Goal: Task Accomplishment & Management: Use online tool/utility

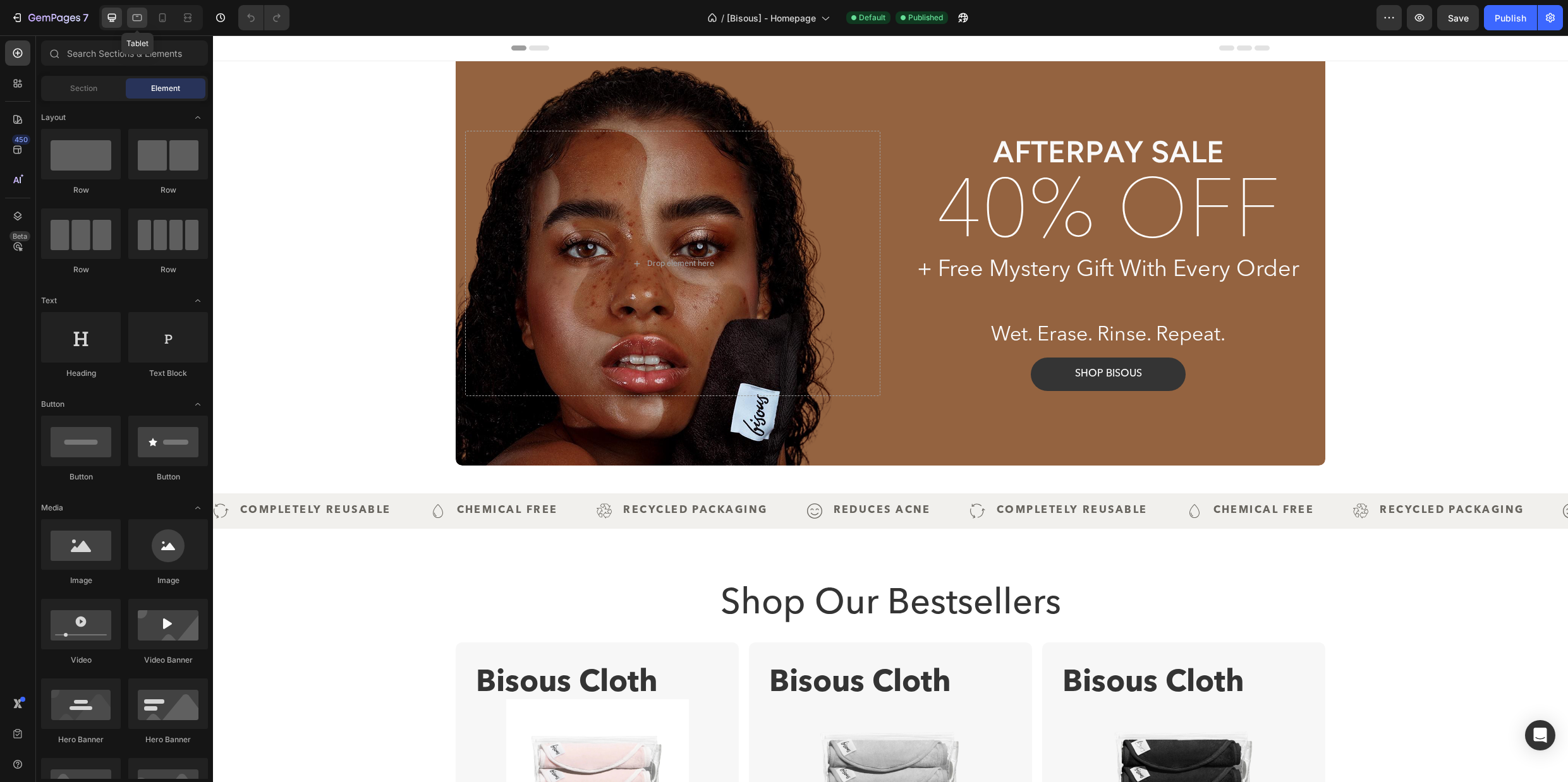
click at [139, 22] on icon at bounding box center [137, 18] width 13 height 13
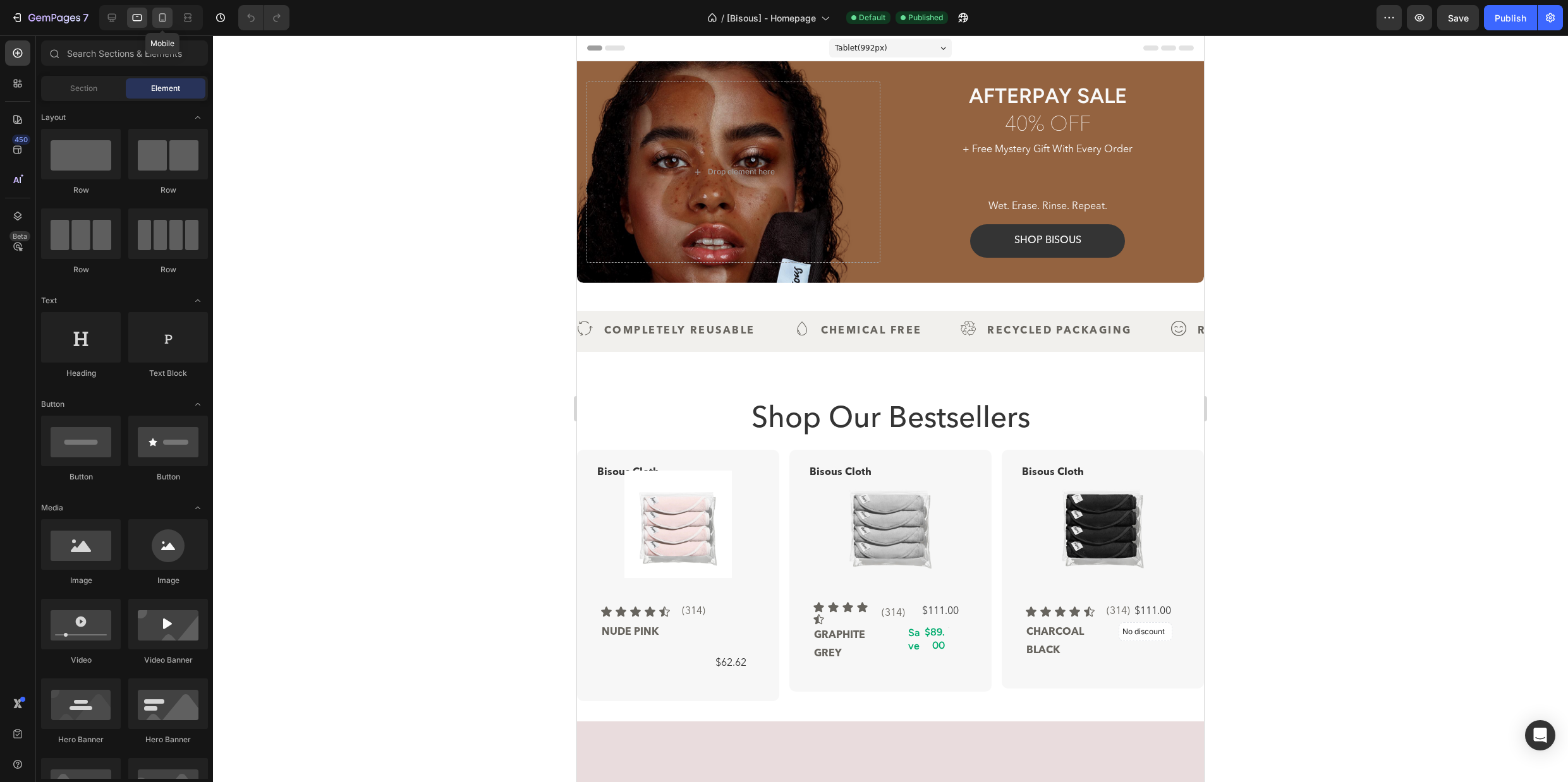
click at [165, 15] on icon at bounding box center [162, 17] width 7 height 9
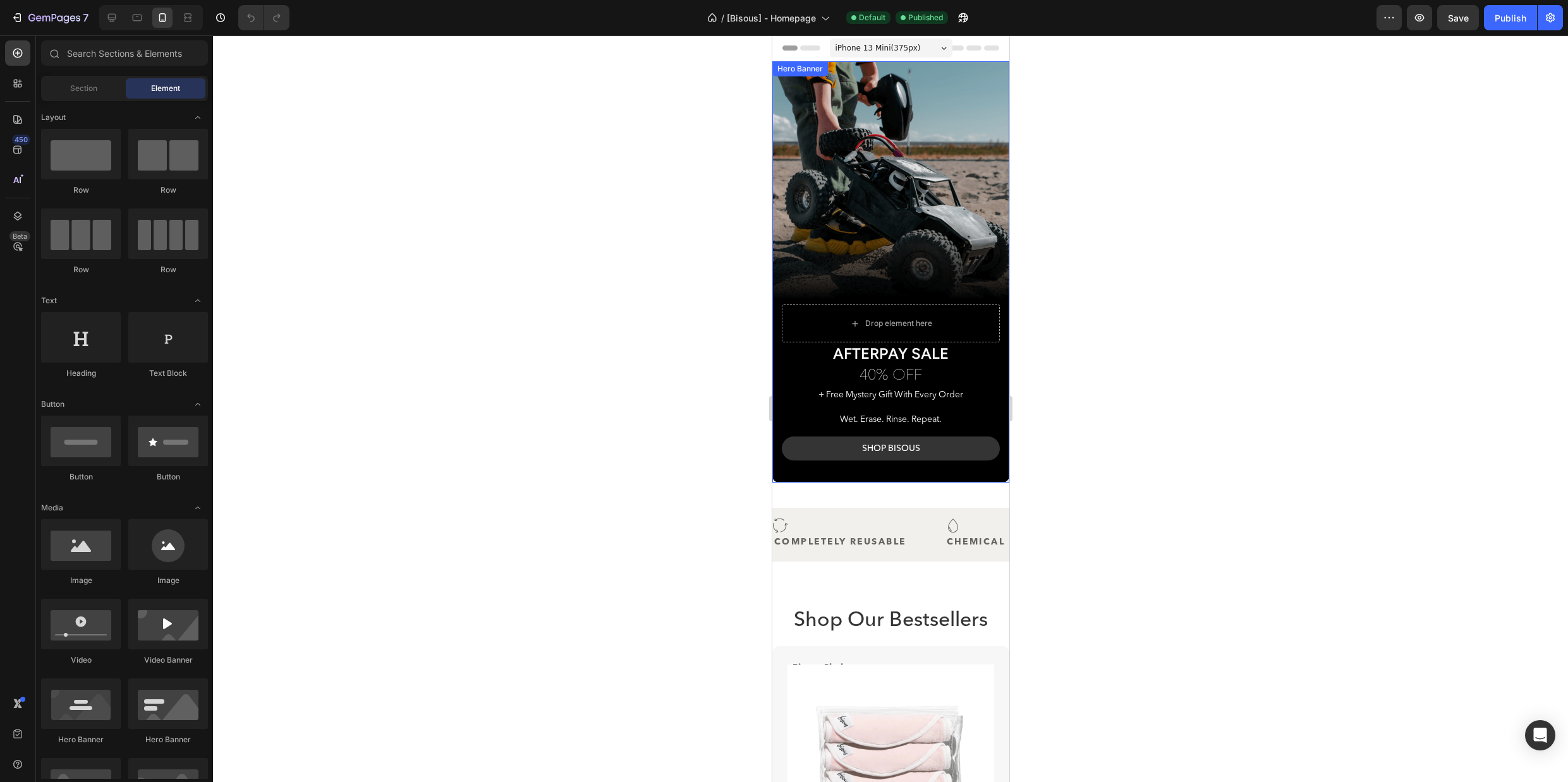
click at [870, 114] on div "Background Image" at bounding box center [890, 272] width 237 height 421
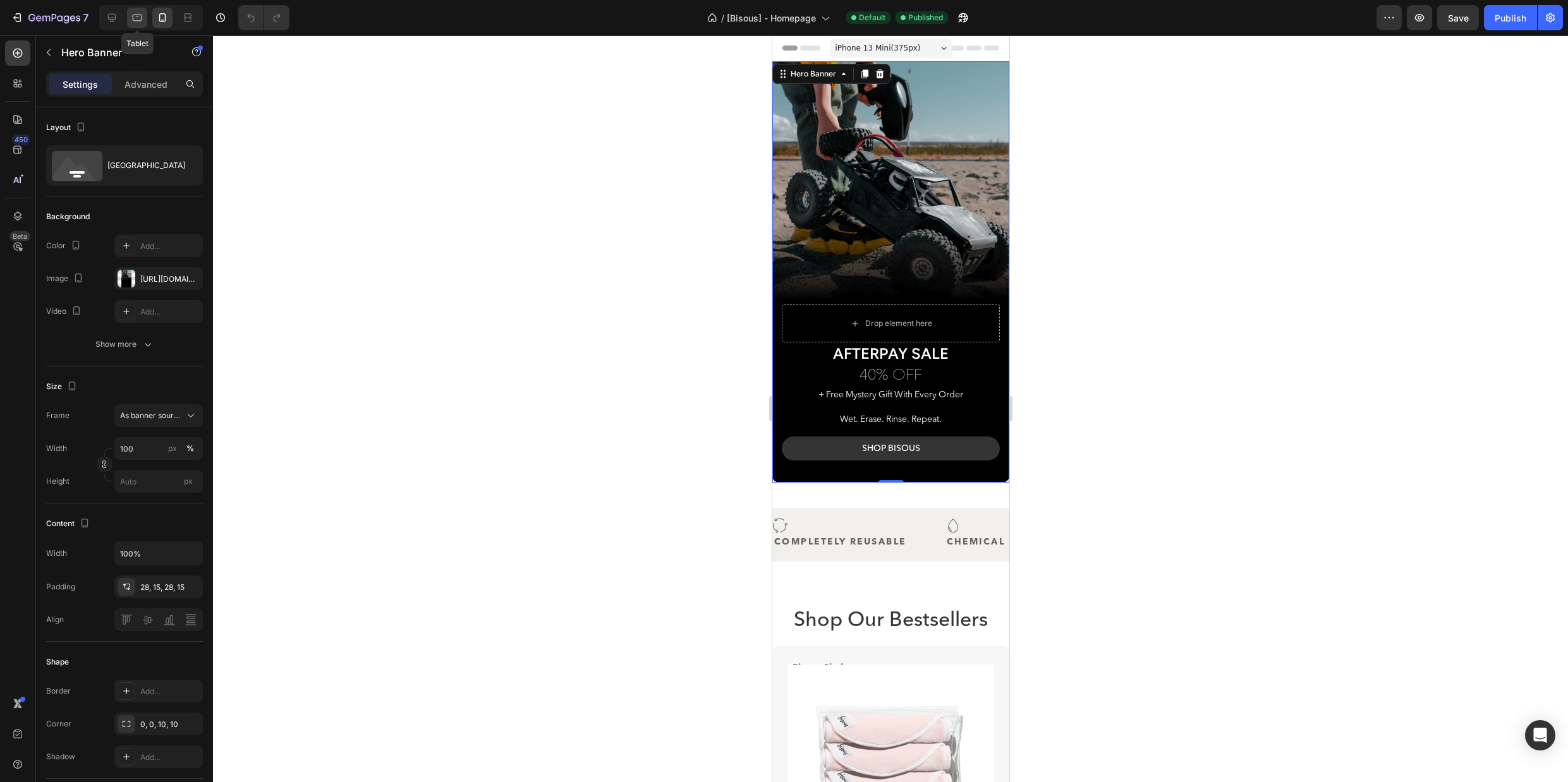
click at [138, 19] on icon at bounding box center [137, 18] width 13 height 13
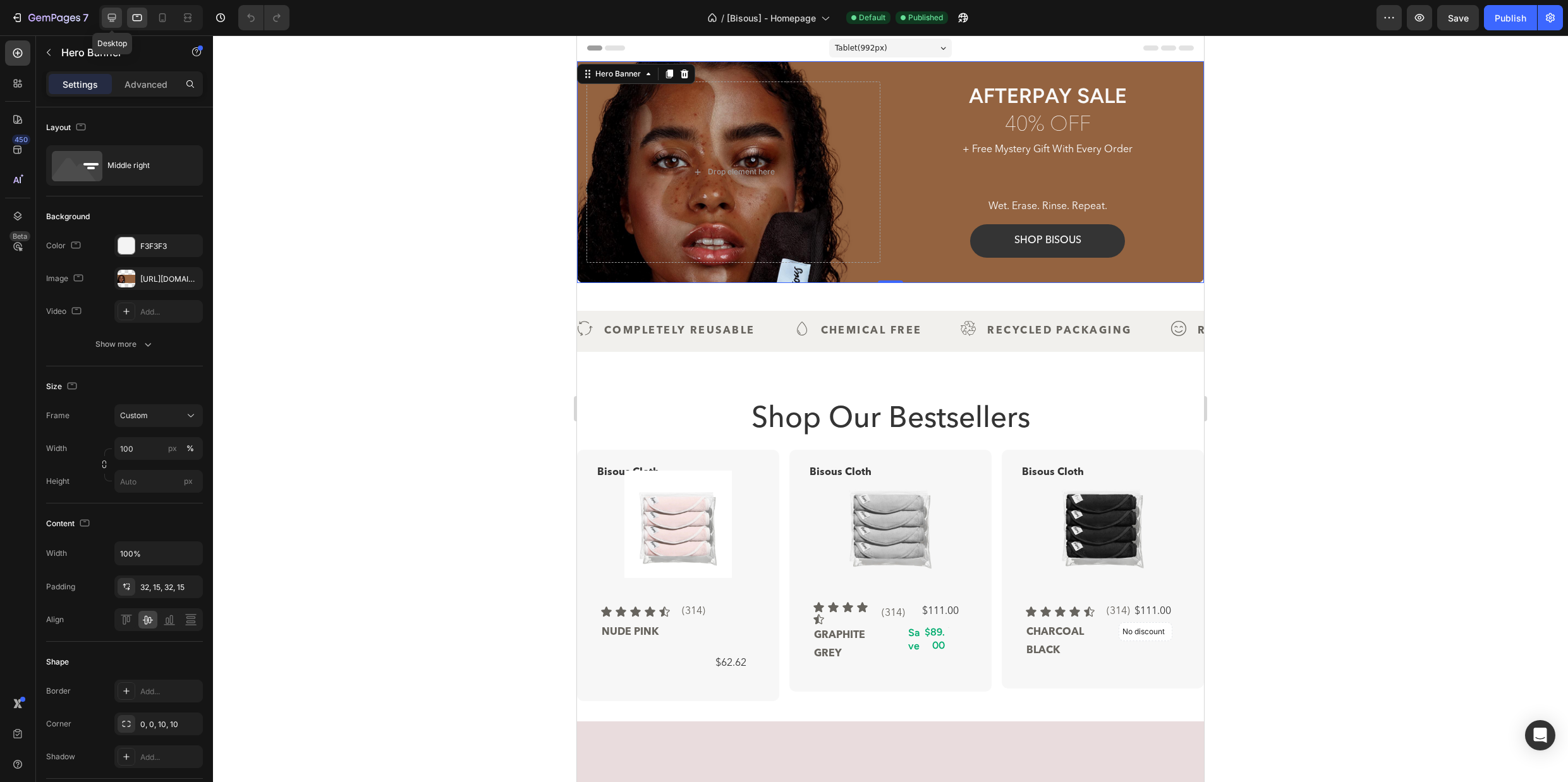
click at [107, 18] on icon at bounding box center [112, 18] width 13 height 13
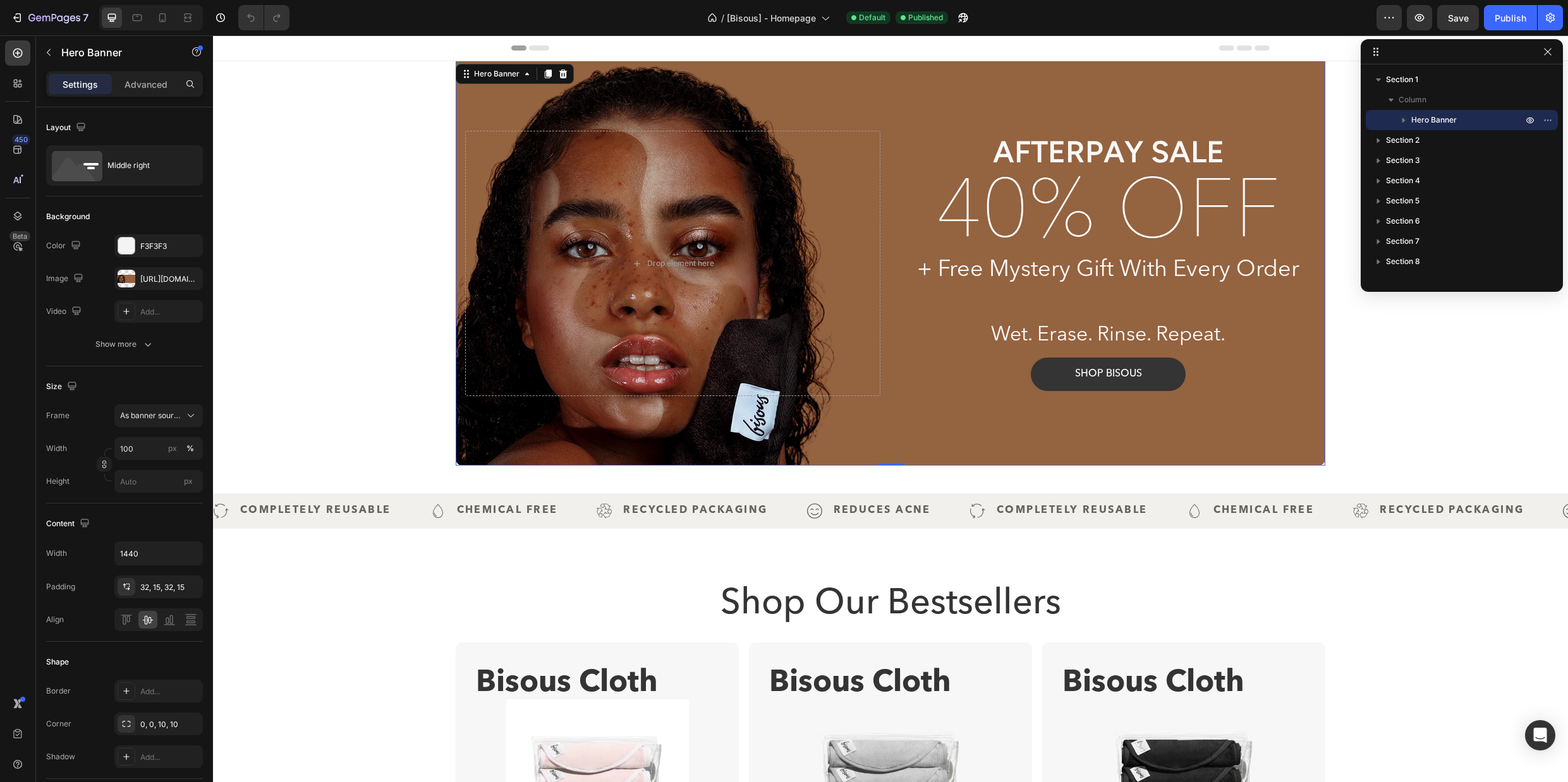
click at [882, 72] on div "Background Image" at bounding box center [890, 263] width 870 height 404
click at [162, 16] on icon at bounding box center [162, 18] width 13 height 13
type input "100%"
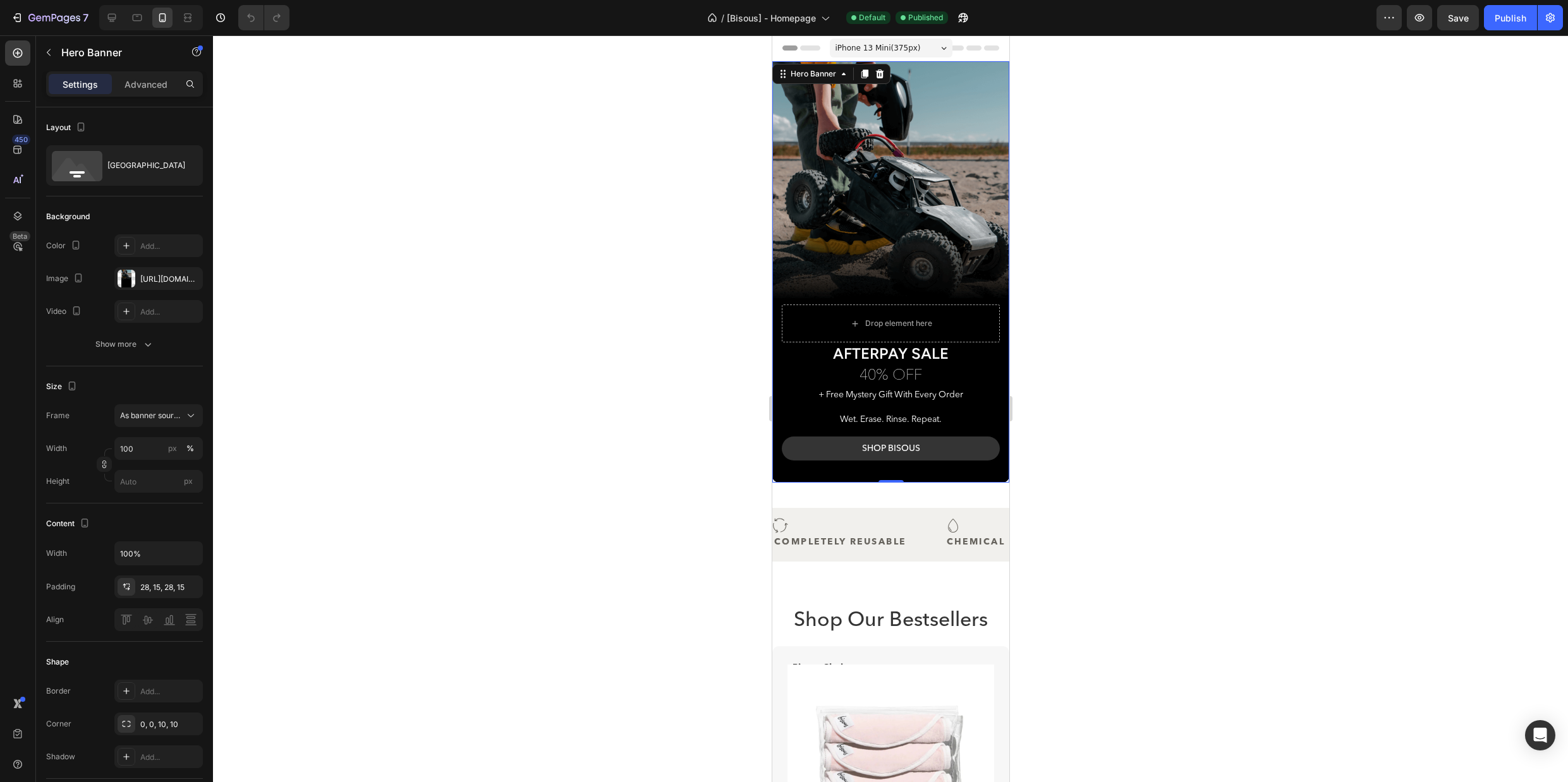
click at [826, 109] on div "Background Image" at bounding box center [890, 272] width 237 height 421
click at [141, 87] on p "Advanced" at bounding box center [145, 84] width 43 height 13
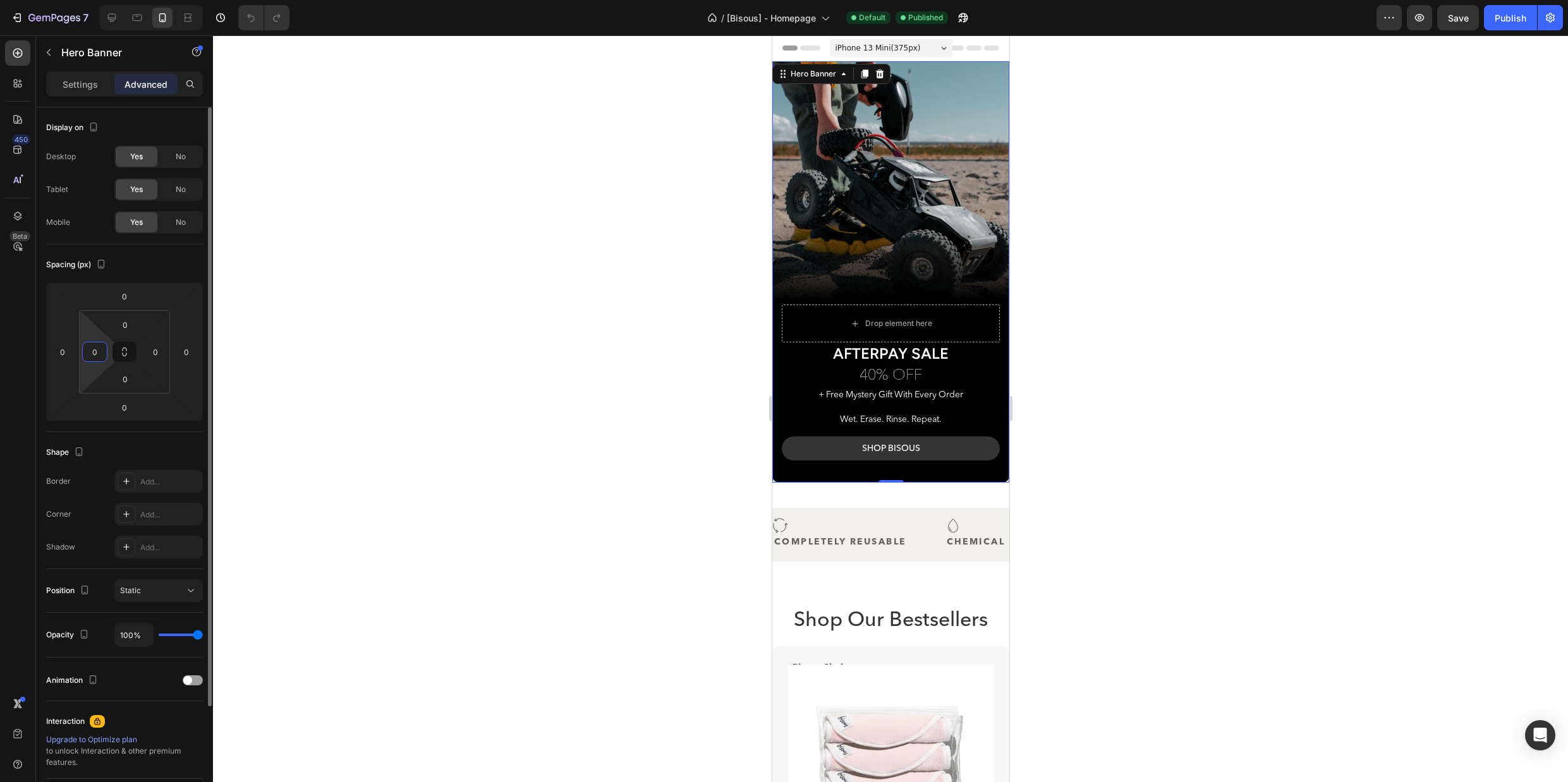
click at [91, 355] on input "0" at bounding box center [94, 351] width 19 height 19
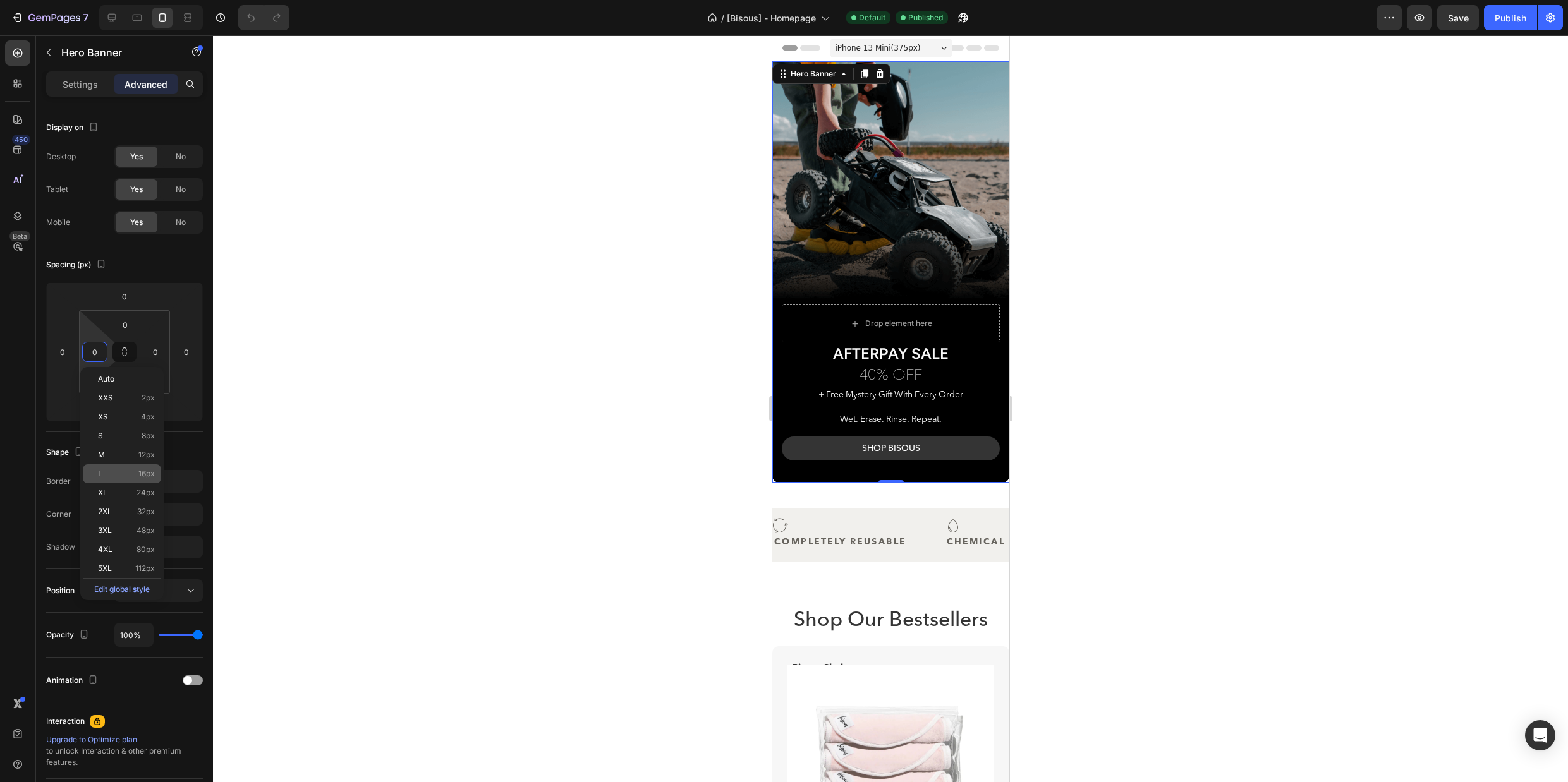
click at [129, 473] on p "L 16px" at bounding box center [126, 473] width 57 height 9
type input "16"
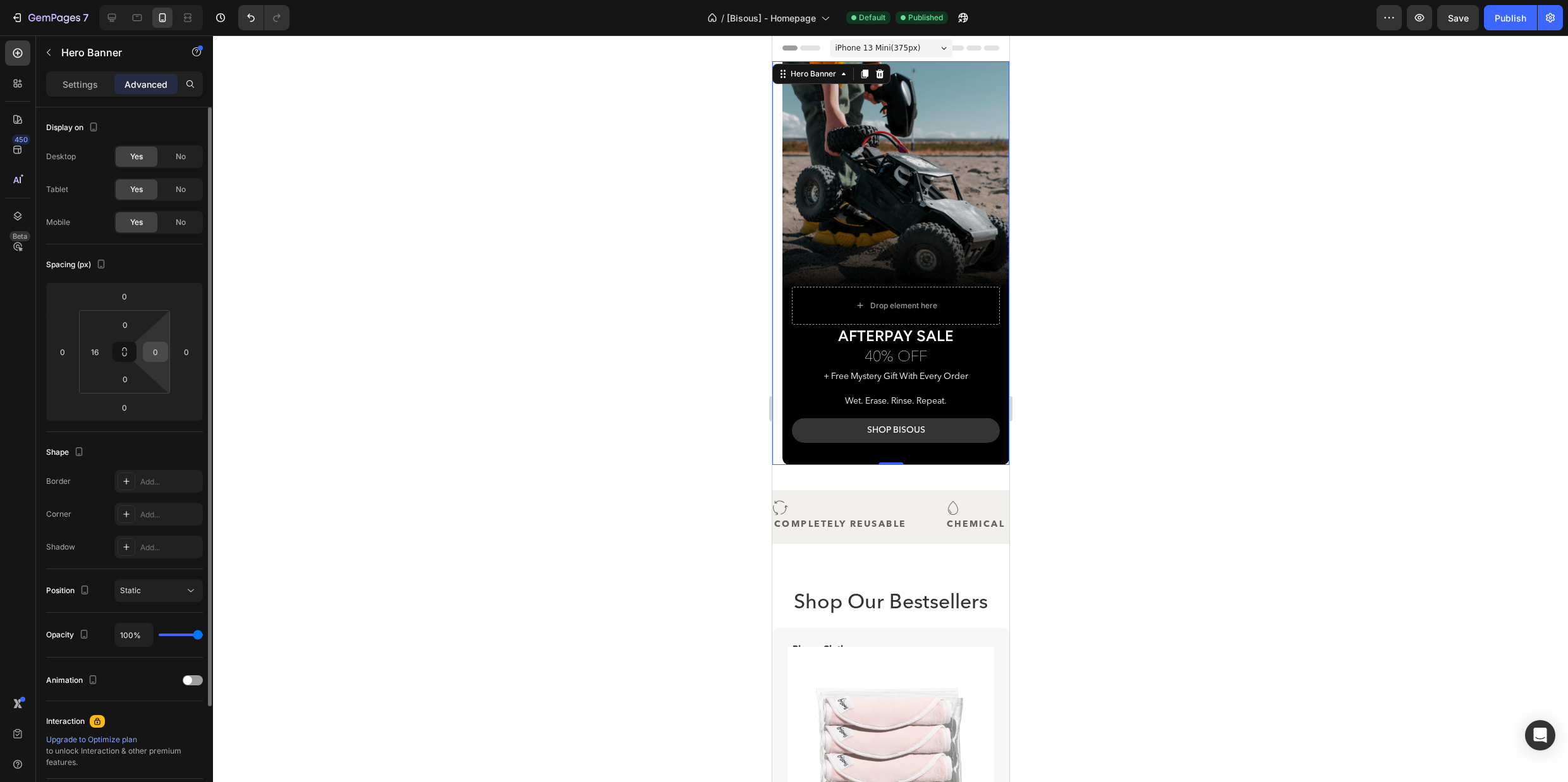
click at [153, 345] on input "0" at bounding box center [155, 351] width 19 height 19
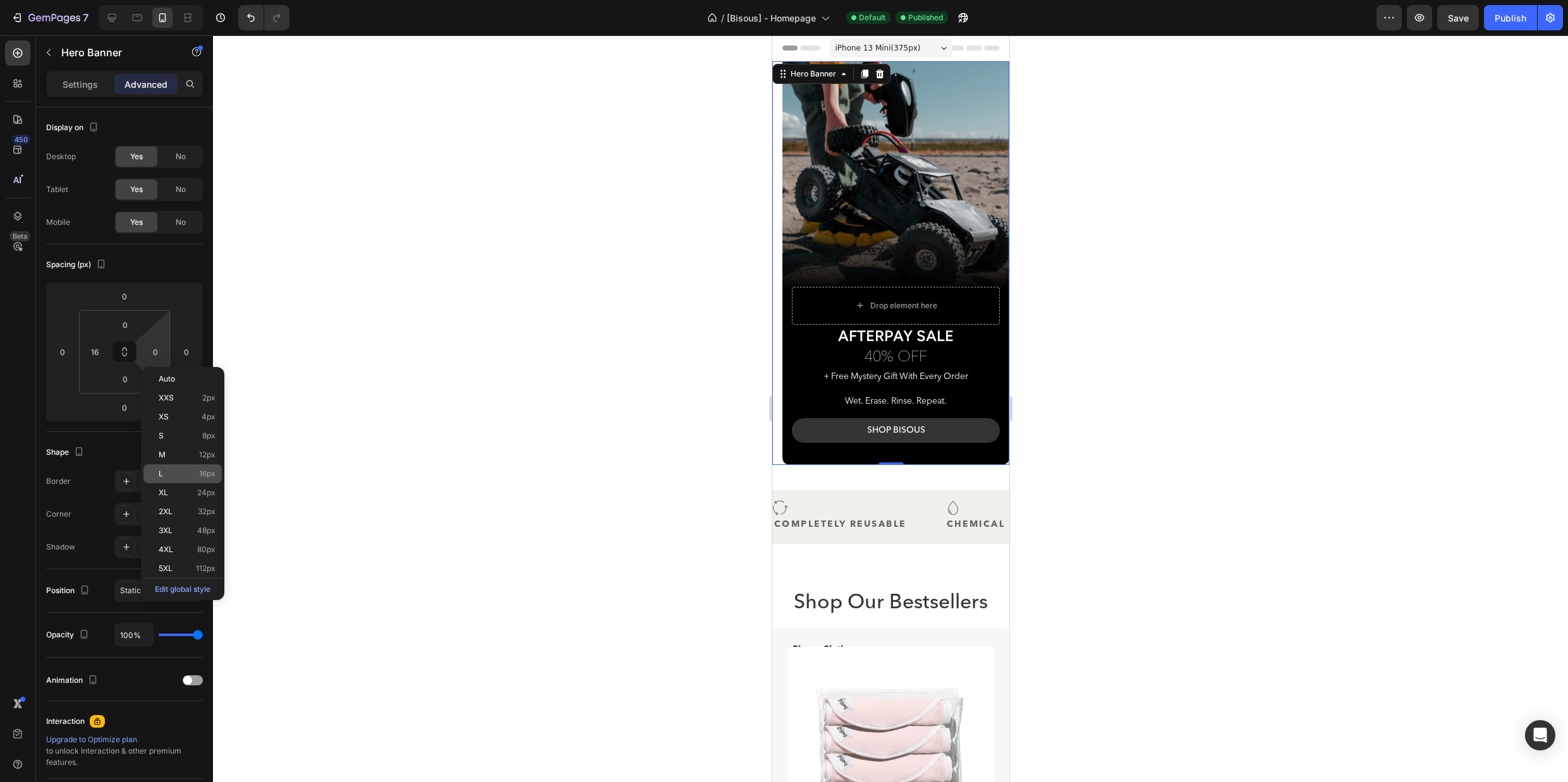
click at [196, 475] on p "L 16px" at bounding box center [187, 473] width 57 height 9
type input "16"
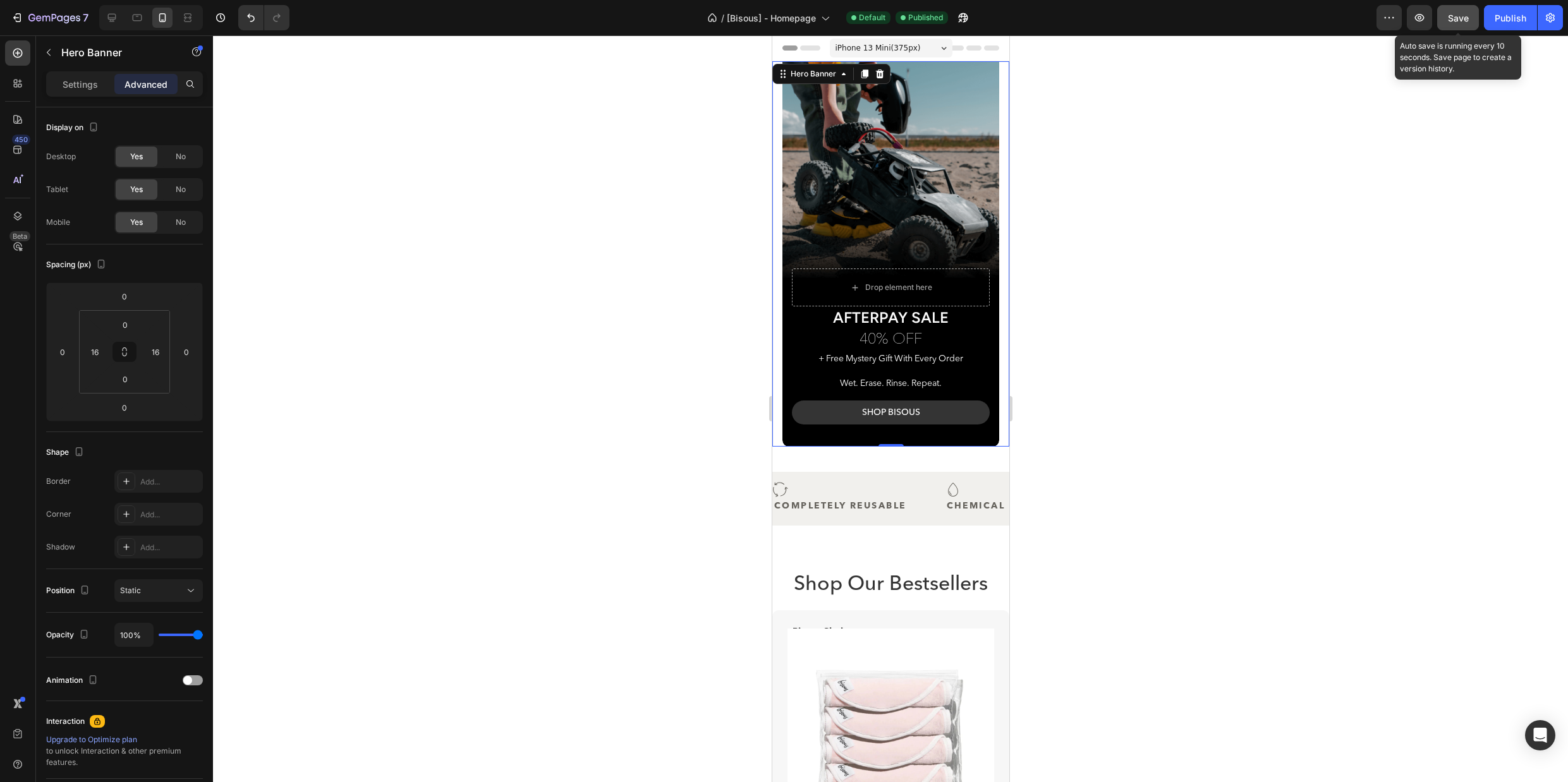
click at [1460, 16] on span "Save" at bounding box center [1458, 18] width 21 height 10
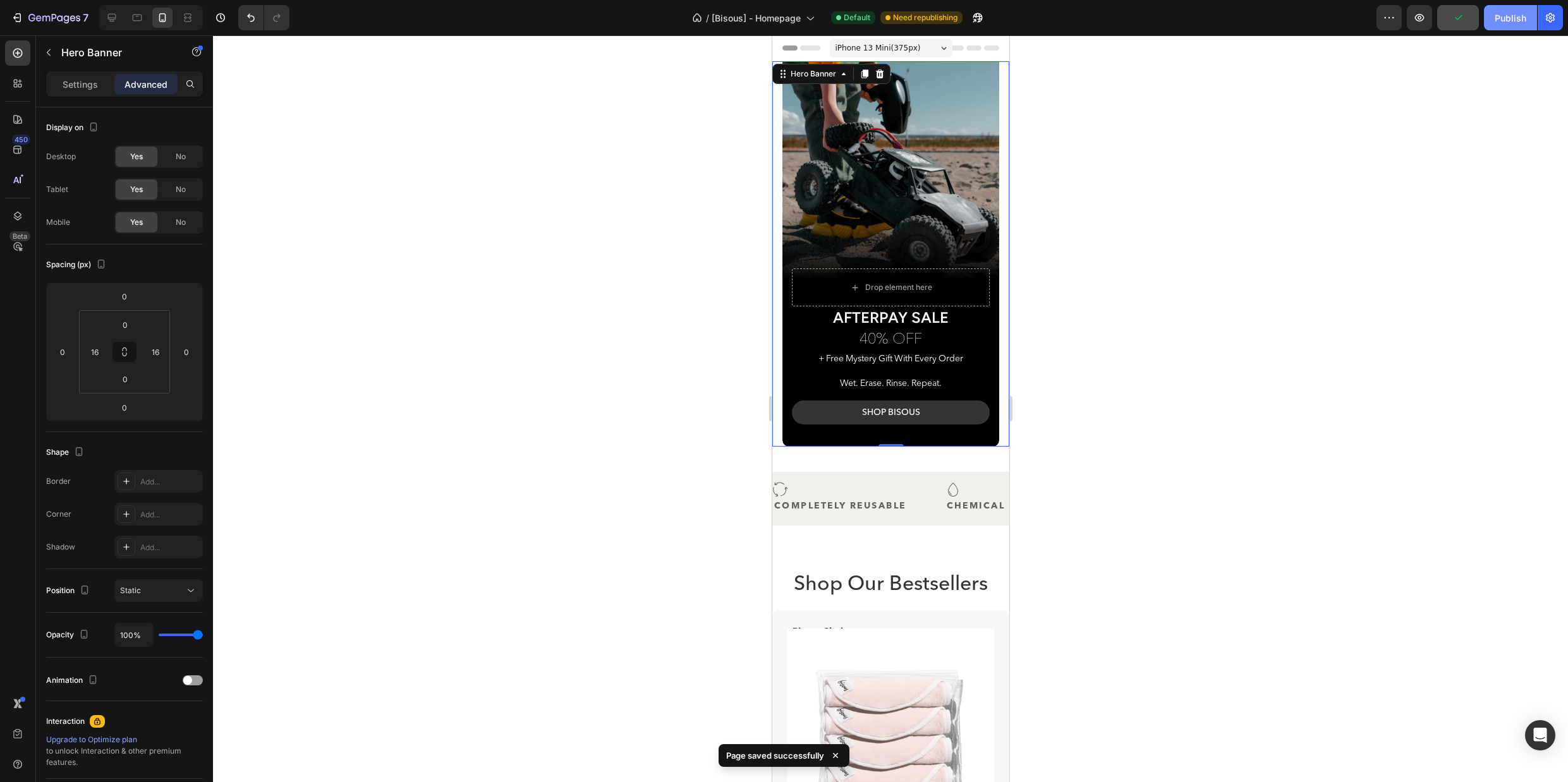
drag, startPoint x: 1500, startPoint y: 23, endPoint x: 1490, endPoint y: 30, distance: 12.2
click at [1500, 23] on div "Publish" at bounding box center [1510, 18] width 31 height 13
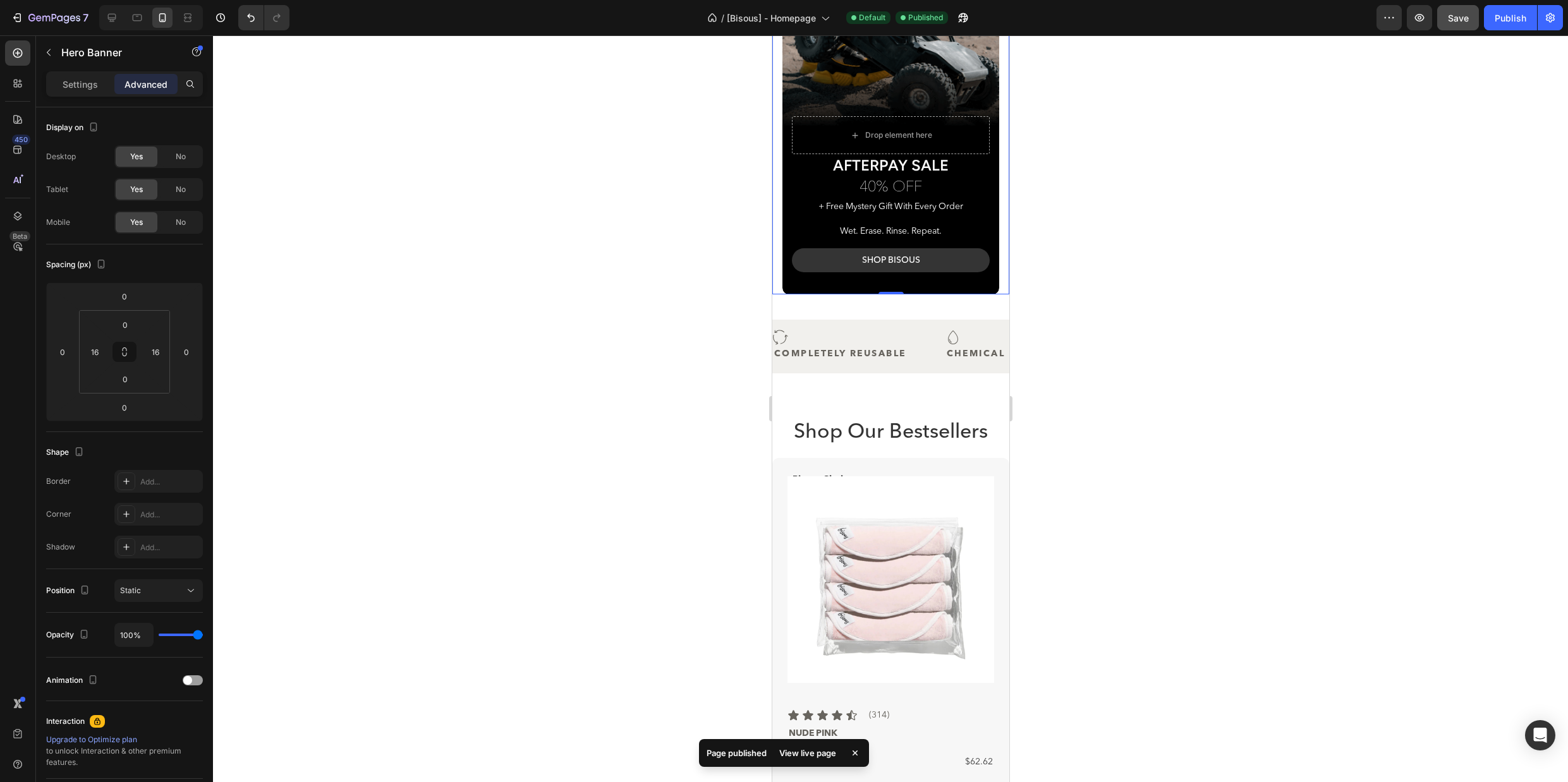
scroll to position [90, 0]
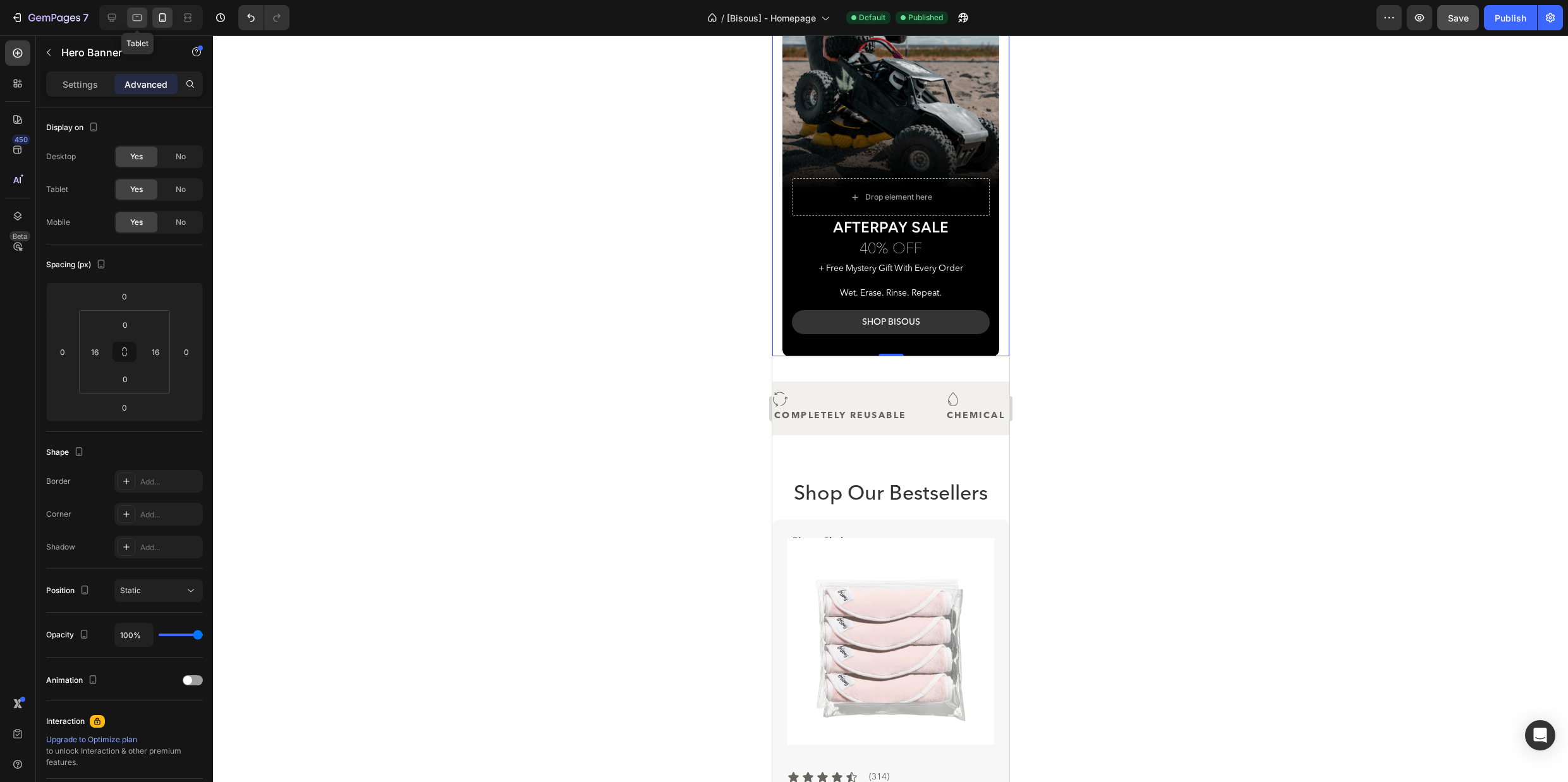
click at [140, 21] on icon at bounding box center [137, 18] width 10 height 7
type input "0"
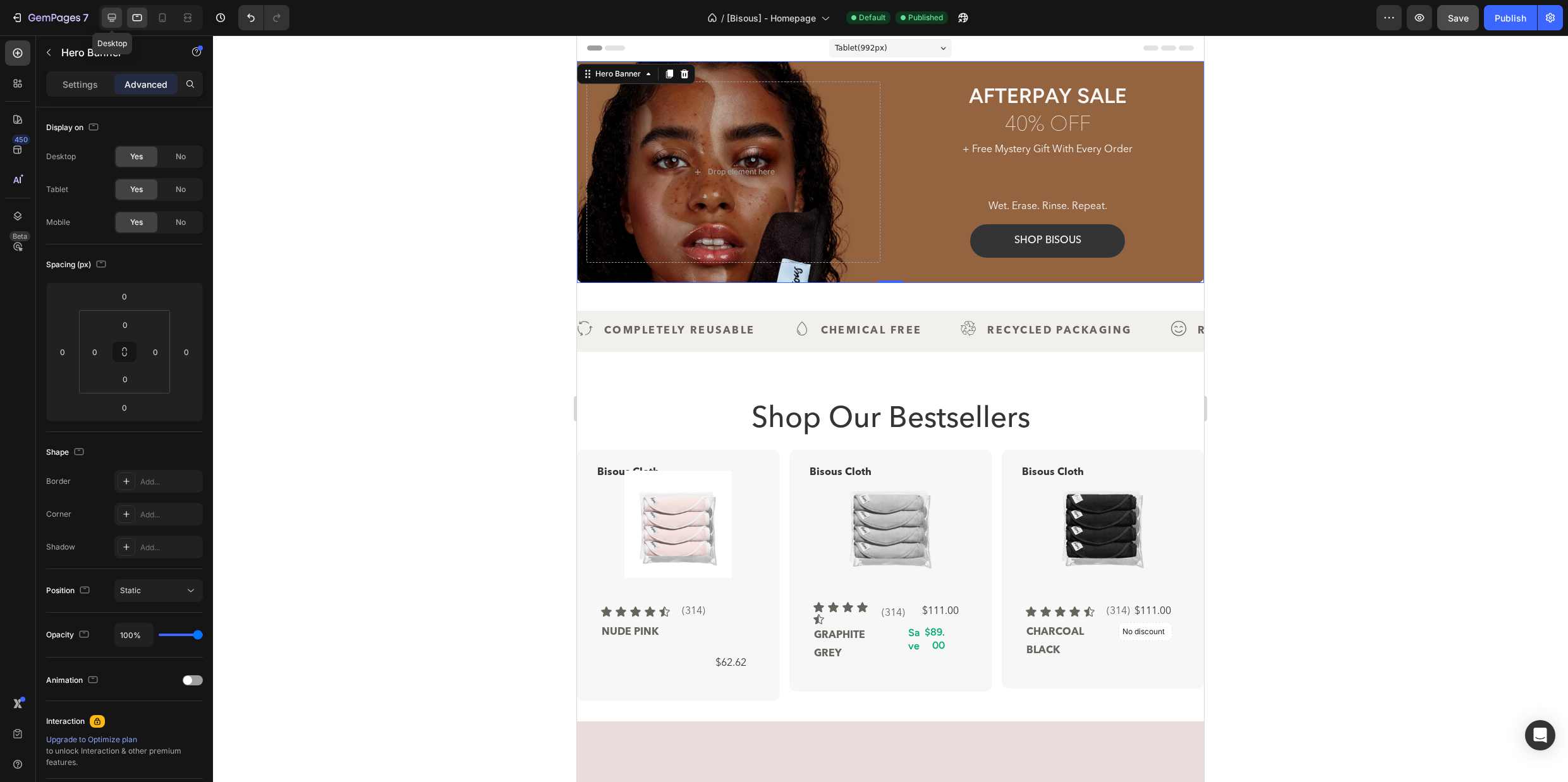
click at [111, 22] on icon at bounding box center [112, 18] width 13 height 13
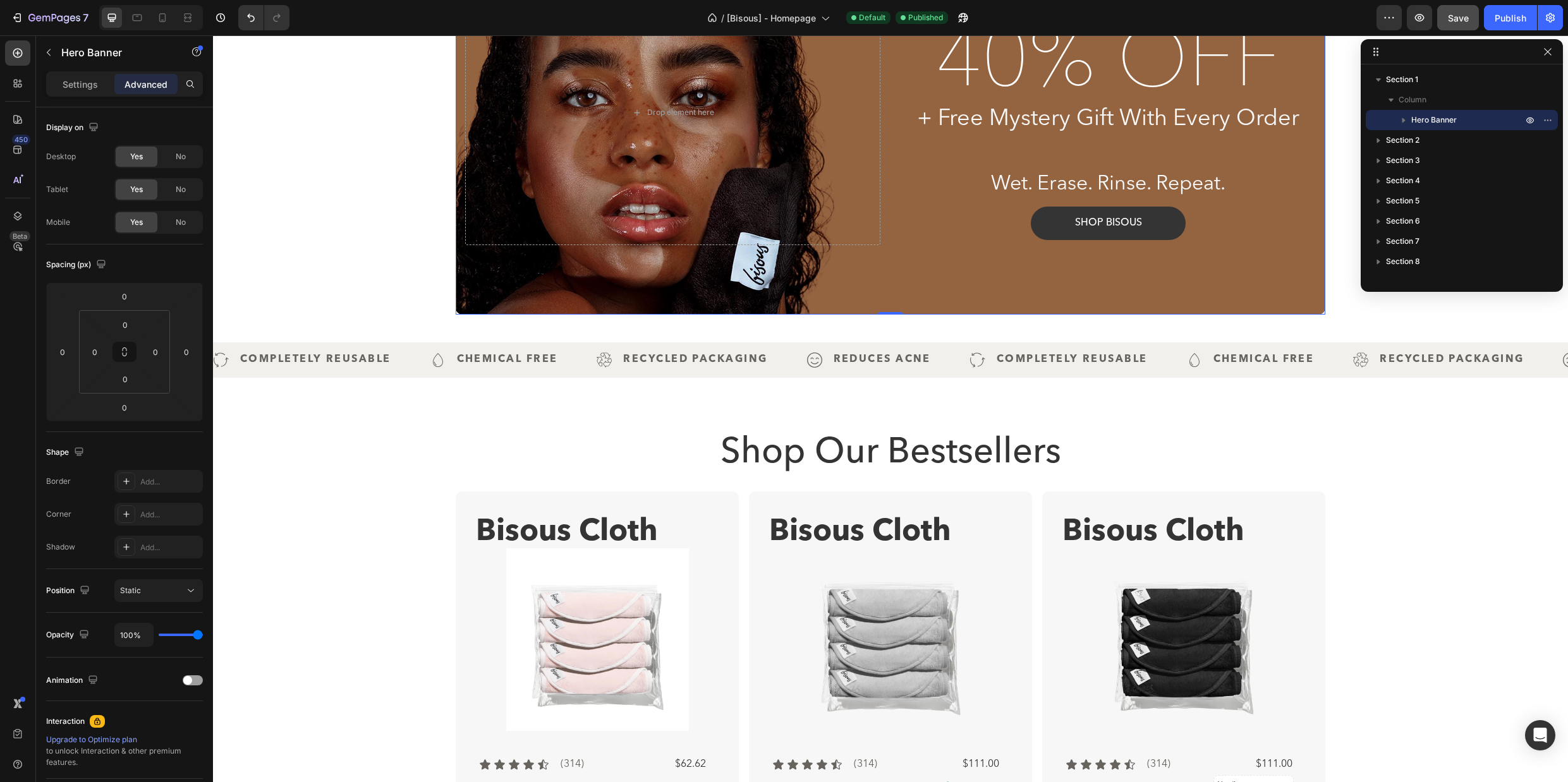
scroll to position [171, 0]
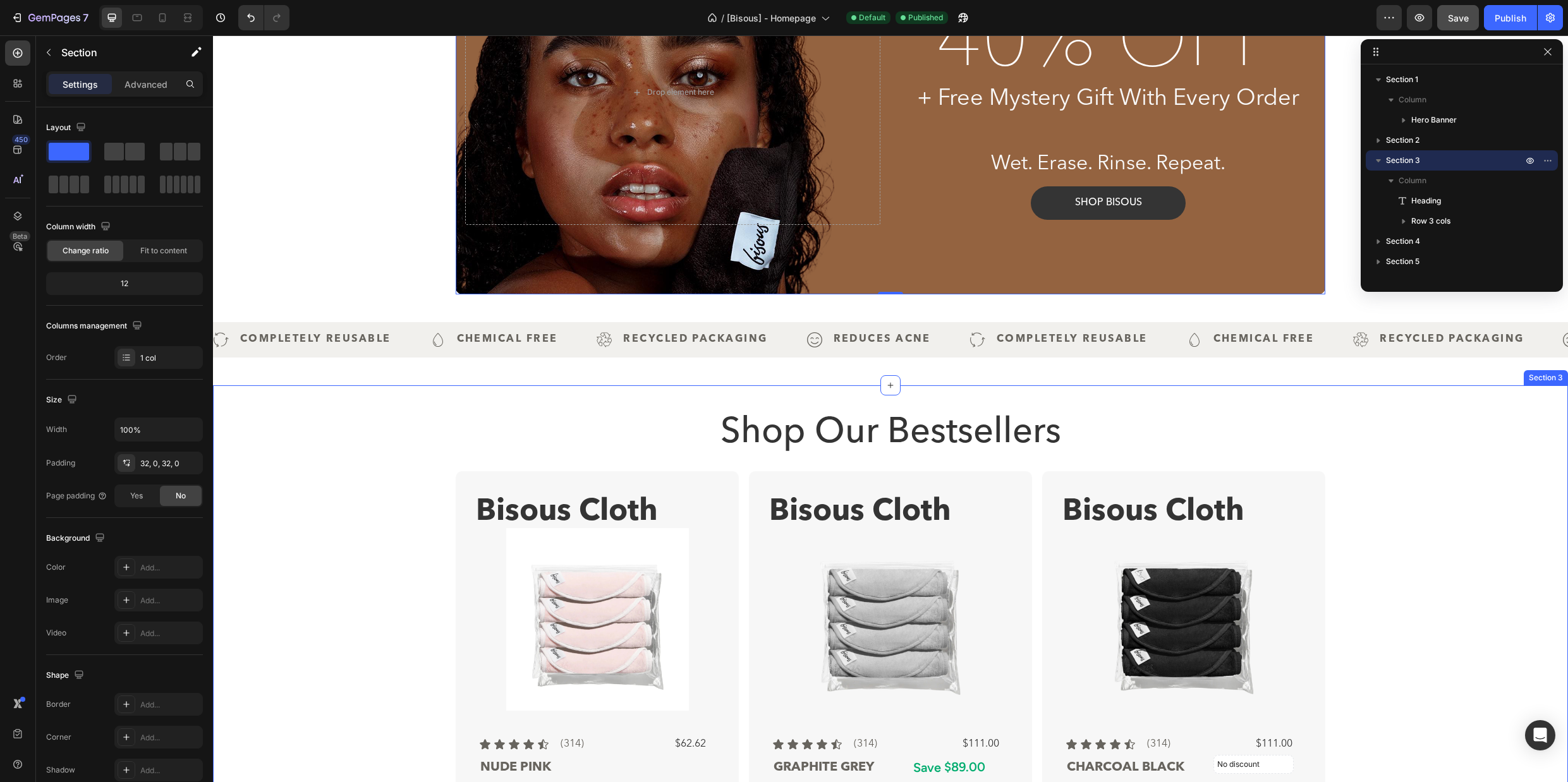
click at [600, 400] on div "Shop Our Bestsellers Heading Bisous Cloth Text Block Product Images Icon Icon I…" at bounding box center [891, 606] width 1355 height 442
click at [139, 81] on p "Advanced" at bounding box center [145, 84] width 43 height 13
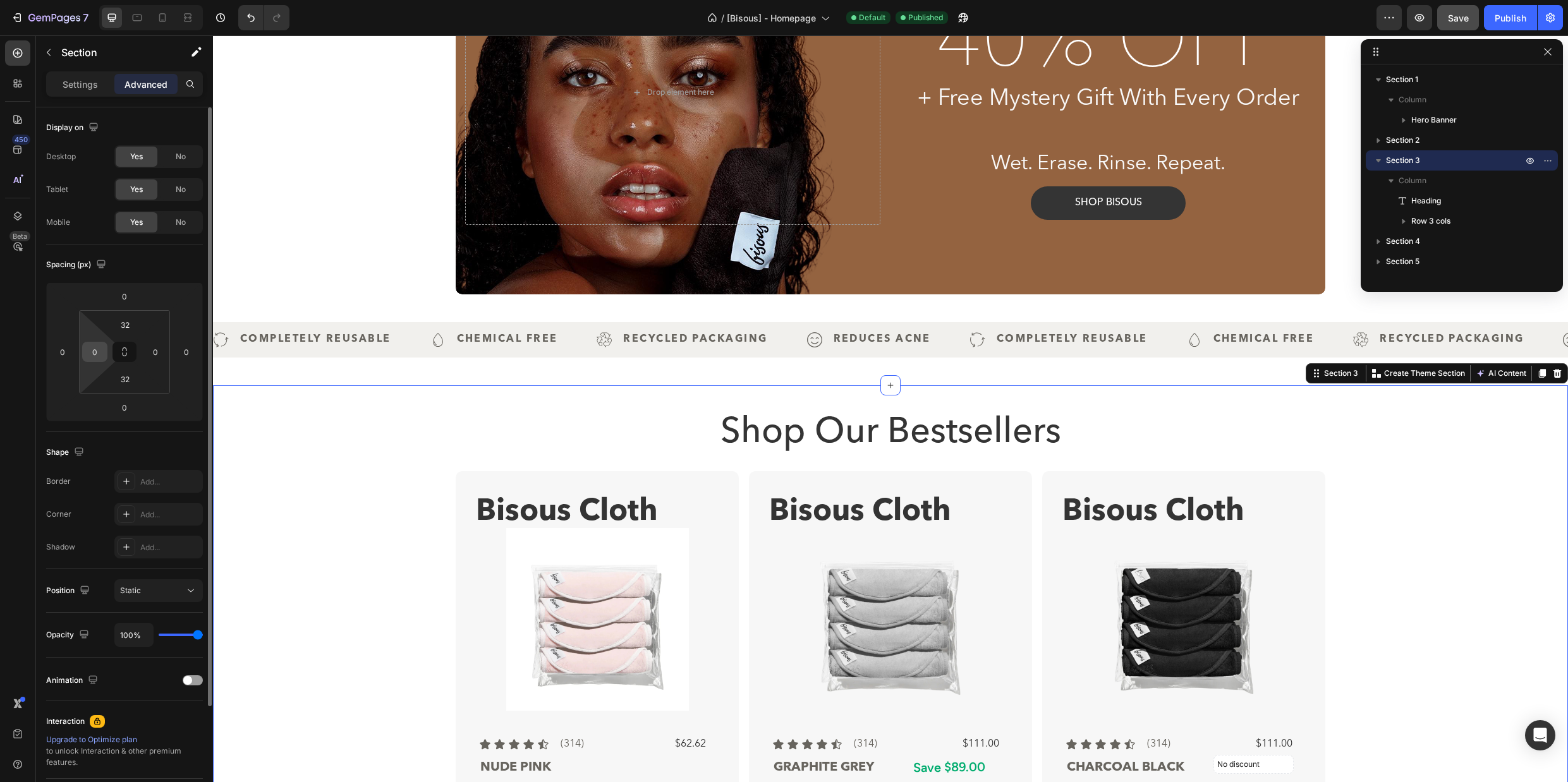
click at [92, 349] on input "0" at bounding box center [94, 351] width 19 height 19
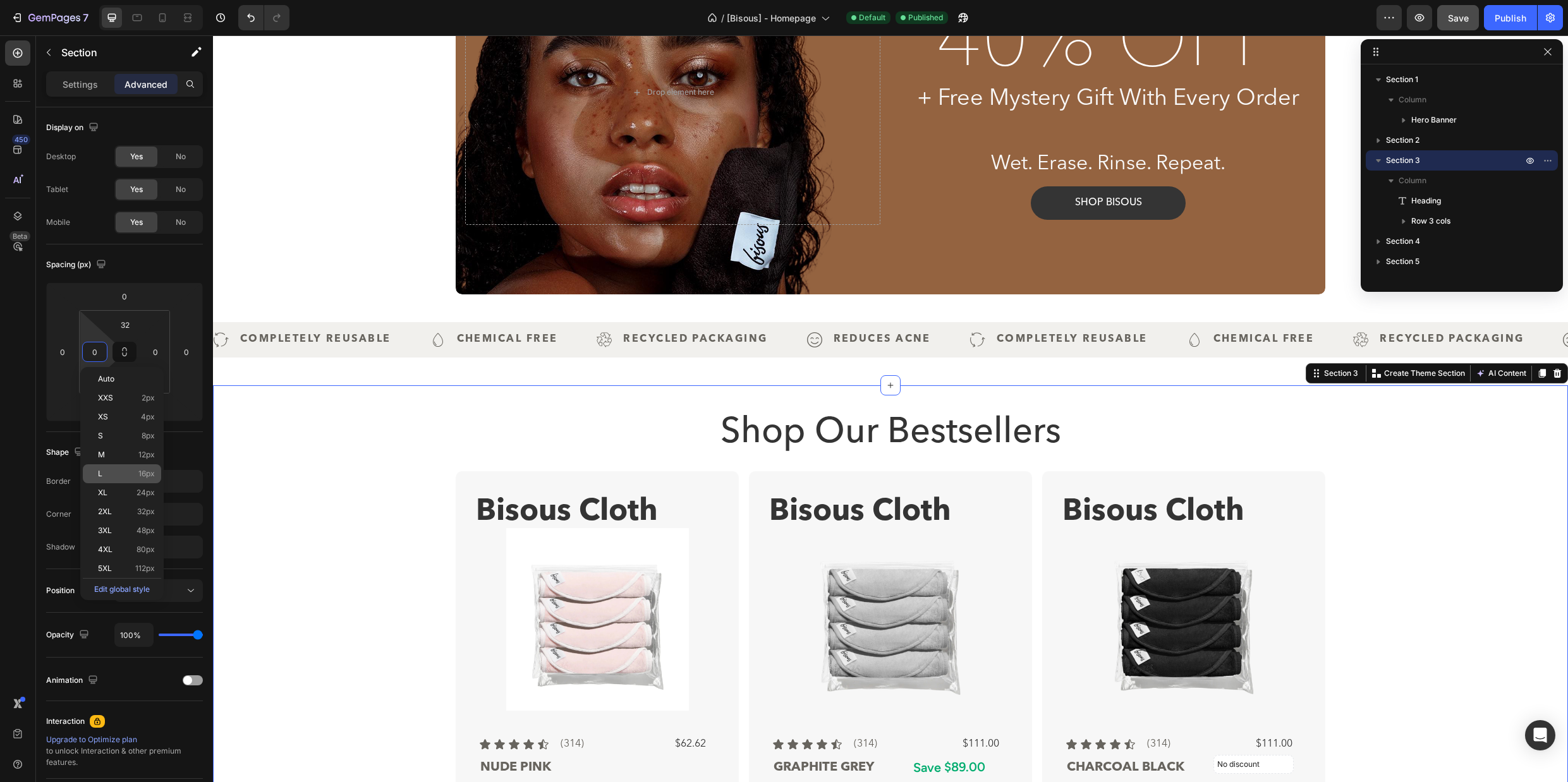
click at [127, 478] on p "L 16px" at bounding box center [126, 473] width 57 height 9
type input "16"
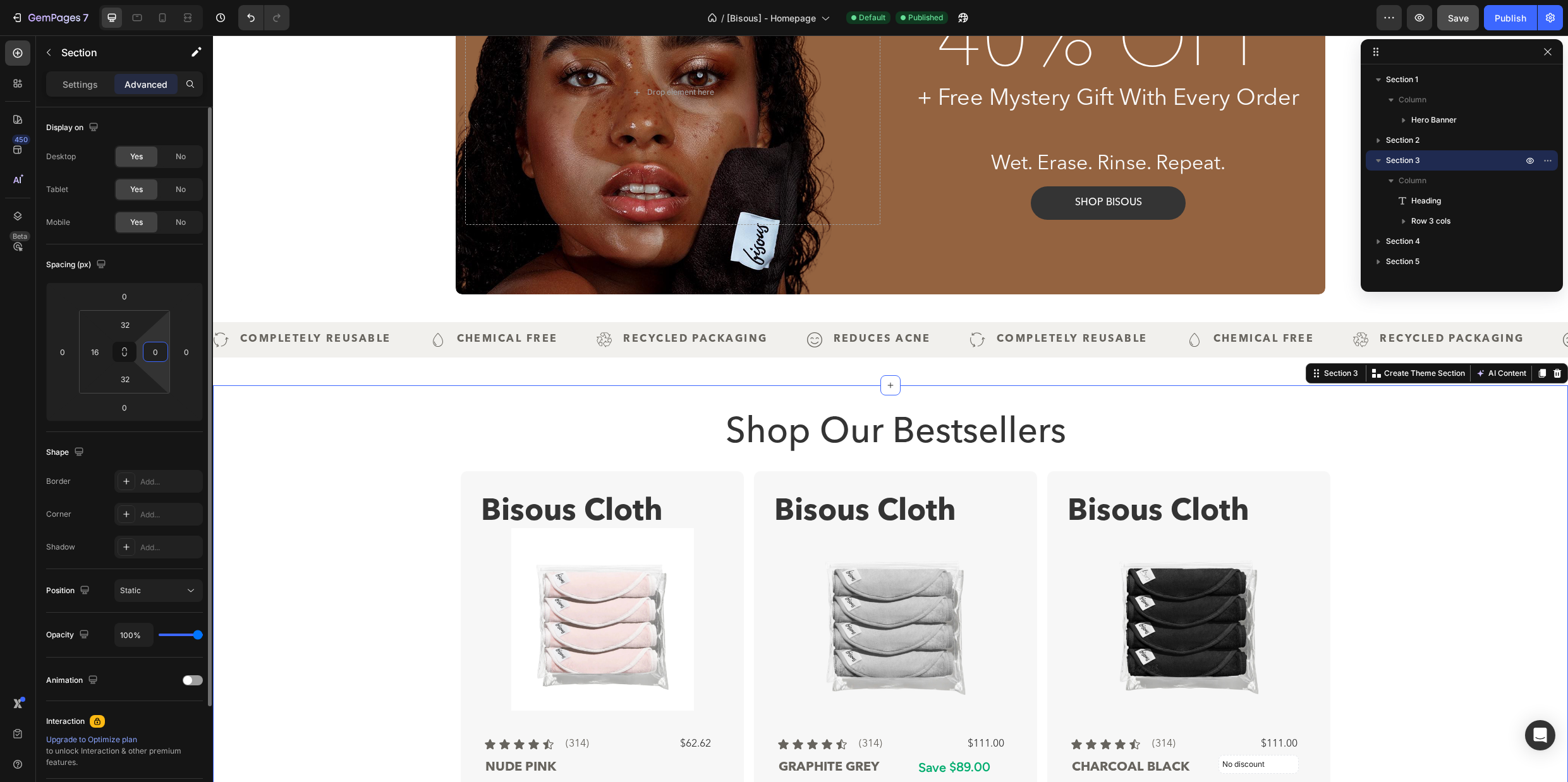
click at [154, 350] on input "0" at bounding box center [155, 351] width 19 height 19
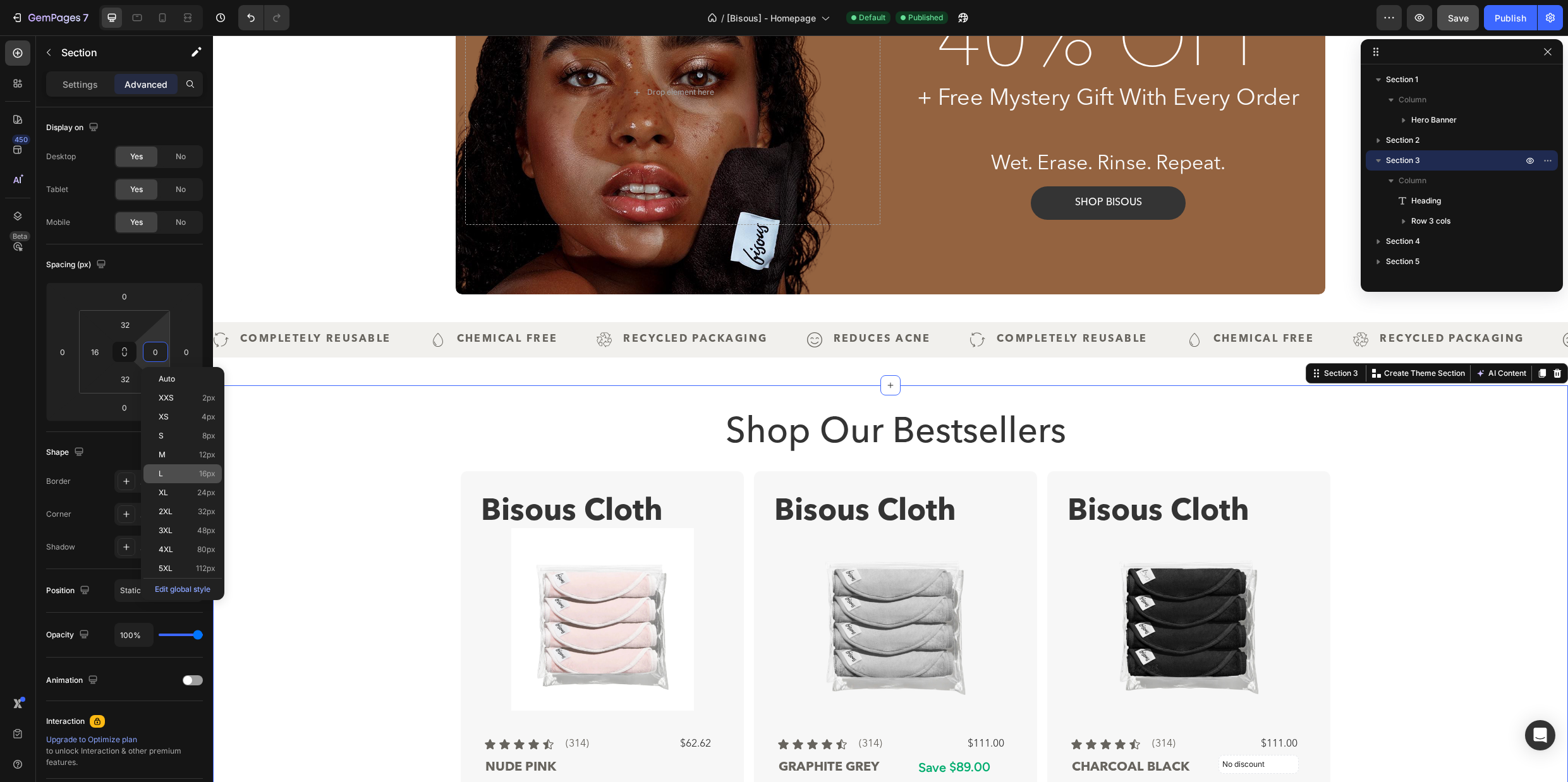
click at [182, 464] on div "L 16px" at bounding box center [182, 473] width 78 height 19
type input "16"
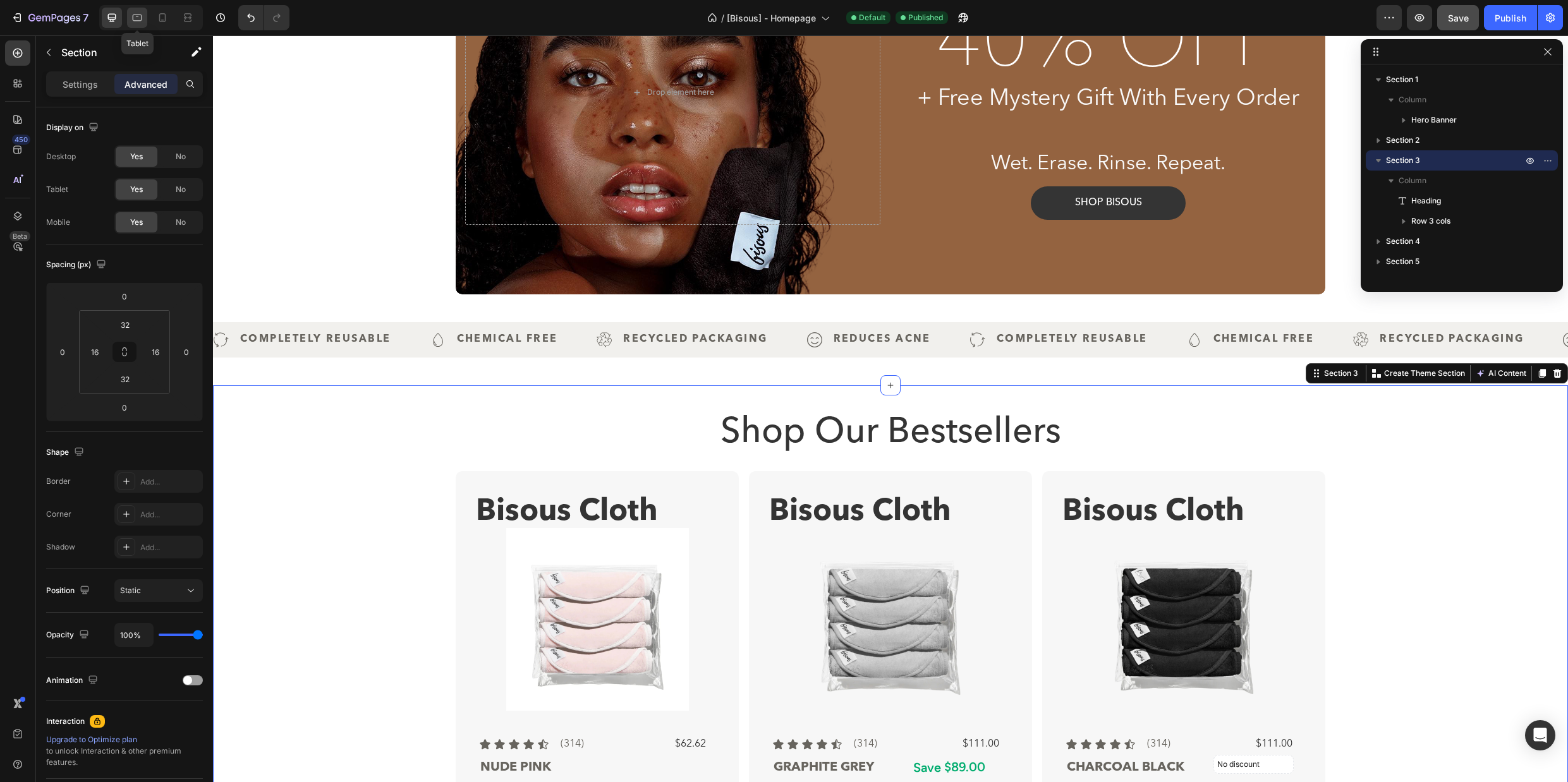
click at [135, 15] on icon at bounding box center [137, 18] width 13 height 13
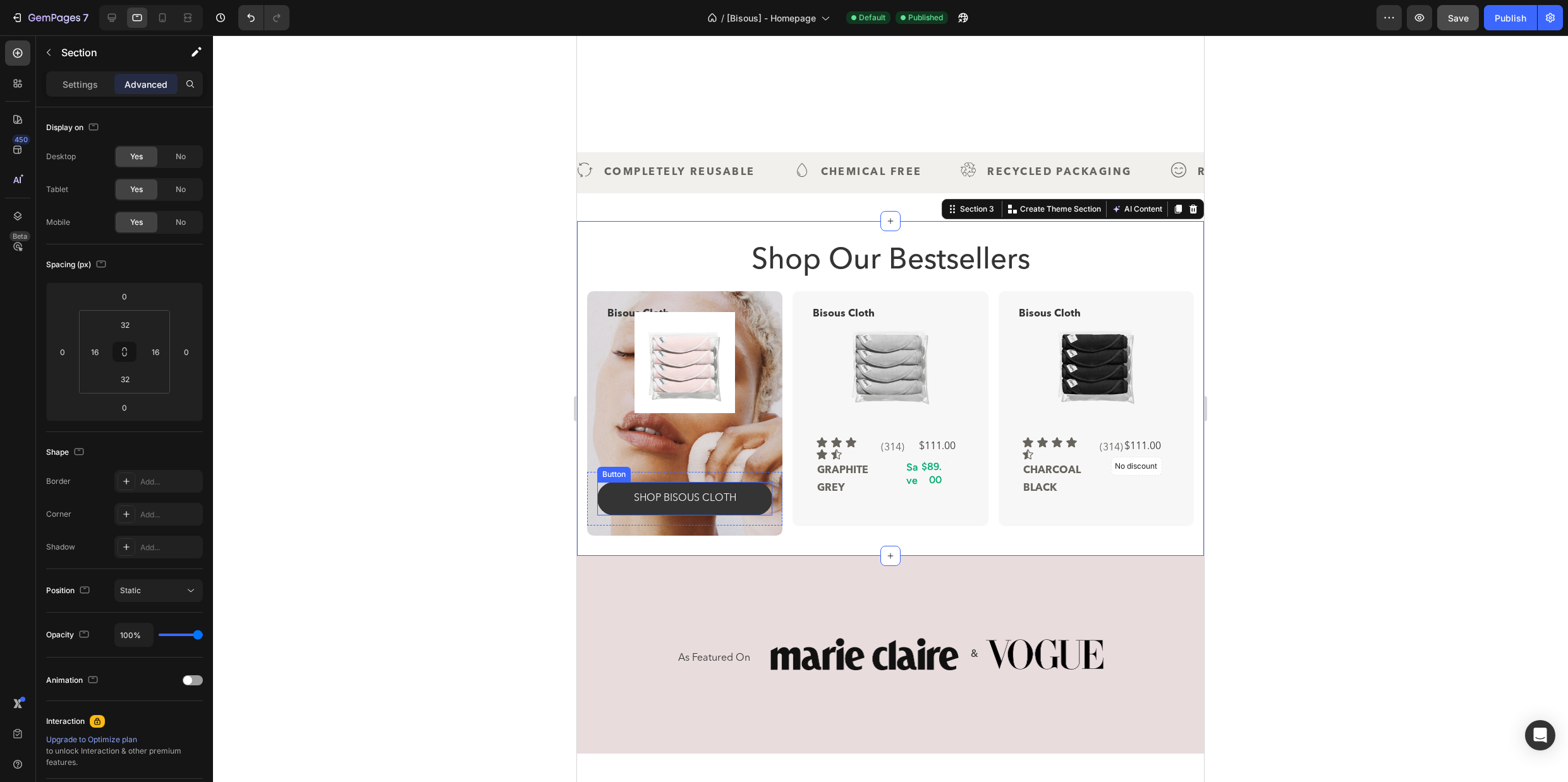
scroll to position [53, 0]
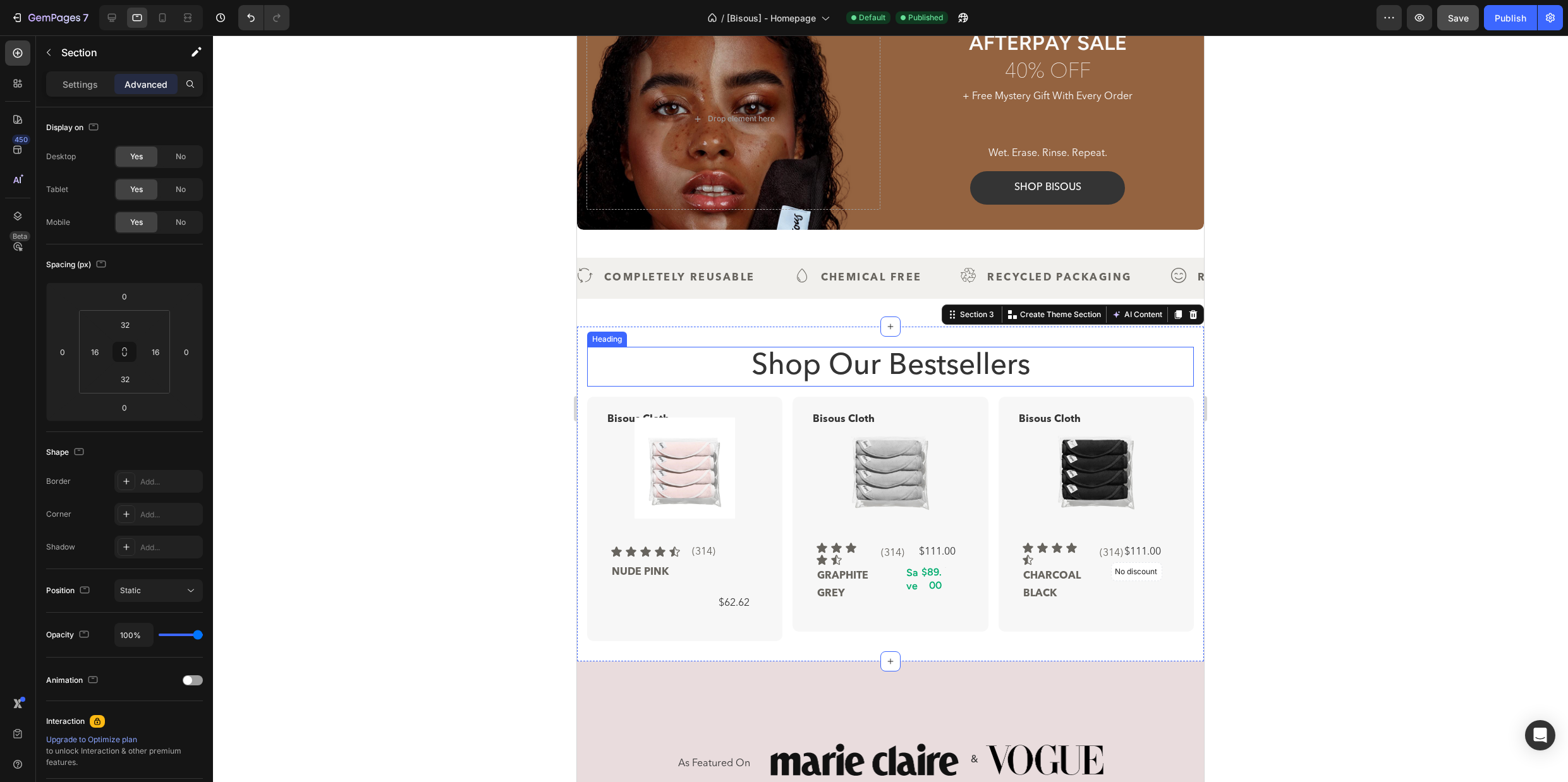
click at [856, 354] on h2 "Shop Our Bestsellers" at bounding box center [890, 367] width 606 height 40
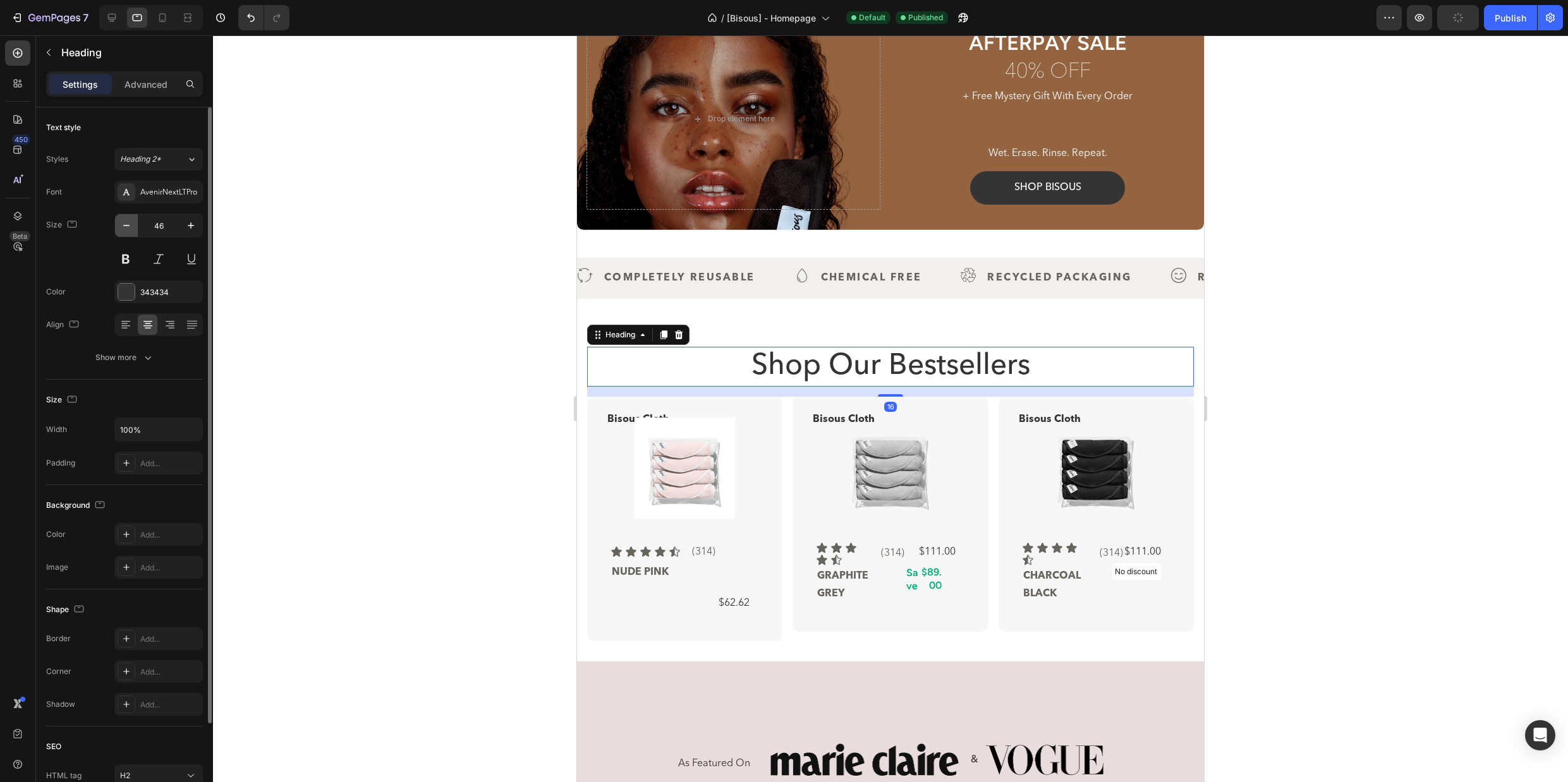
click at [129, 224] on icon "button" at bounding box center [127, 226] width 13 height 13
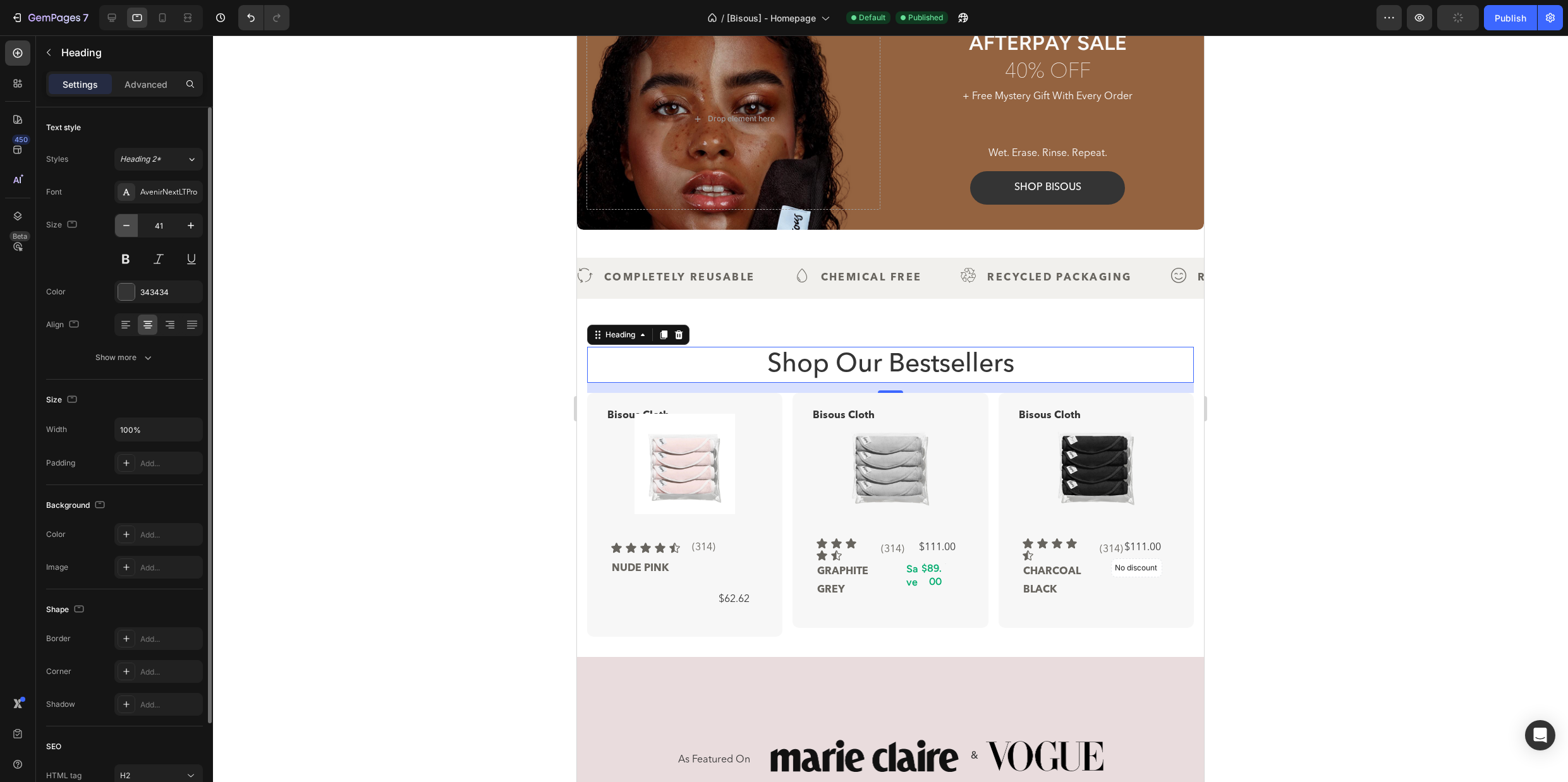
click at [129, 224] on icon "button" at bounding box center [127, 226] width 13 height 13
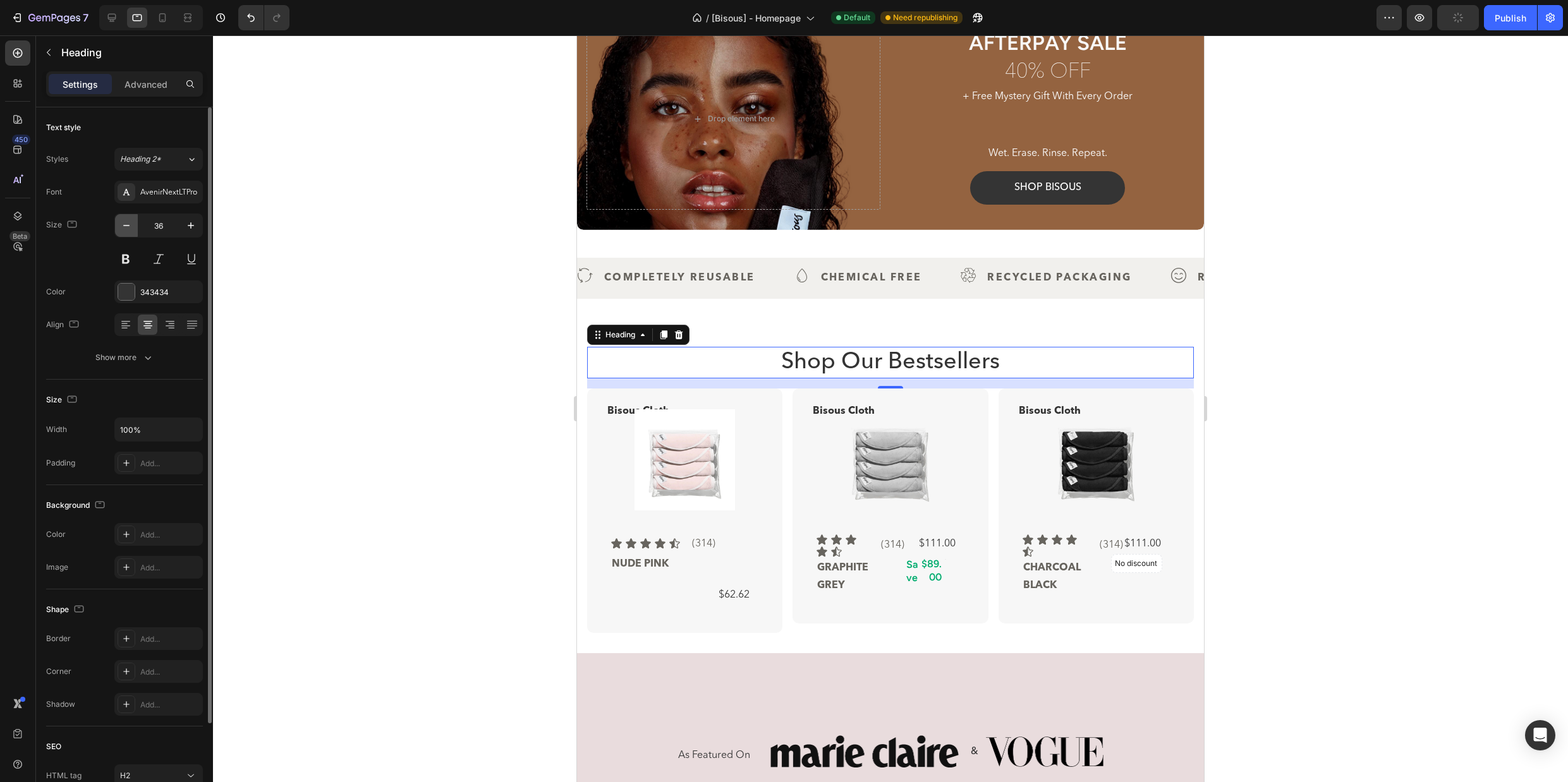
click at [129, 224] on icon "button" at bounding box center [127, 226] width 13 height 13
click at [190, 225] on icon "button" at bounding box center [191, 225] width 6 height 6
click at [153, 16] on div at bounding box center [162, 17] width 20 height 20
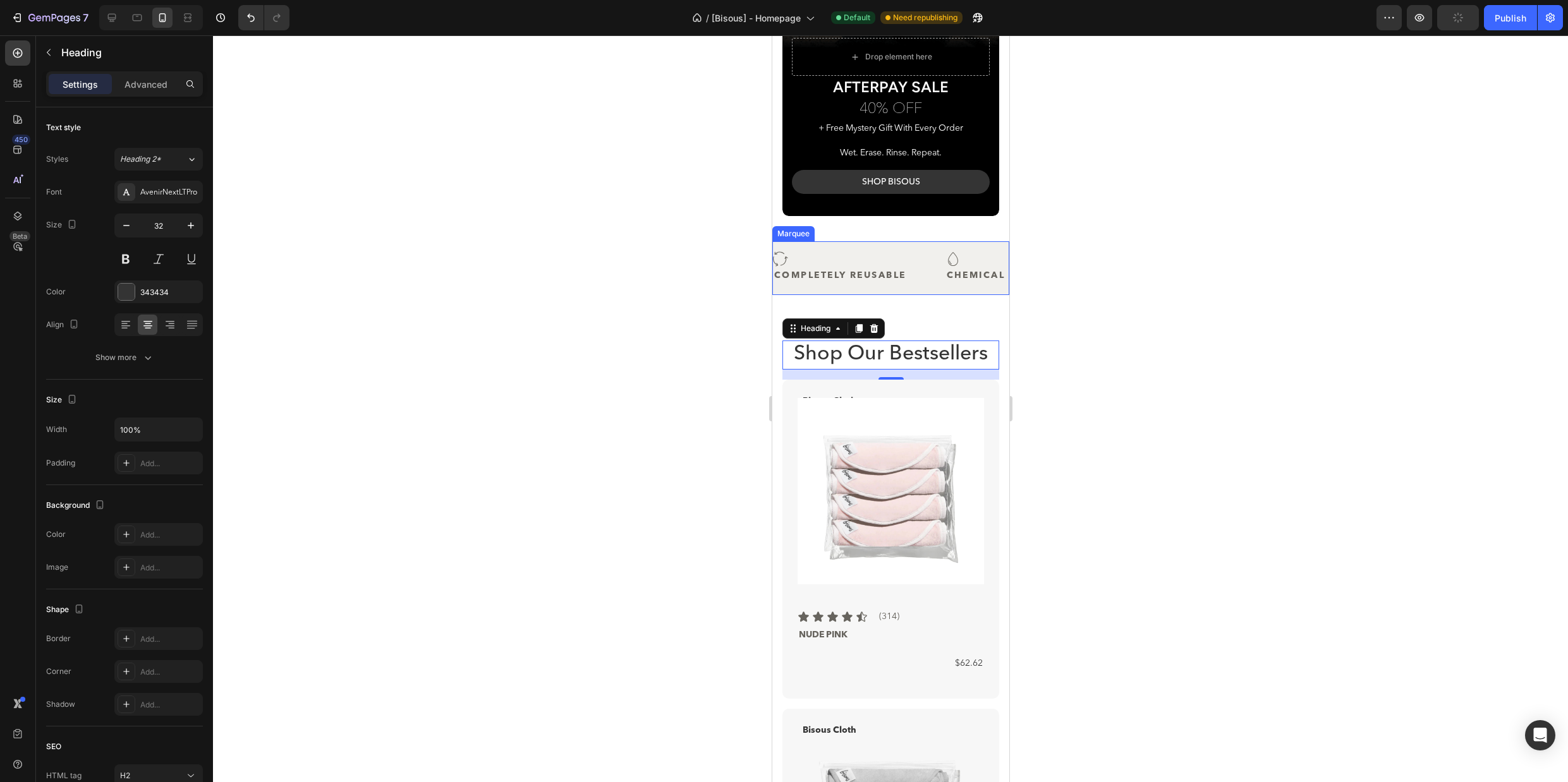
scroll to position [256, 0]
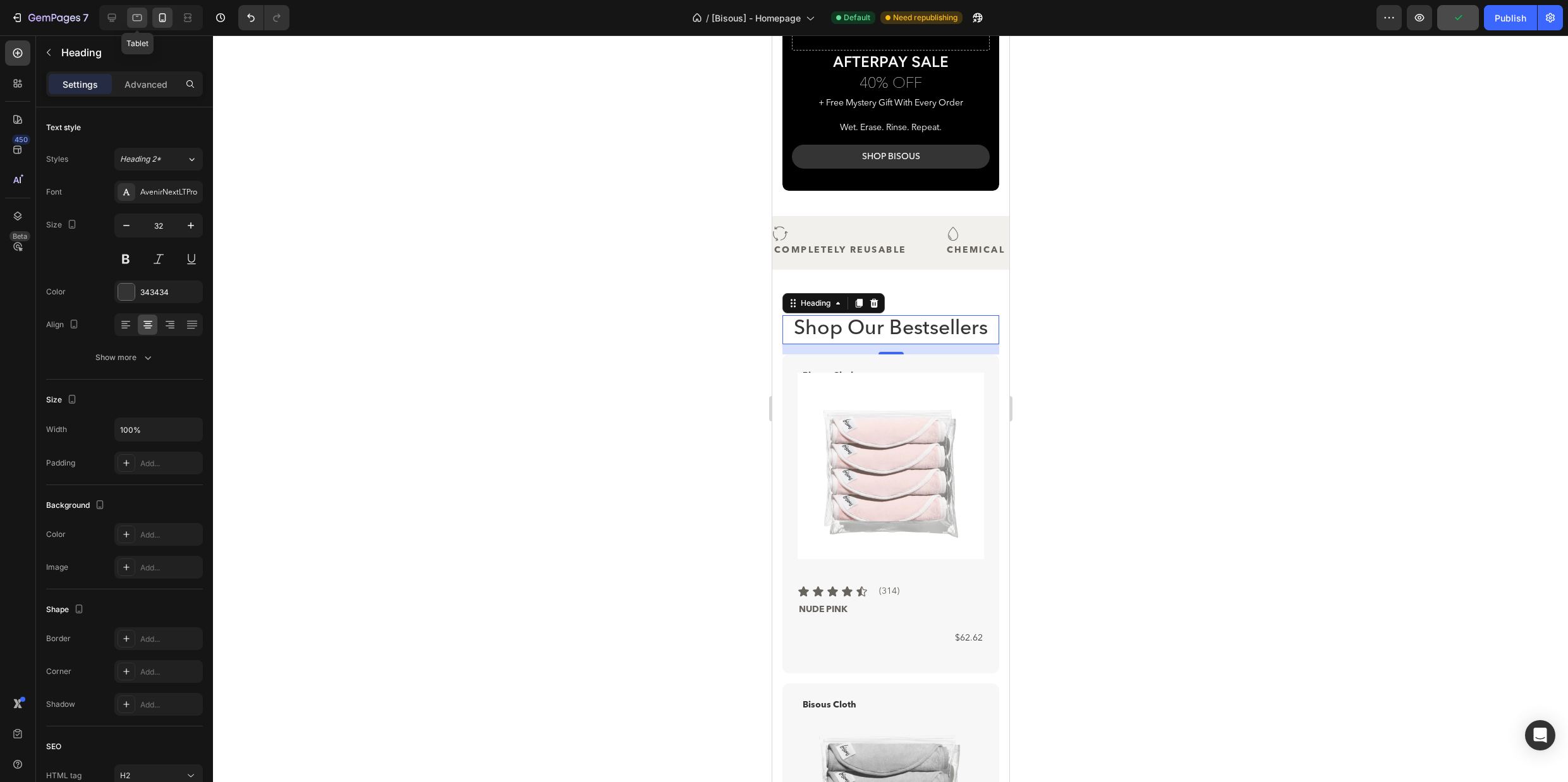
click at [138, 19] on icon at bounding box center [137, 18] width 13 height 13
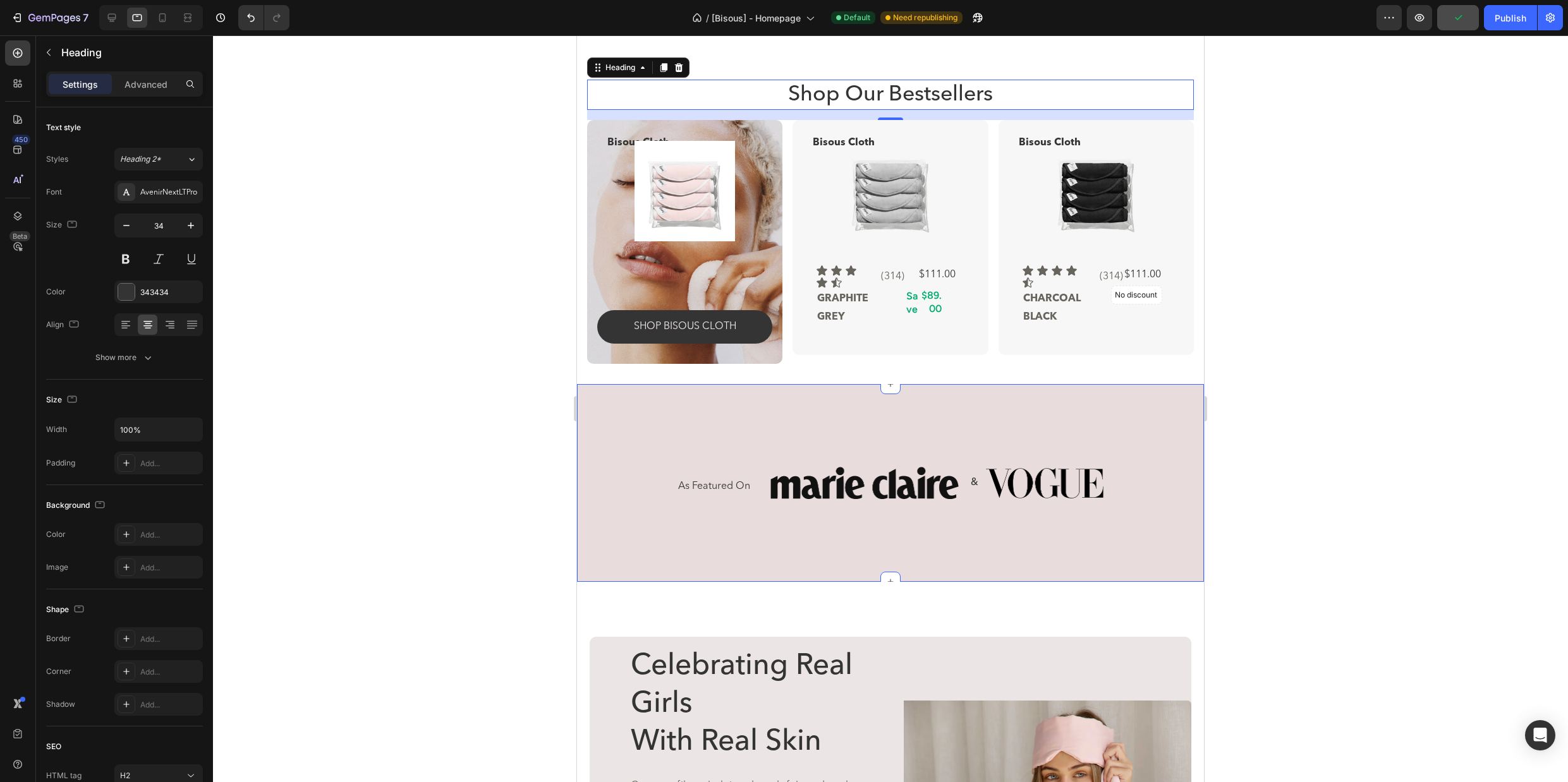
scroll to position [173, 0]
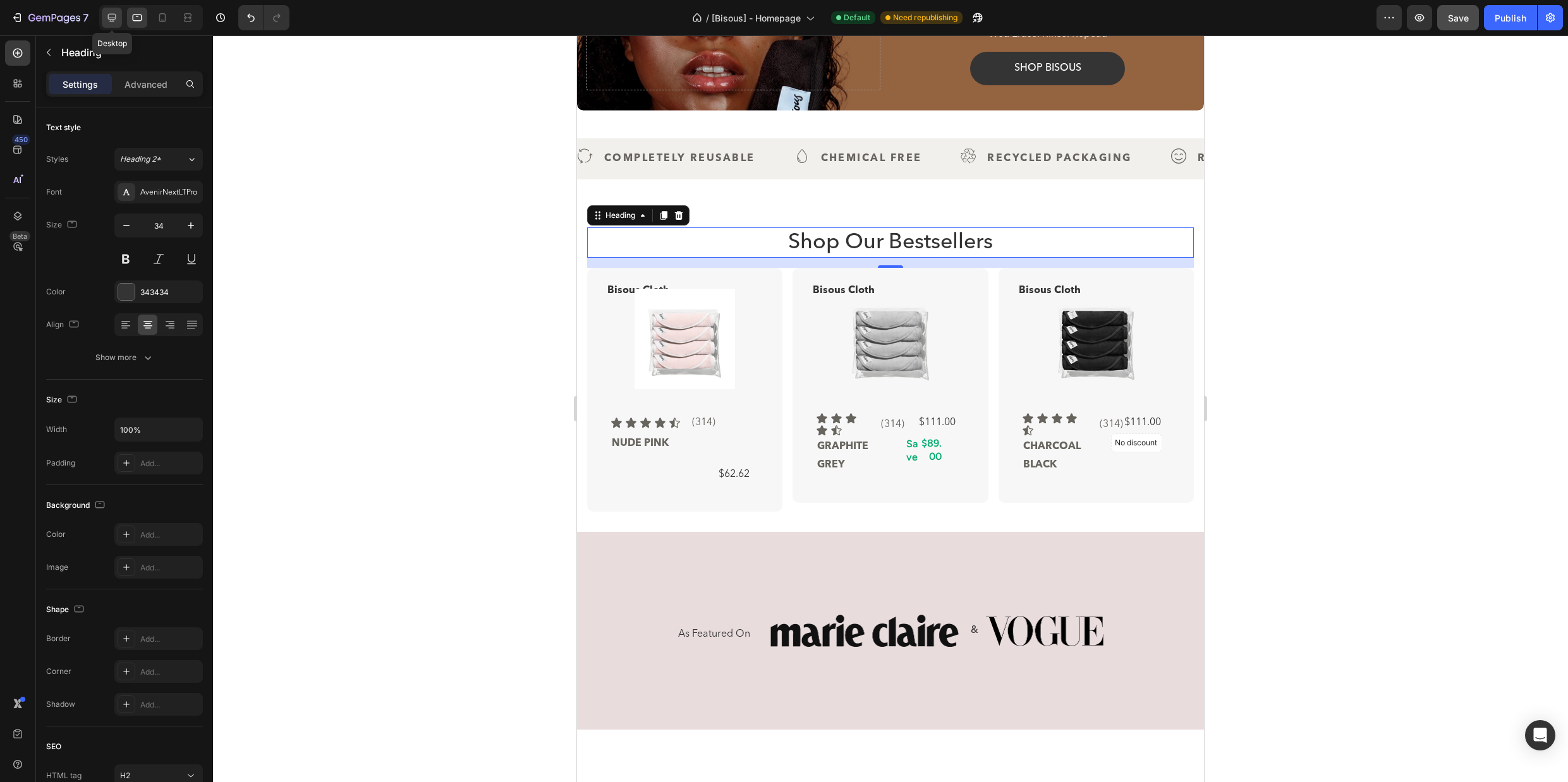
click at [114, 17] on icon at bounding box center [112, 18] width 13 height 13
type input "56"
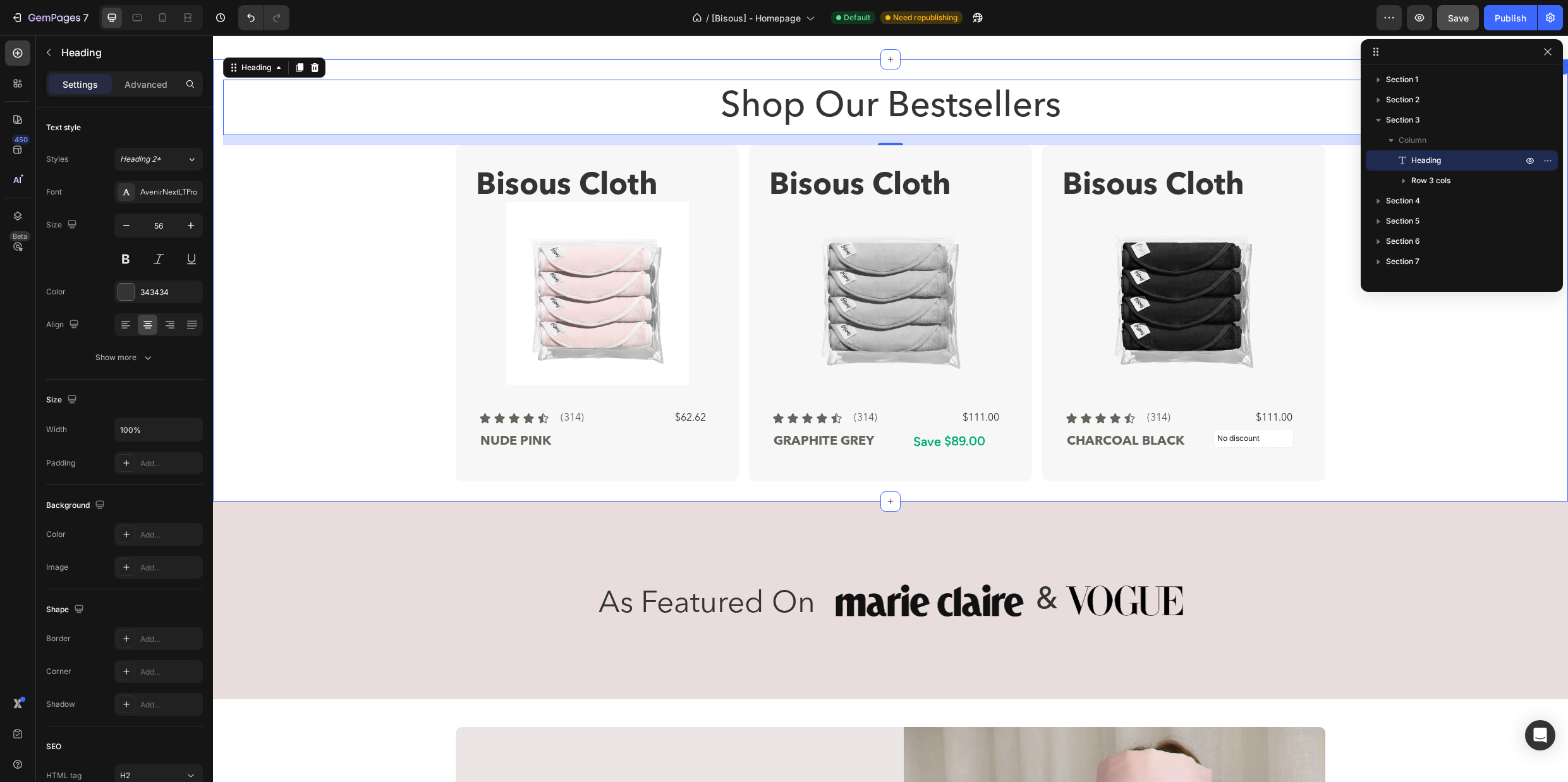
scroll to position [460, 0]
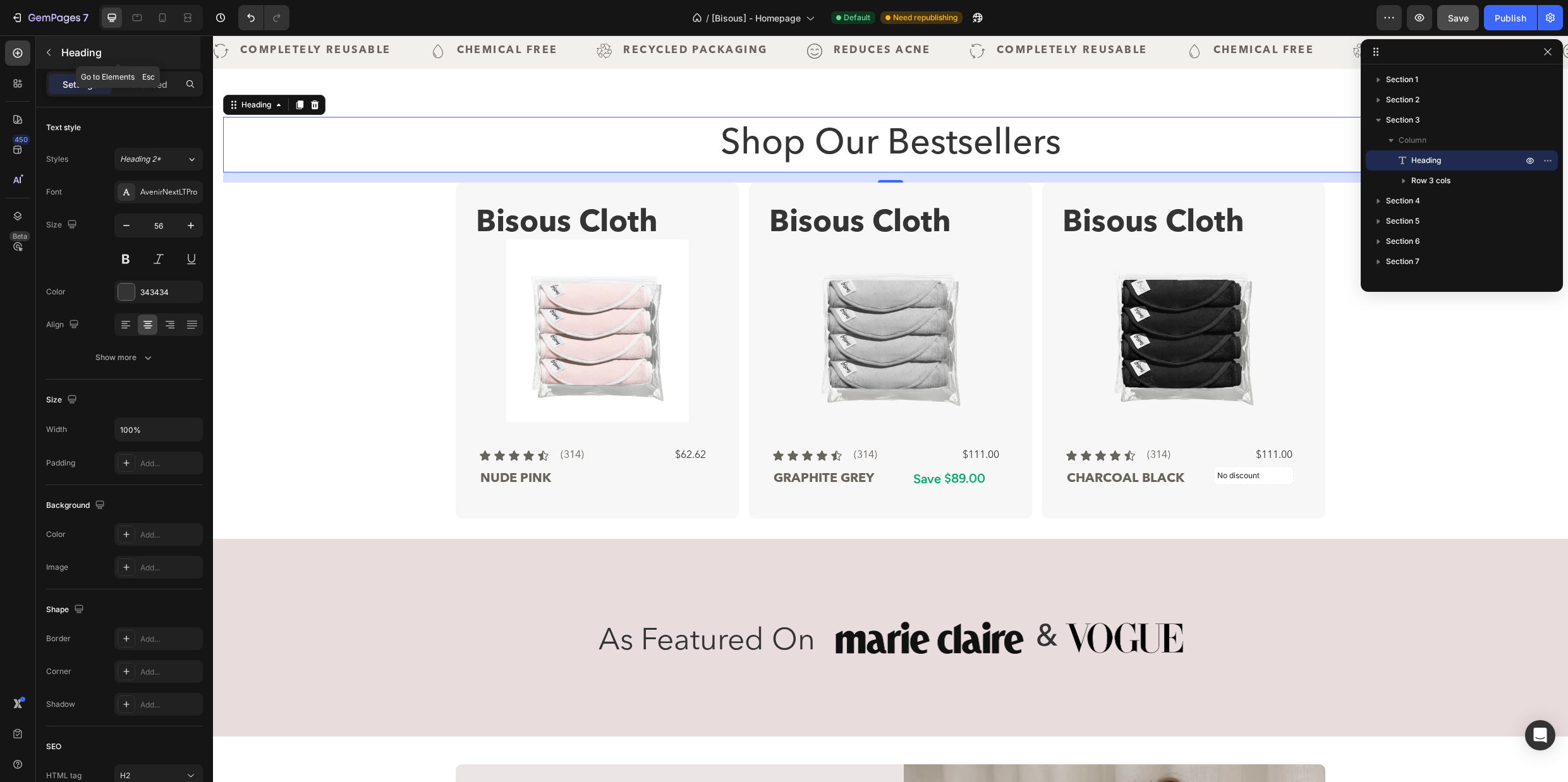
click at [51, 51] on icon "button" at bounding box center [48, 52] width 10 height 10
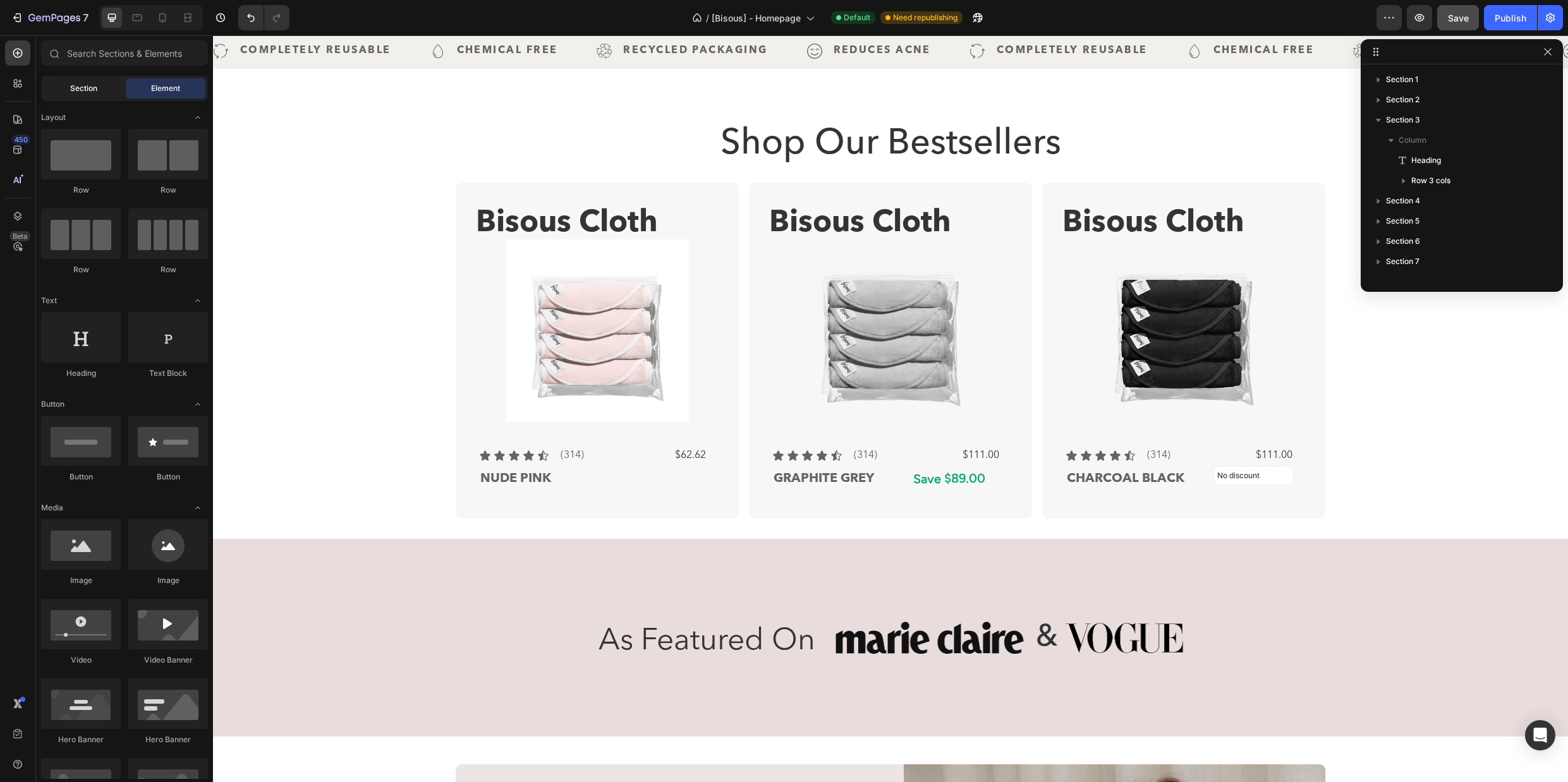
click at [82, 88] on span "Section" at bounding box center [84, 89] width 27 height 11
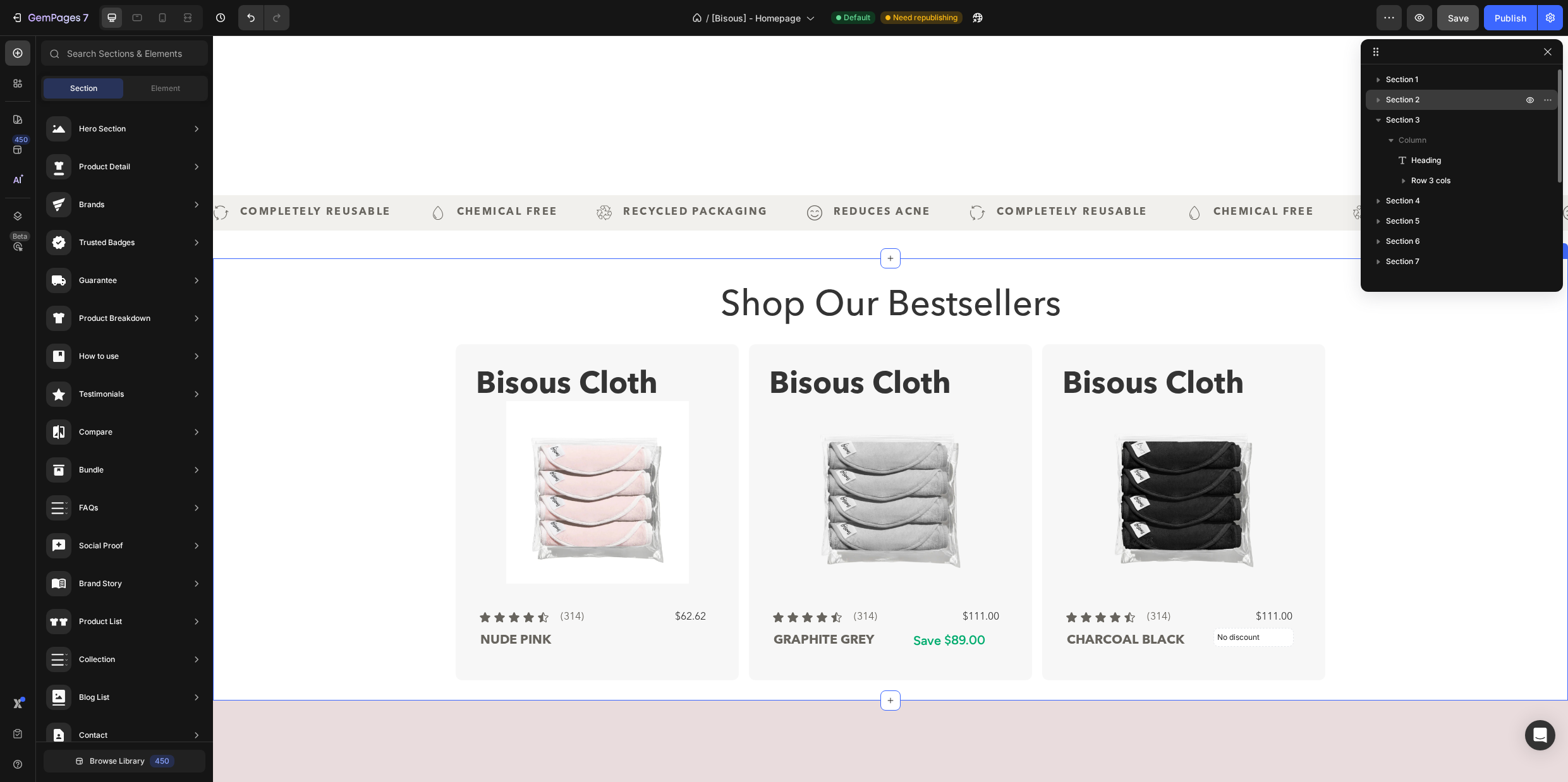
scroll to position [279, 0]
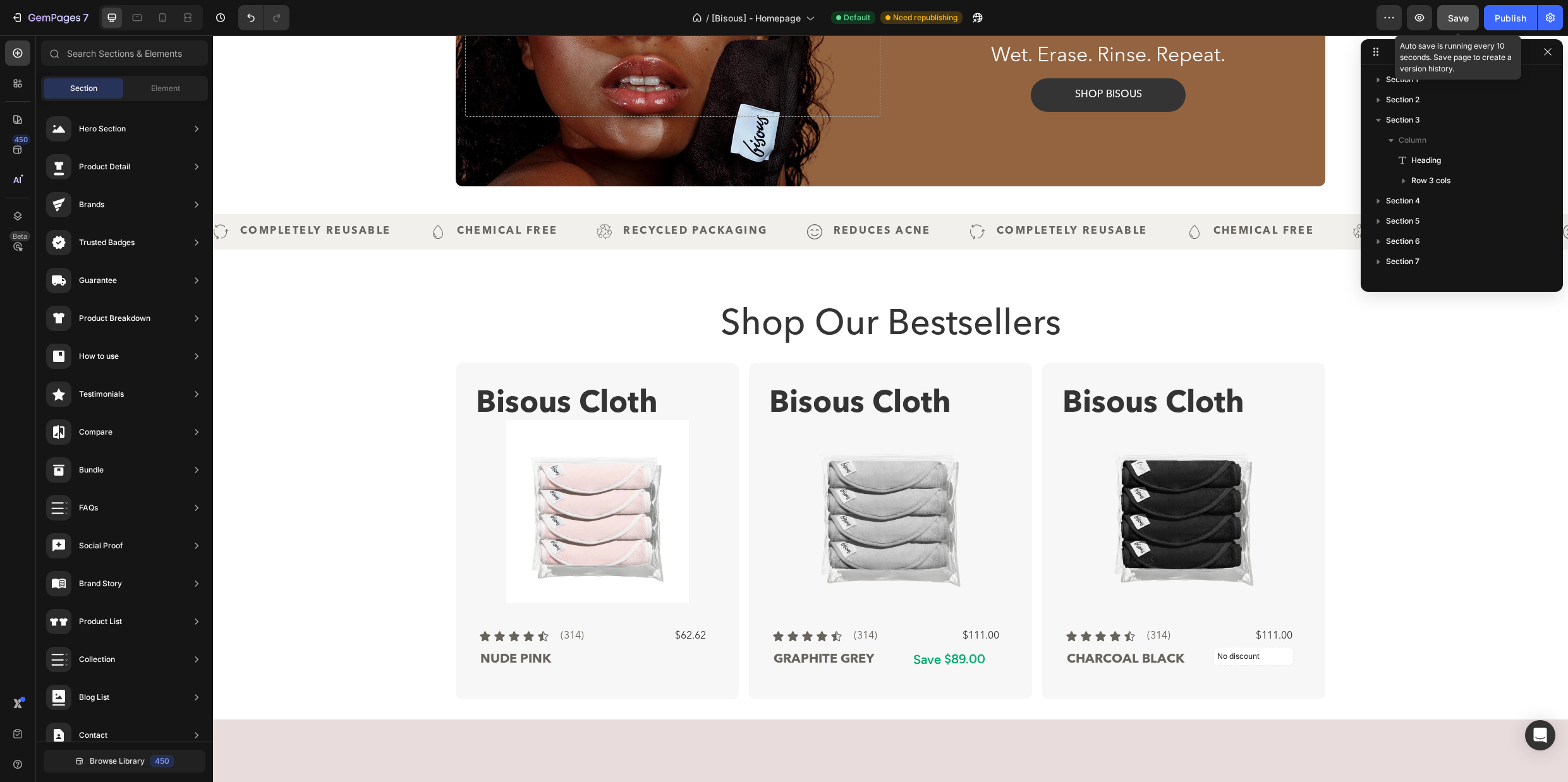
click at [1461, 13] on span "Save" at bounding box center [1458, 18] width 21 height 10
click at [1551, 51] on icon "button" at bounding box center [1547, 52] width 10 height 10
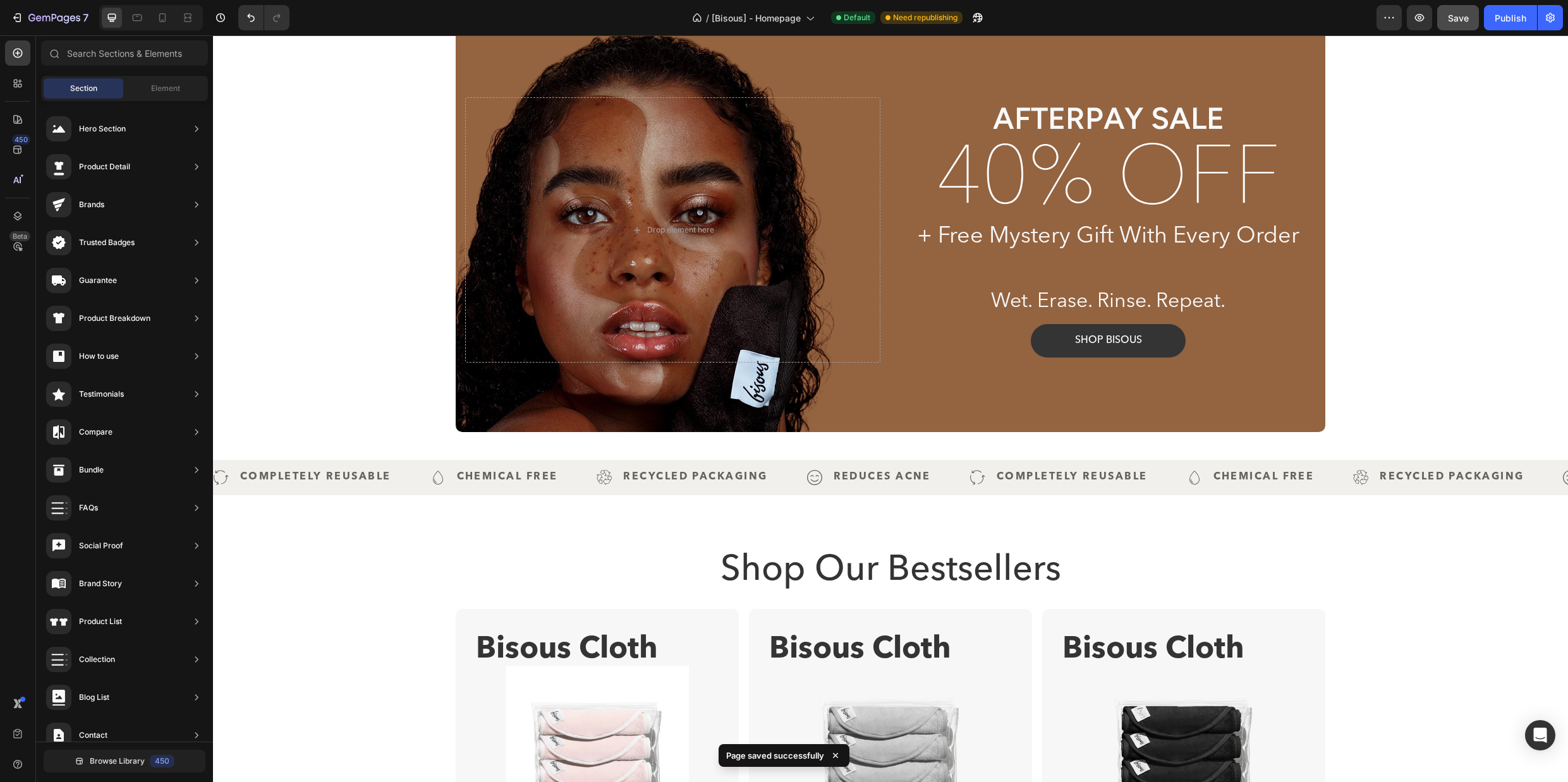
scroll to position [0, 0]
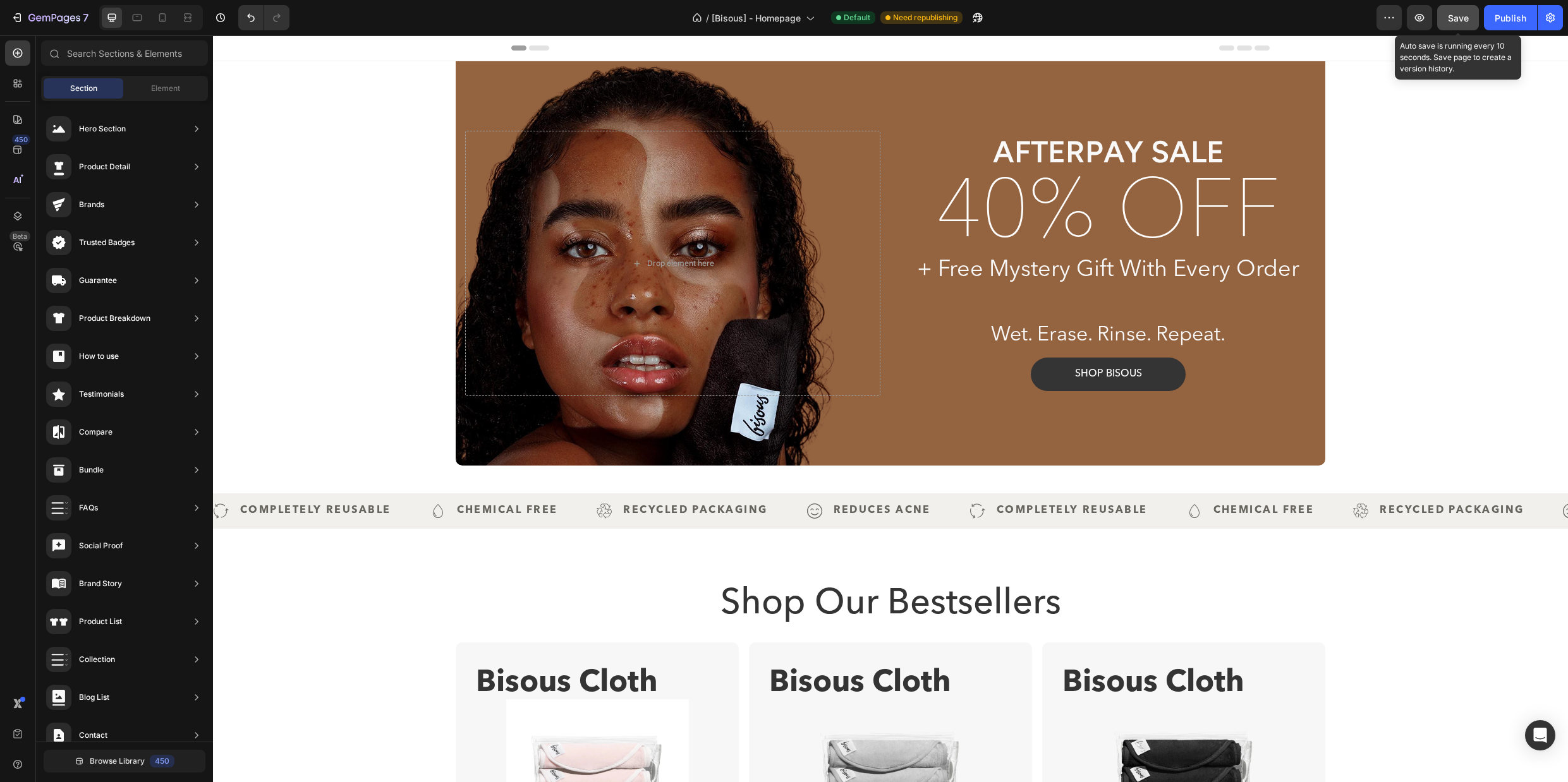
click at [1459, 21] on span "Save" at bounding box center [1458, 18] width 21 height 10
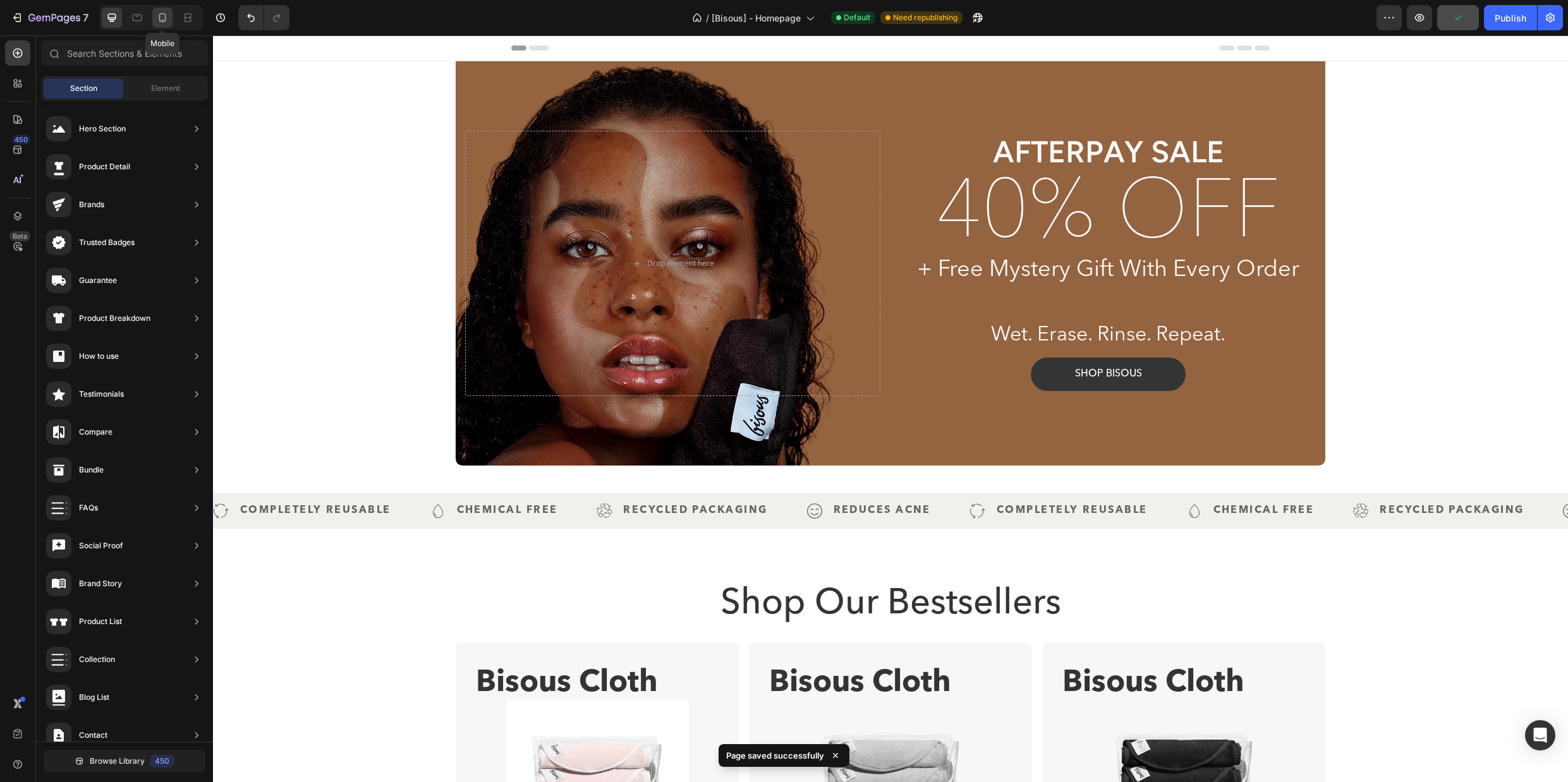
click at [158, 18] on icon at bounding box center [162, 18] width 13 height 13
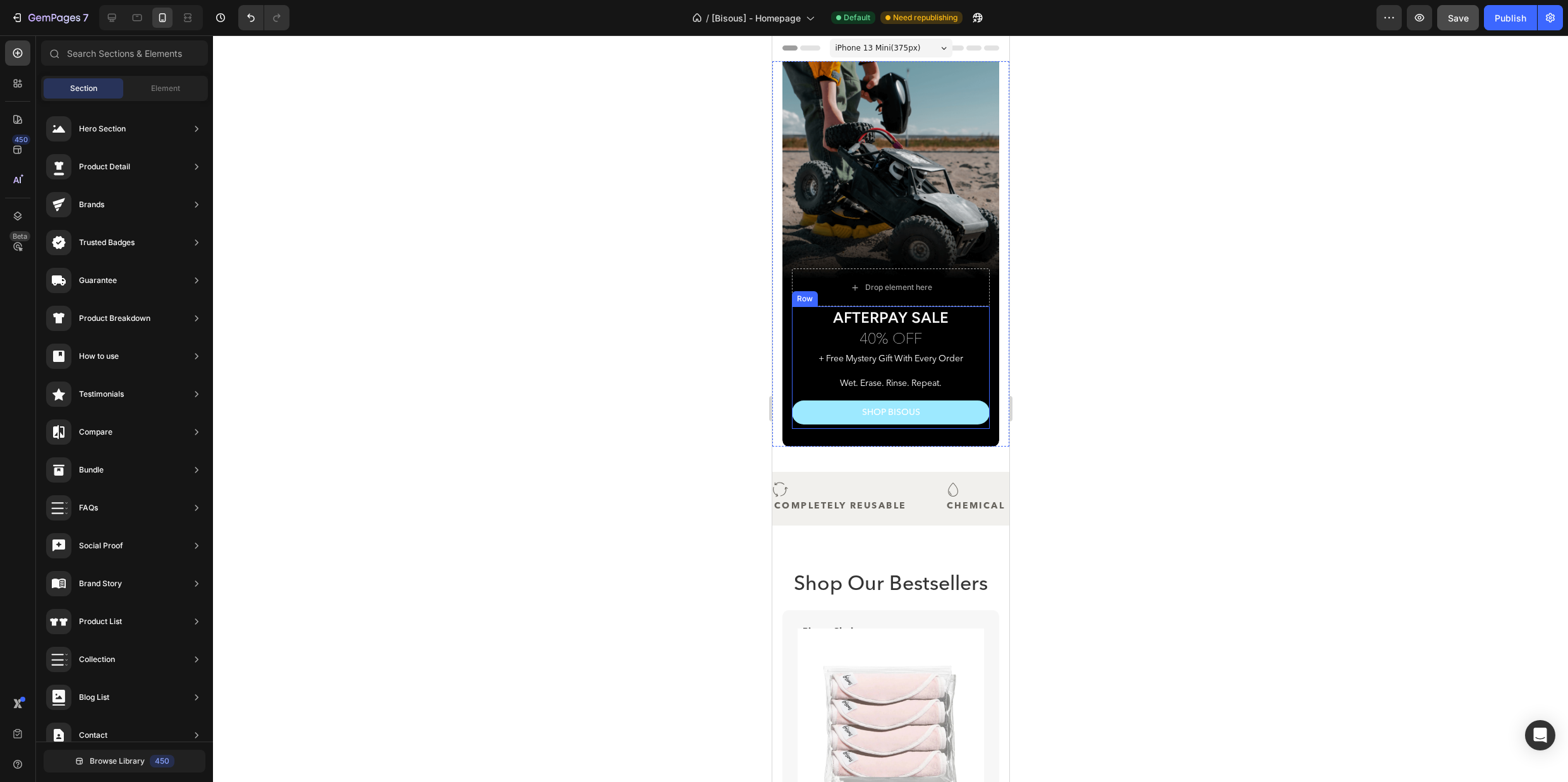
scroll to position [31, 0]
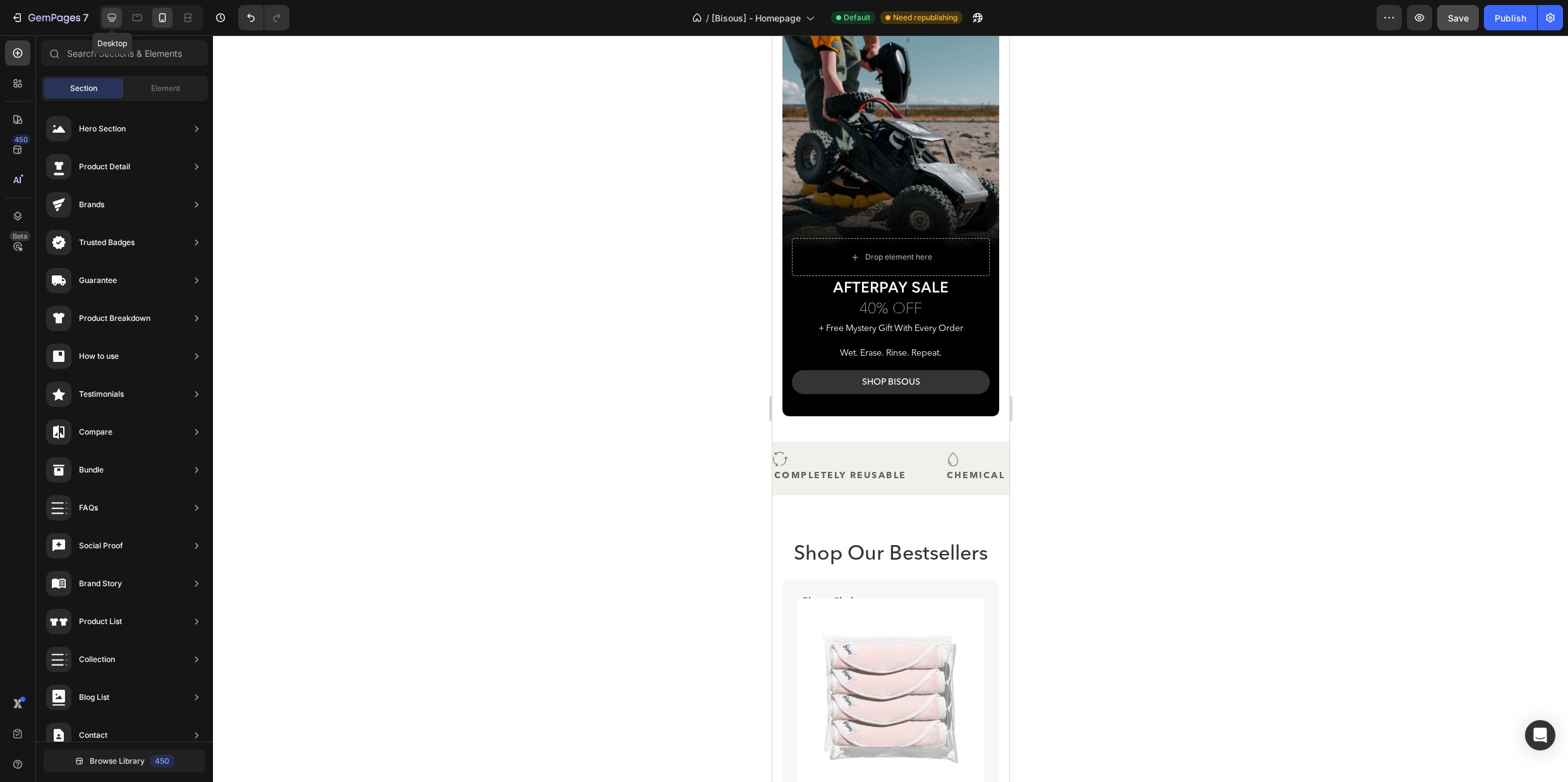
click at [109, 16] on icon at bounding box center [112, 18] width 13 height 13
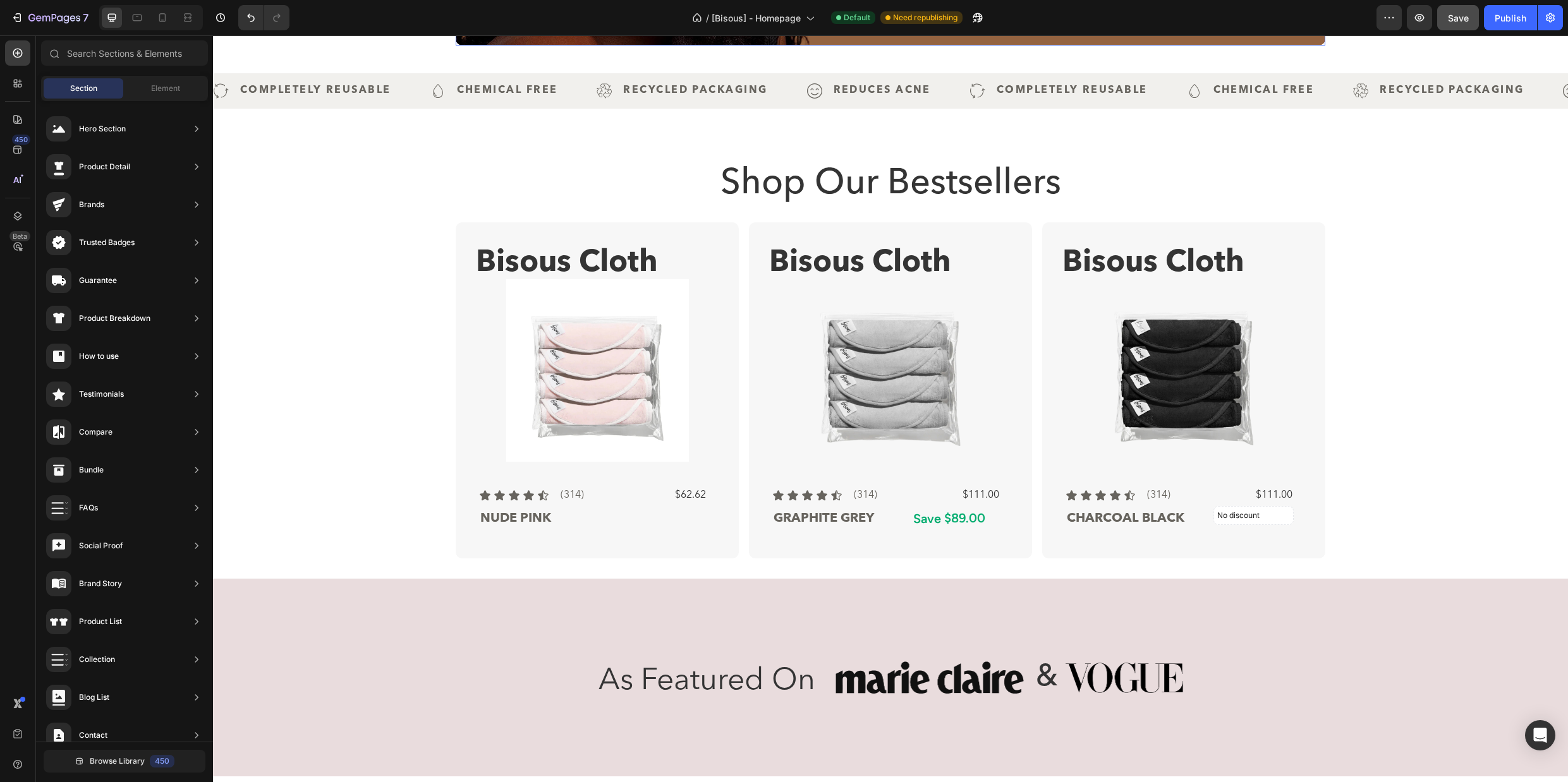
scroll to position [429, 0]
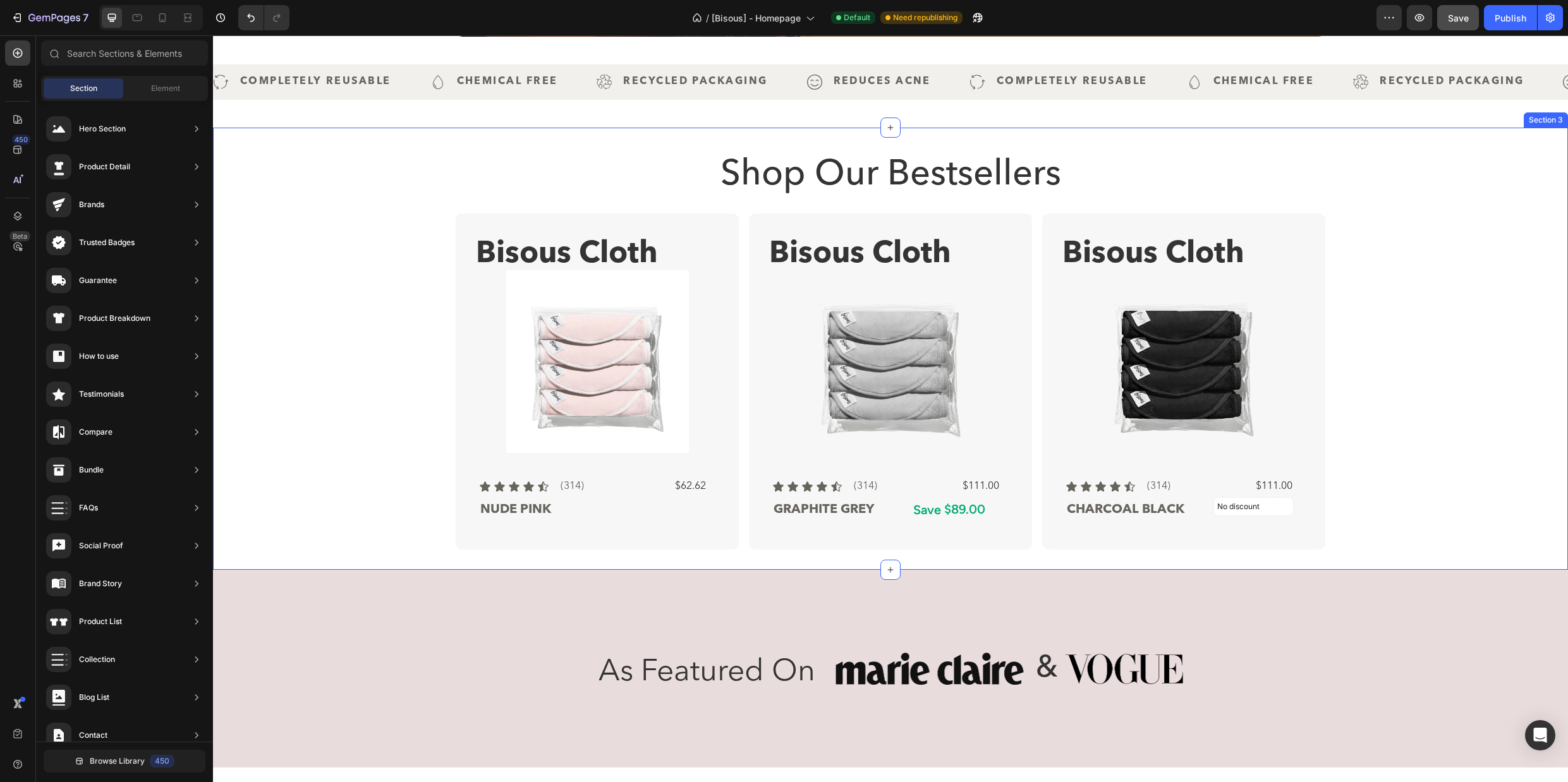
click at [336, 245] on div "Shop Our Bestsellers Heading Bisous Cloth Text Block Product Images Icon Icon I…" at bounding box center [890, 349] width 1335 height 402
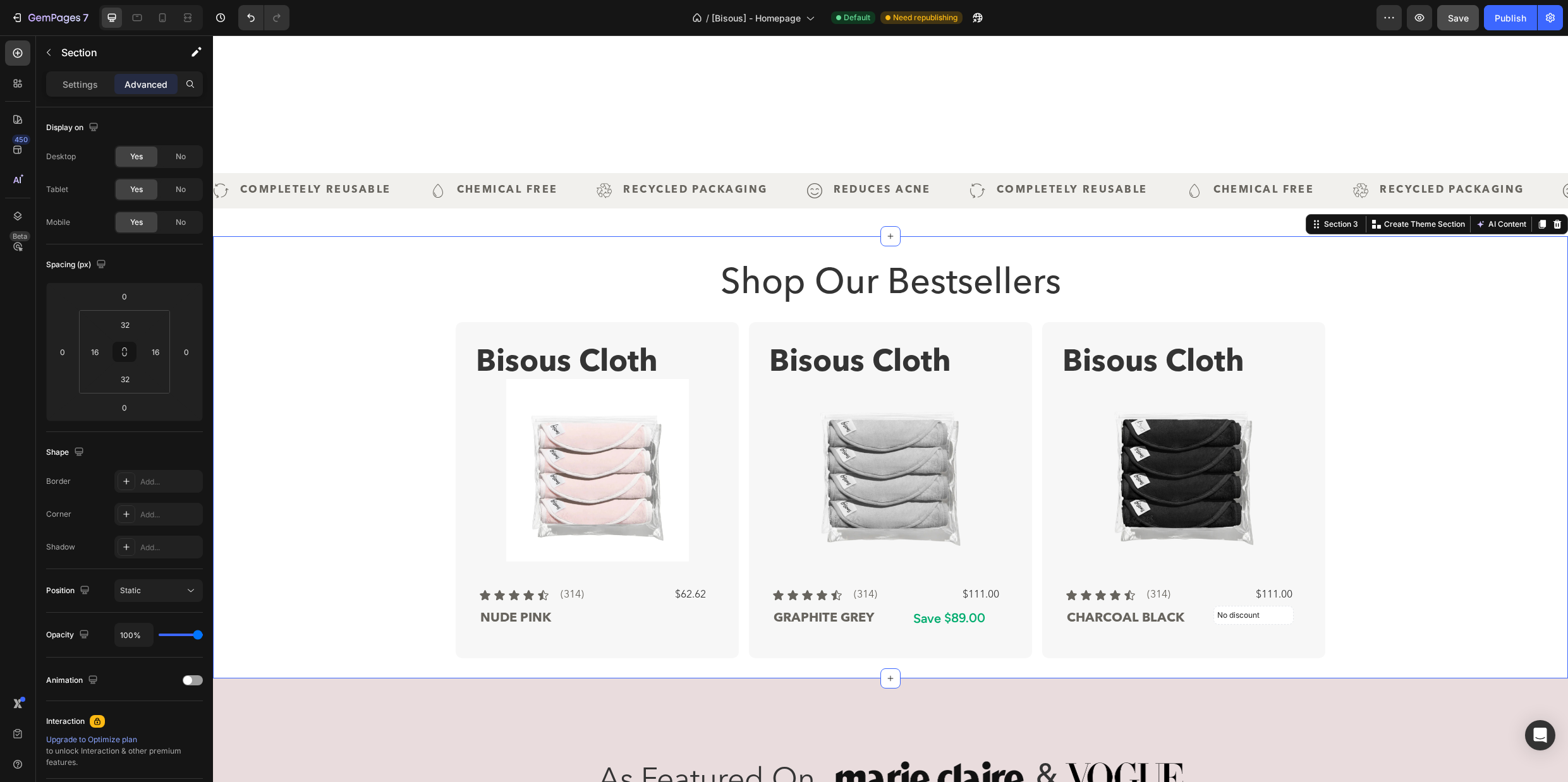
scroll to position [492, 0]
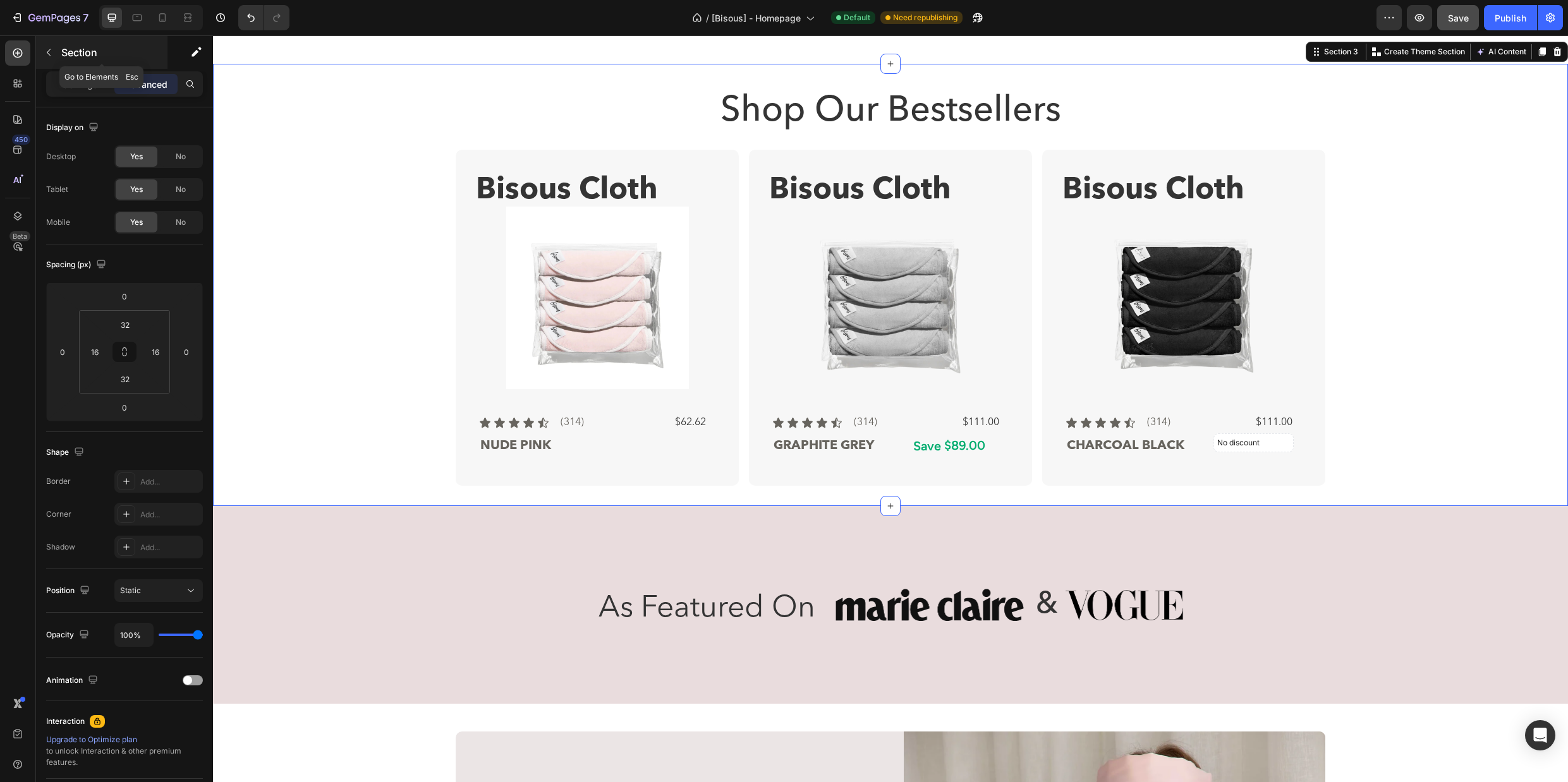
click at [50, 54] on icon "button" at bounding box center [48, 52] width 10 height 10
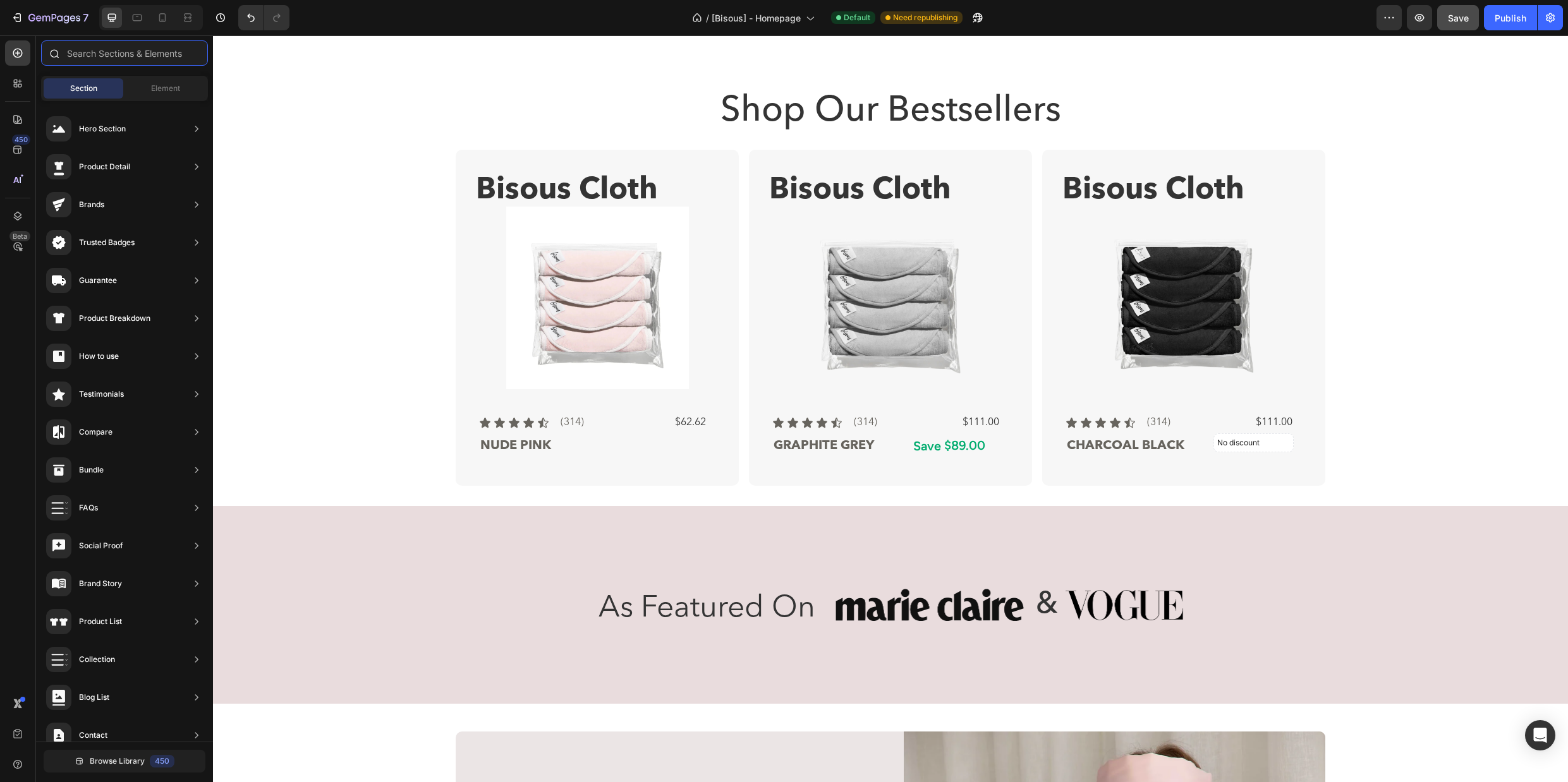
click at [135, 54] on input "text" at bounding box center [124, 52] width 167 height 25
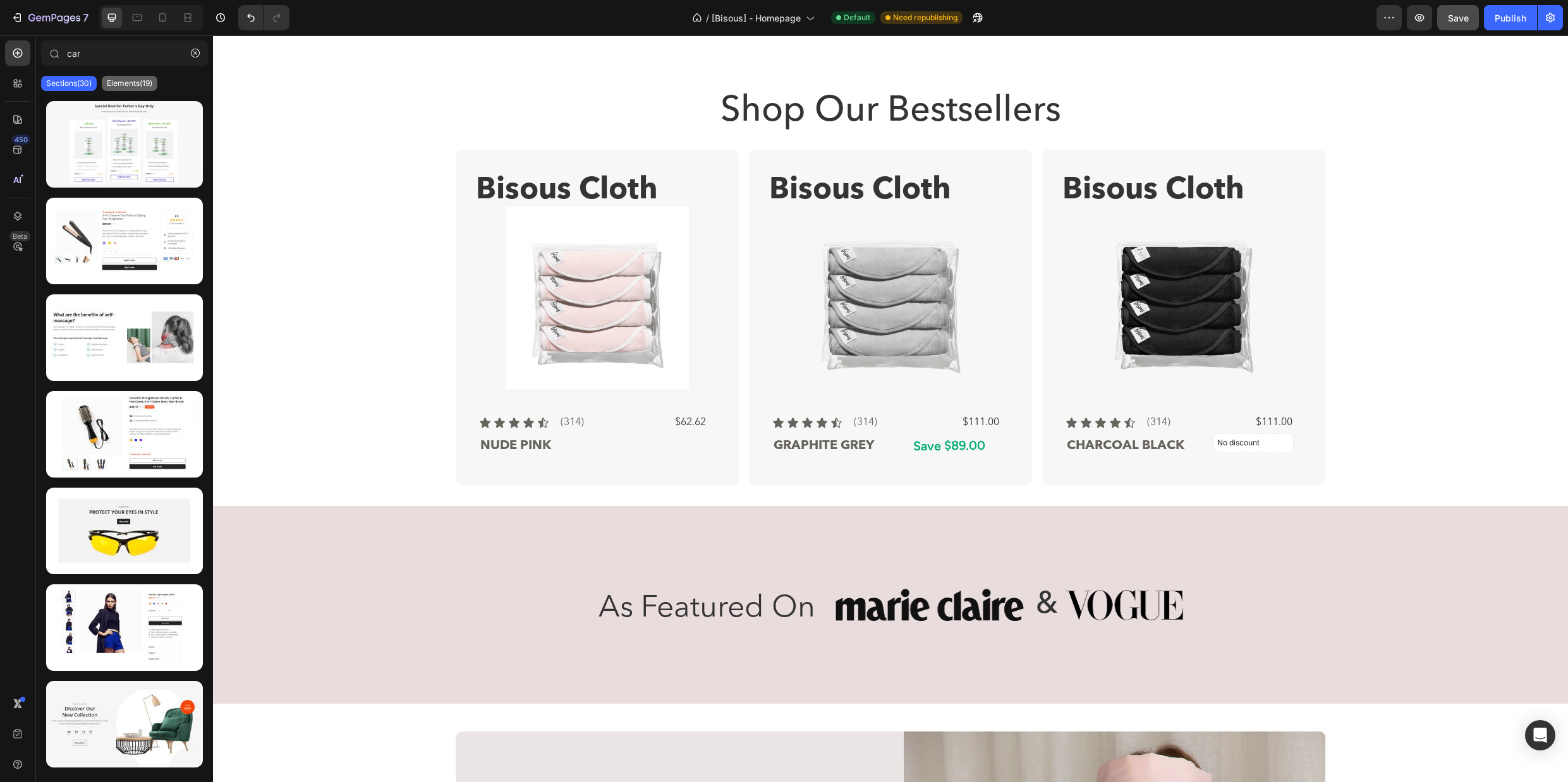
click at [139, 86] on p "Elements(19)" at bounding box center [129, 83] width 45 height 10
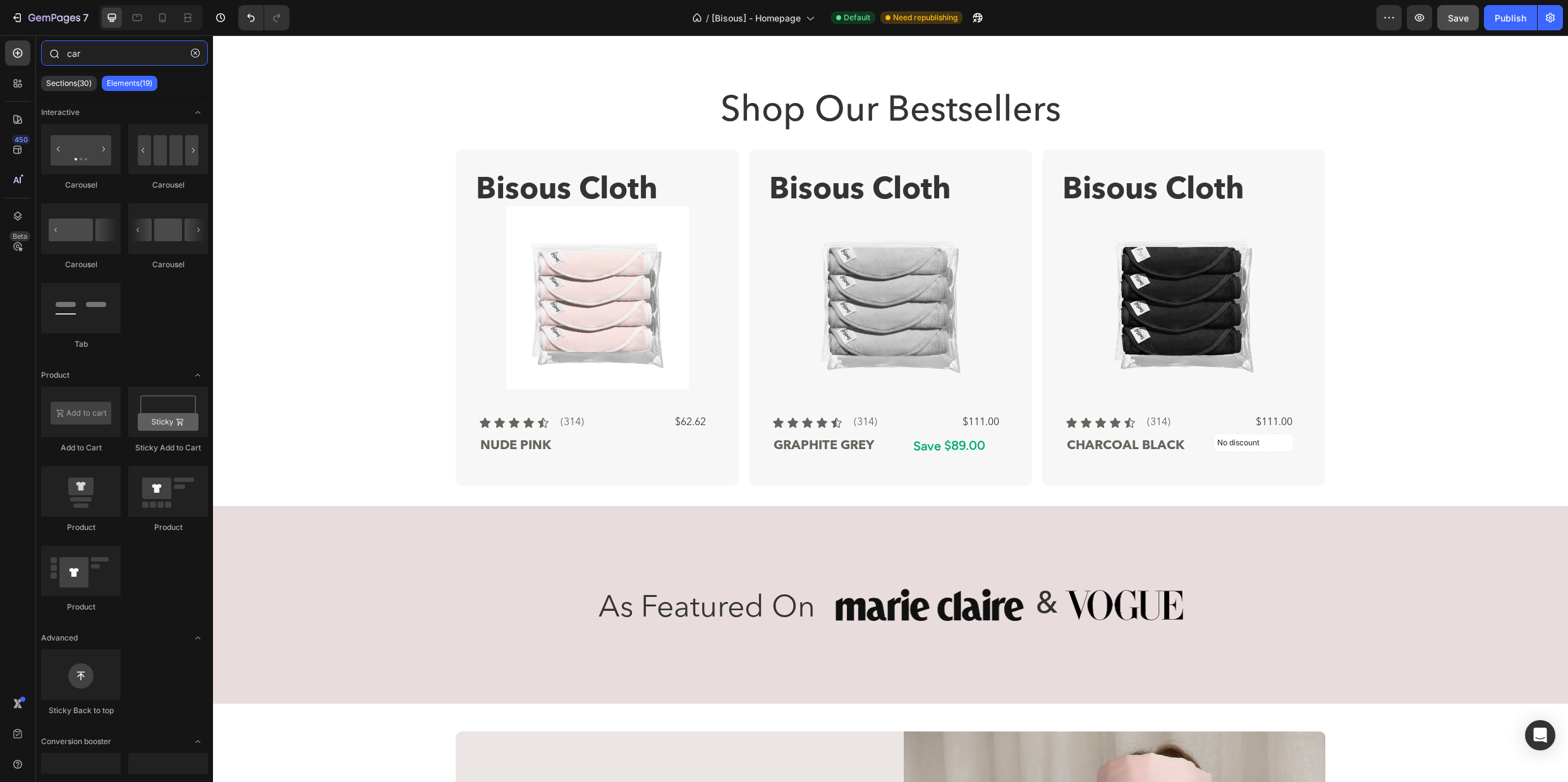
click at [103, 49] on input "car" at bounding box center [124, 52] width 167 height 25
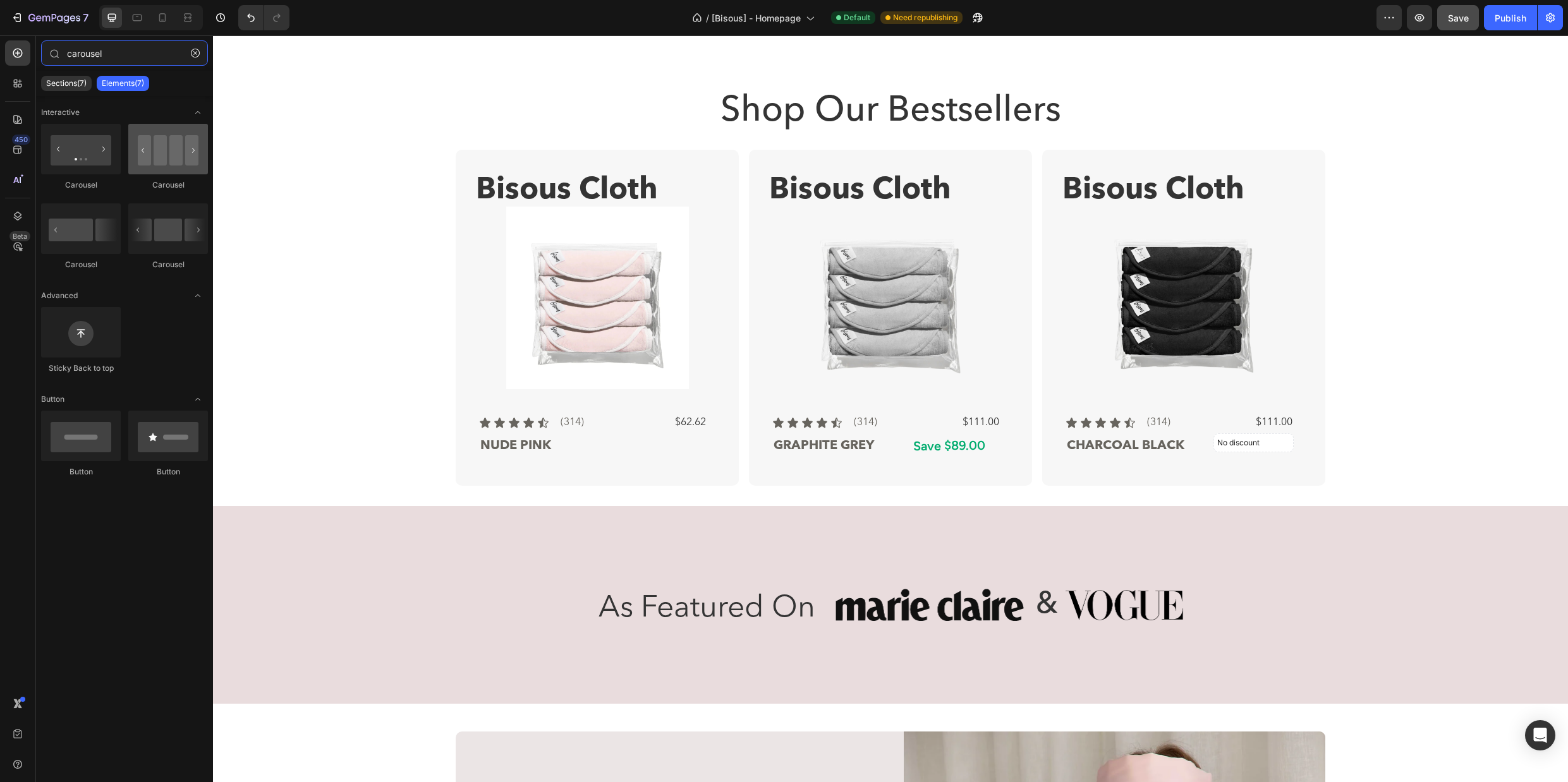
type input "carousel"
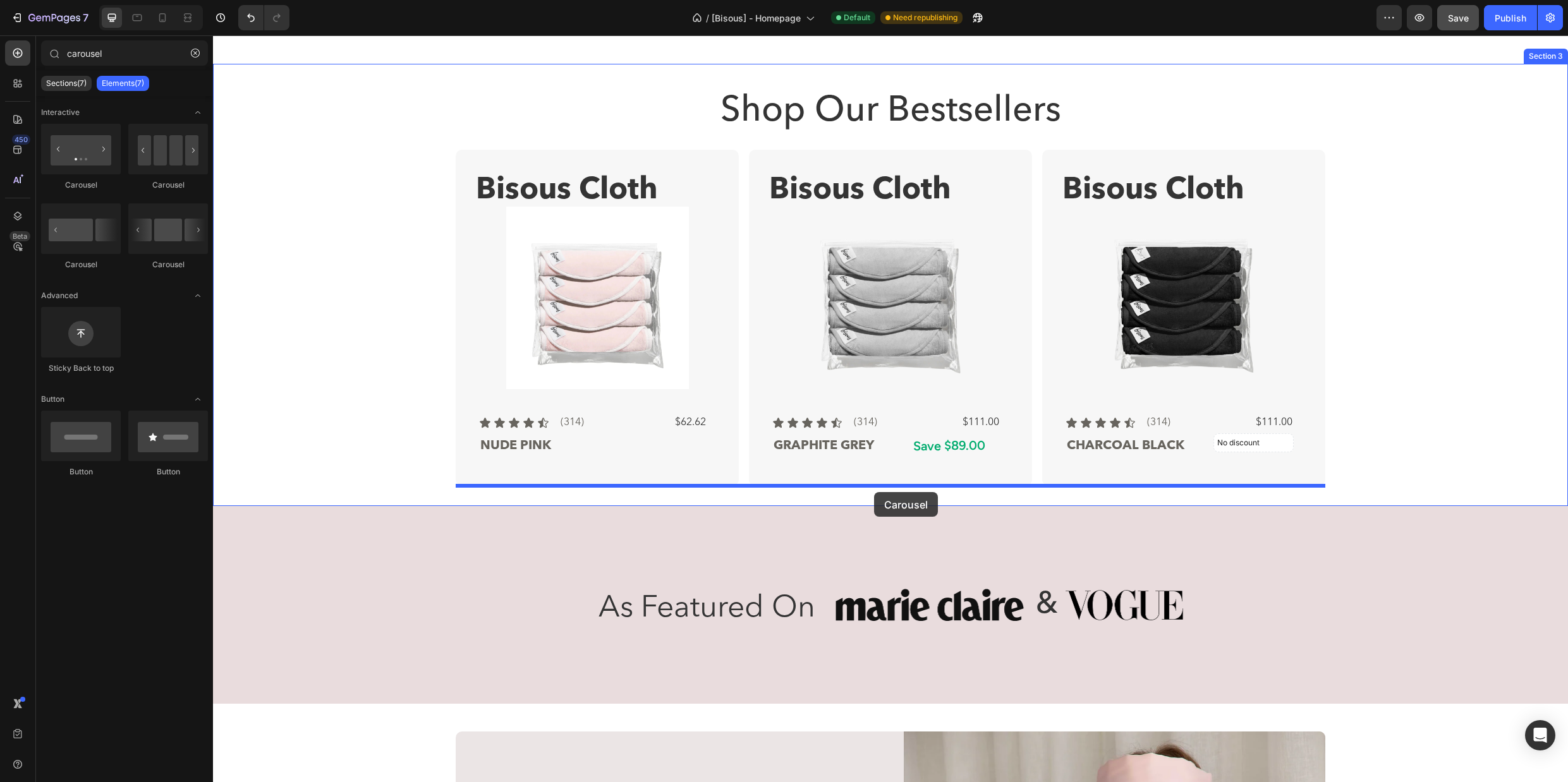
drag, startPoint x: 385, startPoint y: 203, endPoint x: 874, endPoint y: 492, distance: 568.0
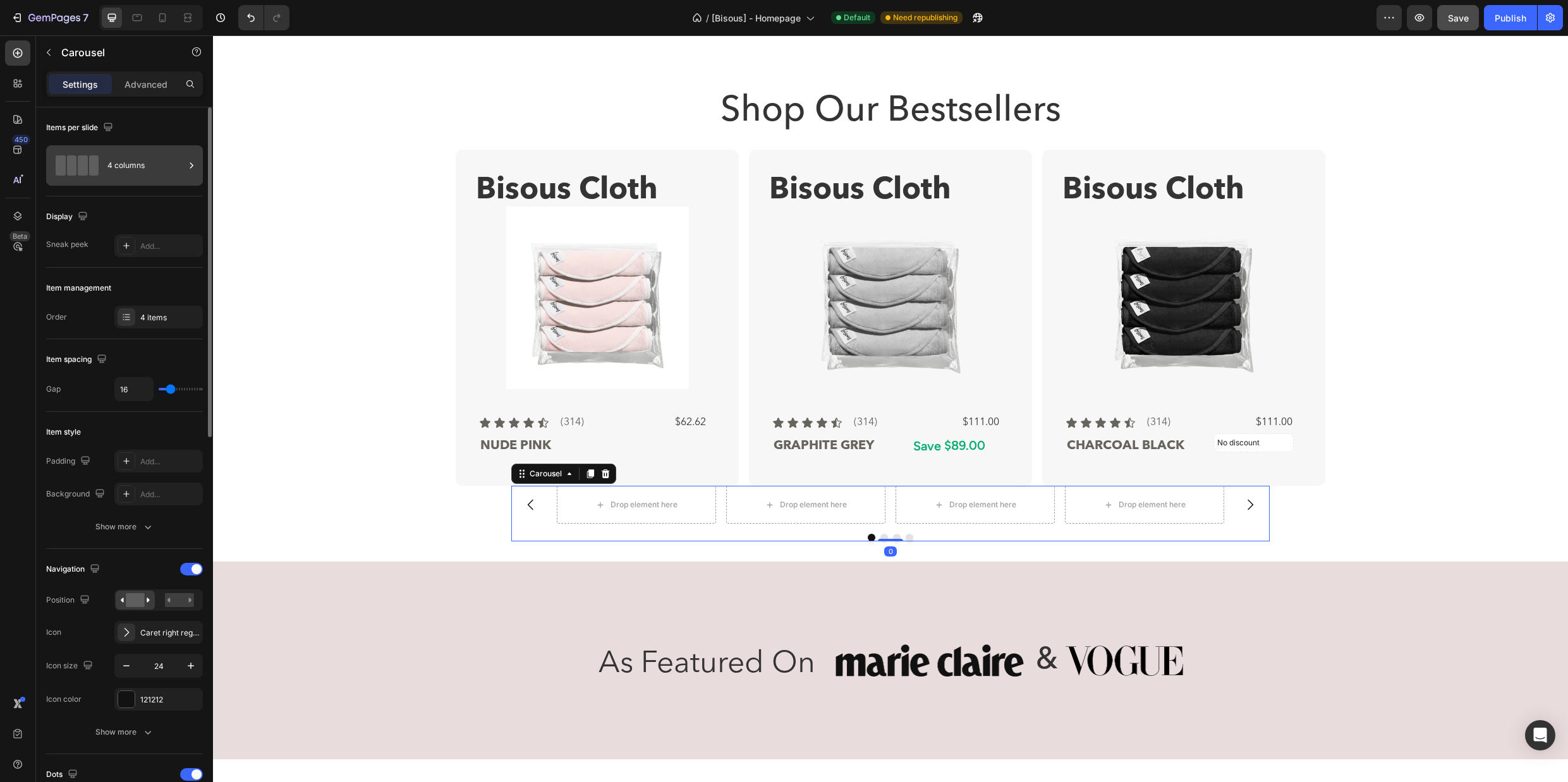
click at [170, 165] on div "4 columns" at bounding box center [145, 165] width 77 height 29
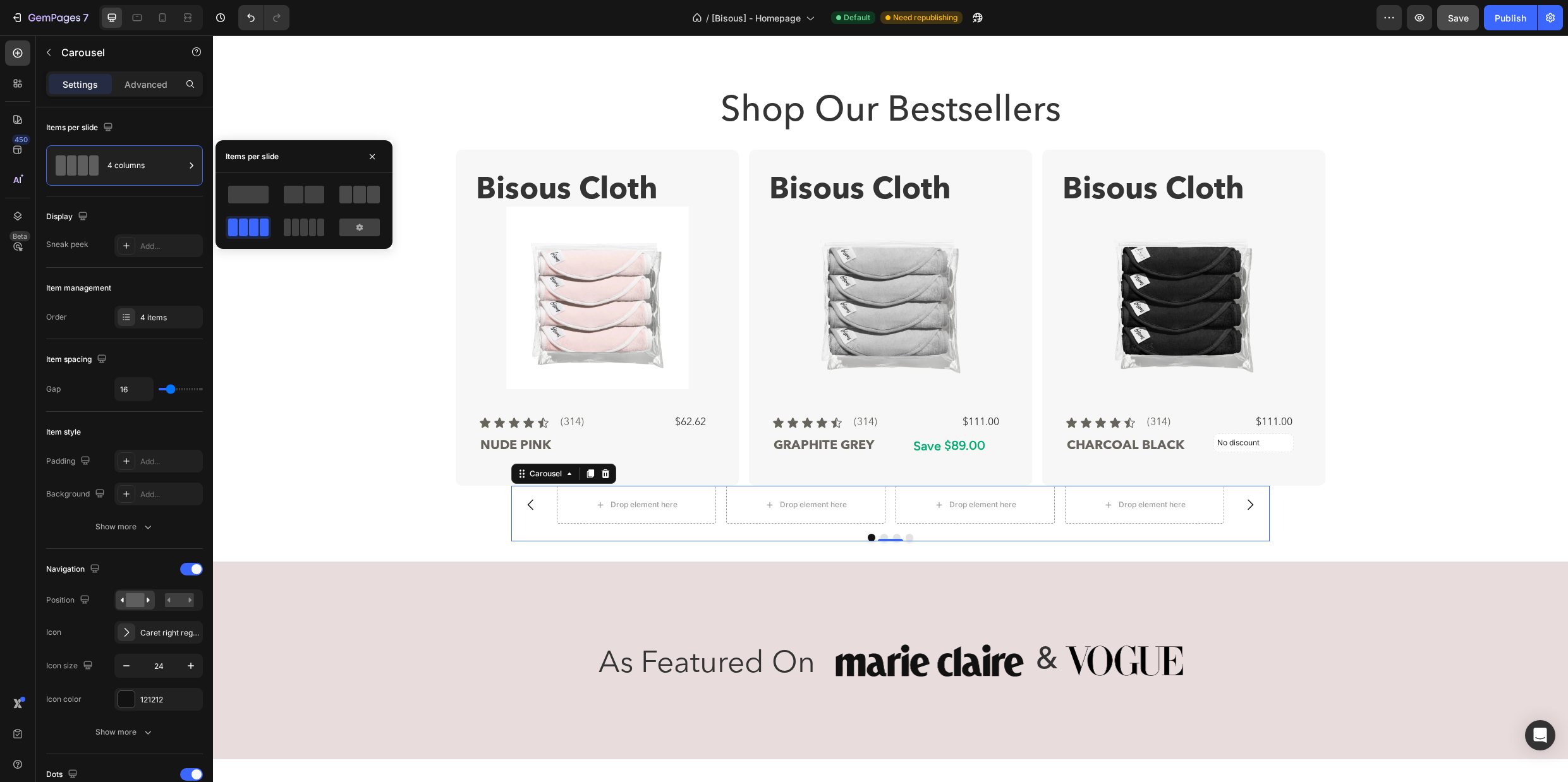
click at [357, 202] on span at bounding box center [359, 194] width 13 height 18
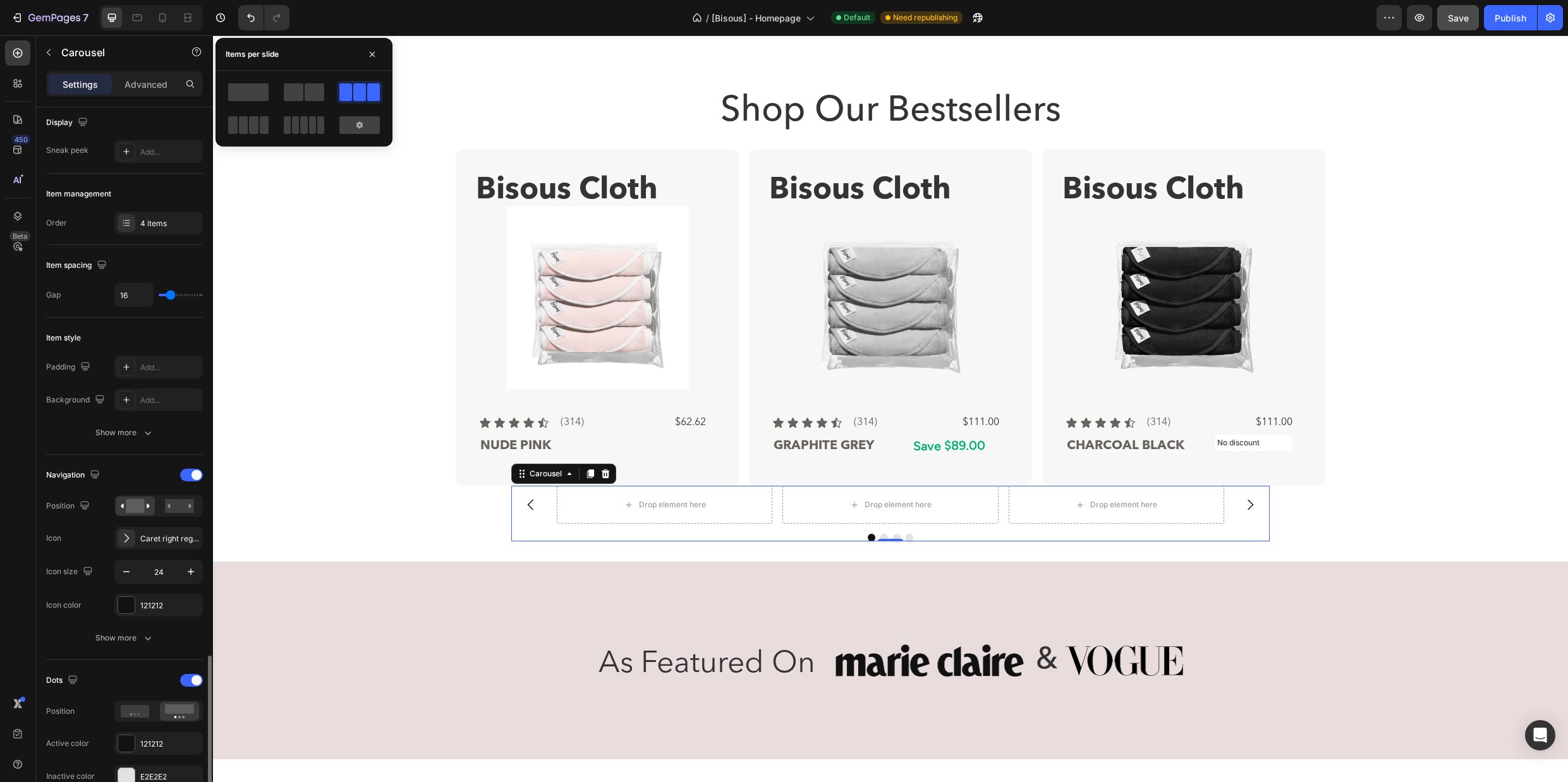
scroll to position [0, 0]
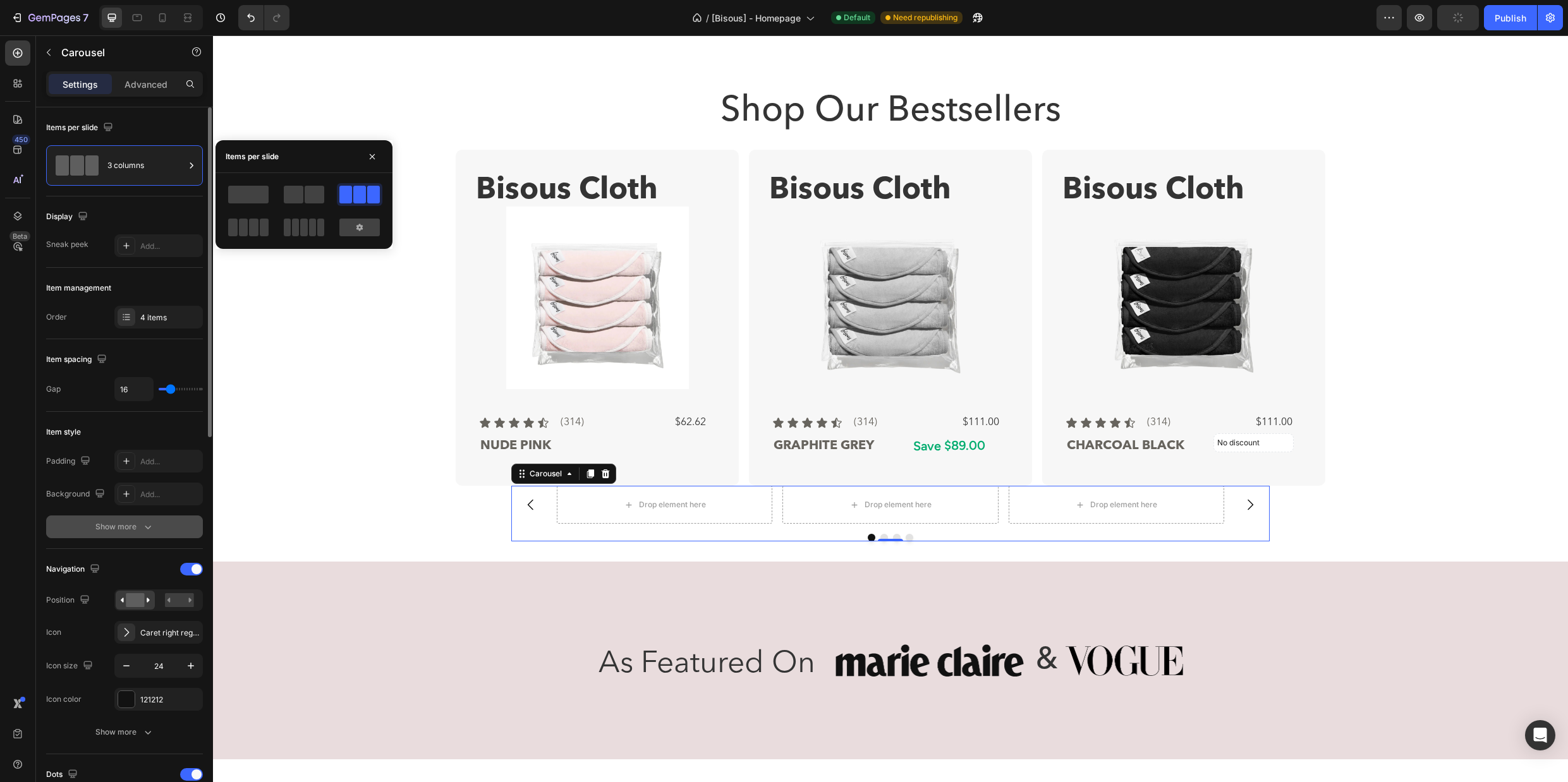
click at [135, 525] on div "Show more" at bounding box center [124, 527] width 59 height 13
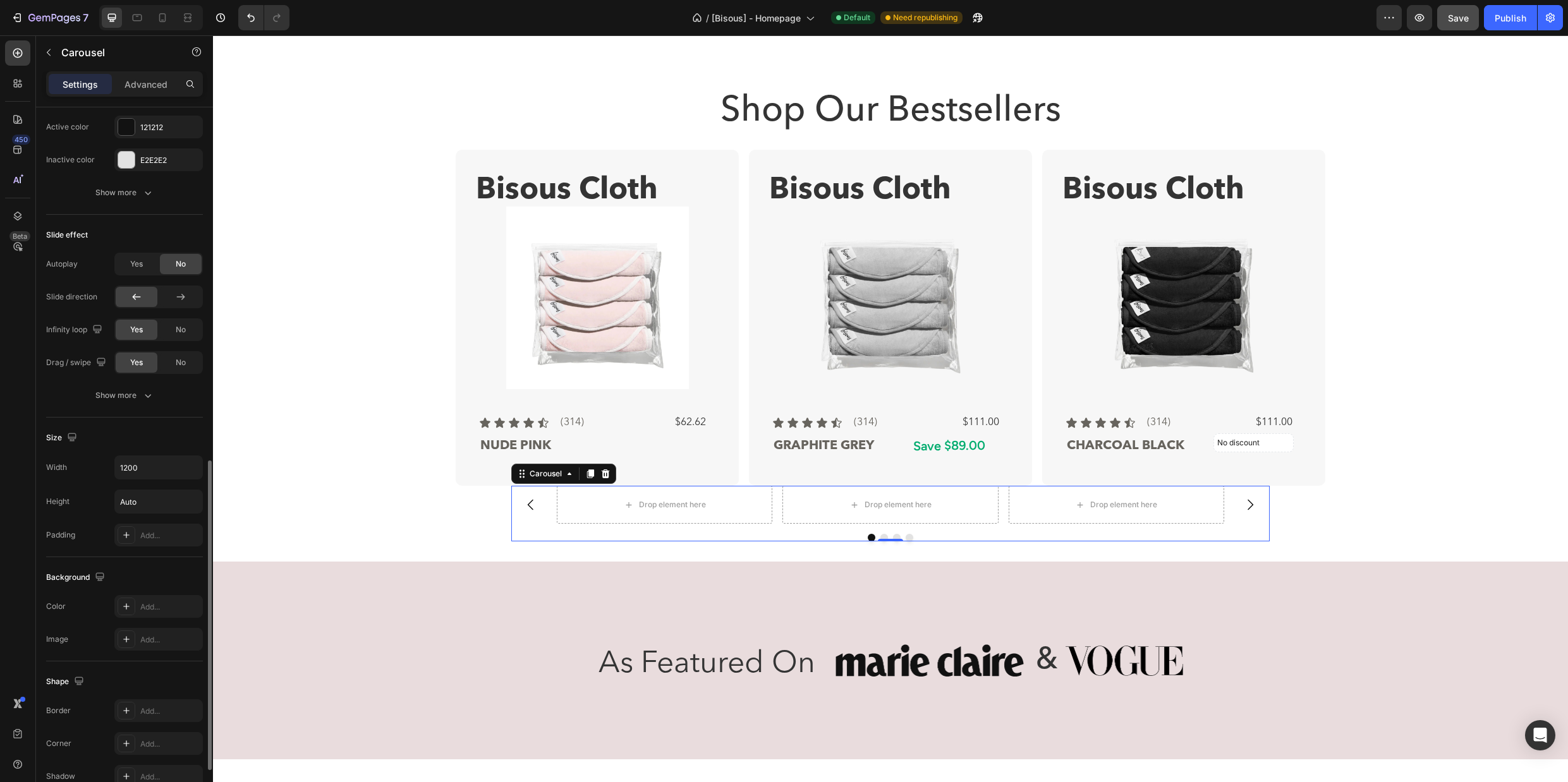
scroll to position [781, 0]
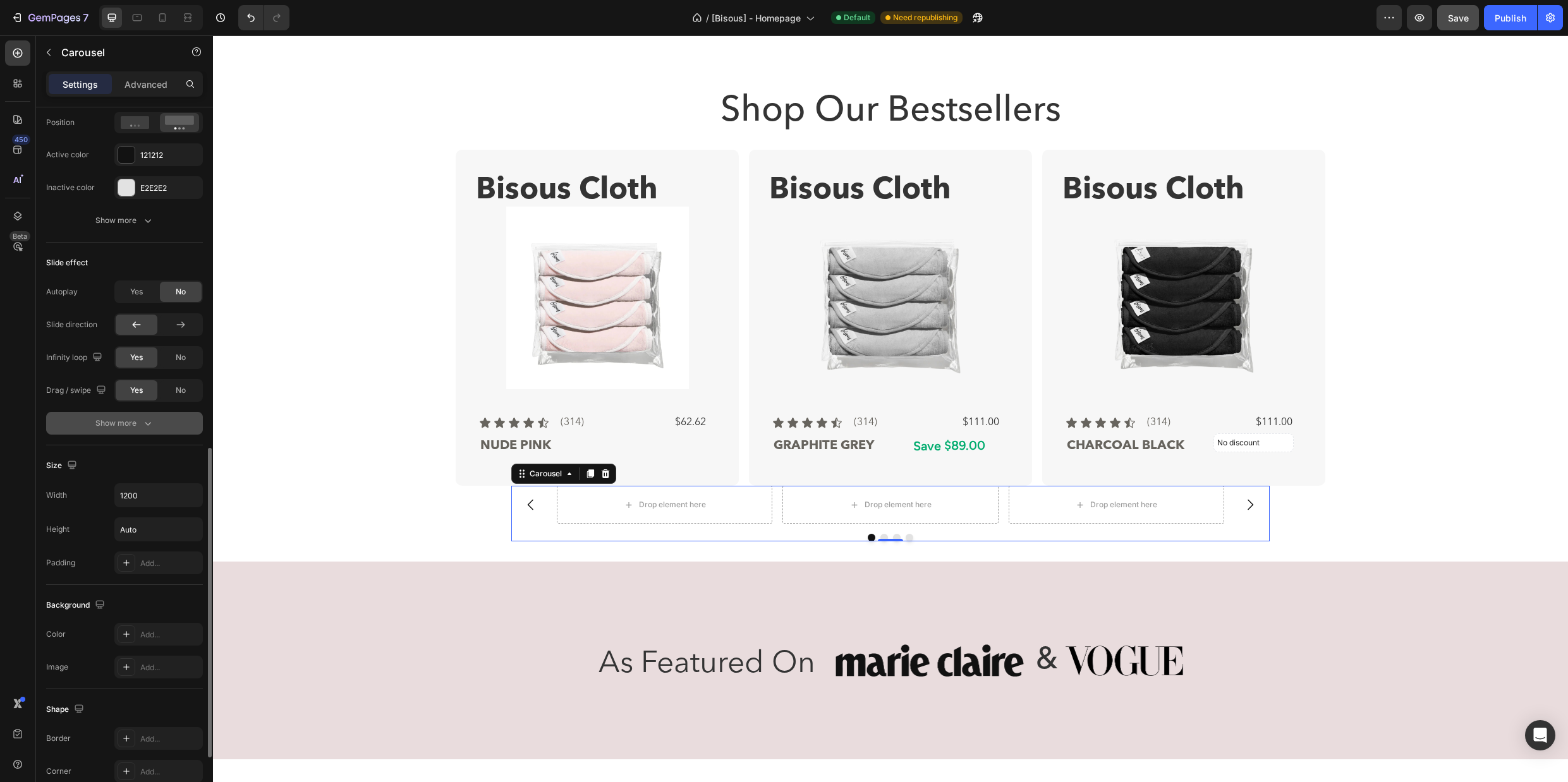
click at [143, 417] on icon "button" at bounding box center [148, 424] width 13 height 13
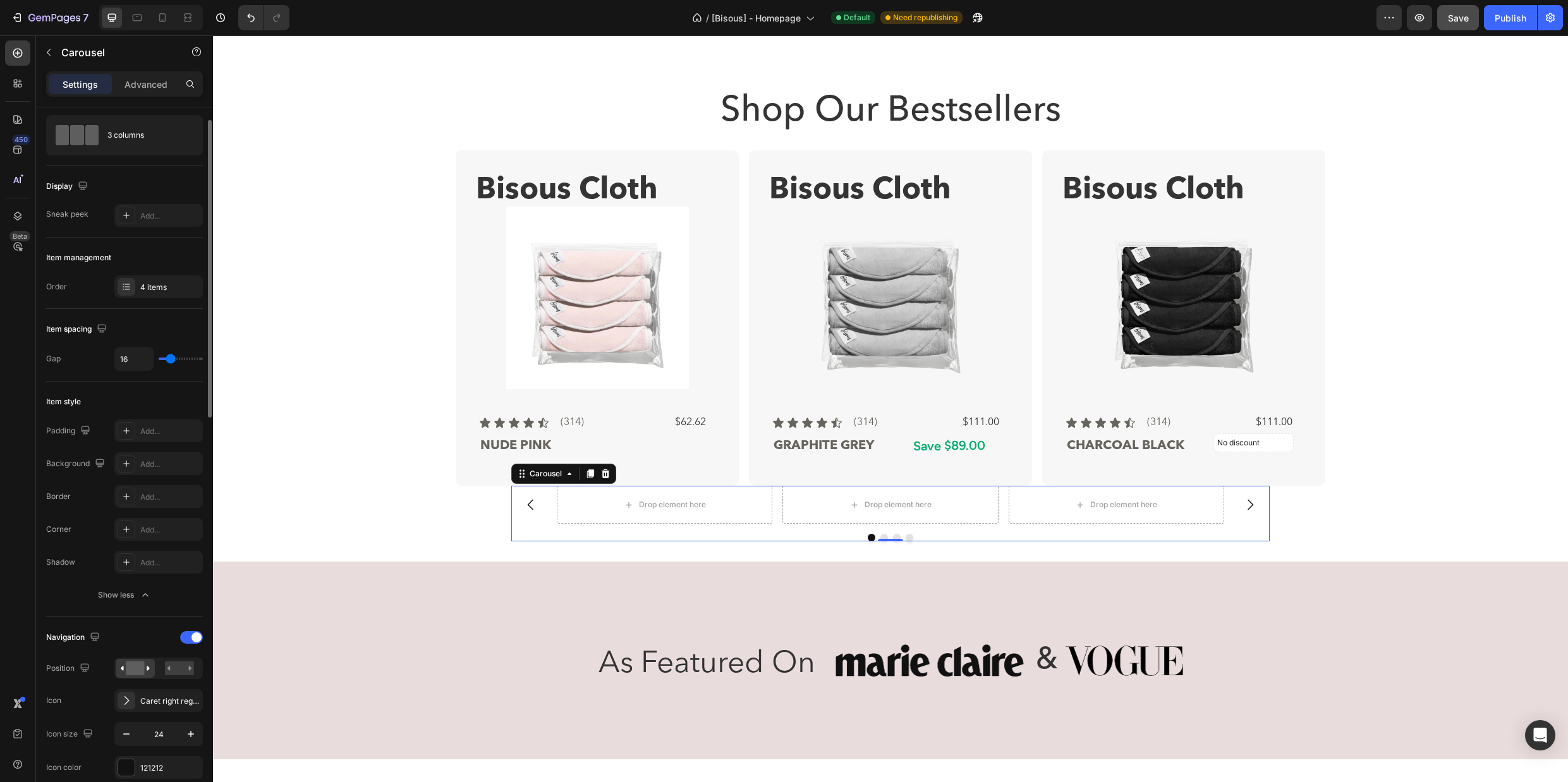
scroll to position [0, 0]
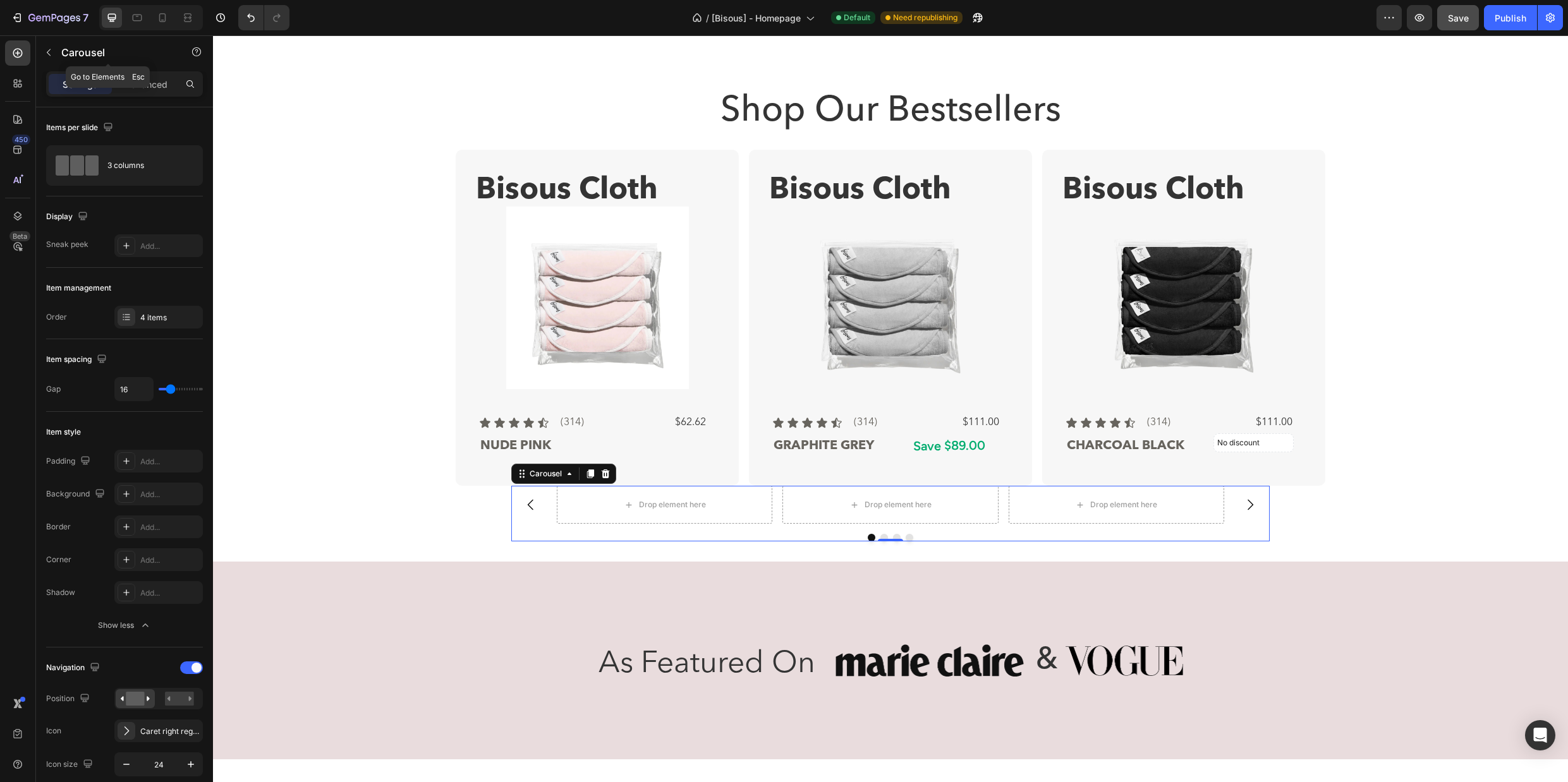
click at [45, 46] on button "button" at bounding box center [48, 52] width 20 height 20
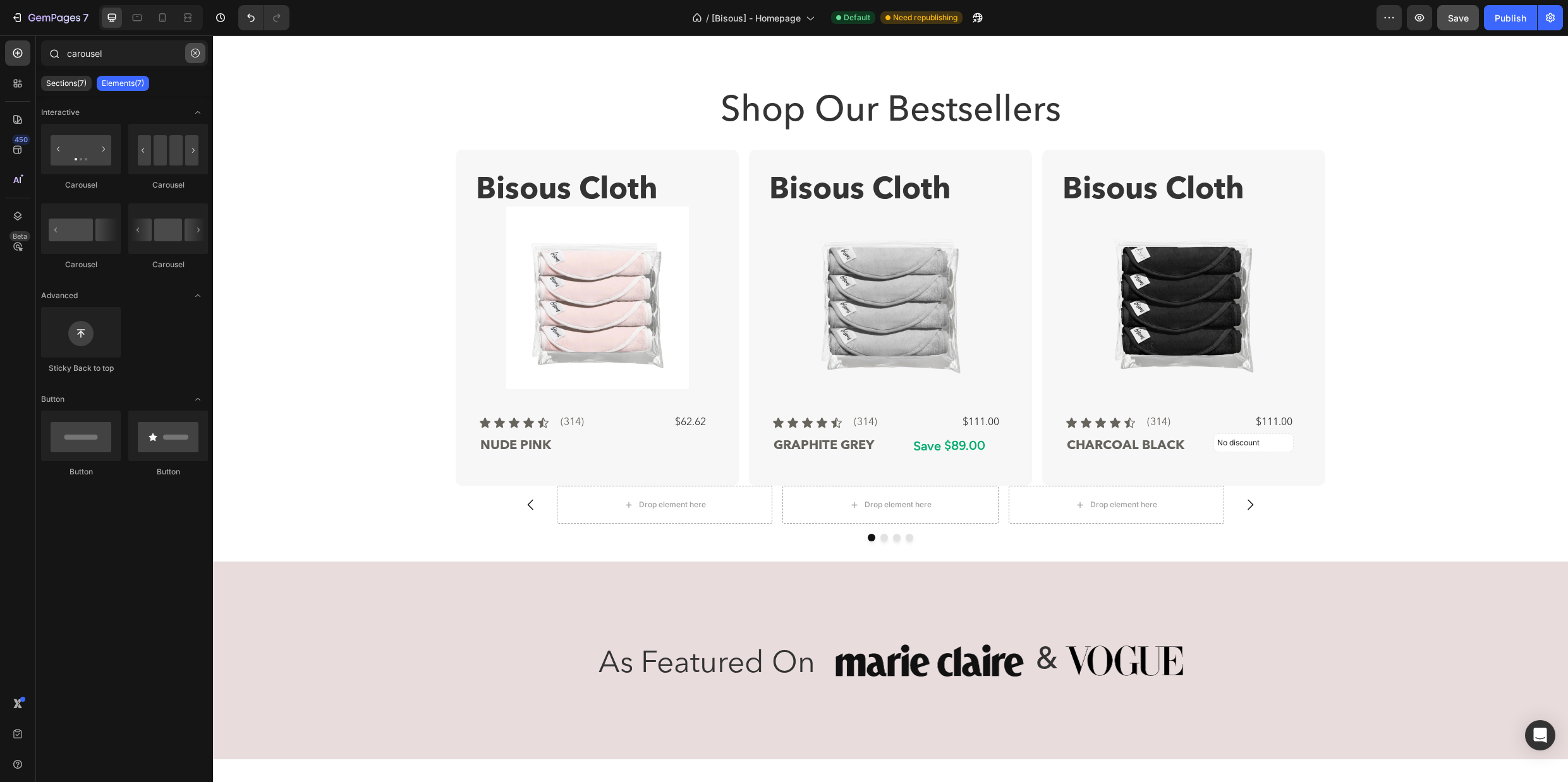
click at [196, 52] on icon "button" at bounding box center [195, 52] width 9 height 9
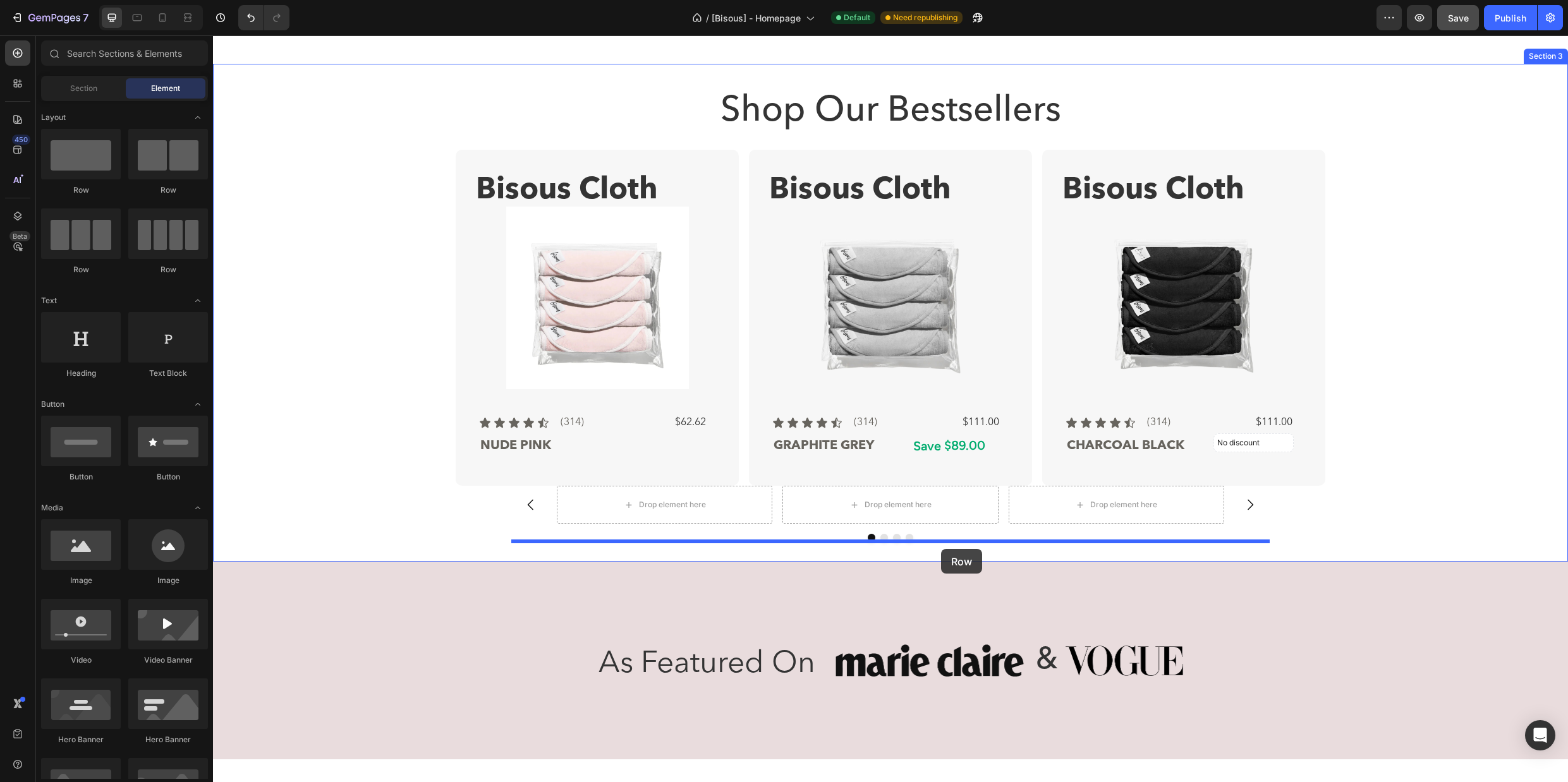
drag, startPoint x: 288, startPoint y: 203, endPoint x: 941, endPoint y: 549, distance: 739.0
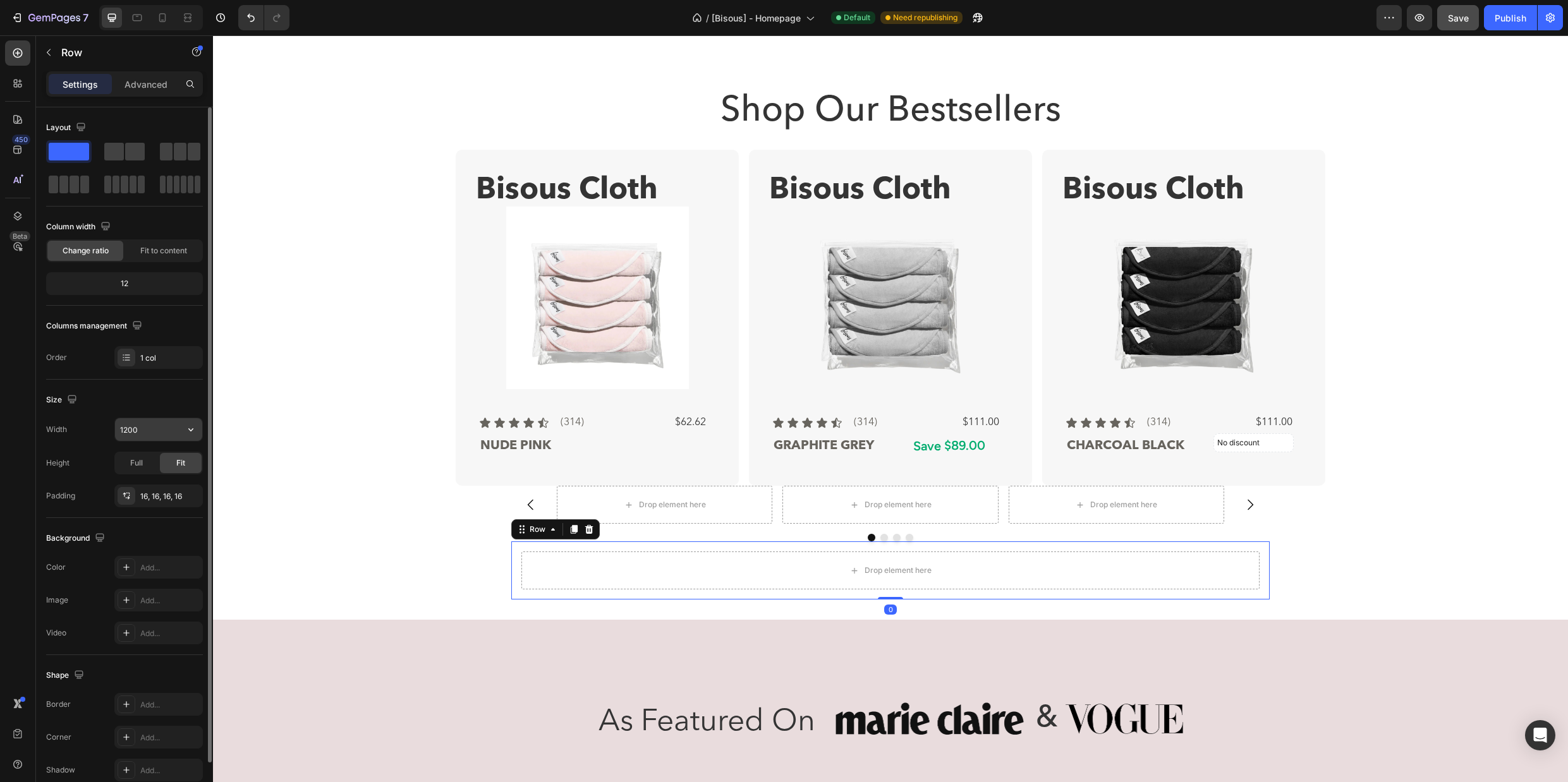
click at [149, 432] on input "1200" at bounding box center [158, 429] width 87 height 23
type input "1376"
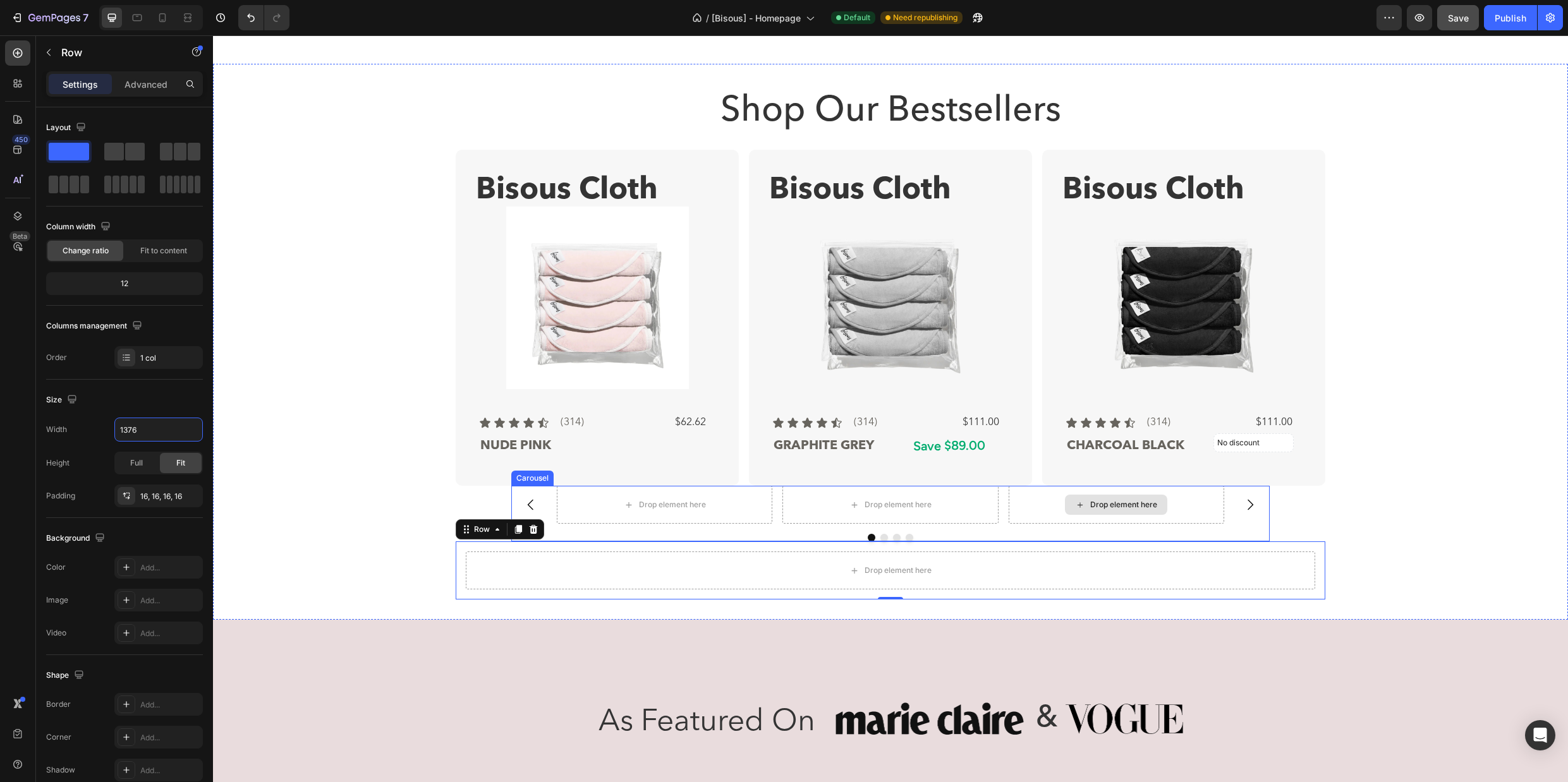
click at [1009, 498] on div "Drop element here" at bounding box center [1116, 504] width 216 height 38
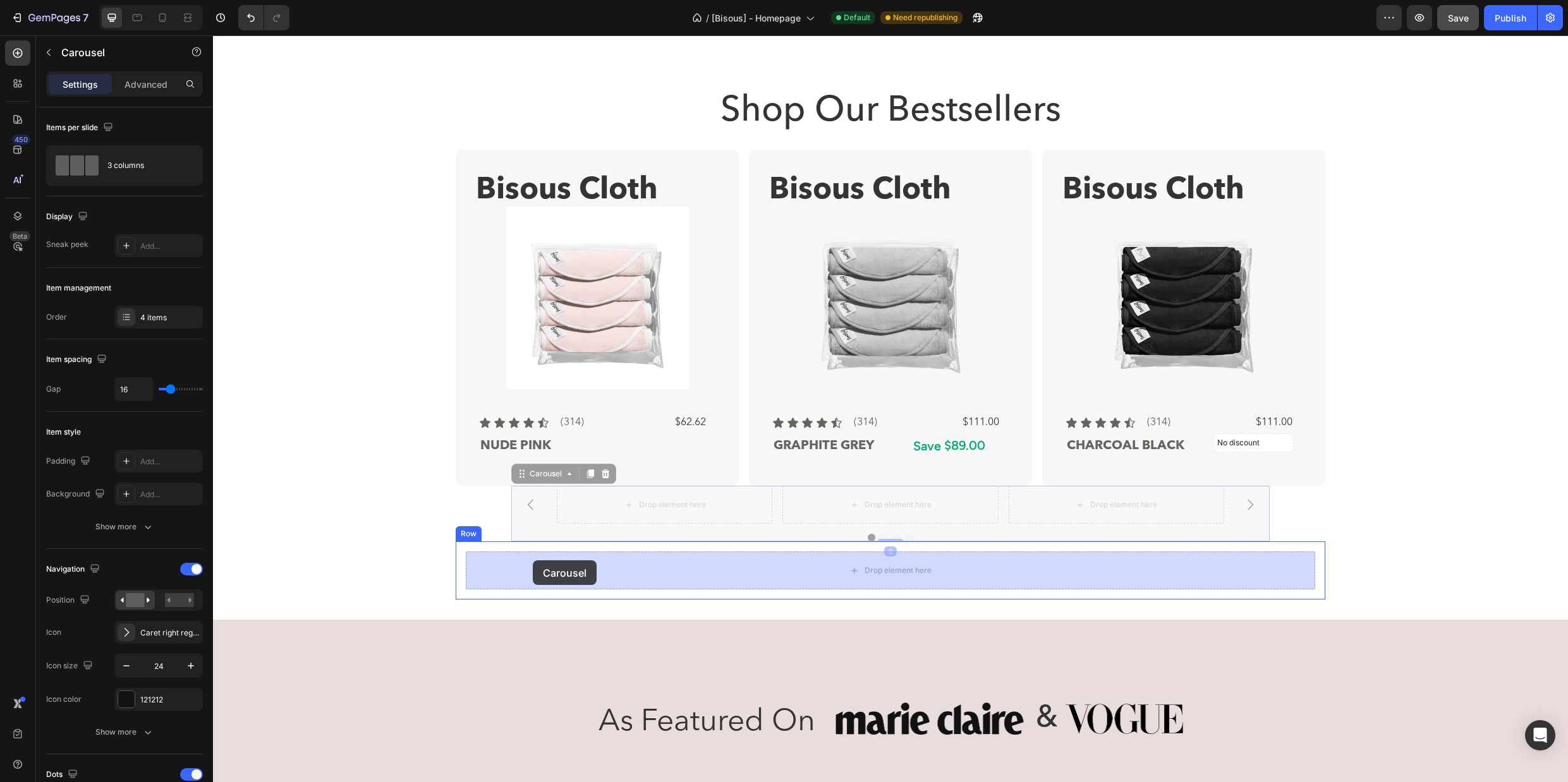
drag, startPoint x: 519, startPoint y: 472, endPoint x: 533, endPoint y: 560, distance: 89.1
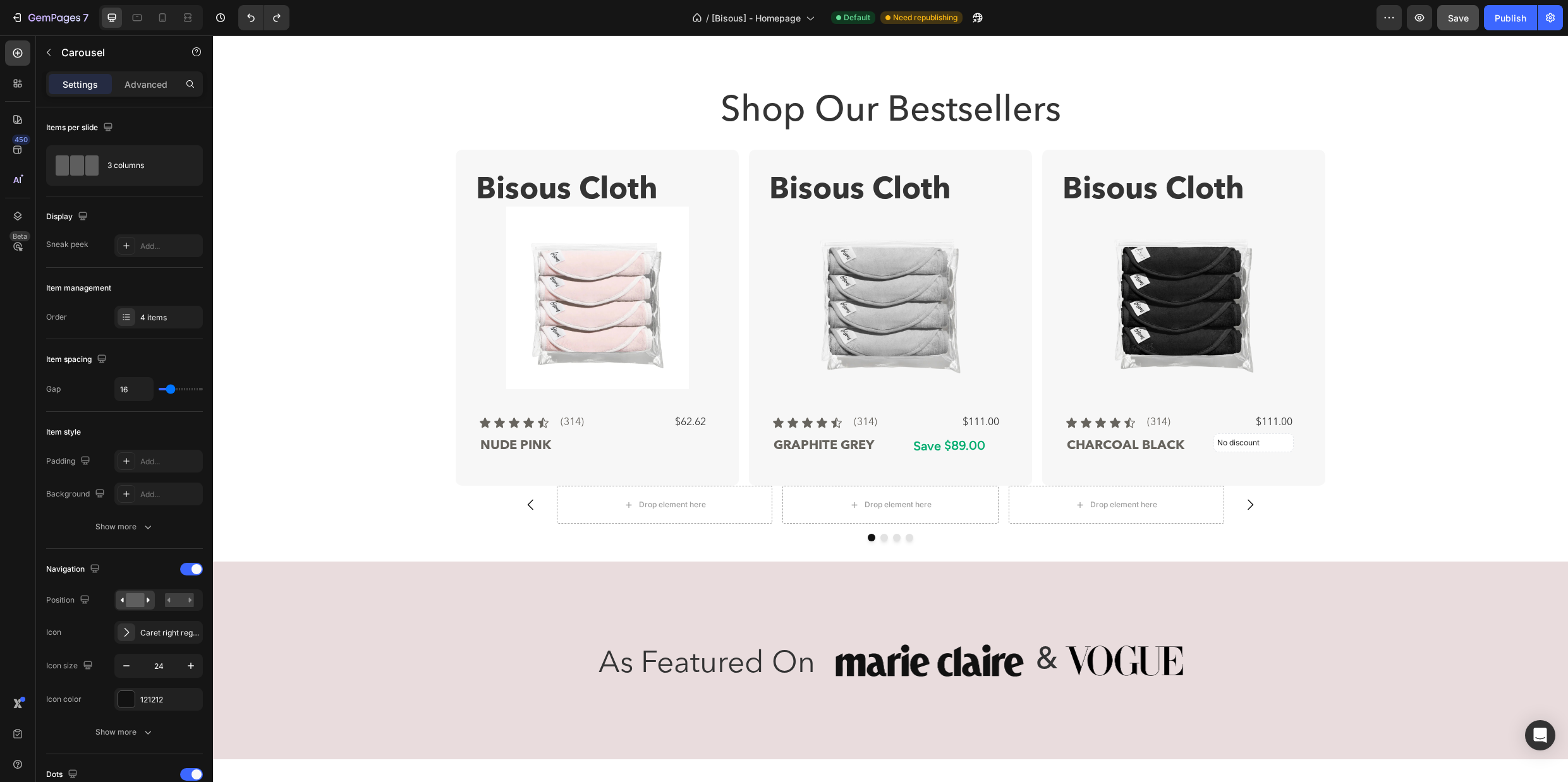
click at [535, 526] on div "Drop element here Drop element here Drop element here Drop element here [GEOGRA…" at bounding box center [890, 513] width 758 height 56
click at [571, 516] on div "Drop element here" at bounding box center [664, 504] width 216 height 38
click at [775, 491] on div "Drop element here Drop element here Drop element here Drop element here" at bounding box center [890, 504] width 667 height 38
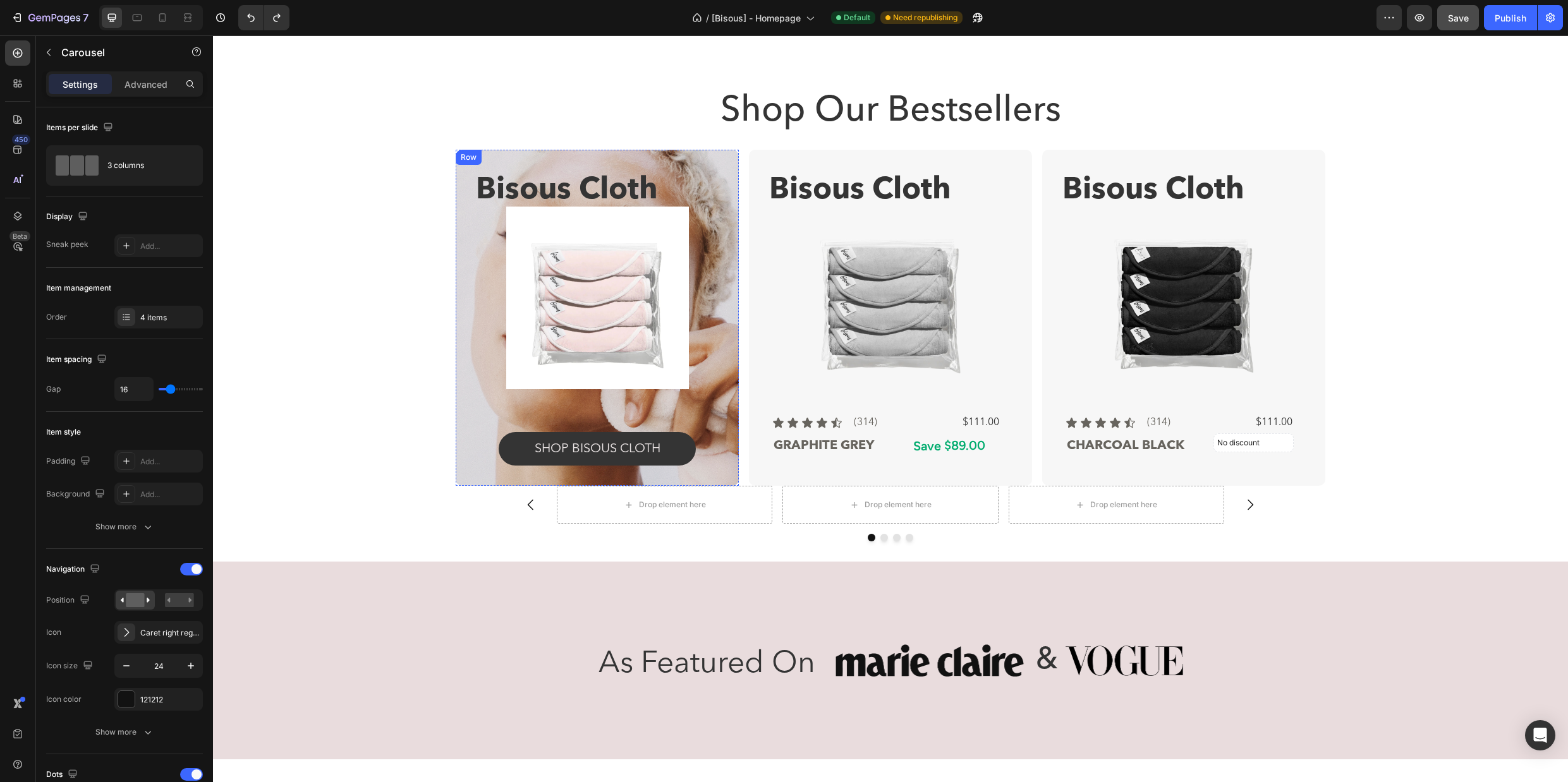
click at [736, 420] on div "Bisous Cloth Text Block Product Images Icon Icon Icon Icon Icon Icon List (314)…" at bounding box center [597, 317] width 283 height 336
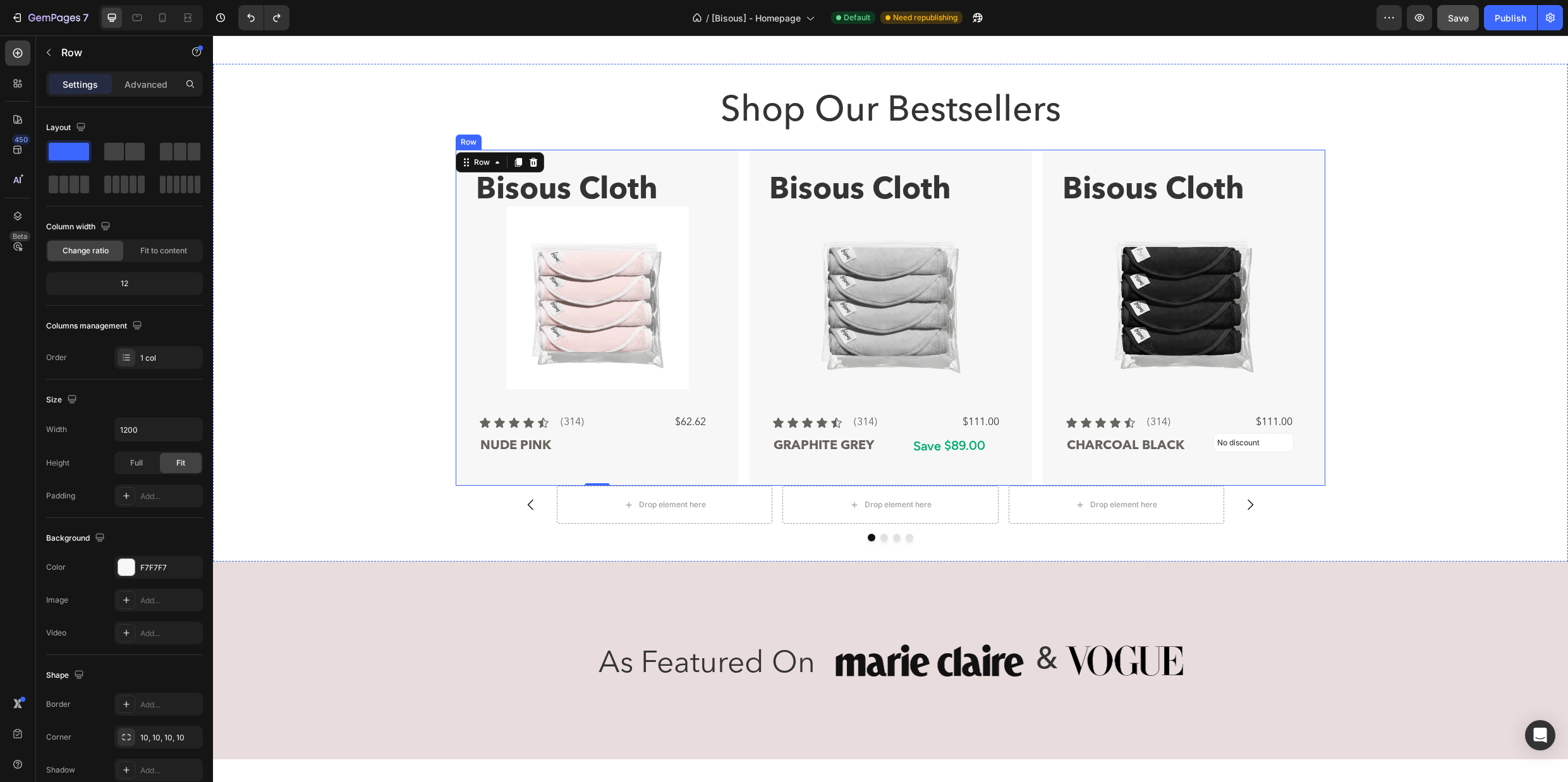
click at [743, 473] on div "Bisous Cloth Text Block Product Images Icon Icon Icon Icon Icon Icon List (314)…" at bounding box center [890, 317] width 870 height 336
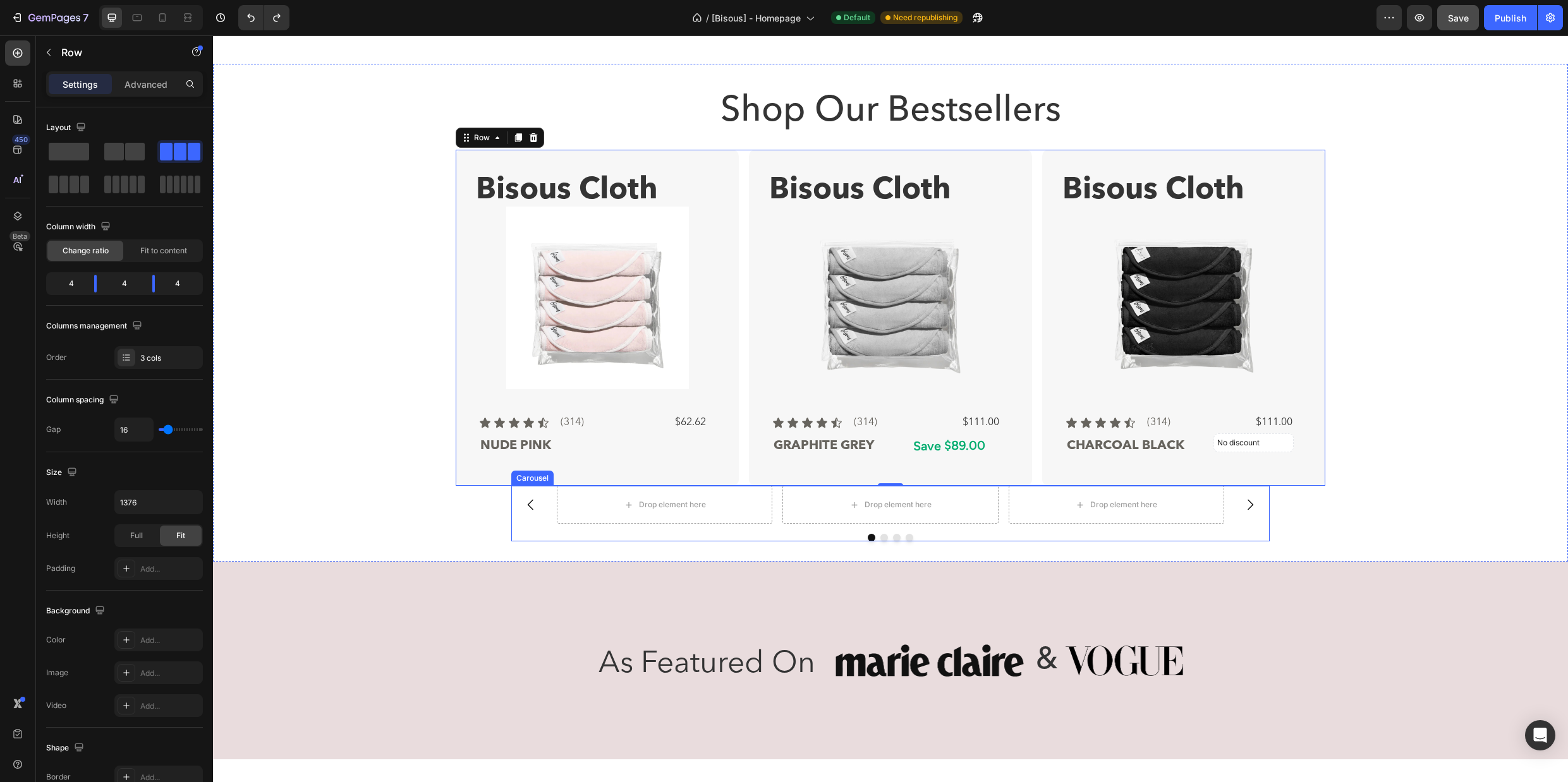
click at [779, 496] on div "Drop element here Drop element here Drop element here Drop element here" at bounding box center [890, 504] width 667 height 38
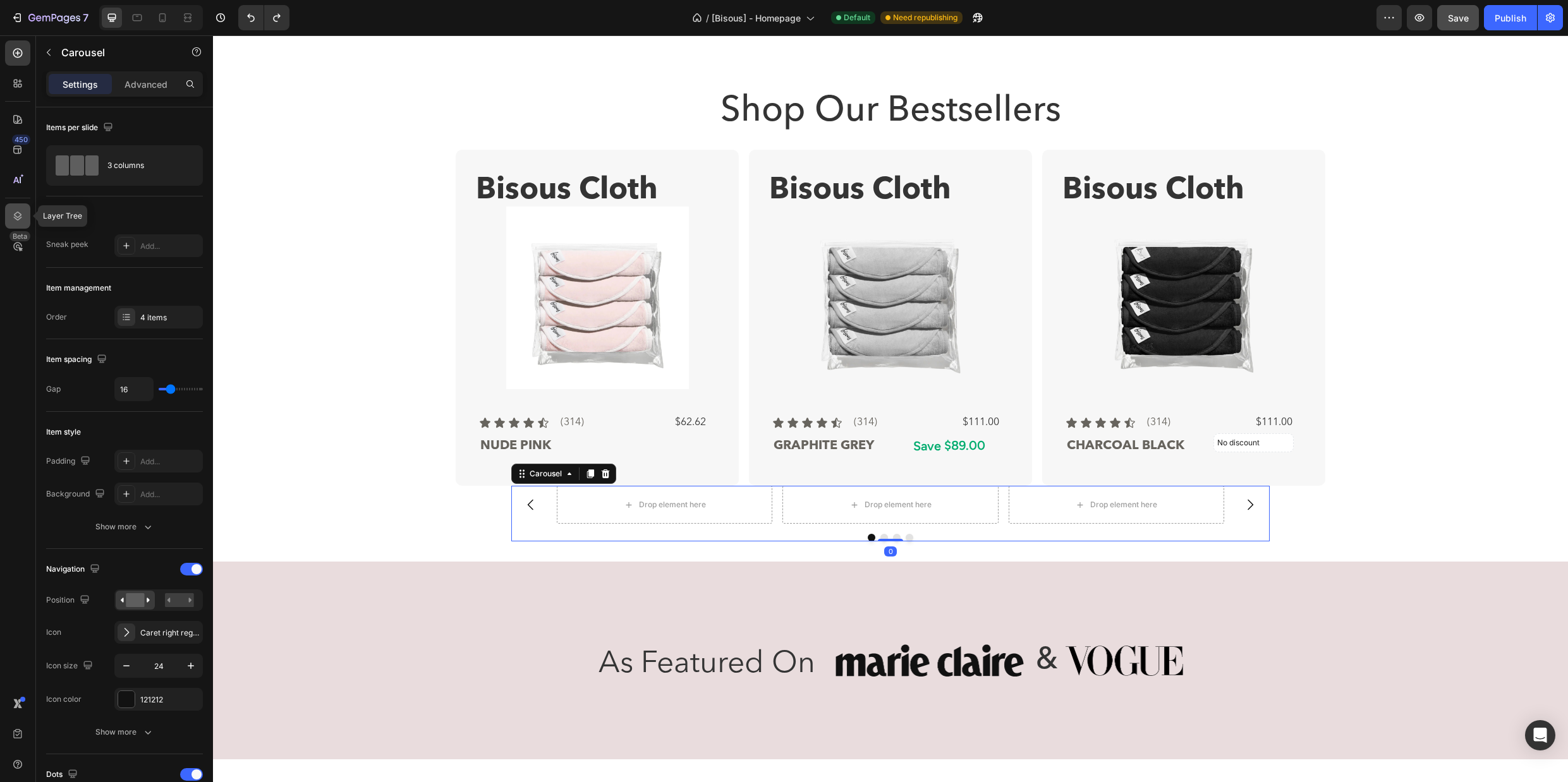
click at [25, 217] on div at bounding box center [17, 215] width 25 height 25
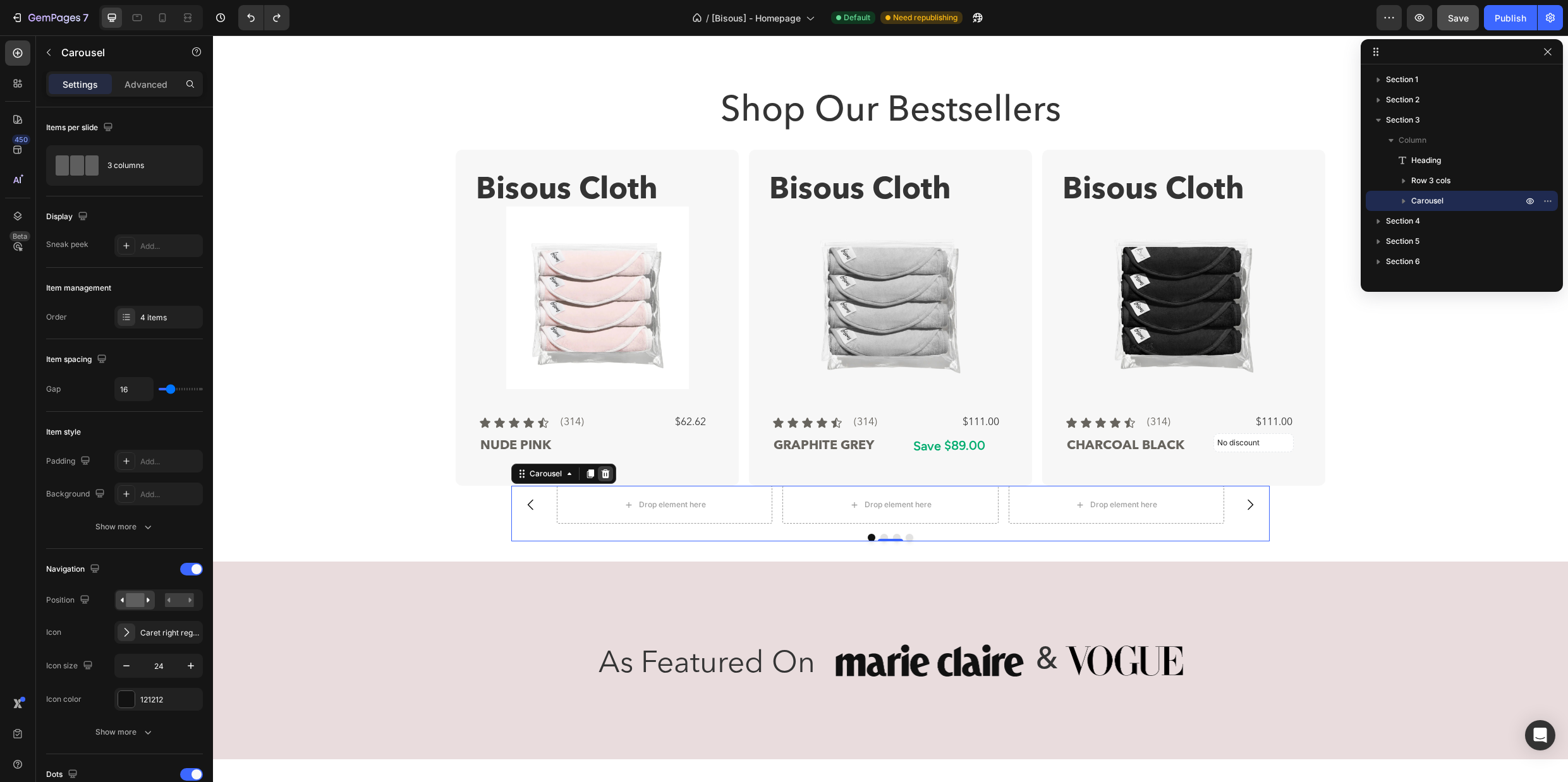
click at [606, 474] on icon at bounding box center [605, 474] width 10 height 10
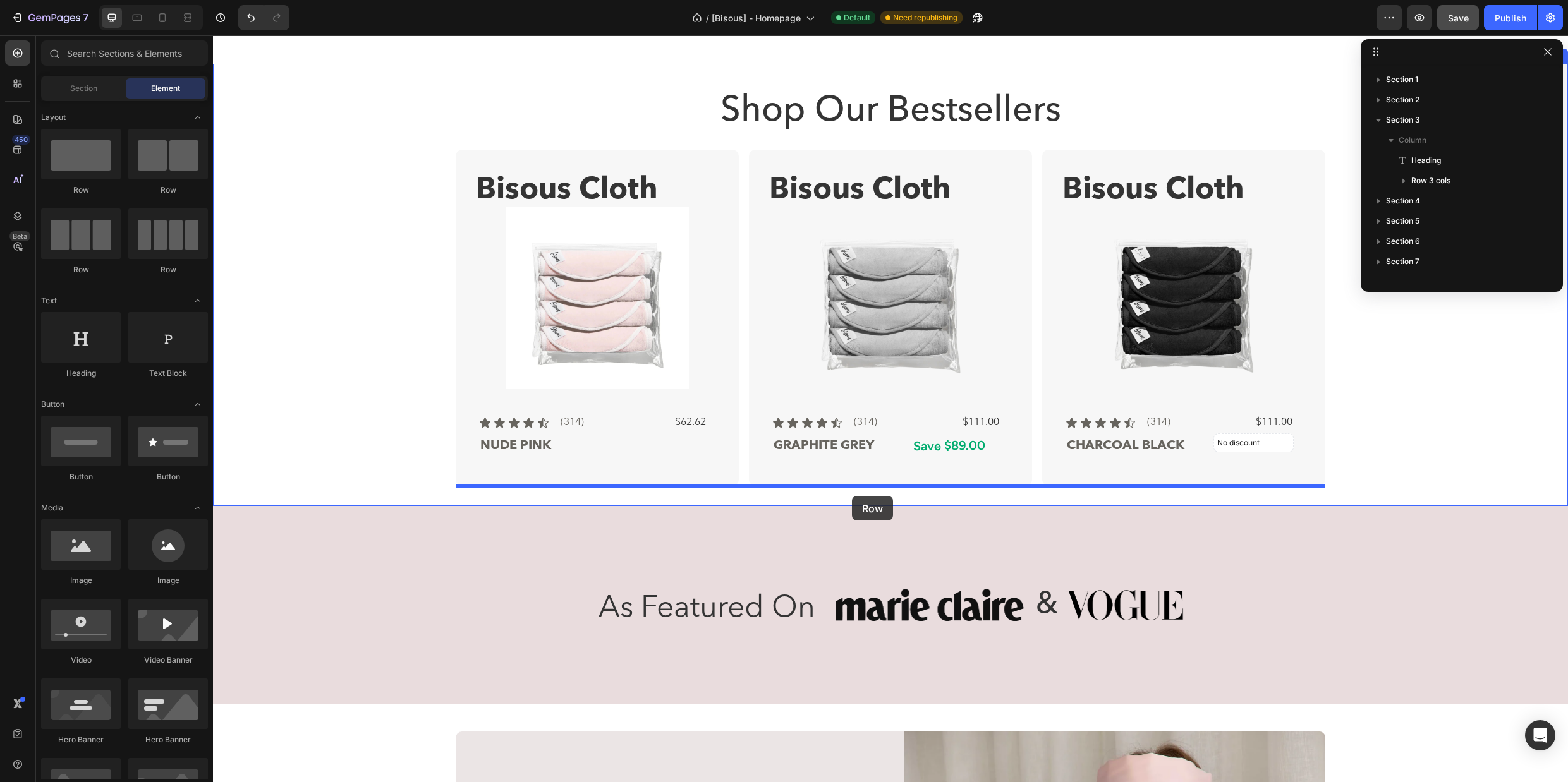
drag, startPoint x: 307, startPoint y: 211, endPoint x: 852, endPoint y: 496, distance: 615.0
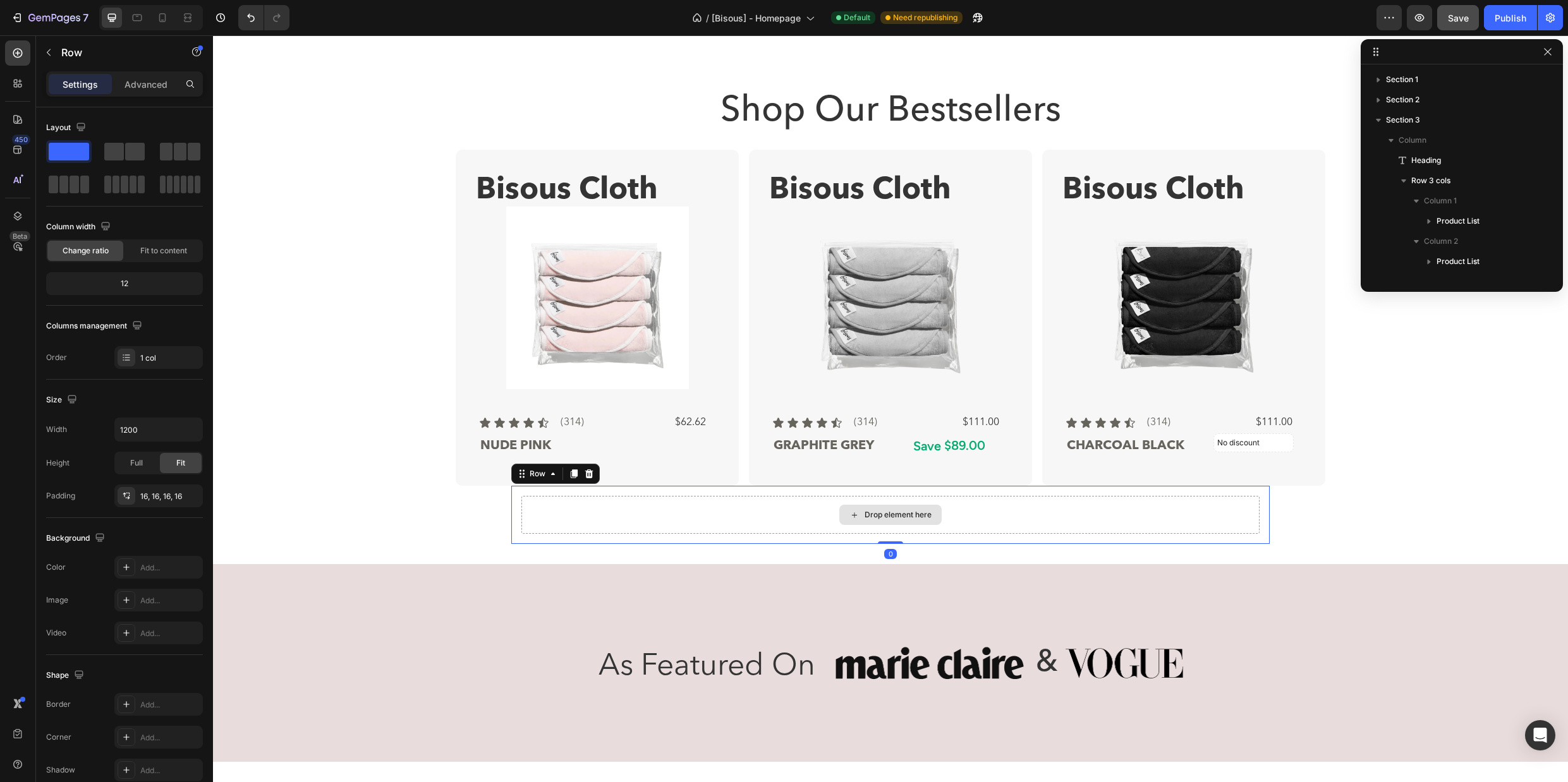
scroll to position [158, 0]
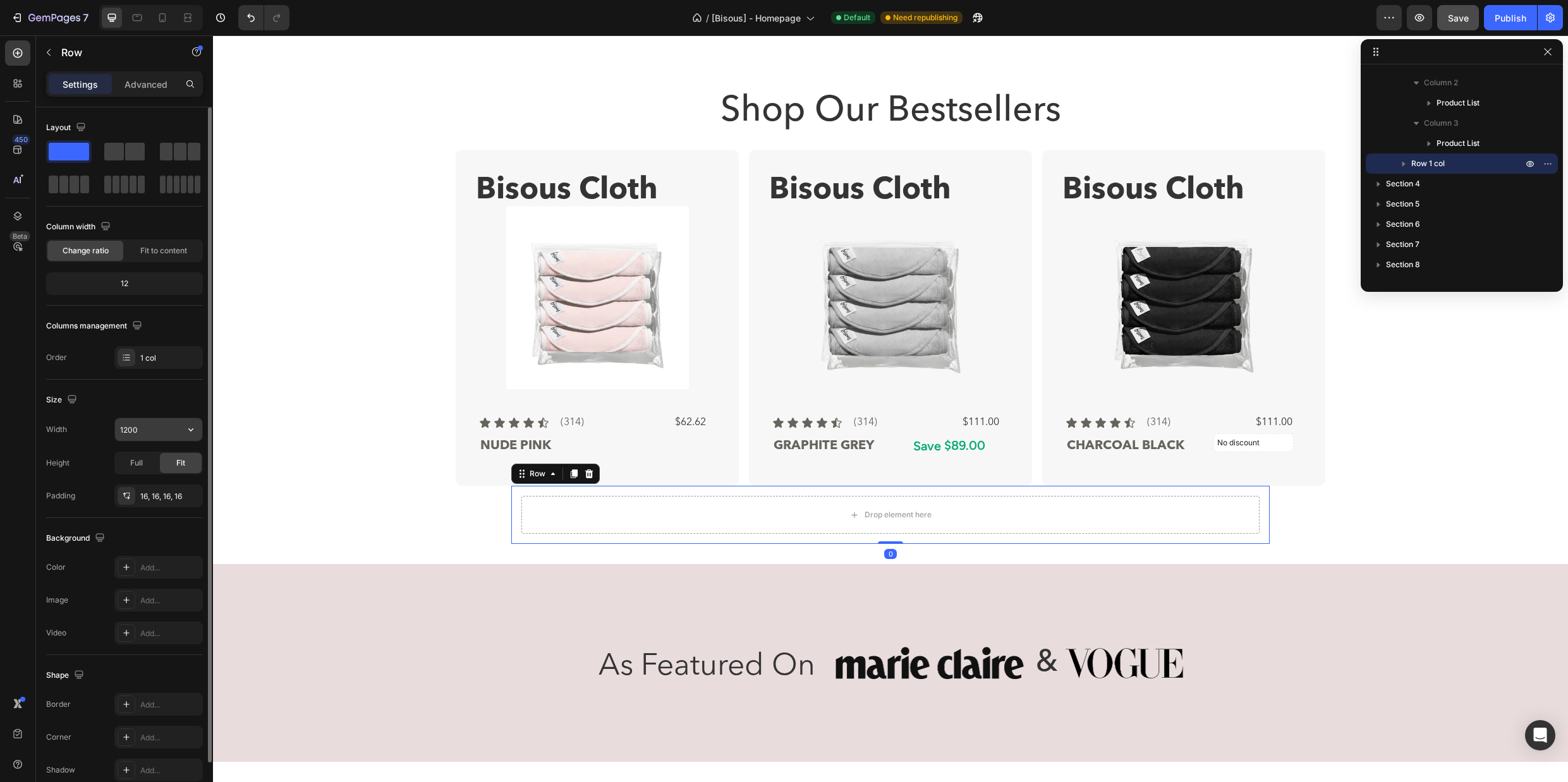
click at [144, 432] on input "1200" at bounding box center [158, 429] width 87 height 23
type input "1376"
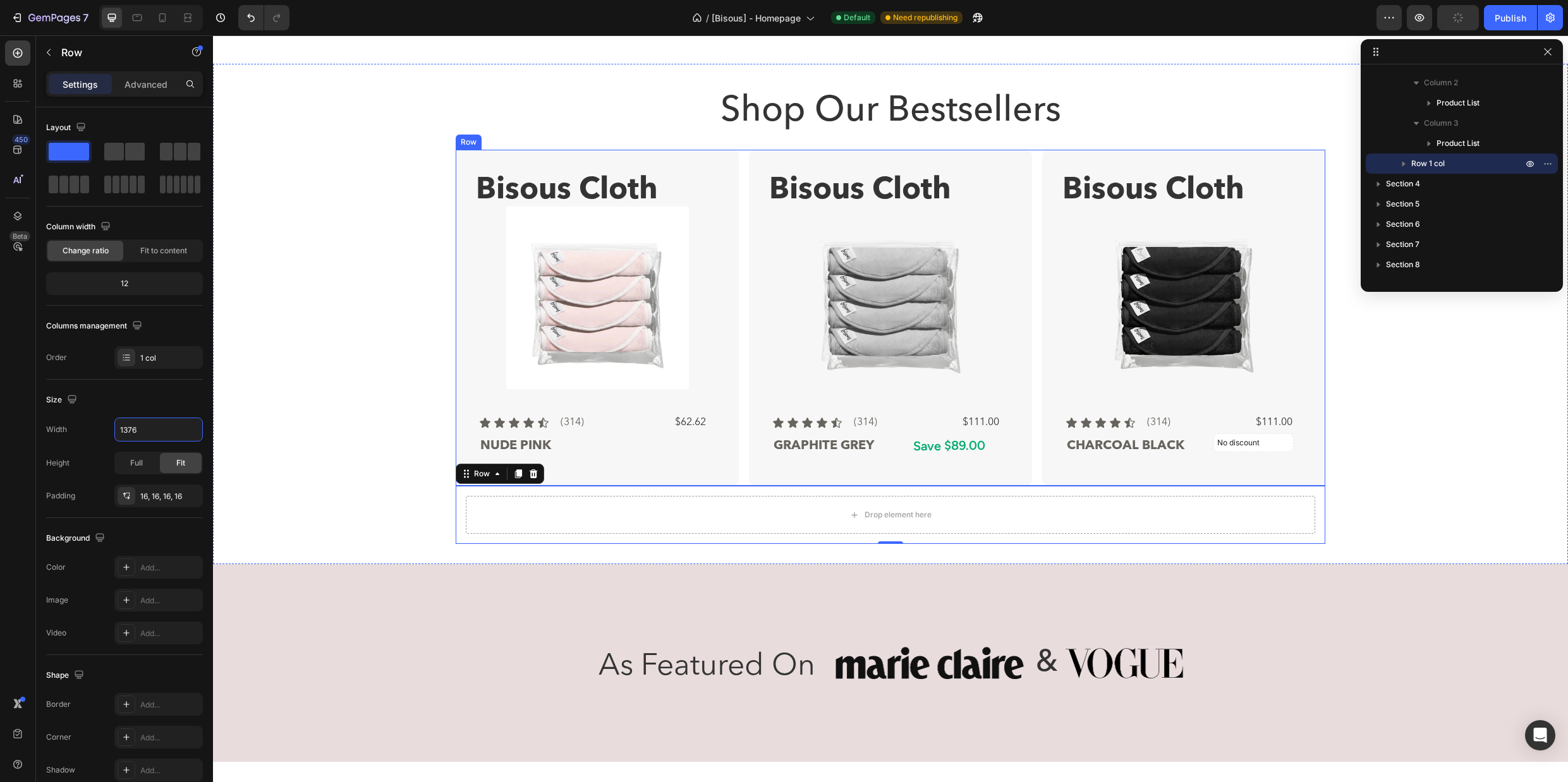
click at [740, 478] on div "Bisous Cloth Text Block Product Images Icon Icon Icon Icon Icon Icon List (314)…" at bounding box center [890, 317] width 870 height 336
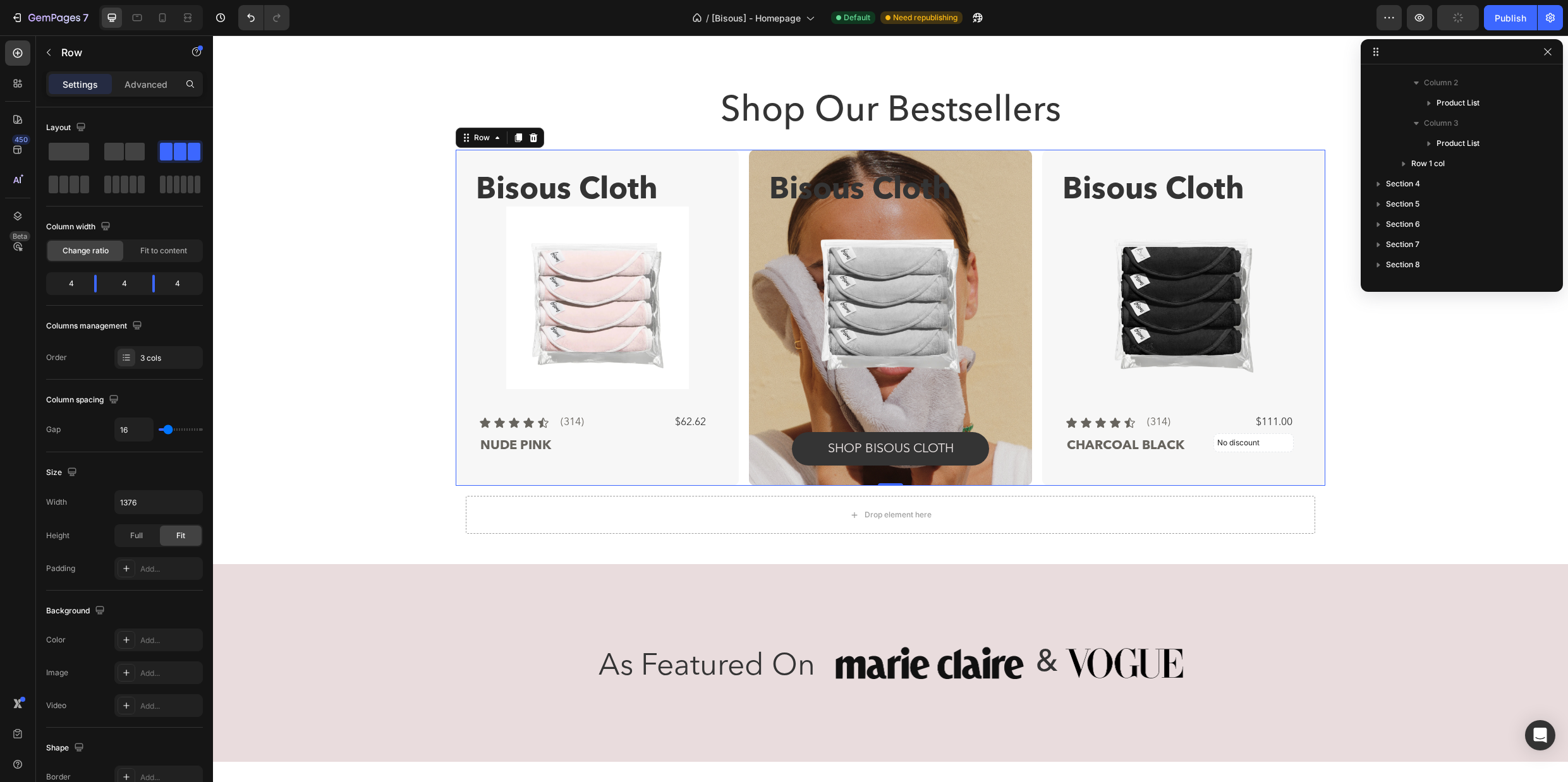
scroll to position [17, 0]
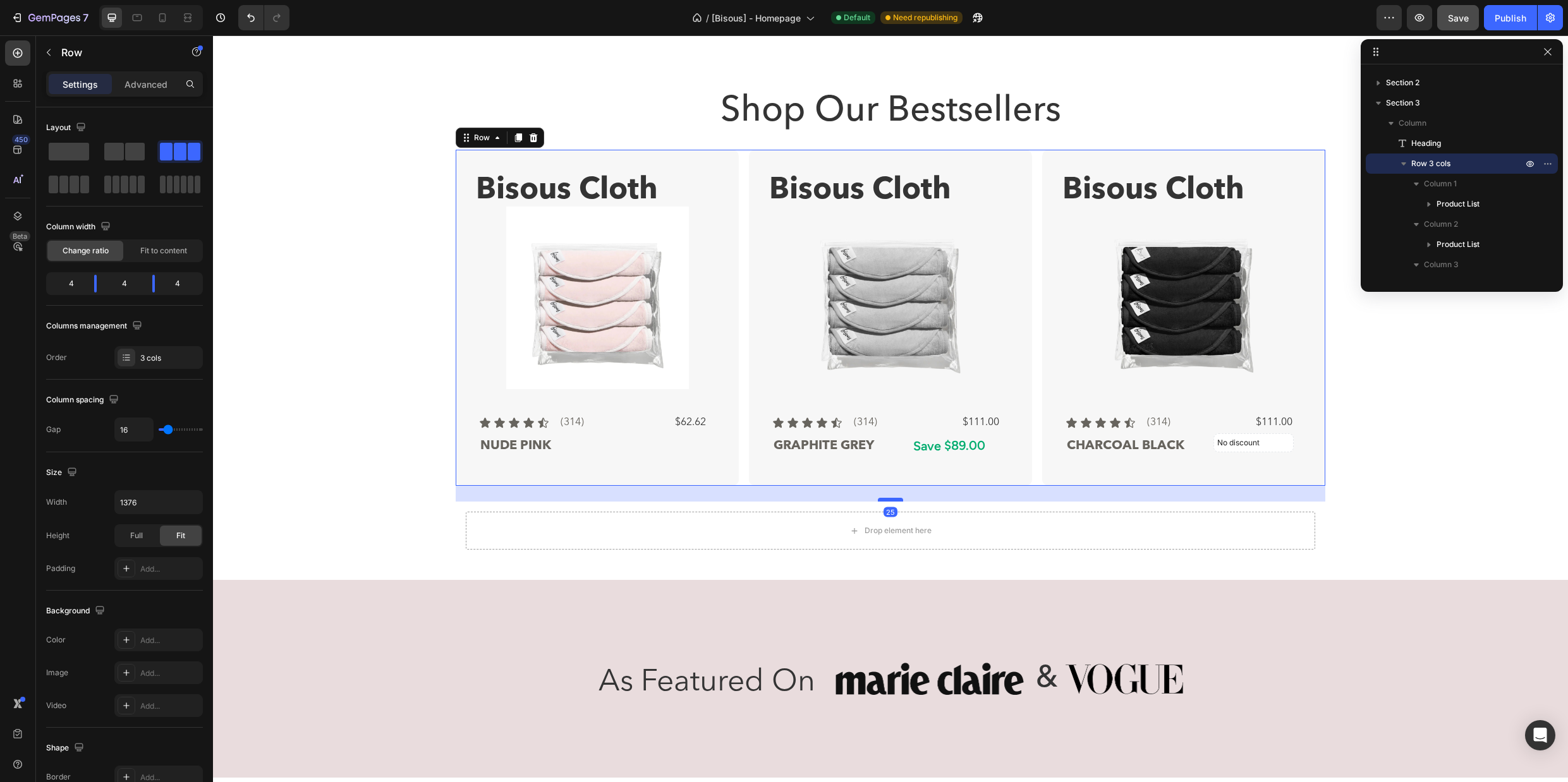
drag, startPoint x: 894, startPoint y: 485, endPoint x: 897, endPoint y: 501, distance: 16.3
click at [897, 501] on div at bounding box center [890, 500] width 25 height 4
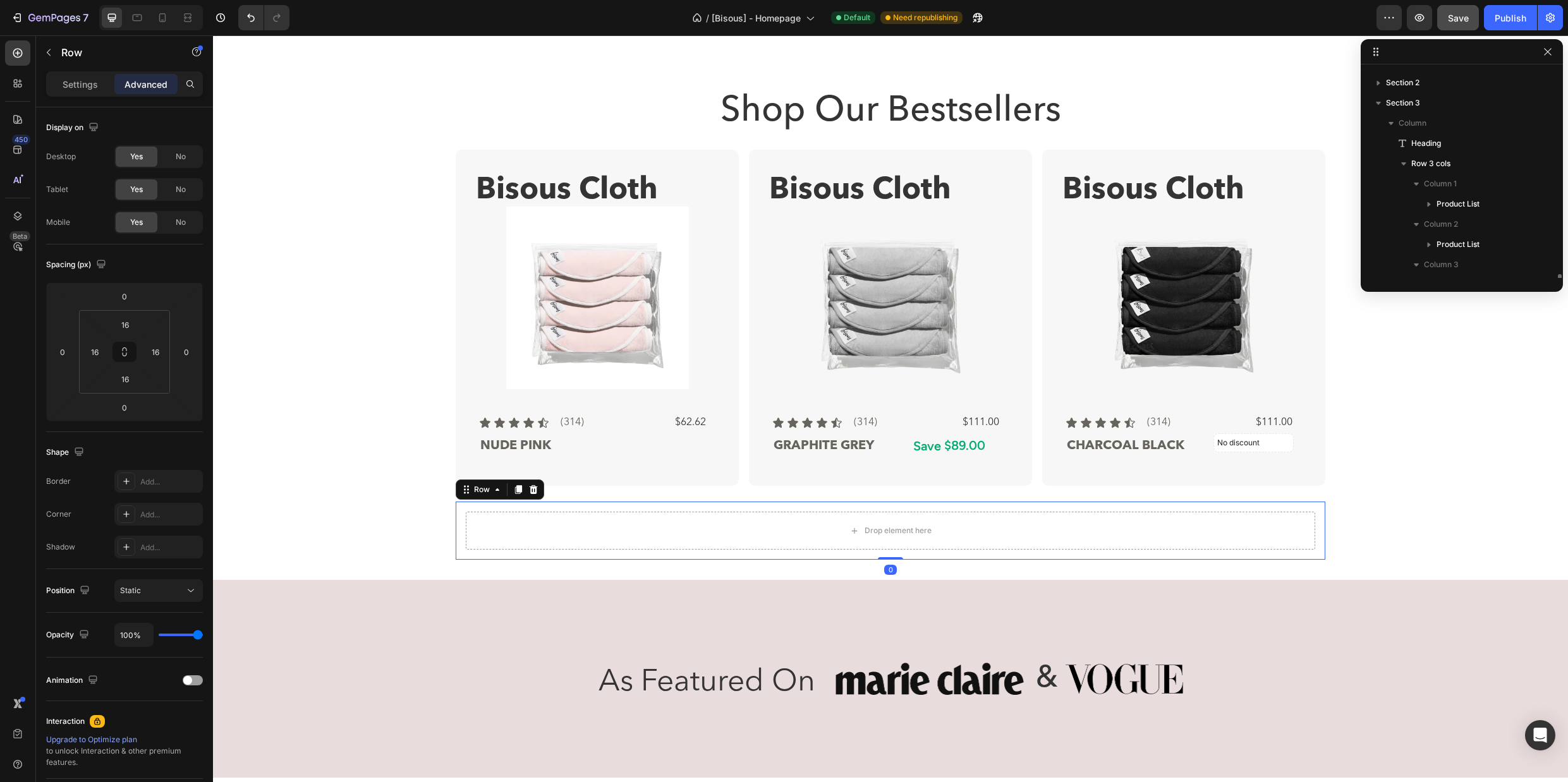
click at [581, 557] on div "Drop element here Row 0" at bounding box center [890, 530] width 870 height 58
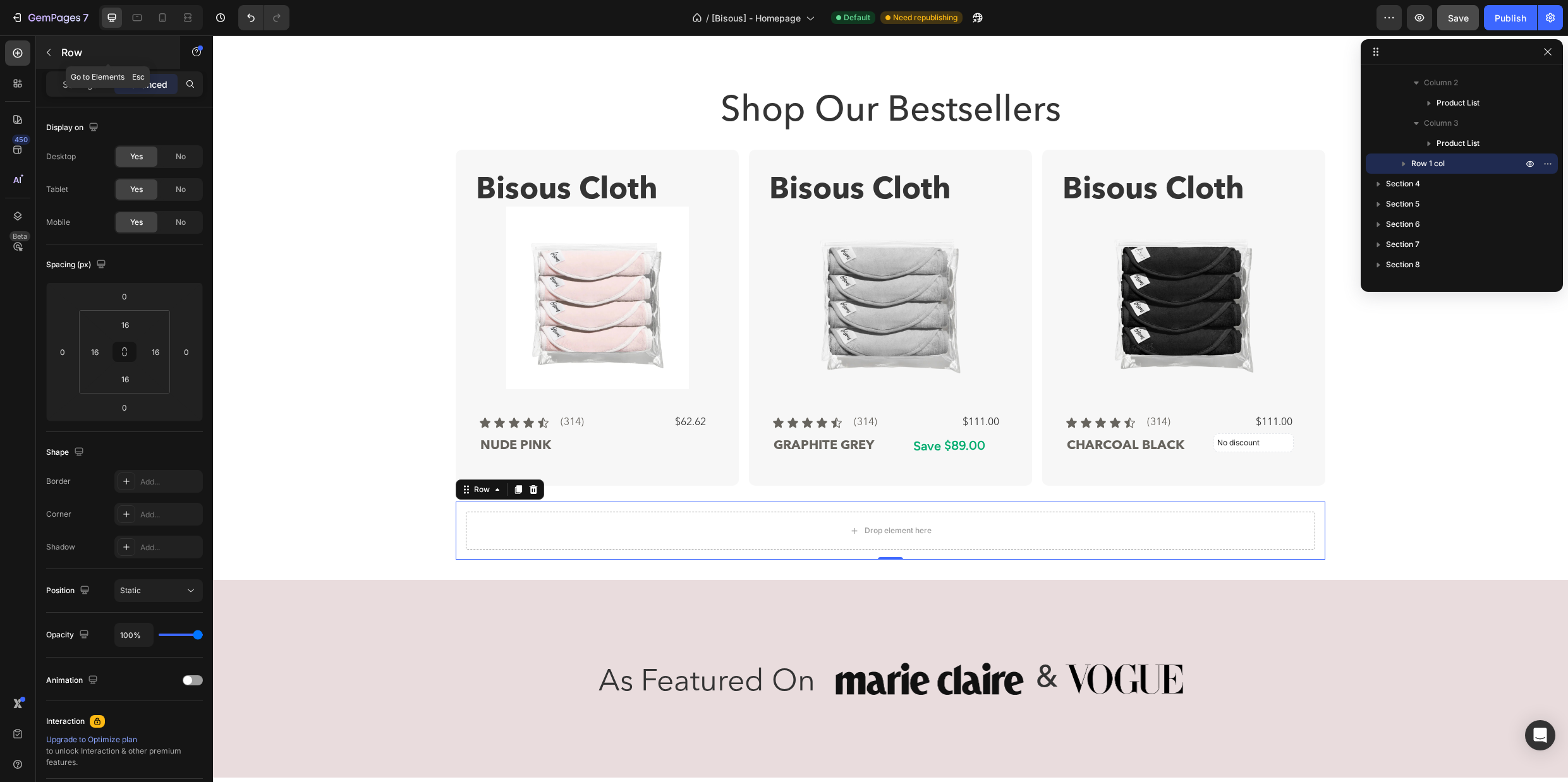
click at [49, 51] on icon "button" at bounding box center [48, 52] width 10 height 10
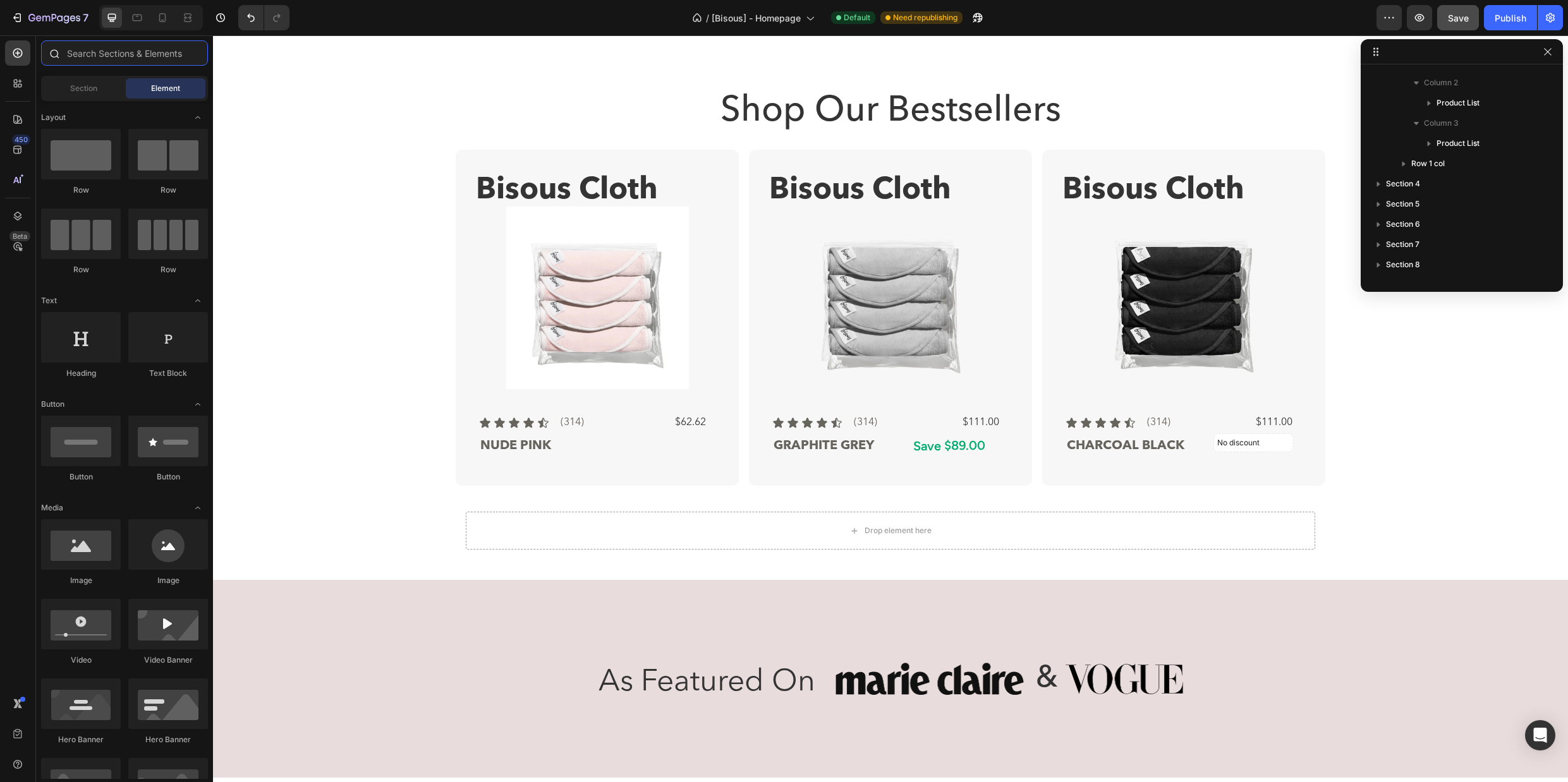
click at [115, 53] on input "text" at bounding box center [124, 52] width 167 height 25
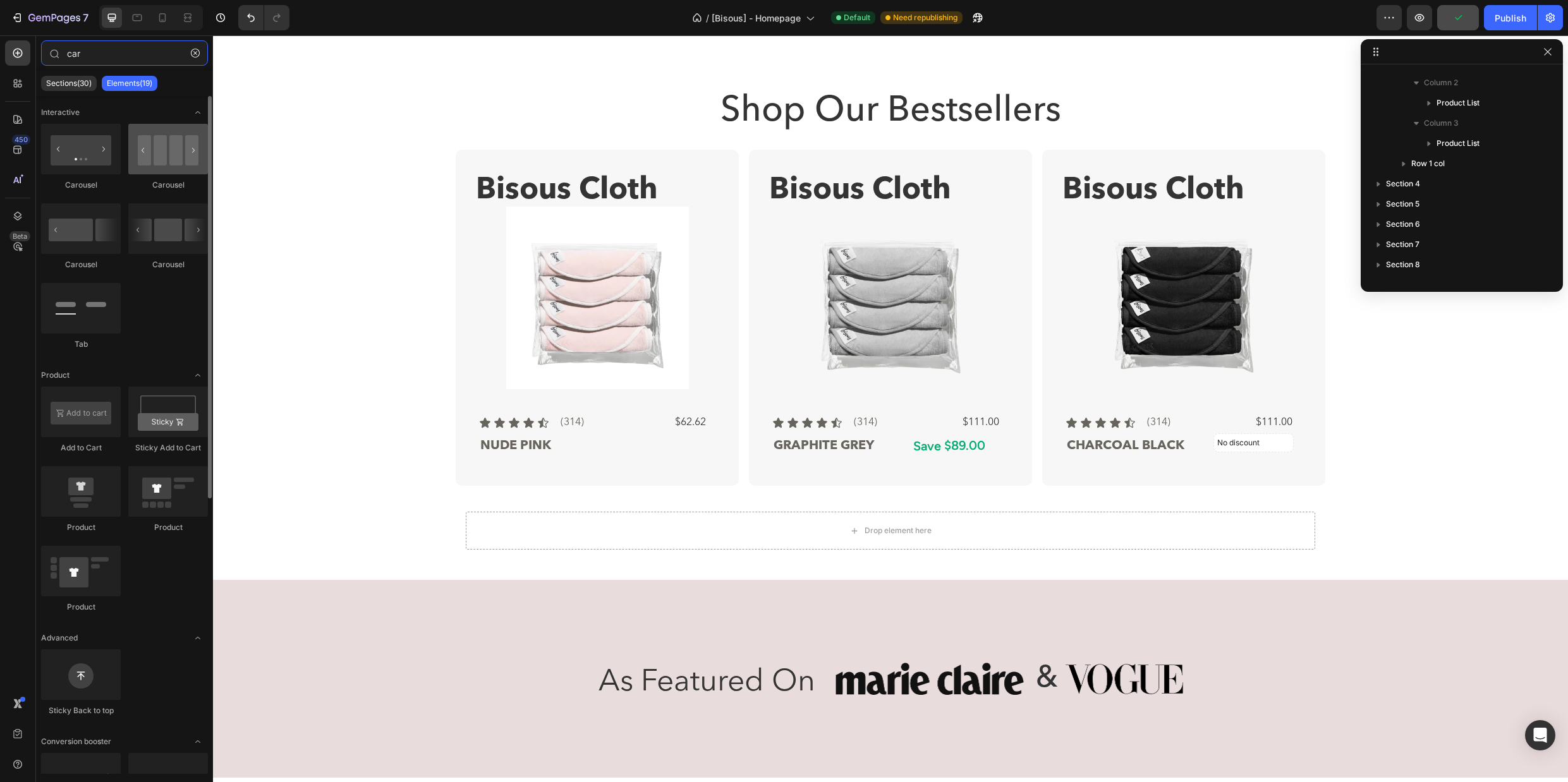
type input "car"
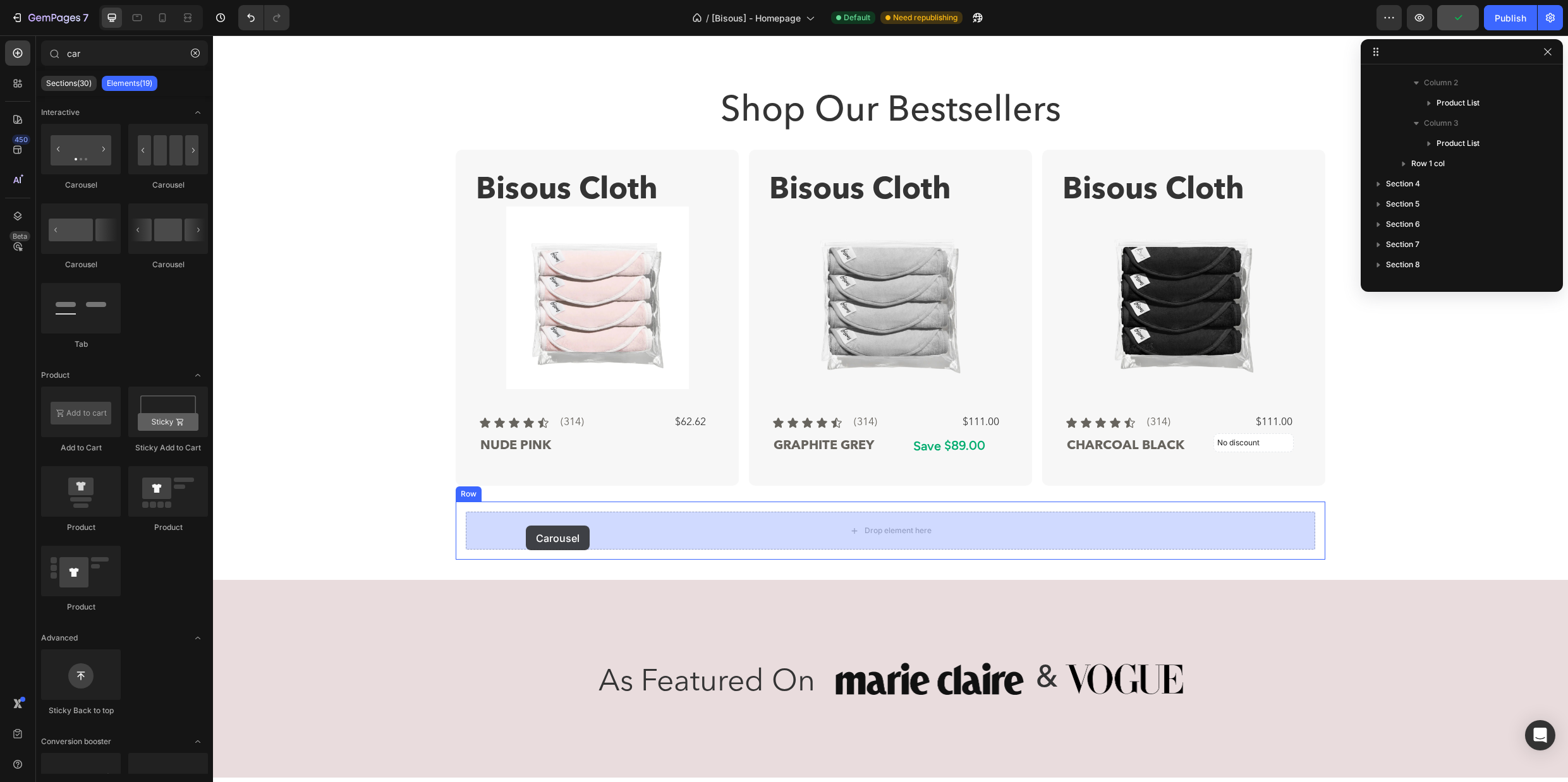
drag, startPoint x: 382, startPoint y: 196, endPoint x: 526, endPoint y: 525, distance: 359.1
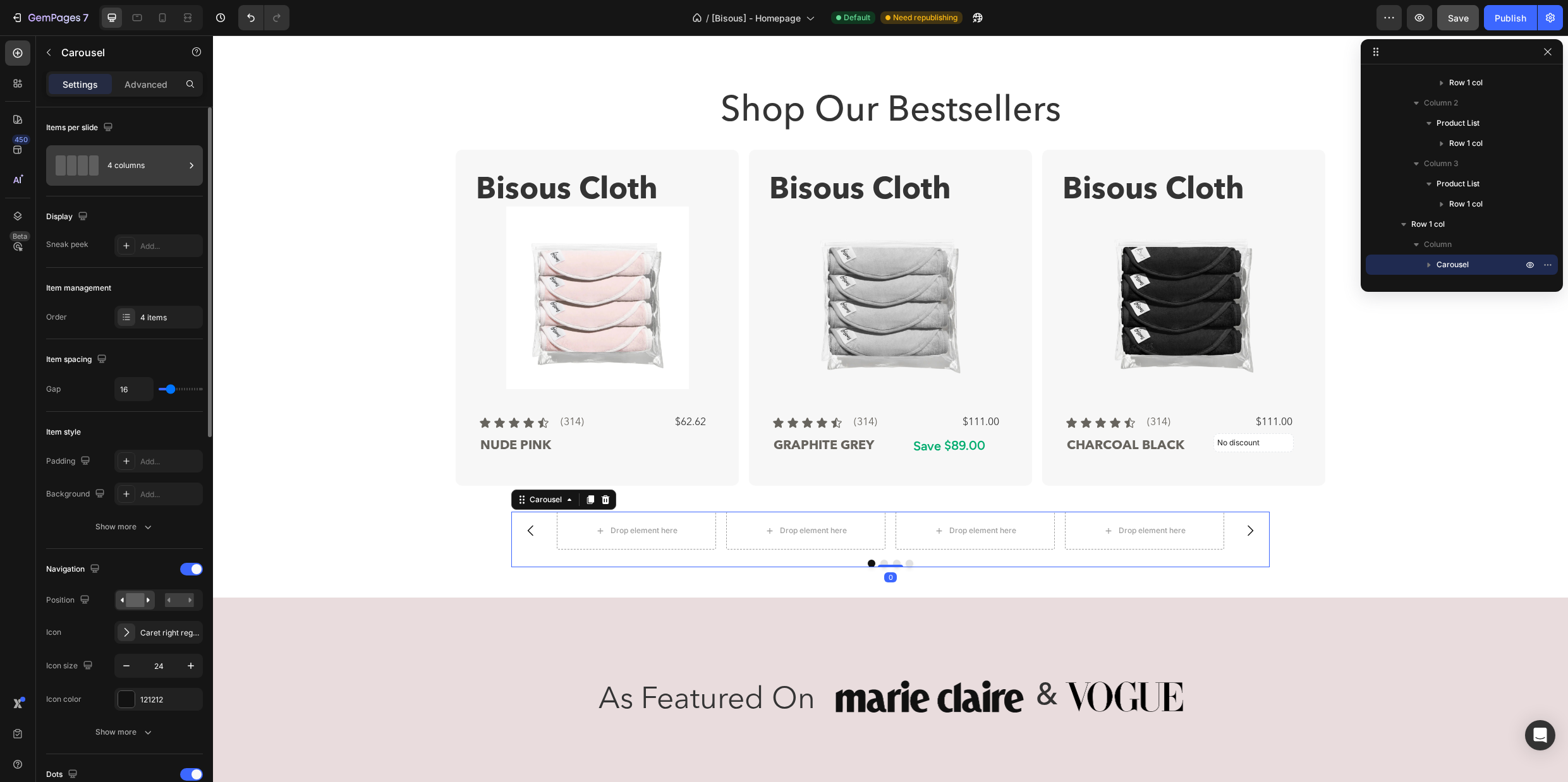
click at [153, 163] on div "4 columns" at bounding box center [145, 165] width 77 height 29
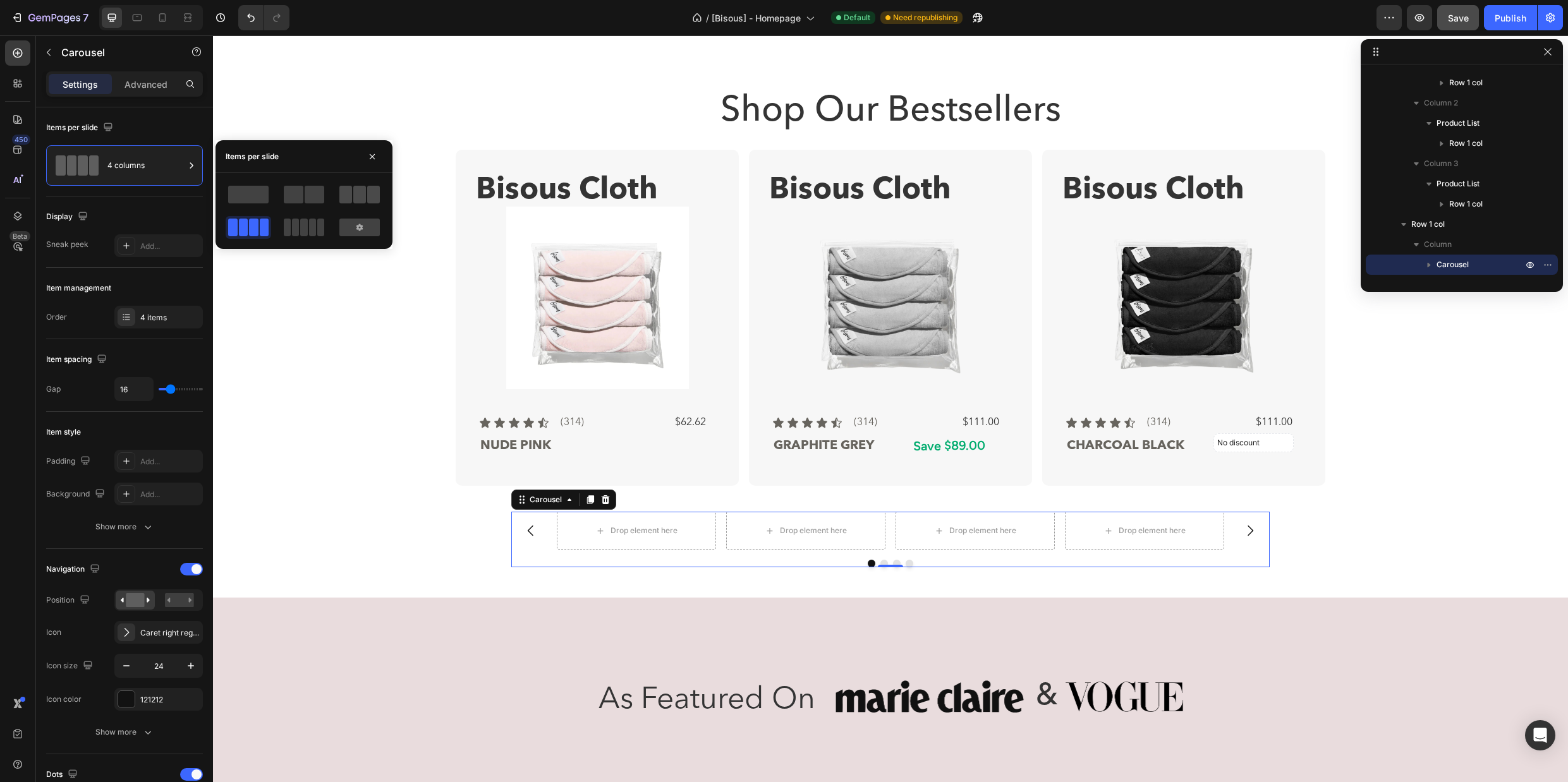
click at [367, 187] on span at bounding box center [374, 194] width 13 height 18
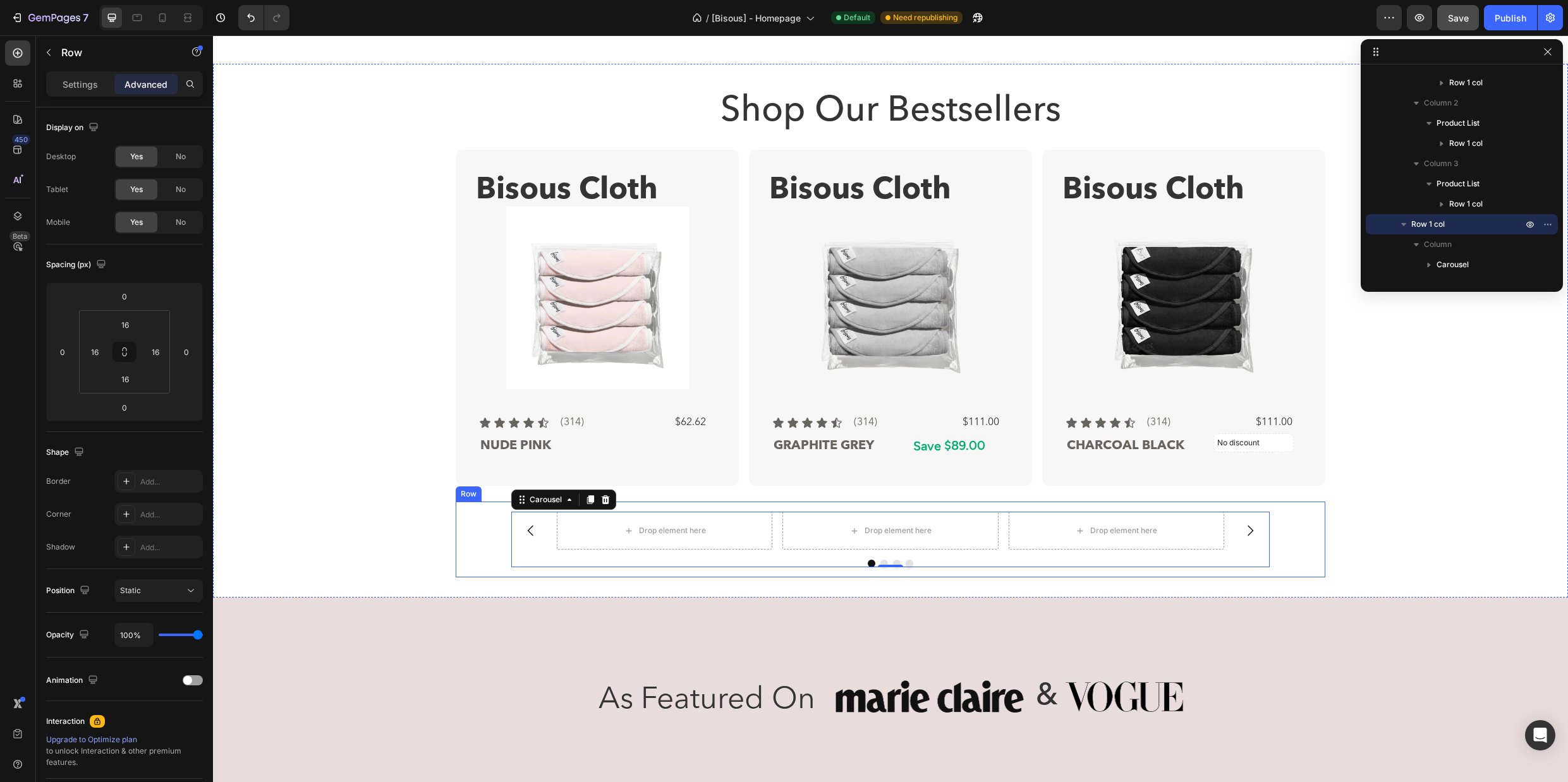
click at [476, 546] on div "Drop element here Drop element here Drop element here Drop element here Carouse…" at bounding box center [891, 539] width 849 height 56
click at [554, 516] on div "Drop element here Drop element here Drop element here Drop element here" at bounding box center [890, 530] width 758 height 38
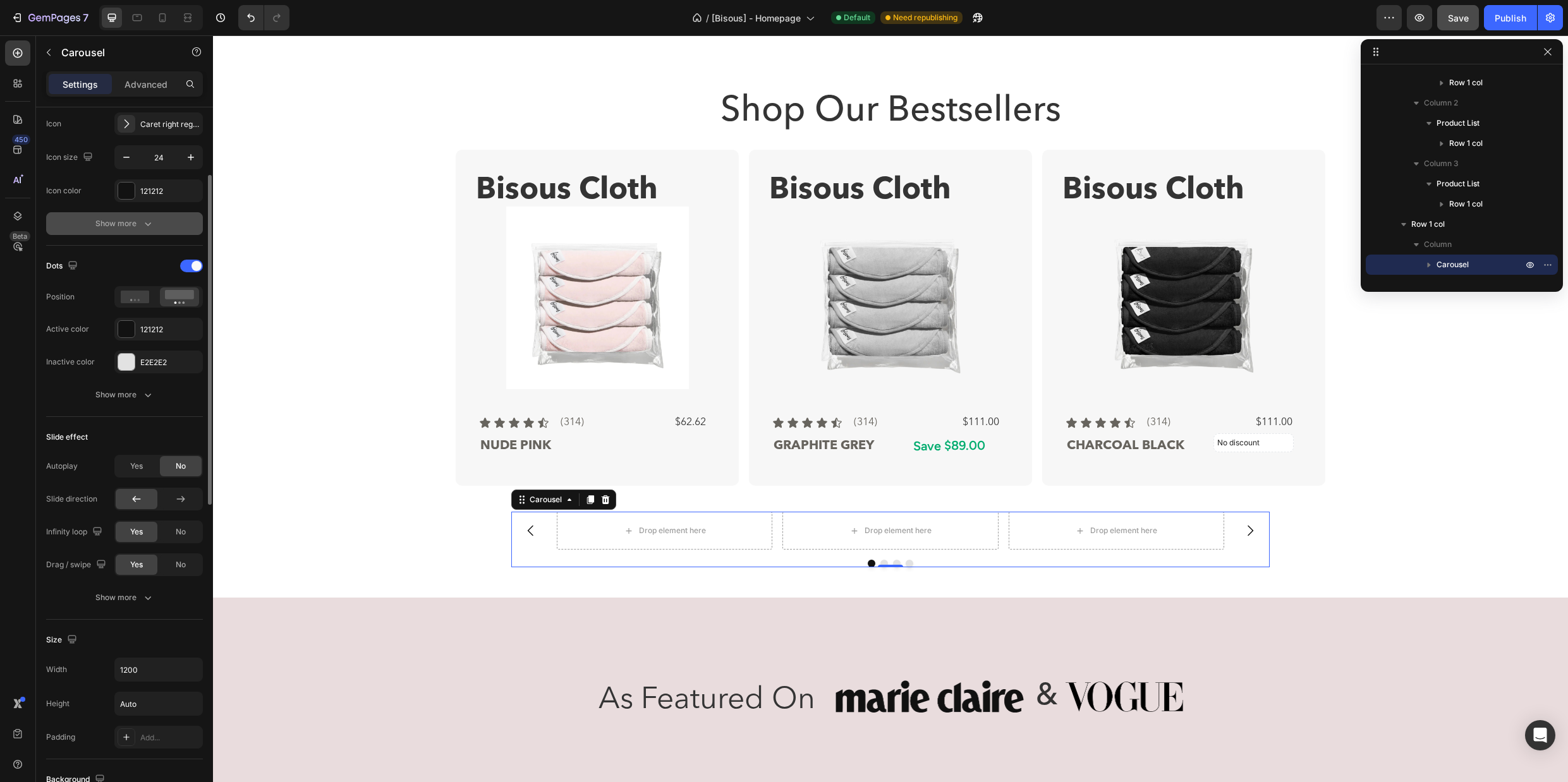
scroll to position [634, 0]
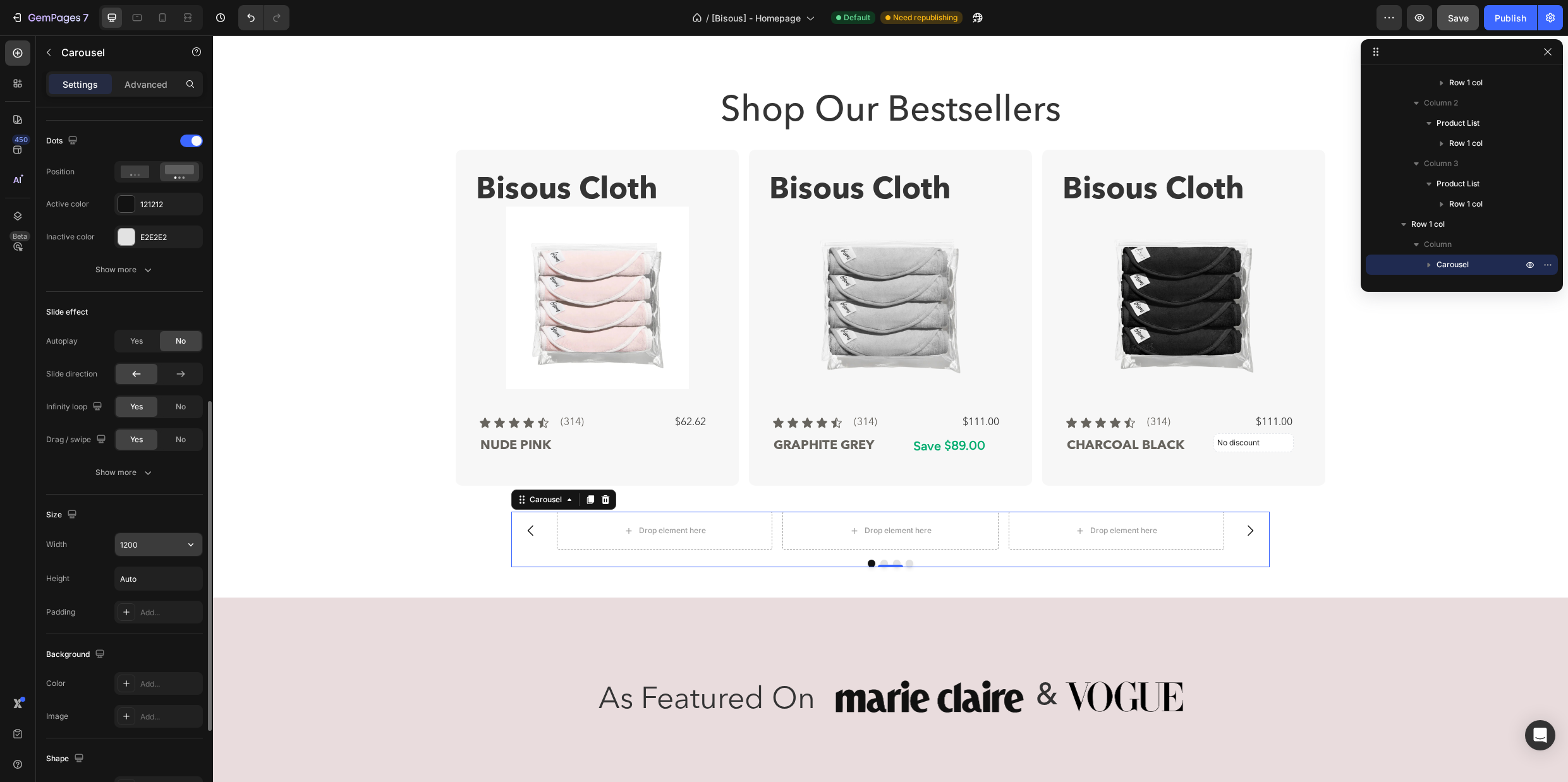
click at [156, 554] on input "1200" at bounding box center [158, 545] width 87 height 23
type input "1376"
click at [461, 512] on div "Drop element here Drop element here Drop element here Drop element here Carouse…" at bounding box center [890, 539] width 870 height 76
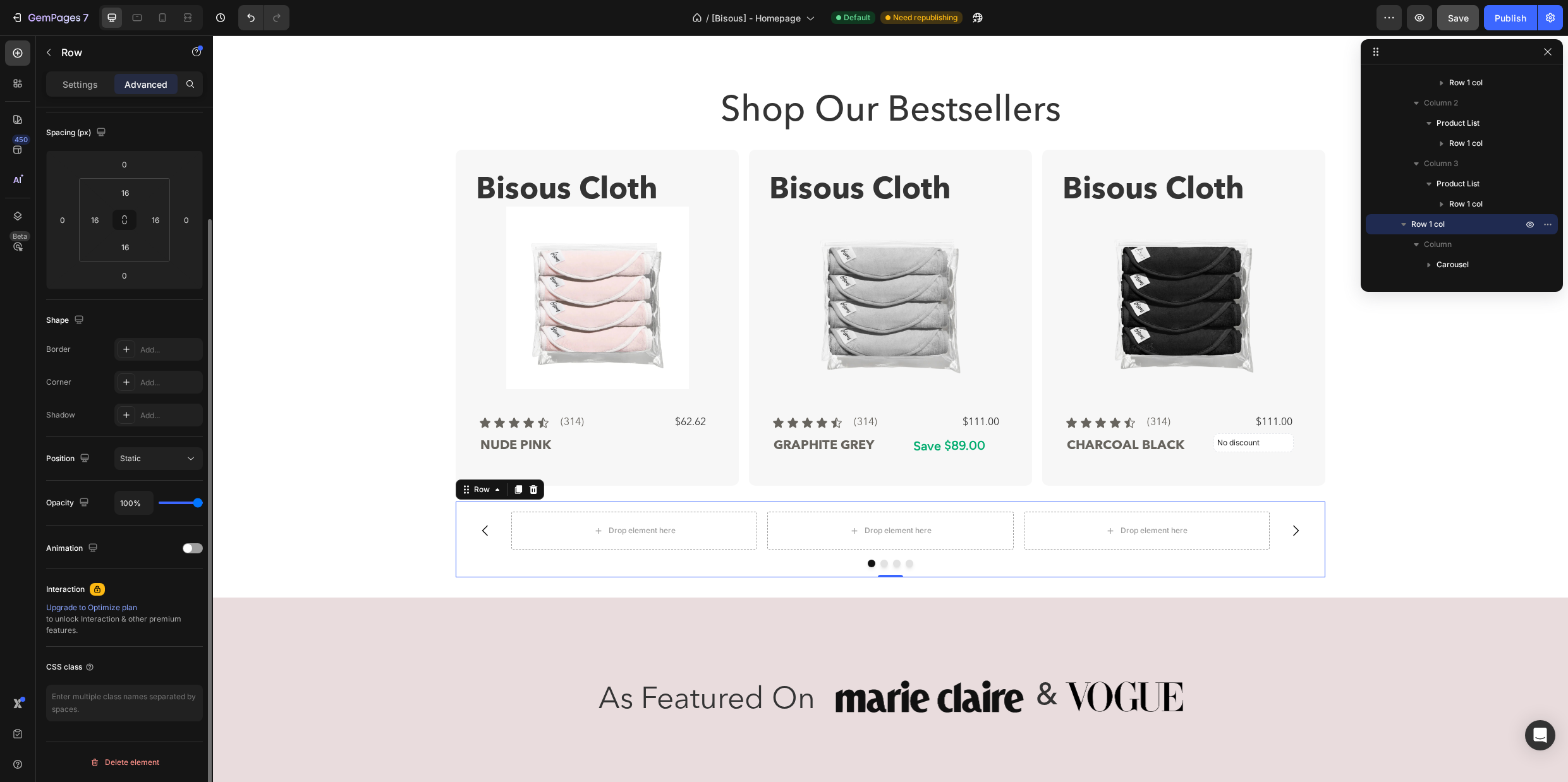
scroll to position [0, 0]
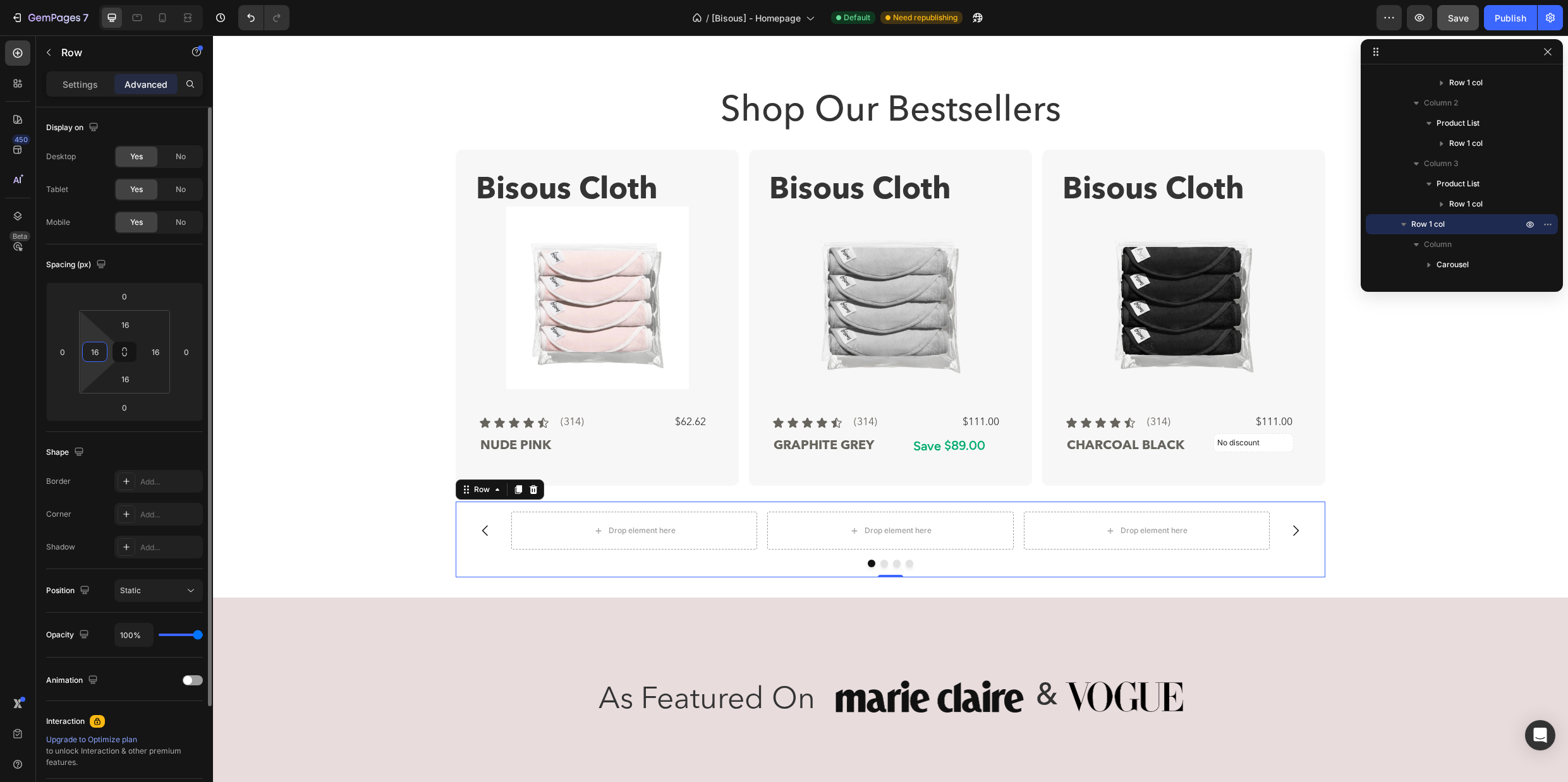
click at [95, 350] on input "16" at bounding box center [94, 351] width 19 height 19
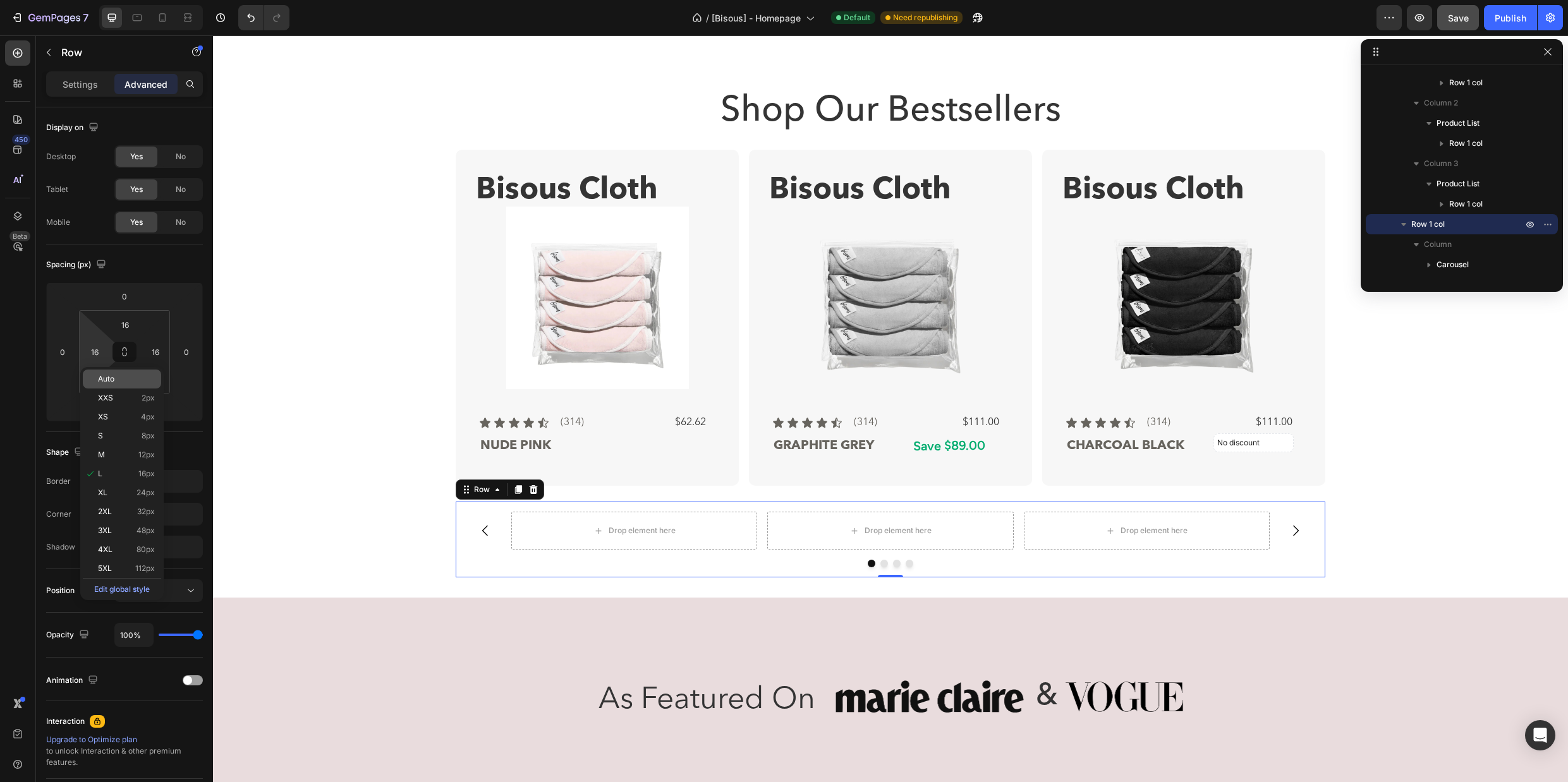
click at [103, 380] on span "Auto" at bounding box center [106, 378] width 16 height 9
type input "Auto"
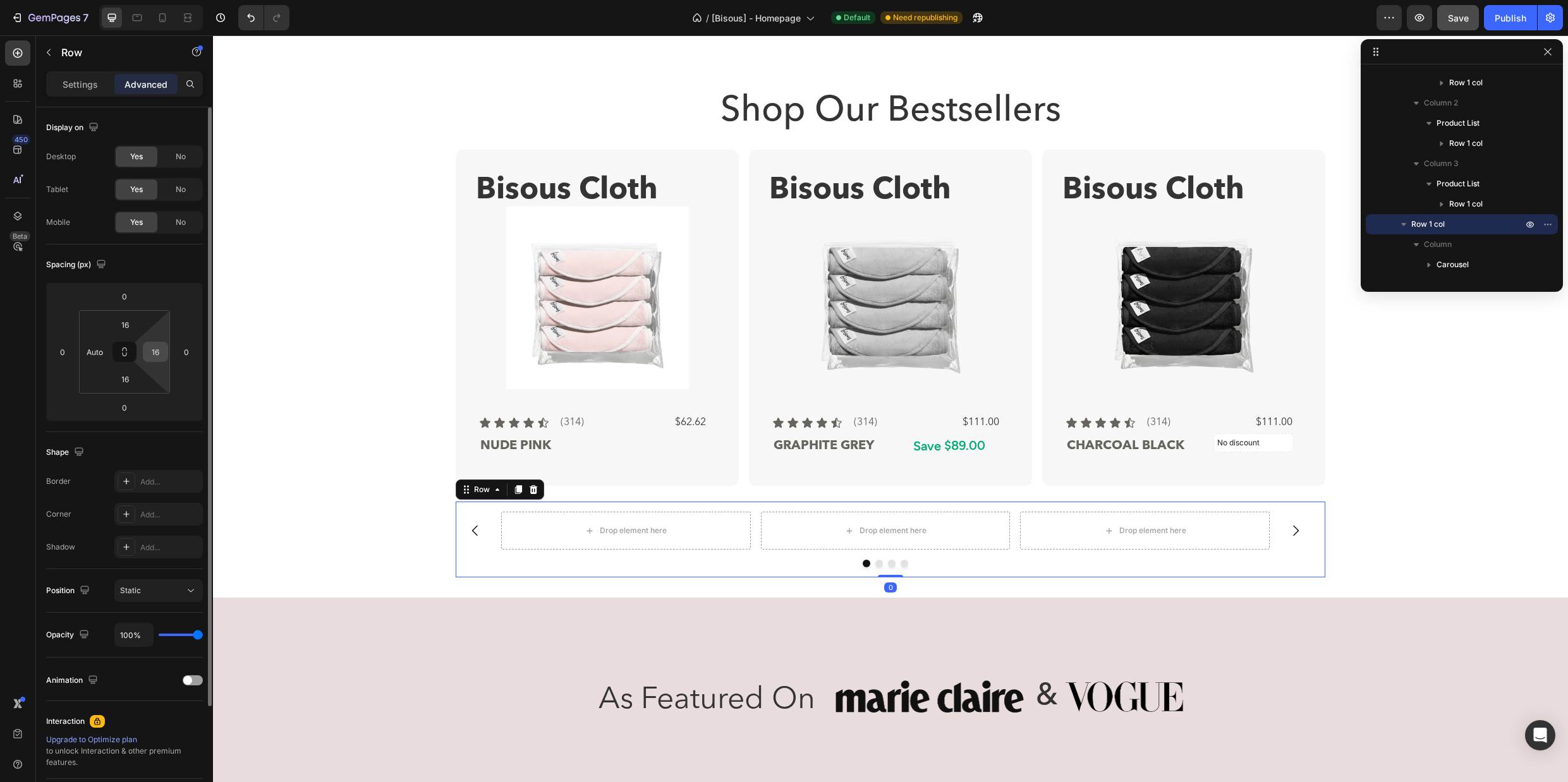
click at [153, 355] on input "16" at bounding box center [155, 351] width 19 height 19
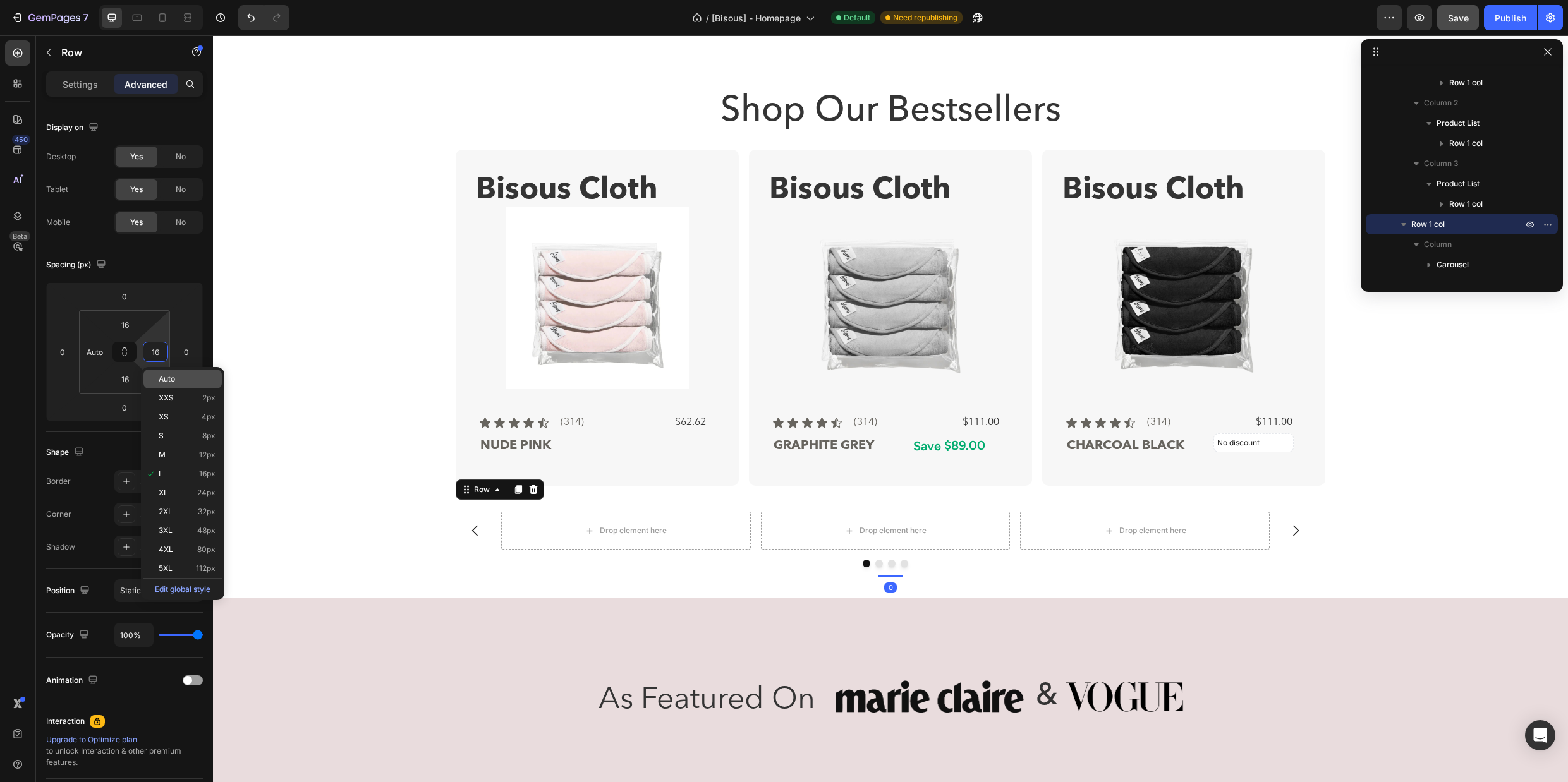
click at [166, 374] on div "Auto" at bounding box center [182, 378] width 78 height 19
type input "Auto"
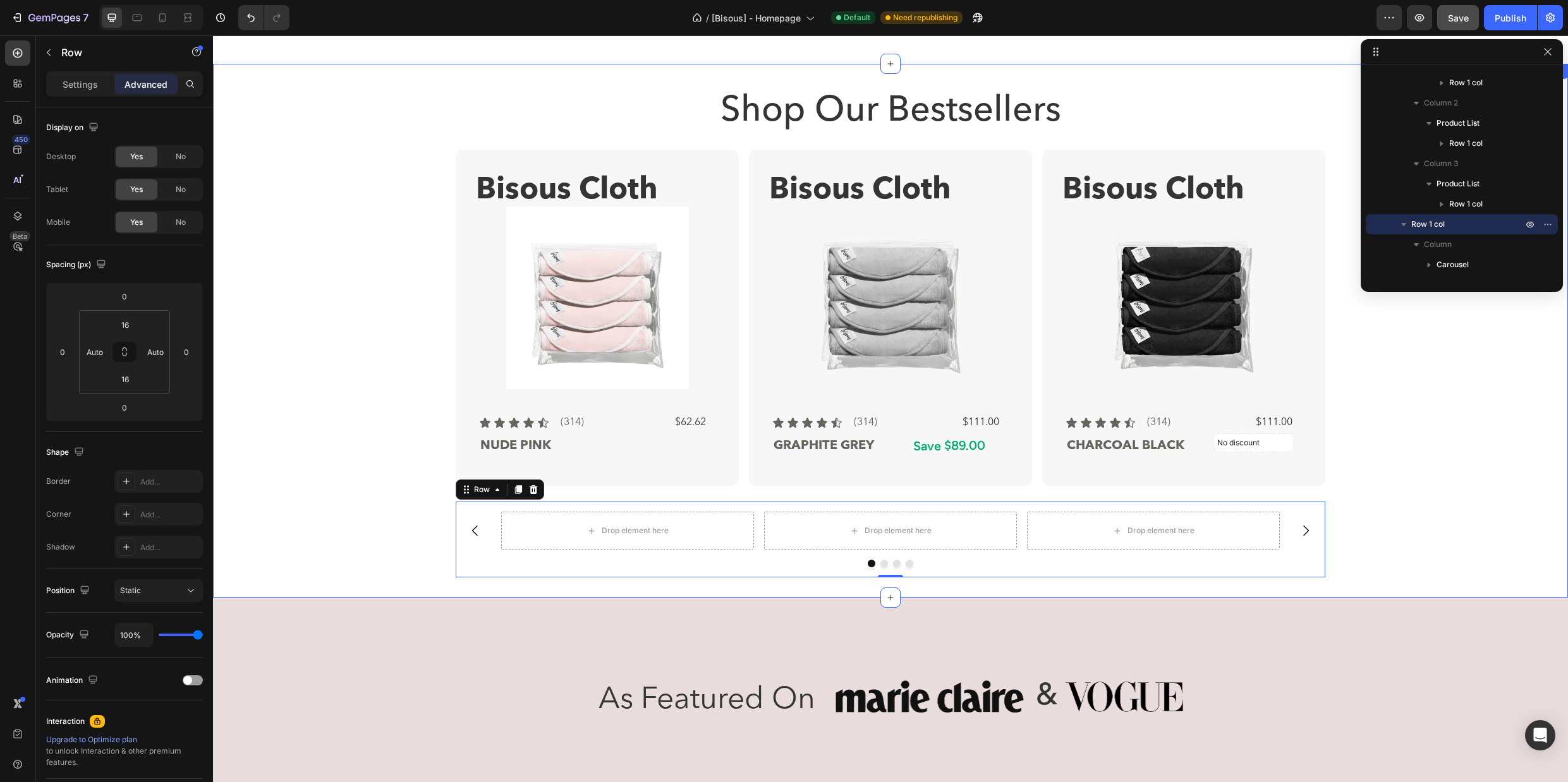
click at [1436, 521] on div "Shop Our Bestsellers Heading Bisous Cloth Text Block Product Images Icon Icon I…" at bounding box center [890, 330] width 1335 height 493
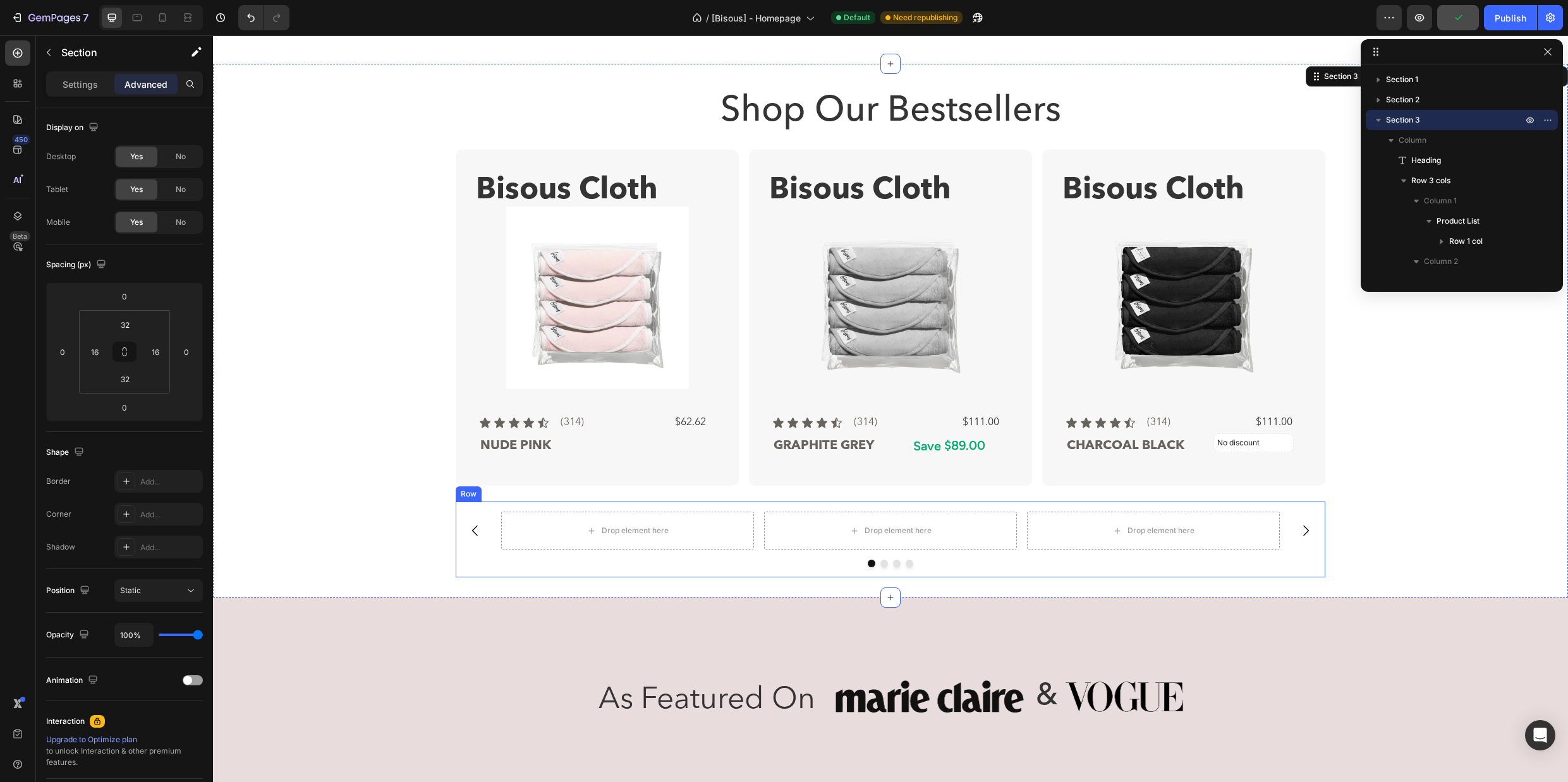
click at [914, 507] on div "Drop element here Drop element here Drop element here Drop element here [GEOGRA…" at bounding box center [890, 539] width 870 height 76
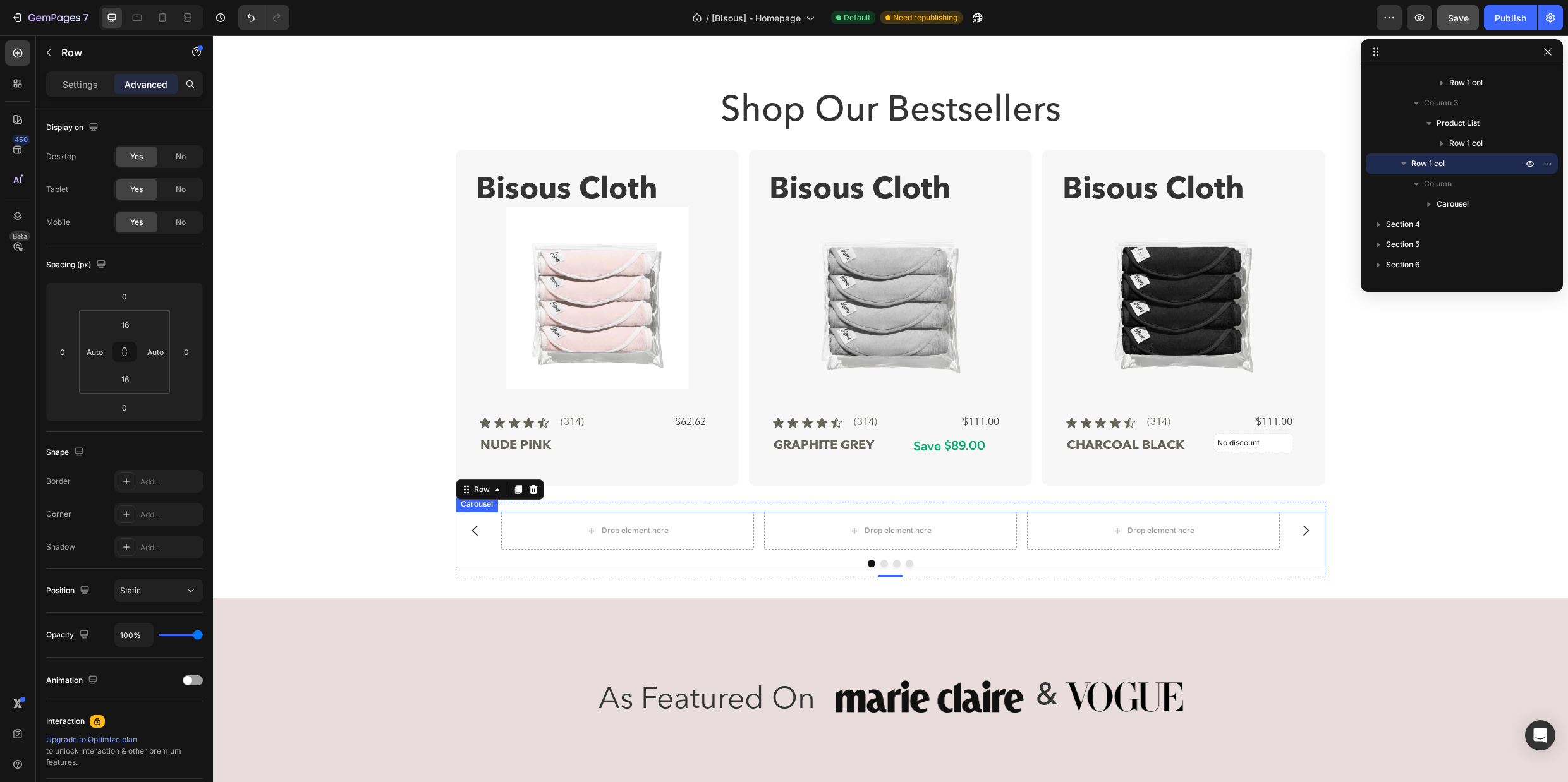
click at [757, 521] on div "Drop element here Drop element here Drop element here Drop element here" at bounding box center [891, 530] width 778 height 38
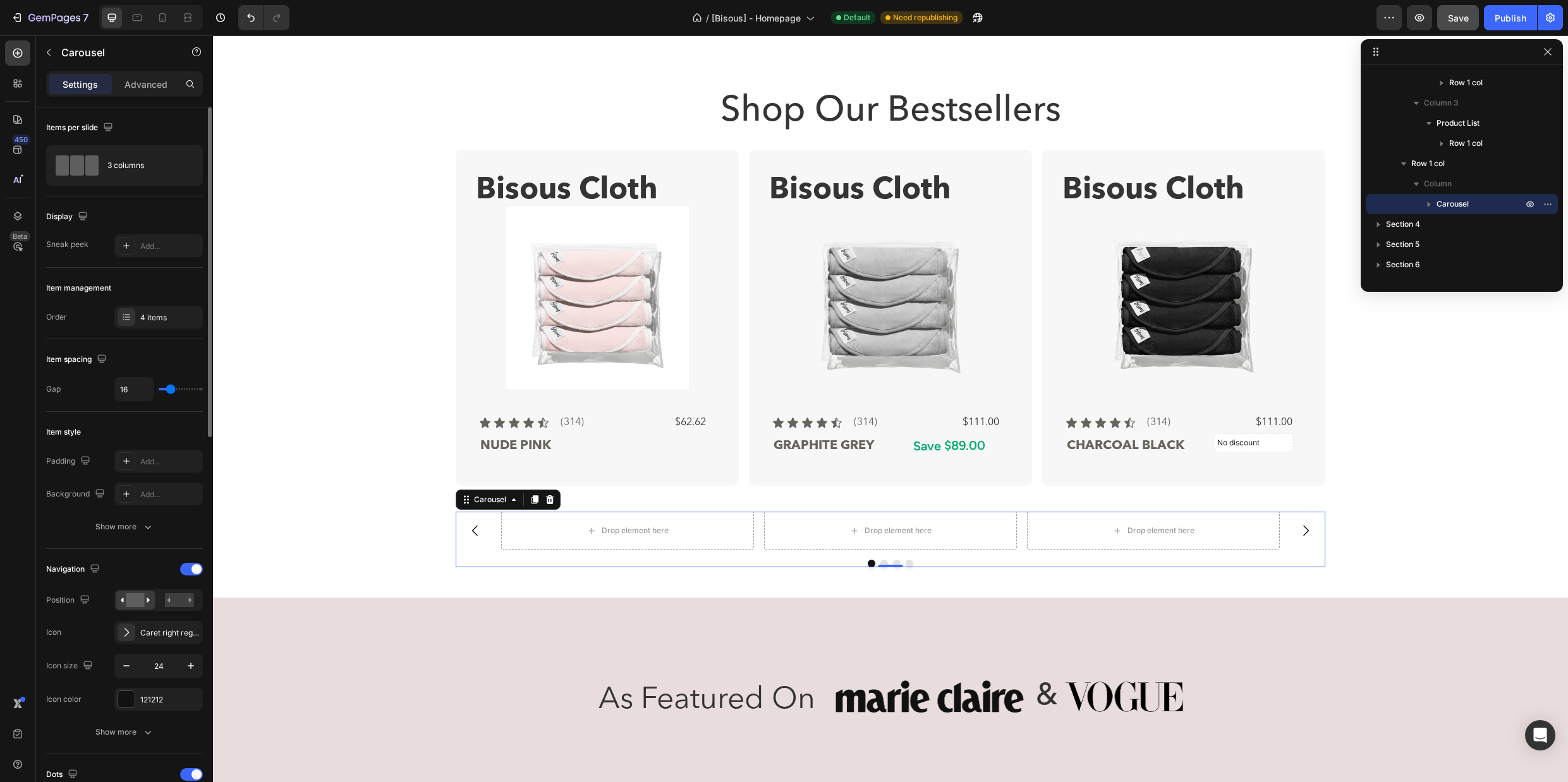
scroll to position [31, 0]
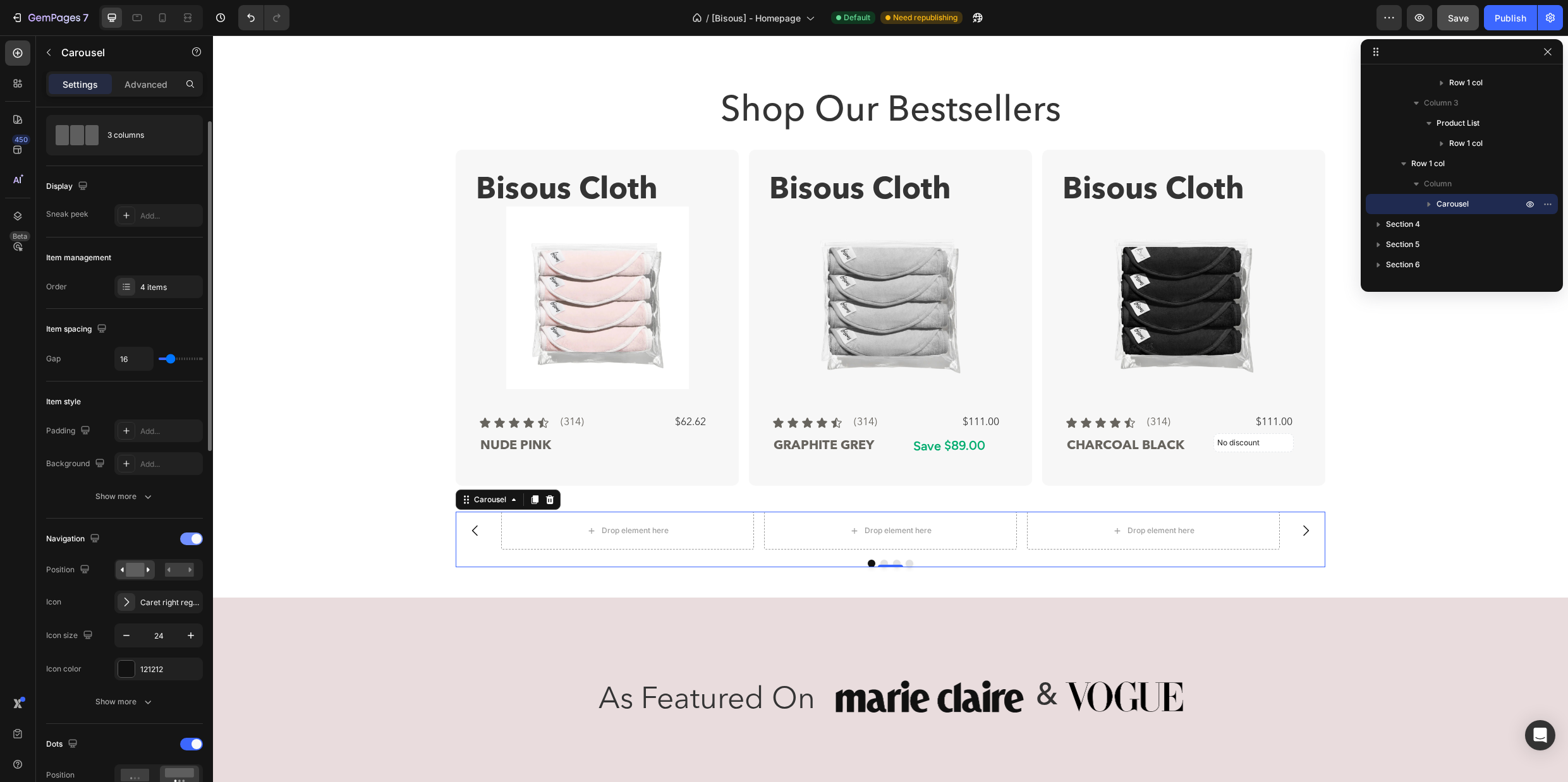
click at [185, 541] on div at bounding box center [191, 539] width 23 height 13
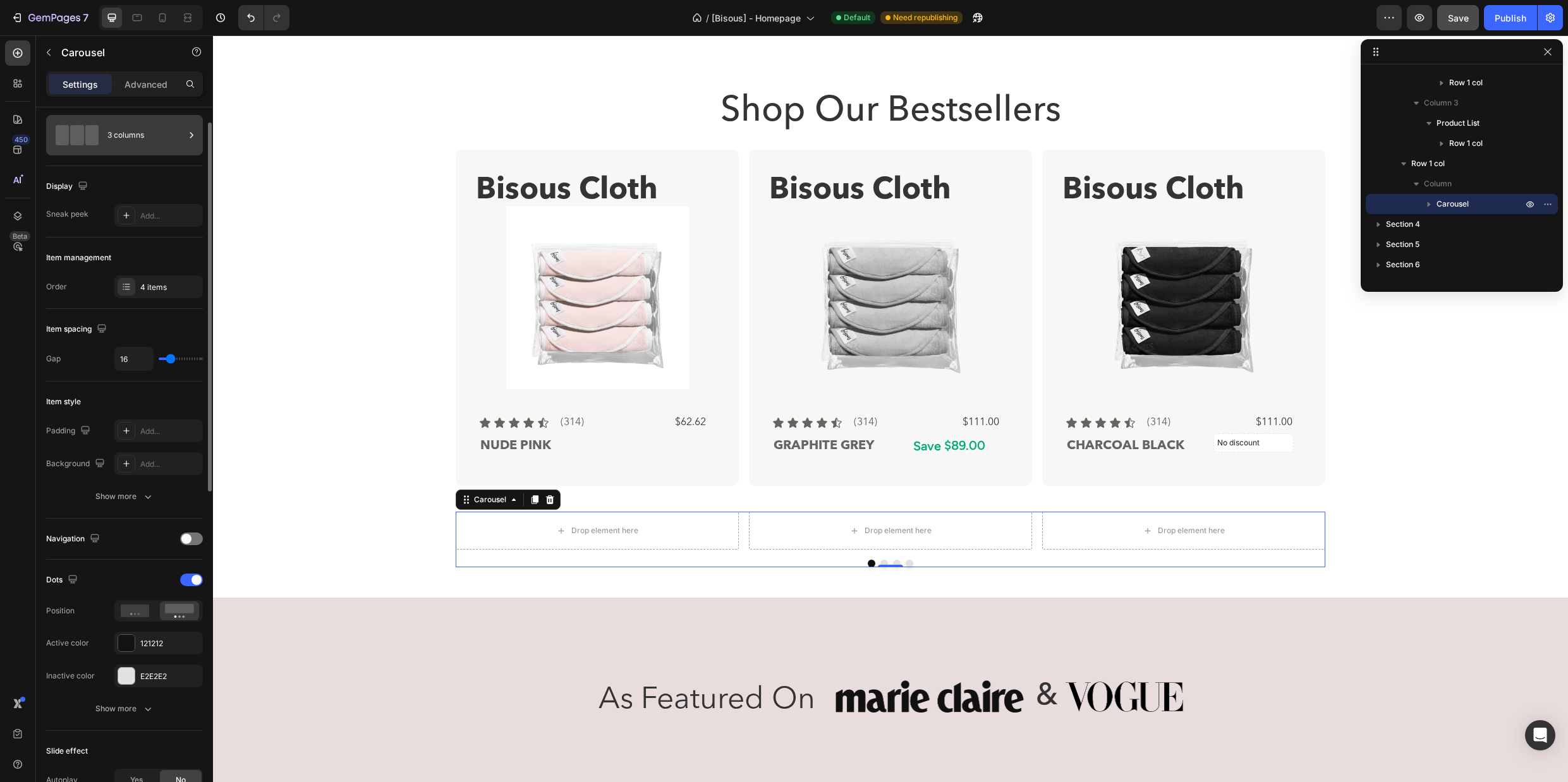
click at [153, 143] on div "3 columns" at bounding box center [145, 135] width 77 height 29
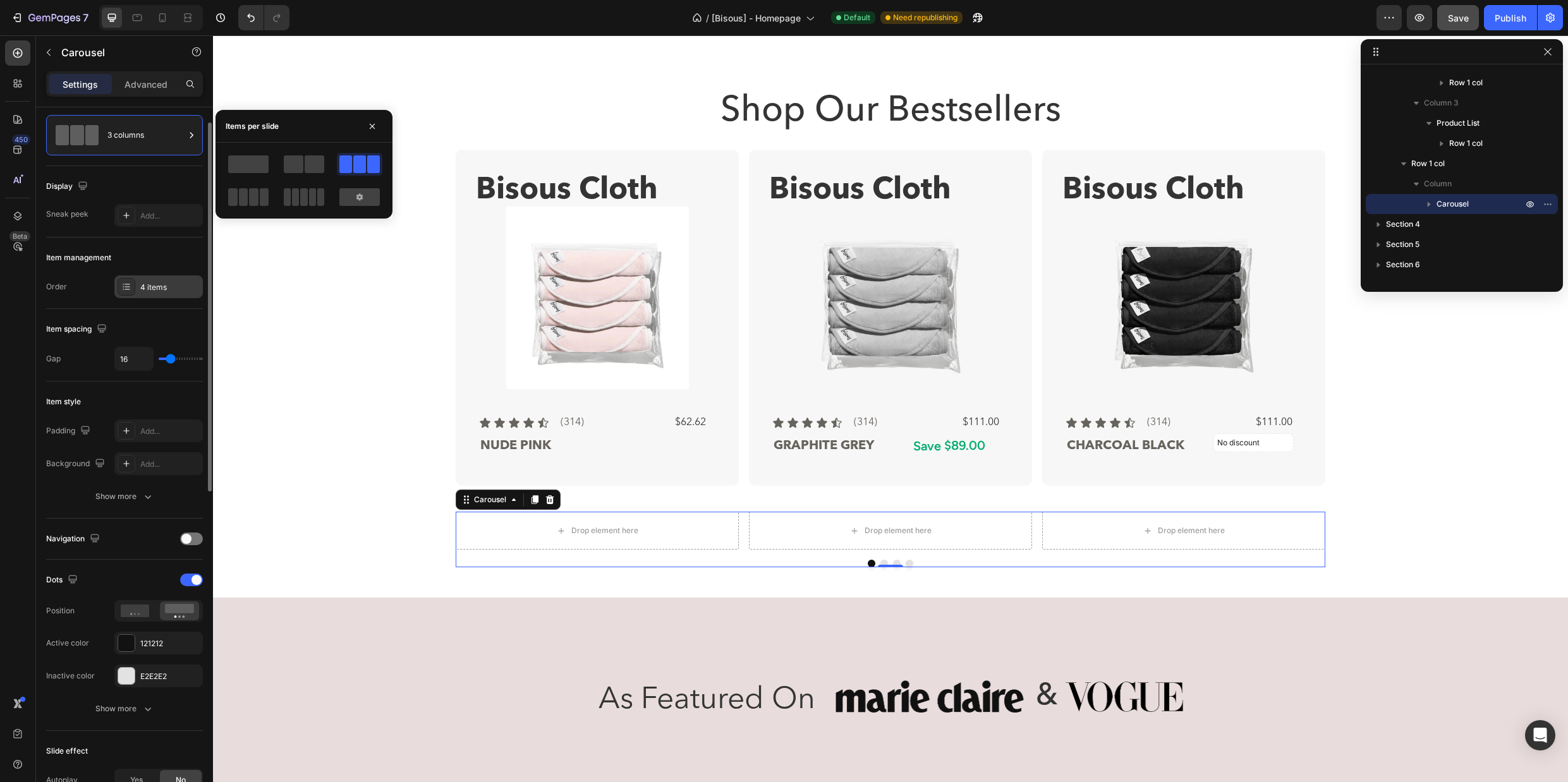
click at [153, 286] on div "4 items" at bounding box center [170, 287] width 60 height 11
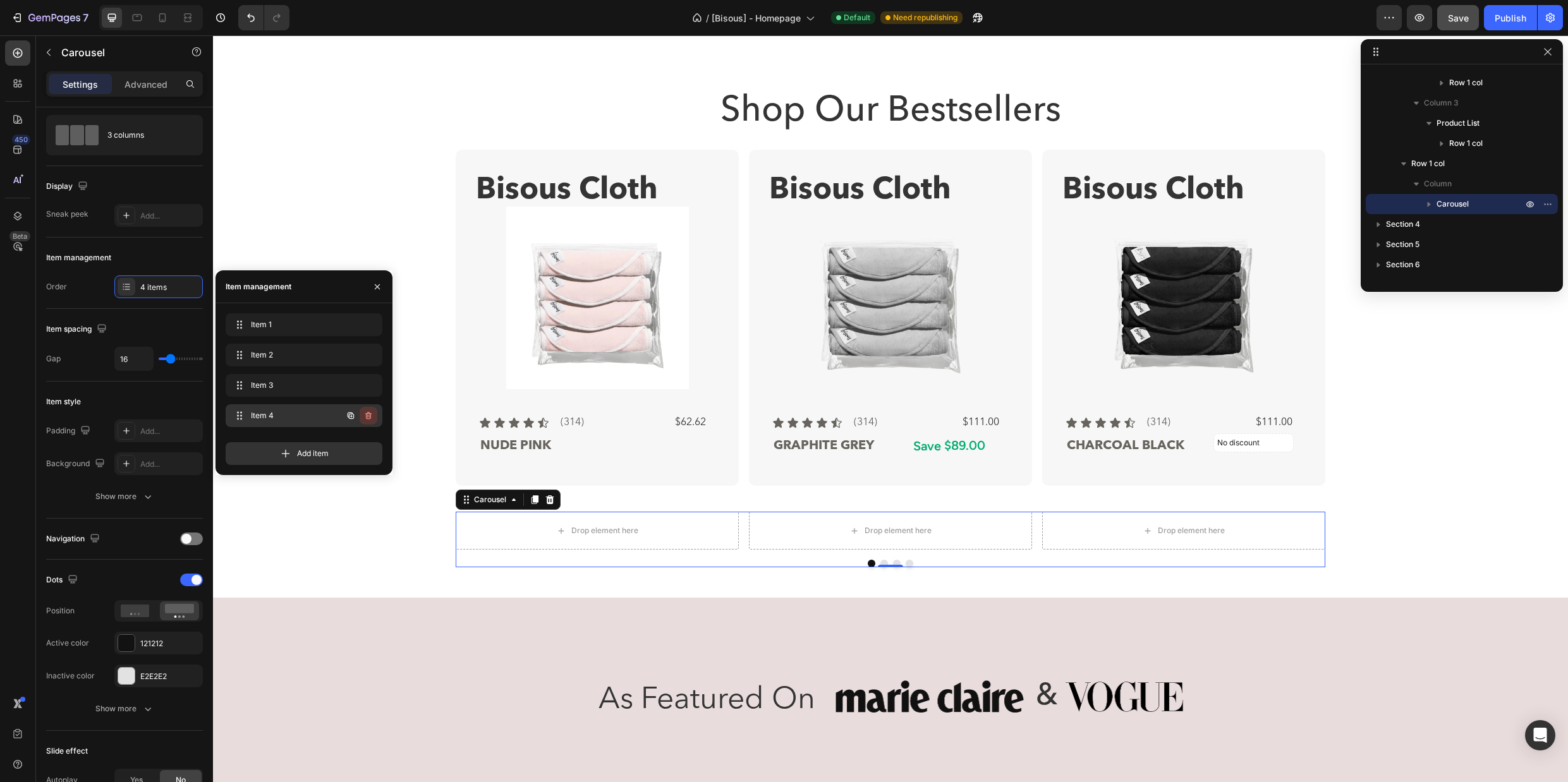
click at [371, 416] on icon "button" at bounding box center [368, 415] width 6 height 7
click at [371, 416] on div "Delete" at bounding box center [359, 416] width 23 height 11
click at [1472, 463] on div "Shop Our Bestsellers Heading Bisous Cloth Text Block Product Images Icon Icon I…" at bounding box center [890, 330] width 1335 height 493
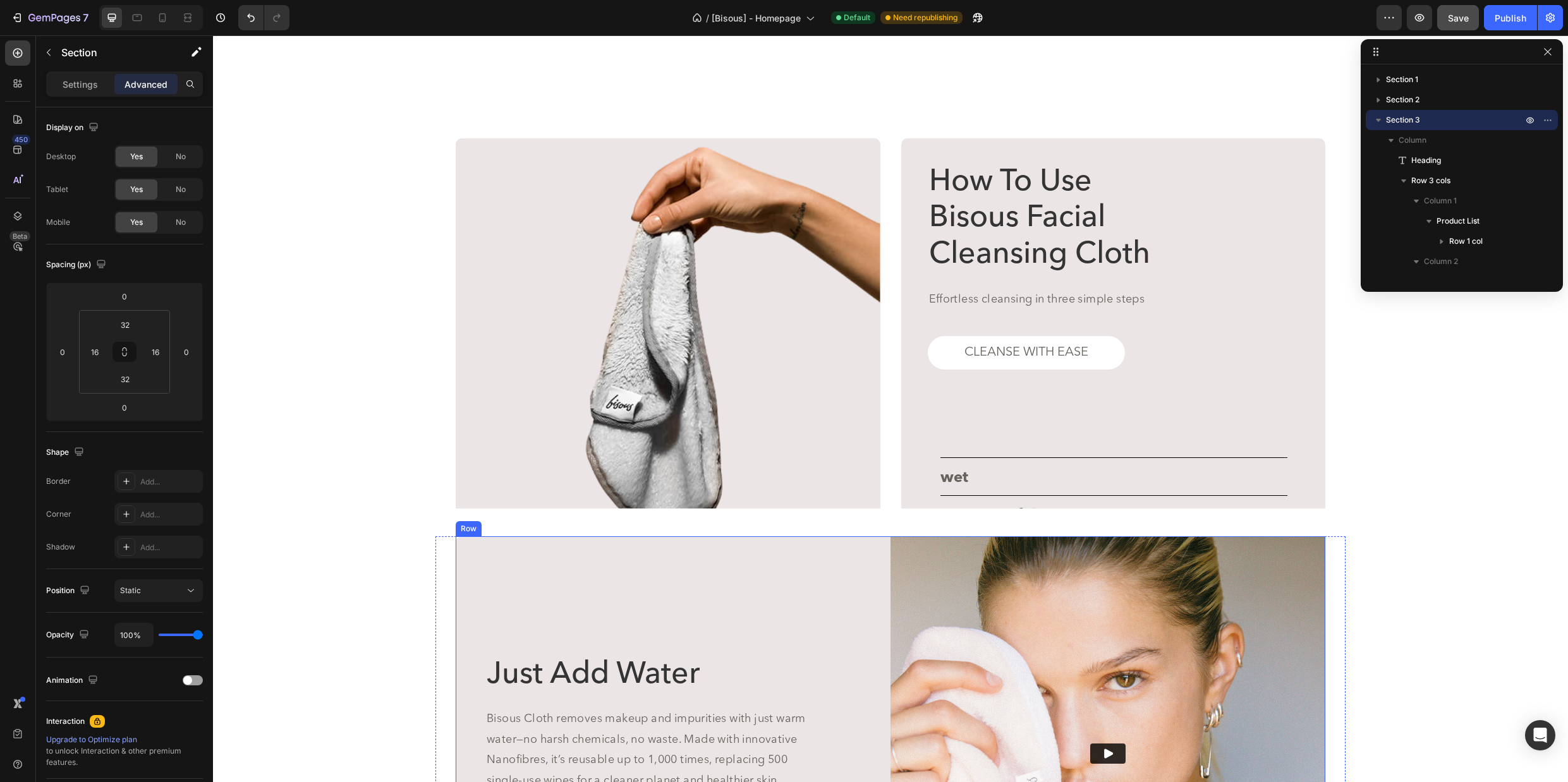
scroll to position [2357, 0]
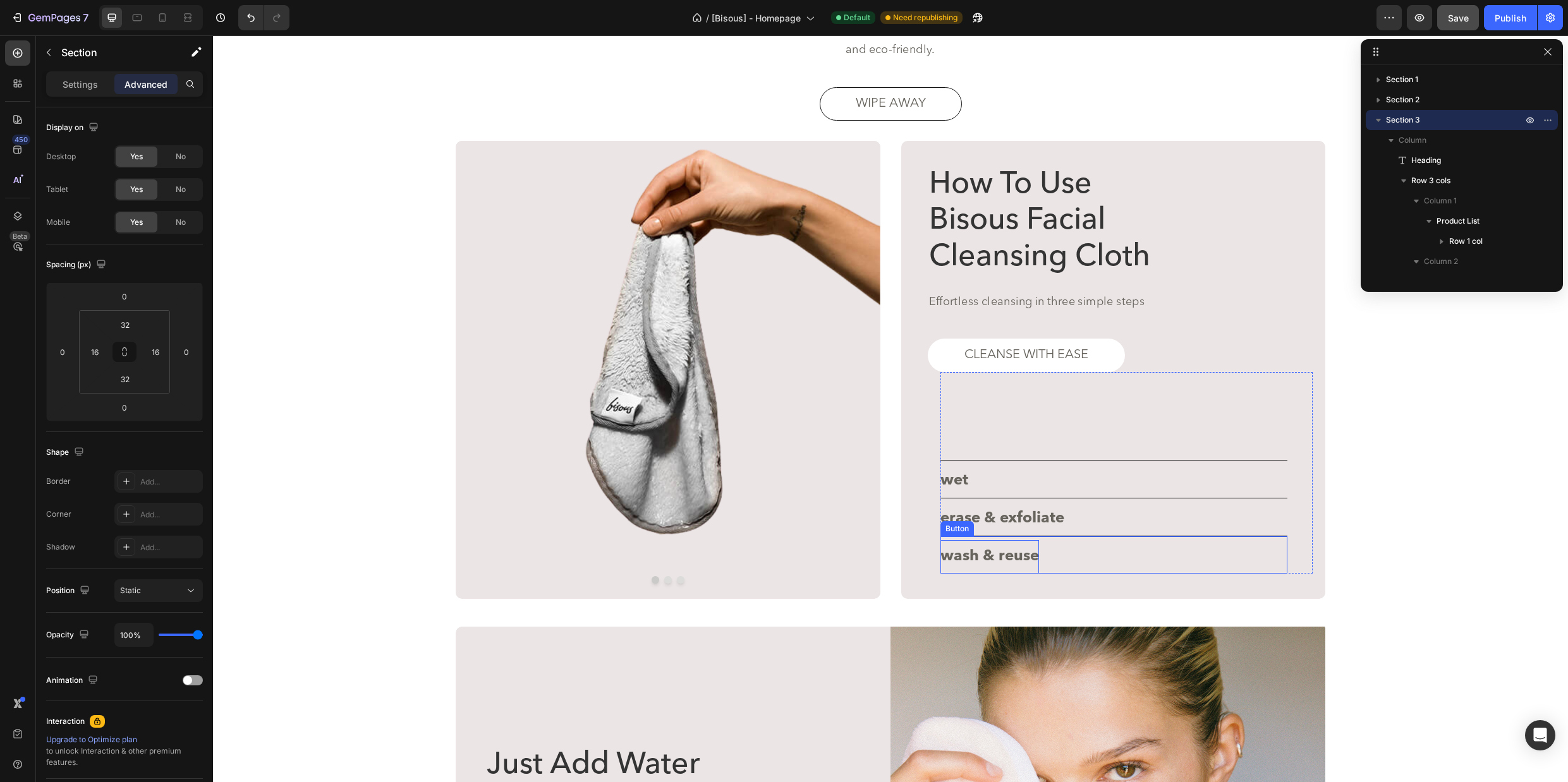
click at [983, 554] on p "wash & reuse" at bounding box center [989, 556] width 99 height 33
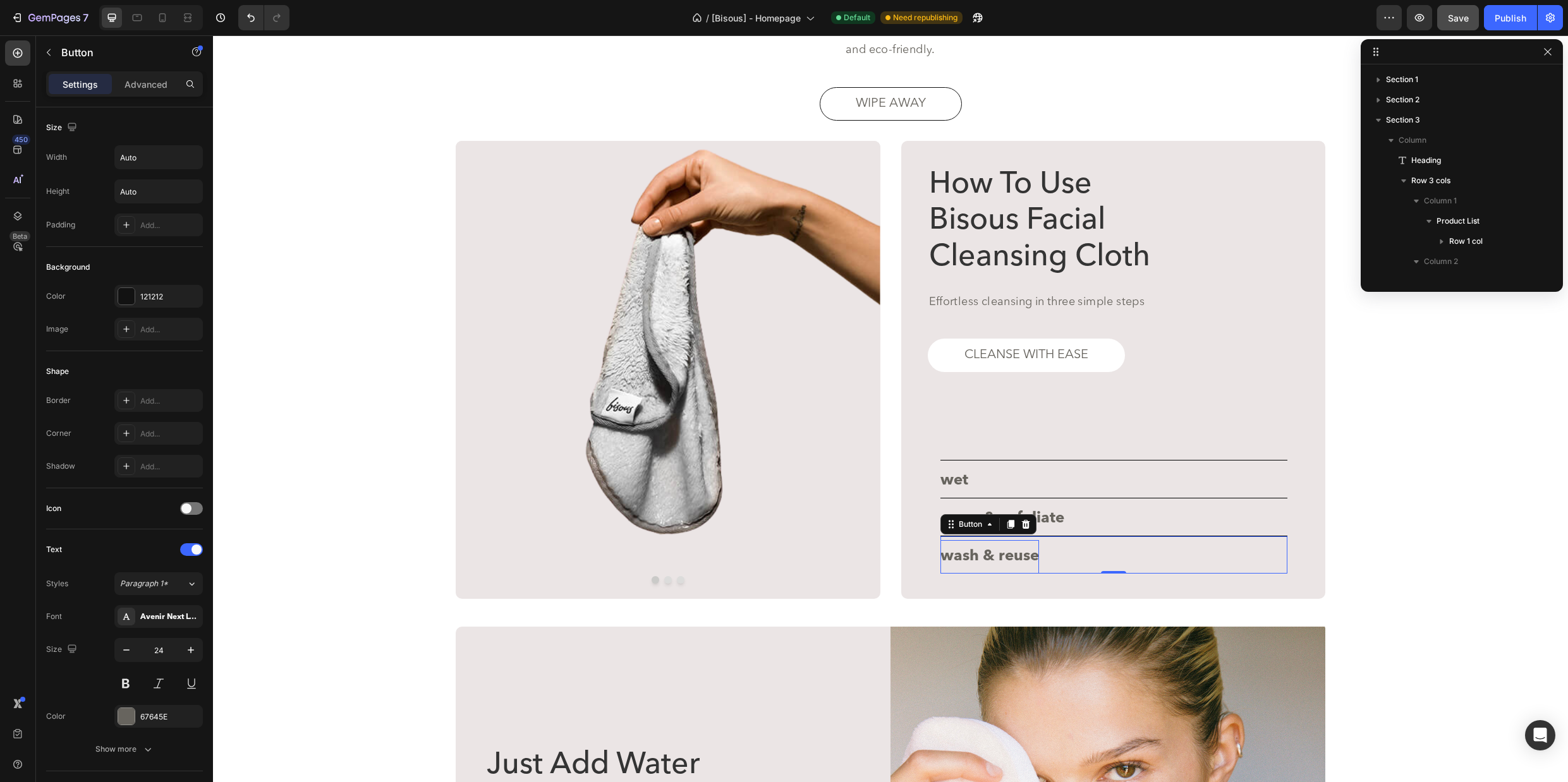
scroll to position [684, 0]
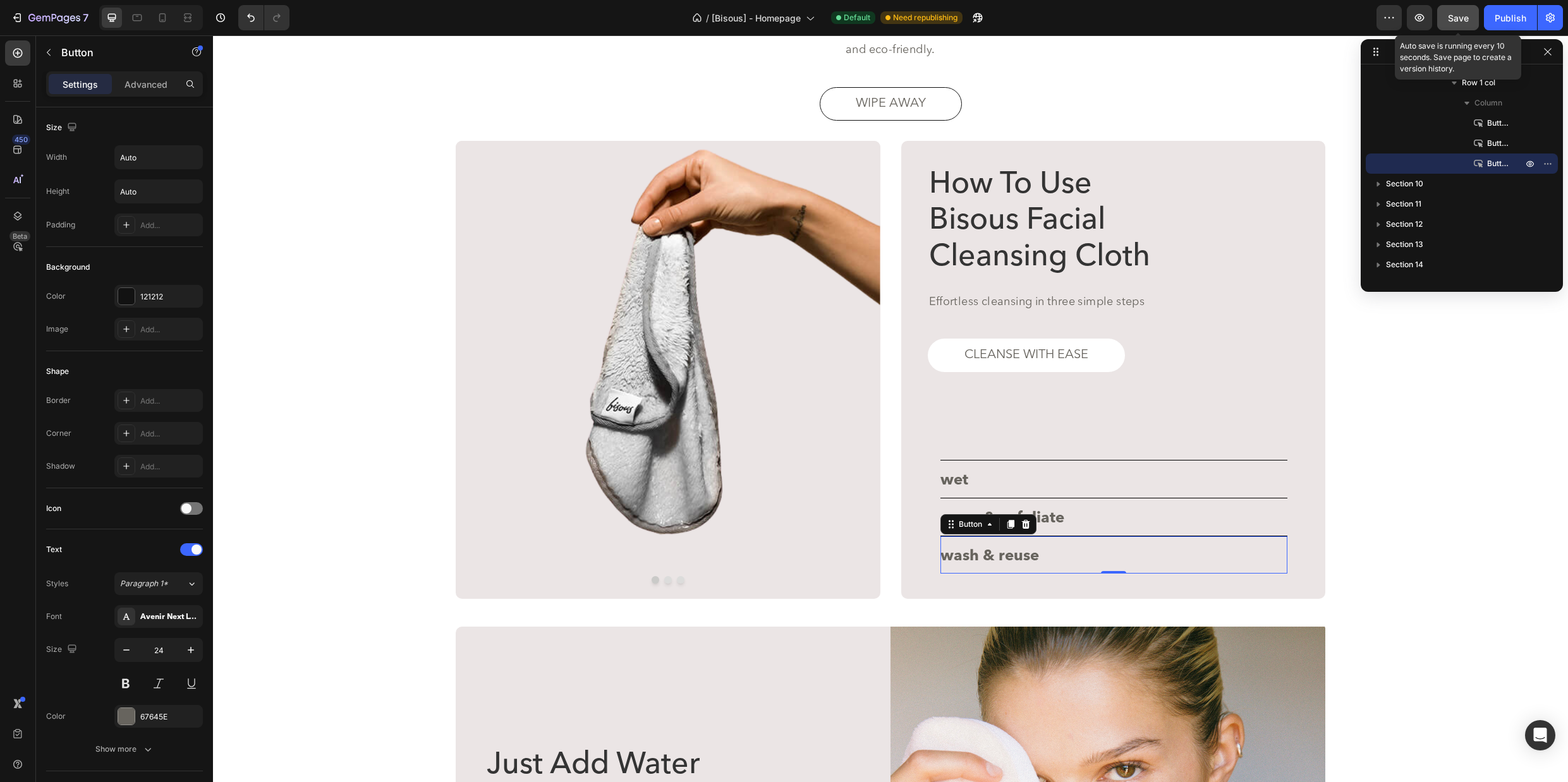
click at [1461, 15] on span "Save" at bounding box center [1458, 18] width 21 height 10
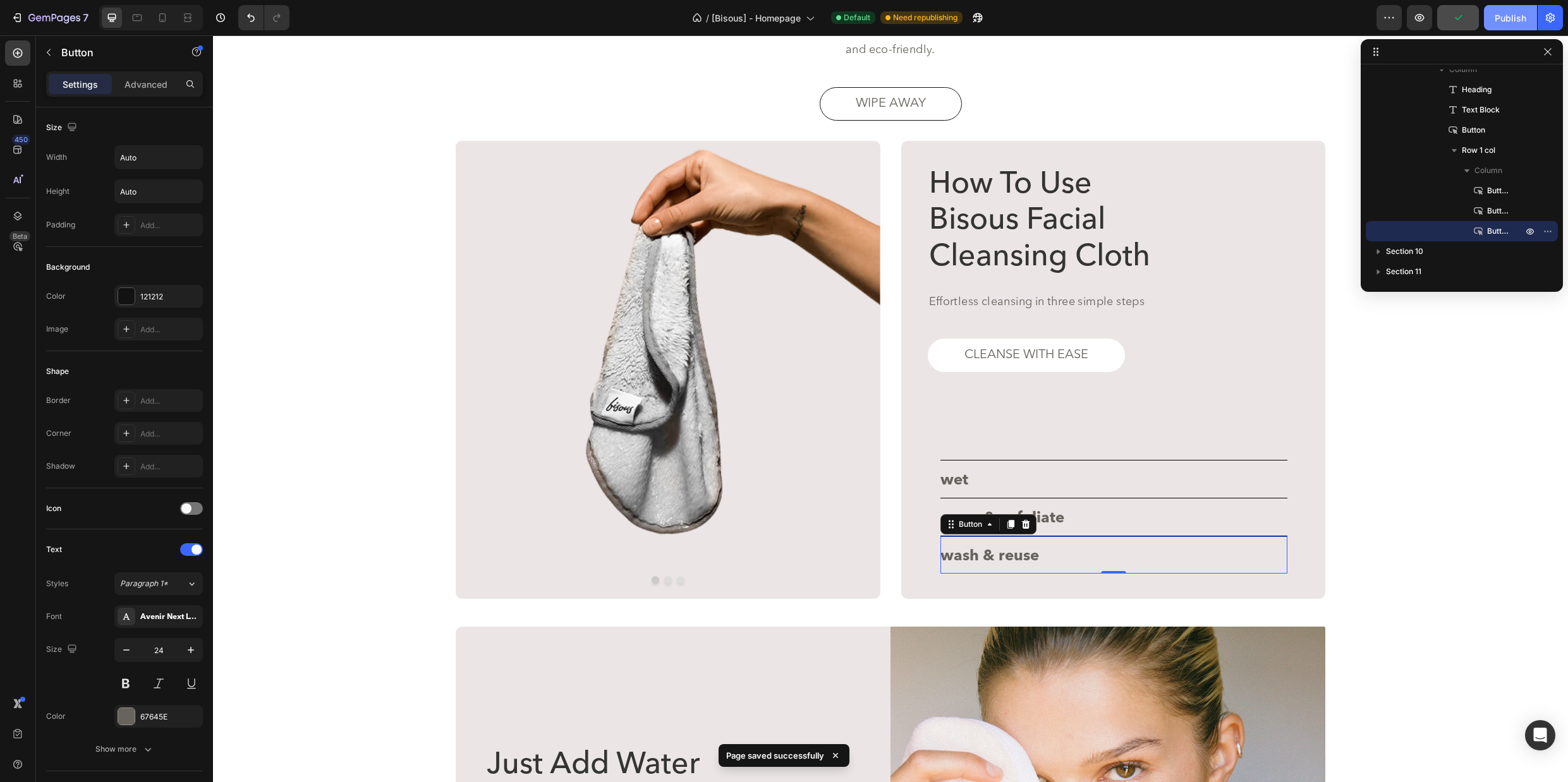
click at [1501, 19] on div "Publish" at bounding box center [1510, 18] width 31 height 13
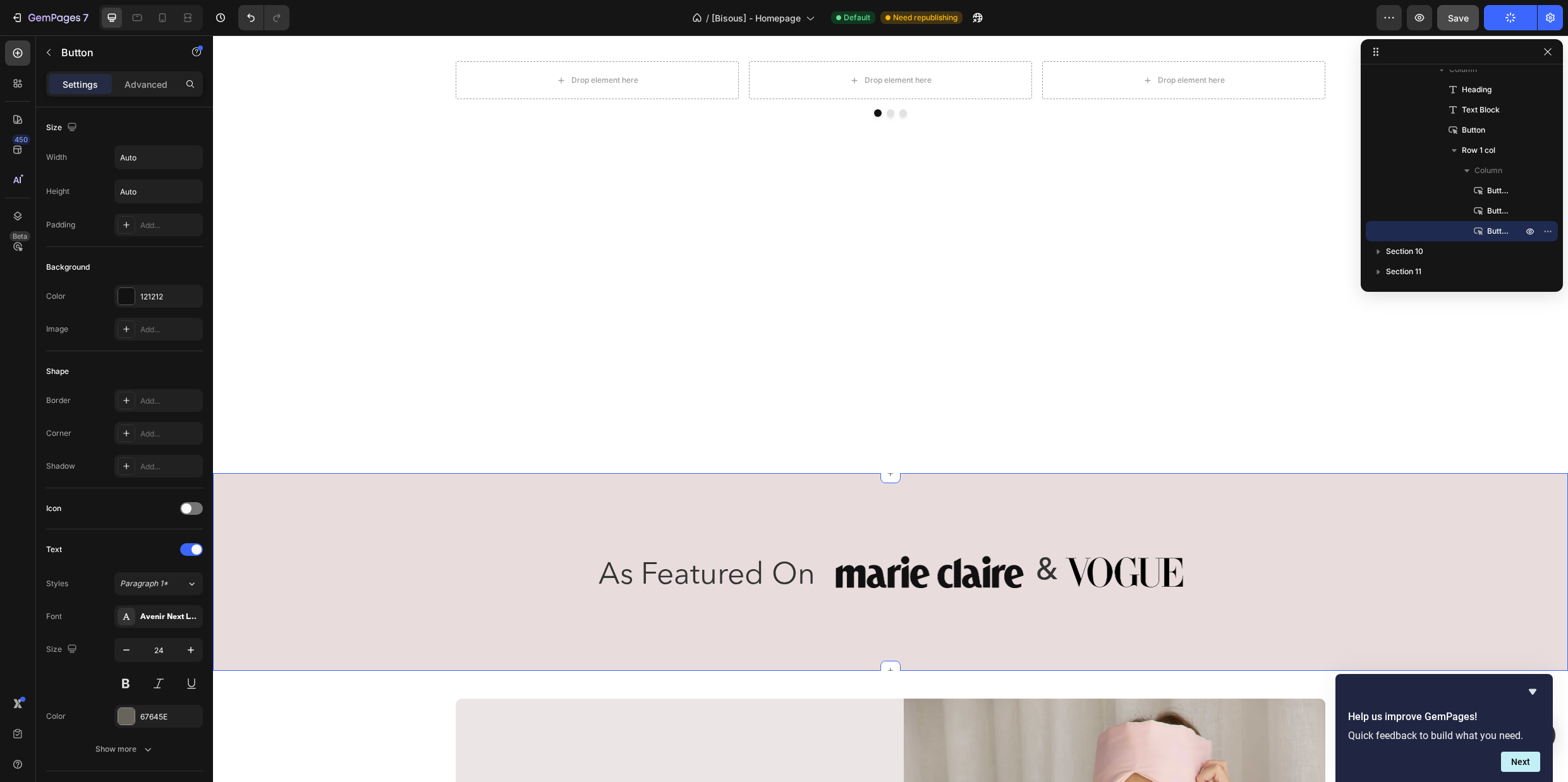
scroll to position [592, 0]
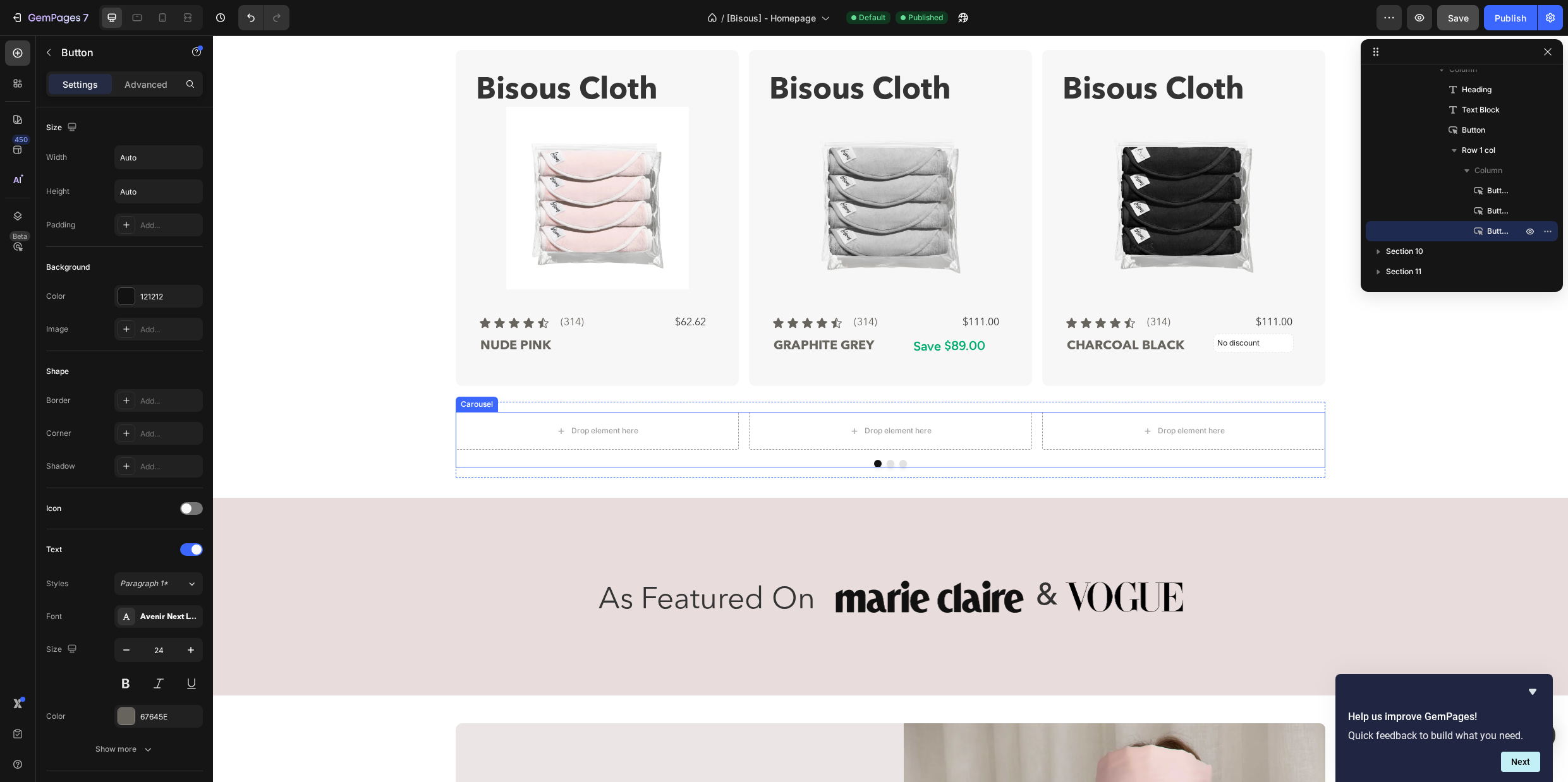
click at [673, 450] on div "Drop element here Drop element here Drop element here Carousel" at bounding box center [890, 439] width 870 height 56
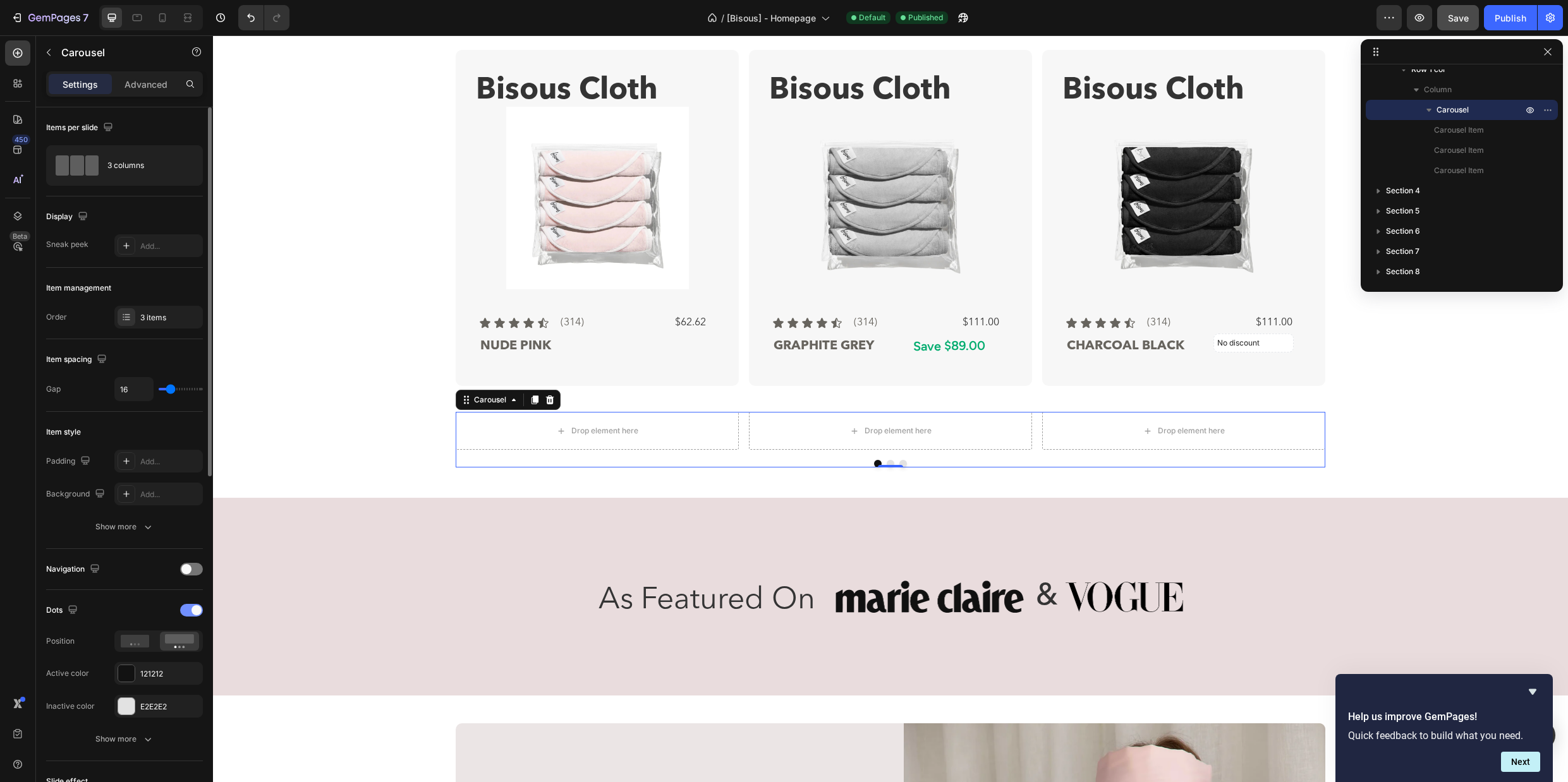
click at [185, 608] on div at bounding box center [191, 610] width 23 height 13
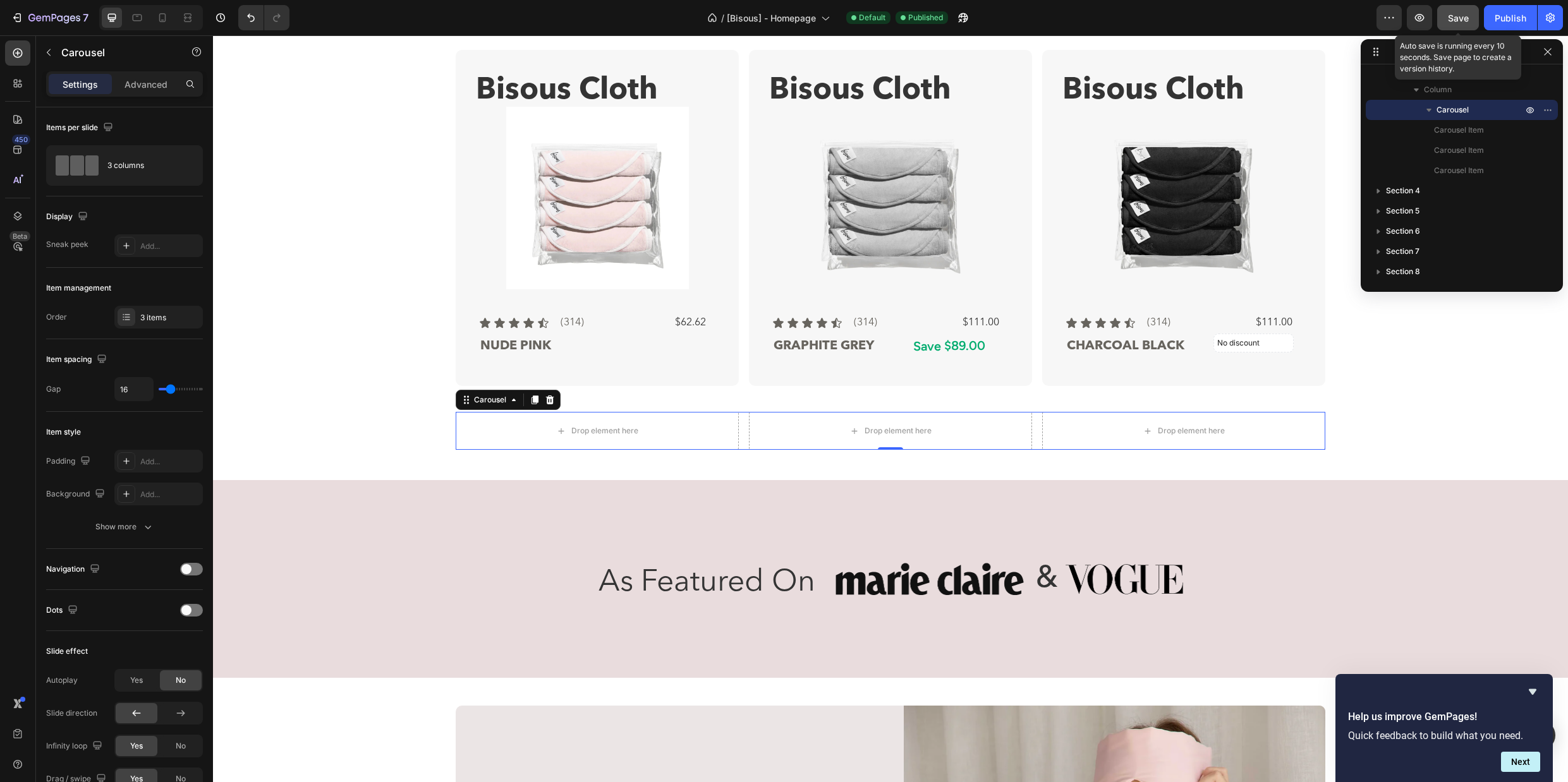
click at [1452, 19] on span "Save" at bounding box center [1458, 18] width 21 height 10
click at [195, 569] on div at bounding box center [191, 569] width 23 height 13
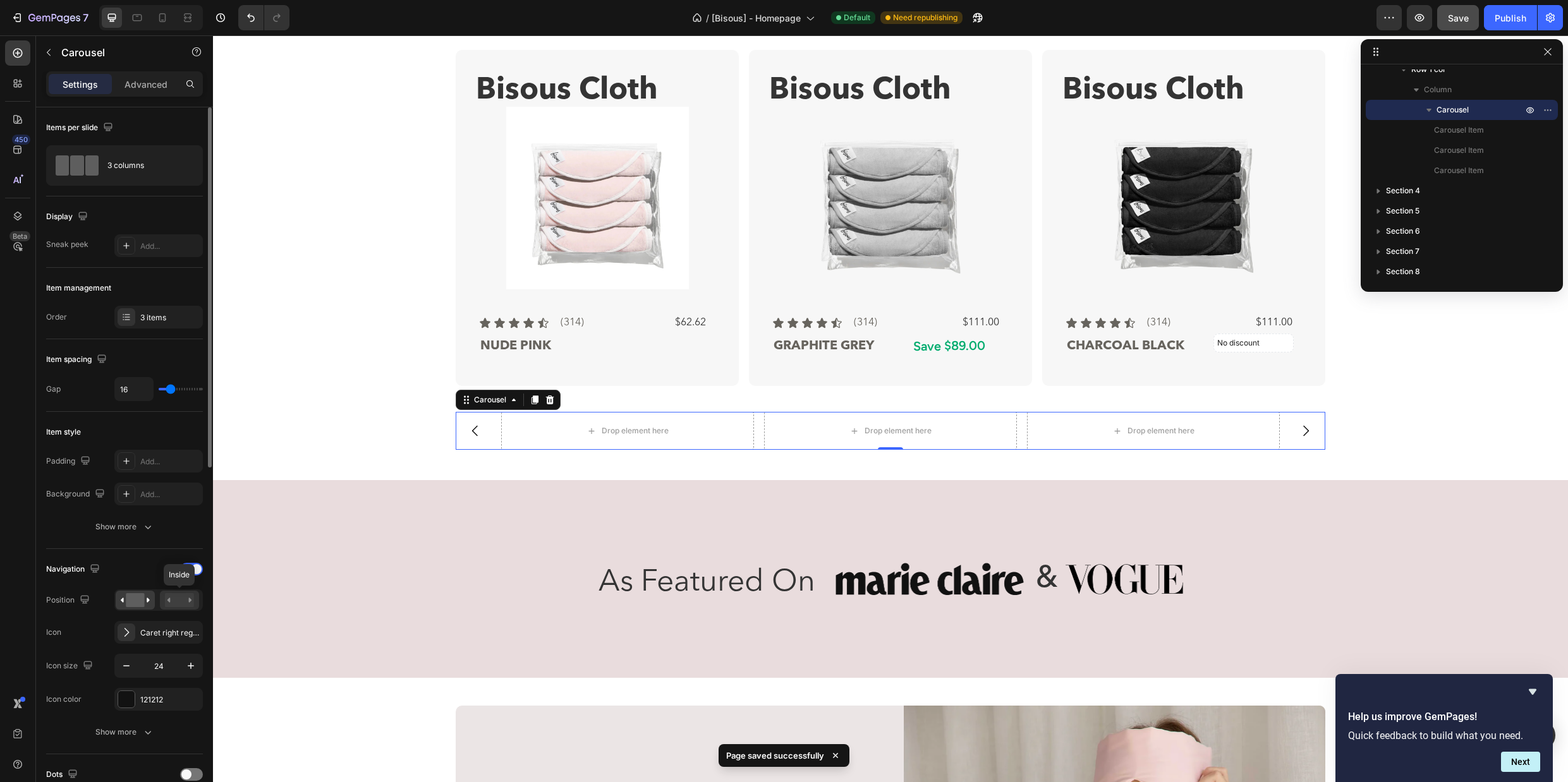
click at [181, 600] on rect at bounding box center [179, 600] width 29 height 14
click at [143, 597] on rect at bounding box center [135, 600] width 19 height 14
click at [179, 599] on rect at bounding box center [179, 600] width 29 height 14
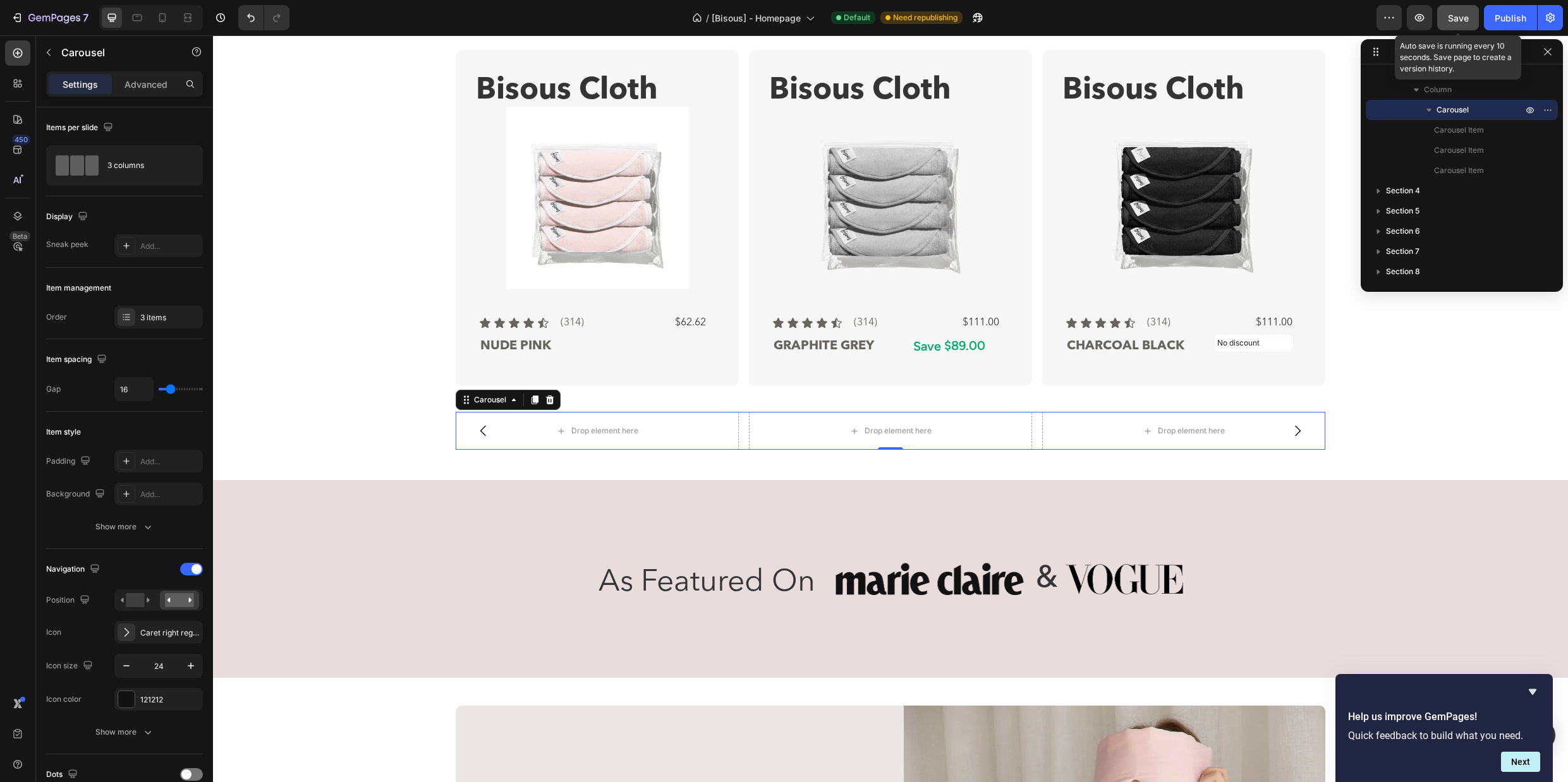
click at [1460, 17] on span "Save" at bounding box center [1458, 18] width 21 height 10
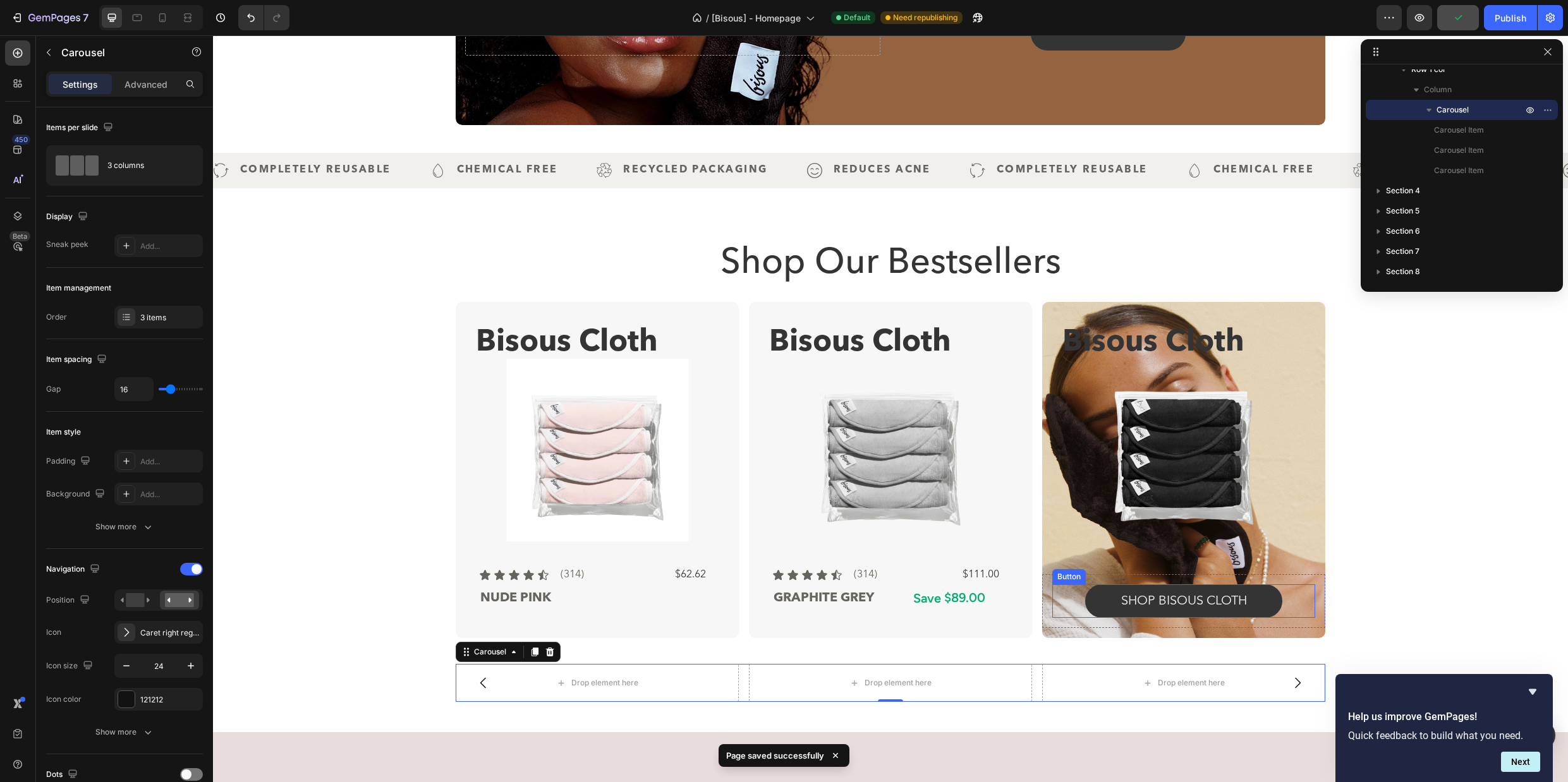
scroll to position [364, 0]
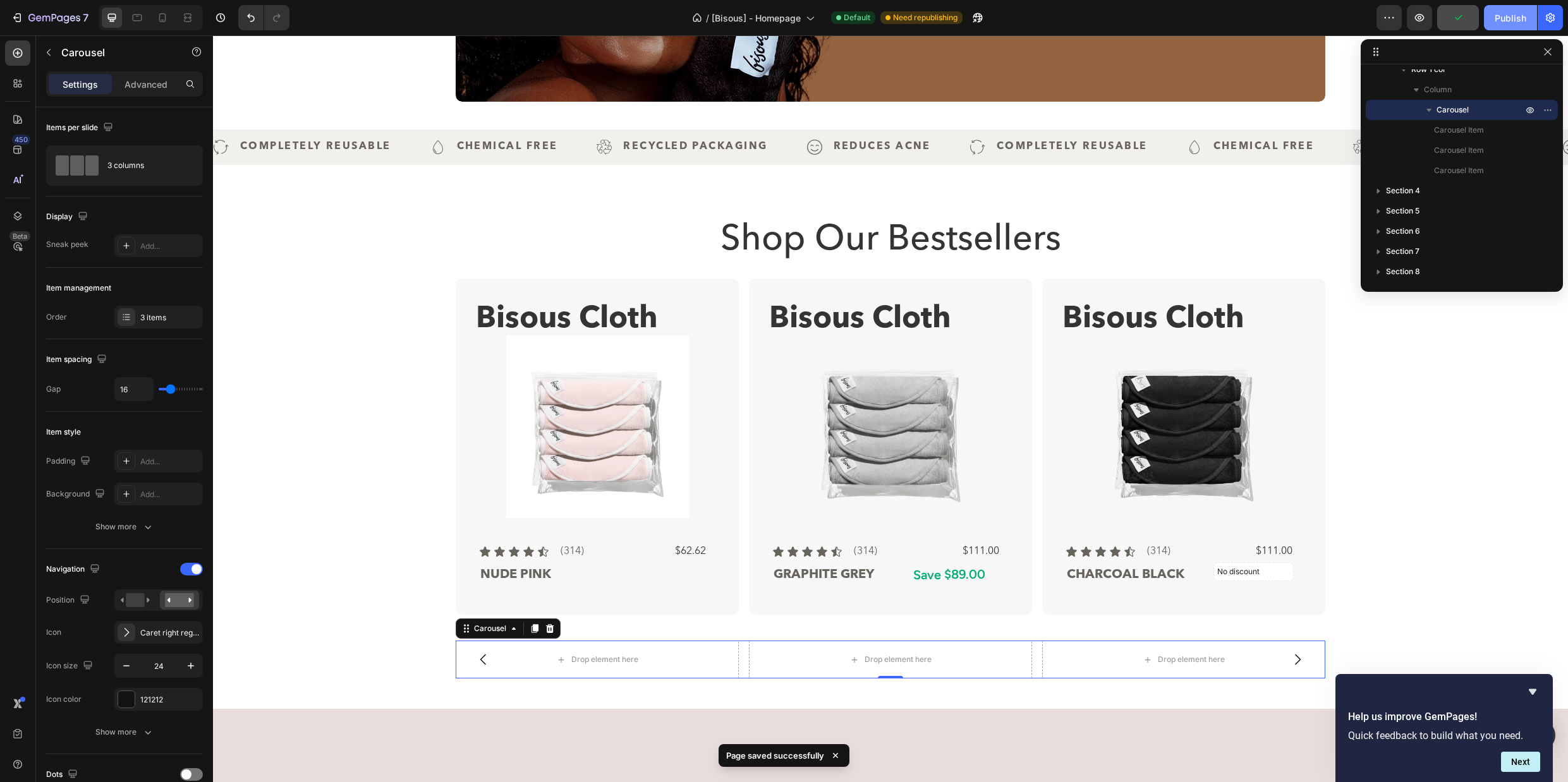
click at [1504, 11] on div "Publish" at bounding box center [1510, 18] width 31 height 13
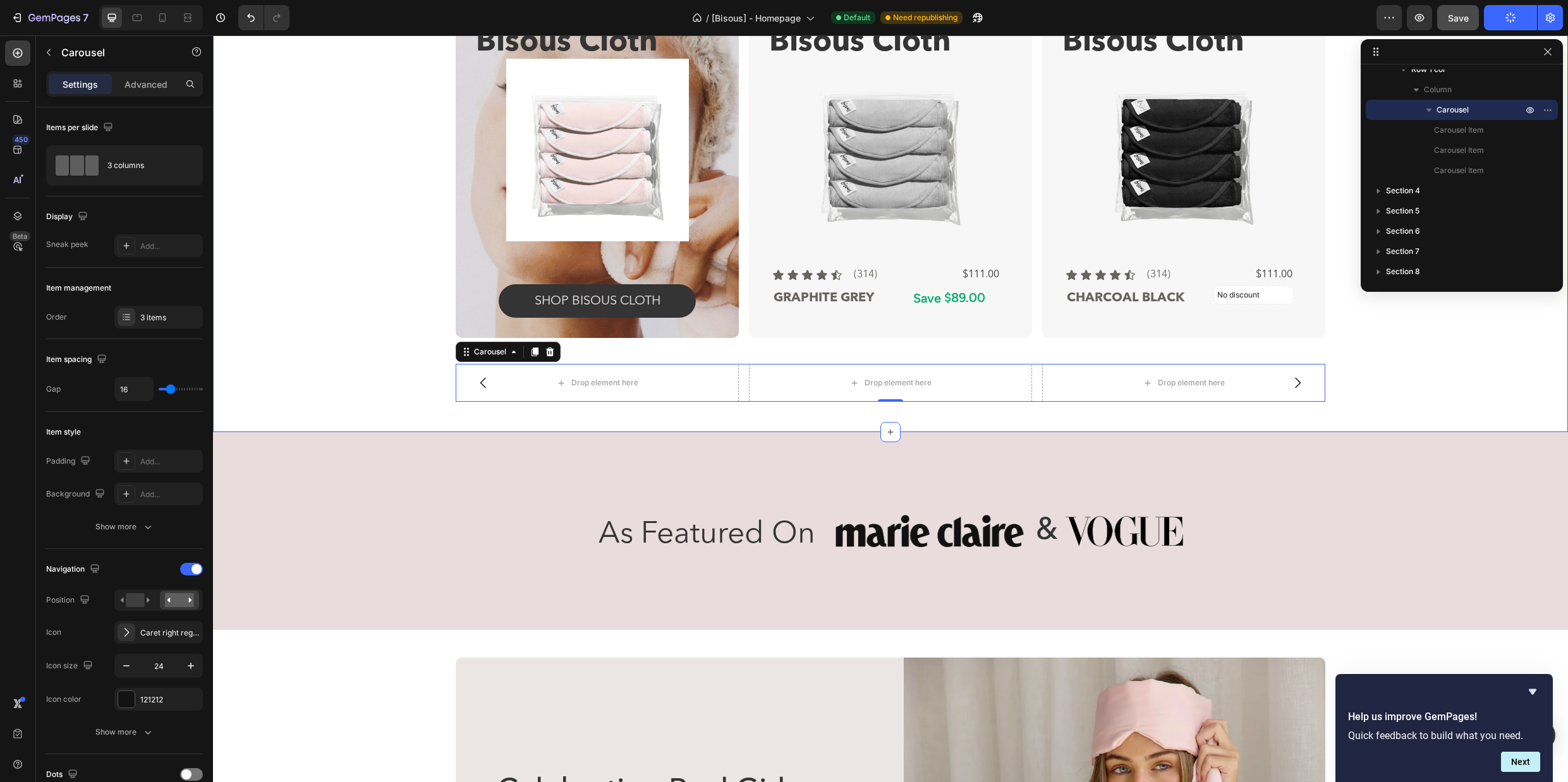
scroll to position [394, 0]
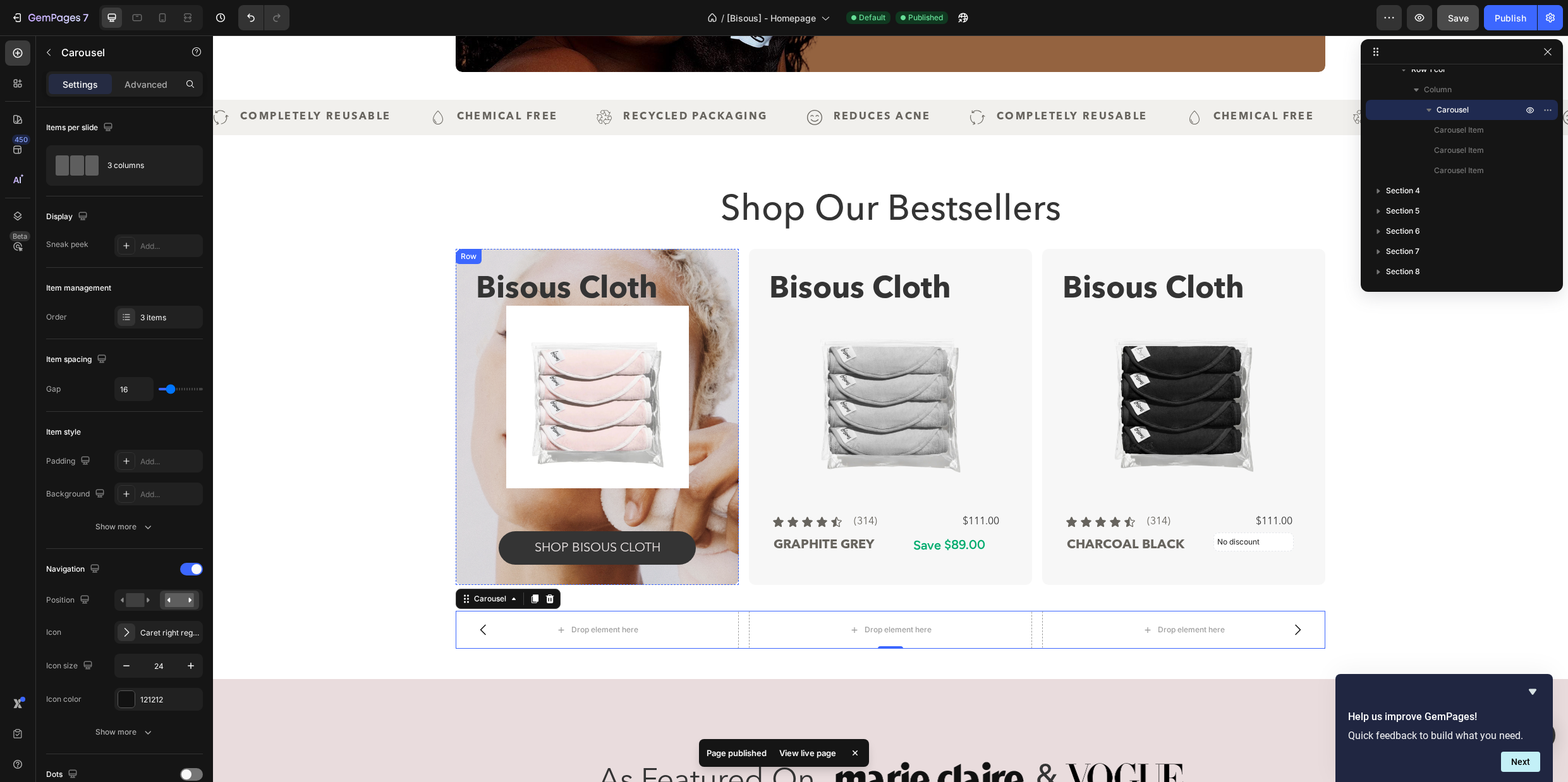
click at [602, 254] on div "Bisous Cloth Text Block Product Images Icon Icon Icon Icon Icon Icon List (314)…" at bounding box center [597, 416] width 283 height 336
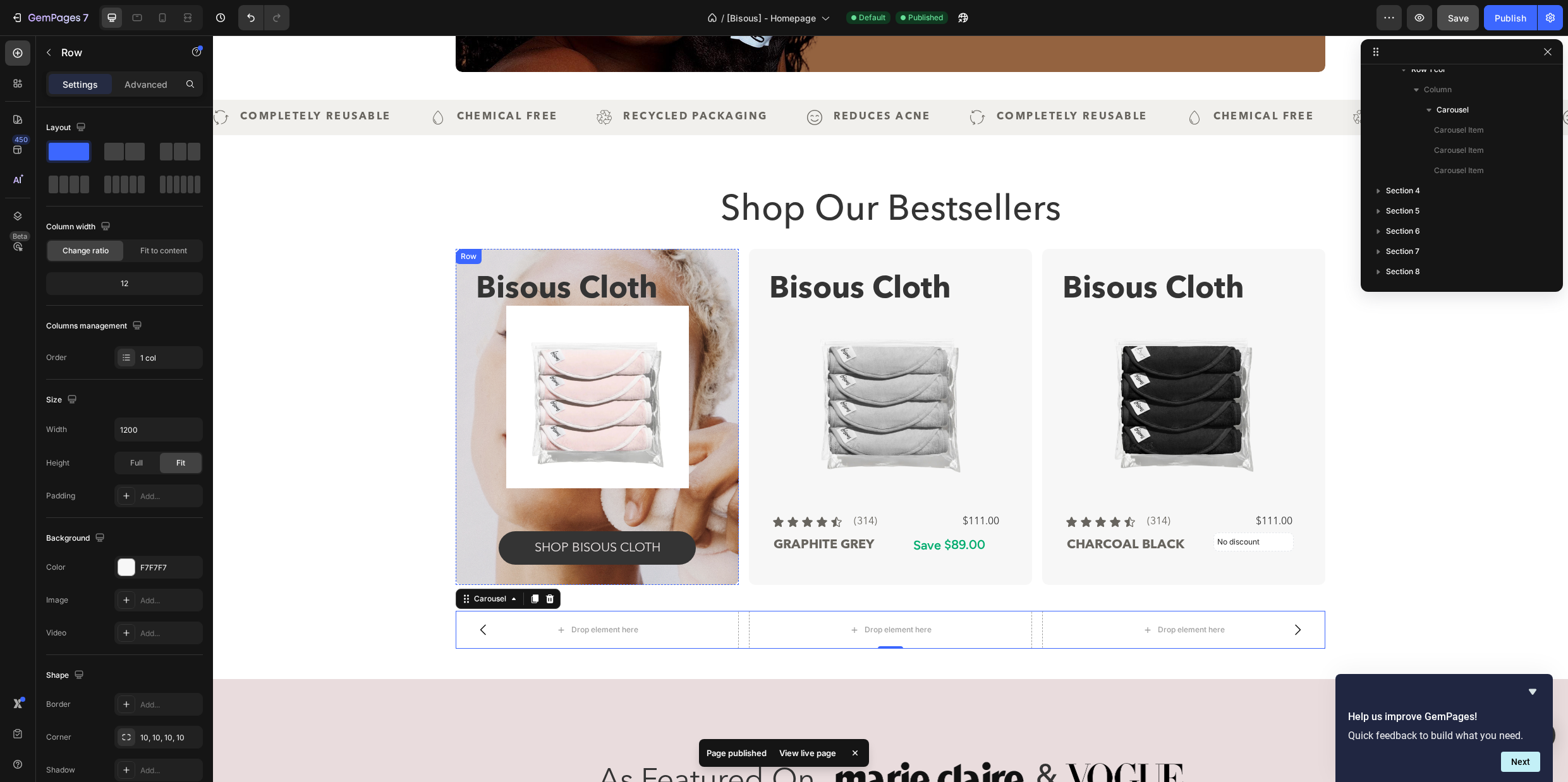
scroll to position [77, 0]
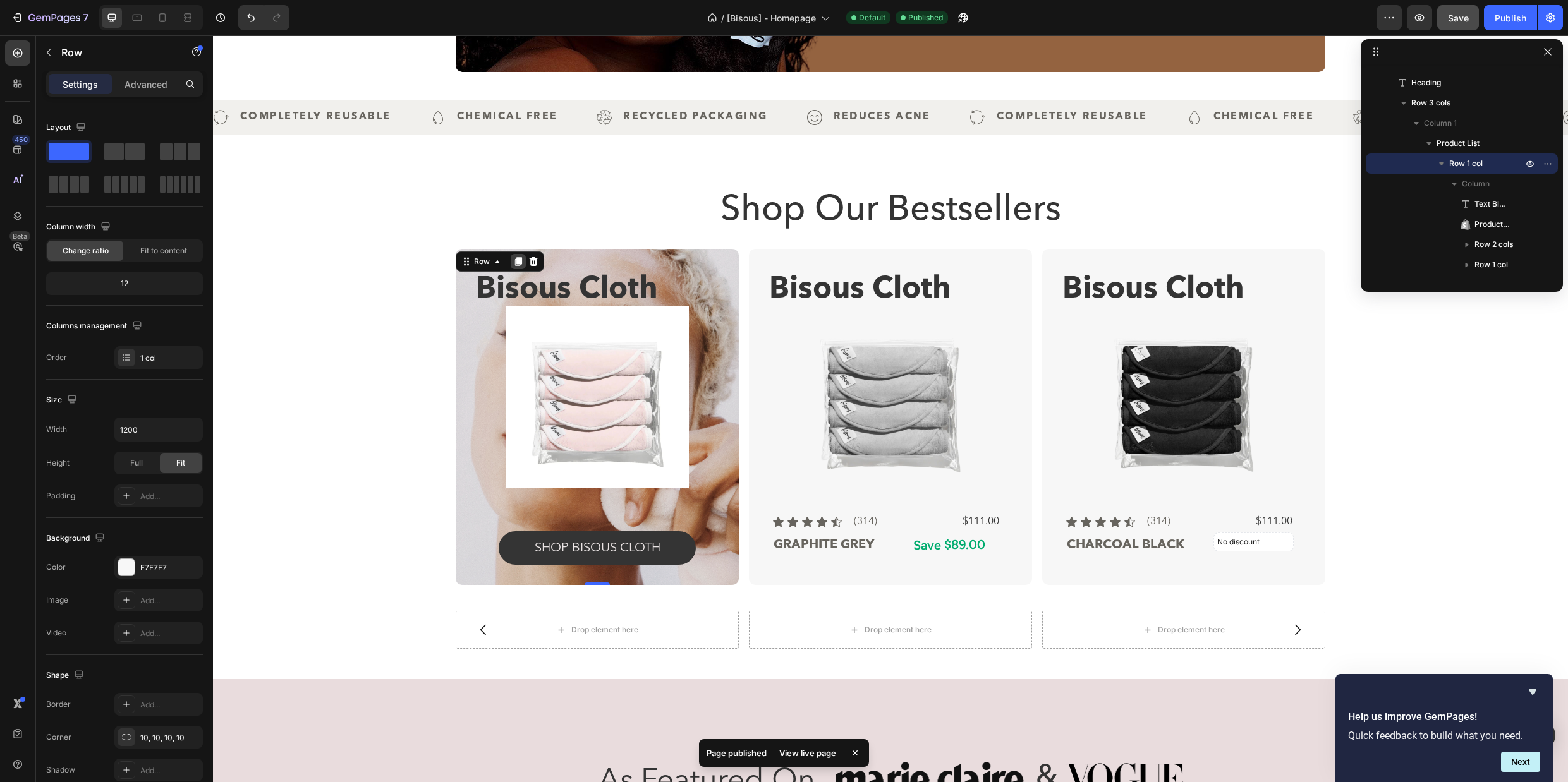
click at [513, 261] on icon at bounding box center [518, 261] width 10 height 10
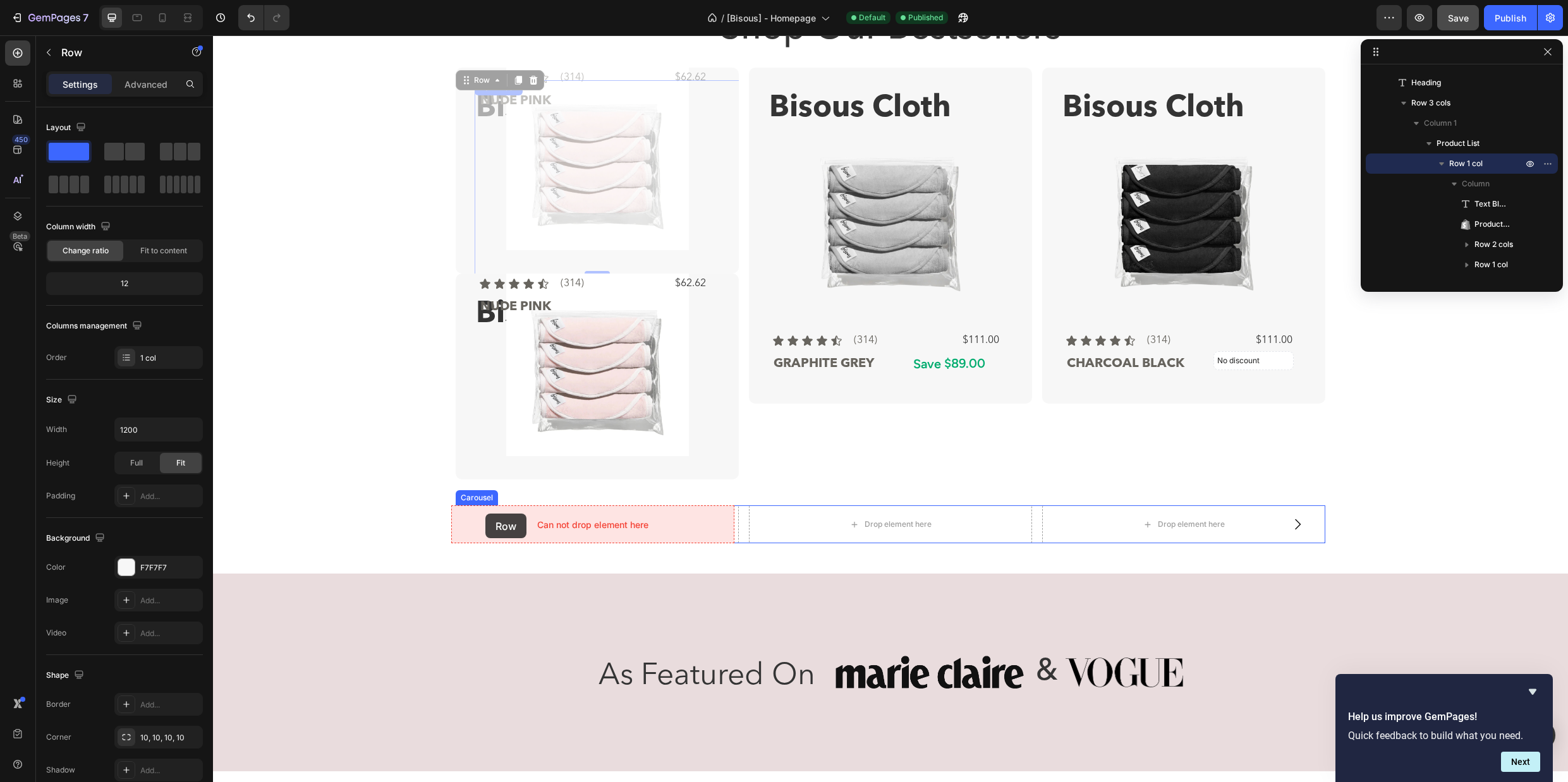
drag, startPoint x: 464, startPoint y: 79, endPoint x: 485, endPoint y: 513, distance: 434.5
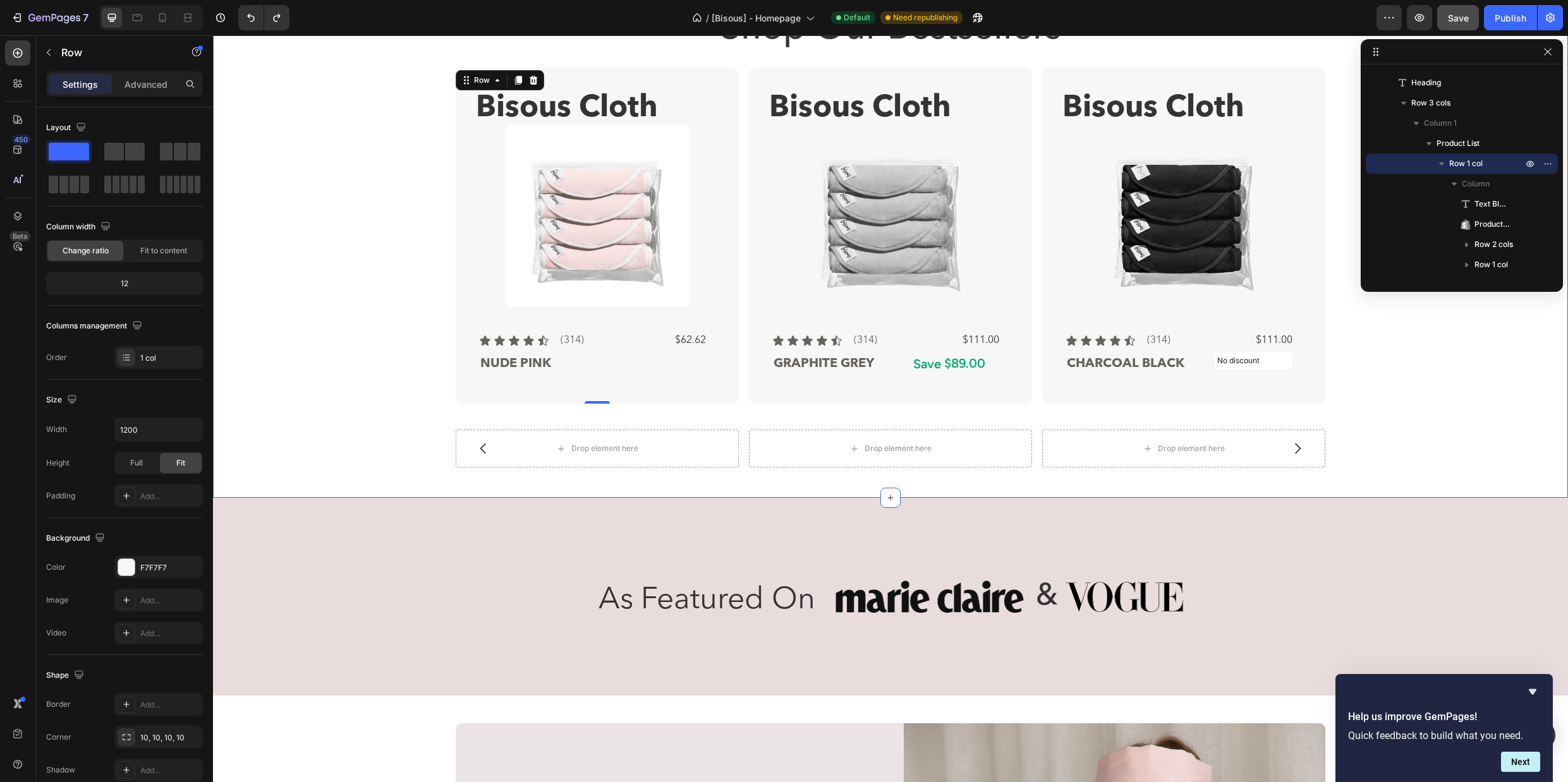
scroll to position [421, 0]
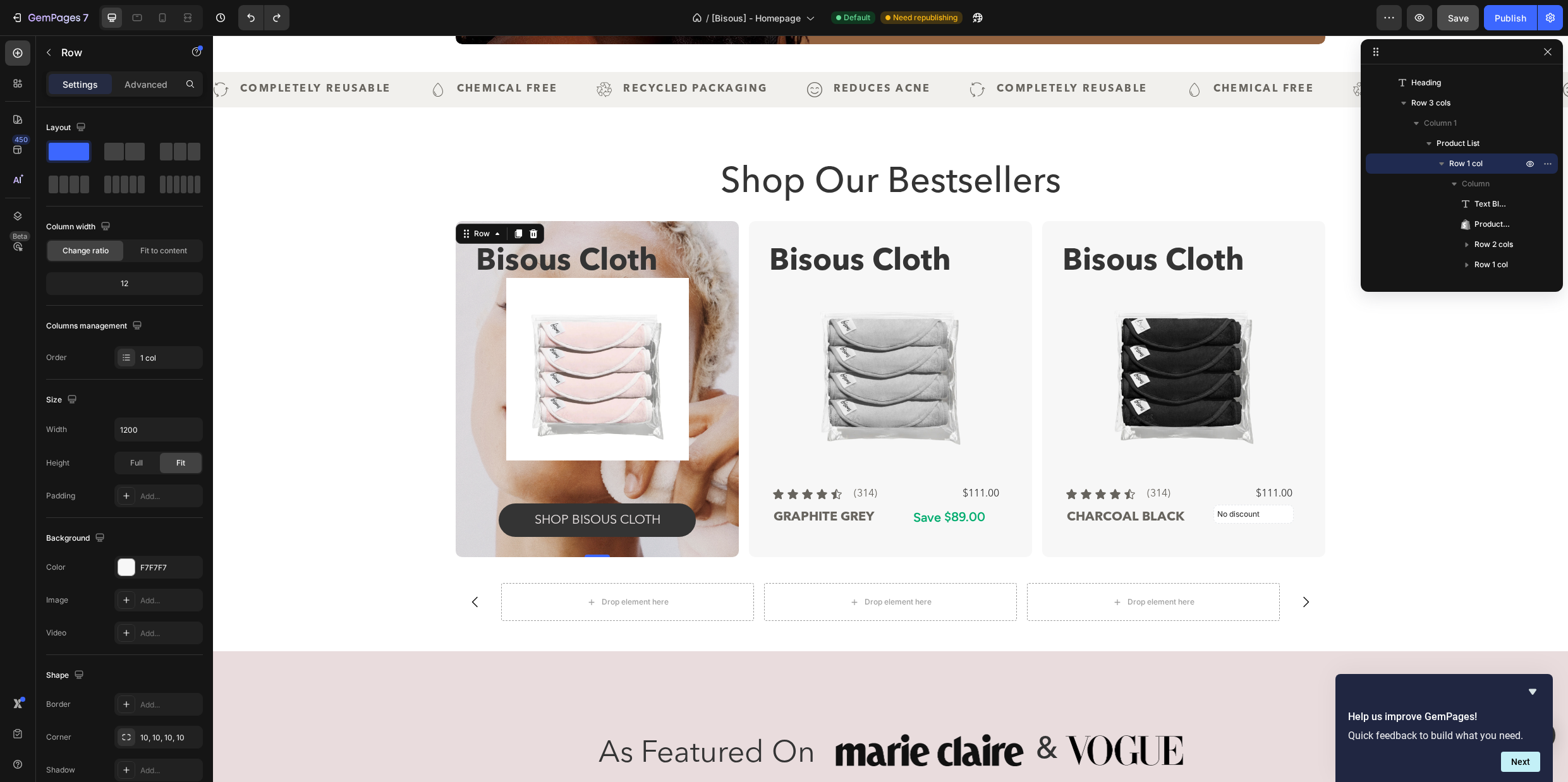
click at [623, 228] on div "Bisous Cloth Text Block Product Images Icon Icon Icon Icon Icon Icon List (314)…" at bounding box center [597, 389] width 283 height 336
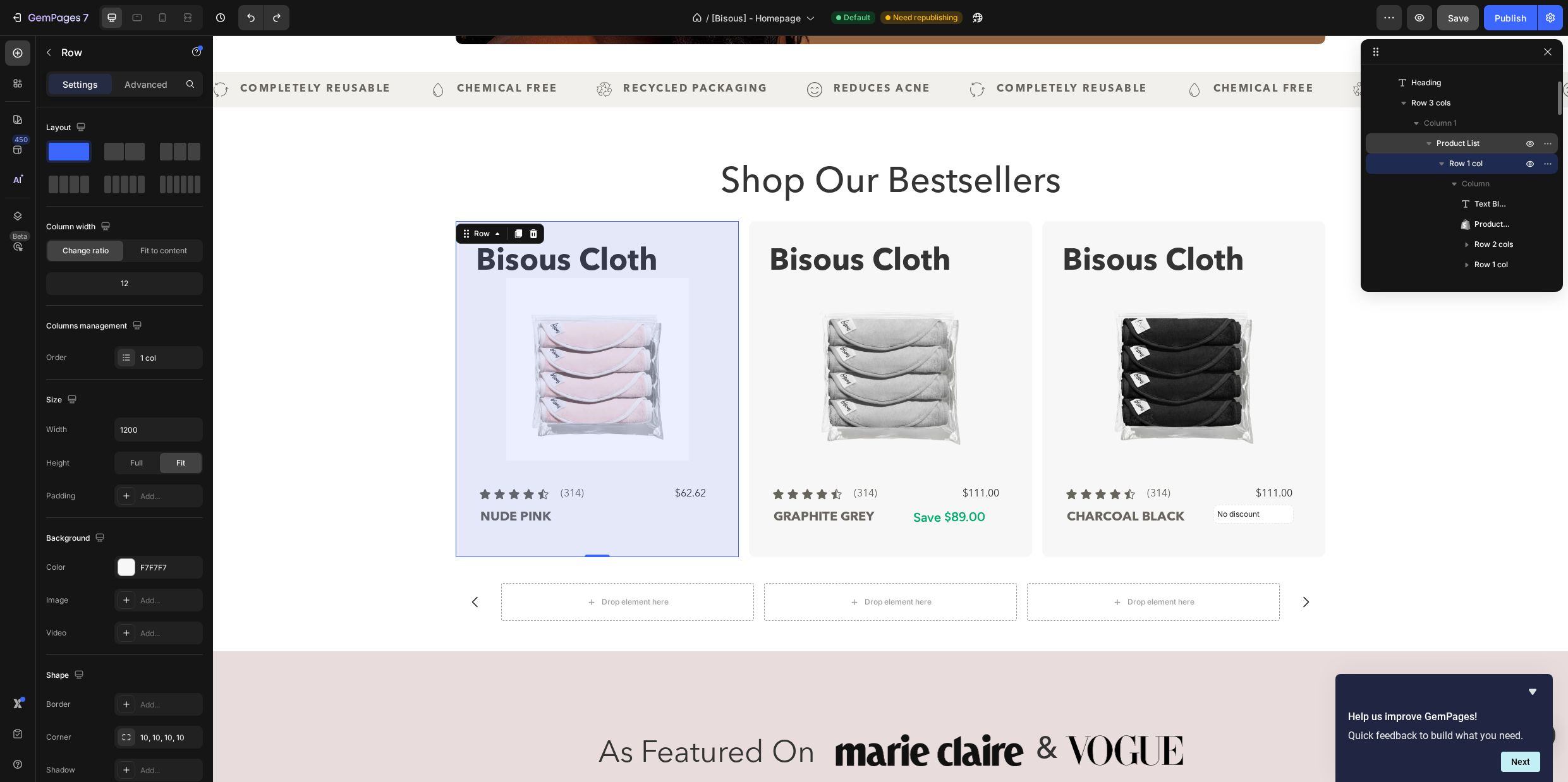
click at [1467, 141] on span "Product List" at bounding box center [1457, 144] width 43 height 13
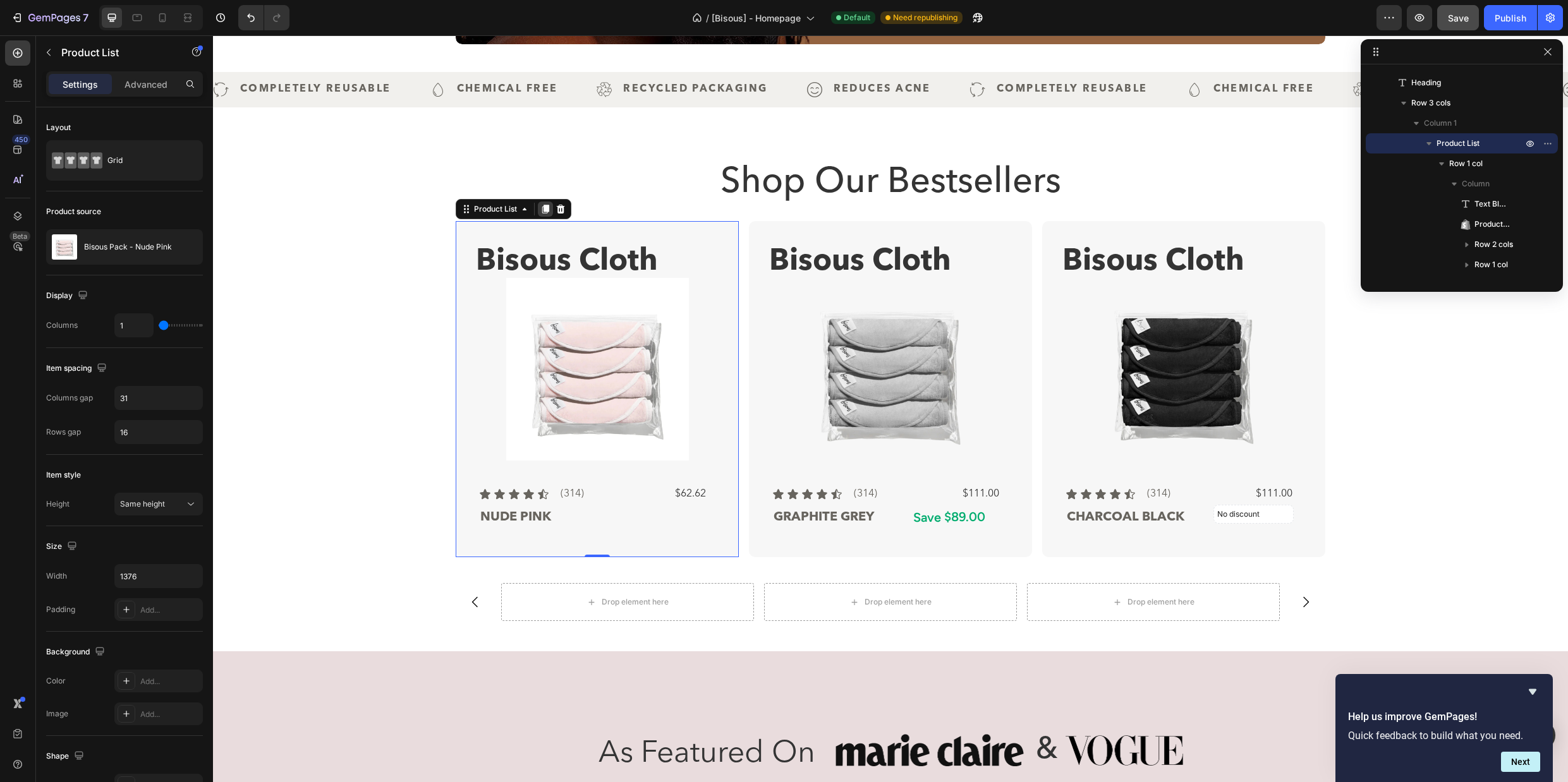
click at [542, 209] on icon at bounding box center [545, 209] width 7 height 9
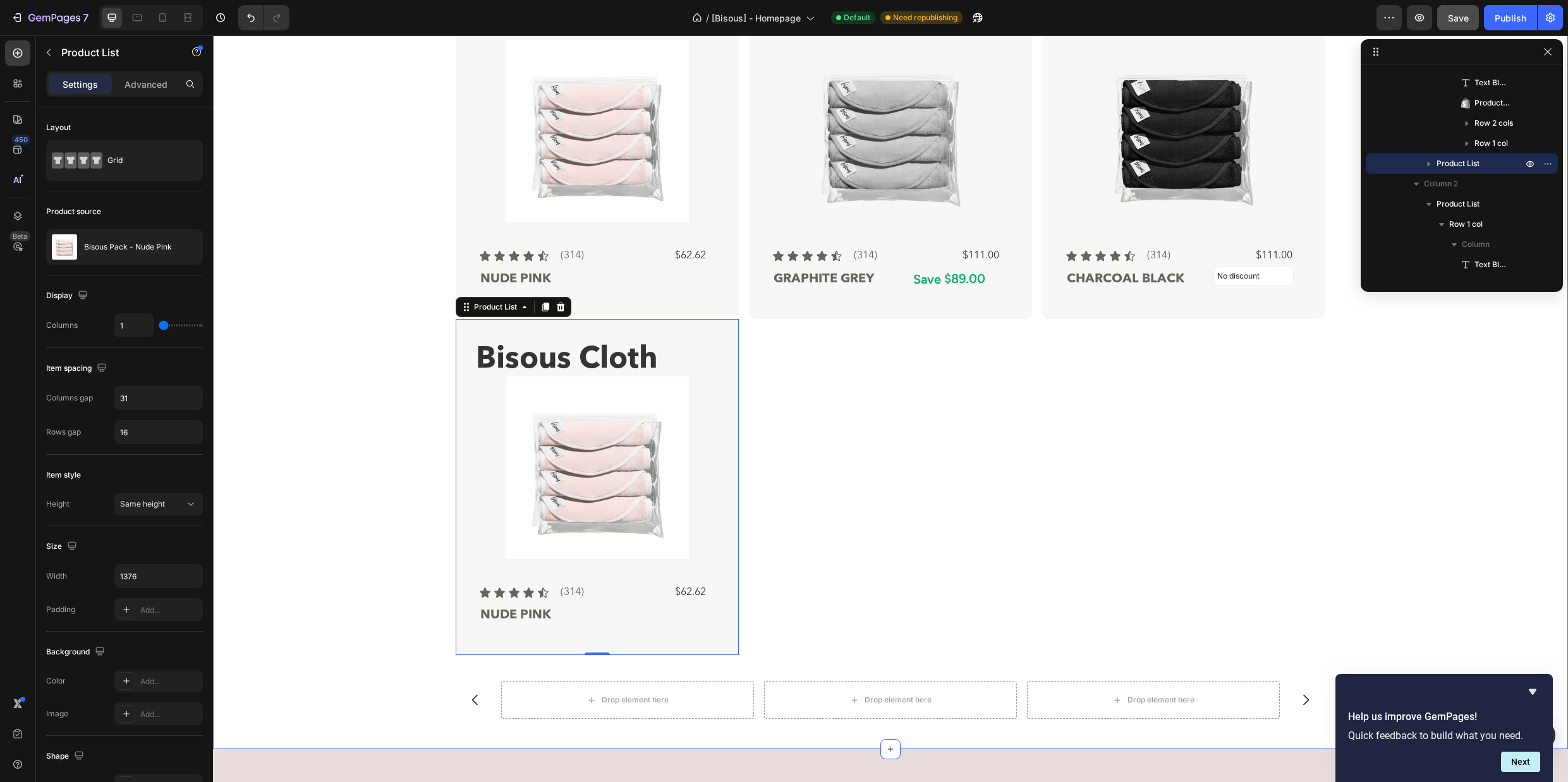
scroll to position [820, 0]
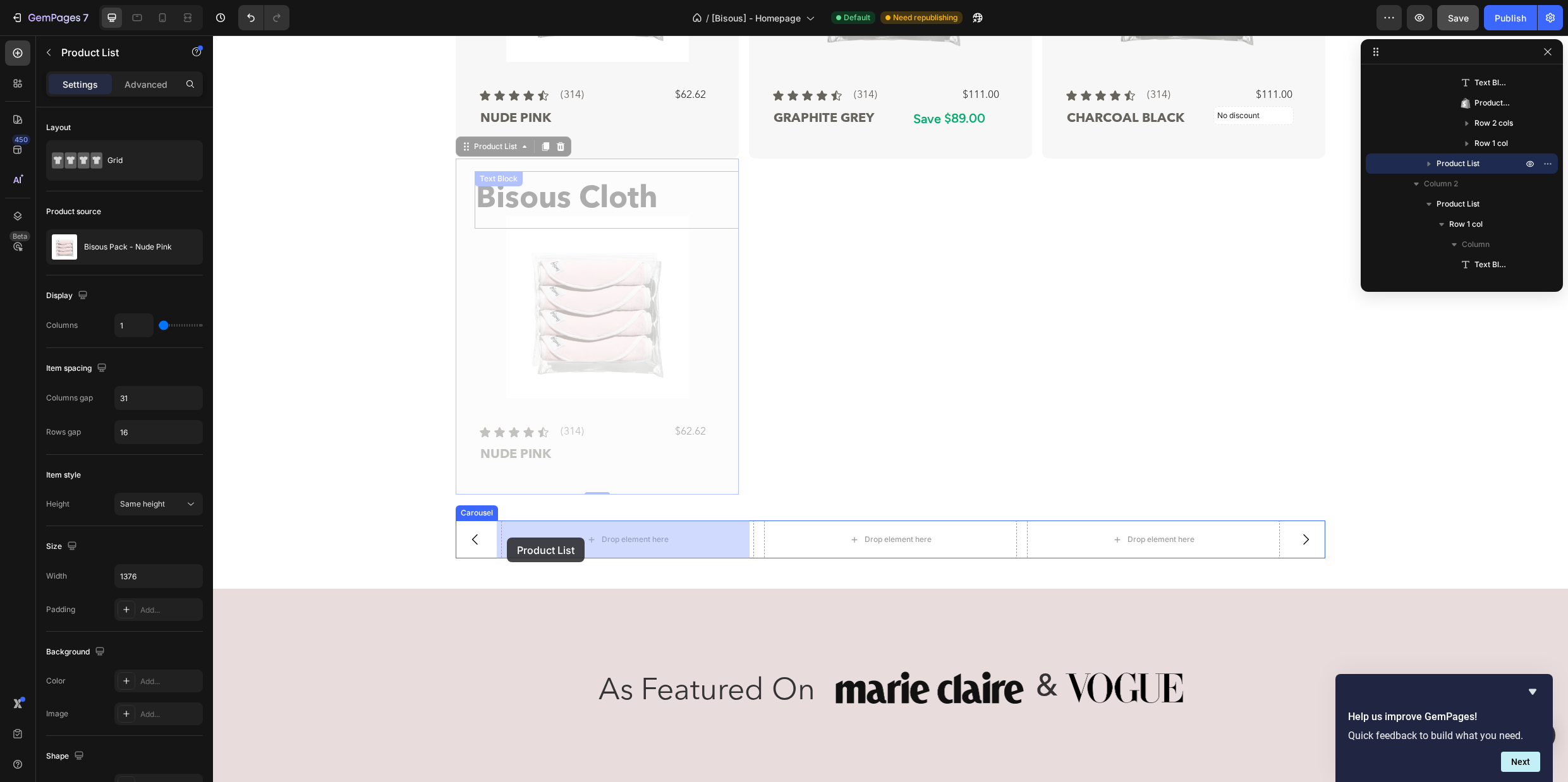
drag, startPoint x: 460, startPoint y: 149, endPoint x: 507, endPoint y: 537, distance: 390.8
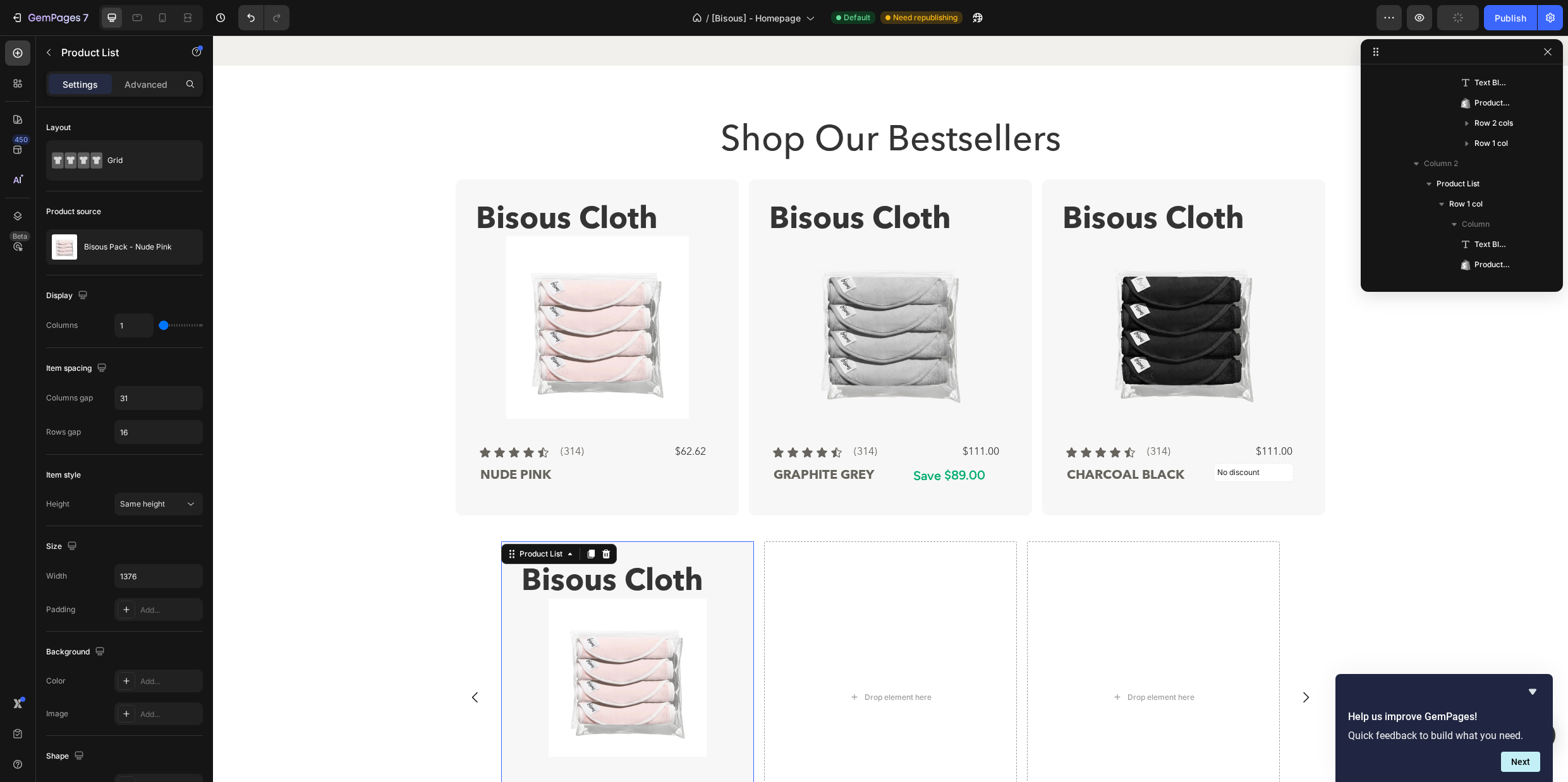
scroll to position [462, 0]
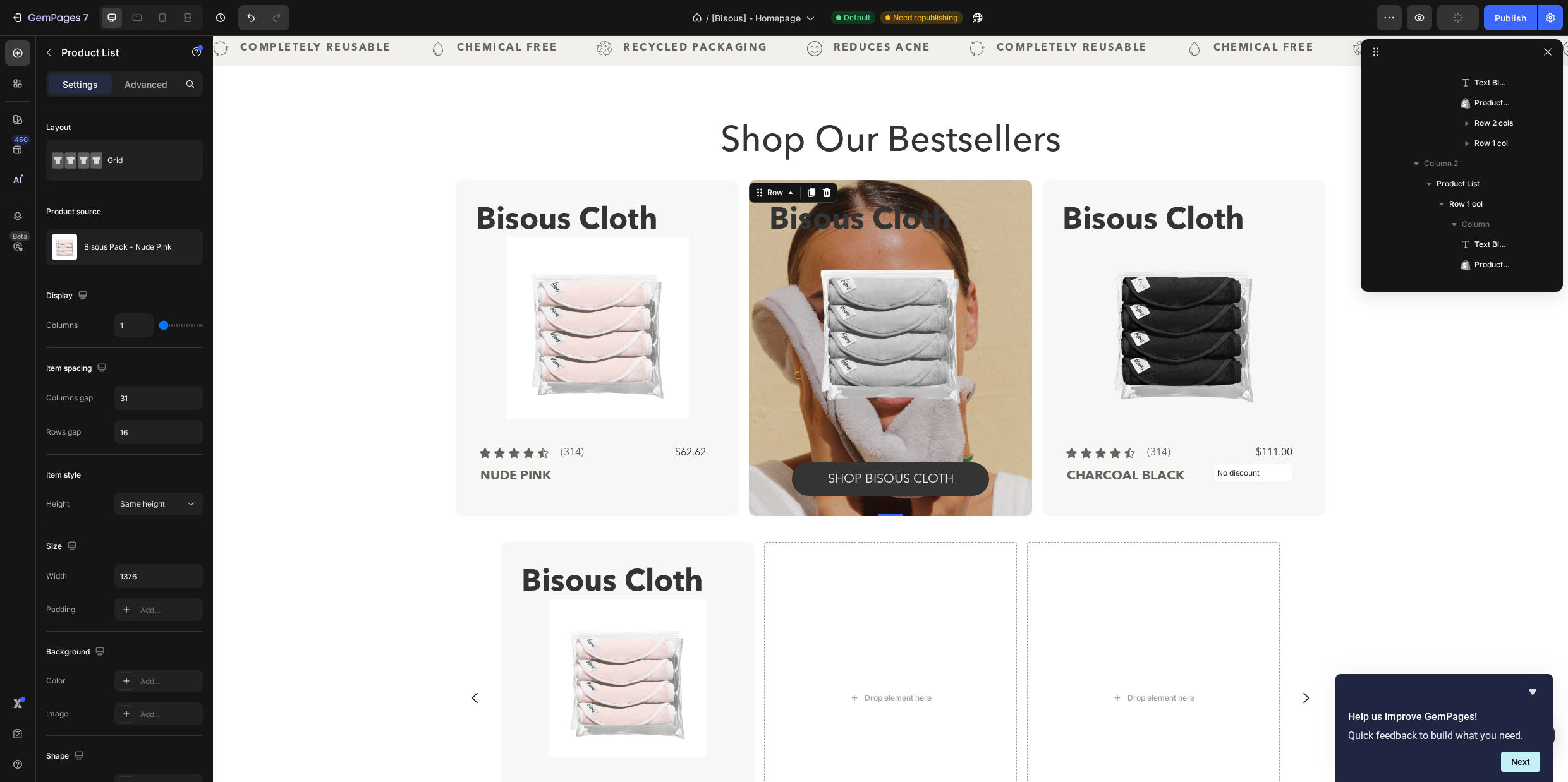
click at [778, 187] on div "Bisous Cloth Text Block Product Images Icon Icon Icon Icon Icon Icon List (314)…" at bounding box center [890, 348] width 283 height 336
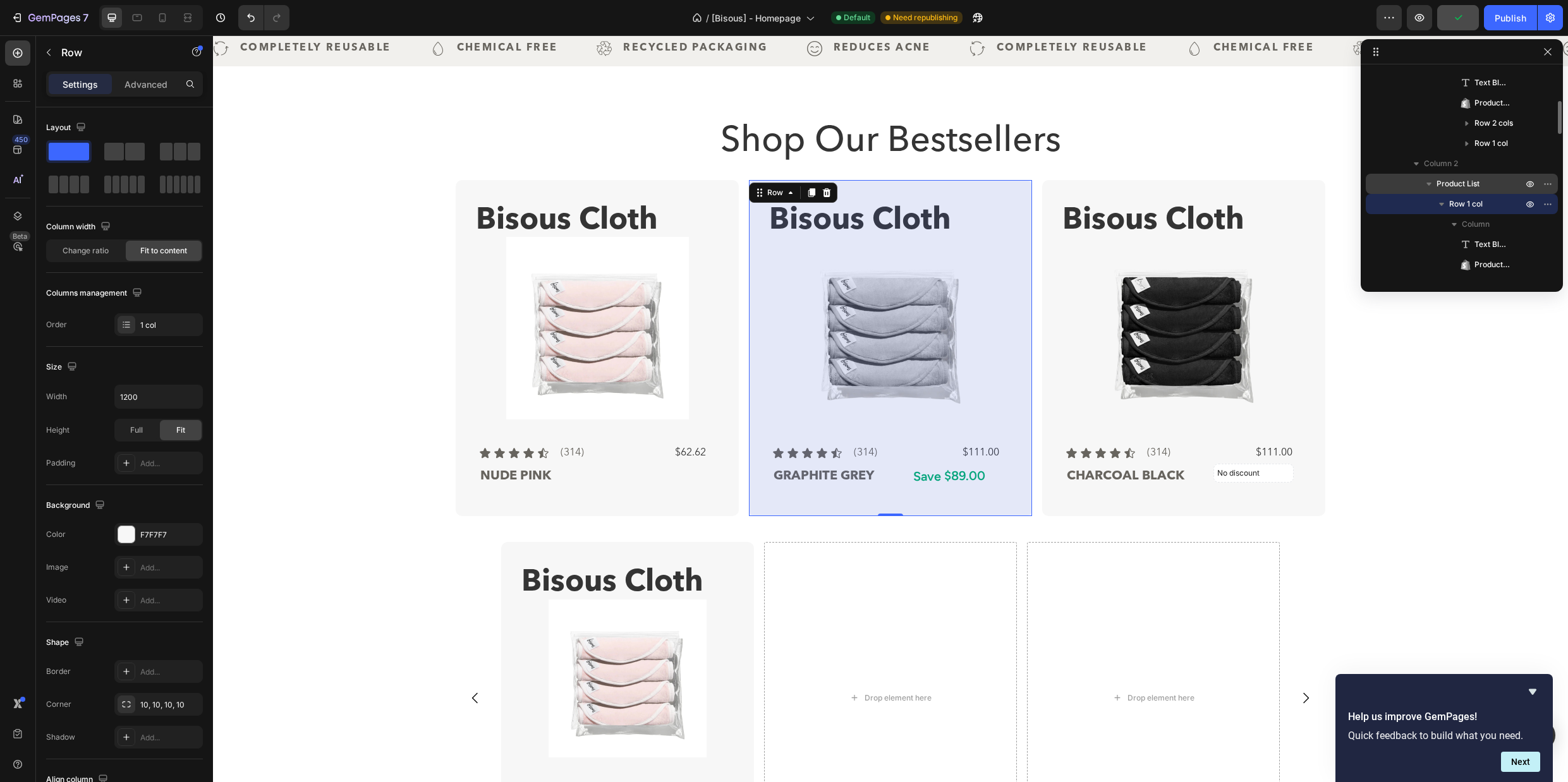
click at [1460, 183] on span "Product List" at bounding box center [1457, 184] width 43 height 13
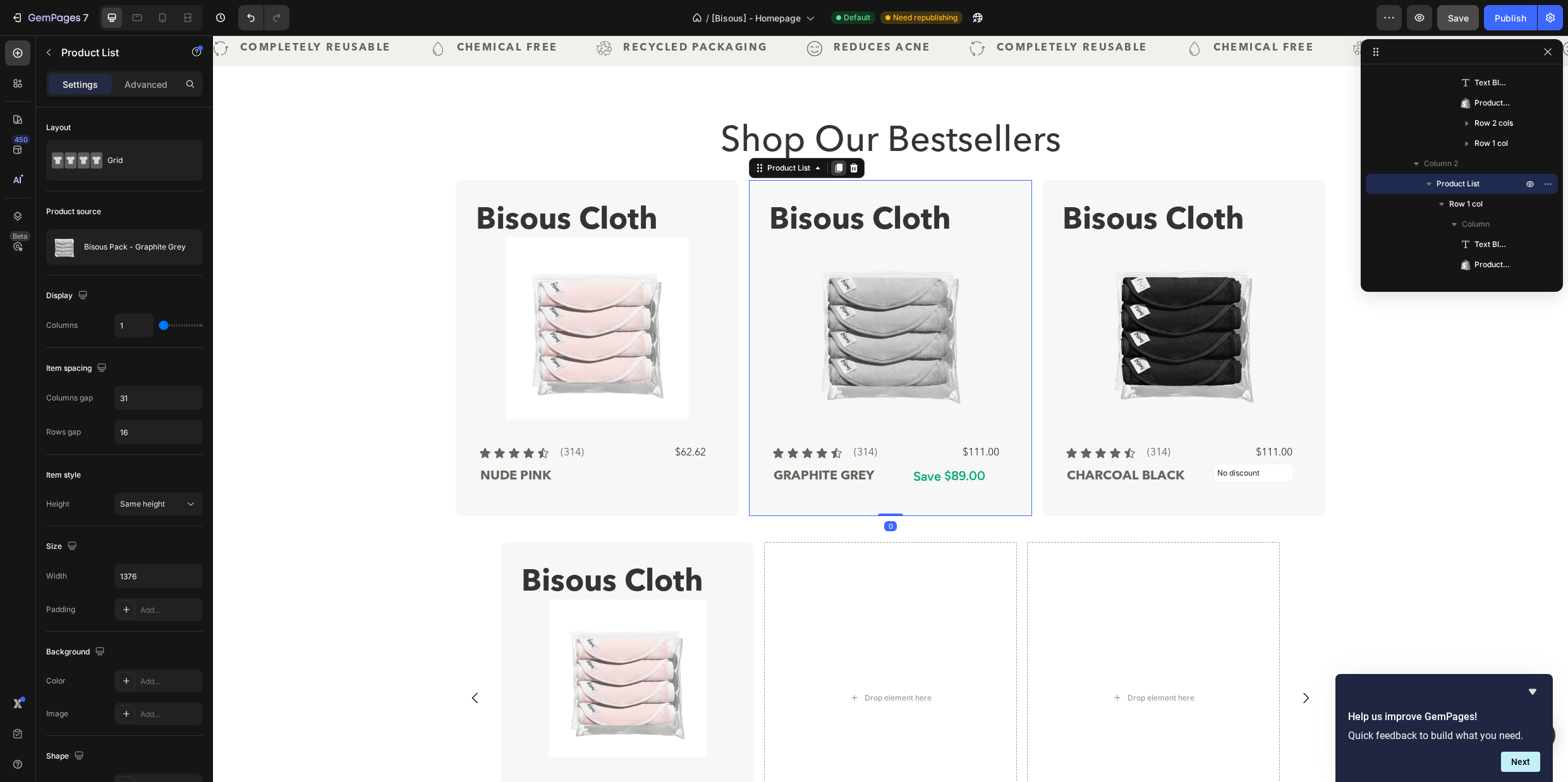
click at [836, 167] on icon at bounding box center [839, 168] width 7 height 9
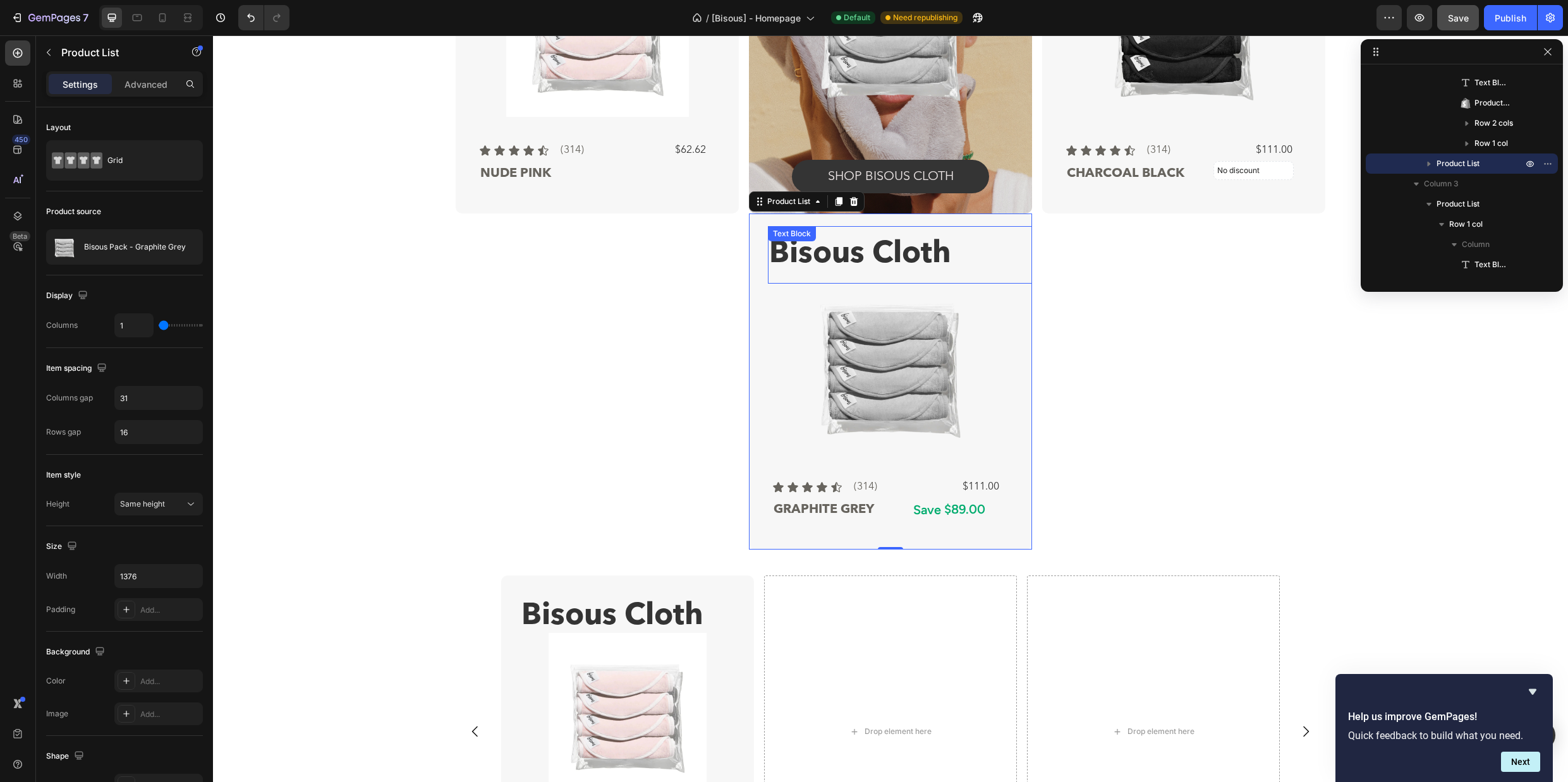
scroll to position [773, 0]
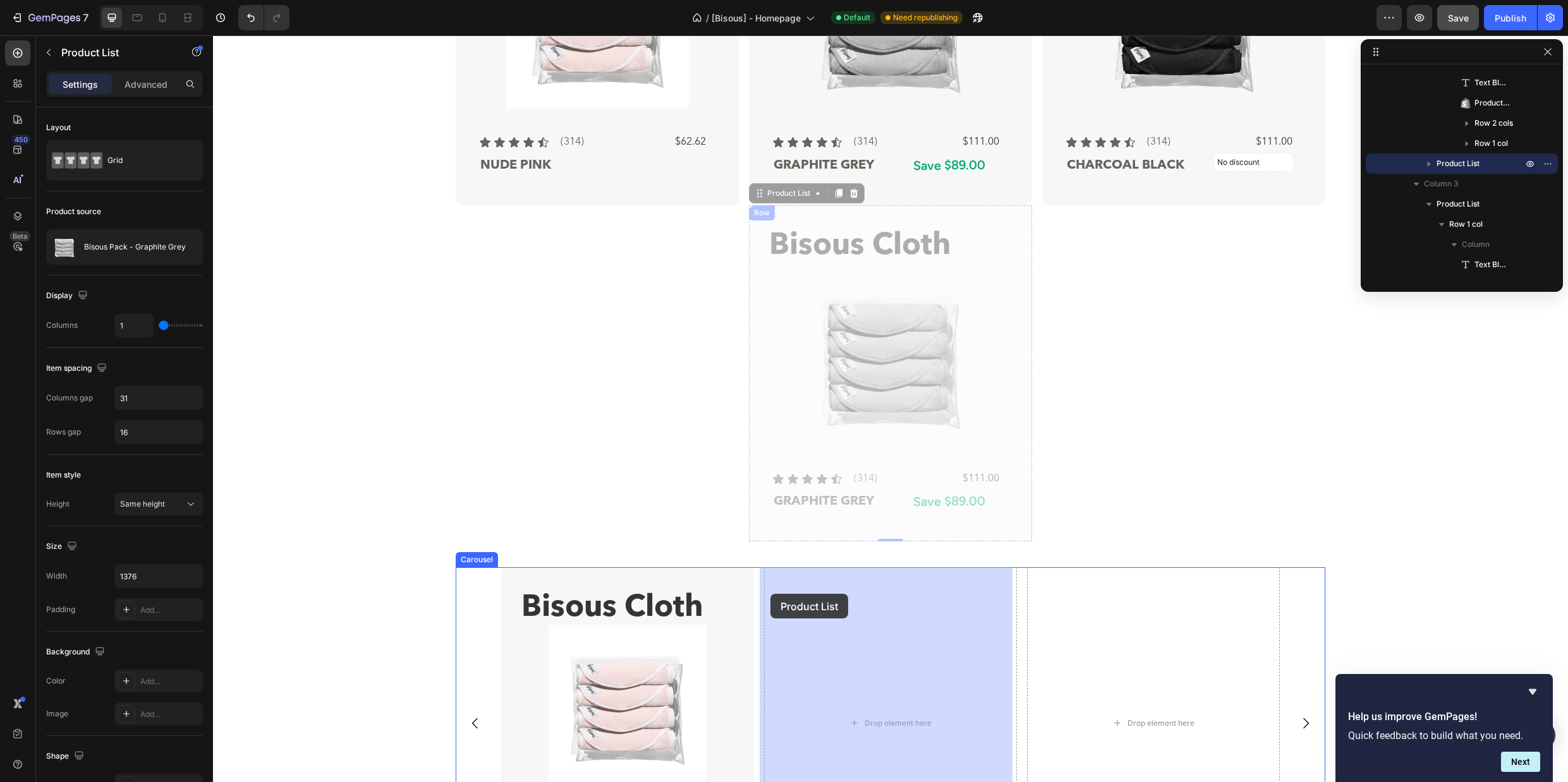
drag, startPoint x: 756, startPoint y: 214, endPoint x: 770, endPoint y: 594, distance: 380.3
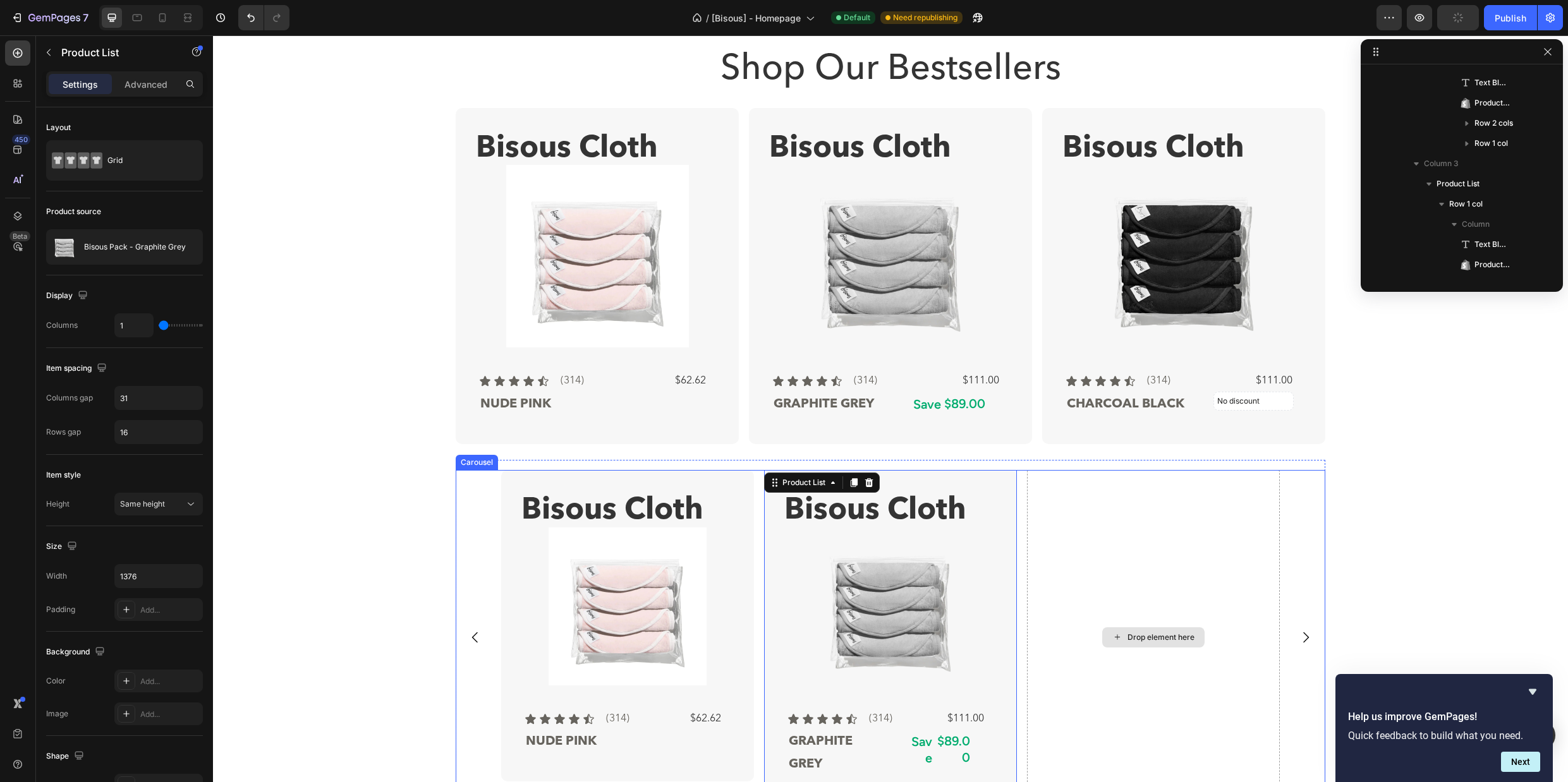
scroll to position [389, 0]
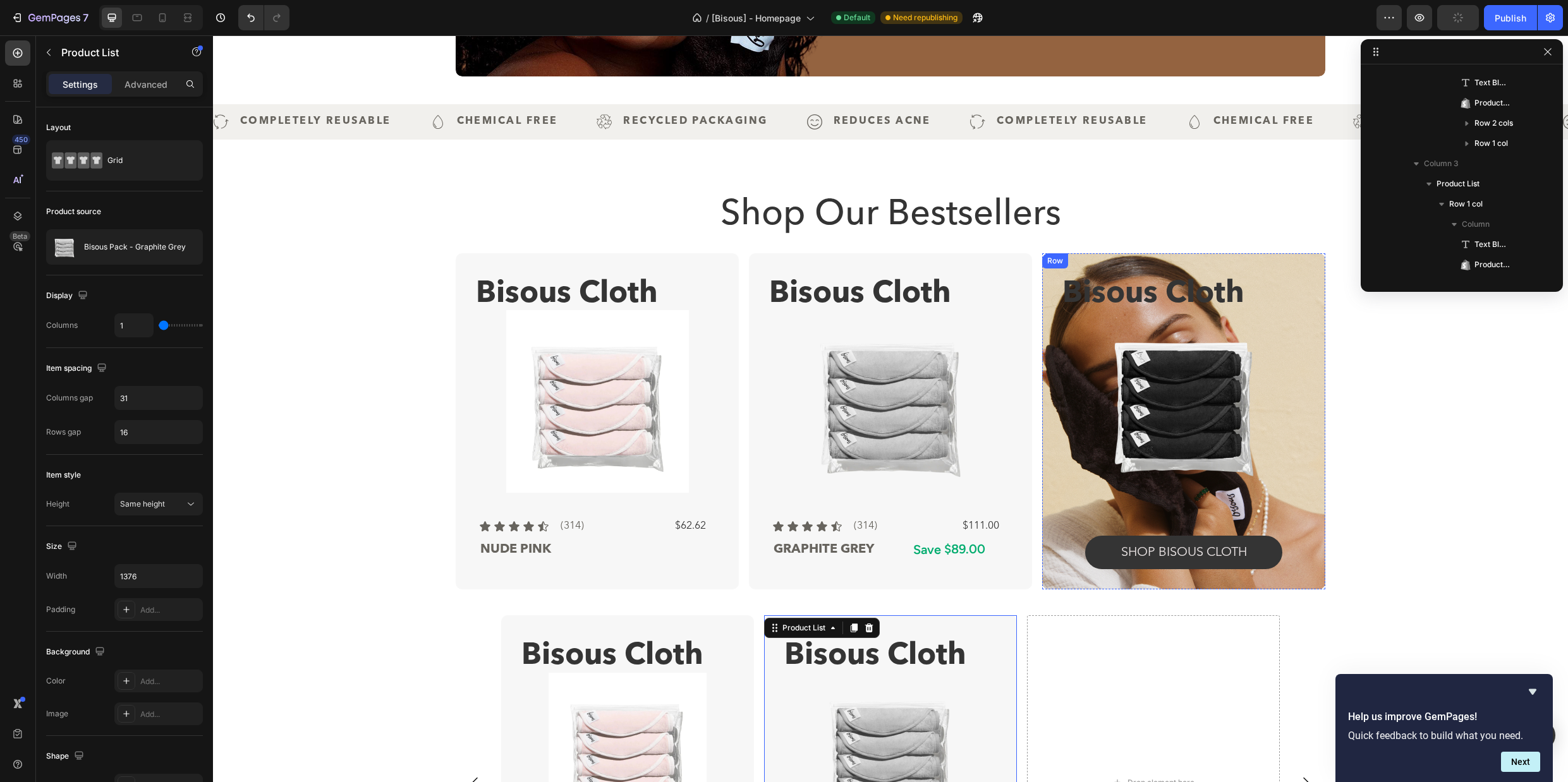
click at [1050, 262] on div "Row" at bounding box center [1055, 261] width 21 height 11
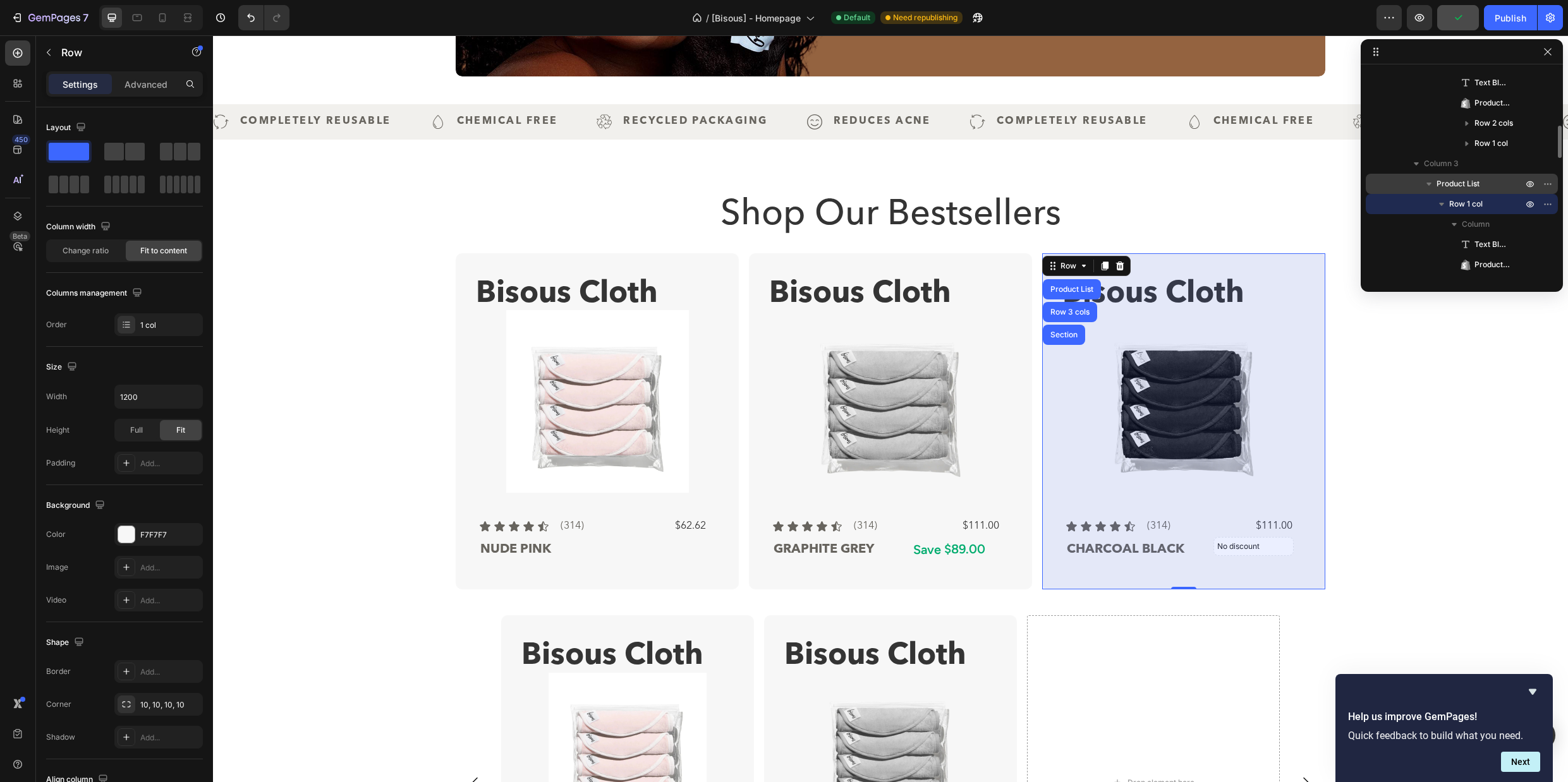
click at [1469, 185] on span "Product List" at bounding box center [1457, 184] width 43 height 13
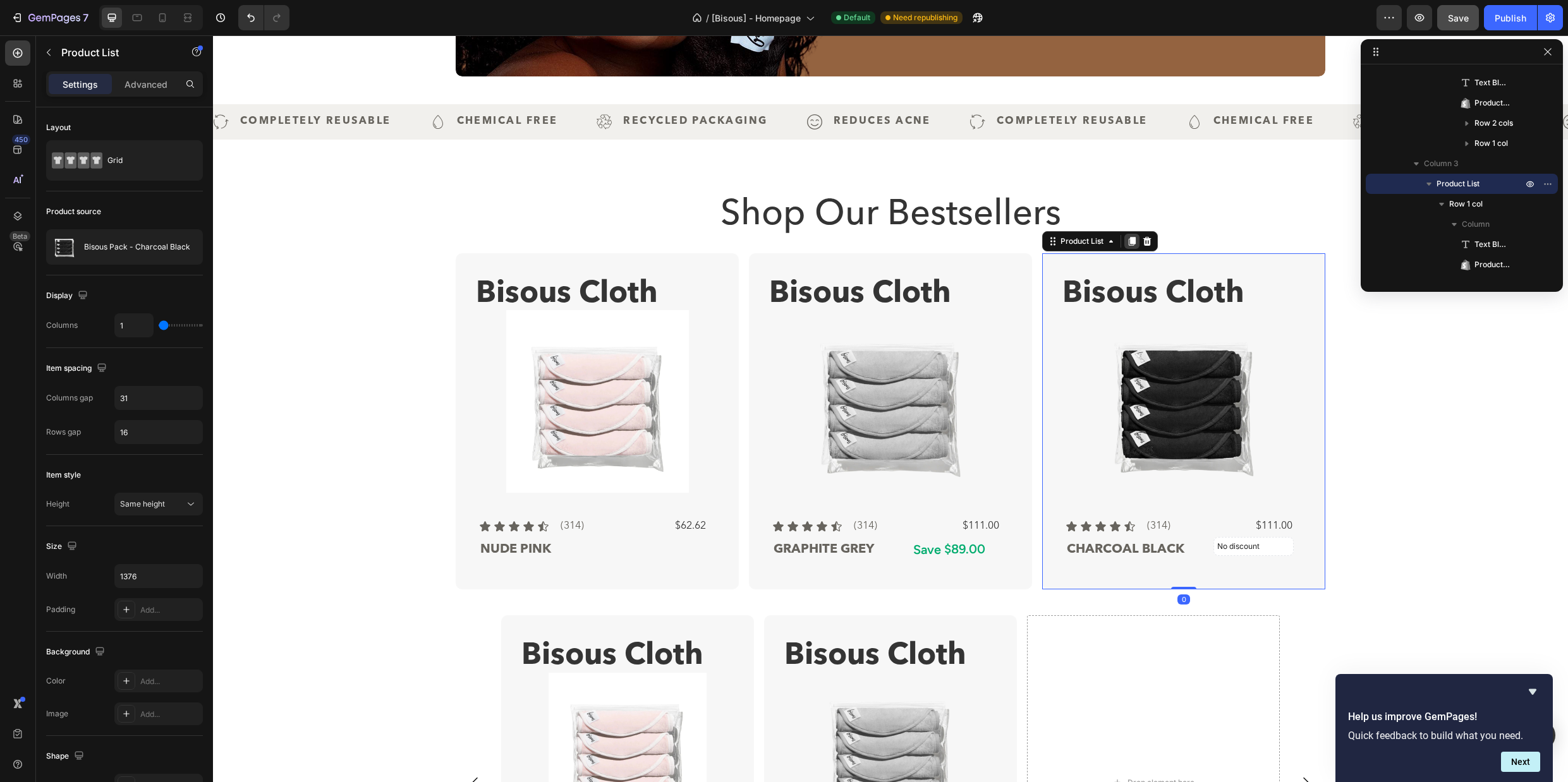
click at [1129, 241] on icon at bounding box center [1132, 240] width 7 height 9
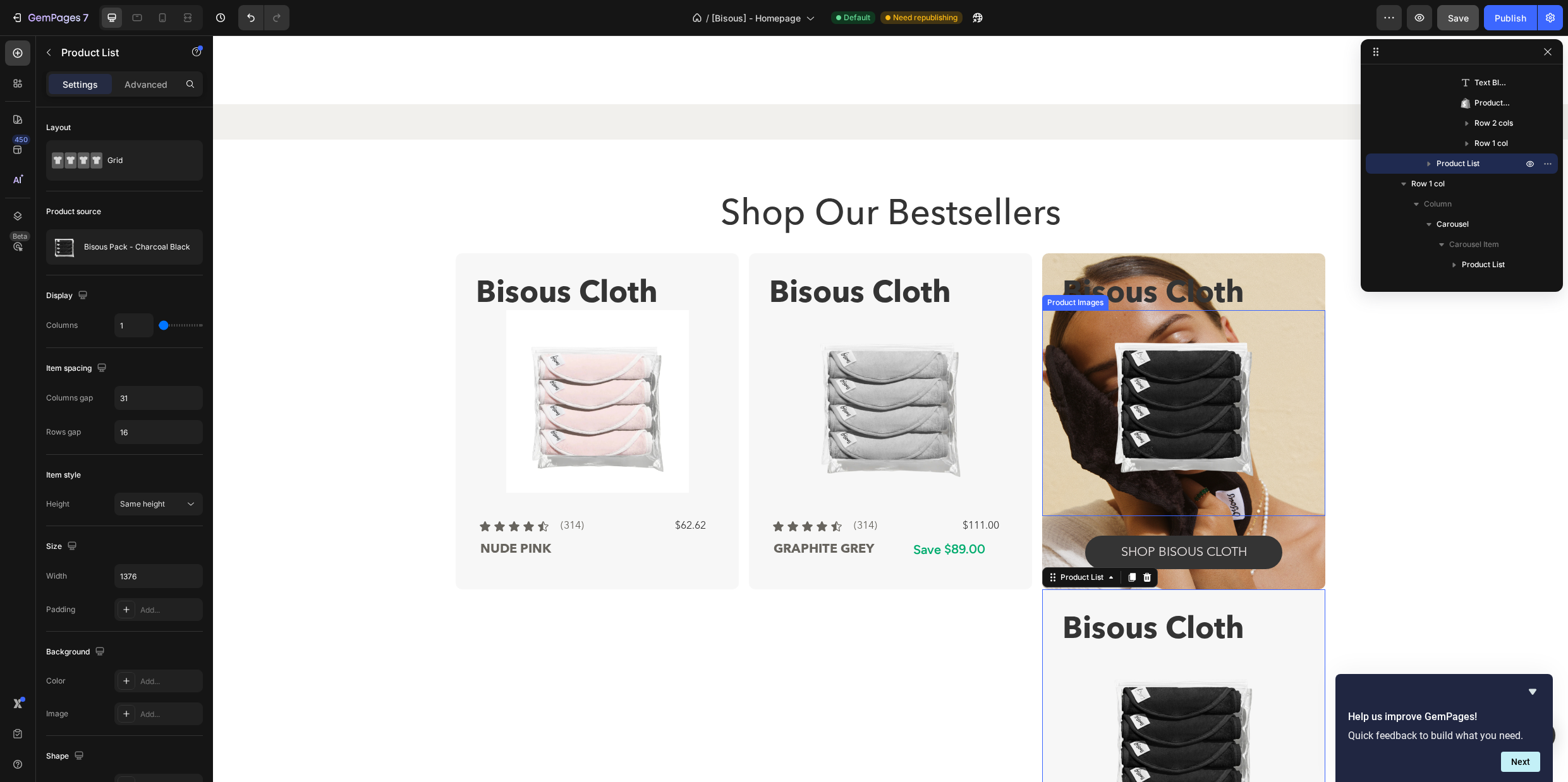
scroll to position [755, 0]
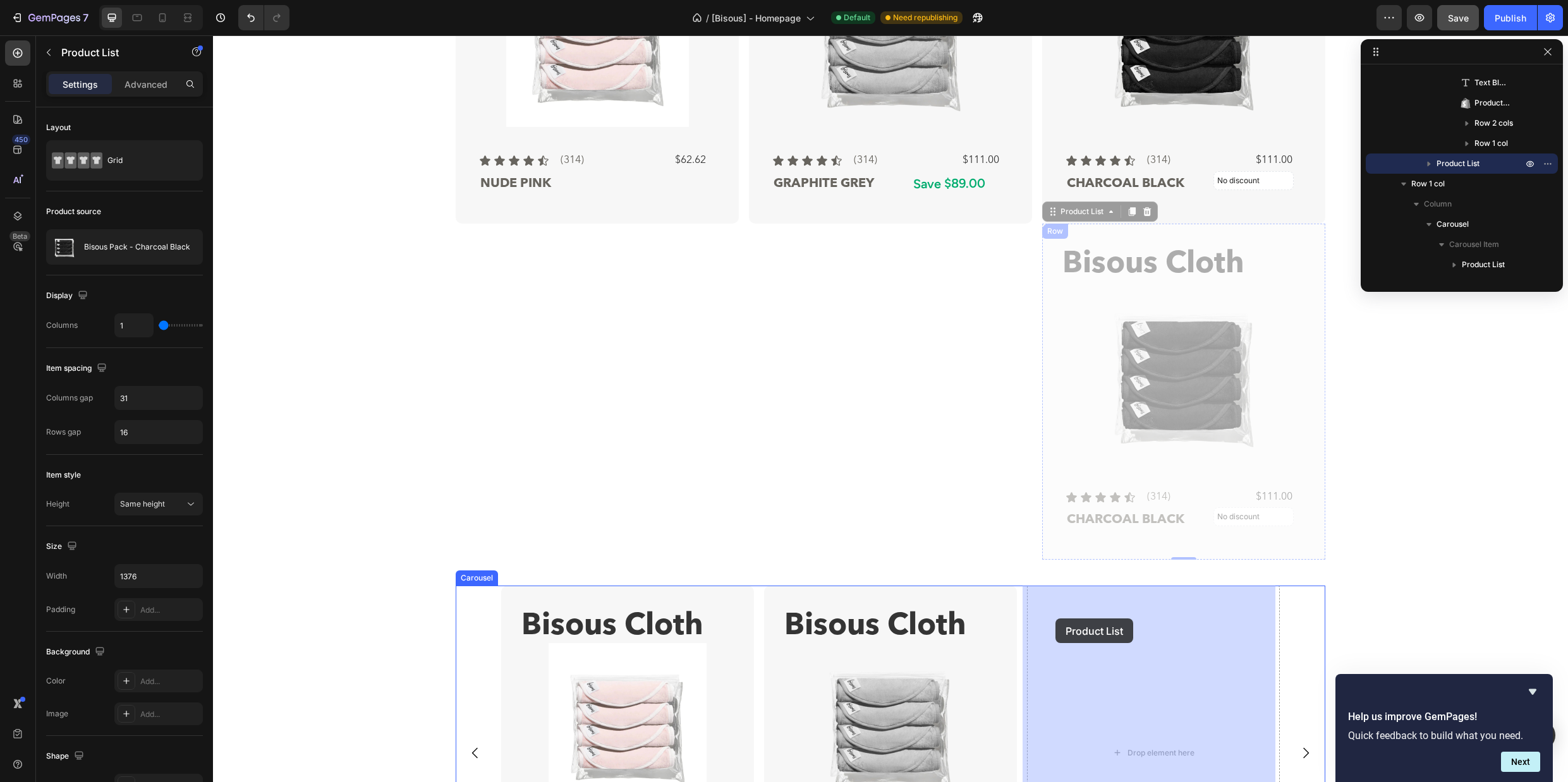
drag, startPoint x: 1049, startPoint y: 212, endPoint x: 1055, endPoint y: 618, distance: 406.0
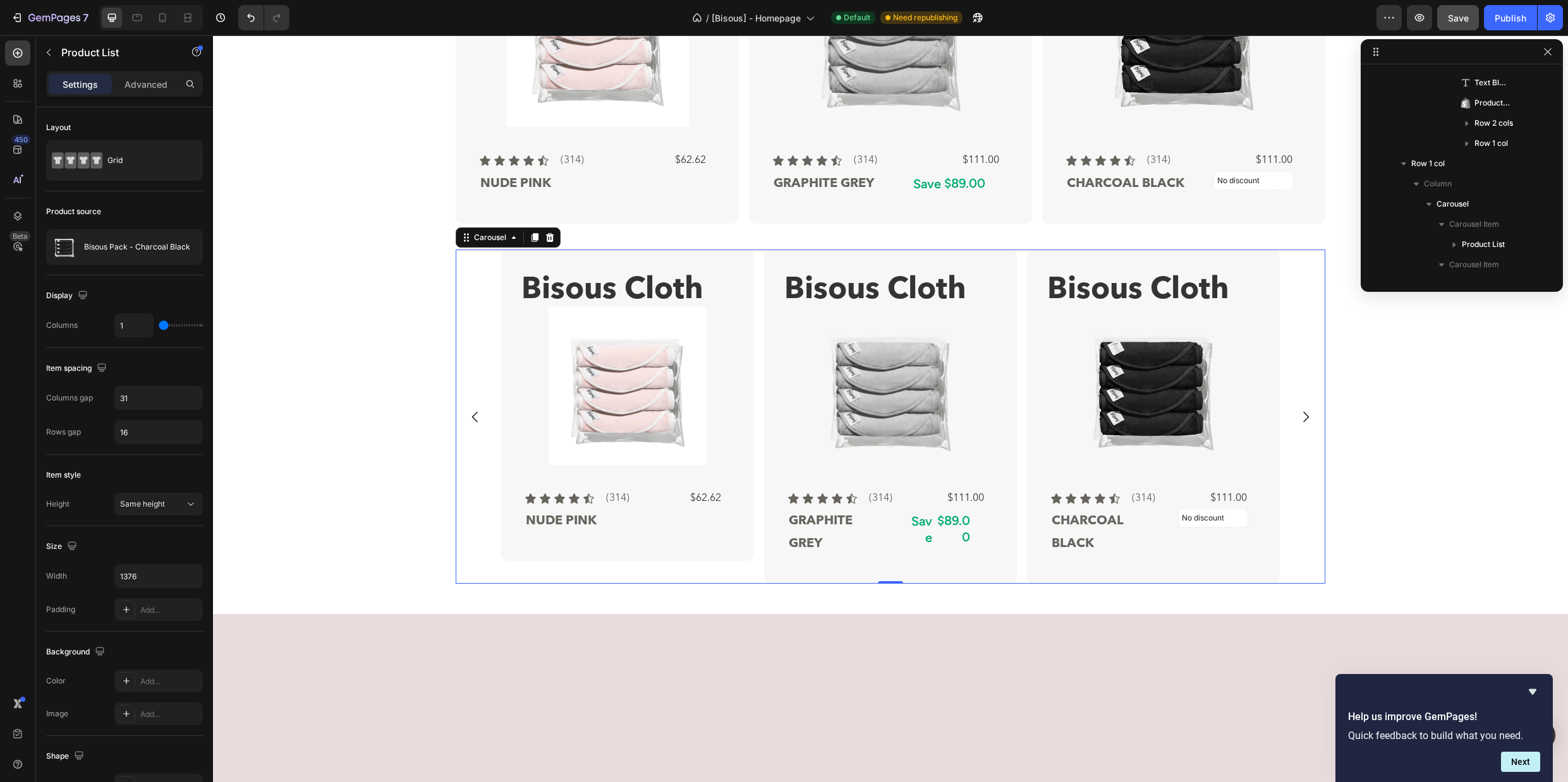
click at [755, 252] on div "Bisous Cloth Text Block Product Images Icon Icon Icon Icon Icon Icon List (314)…" at bounding box center [891, 416] width 778 height 334
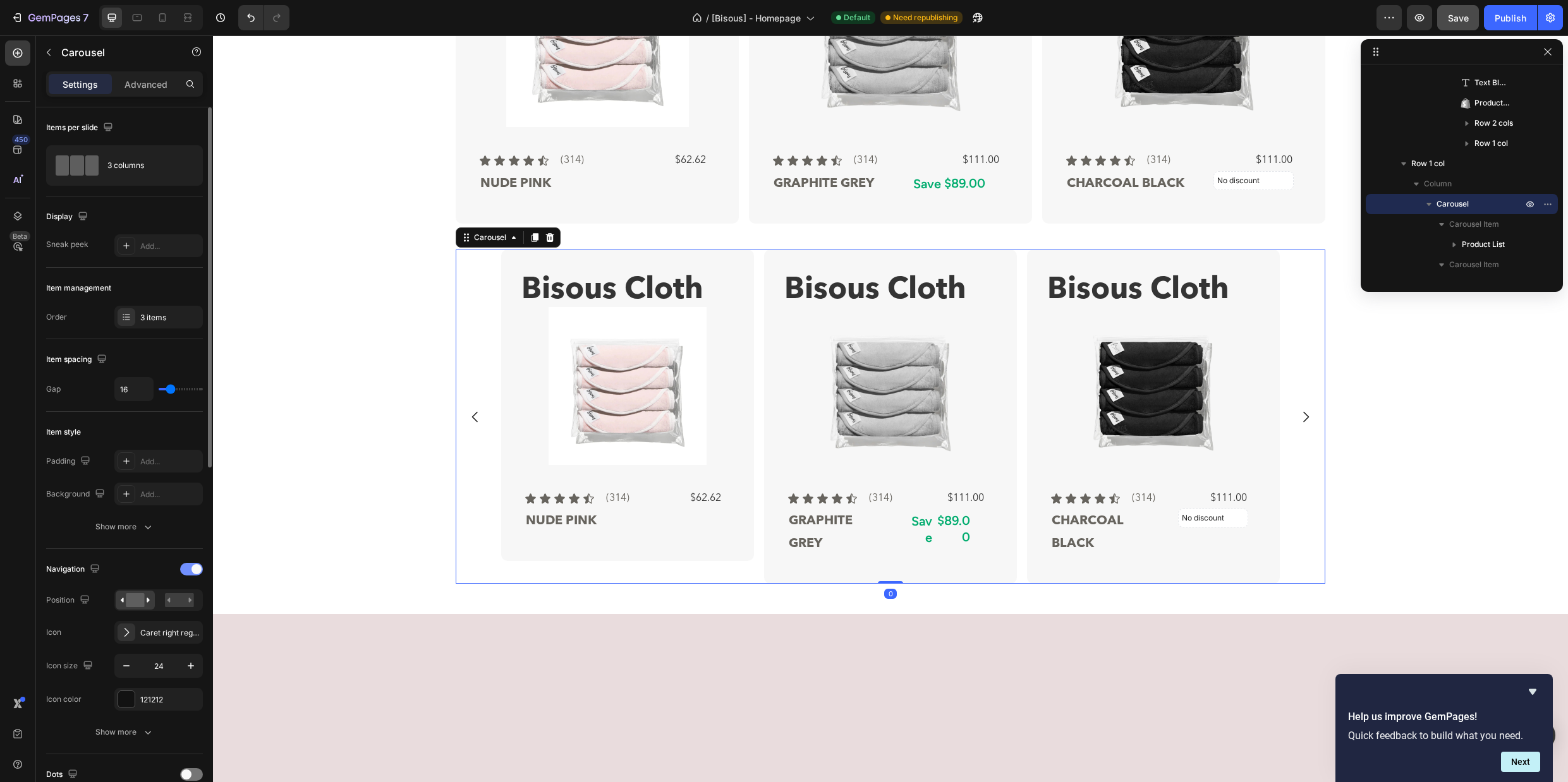
click at [187, 571] on div at bounding box center [191, 569] width 23 height 13
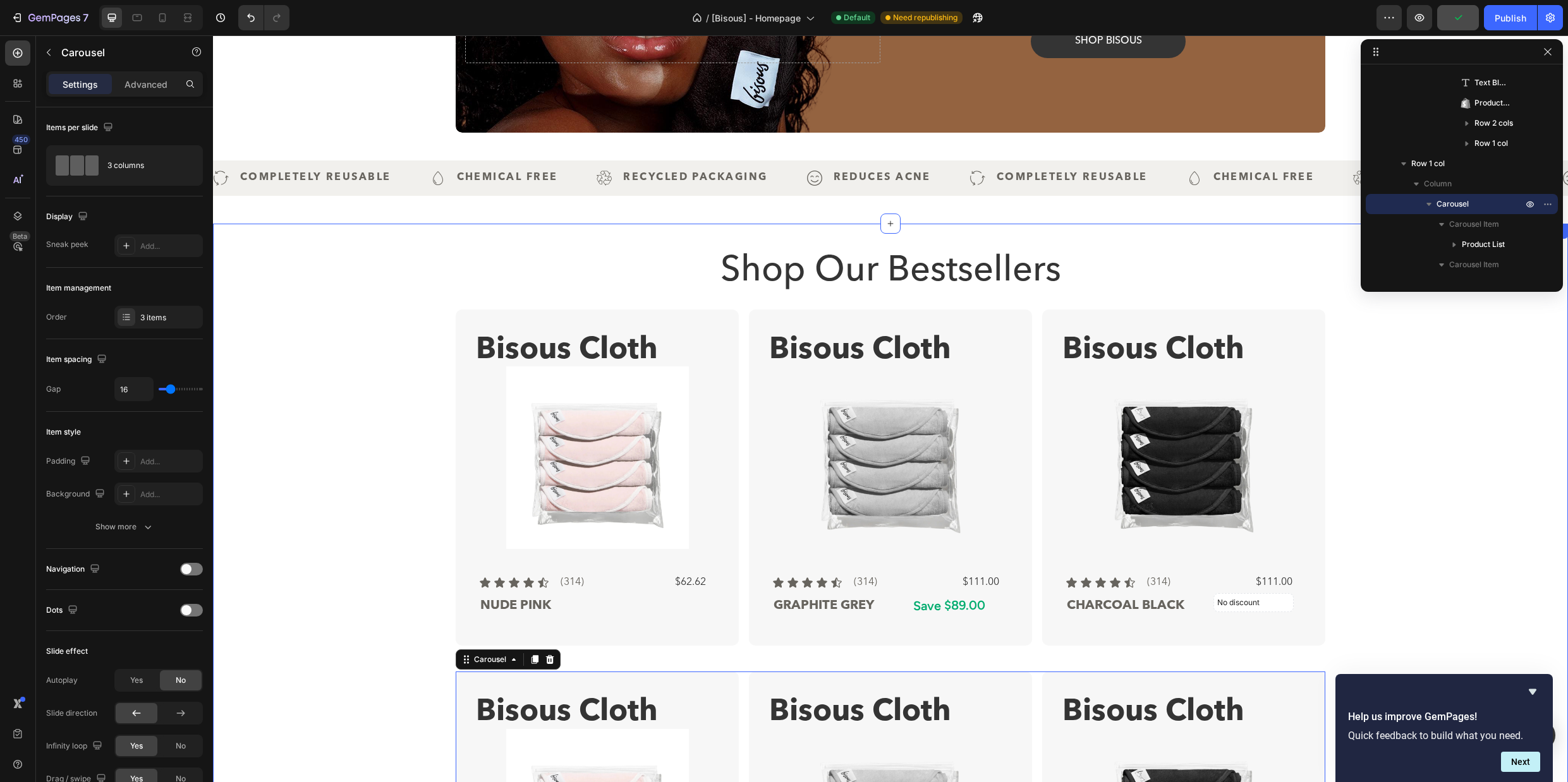
scroll to position [329, 0]
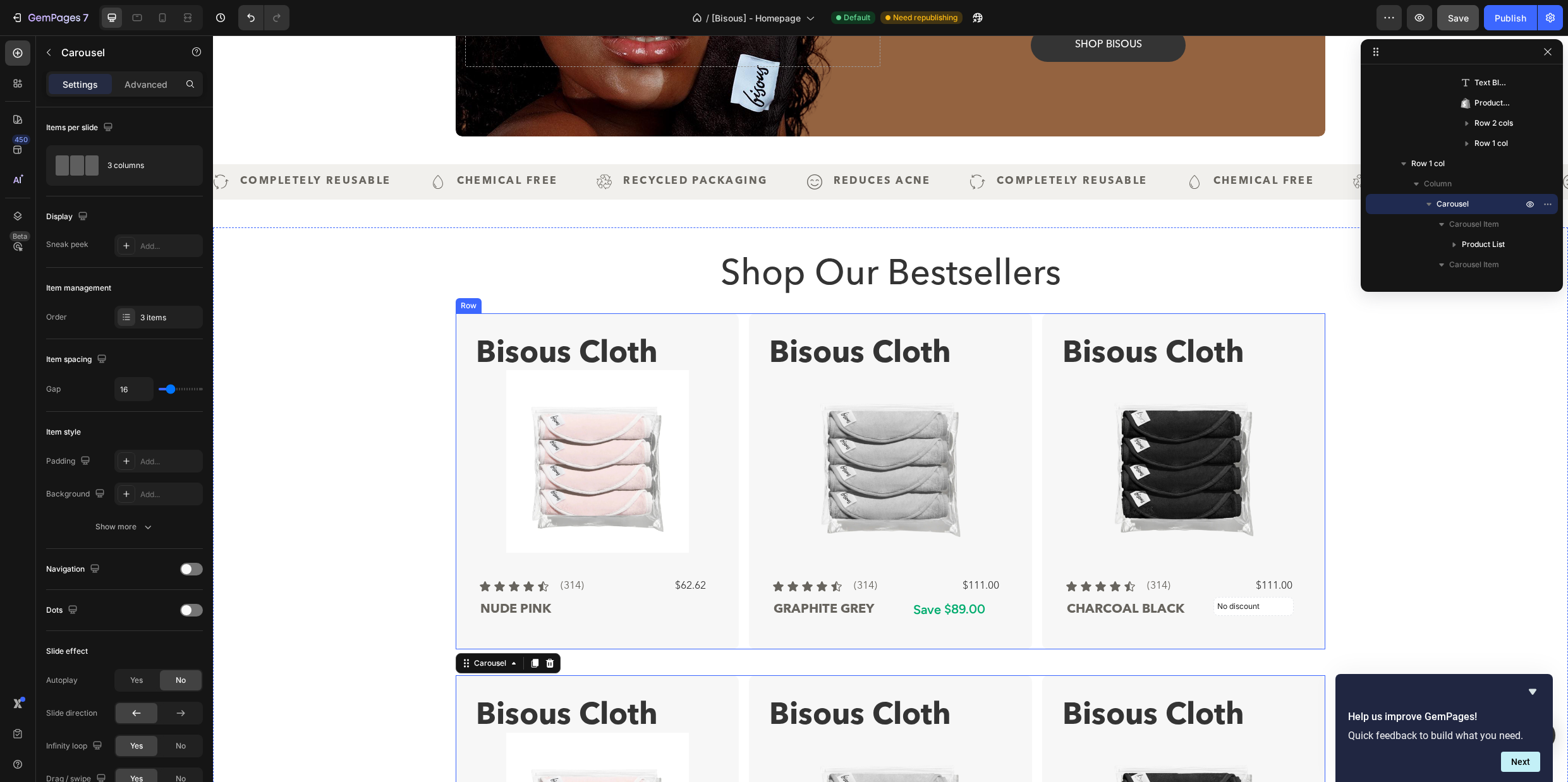
click at [740, 318] on div "Bisous Cloth Text Block Product Images Icon Icon Icon Icon Icon Icon List (314)…" at bounding box center [890, 481] width 870 height 336
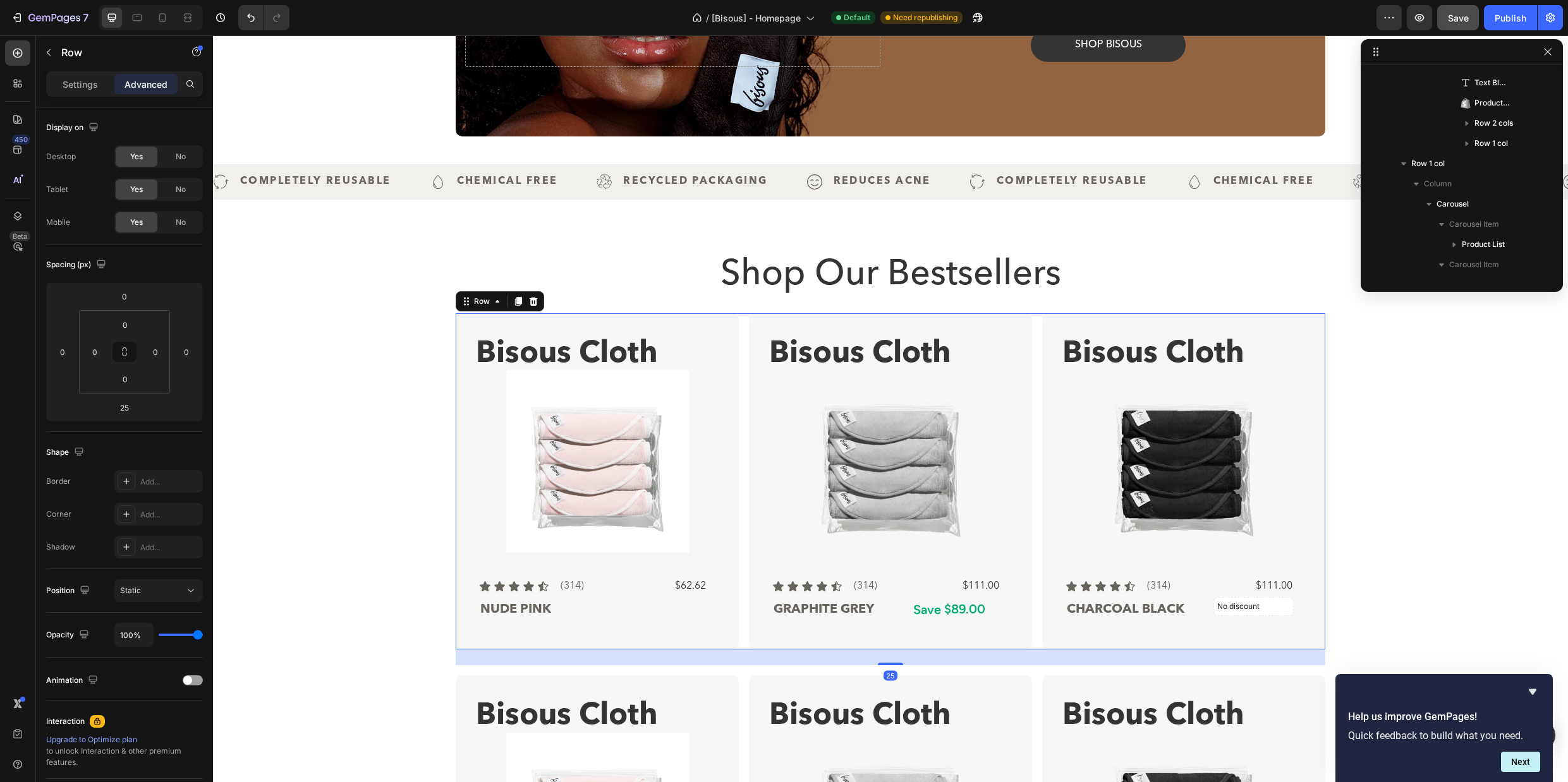
scroll to position [17, 0]
click at [530, 302] on icon at bounding box center [534, 301] width 8 height 9
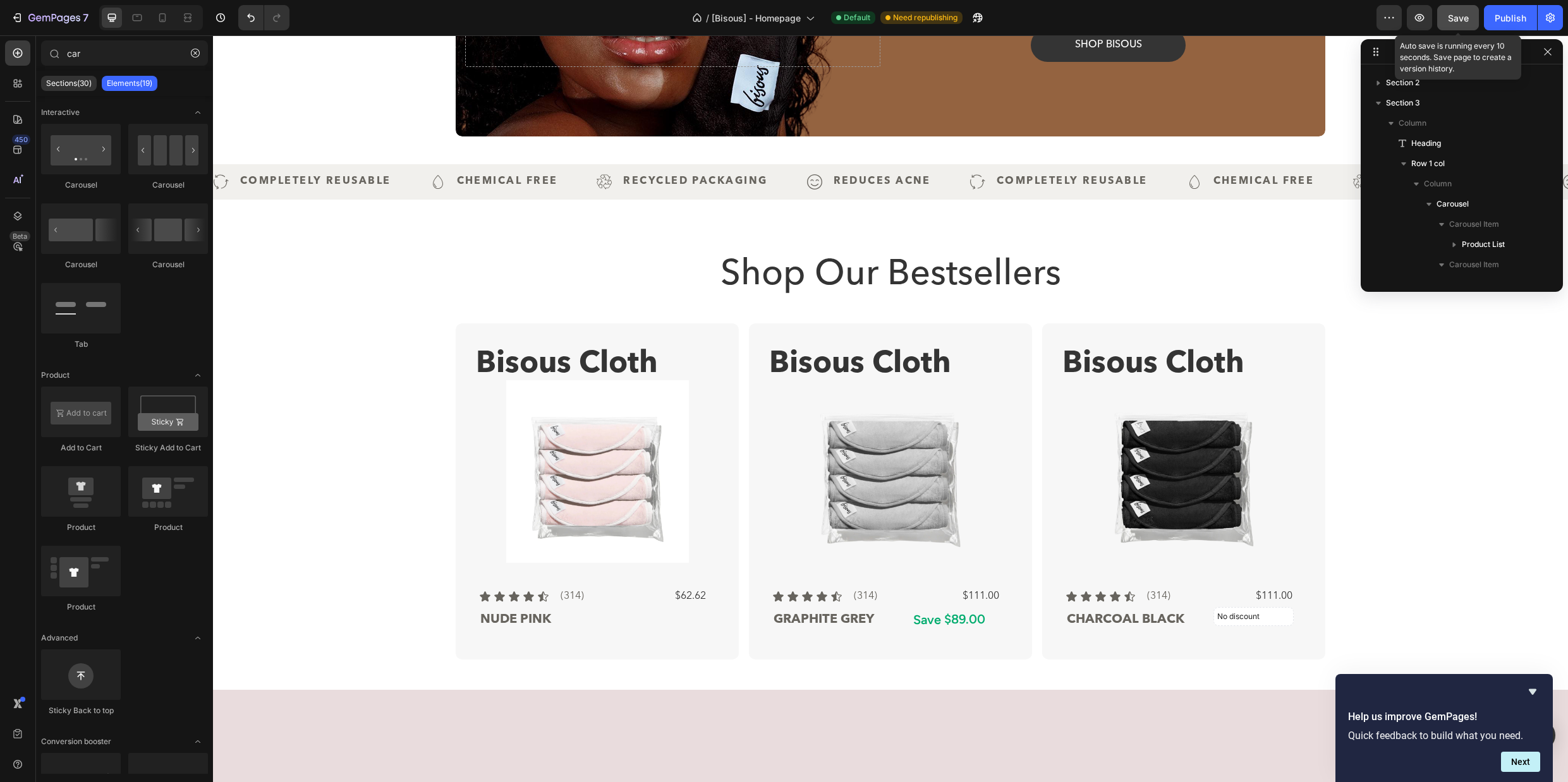
click at [1457, 16] on span "Save" at bounding box center [1458, 18] width 21 height 10
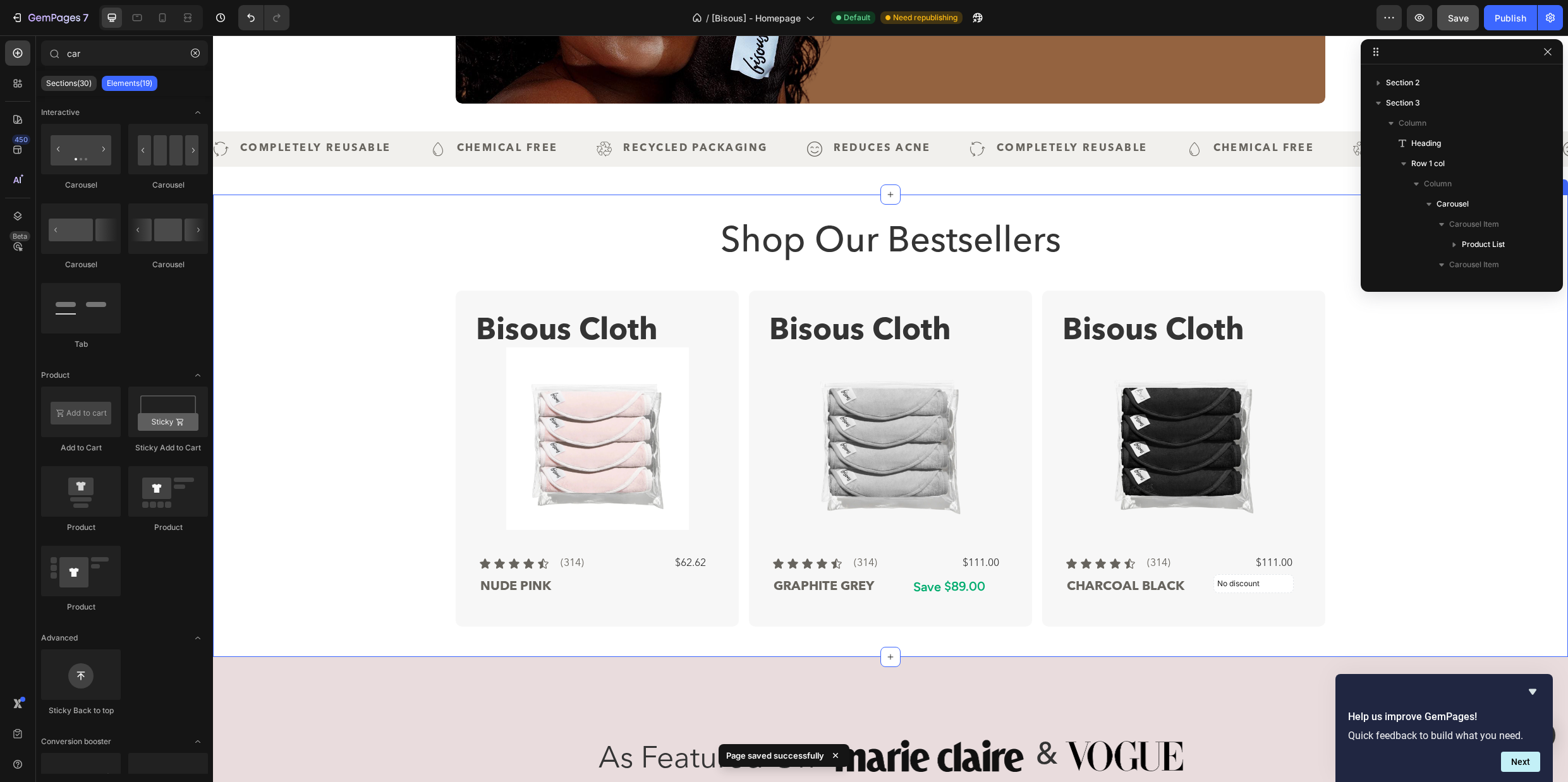
scroll to position [324, 0]
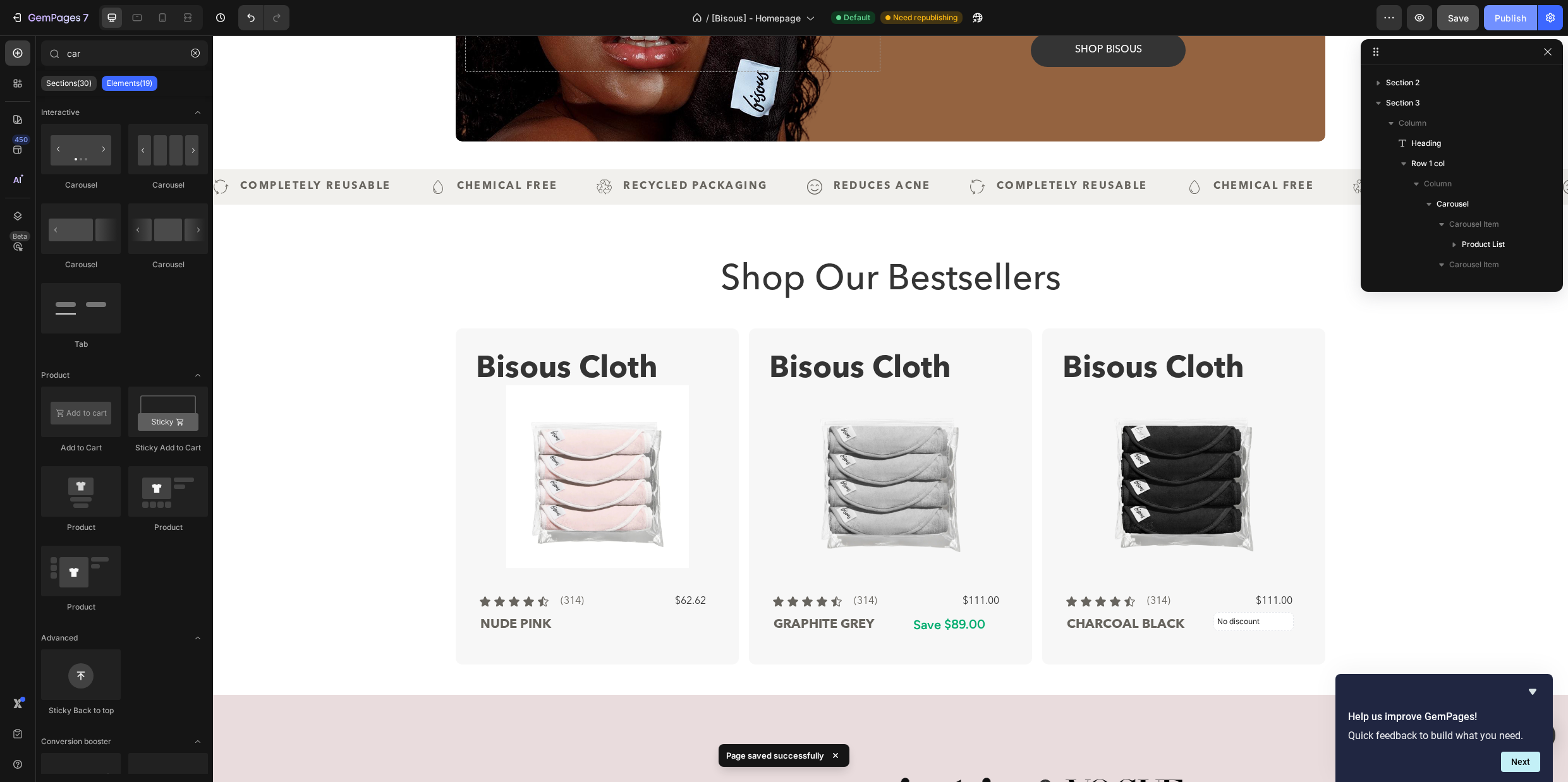
click at [1503, 15] on div "Publish" at bounding box center [1510, 18] width 31 height 13
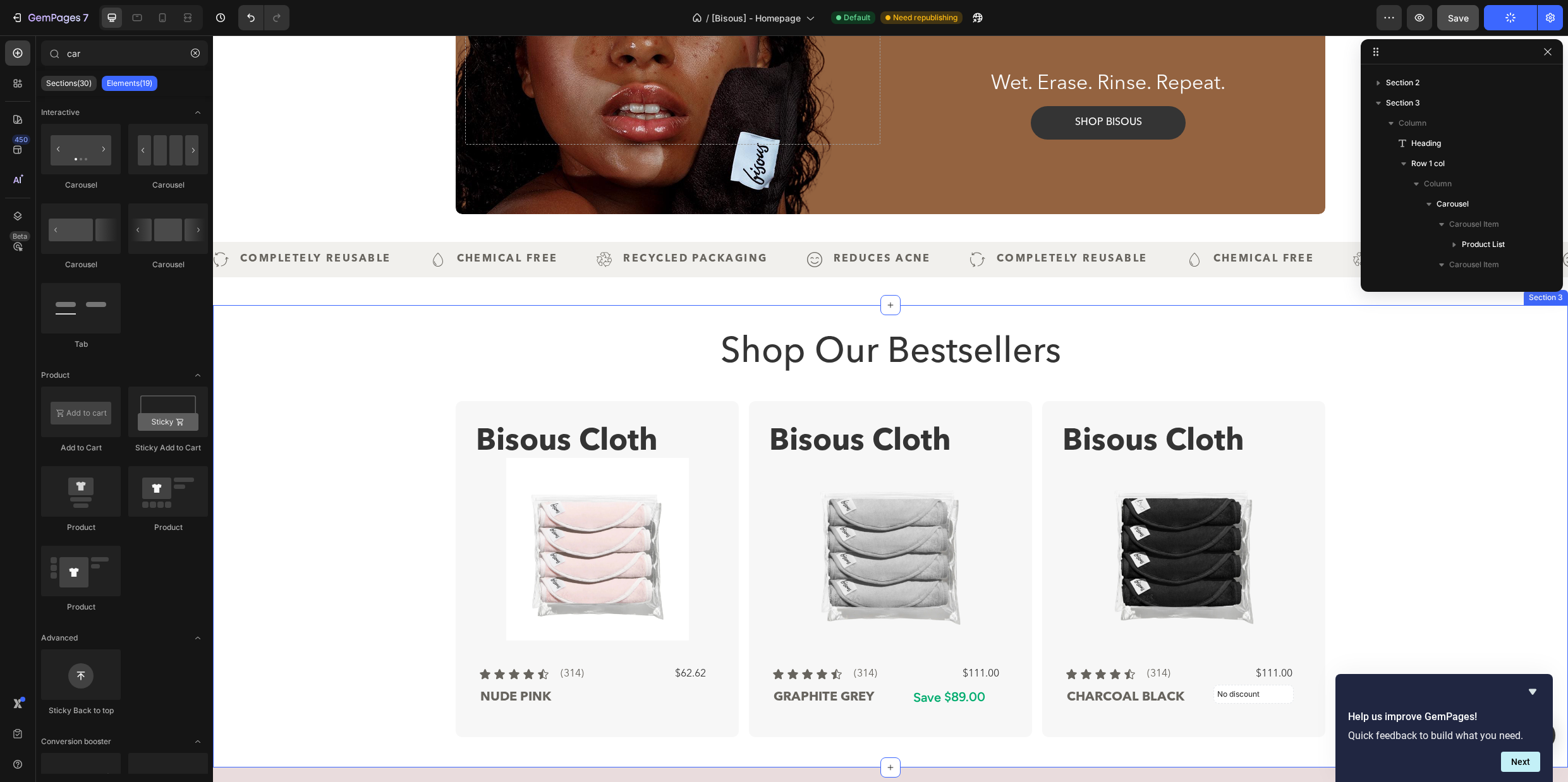
scroll to position [315, 0]
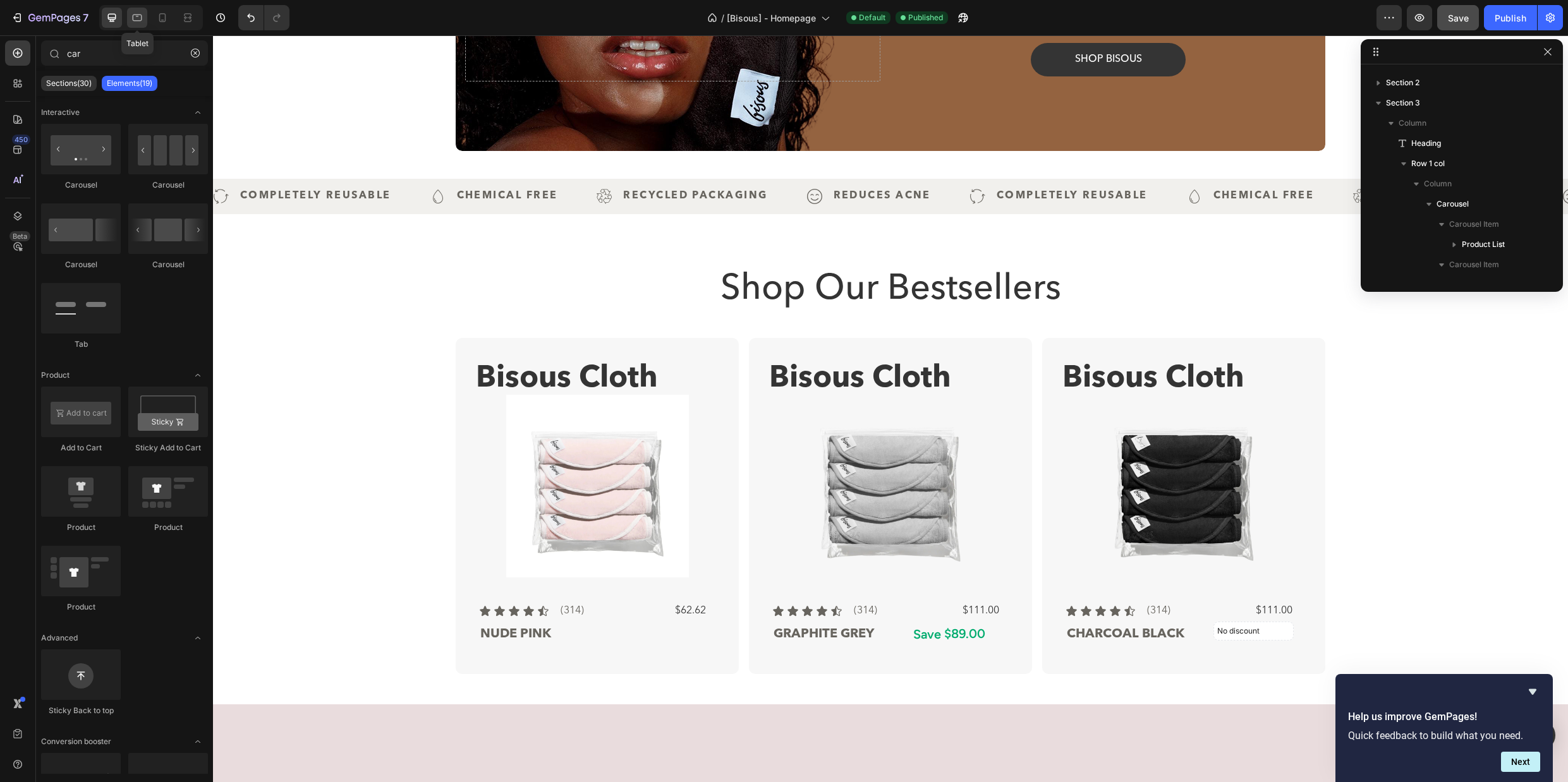
click at [136, 19] on icon at bounding box center [137, 18] width 13 height 13
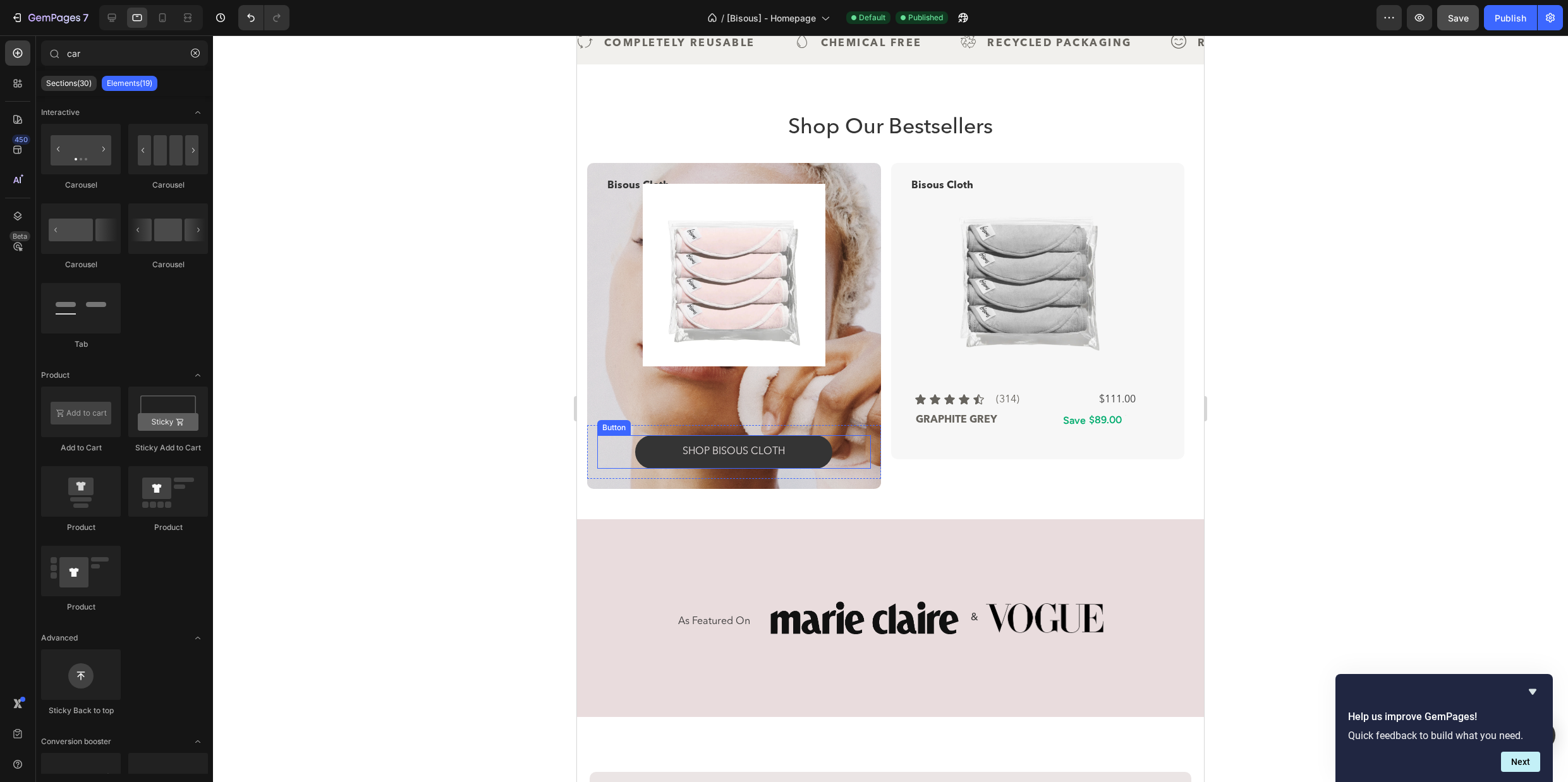
scroll to position [286, 0]
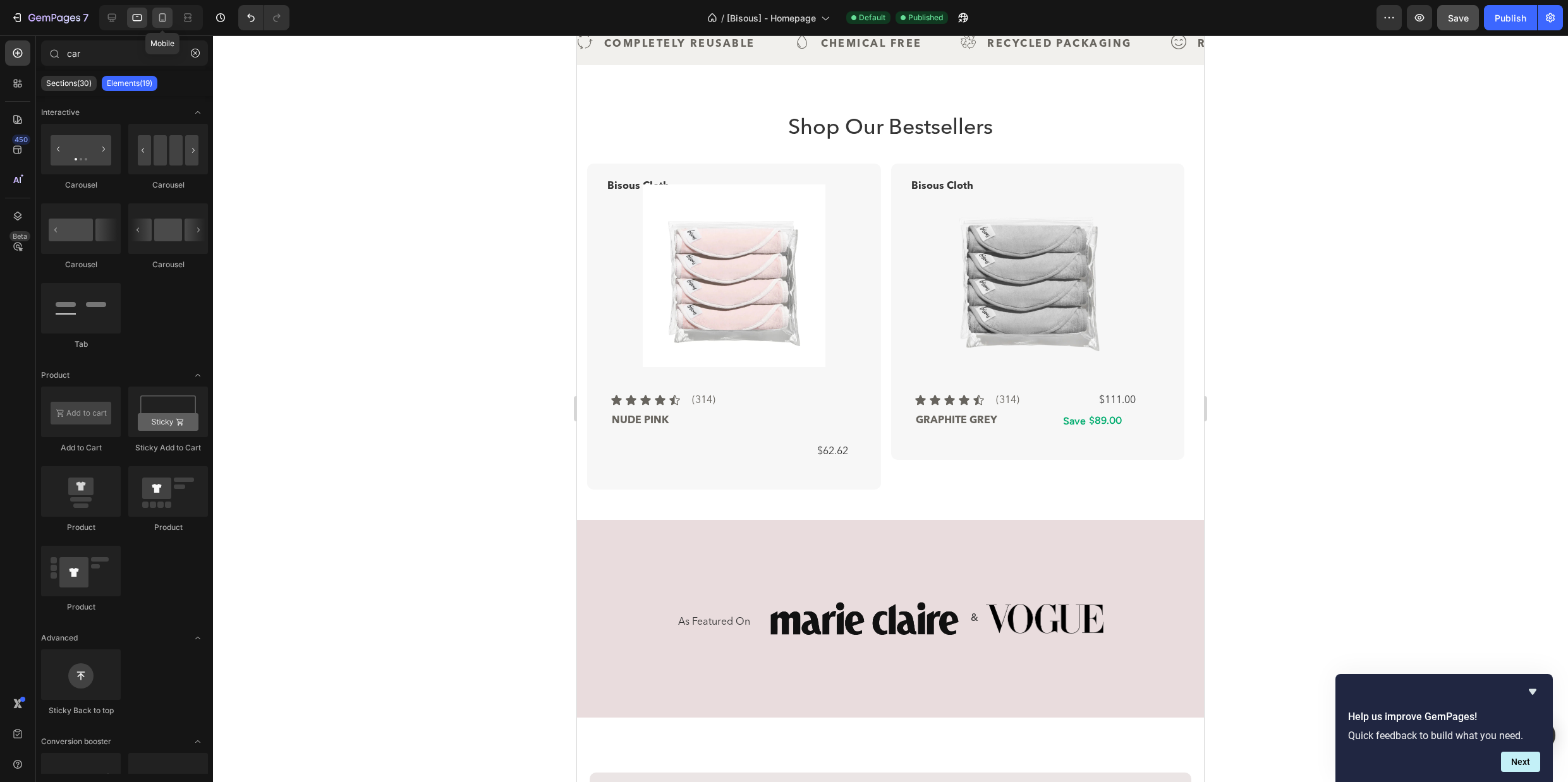
click at [164, 20] on icon at bounding box center [162, 18] width 13 height 13
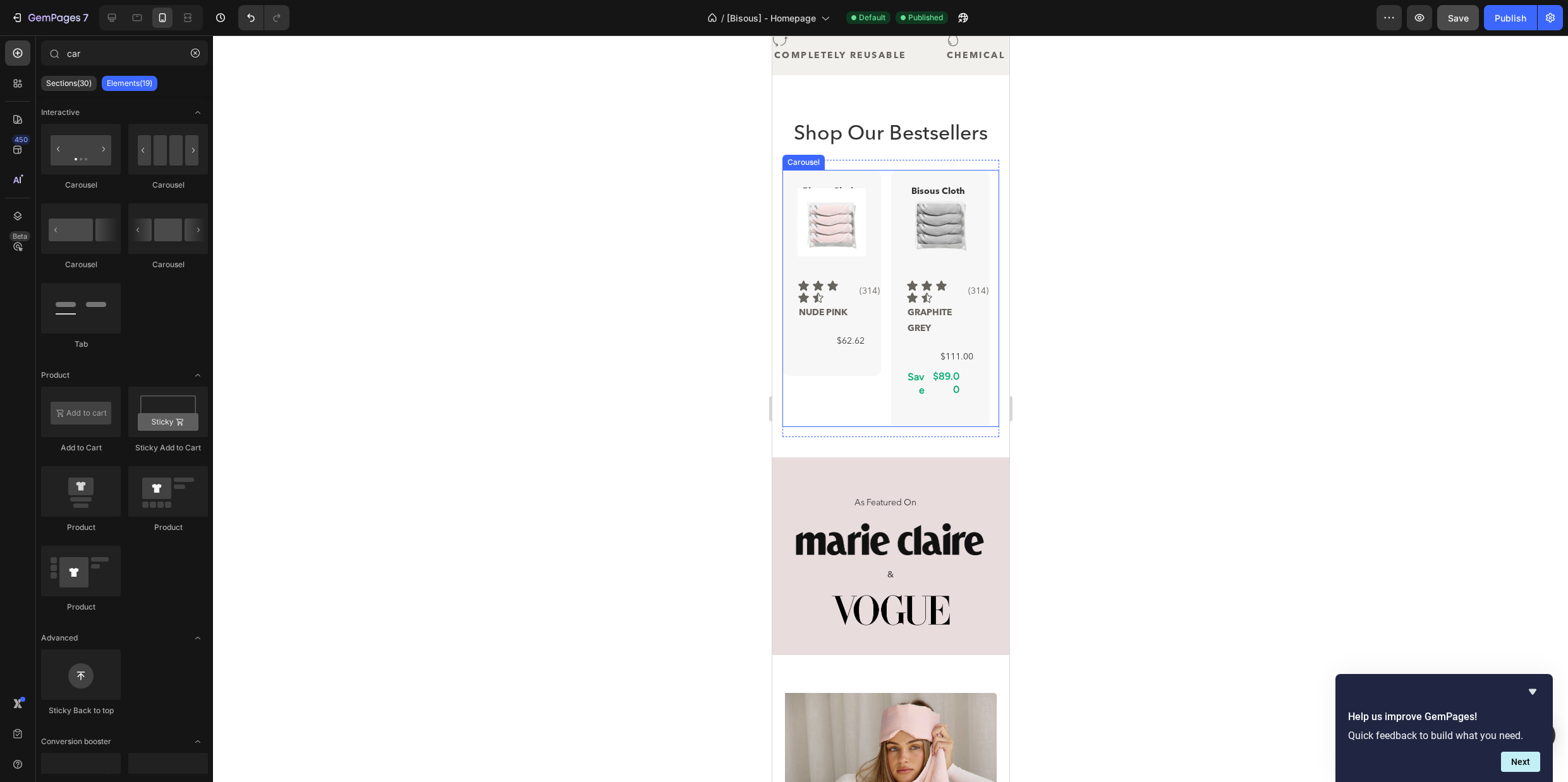
click at [888, 175] on div "Bisous Cloth Text Block Product Images Icon Icon Icon Icon Icon Icon List (314)…" at bounding box center [890, 299] width 216 height 257
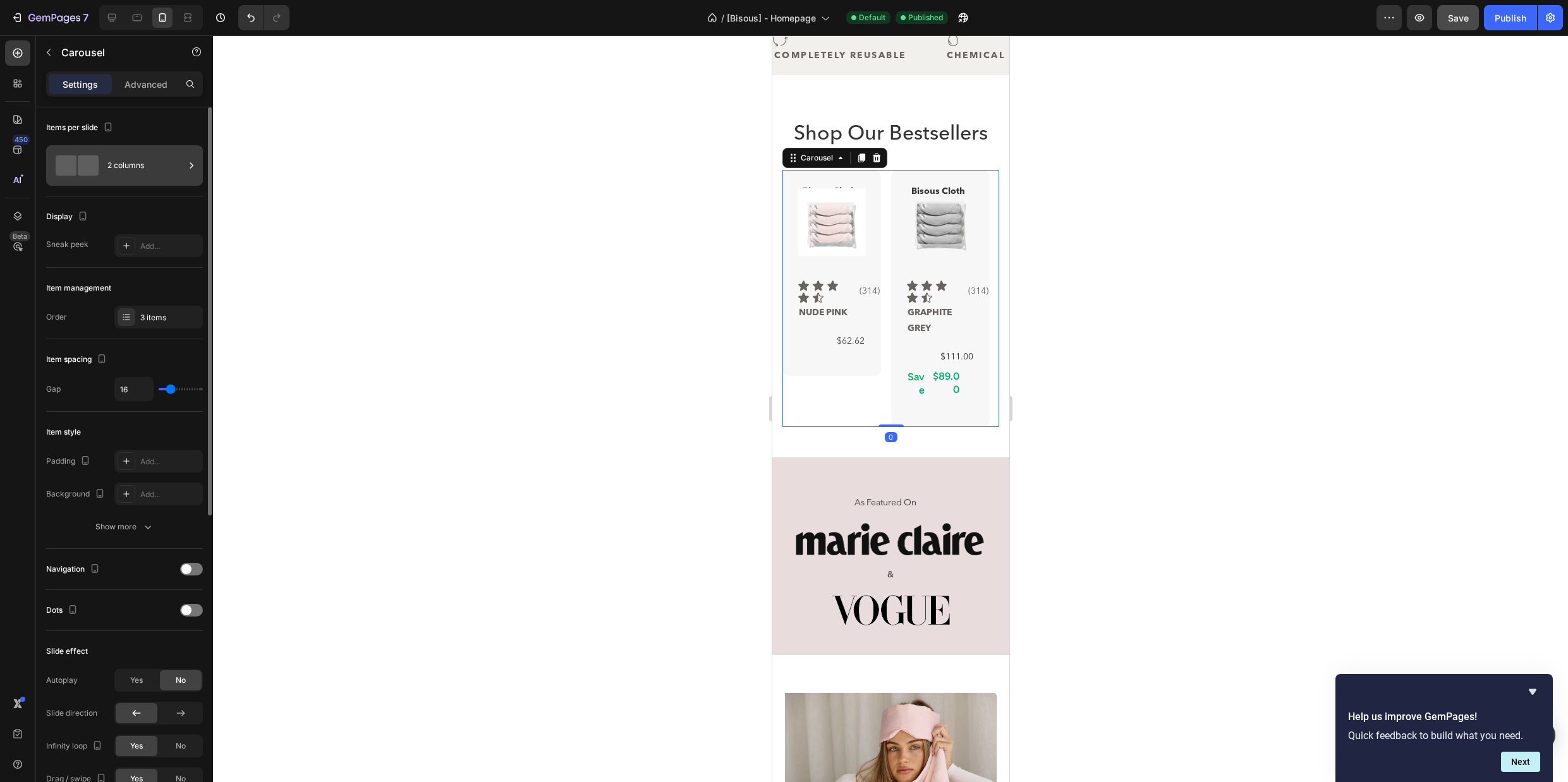
click at [191, 163] on icon at bounding box center [192, 165] width 3 height 6
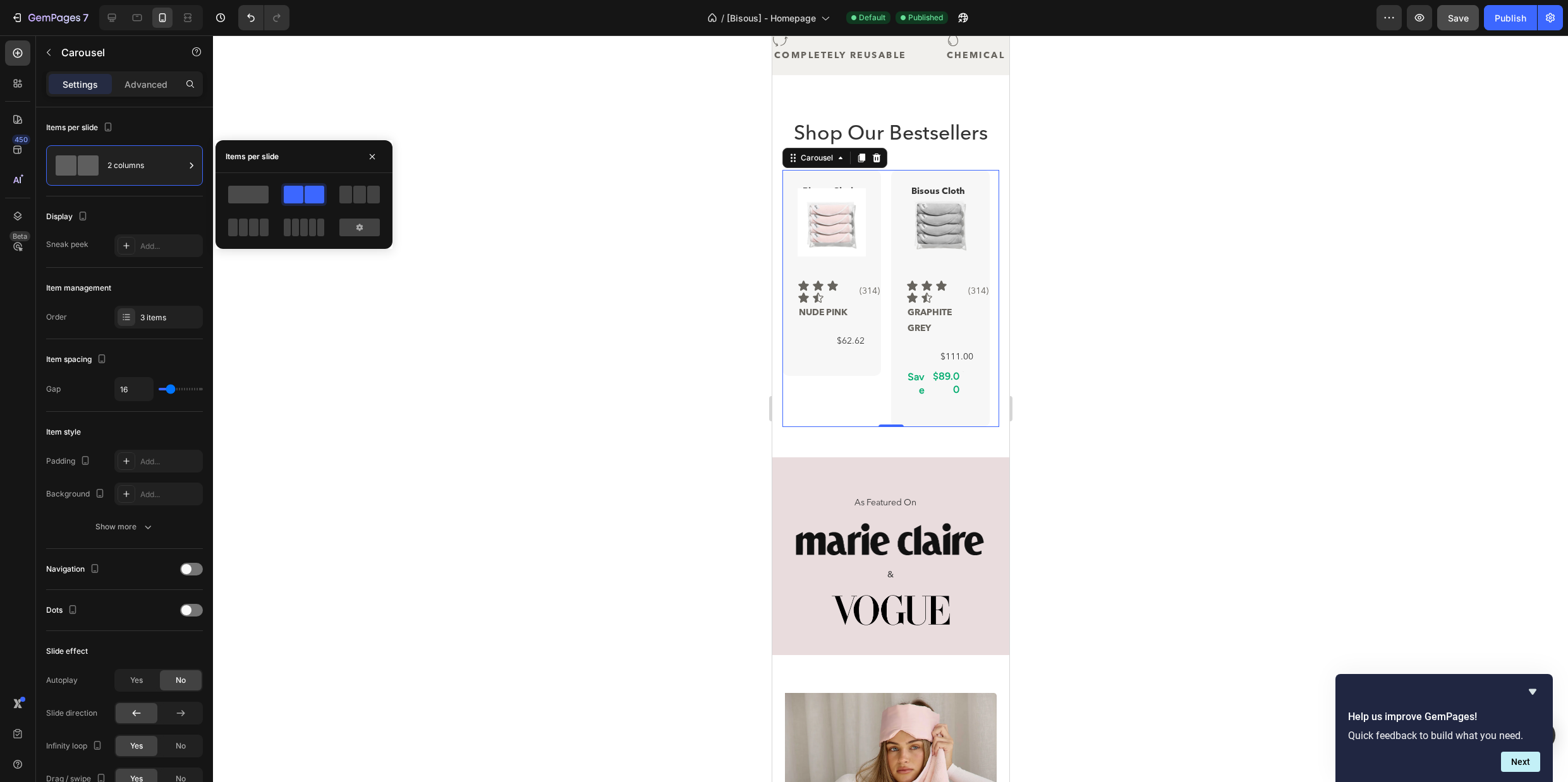
click at [252, 196] on span at bounding box center [249, 194] width 40 height 18
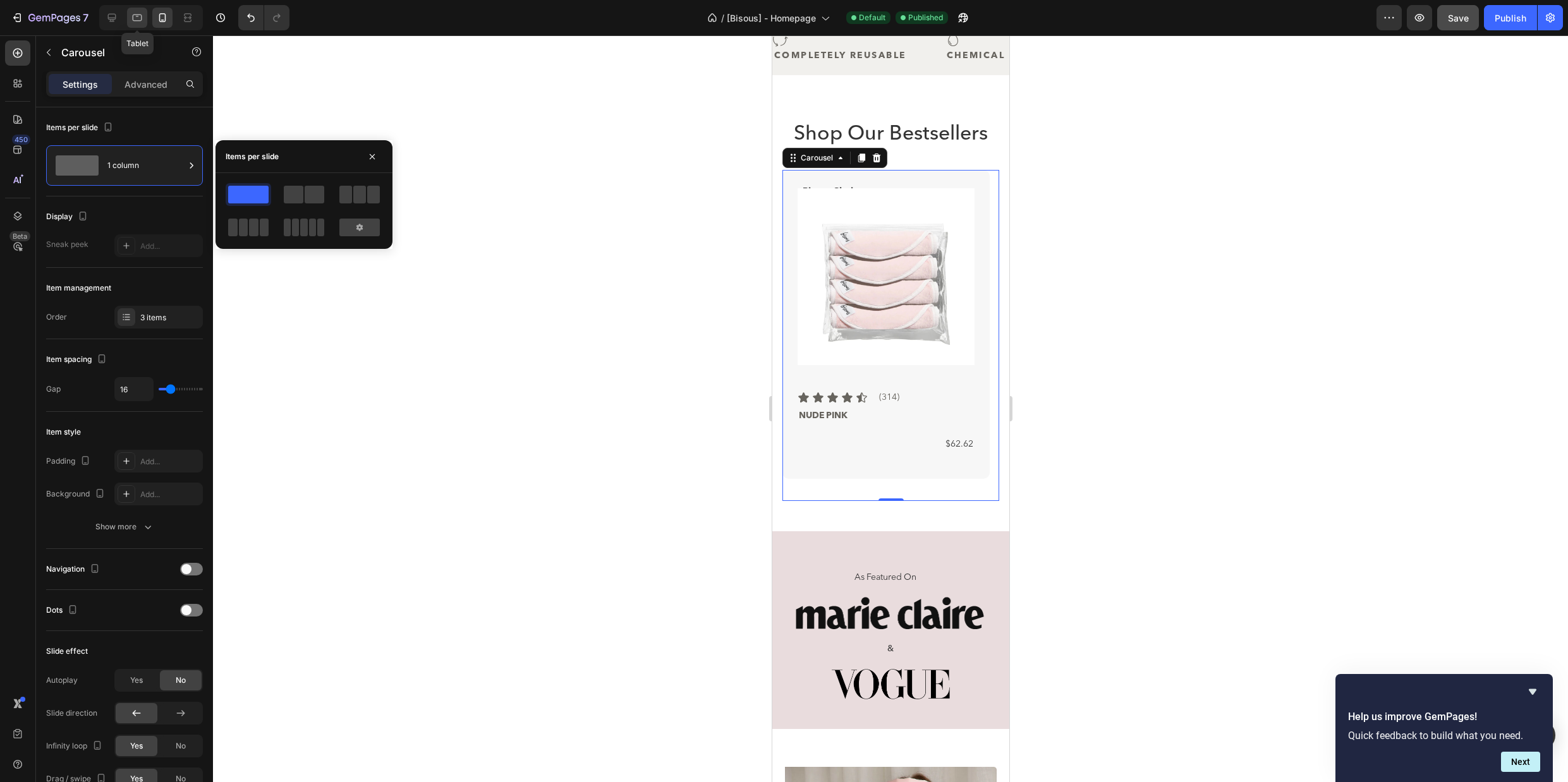
click at [141, 13] on icon at bounding box center [137, 18] width 13 height 13
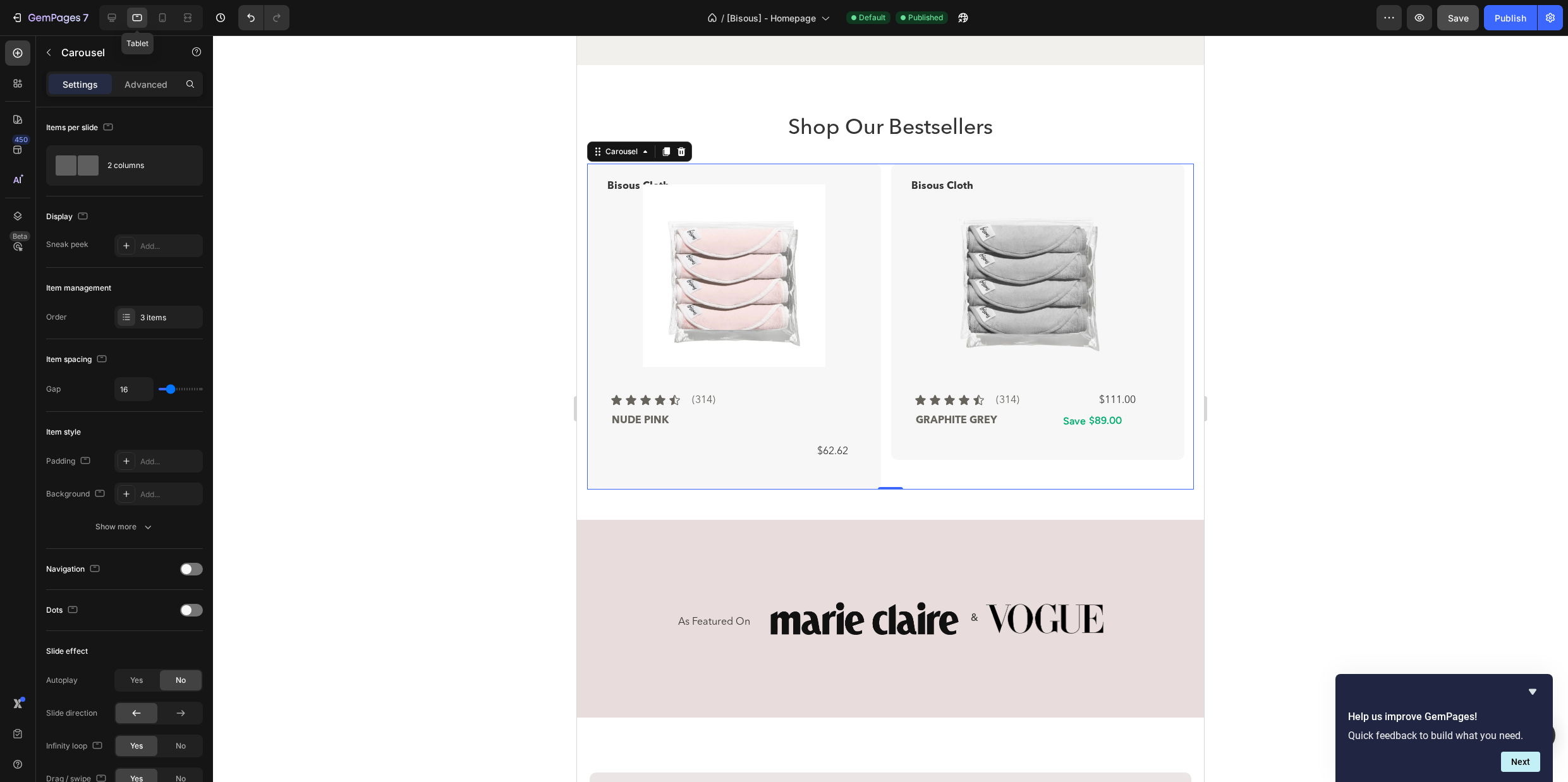
scroll to position [370, 0]
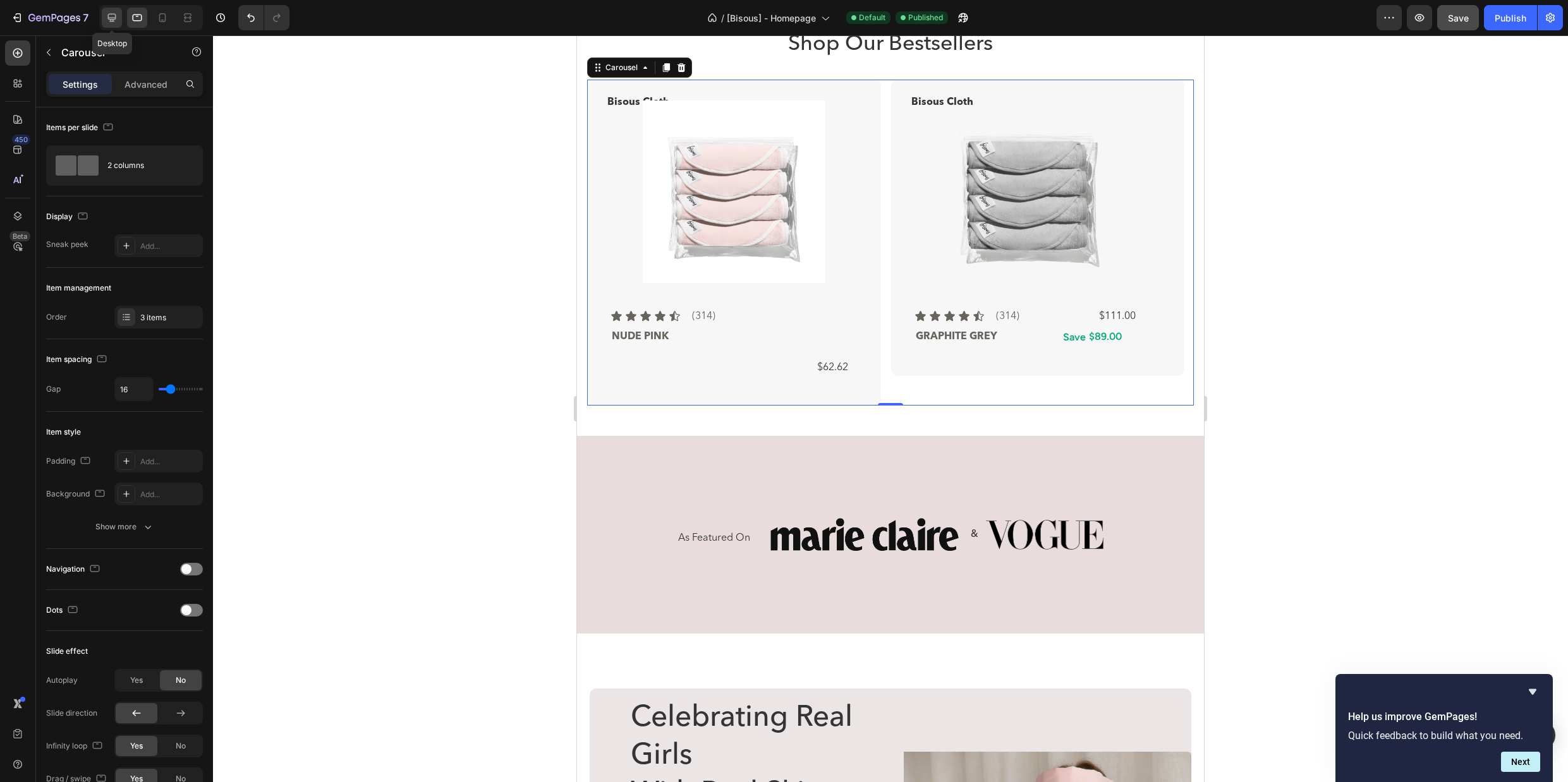
click at [106, 19] on icon at bounding box center [112, 18] width 13 height 13
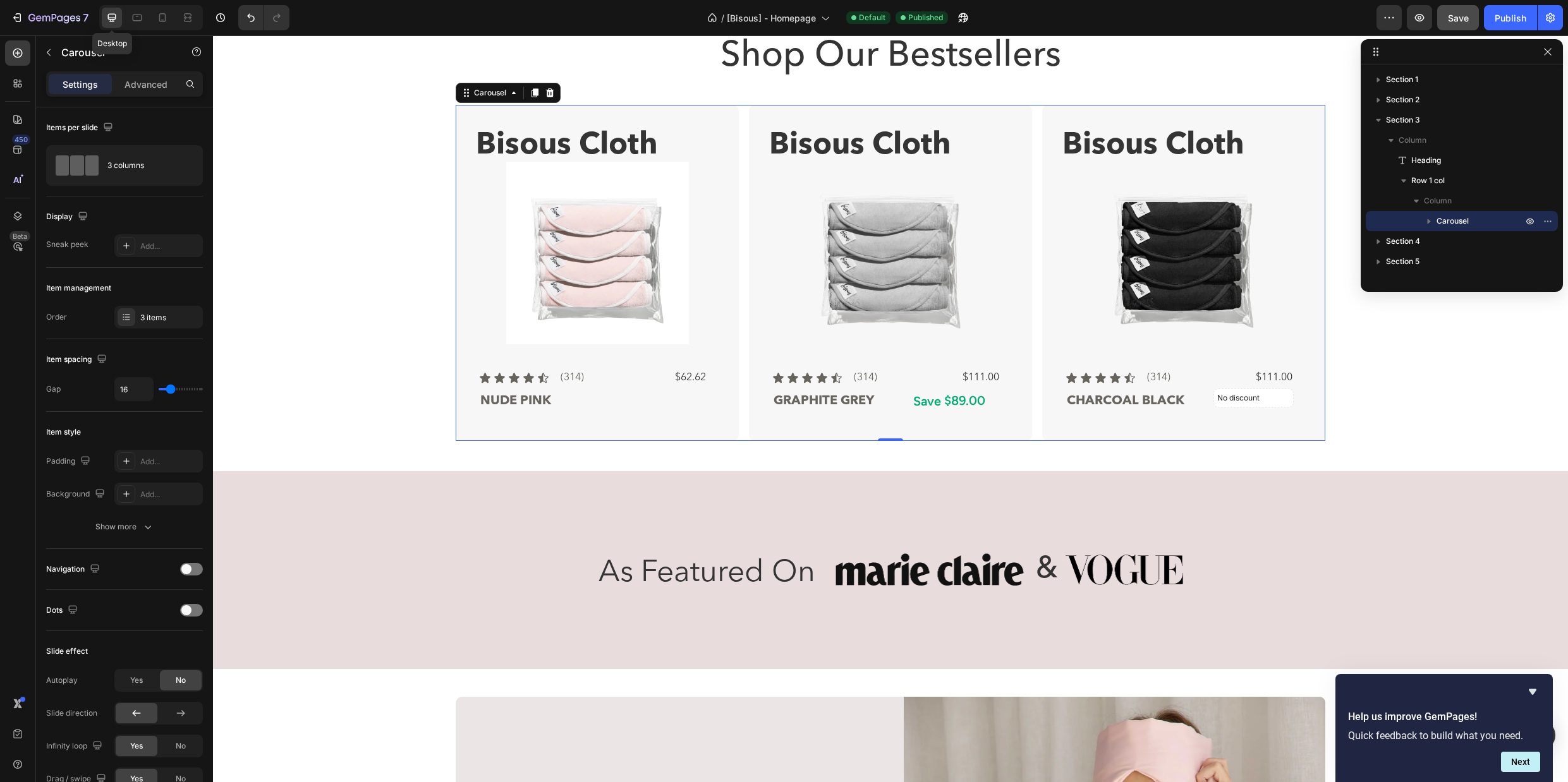
scroll to position [396, 0]
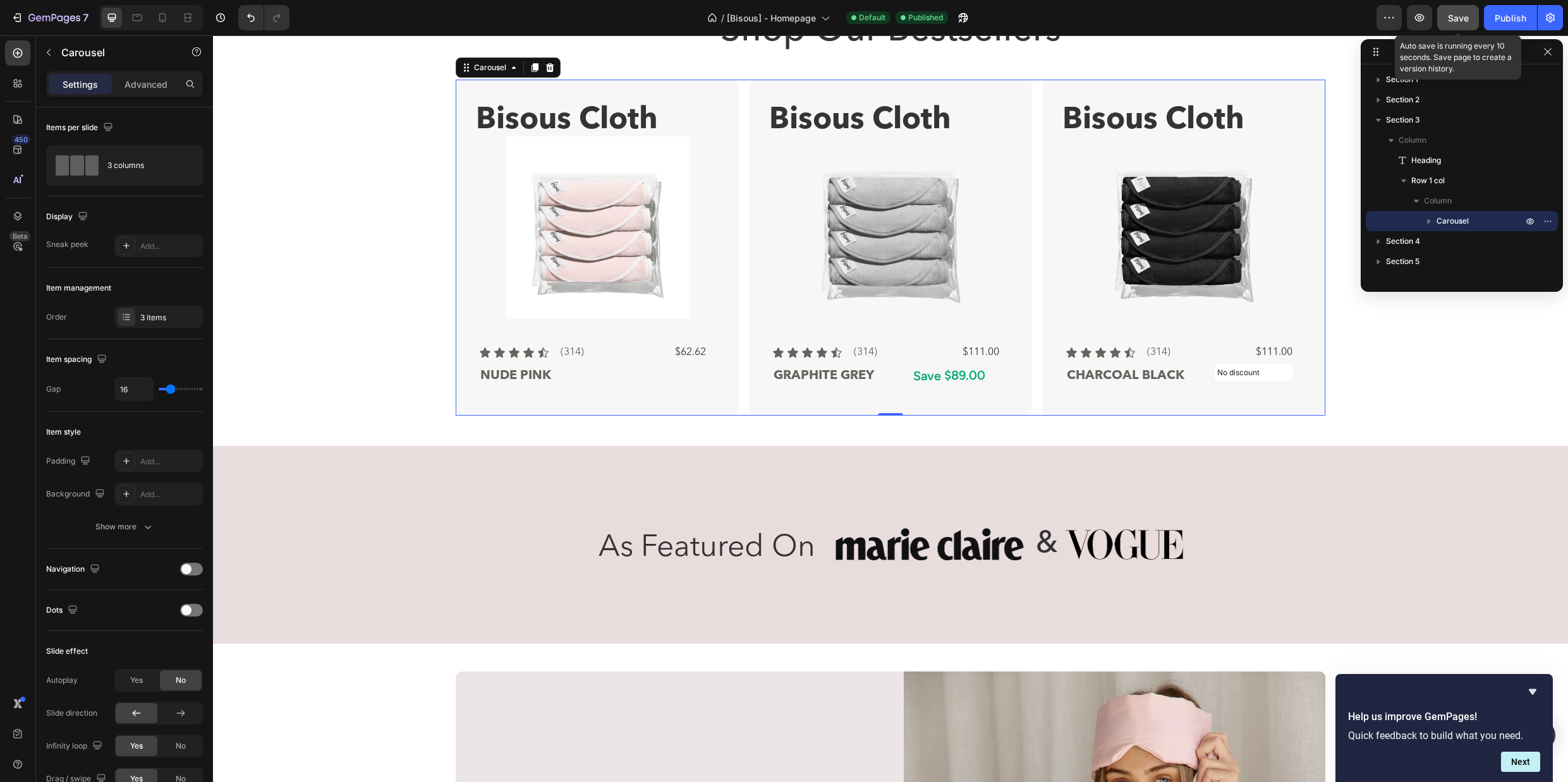
click at [1463, 16] on span "Save" at bounding box center [1458, 18] width 21 height 10
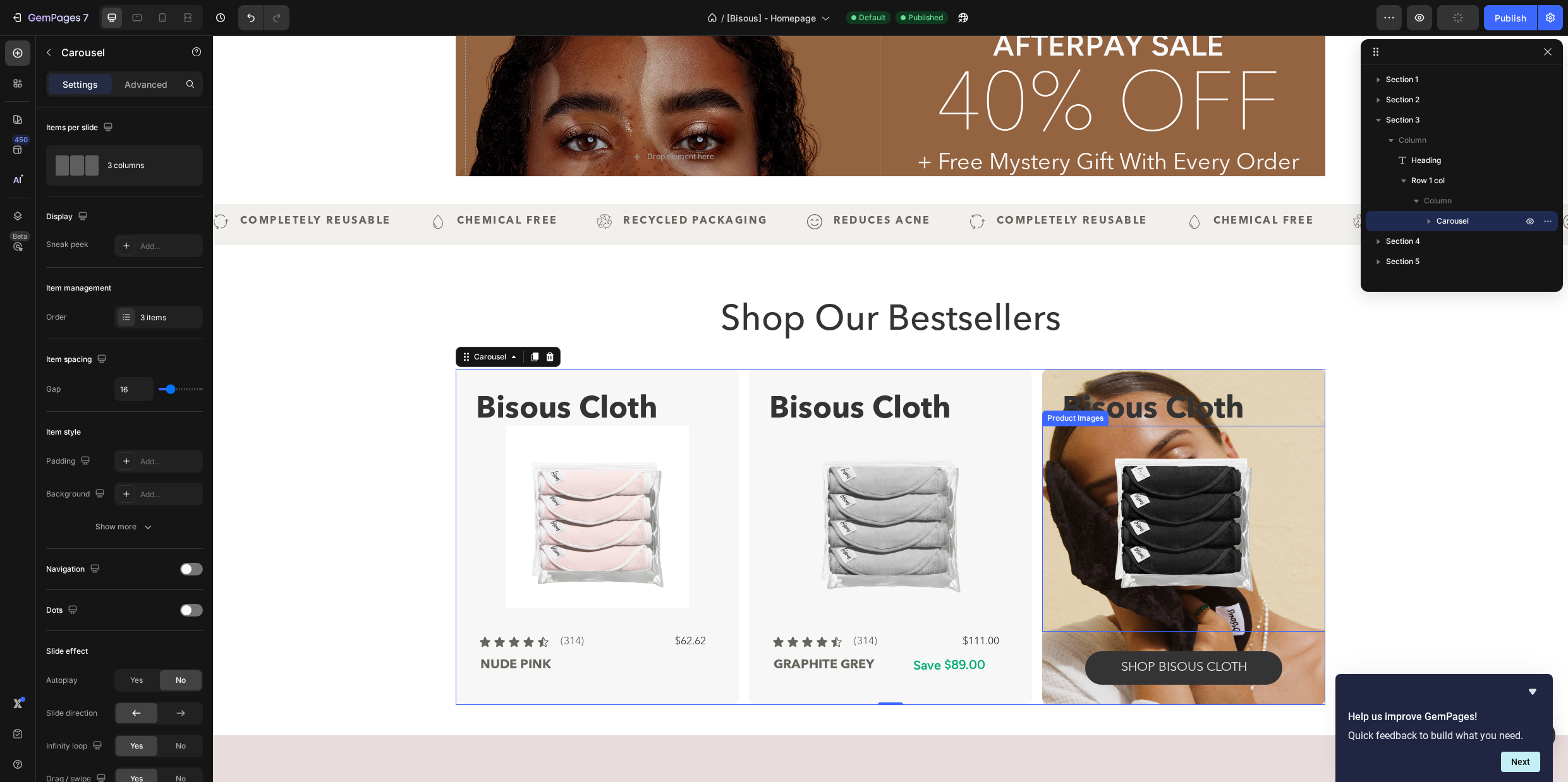
scroll to position [82, 0]
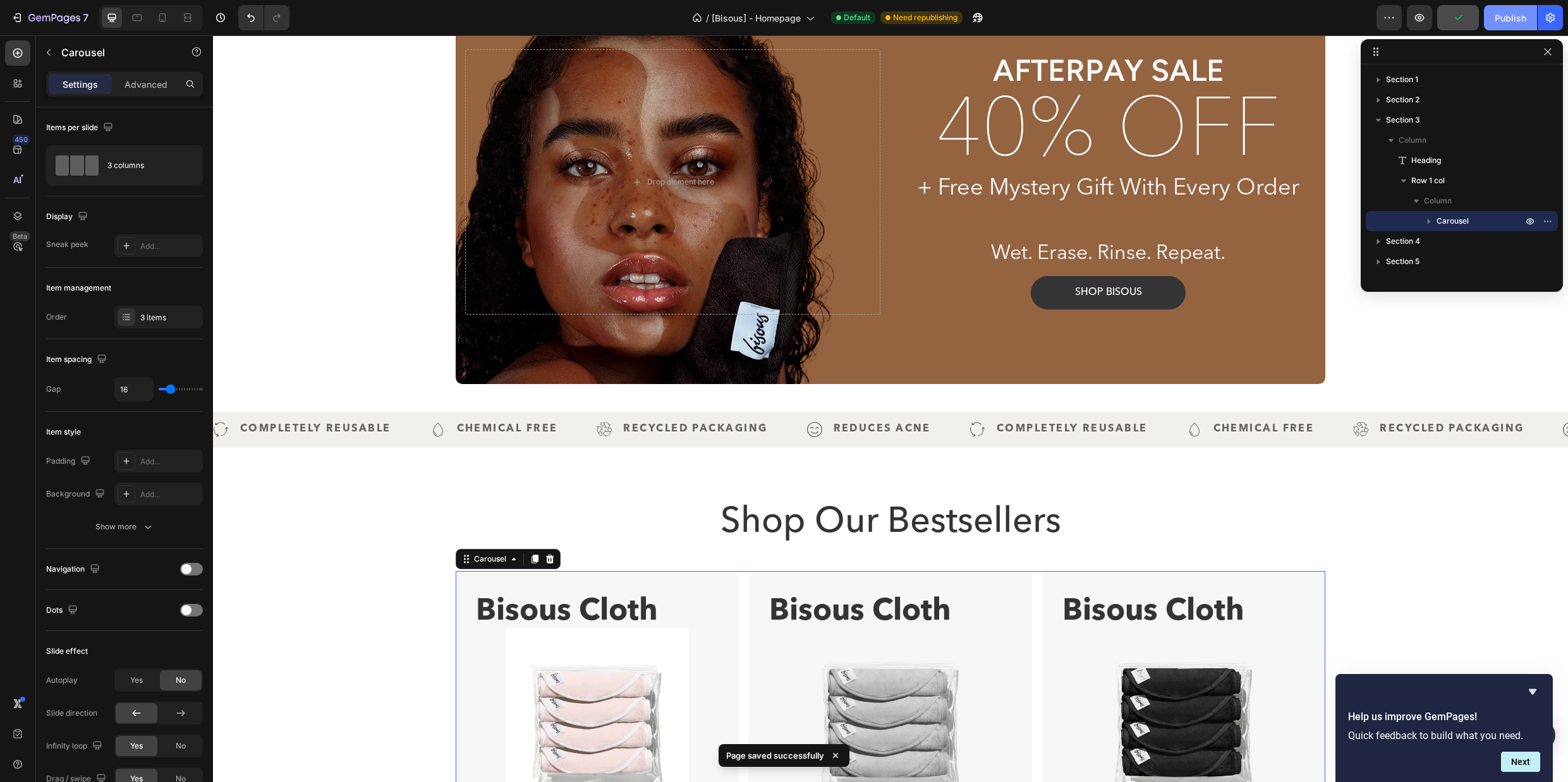
click at [1495, 19] on div "Publish" at bounding box center [1510, 18] width 31 height 13
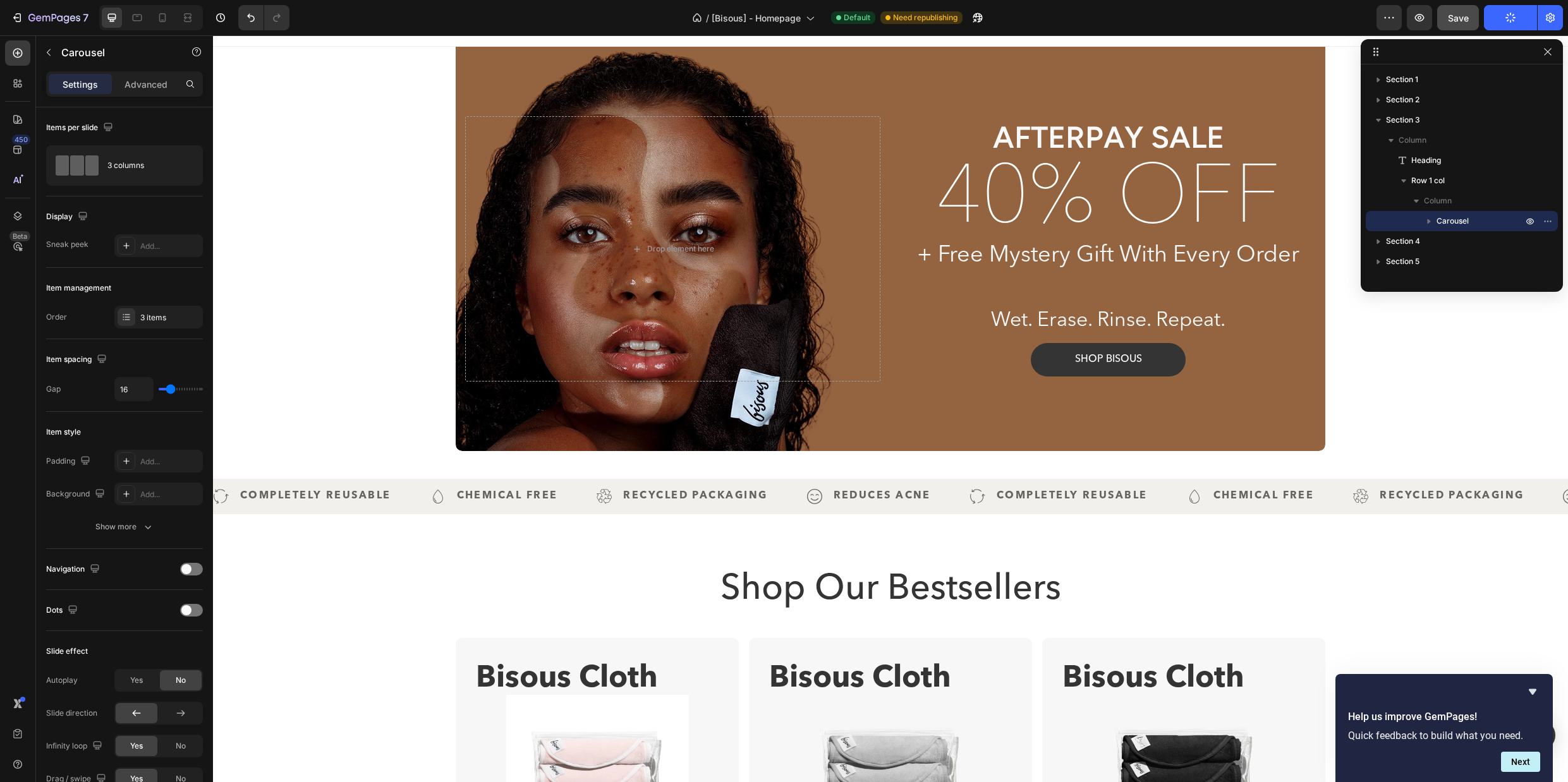
scroll to position [0, 0]
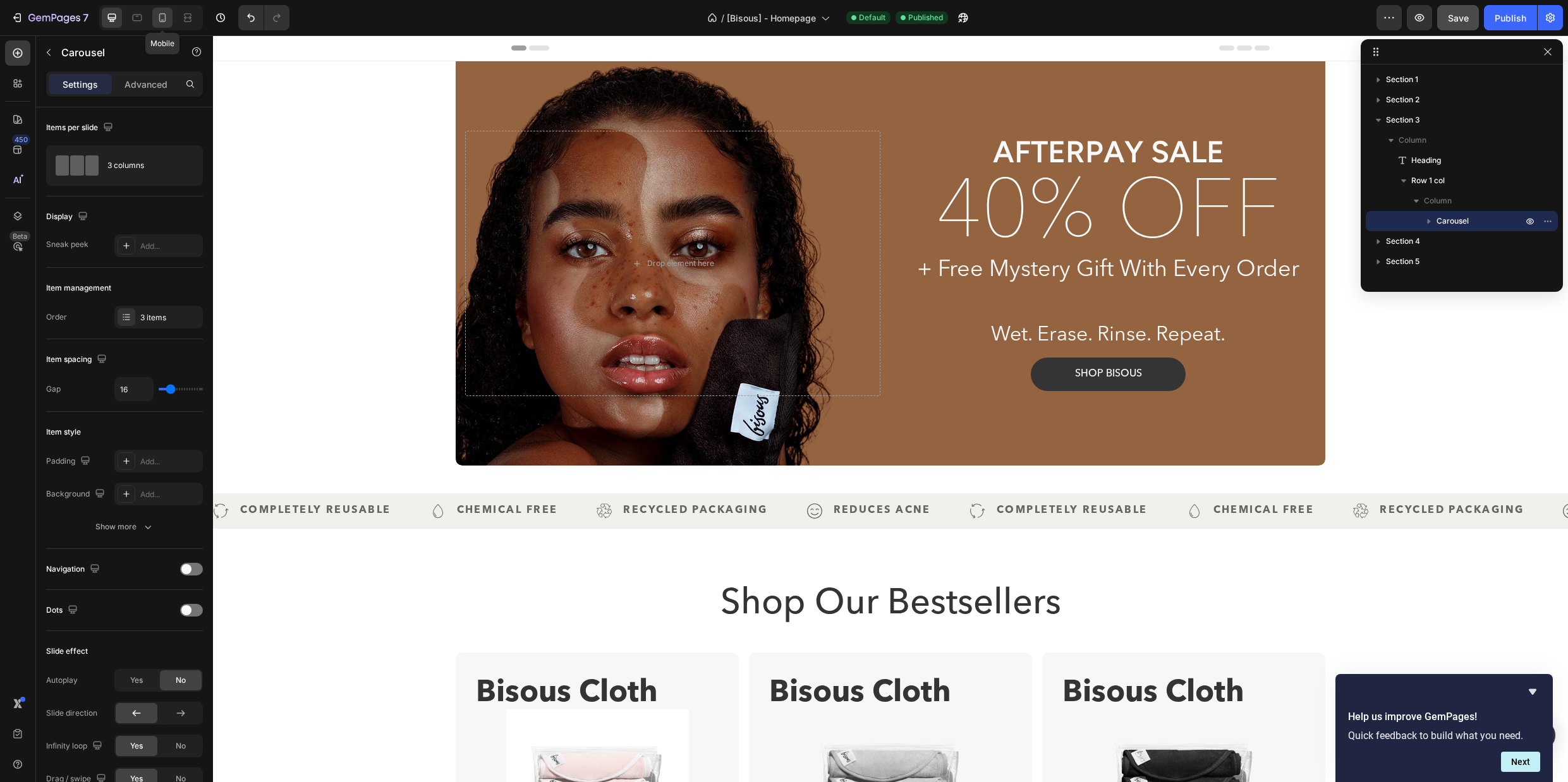
click at [165, 11] on icon at bounding box center [162, 18] width 13 height 13
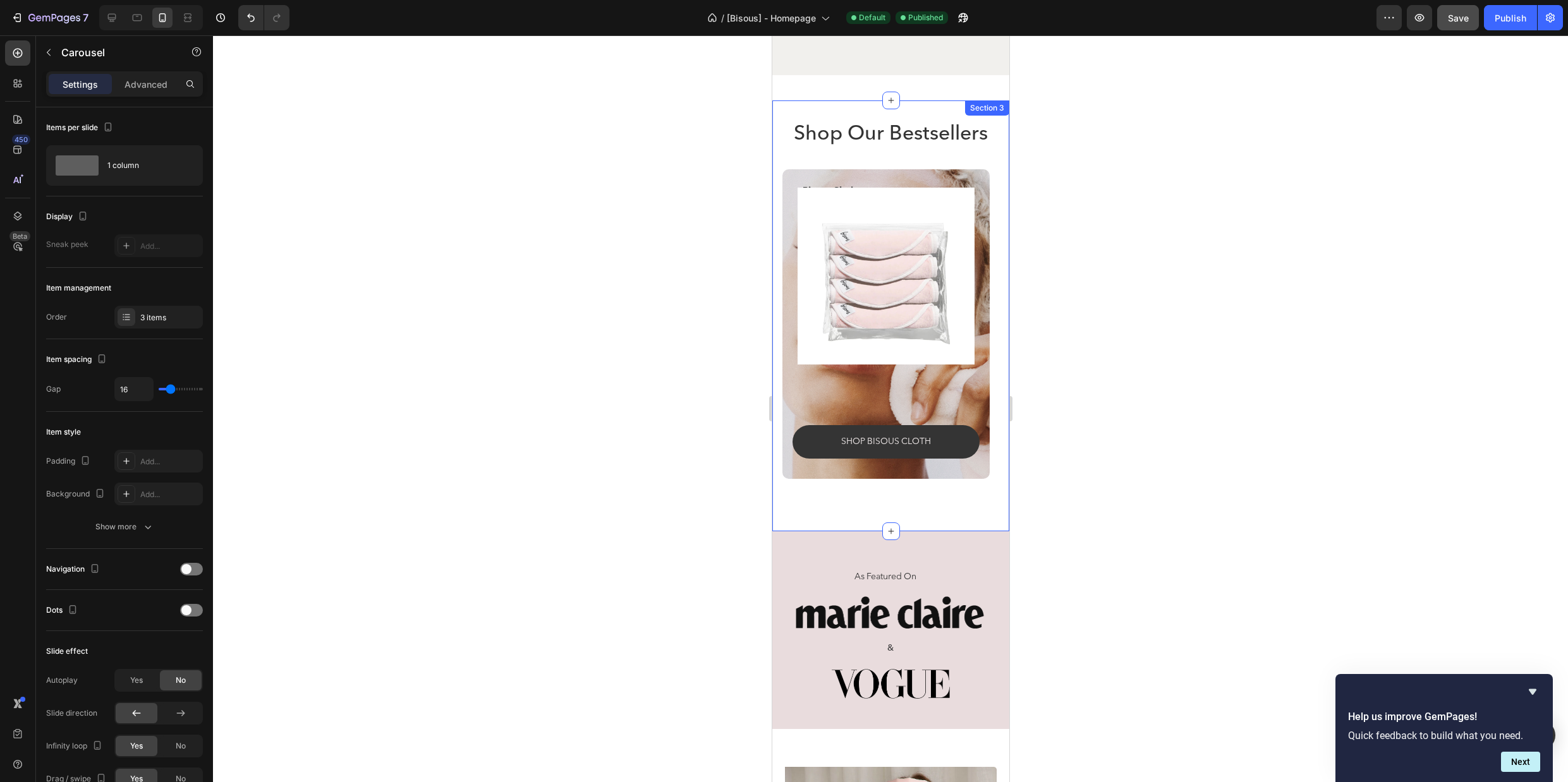
scroll to position [376, 0]
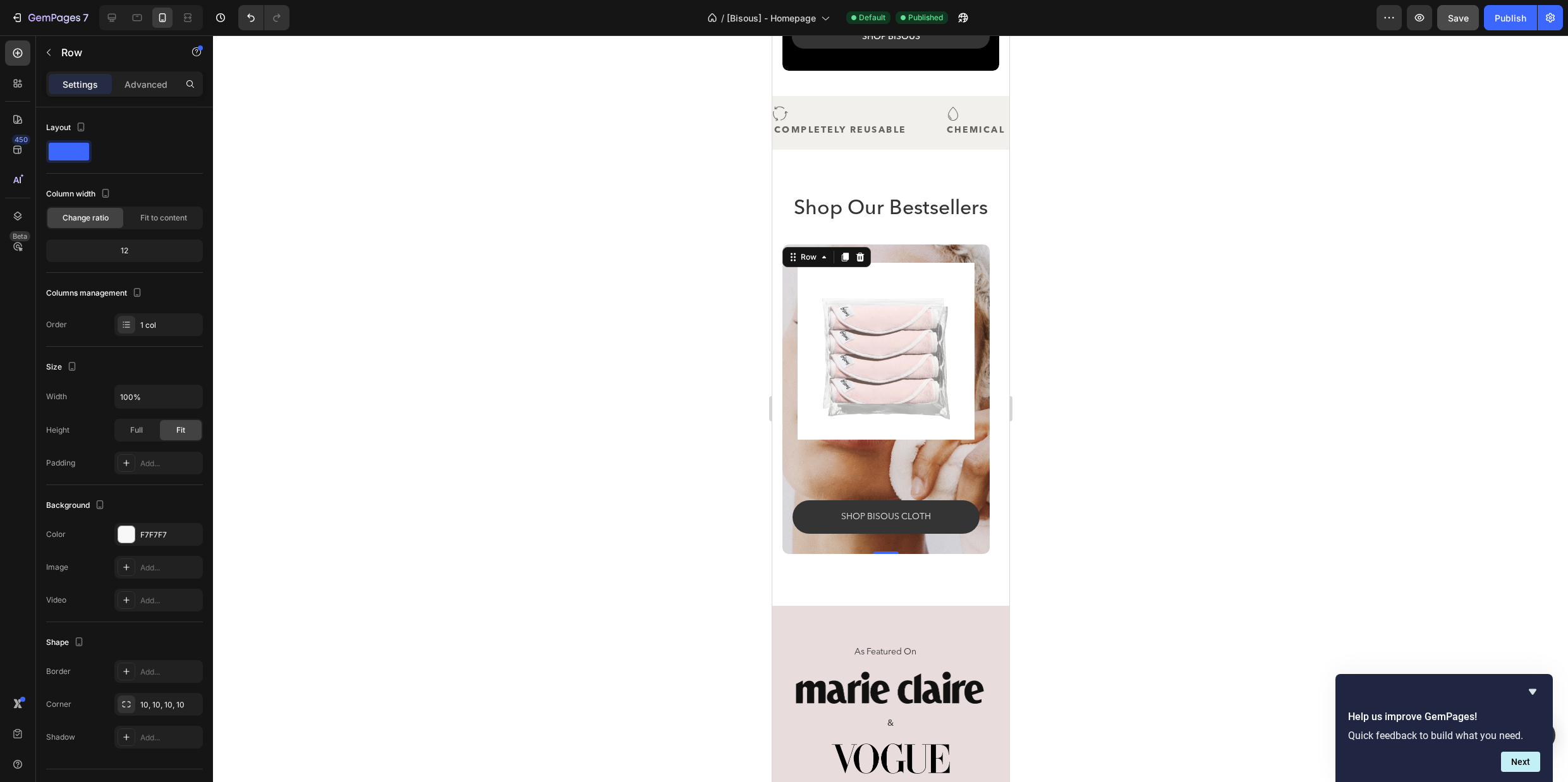
click at [879, 245] on div "Bisous Cloth Text Block Product Images Icon Icon Icon Icon Icon Icon List (314)…" at bounding box center [885, 399] width 208 height 309
click at [969, 408] on img at bounding box center [885, 351] width 177 height 177
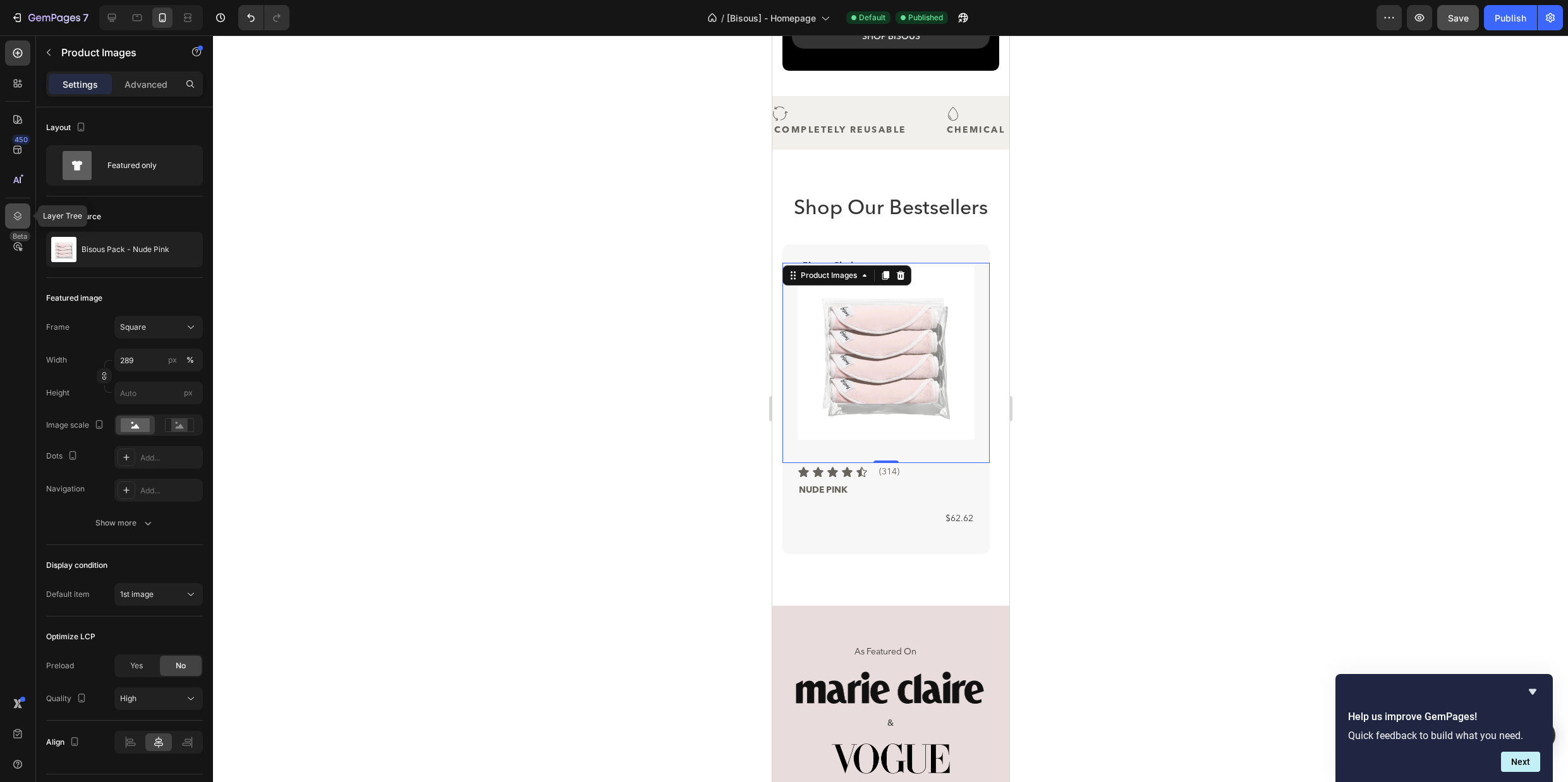
click at [15, 217] on icon at bounding box center [18, 215] width 8 height 9
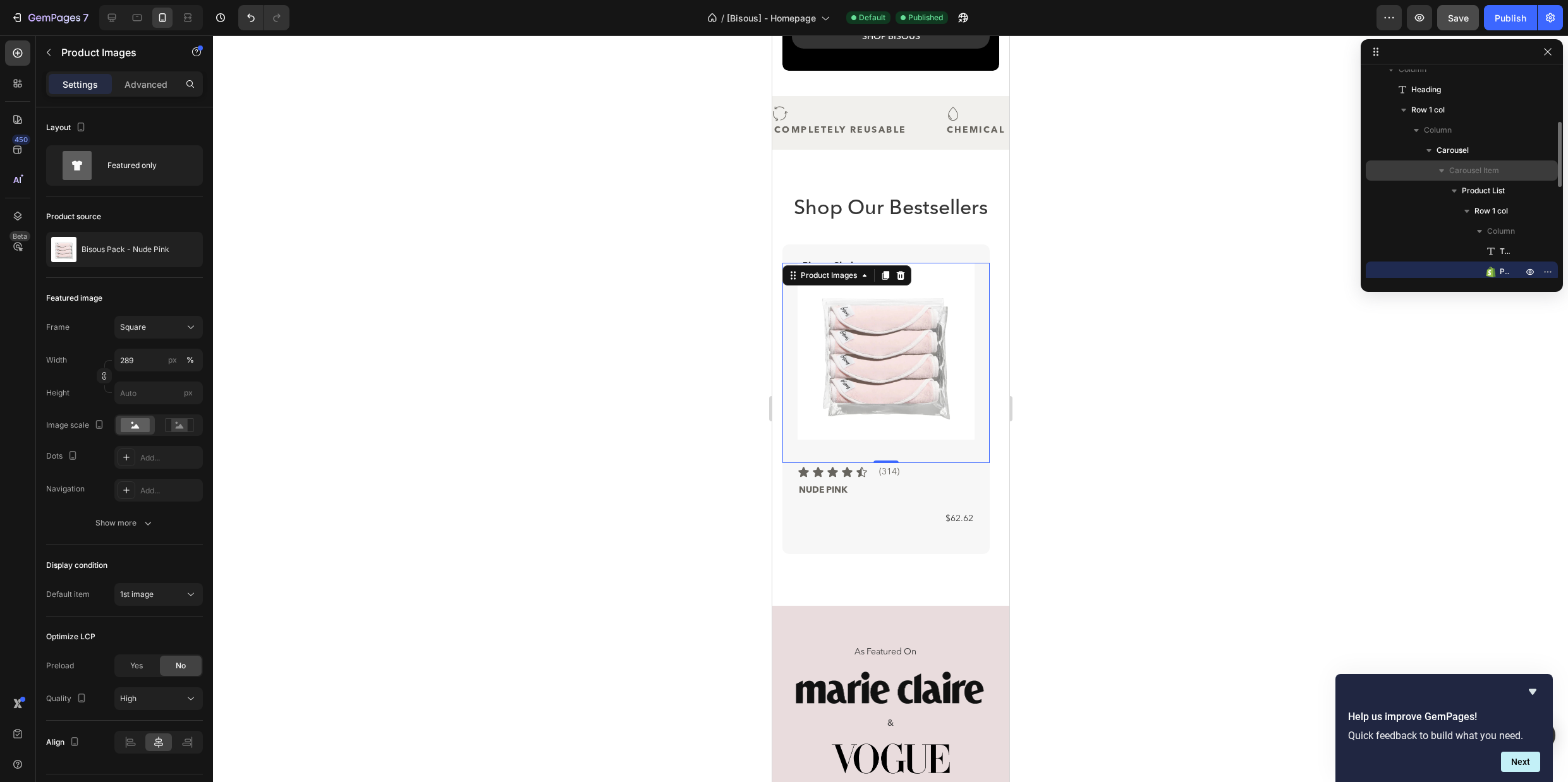
scroll to position [94, 0]
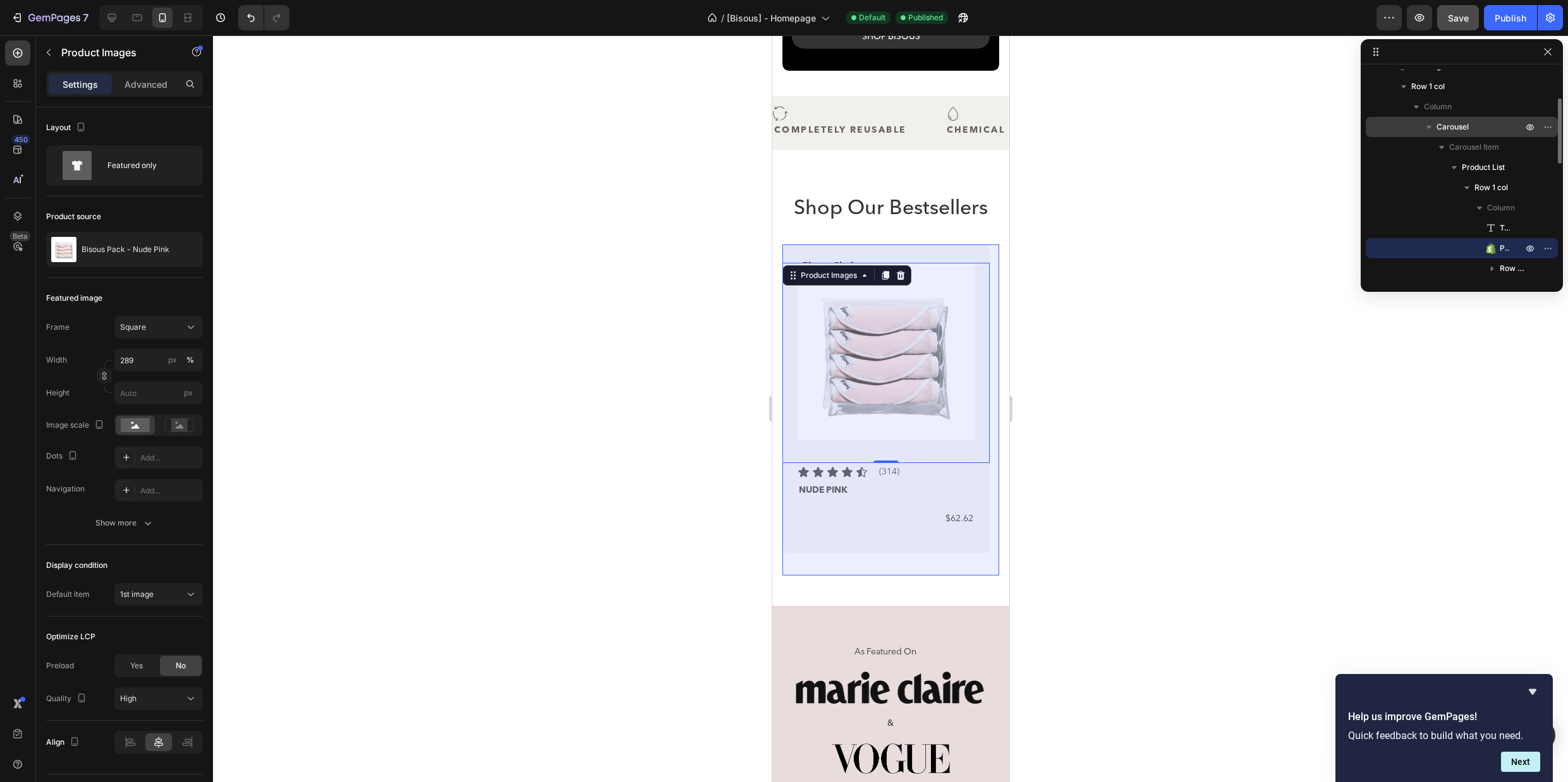
click at [1469, 129] on p "Carousel" at bounding box center [1481, 127] width 89 height 13
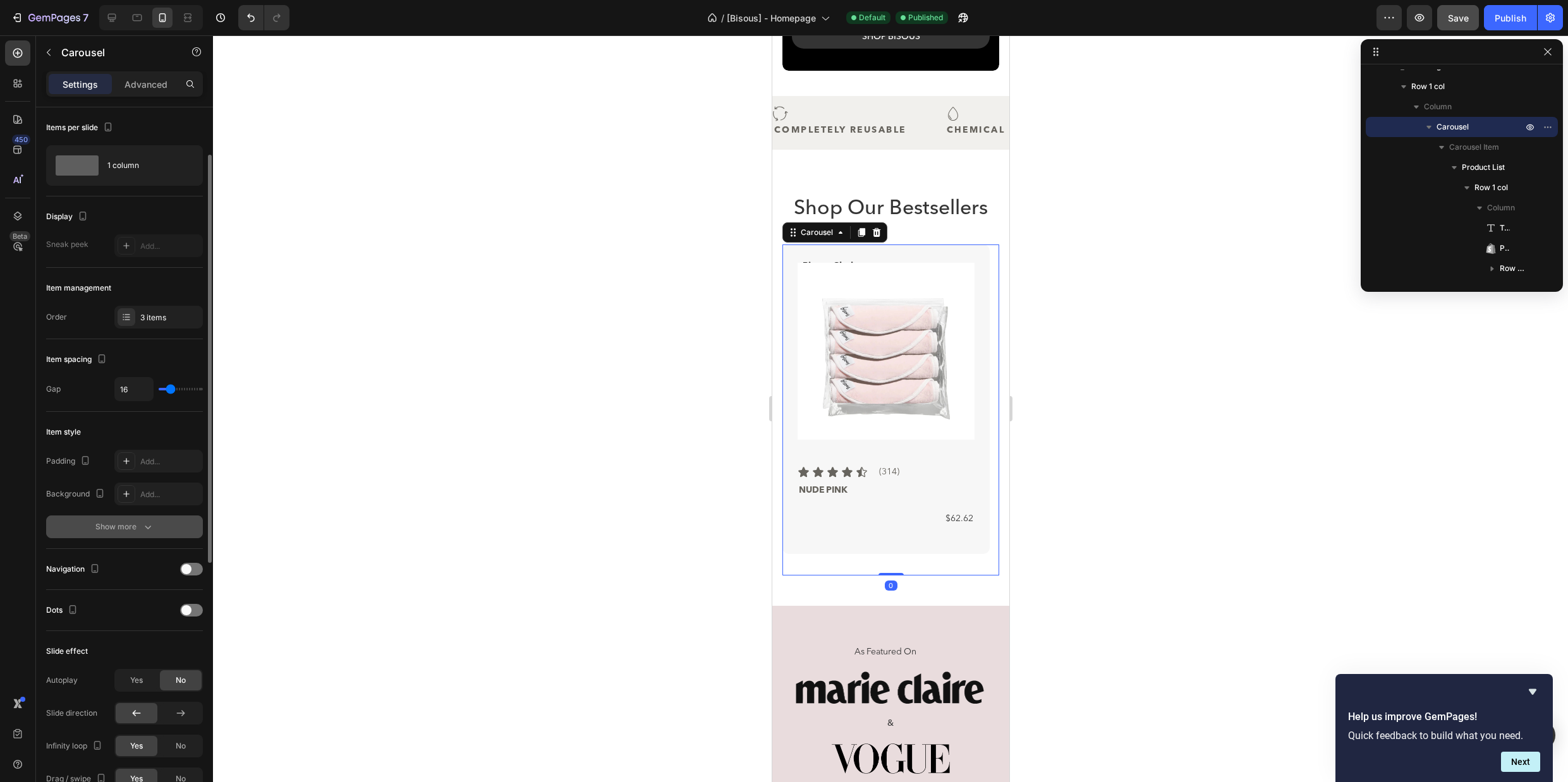
scroll to position [31, 0]
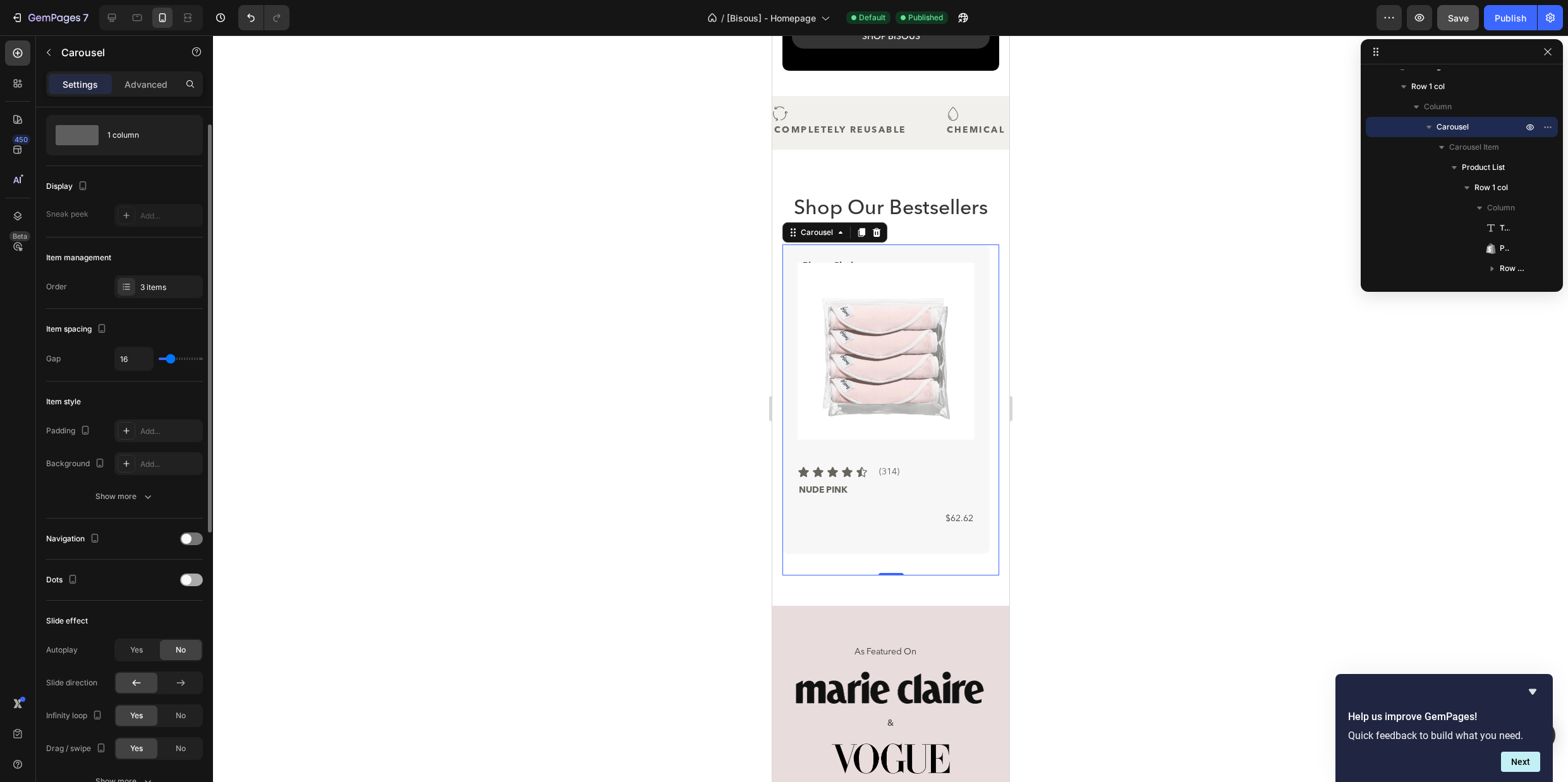
click at [198, 583] on div at bounding box center [191, 580] width 23 height 13
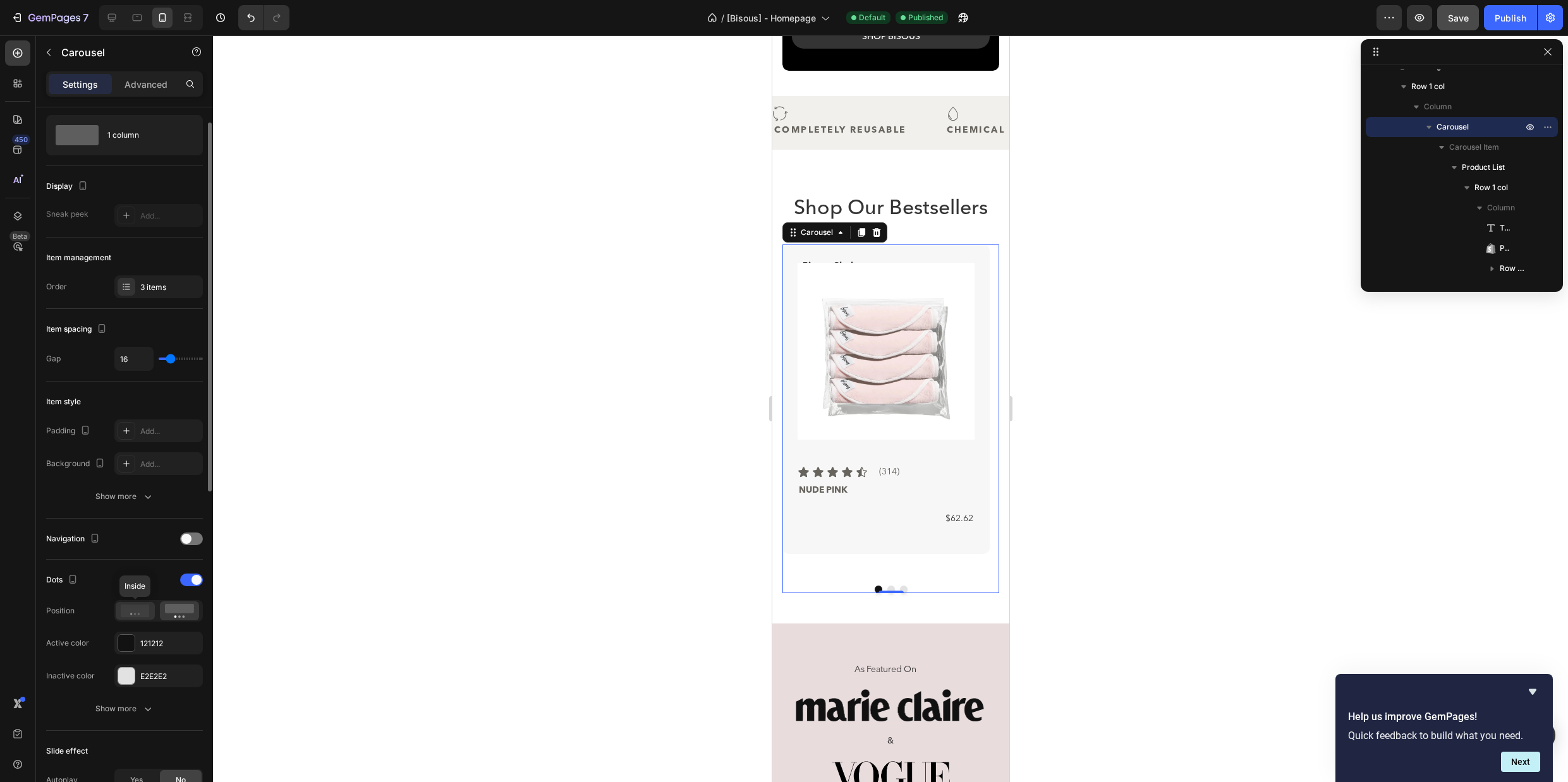
click at [138, 615] on icon at bounding box center [135, 611] width 29 height 13
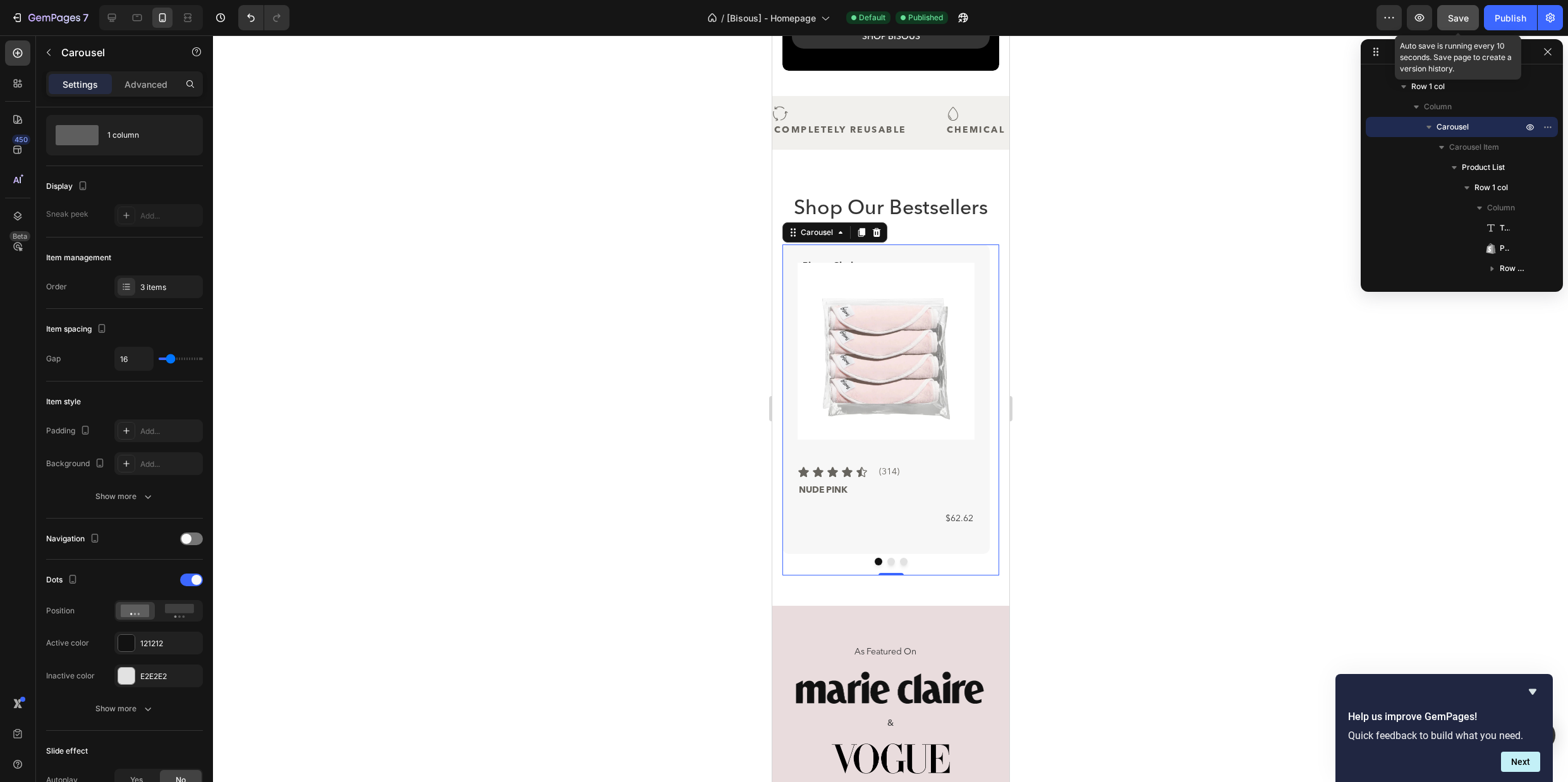
click at [1457, 16] on span "Save" at bounding box center [1458, 18] width 21 height 10
click at [1455, 16] on span "Save" at bounding box center [1458, 18] width 21 height 10
click at [1502, 19] on div "Publish" at bounding box center [1510, 18] width 31 height 13
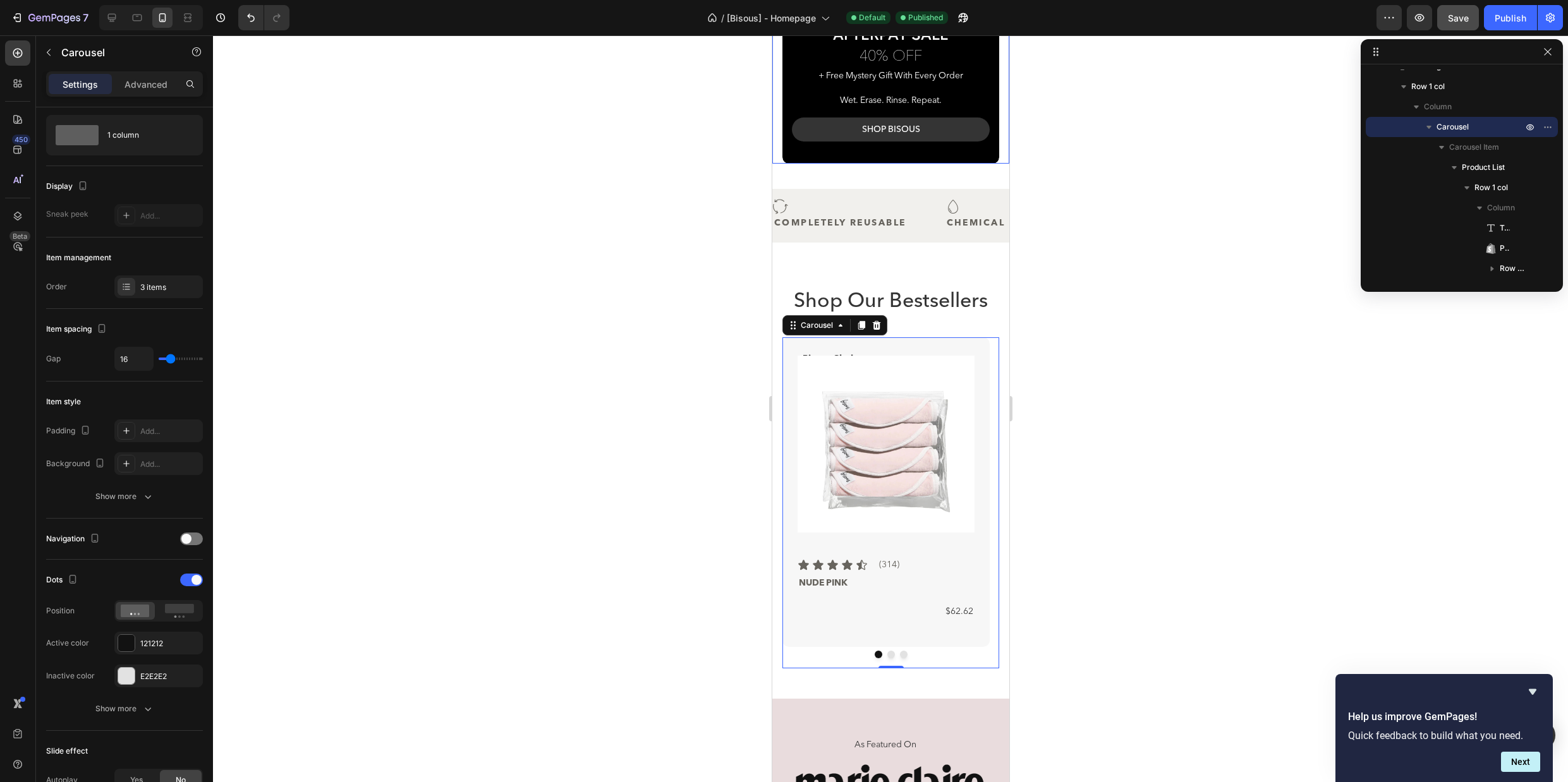
scroll to position [288, 0]
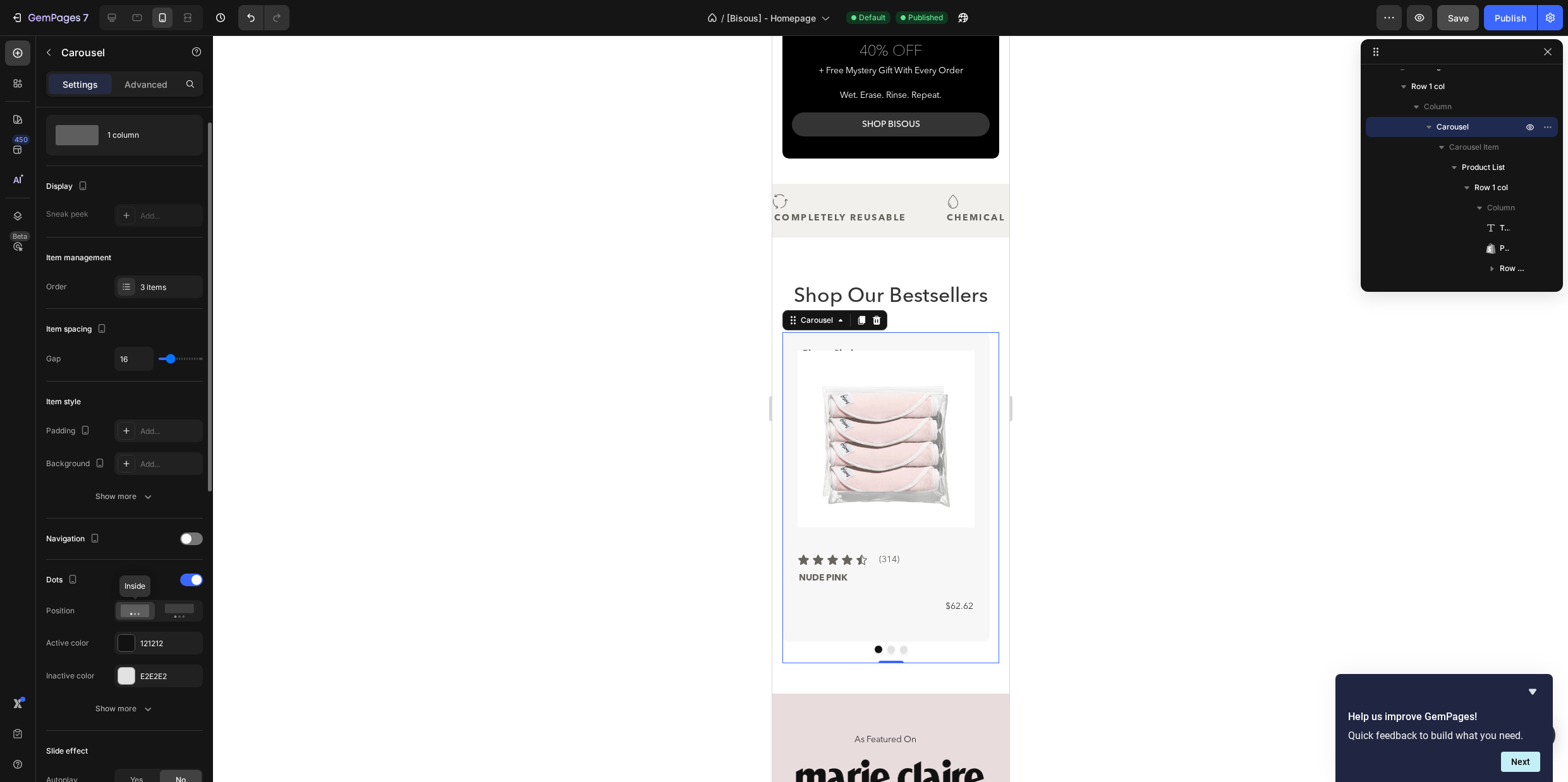
click at [135, 606] on icon at bounding box center [135, 611] width 29 height 13
click at [183, 614] on icon at bounding box center [179, 610] width 29 height 14
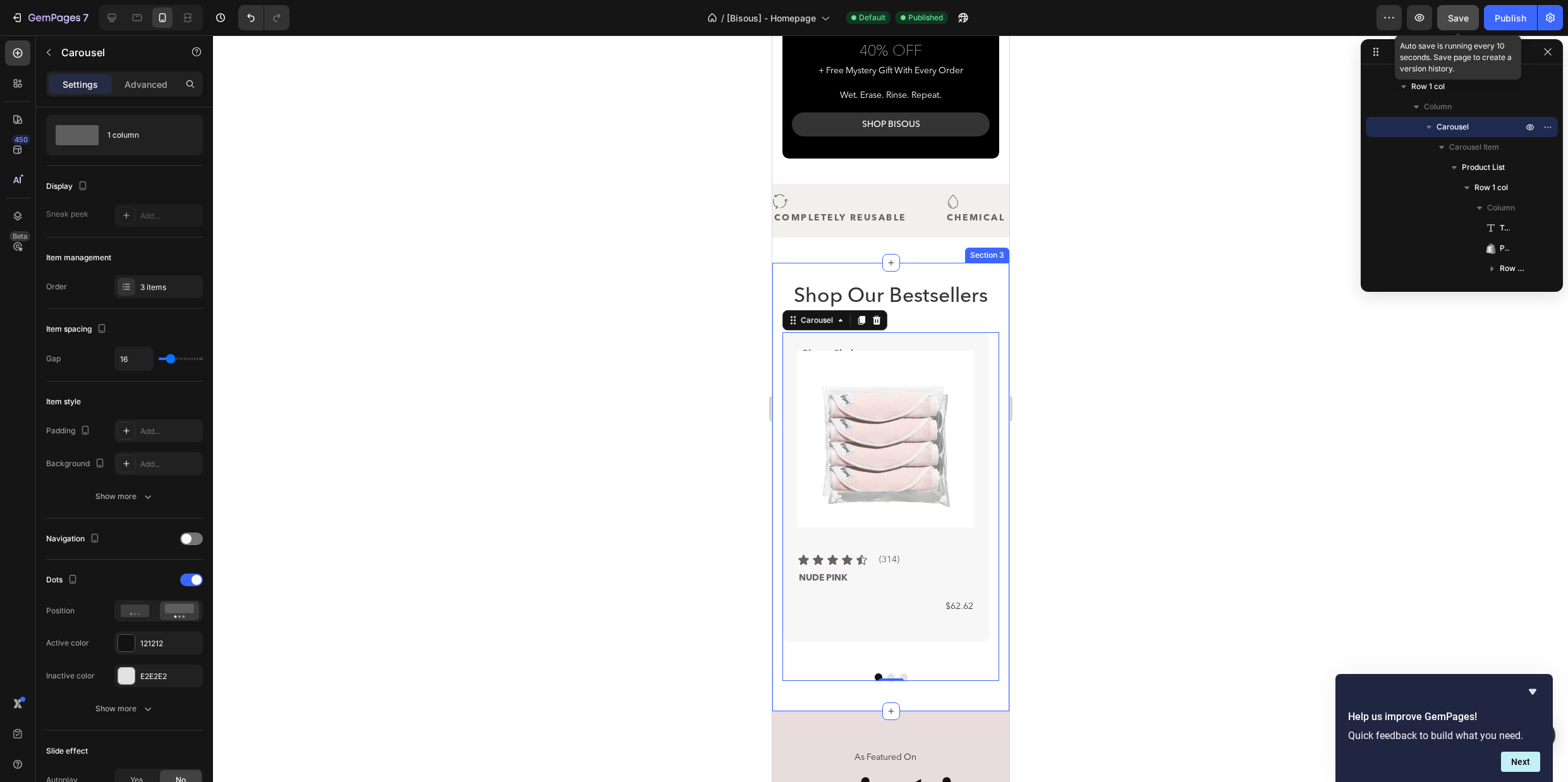
click at [1464, 16] on span "Save" at bounding box center [1458, 18] width 21 height 10
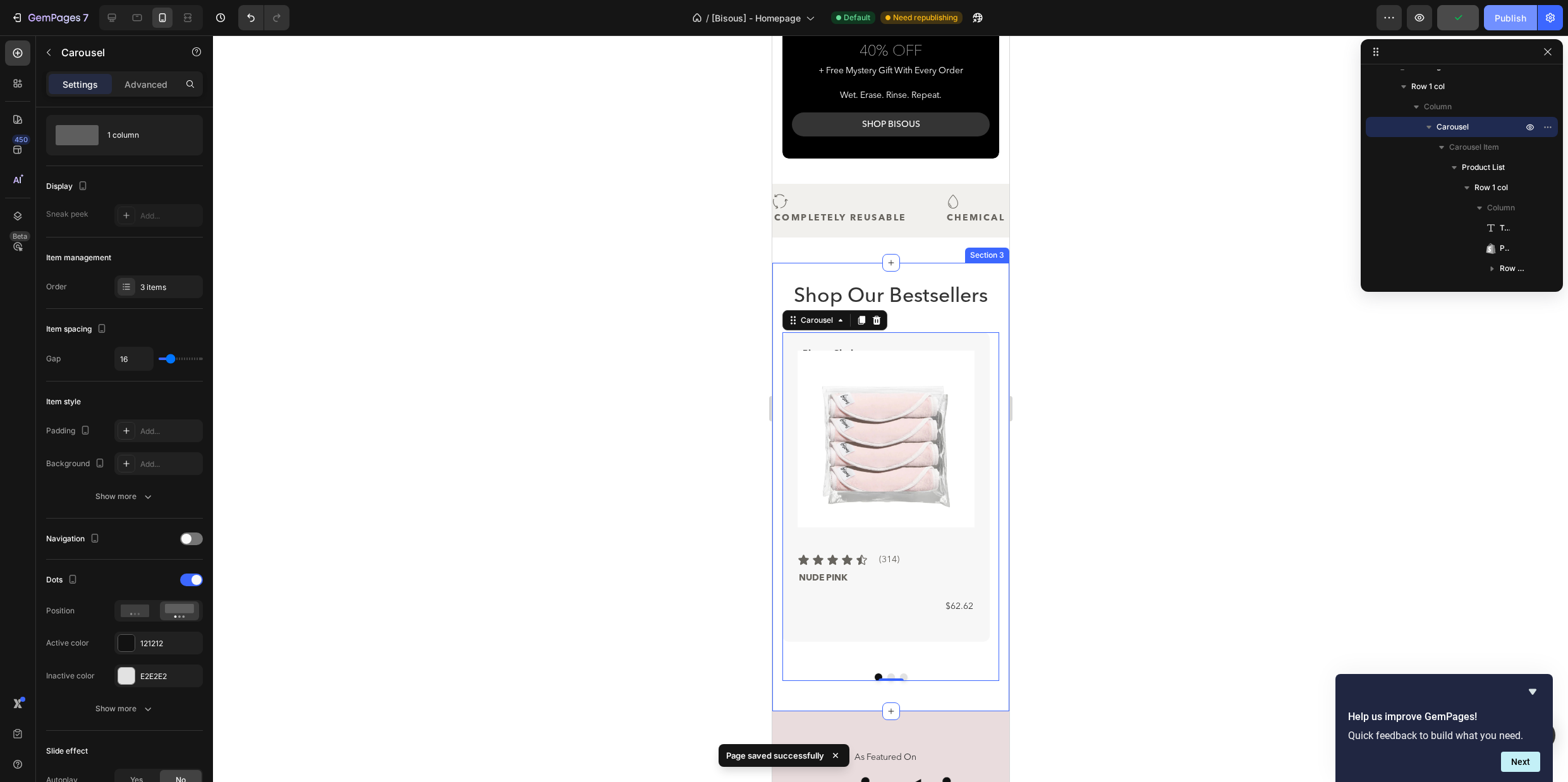
click at [1495, 21] on div "Publish" at bounding box center [1510, 18] width 31 height 13
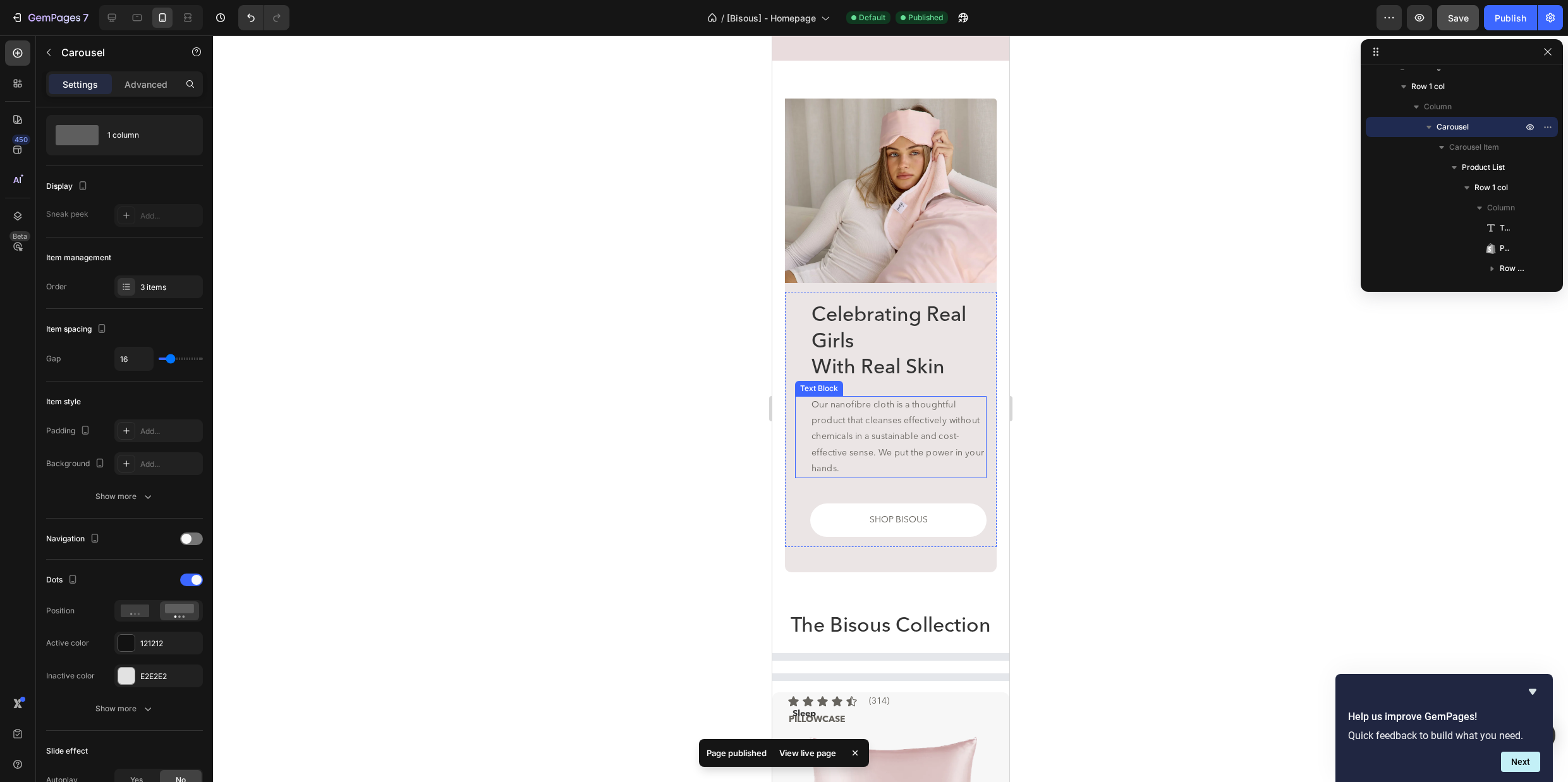
scroll to position [1120, 0]
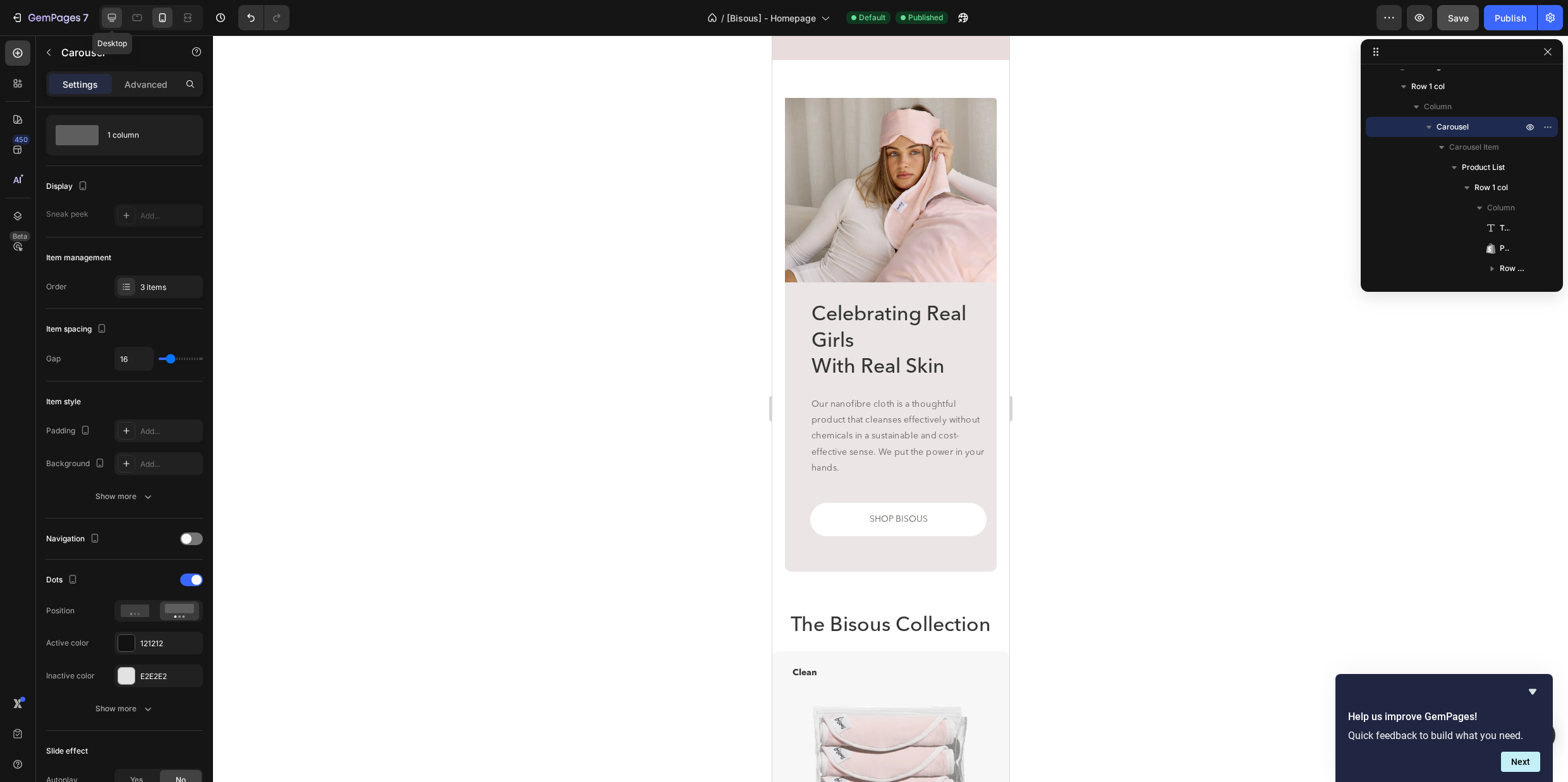
click at [119, 16] on div at bounding box center [111, 17] width 20 height 20
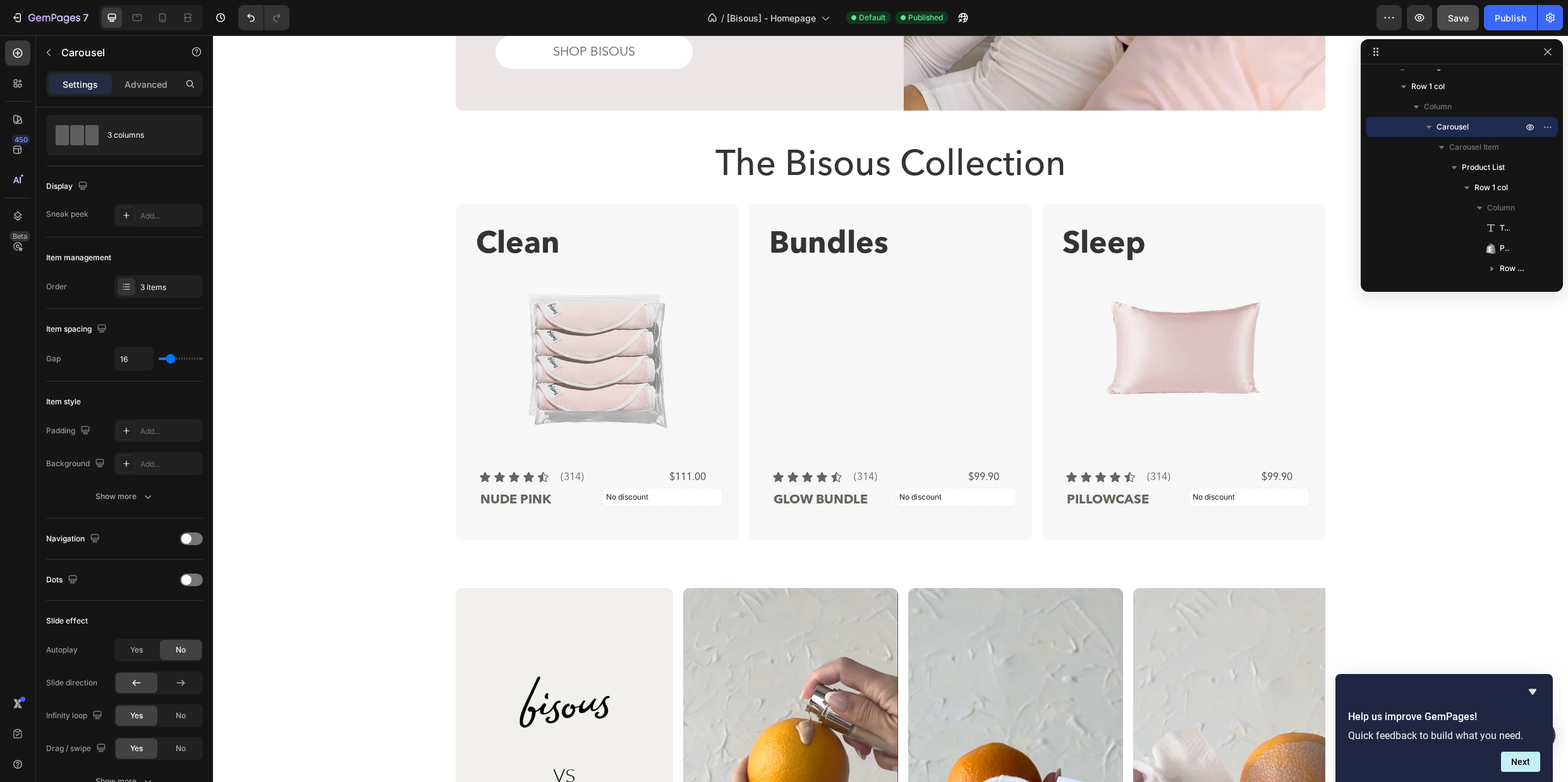
scroll to position [1475, 0]
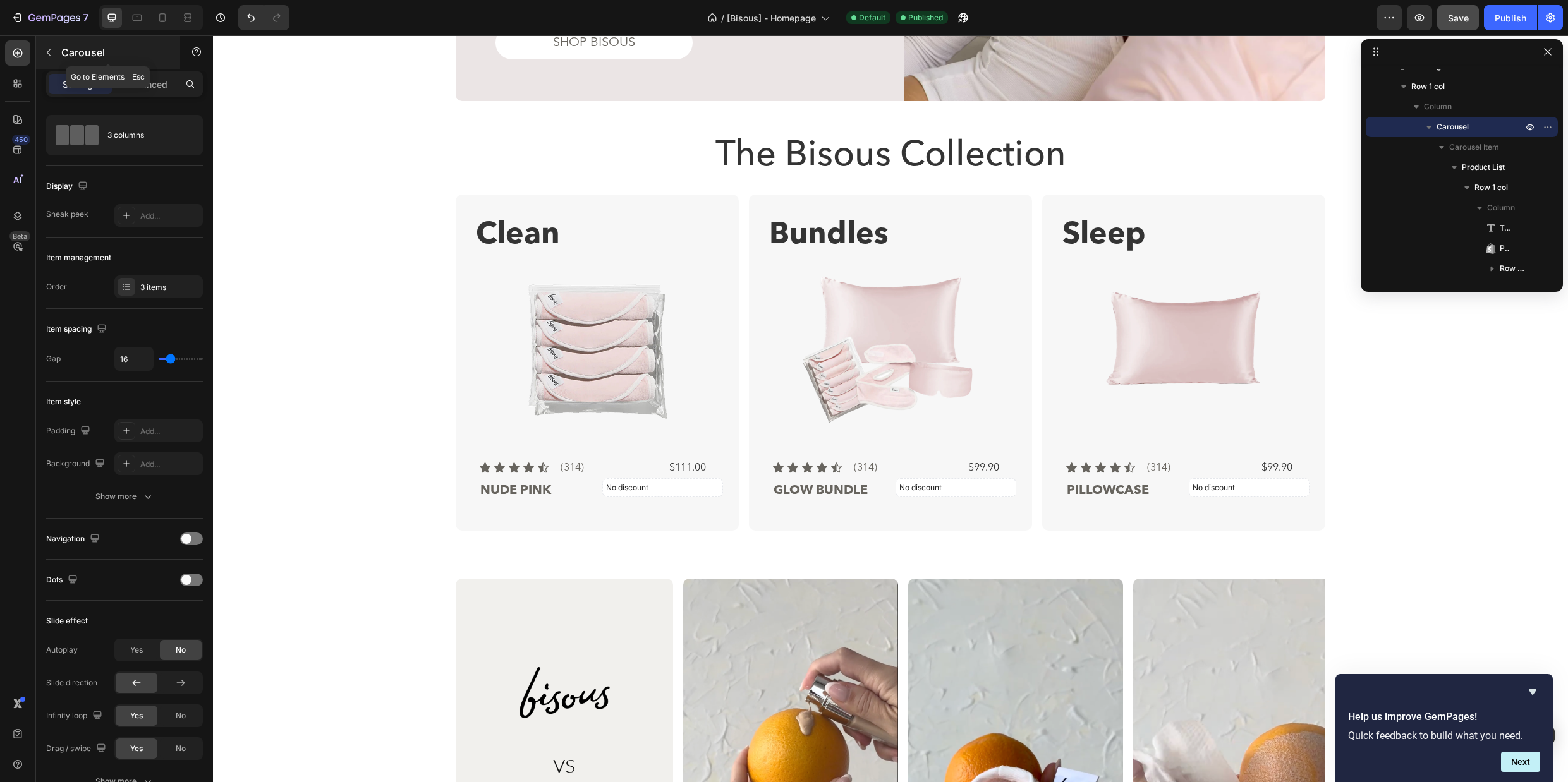
click at [47, 53] on icon "button" at bounding box center [48, 52] width 10 height 10
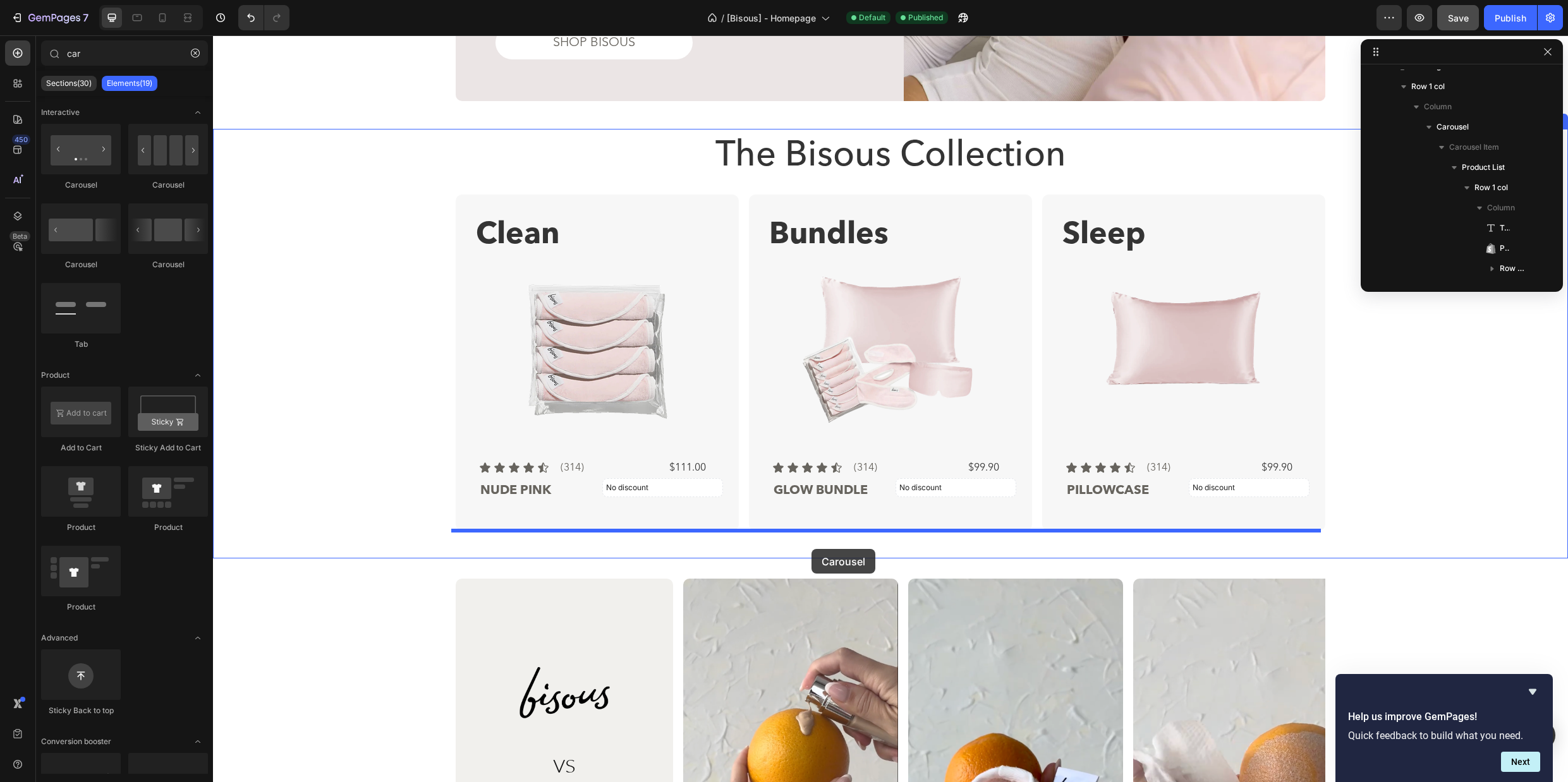
drag, startPoint x: 363, startPoint y: 187, endPoint x: 811, endPoint y: 549, distance: 576.0
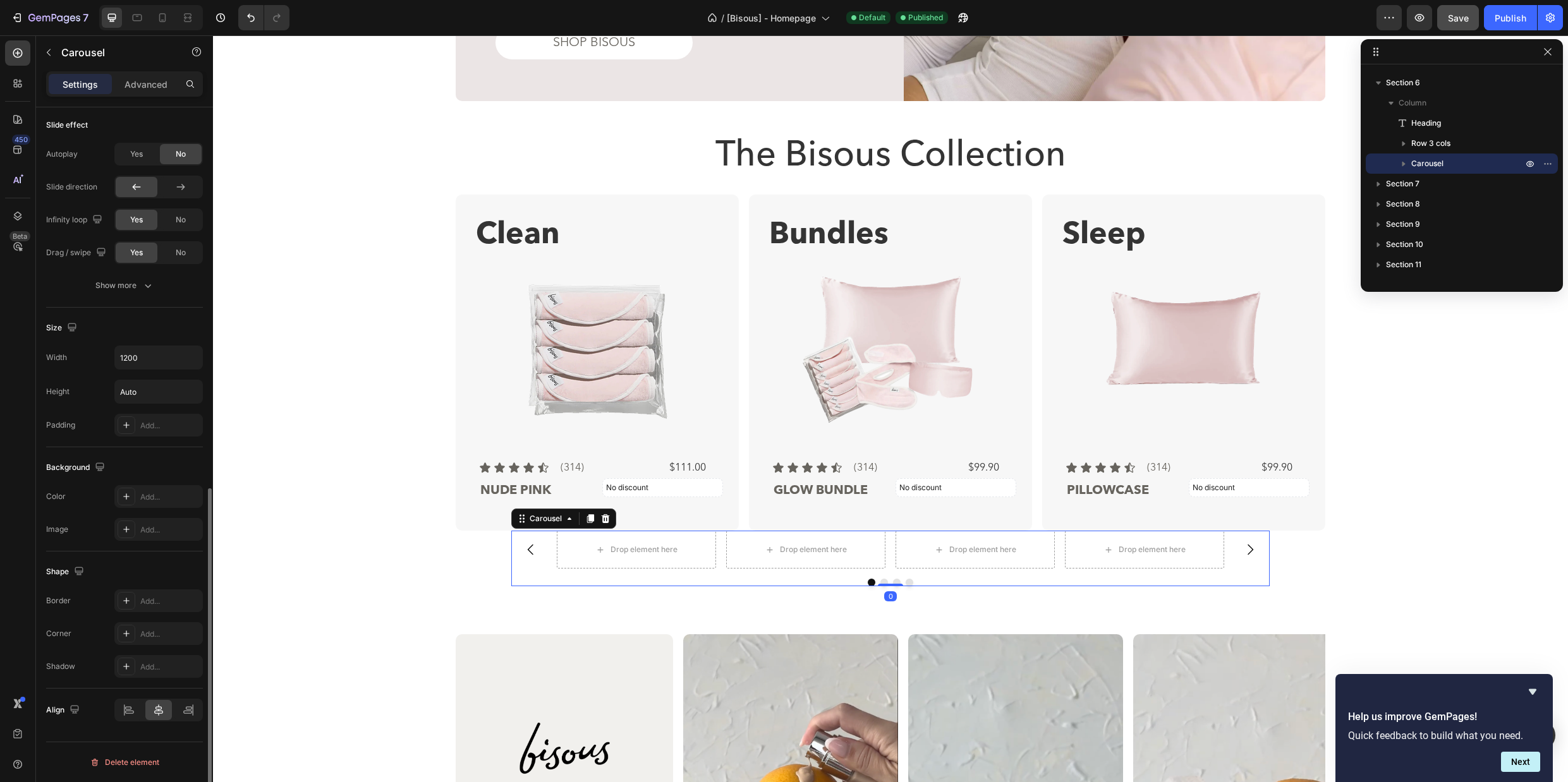
scroll to position [813, 0]
click at [147, 370] on input "1200" at bounding box center [158, 364] width 87 height 23
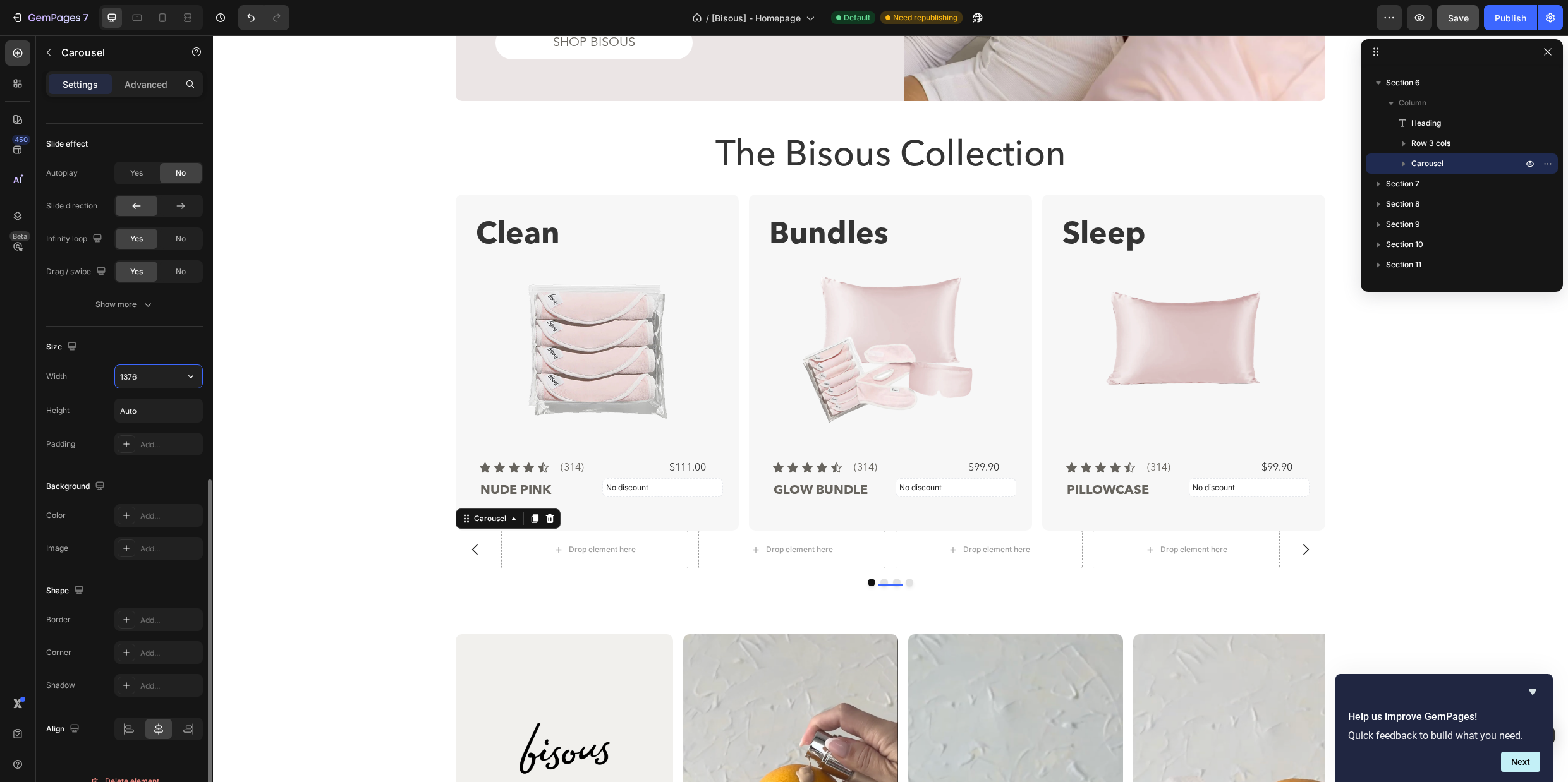
scroll to position [525, 0]
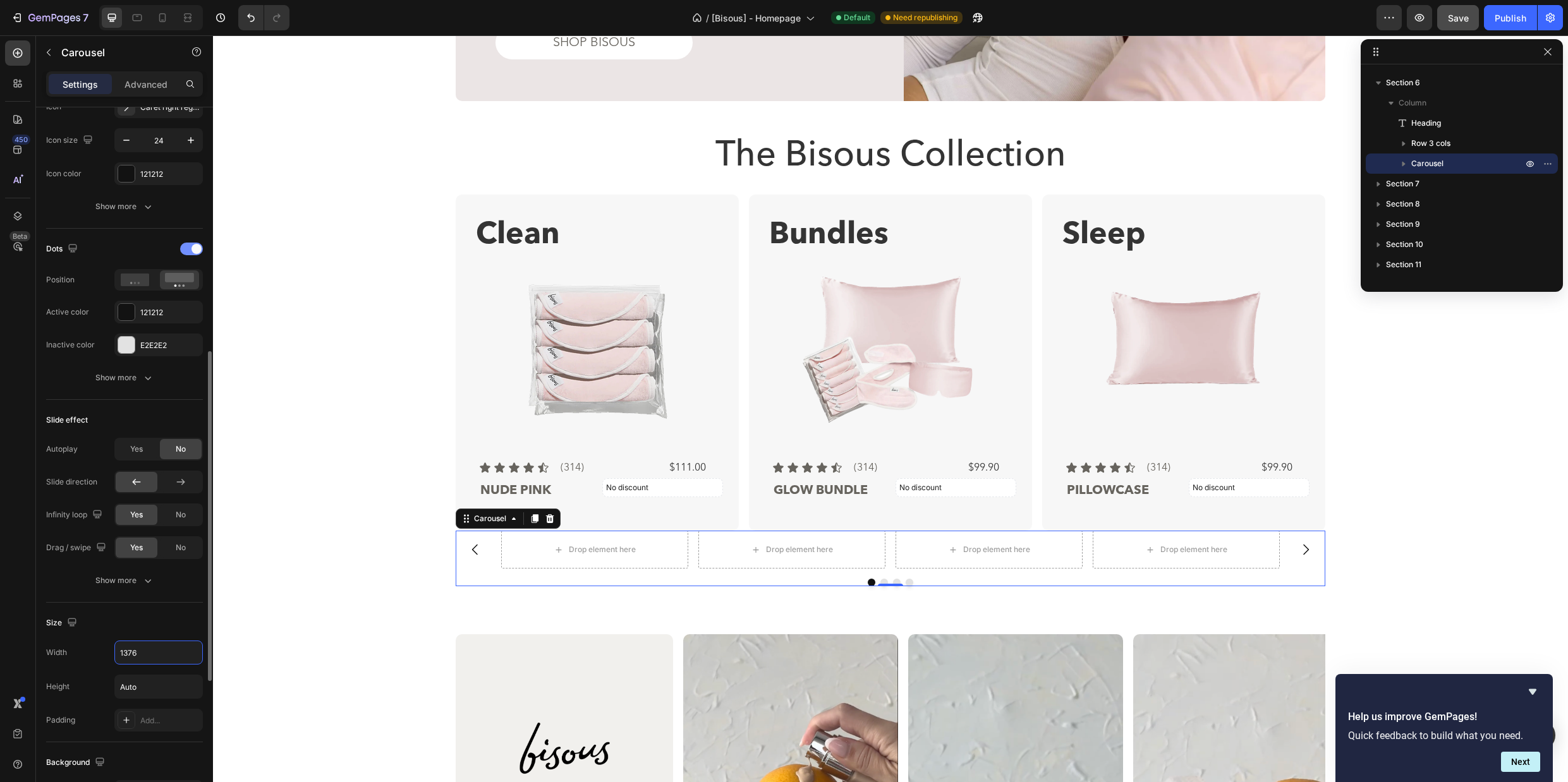
type input "1376"
click at [186, 251] on div at bounding box center [191, 249] width 23 height 13
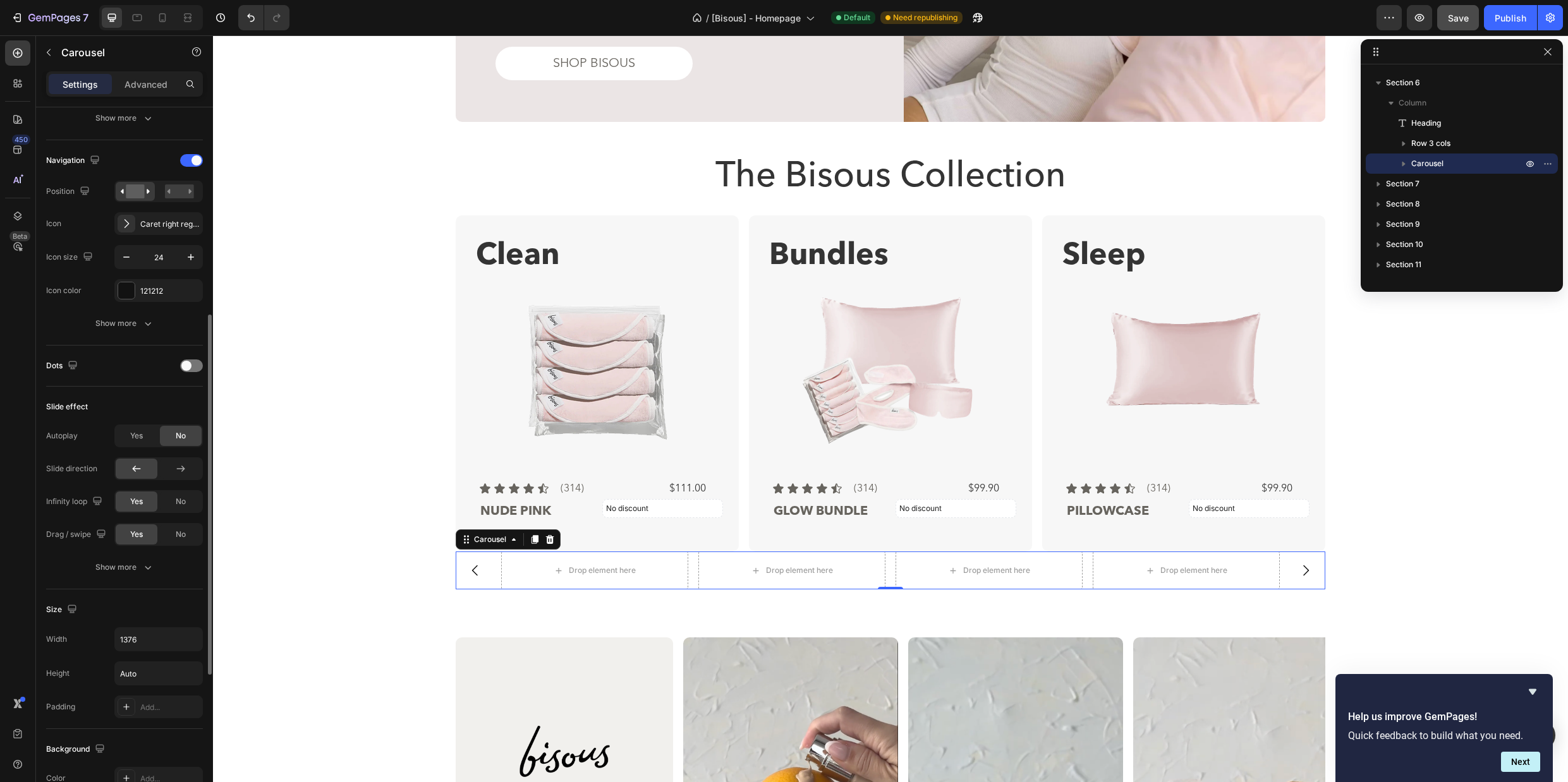
scroll to position [1443, 0]
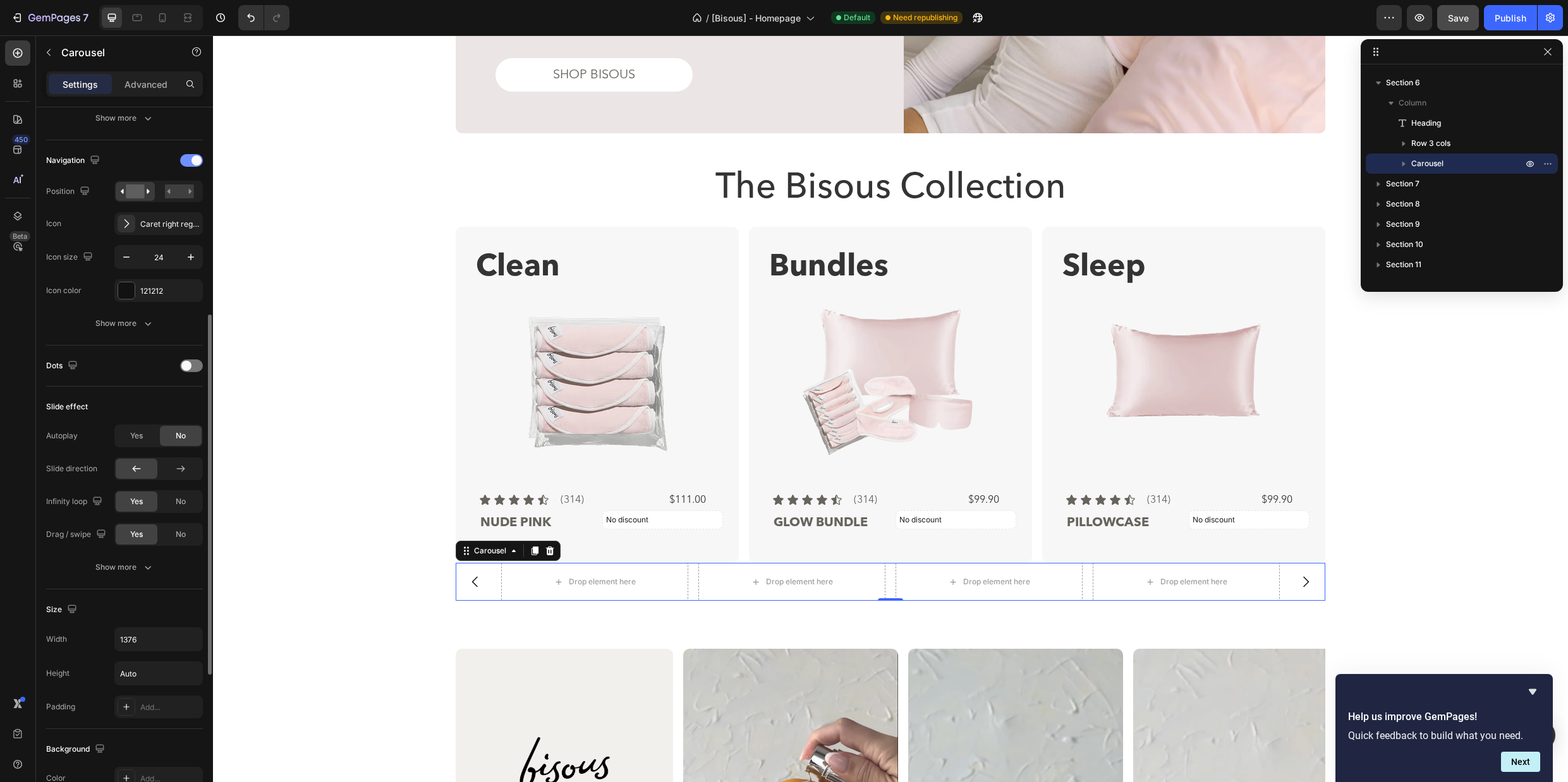
click at [188, 156] on div at bounding box center [191, 161] width 23 height 13
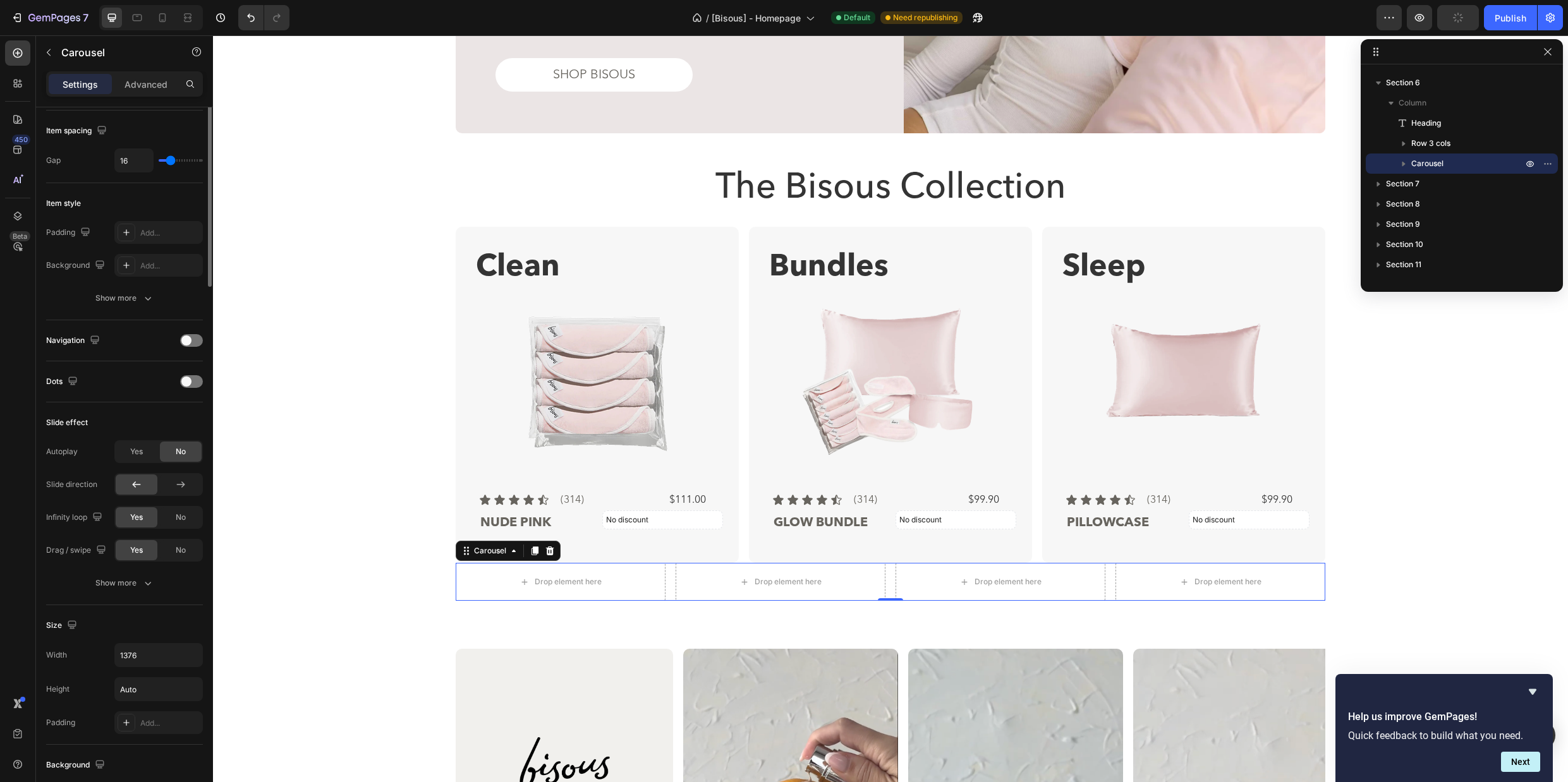
scroll to position [0, 0]
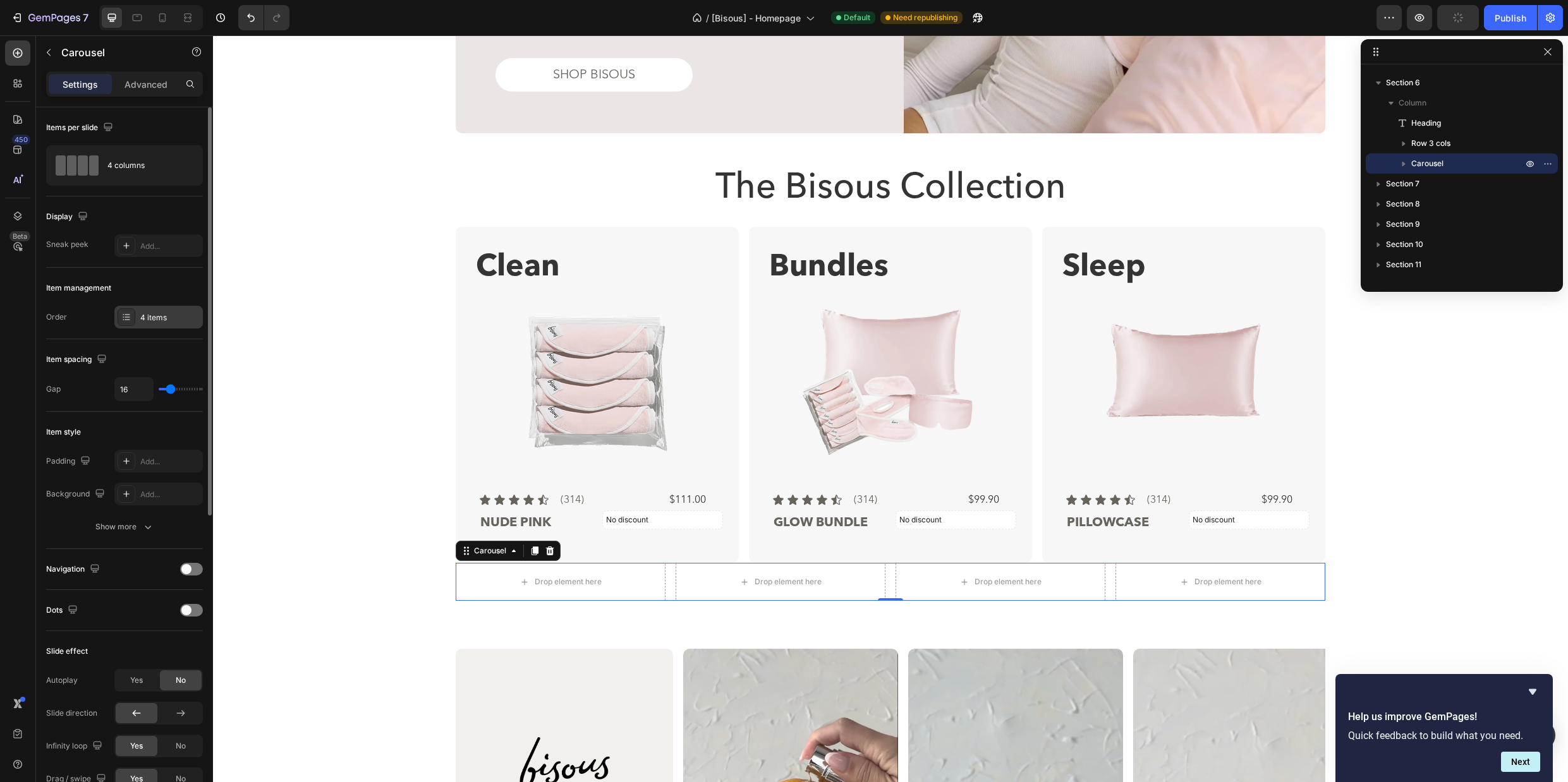
click at [163, 322] on div "4 items" at bounding box center [170, 318] width 60 height 11
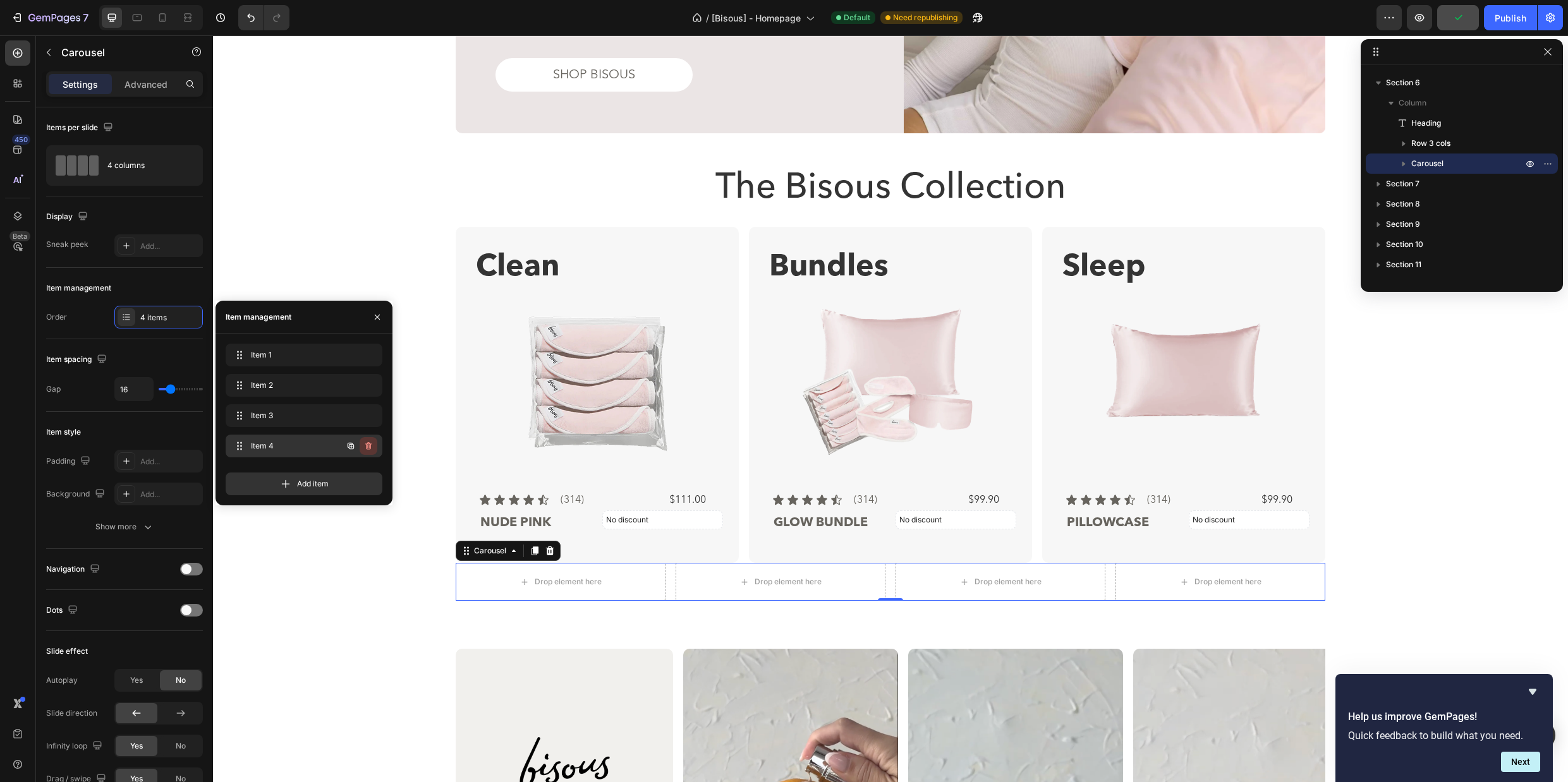
click at [371, 445] on icon "button" at bounding box center [368, 445] width 10 height 10
click at [362, 443] on div "Delete" at bounding box center [359, 445] width 23 height 11
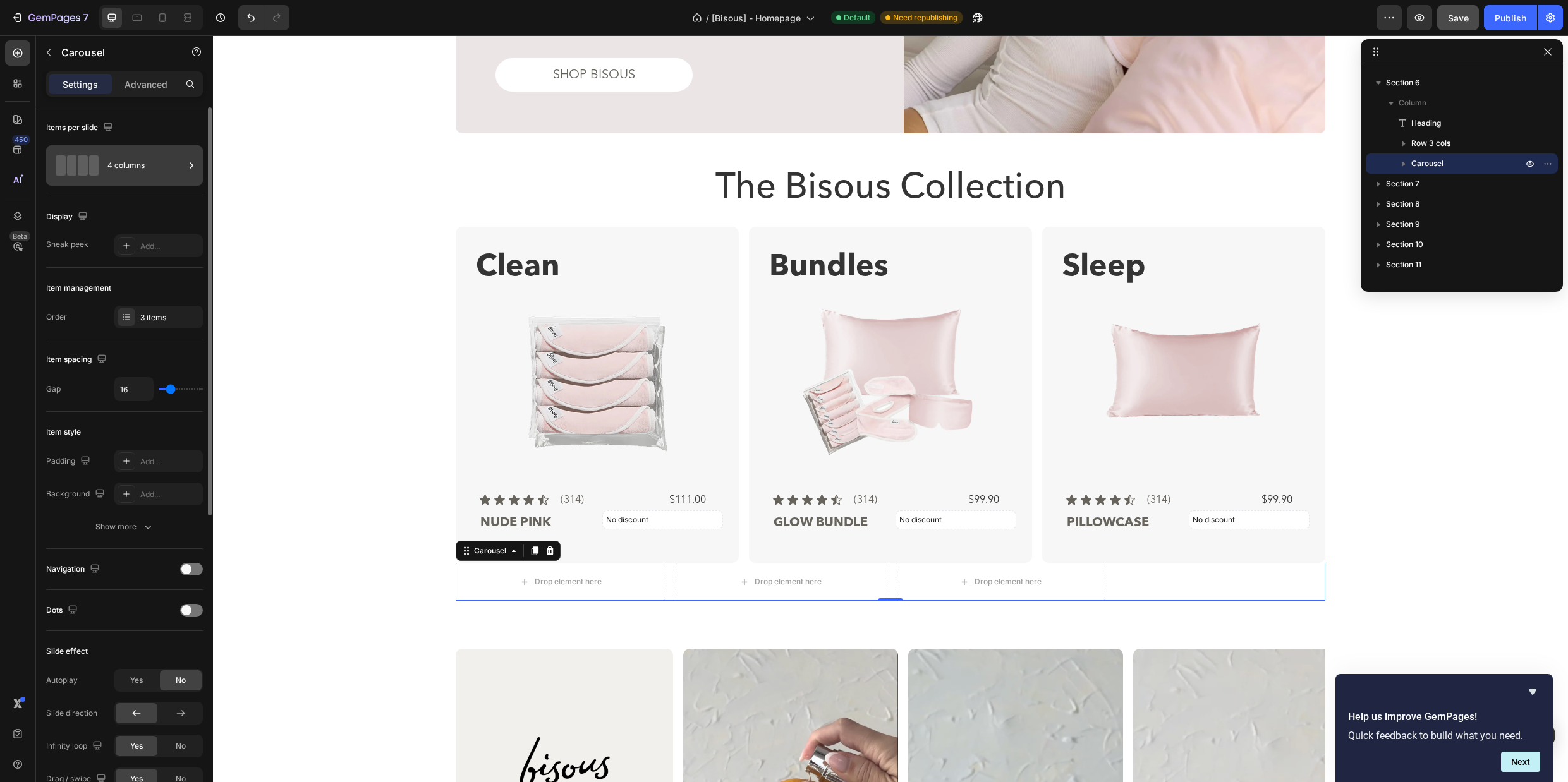
click at [157, 164] on div "4 columns" at bounding box center [145, 165] width 77 height 29
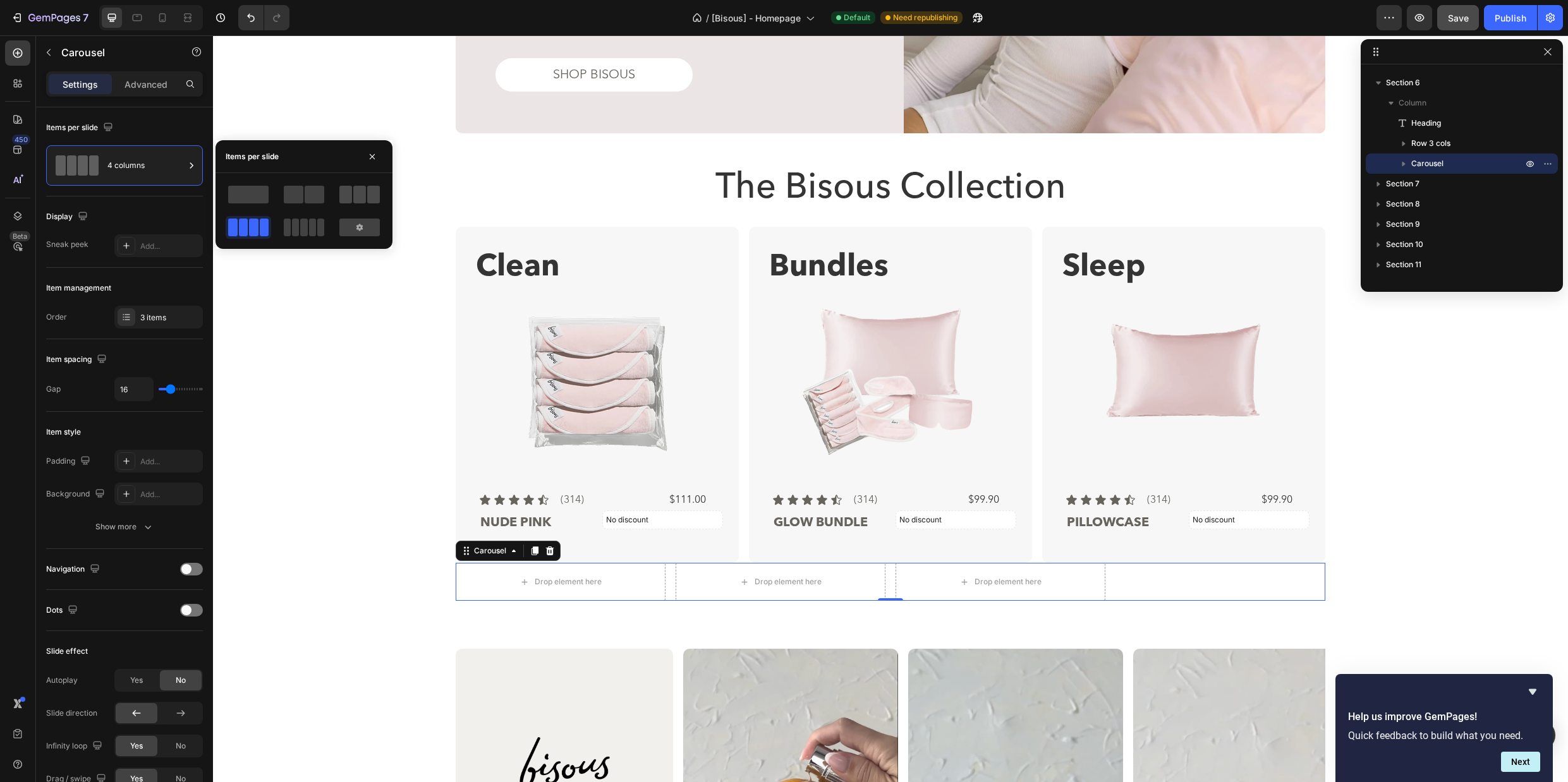
click at [344, 198] on span at bounding box center [346, 194] width 13 height 18
click at [737, 555] on div "Clean Text Block Product Images Icon Icon Icon Icon Icon Icon List (314) Text B…" at bounding box center [890, 395] width 870 height 336
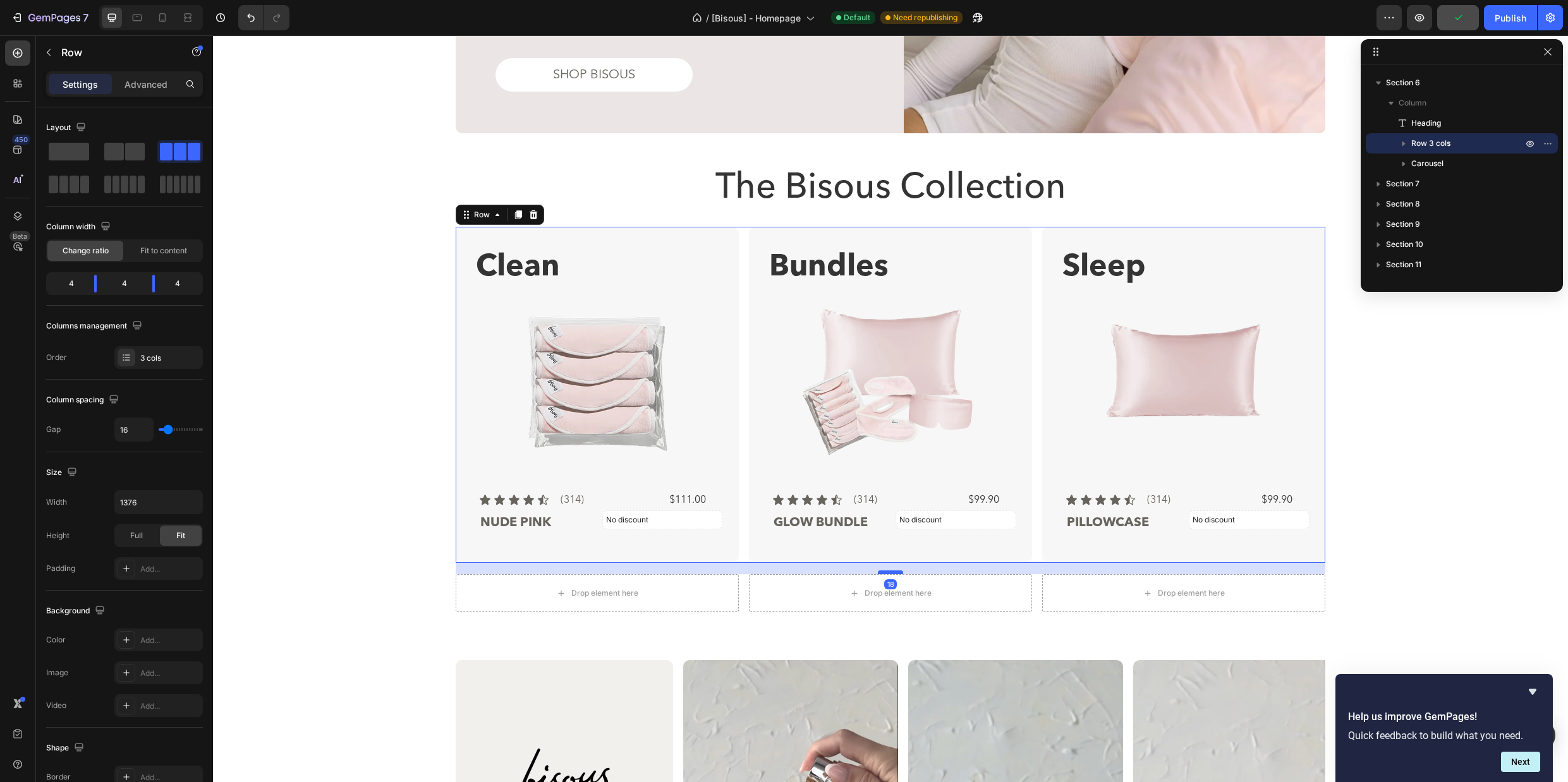
drag, startPoint x: 882, startPoint y: 561, endPoint x: 883, endPoint y: 572, distance: 11.0
click at [883, 572] on div at bounding box center [890, 572] width 25 height 4
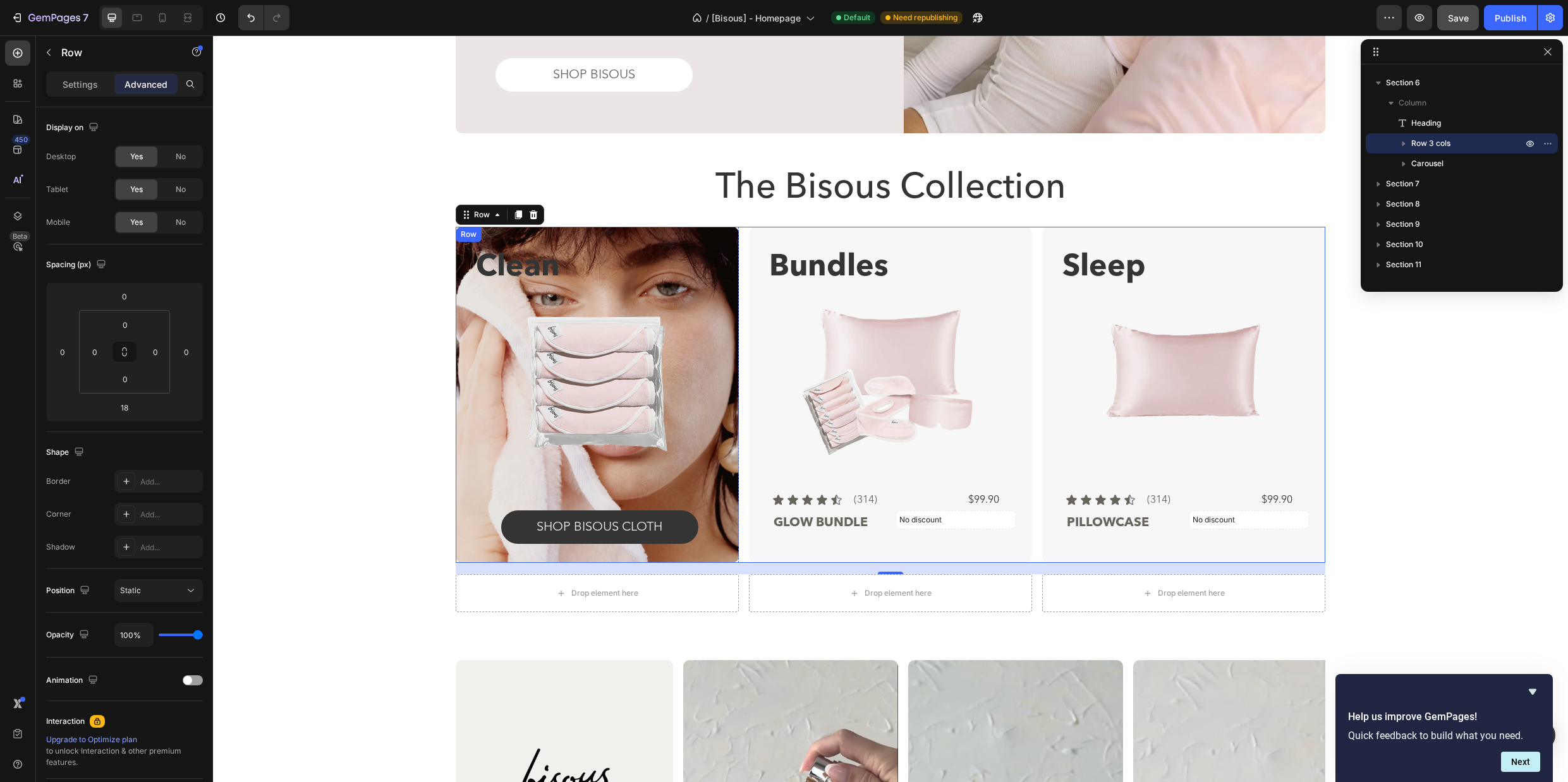
click at [607, 236] on div "Clean Text Block Product Images Icon Icon Icon Icon Icon Icon List (314) Text B…" at bounding box center [597, 395] width 283 height 336
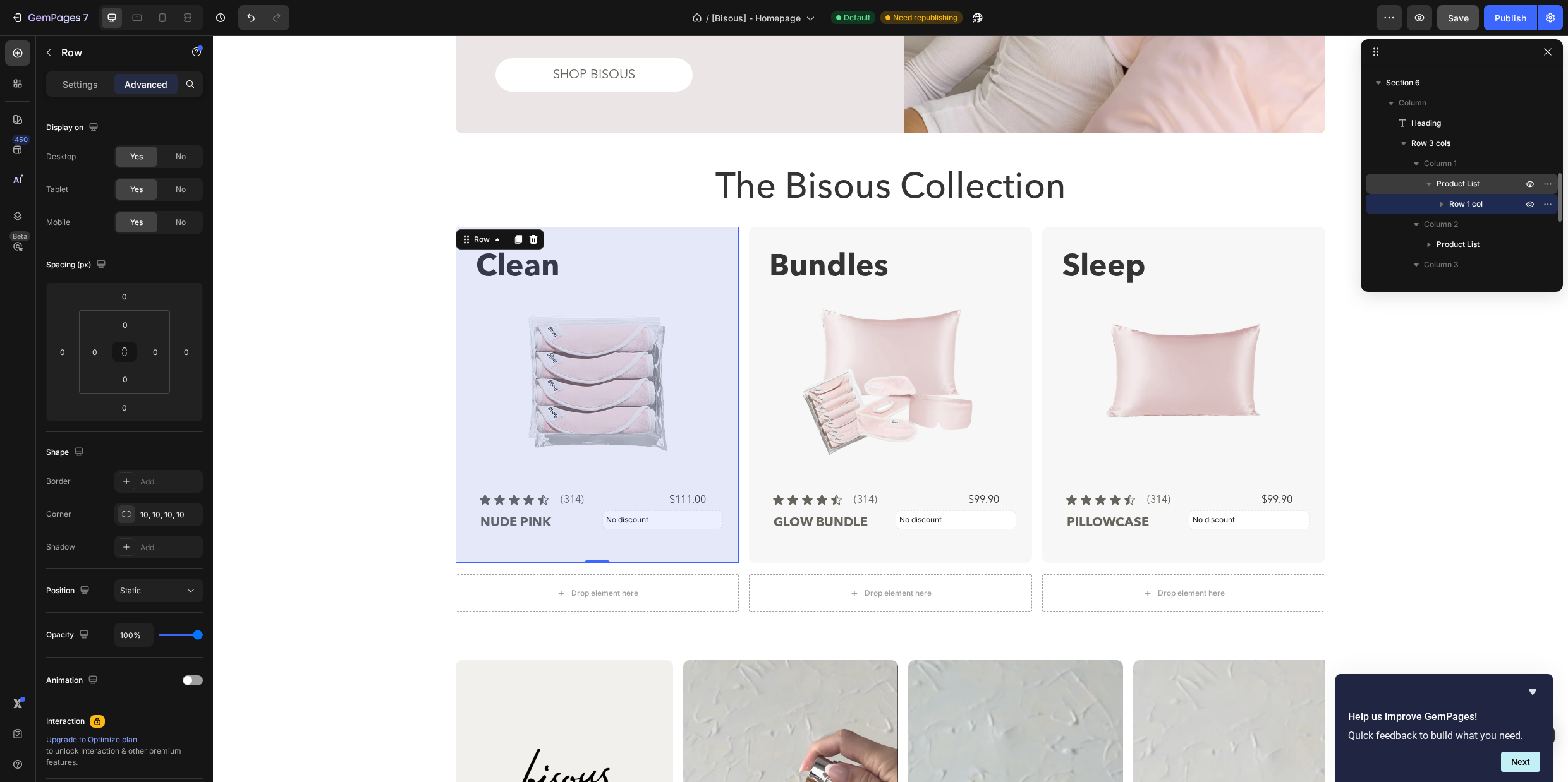
click at [1464, 186] on span "Product List" at bounding box center [1457, 184] width 43 height 13
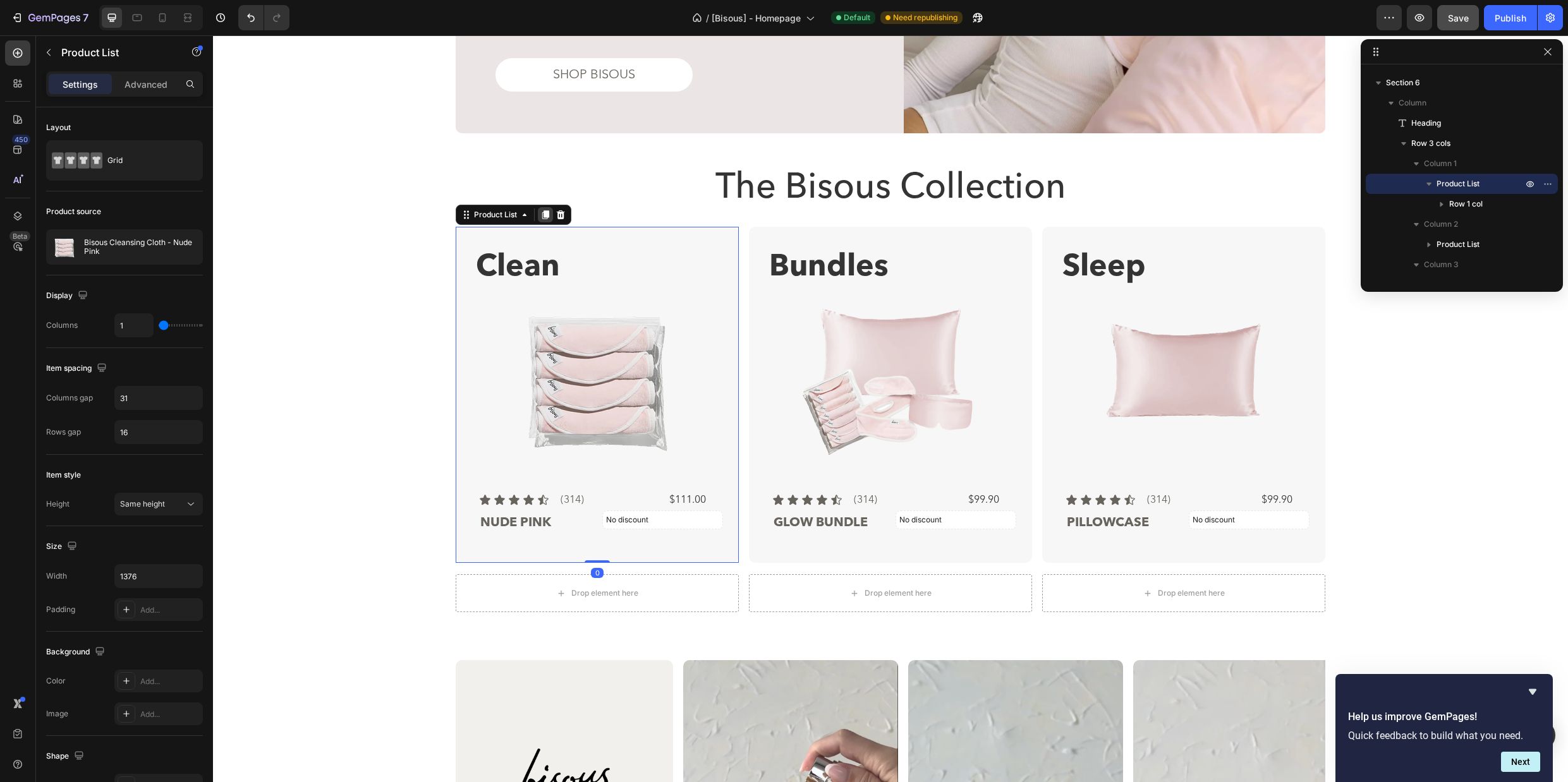
click at [542, 211] on icon at bounding box center [545, 215] width 7 height 9
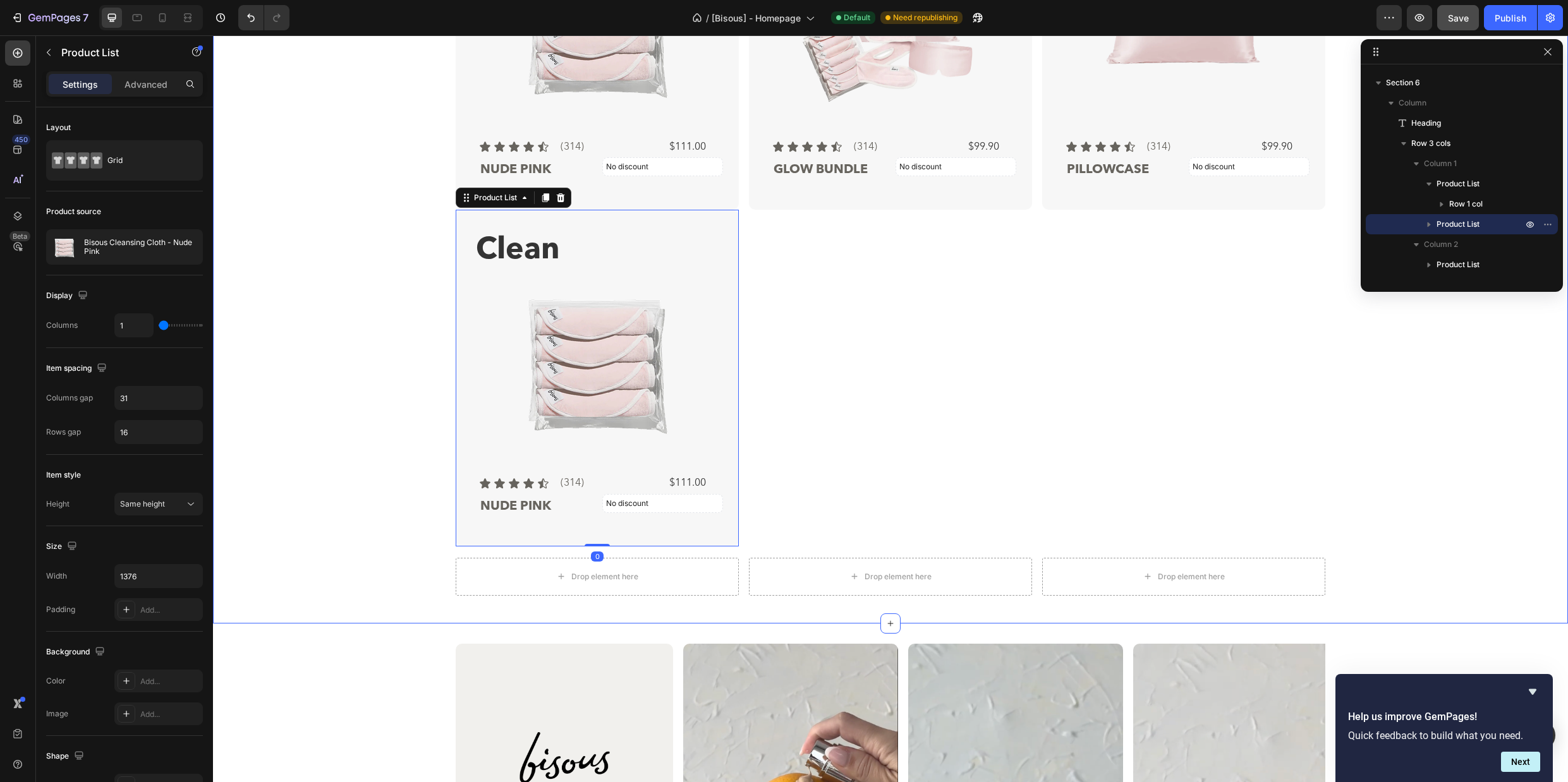
scroll to position [1851, 0]
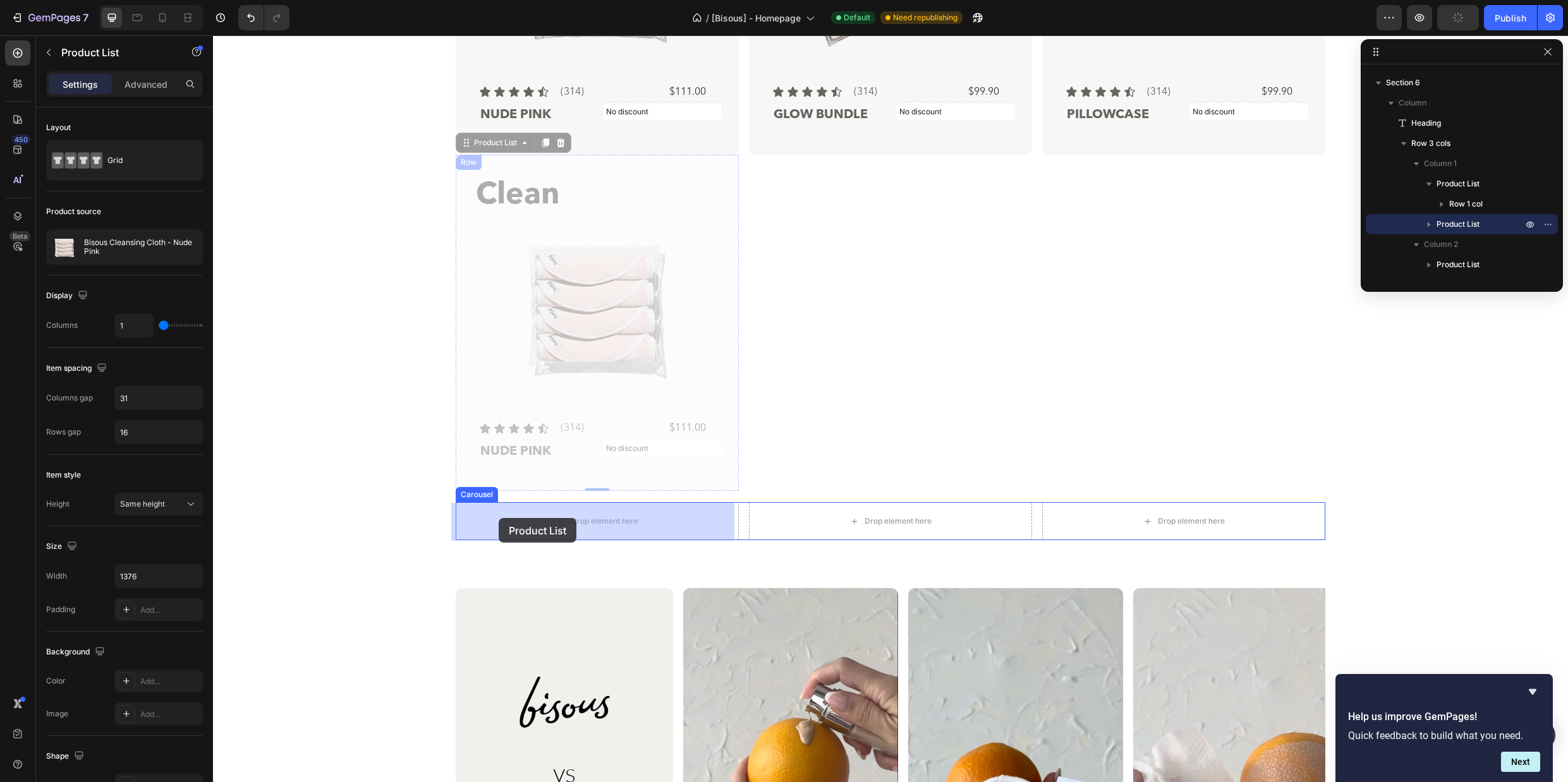
drag, startPoint x: 462, startPoint y: 147, endPoint x: 498, endPoint y: 518, distance: 372.7
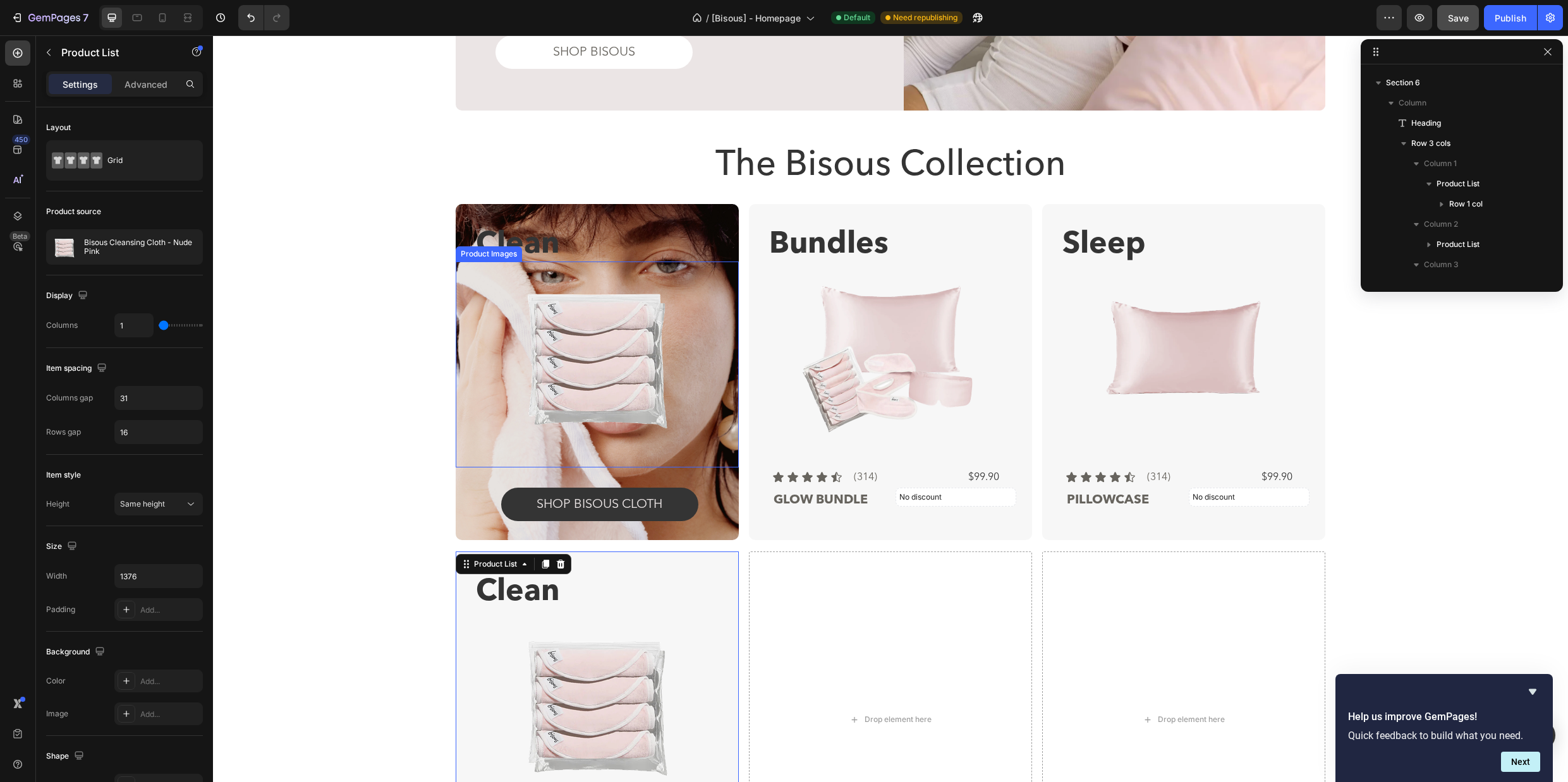
scroll to position [1402, 0]
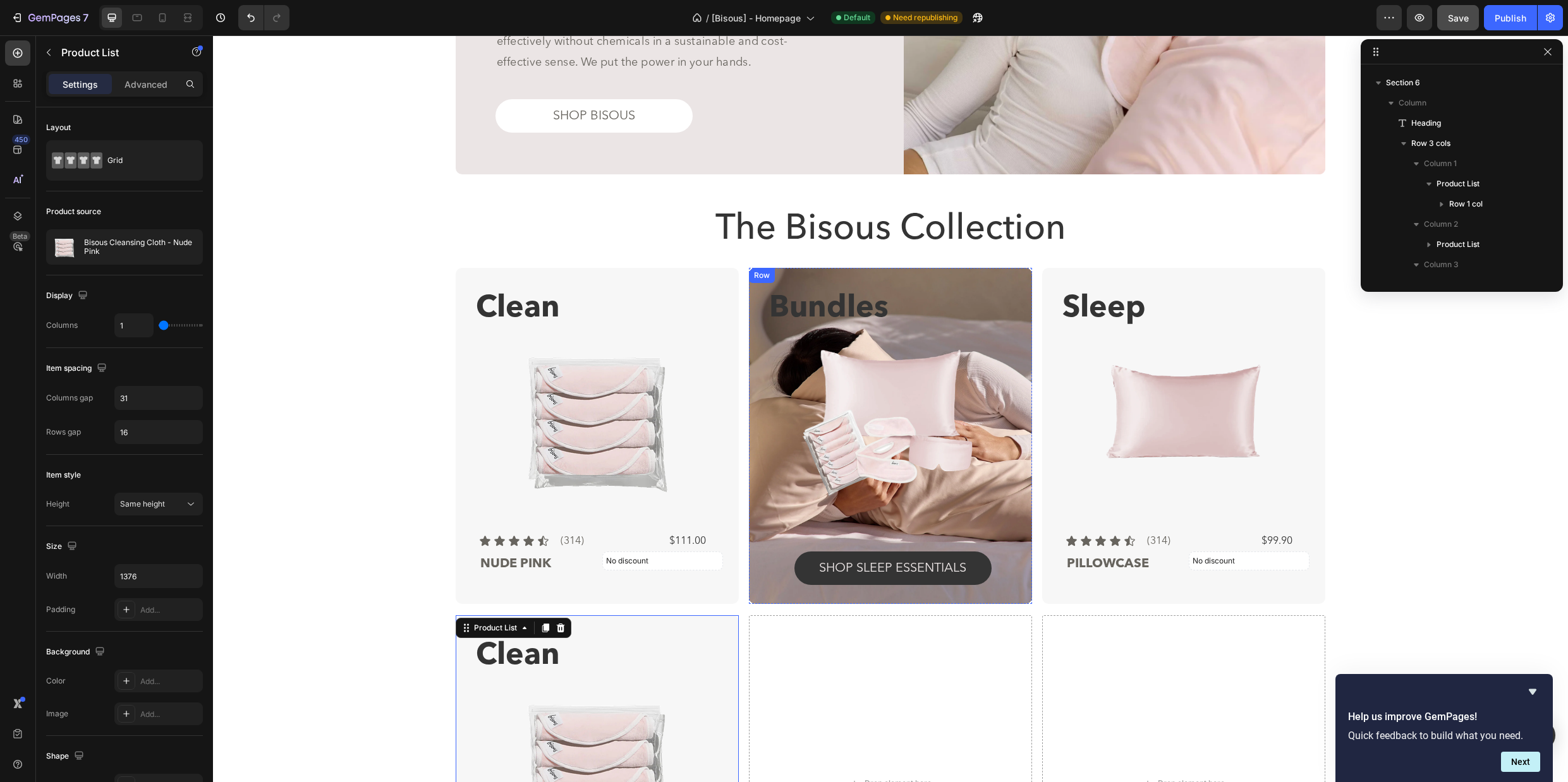
click at [763, 278] on div "Row" at bounding box center [761, 275] width 21 height 11
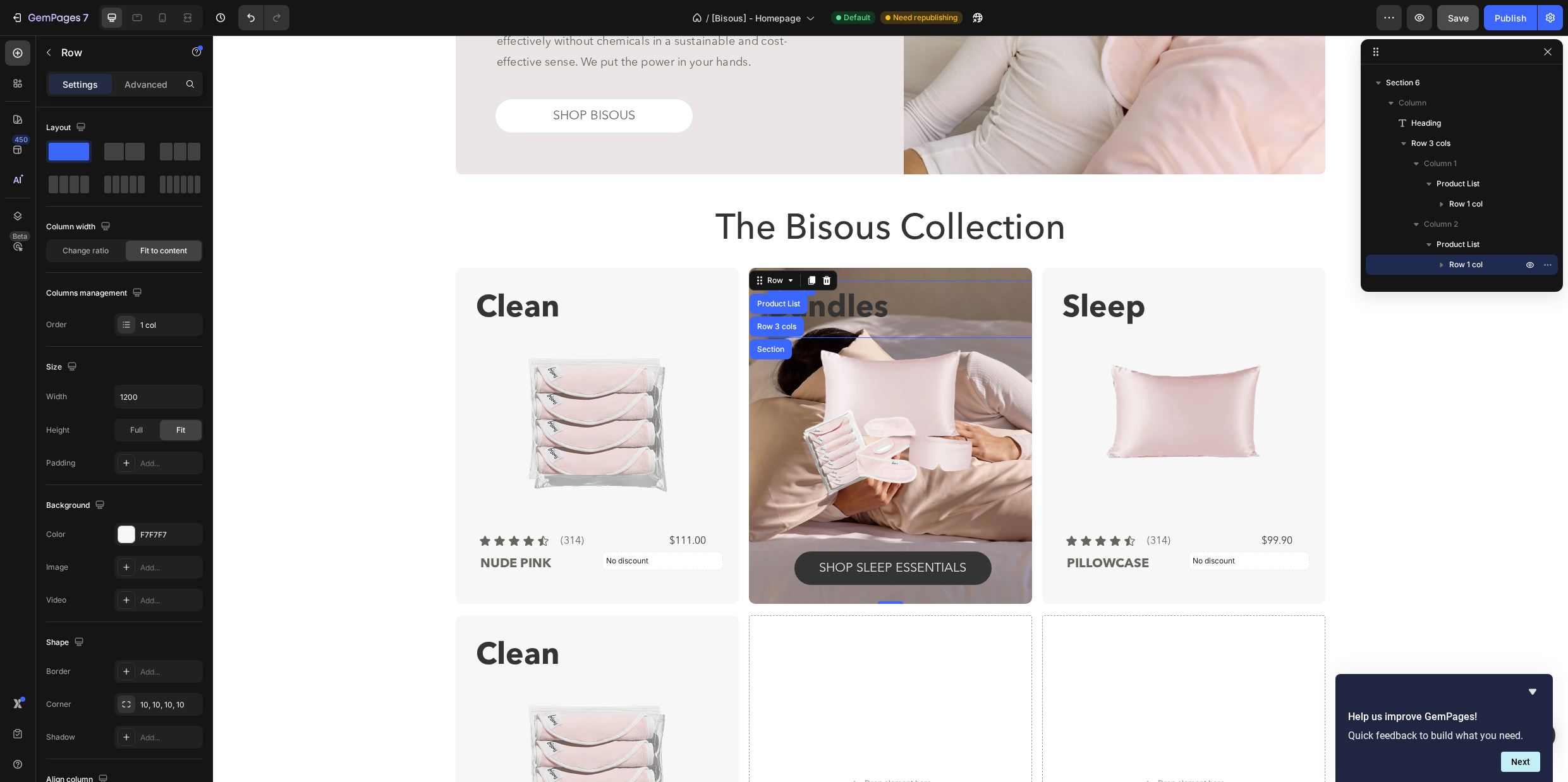
click at [879, 285] on p "Bundles" at bounding box center [908, 308] width 280 height 54
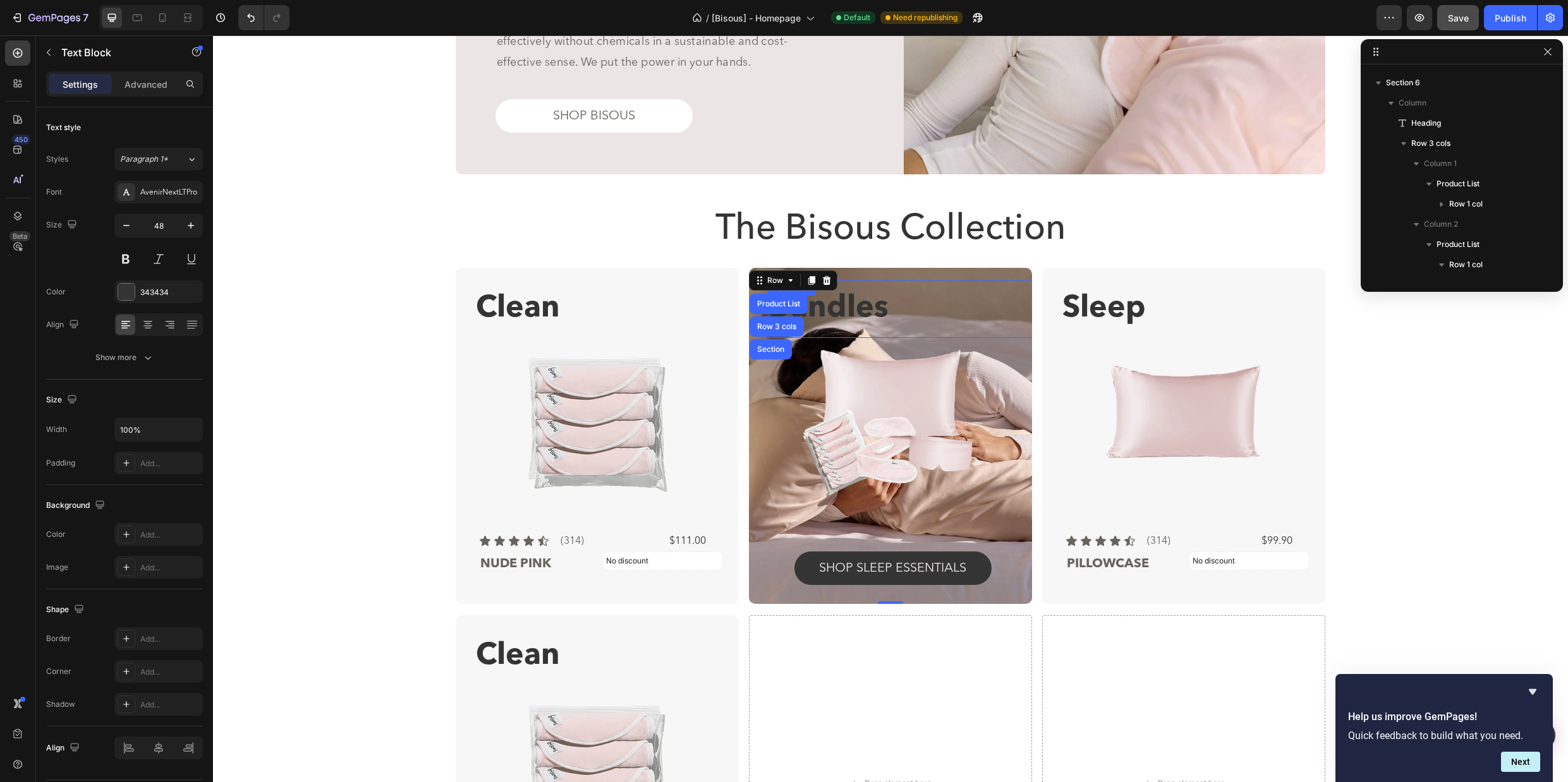
scroll to position [583, 0]
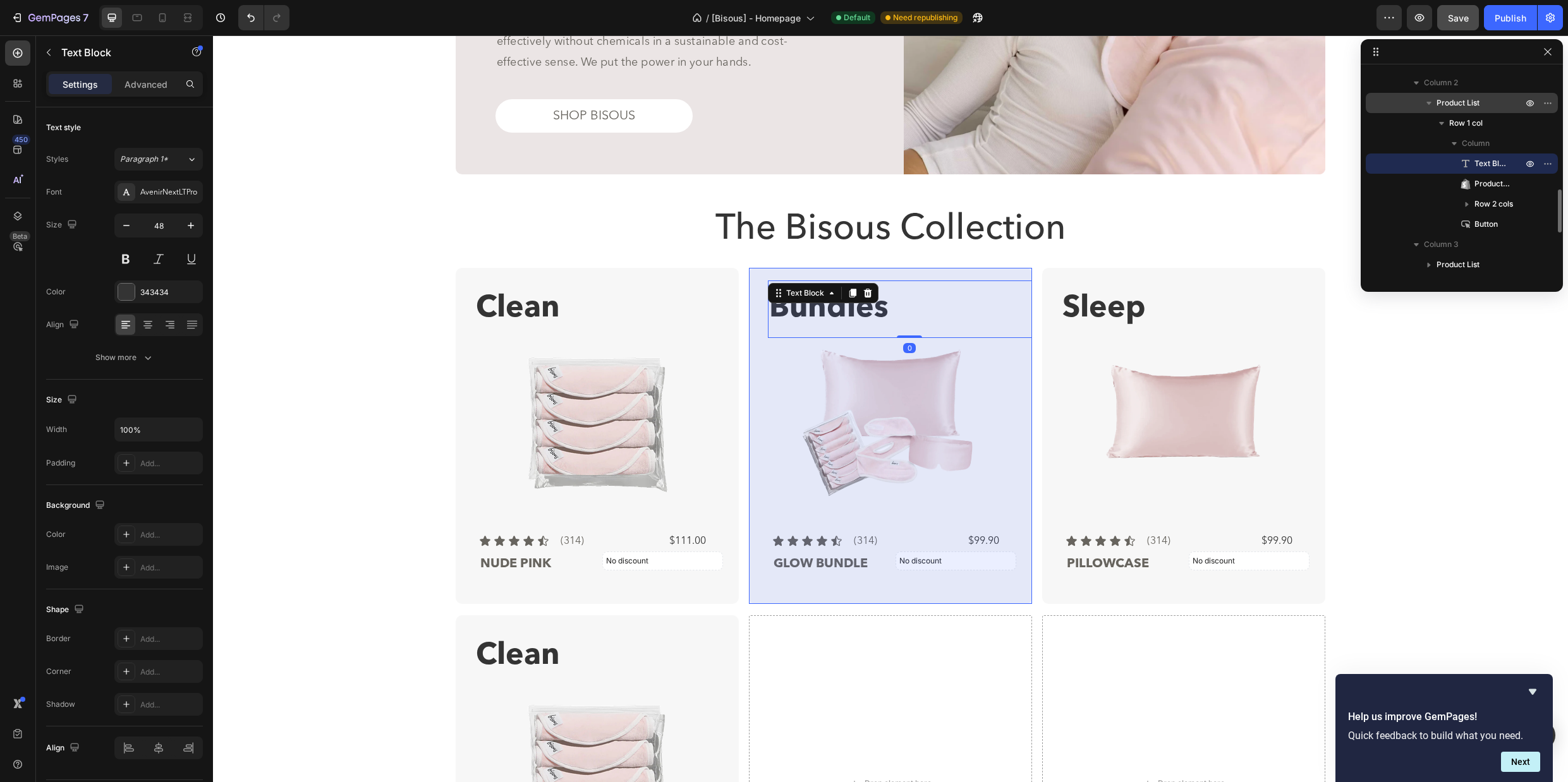
click at [1476, 106] on span "Product List" at bounding box center [1457, 103] width 43 height 13
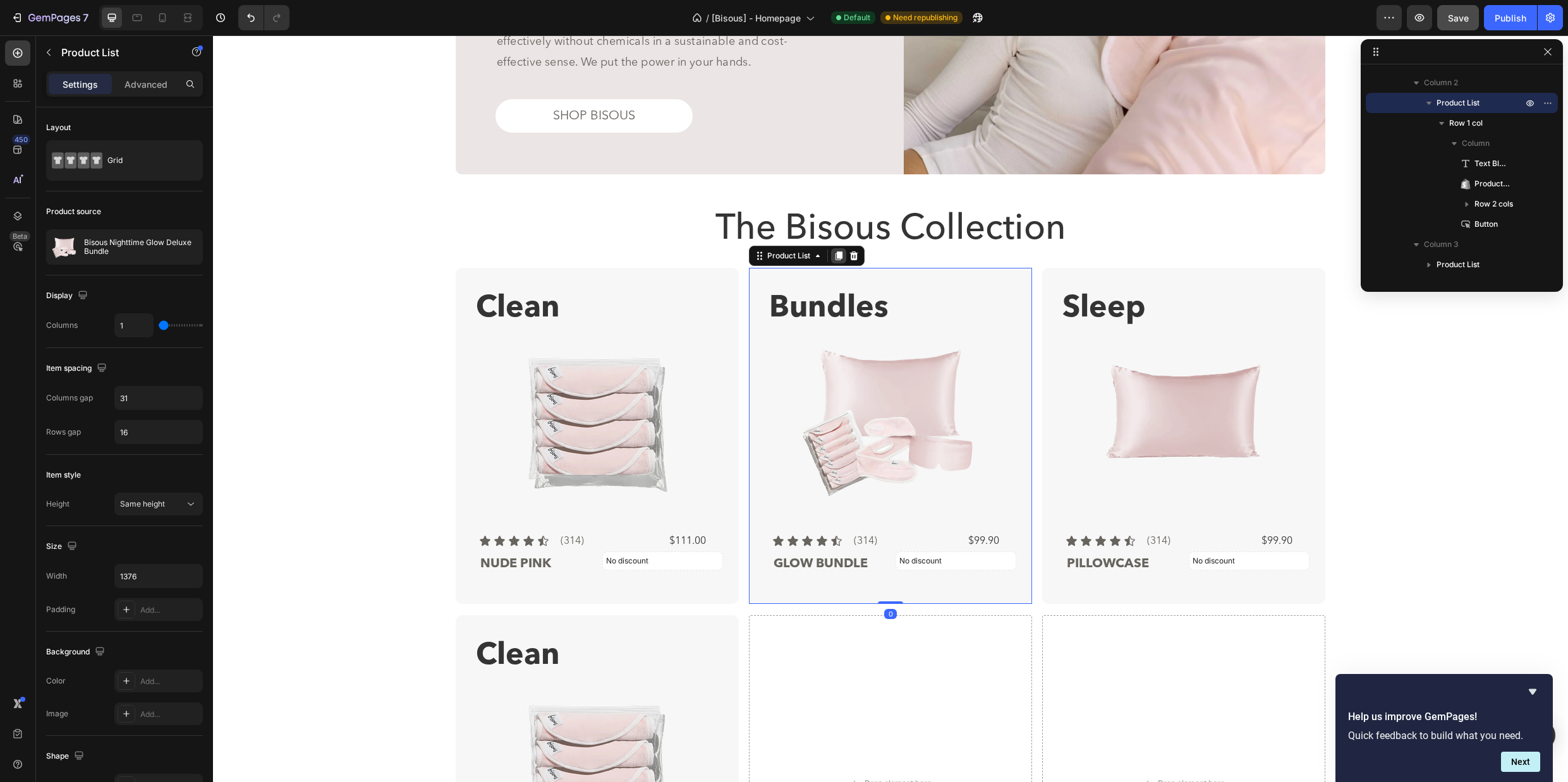
click at [836, 257] on icon at bounding box center [839, 255] width 7 height 9
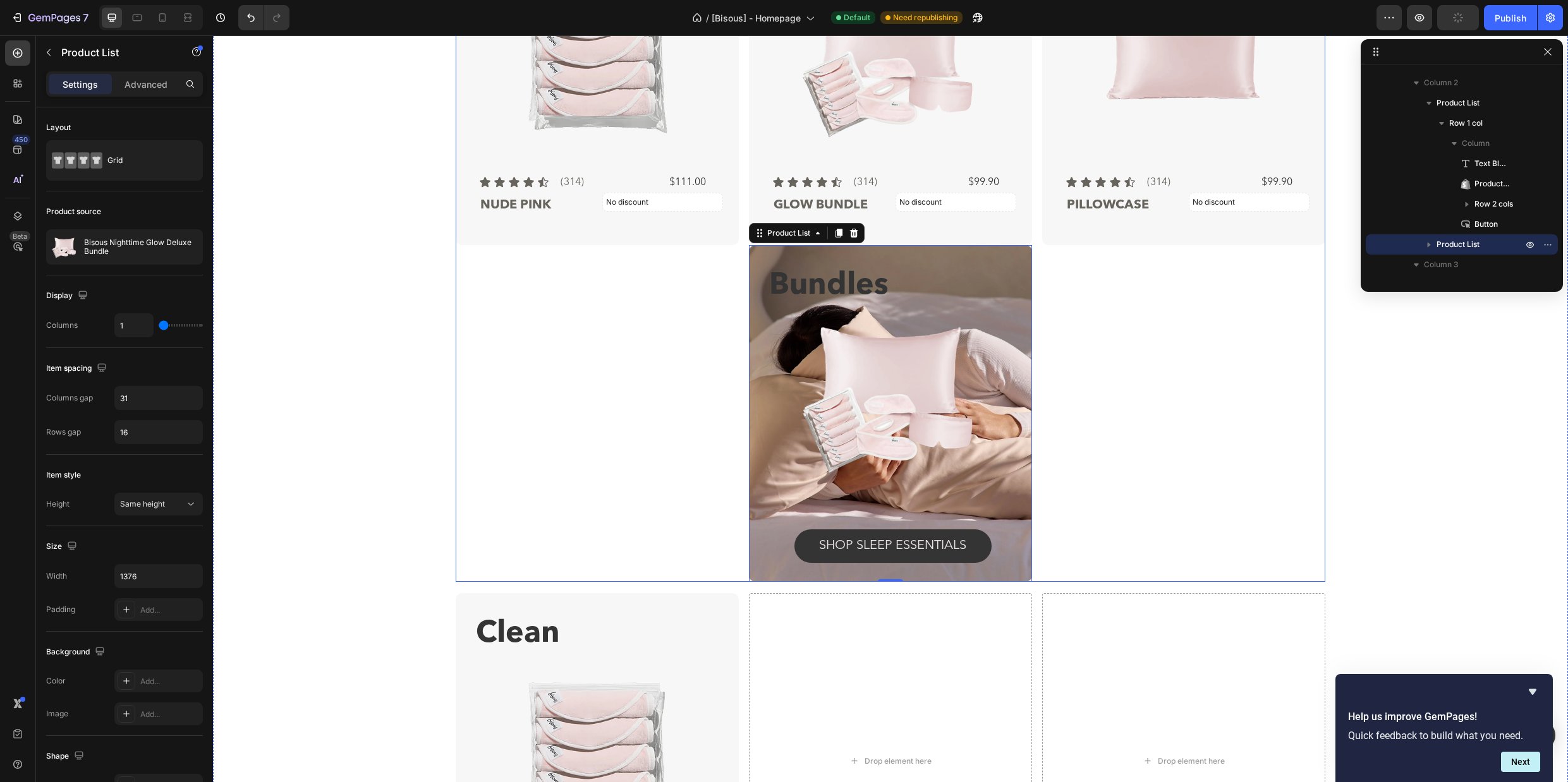
scroll to position [1779, 0]
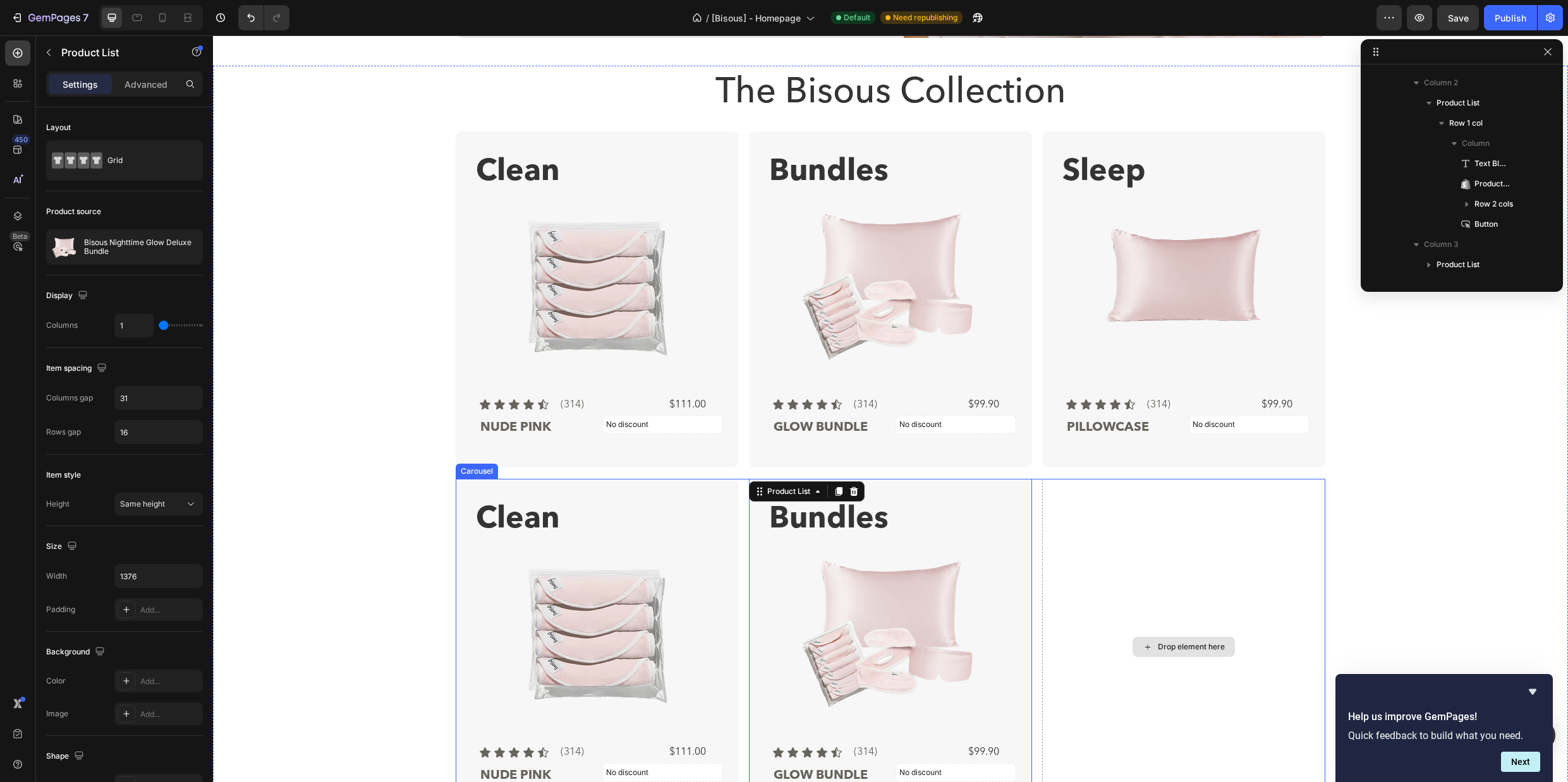
scroll to position [1393, 0]
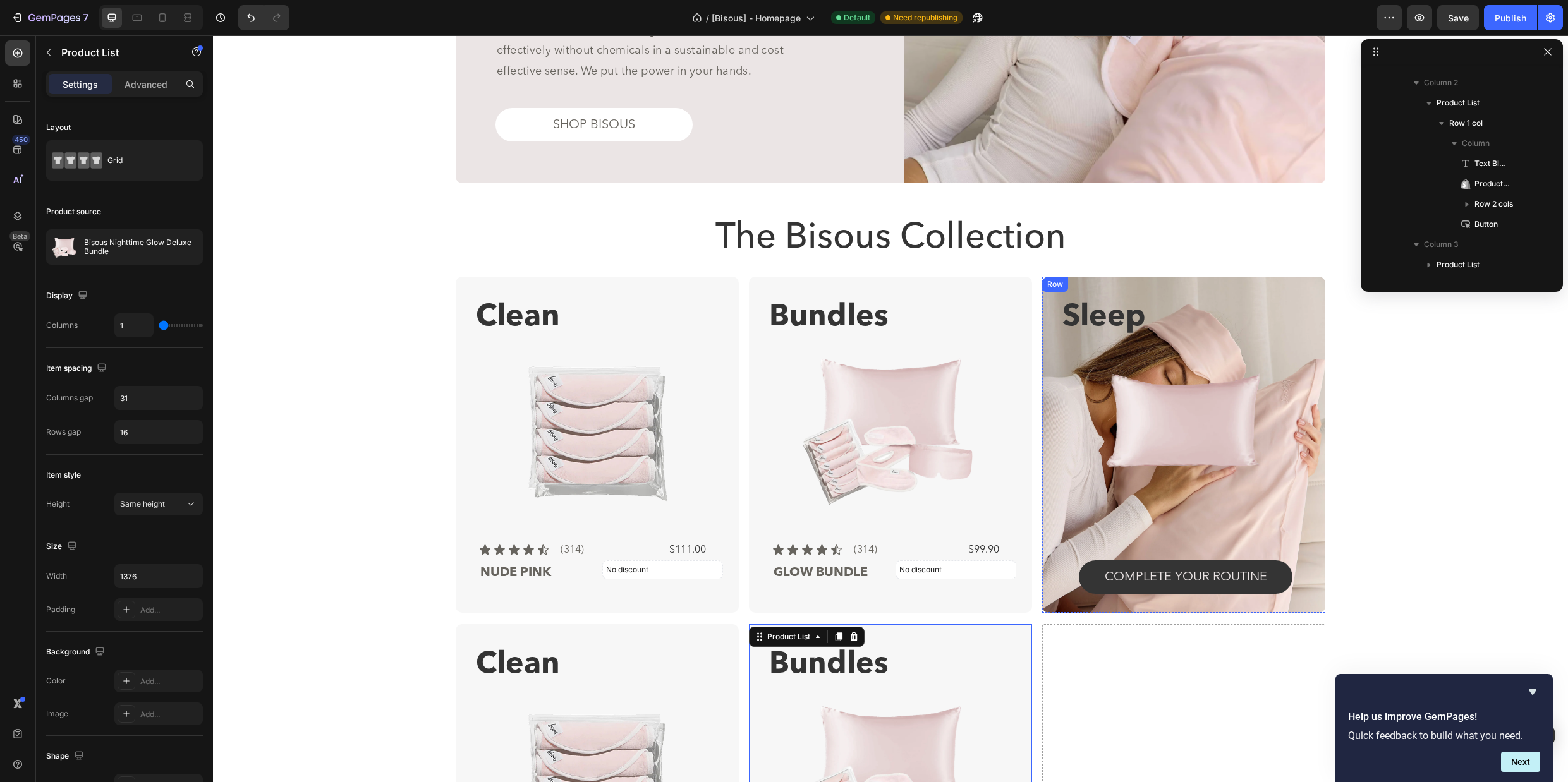
click at [1050, 285] on div "Row" at bounding box center [1055, 284] width 21 height 11
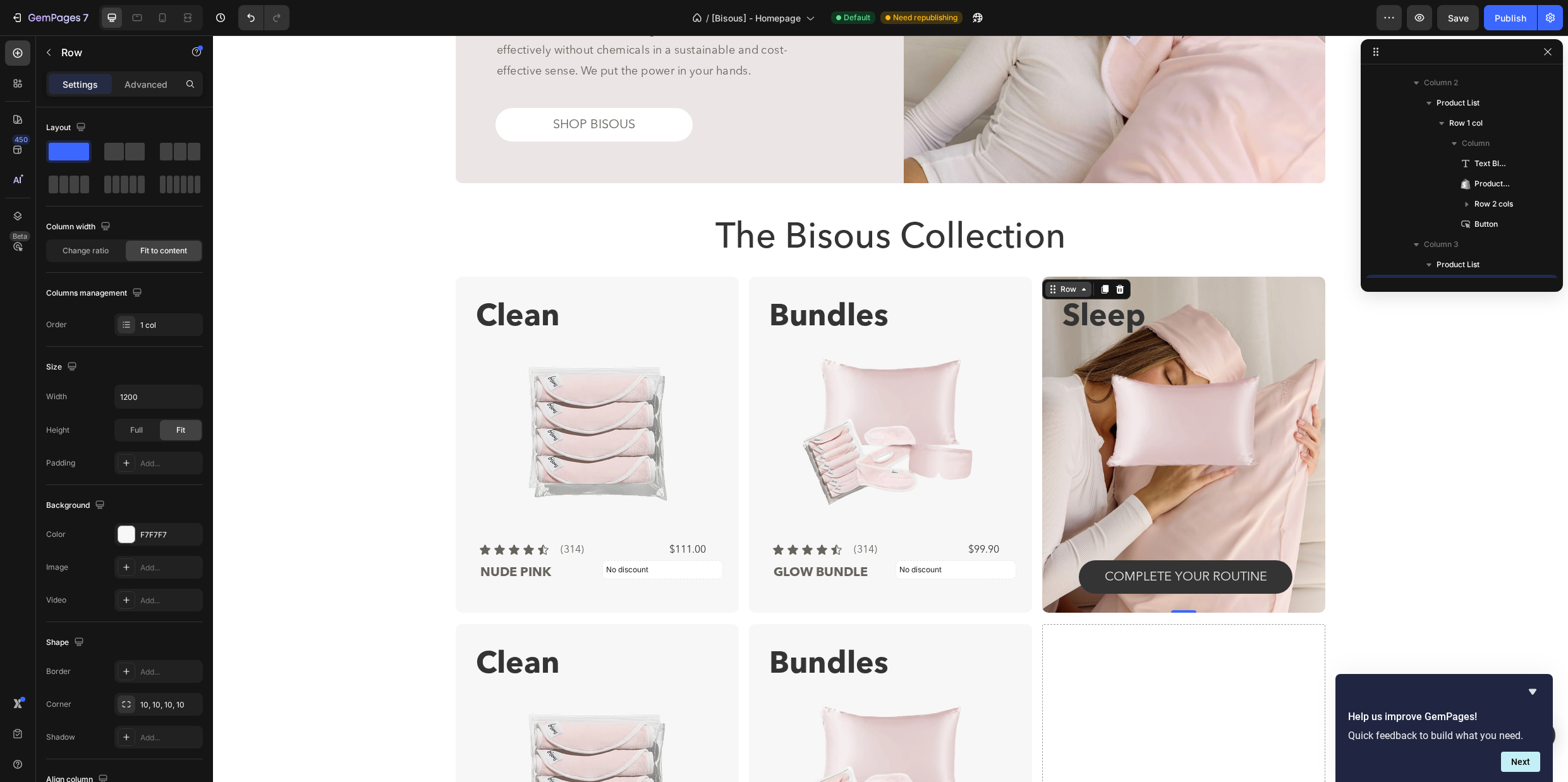
scroll to position [705, 0]
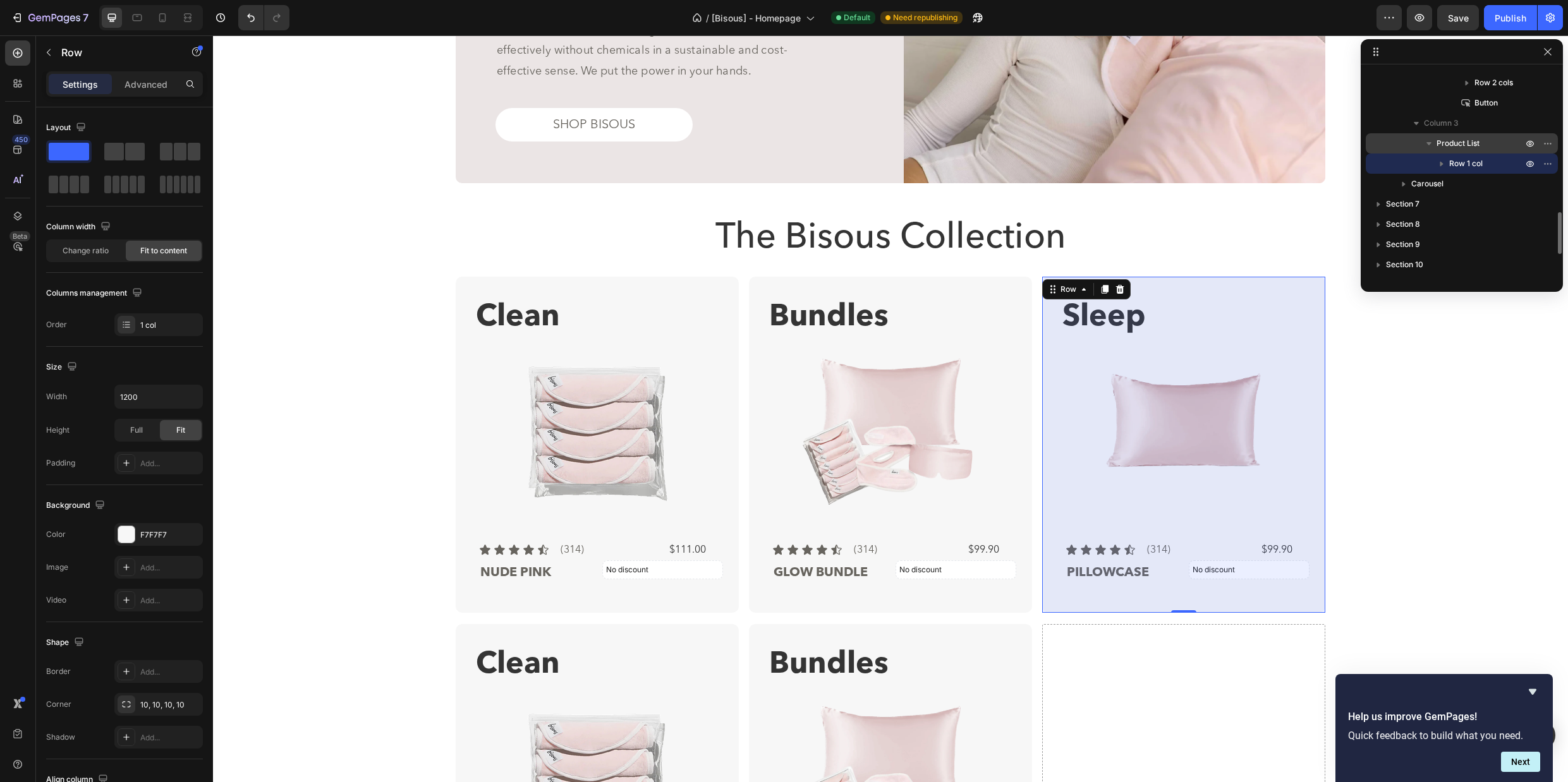
click at [1453, 139] on span "Product List" at bounding box center [1457, 144] width 43 height 13
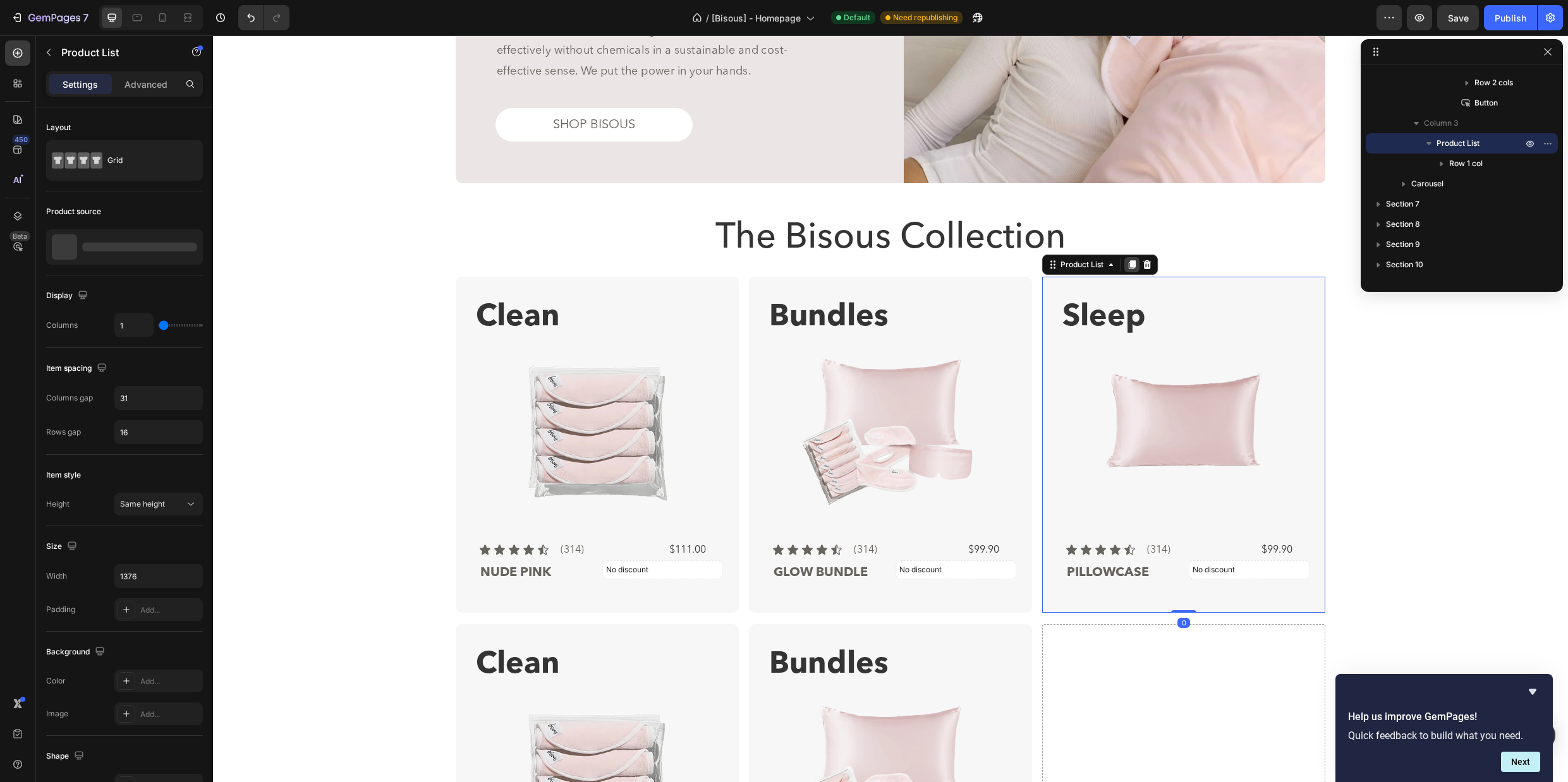
click at [1127, 260] on icon at bounding box center [1131, 265] width 10 height 10
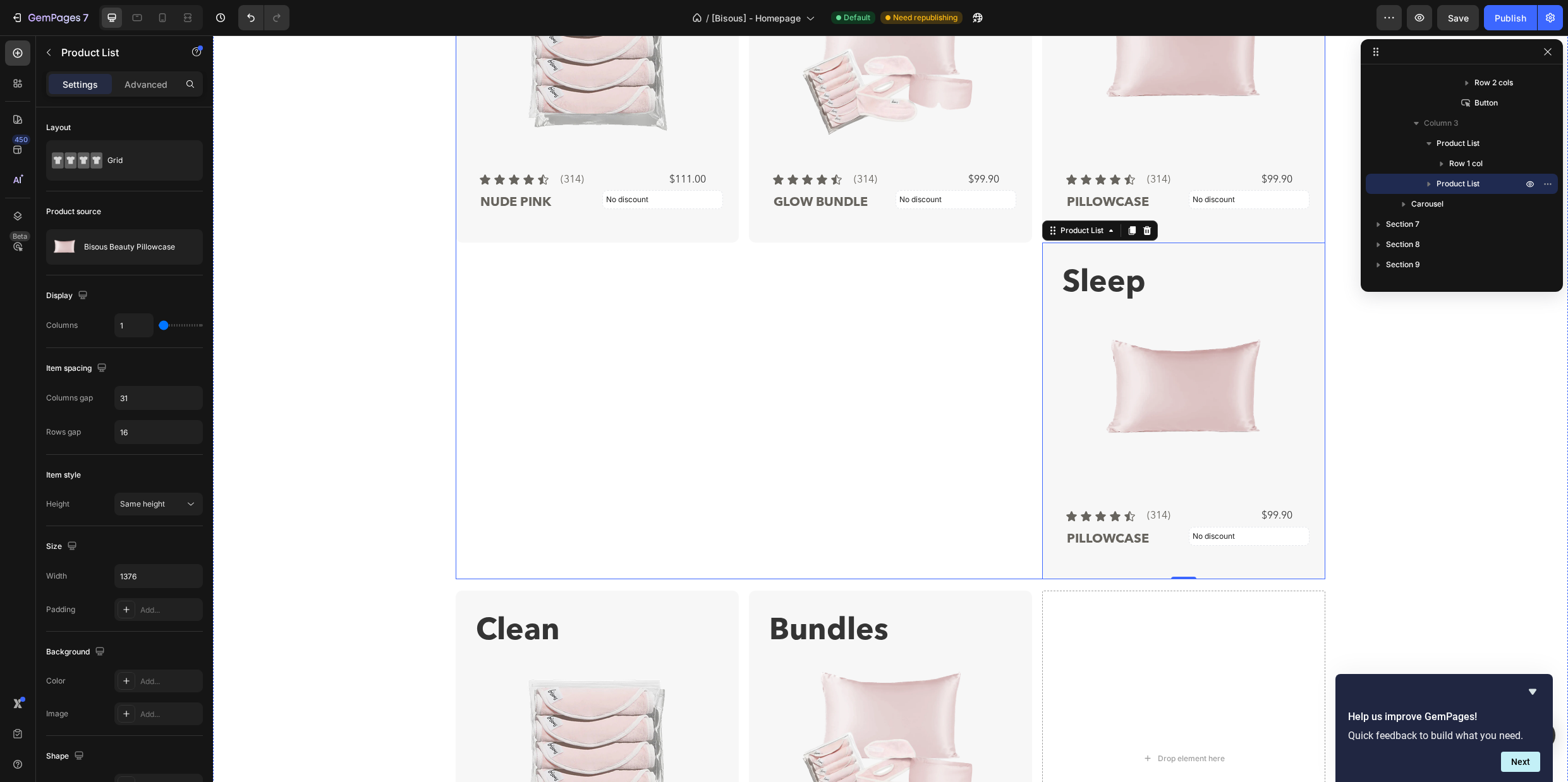
scroll to position [1909, 0]
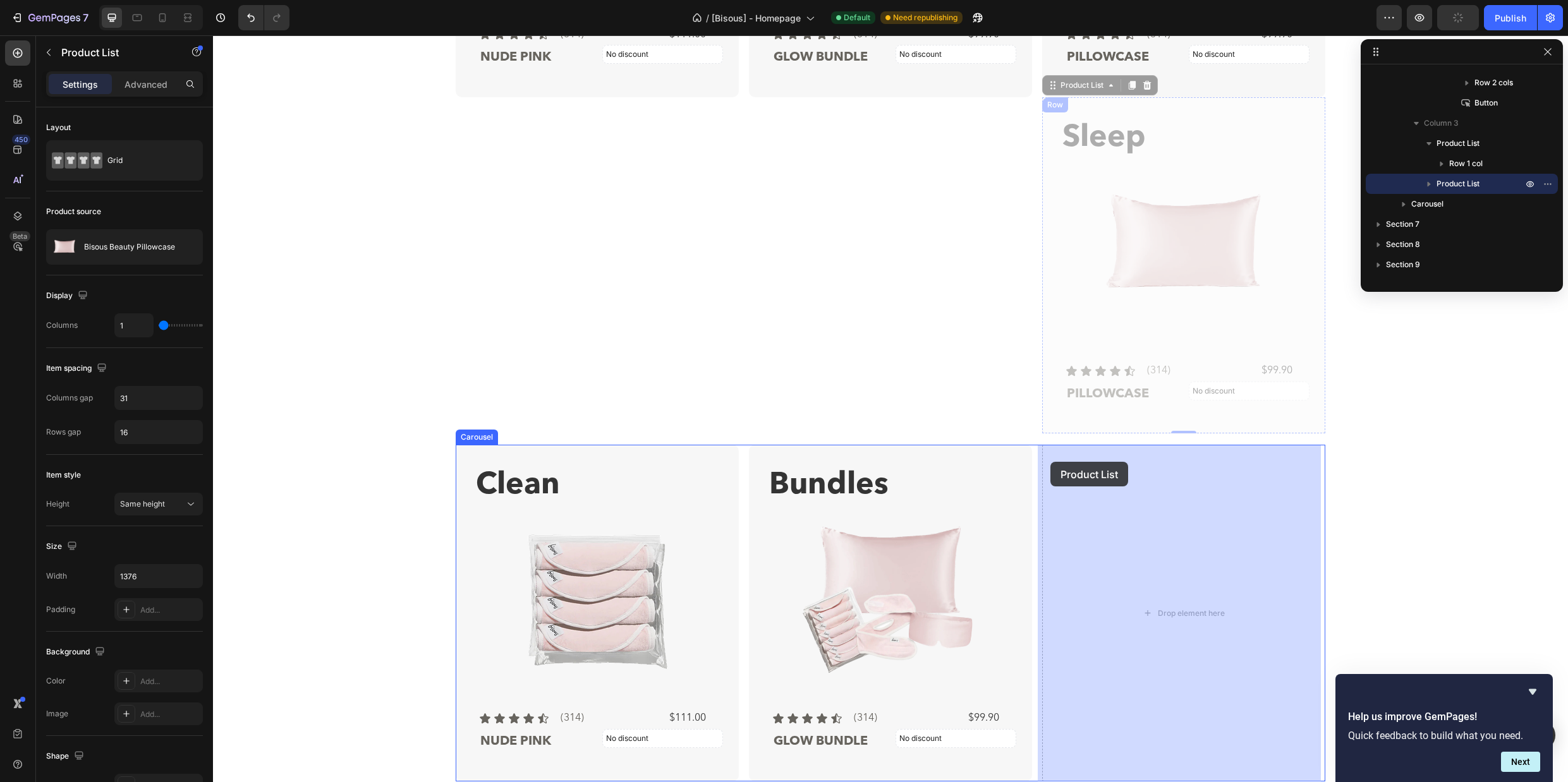
drag, startPoint x: 1049, startPoint y: 89, endPoint x: 1050, endPoint y: 462, distance: 373.0
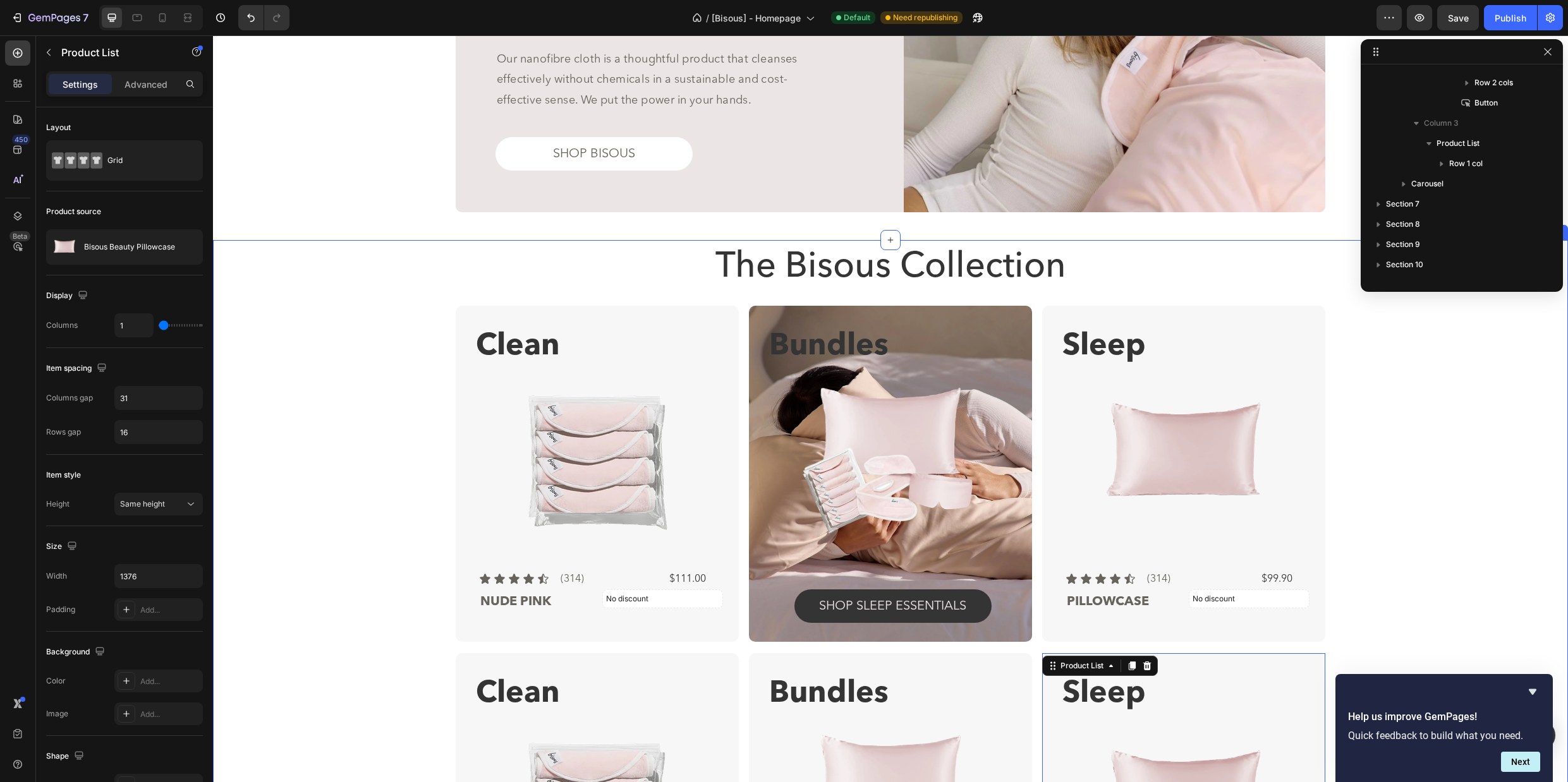
scroll to position [1357, 0]
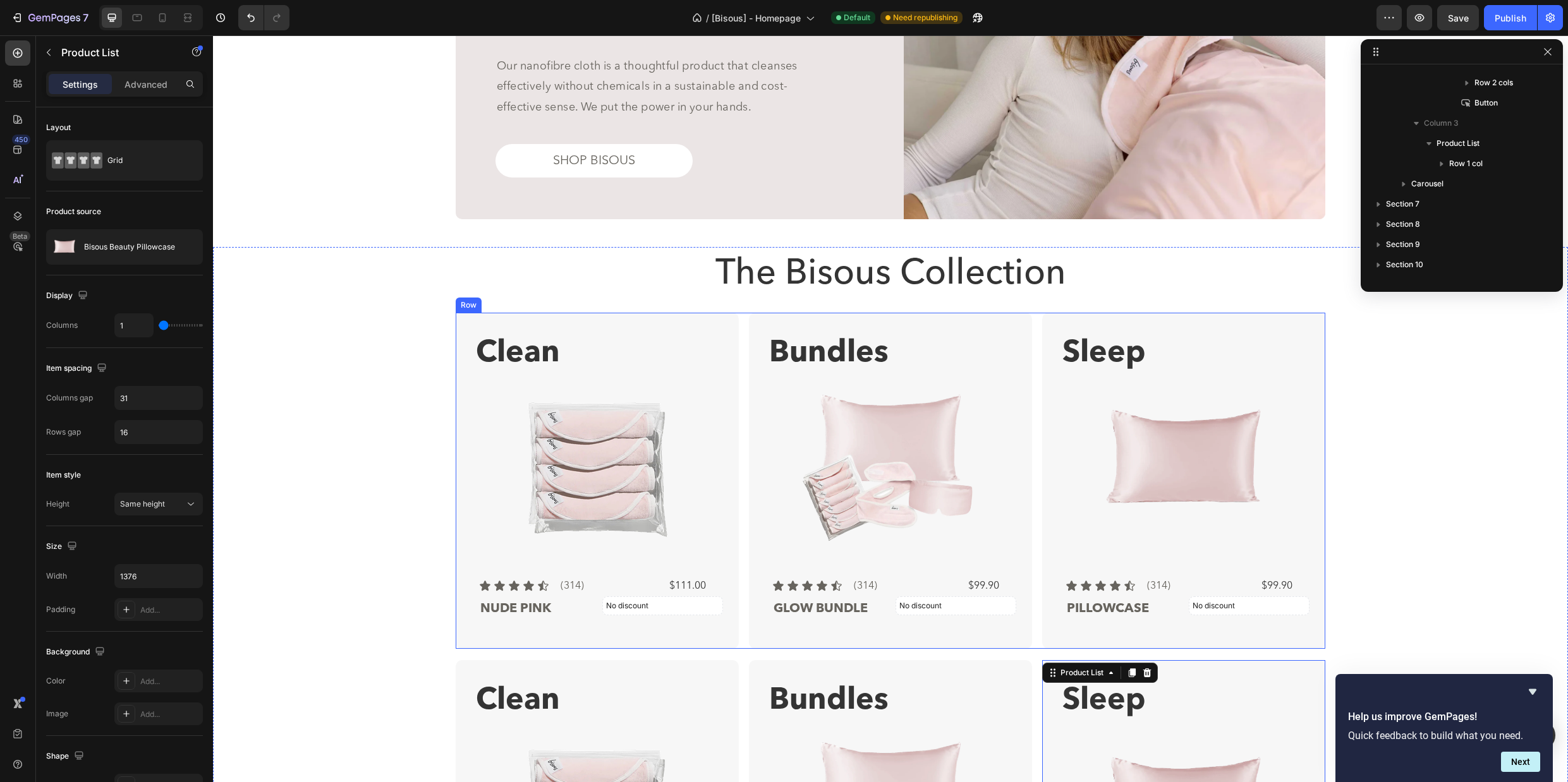
click at [740, 316] on div "Clean Text Block Product Images Icon Icon Icon Icon Icon Icon List (314) Text B…" at bounding box center [890, 480] width 870 height 336
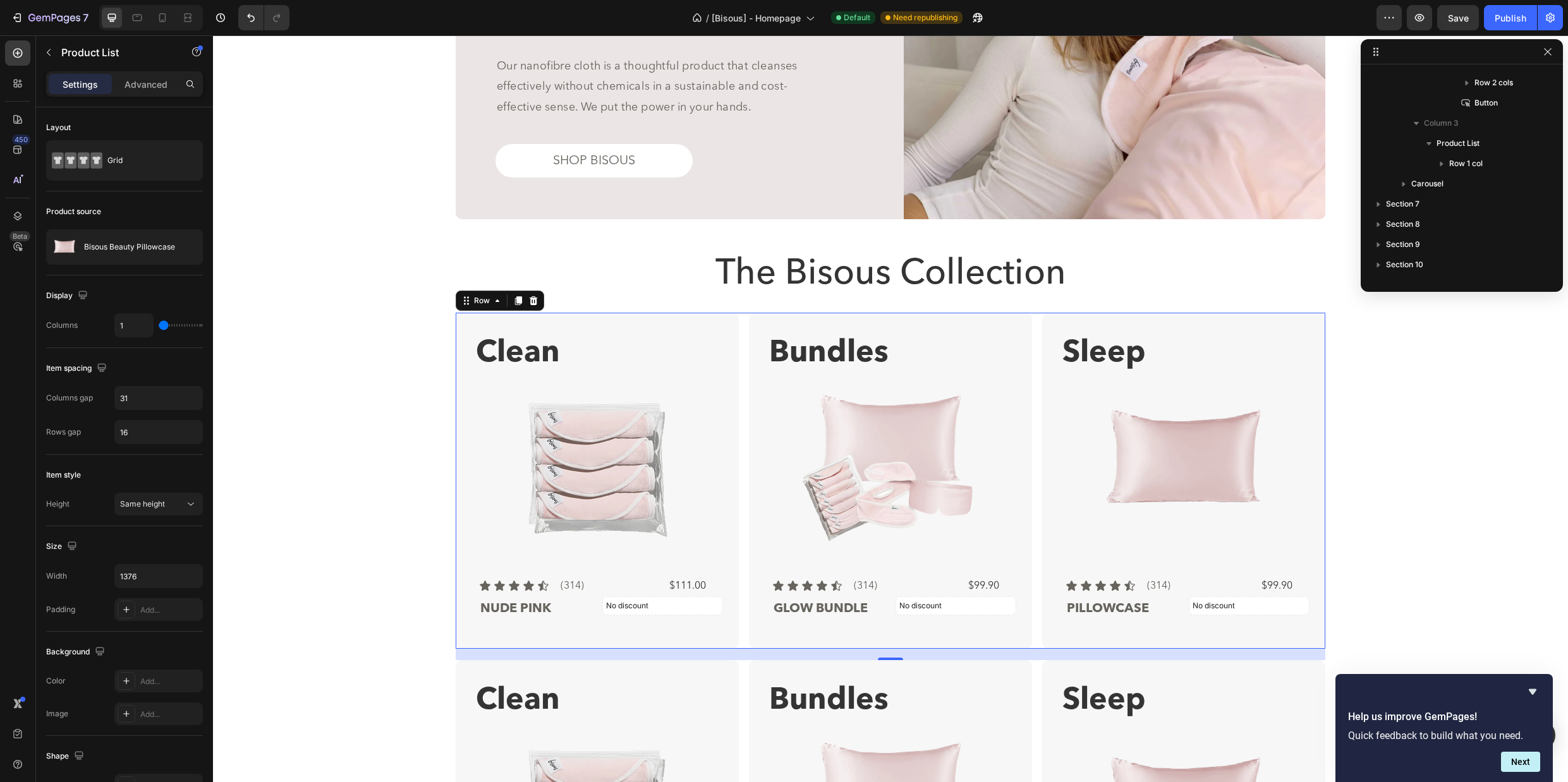
scroll to position [421, 0]
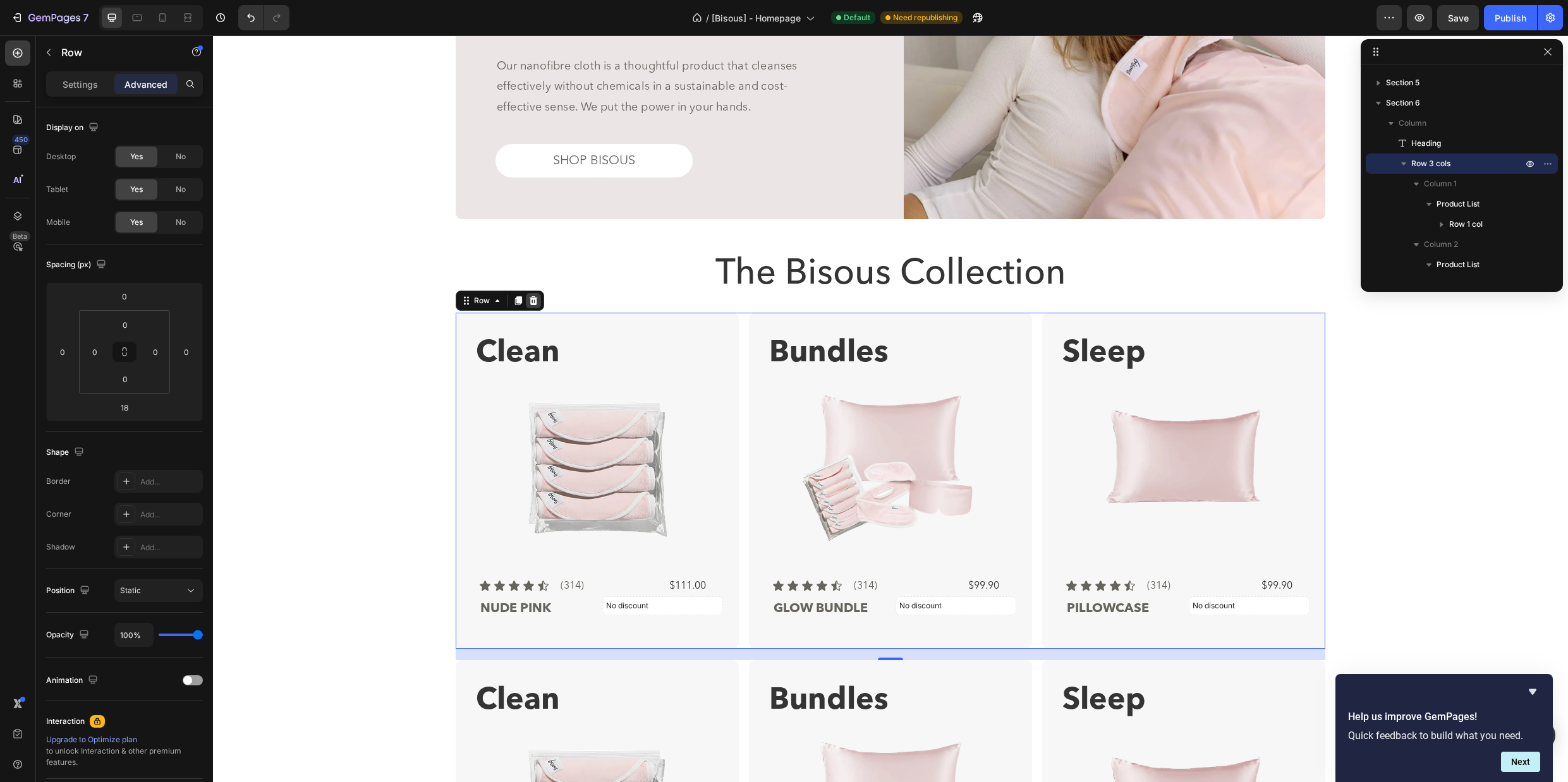
click at [530, 298] on icon at bounding box center [534, 300] width 8 height 9
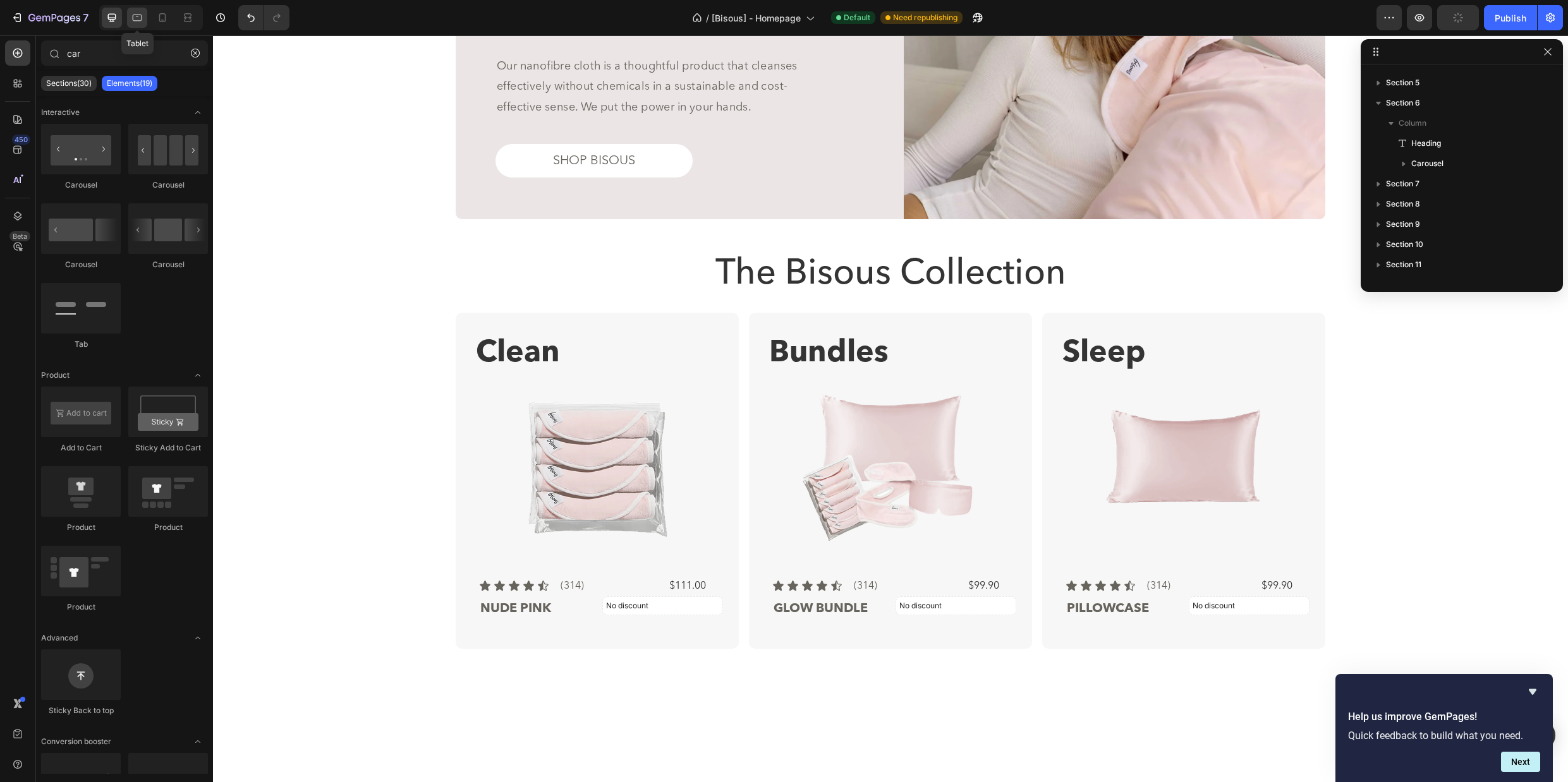
click at [140, 17] on icon at bounding box center [137, 18] width 13 height 13
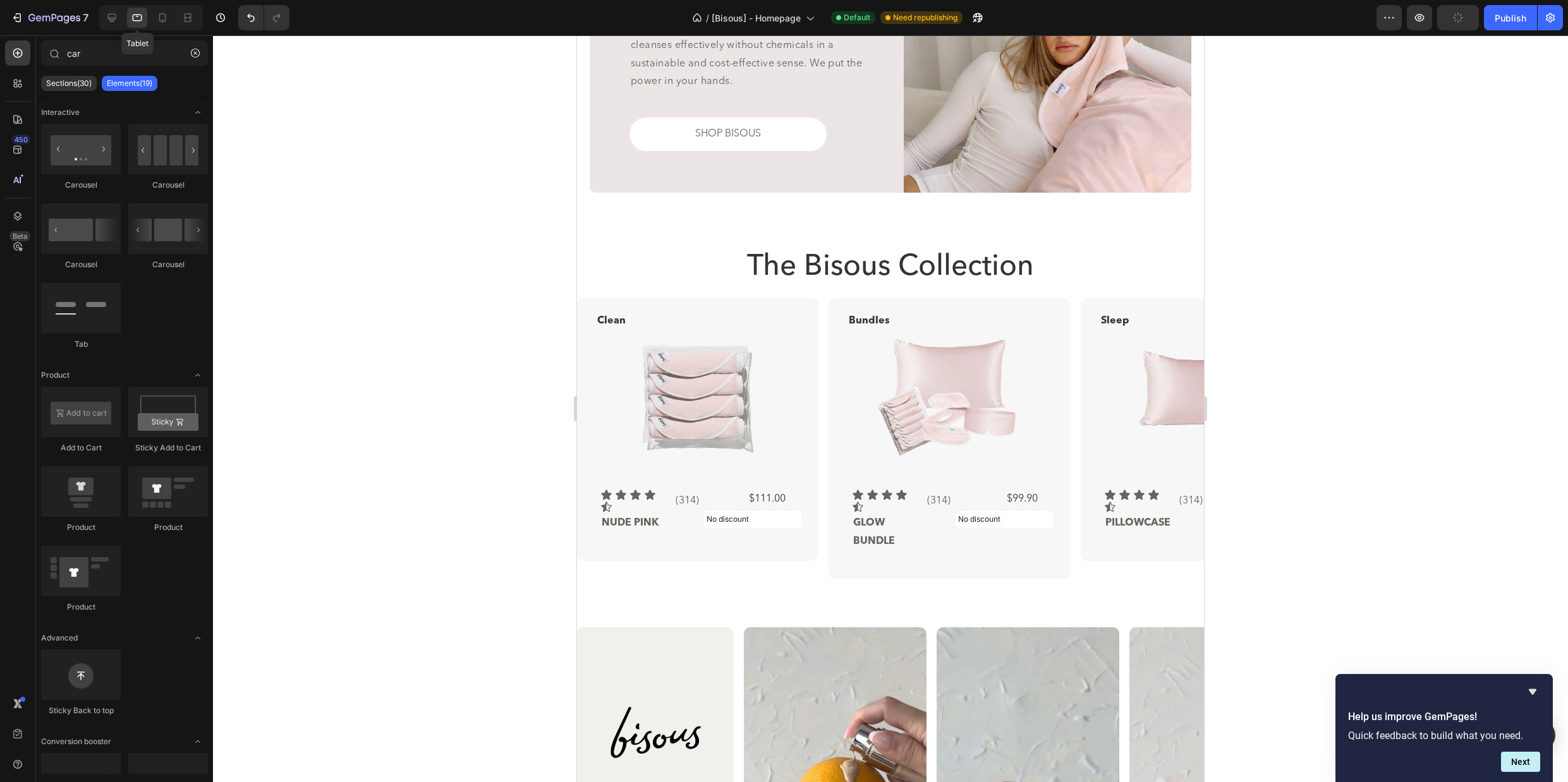
scroll to position [1308, 0]
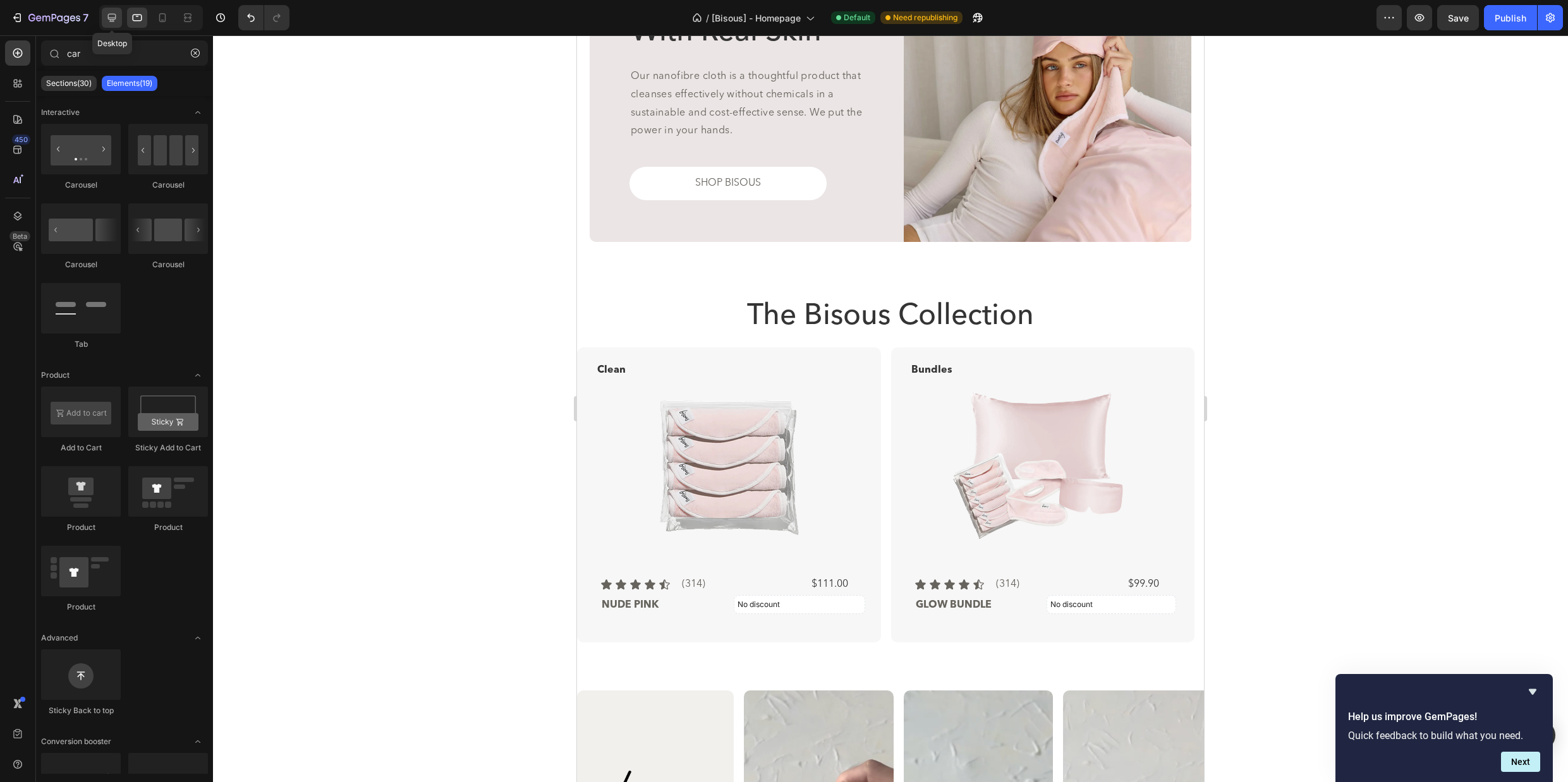
click at [113, 19] on icon at bounding box center [112, 18] width 13 height 13
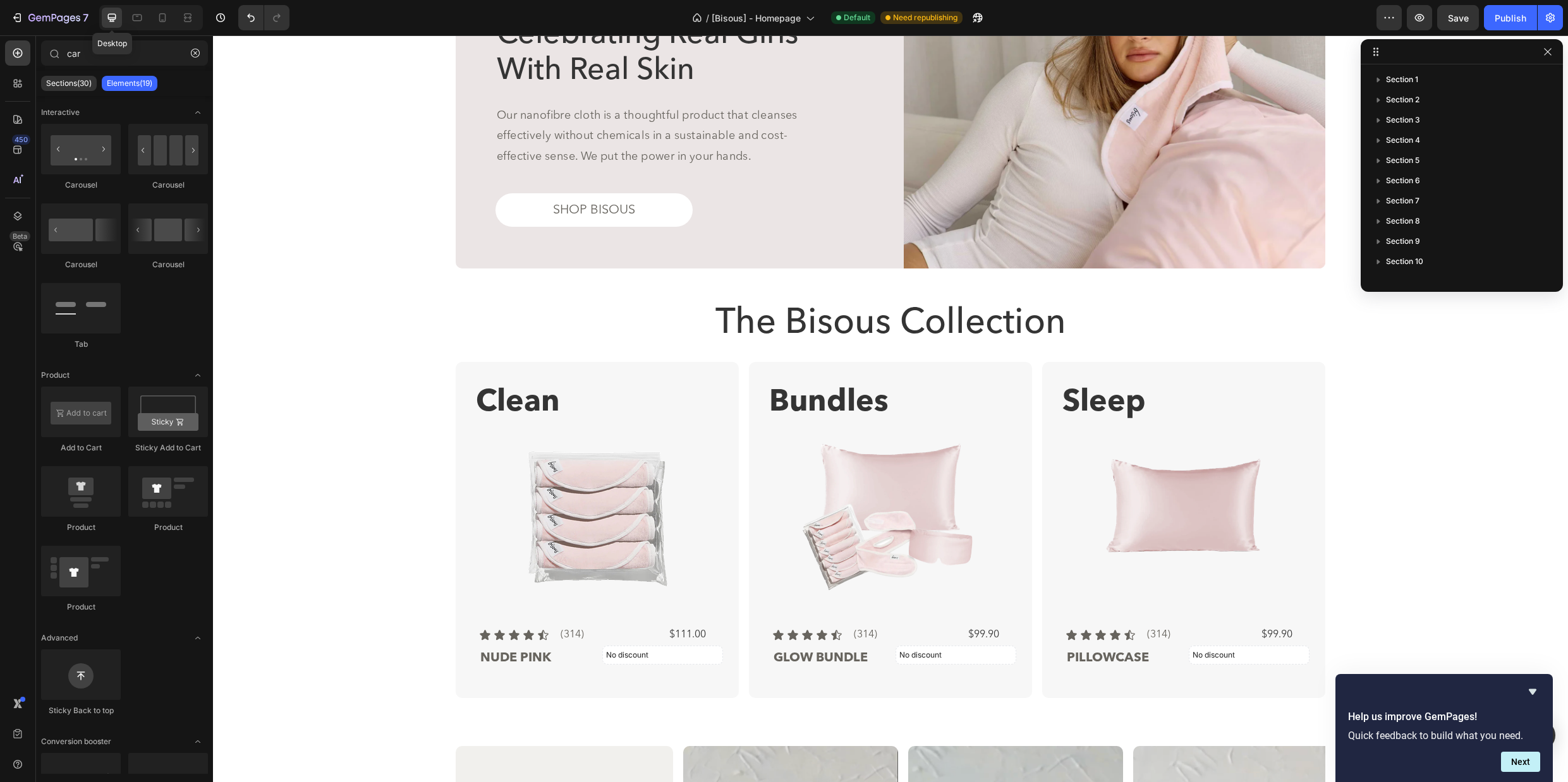
scroll to position [1357, 0]
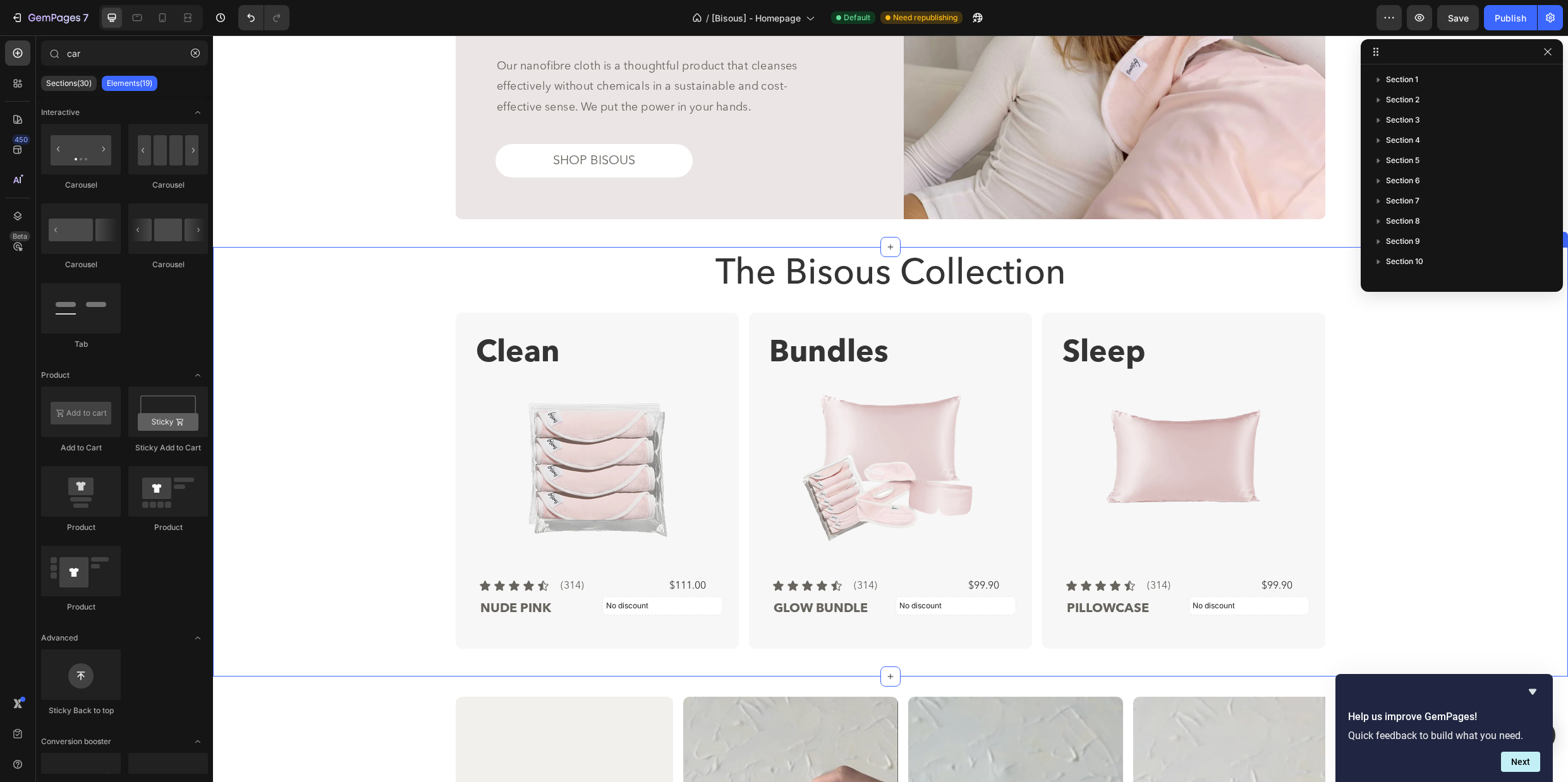
click at [331, 316] on div "Clean Text Block Product Images Icon Icon Icon Icon Icon Icon List (314) Text B…" at bounding box center [891, 480] width 1355 height 336
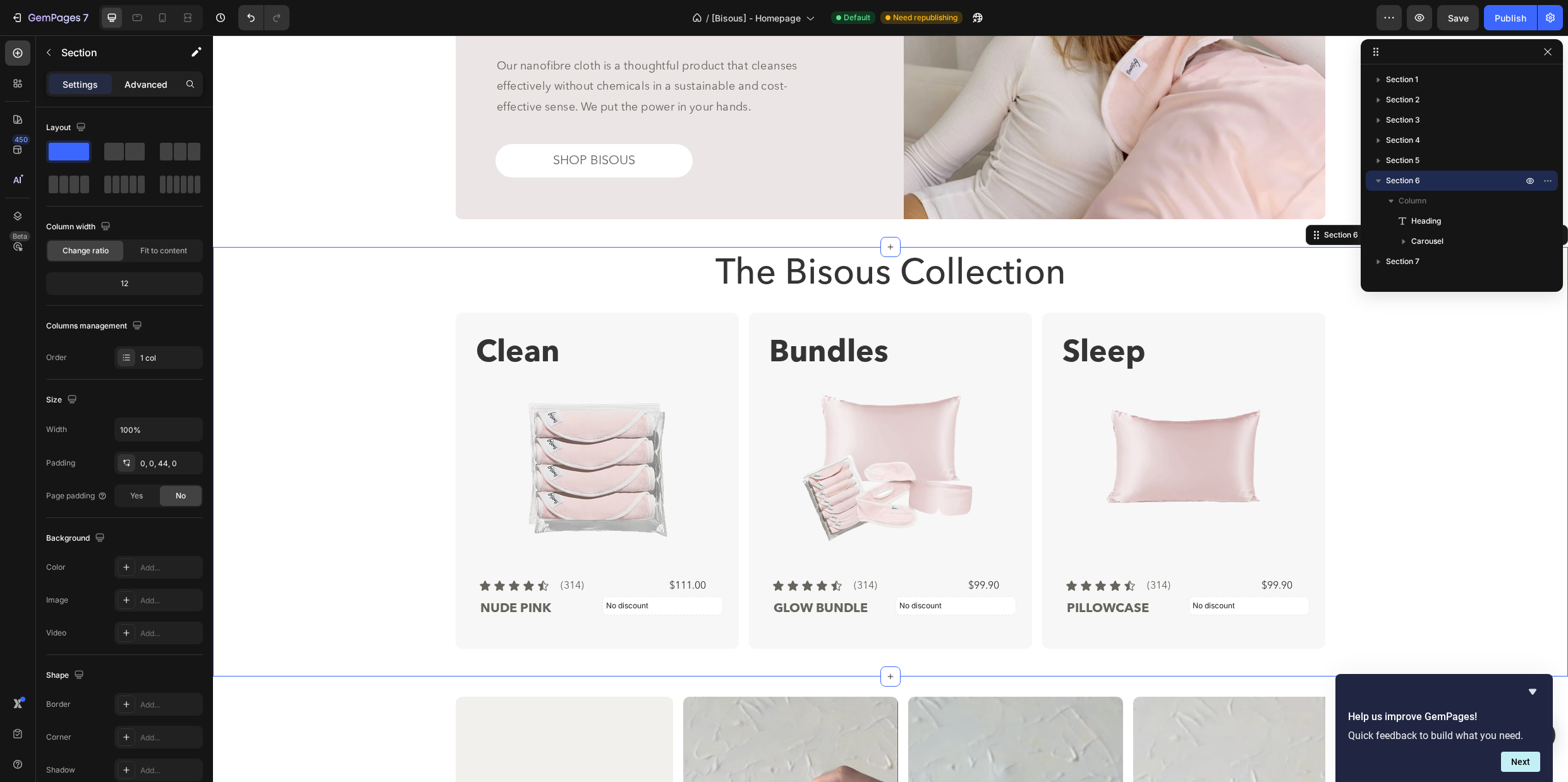
click at [135, 86] on p "Advanced" at bounding box center [145, 84] width 43 height 13
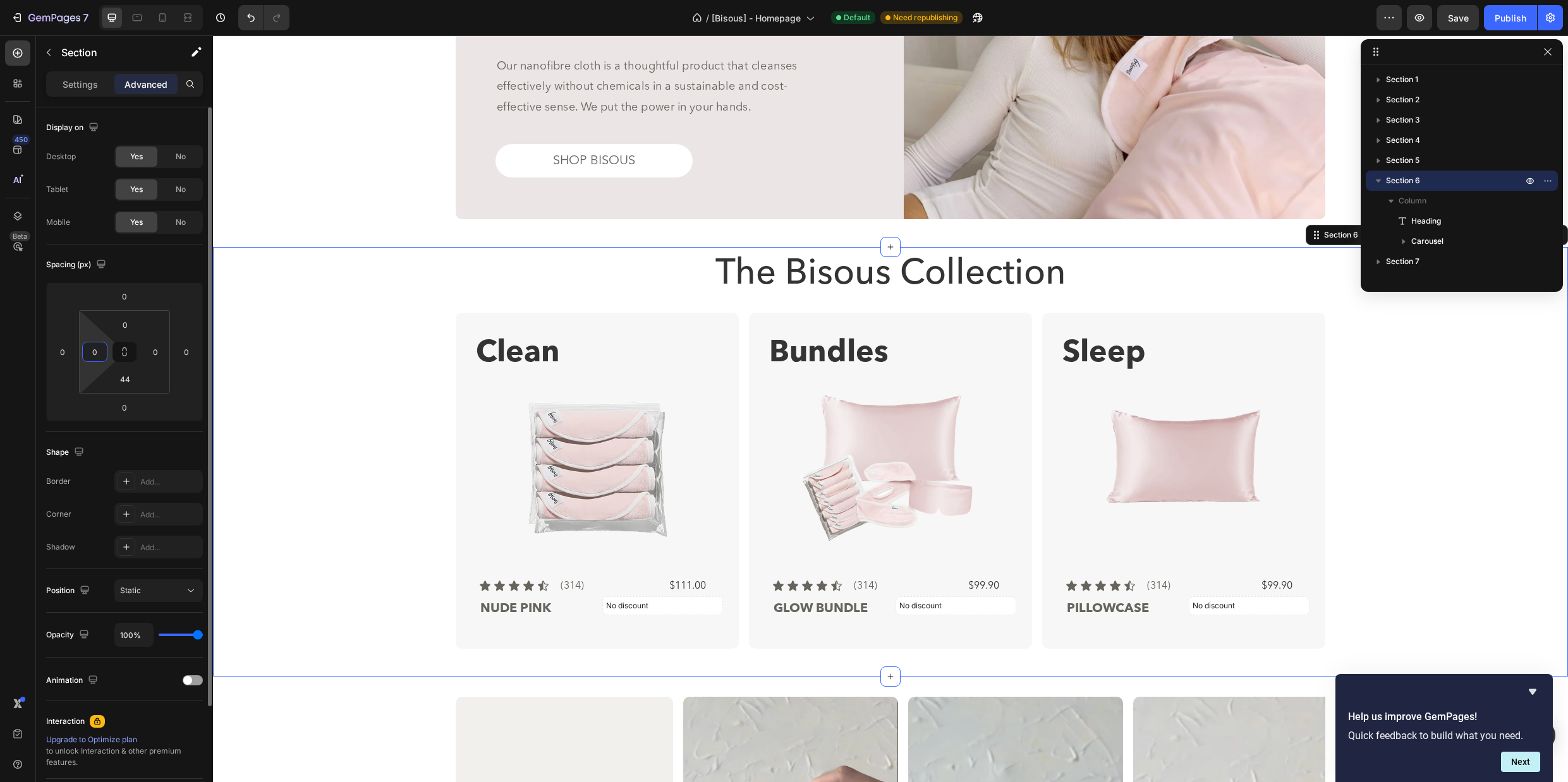
click at [94, 356] on input "0" at bounding box center [94, 351] width 19 height 19
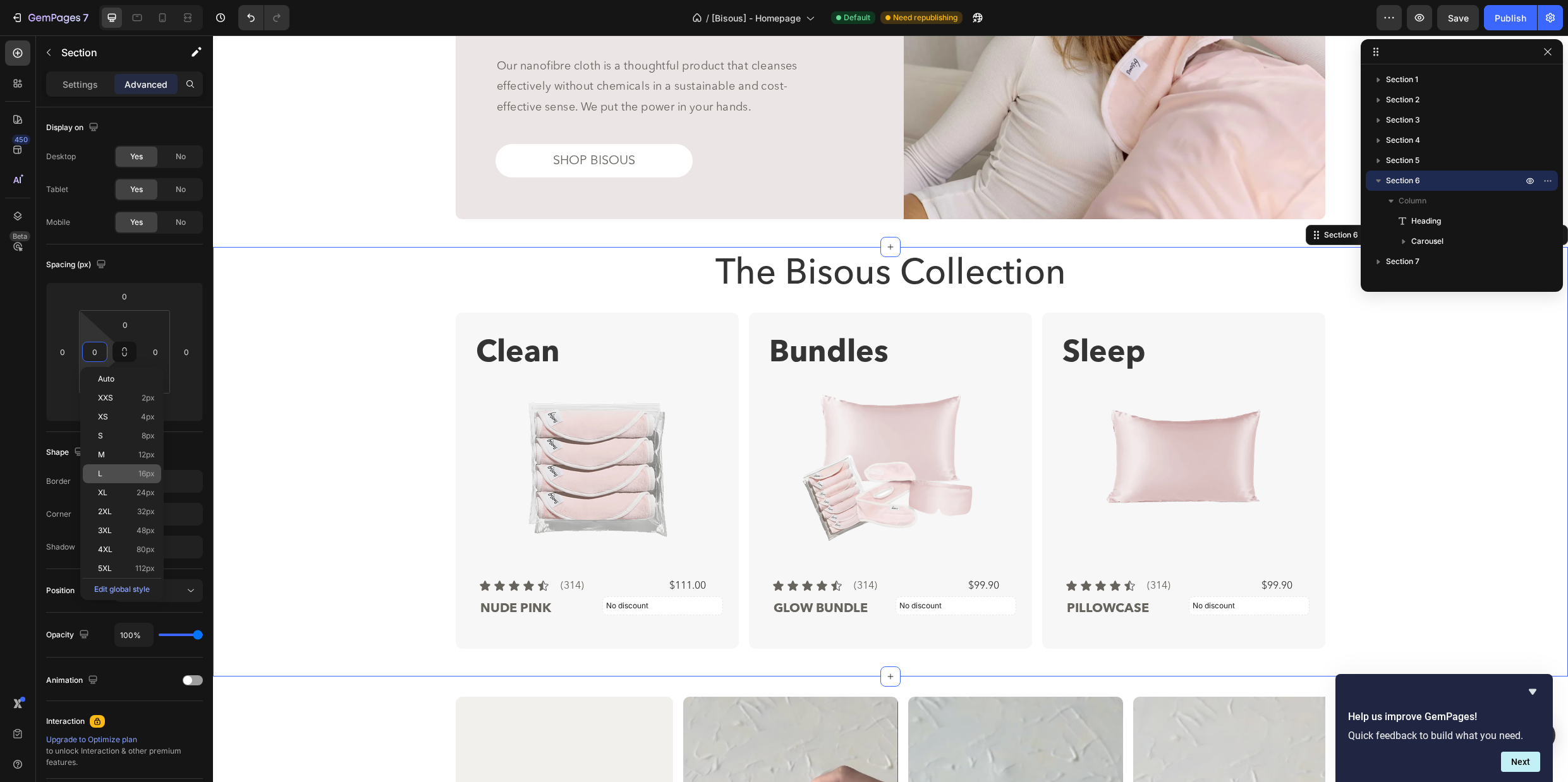
click at [120, 474] on p "L 16px" at bounding box center [126, 473] width 57 height 9
type input "16"
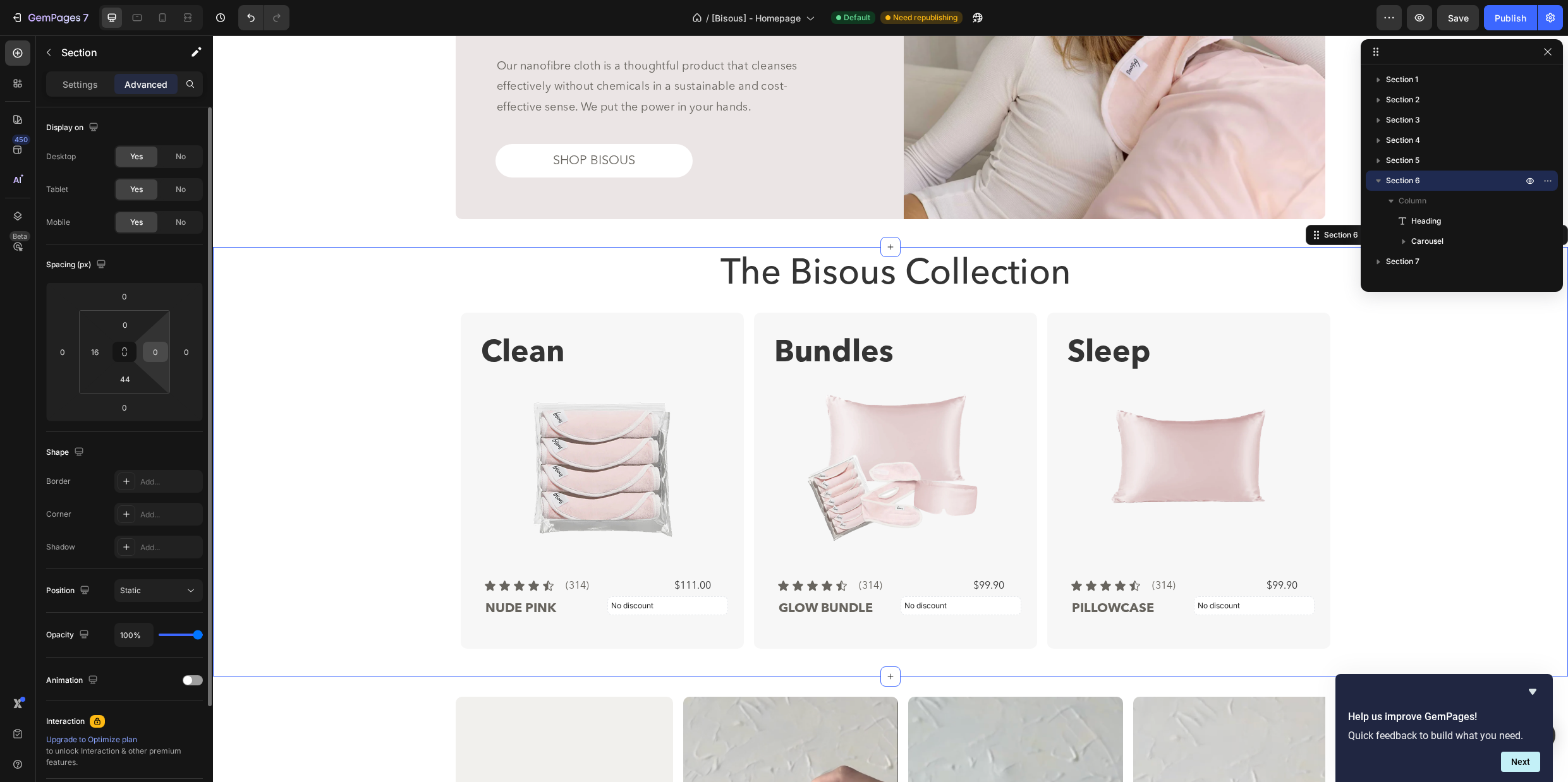
click at [161, 353] on input "0" at bounding box center [155, 351] width 19 height 19
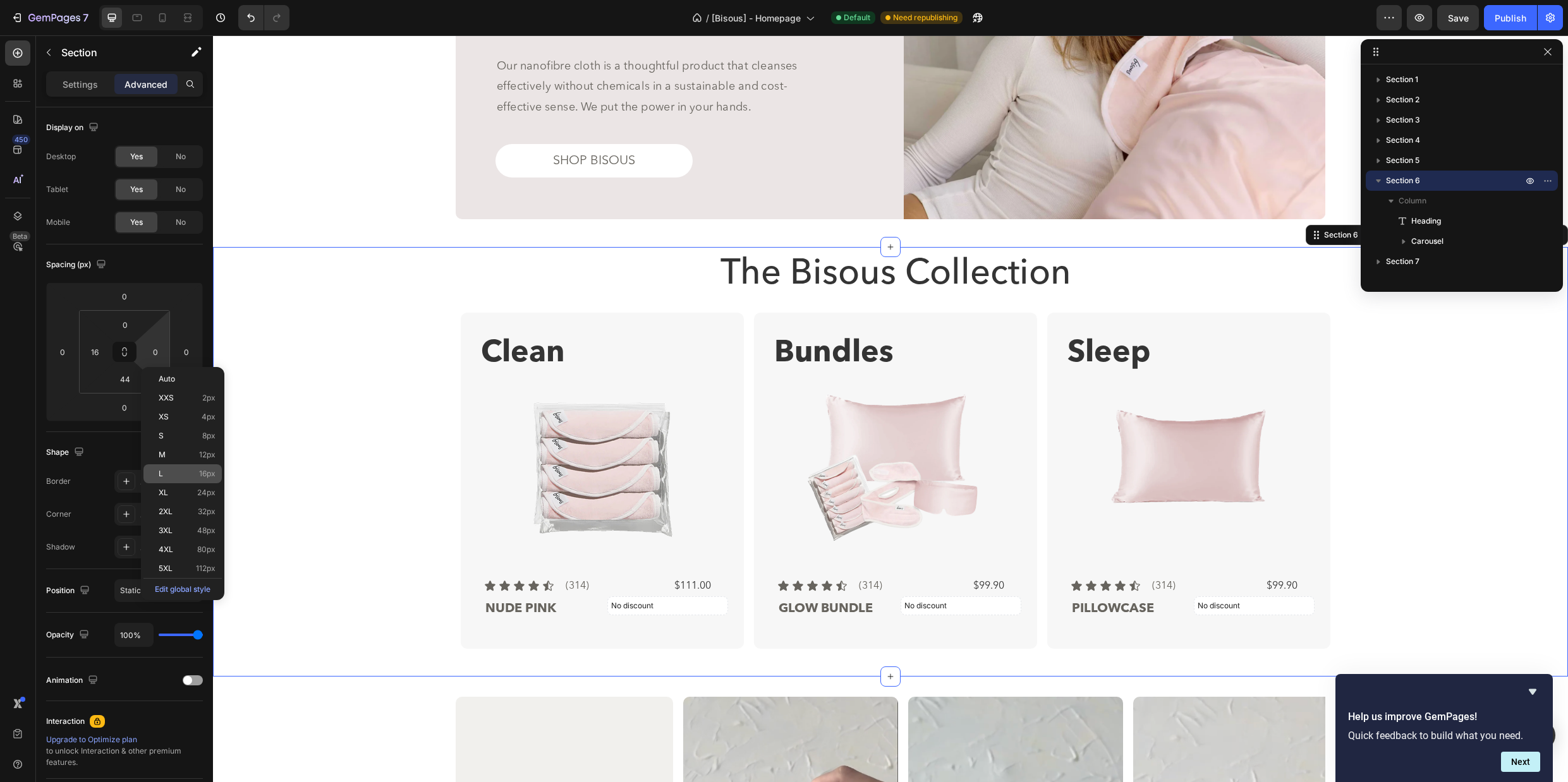
click at [176, 466] on div "L 16px" at bounding box center [182, 473] width 78 height 19
type input "16"
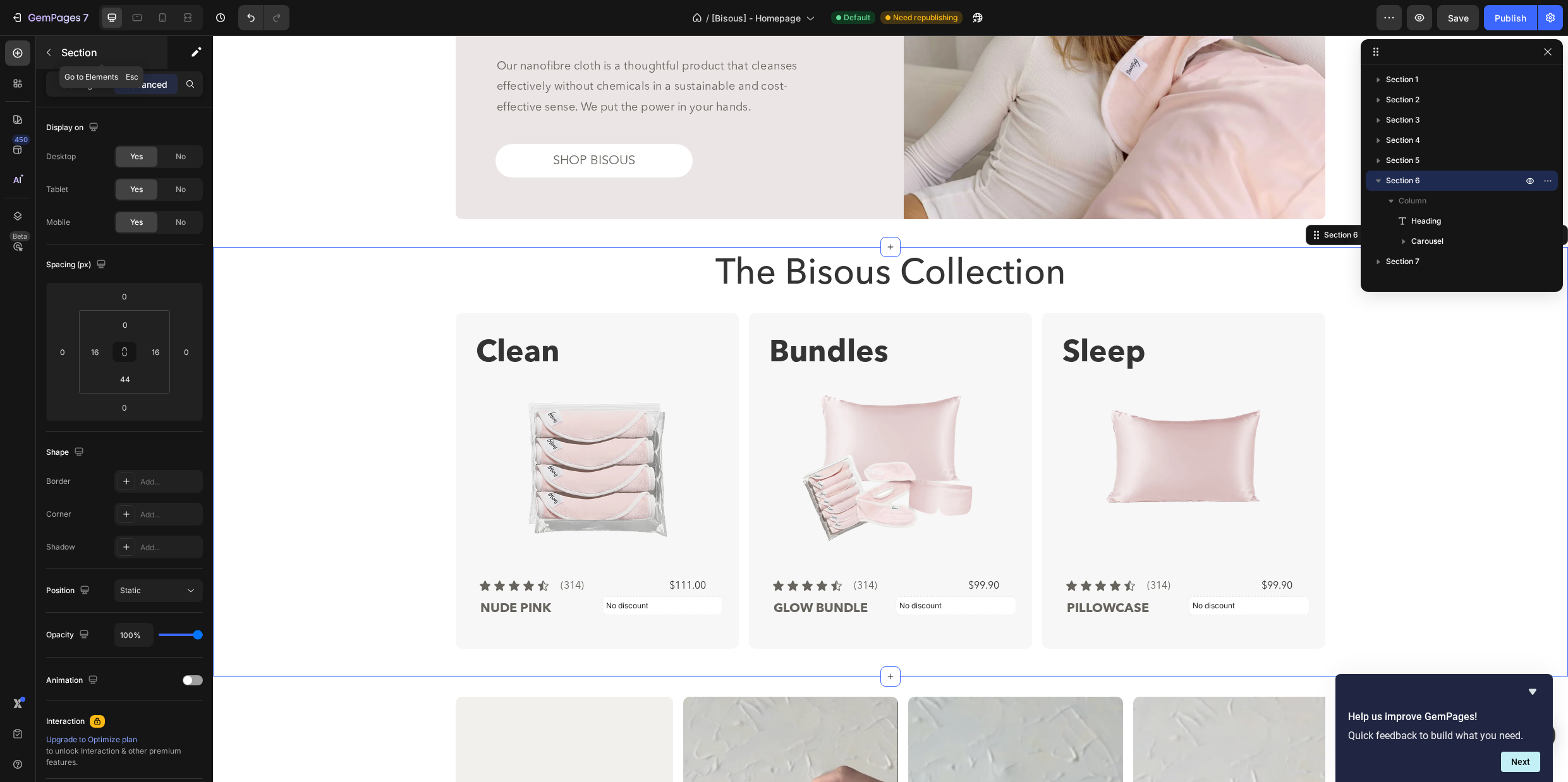
click at [51, 58] on button "button" at bounding box center [48, 52] width 20 height 20
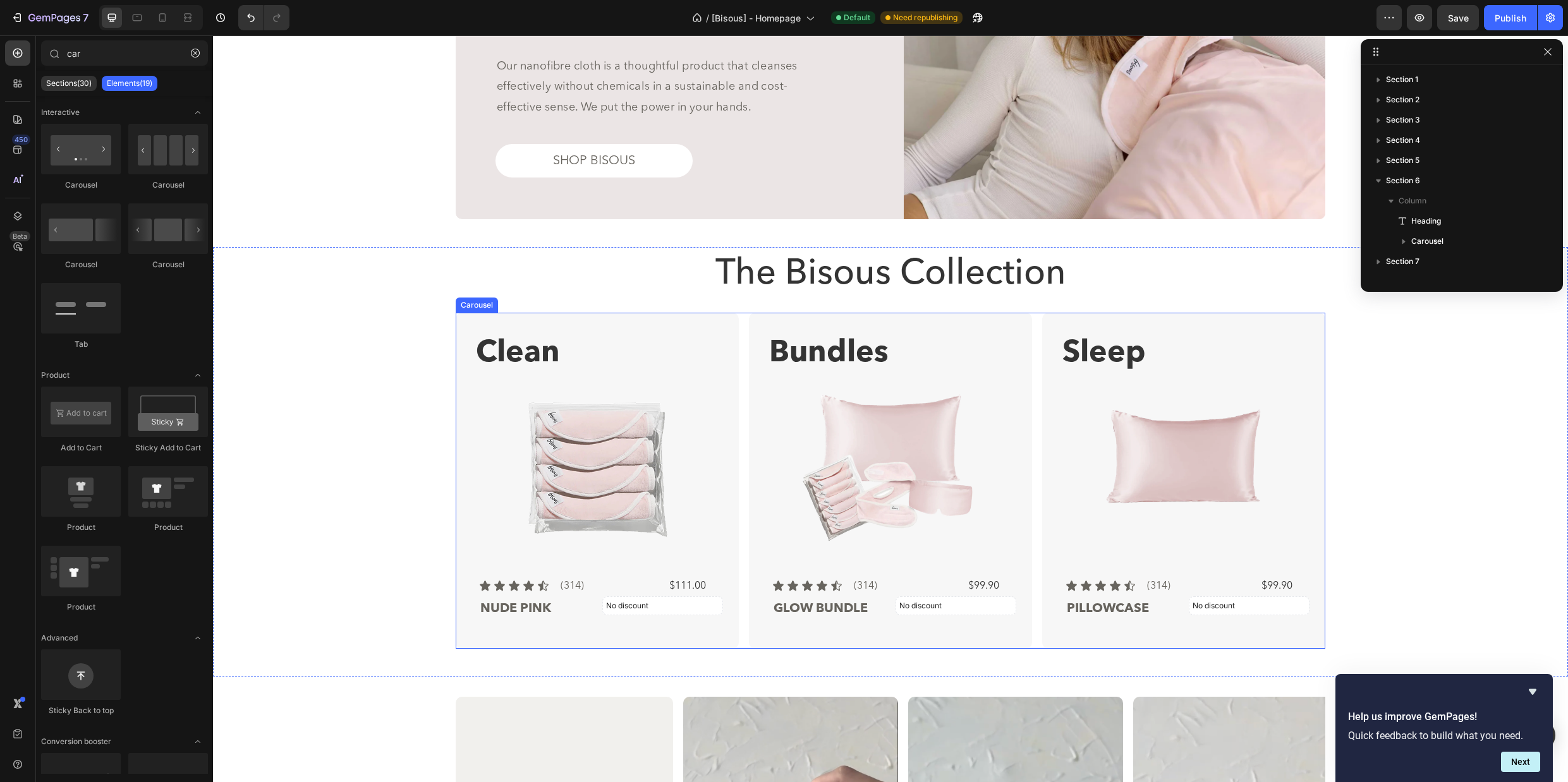
click at [742, 318] on div "Clean Text Block Product Images Icon Icon Icon Icon Icon Icon List (314) Text B…" at bounding box center [890, 480] width 870 height 336
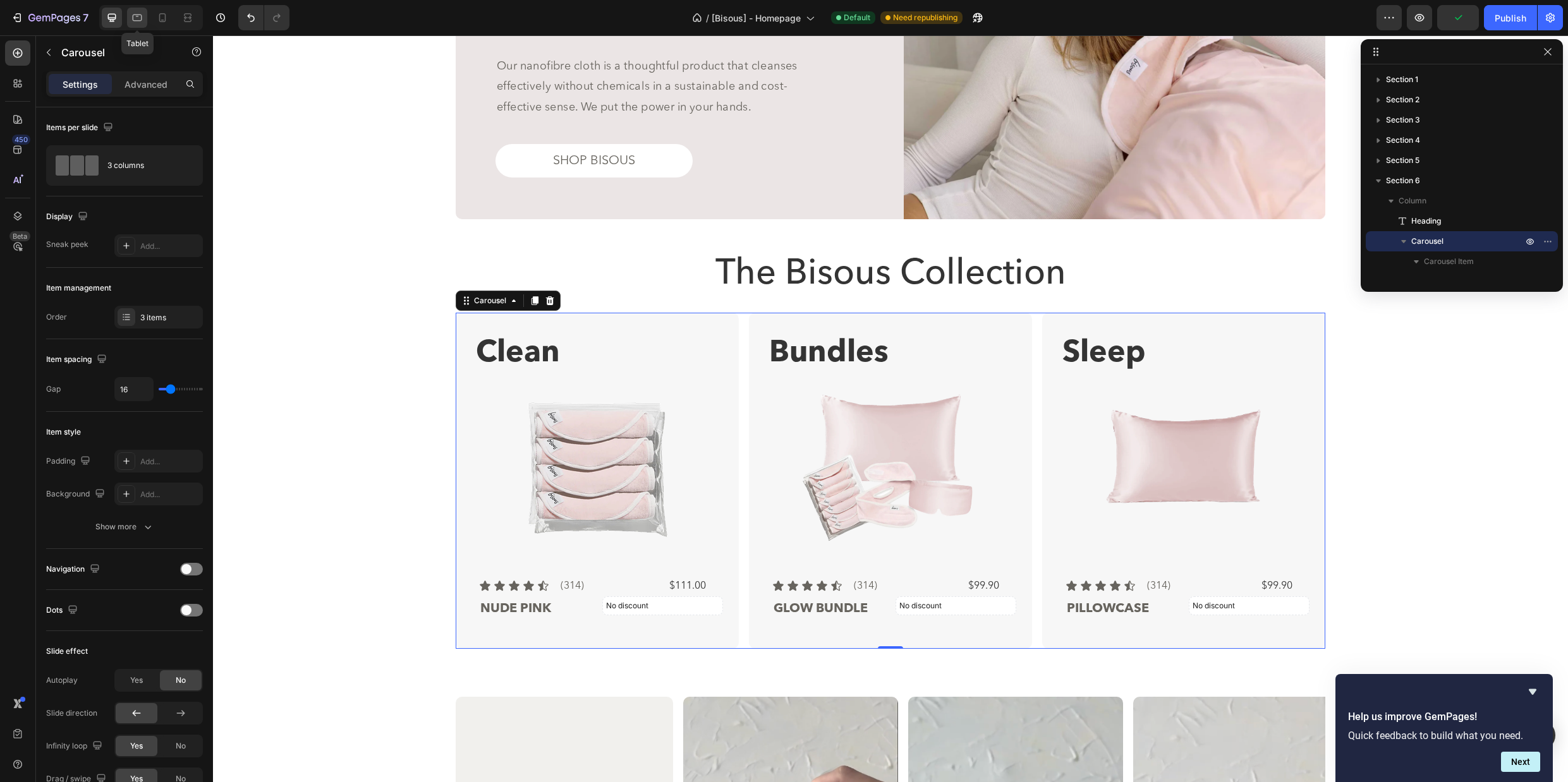
click at [140, 22] on icon at bounding box center [137, 18] width 13 height 13
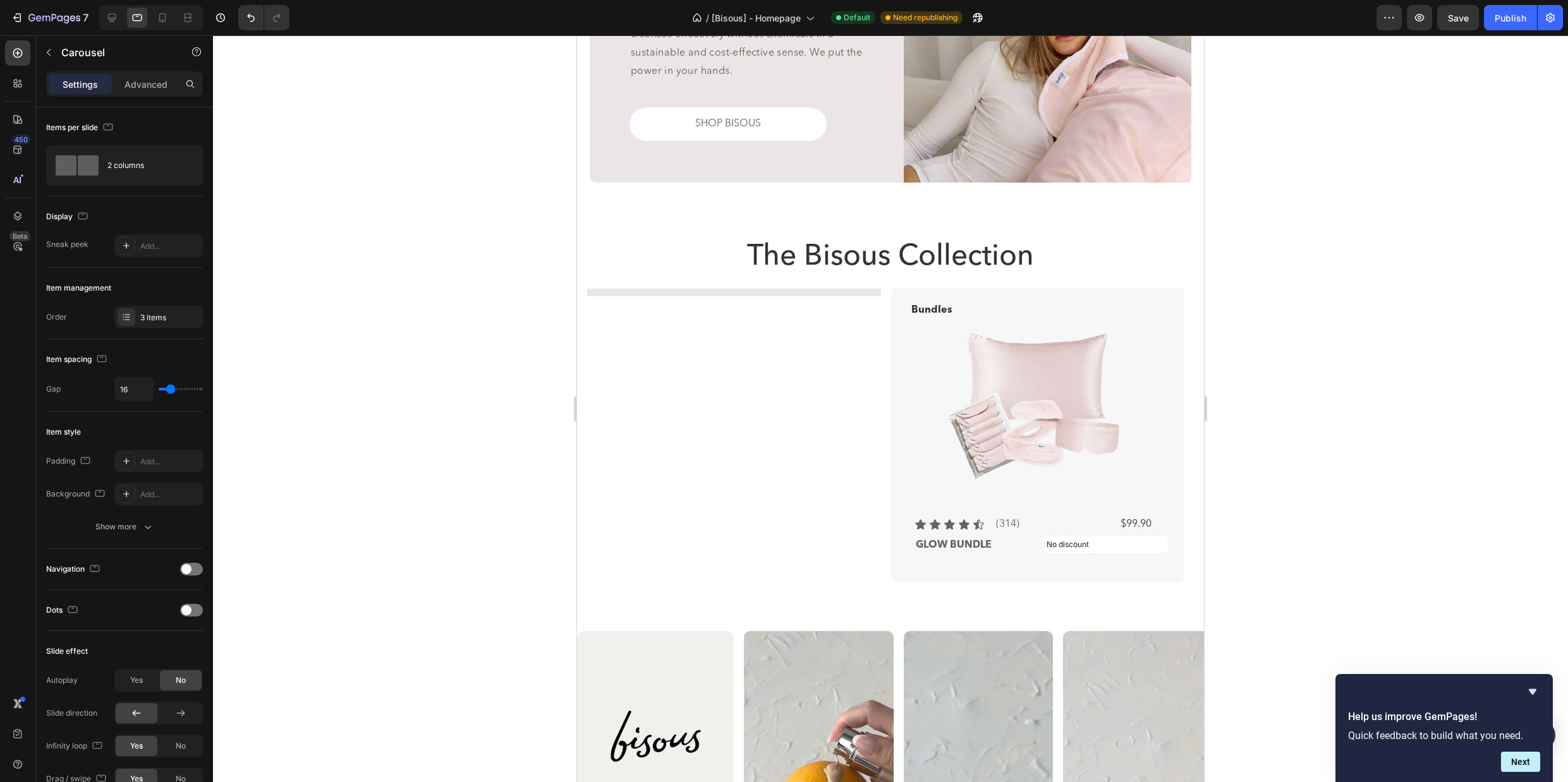
scroll to position [1194, 0]
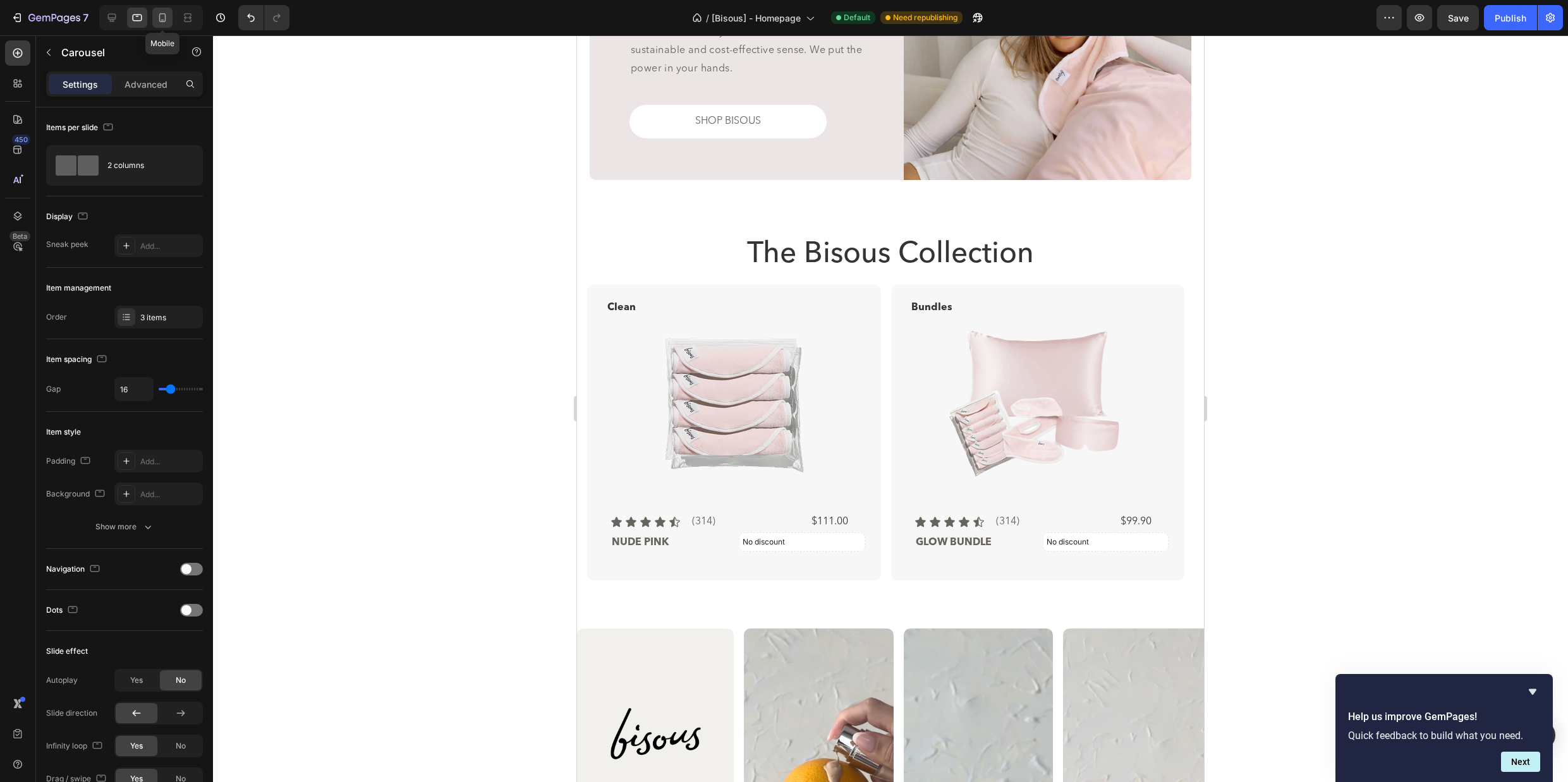
click at [161, 20] on icon at bounding box center [162, 18] width 13 height 13
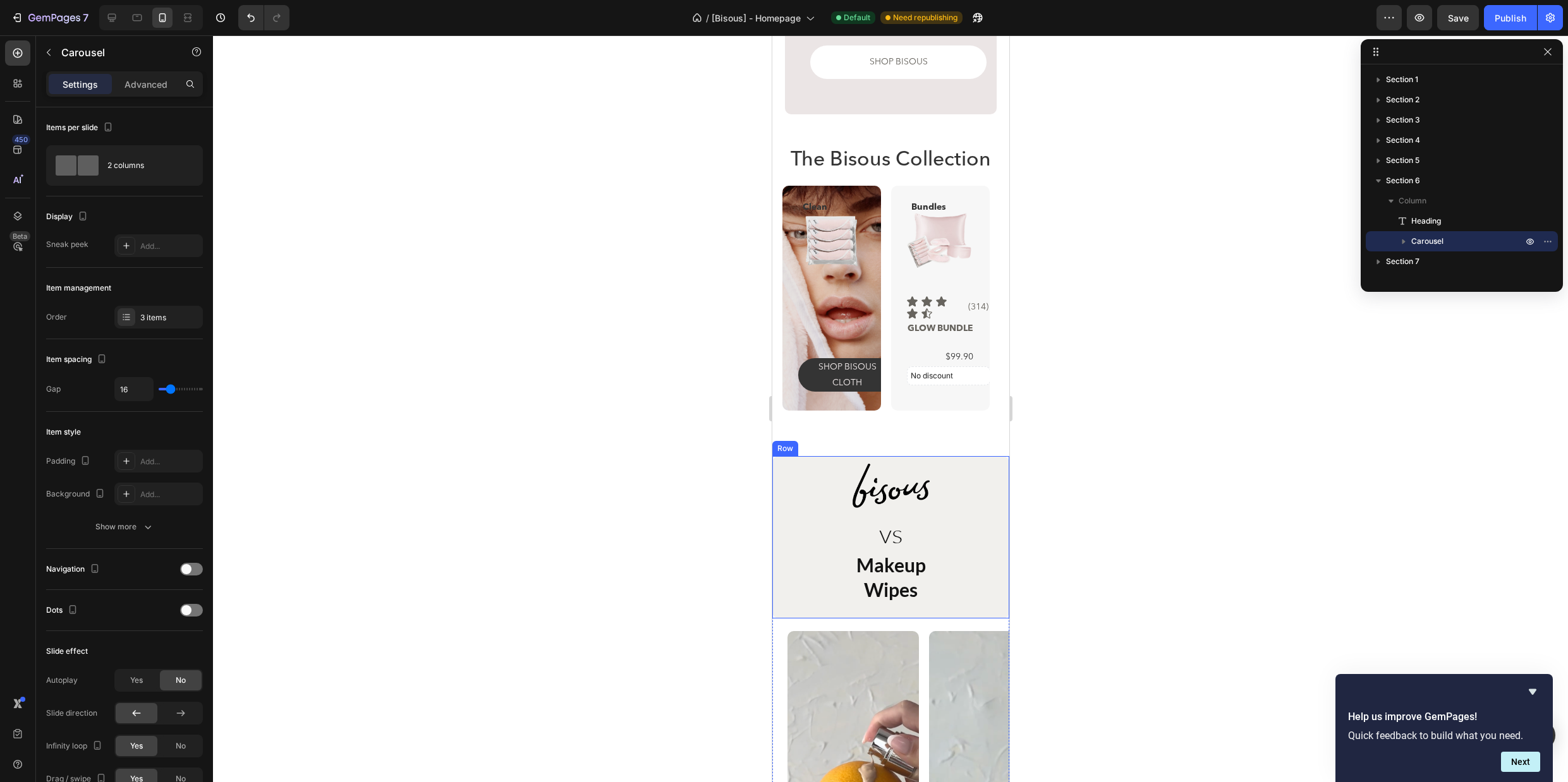
scroll to position [1370, 0]
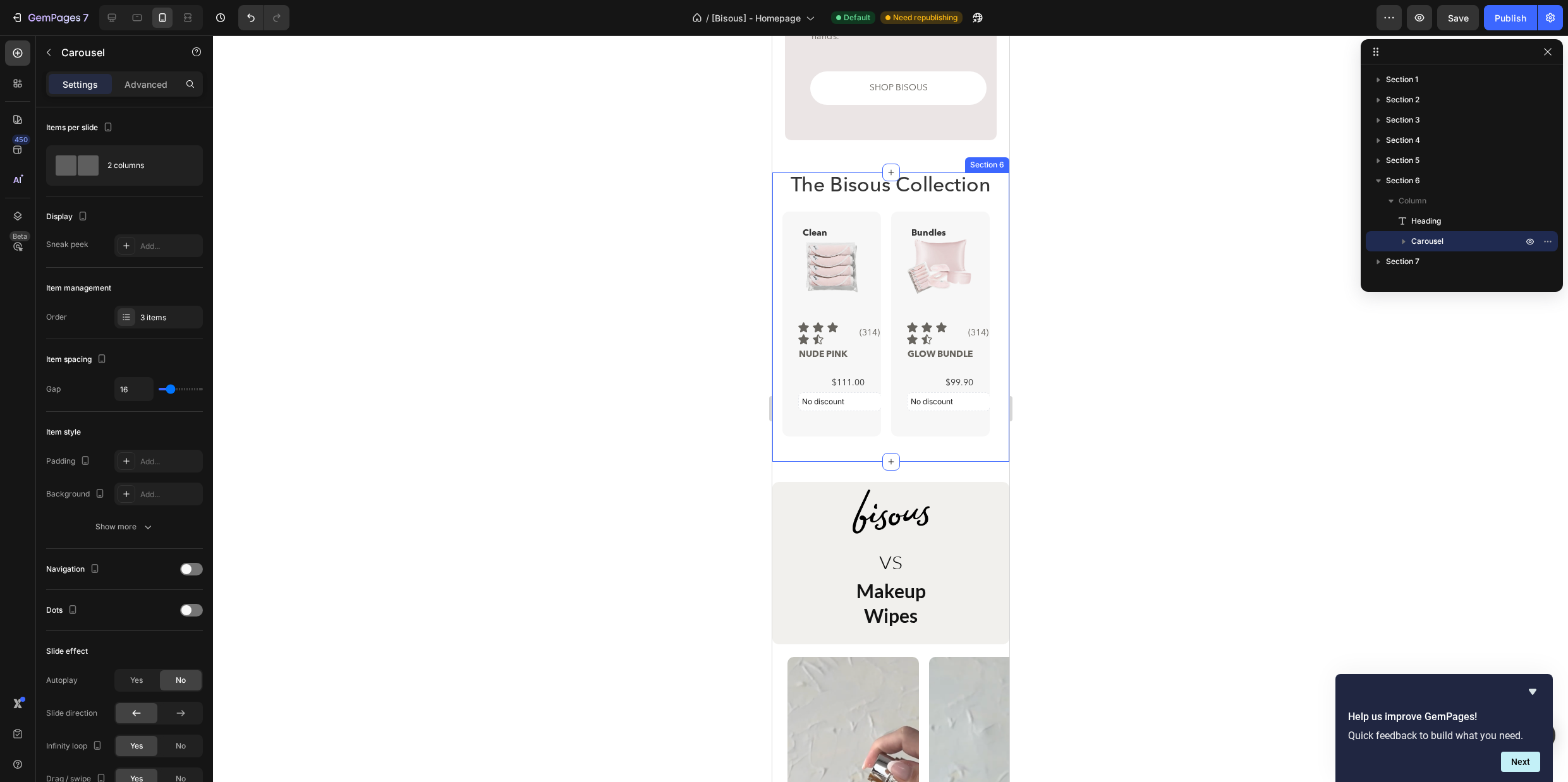
click at [883, 206] on div "The Bisous Collection Heading Clean Text Block Product Images Icon Icon Icon Ic…" at bounding box center [890, 304] width 216 height 264
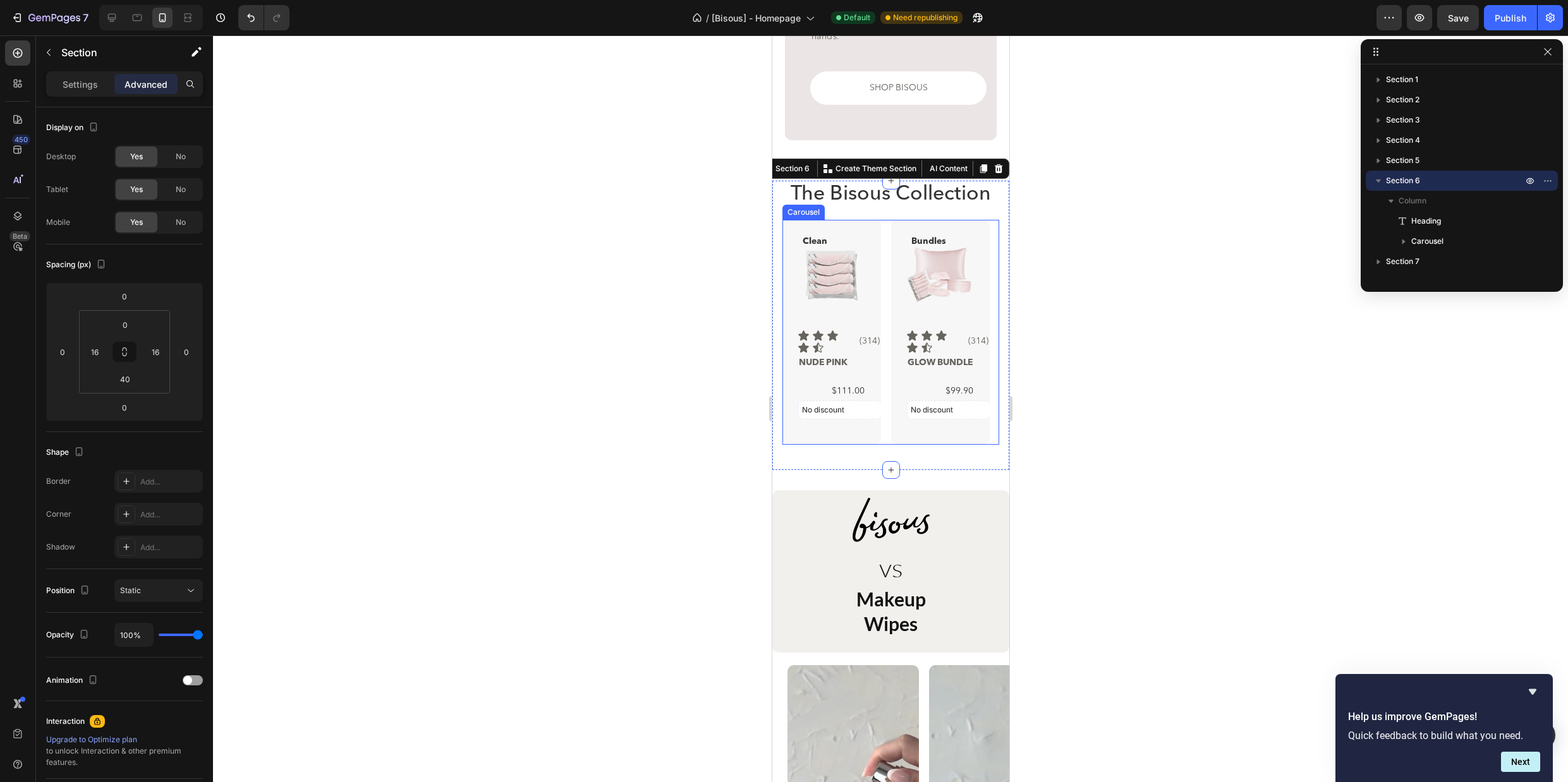
click at [887, 220] on div "Clean Text Block Product Images Icon Icon Icon Icon Icon Icon List (314) Text B…" at bounding box center [890, 332] width 216 height 225
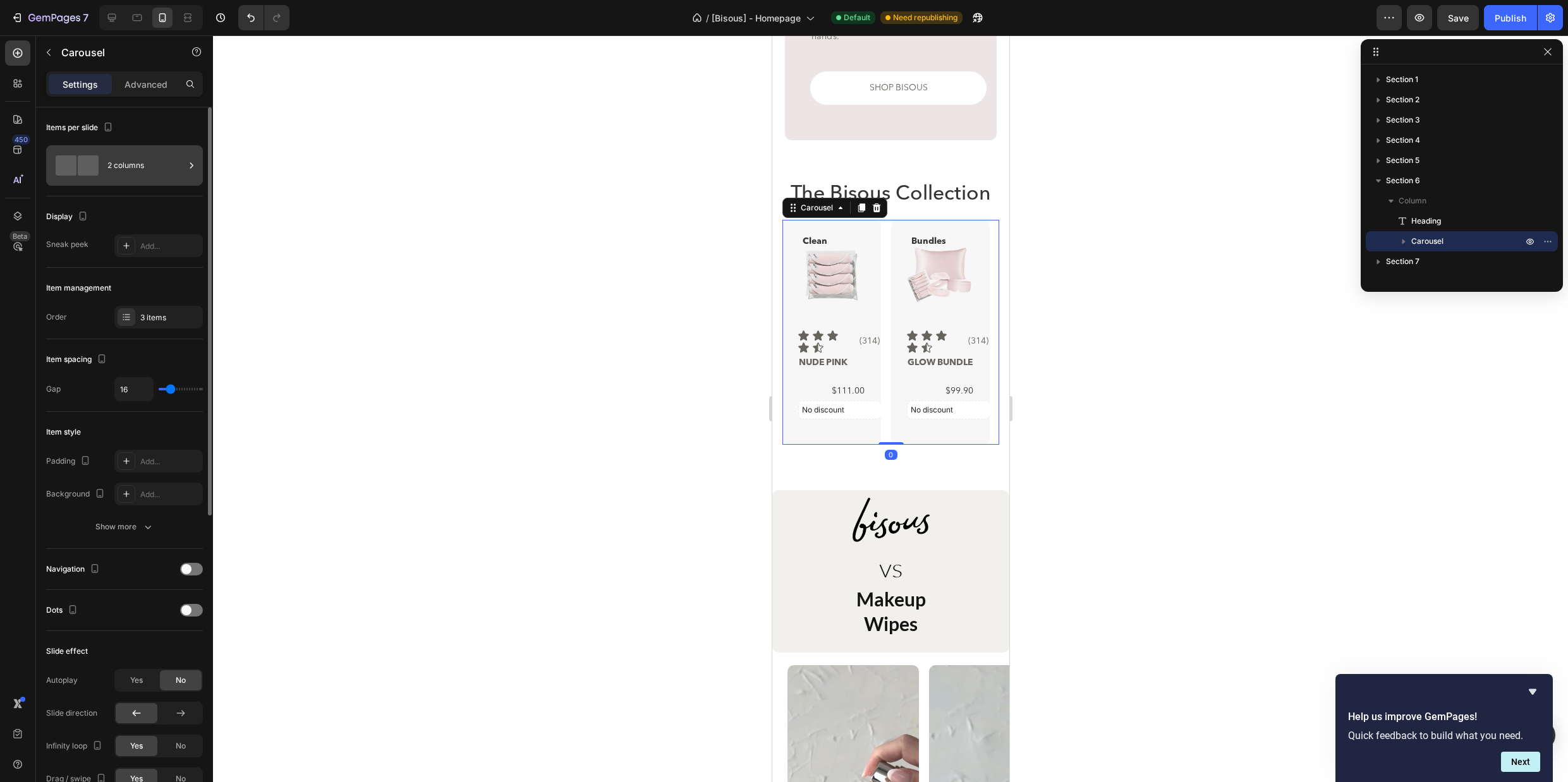
click at [144, 158] on div "2 columns" at bounding box center [145, 165] width 77 height 29
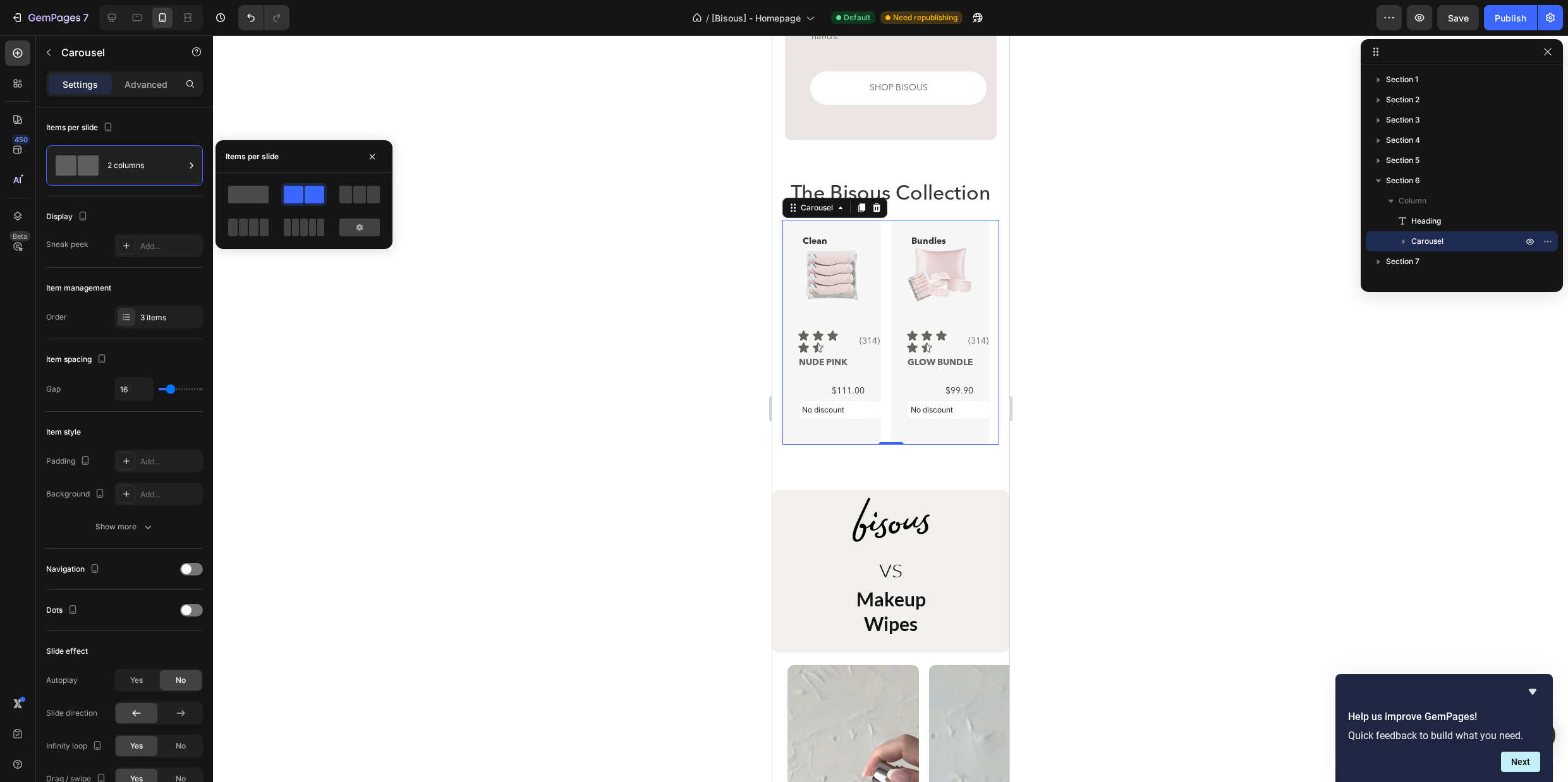
click at [245, 190] on span at bounding box center [249, 194] width 40 height 18
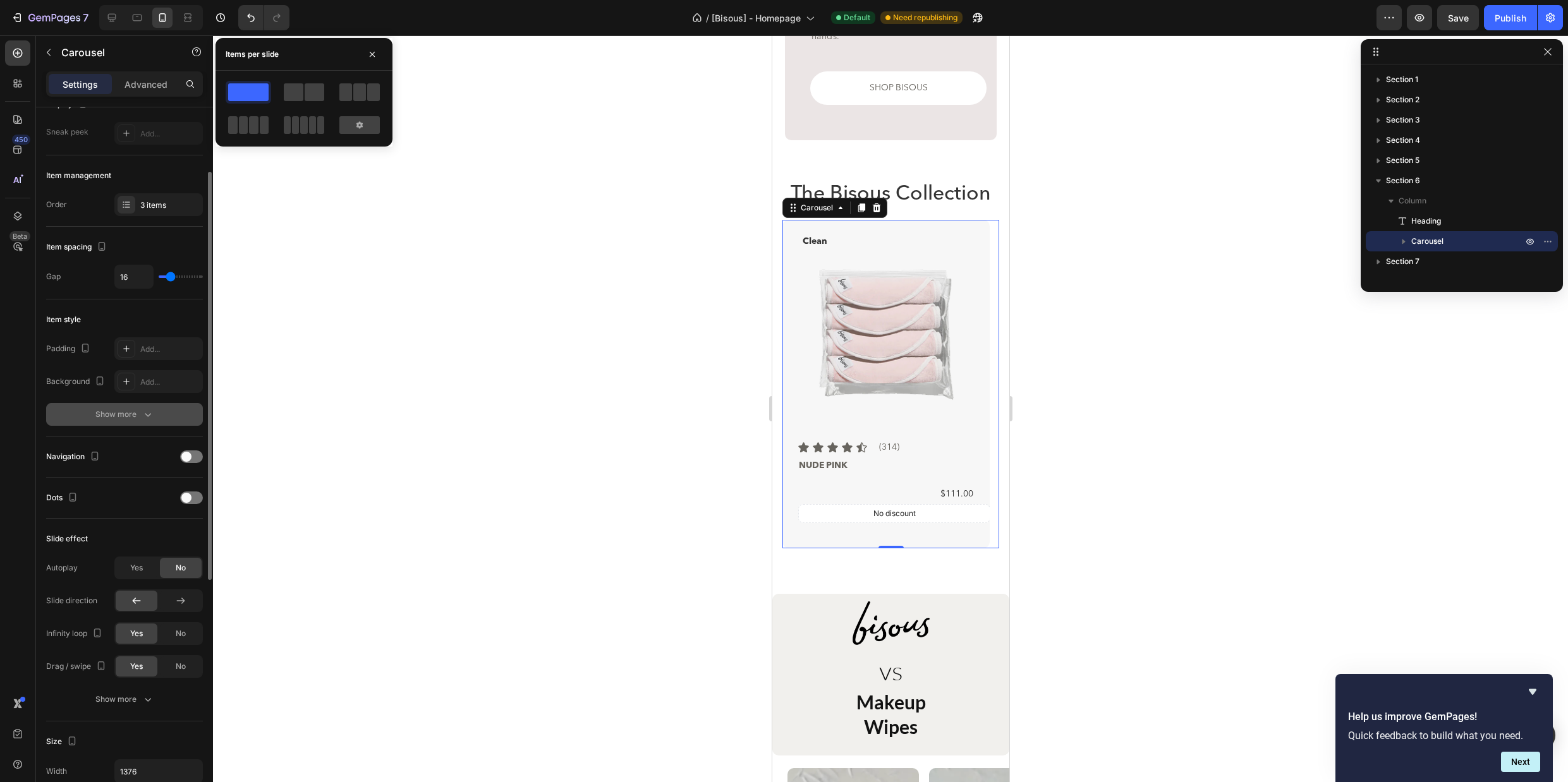
scroll to position [145, 0]
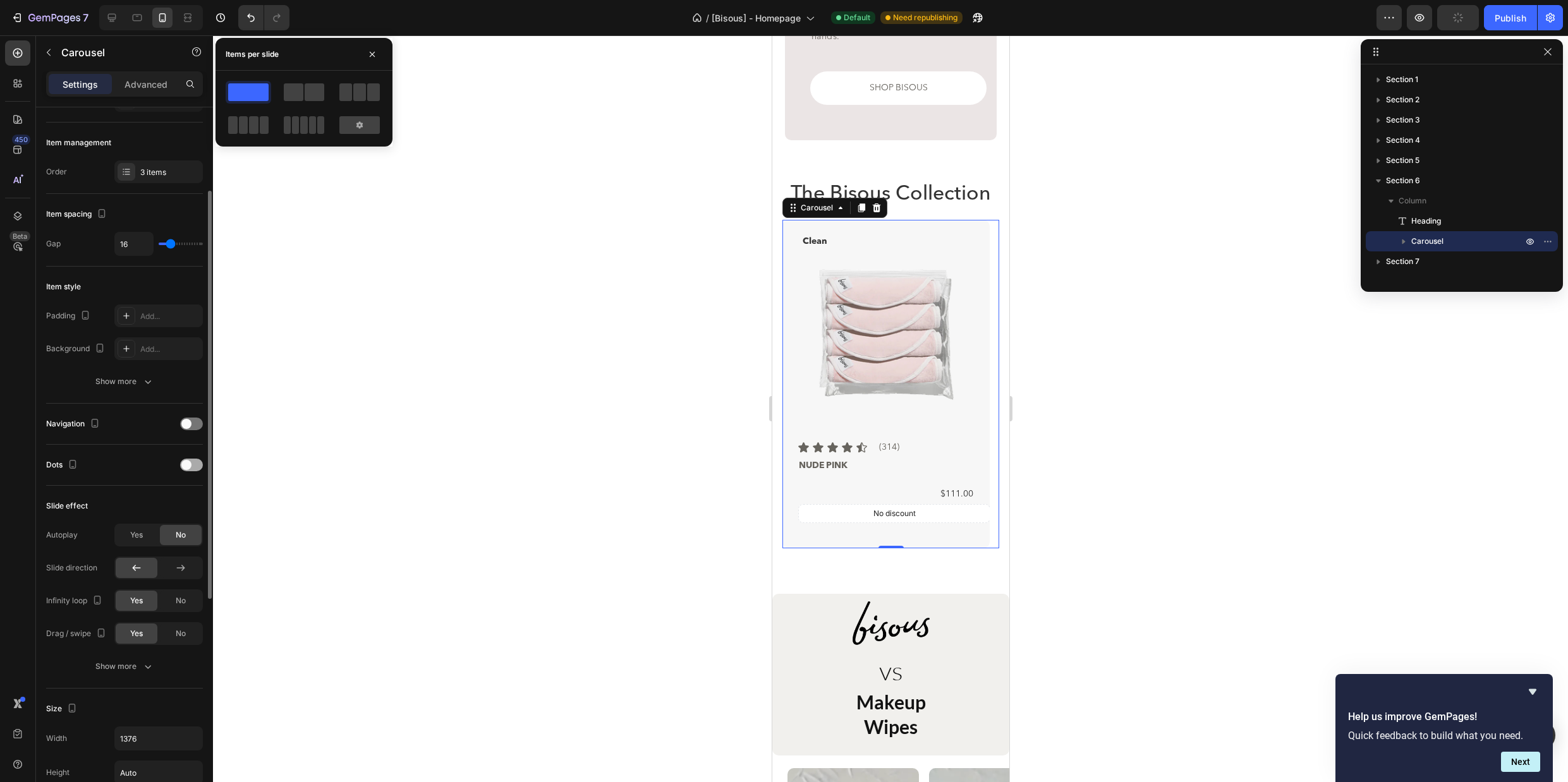
click at [193, 466] on div at bounding box center [191, 465] width 23 height 13
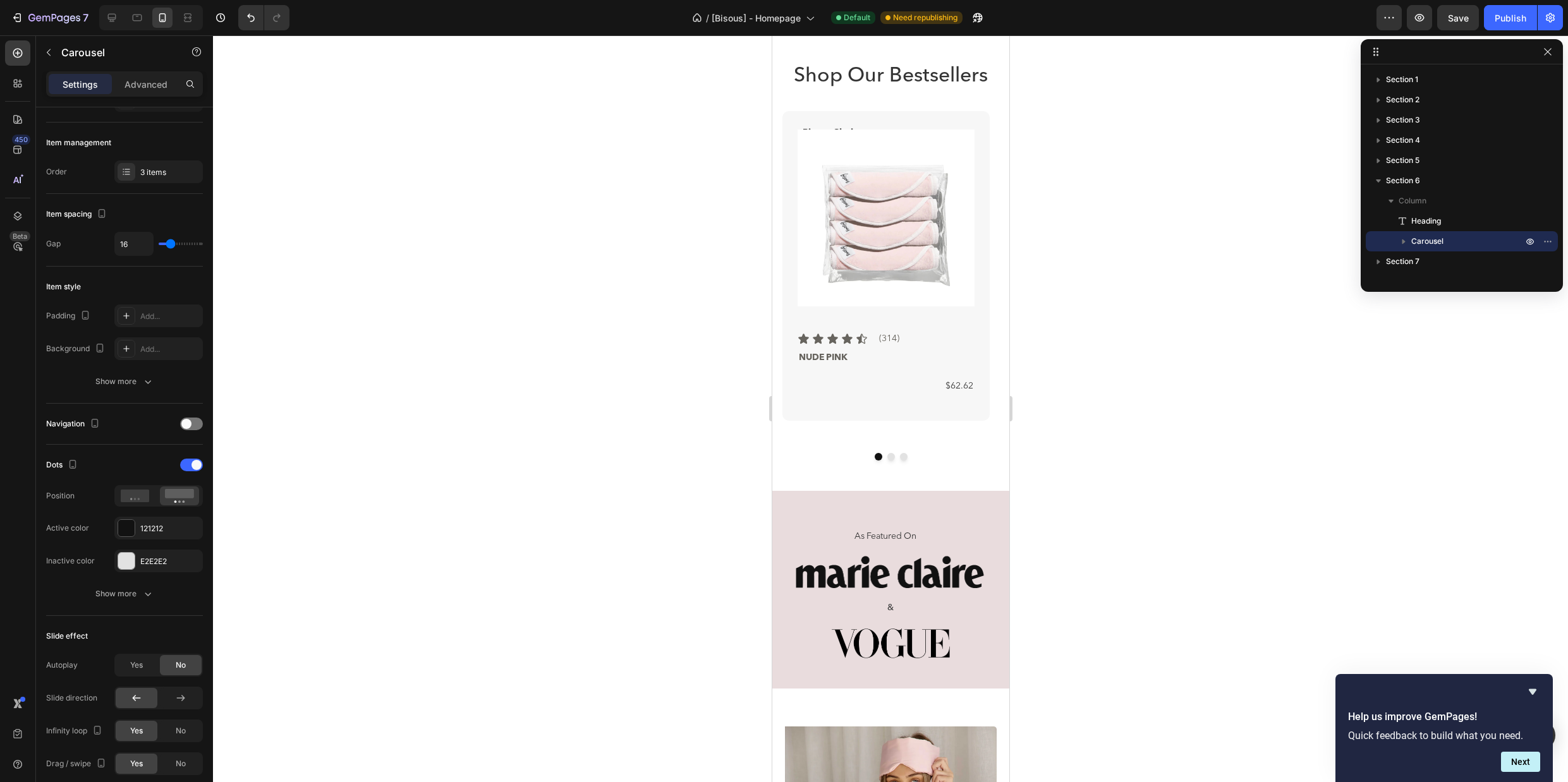
scroll to position [492, 0]
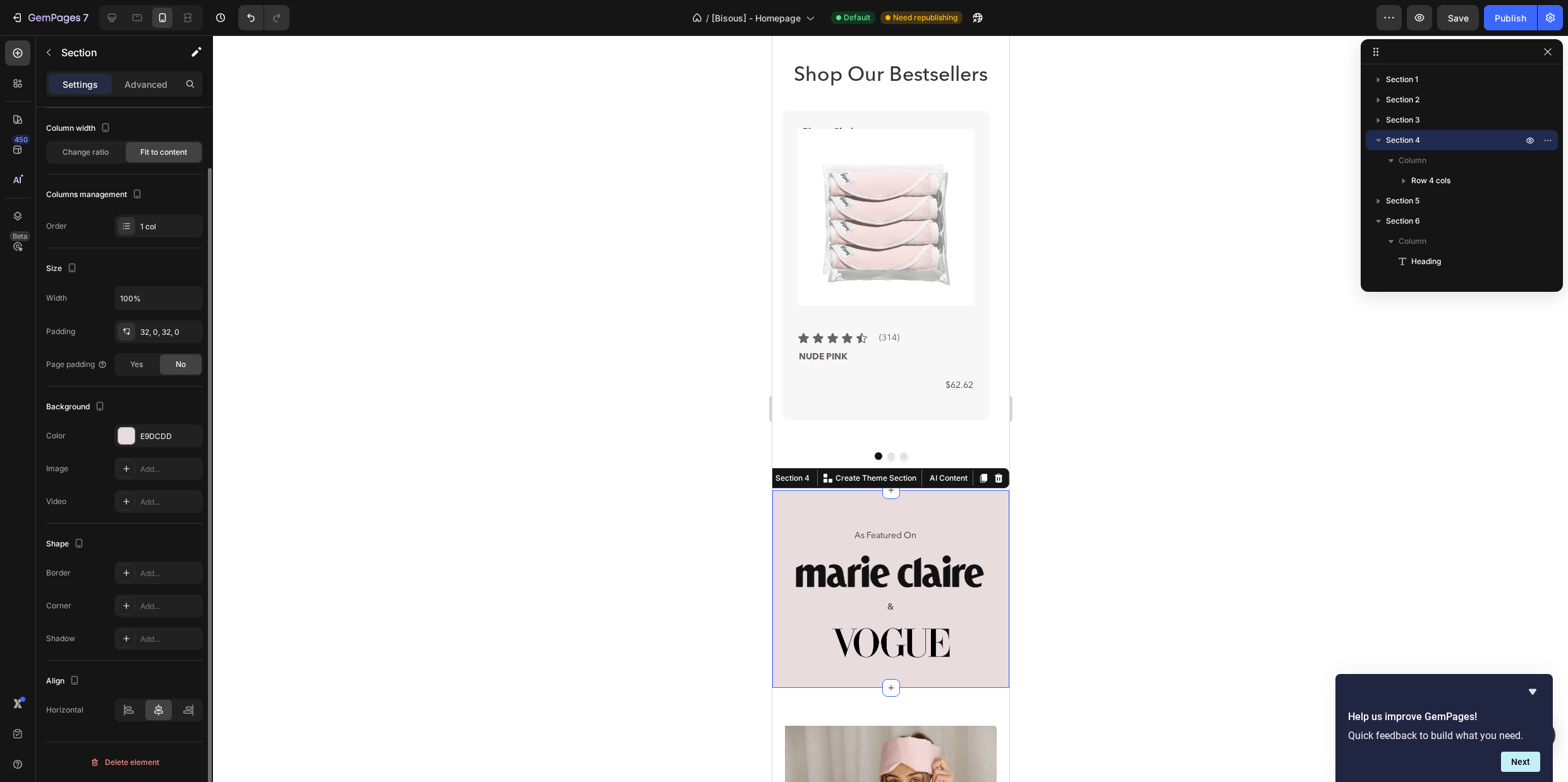
click at [809, 510] on div "As Featured On Text Block Image & Text Block Image Row Section 4 Create Theme S…" at bounding box center [890, 588] width 237 height 198
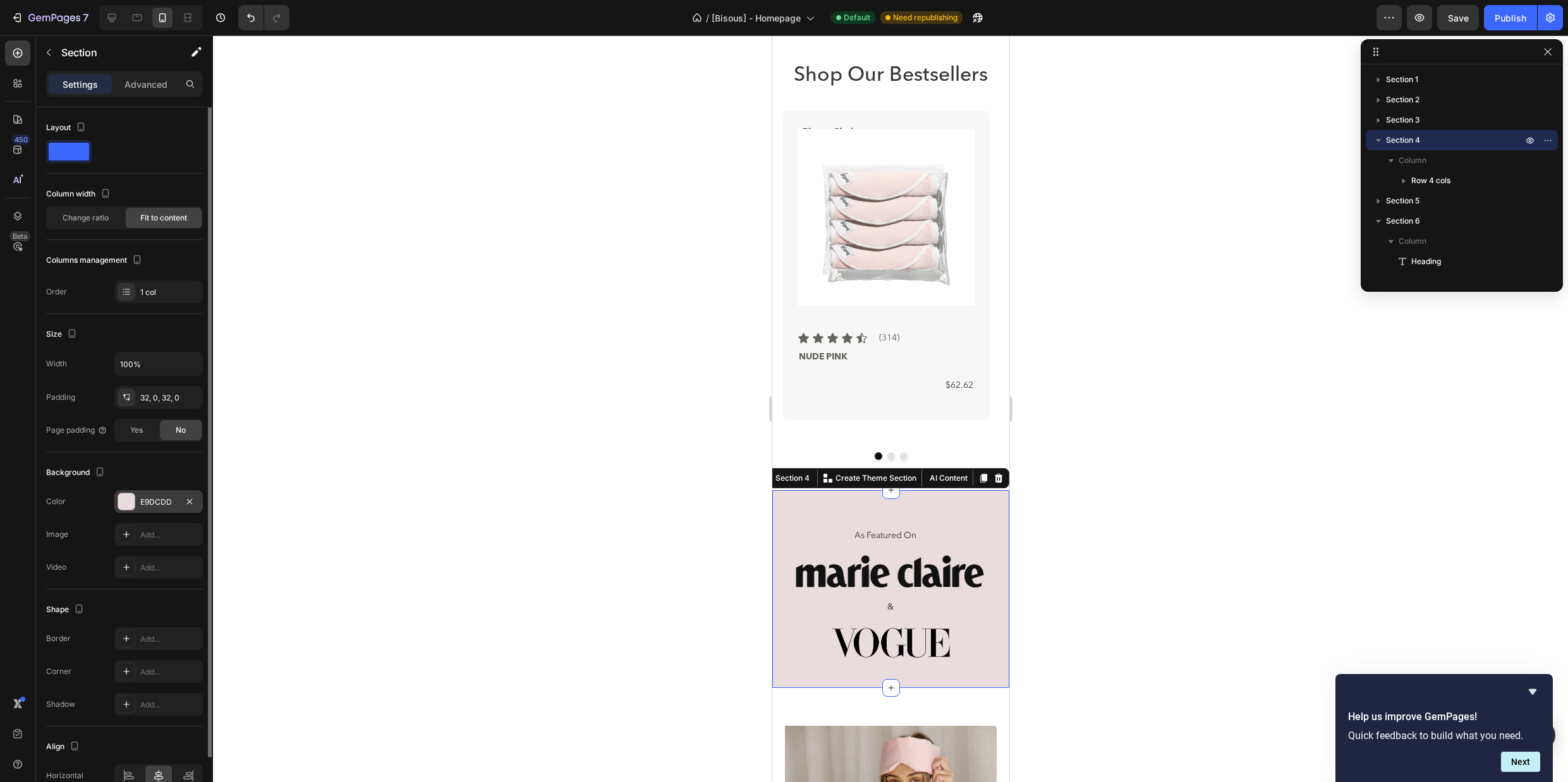
click at [147, 498] on div "E9DCDD" at bounding box center [158, 502] width 36 height 11
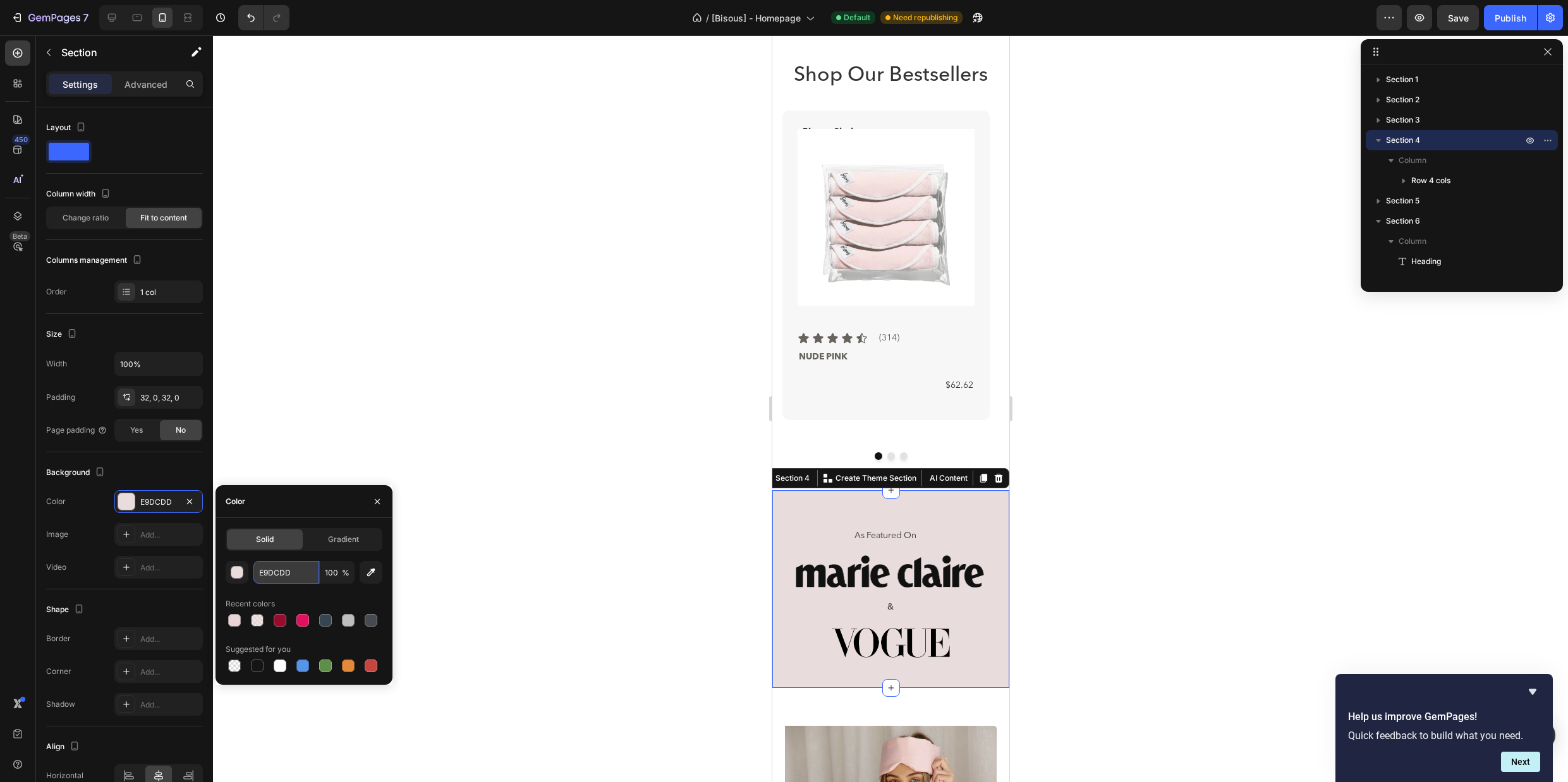
click at [281, 577] on input "E9DCDD" at bounding box center [286, 572] width 65 height 23
click at [929, 452] on div at bounding box center [890, 455] width 216 height 7
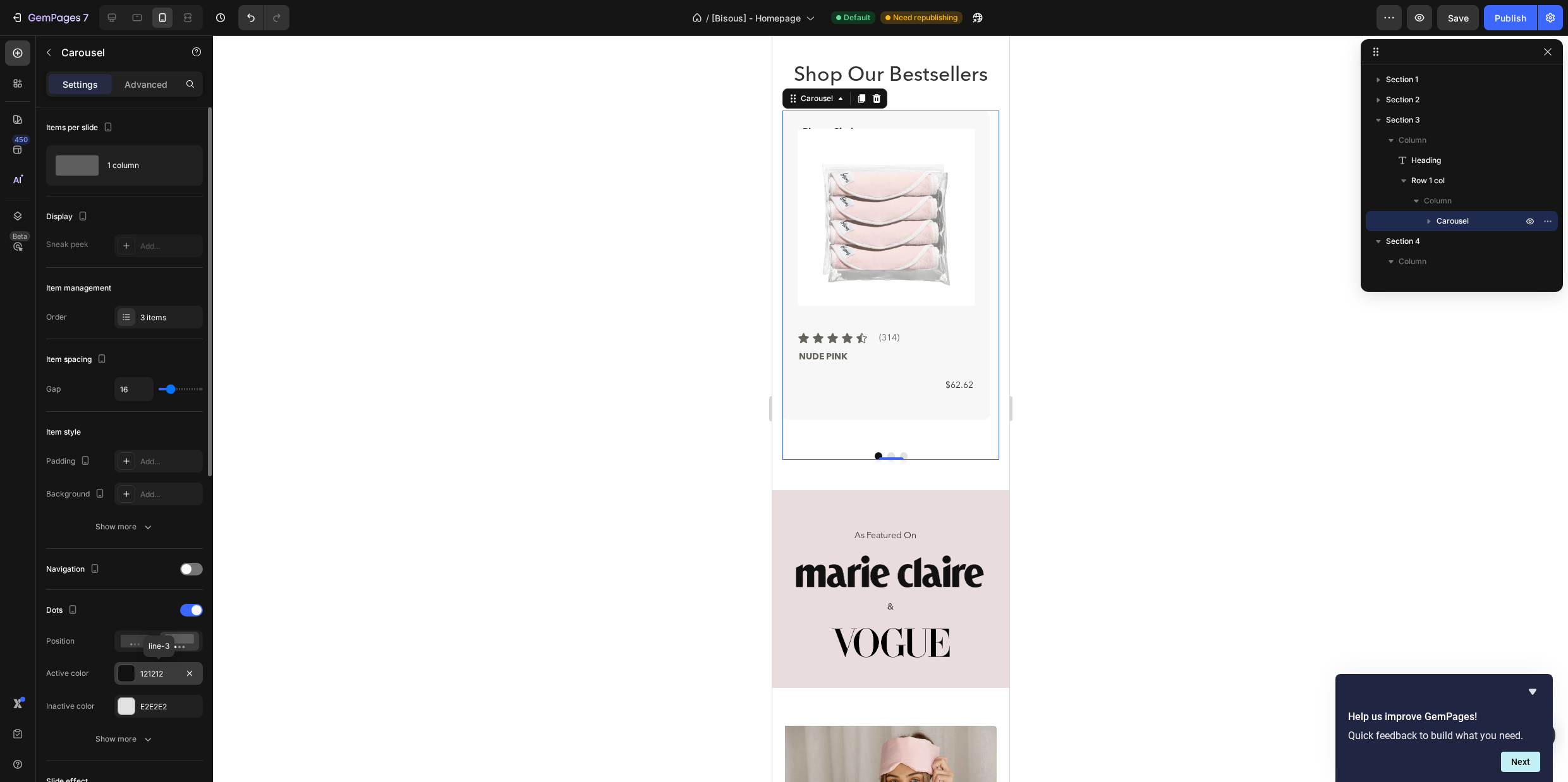
click at [156, 672] on div "121212" at bounding box center [158, 674] width 36 height 11
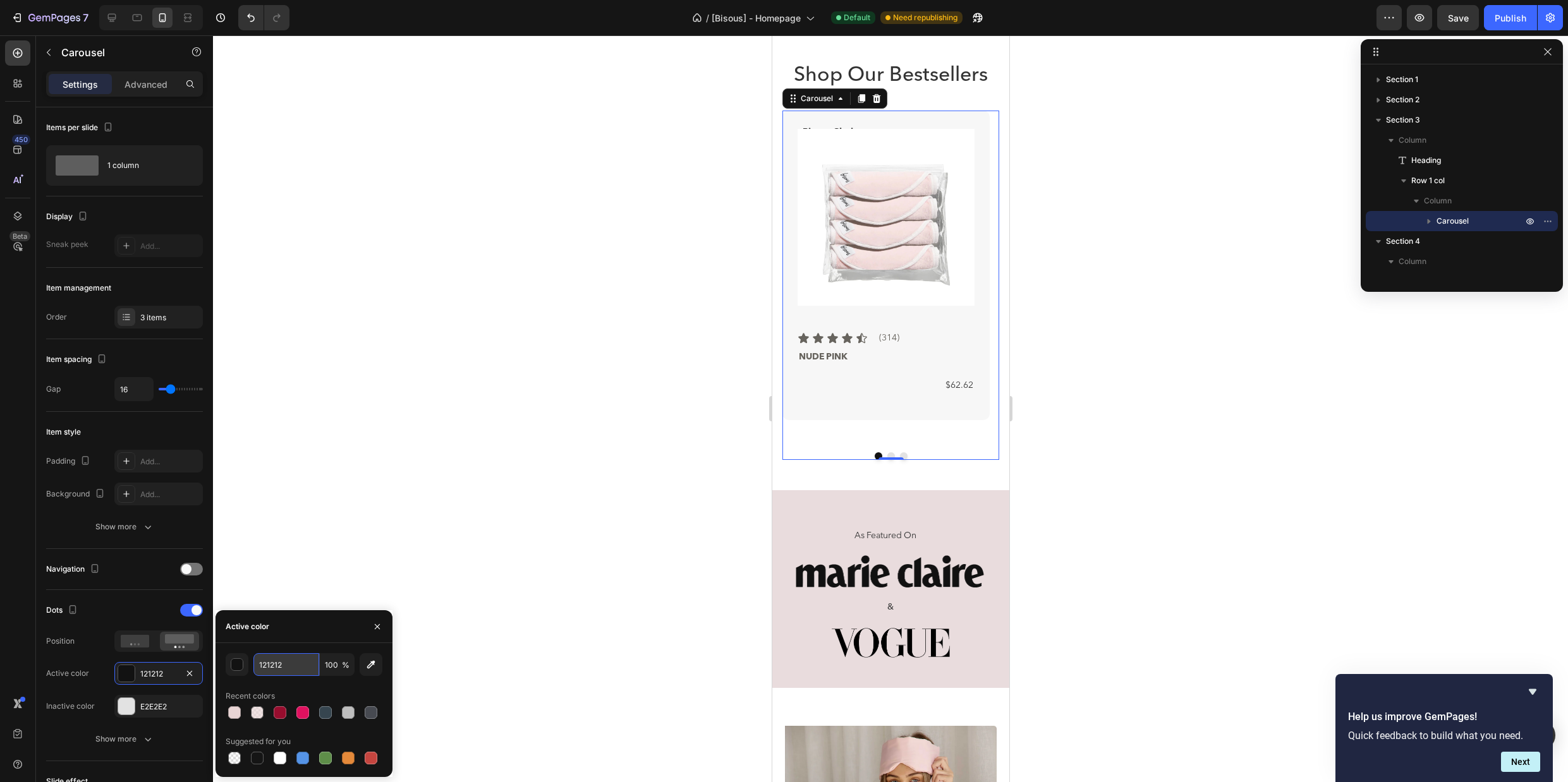
click at [275, 675] on input "121212" at bounding box center [286, 664] width 65 height 23
paste input "E9DCDD"
type input "E9DCDD"
click at [321, 635] on div "Active color" at bounding box center [304, 626] width 177 height 33
click at [1151, 435] on div at bounding box center [891, 408] width 1355 height 746
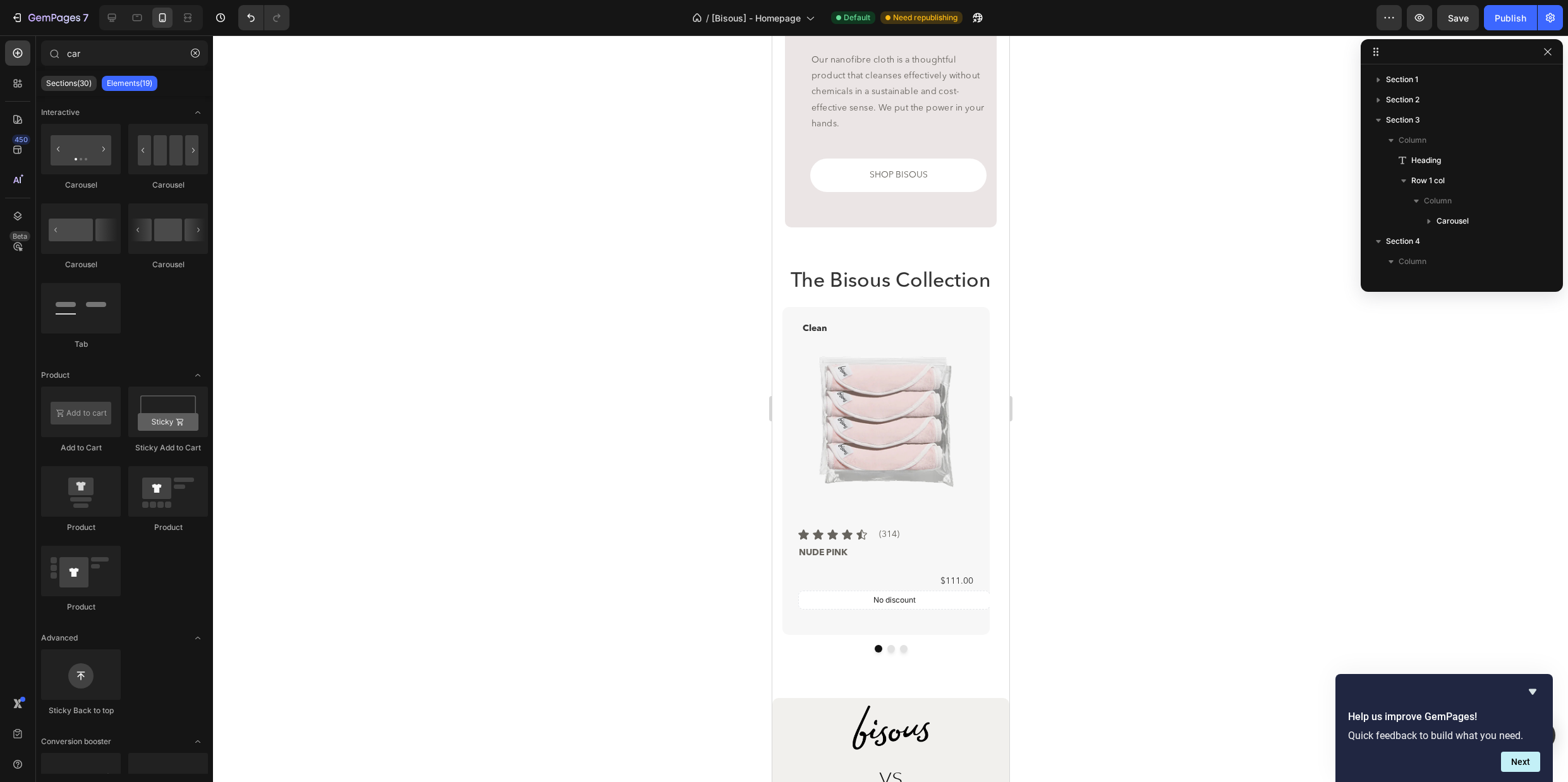
scroll to position [1466, 0]
click at [807, 646] on div "The Bisous Collection Heading Clean Text Block Product Images Icon Icon Icon Ic…" at bounding box center [890, 471] width 237 height 410
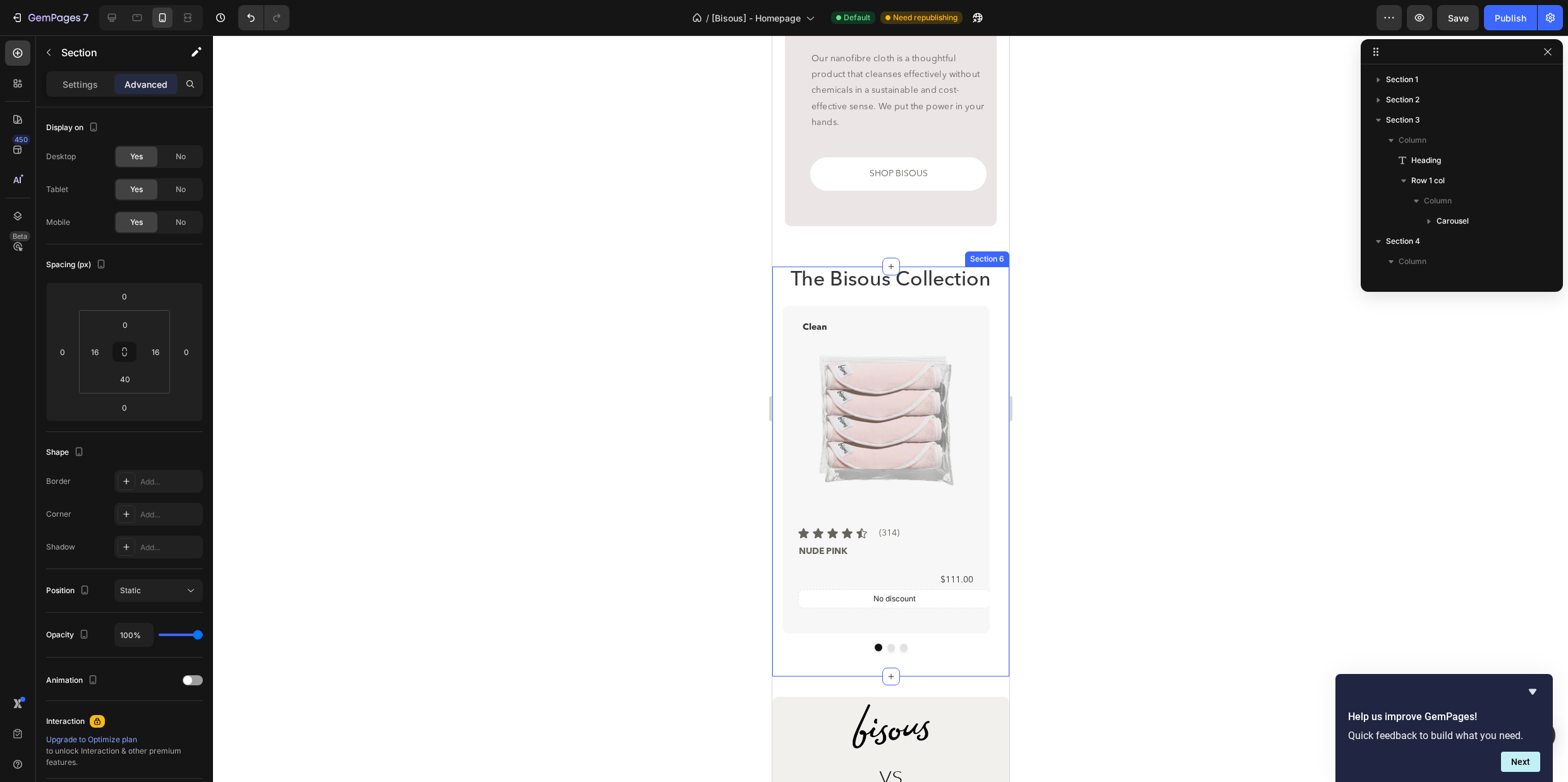
scroll to position [158, 0]
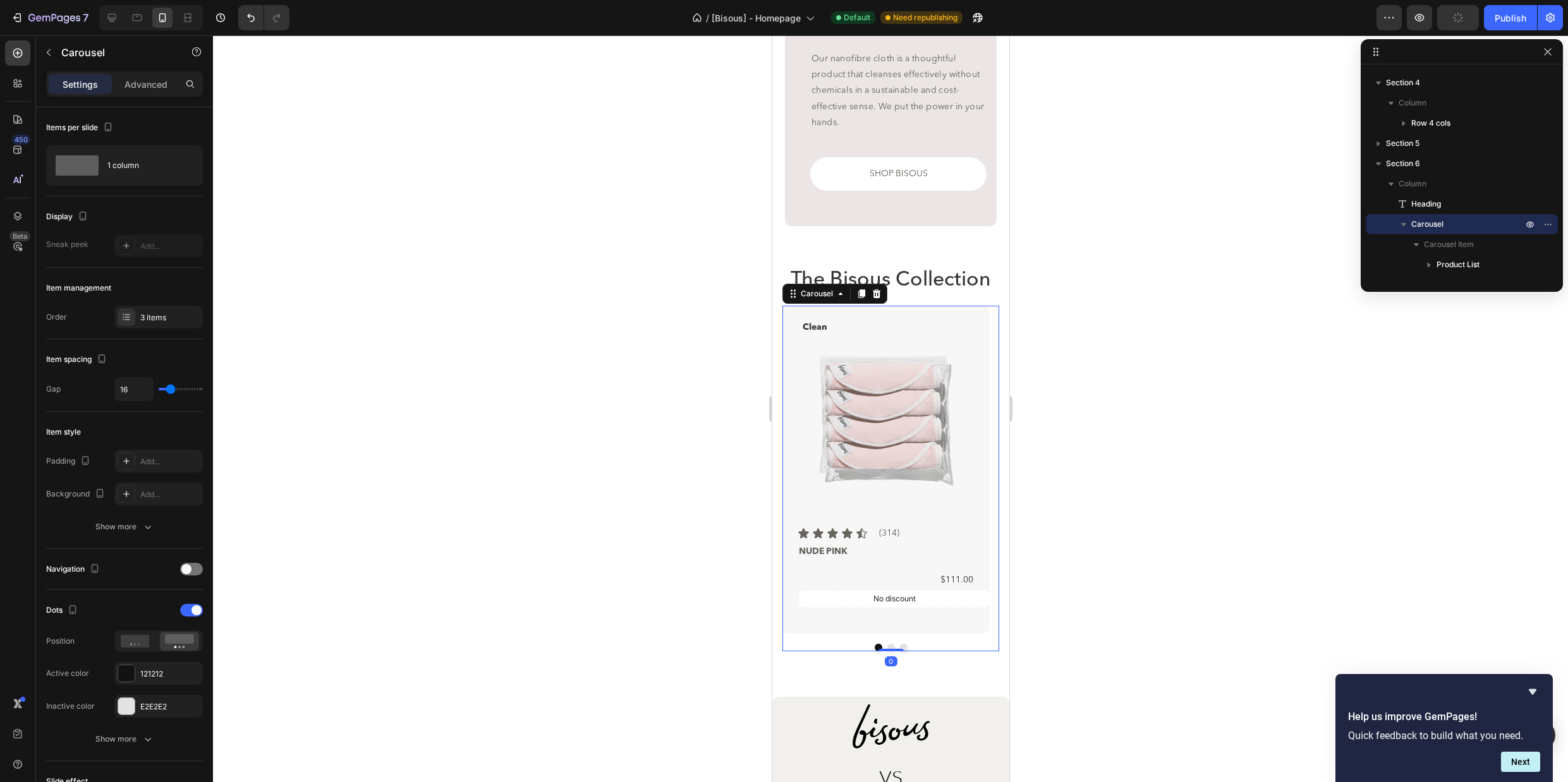
click at [850, 630] on div "Clean Text Block Product Images Icon Icon Icon Icon Icon Icon List (314) Text B…" at bounding box center [890, 479] width 216 height 346
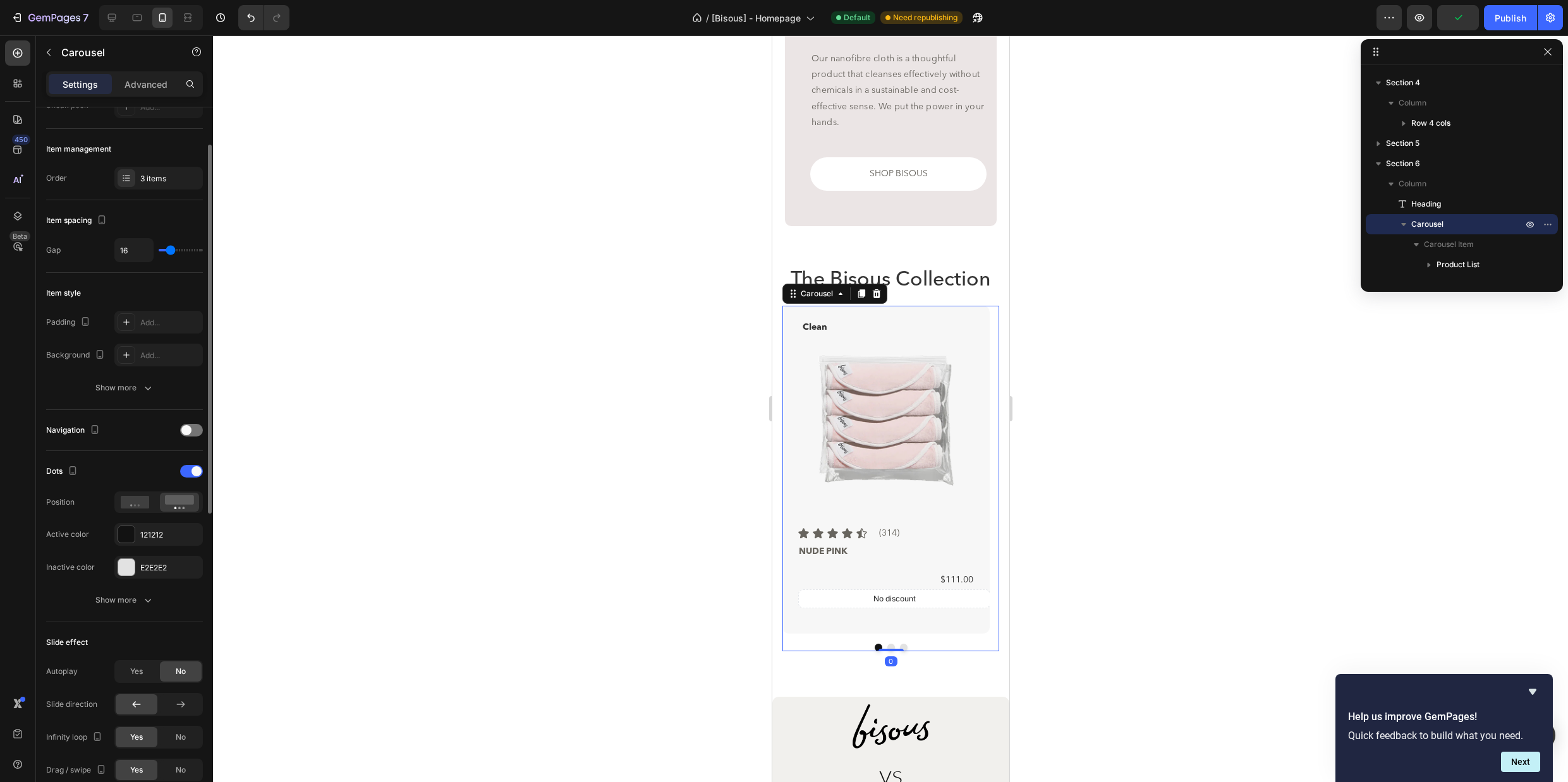
scroll to position [116, 0]
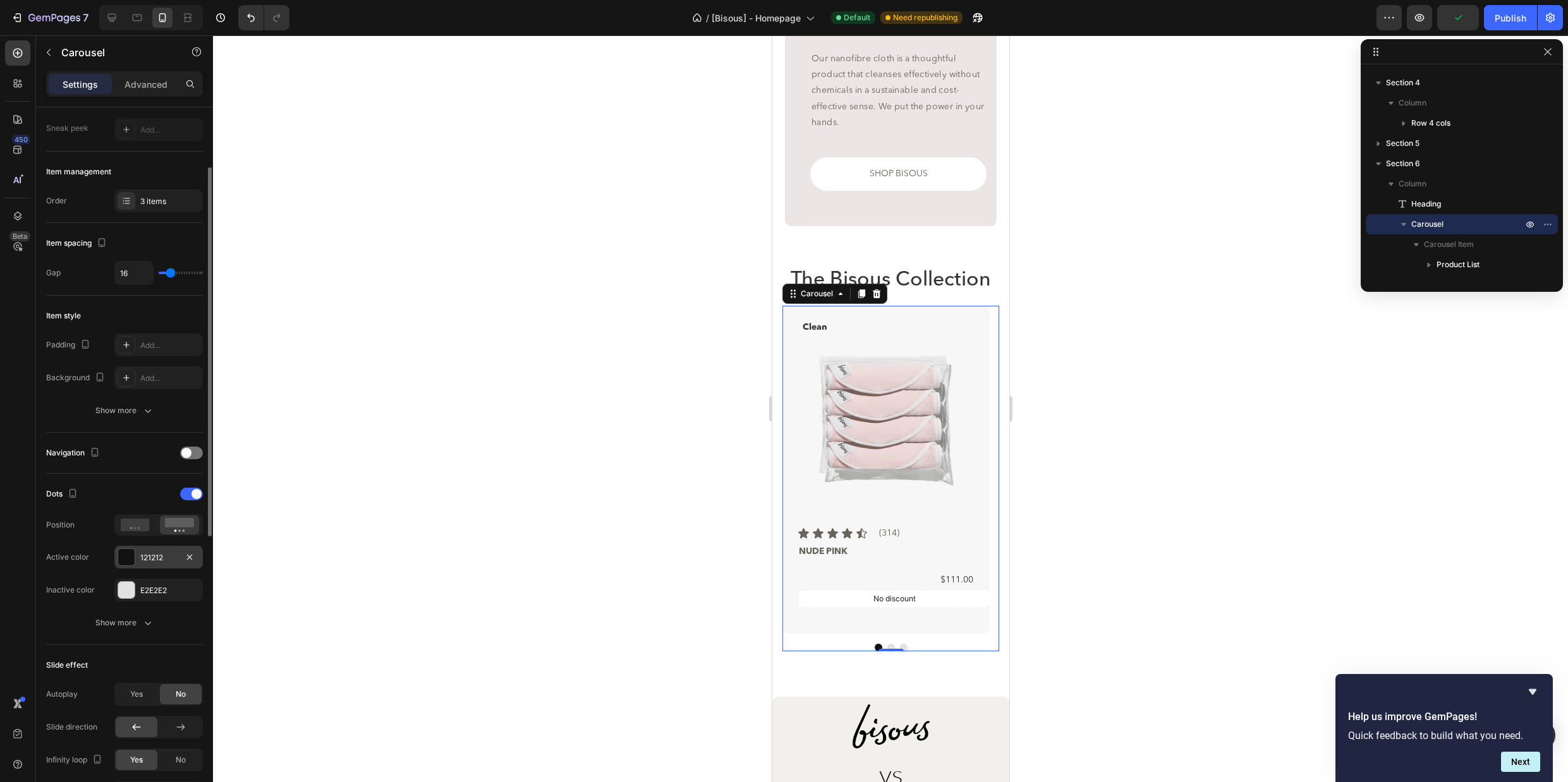
click at [153, 554] on div "121212" at bounding box center [158, 558] width 36 height 11
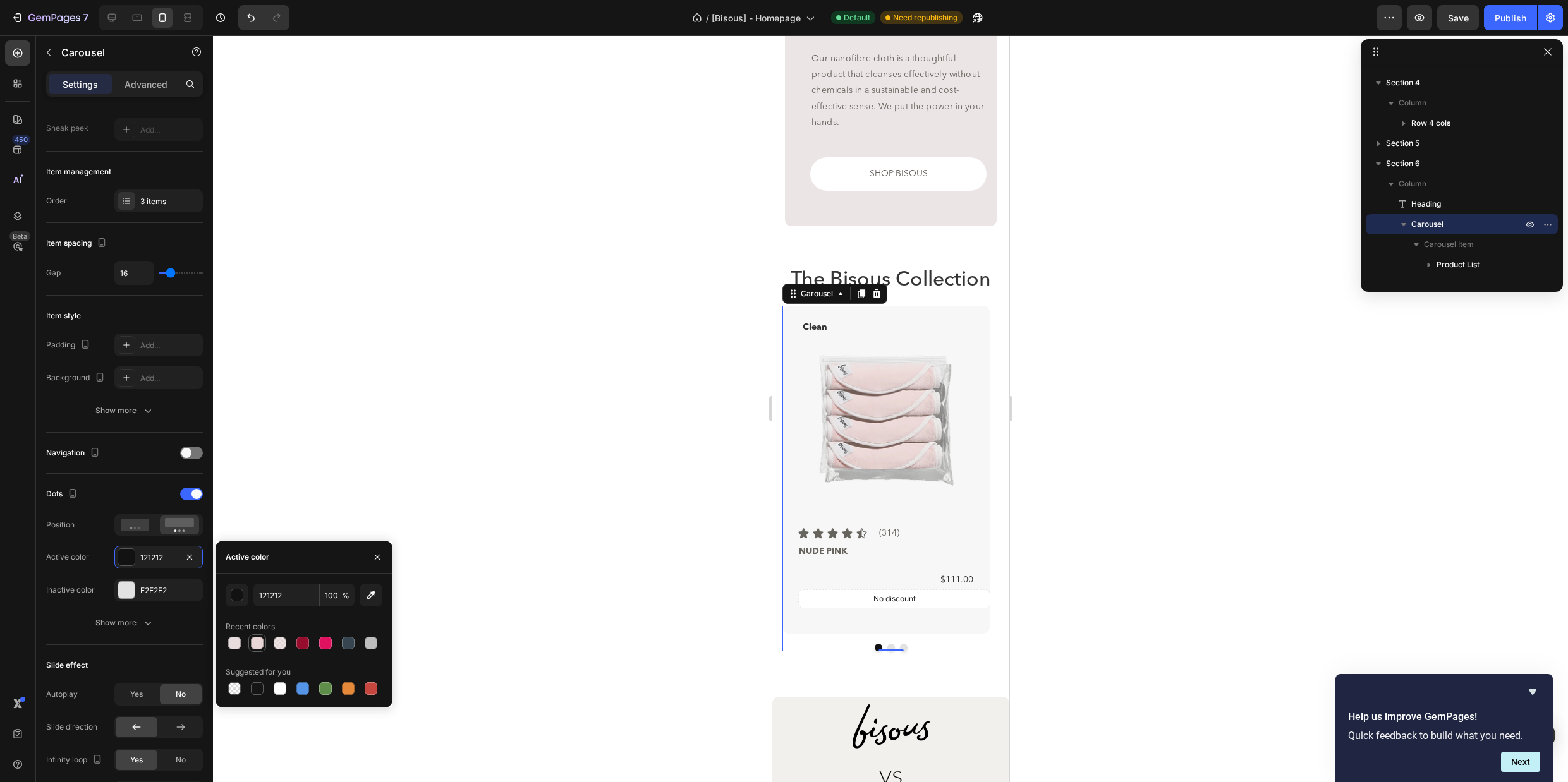
click at [254, 646] on div at bounding box center [258, 643] width 13 height 13
click at [295, 594] on input "E9D5D5" at bounding box center [286, 595] width 65 height 23
paste input "CDD"
type input "E9DCDD"
click at [314, 617] on div "Recent colors" at bounding box center [304, 626] width 157 height 20
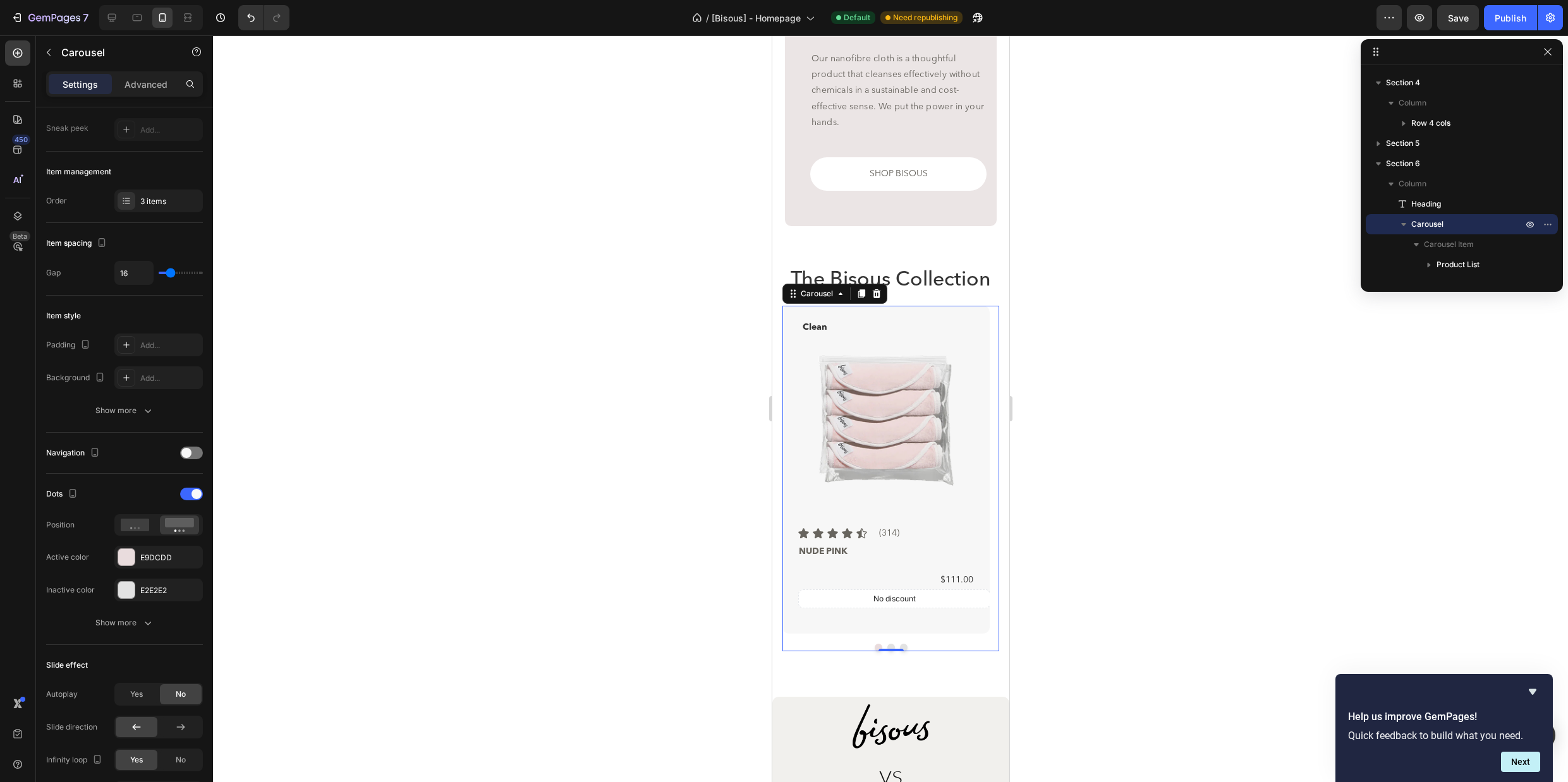
click at [1136, 531] on div at bounding box center [891, 408] width 1355 height 746
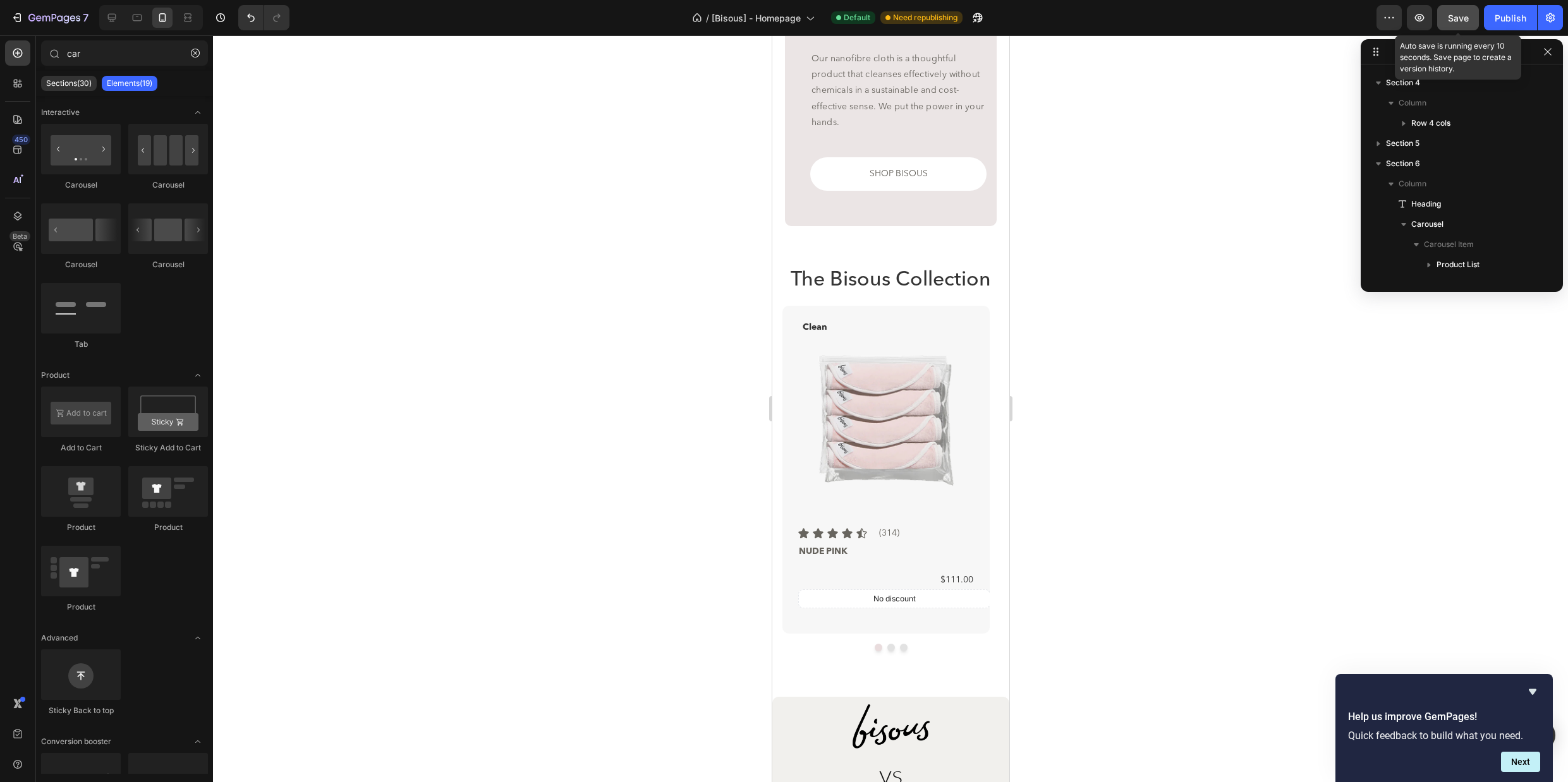
click at [1449, 22] on span "Save" at bounding box center [1458, 18] width 21 height 10
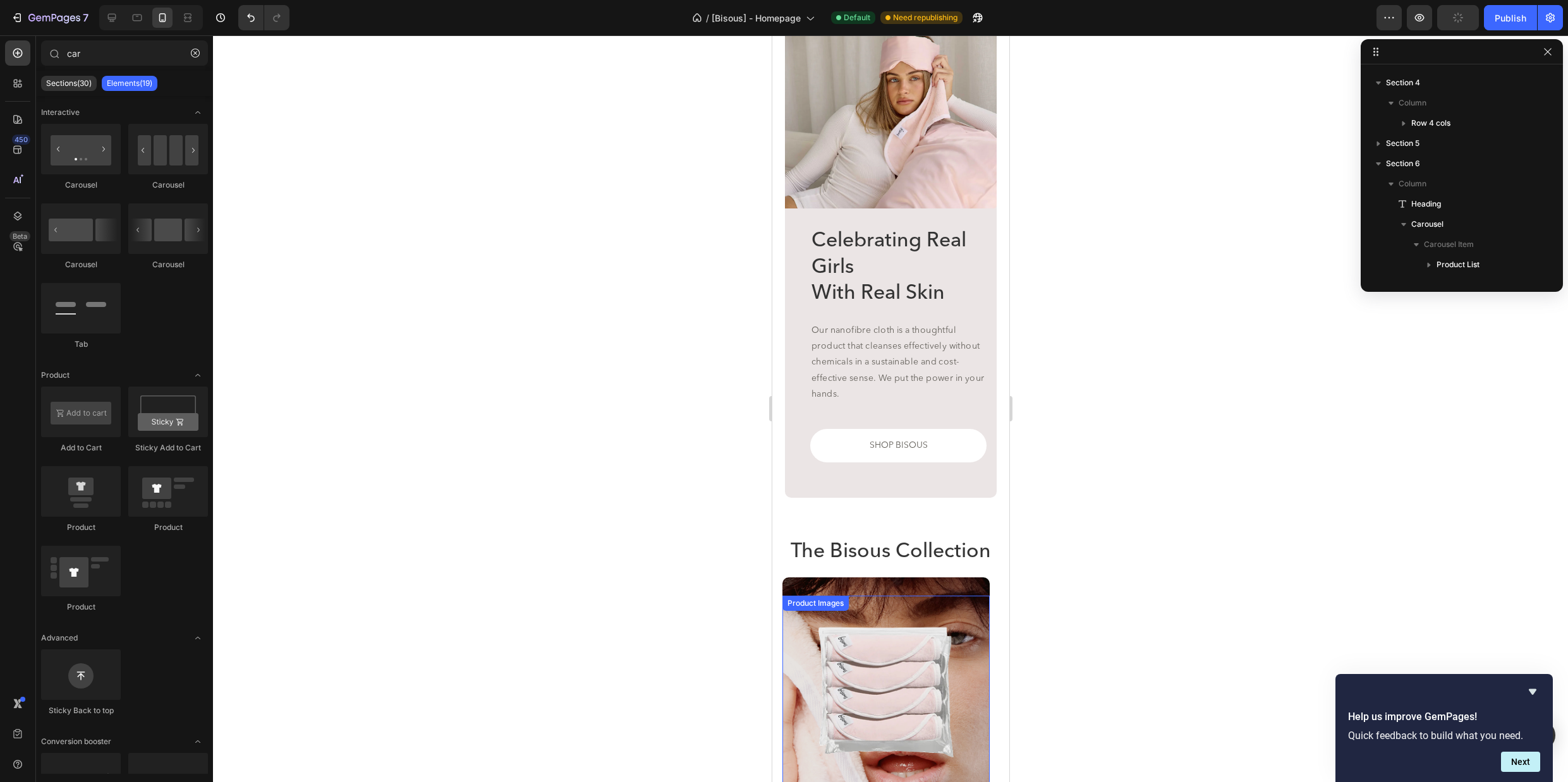
scroll to position [1043, 0]
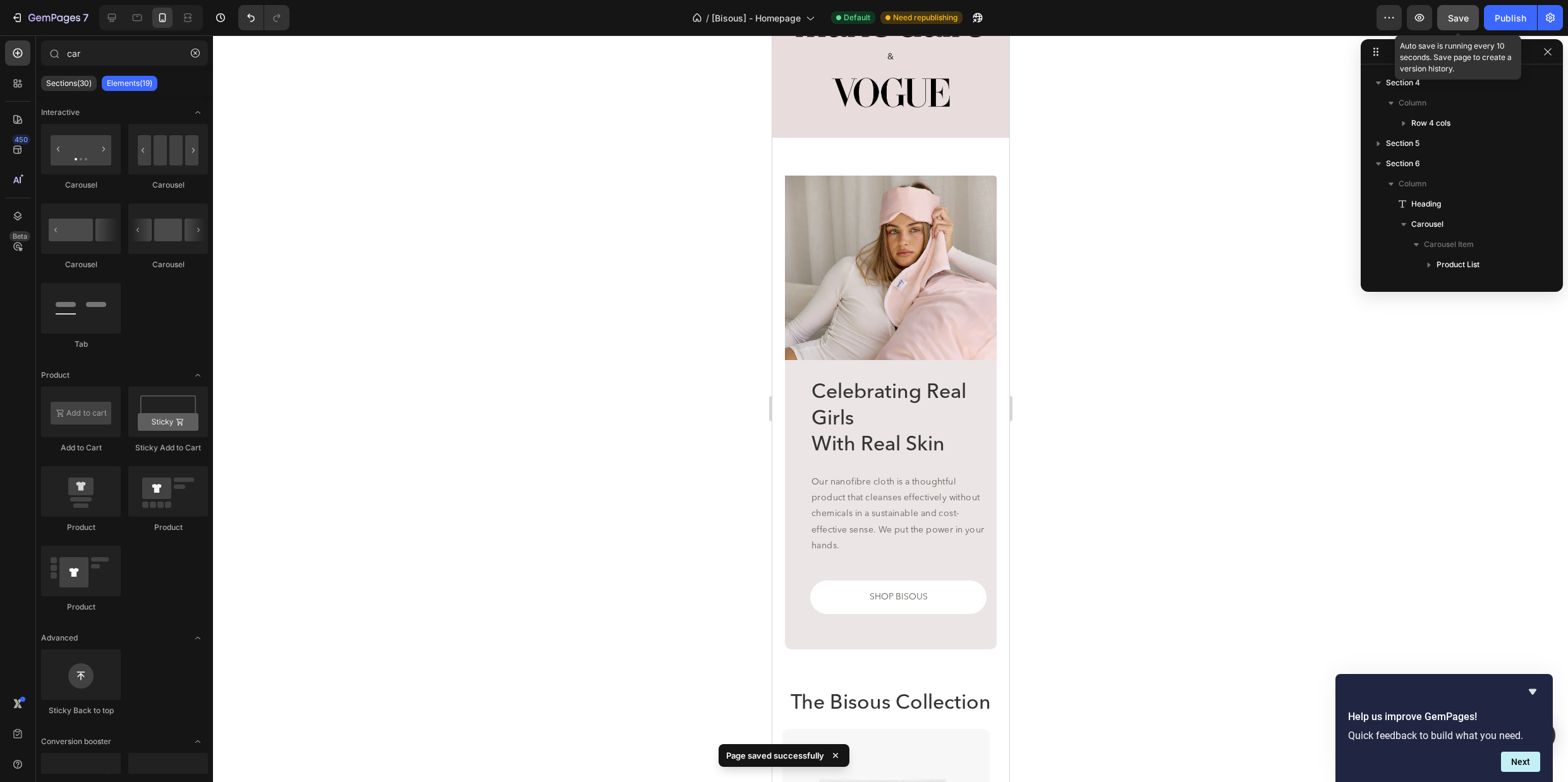
click at [1452, 18] on span "Save" at bounding box center [1458, 18] width 21 height 10
click at [1503, 16] on div "Publish" at bounding box center [1510, 18] width 31 height 13
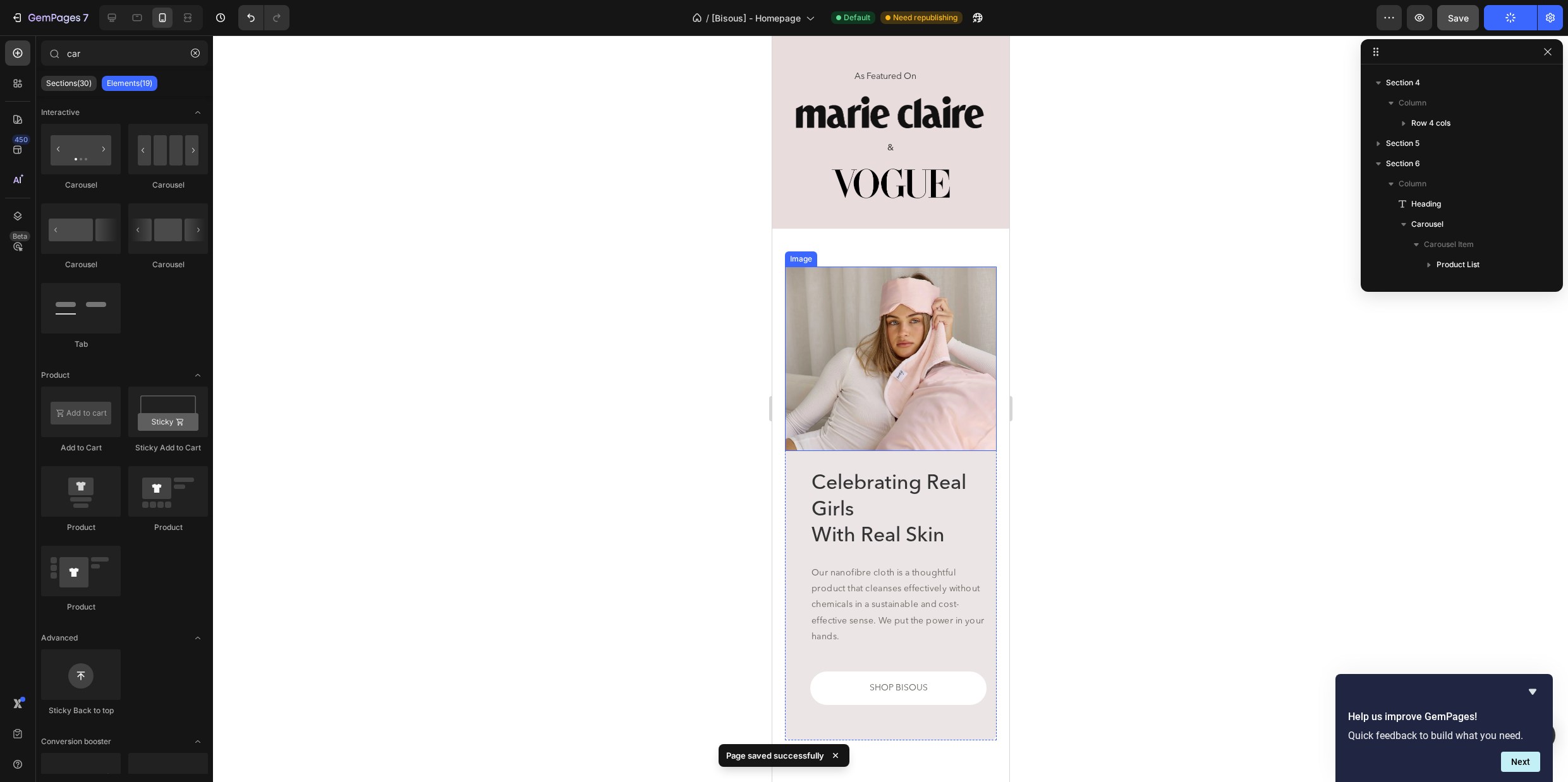
scroll to position [889, 0]
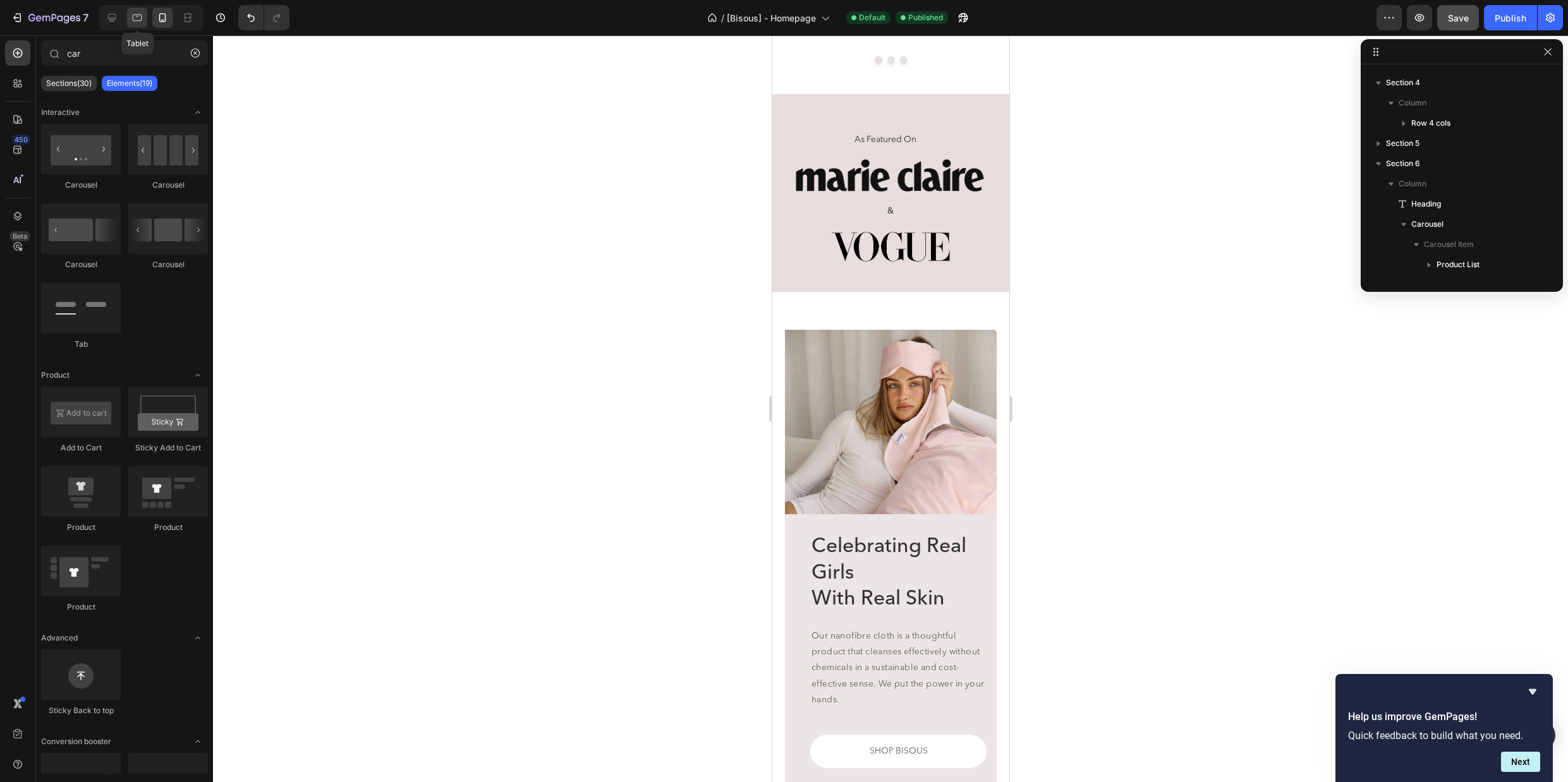
click at [140, 16] on icon at bounding box center [137, 18] width 13 height 13
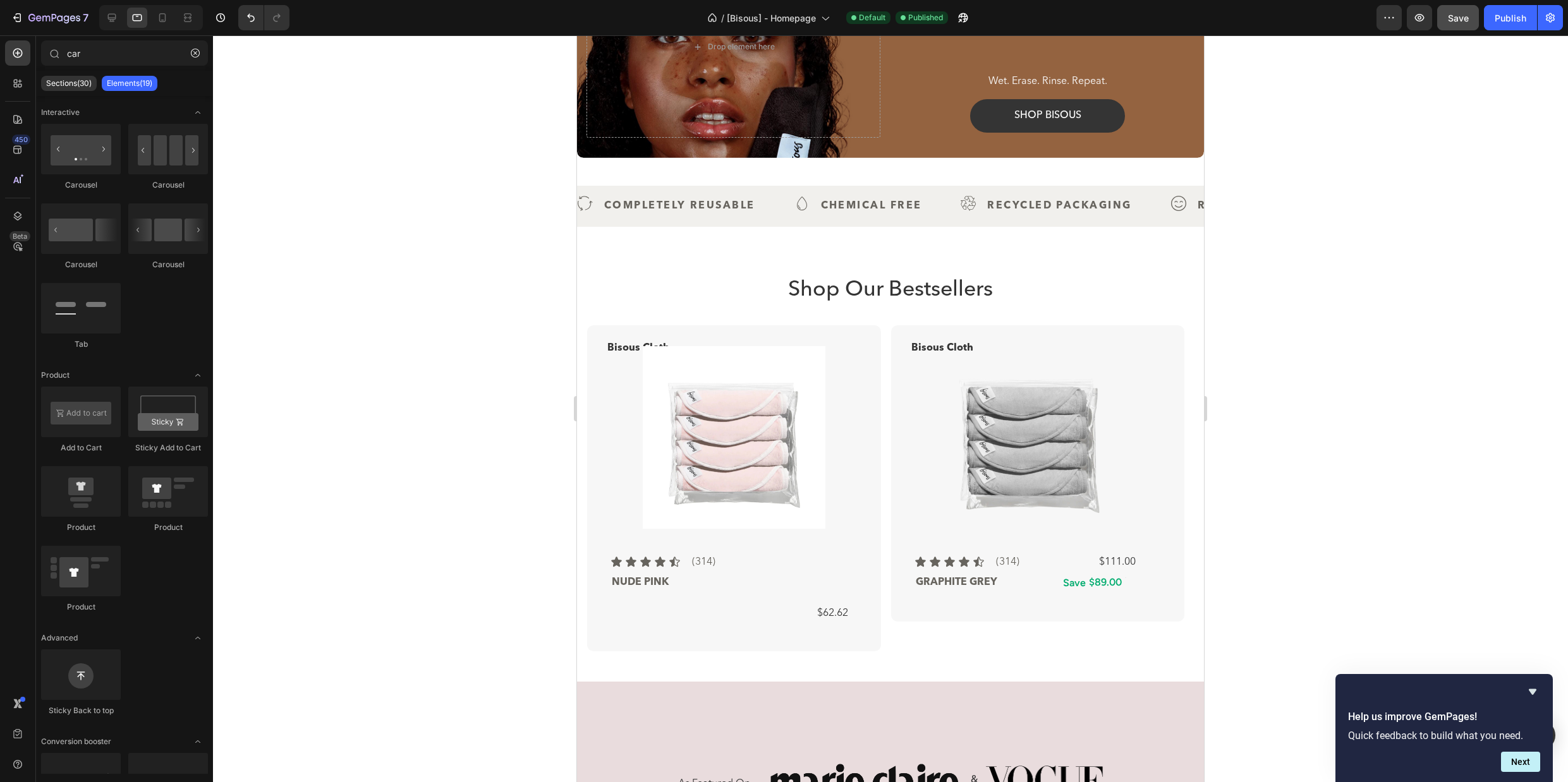
scroll to position [124, 0]
click at [195, 52] on icon "button" at bounding box center [195, 52] width 4 height 4
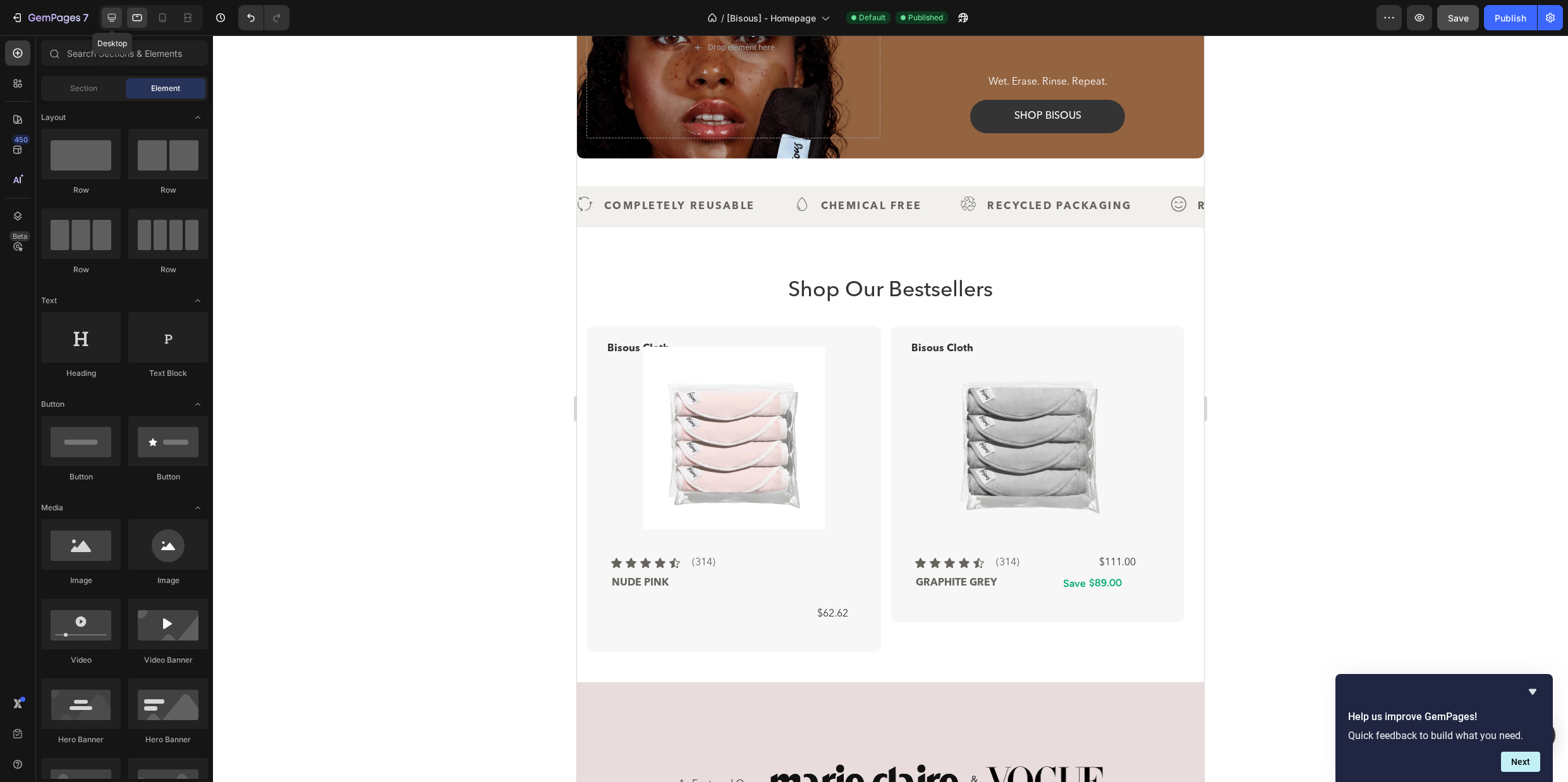
click at [112, 15] on icon at bounding box center [112, 18] width 13 height 13
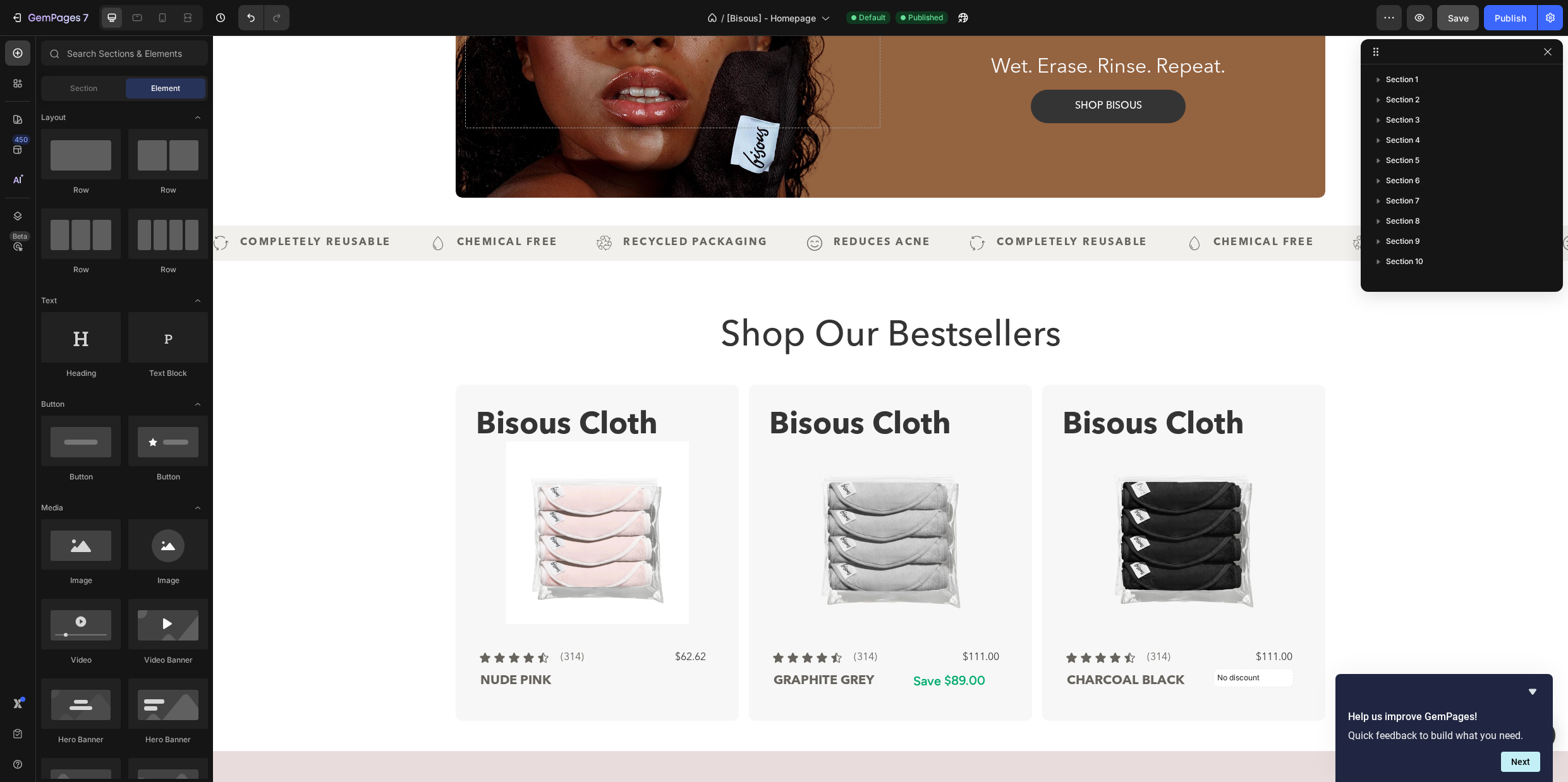
scroll to position [273, 0]
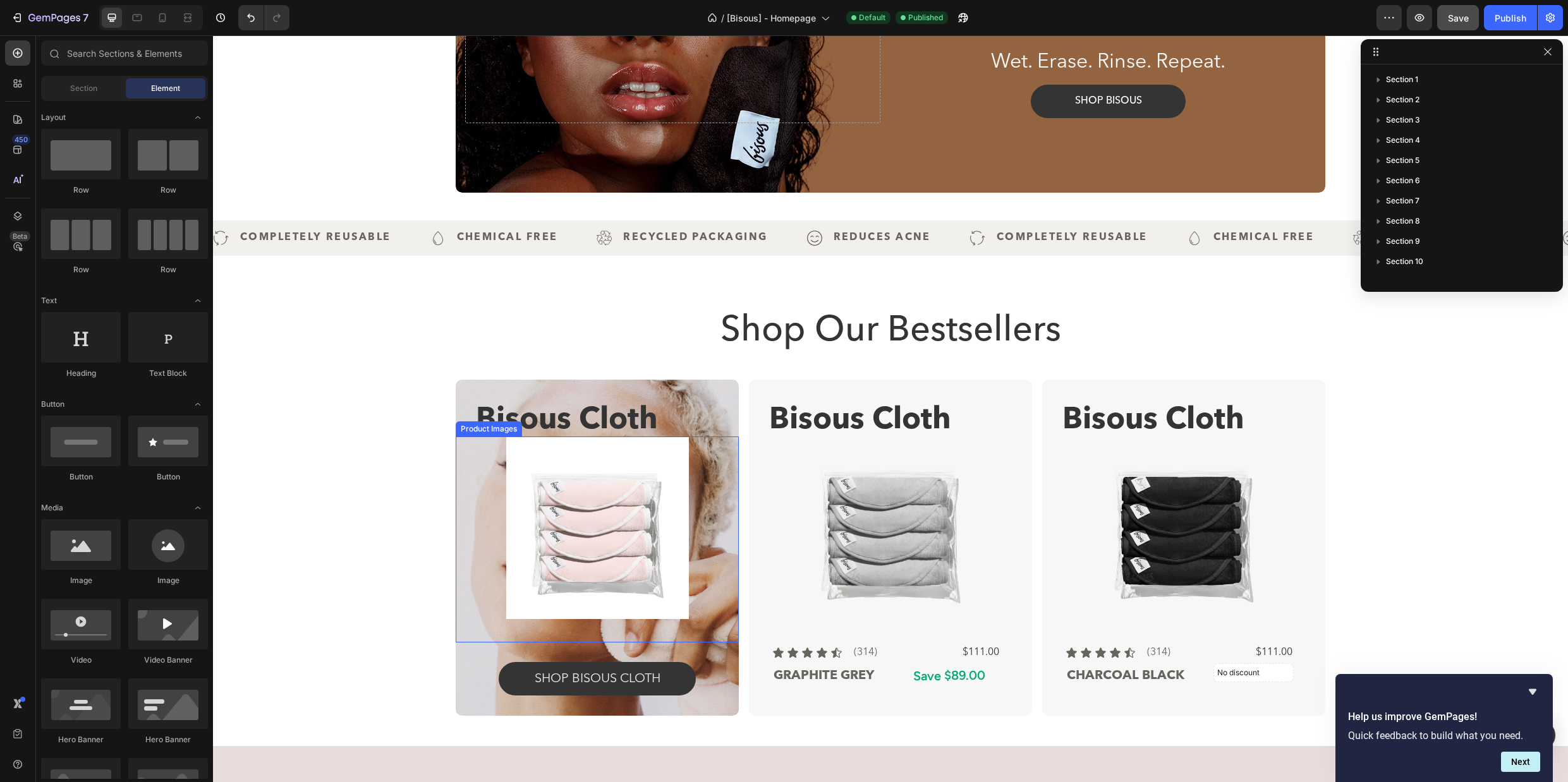
click at [633, 517] on img at bounding box center [597, 528] width 182 height 182
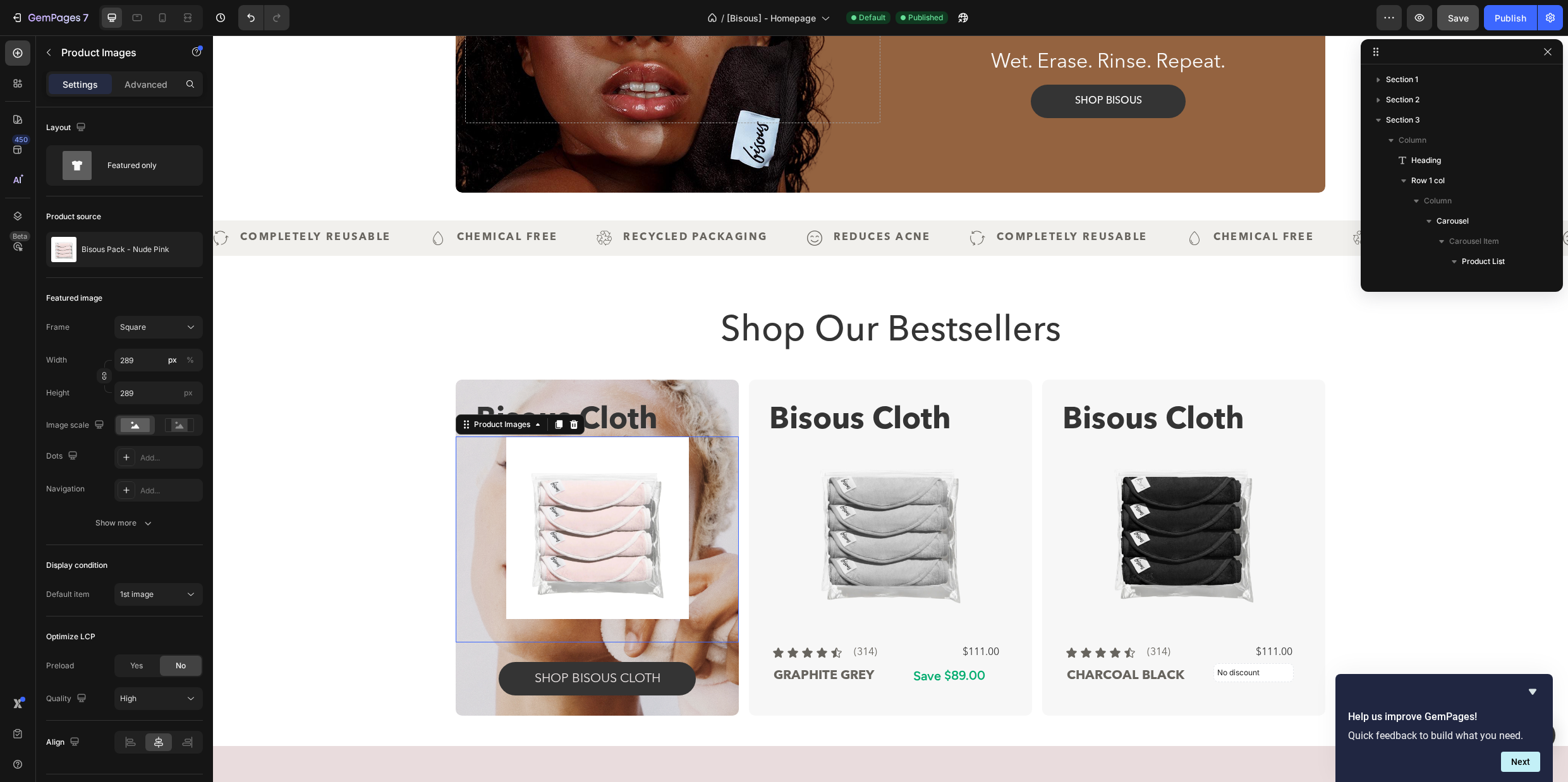
scroll to position [178, 0]
click at [575, 387] on div "Bisous Cloth Text Block Product Images 0 Icon Icon Icon Icon Icon Icon List (31…" at bounding box center [597, 547] width 283 height 336
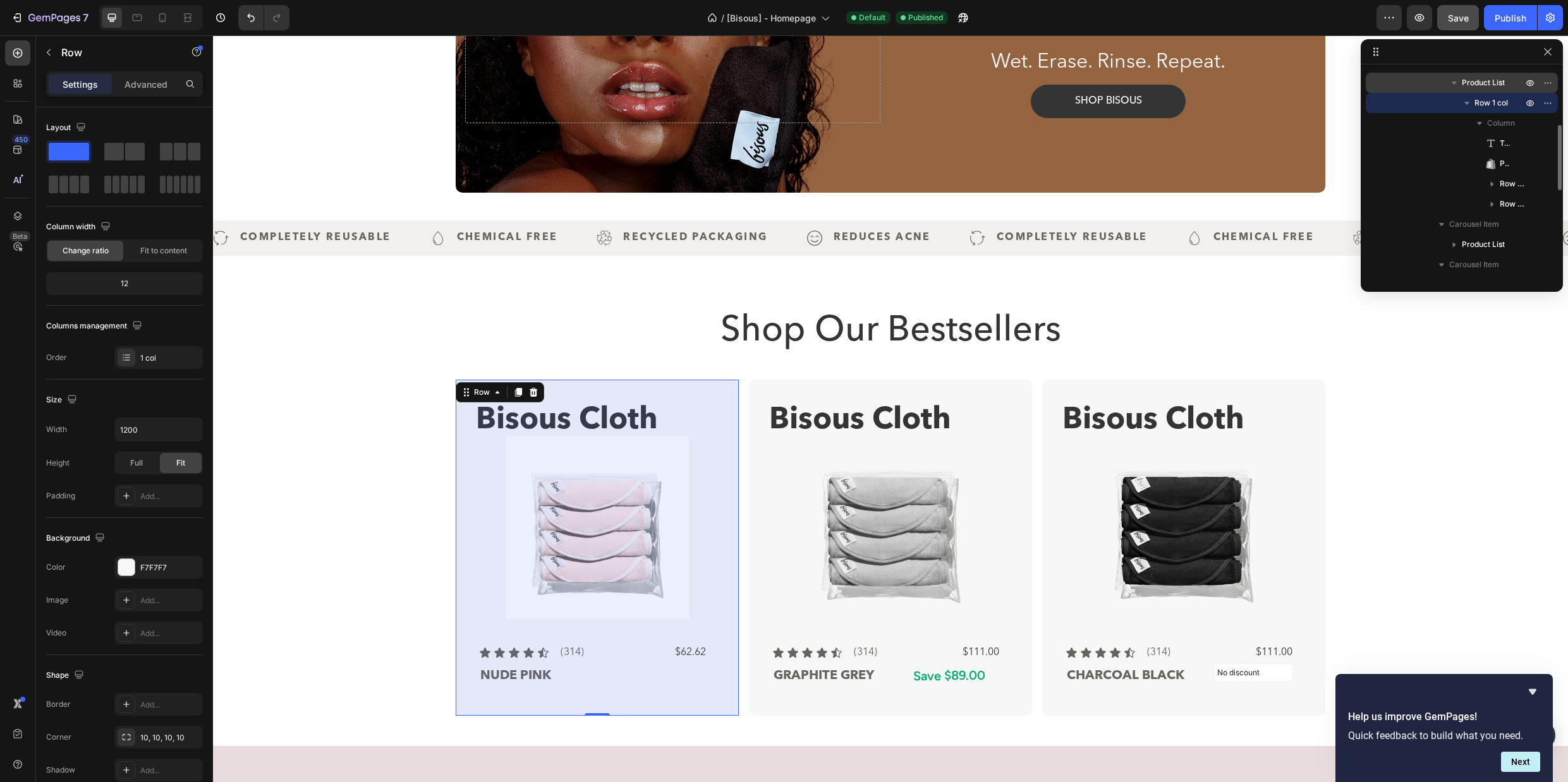
click at [1496, 84] on span "Product List" at bounding box center [1482, 83] width 43 height 13
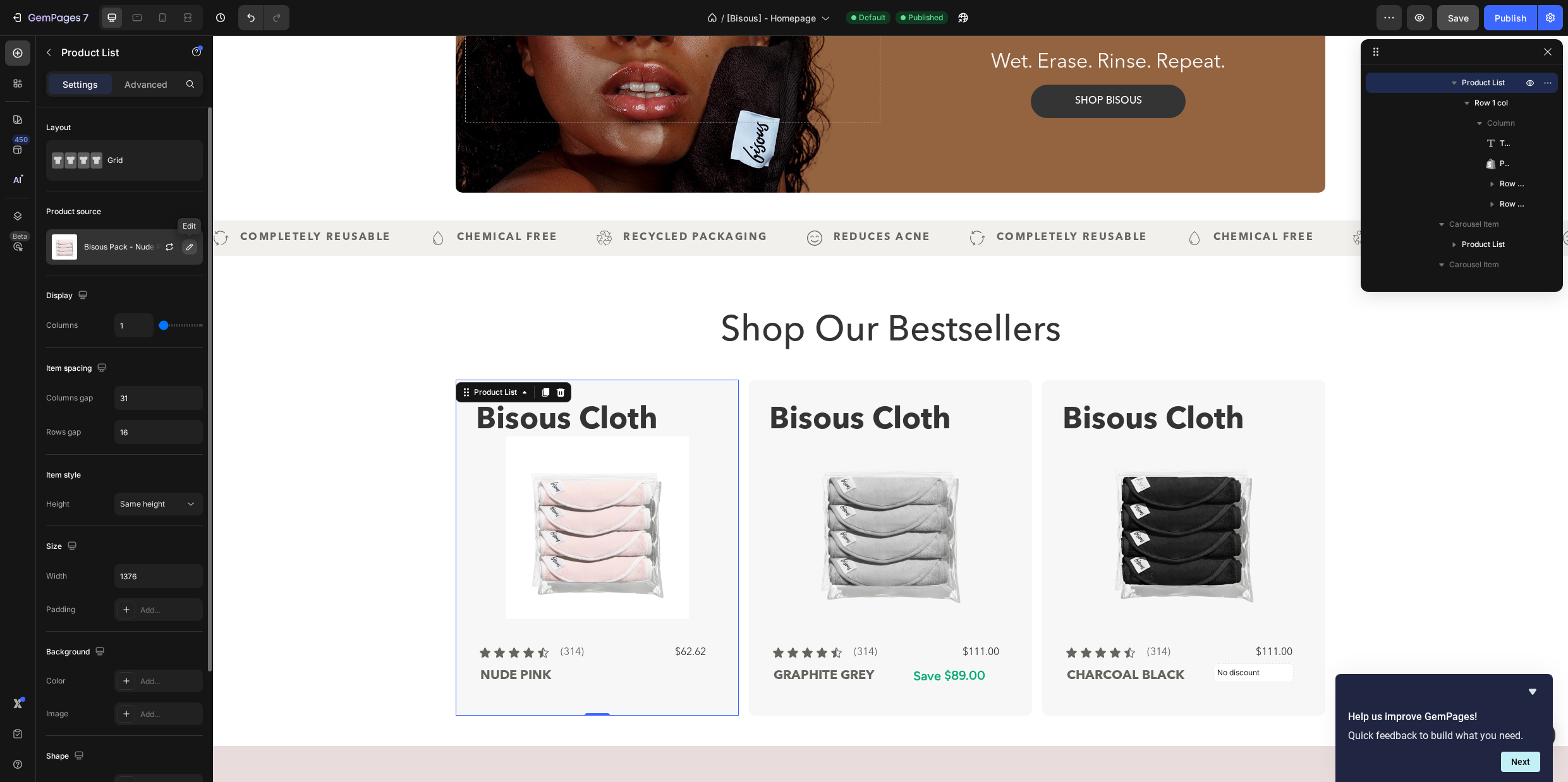
click at [187, 248] on icon "button" at bounding box center [190, 247] width 10 height 10
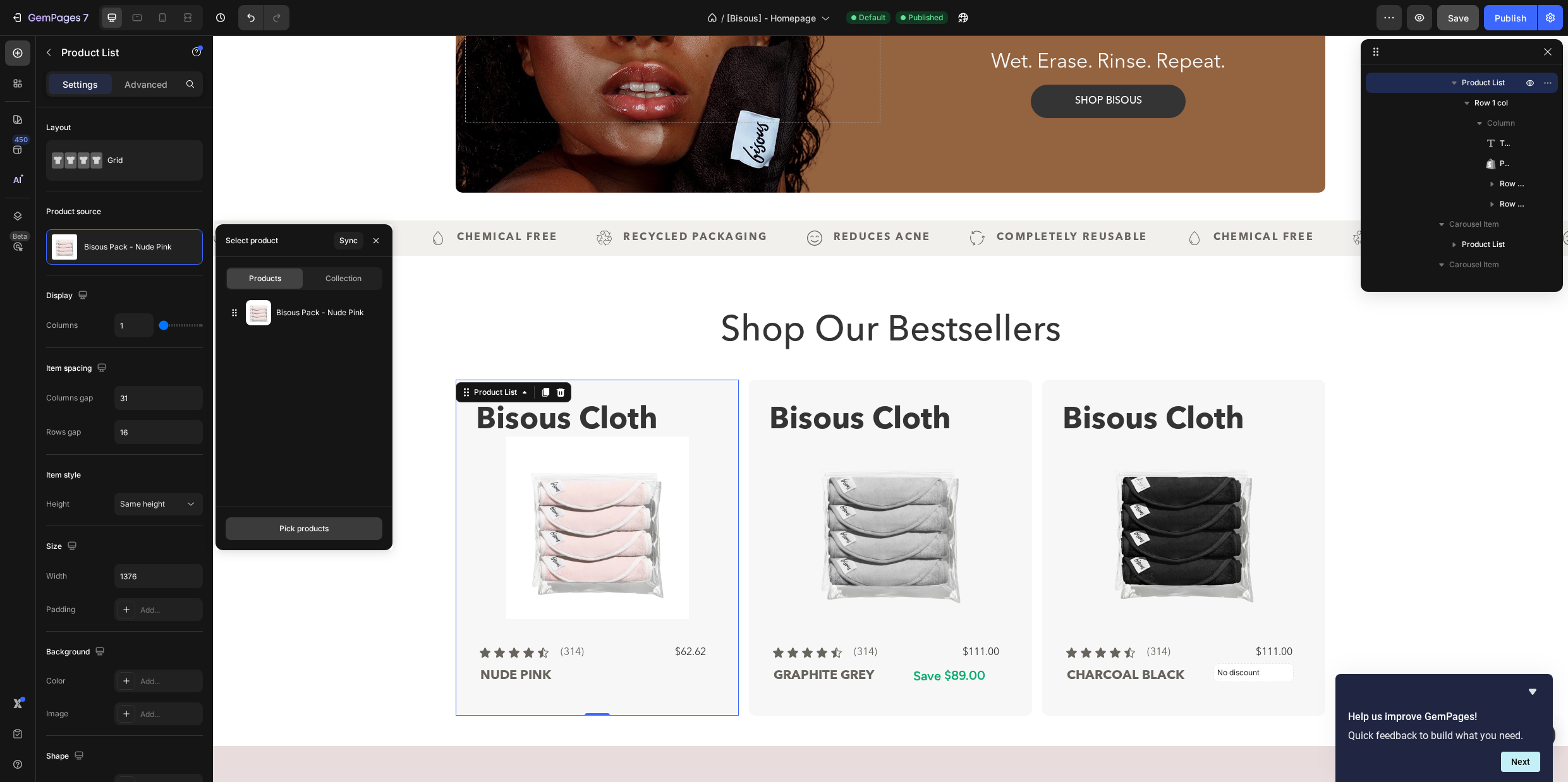
click at [324, 526] on div "Pick products" at bounding box center [304, 529] width 49 height 11
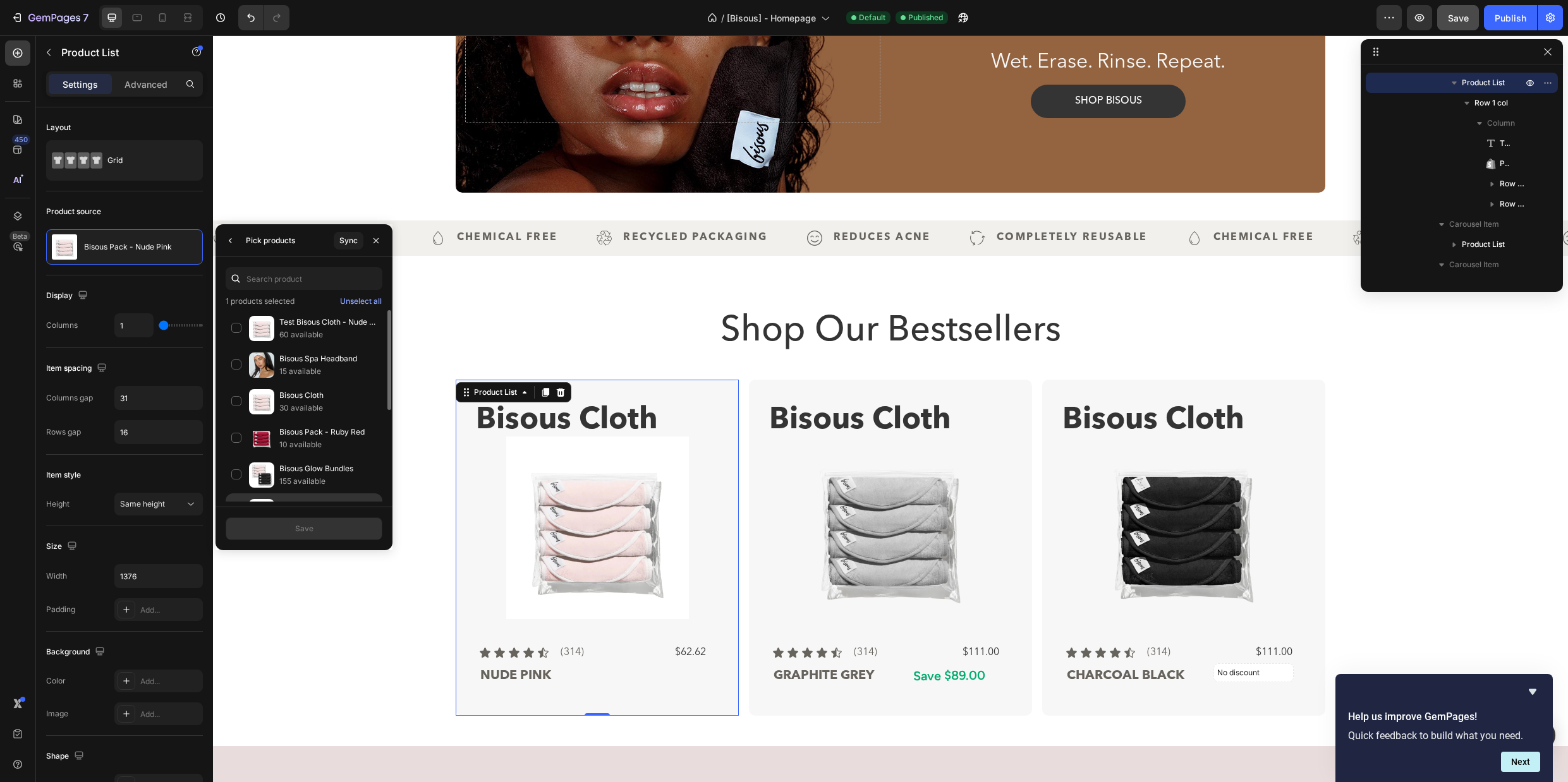
scroll to position [94, 0]
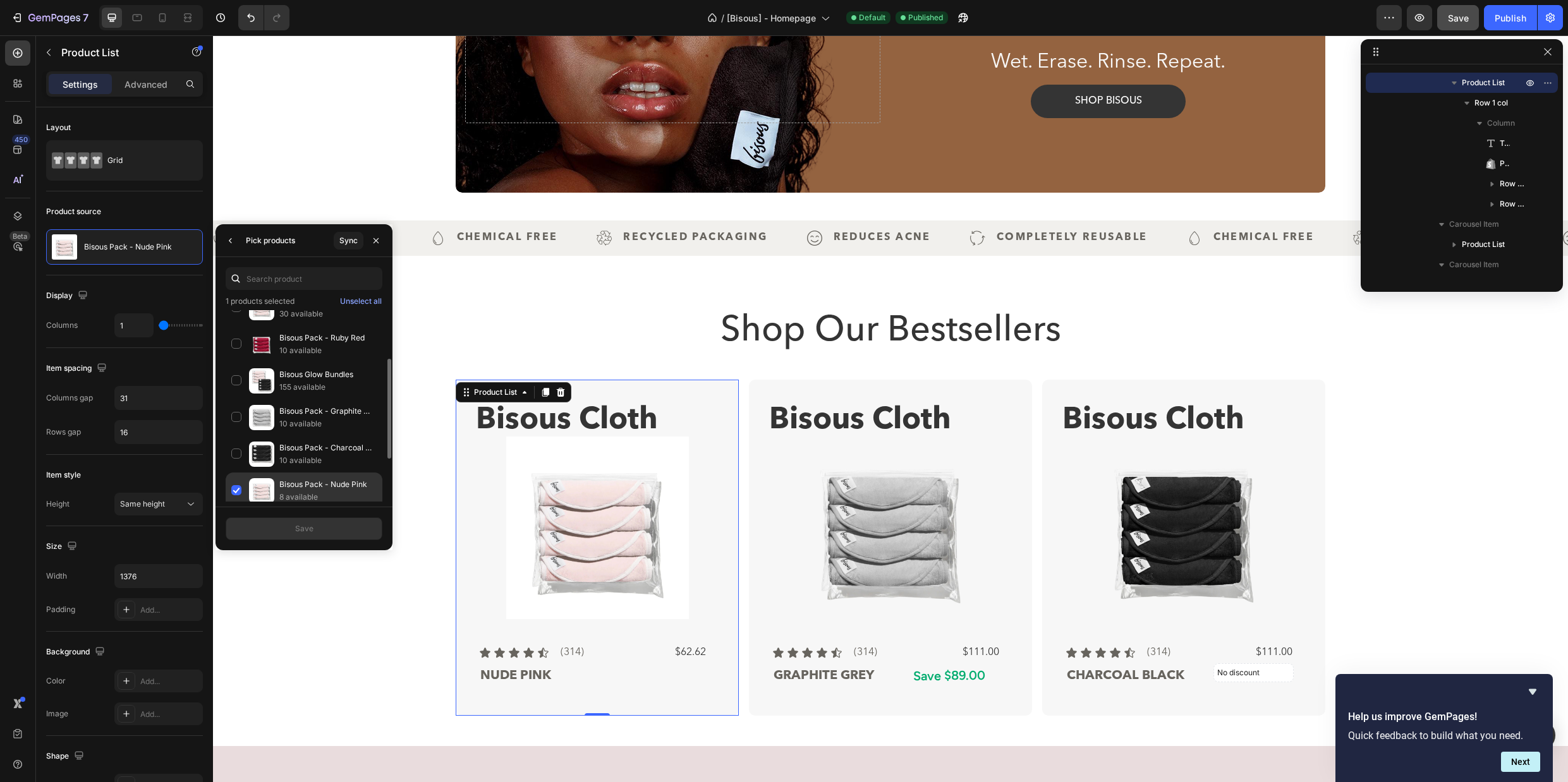
click at [236, 490] on div "Bisous Pack - Nude Pink 8 available" at bounding box center [304, 490] width 157 height 36
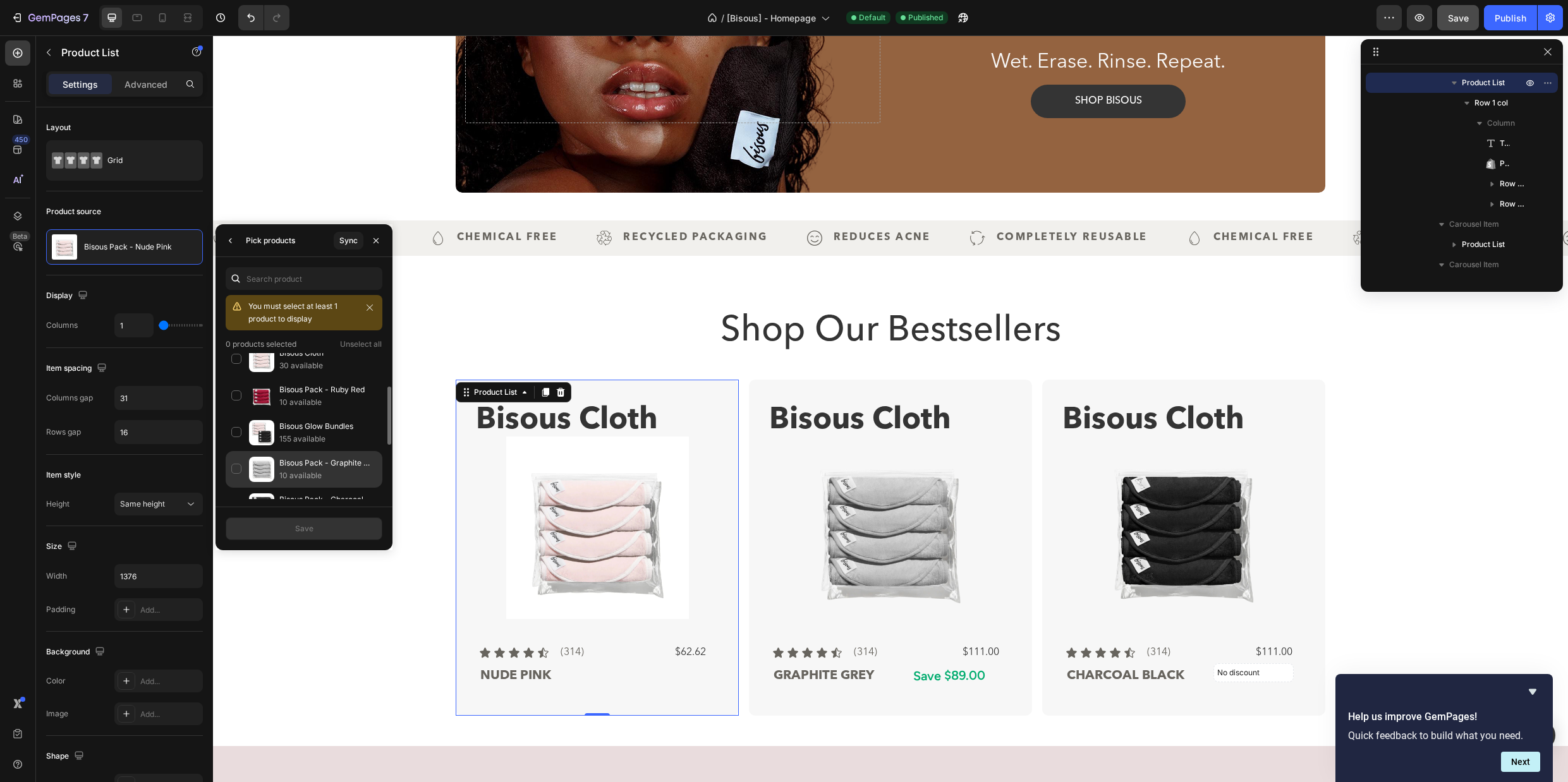
scroll to position [52, 0]
click at [307, 389] on p "Bisous Cloth" at bounding box center [328, 386] width 98 height 13
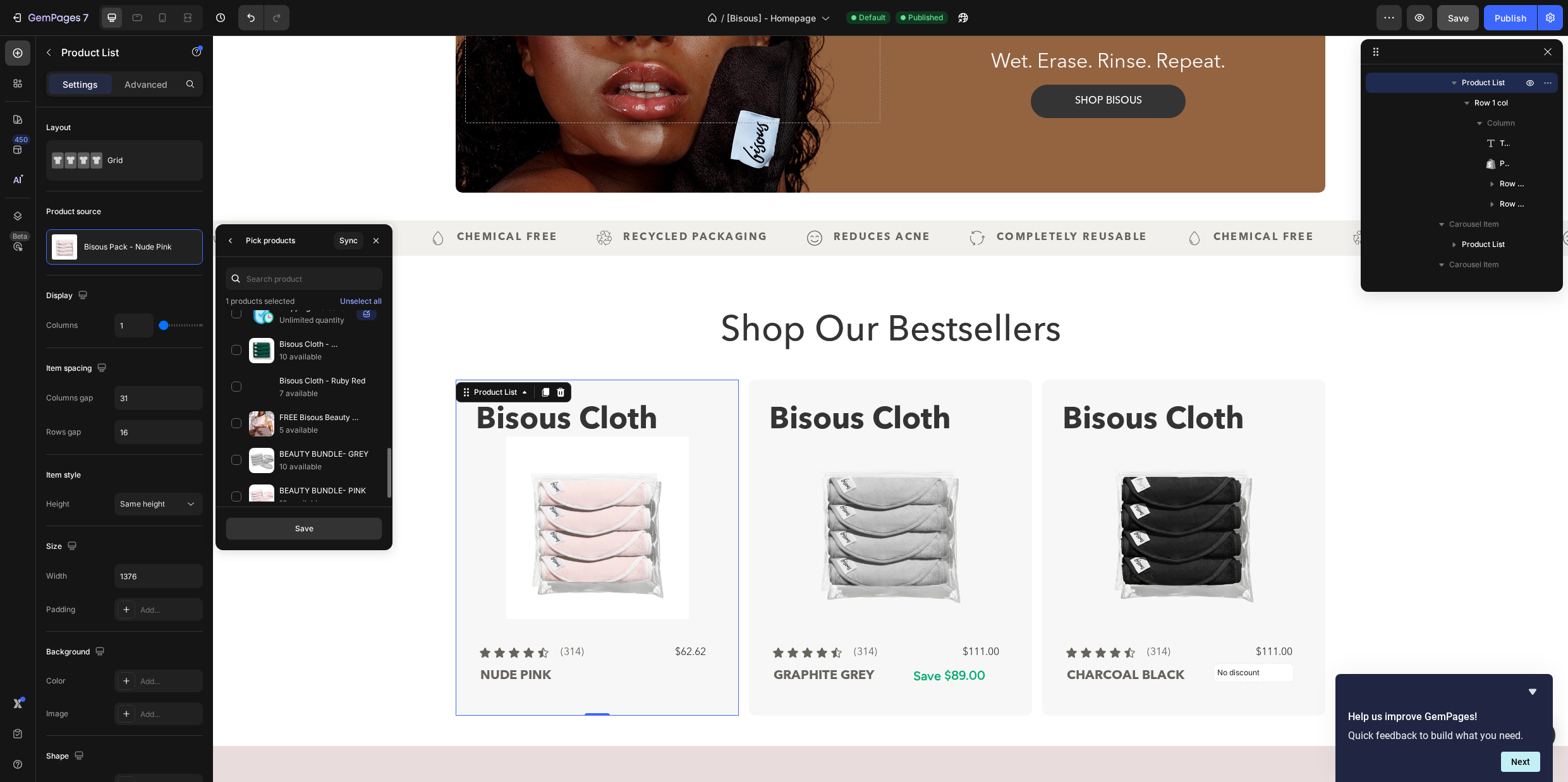
scroll to position [519, 0]
click at [292, 436] on p "5 available" at bounding box center [328, 438] width 98 height 13
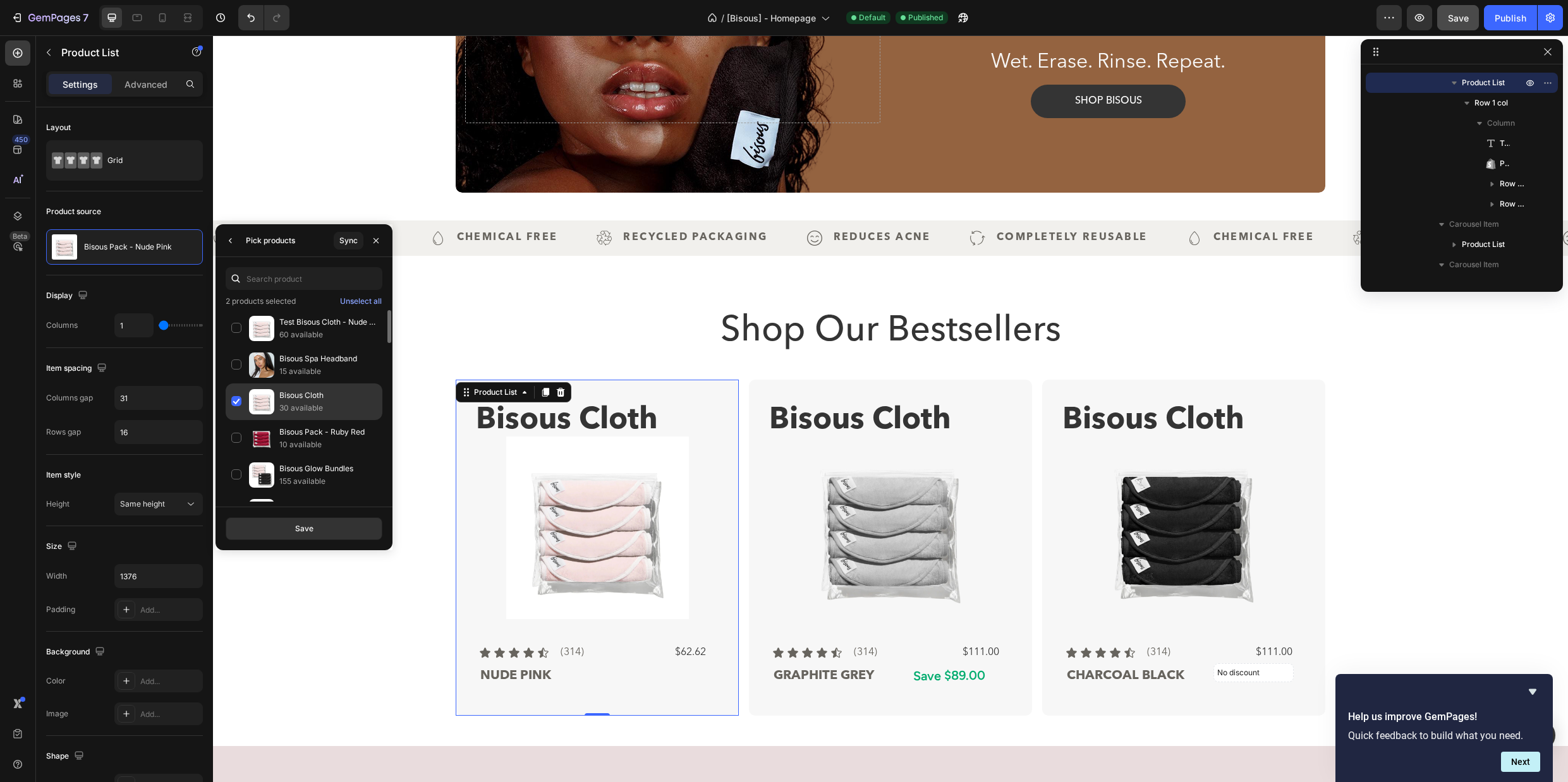
click at [298, 395] on p "Bisous Cloth" at bounding box center [328, 395] width 98 height 13
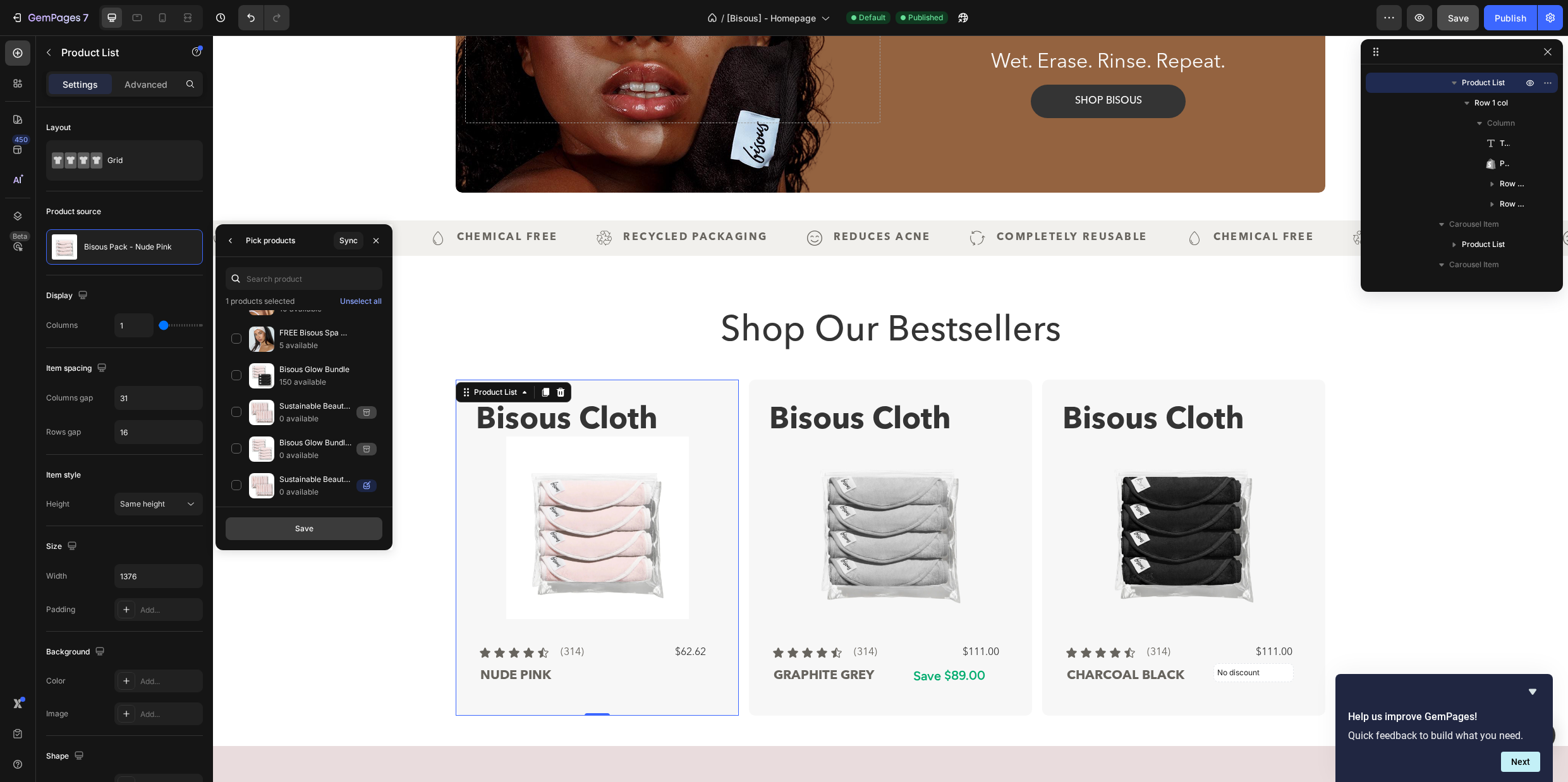
click at [317, 533] on button "Save" at bounding box center [304, 529] width 157 height 23
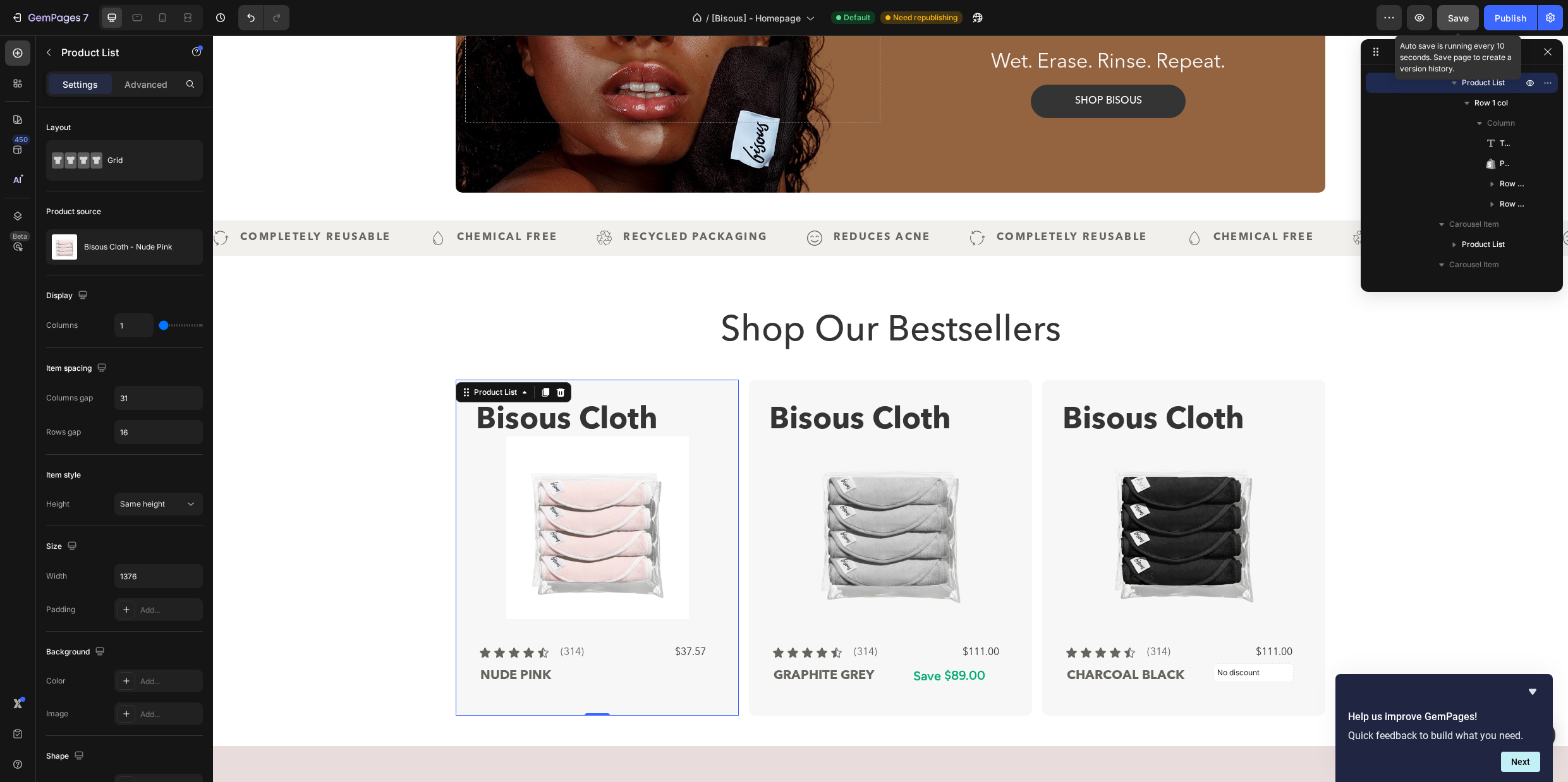
click at [1461, 16] on span "Save" at bounding box center [1458, 18] width 21 height 10
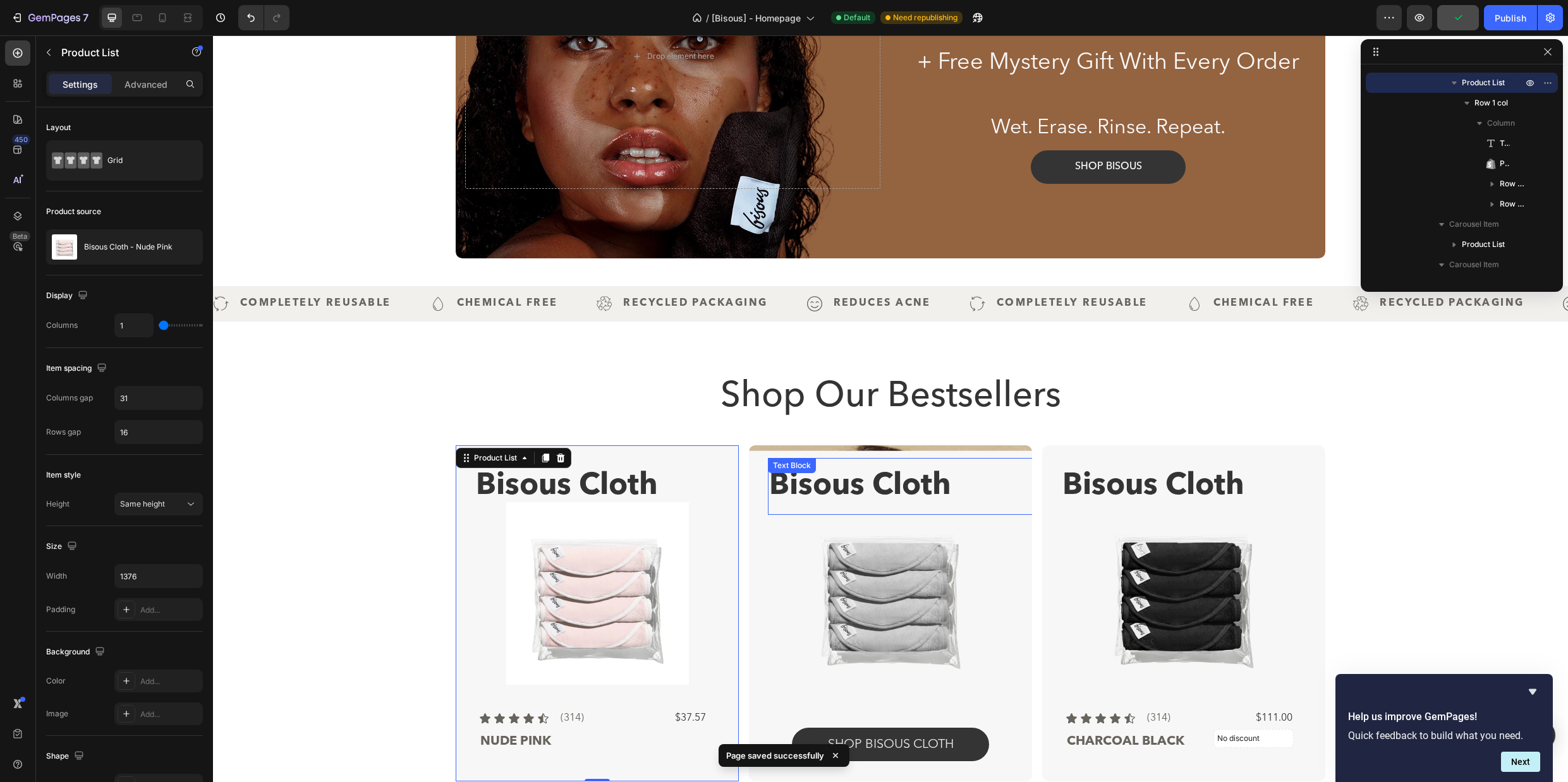
scroll to position [106, 0]
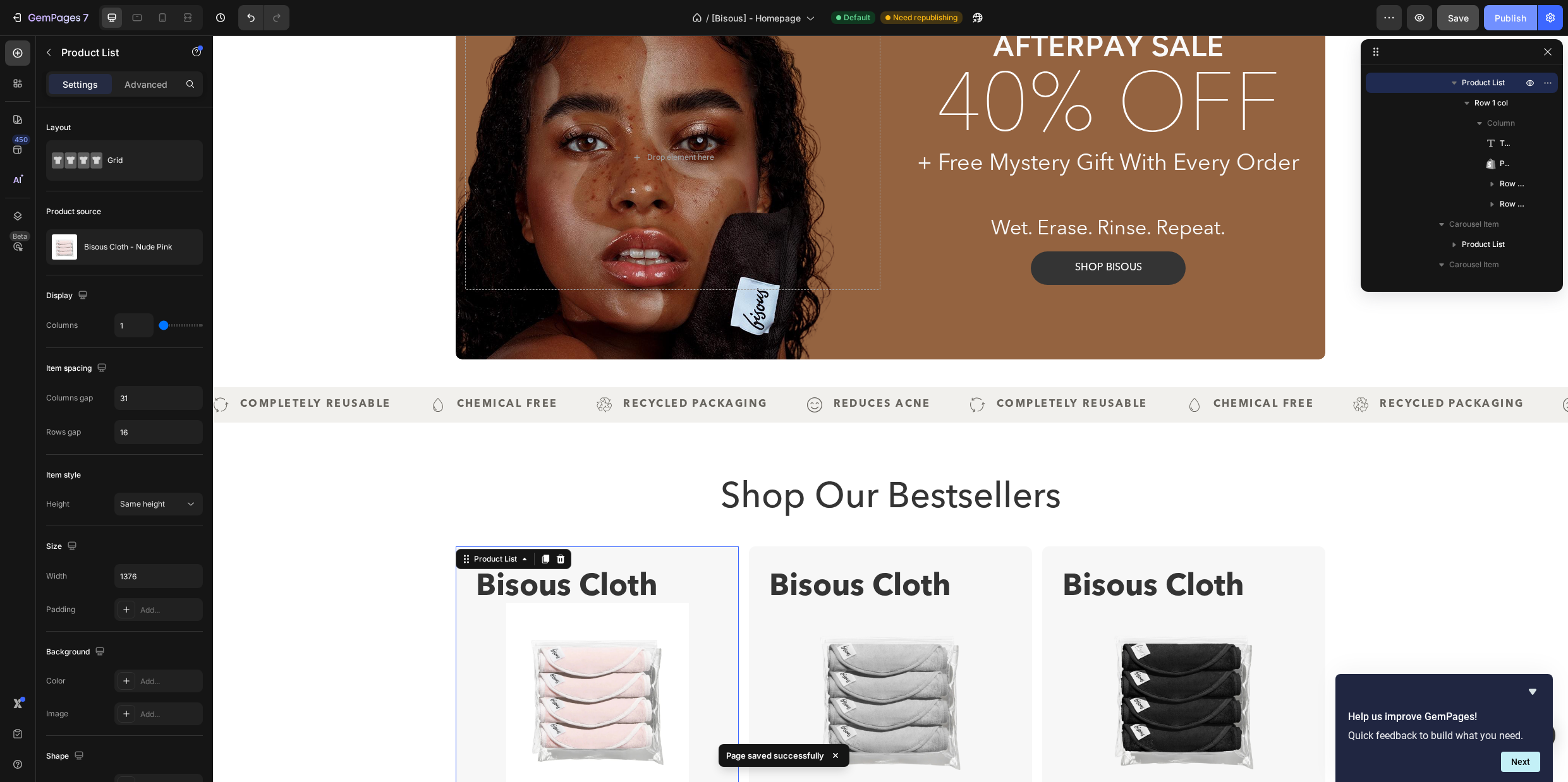
click at [1504, 16] on div "Publish" at bounding box center [1510, 18] width 31 height 13
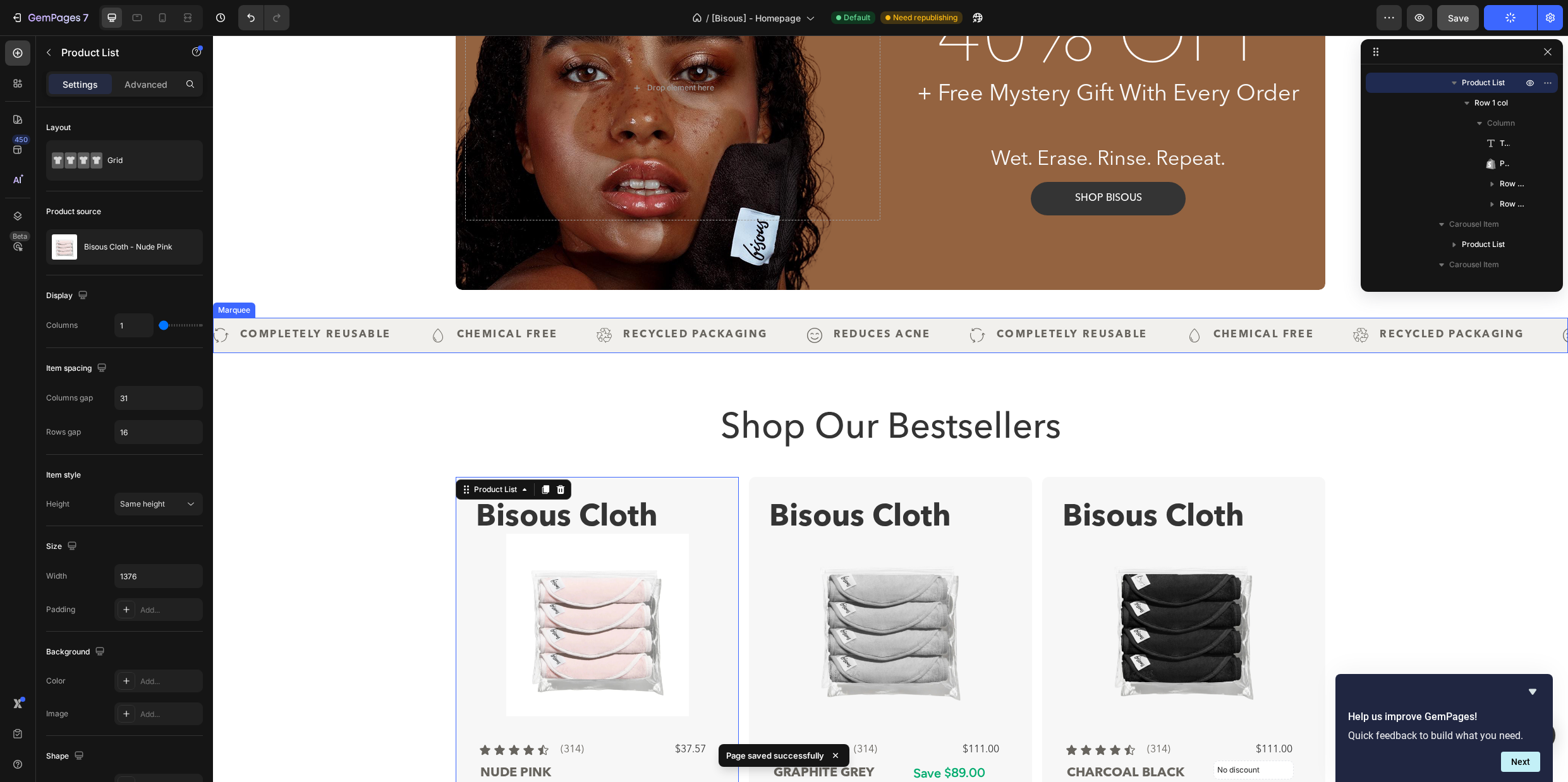
scroll to position [237, 0]
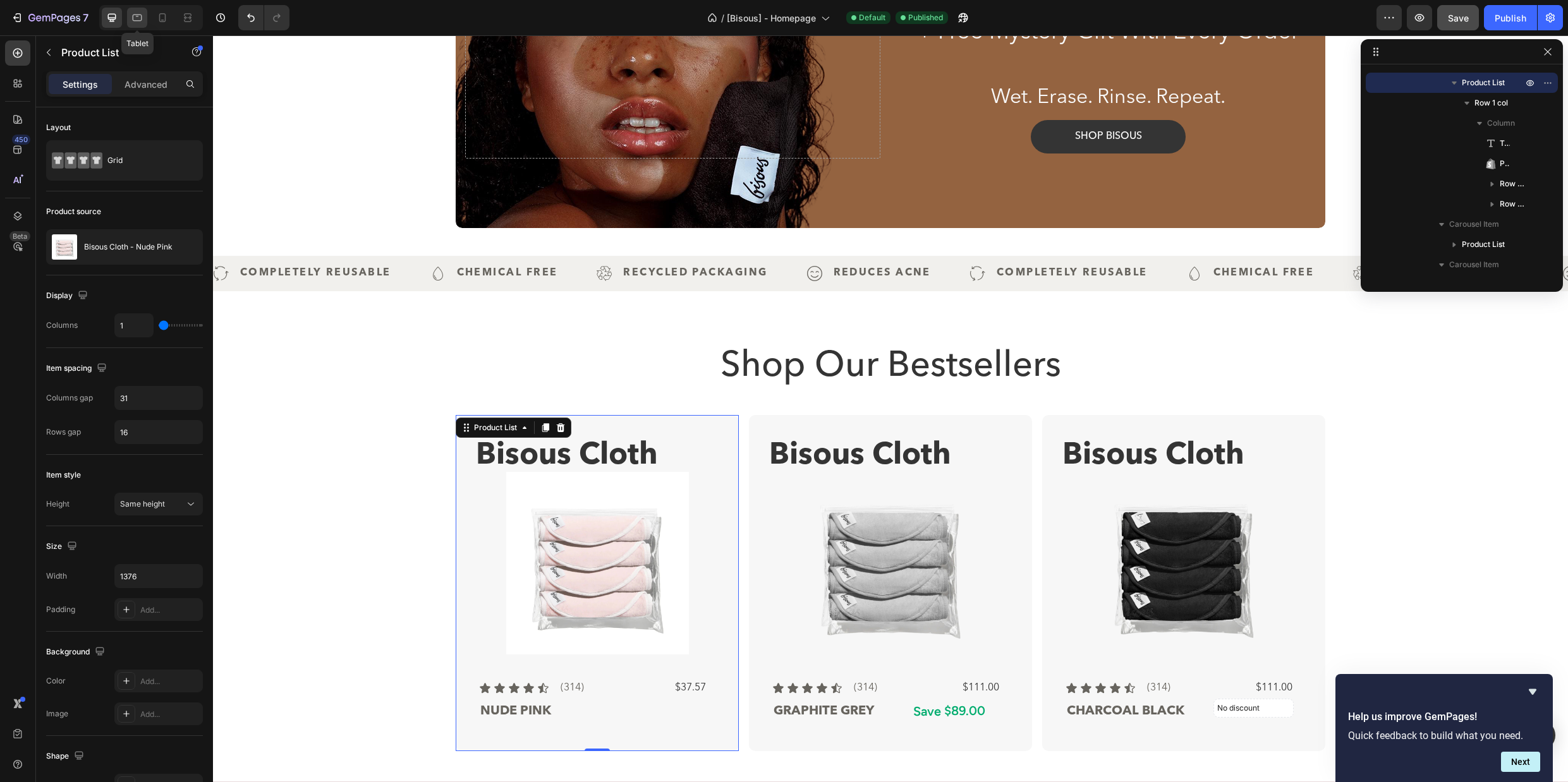
click at [135, 16] on icon at bounding box center [137, 18] width 13 height 13
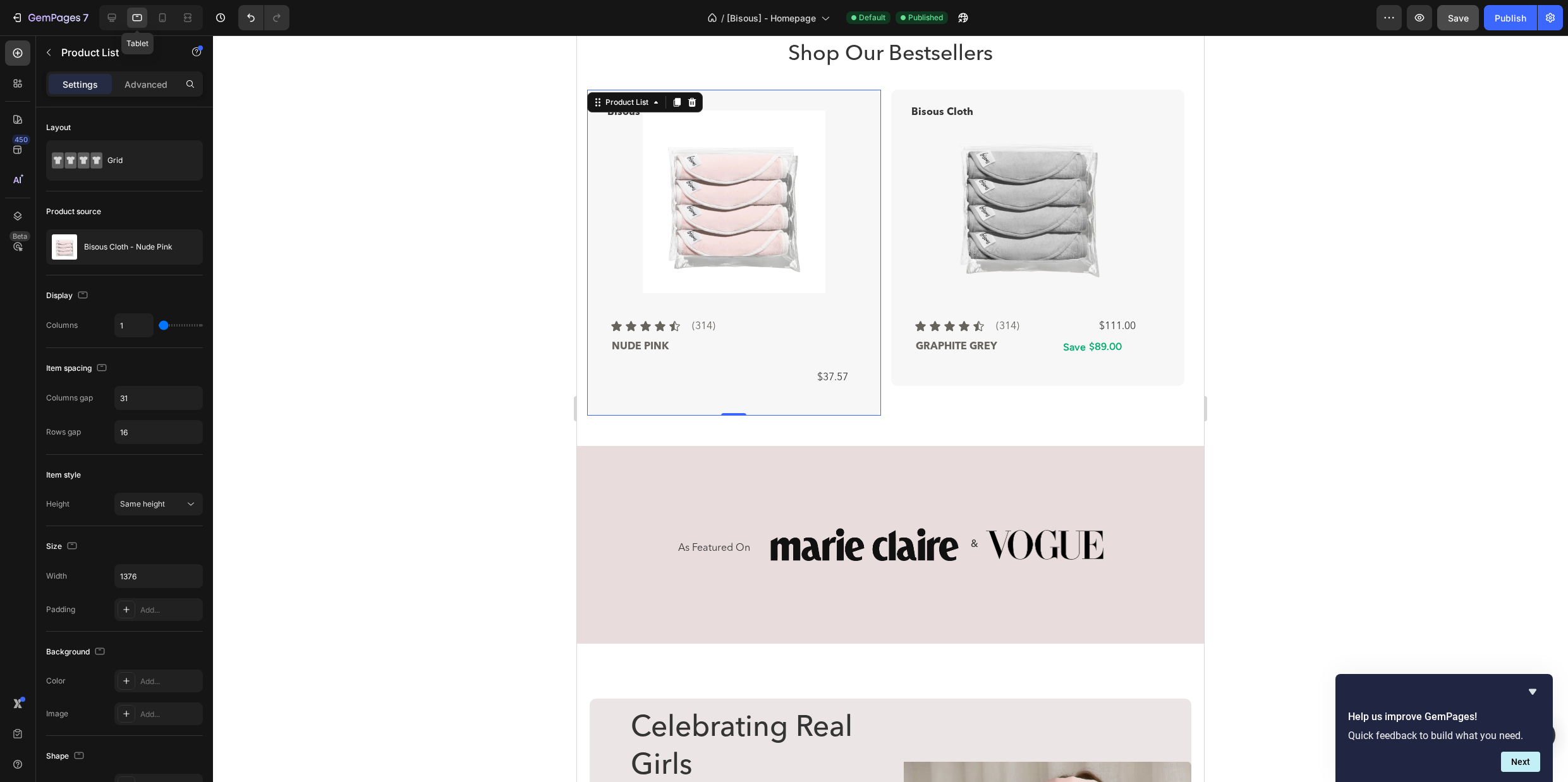
scroll to position [370, 0]
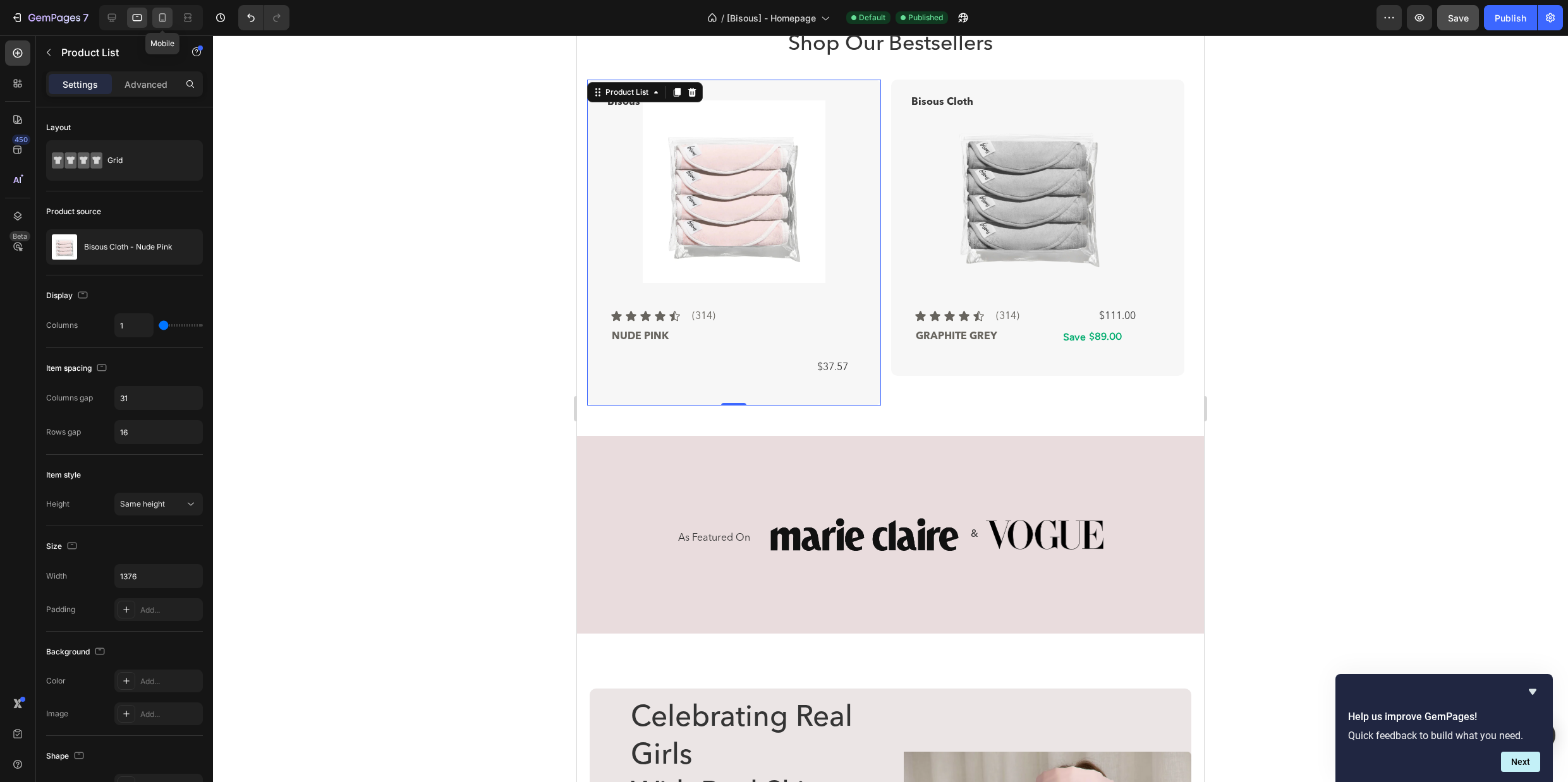
click at [164, 21] on icon at bounding box center [162, 18] width 13 height 13
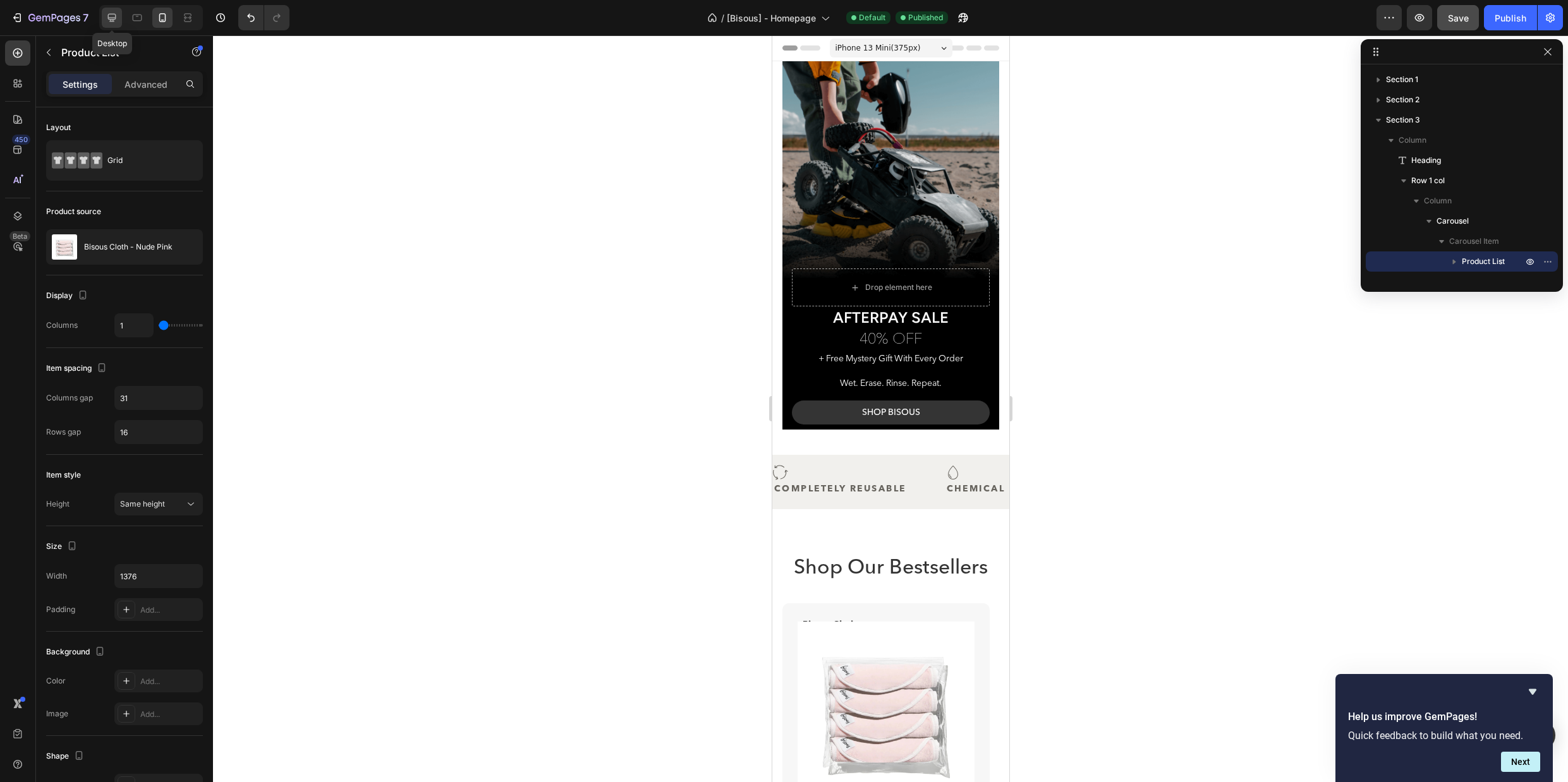
click at [109, 25] on div at bounding box center [111, 17] width 20 height 20
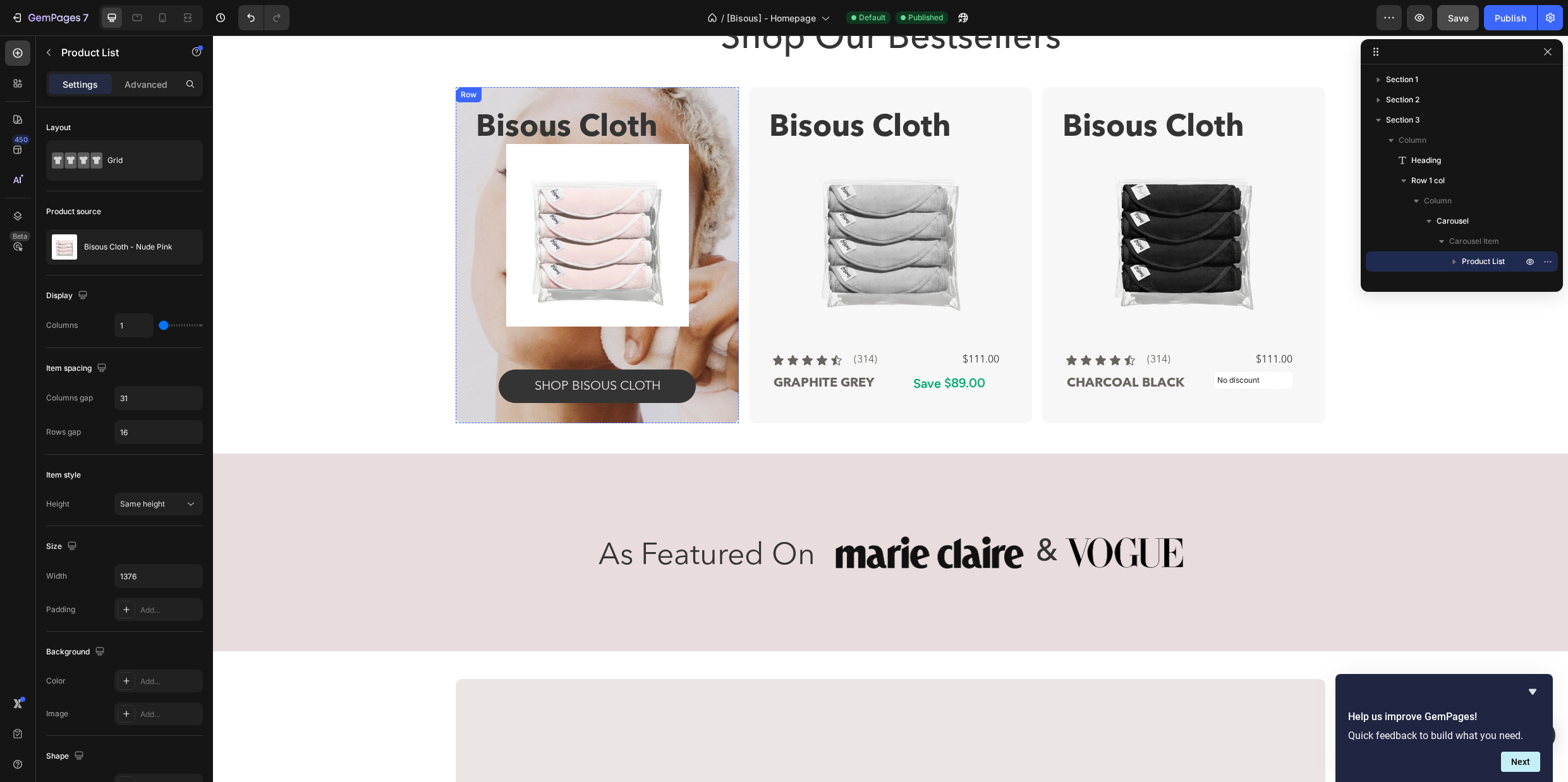
scroll to position [573, 0]
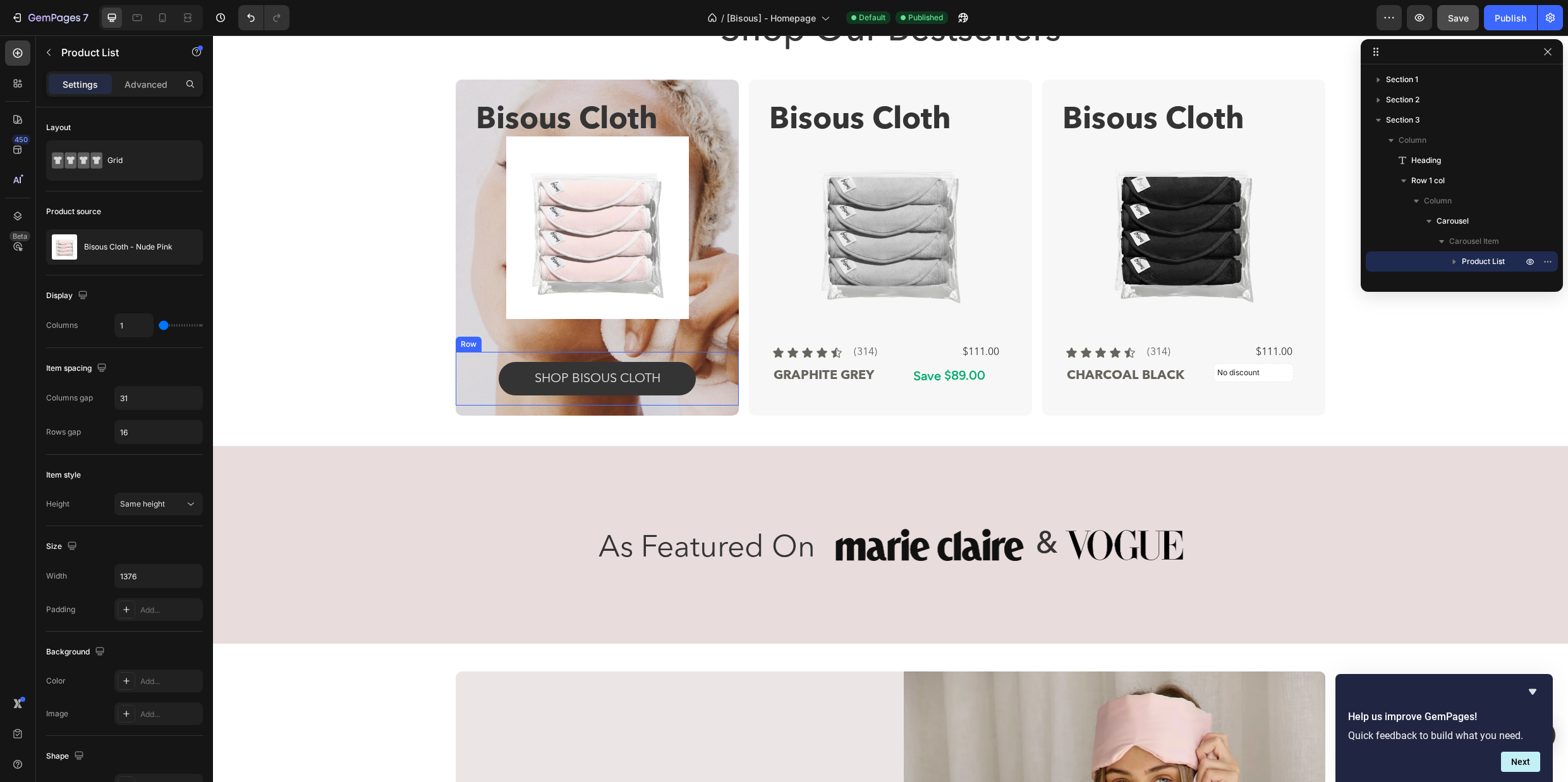
click at [458, 363] on div "SHOP BISOUS cloth Button Row" at bounding box center [597, 378] width 283 height 54
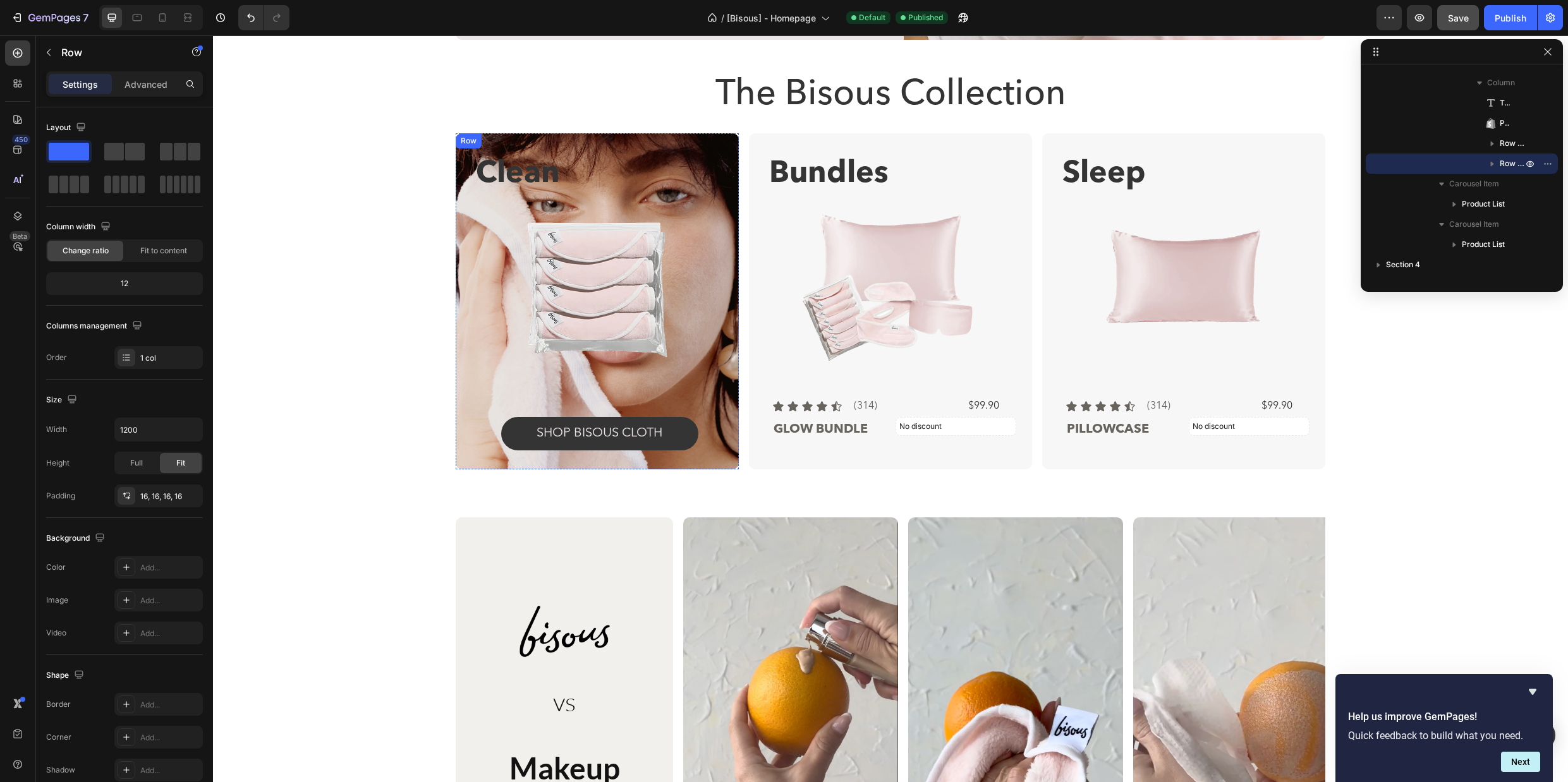
scroll to position [482, 0]
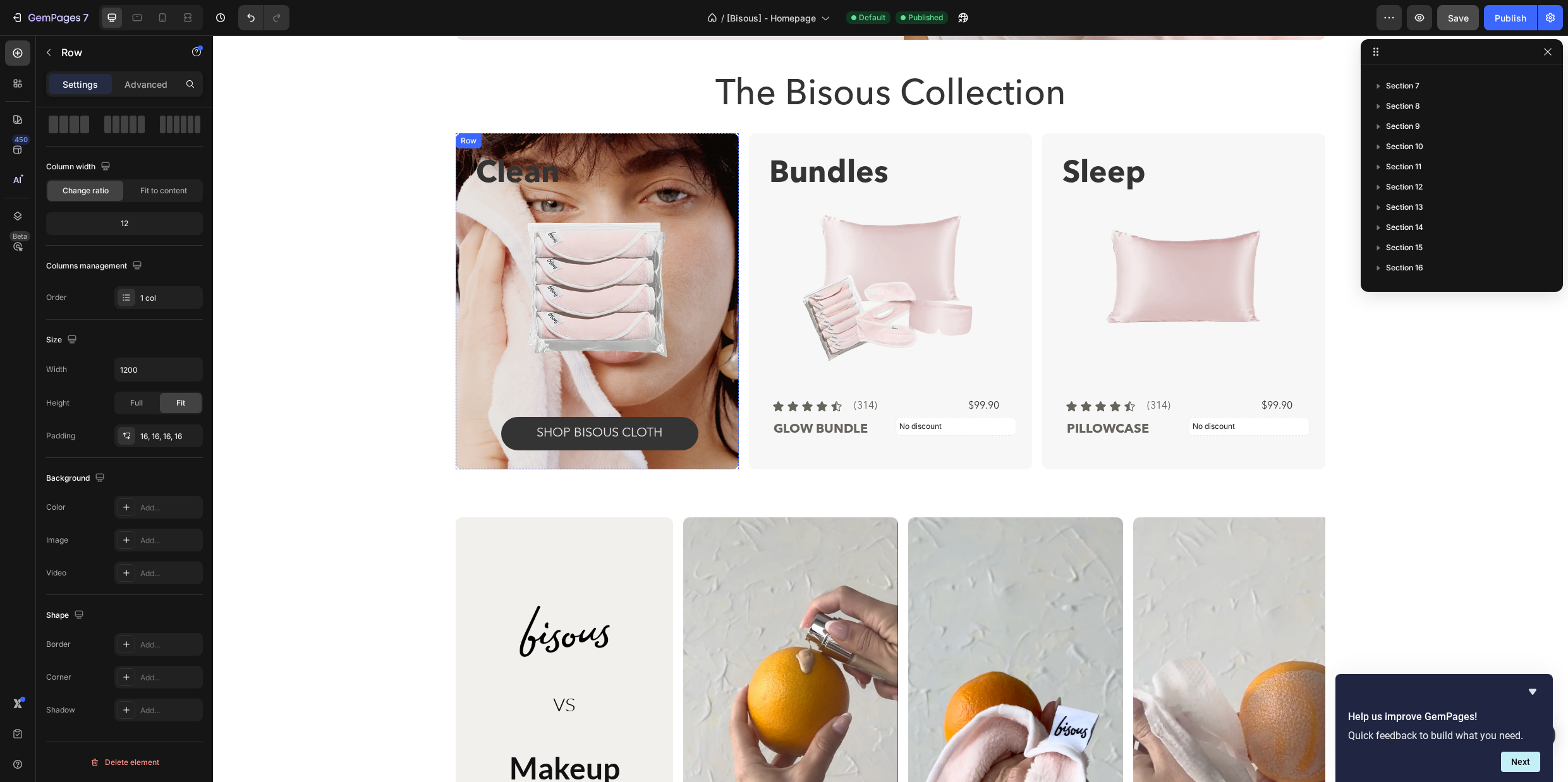
click at [472, 418] on div "Clean Text Block Product Images Icon Icon Icon Icon Icon Icon List (314) Text B…" at bounding box center [597, 301] width 283 height 336
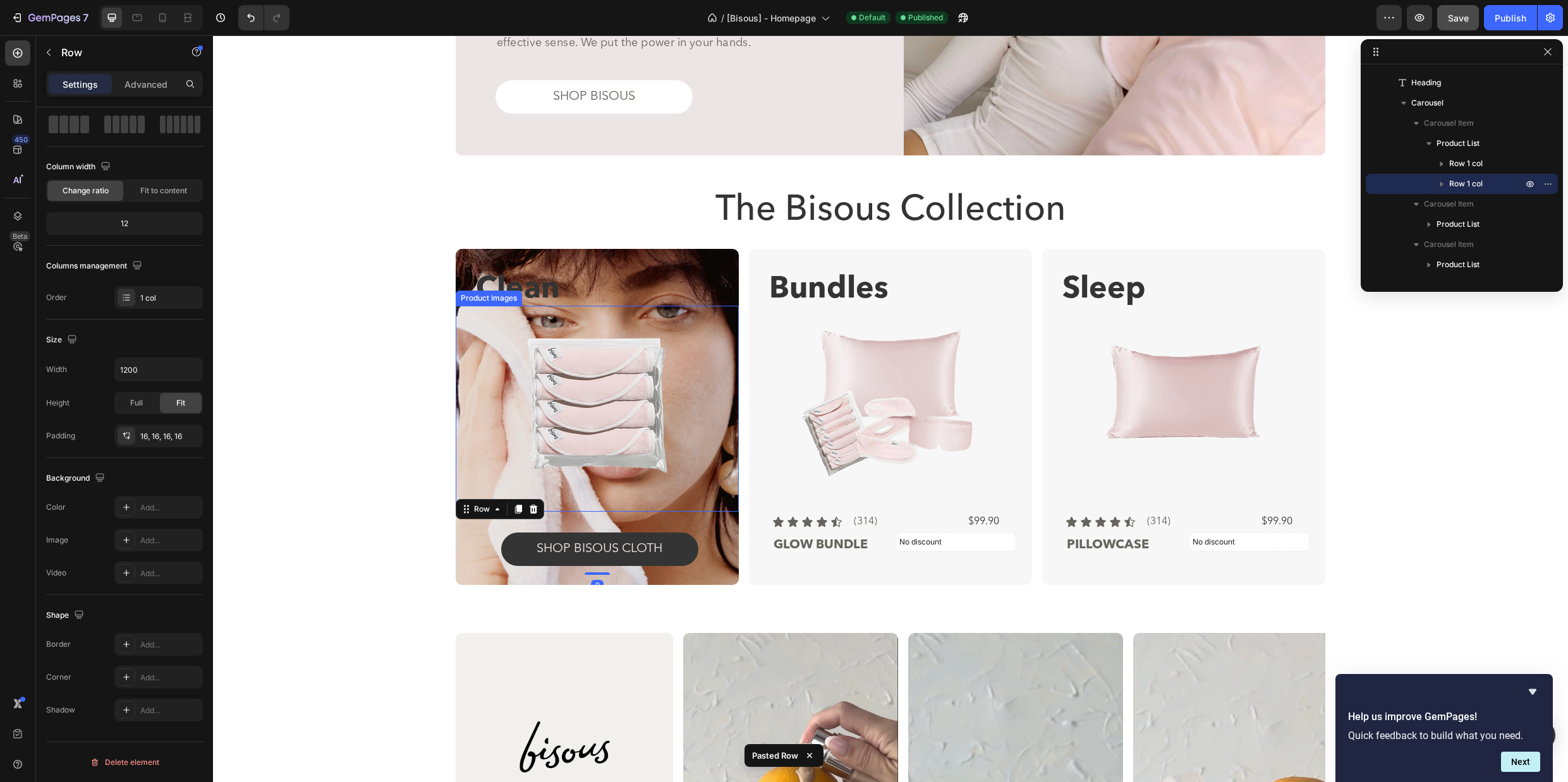
scroll to position [1425, 0]
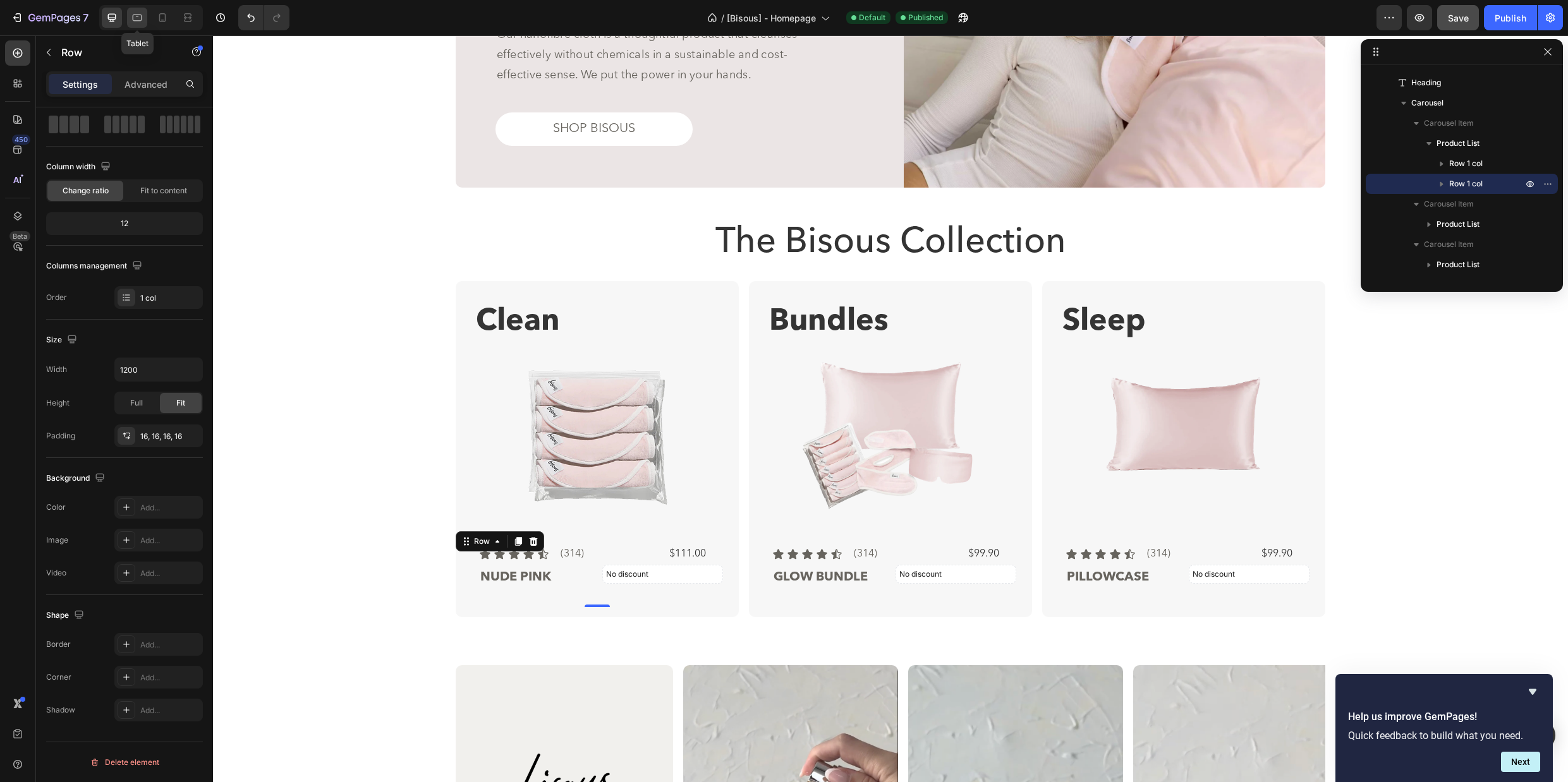
click at [136, 11] on icon at bounding box center [137, 18] width 13 height 13
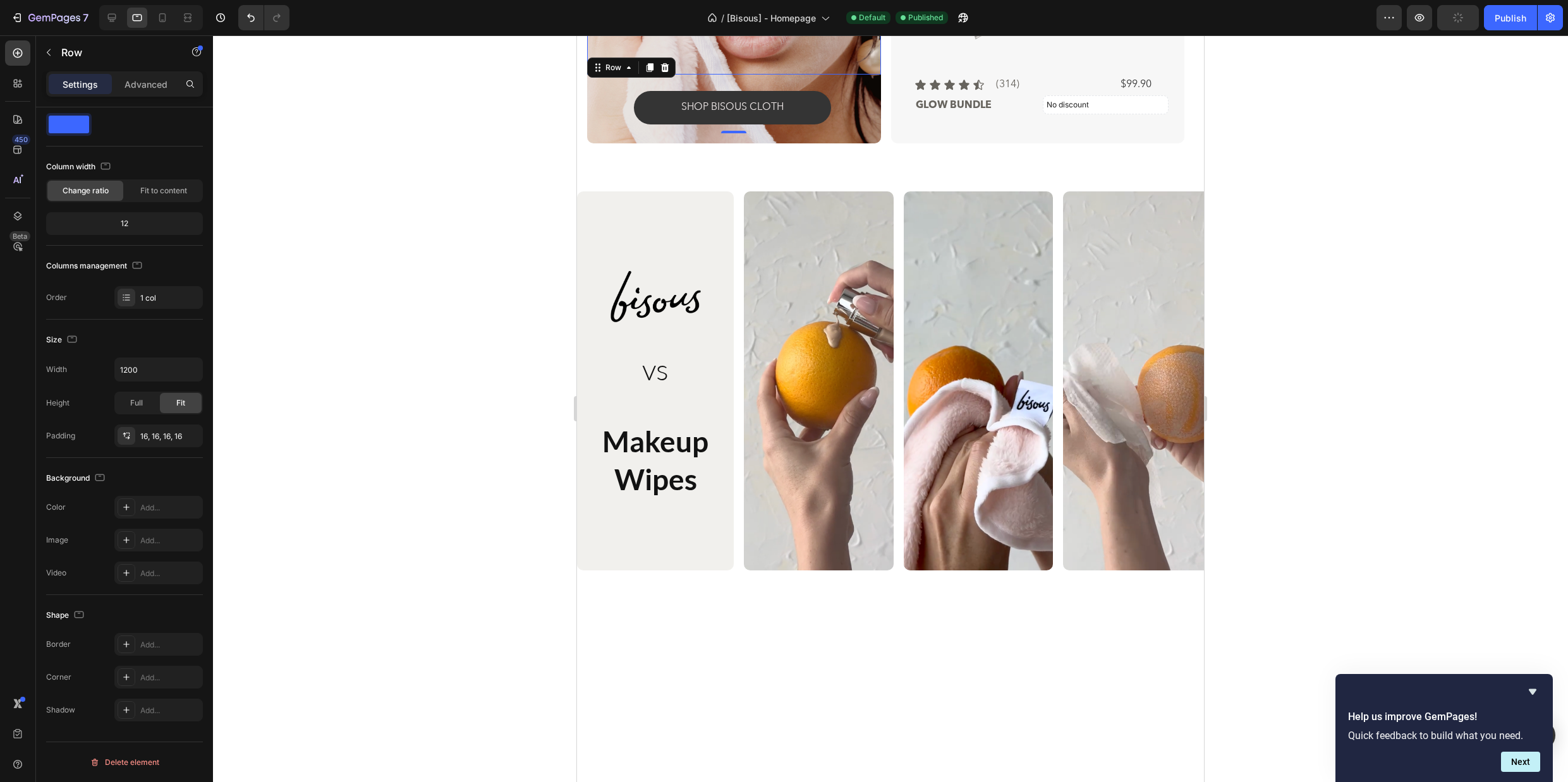
scroll to position [1326, 0]
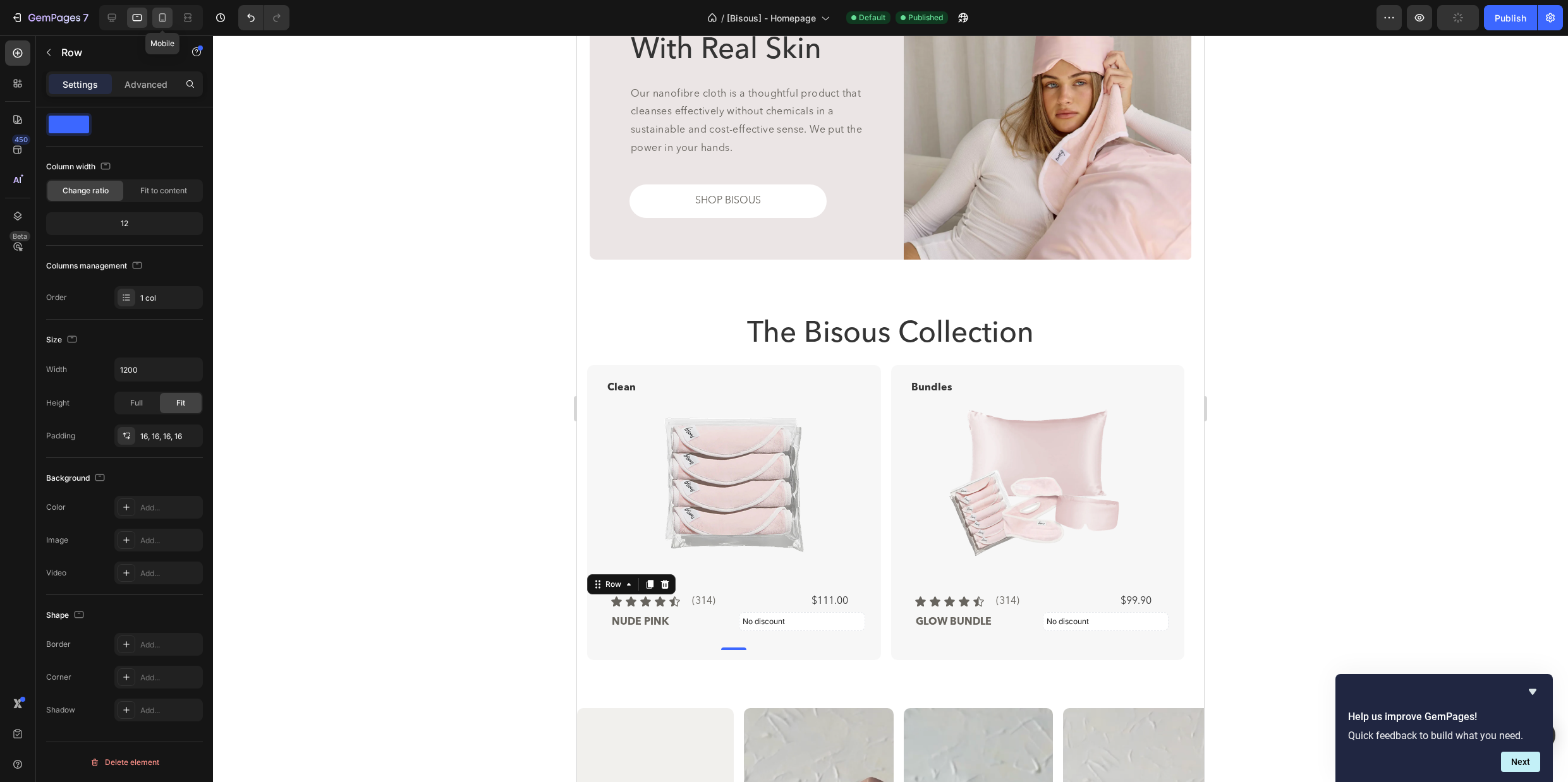
click at [158, 21] on icon at bounding box center [162, 18] width 13 height 13
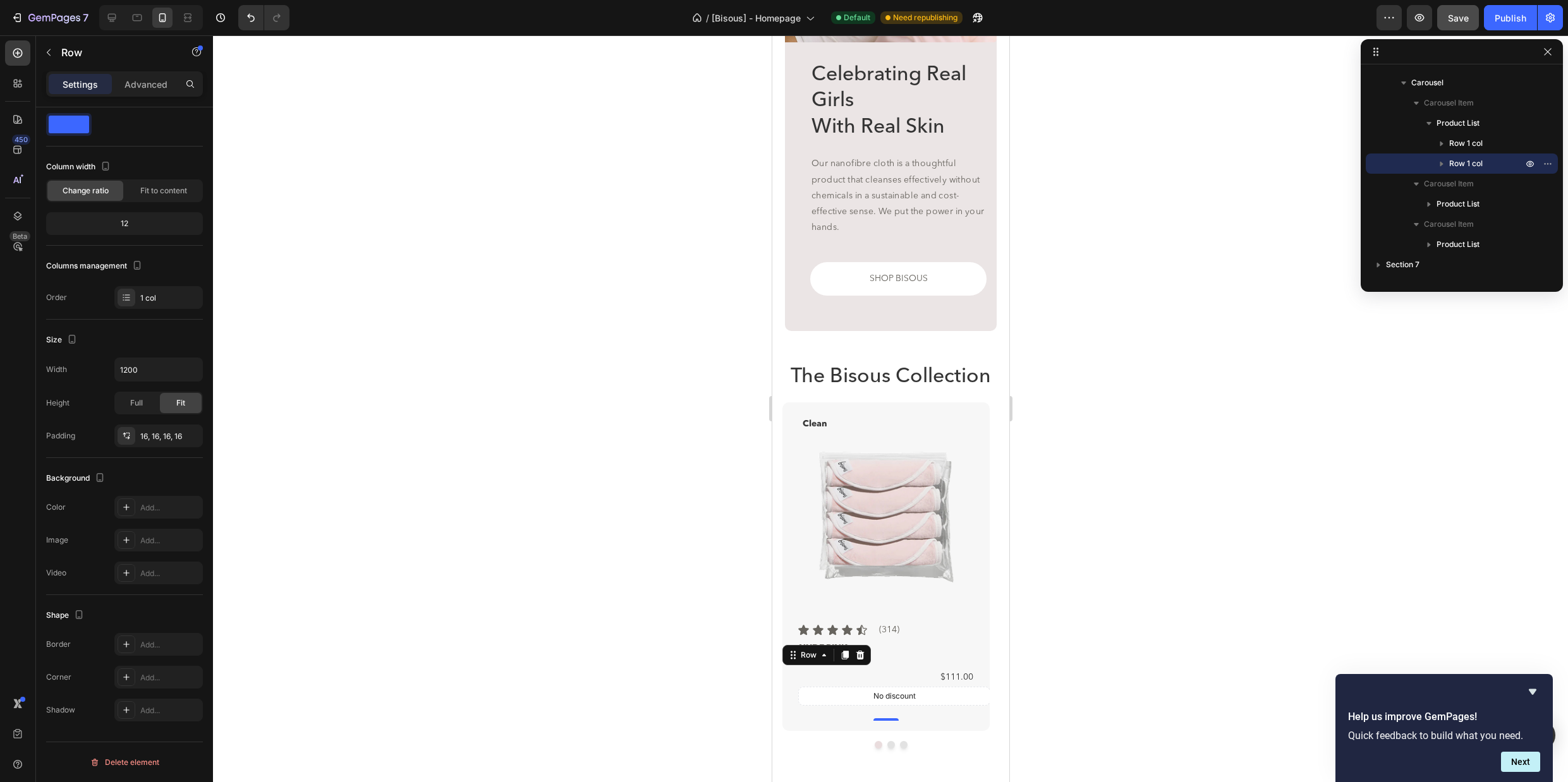
scroll to position [1394, 0]
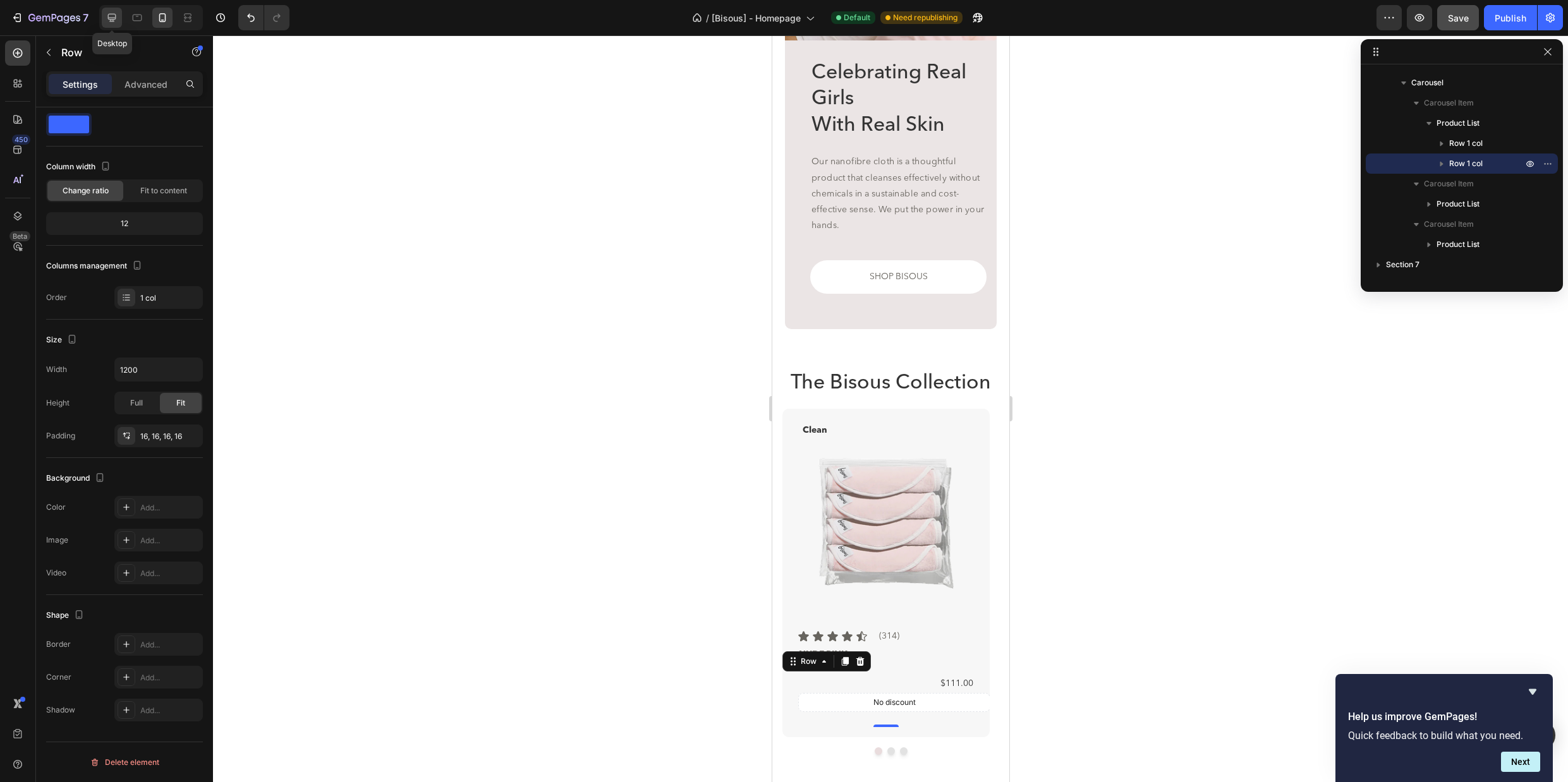
click at [108, 20] on icon at bounding box center [112, 18] width 13 height 13
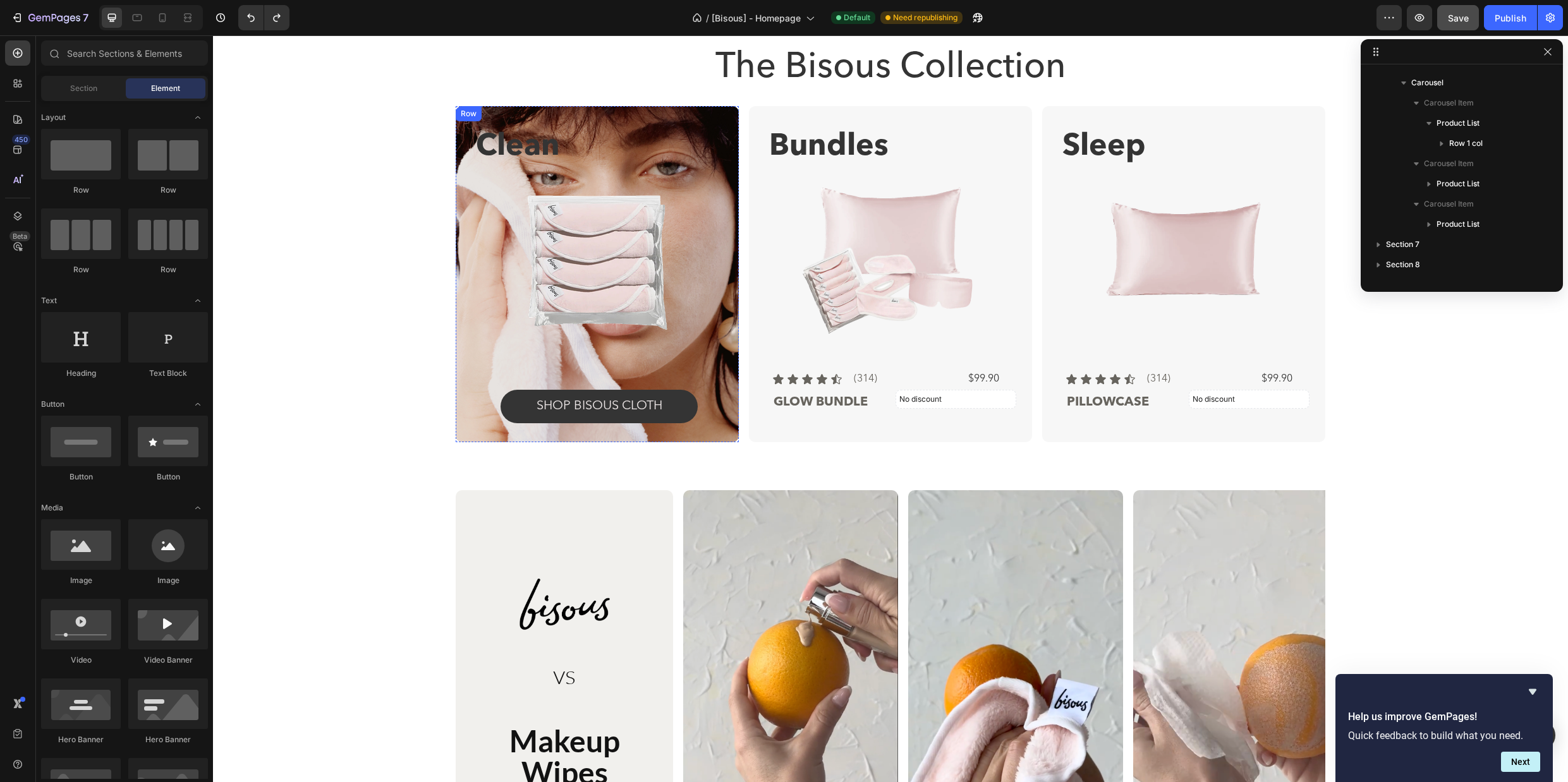
scroll to position [1419, 0]
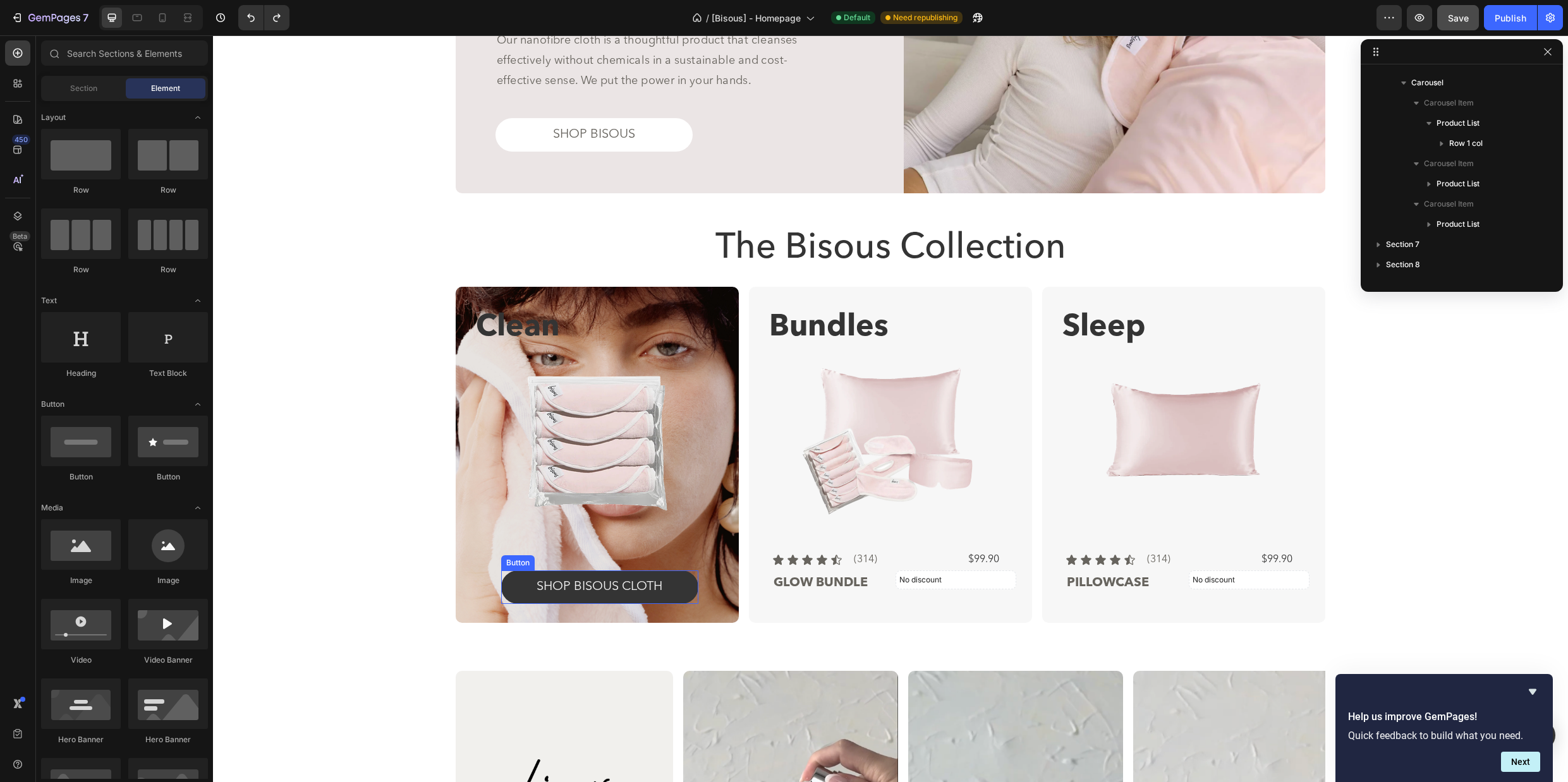
click at [667, 586] on link "SHOP BISOUS cloth" at bounding box center [600, 587] width 197 height 33
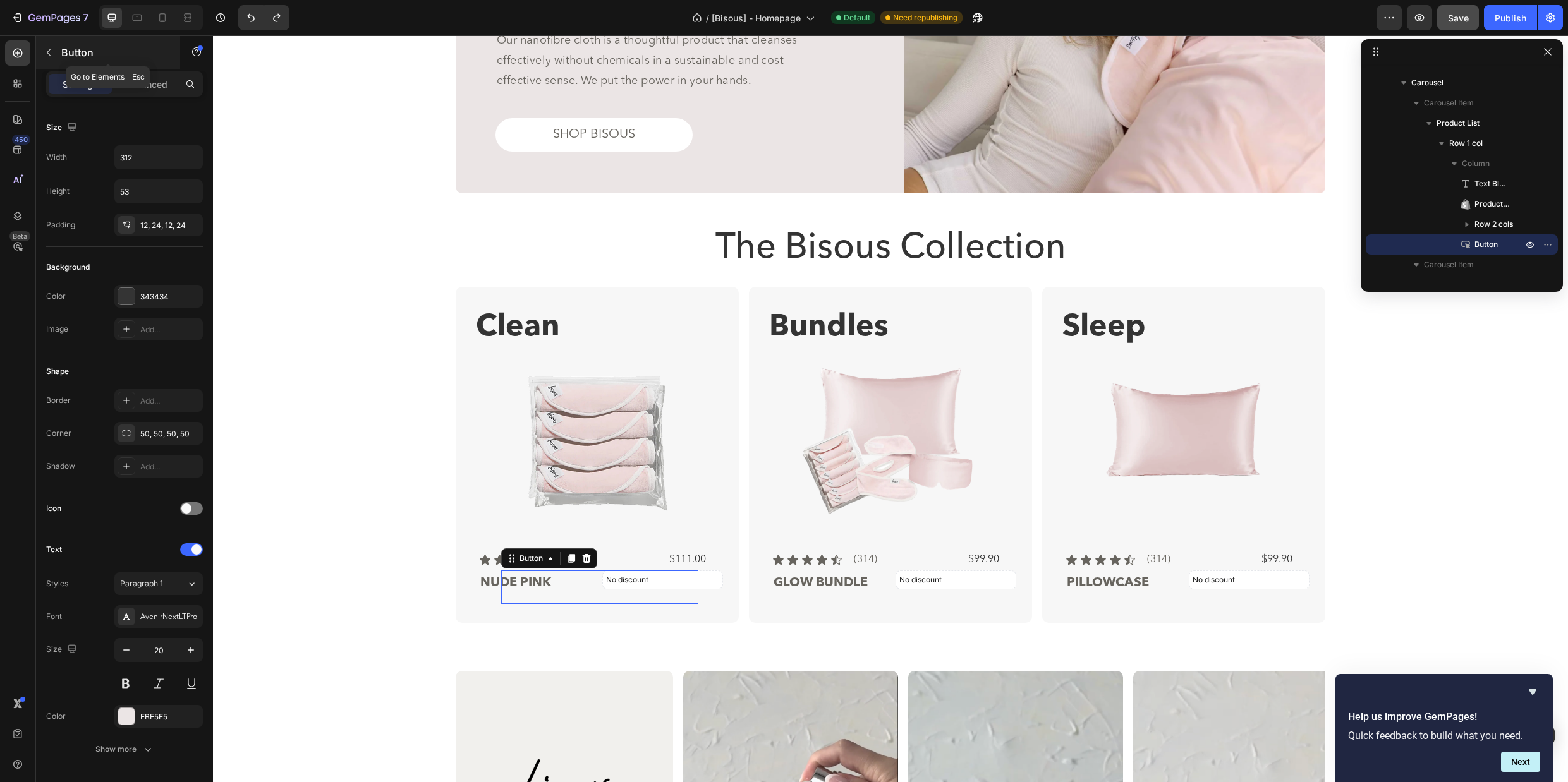
click at [44, 54] on icon "button" at bounding box center [48, 52] width 10 height 10
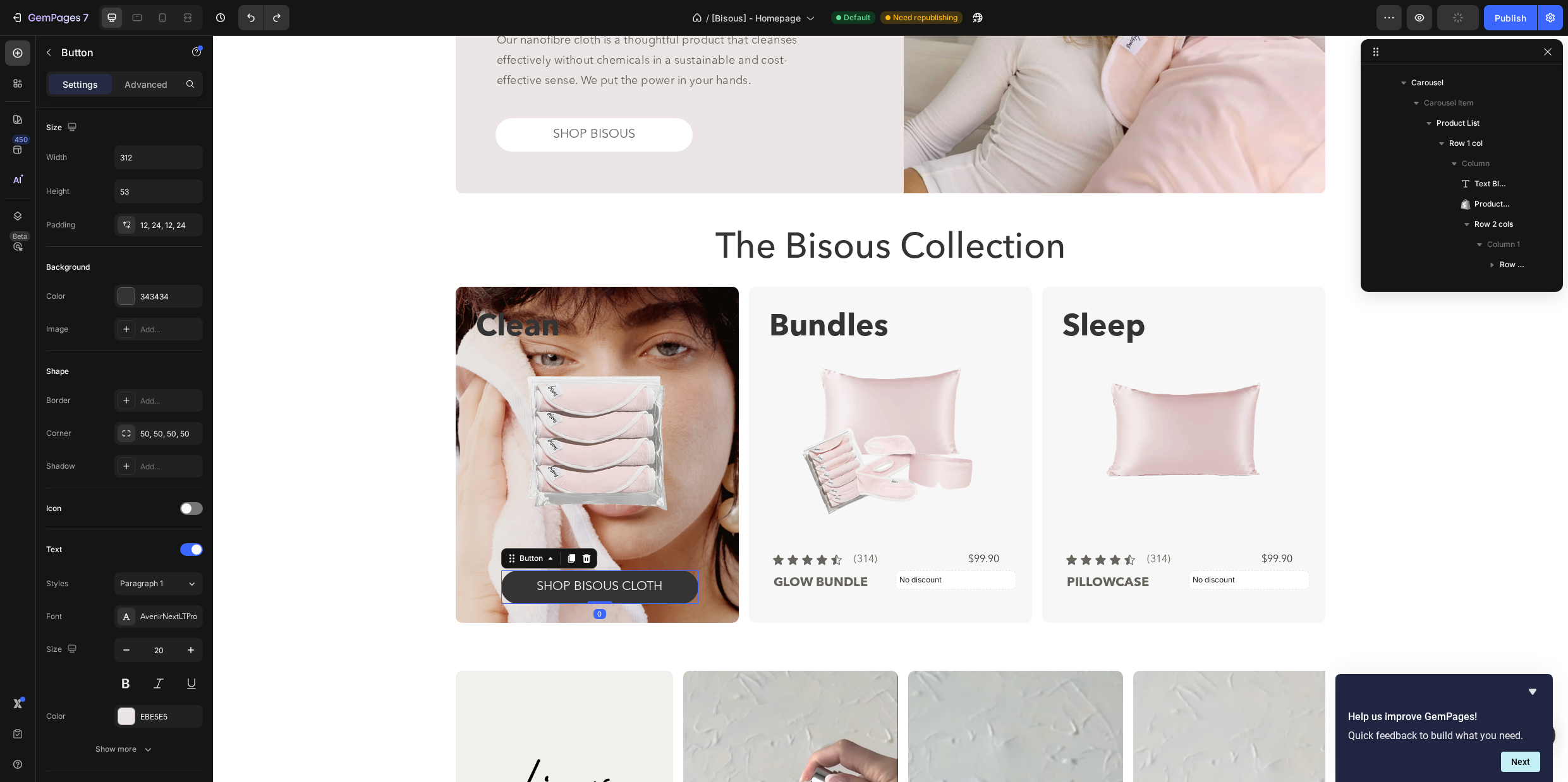
click at [673, 579] on link "SHOP BISOUS cloth" at bounding box center [600, 587] width 197 height 33
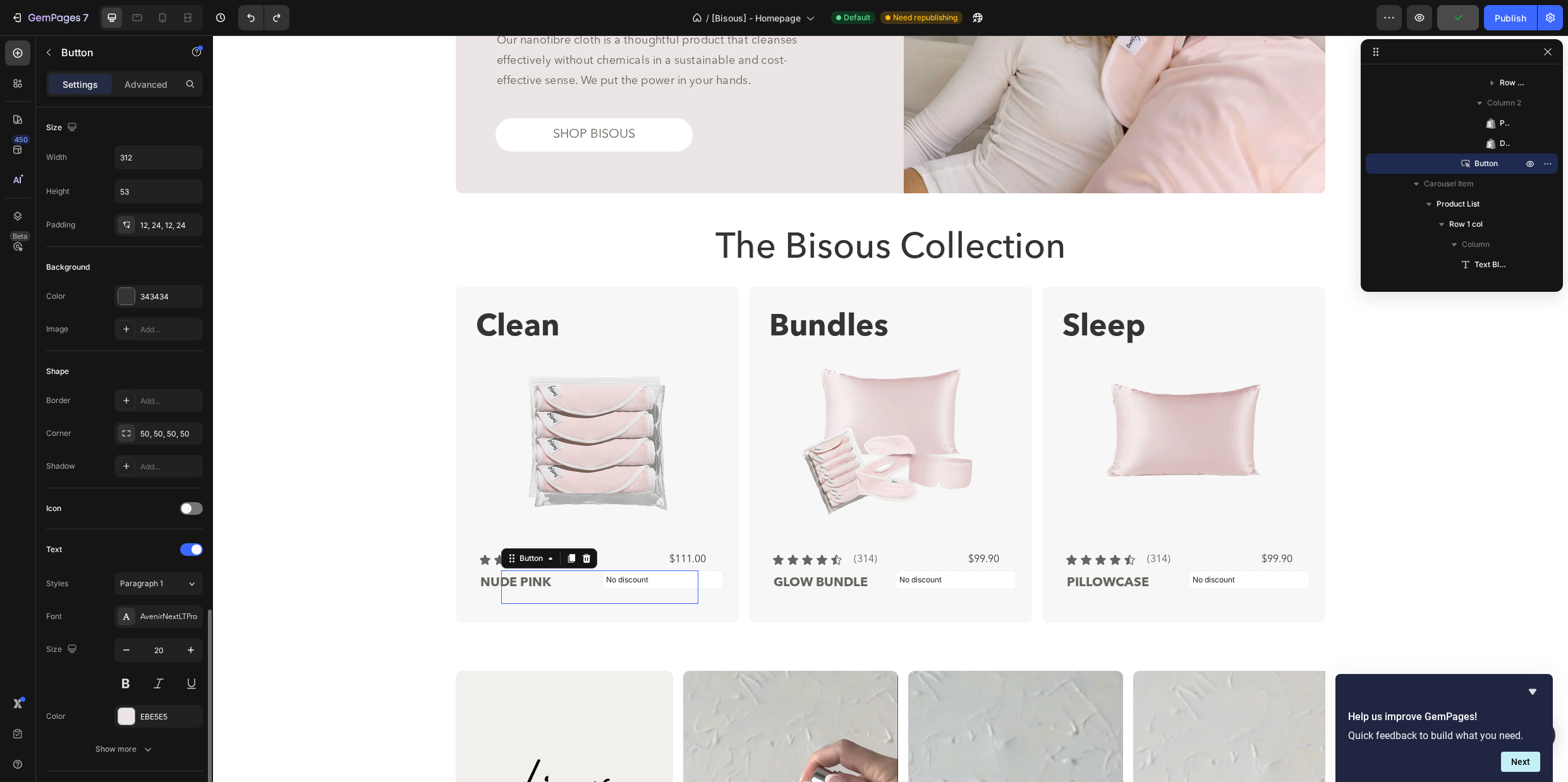
scroll to position [294, 0]
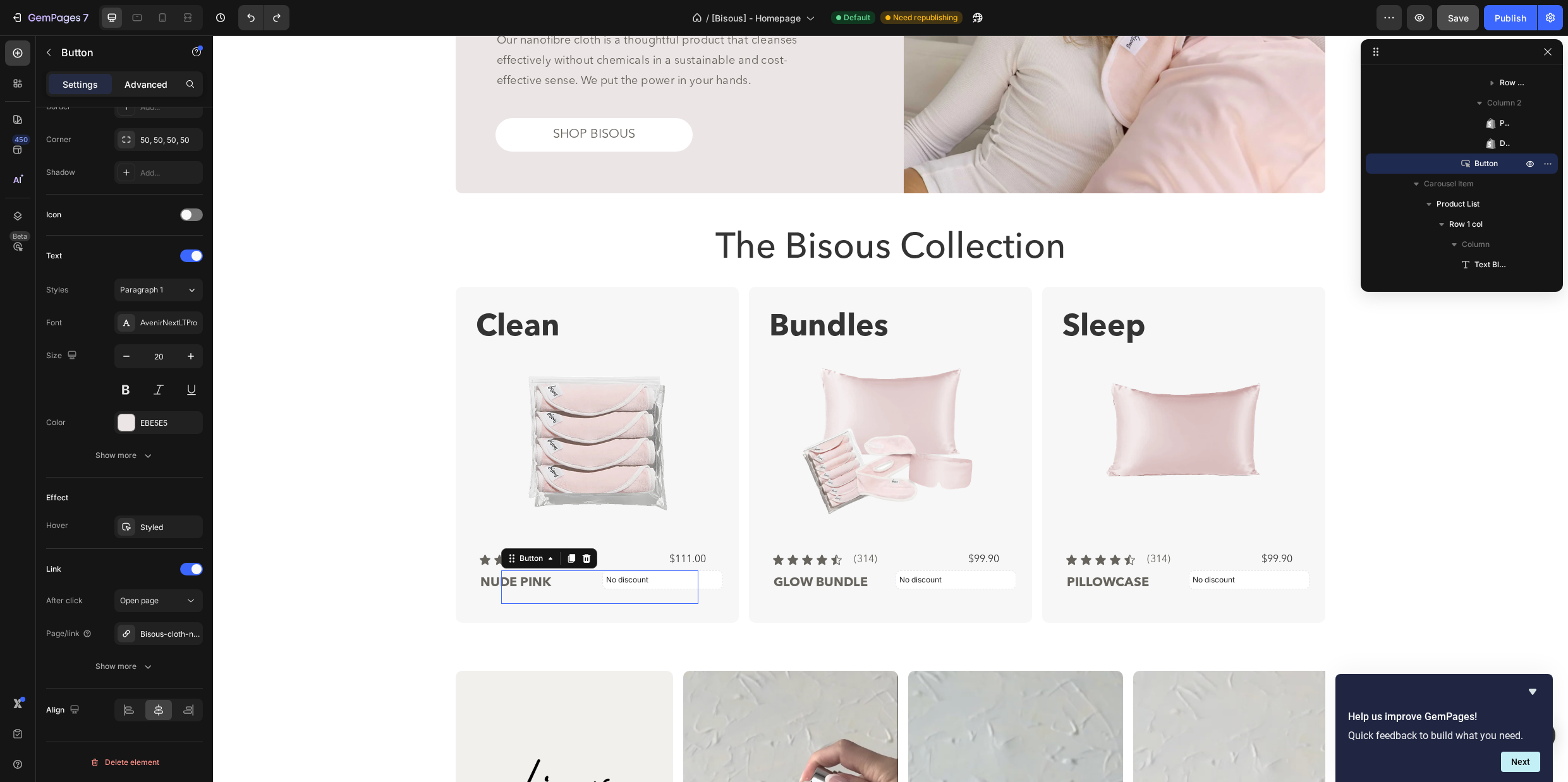
click at [148, 87] on p "Advanced" at bounding box center [145, 84] width 43 height 13
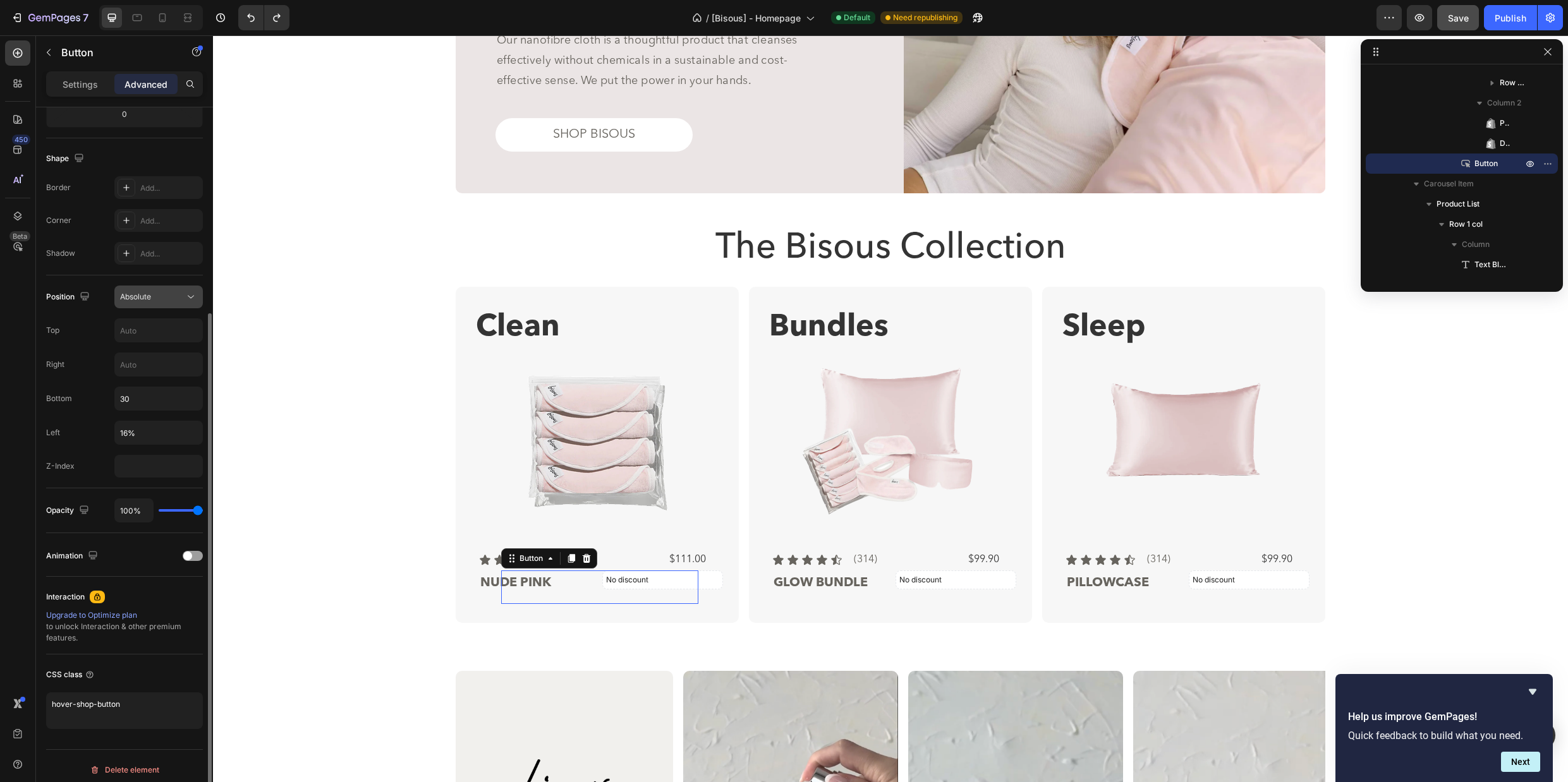
click at [185, 301] on icon at bounding box center [191, 297] width 13 height 13
click at [179, 332] on p "Static" at bounding box center [156, 328] width 72 height 11
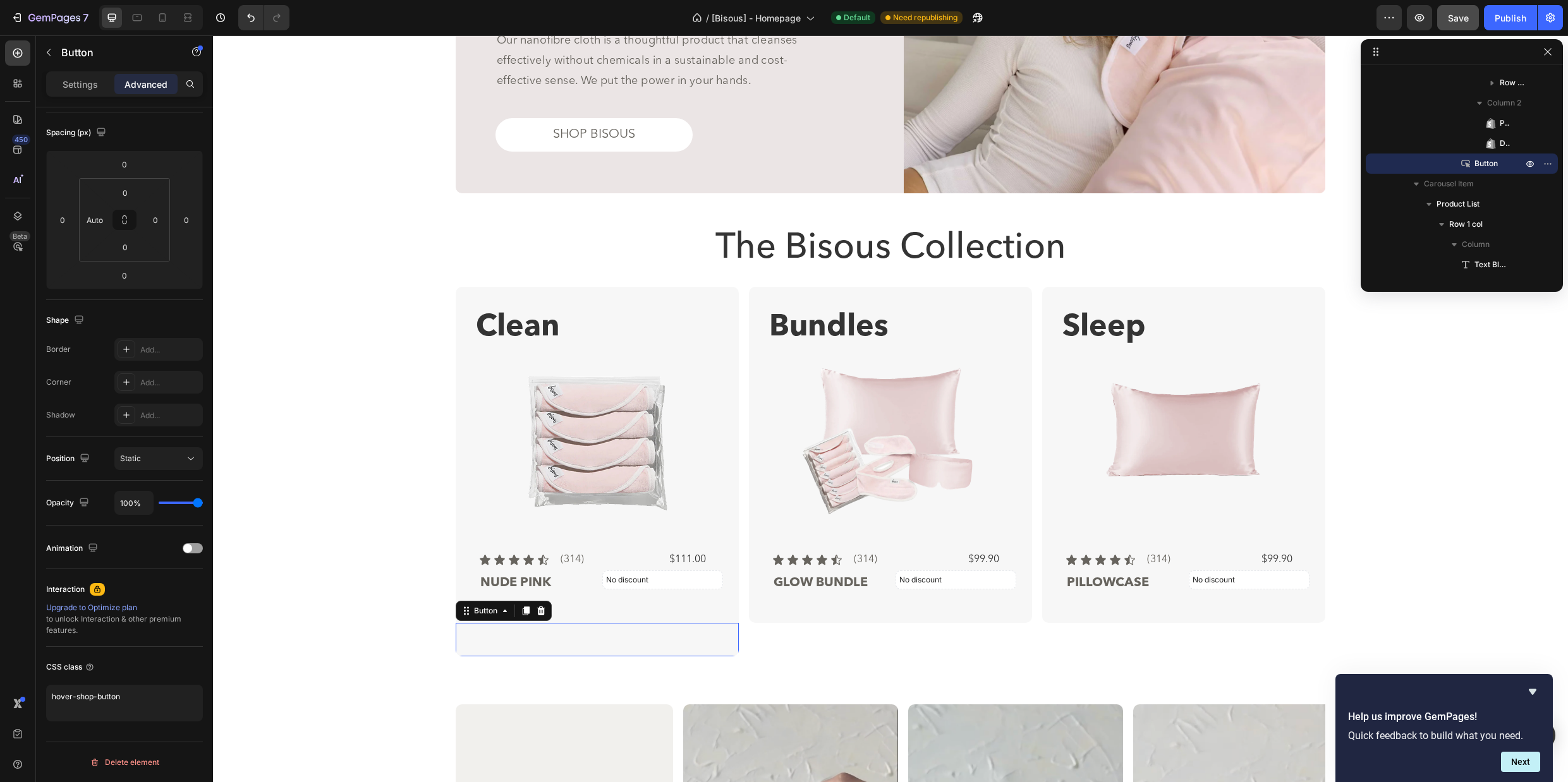
scroll to position [1573, 0]
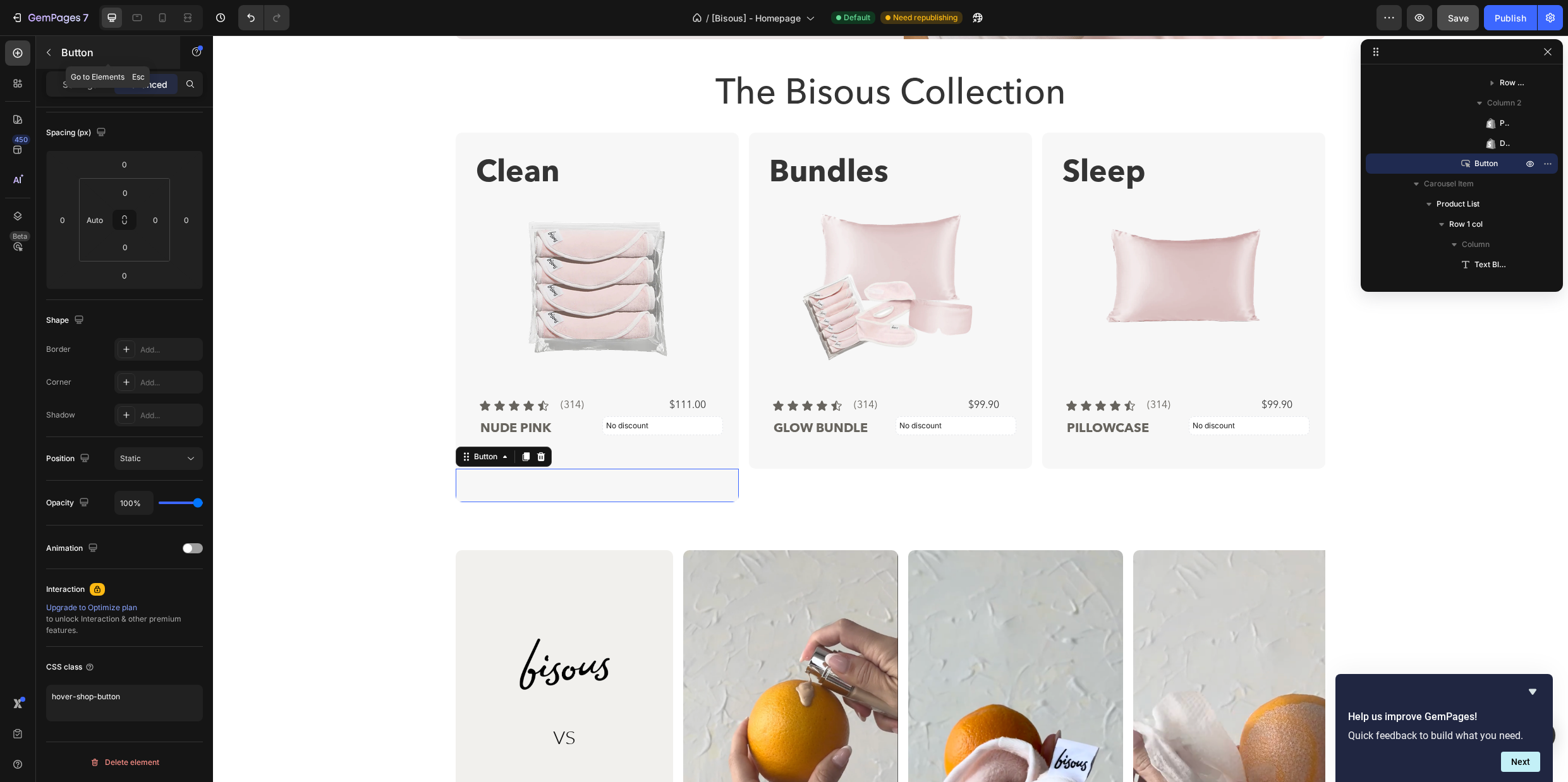
click at [51, 48] on icon "button" at bounding box center [48, 52] width 10 height 10
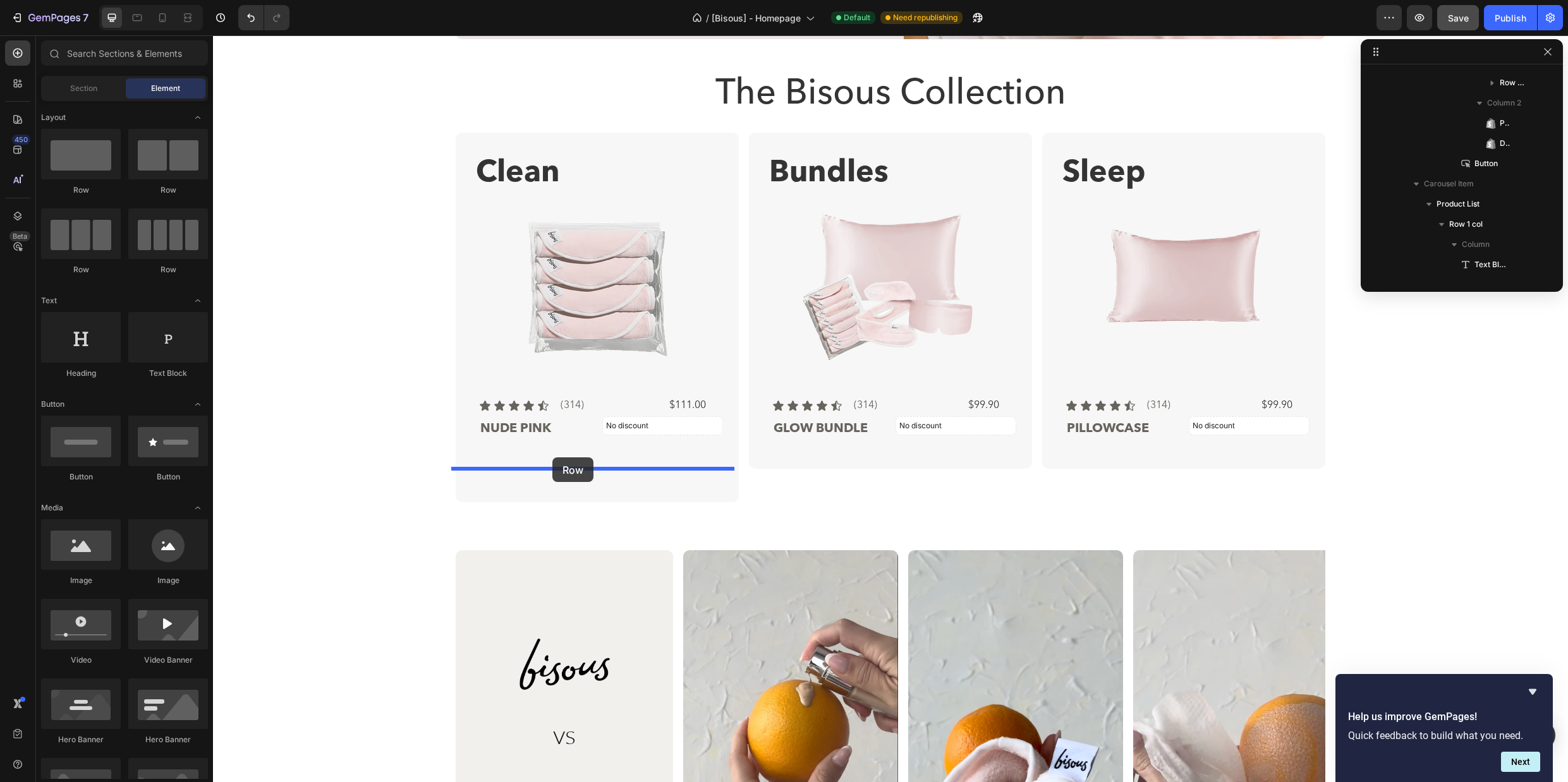
drag, startPoint x: 307, startPoint y: 191, endPoint x: 552, endPoint y: 458, distance: 362.4
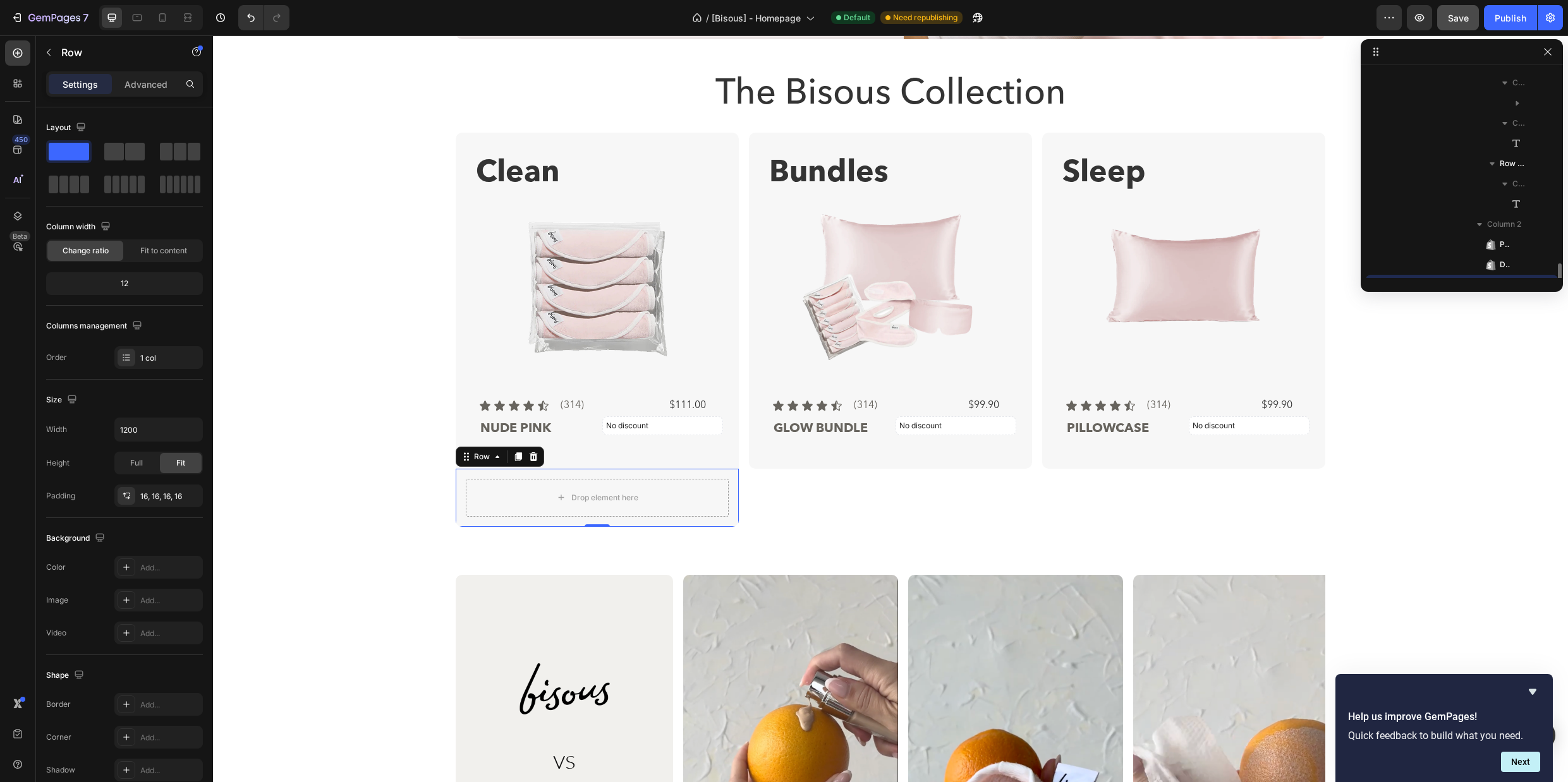
scroll to position [482, 0]
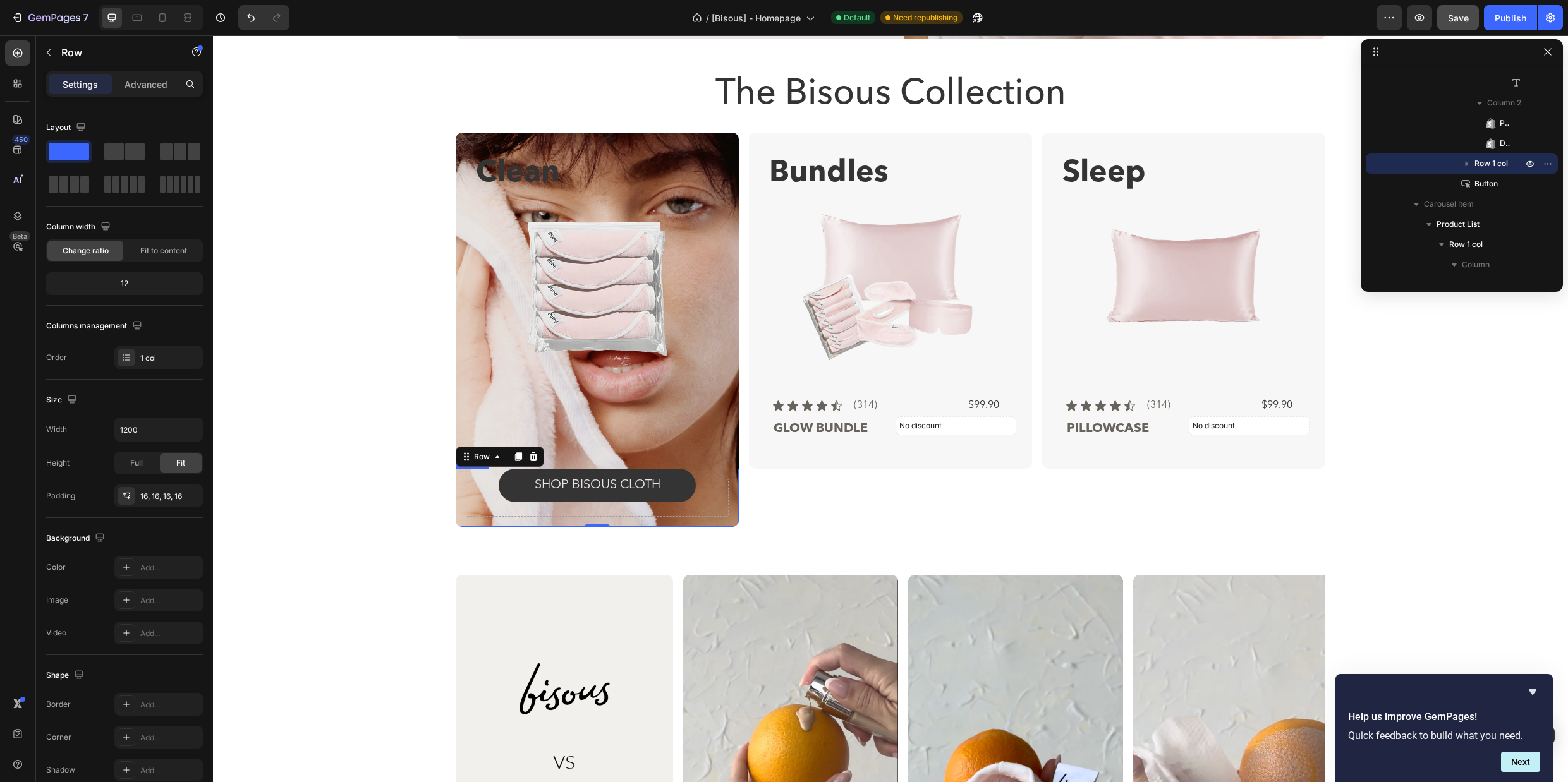
click at [480, 493] on div "SHOP BISOUS cloth Button" at bounding box center [597, 485] width 283 height 33
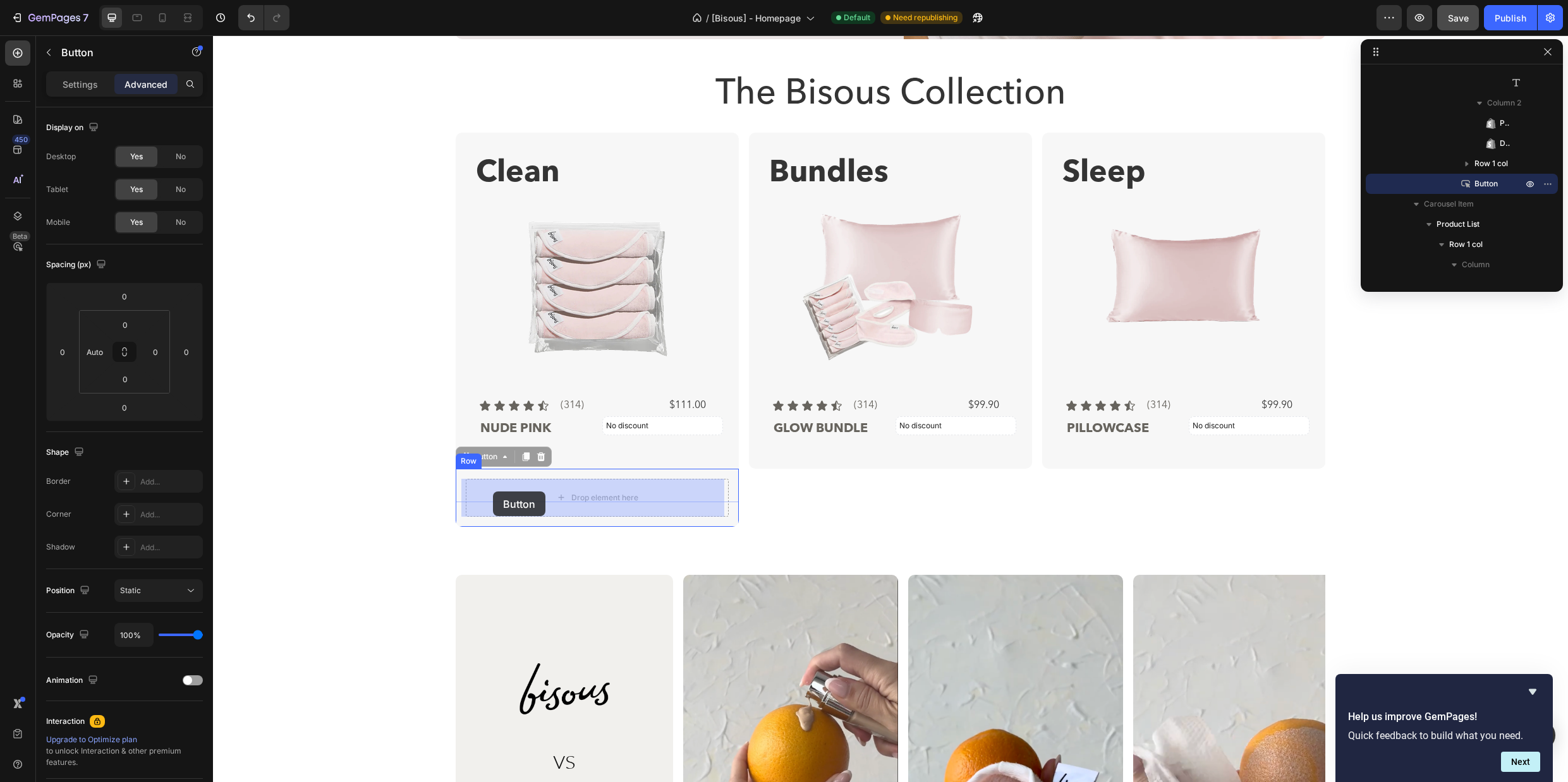
drag, startPoint x: 462, startPoint y: 458, endPoint x: 493, endPoint y: 491, distance: 45.3
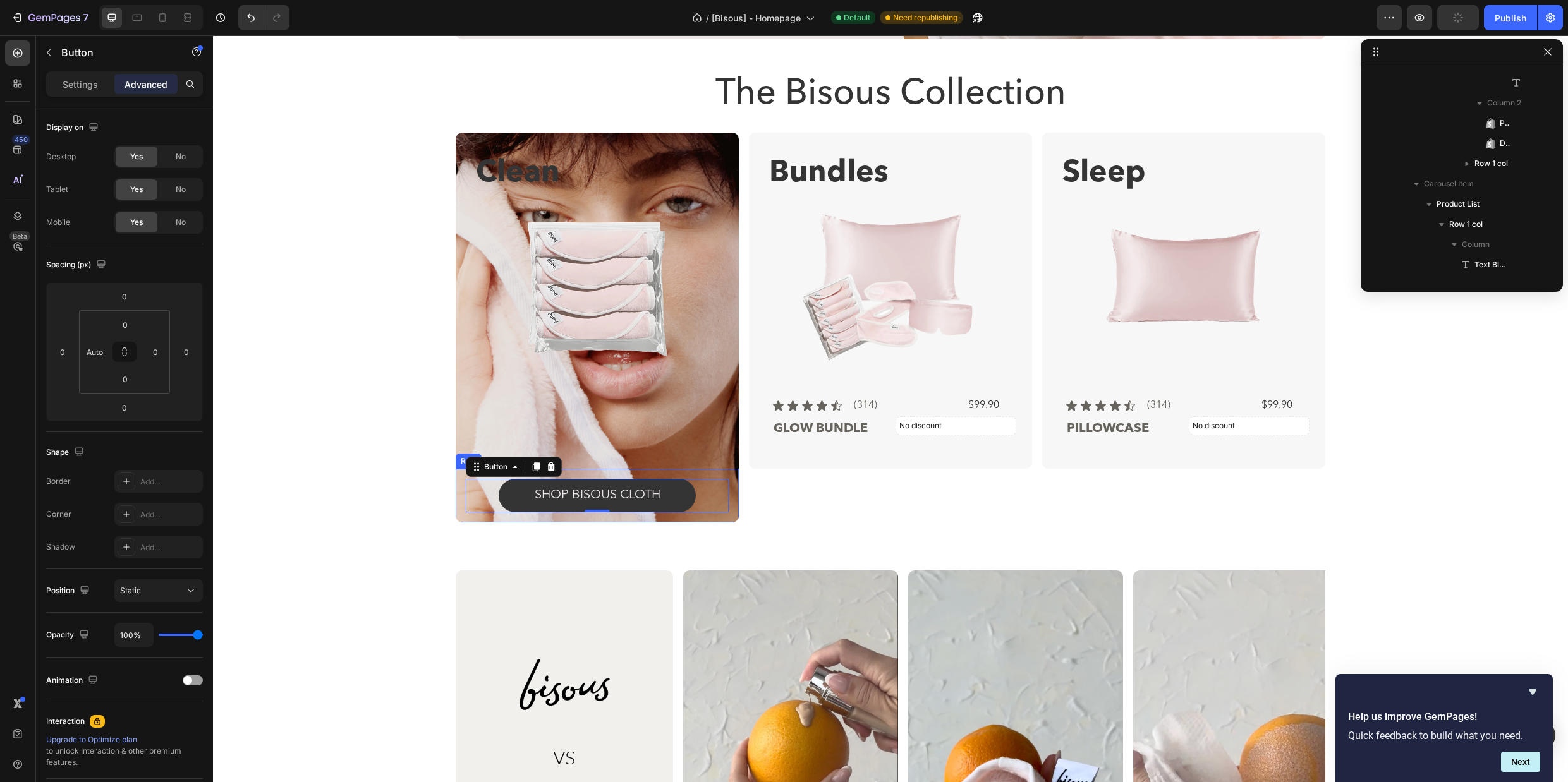
click at [714, 469] on div "SHOP BISOUS cloth Button 0 Row" at bounding box center [597, 496] width 283 height 54
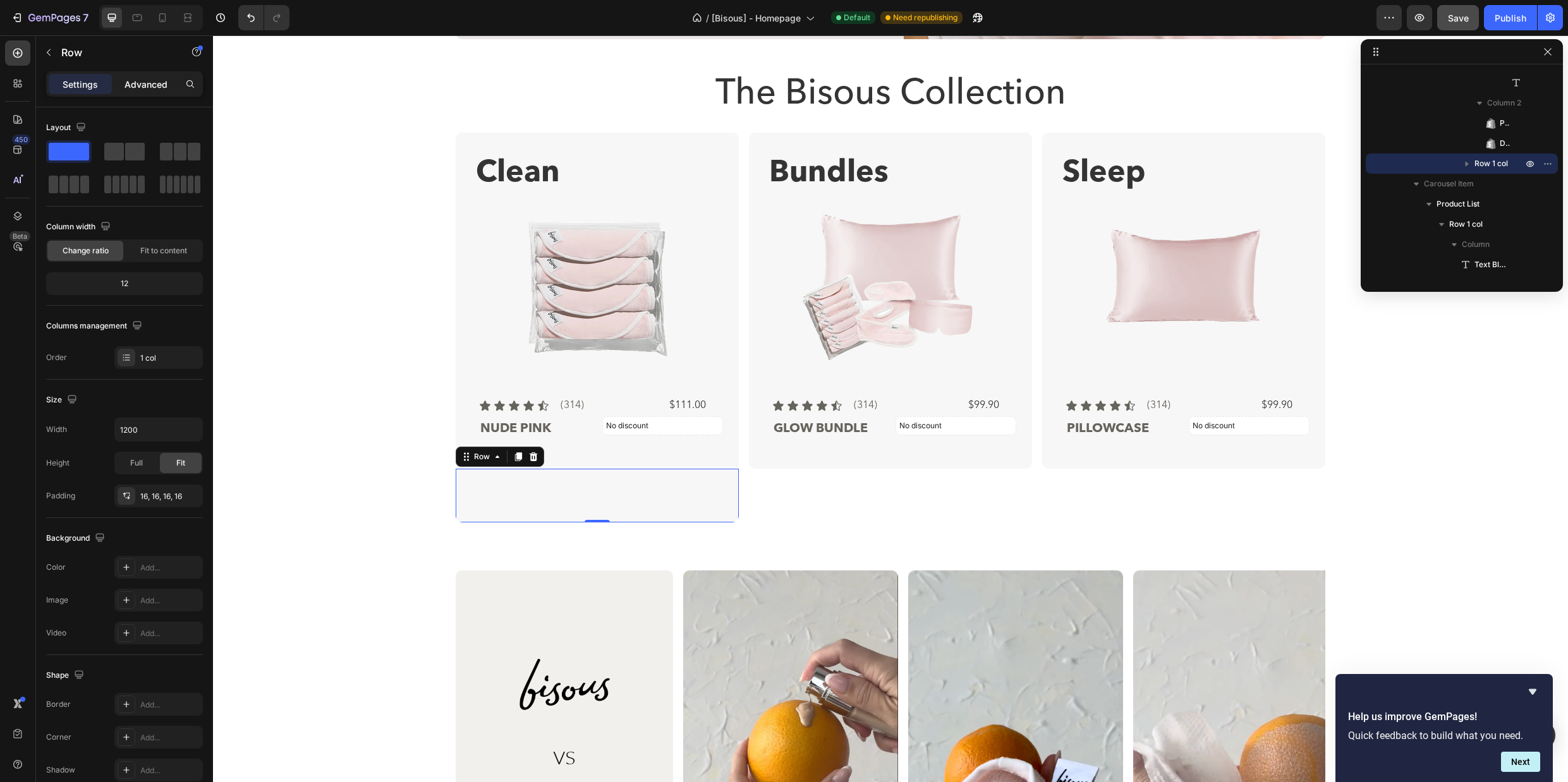
click at [150, 87] on p "Advanced" at bounding box center [145, 84] width 43 height 13
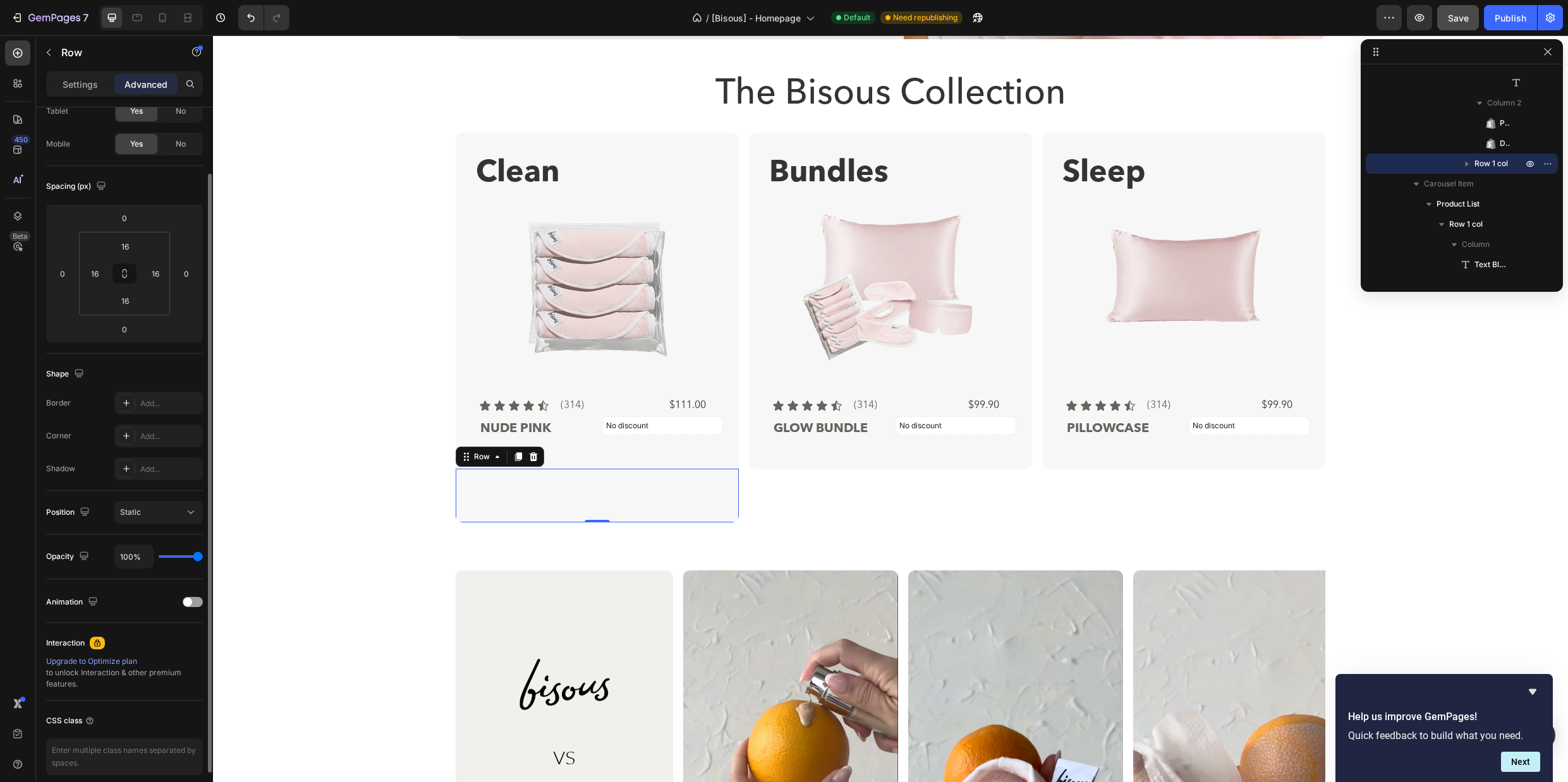
scroll to position [132, 0]
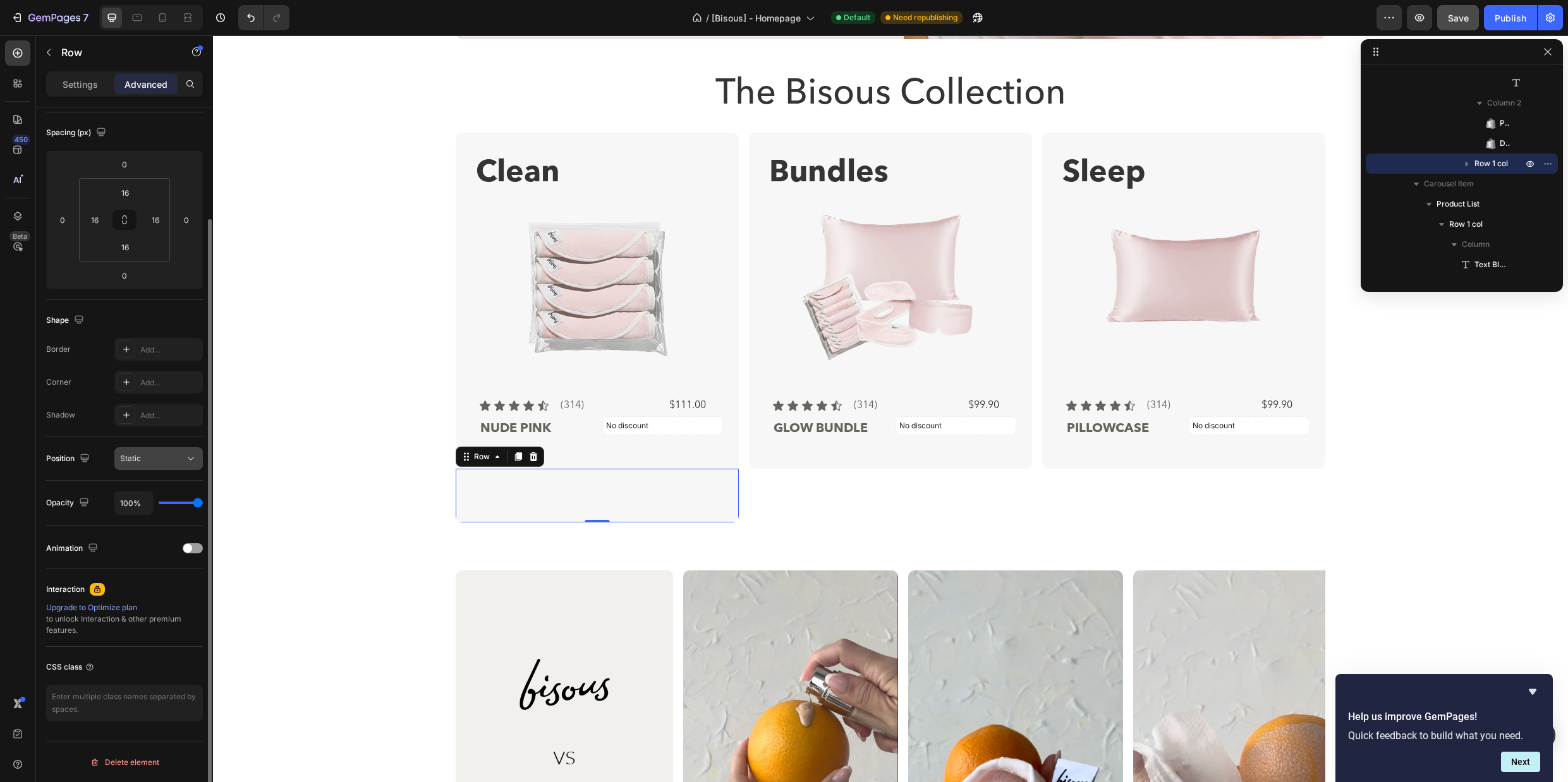
click at [185, 459] on icon at bounding box center [191, 458] width 13 height 13
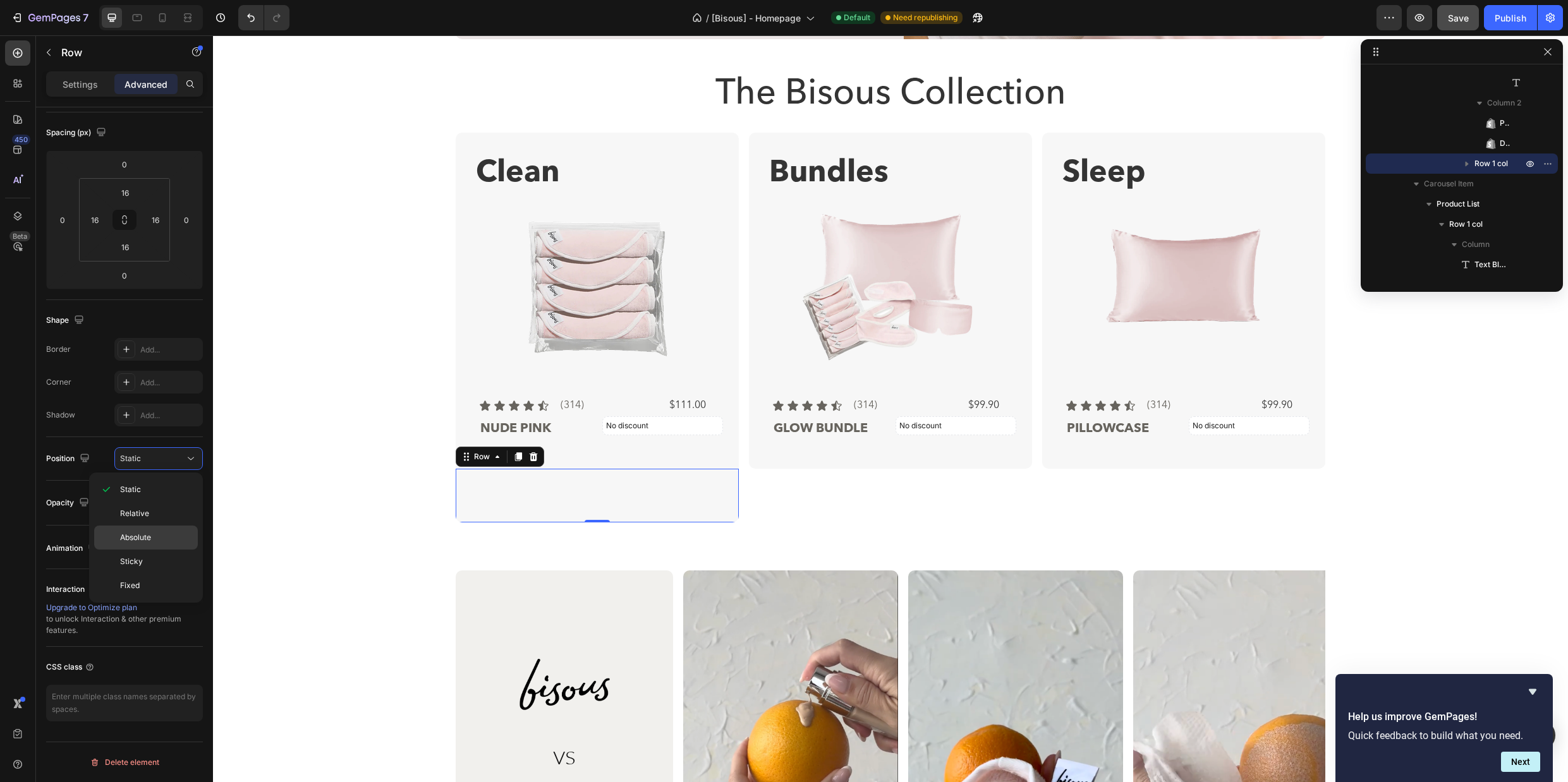
click at [168, 547] on div "Absolute" at bounding box center [146, 537] width 103 height 24
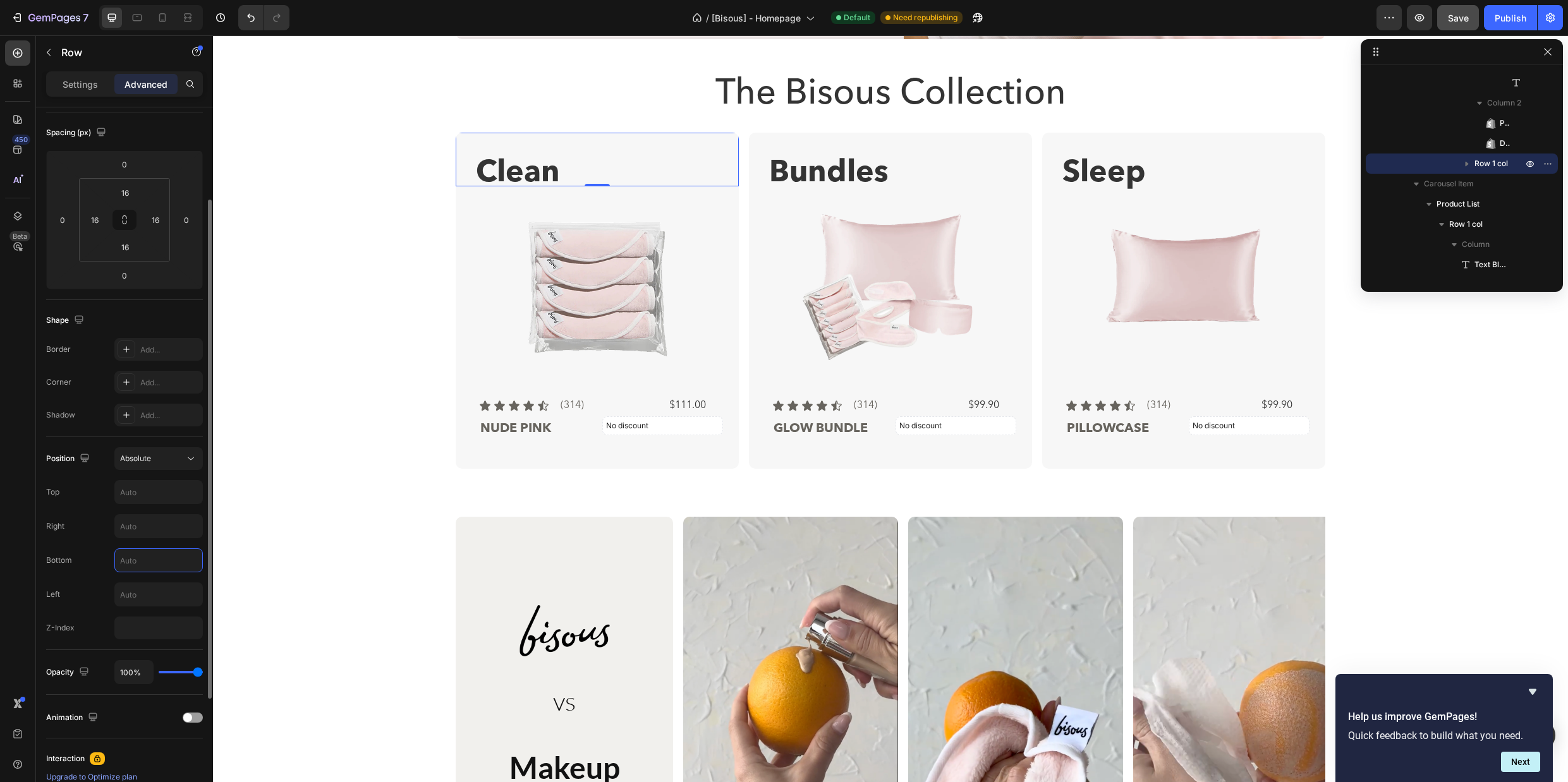
click at [162, 559] on input "text" at bounding box center [158, 560] width 87 height 23
type input "1"
type input "22"
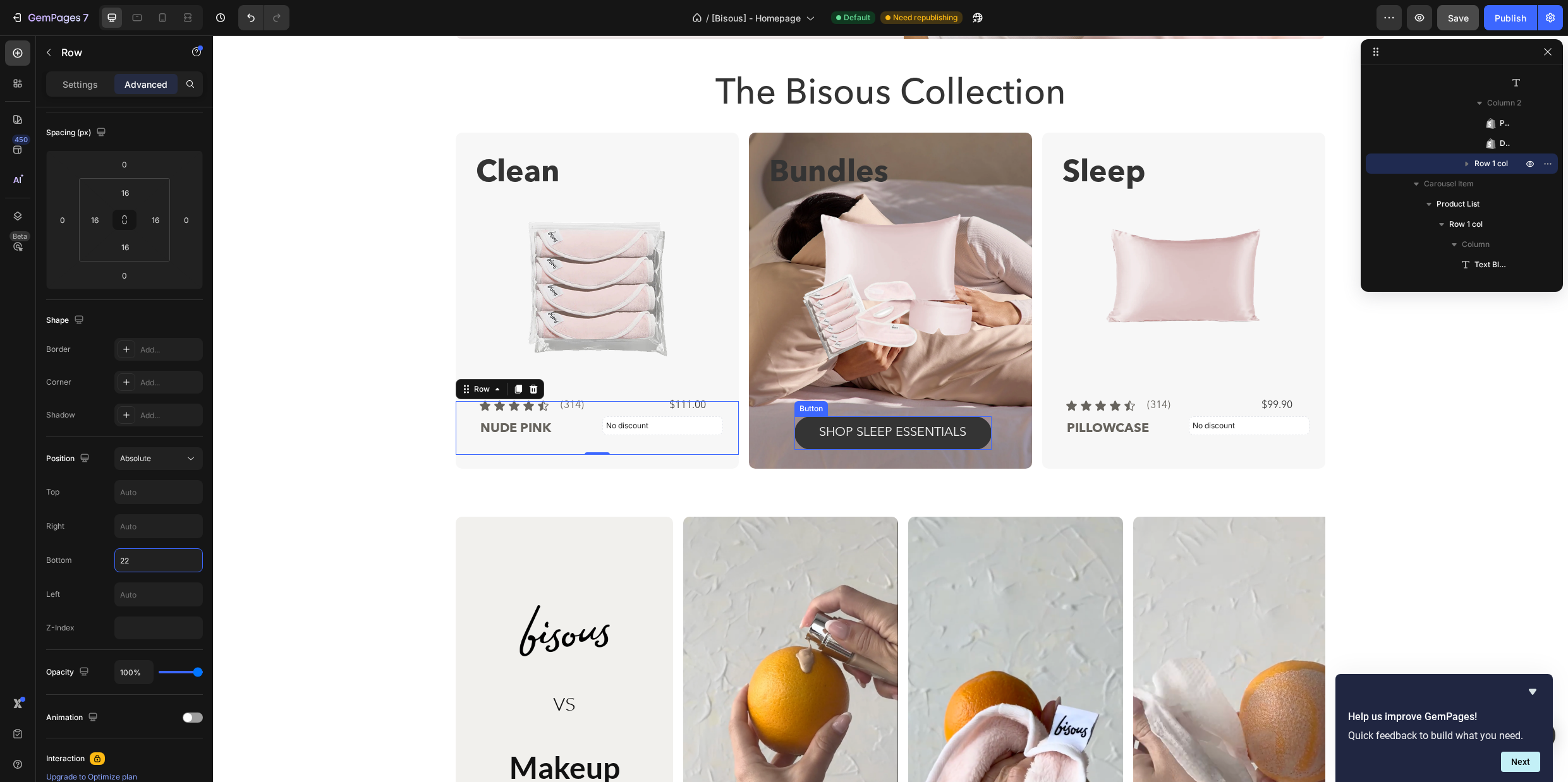
click at [799, 444] on button "shop SLEEP ESSENTIALS" at bounding box center [893, 433] width 197 height 33
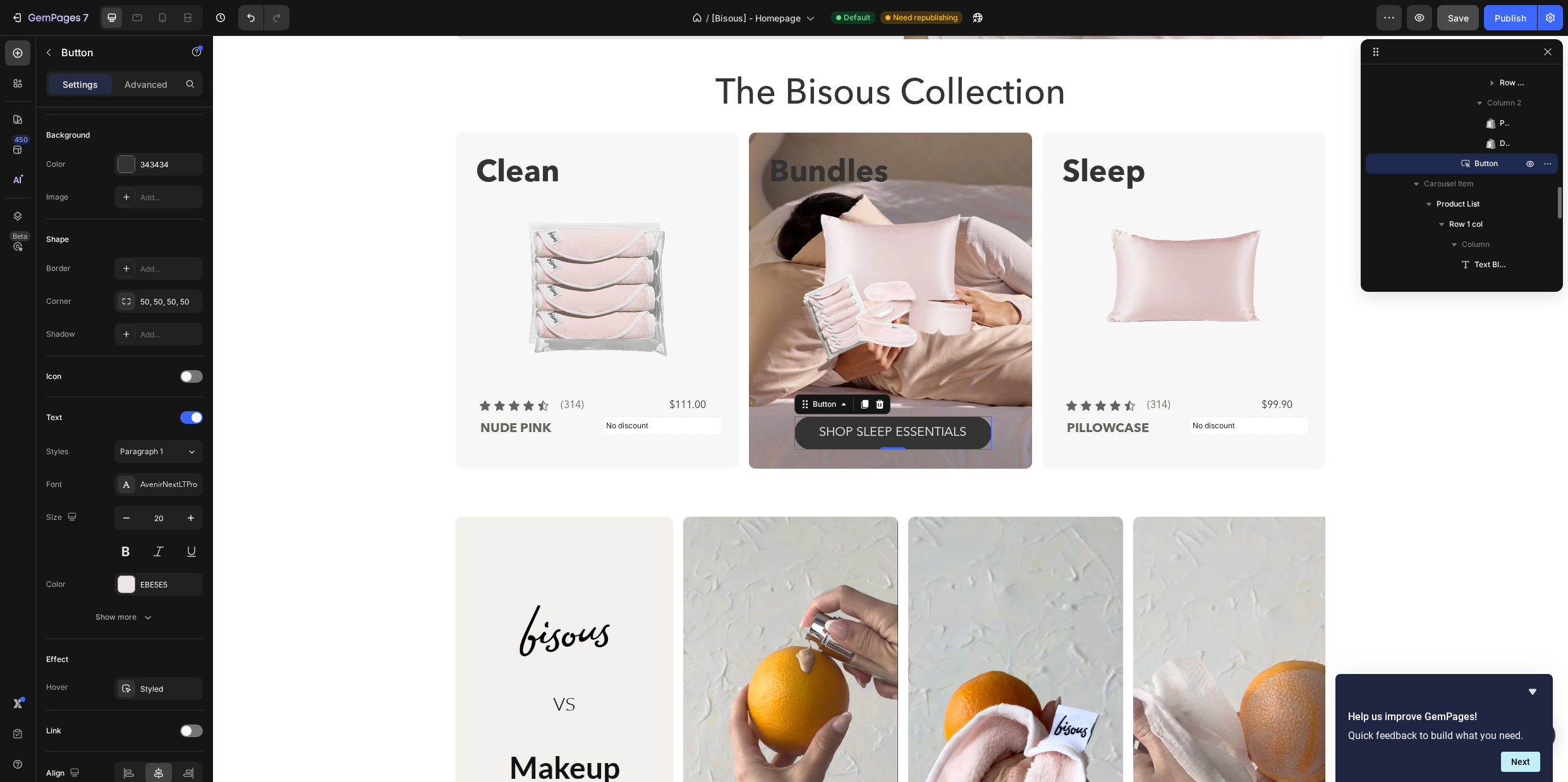
scroll to position [0, 0]
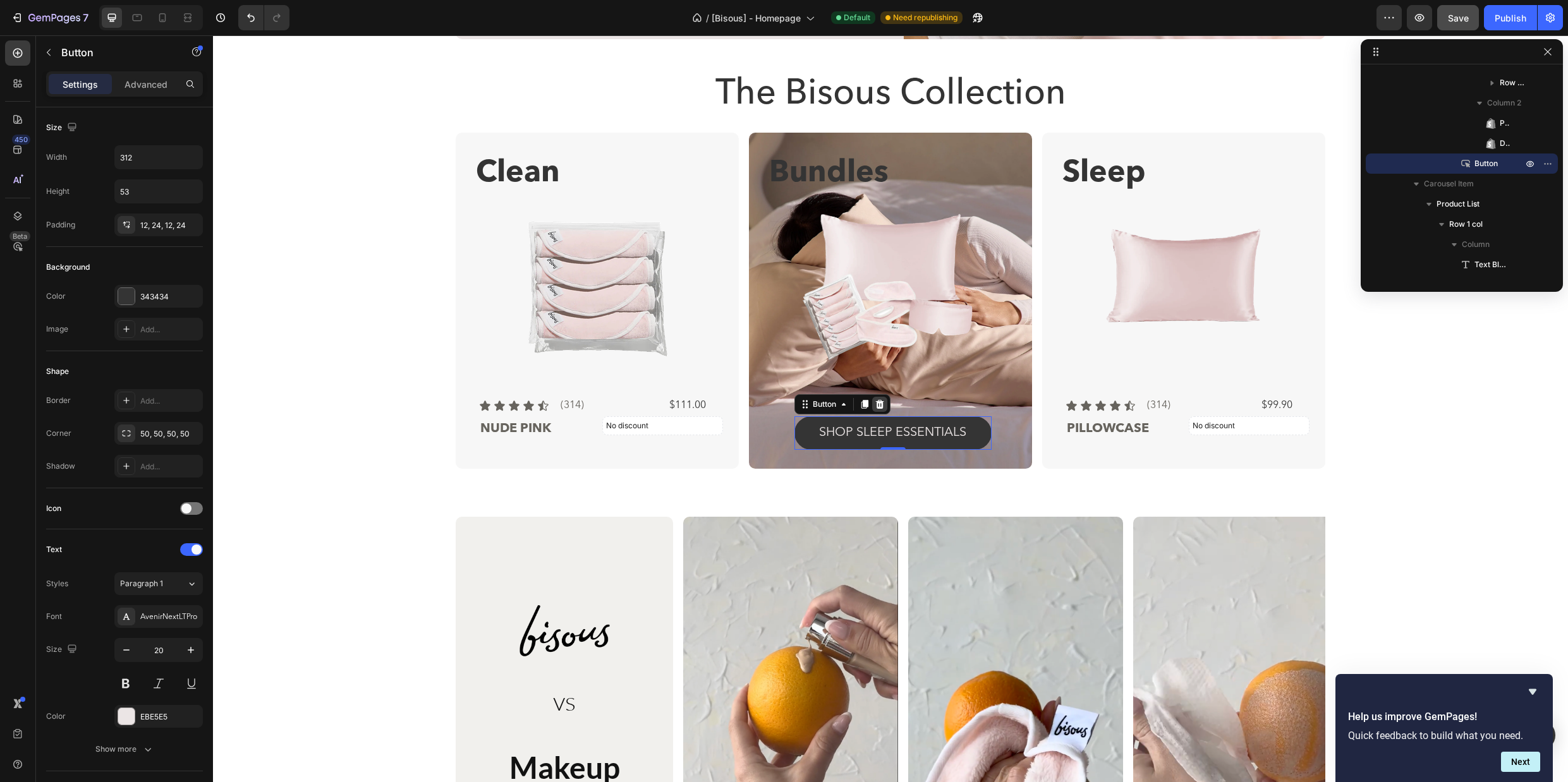
click at [877, 403] on icon at bounding box center [879, 404] width 8 height 9
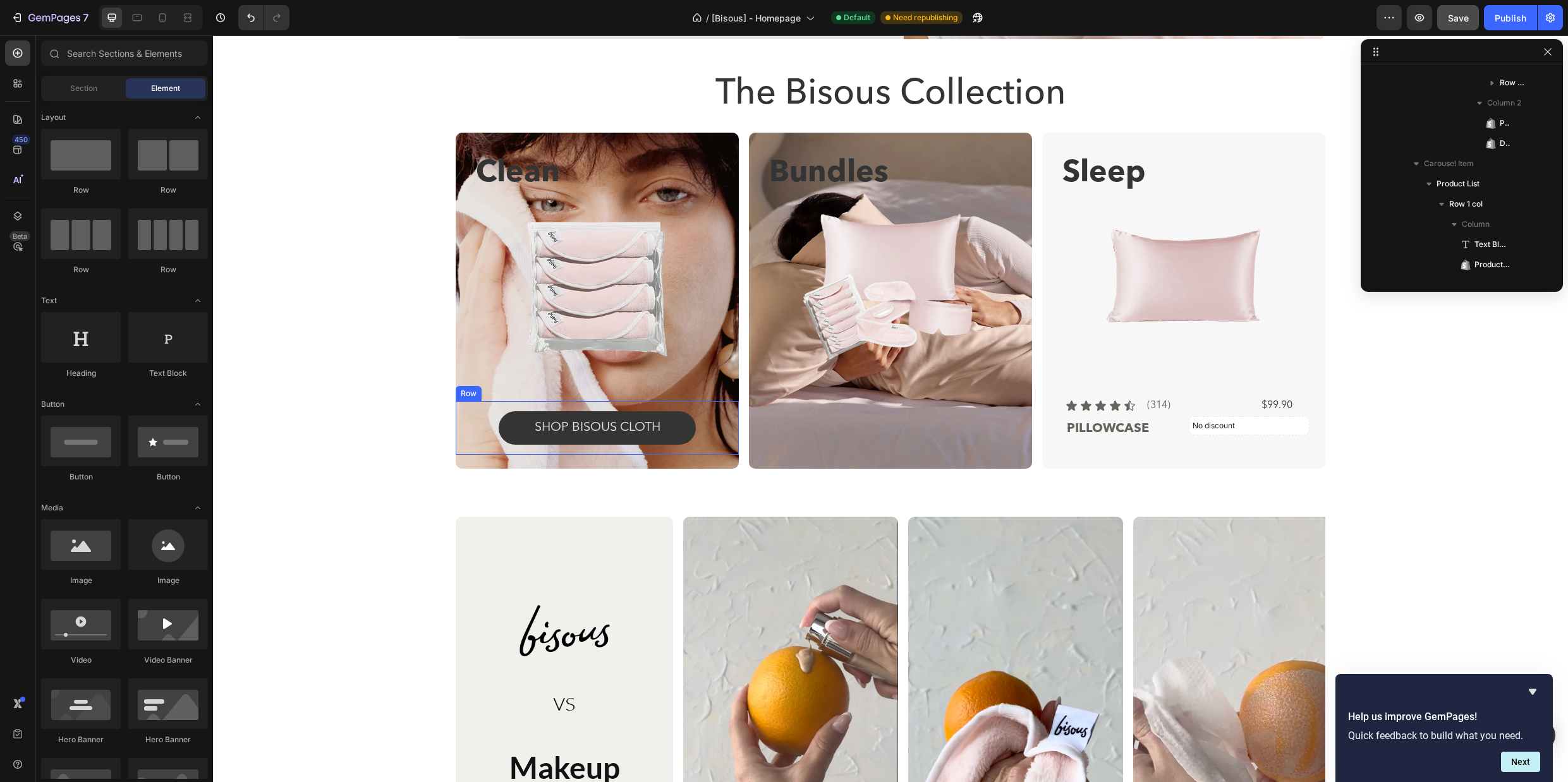
click at [456, 414] on div "SHOP BISOUS cloth Button Row" at bounding box center [597, 428] width 283 height 54
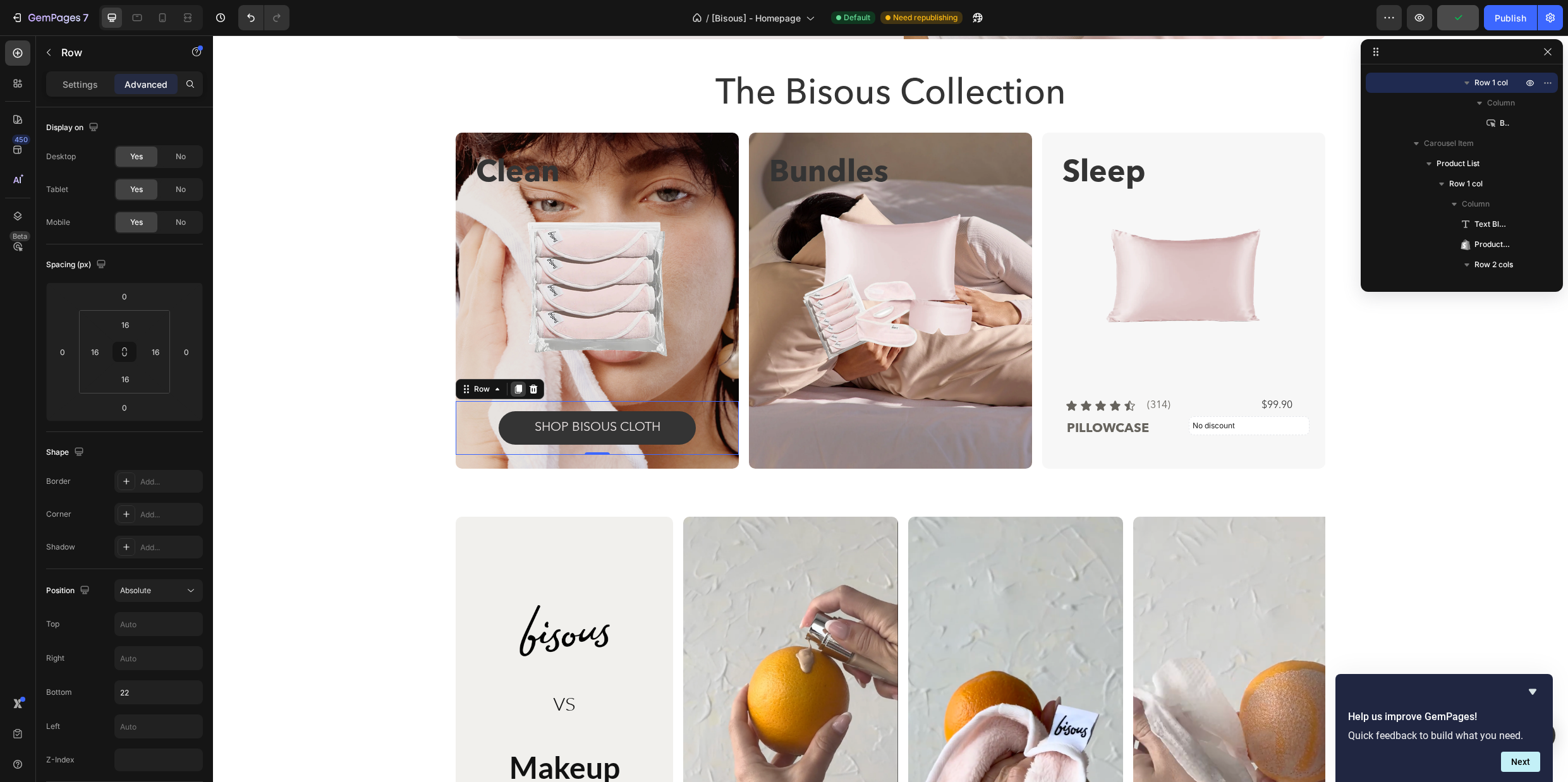
click at [515, 388] on icon at bounding box center [518, 389] width 7 height 9
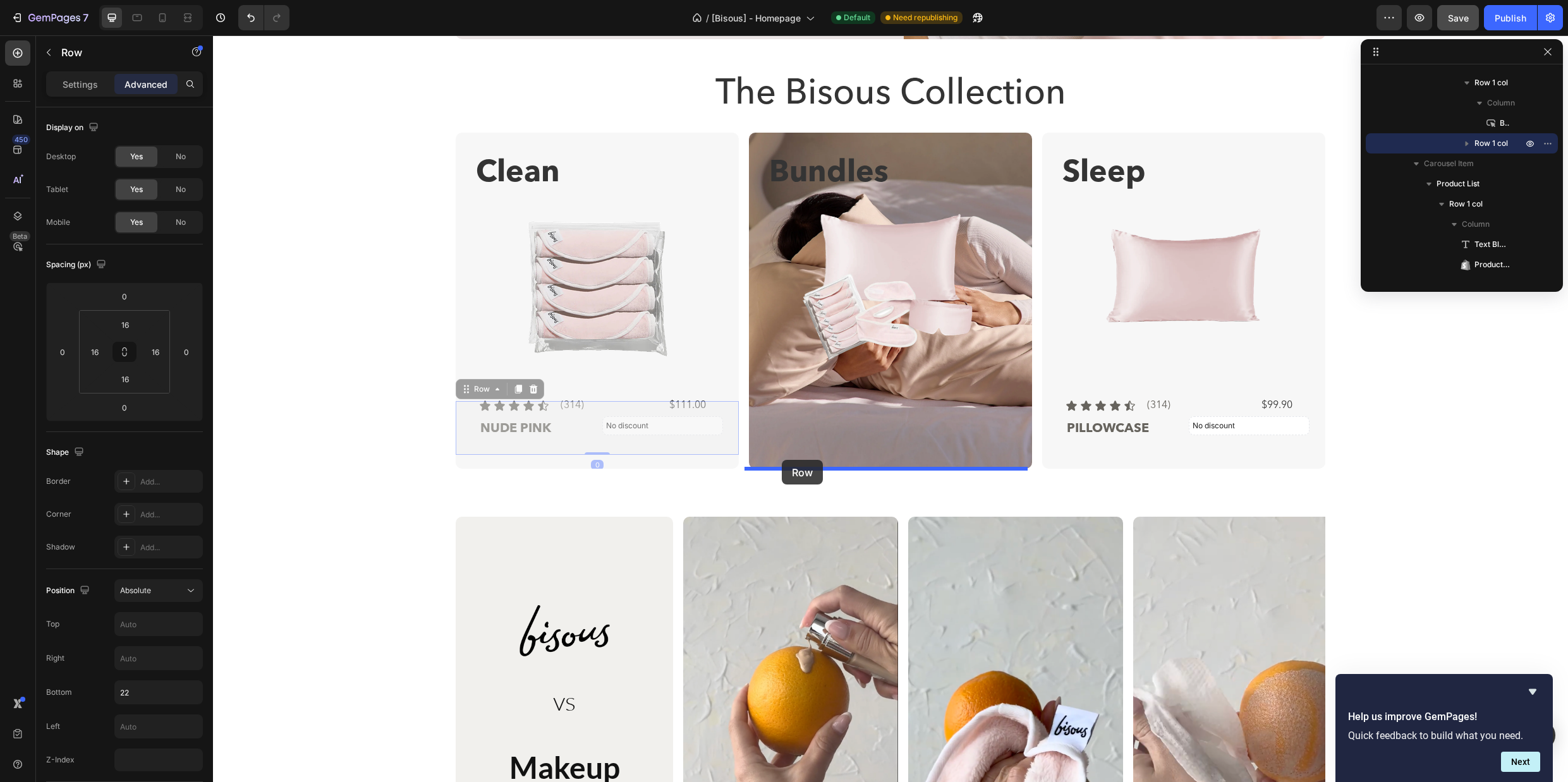
drag, startPoint x: 459, startPoint y: 391, endPoint x: 782, endPoint y: 460, distance: 330.3
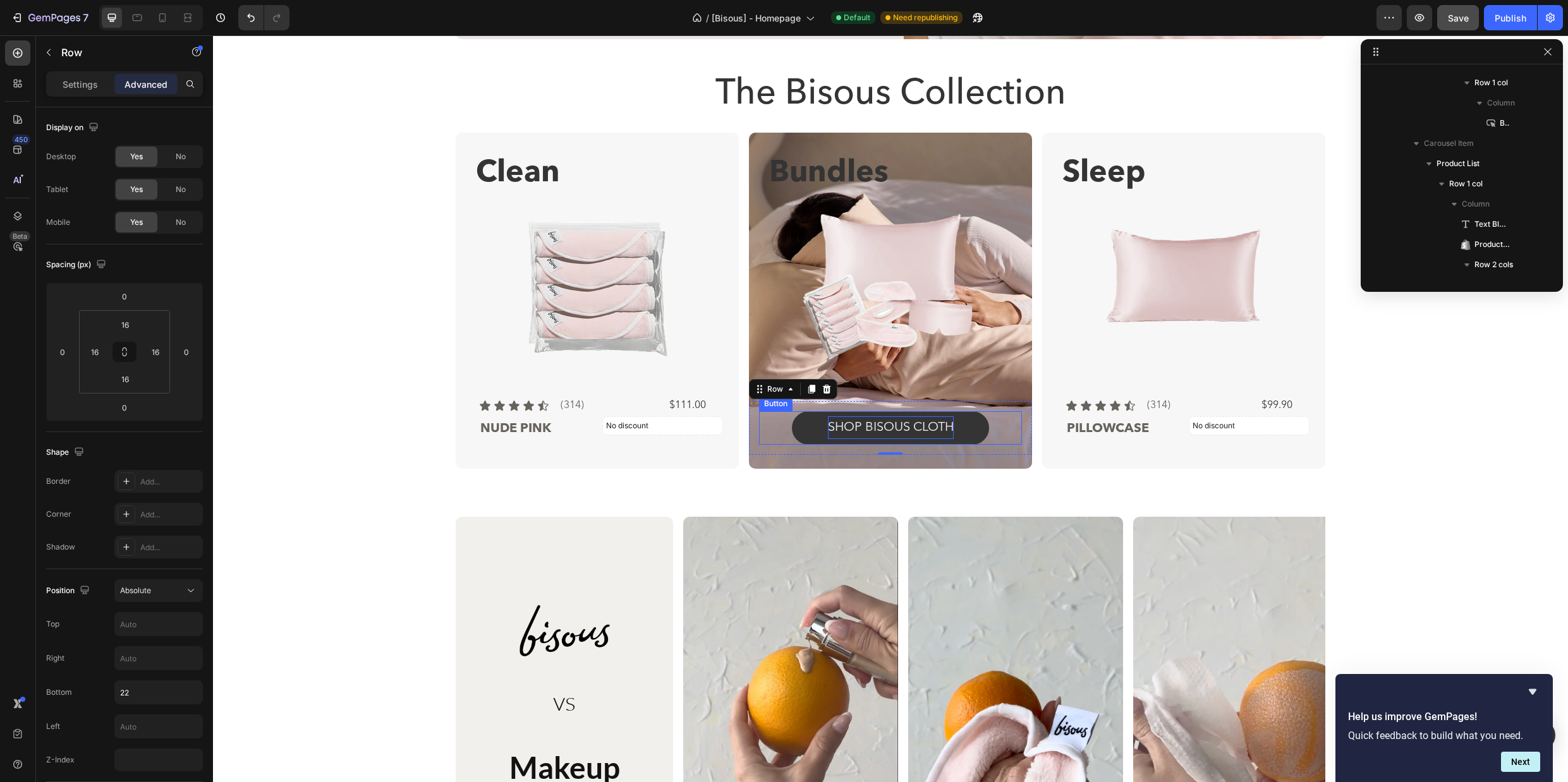
click at [908, 432] on p "SHOP BISOUS cloth" at bounding box center [891, 428] width 126 height 23
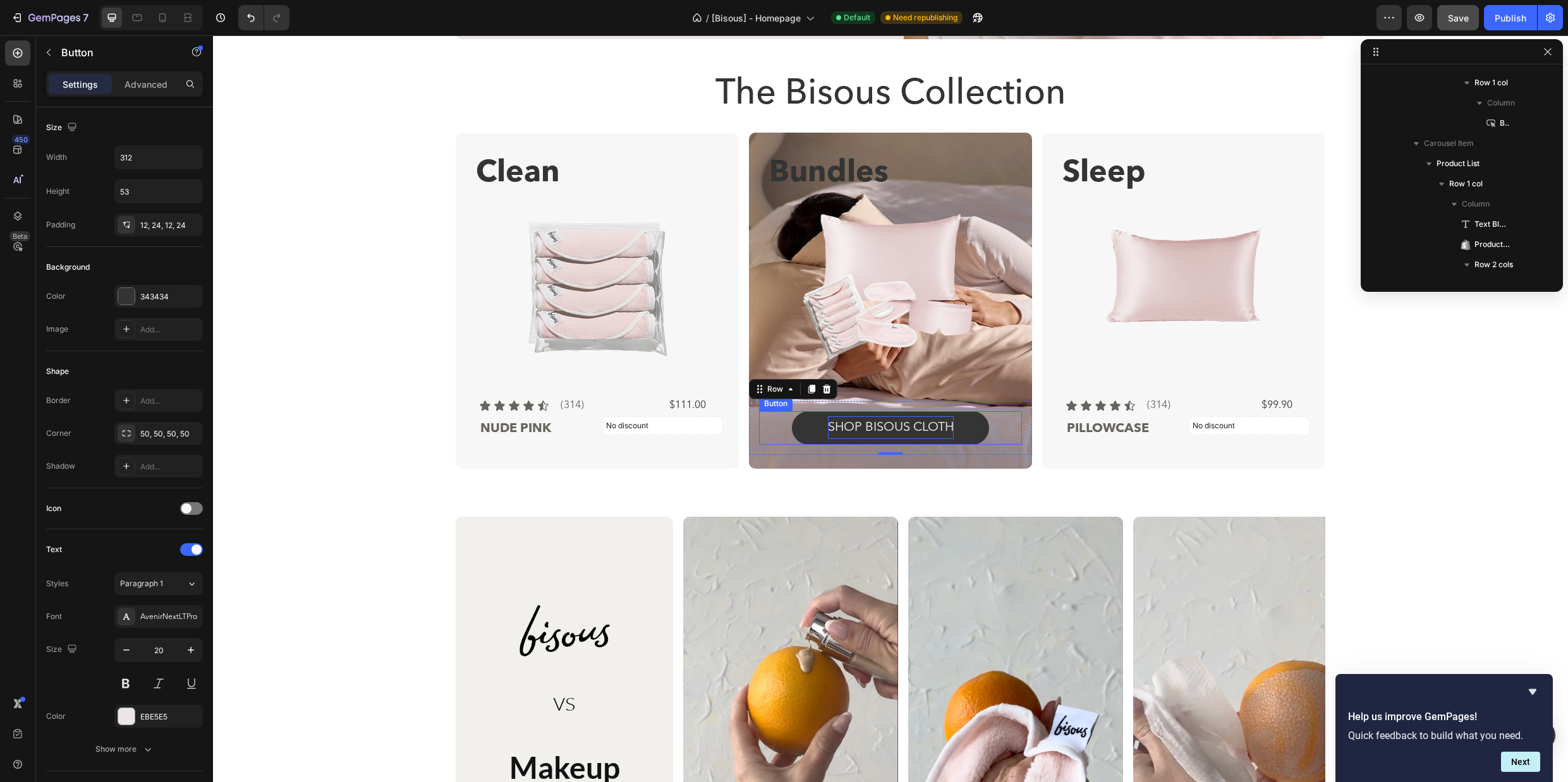
scroll to position [1169, 0]
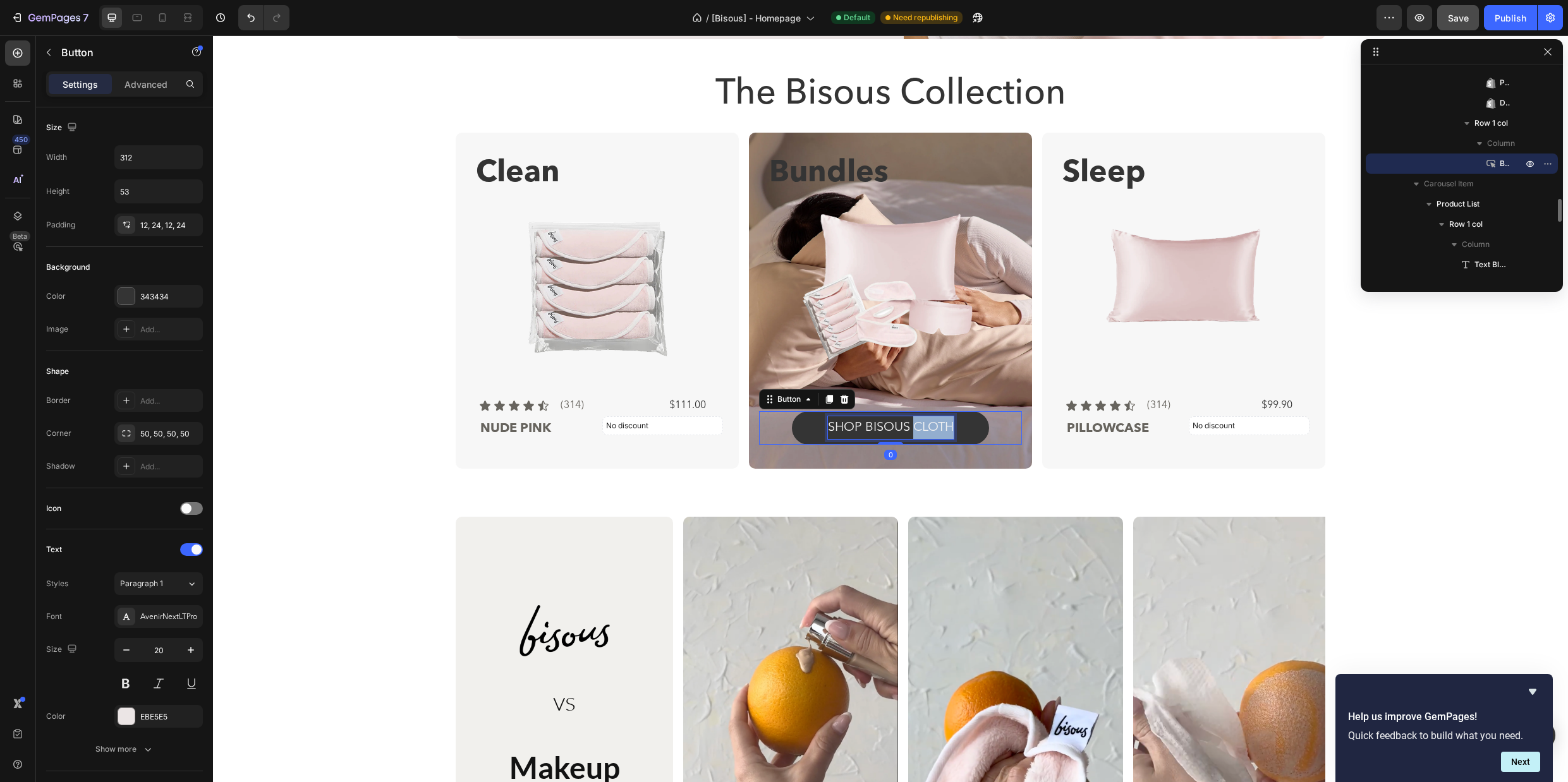
click at [908, 432] on p "SHOP BISOUS cloth" at bounding box center [891, 428] width 126 height 23
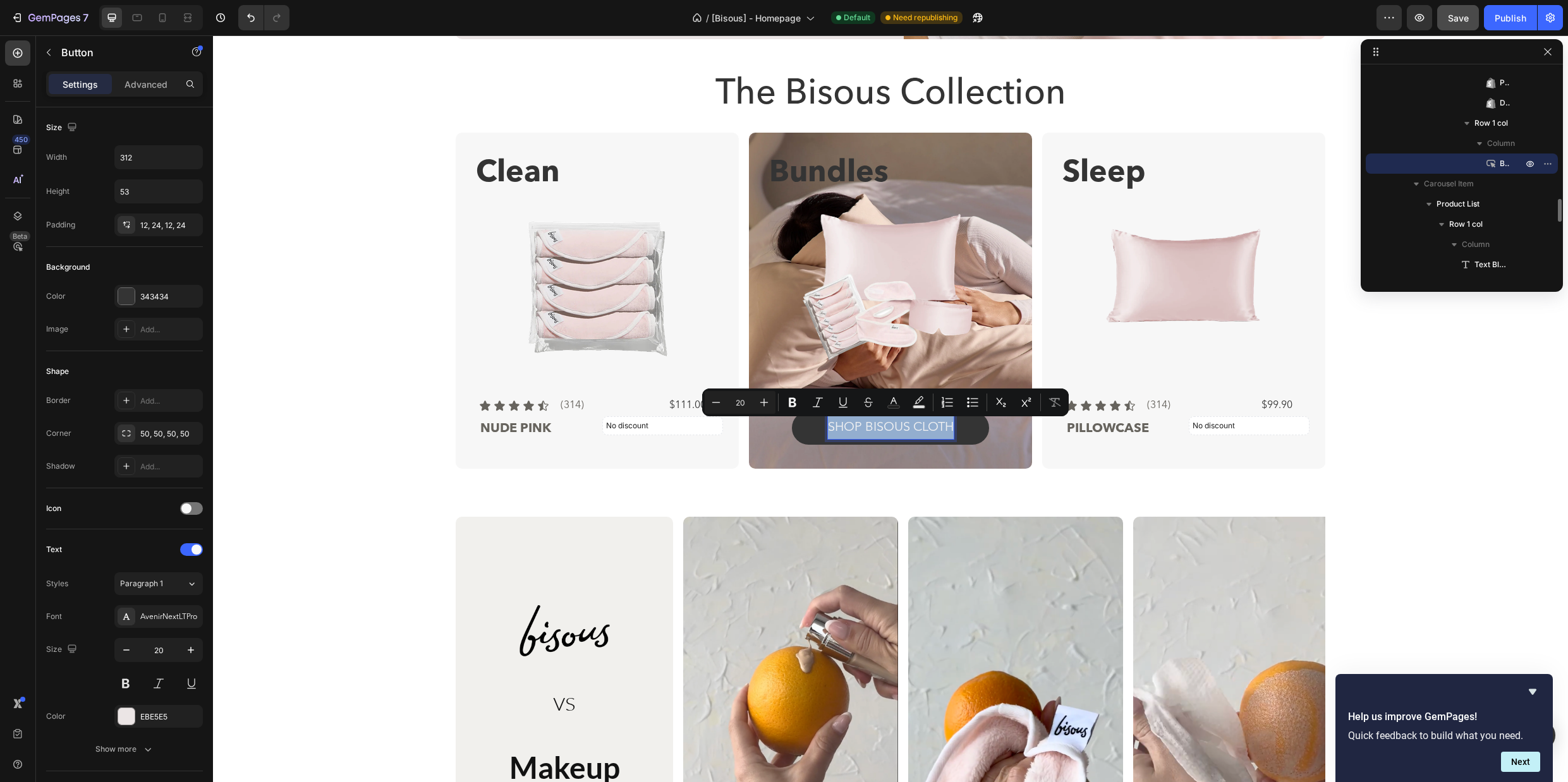
click at [944, 426] on p "SHOP BISOUS cloth" at bounding box center [891, 428] width 126 height 23
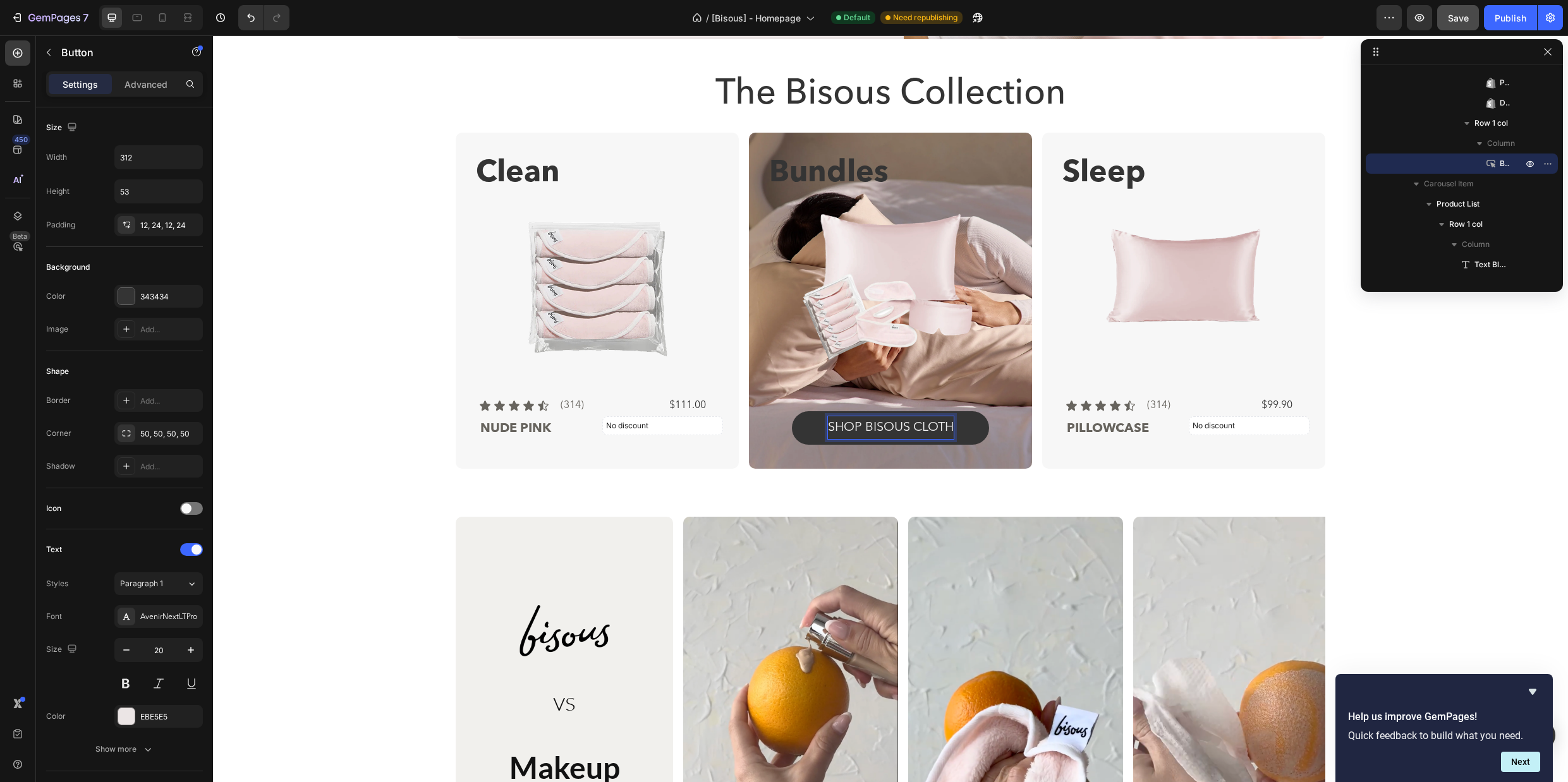
click at [947, 428] on p "SHOP BISOUS cloth" at bounding box center [891, 428] width 126 height 23
click at [1010, 433] on div "SHO SLEEP ESSENTIALS Button 0" at bounding box center [891, 427] width 263 height 33
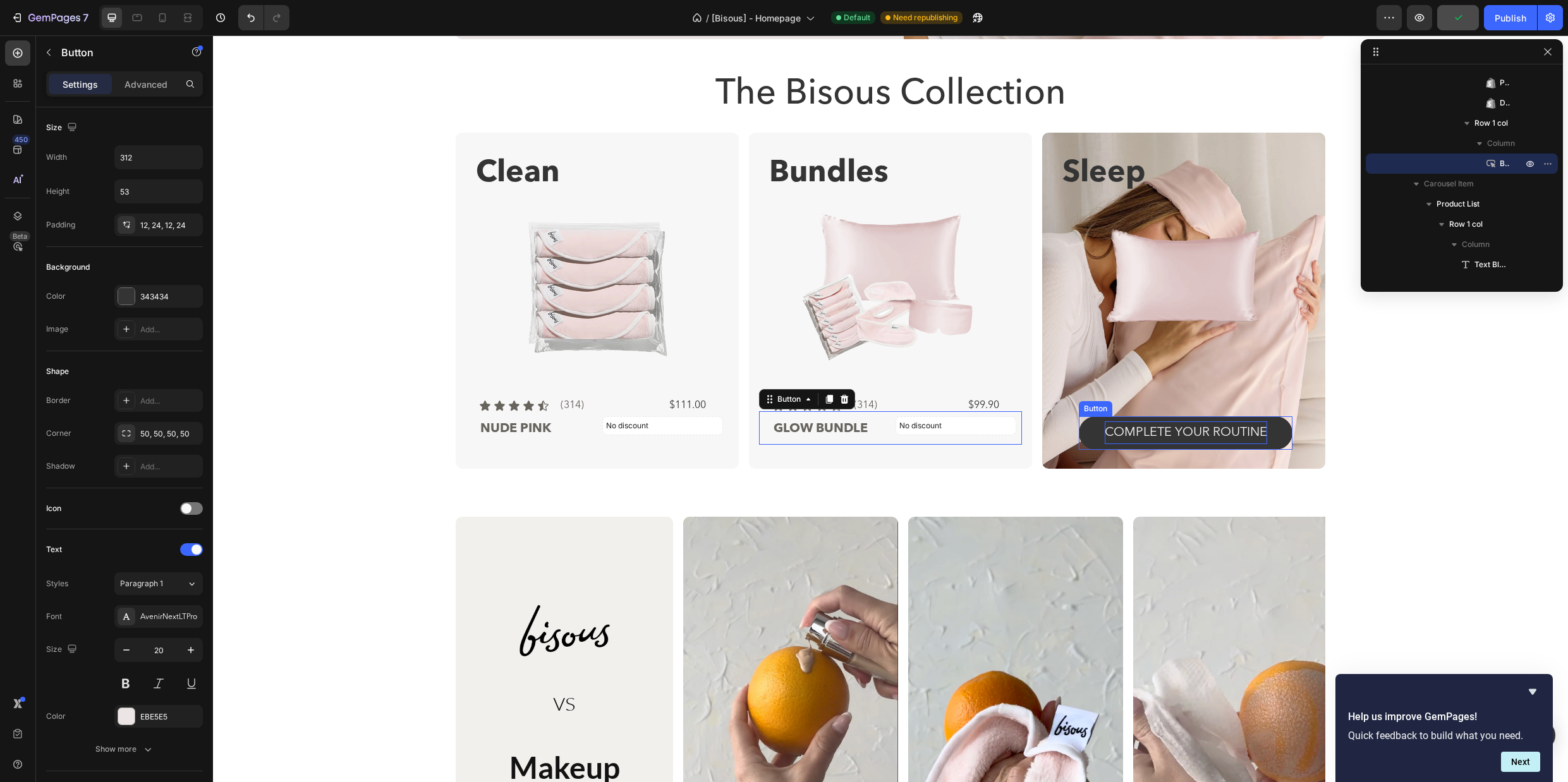
click at [1147, 442] on p "COMPLETE YOUR ROUTINE" at bounding box center [1185, 433] width 162 height 23
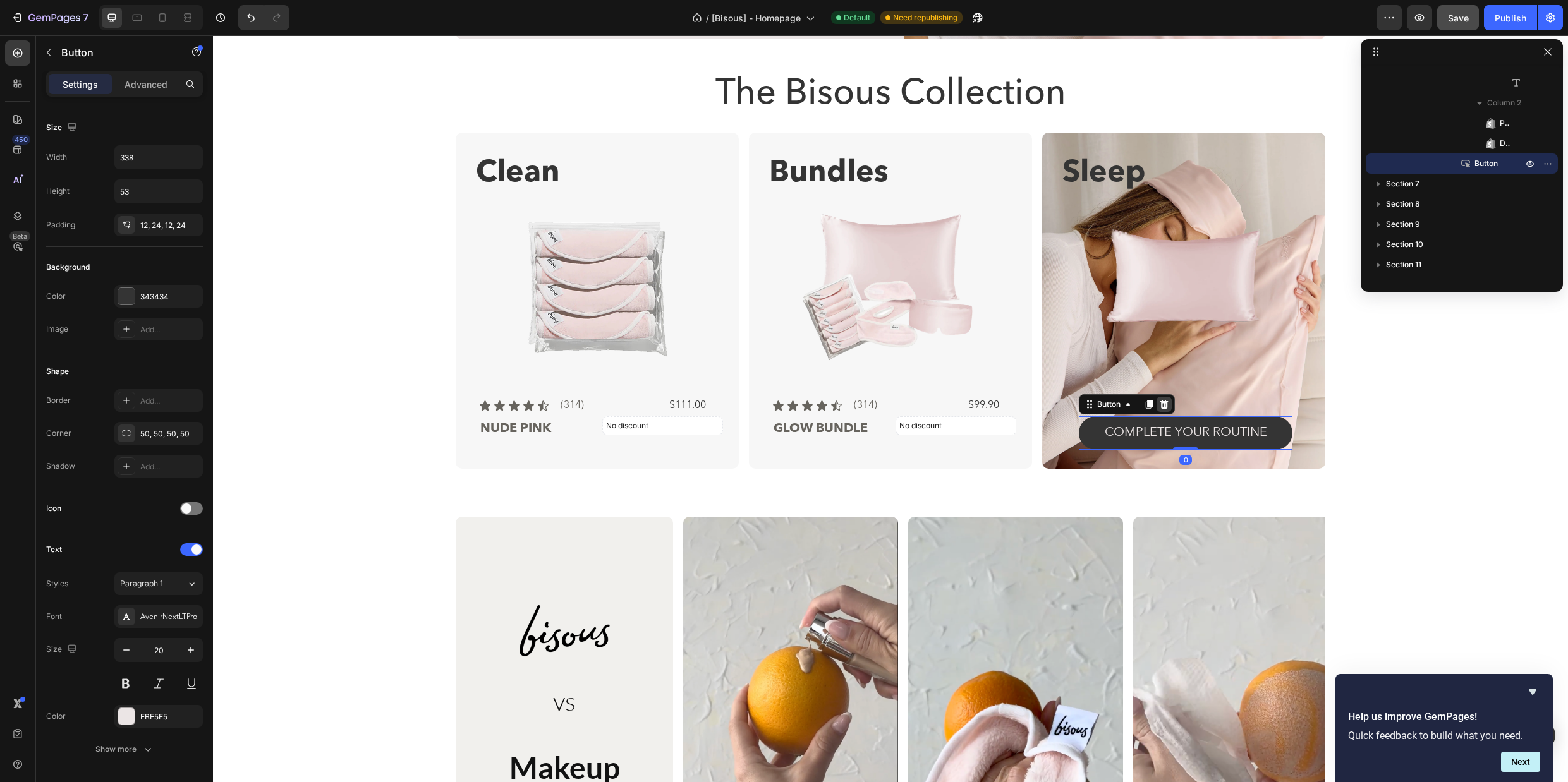
click at [1160, 399] on icon at bounding box center [1164, 404] width 8 height 9
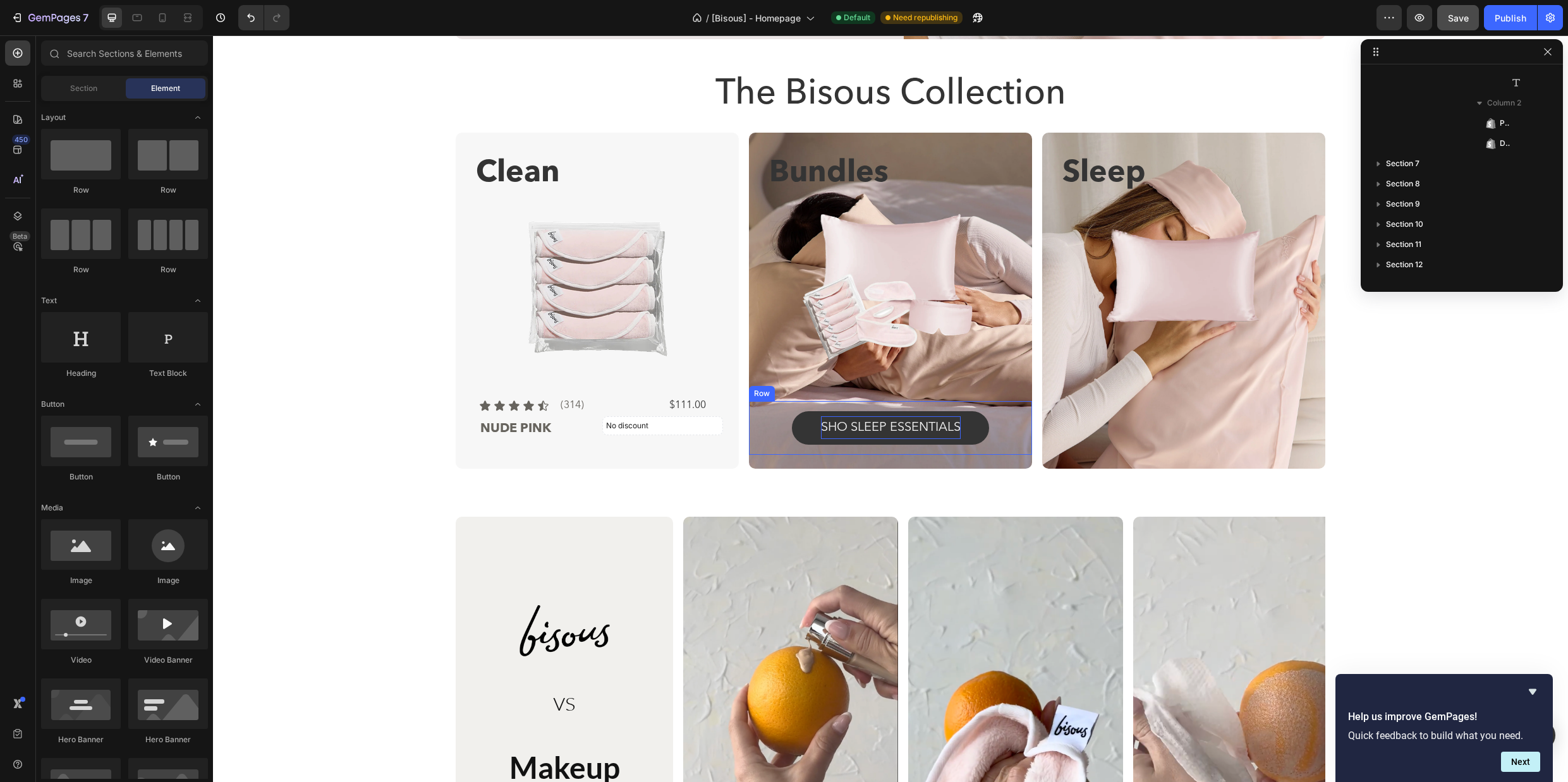
click at [748, 412] on div "SHO SLEEP ESSENTIALS Button Row" at bounding box center [890, 428] width 283 height 54
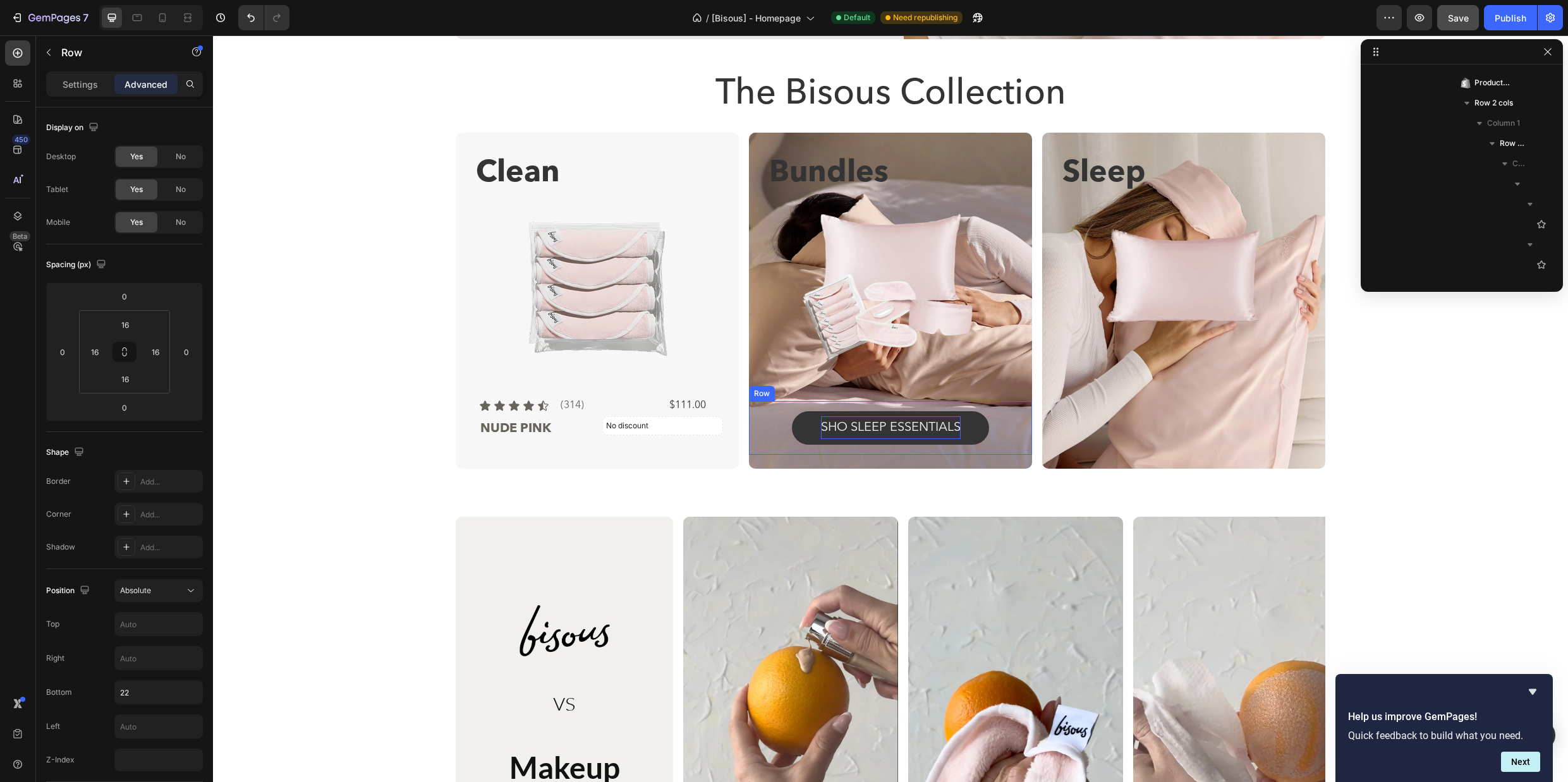
scroll to position [1331, 0]
click at [808, 387] on icon at bounding box center [811, 389] width 7 height 9
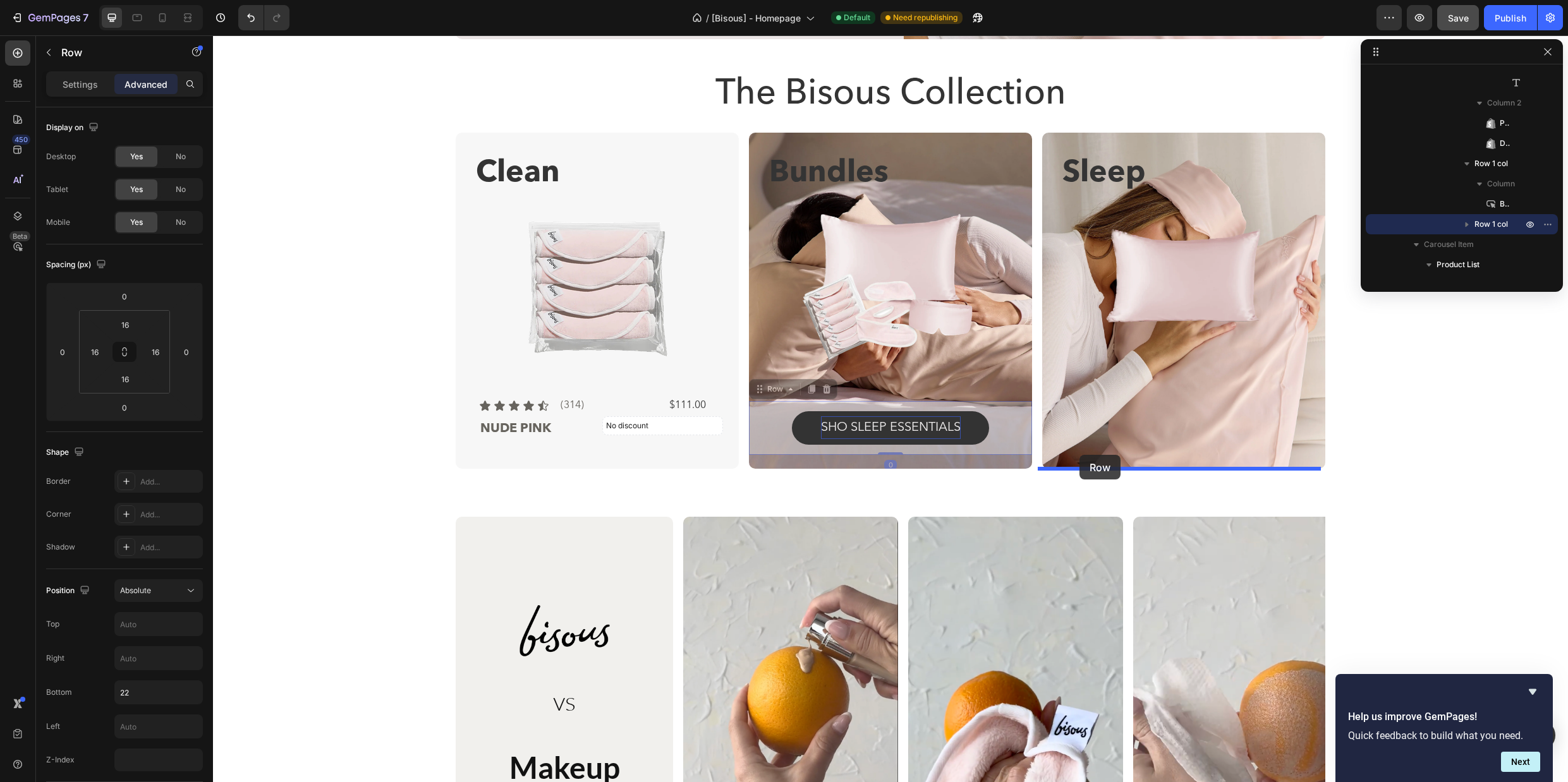
drag, startPoint x: 754, startPoint y: 391, endPoint x: 1080, endPoint y: 454, distance: 332.0
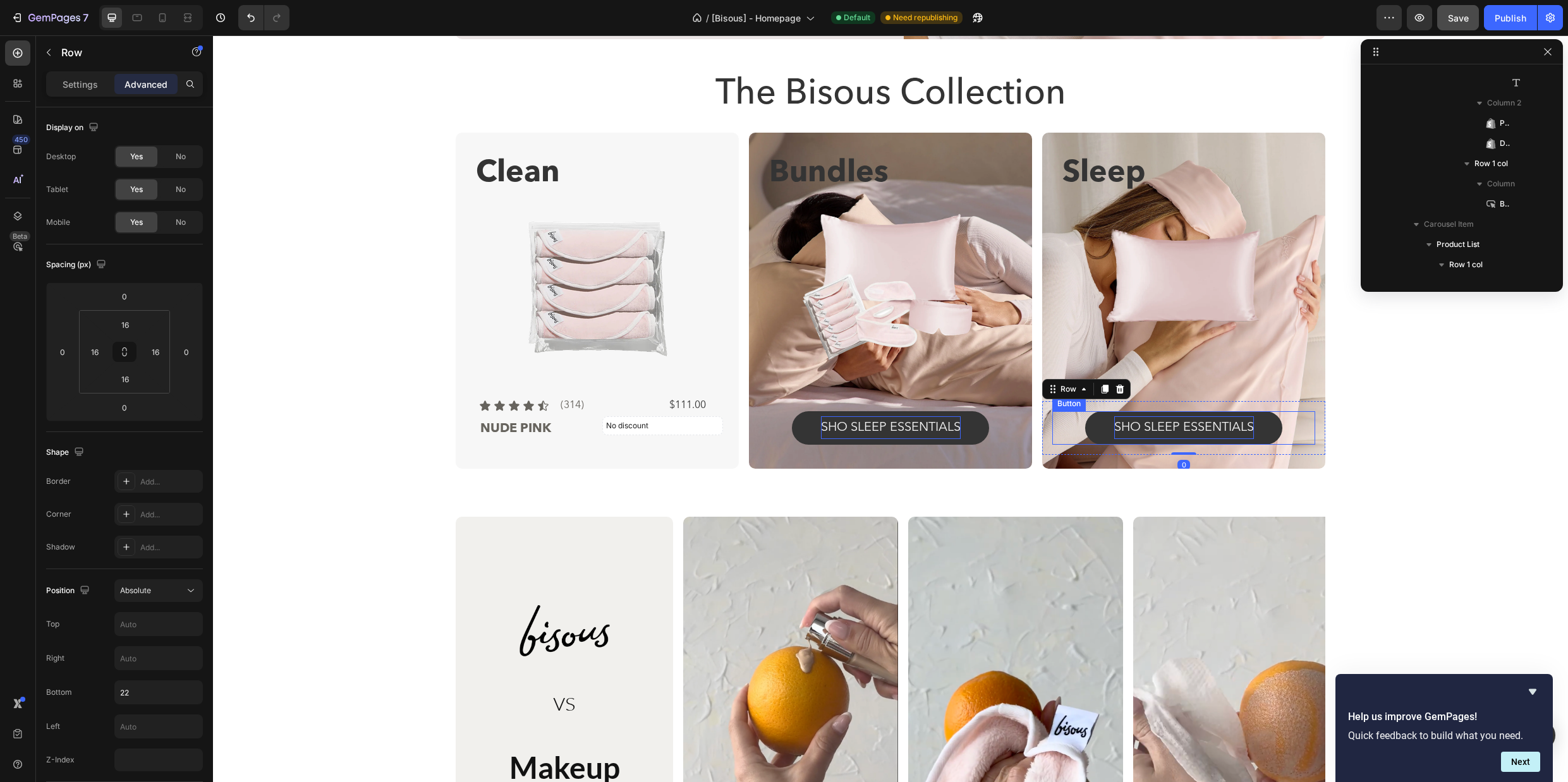
click at [1214, 424] on p "SHO SLEEP ESSENTIALS" at bounding box center [1184, 428] width 140 height 23
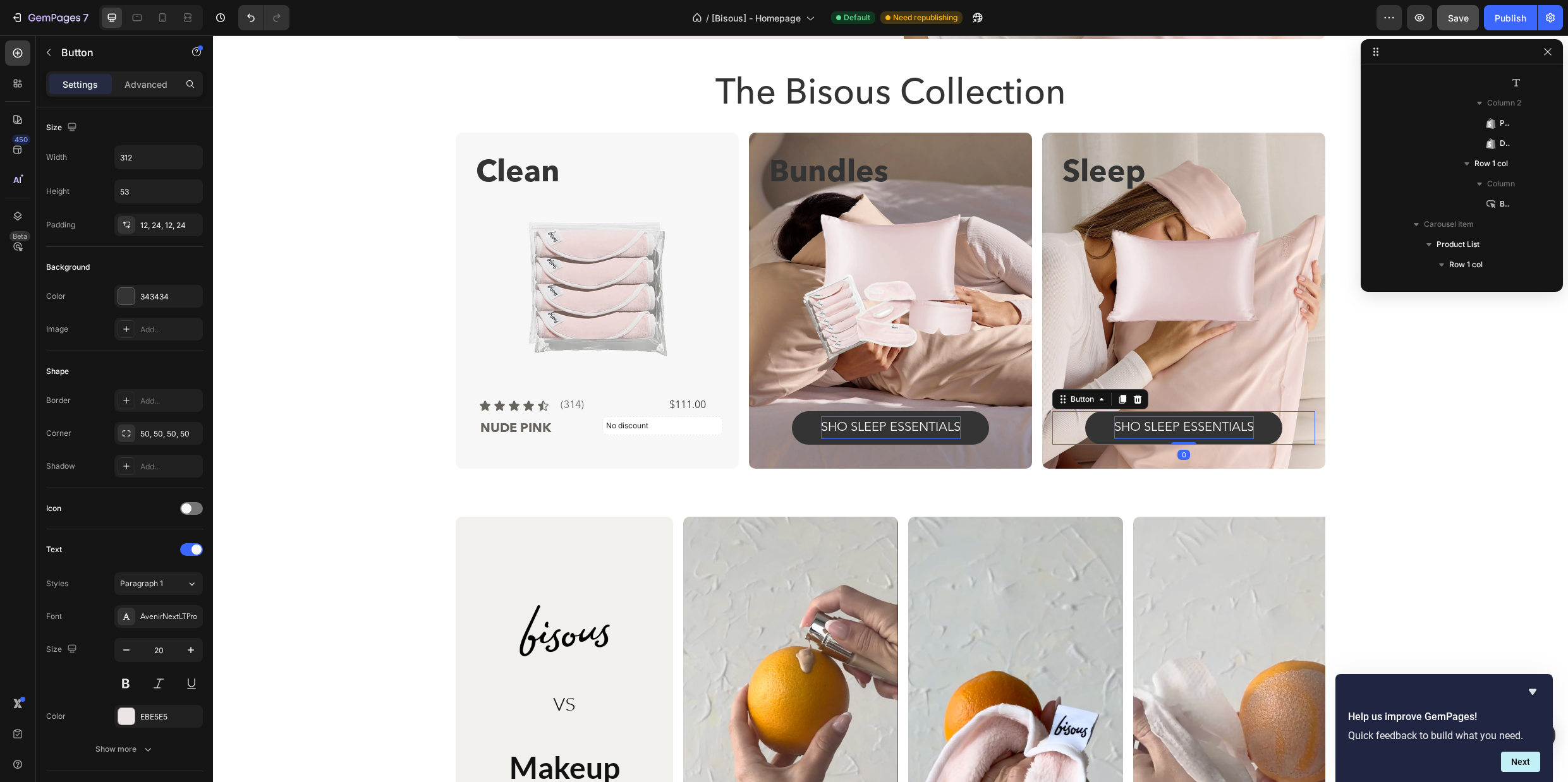
scroll to position [2018, 0]
click at [1214, 424] on p "SHO SLEEP ESSENTIALS" at bounding box center [1184, 428] width 140 height 23
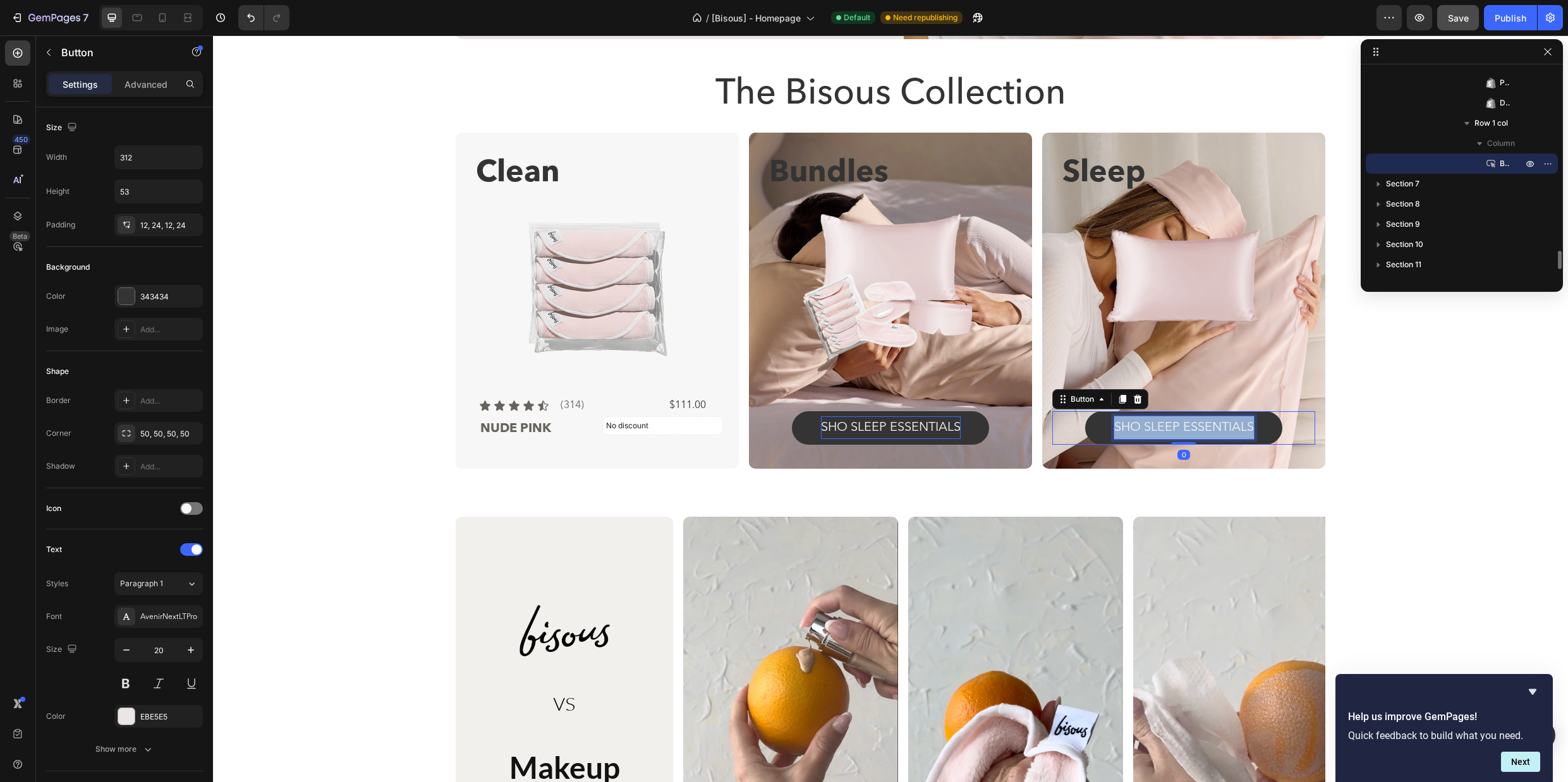
click at [1214, 424] on p "SHO SLEEP ESSENTIALS" at bounding box center [1184, 428] width 140 height 23
click at [1426, 424] on div "Clean Text Block Product Images Icon Icon Icon Icon Icon Icon List (314) Text B…" at bounding box center [890, 300] width 1335 height 336
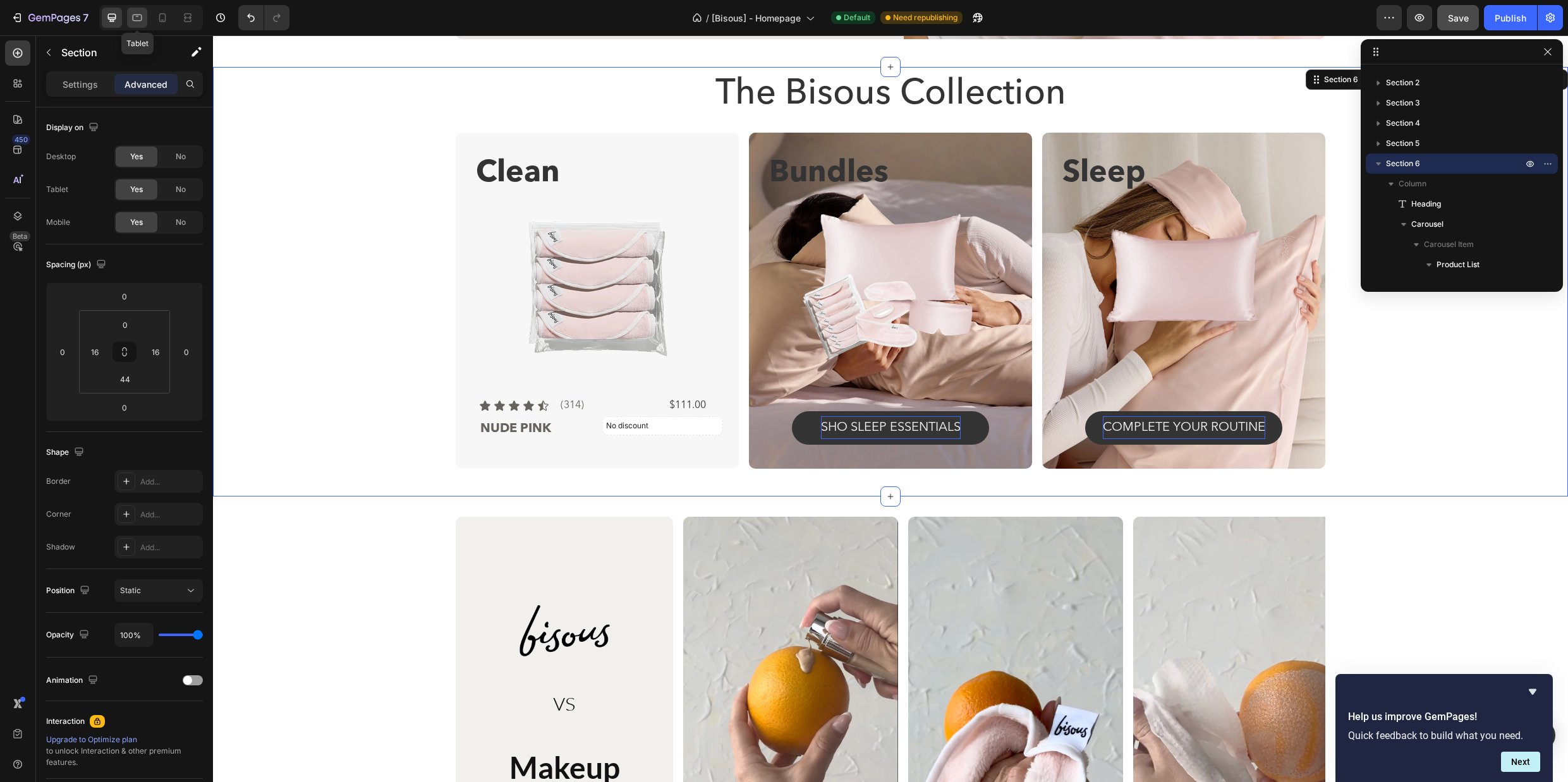
click at [140, 20] on icon at bounding box center [137, 18] width 10 height 7
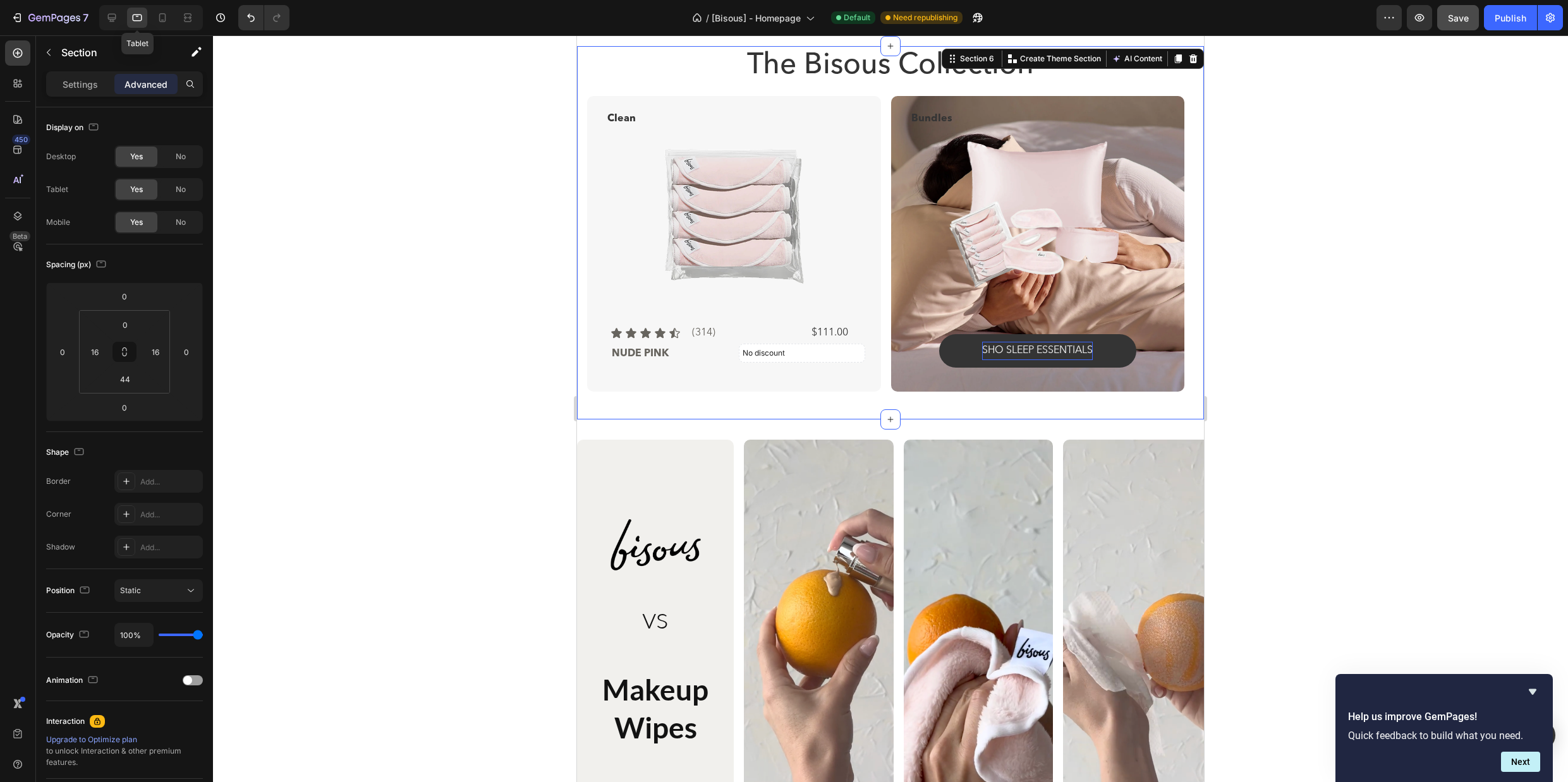
scroll to position [1540, 0]
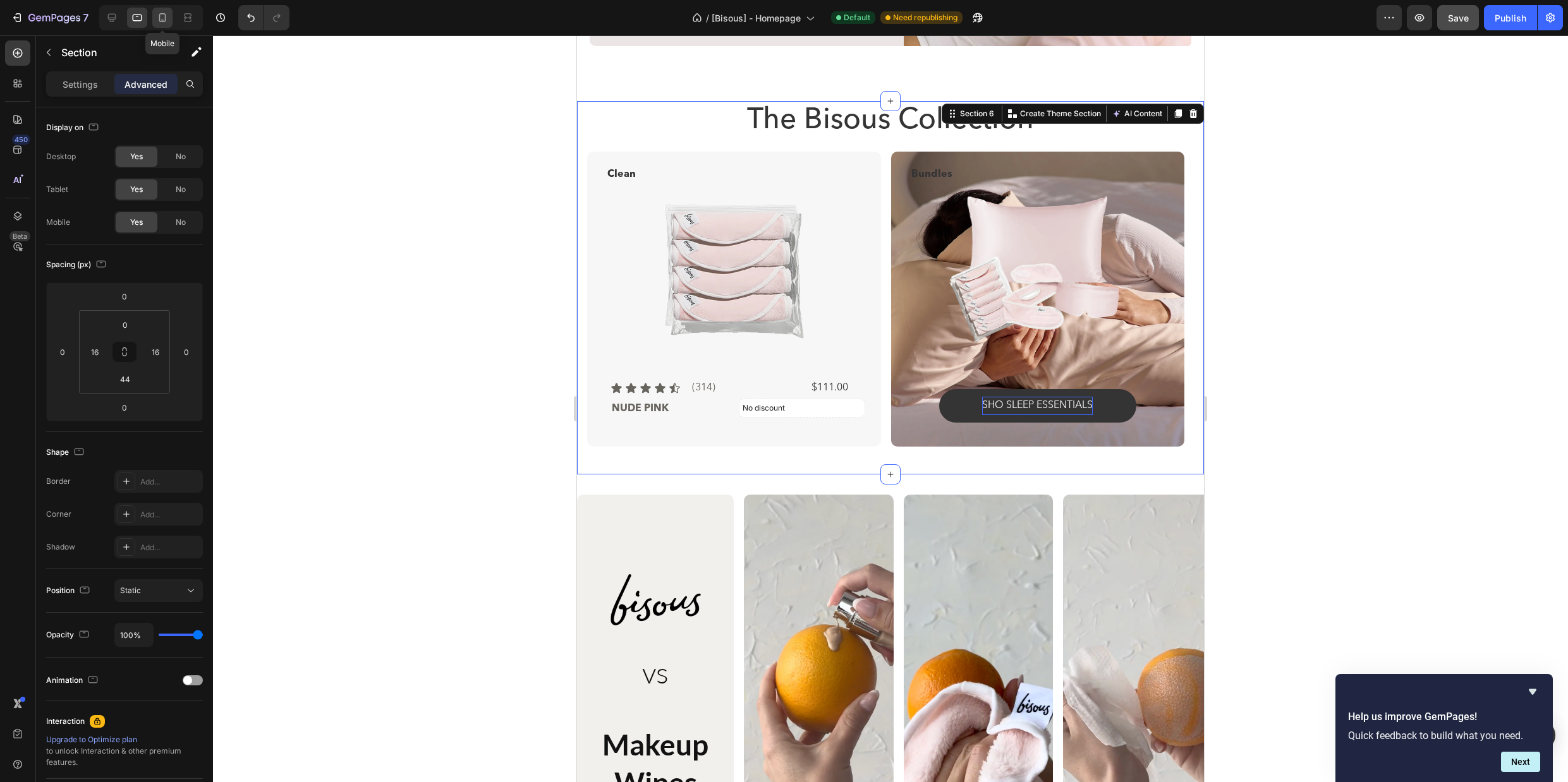
click at [164, 14] on icon at bounding box center [162, 18] width 13 height 13
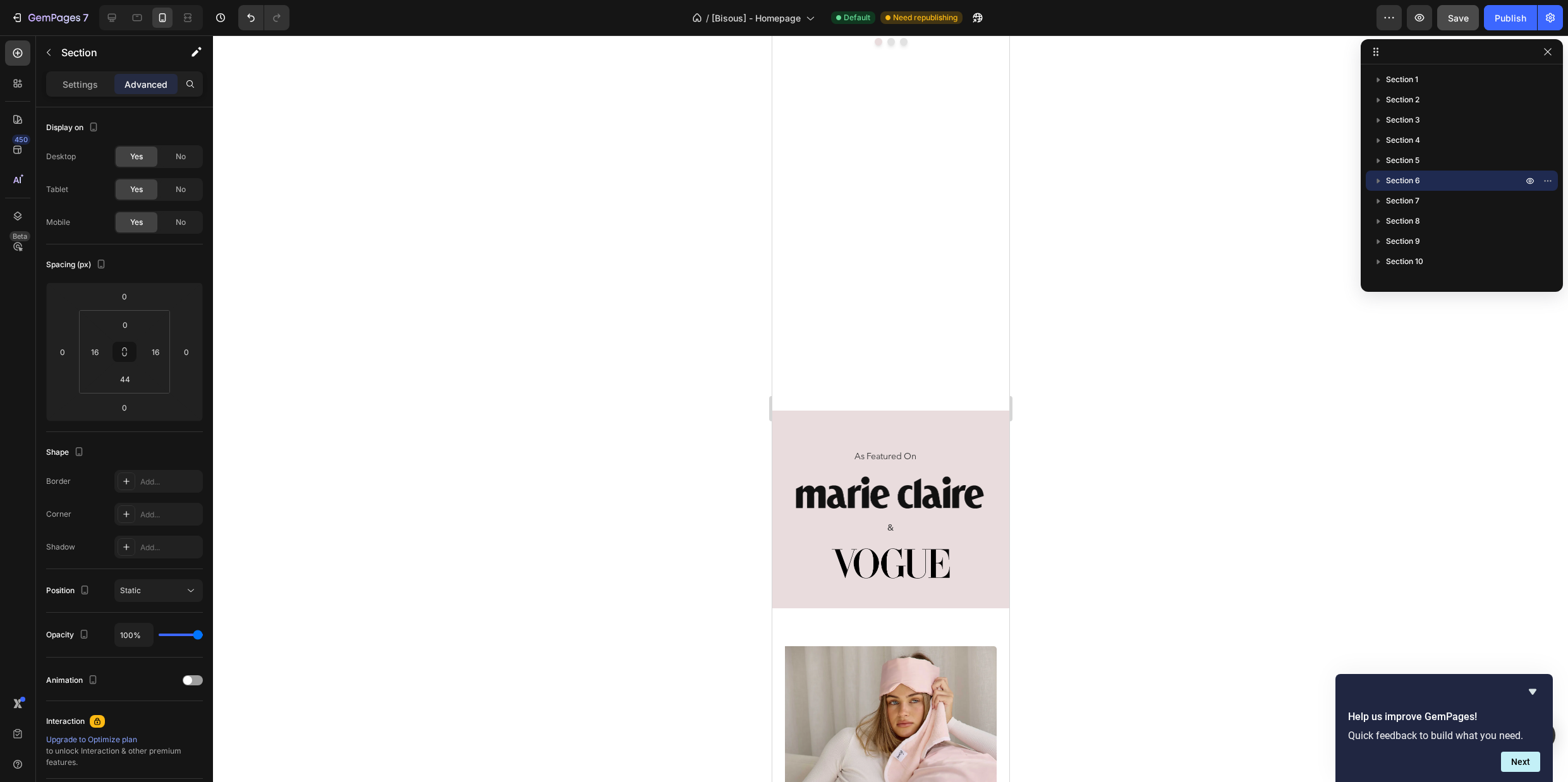
scroll to position [602, 0]
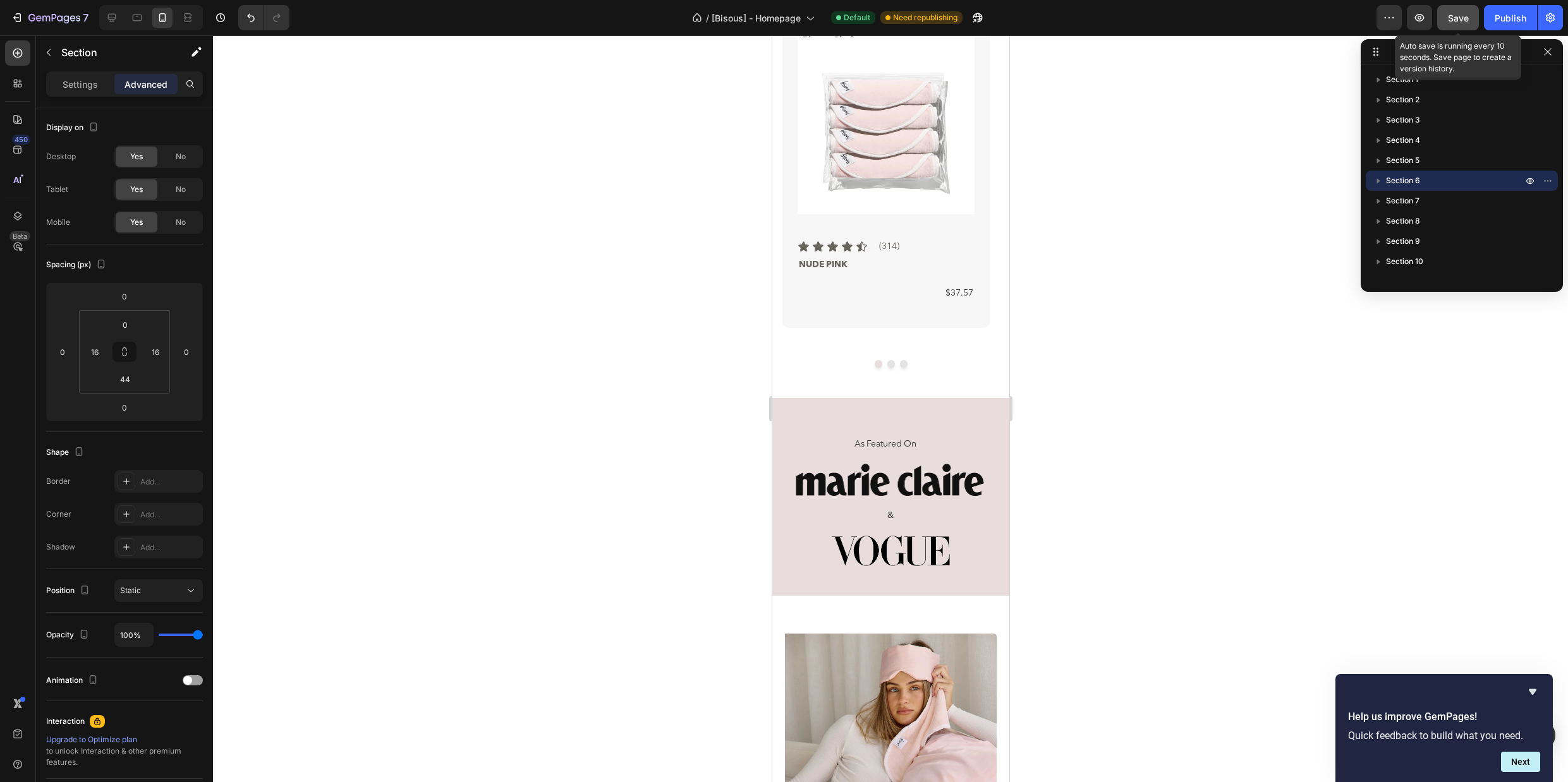
click at [1459, 11] on div "Save" at bounding box center [1458, 18] width 21 height 13
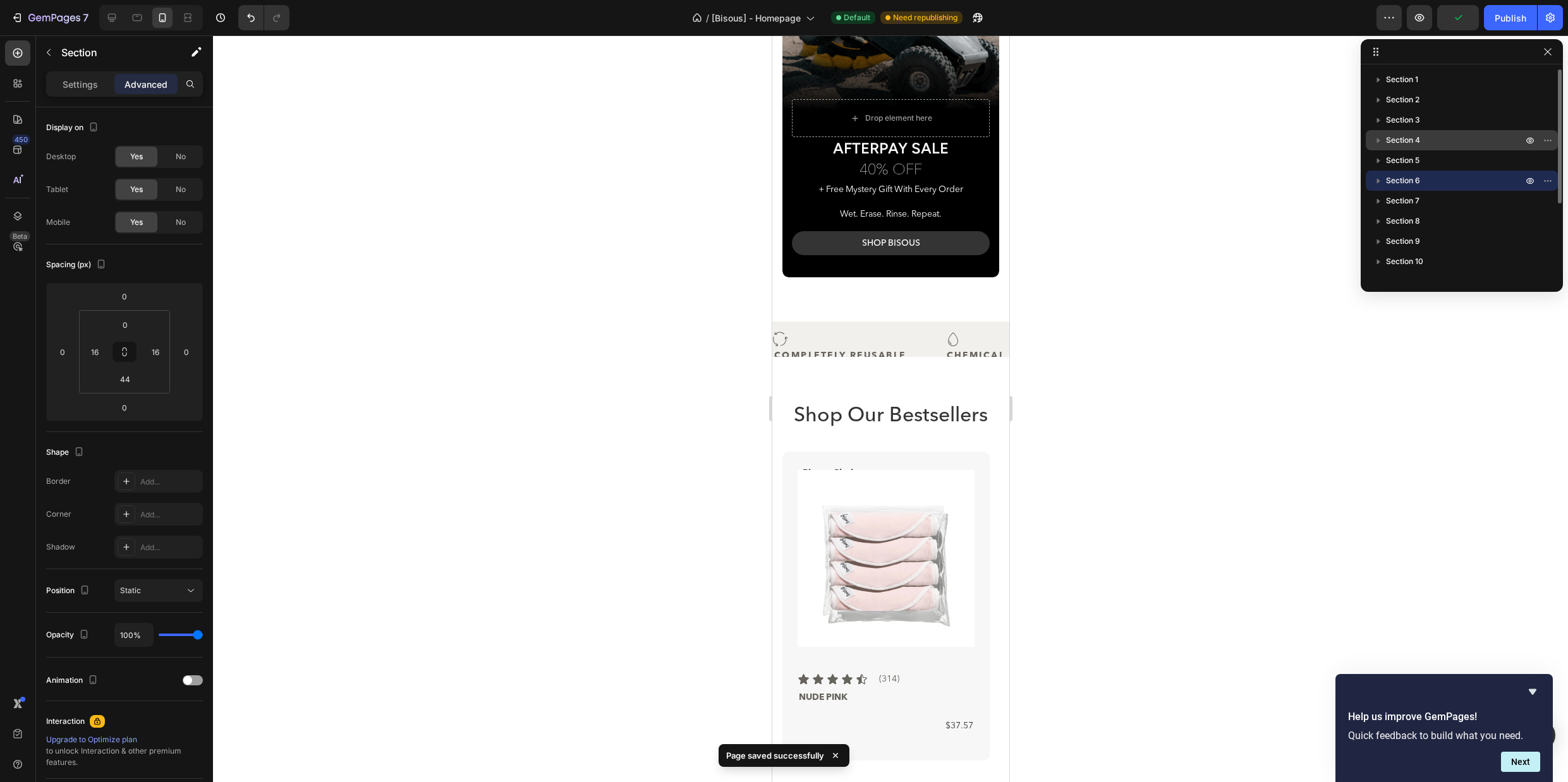
scroll to position [163, 0]
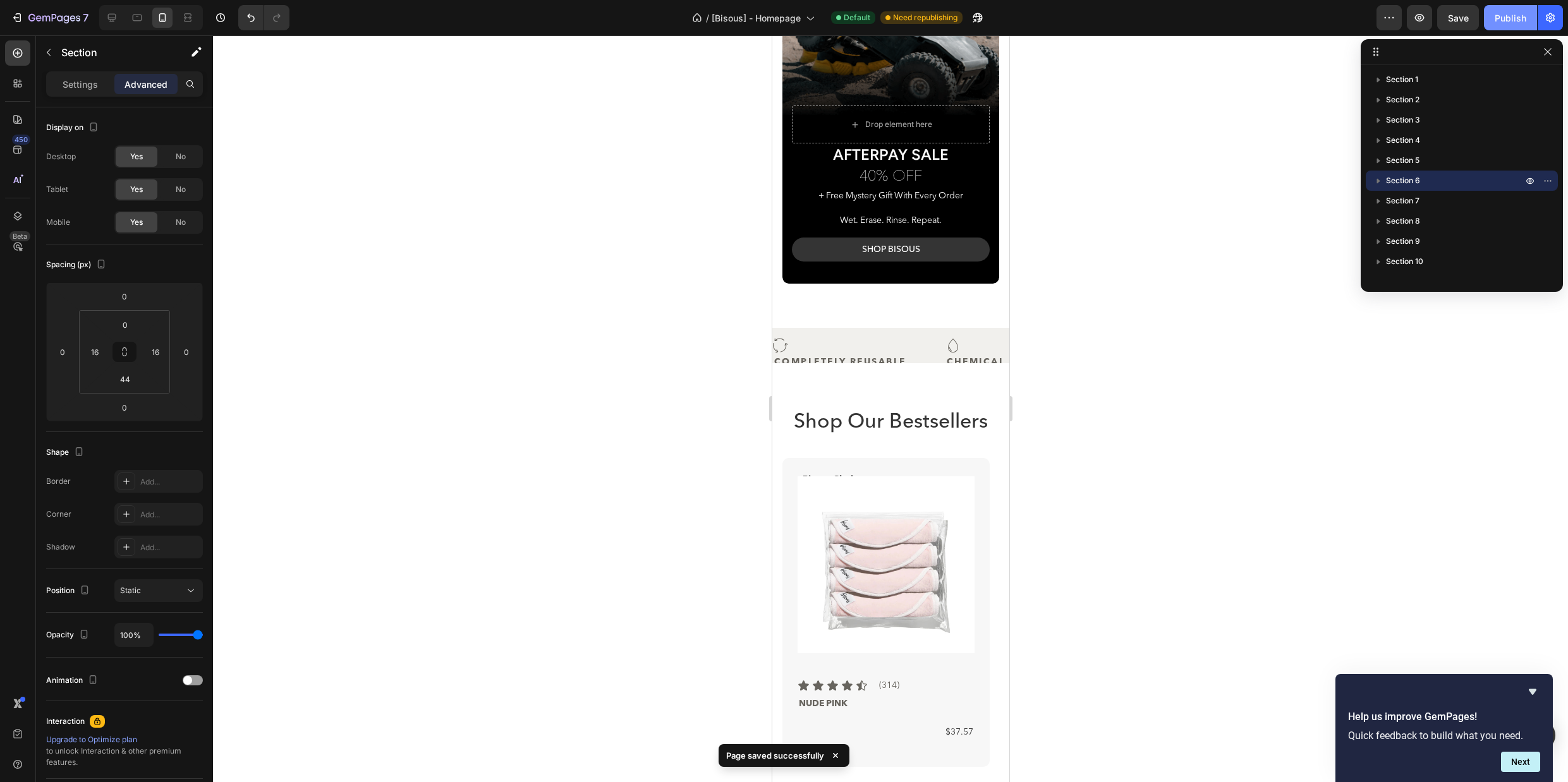
click at [1500, 24] on button "Publish" at bounding box center [1511, 17] width 53 height 25
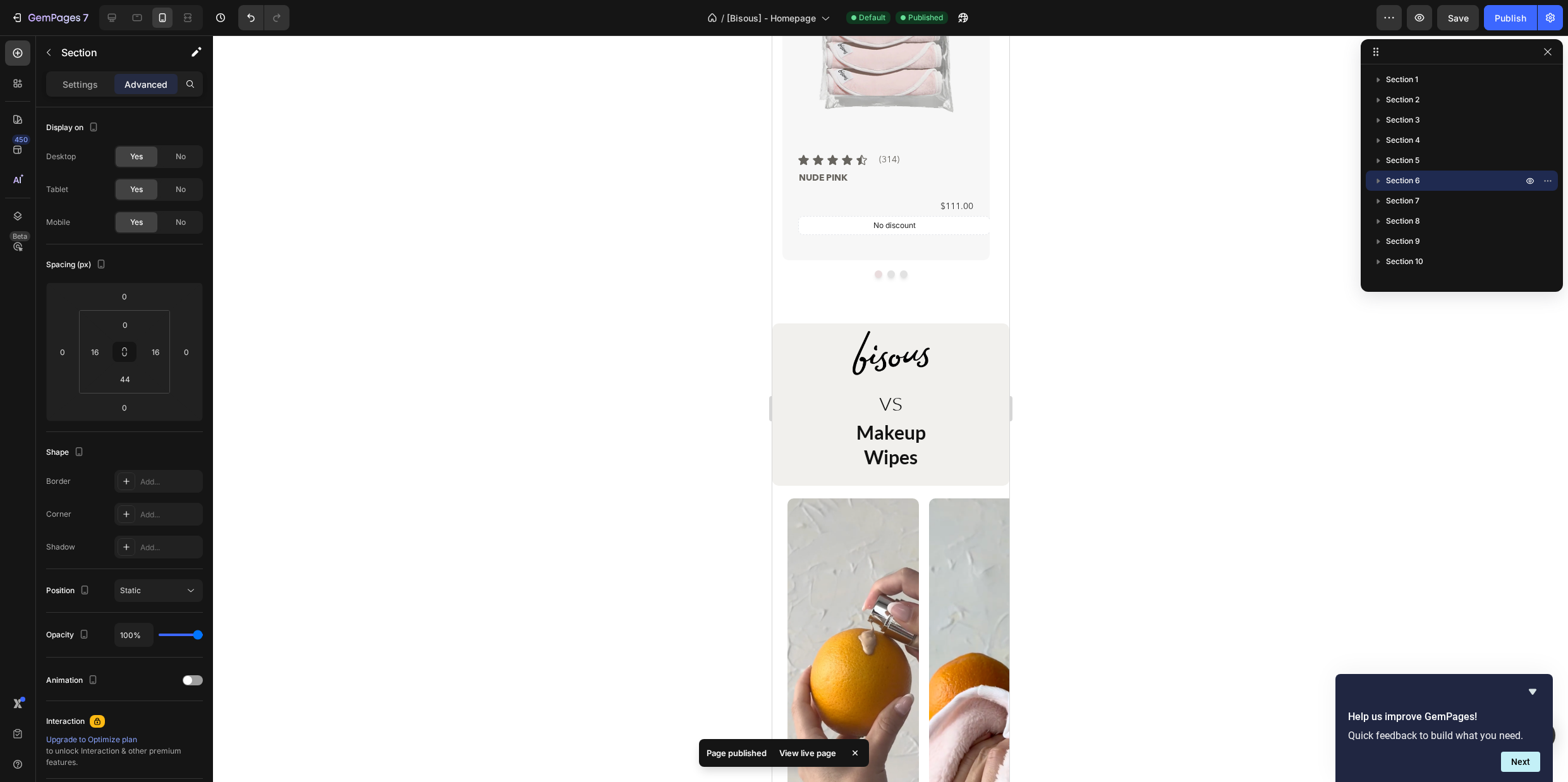
scroll to position [1840, 0]
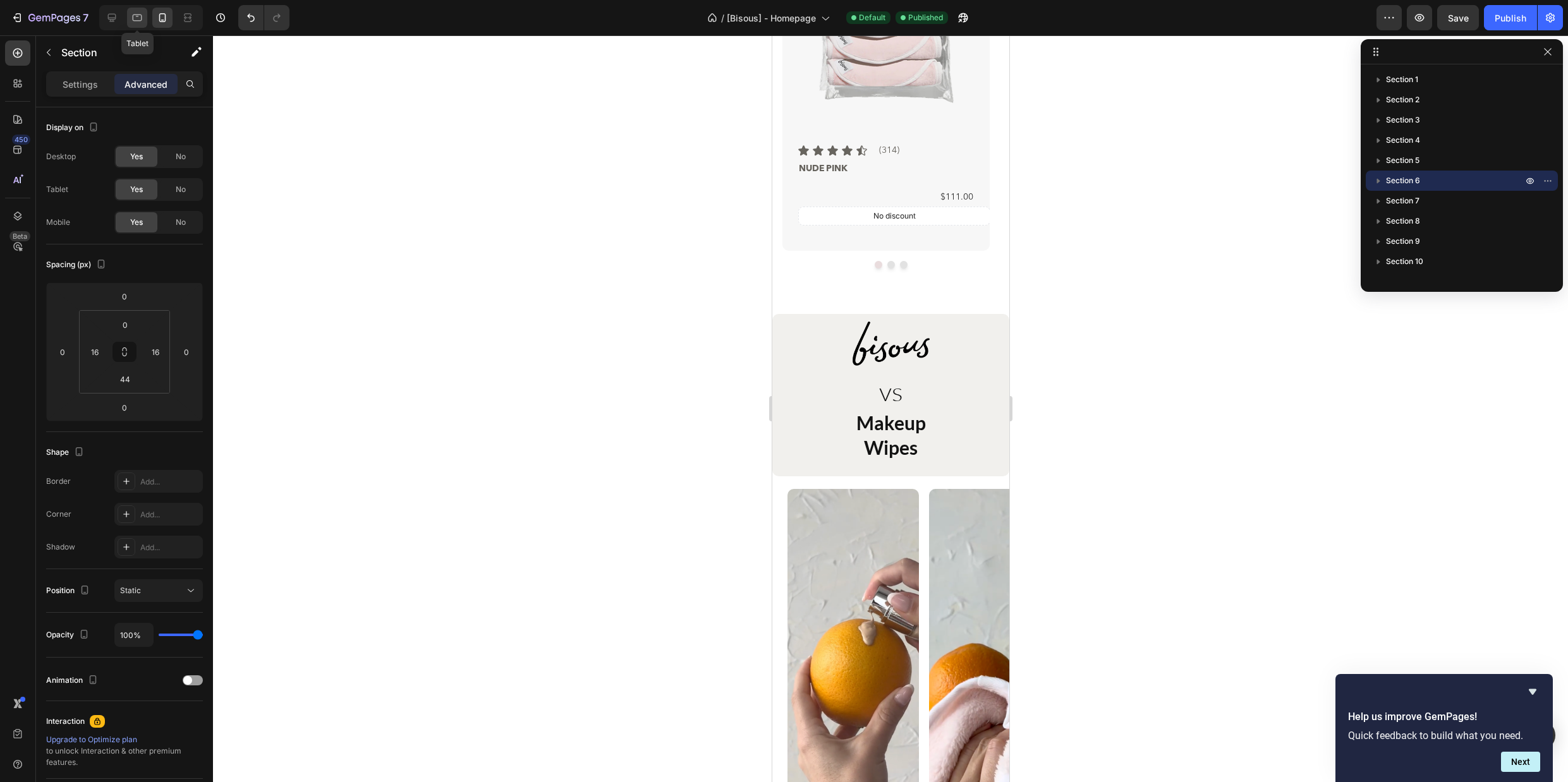
click at [140, 20] on icon at bounding box center [137, 18] width 10 height 7
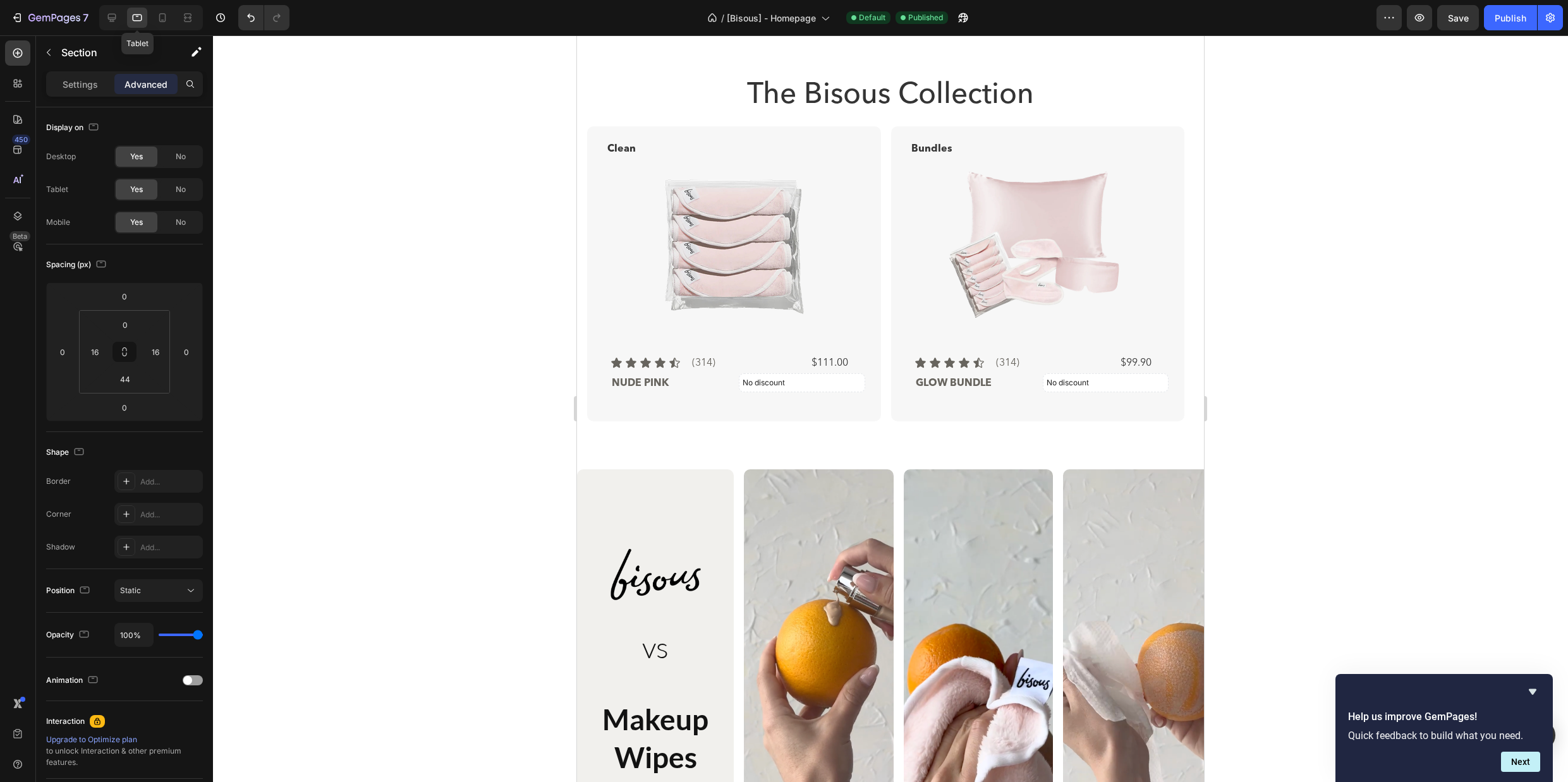
scroll to position [1652, 0]
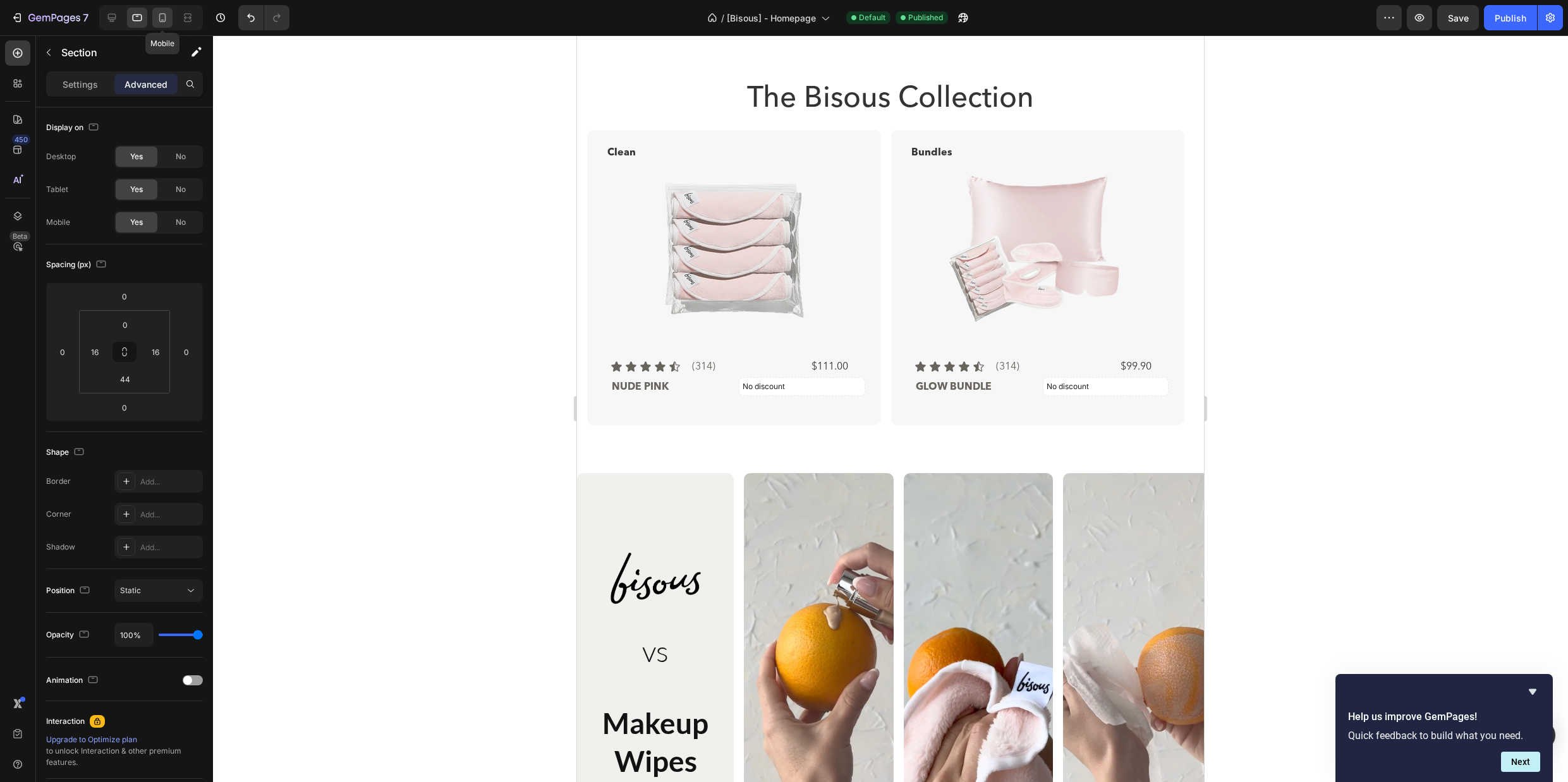
click at [160, 20] on icon at bounding box center [162, 17] width 7 height 9
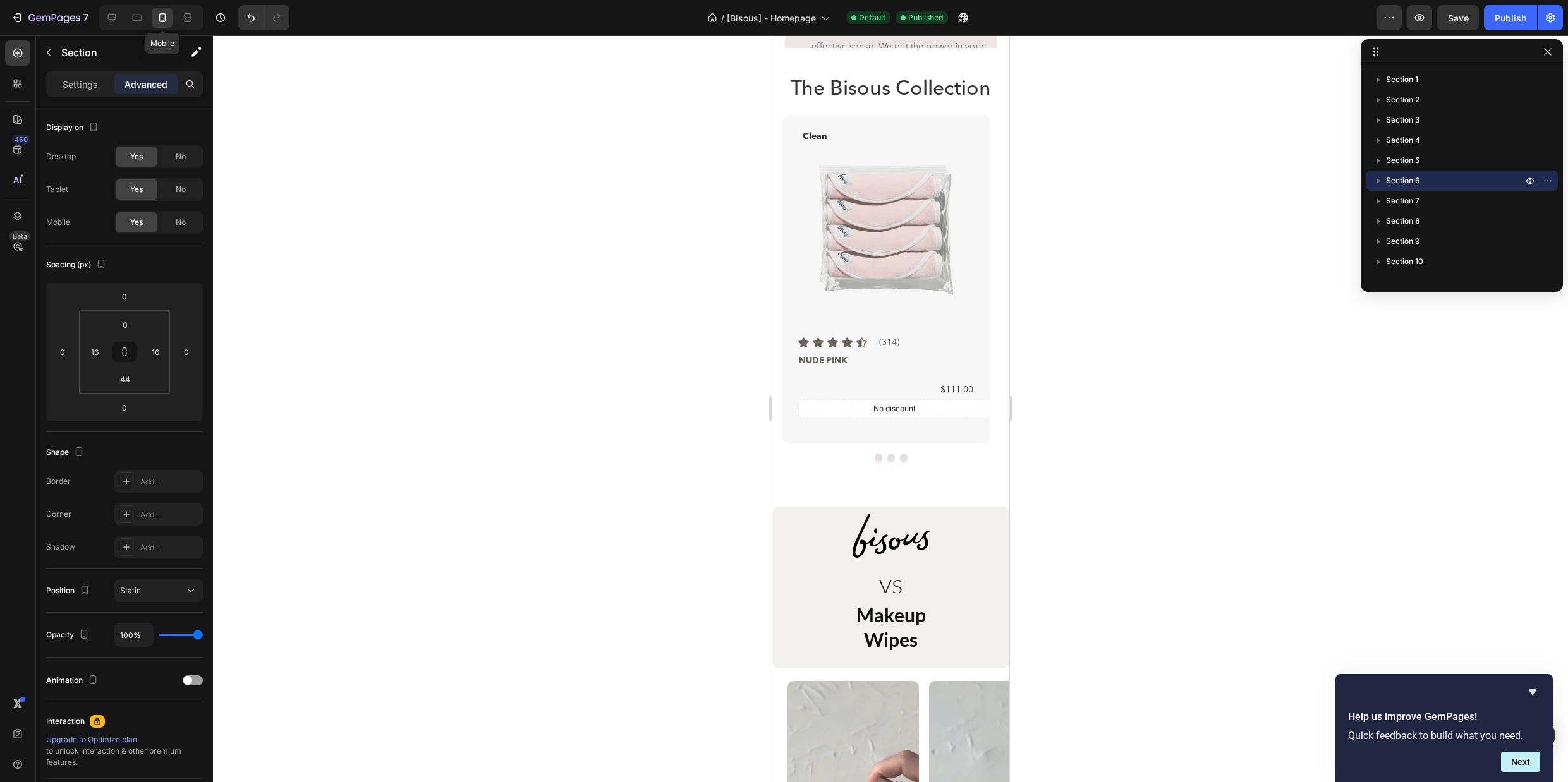
scroll to position [1522, 0]
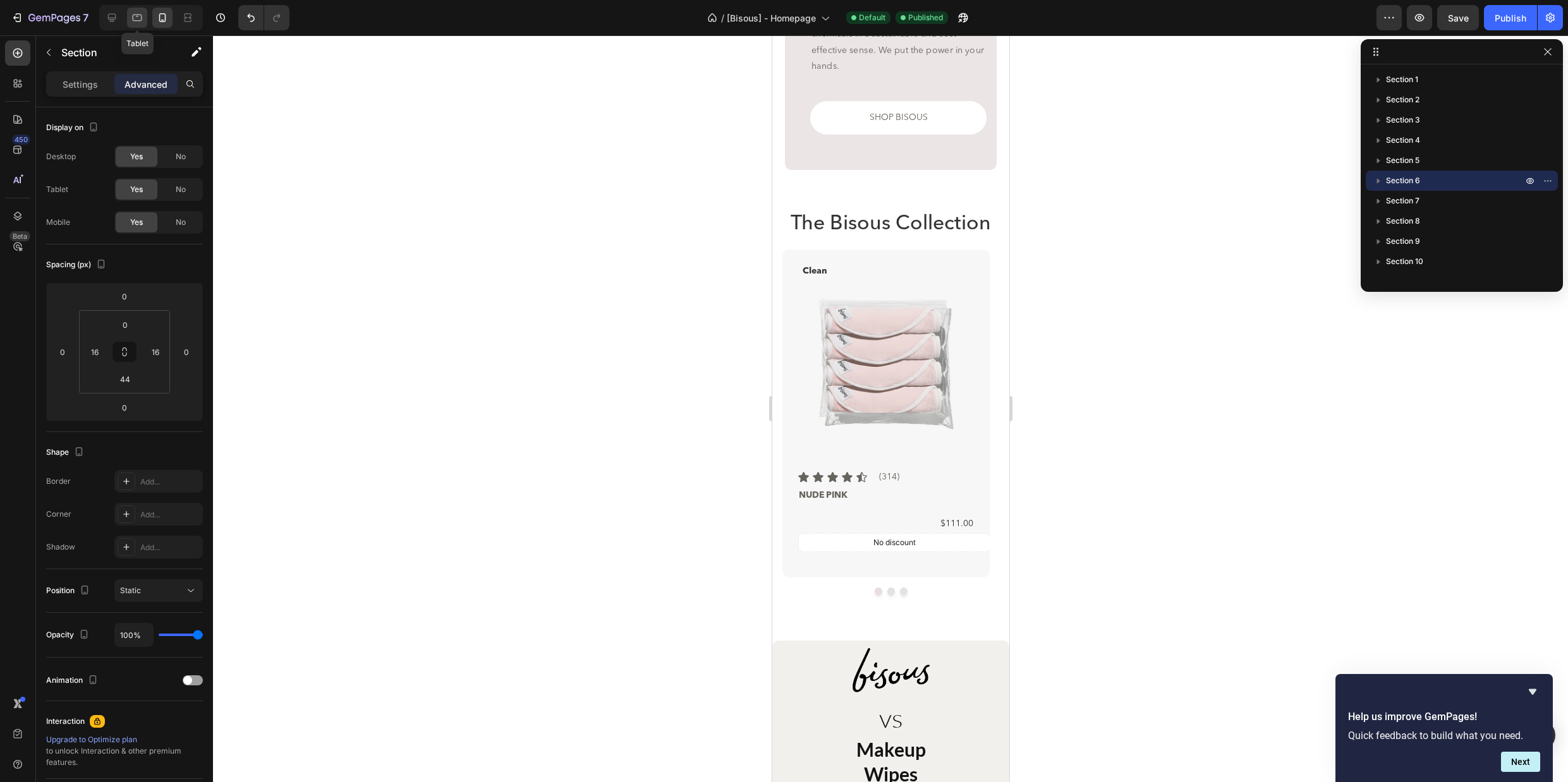
click at [140, 13] on icon at bounding box center [137, 18] width 13 height 13
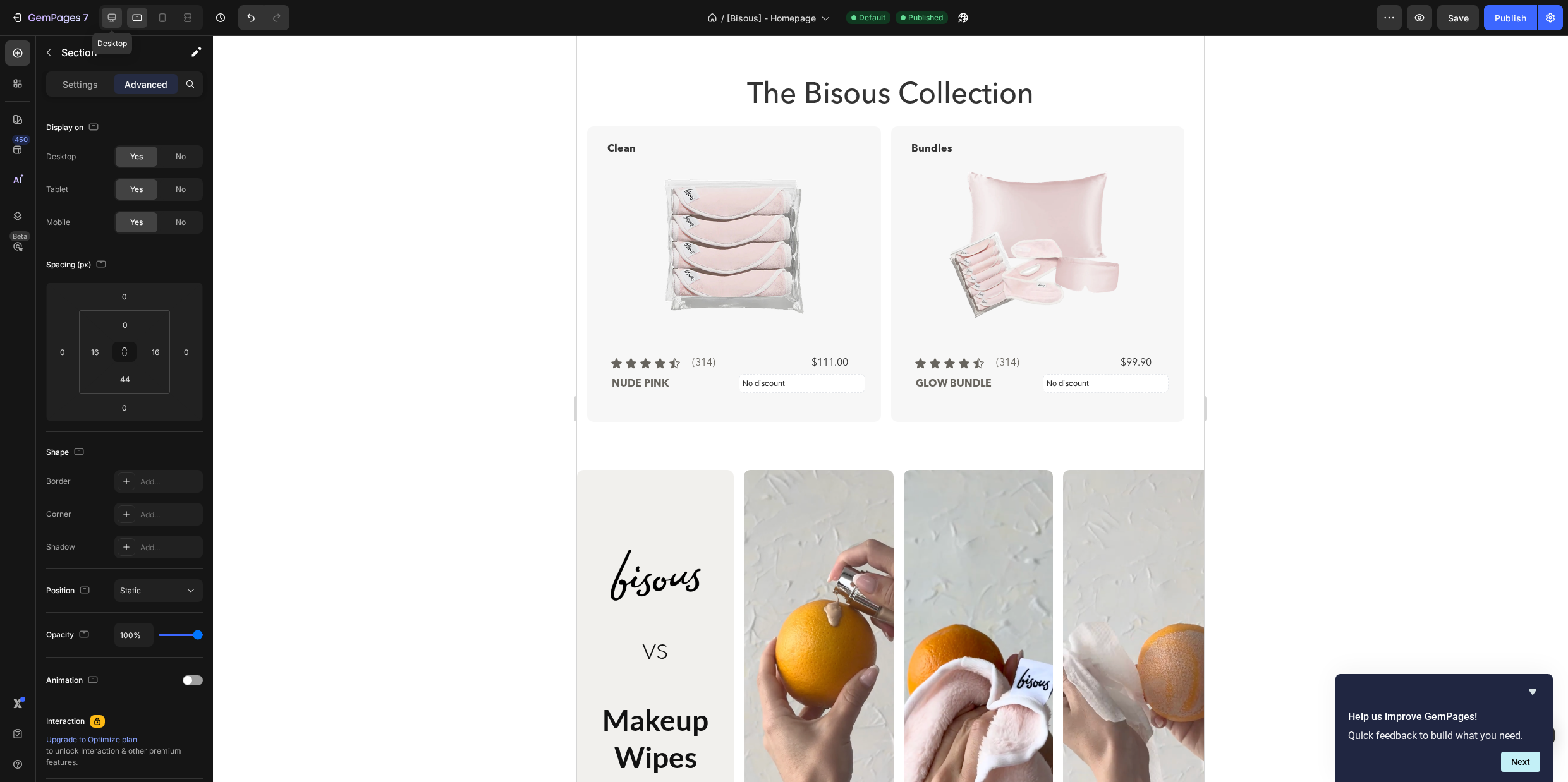
scroll to position [1529, 0]
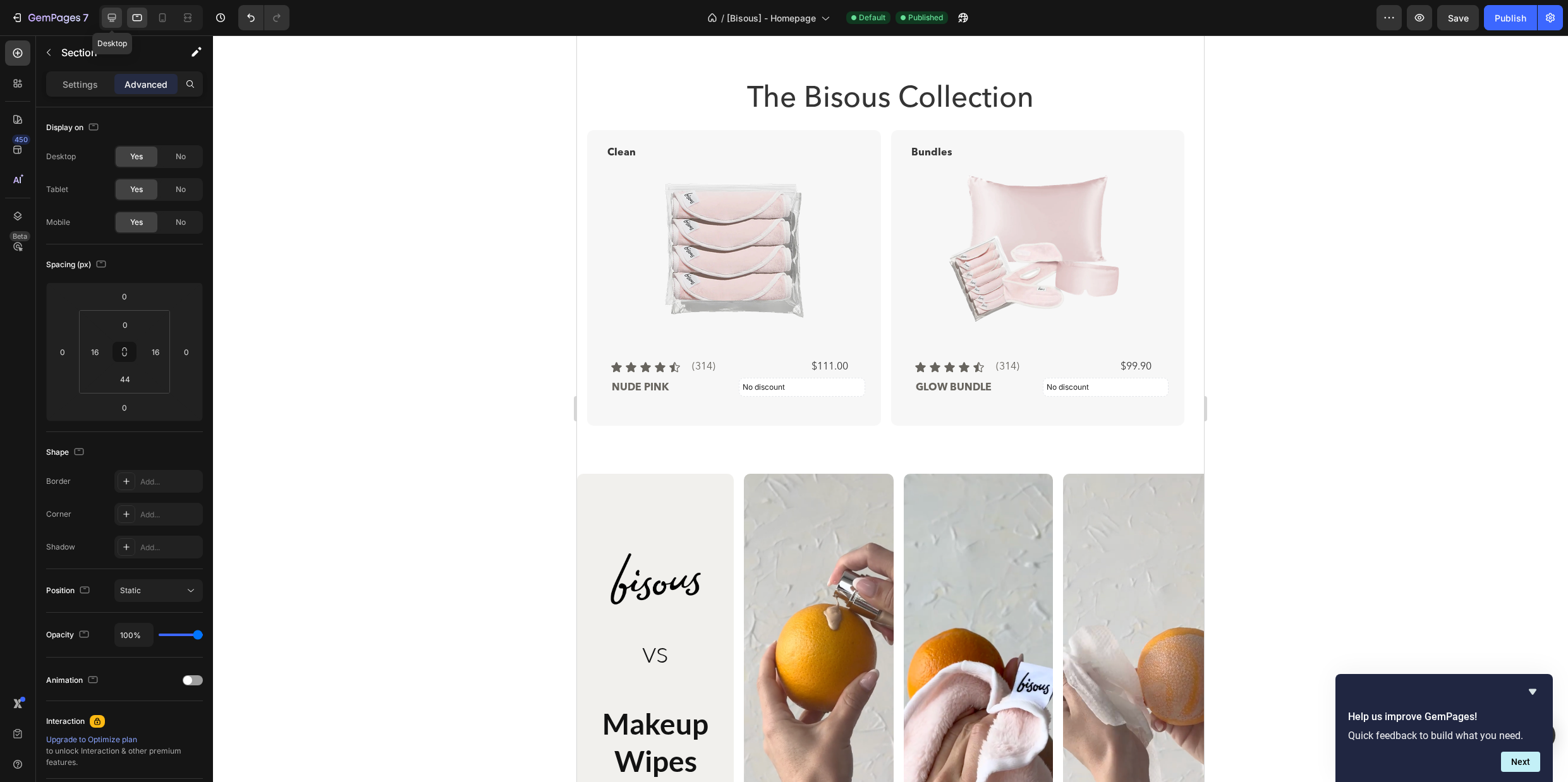
click at [111, 16] on icon at bounding box center [112, 18] width 13 height 13
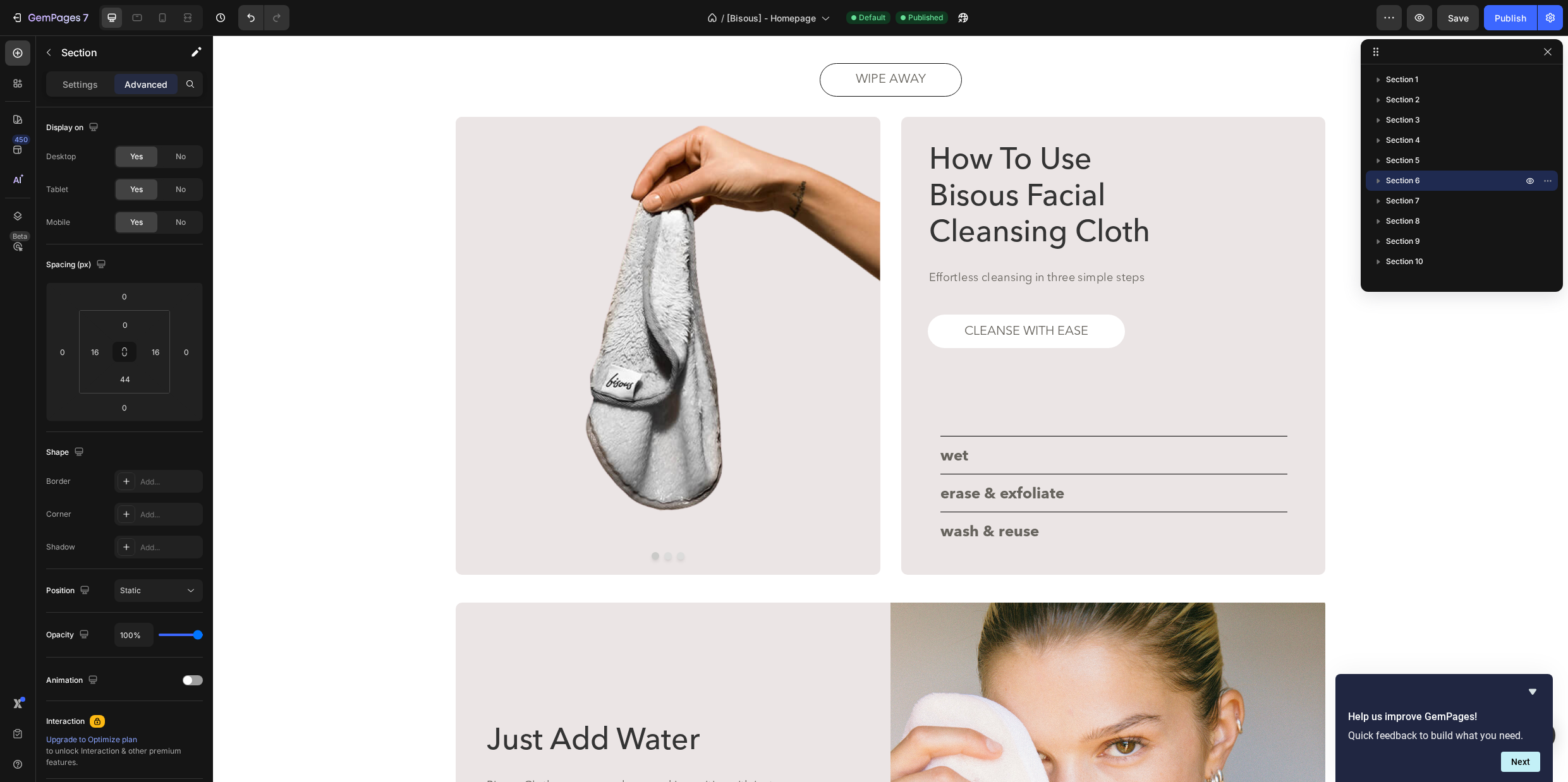
scroll to position [2679, 0]
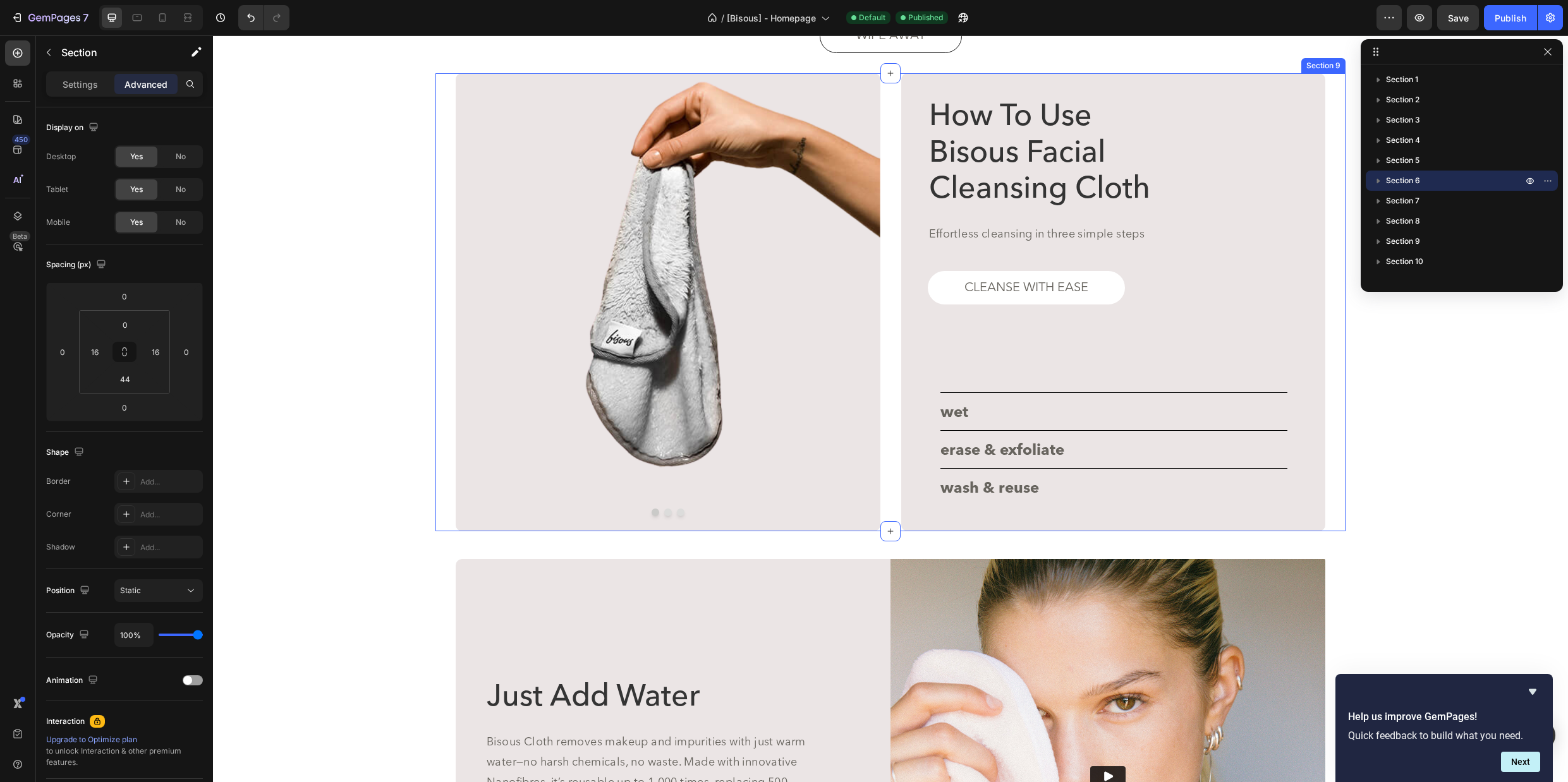
click at [1334, 387] on div "Image Image Image Carousel How To Use Bisous Facial Cleansing Cloth Heading Eff…" at bounding box center [890, 302] width 910 height 458
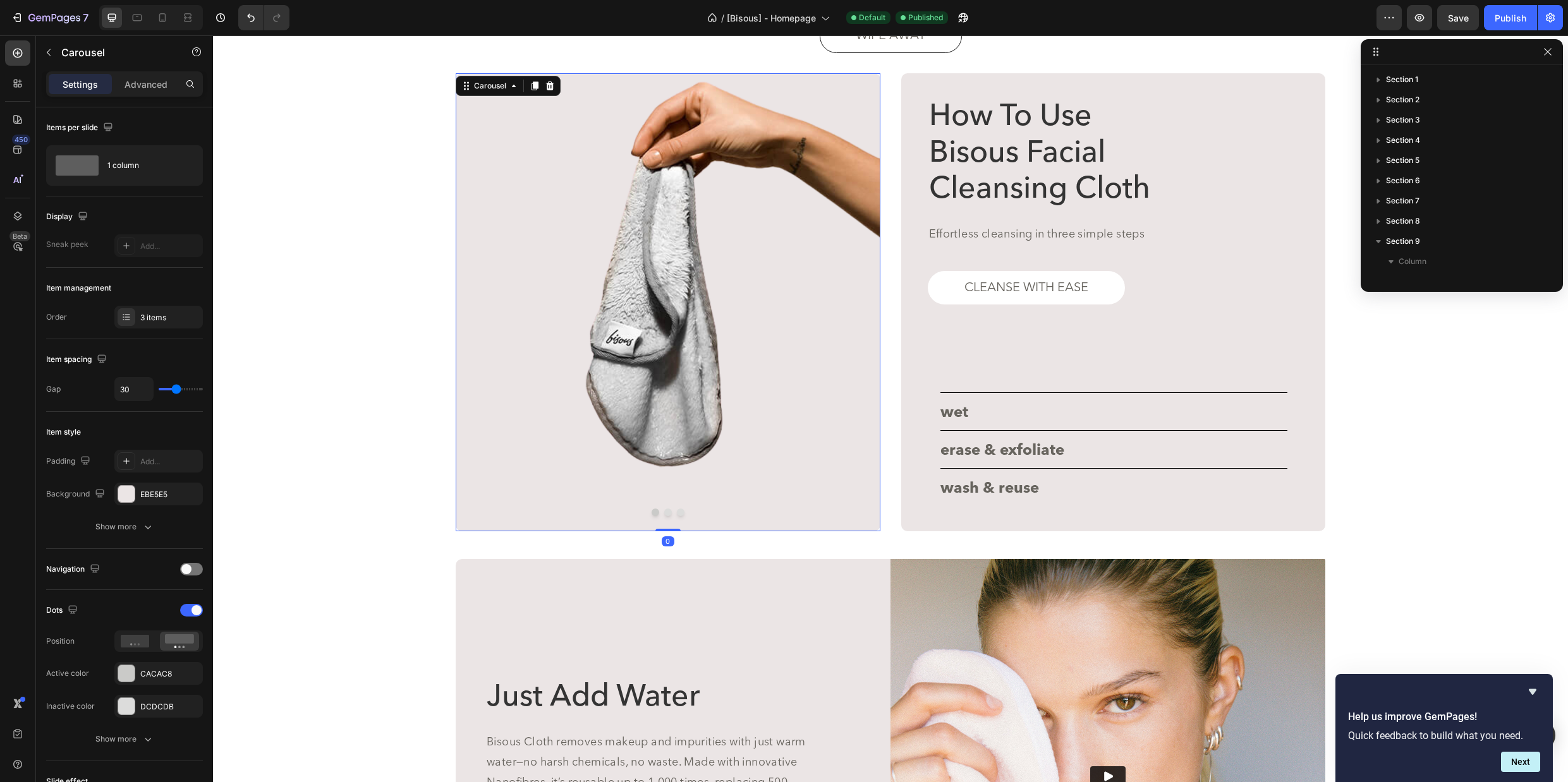
click at [714, 508] on div at bounding box center [668, 512] width 425 height 7
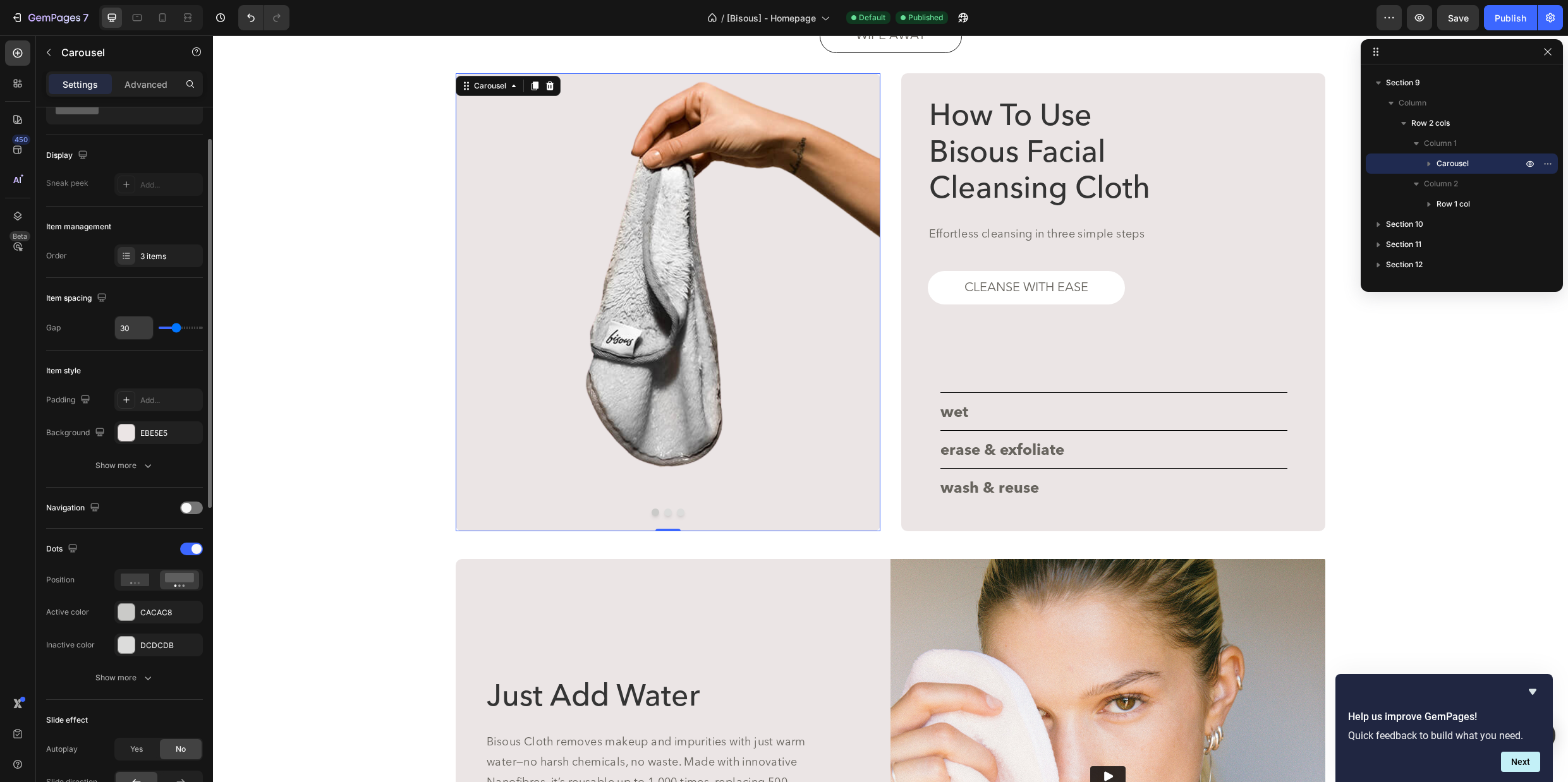
scroll to position [0, 0]
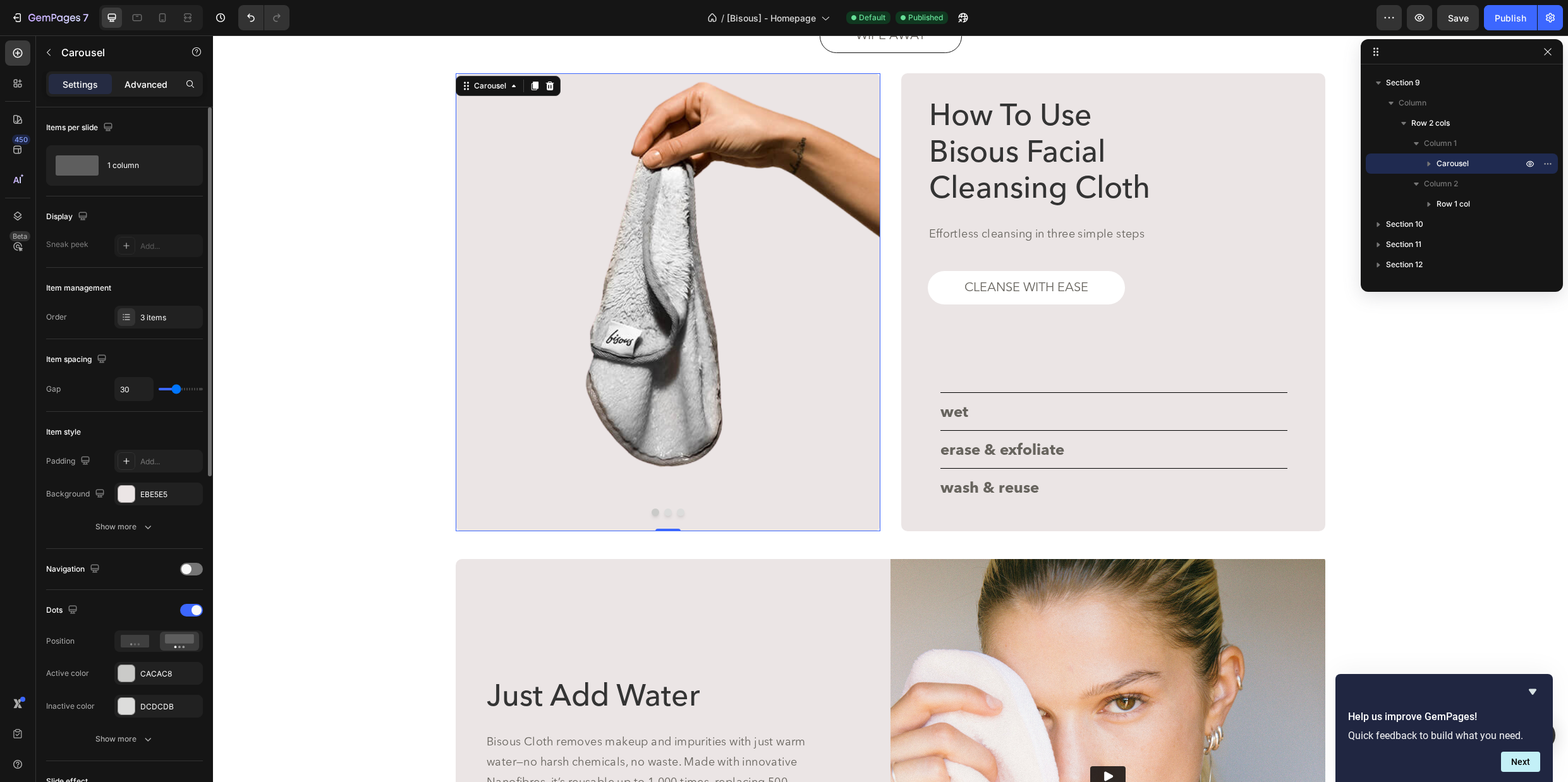
click at [149, 82] on p "Advanced" at bounding box center [145, 84] width 43 height 13
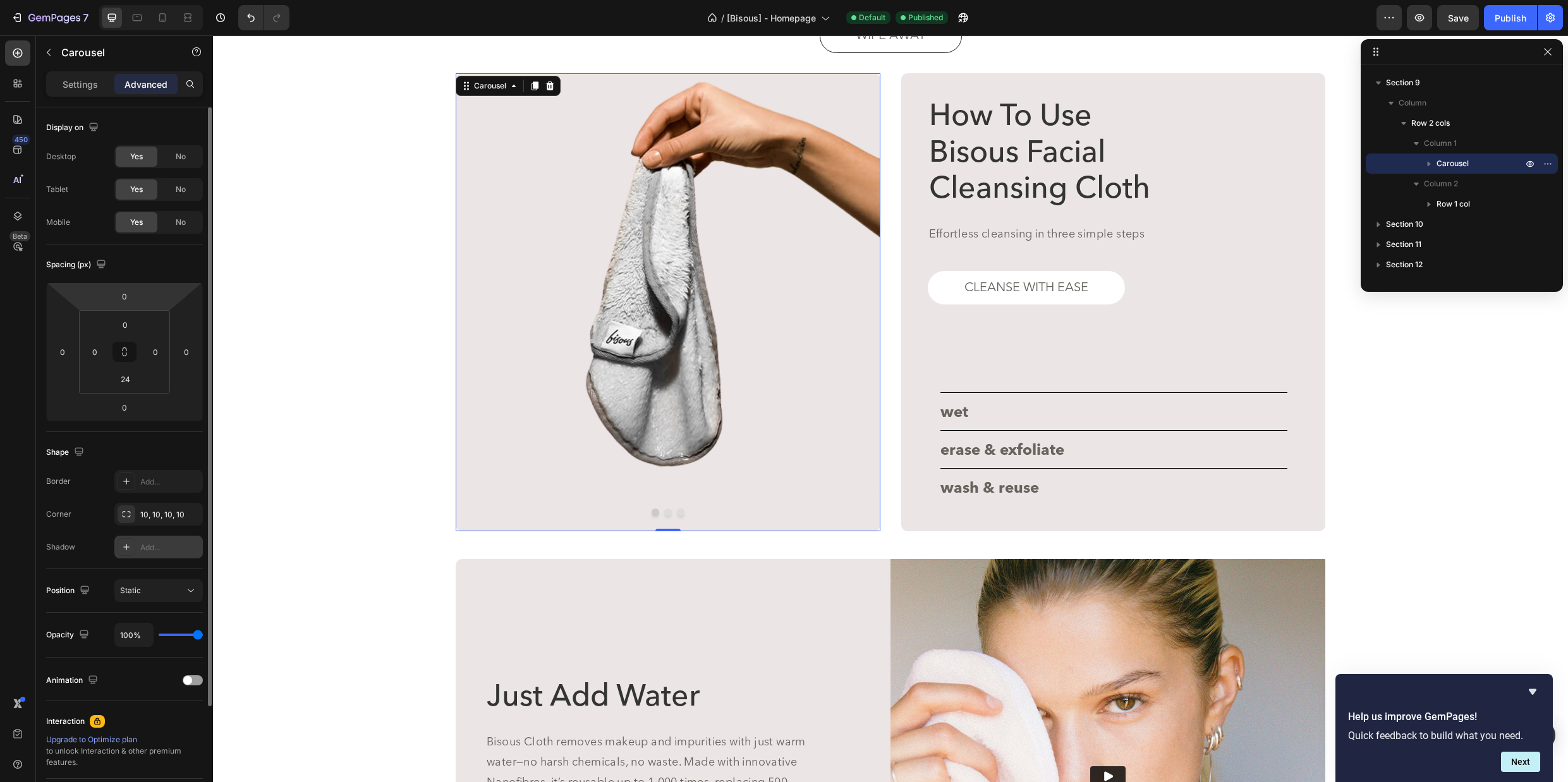
scroll to position [132, 0]
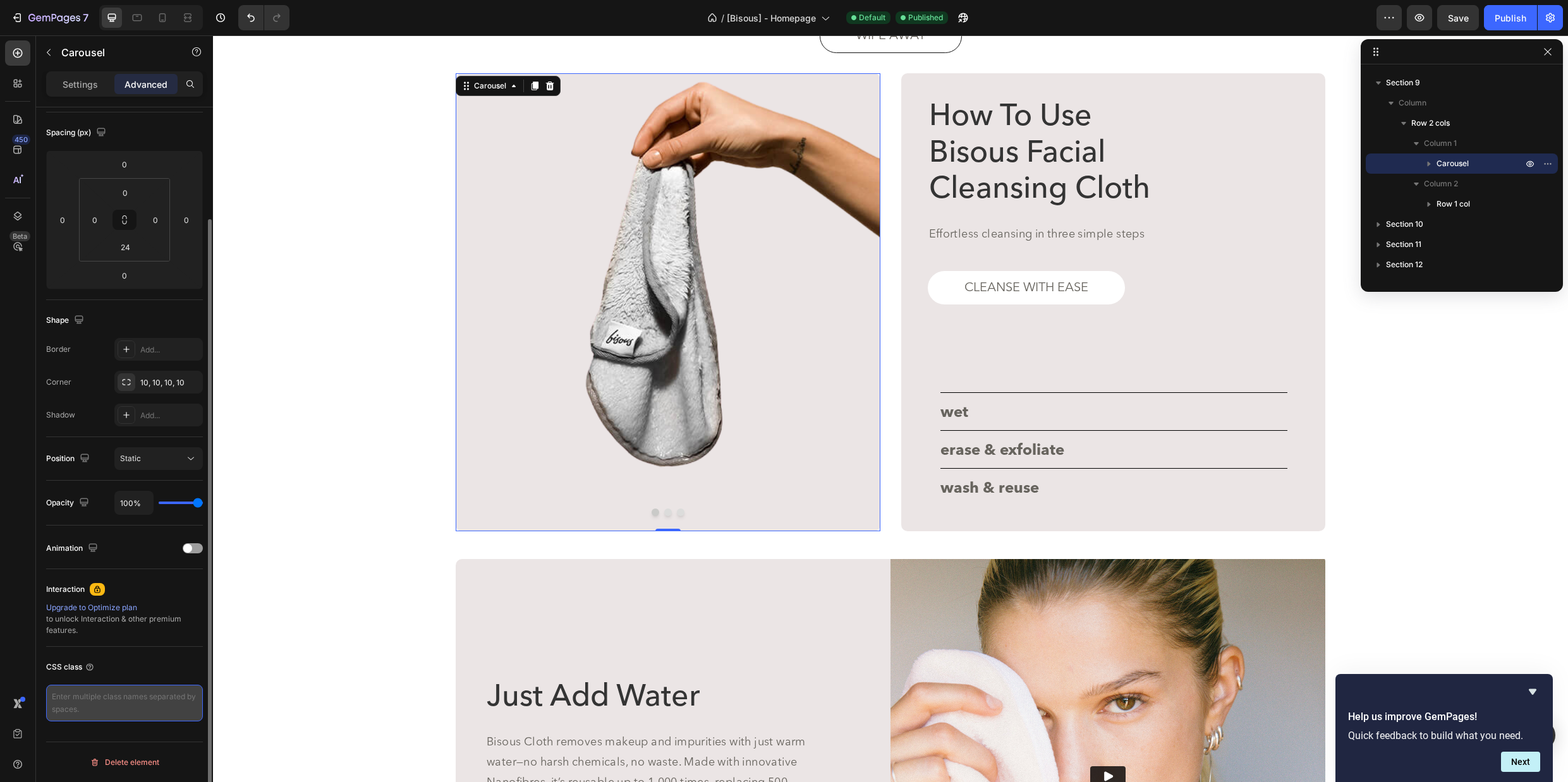
click at [103, 703] on textarea at bounding box center [124, 702] width 157 height 36
type textarea "H"
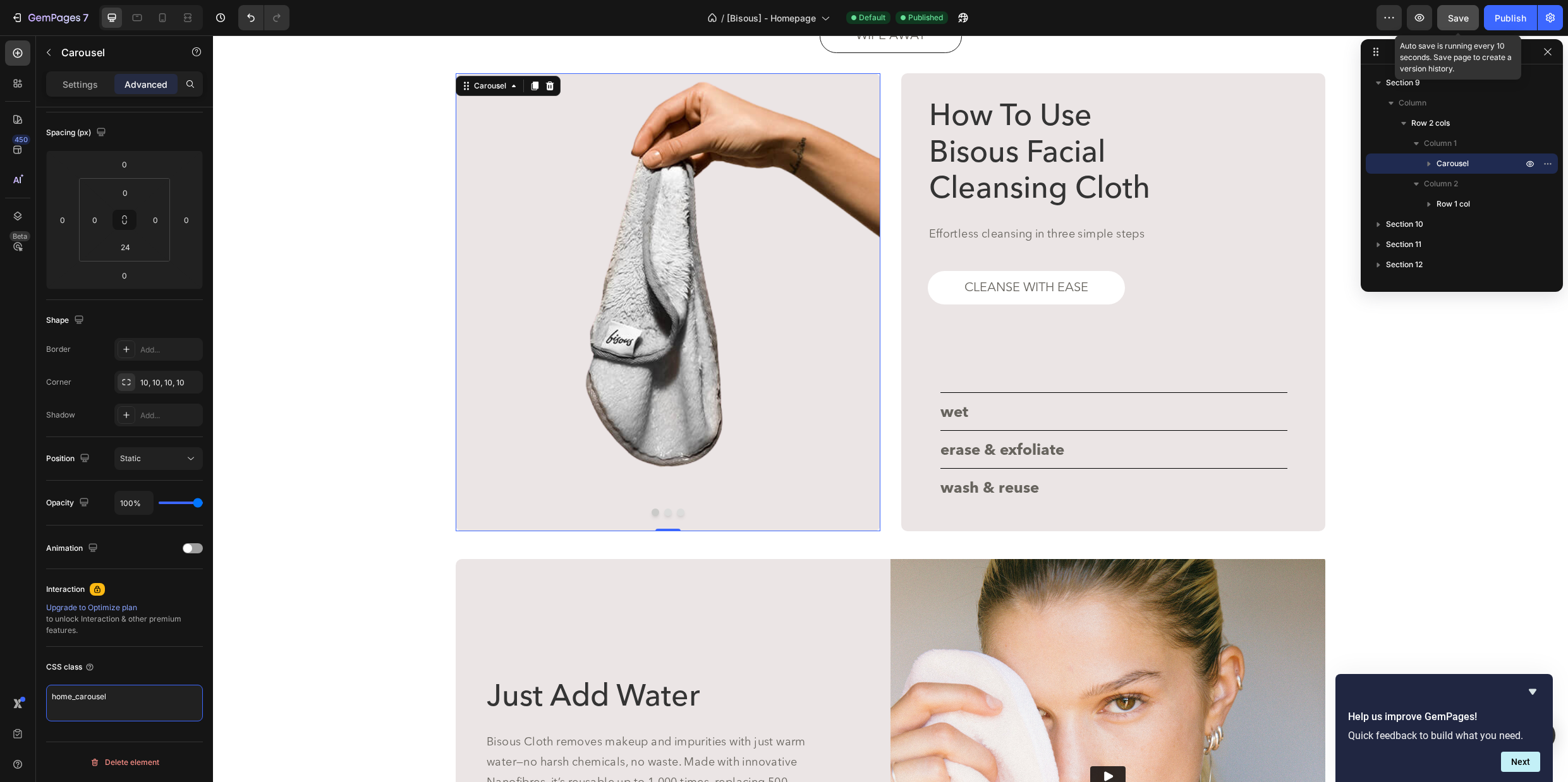
type textarea "home_carousel"
click at [1455, 15] on span "Save" at bounding box center [1458, 18] width 21 height 10
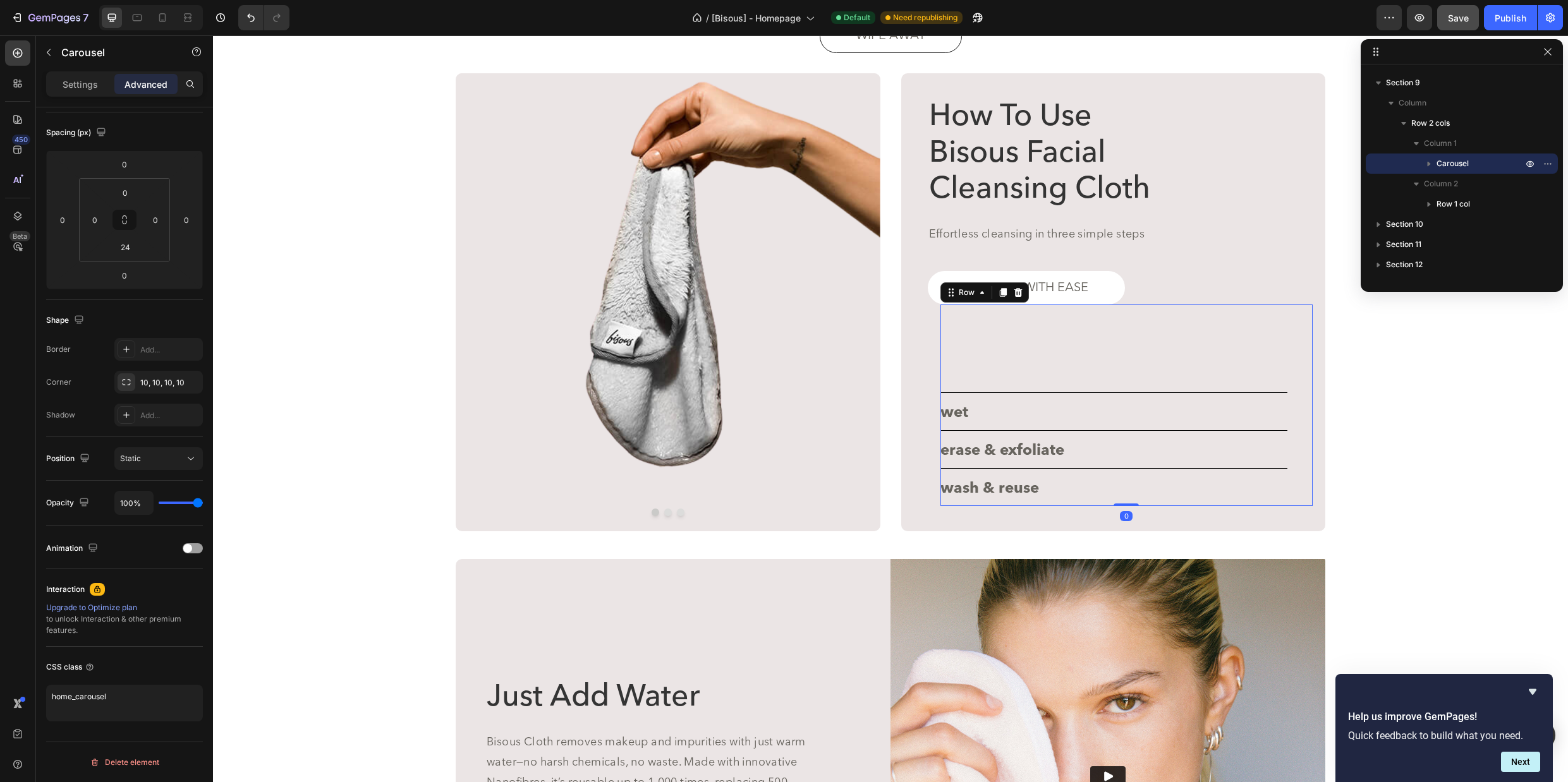
click at [987, 390] on div "wet Button erase & exfoliate Button wash & reuse Button" at bounding box center [1113, 405] width 347 height 202
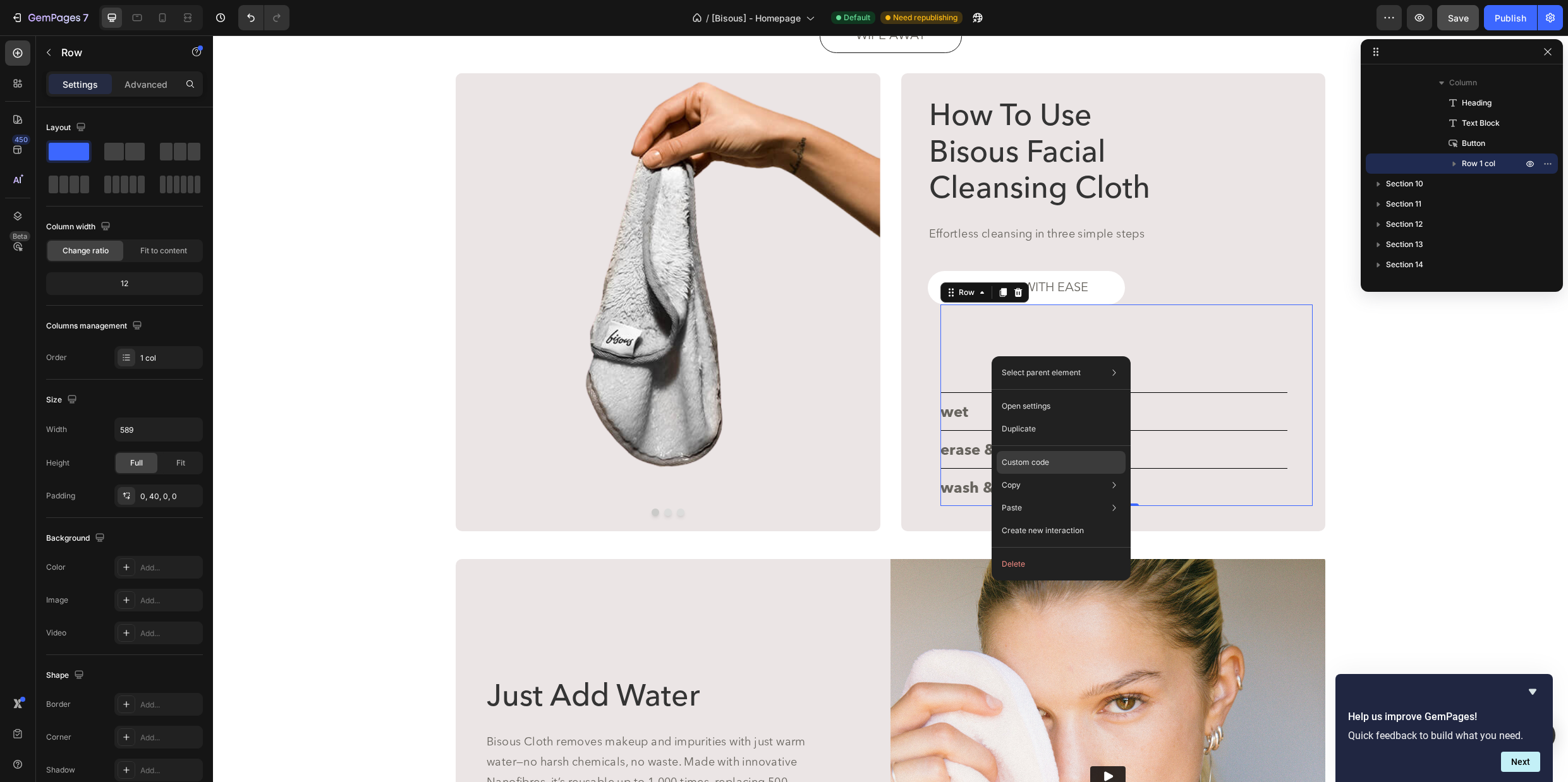
click at [1033, 463] on p "Custom code" at bounding box center [1025, 462] width 48 height 11
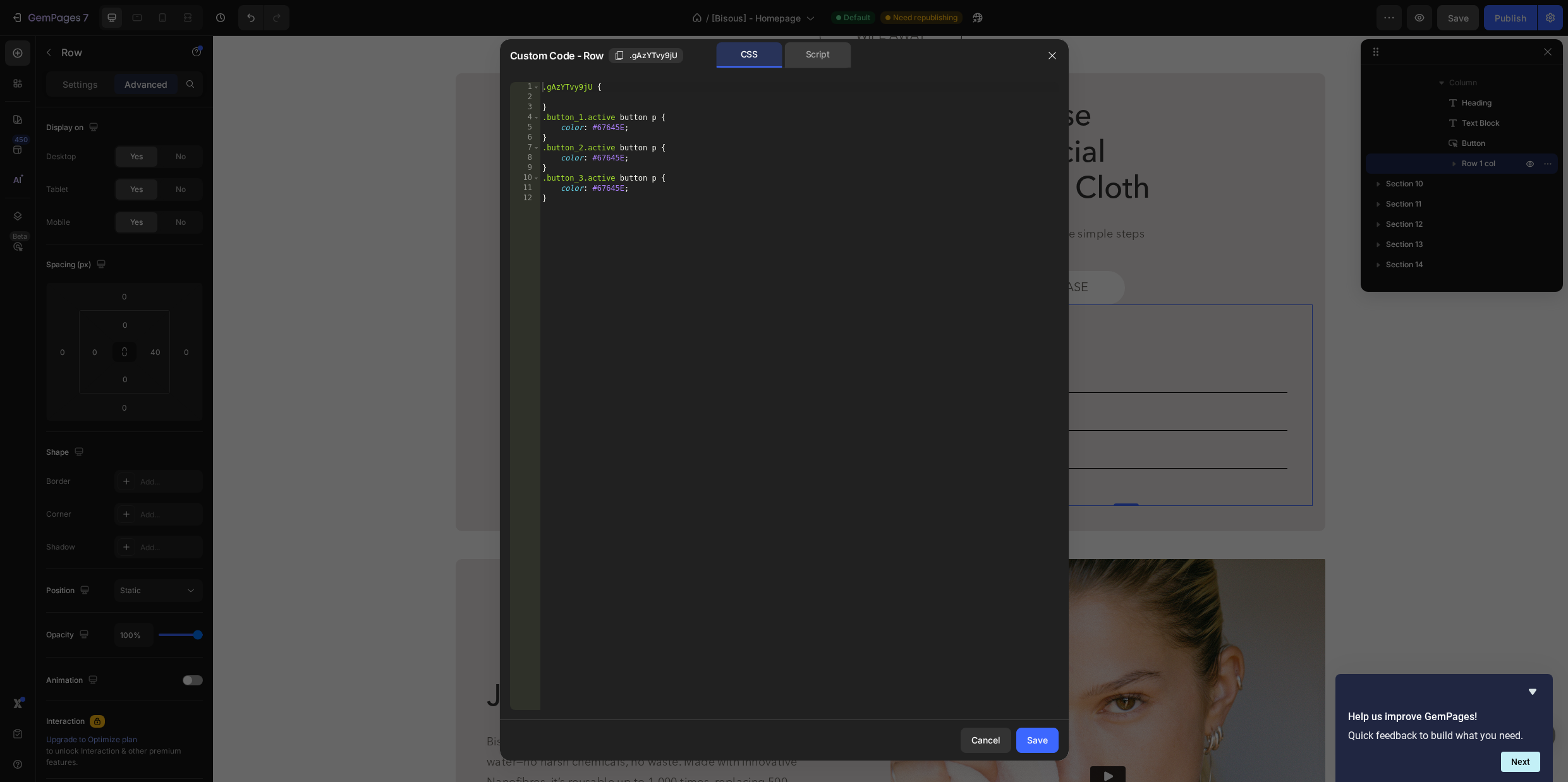
click at [823, 56] on div "Script" at bounding box center [818, 54] width 66 height 25
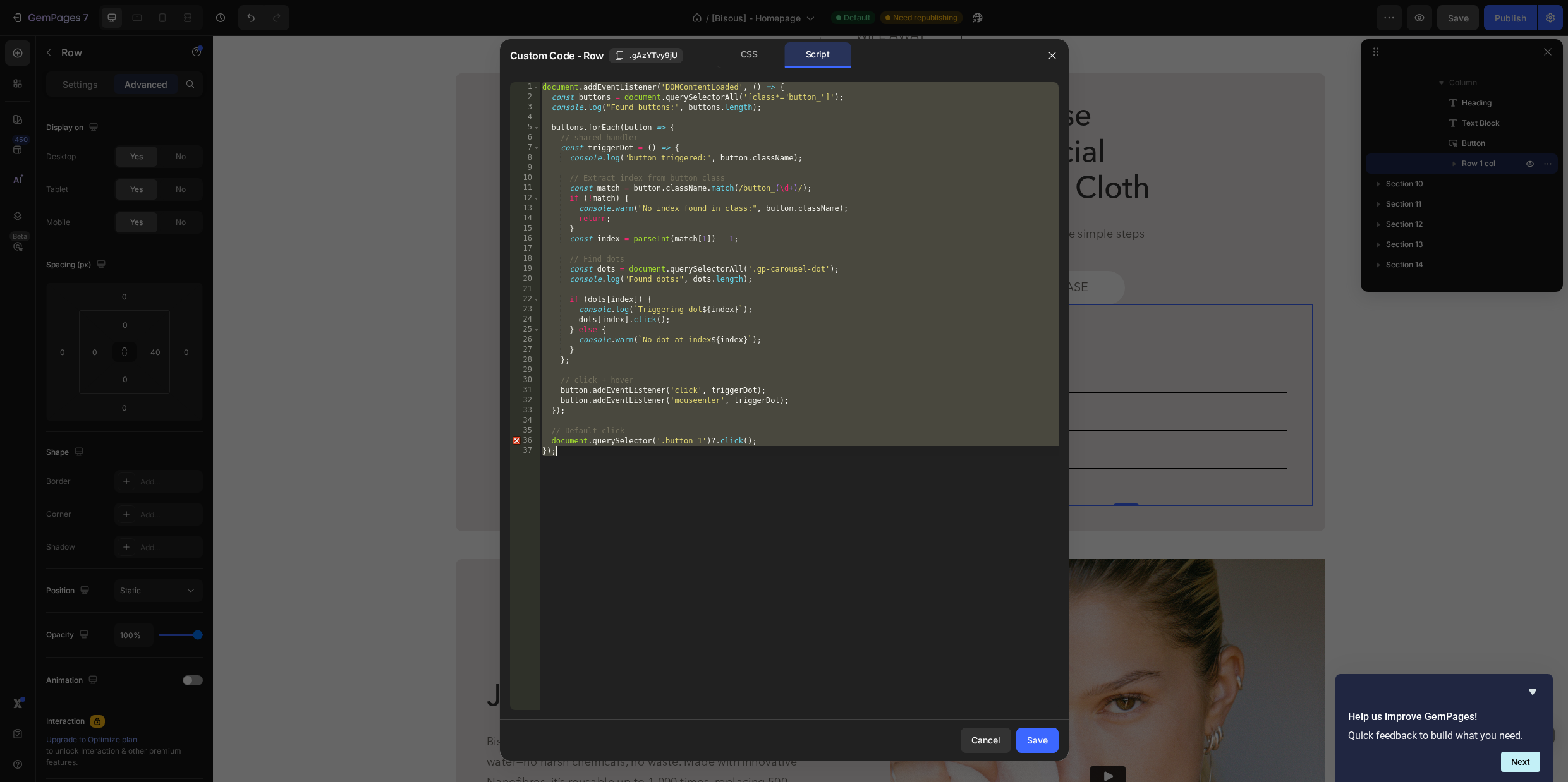
click at [818, 283] on div "document . addEventListener ( 'DOMContentLoaded' , ( ) => { const buttons = doc…" at bounding box center [799, 406] width 519 height 648
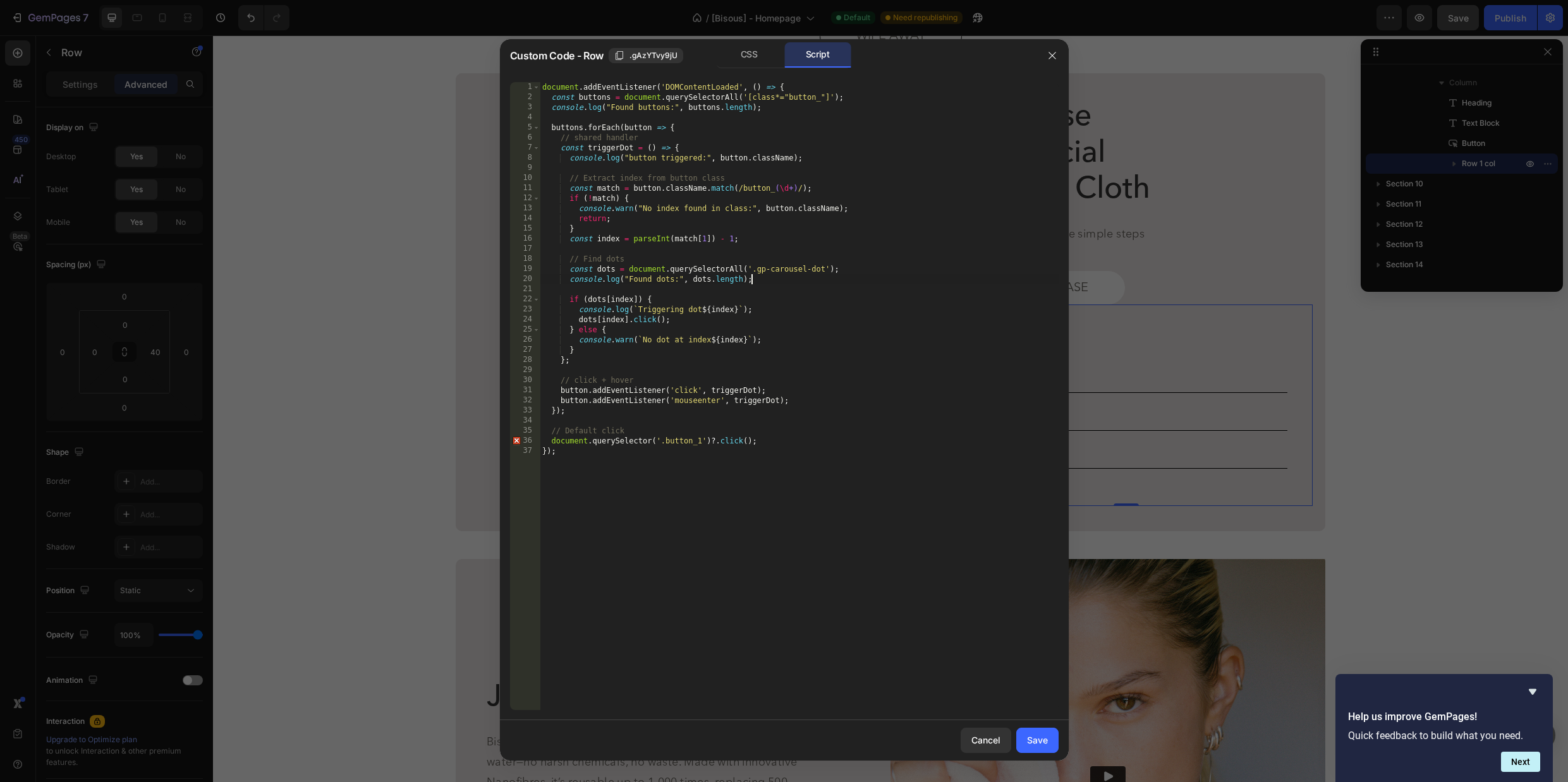
click at [822, 392] on div "document . addEventListener ( 'DOMContentLoaded' , ( ) => { const buttons = doc…" at bounding box center [799, 406] width 519 height 648
click at [633, 454] on div "document . addEventListener ( 'DOMContentLoaded' , ( ) => { const buttons = doc…" at bounding box center [799, 406] width 519 height 648
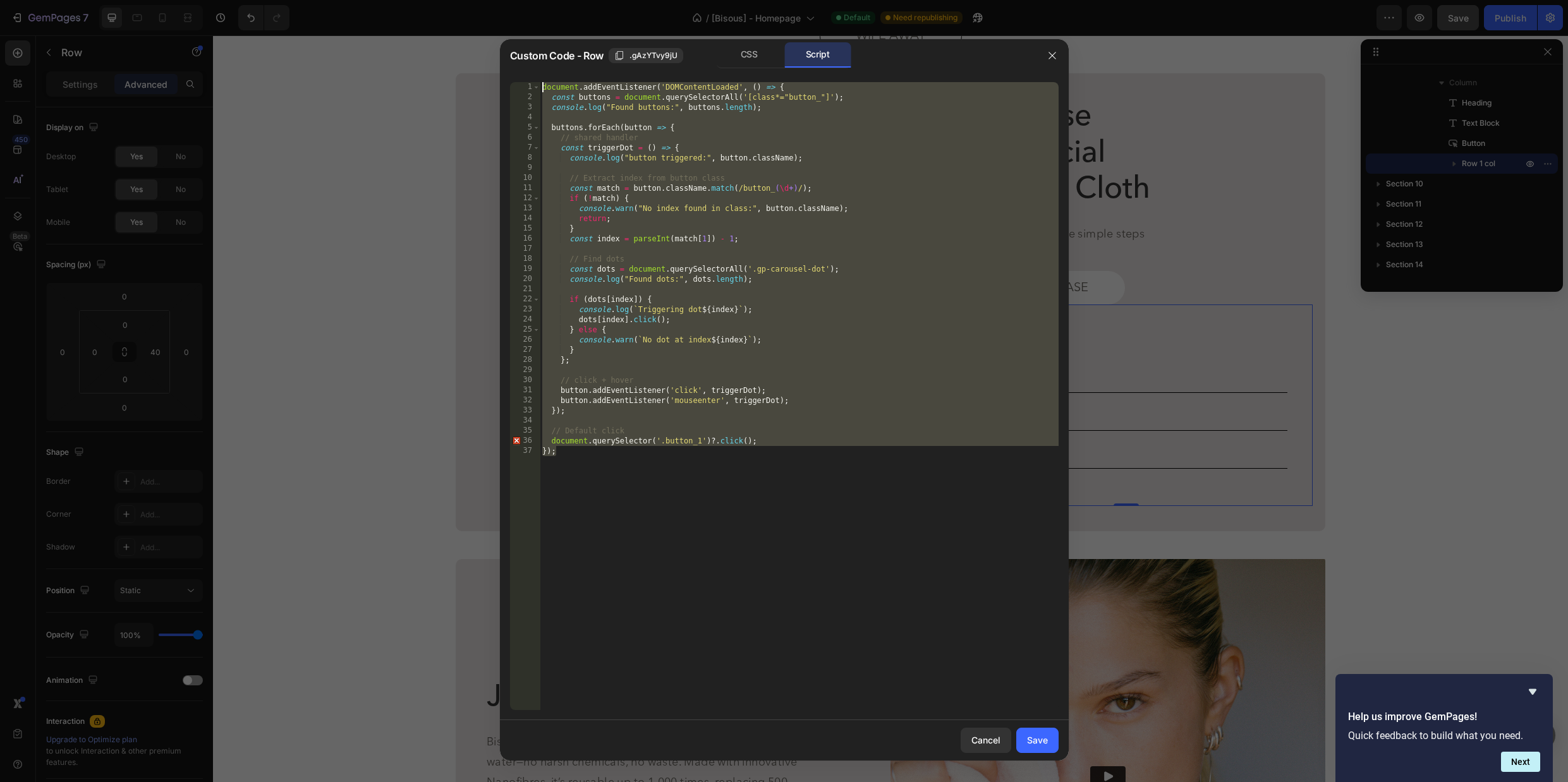
drag, startPoint x: 593, startPoint y: 462, endPoint x: 513, endPoint y: 77, distance: 393.2
click at [513, 77] on div "1 2 3 4 5 6 7 8 9 10 11 12 13 14 15 16 17 18 19 20 21 22 23 24 25 26 27 28 29 3…" at bounding box center [784, 395] width 568 height 648
type textarea "document.addEventListener('DOMContentLoaded', () => { const buttons = document.…"
click at [1054, 55] on icon "button" at bounding box center [1052, 56] width 10 height 10
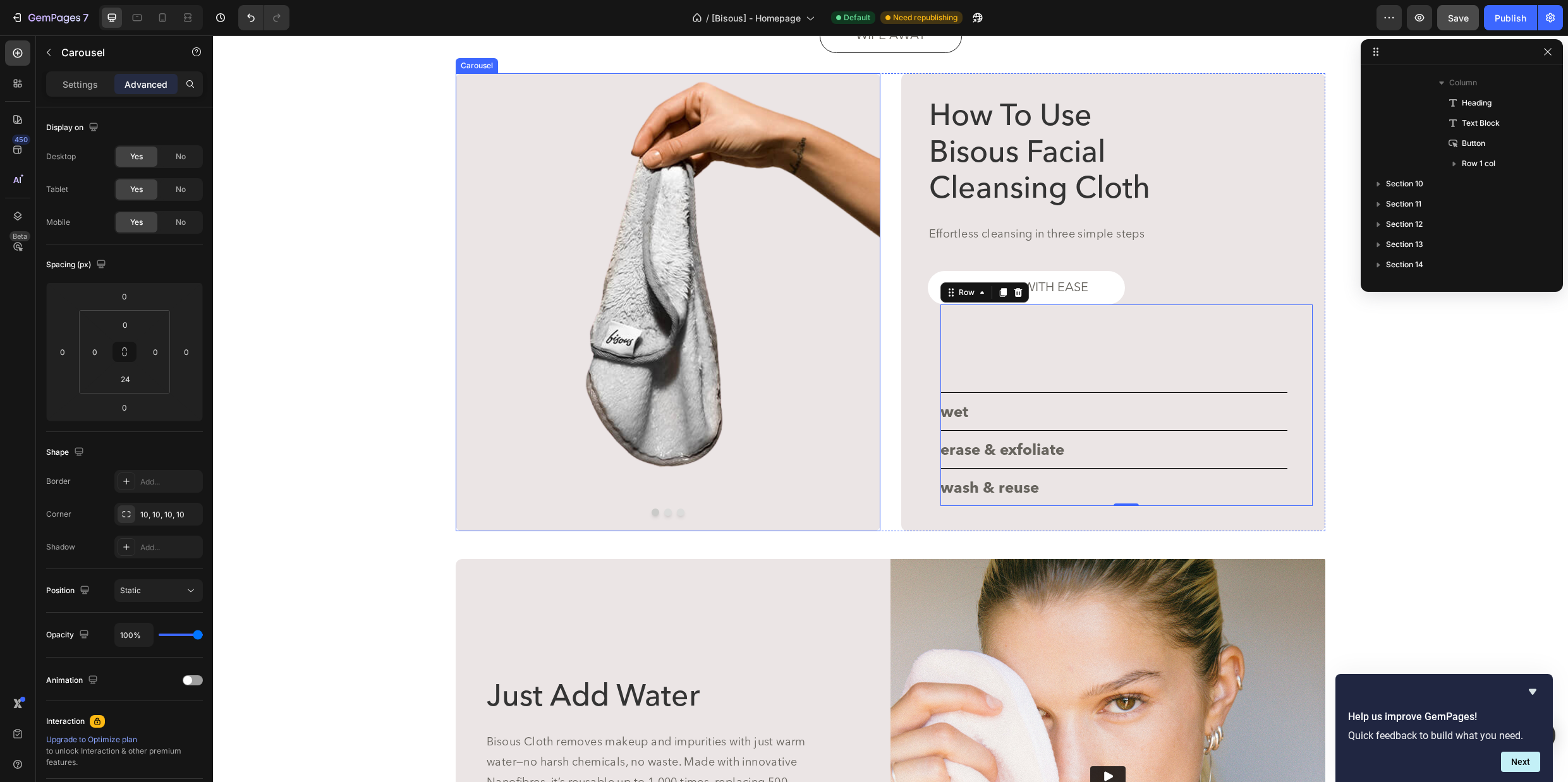
scroll to position [158, 0]
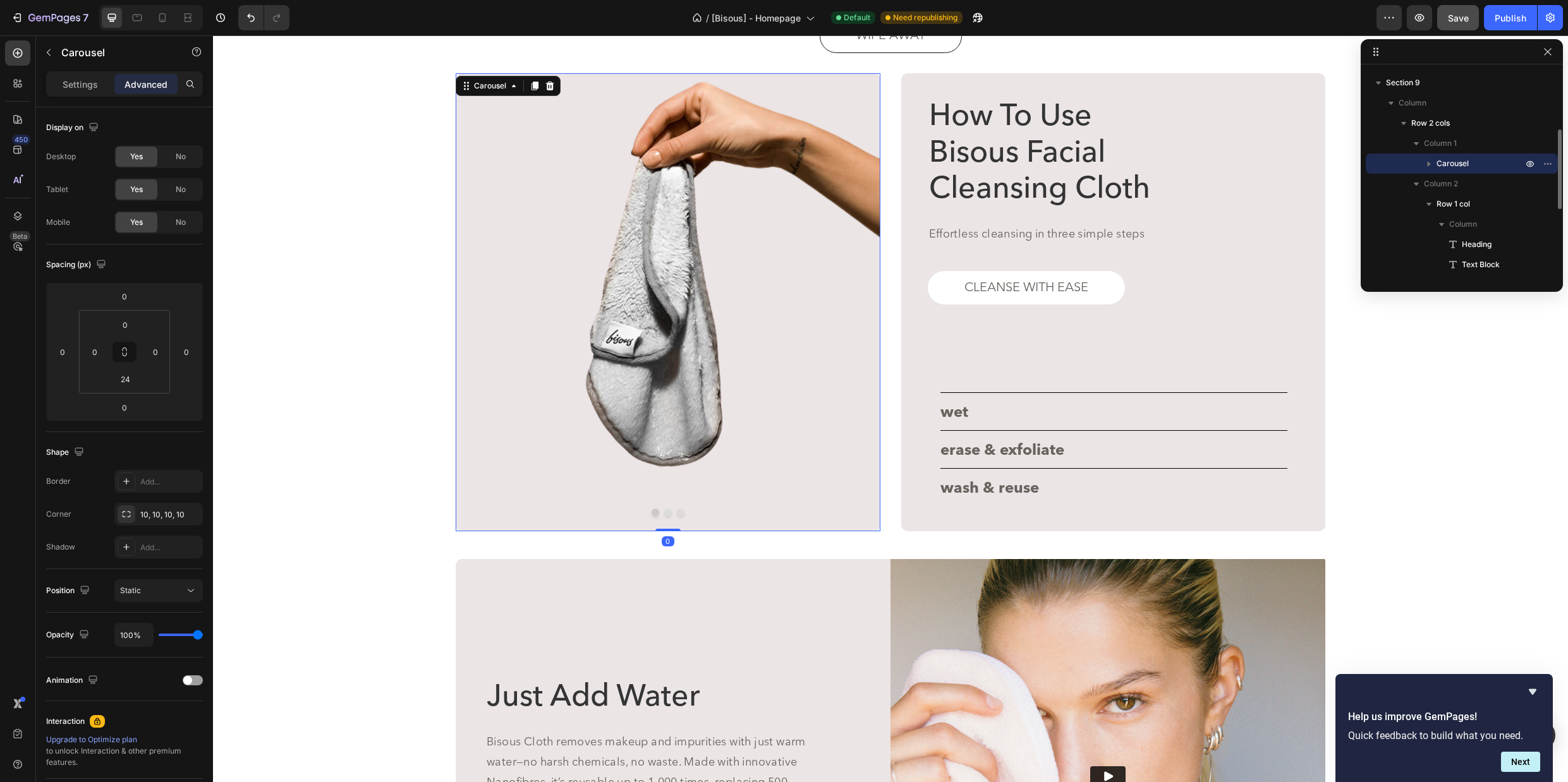
click at [498, 500] on div "Image Image Image Carousel 0" at bounding box center [668, 302] width 425 height 458
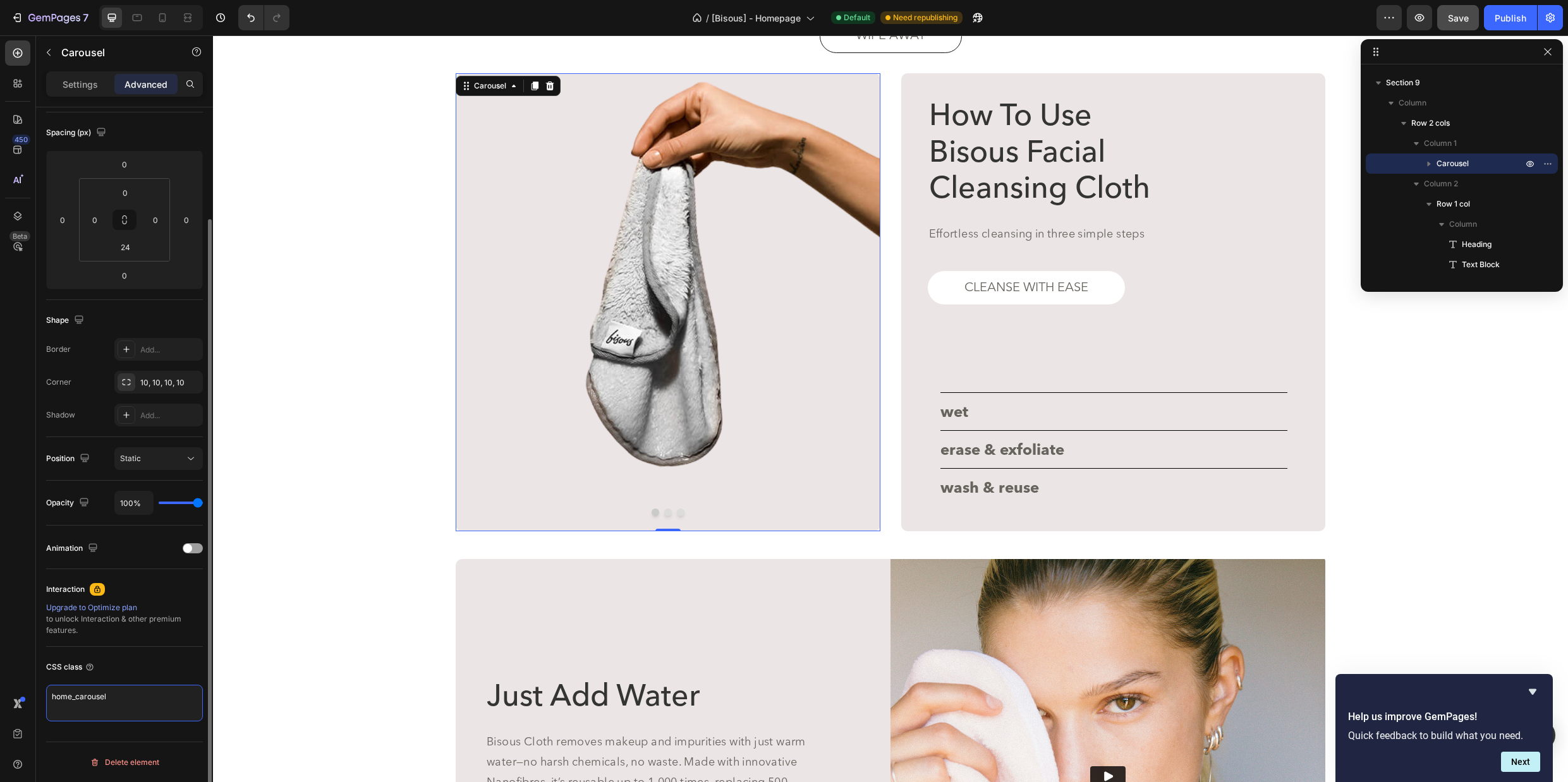
click at [91, 700] on textarea "home_carousel" at bounding box center [124, 702] width 157 height 36
click at [1076, 374] on div "wet Button erase & exfoliate Button wash & reuse Button" at bounding box center [1113, 405] width 347 height 202
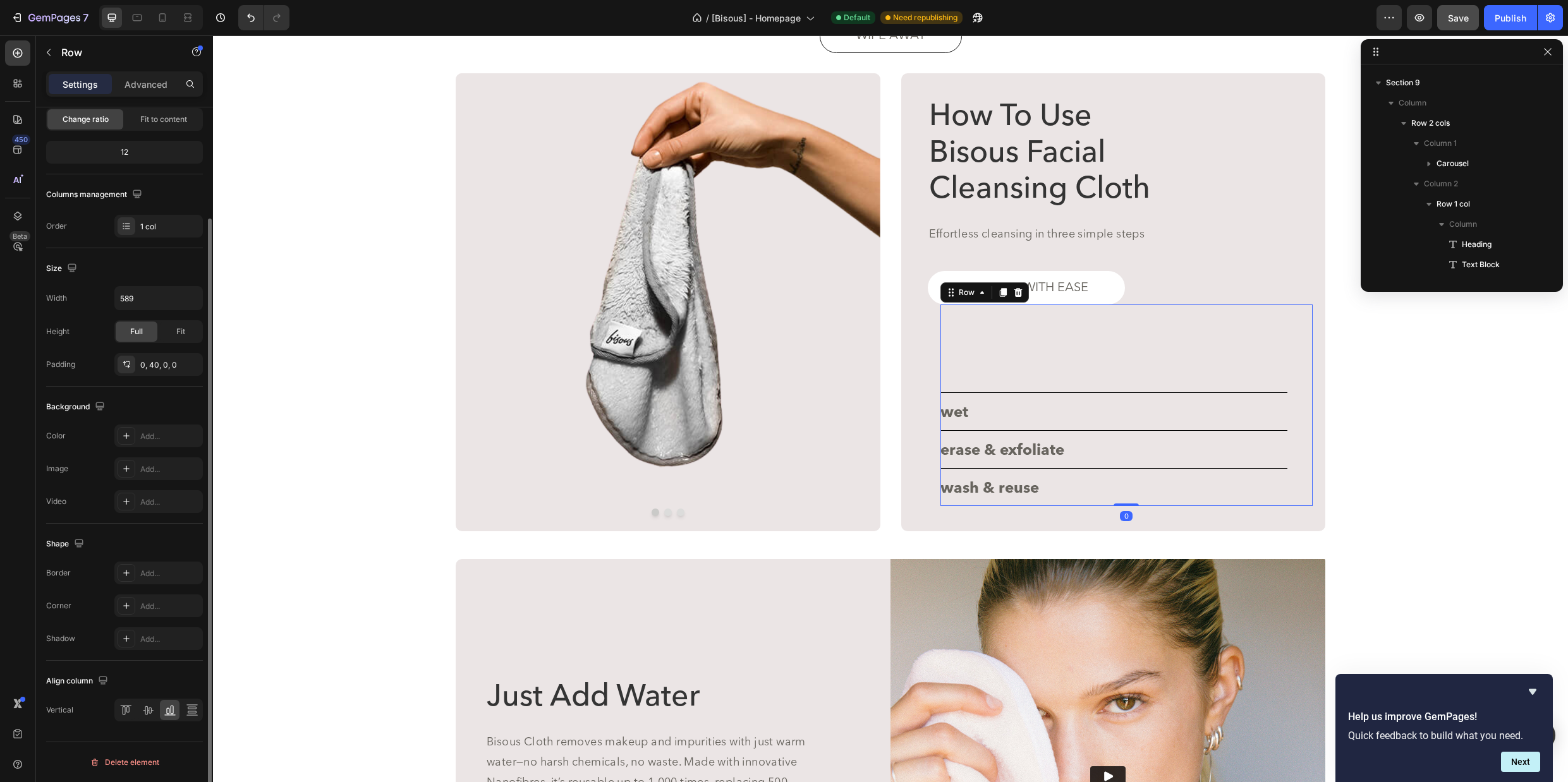
scroll to position [0, 0]
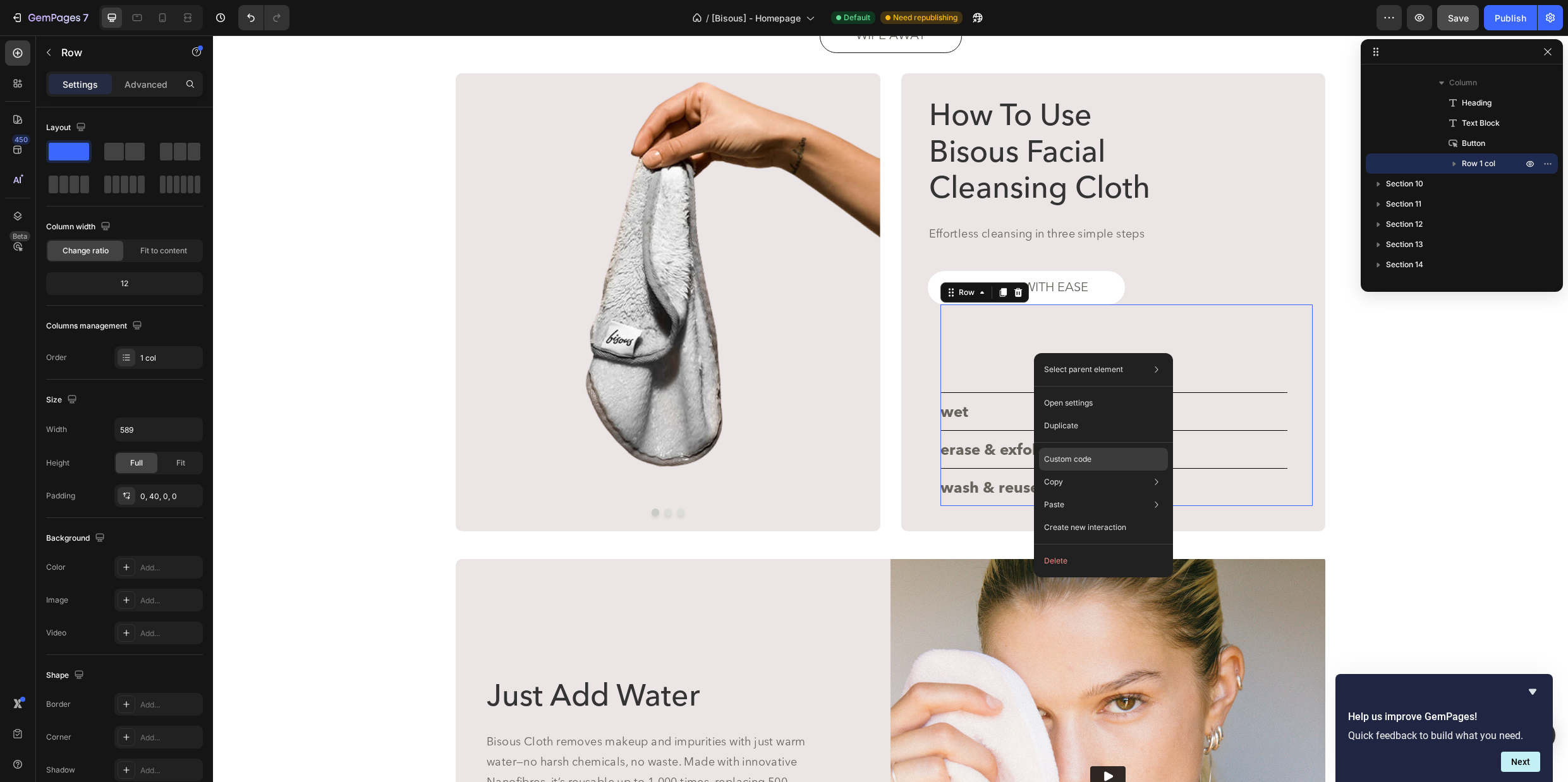
click at [1093, 459] on div "Custom code" at bounding box center [1104, 459] width 129 height 23
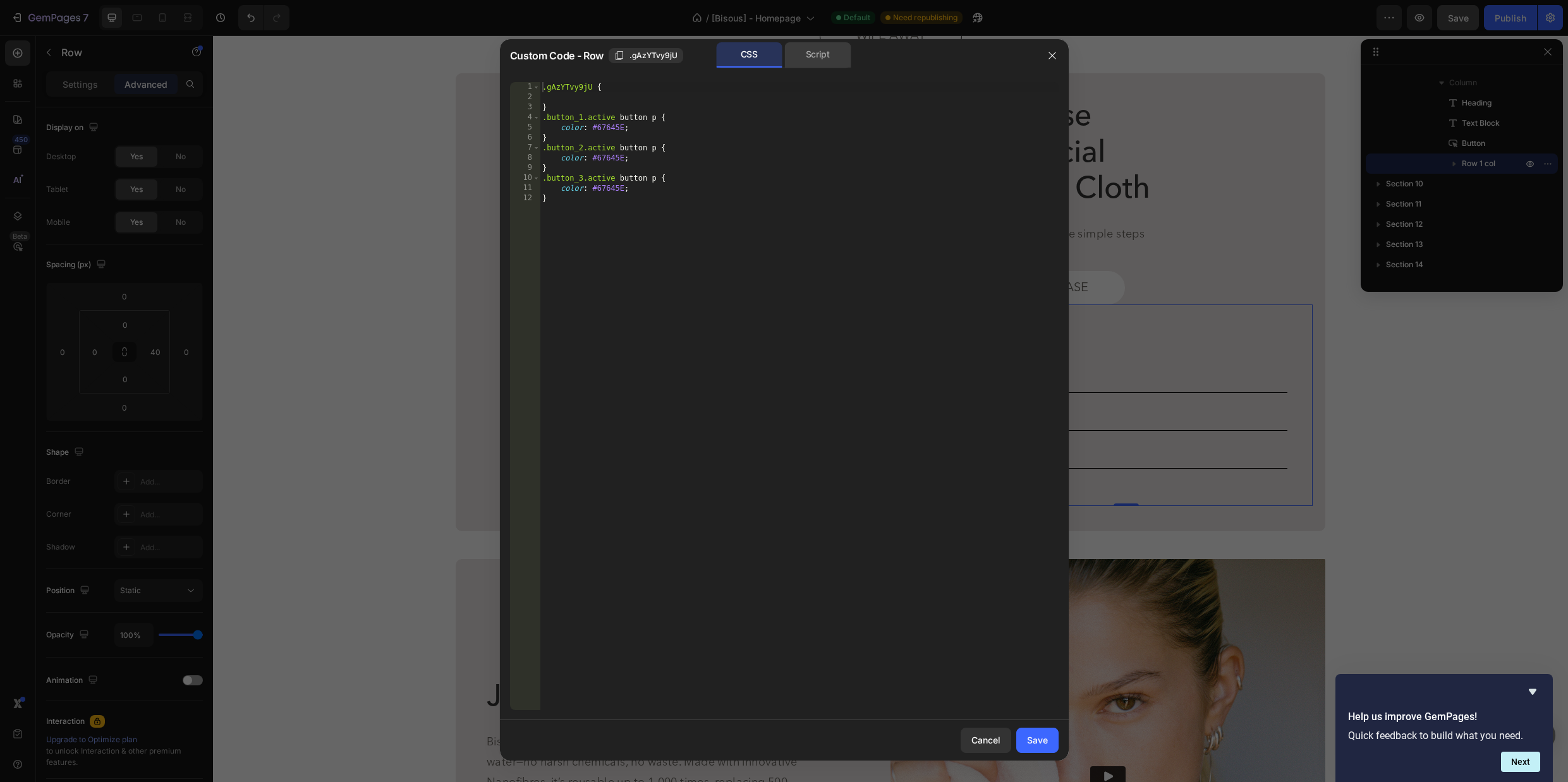
click at [823, 57] on div "Script" at bounding box center [818, 54] width 66 height 25
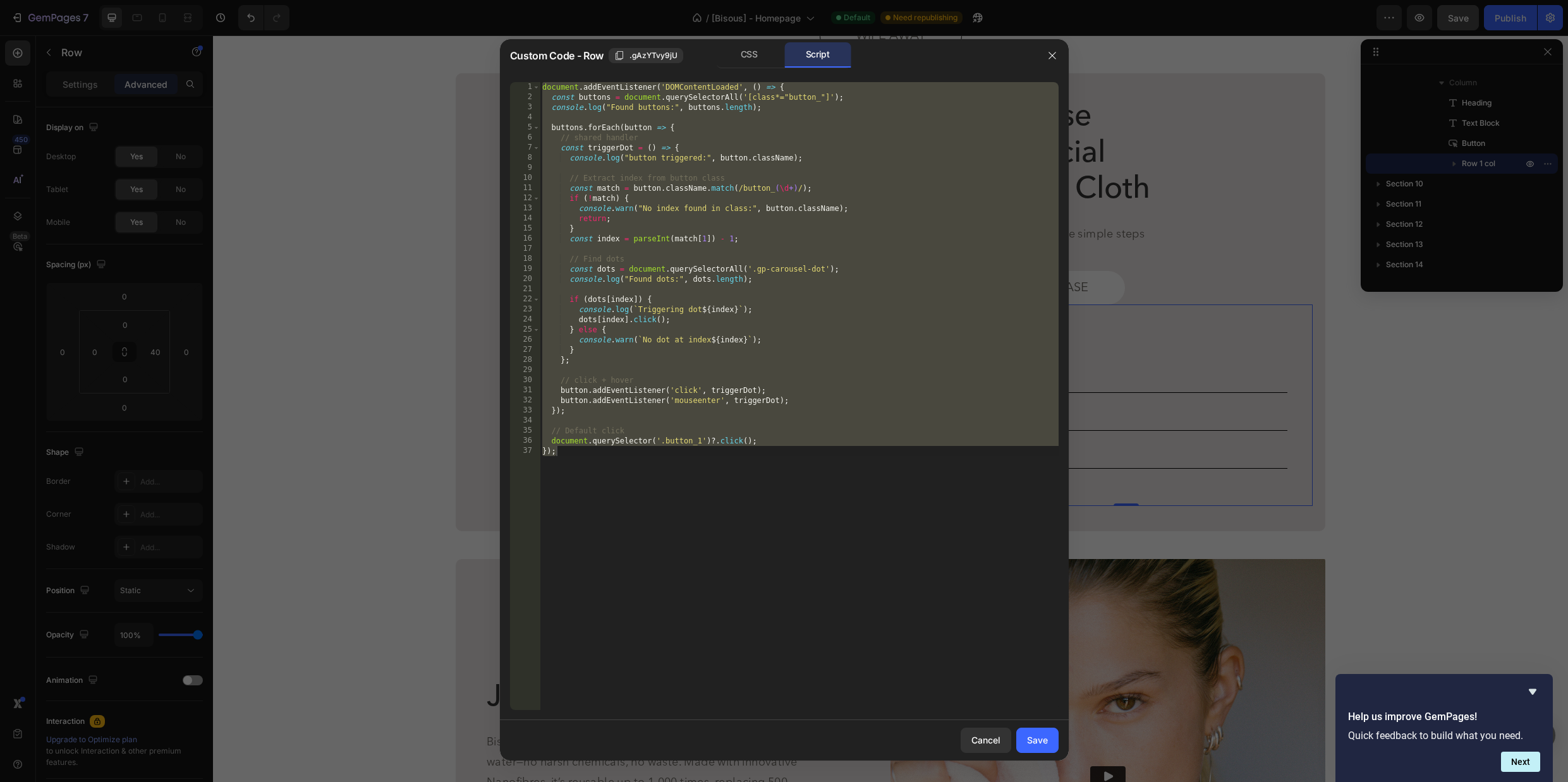
click at [757, 295] on div "document . addEventListener ( 'DOMContentLoaded' , ( ) => { const buttons = doc…" at bounding box center [799, 406] width 519 height 648
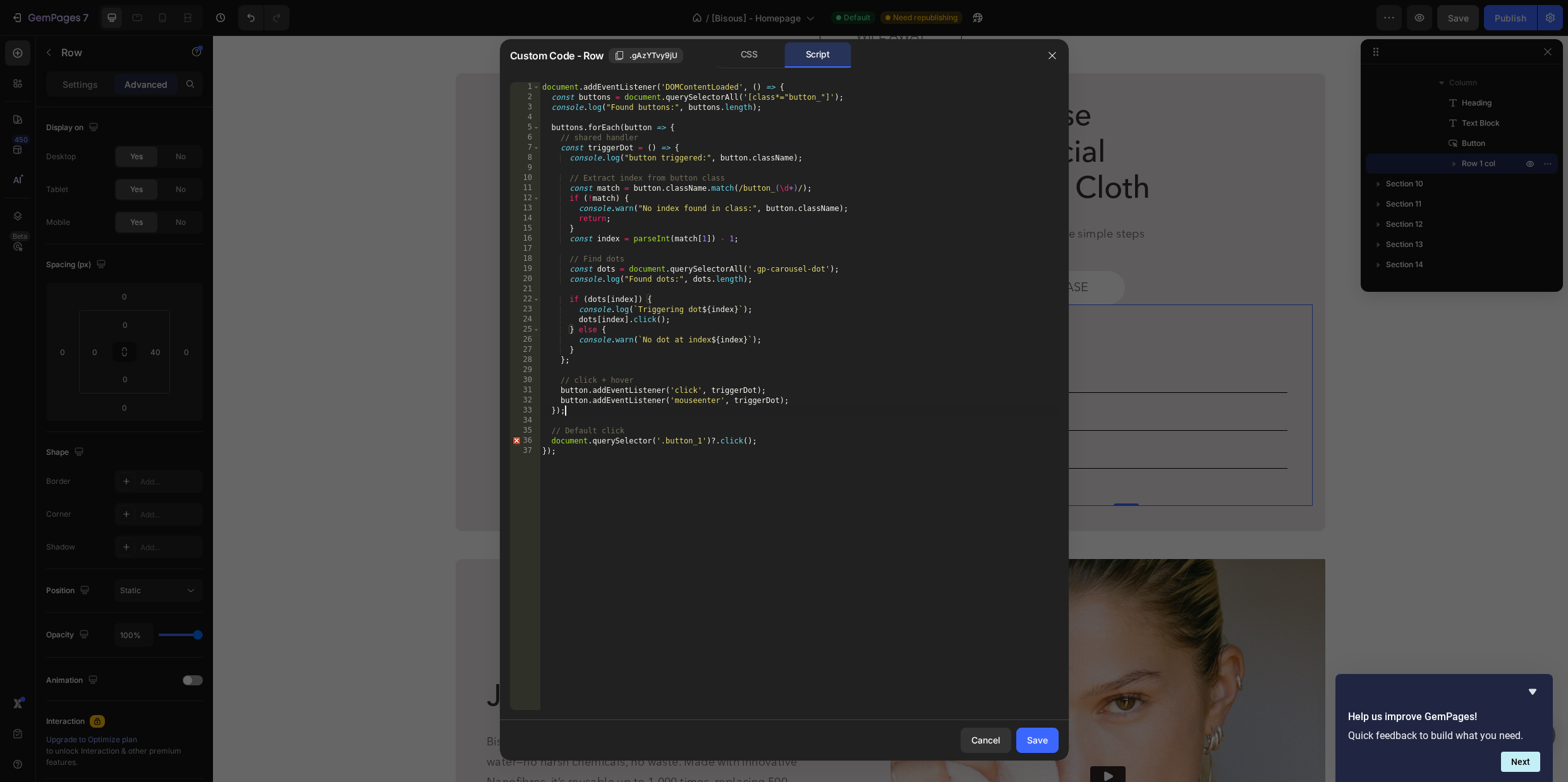
click at [693, 408] on div "document . addEventListener ( 'DOMContentLoaded' , ( ) => { const buttons = doc…" at bounding box center [799, 406] width 519 height 648
click at [615, 476] on div "document . addEventListener ( 'DOMContentLoaded' , ( ) => { const buttons = doc…" at bounding box center [799, 406] width 519 height 648
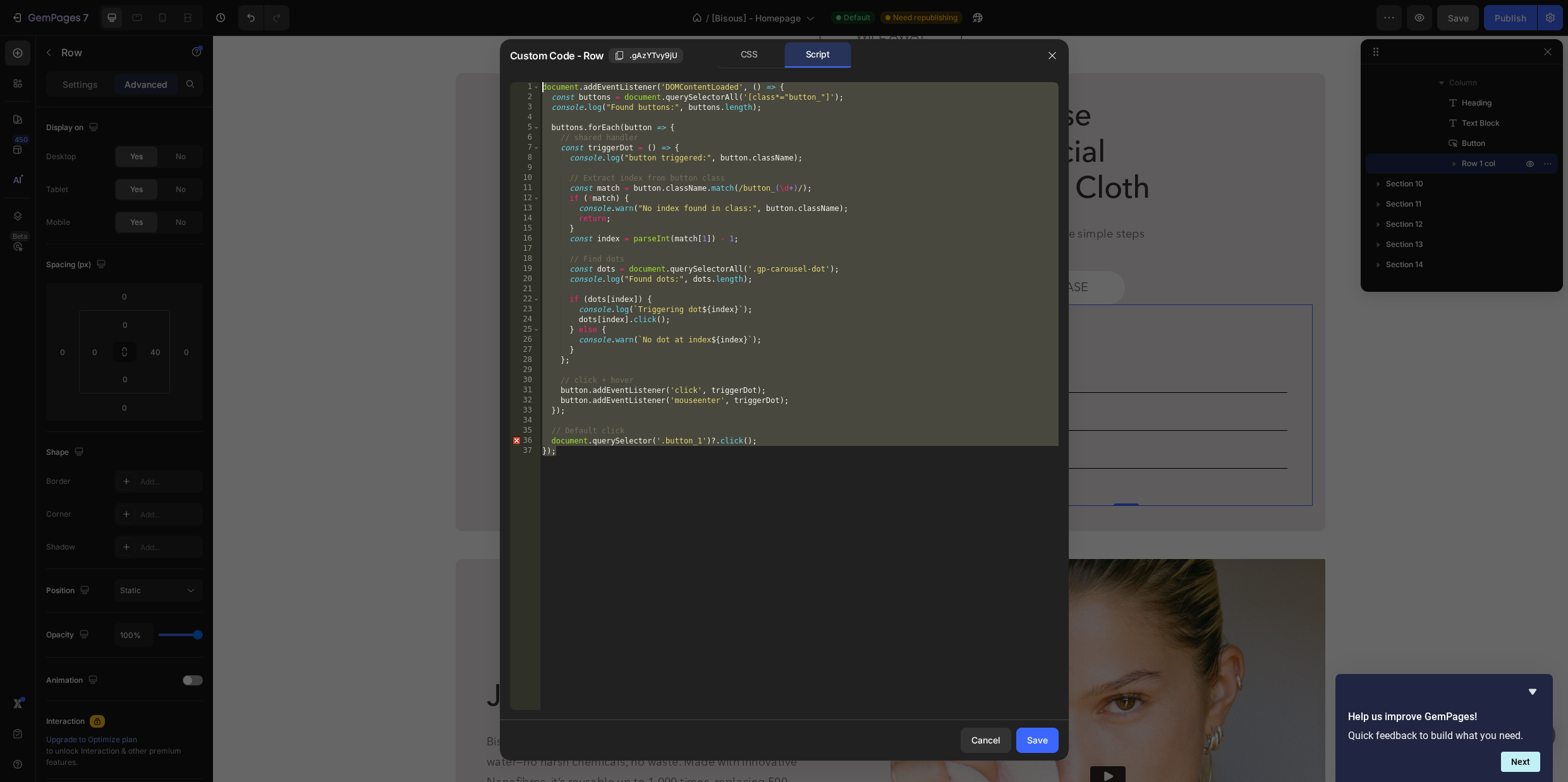
drag, startPoint x: 586, startPoint y: 481, endPoint x: 510, endPoint y: 72, distance: 416.0
click at [510, 72] on div "1 2 3 4 5 6 7 8 9 10 11 12 13 14 15 16 17 18 19 20 21 22 23 24 25 26 27 28 29 3…" at bounding box center [784, 395] width 568 height 648
paste textarea "}"
type textarea "});"
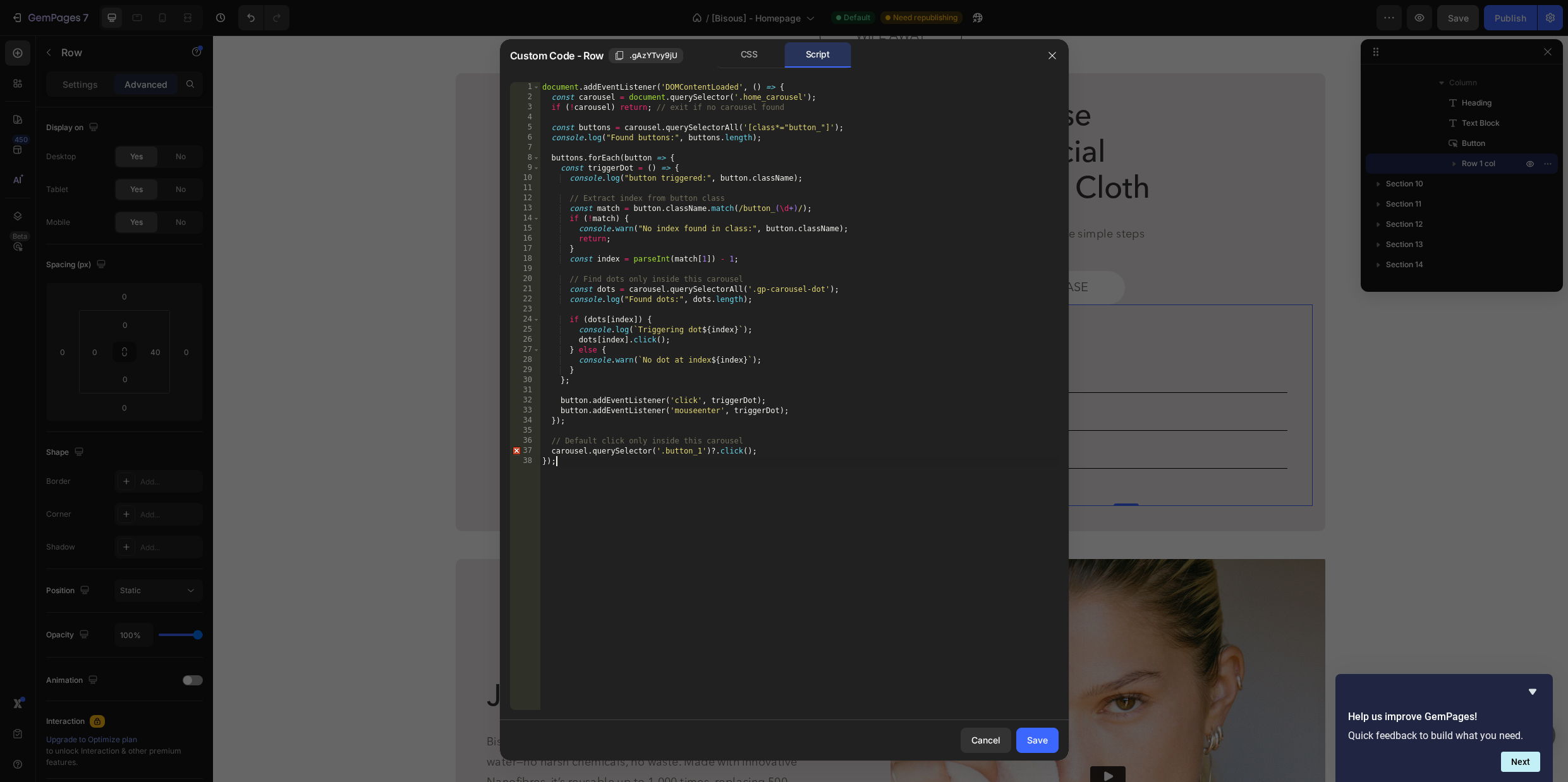
click at [789, 527] on div "document . addEventListener ( 'DOMContentLoaded' , ( ) => { const carousel = do…" at bounding box center [799, 406] width 519 height 648
click at [1038, 734] on div "Save" at bounding box center [1038, 740] width 21 height 13
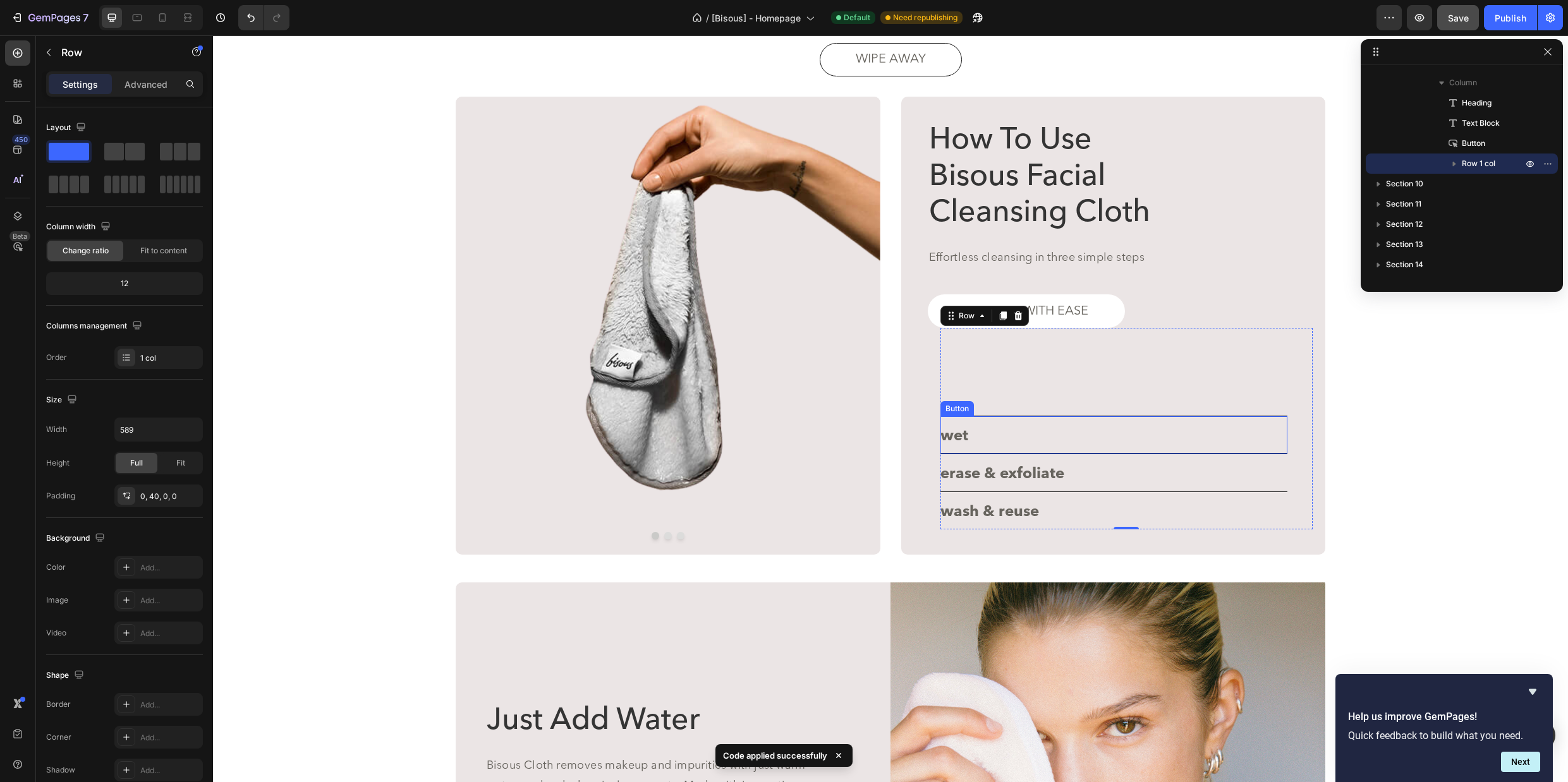
scroll to position [2653, 0]
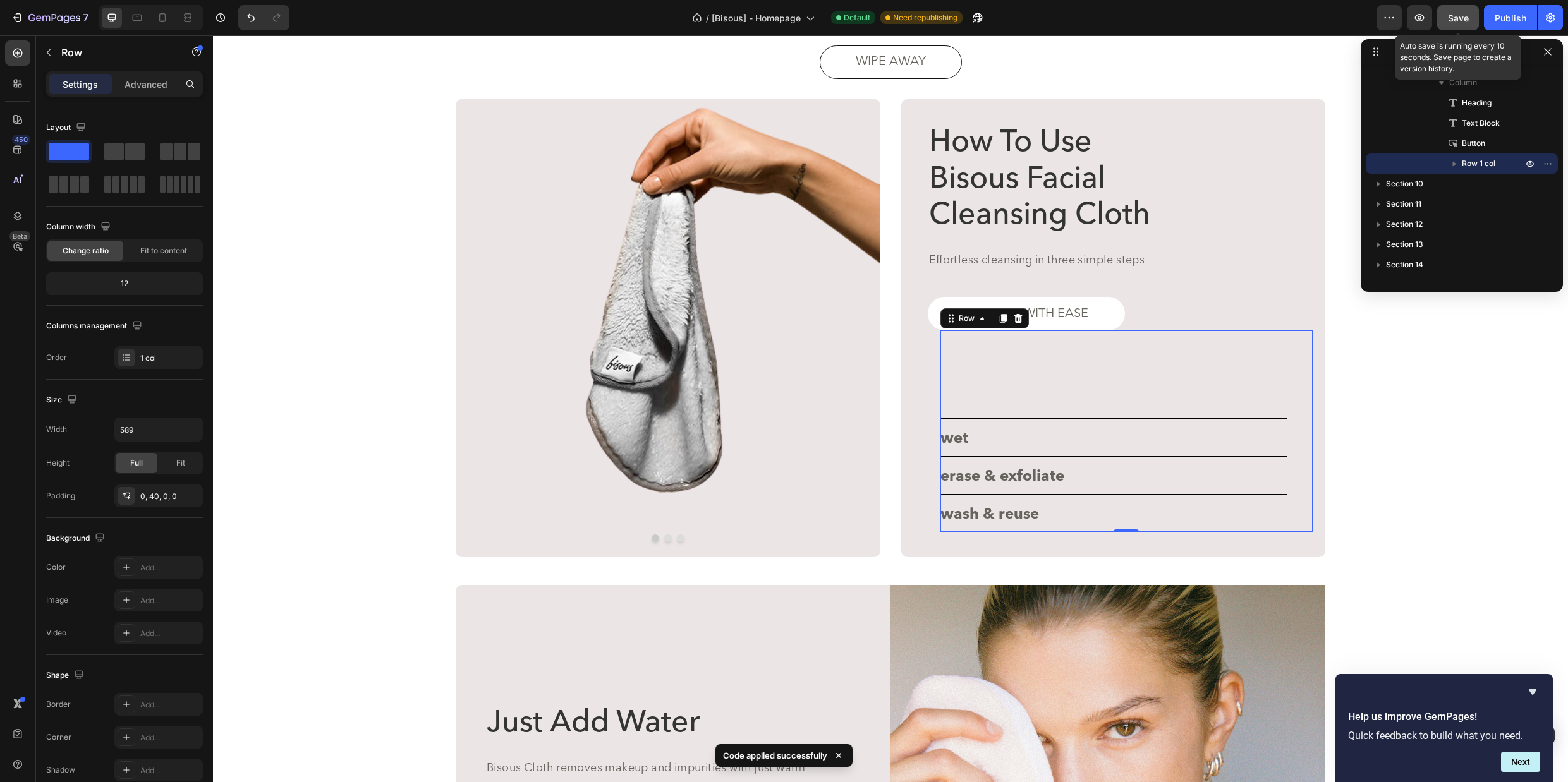
click at [1457, 23] on button "Save" at bounding box center [1458, 17] width 42 height 25
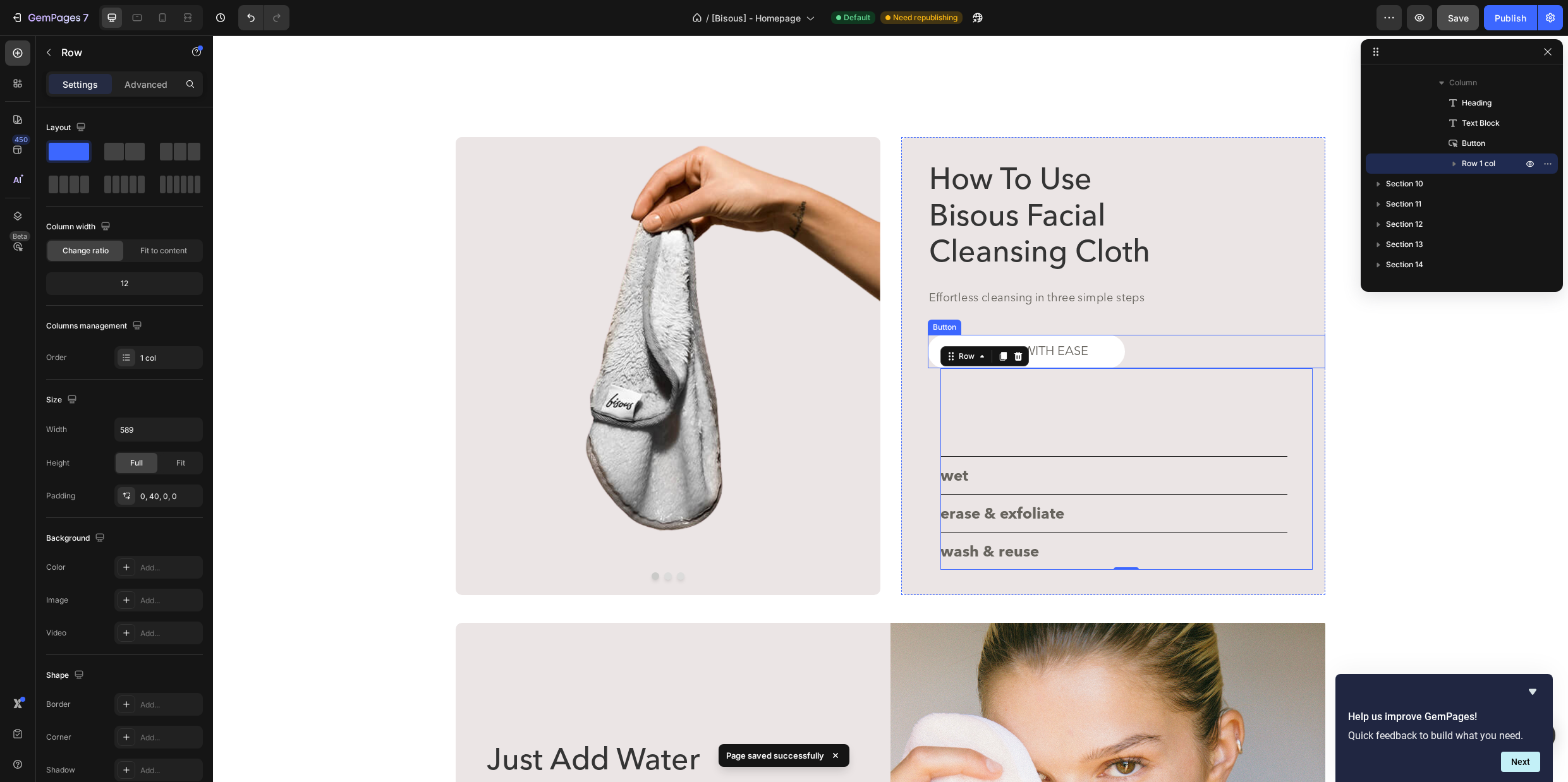
scroll to position [2607, 0]
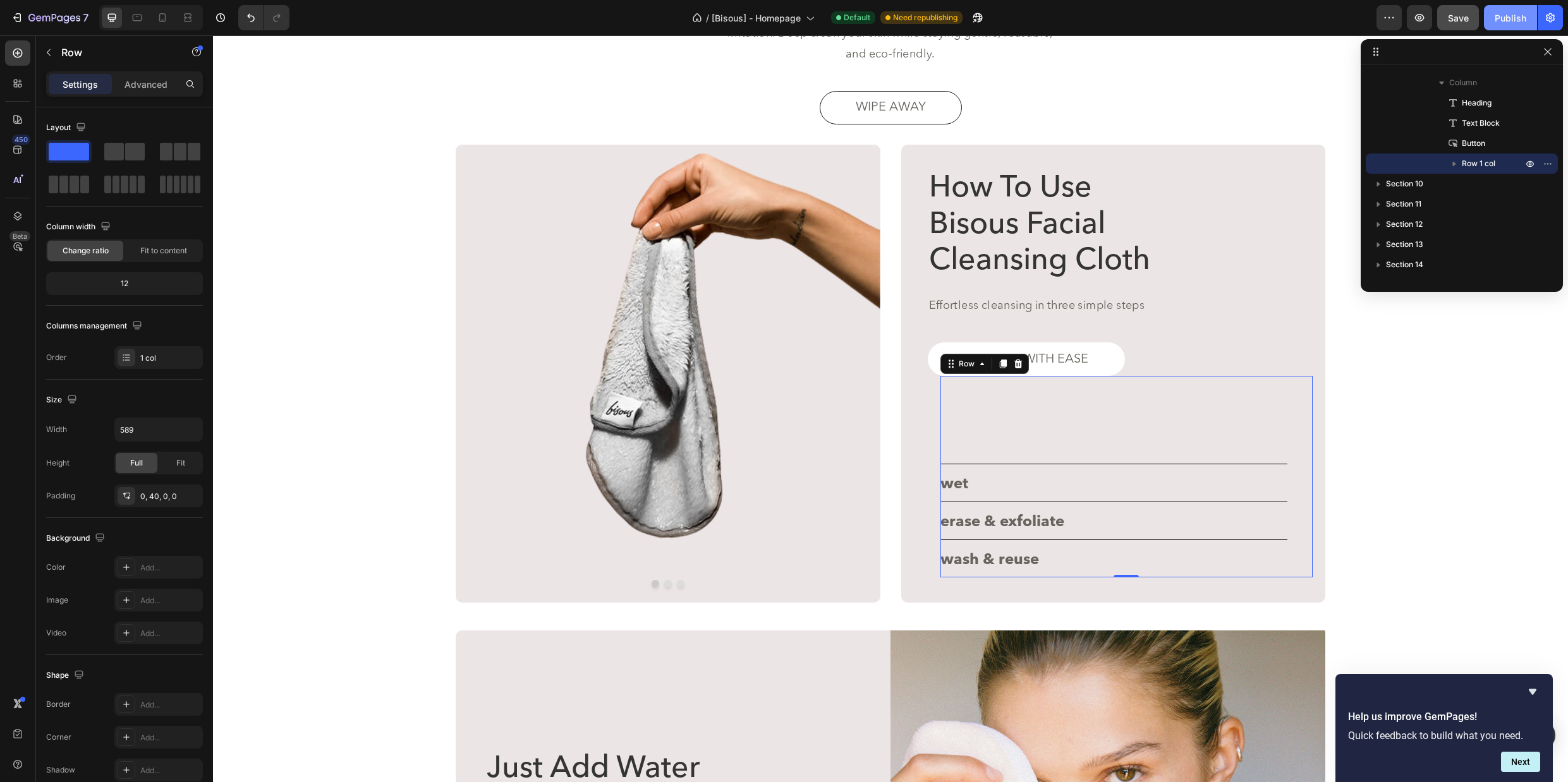
click at [1493, 24] on button "Publish" at bounding box center [1511, 17] width 53 height 25
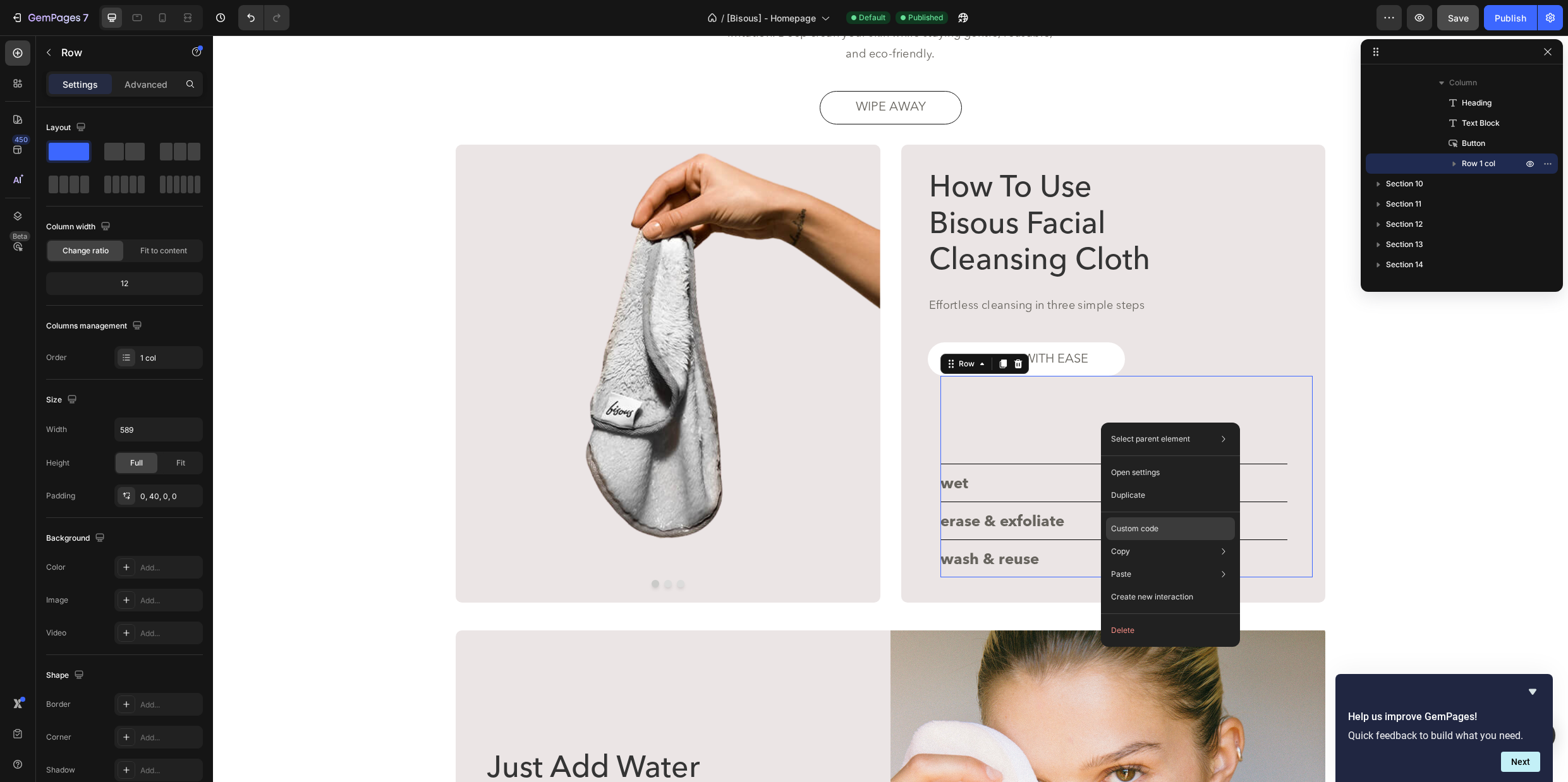
click at [1147, 527] on p "Custom code" at bounding box center [1134, 529] width 48 height 11
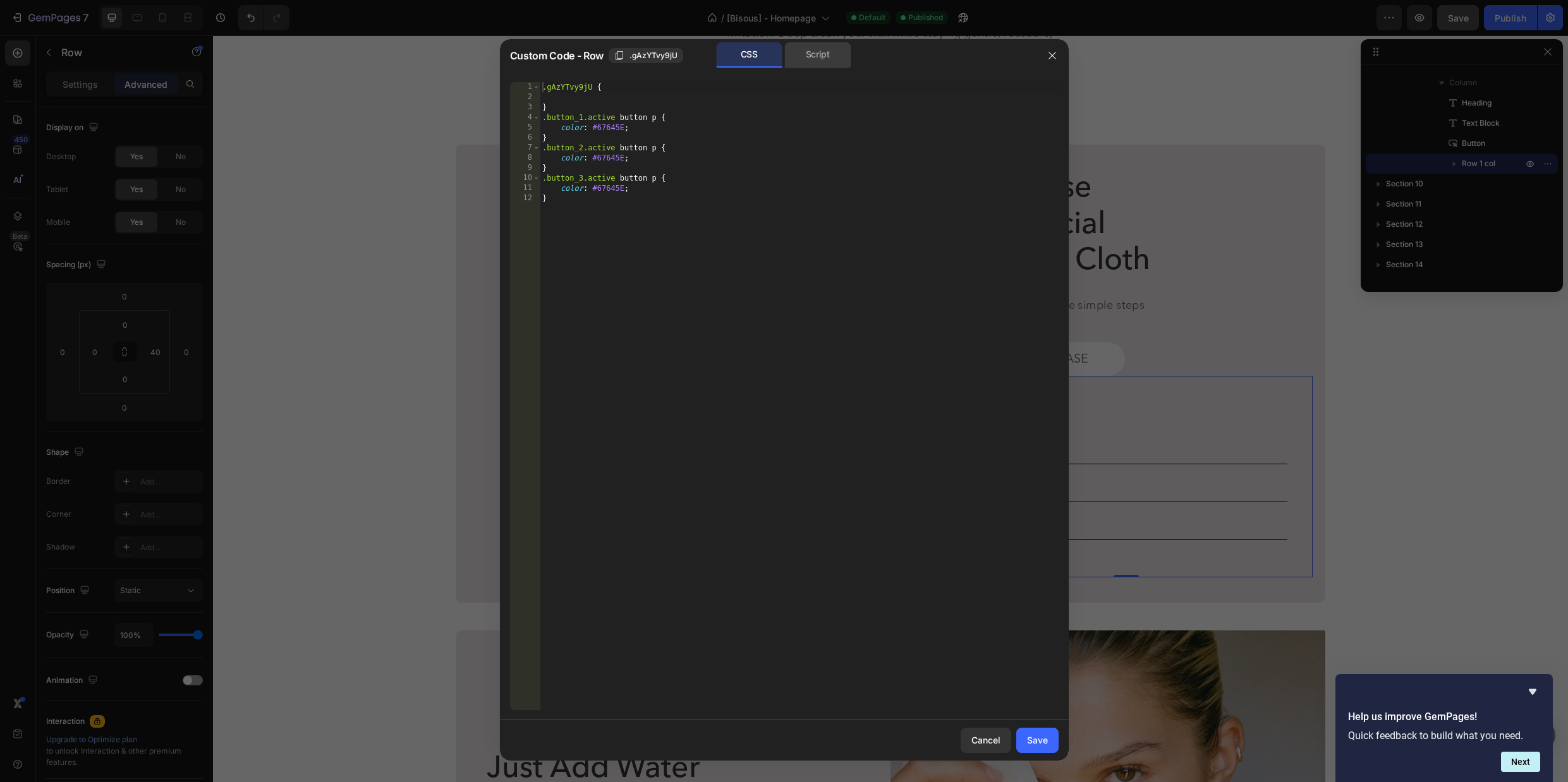
click at [816, 56] on div "Script" at bounding box center [818, 54] width 66 height 25
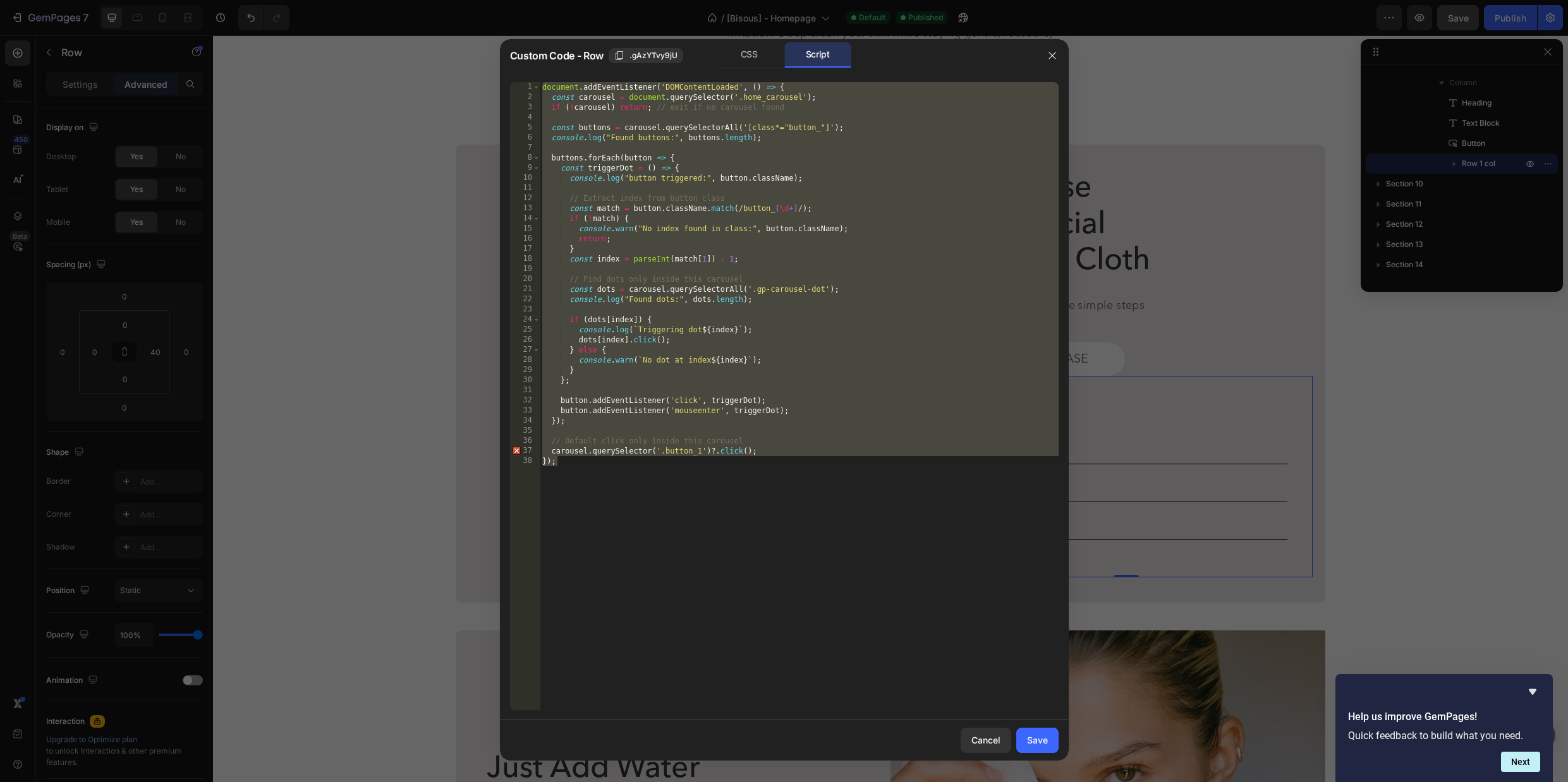
click at [845, 170] on div "document . addEventListener ( 'DOMContentLoaded' , ( ) => { const carousel = do…" at bounding box center [799, 406] width 519 height 648
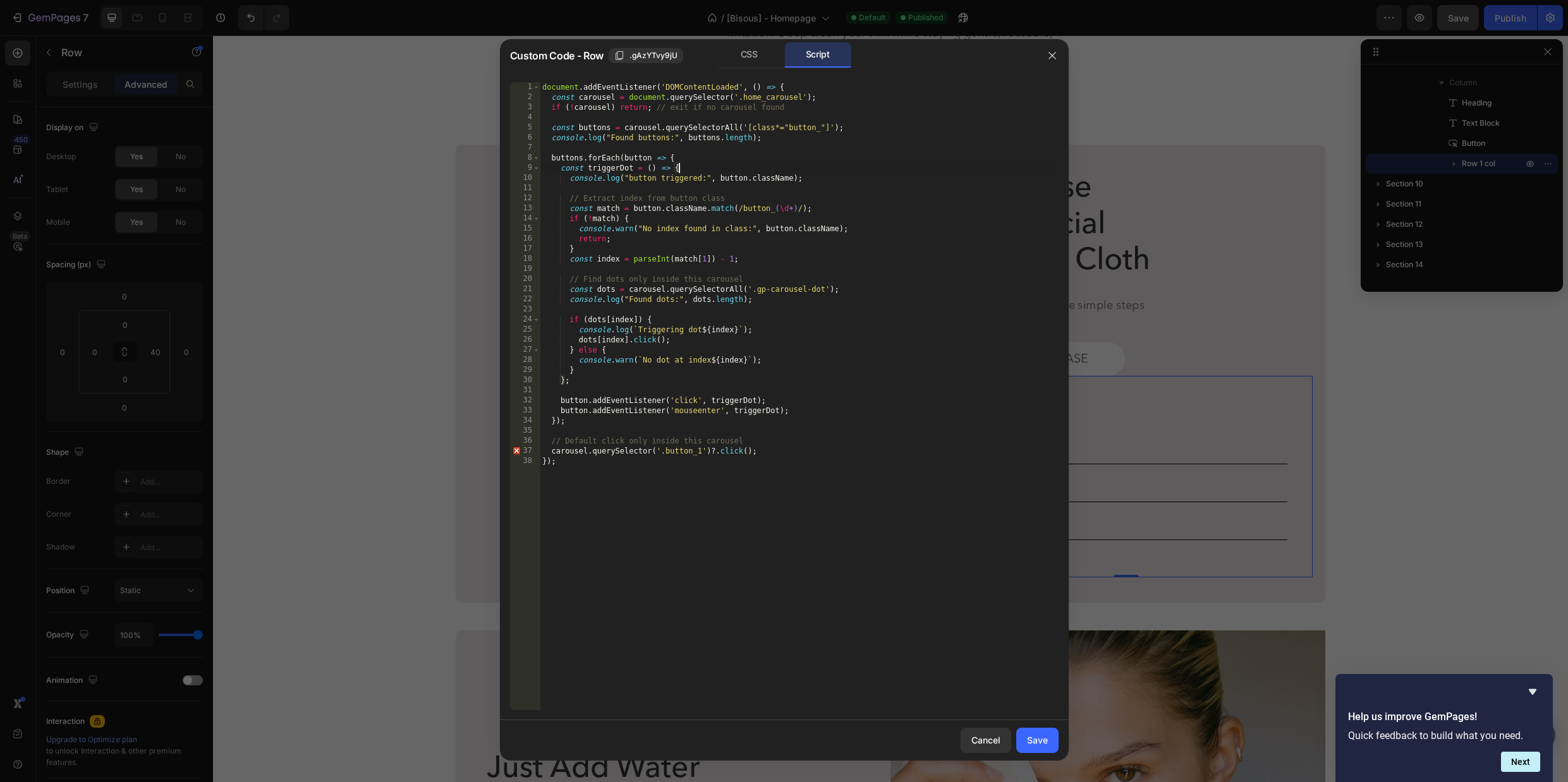
click at [597, 123] on div "document . addEventListener ( 'DOMContentLoaded' , ( ) => { const carousel = do…" at bounding box center [799, 406] width 519 height 648
click at [594, 94] on div "document . addEventListener ( 'DOMContentLoaded' , ( ) => { const carousel = do…" at bounding box center [799, 406] width 519 height 648
click at [769, 100] on div "document . addEventListener ( 'DOMContentLoaded' , ( ) => { const carousel = do…" at bounding box center [799, 406] width 519 height 648
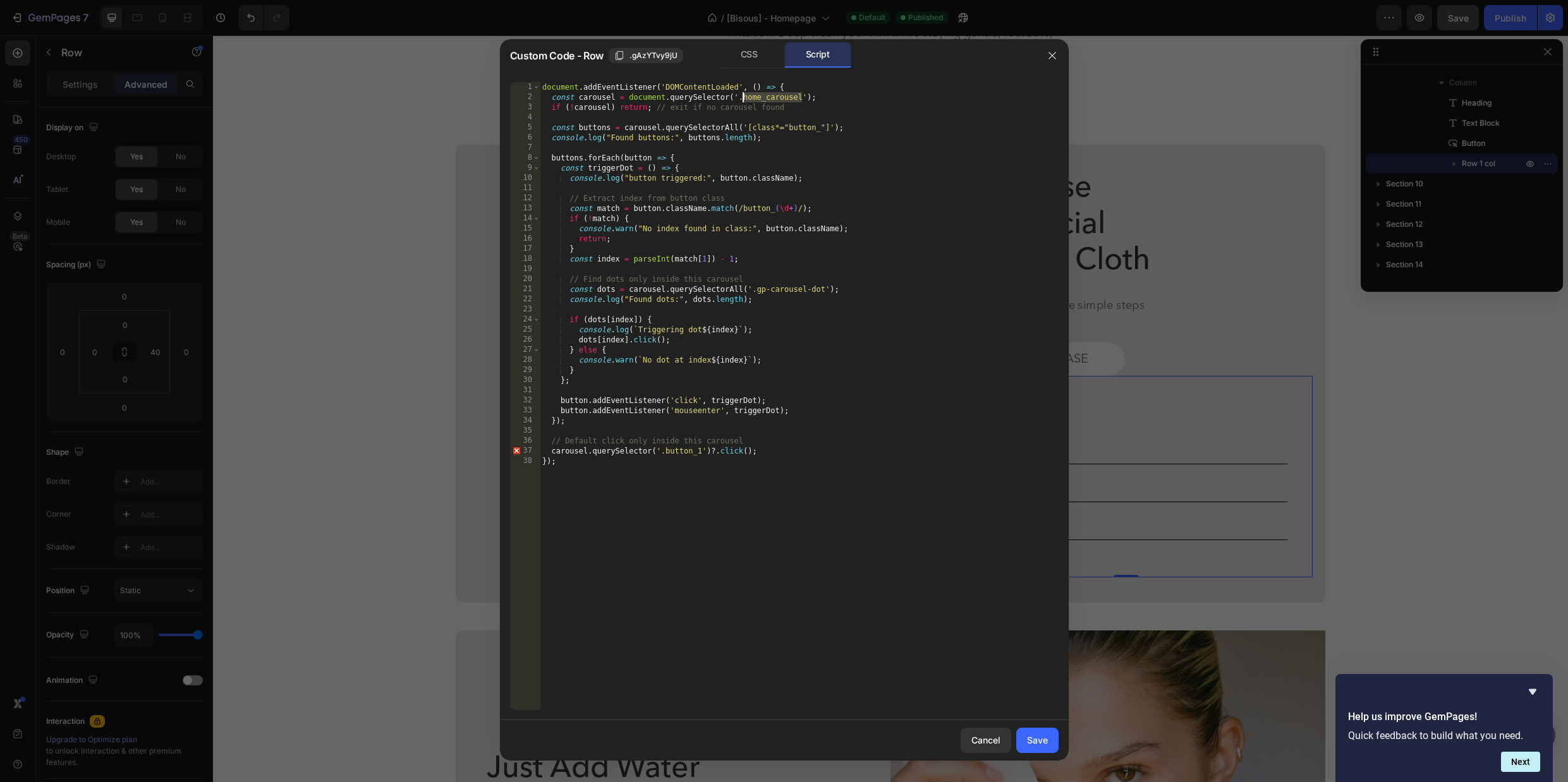
type textarea "const carousel = document.querySelector('.home_carousel');"
click at [846, 101] on div "document . addEventListener ( 'DOMContentLoaded' , ( ) => { const carousel = do…" at bounding box center [799, 406] width 519 height 648
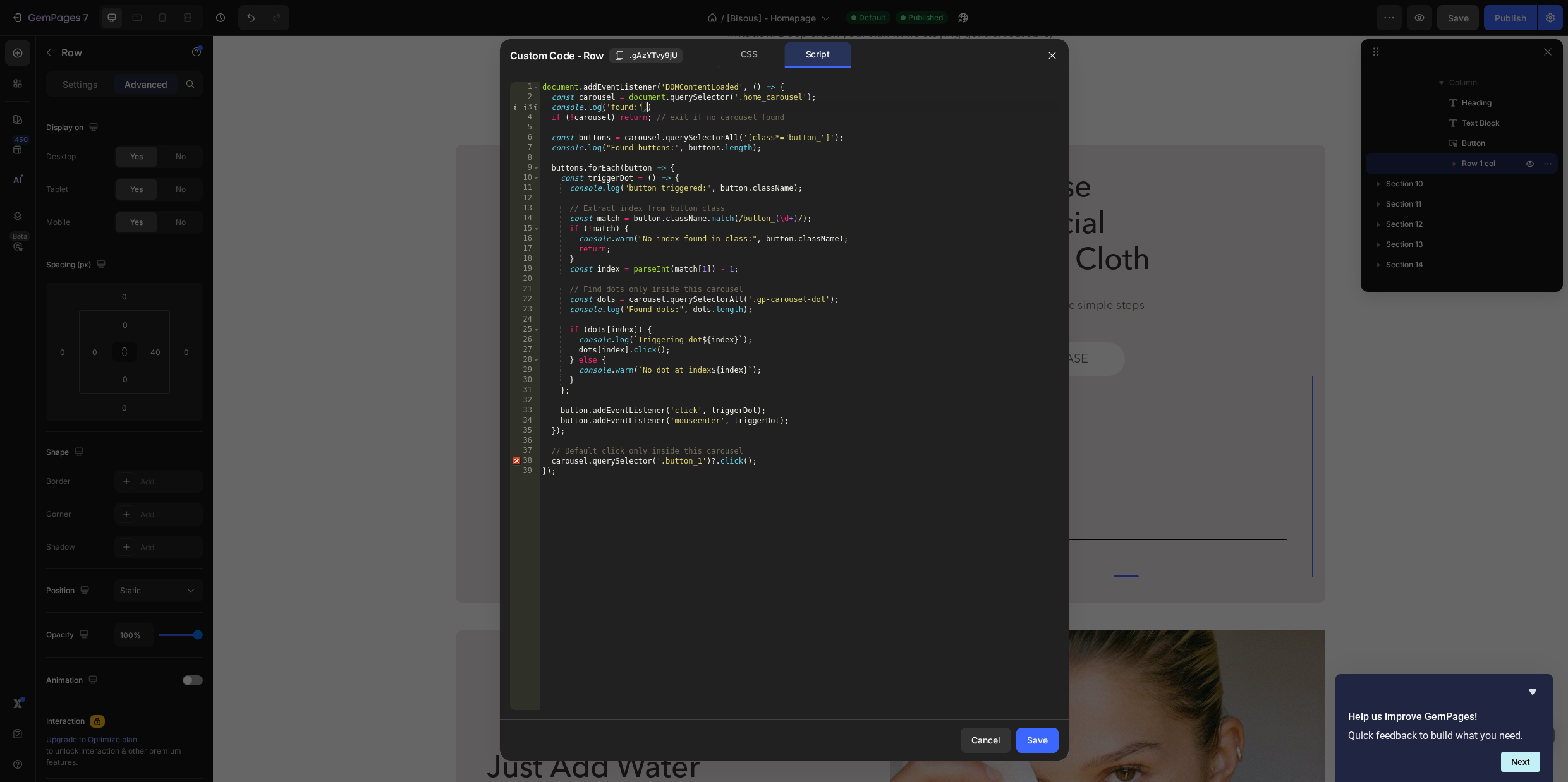
scroll to position [0, 9]
paste textarea "home_carousel"
type textarea "console.log('found:', carousel);"
click at [1039, 736] on div "Save" at bounding box center [1038, 740] width 21 height 13
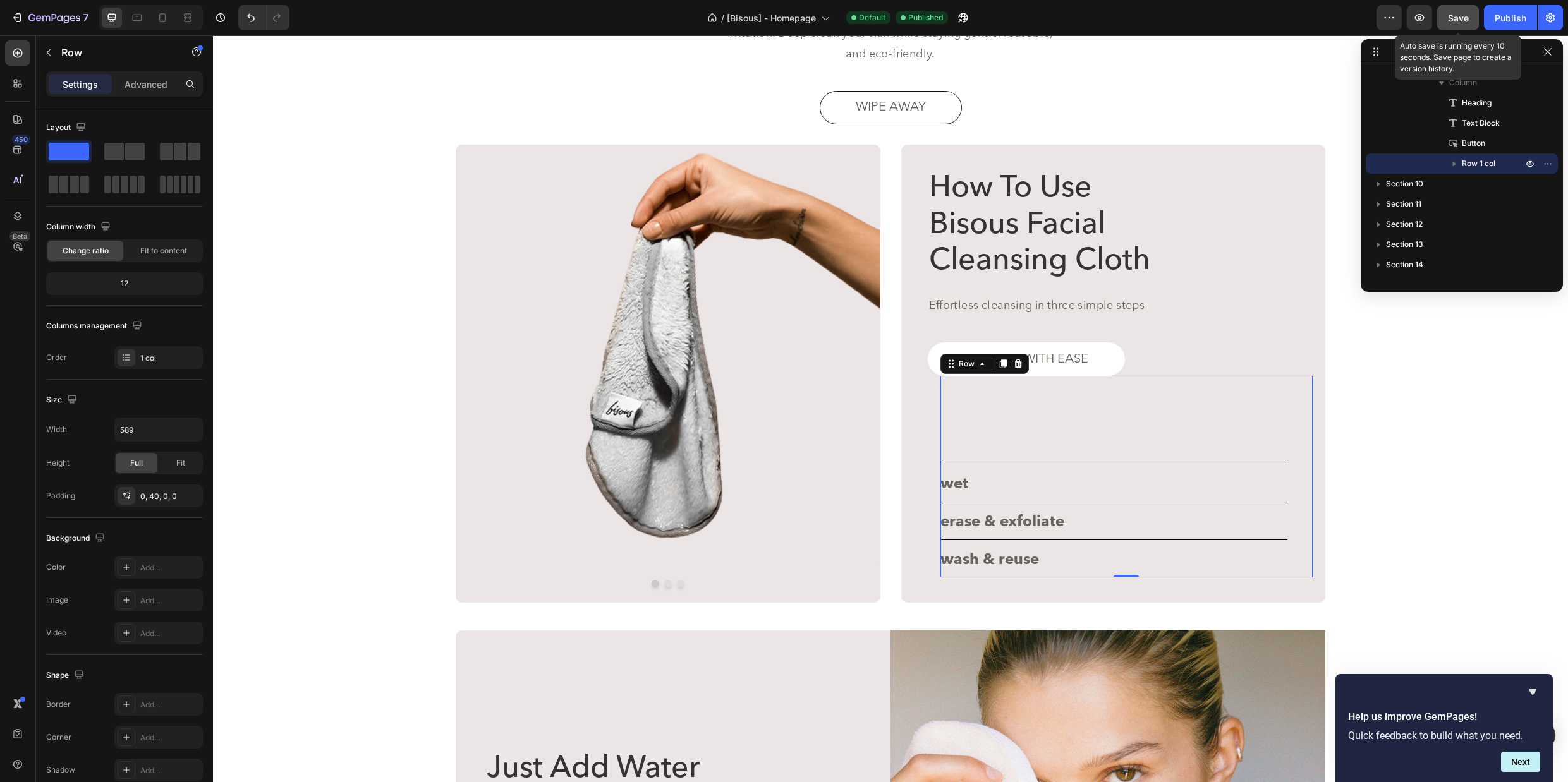
click at [1457, 19] on span "Save" at bounding box center [1458, 18] width 21 height 10
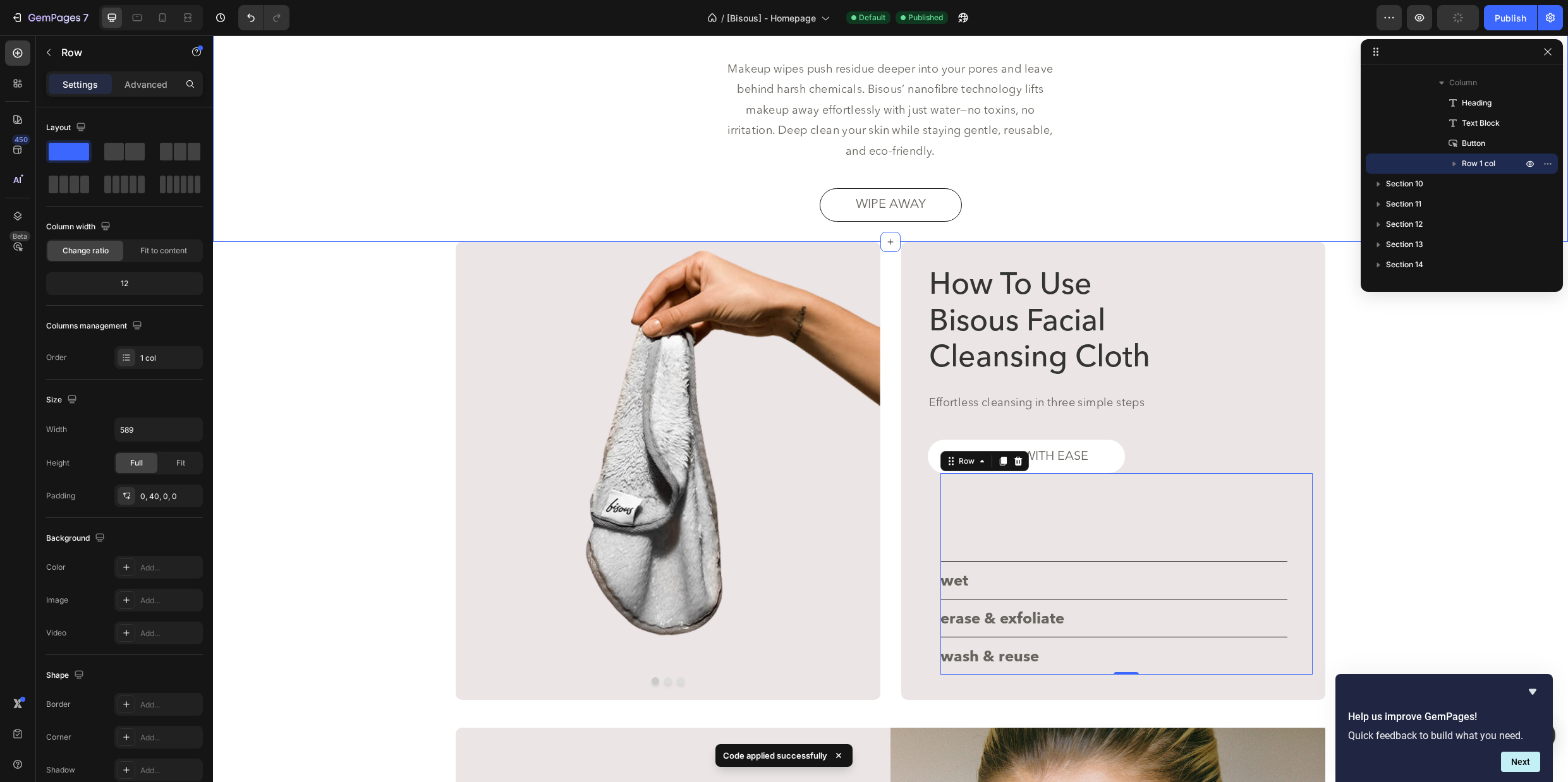
scroll to position [2522, 0]
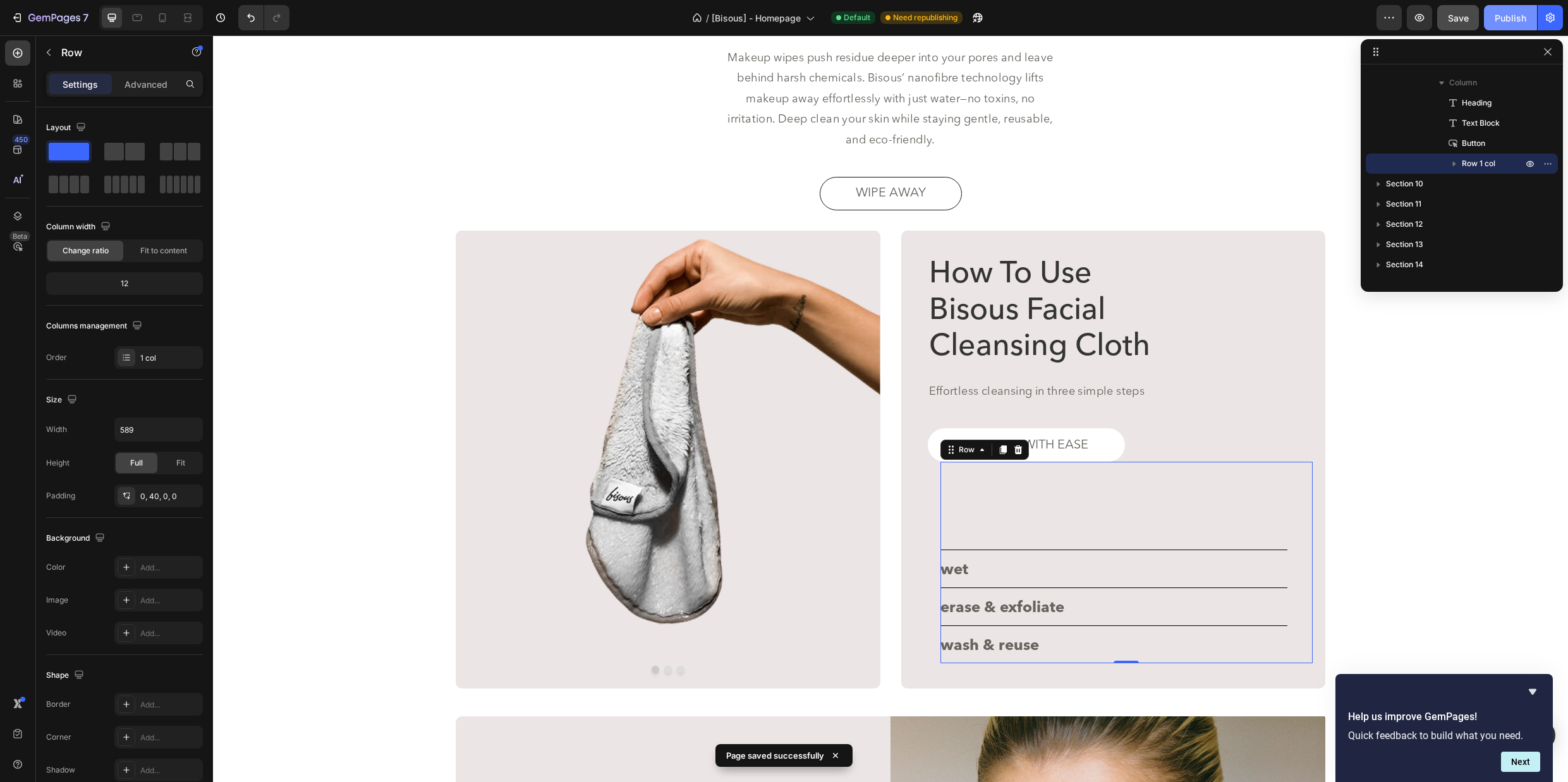
click at [1505, 22] on div "Publish" at bounding box center [1510, 18] width 31 height 13
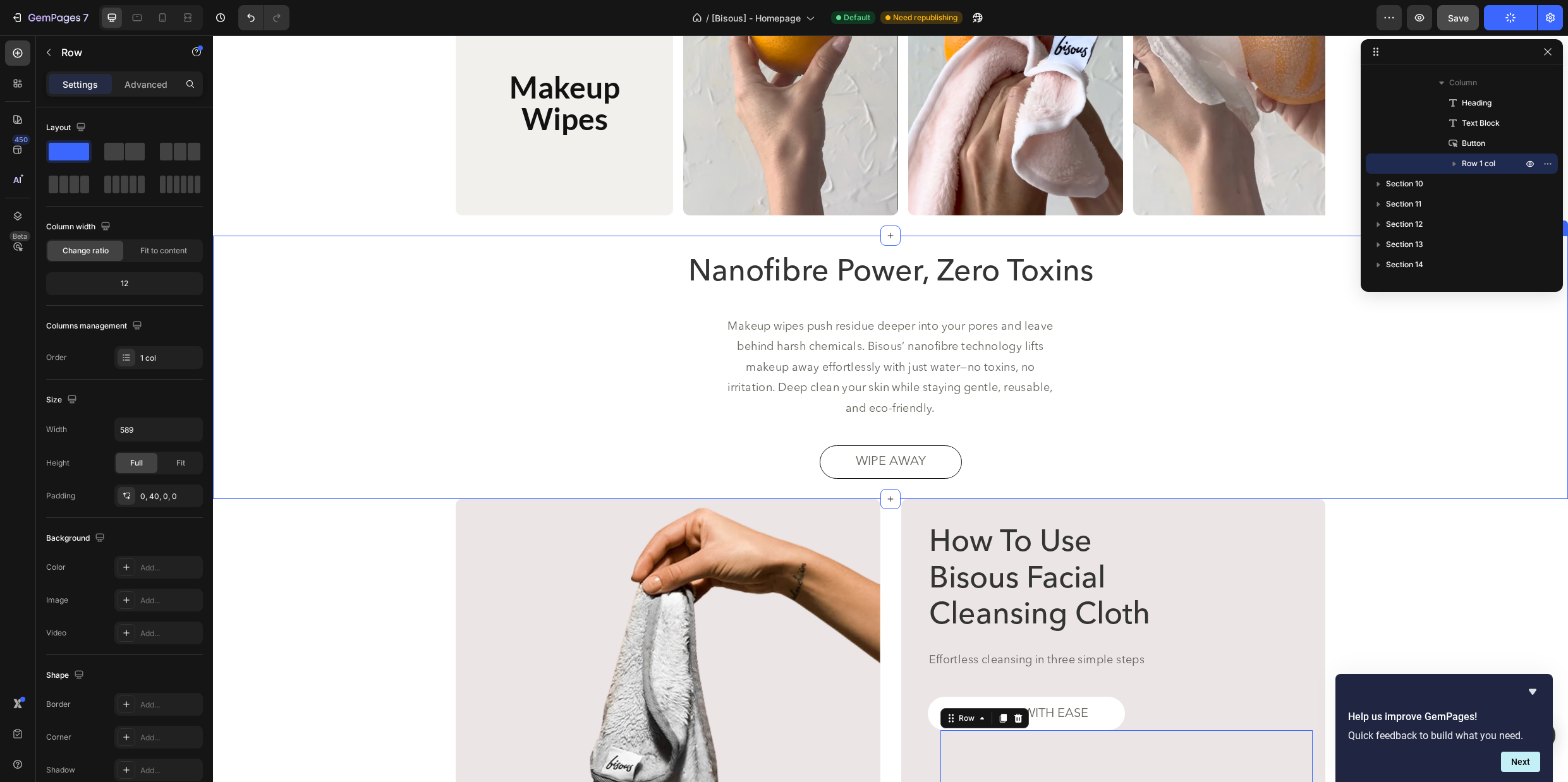
scroll to position [2587, 0]
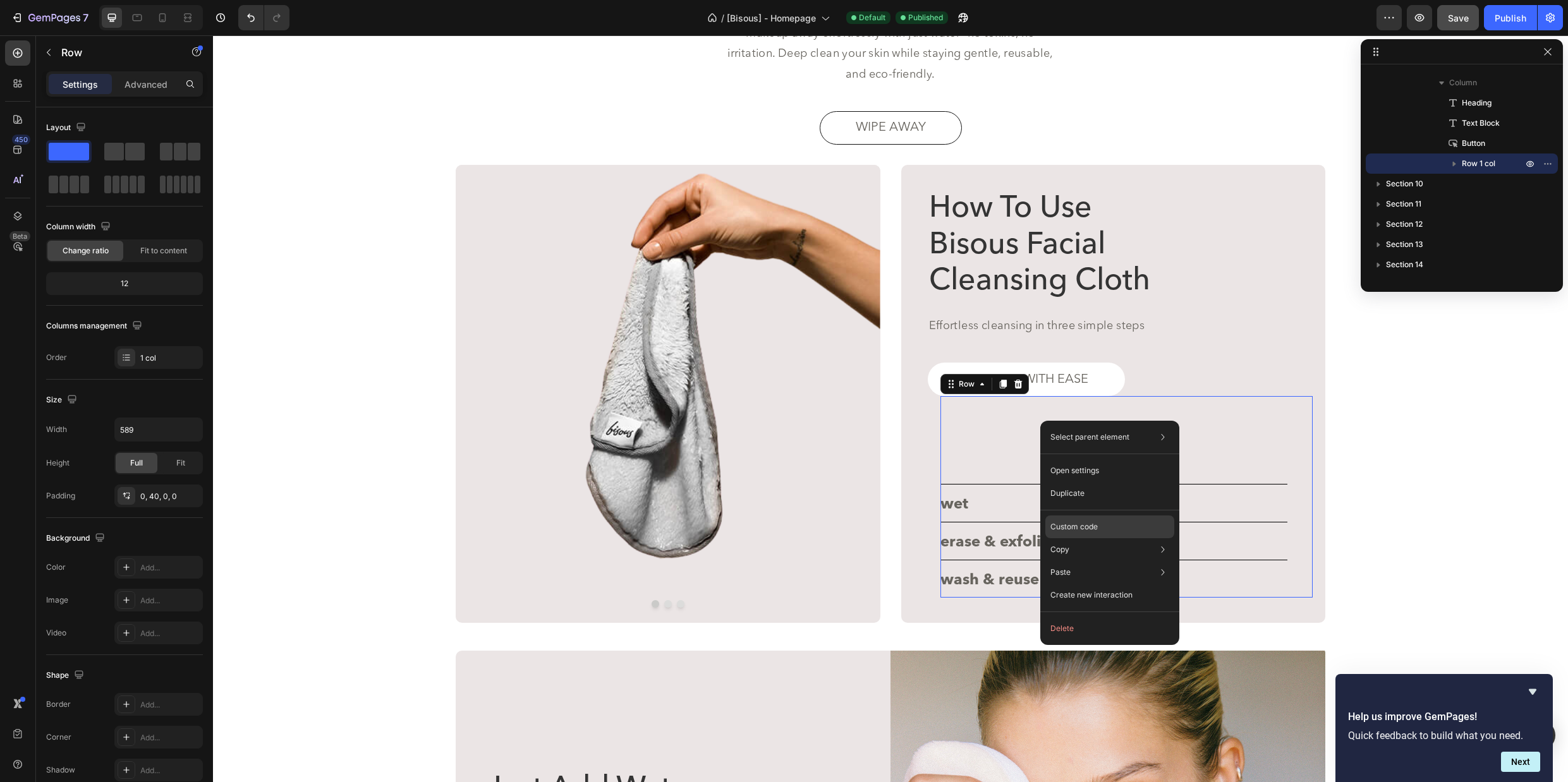
click at [1073, 521] on p "Custom code" at bounding box center [1074, 527] width 48 height 11
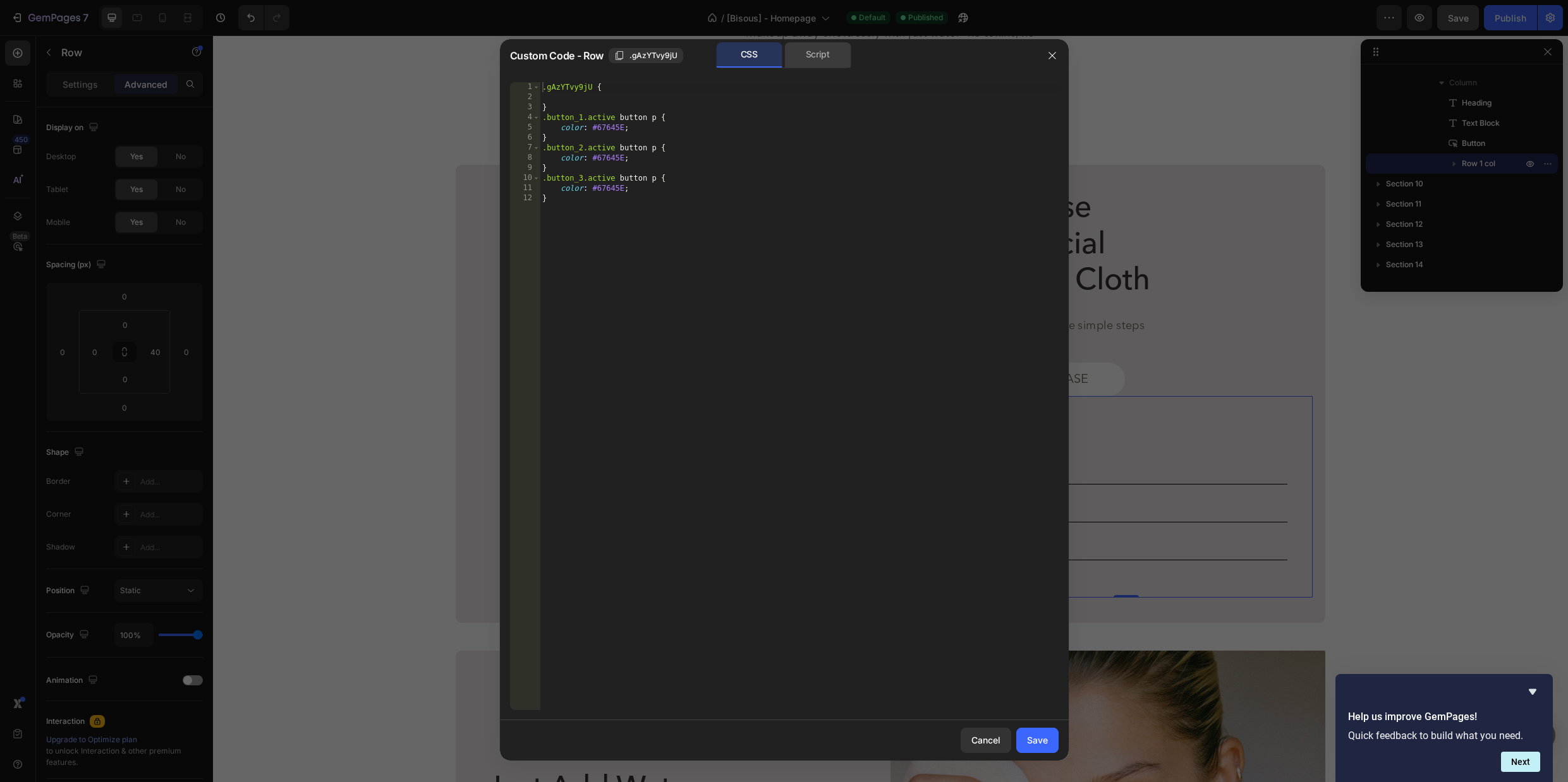
click at [827, 51] on div "Script" at bounding box center [818, 54] width 66 height 25
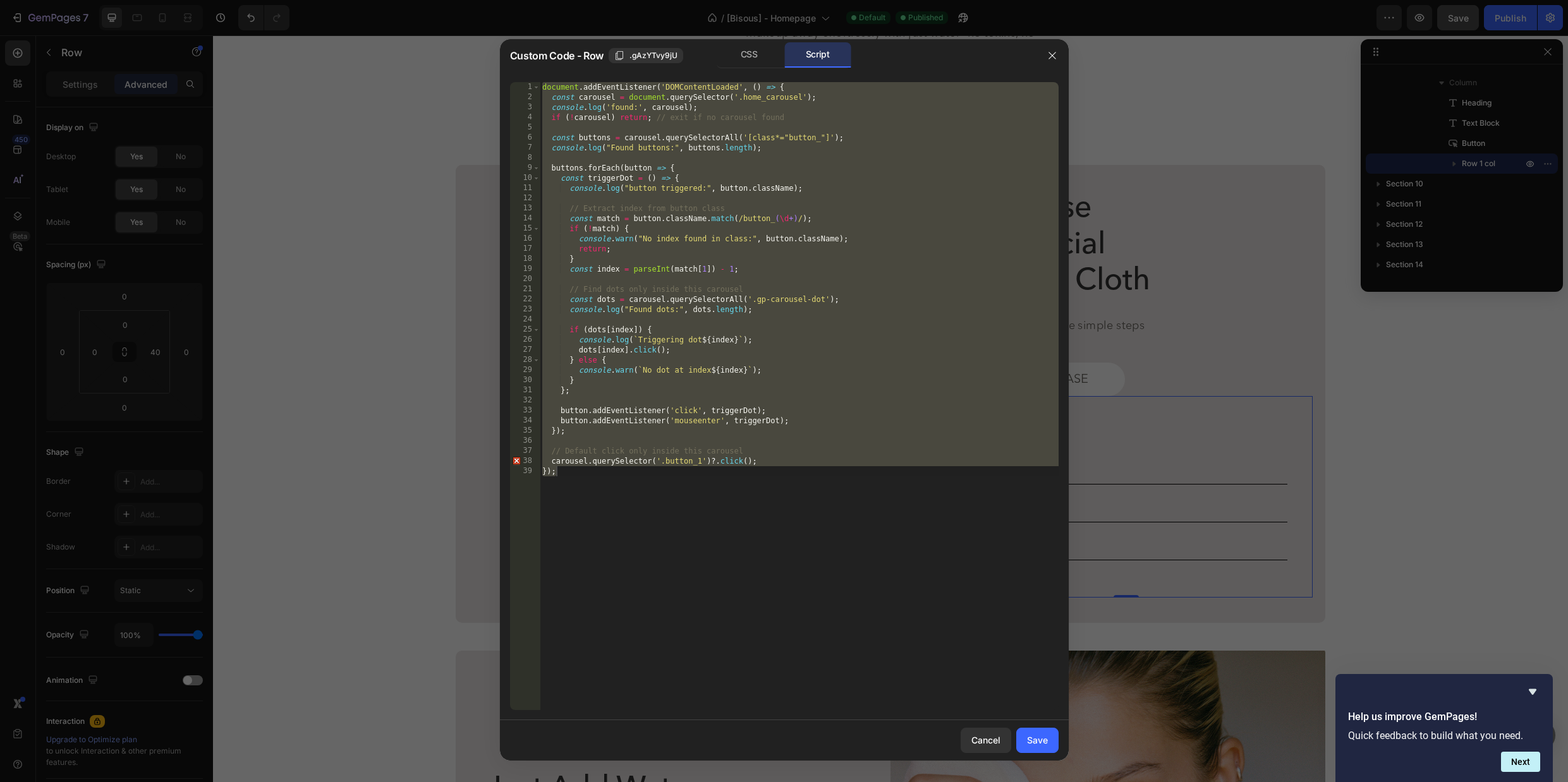
click at [740, 95] on div "document . addEventListener ( 'DOMContentLoaded' , ( ) => { const carousel = do…" at bounding box center [799, 406] width 519 height 648
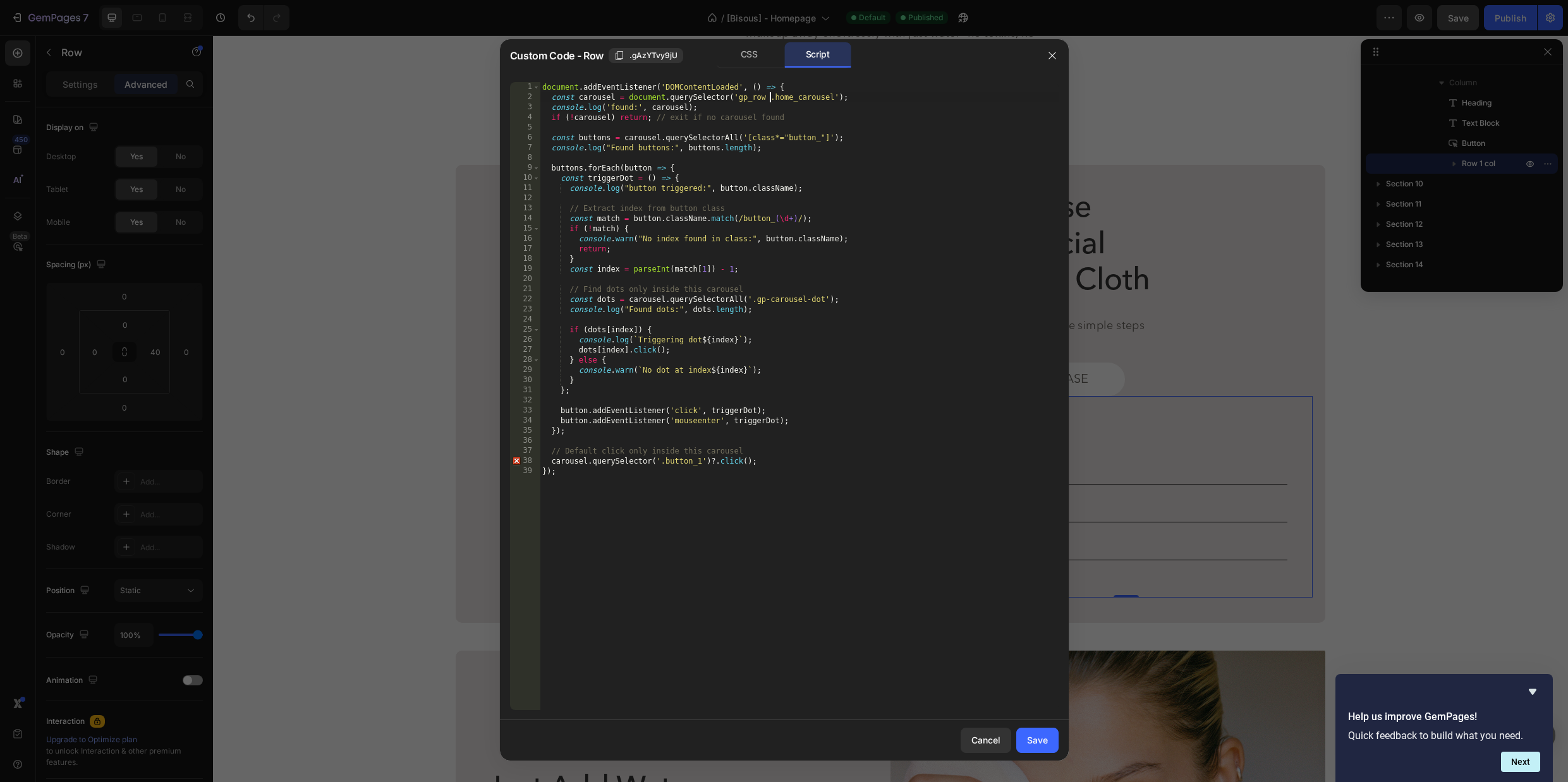
scroll to position [0, 19]
type textarea "const carousel = document.querySelector('gp_row .home_carousel');"
click at [1039, 739] on div "Save" at bounding box center [1038, 740] width 21 height 13
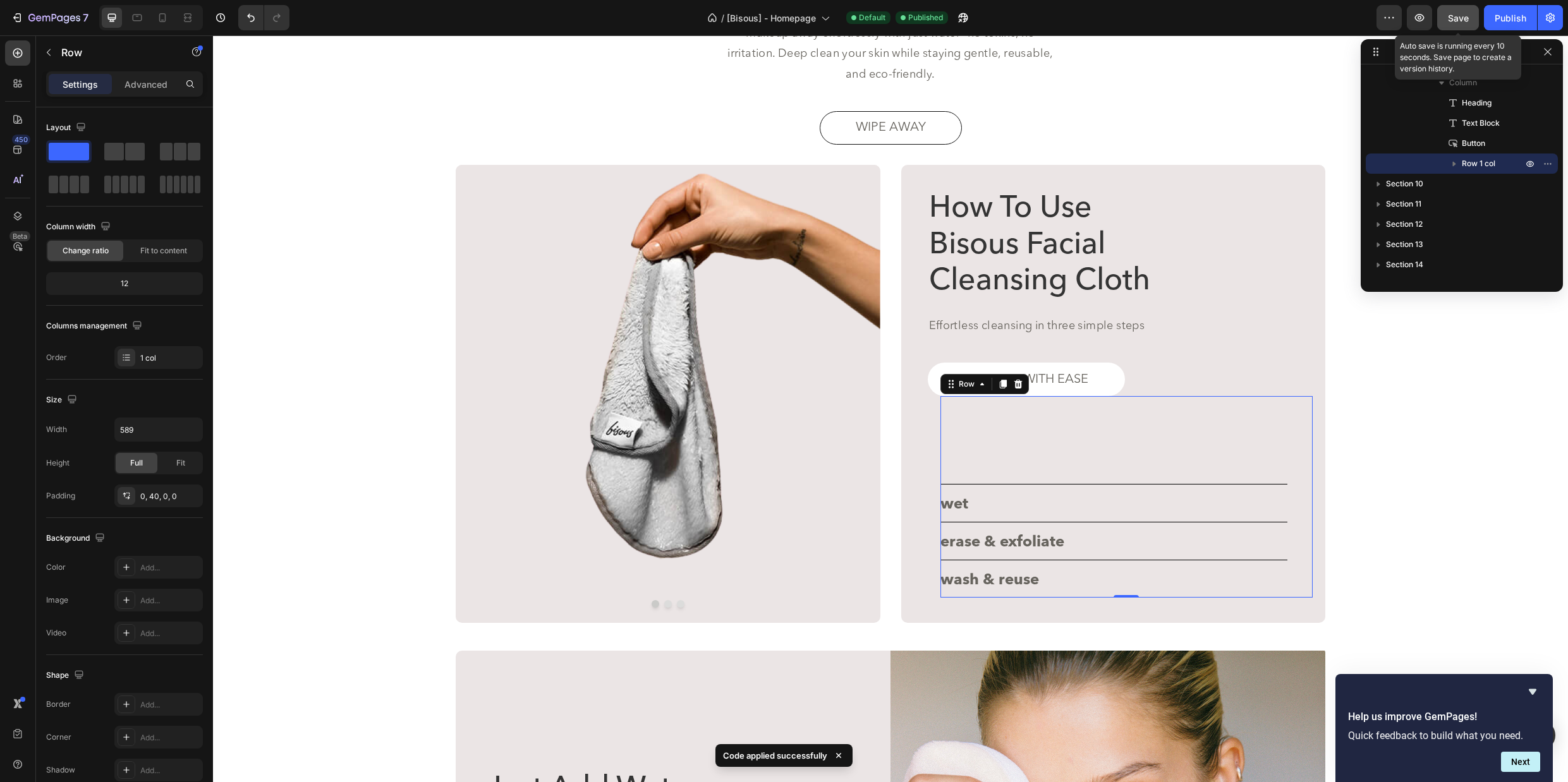
click at [1457, 19] on span "Save" at bounding box center [1458, 18] width 21 height 10
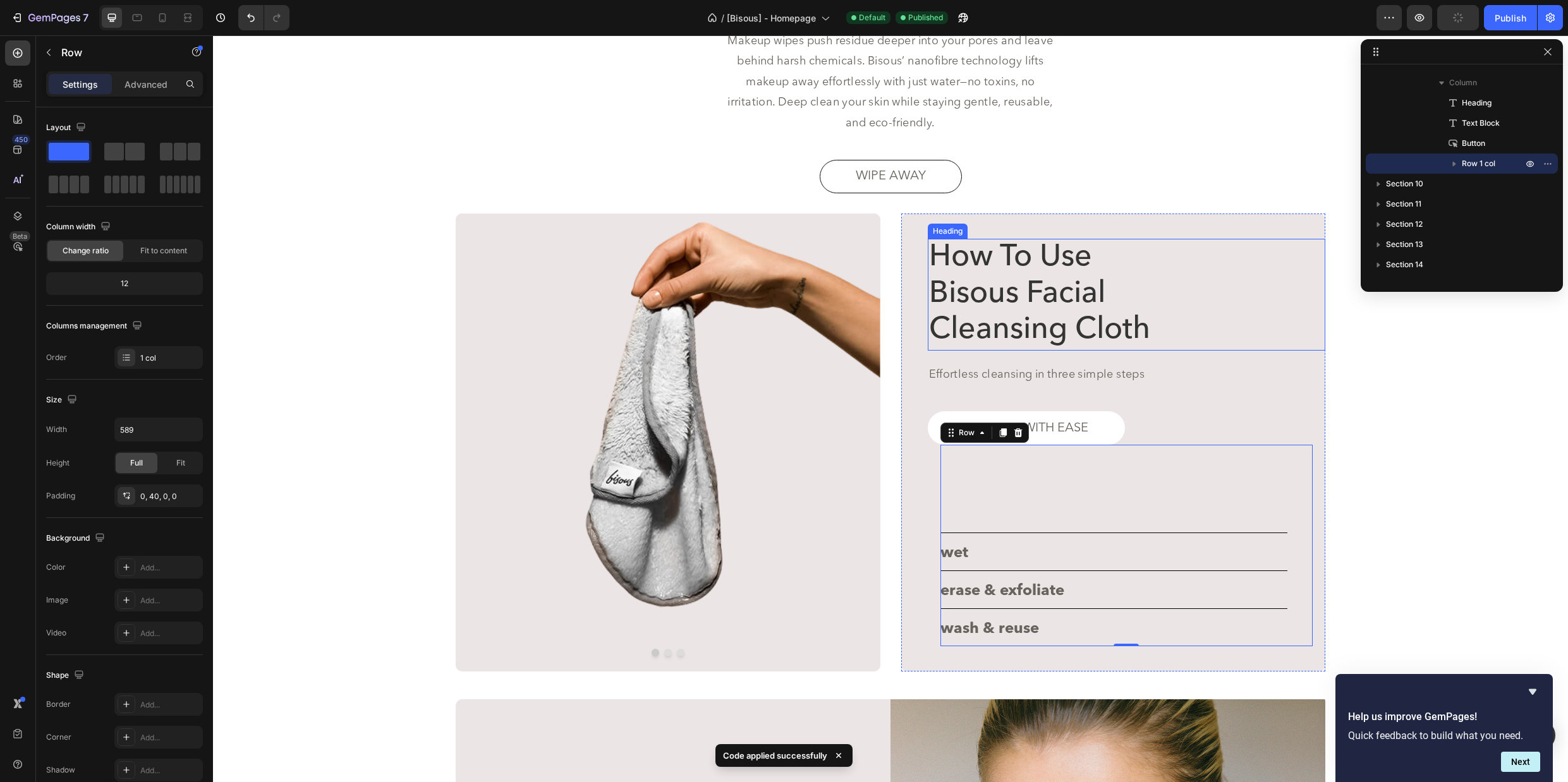
scroll to position [2538, 0]
click at [1504, 17] on div "Publish" at bounding box center [1510, 18] width 31 height 13
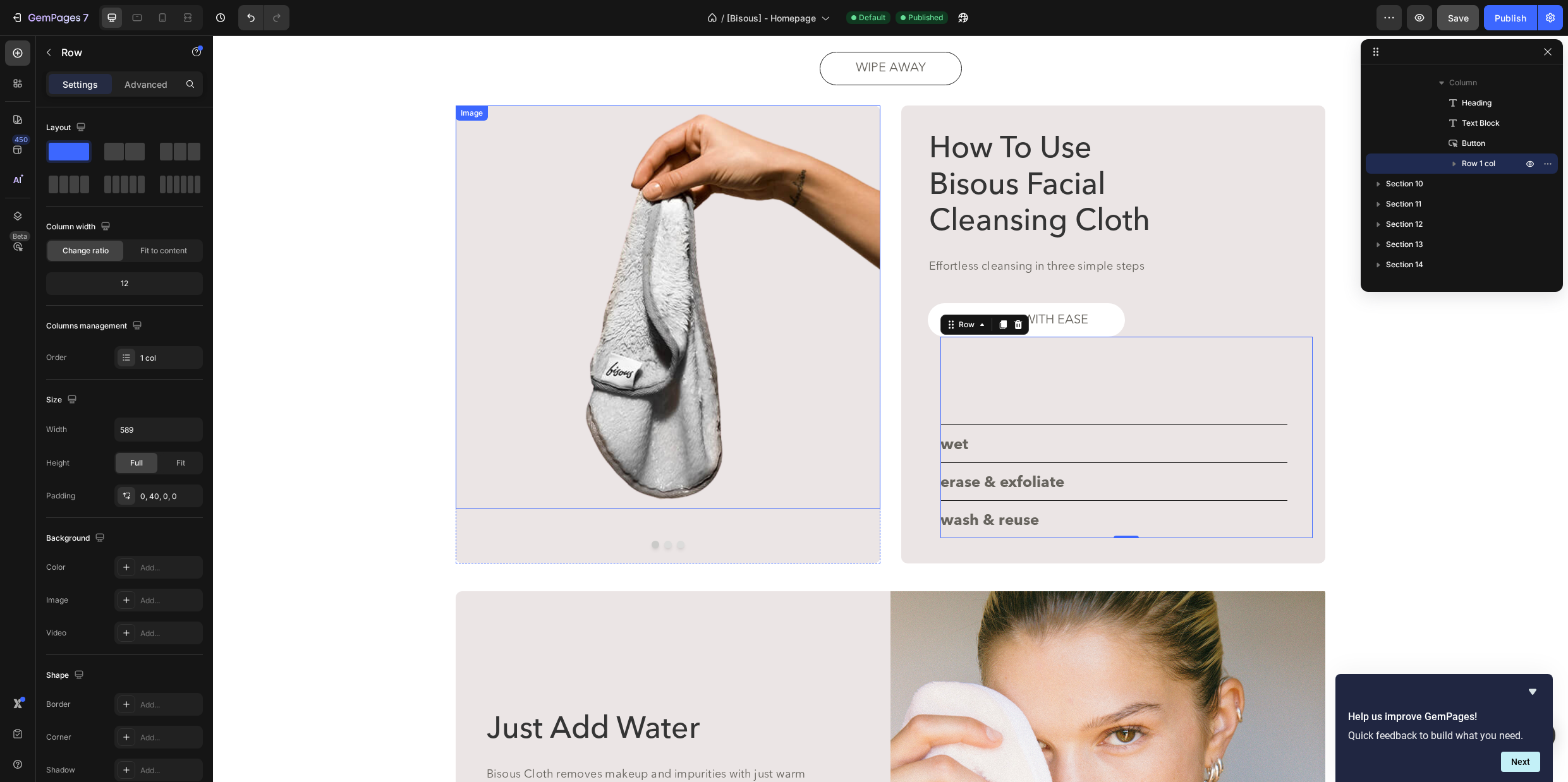
scroll to position [2652, 0]
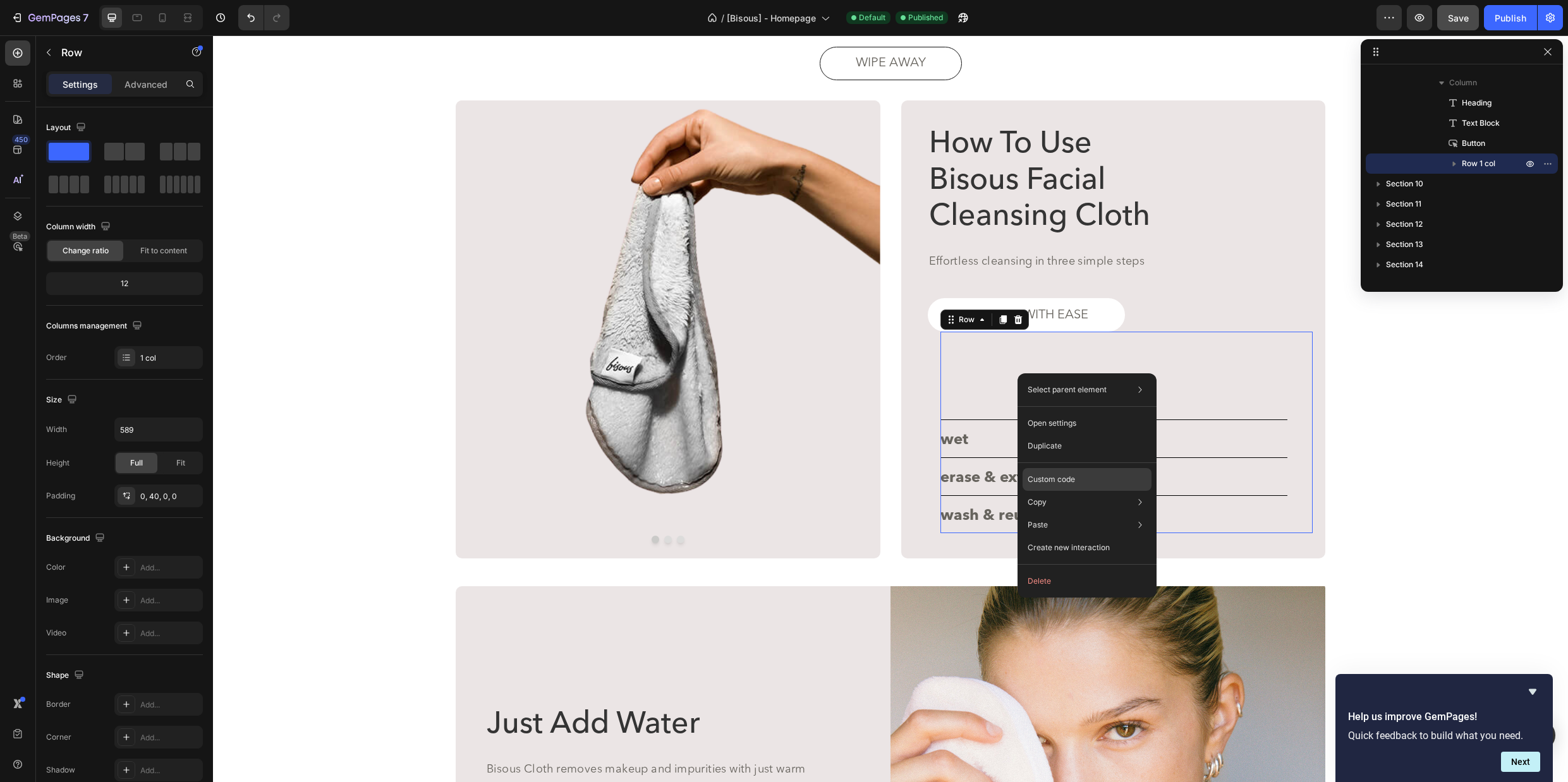
click at [1065, 485] on div "Custom code" at bounding box center [1087, 479] width 129 height 23
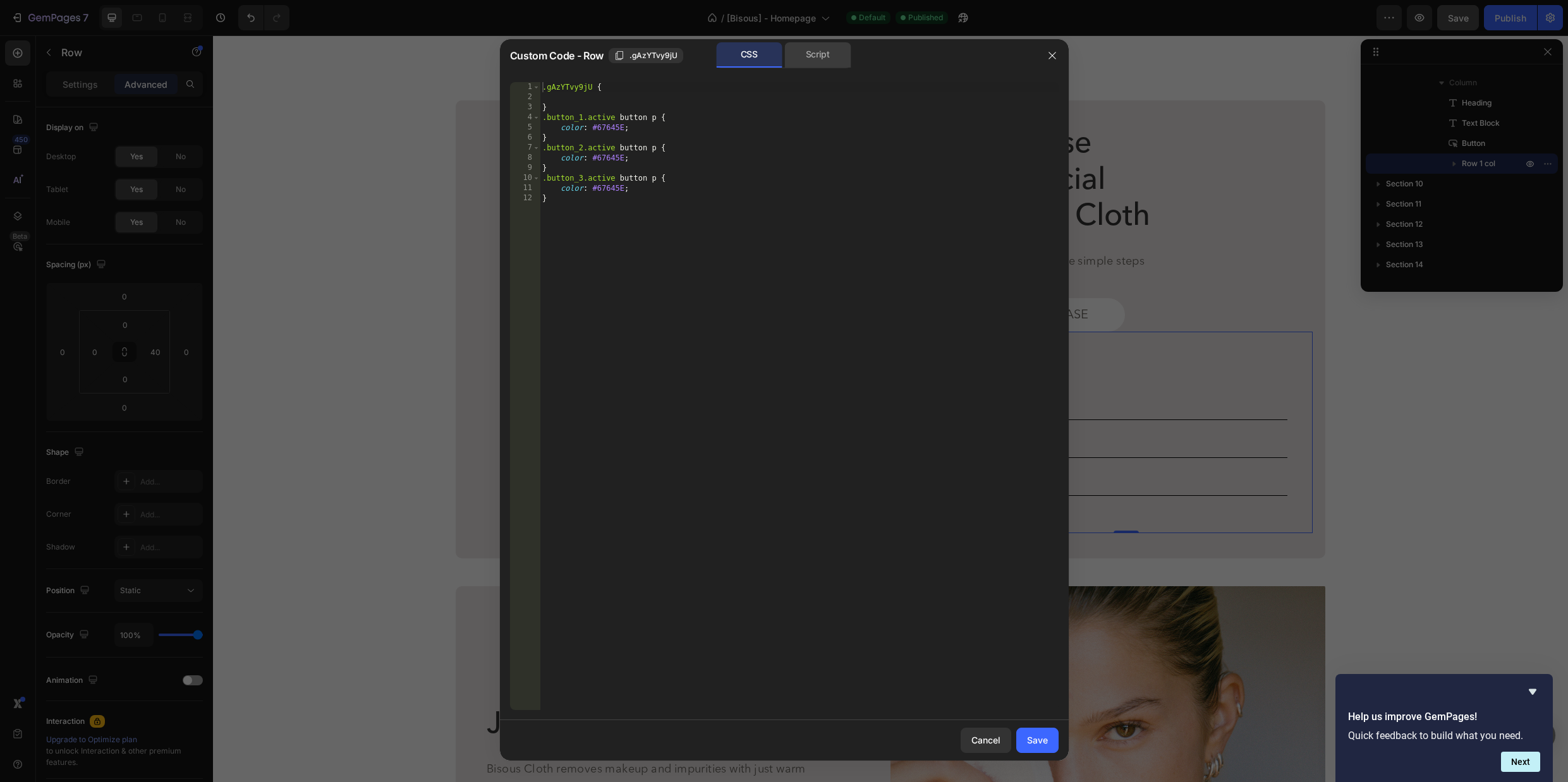
click at [815, 54] on div "Script" at bounding box center [818, 54] width 66 height 25
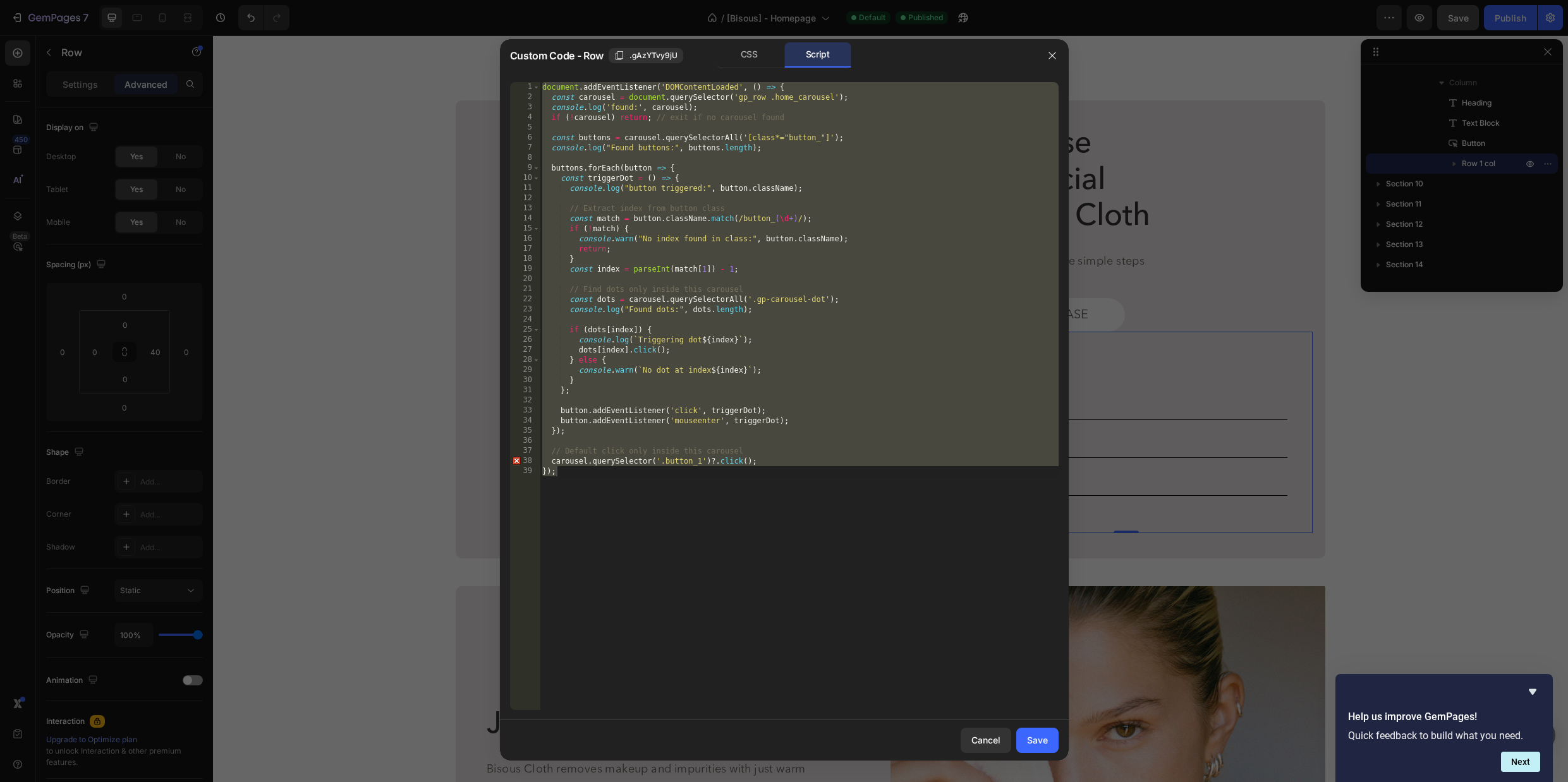
click at [621, 128] on div "document . addEventListener ( 'DOMContentLoaded' , ( ) => { const carousel = do…" at bounding box center [799, 406] width 519 height 648
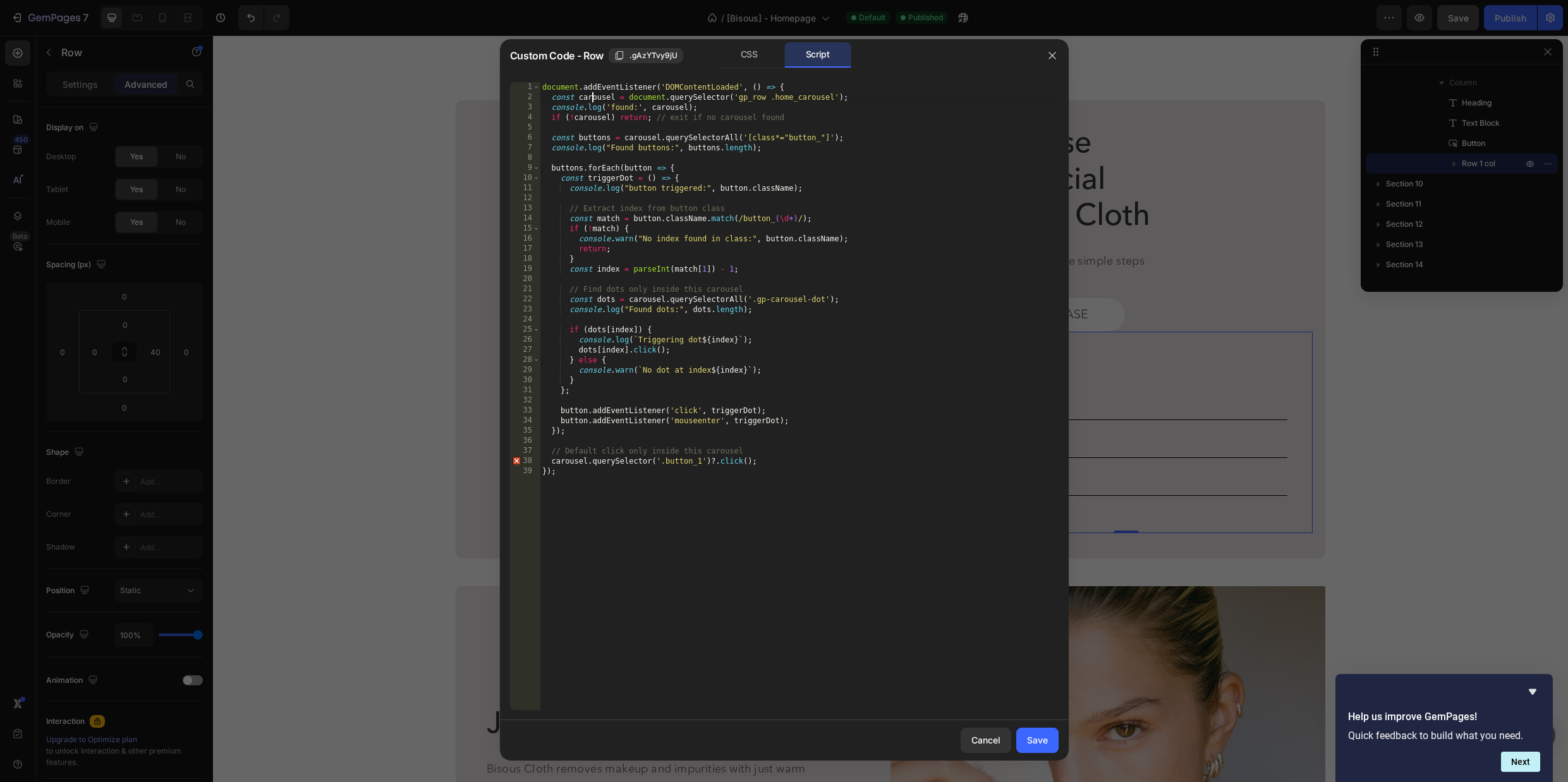
click at [591, 99] on div "document . addEventListener ( 'DOMContentLoaded' , ( ) => { const carousel = do…" at bounding box center [799, 406] width 519 height 648
click at [800, 405] on div "document . addEventListener ( 'DOMContentLoaded' , ( ) => { const carousel = do…" at bounding box center [799, 406] width 519 height 648
click at [774, 455] on div "document . addEventListener ( 'DOMContentLoaded' , ( ) => { const carousel = do…" at bounding box center [799, 406] width 519 height 648
click at [639, 496] on div "document . addEventListener ( 'DOMContentLoaded' , ( ) => { const carousel = do…" at bounding box center [799, 406] width 519 height 648
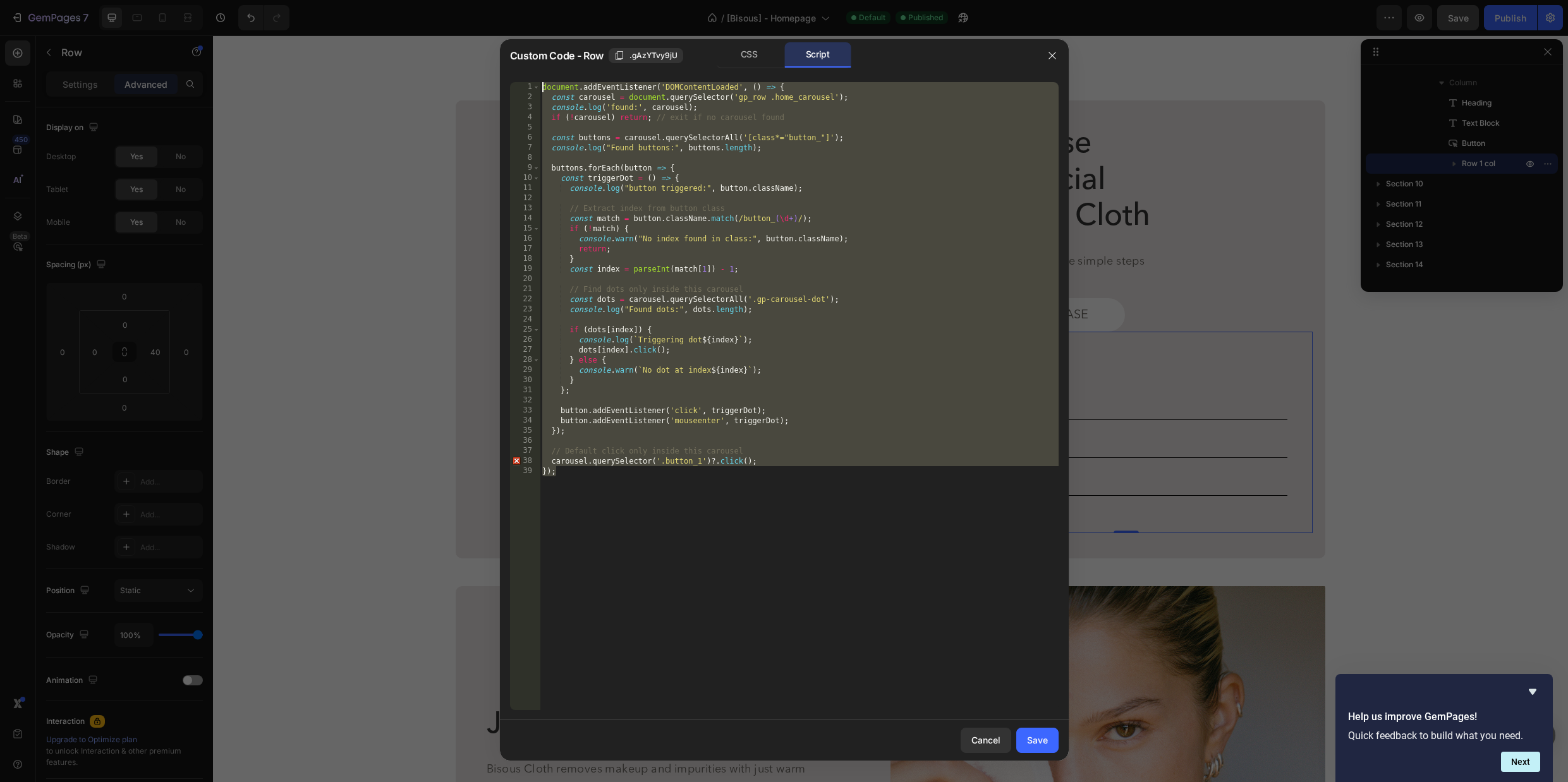
drag, startPoint x: 575, startPoint y: 483, endPoint x: 512, endPoint y: 56, distance: 431.6
click at [512, 56] on div "Custom Code - Row .gAzYTvy9jU CSS Script 1 2 3 4 5 6 7 8 9 10 11 12 13 14 15 16…" at bounding box center [784, 400] width 568 height 721
paste textarea "}"
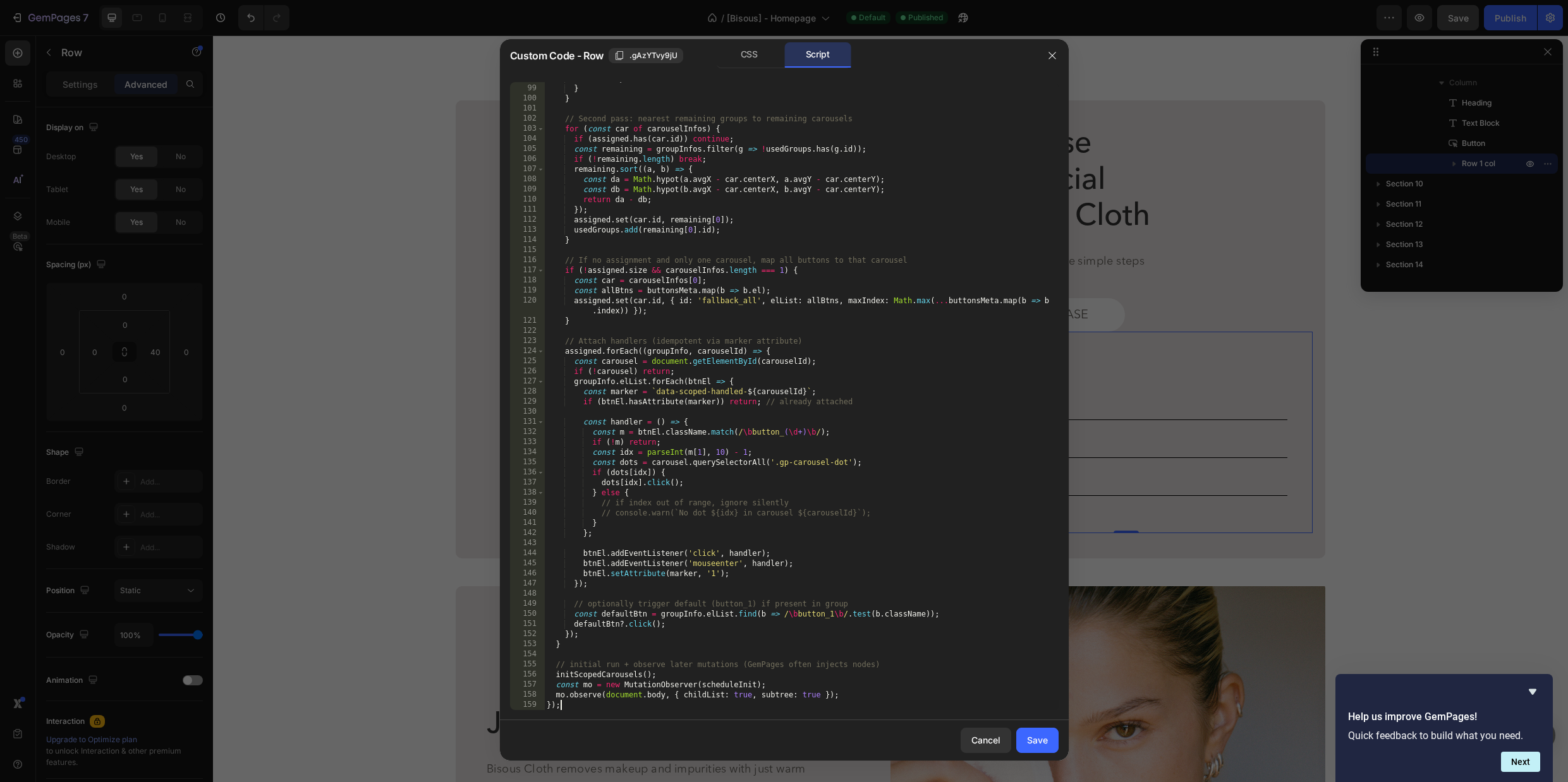
type textarea "});"
click at [841, 540] on div "usedGroups . add ( candidates [ 0 ] . id ) ; } } // Second pass: nearest remain…" at bounding box center [801, 397] width 514 height 648
click at [1048, 749] on button "Save" at bounding box center [1037, 740] width 42 height 25
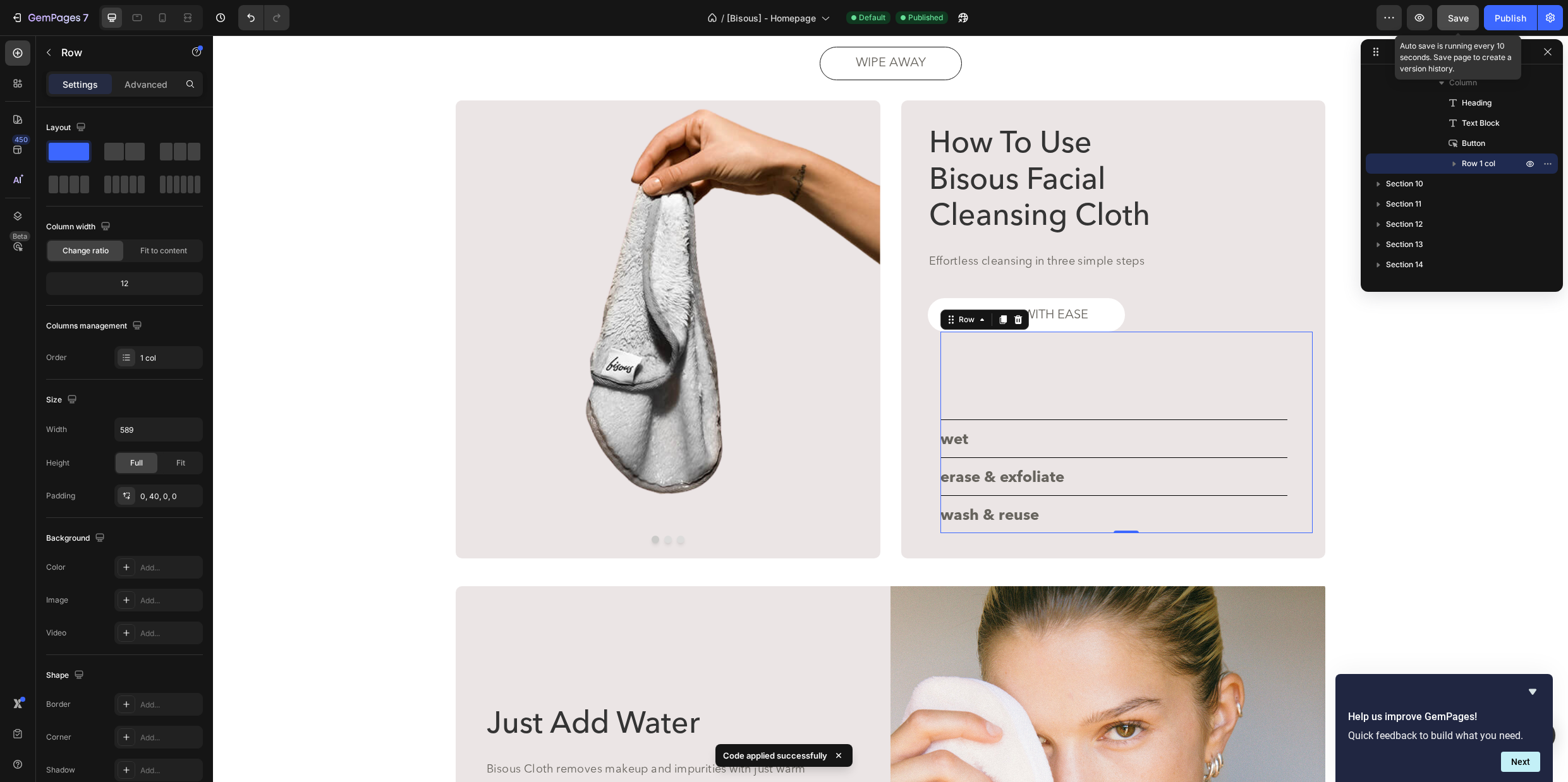
click at [1452, 17] on span "Save" at bounding box center [1458, 18] width 21 height 10
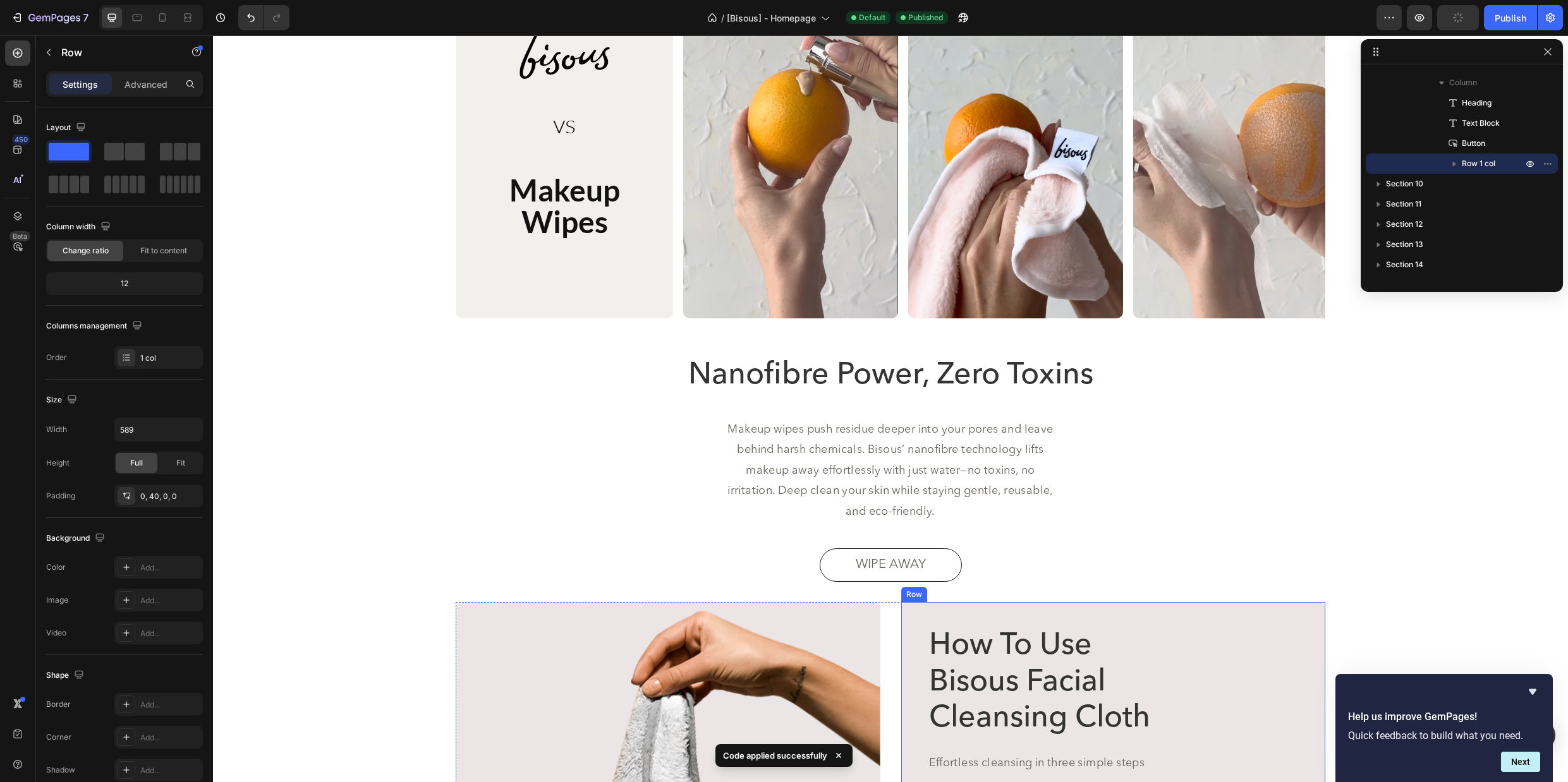
scroll to position [1986, 0]
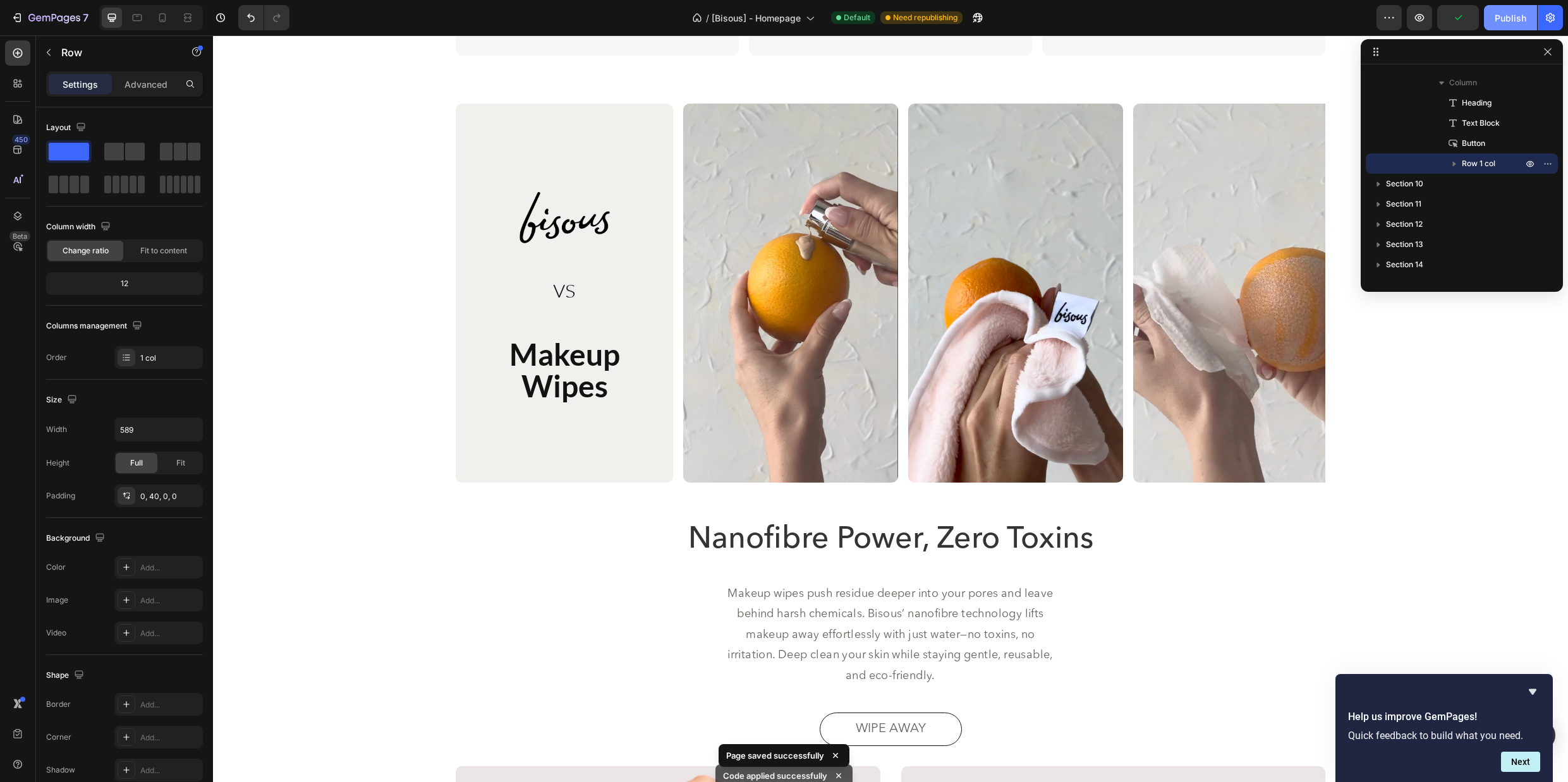
click at [1496, 19] on div "Publish" at bounding box center [1510, 18] width 31 height 13
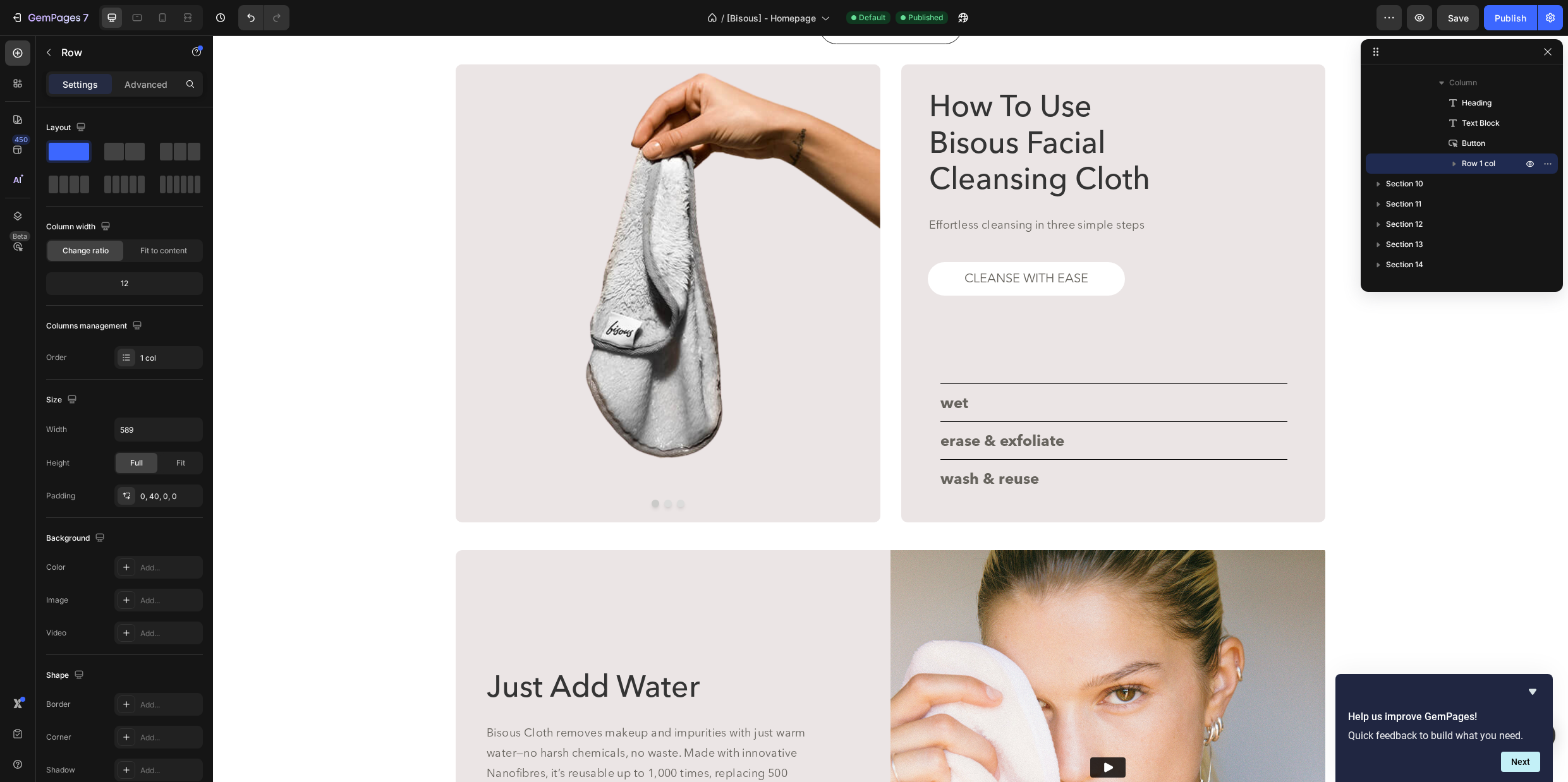
scroll to position [2687, 0]
click at [936, 377] on div "How To Use Bisous Facial Cleansing Cloth Heading Effortless cleansing in three …" at bounding box center [1126, 294] width 398 height 408
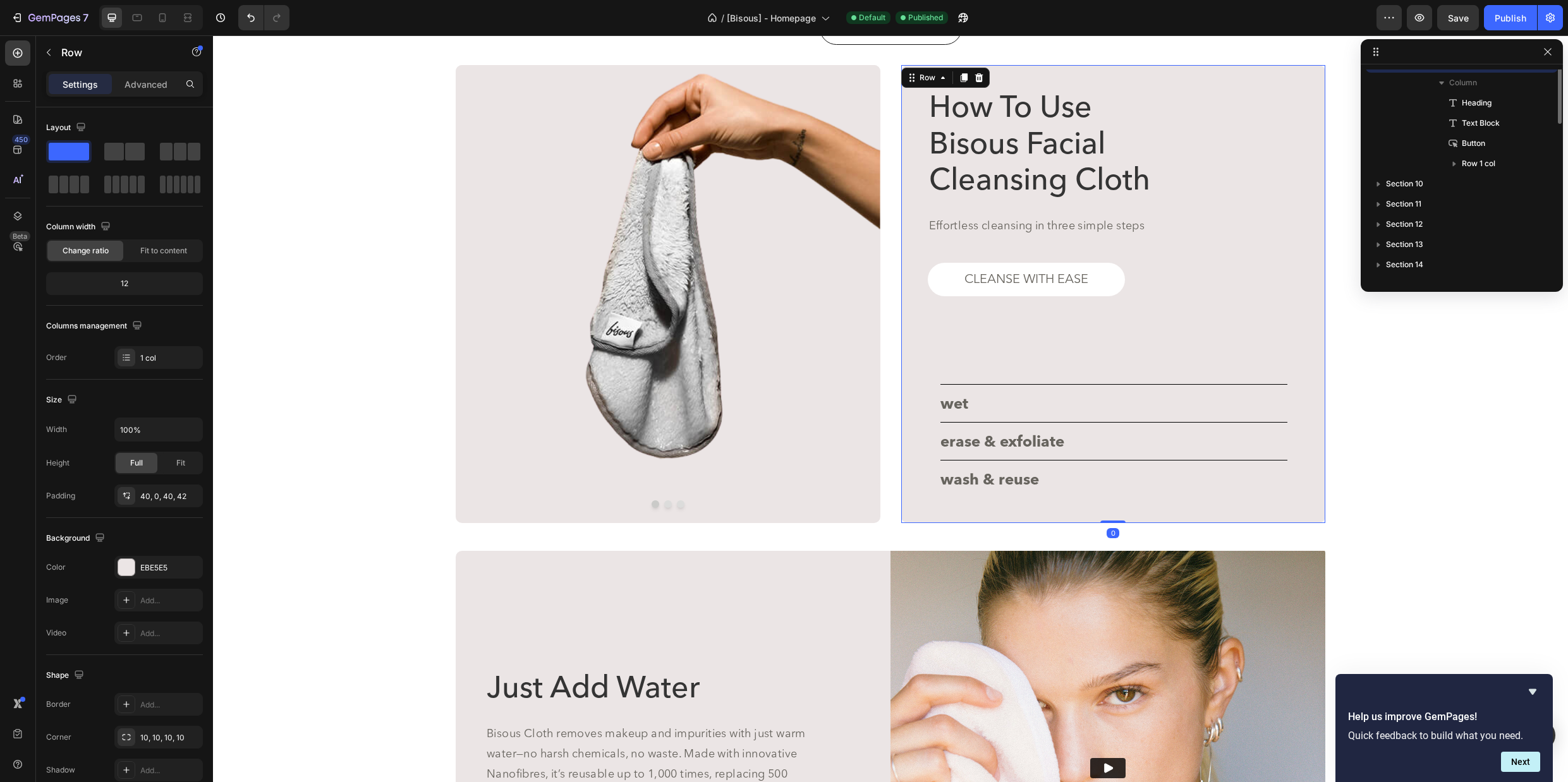
scroll to position [199, 0]
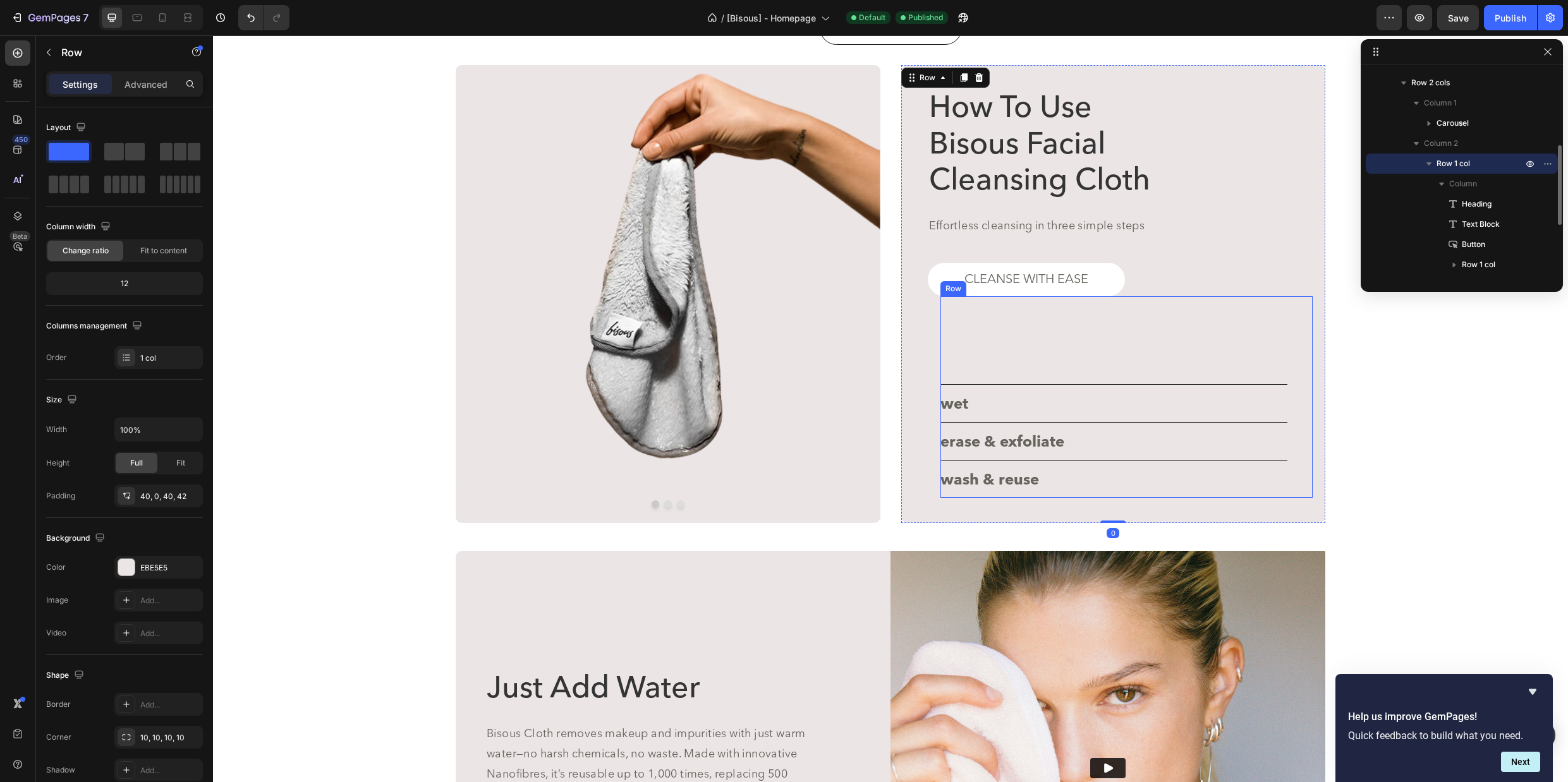
click at [978, 378] on div "wet Button erase & exfoliate Button wash & reuse Button" at bounding box center [1113, 397] width 347 height 202
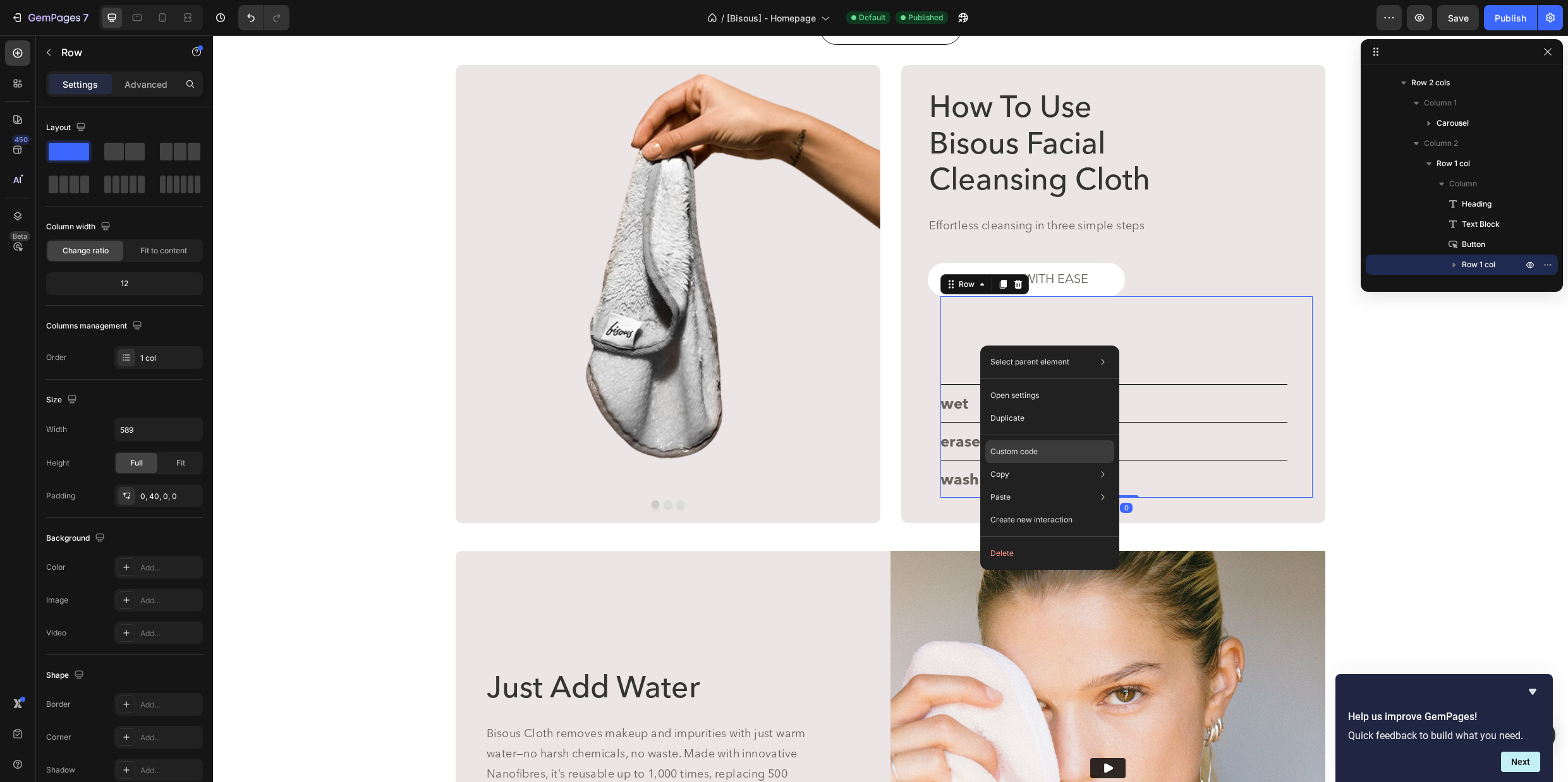
click at [1021, 452] on p "Custom code" at bounding box center [1013, 452] width 48 height 11
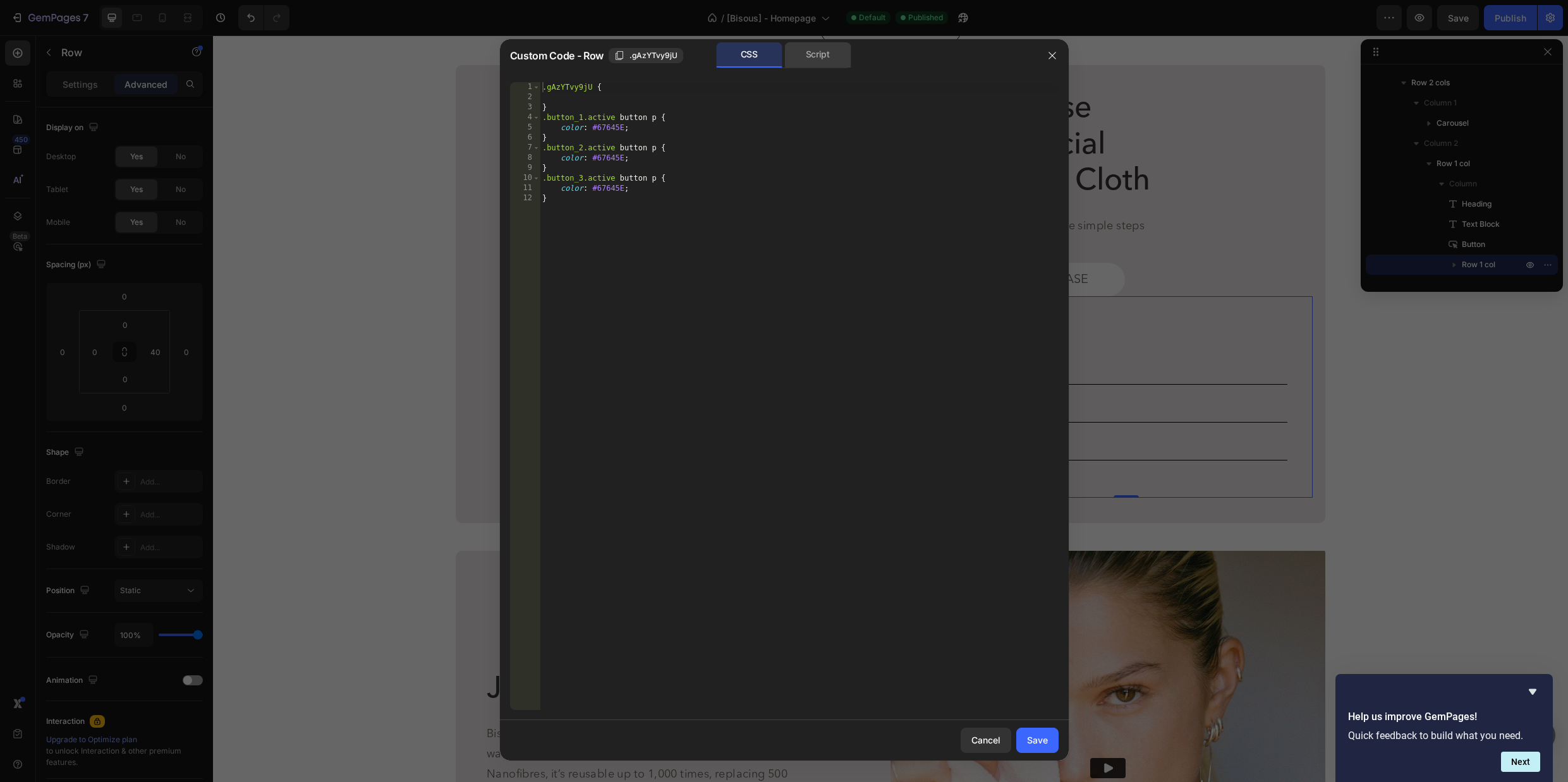
click at [816, 54] on div "Script" at bounding box center [818, 54] width 66 height 25
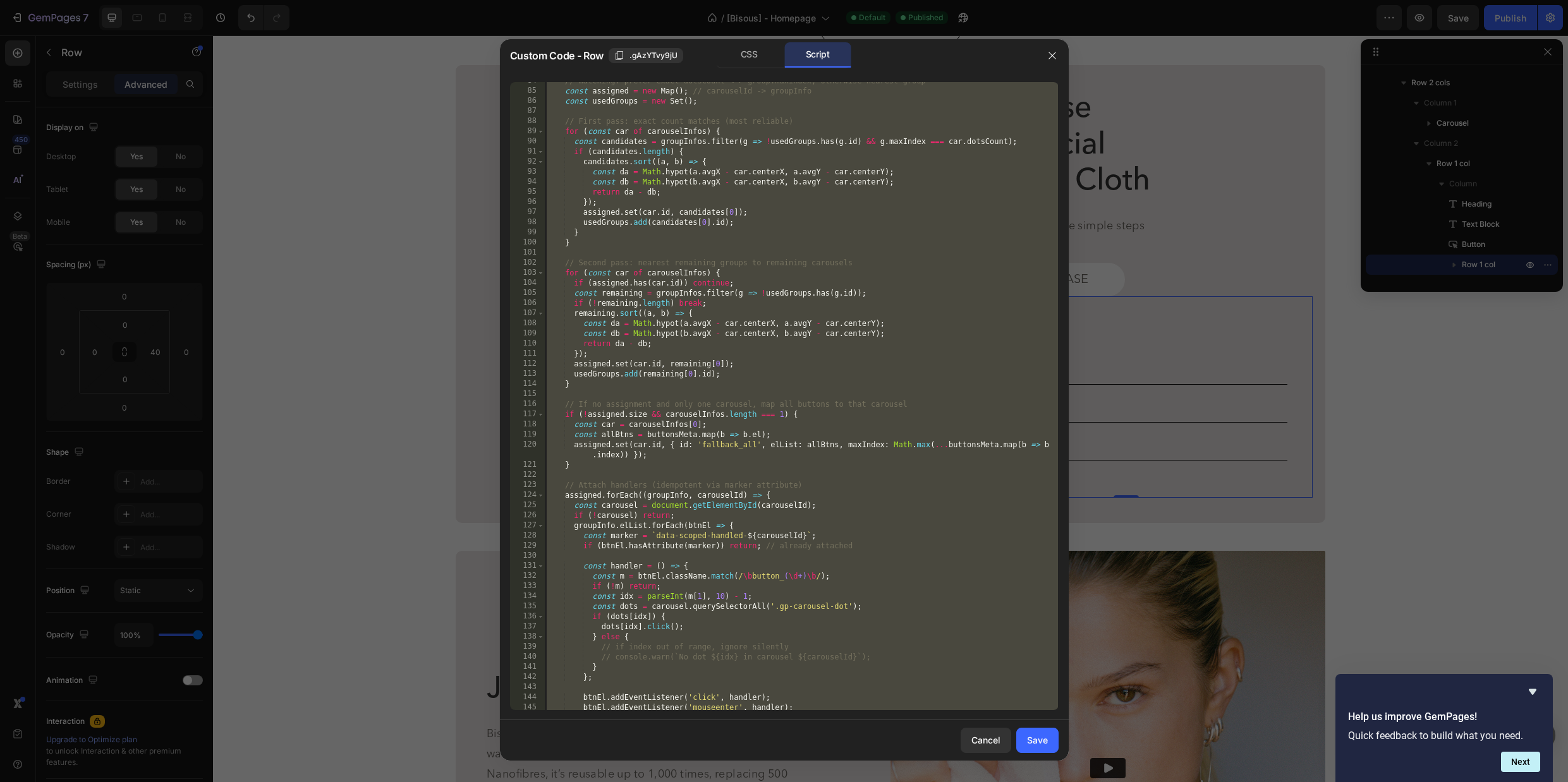
scroll to position [999, 0]
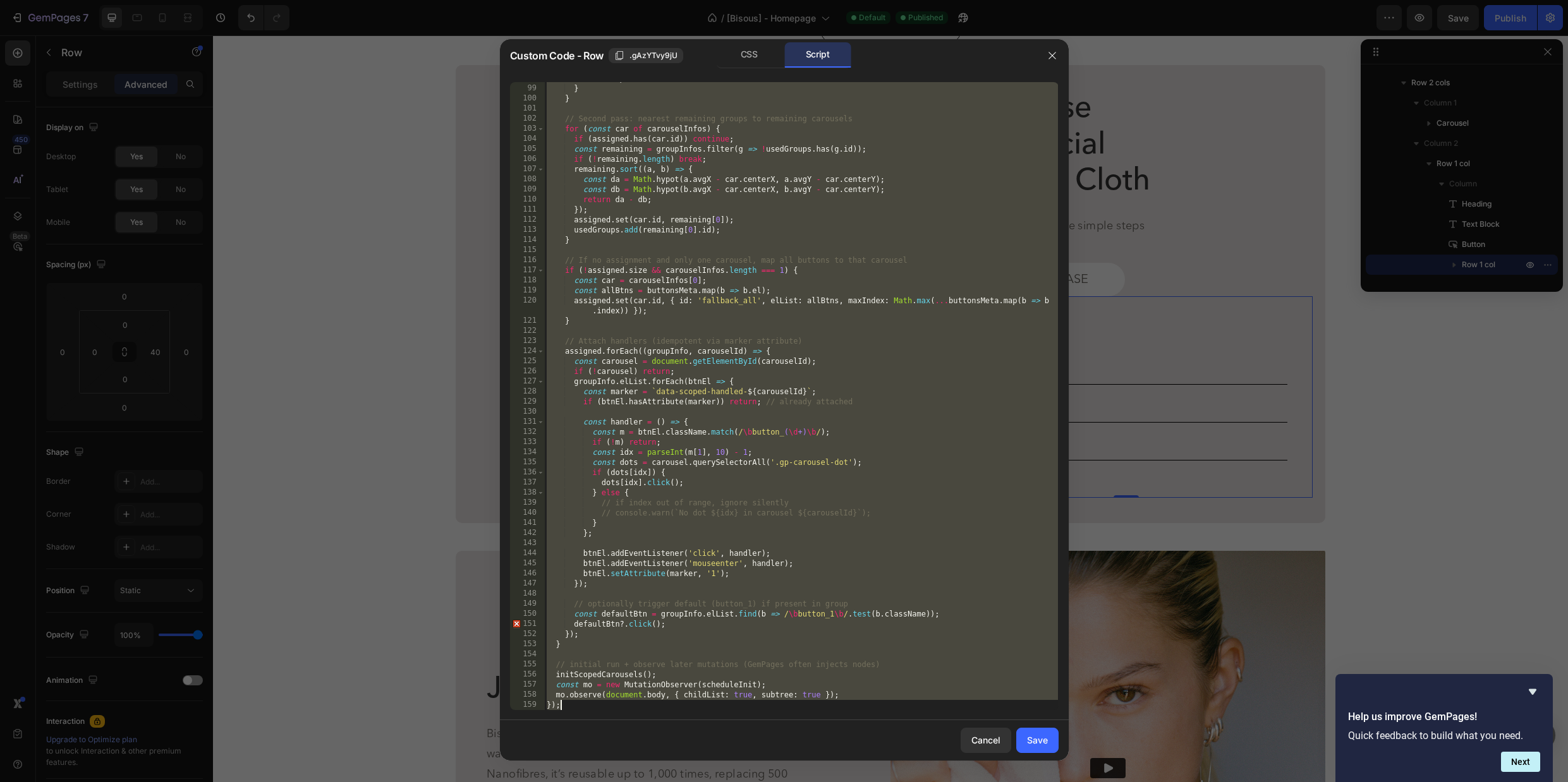
click at [781, 491] on div "usedGroups . add ( candidates [ 0 ] . id ) ; } } // Second pass: nearest remain…" at bounding box center [801, 397] width 514 height 648
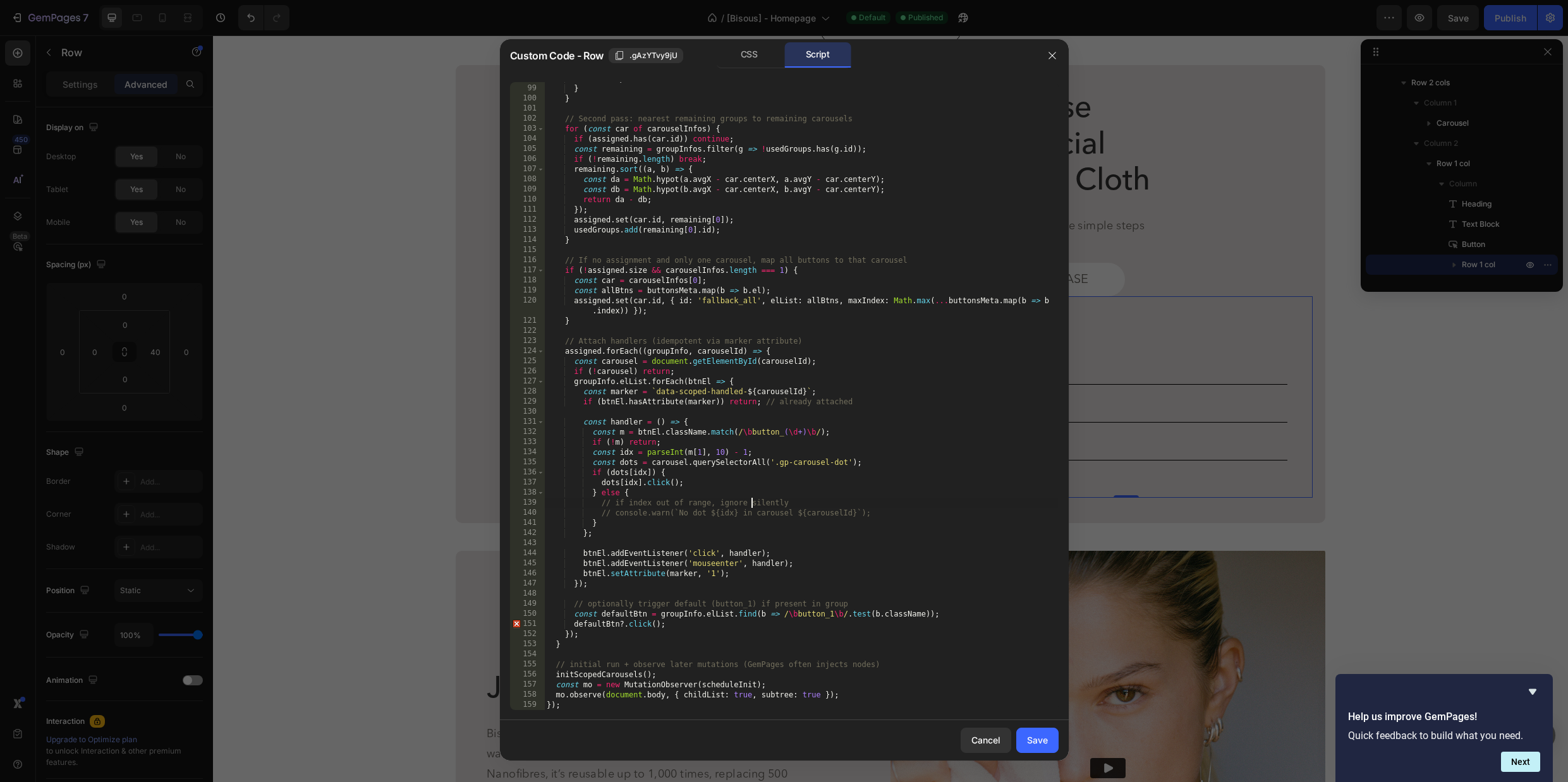
click at [753, 501] on div "usedGroups . add ( candidates [ 0 ] . id ) ; } } // Second pass: nearest remain…" at bounding box center [801, 397] width 514 height 648
drag, startPoint x: 685, startPoint y: 622, endPoint x: 556, endPoint y: 606, distance: 130.0
click at [556, 606] on div "usedGroups . add ( candidates [ 0 ] . id ) ; } } // Second pass: nearest remain…" at bounding box center [801, 397] width 514 height 648
type textarea "// // optionally trigger default (button_1) if present in group // const defaul…"
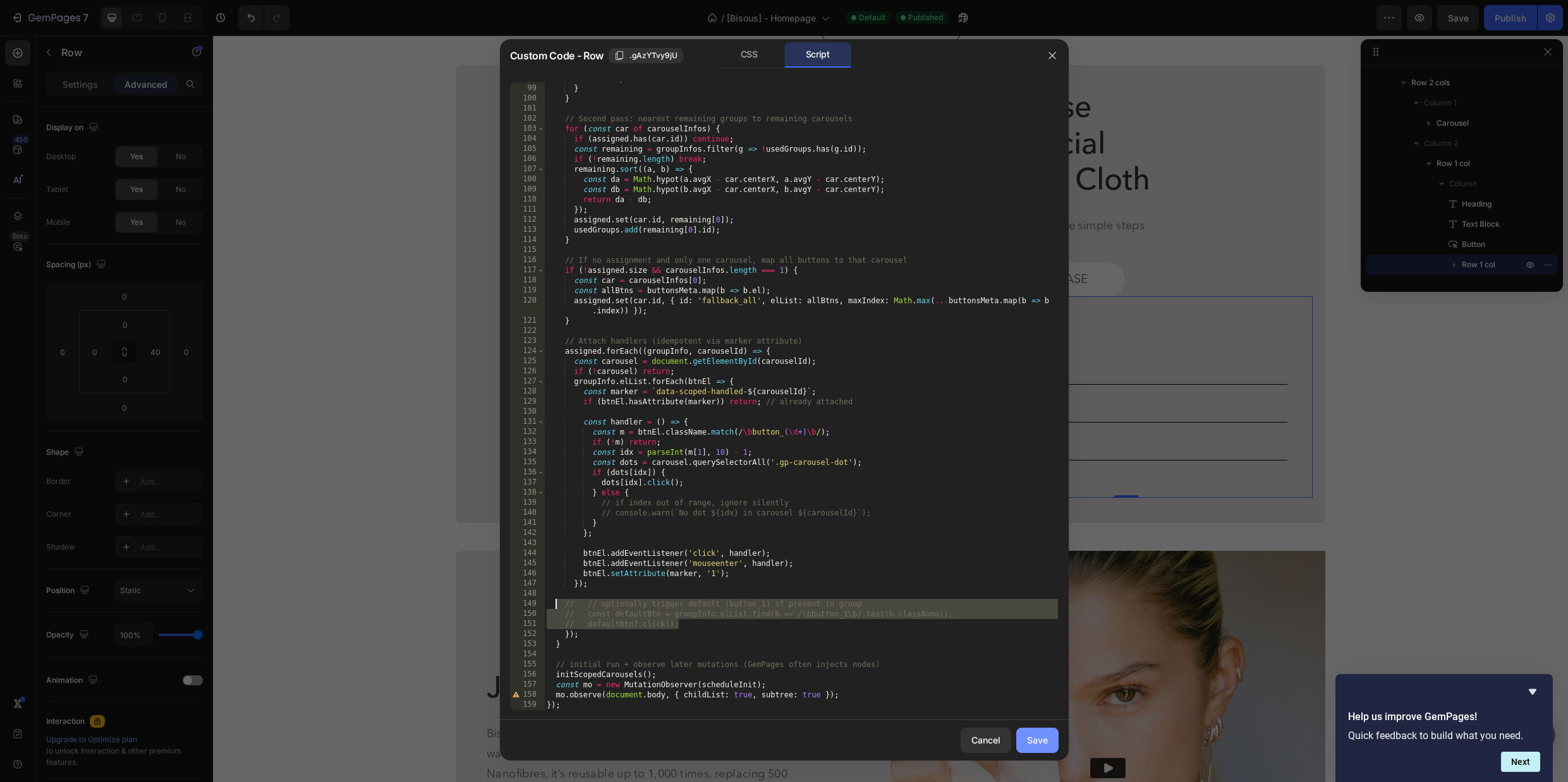
click at [1027, 738] on div "Save" at bounding box center [1038, 740] width 21 height 13
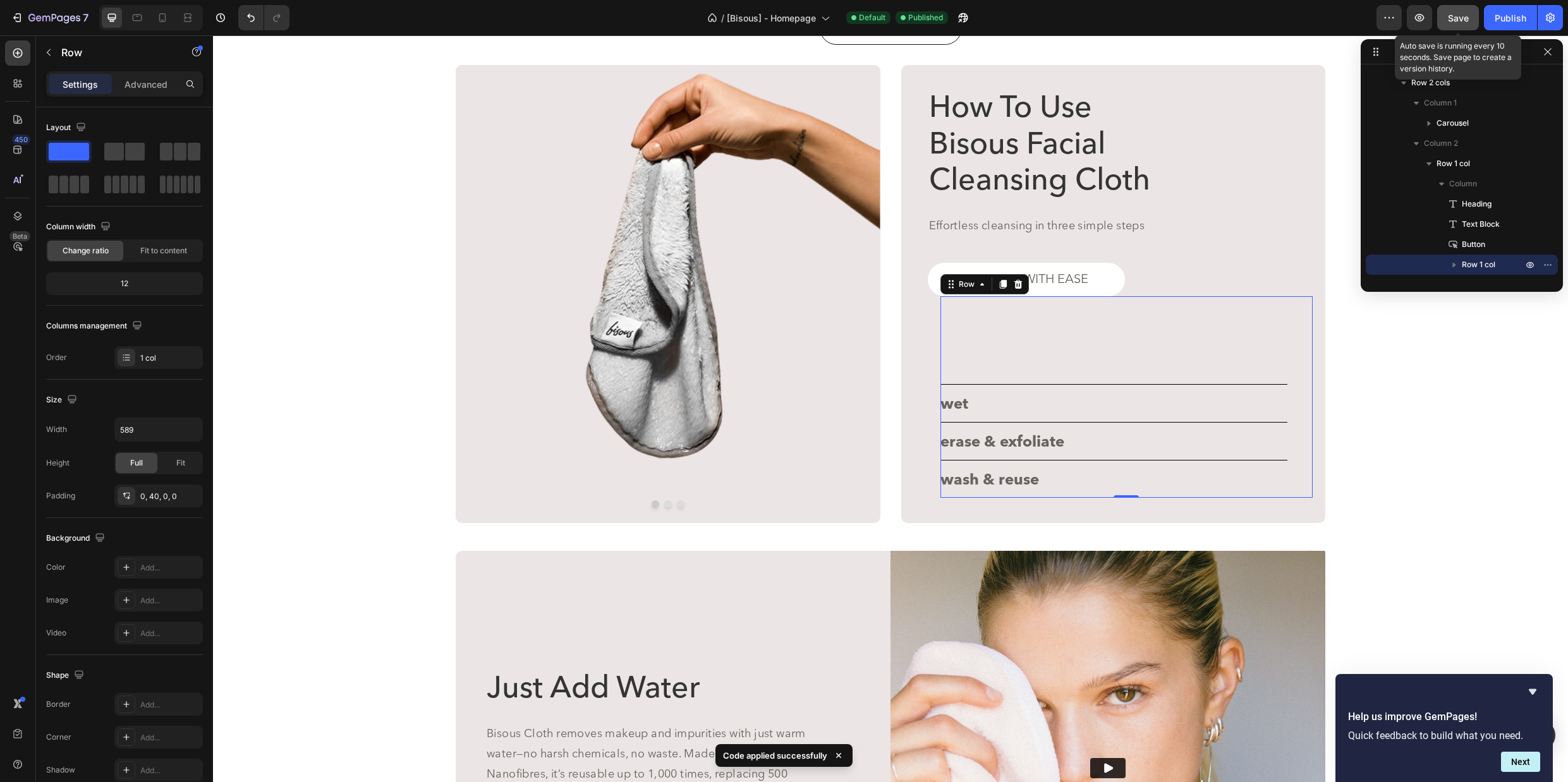
click at [1455, 20] on span "Save" at bounding box center [1458, 18] width 21 height 10
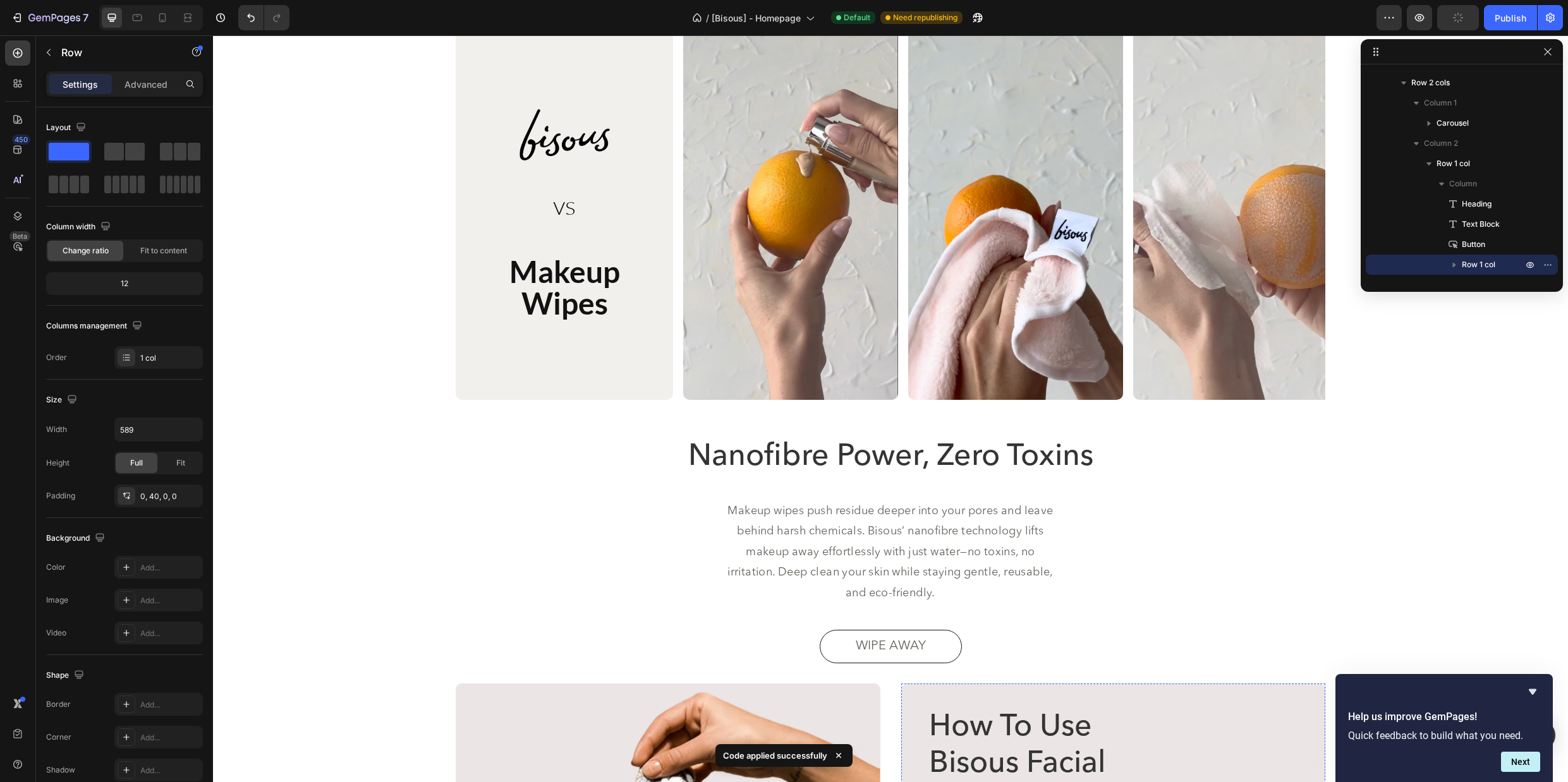
scroll to position [2070, 0]
click at [1501, 16] on div "Publish" at bounding box center [1510, 18] width 31 height 13
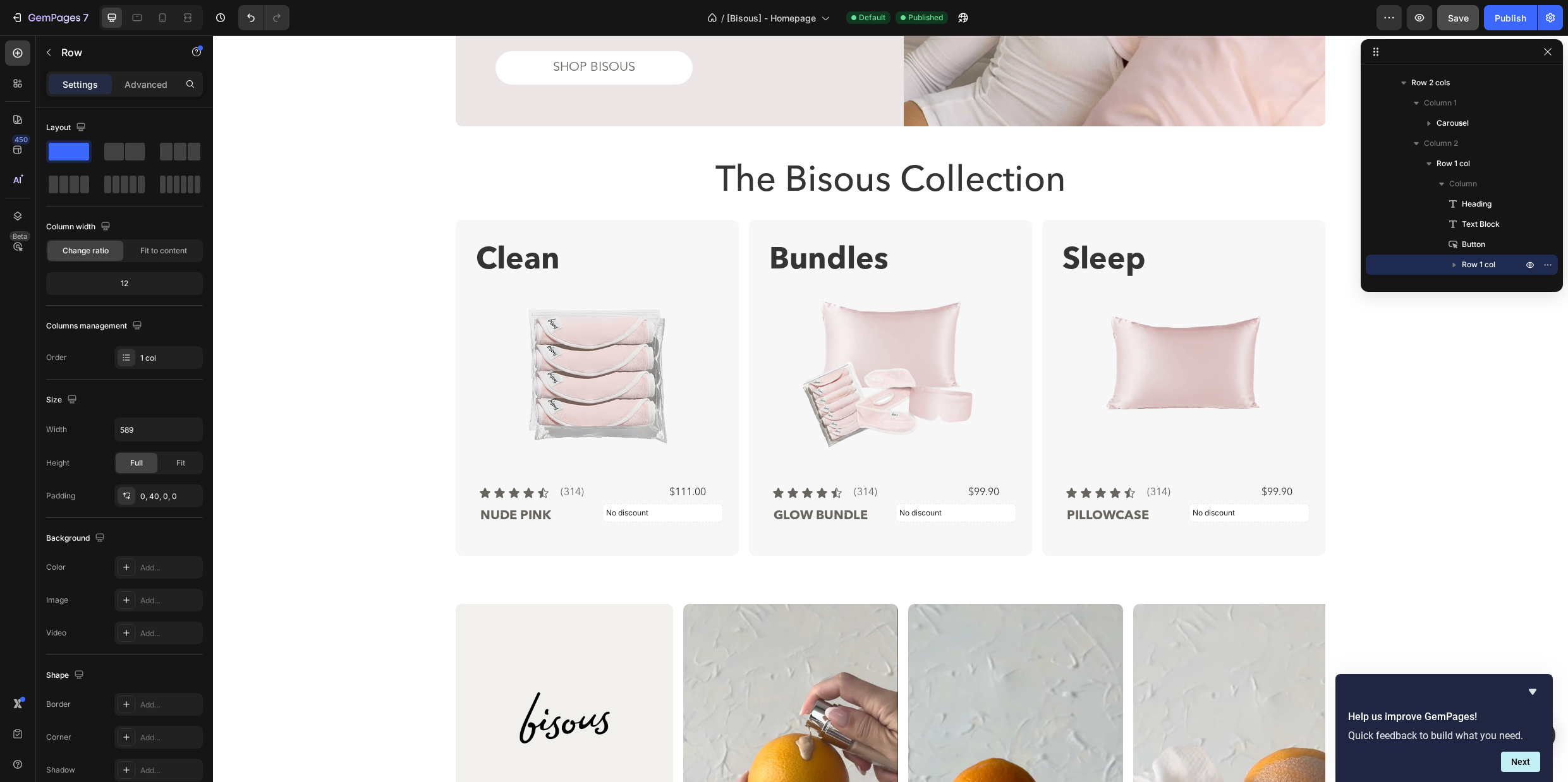
scroll to position [1583, 0]
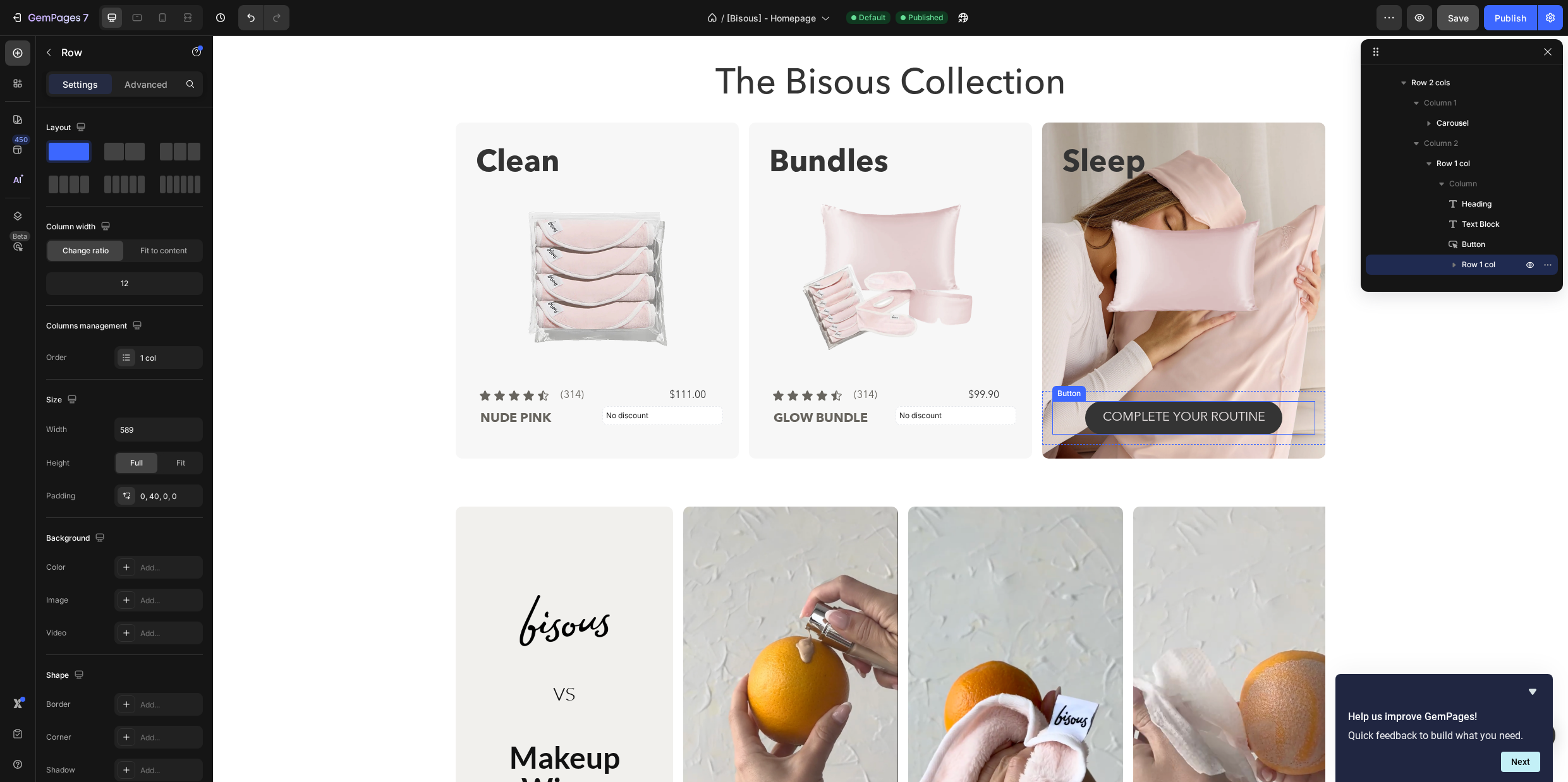
click at [1069, 413] on div "COMPLETE YOUR ROUTINE Button" at bounding box center [1184, 417] width 263 height 33
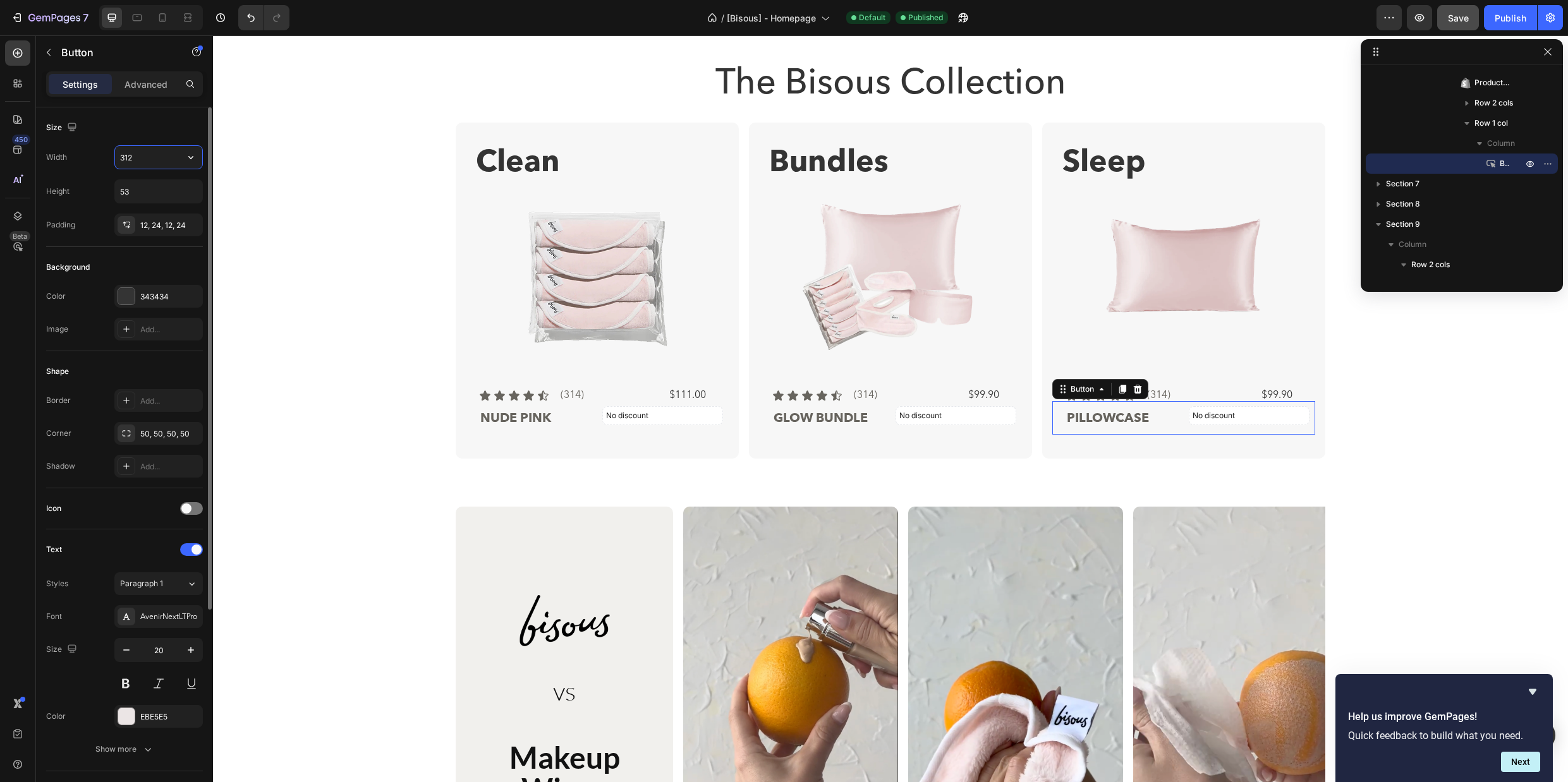
click at [172, 157] on input "312" at bounding box center [158, 157] width 87 height 23
type input "350"
click at [1453, 17] on span "Save" at bounding box center [1458, 18] width 21 height 10
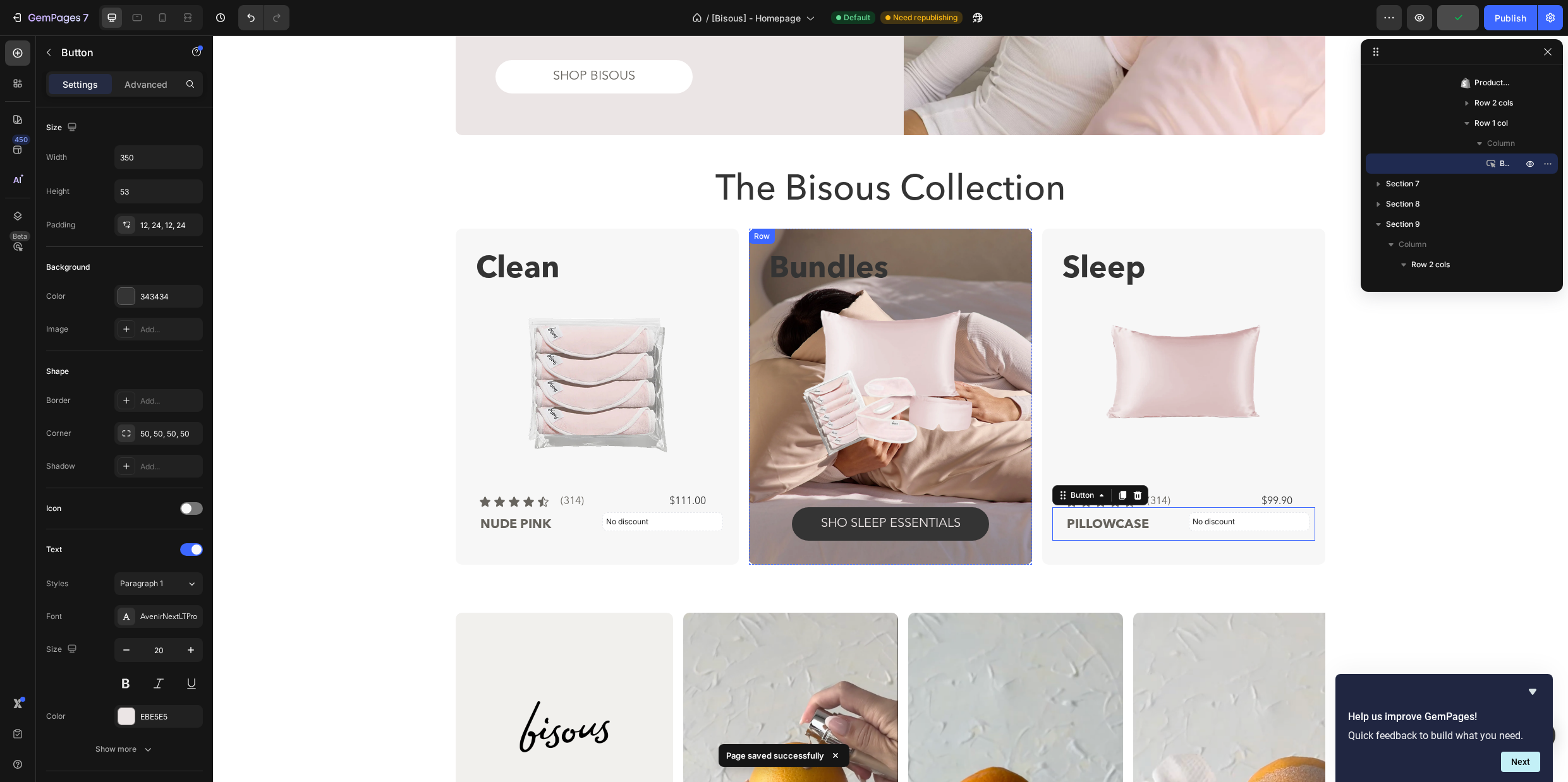
scroll to position [1481, 0]
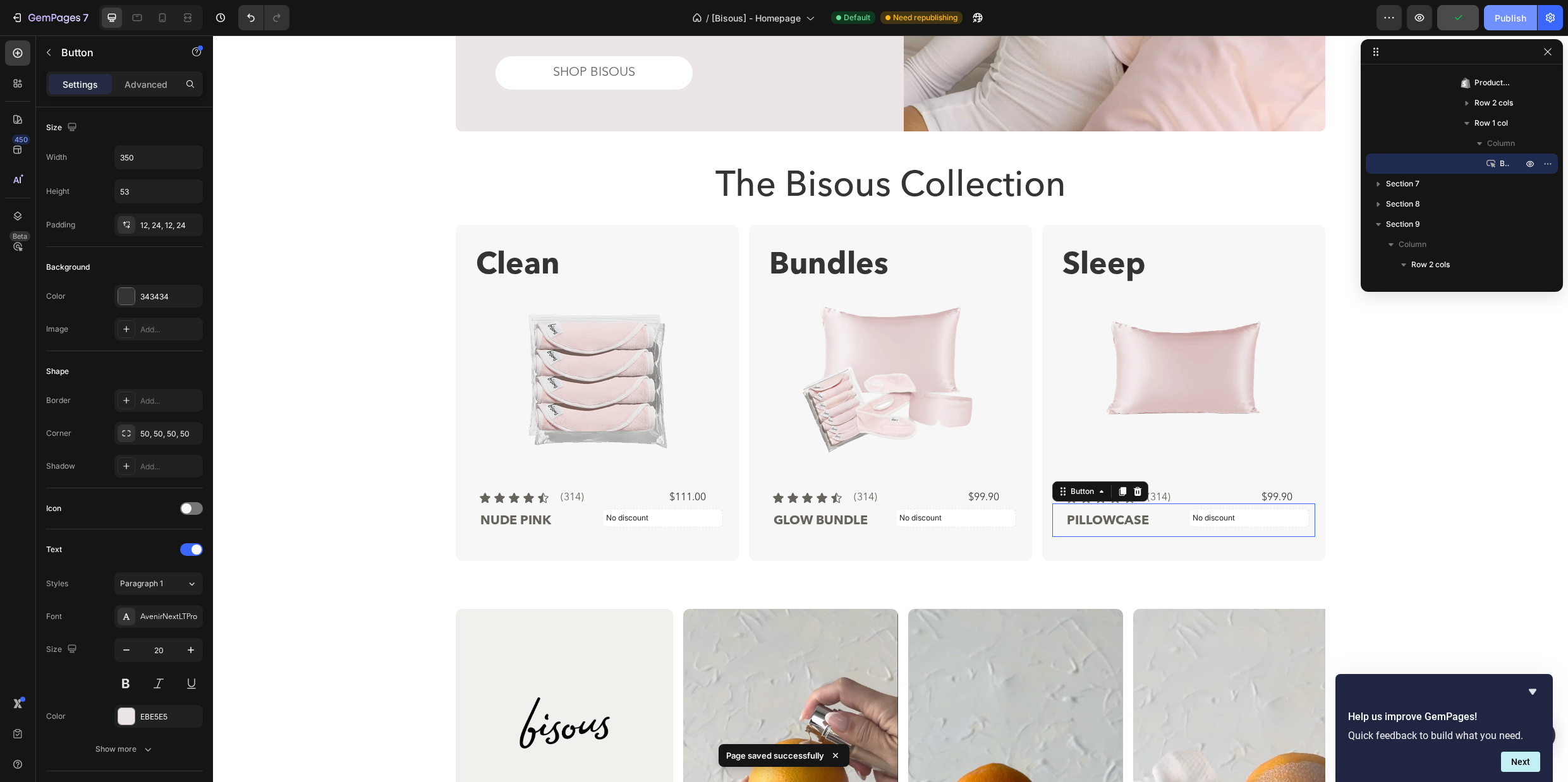
click at [1507, 15] on div "Publish" at bounding box center [1510, 18] width 31 height 13
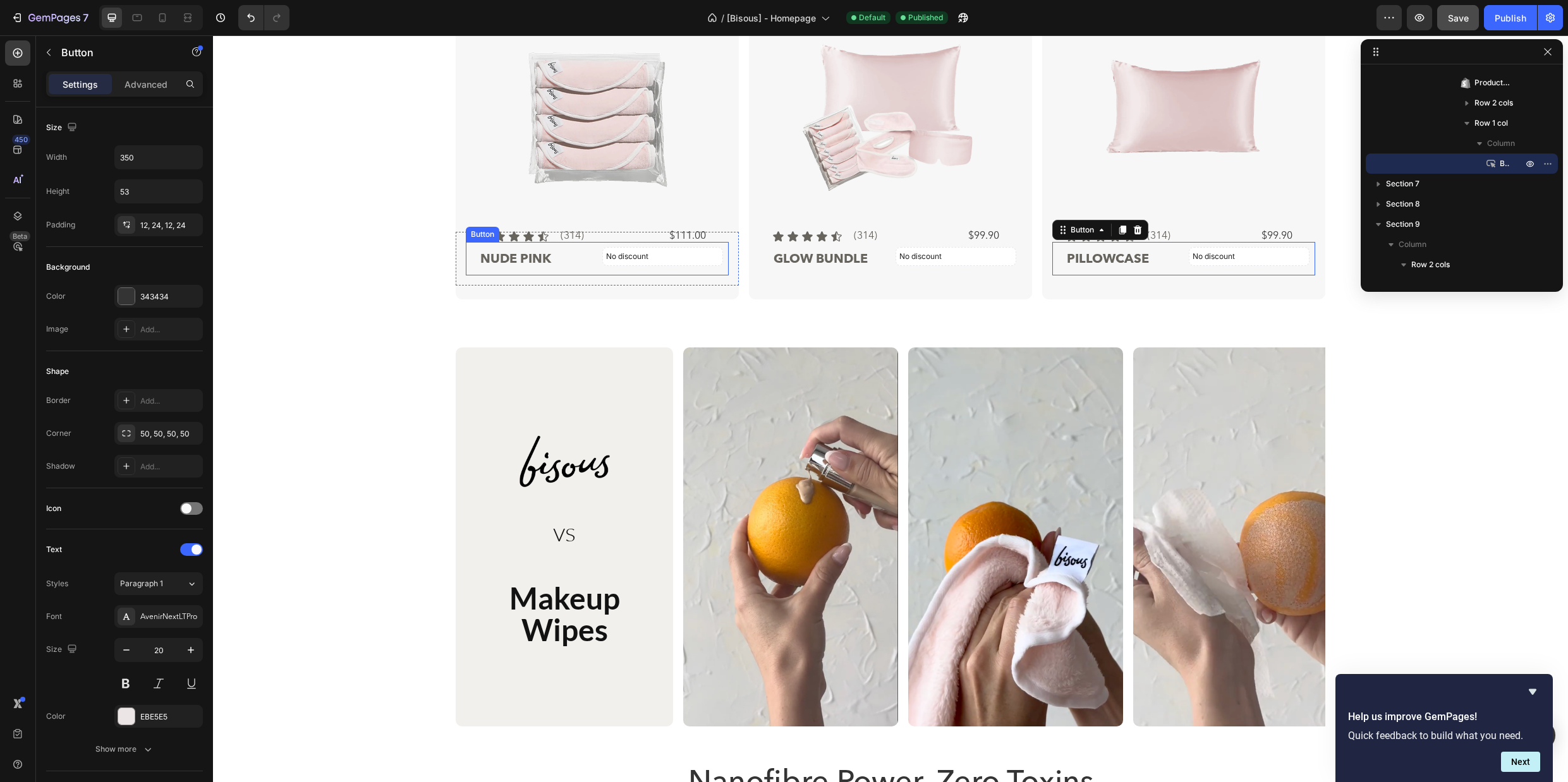
scroll to position [1692, 0]
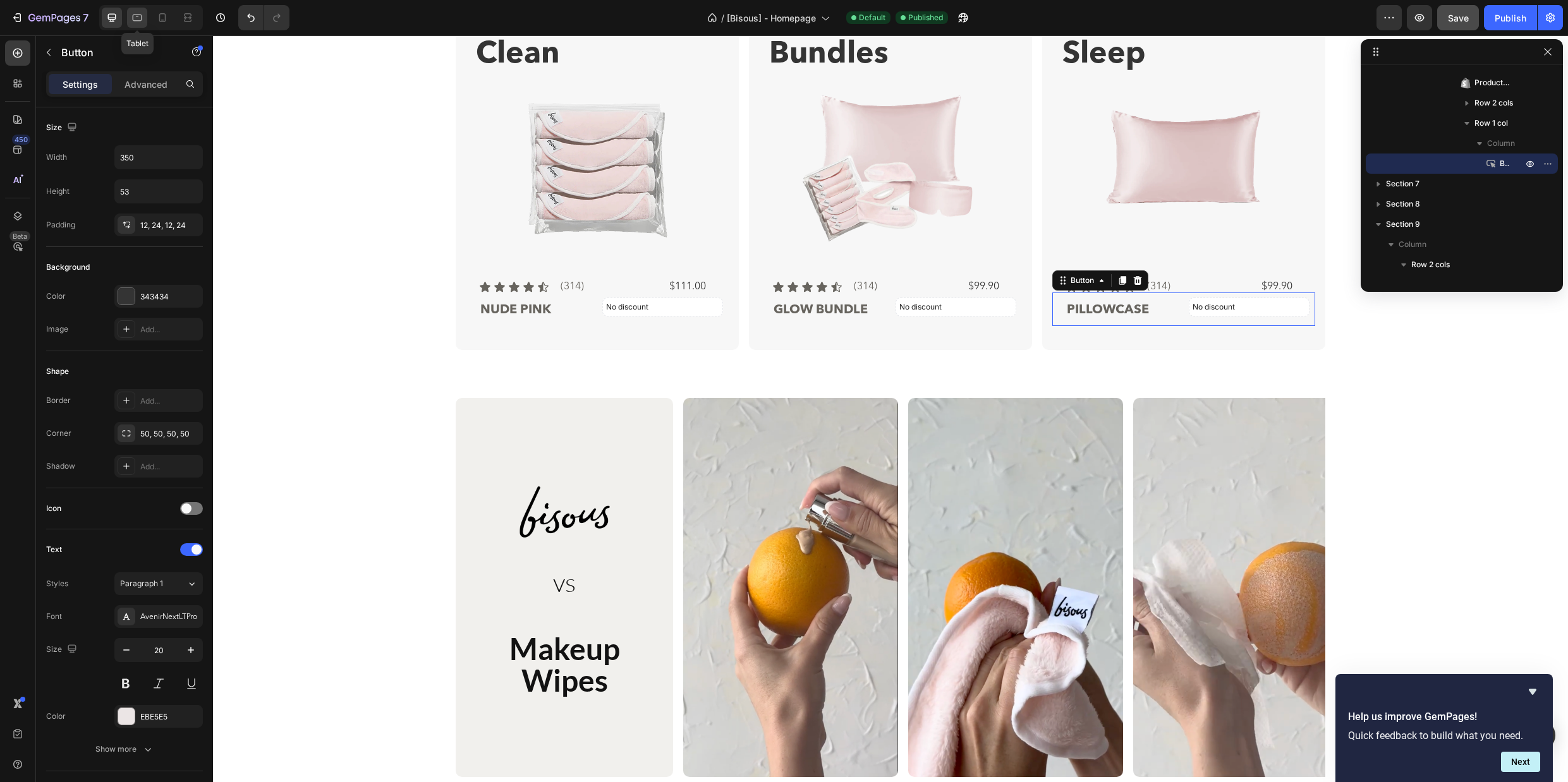
click at [132, 19] on icon at bounding box center [137, 18] width 10 height 7
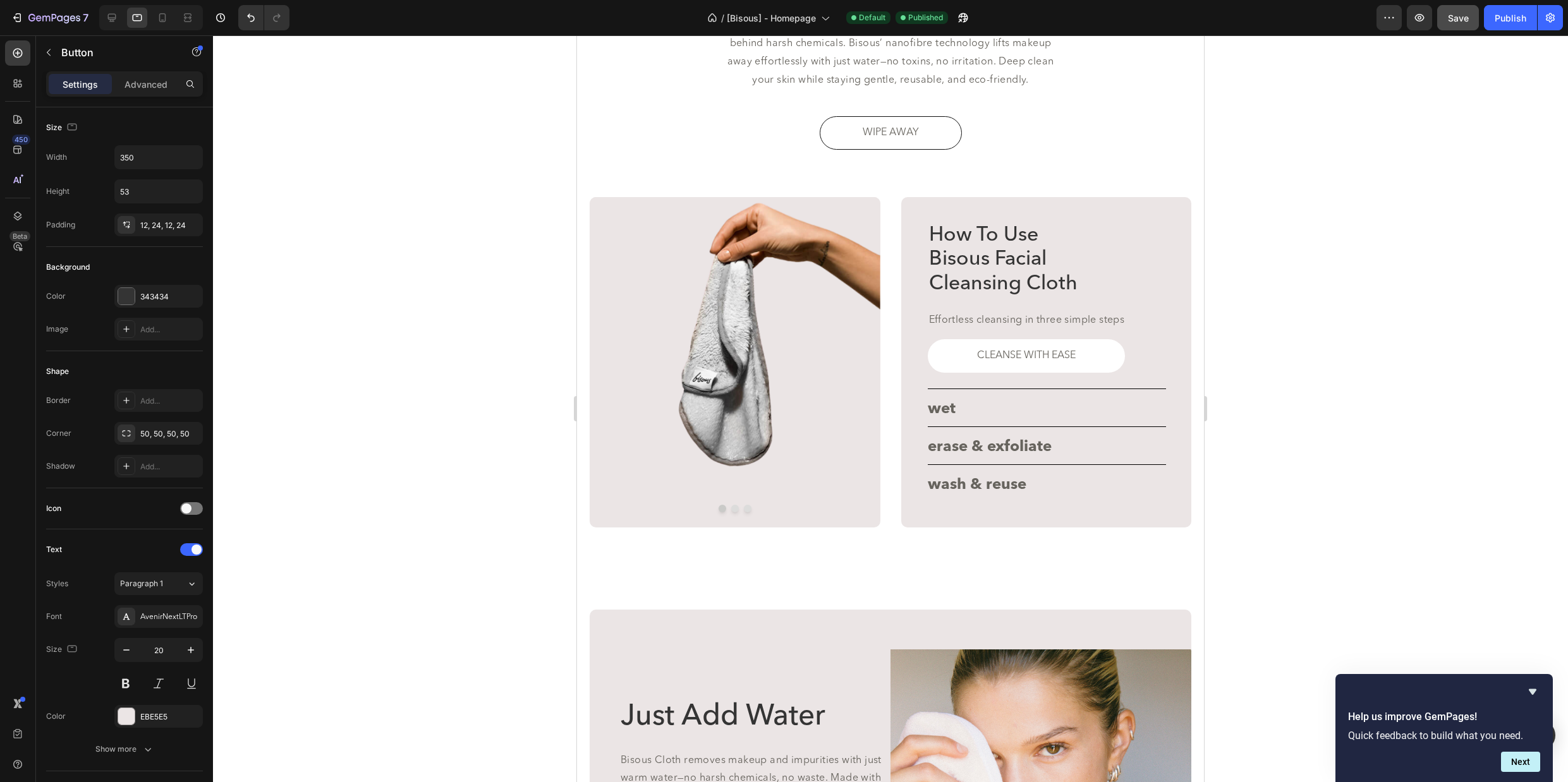
scroll to position [2304, 0]
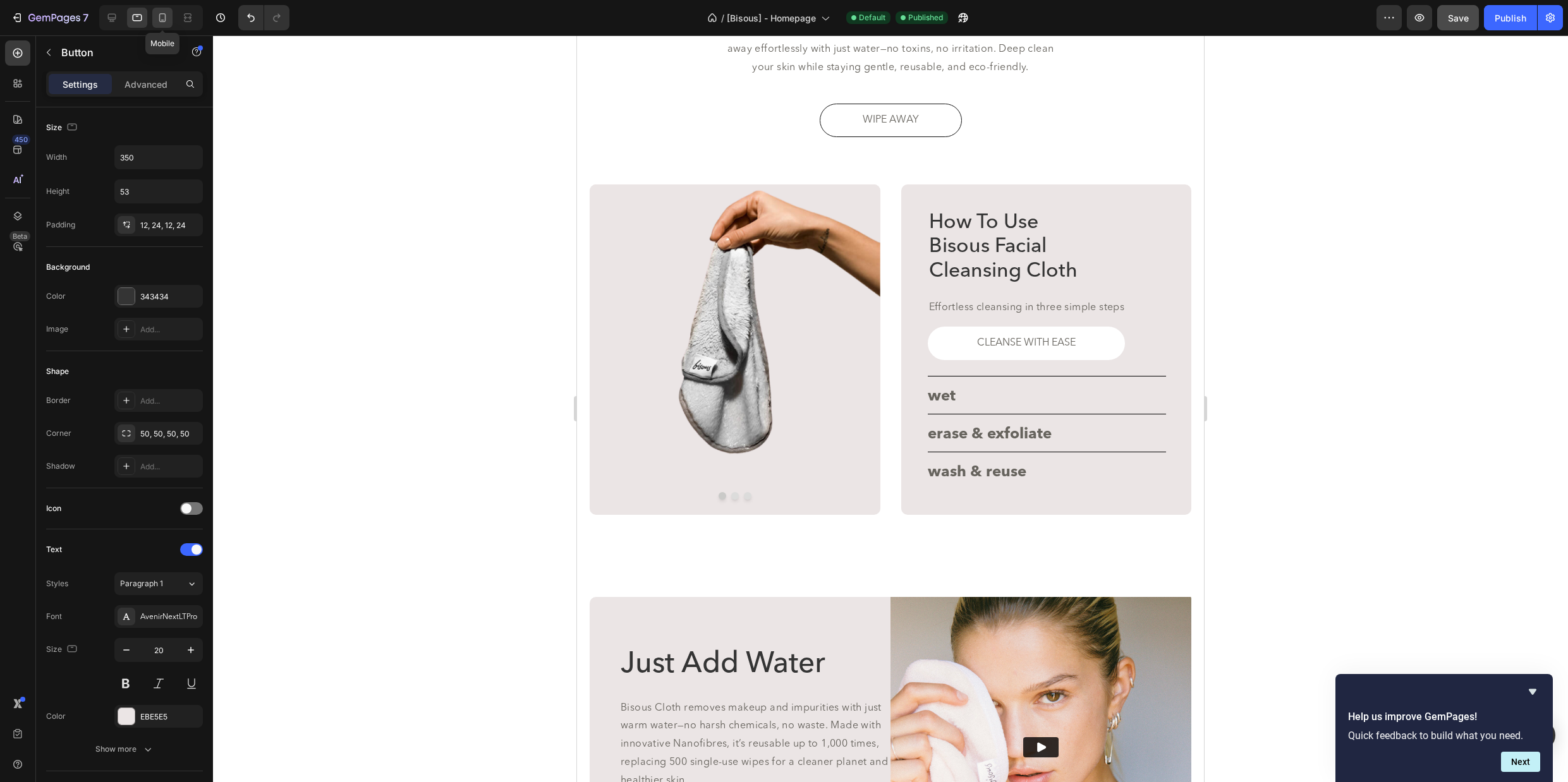
click at [164, 19] on icon at bounding box center [162, 18] width 13 height 13
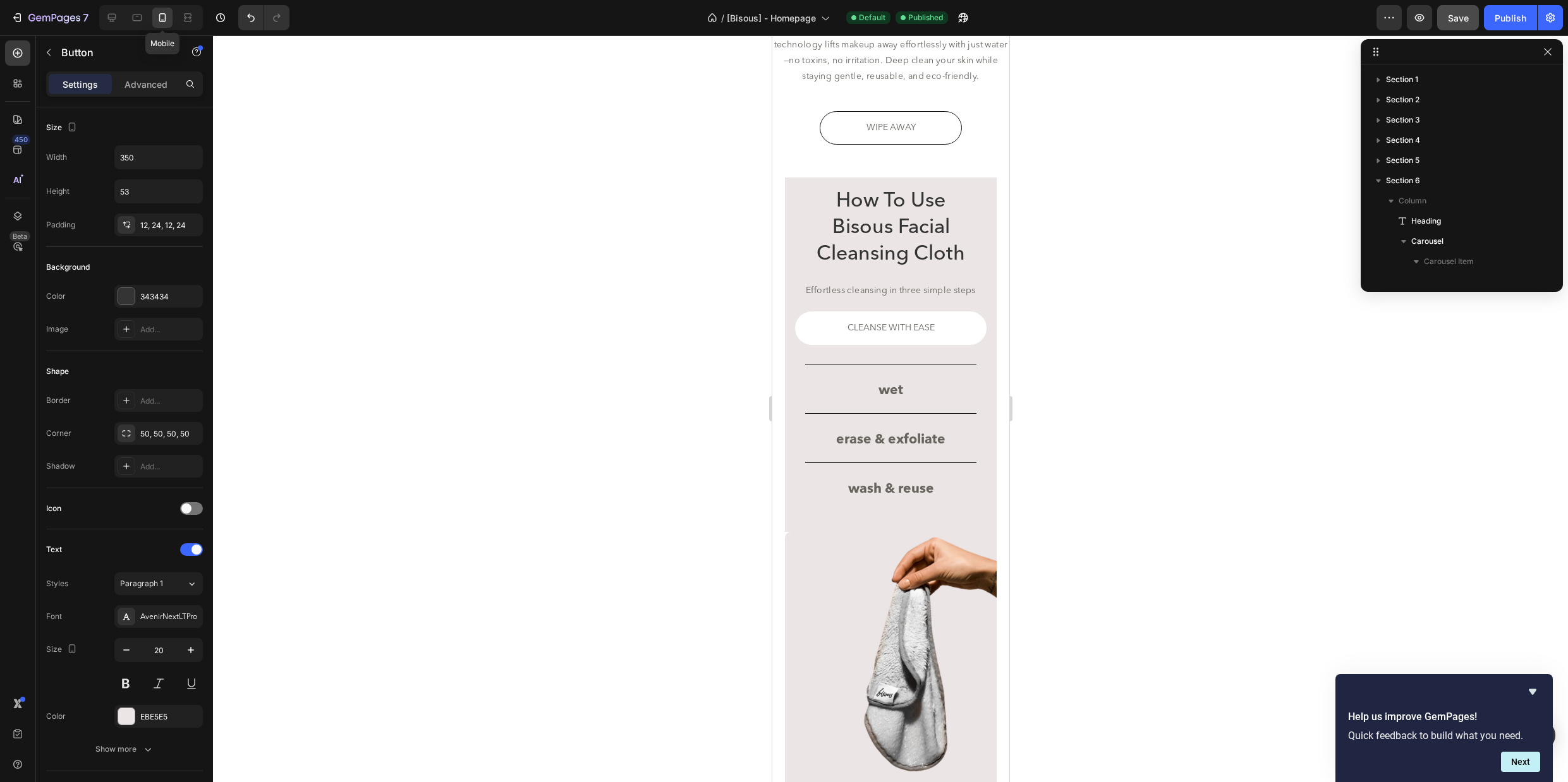
scroll to position [361, 0]
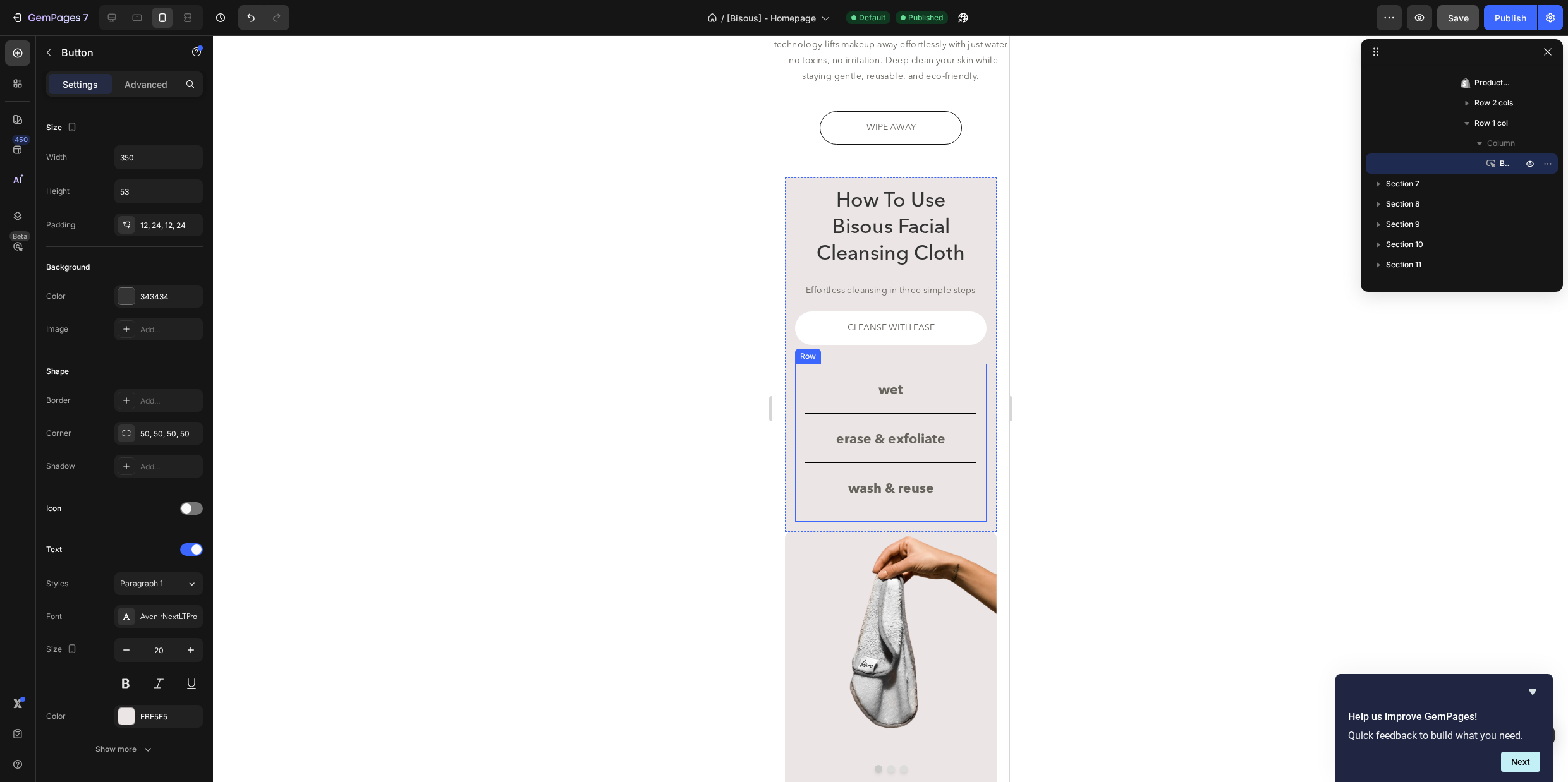
click at [801, 399] on div "wet Button erase & exfoliate Button wash & reuse Button Row" at bounding box center [890, 443] width 191 height 158
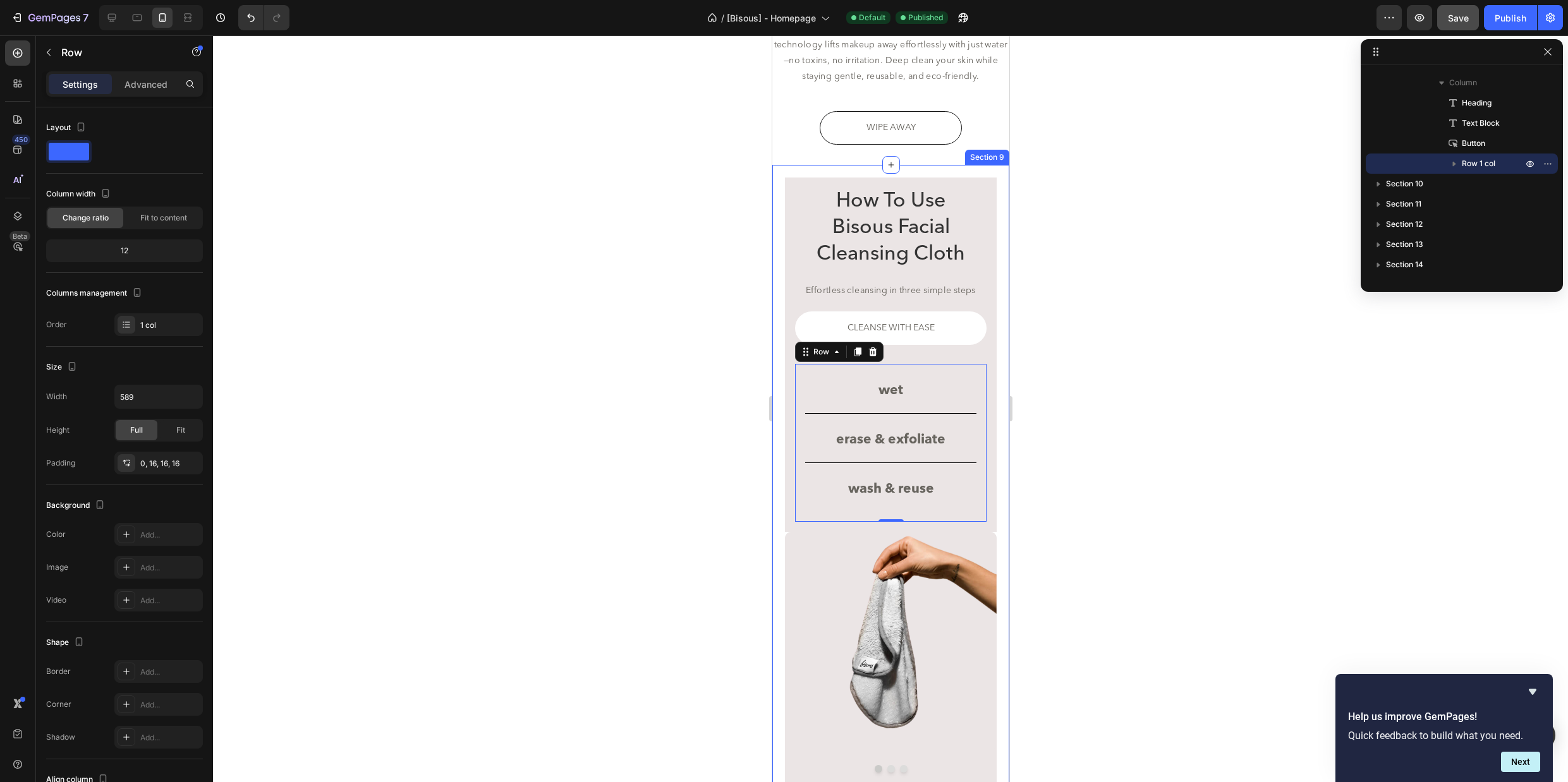
drag, startPoint x: 137, startPoint y: 88, endPoint x: 119, endPoint y: 98, distance: 20.6
click at [119, 98] on div "Settings Advanced" at bounding box center [124, 89] width 177 height 36
click at [103, 15] on div at bounding box center [111, 17] width 20 height 20
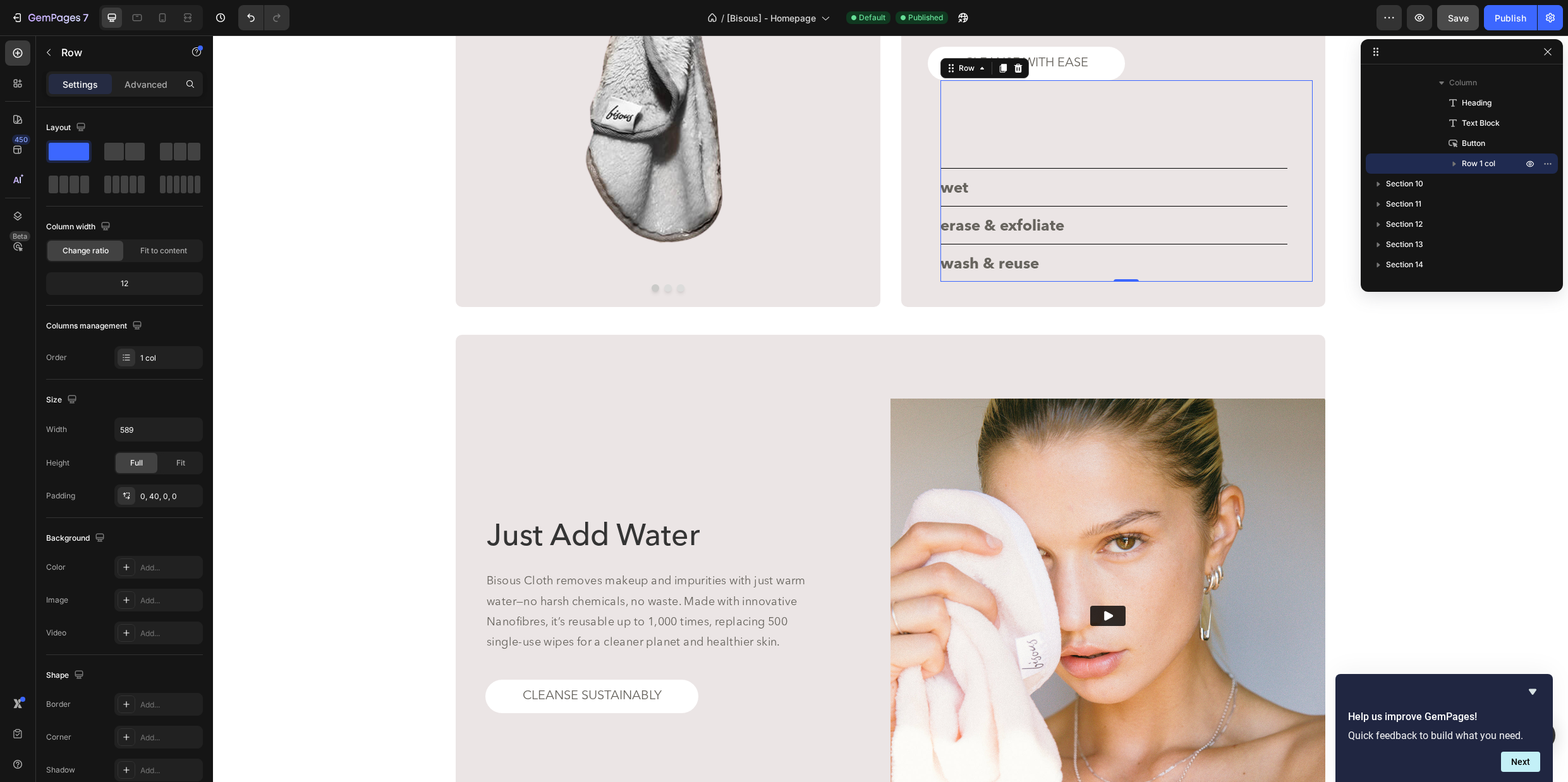
scroll to position [2637, 0]
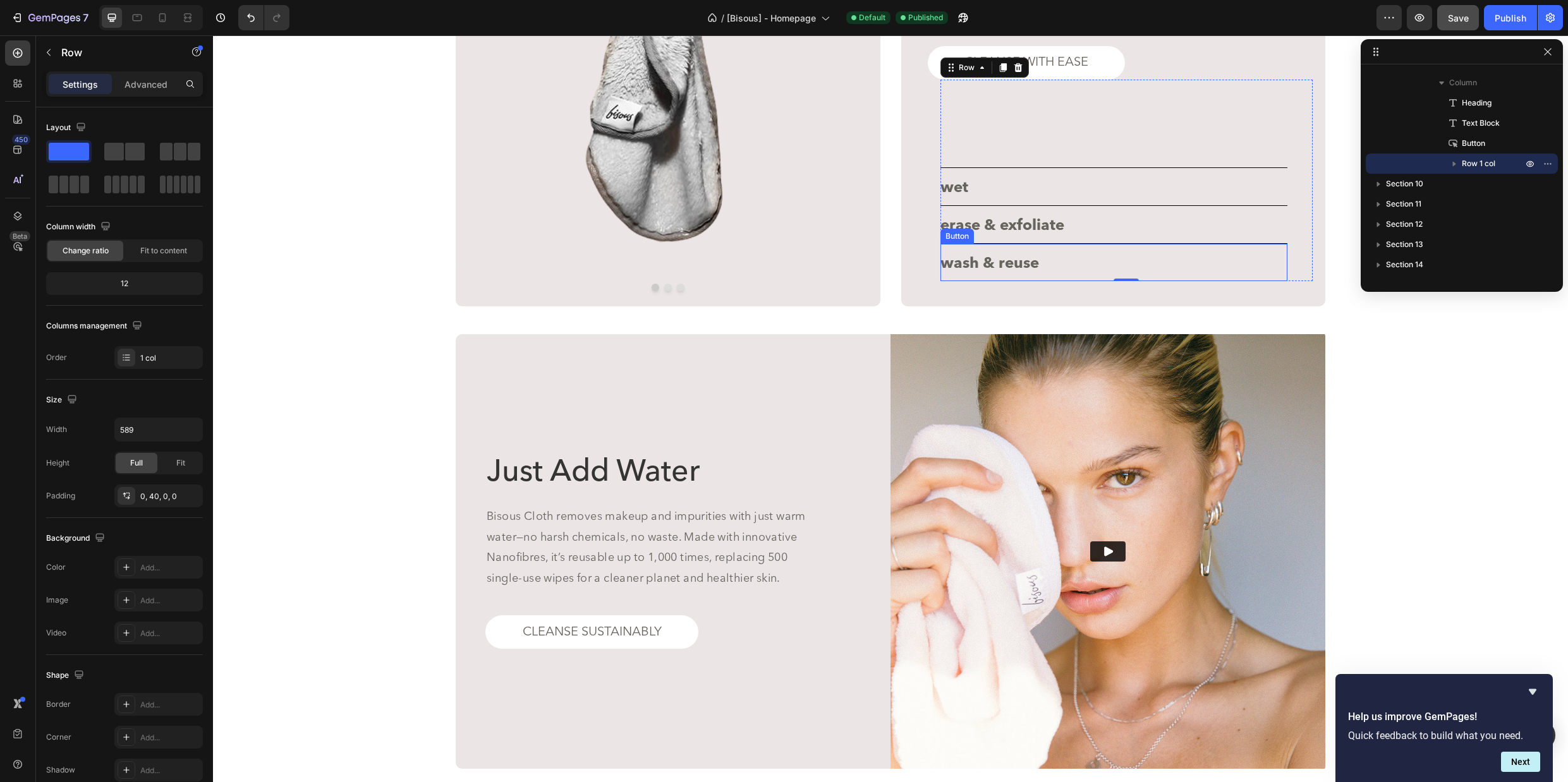
click at [1101, 274] on div "wash & reuse Button" at bounding box center [1113, 261] width 347 height 38
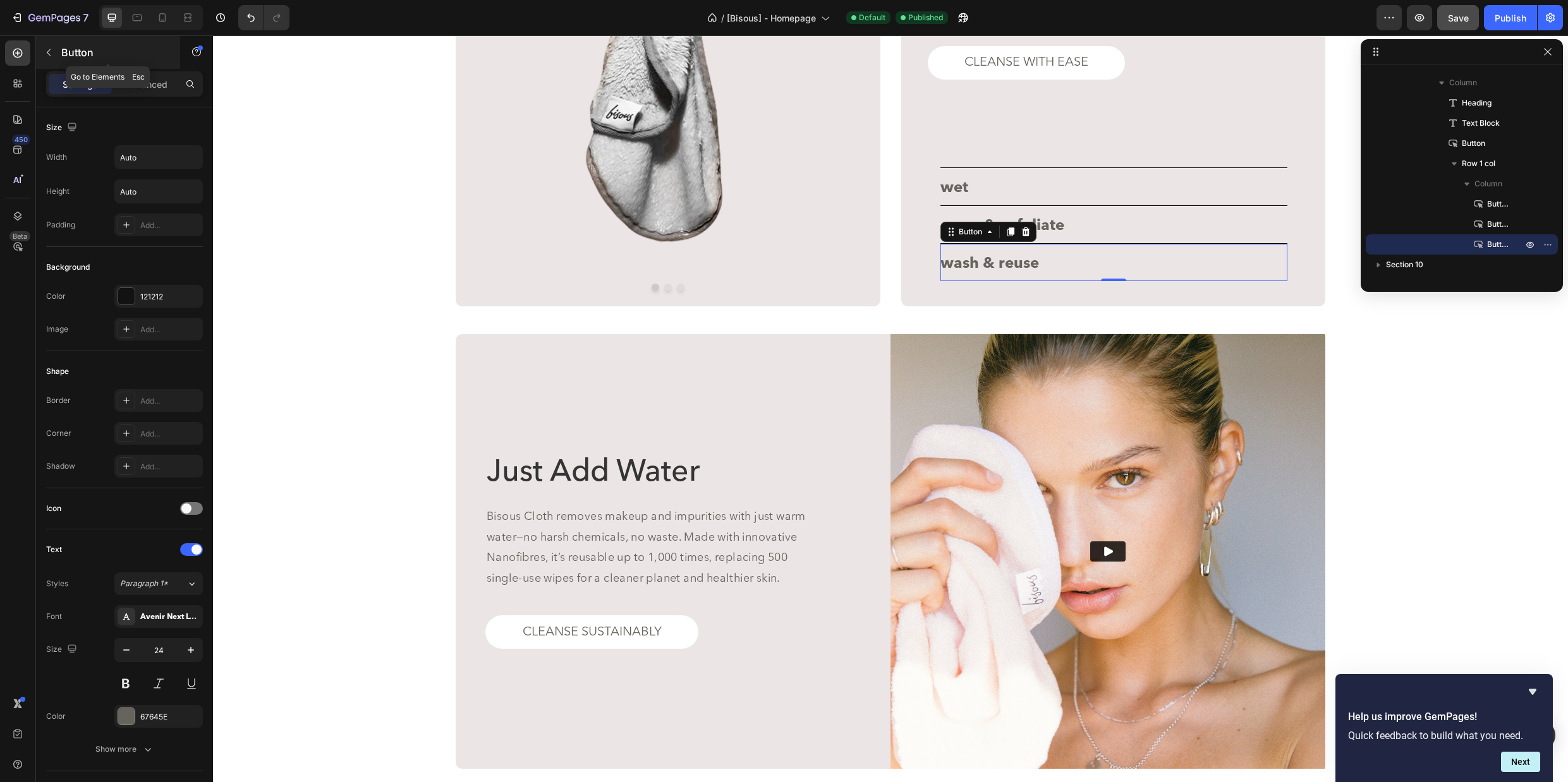
click at [52, 54] on icon "button" at bounding box center [48, 52] width 10 height 10
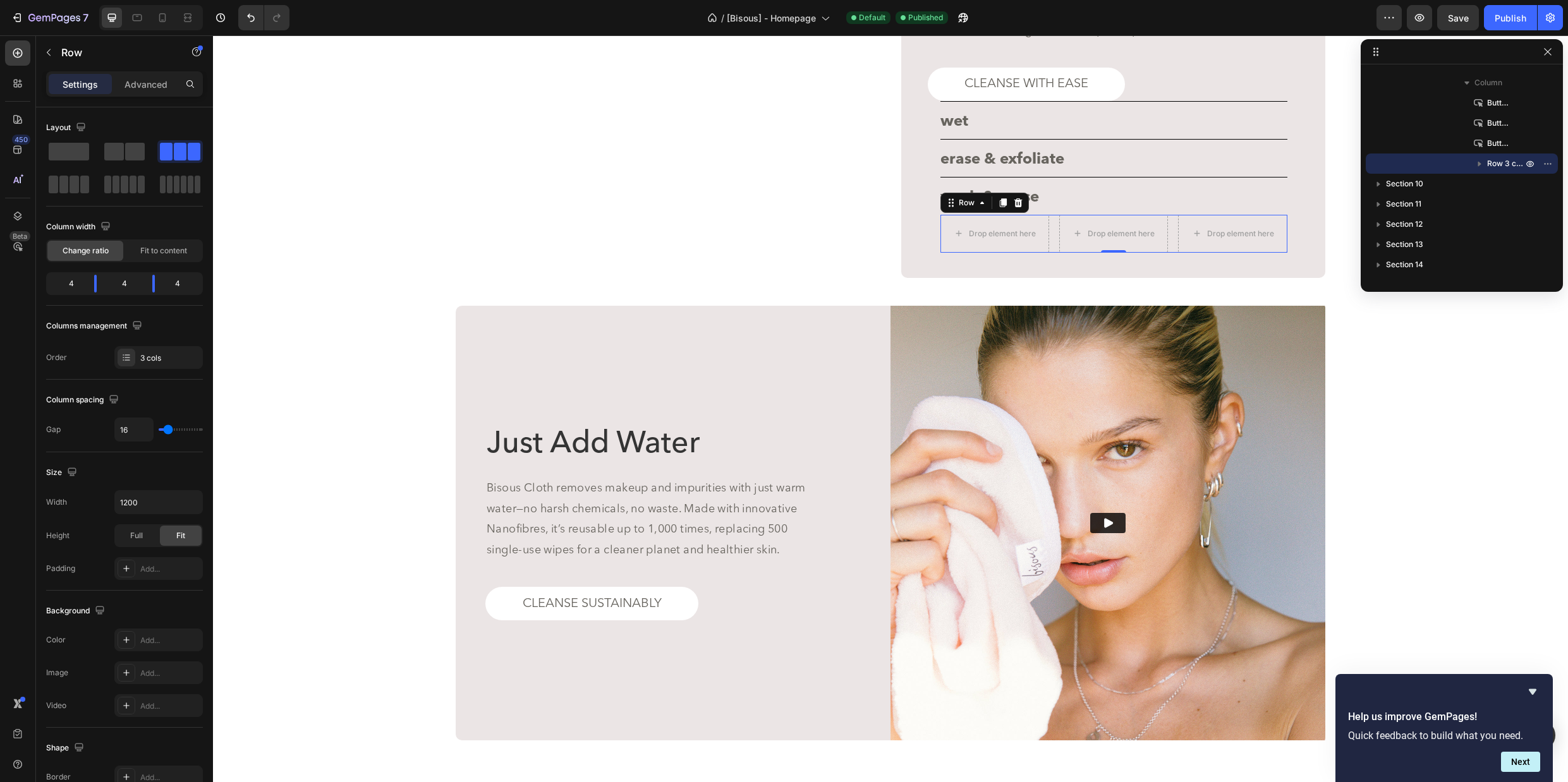
scroll to position [2582, 0]
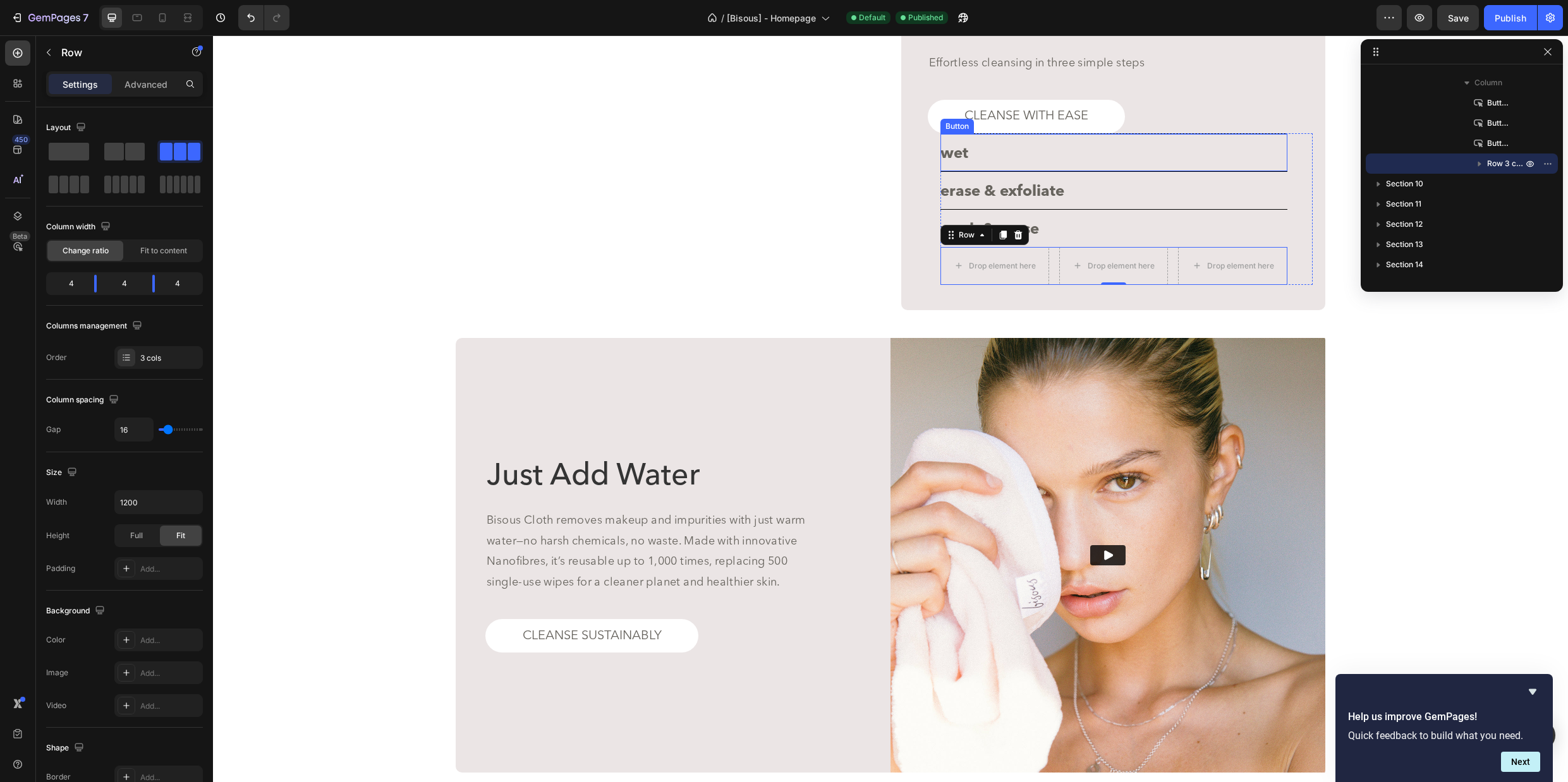
click at [1012, 171] on div "wet Button" at bounding box center [1113, 152] width 347 height 38
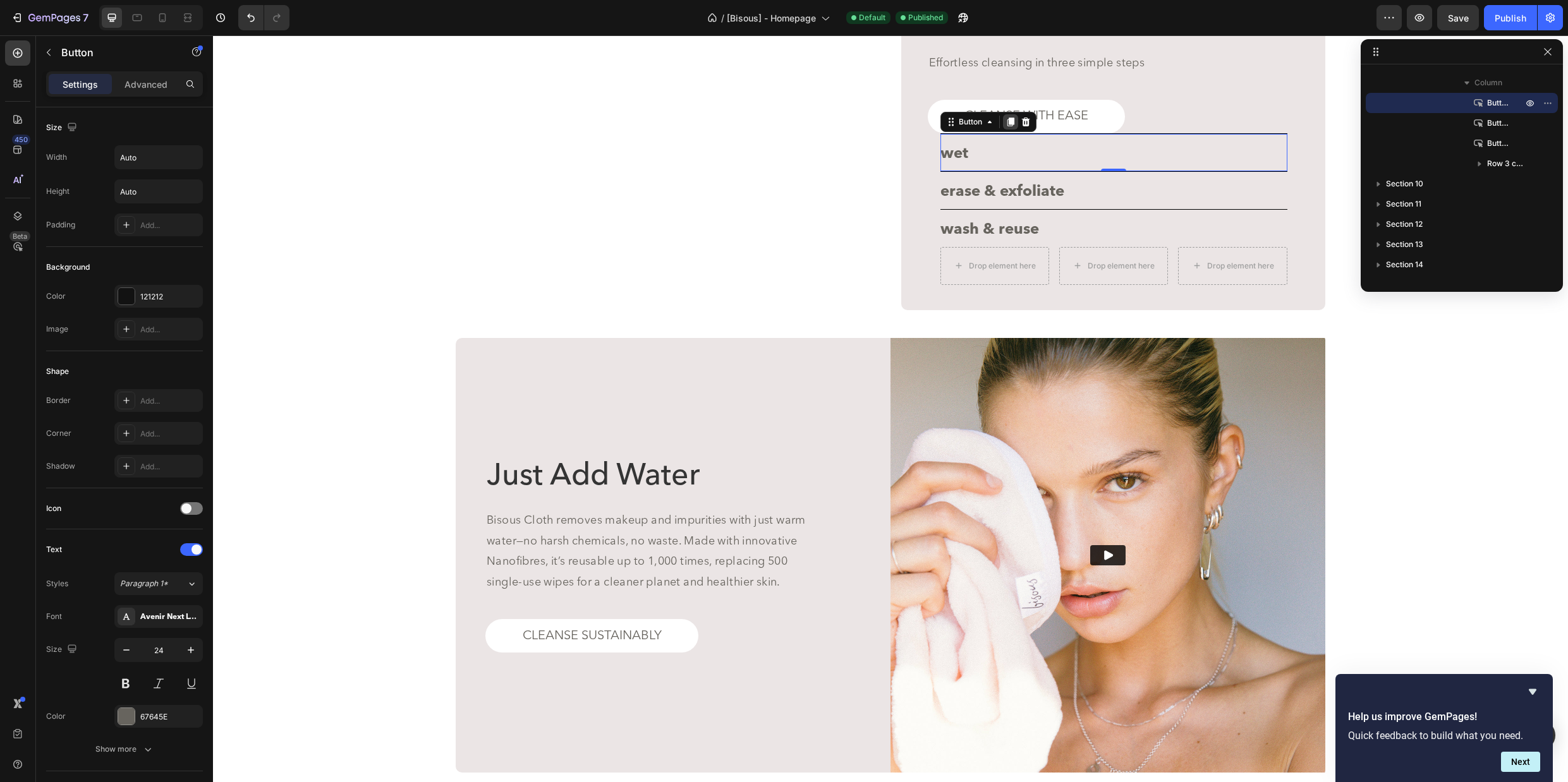
click at [1008, 127] on icon at bounding box center [1010, 122] width 7 height 9
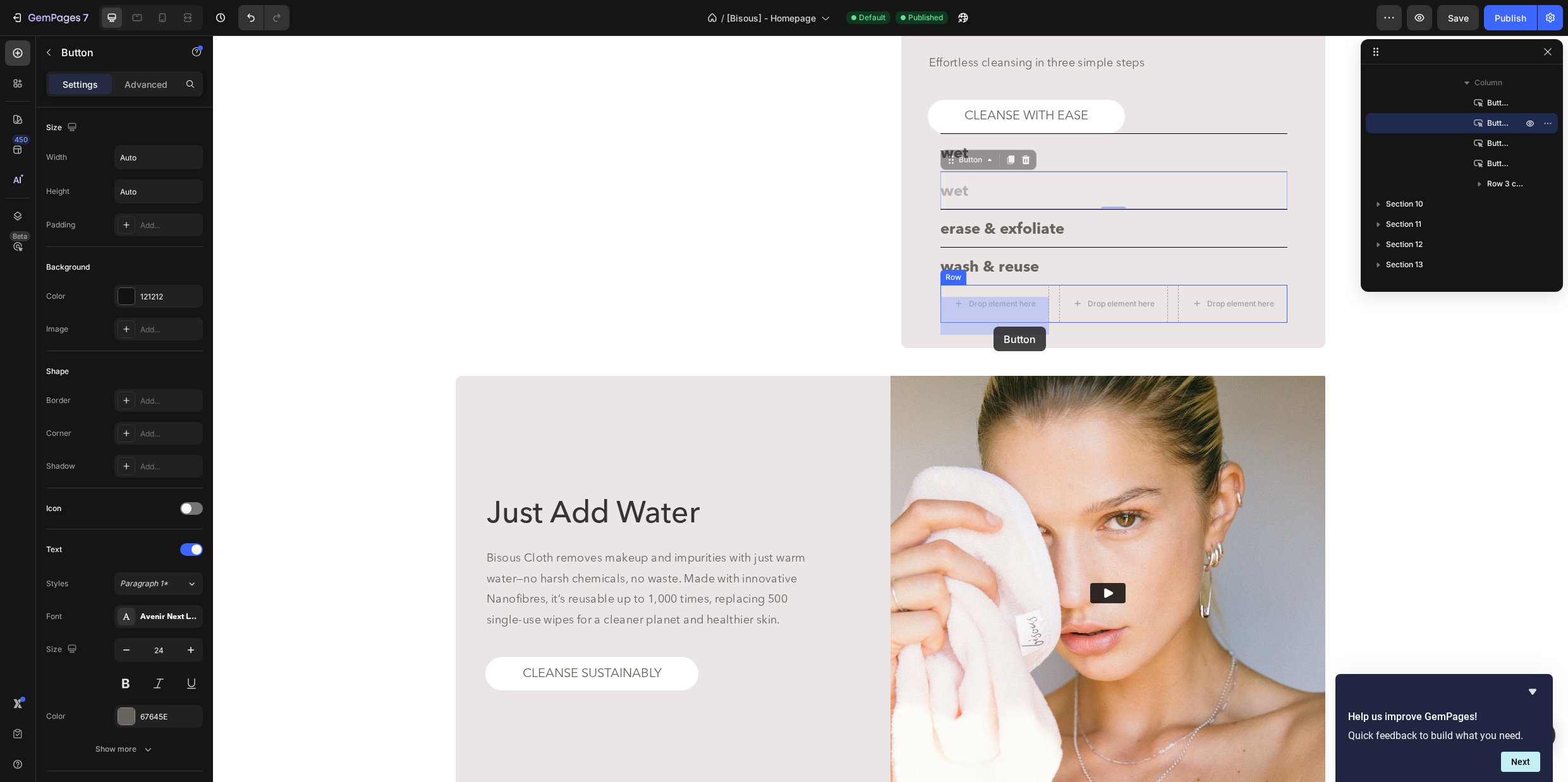
drag, startPoint x: 951, startPoint y: 171, endPoint x: 993, endPoint y: 327, distance: 161.6
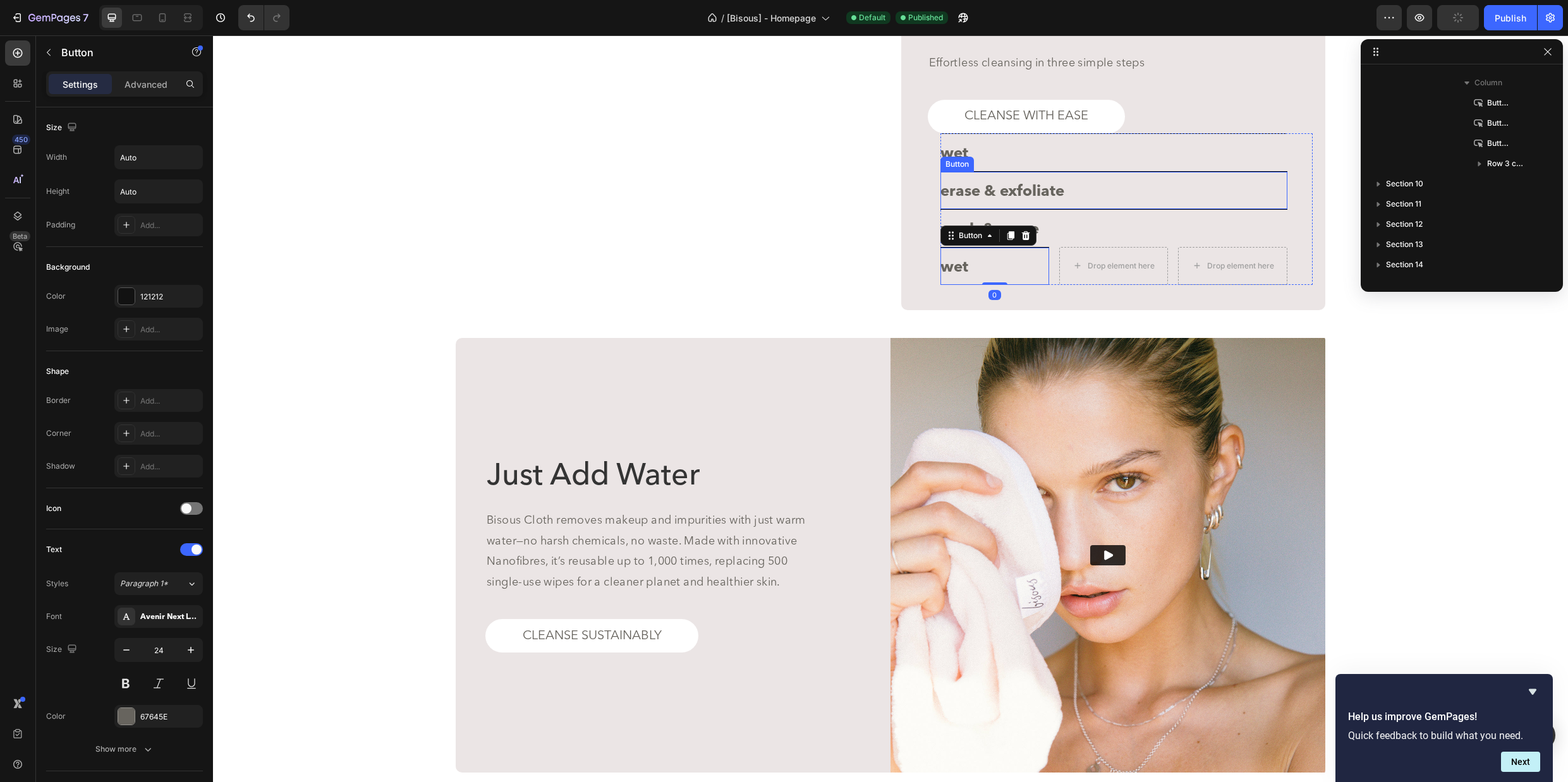
click at [1088, 209] on div "erase & exfoliate Button" at bounding box center [1113, 190] width 347 height 38
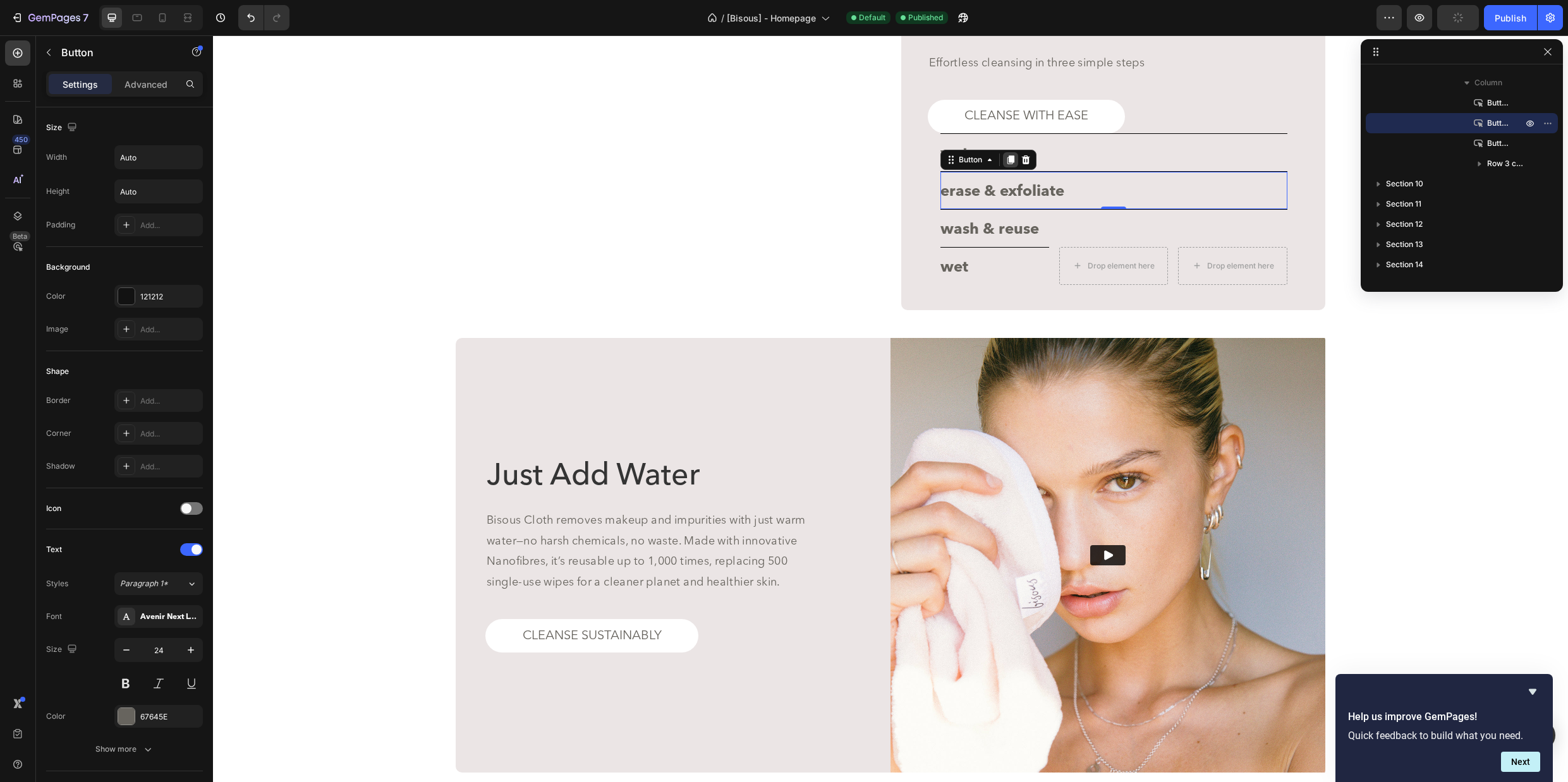
click at [1008, 164] on icon at bounding box center [1010, 160] width 7 height 9
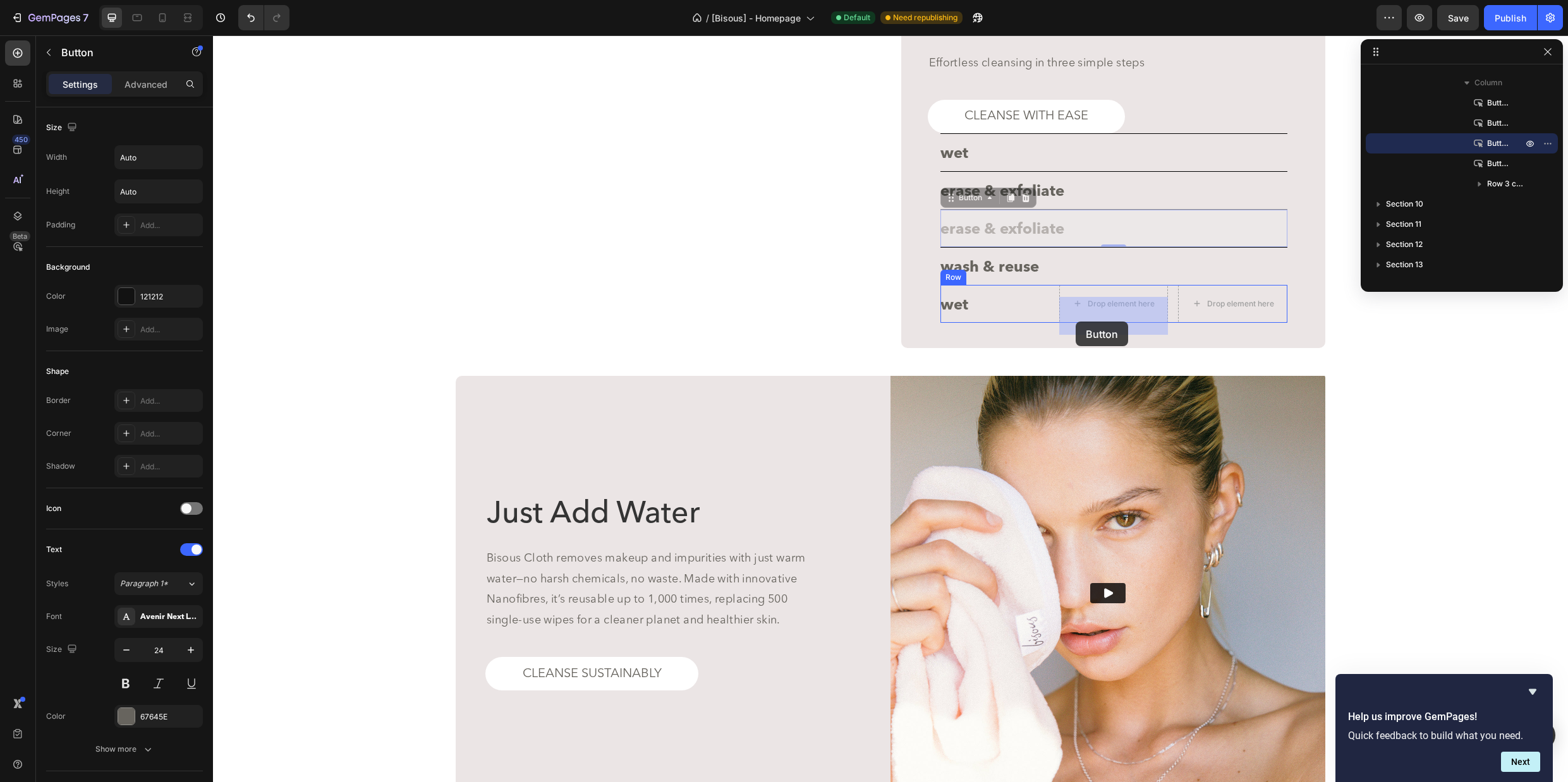
drag, startPoint x: 951, startPoint y: 211, endPoint x: 1075, endPoint y: 321, distance: 165.8
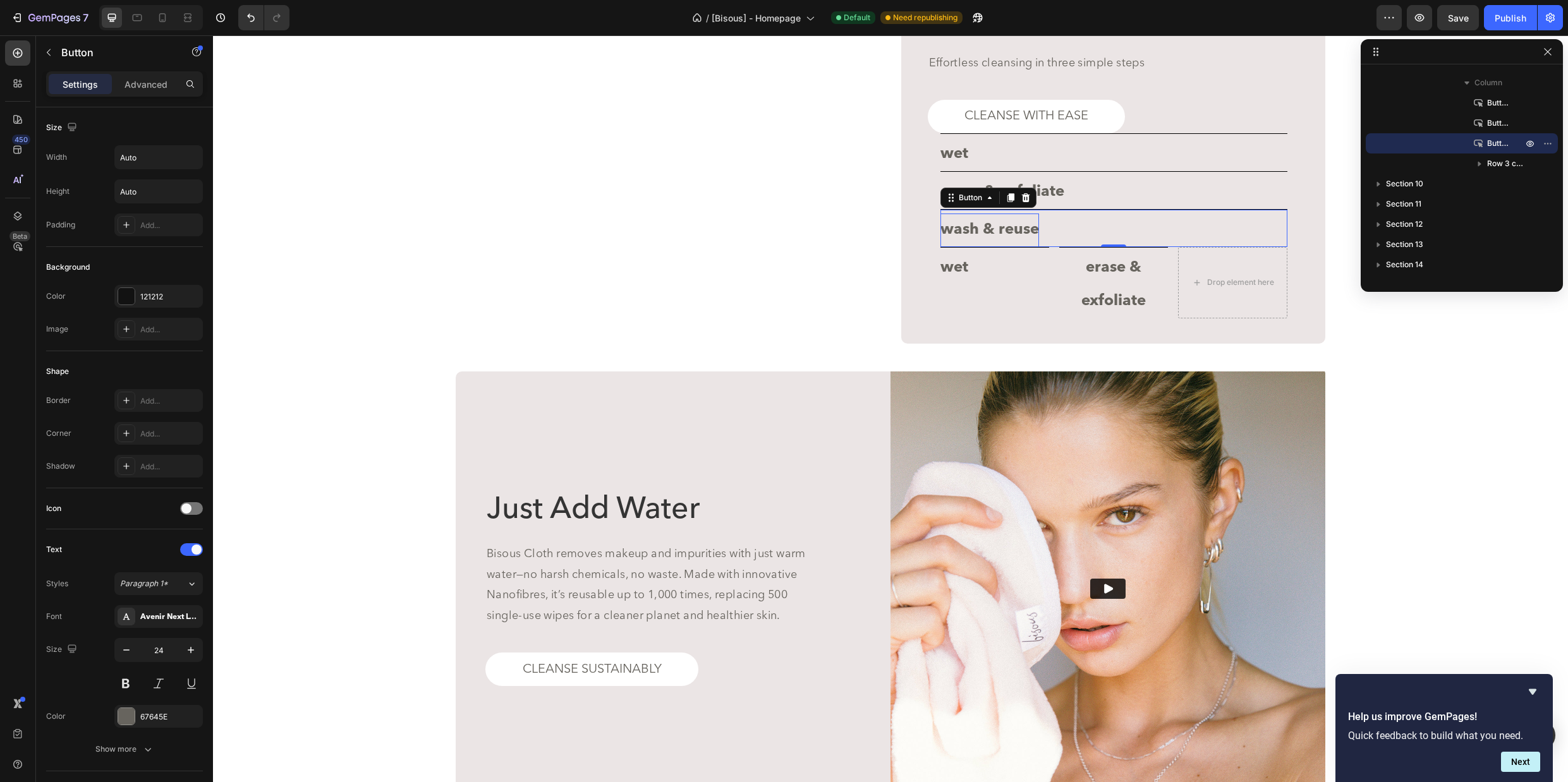
click at [1032, 236] on p "wash & reuse" at bounding box center [989, 230] width 99 height 33
click at [1010, 202] on icon at bounding box center [1010, 197] width 7 height 9
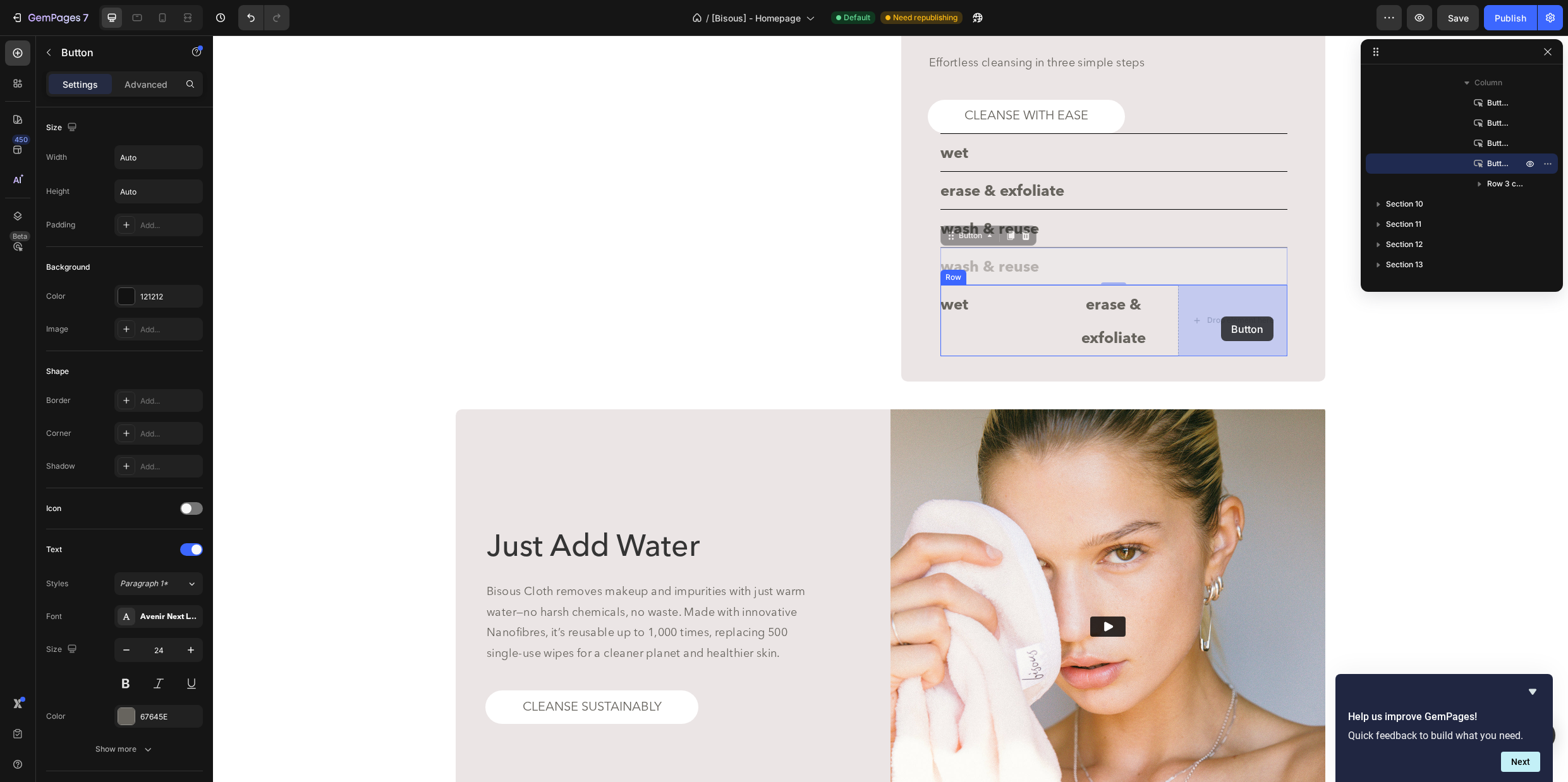
drag, startPoint x: 953, startPoint y: 240, endPoint x: 1221, endPoint y: 316, distance: 278.6
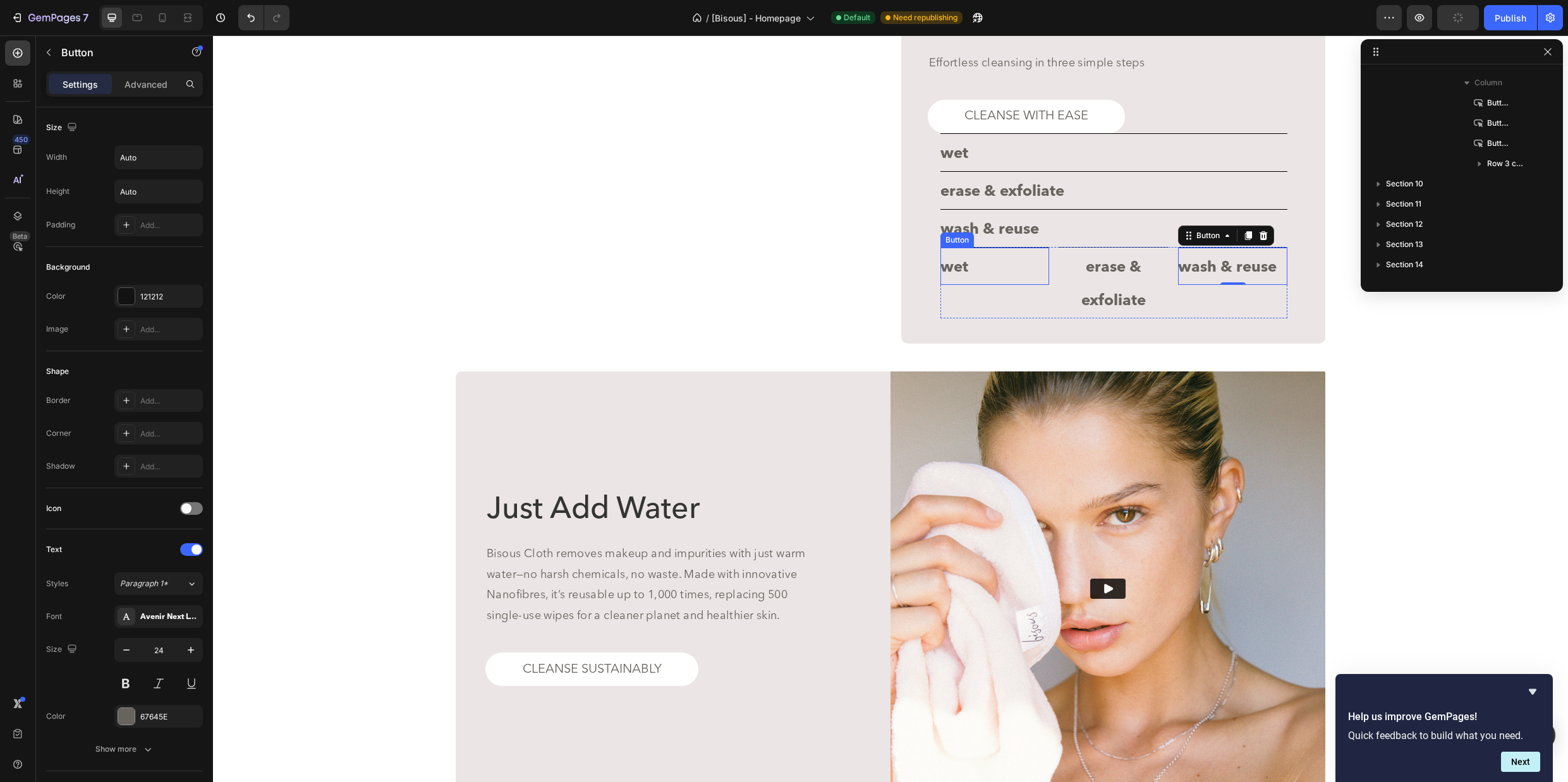
click at [992, 272] on div "wet Button" at bounding box center [994, 266] width 109 height 38
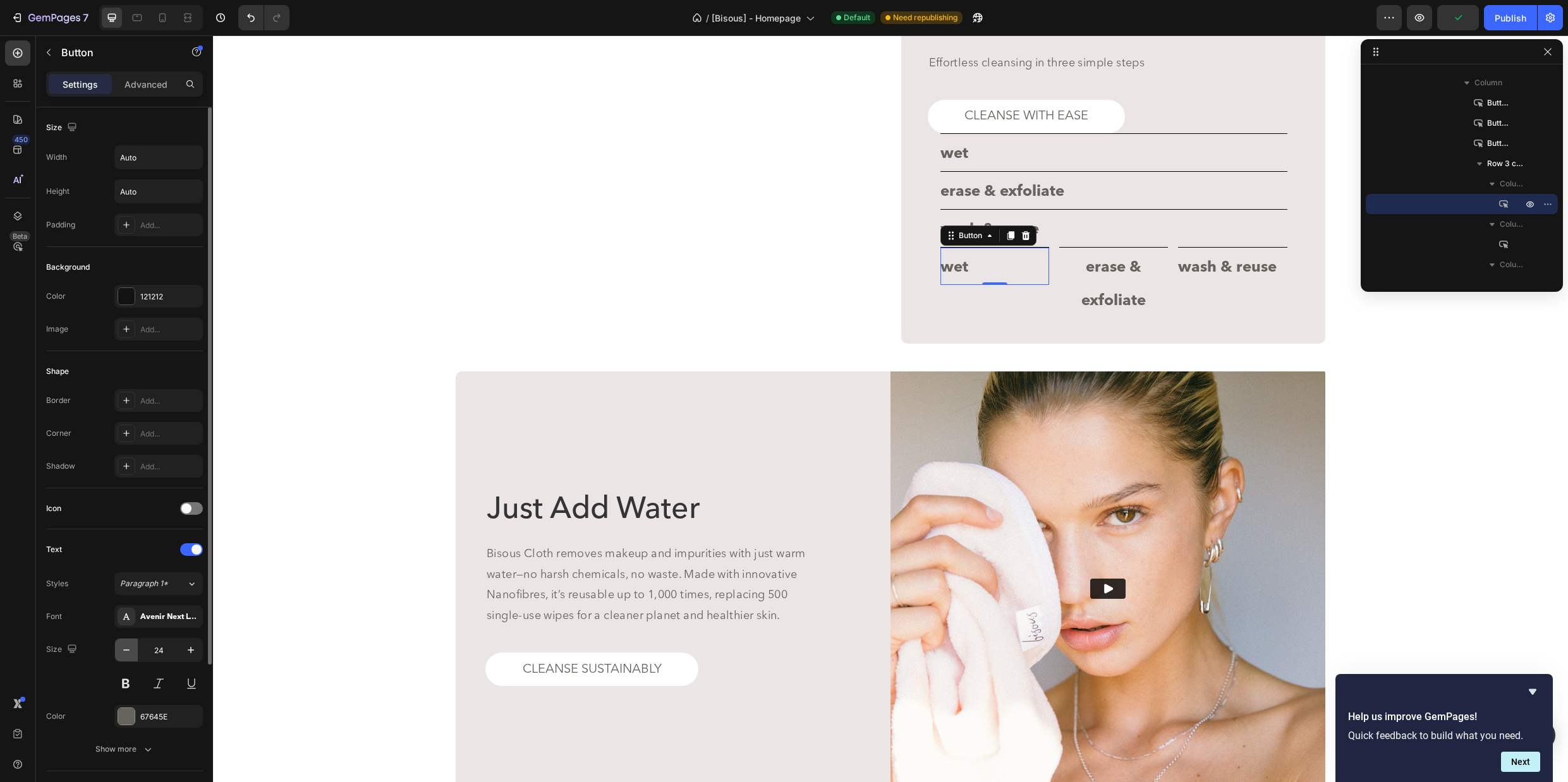
click at [128, 650] on icon "button" at bounding box center [127, 650] width 13 height 13
click at [128, 650] on icon "button" at bounding box center [127, 650] width 13 height 13
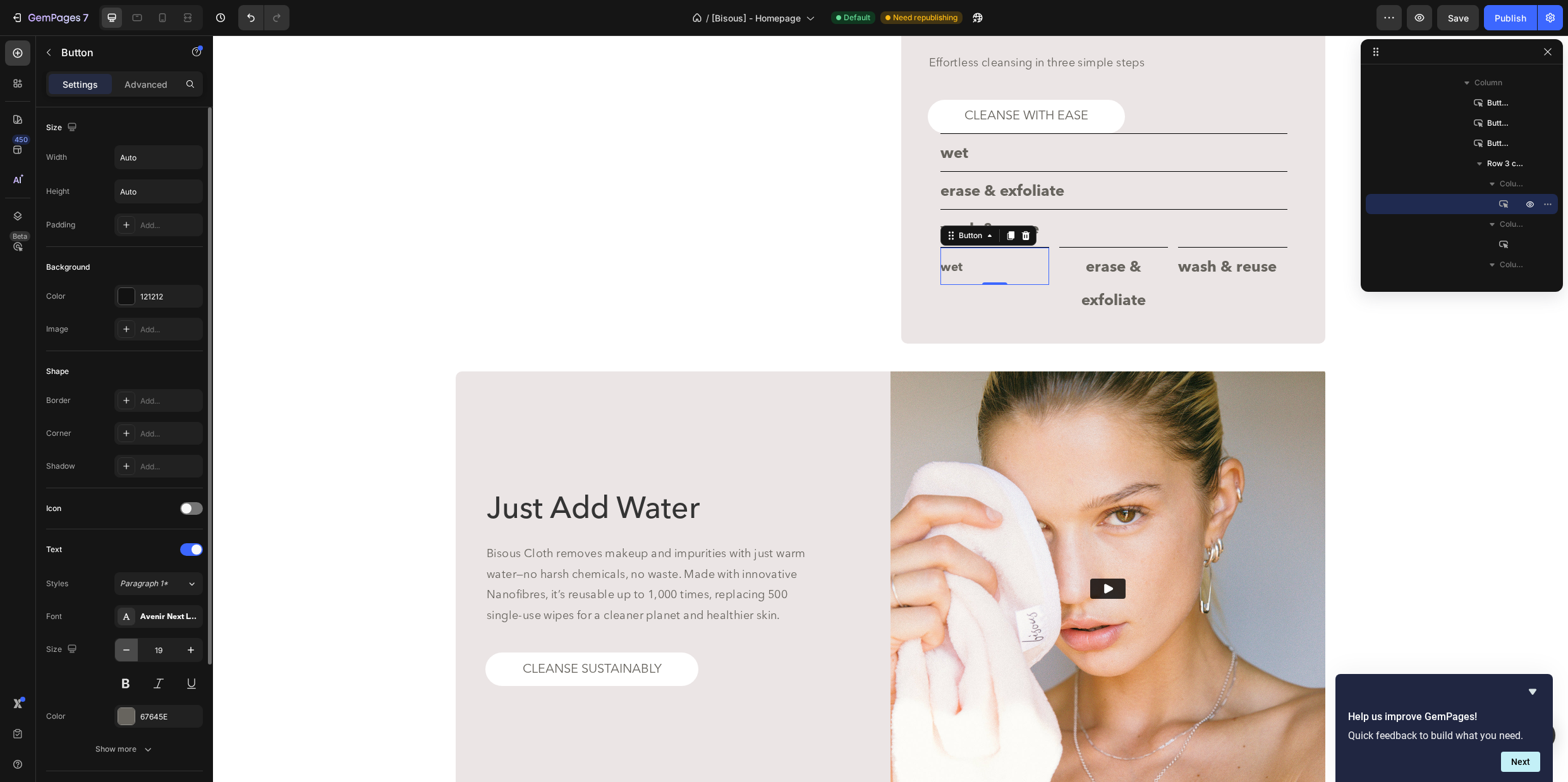
click at [128, 650] on icon "button" at bounding box center [127, 650] width 13 height 13
type input "18"
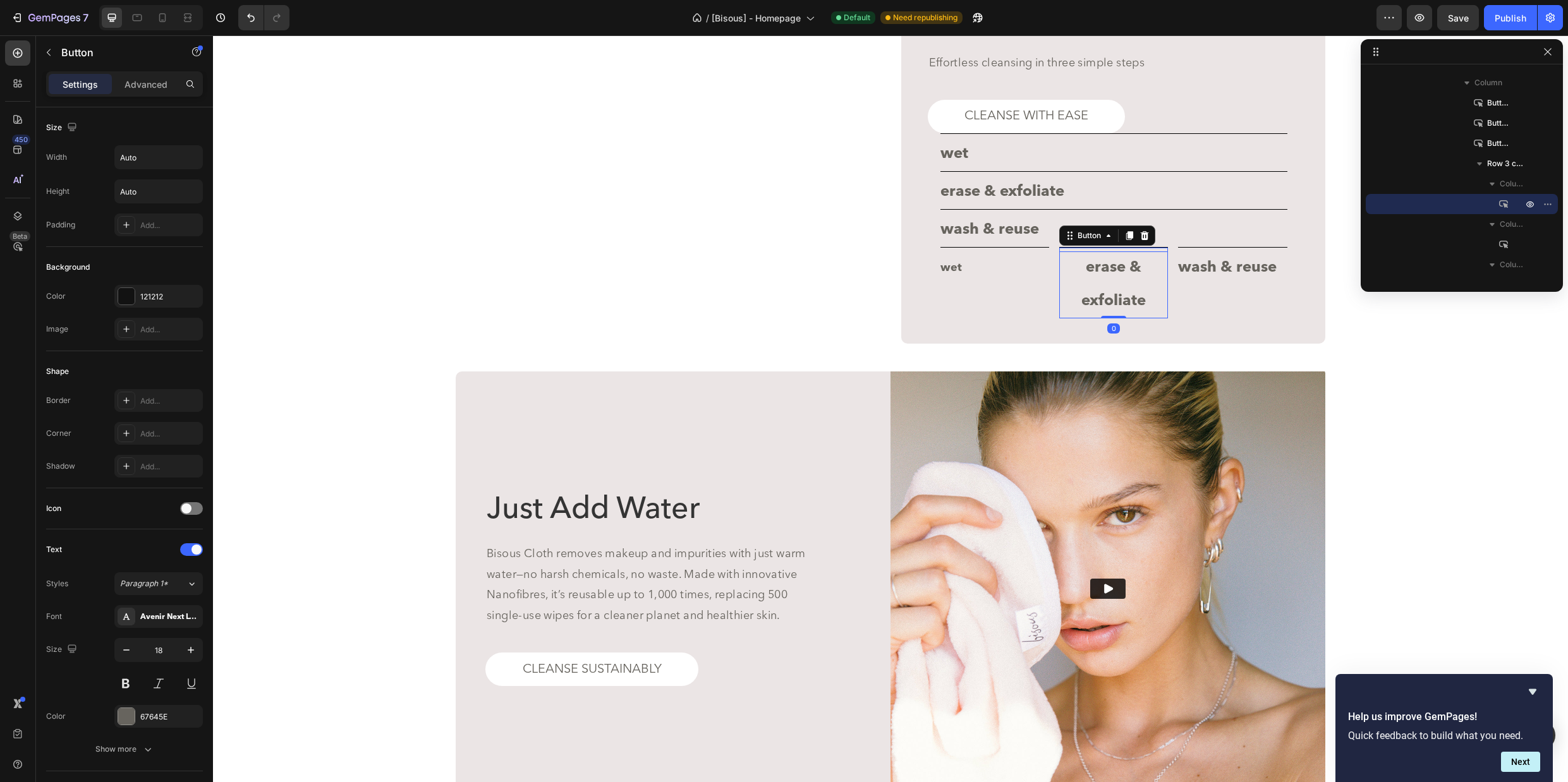
click at [1111, 307] on p "erase & exfoliate" at bounding box center [1113, 284] width 109 height 67
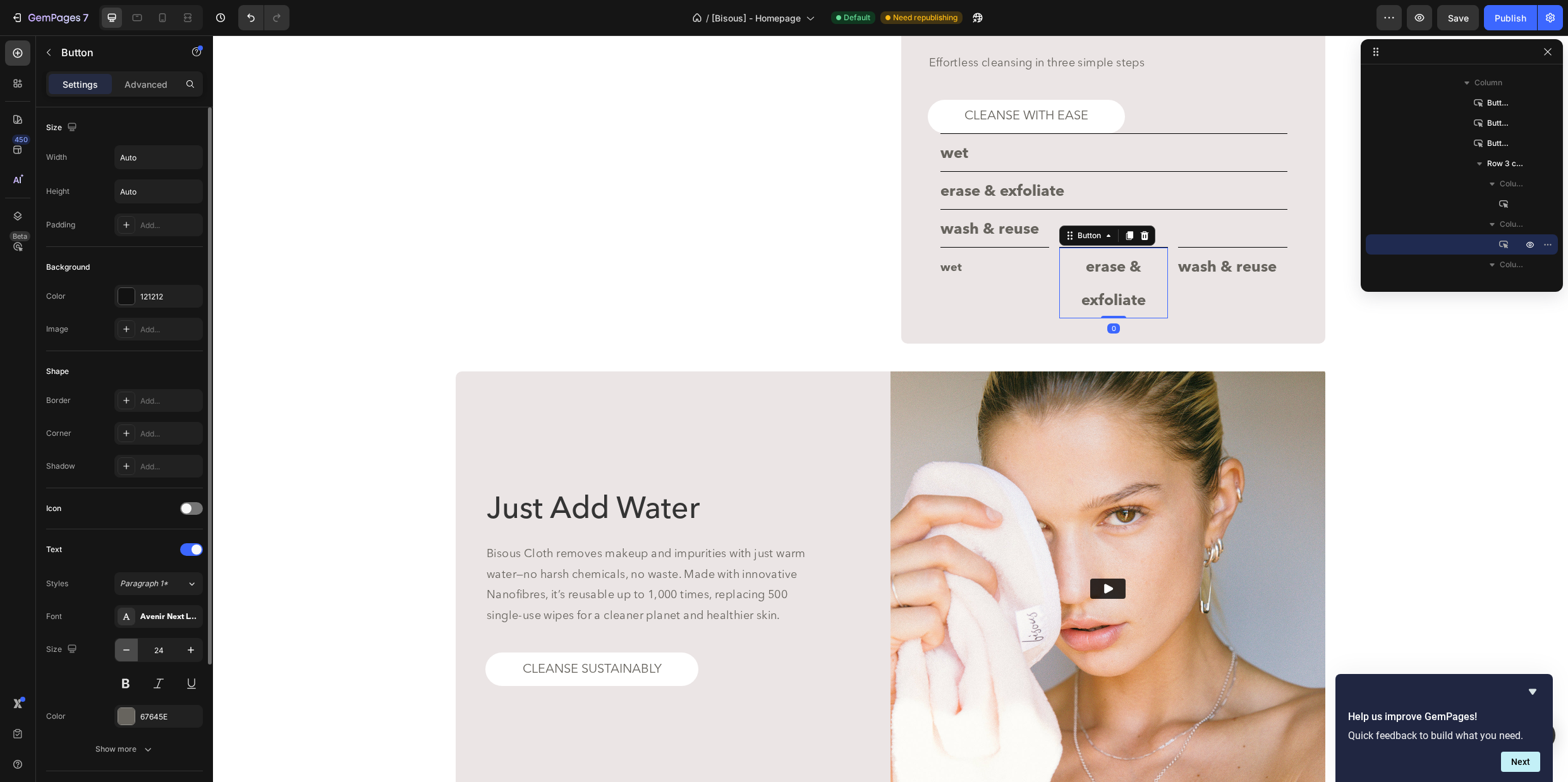
click at [125, 650] on icon "button" at bounding box center [127, 650] width 6 height 2
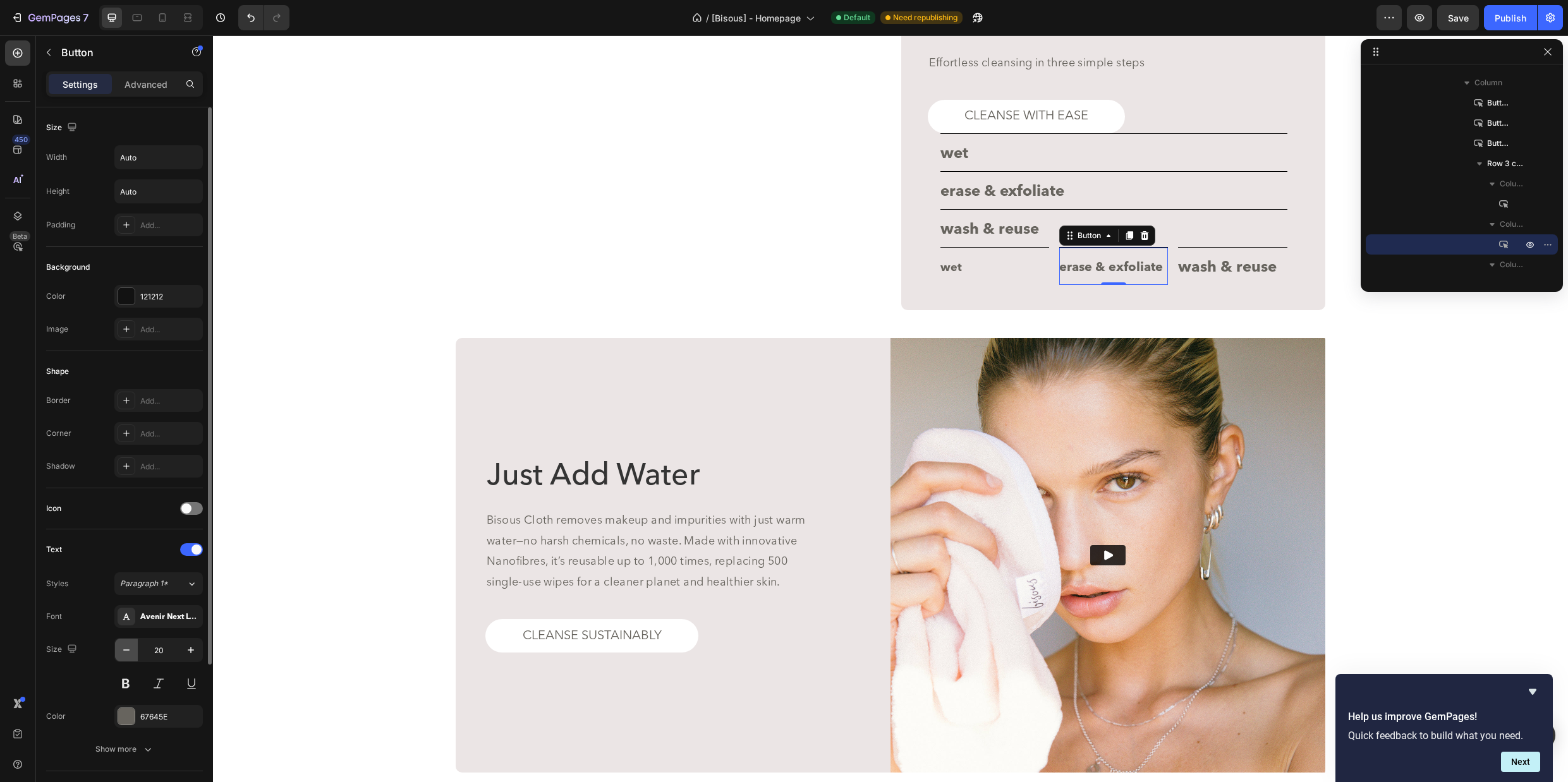
click at [125, 650] on icon "button" at bounding box center [127, 650] width 6 height 2
type input "18"
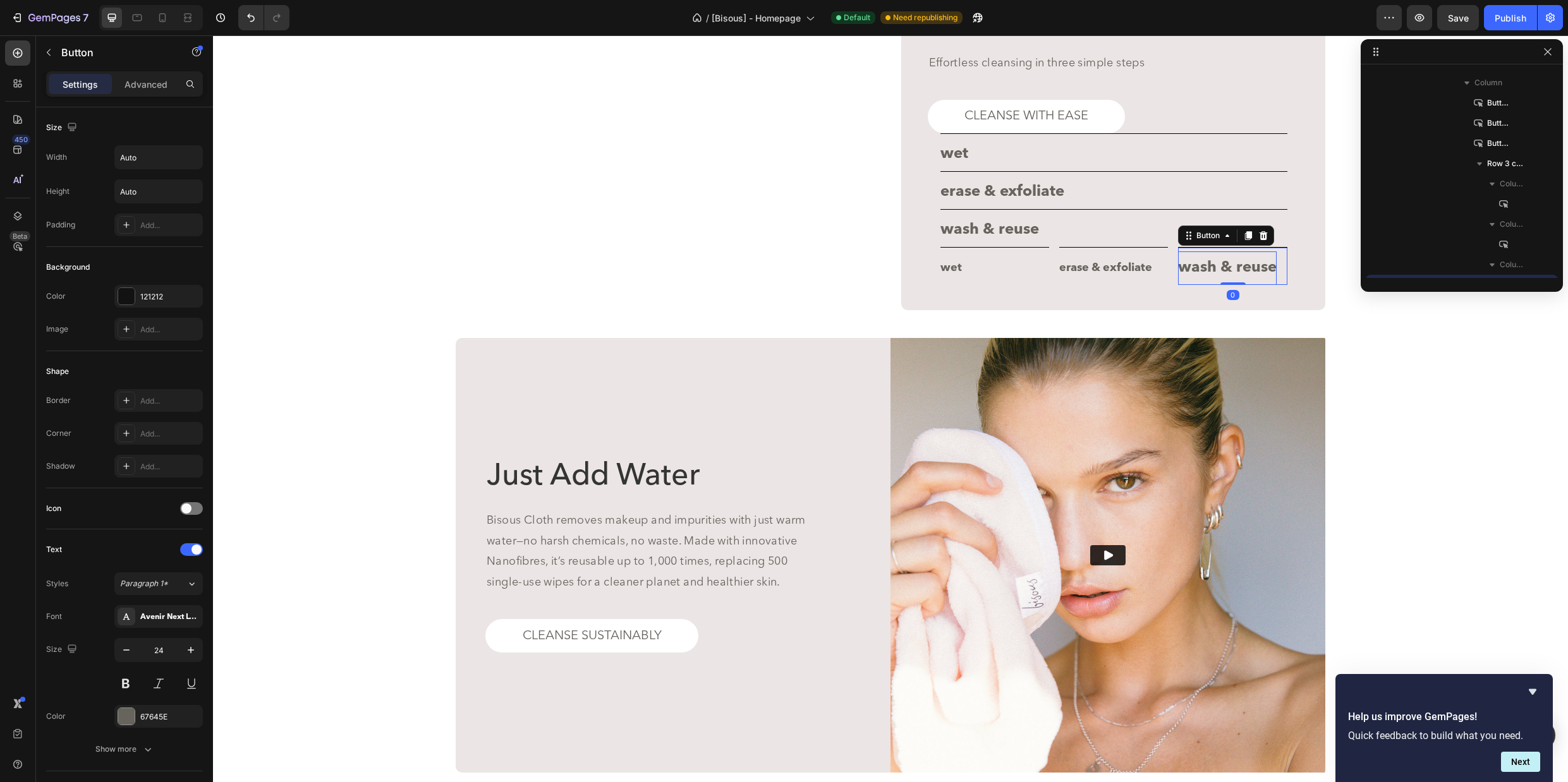
click at [1245, 285] on p "wash & reuse" at bounding box center [1227, 267] width 99 height 33
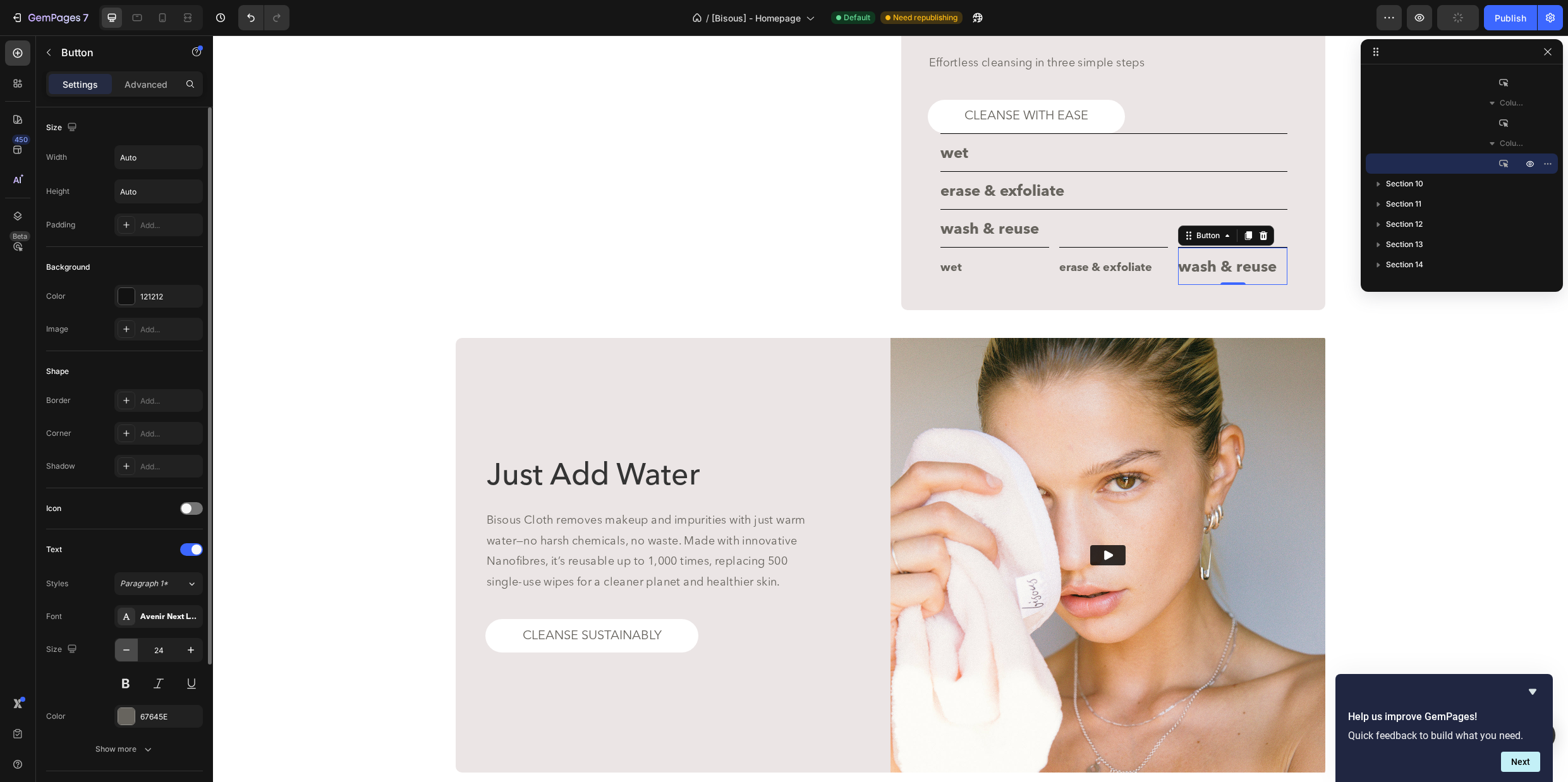
click at [120, 643] on icon "button" at bounding box center [127, 650] width 13 height 13
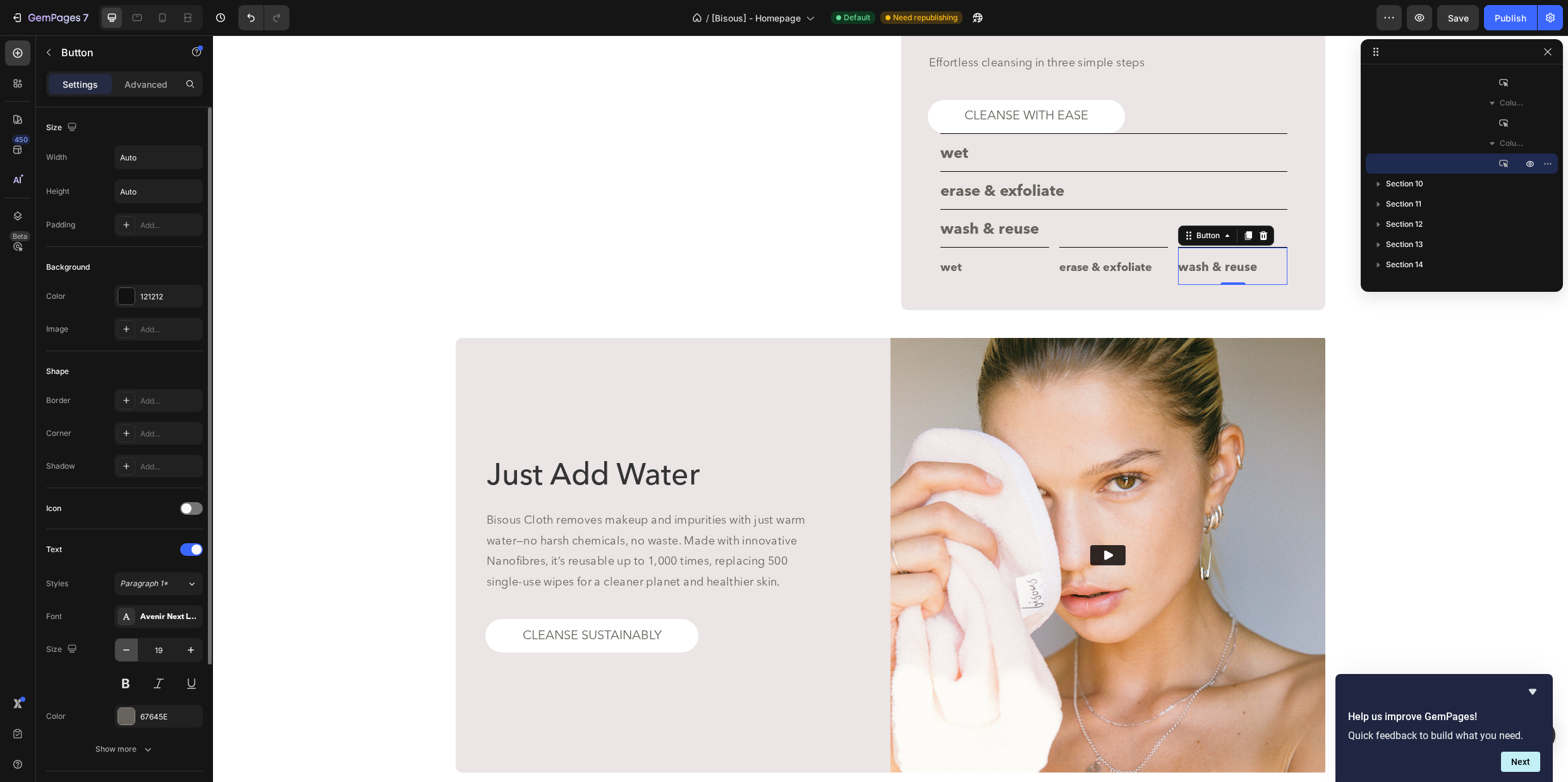
click at [120, 643] on icon "button" at bounding box center [127, 650] width 13 height 13
type input "18"
click at [1043, 171] on div "wet Button" at bounding box center [1113, 152] width 347 height 38
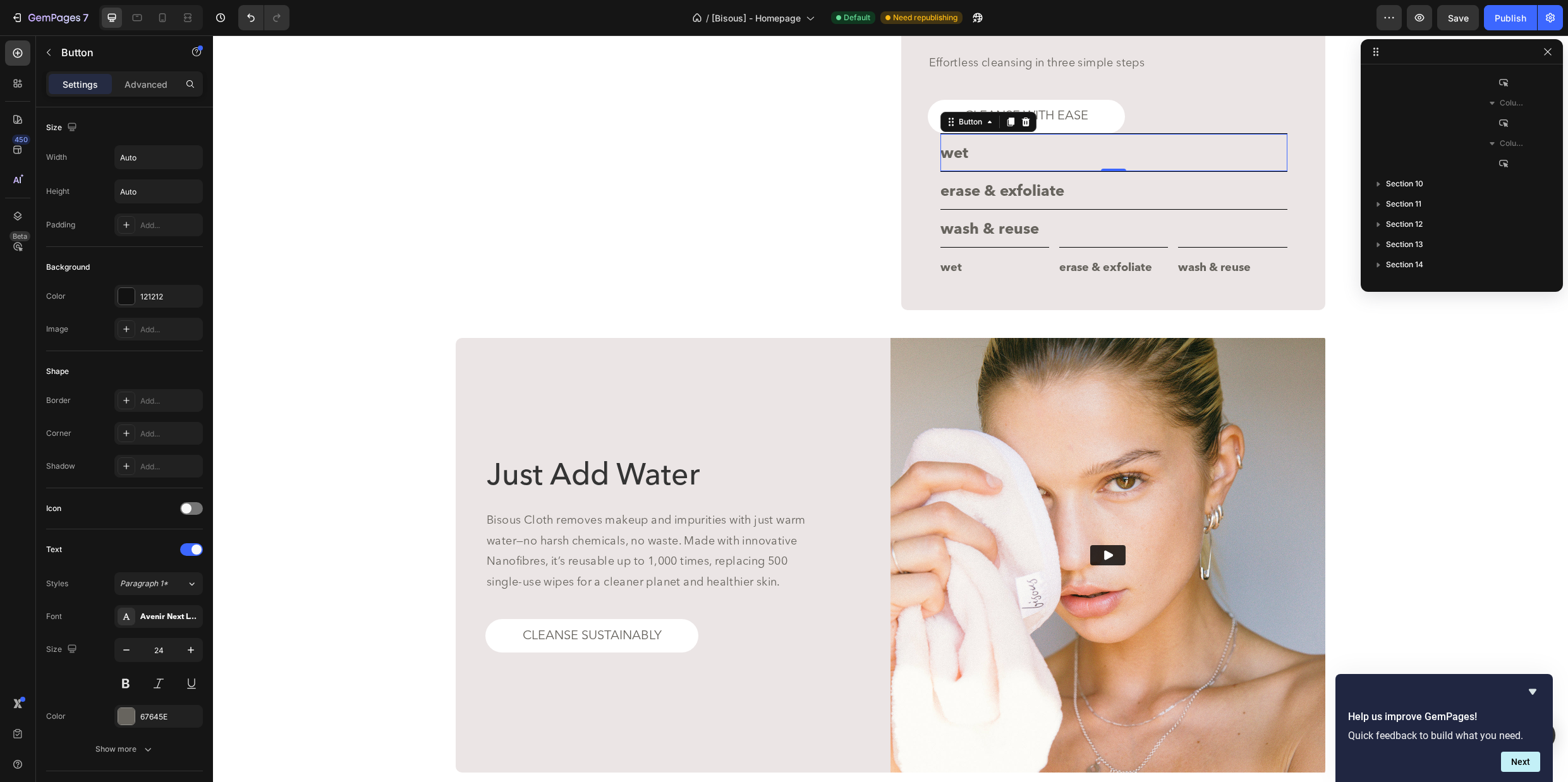
scroll to position [805, 0]
click at [156, 83] on p "Advanced" at bounding box center [145, 84] width 43 height 13
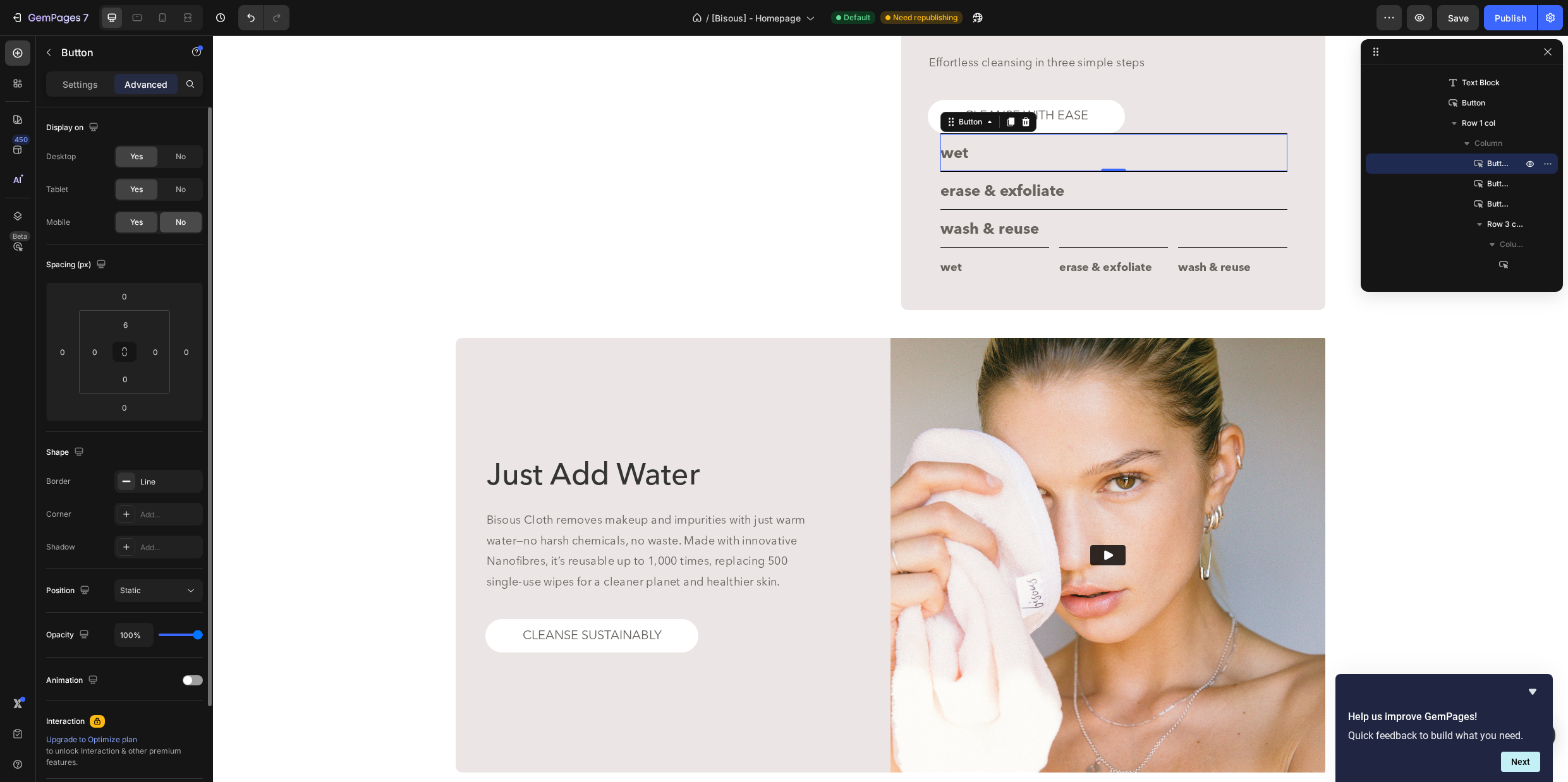
click at [189, 223] on div "No" at bounding box center [181, 222] width 42 height 20
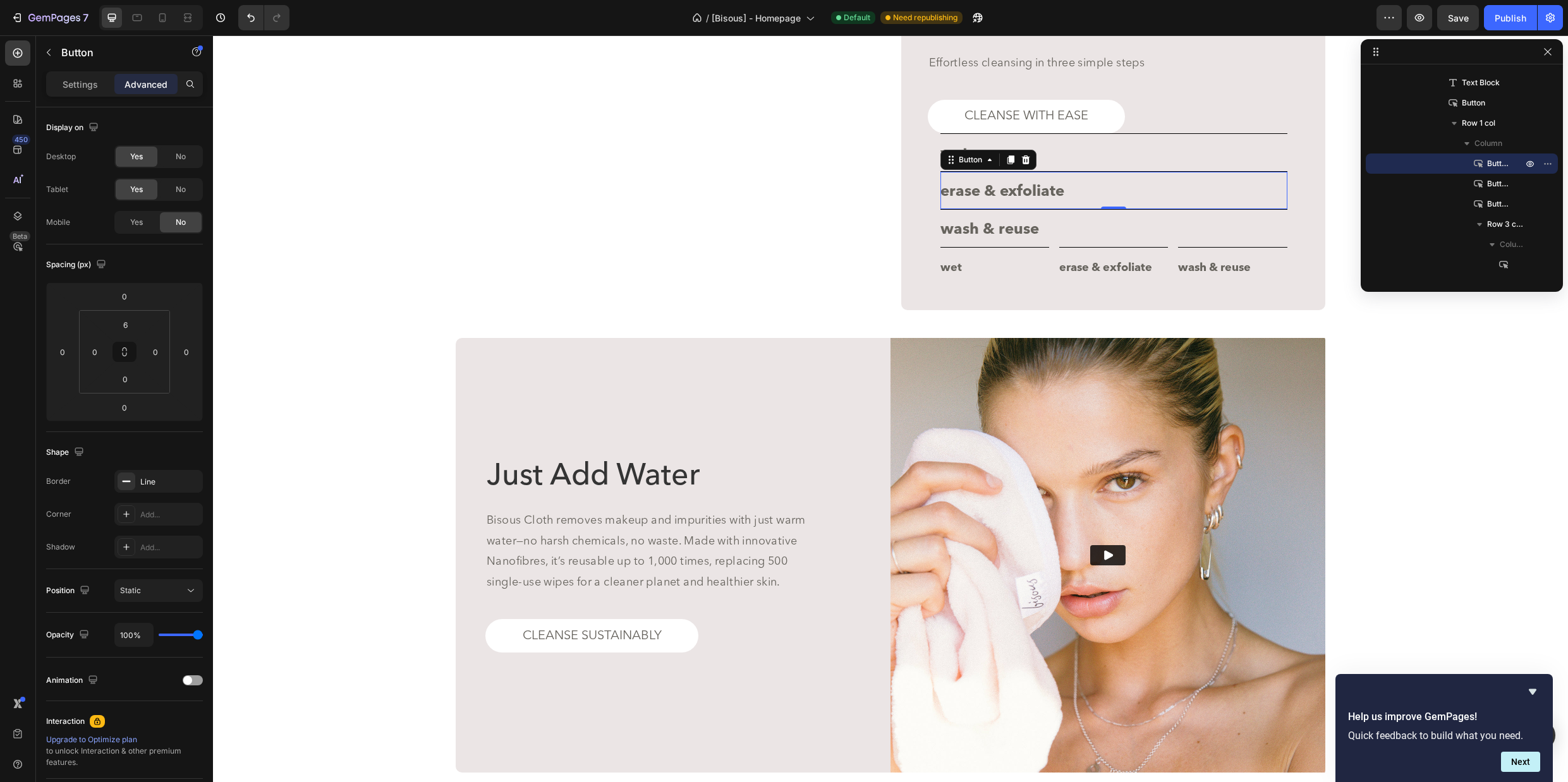
click at [1106, 209] on div "erase & exfoliate Button 0" at bounding box center [1113, 190] width 347 height 38
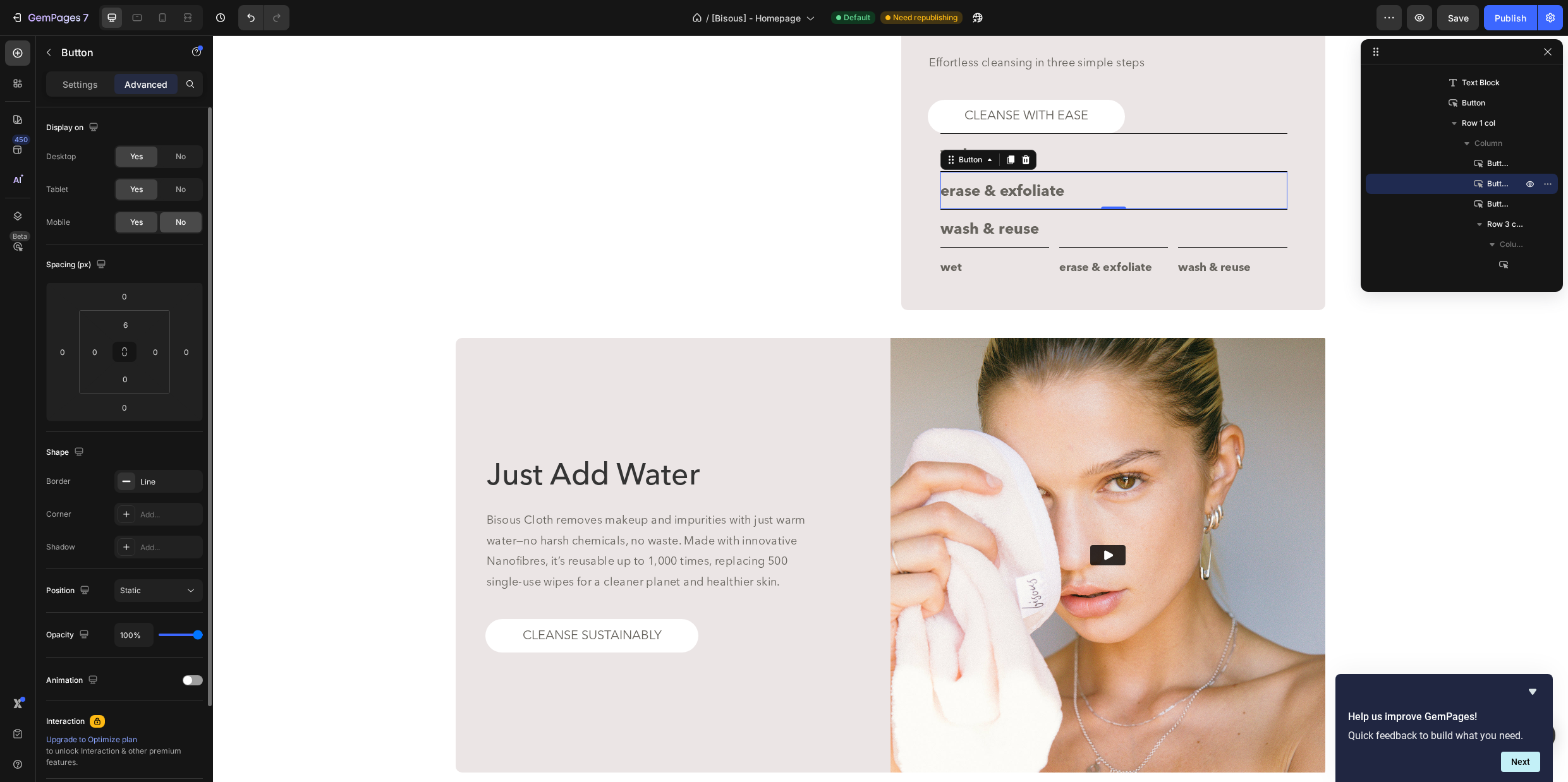
click at [176, 225] on span "No" at bounding box center [181, 222] width 10 height 11
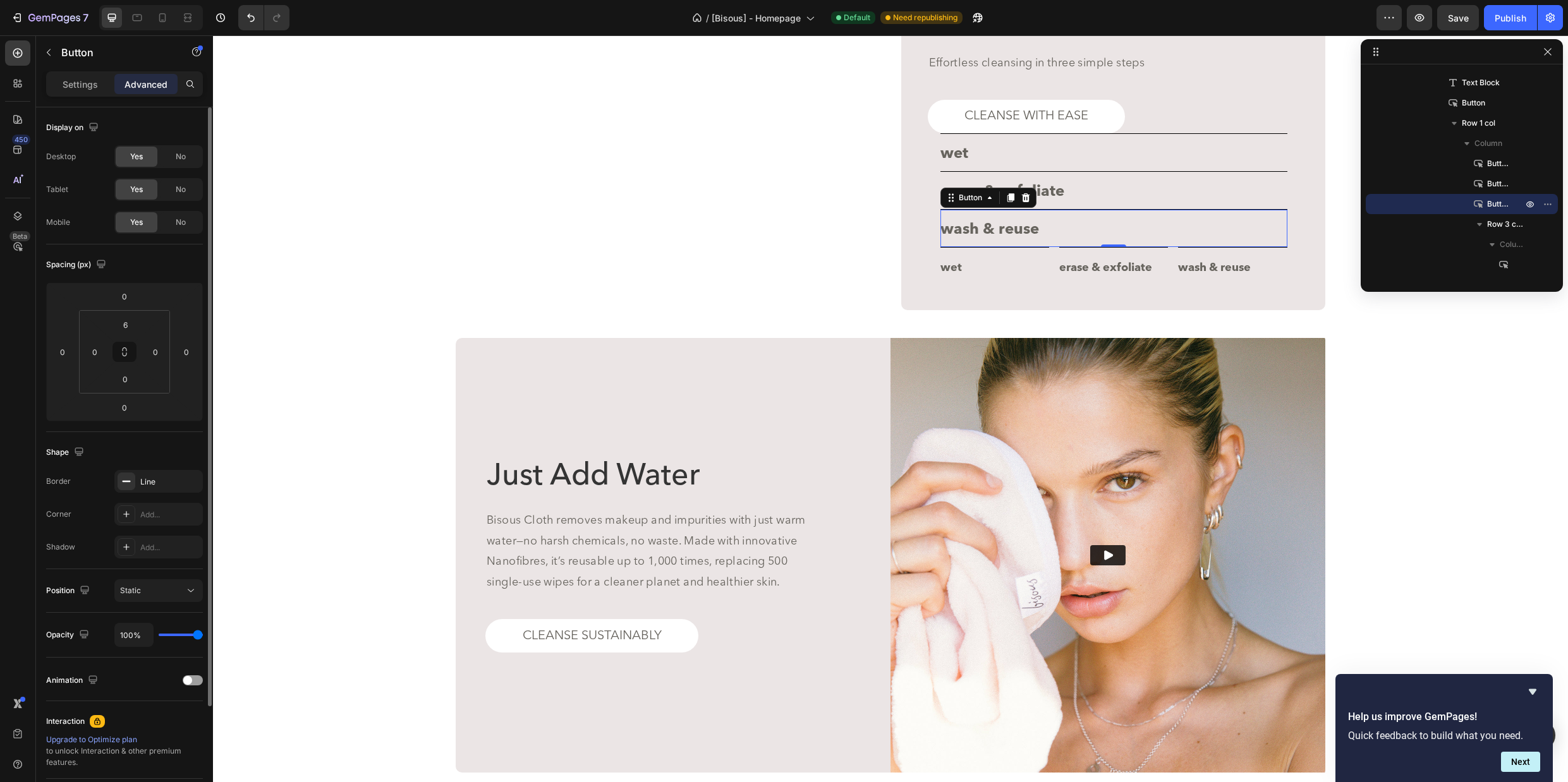
click at [1182, 247] on div "wash & reuse Button 0" at bounding box center [1113, 228] width 347 height 38
click at [187, 224] on div "No" at bounding box center [181, 222] width 42 height 20
click at [134, 18] on icon at bounding box center [137, 18] width 13 height 13
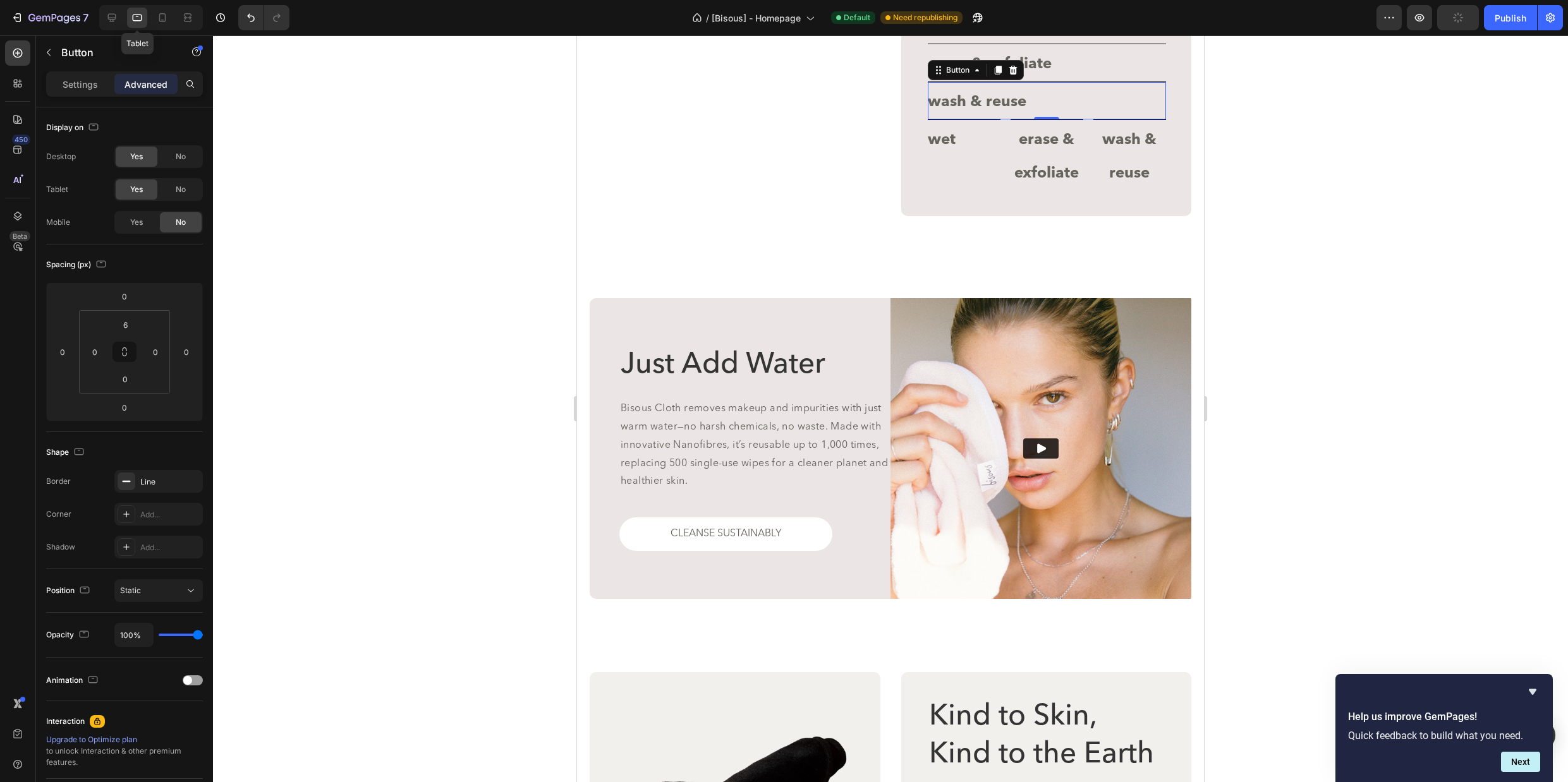
scroll to position [2683, 0]
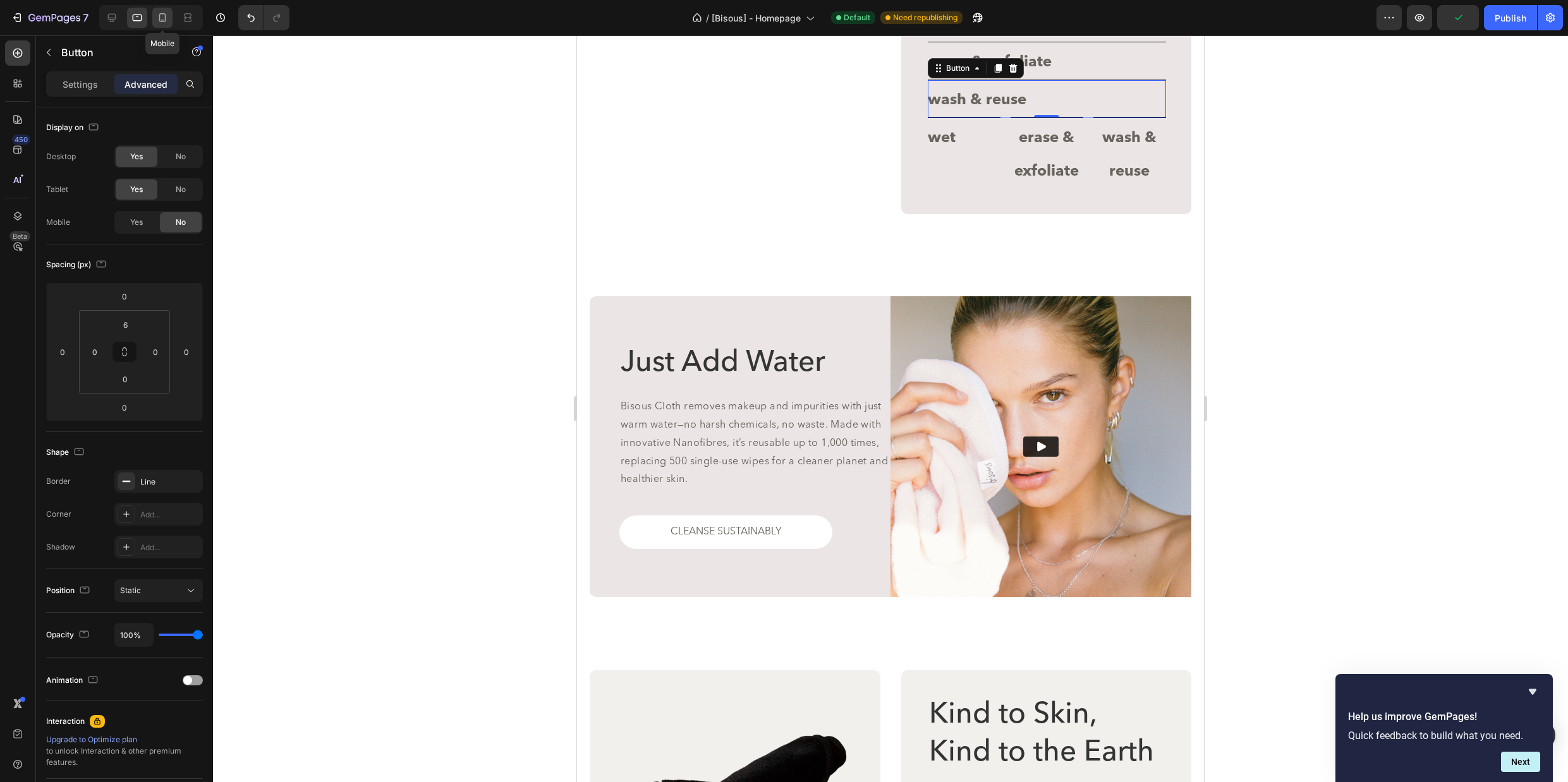
click at [155, 16] on div at bounding box center [162, 17] width 20 height 20
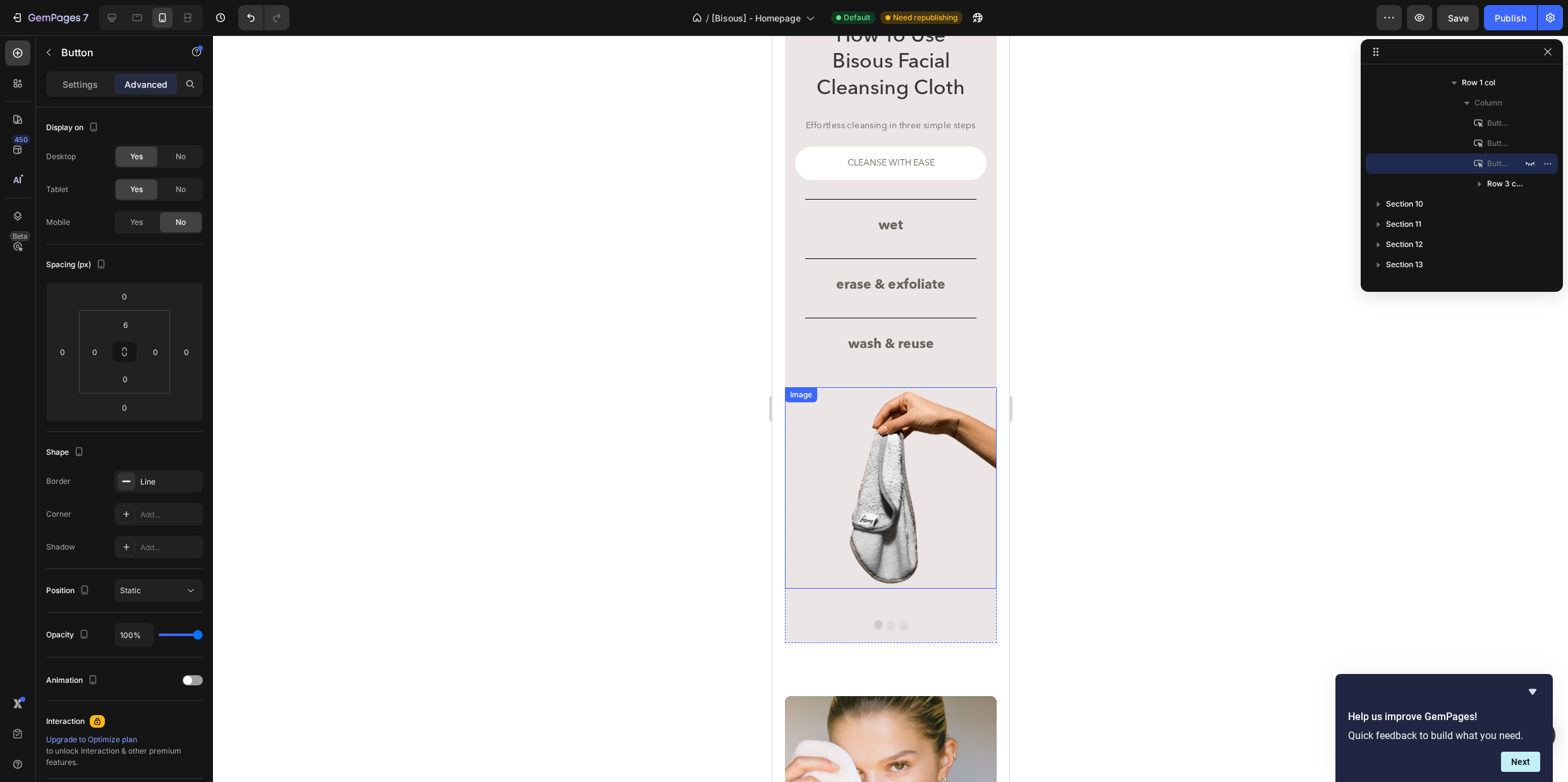
scroll to position [2440, 0]
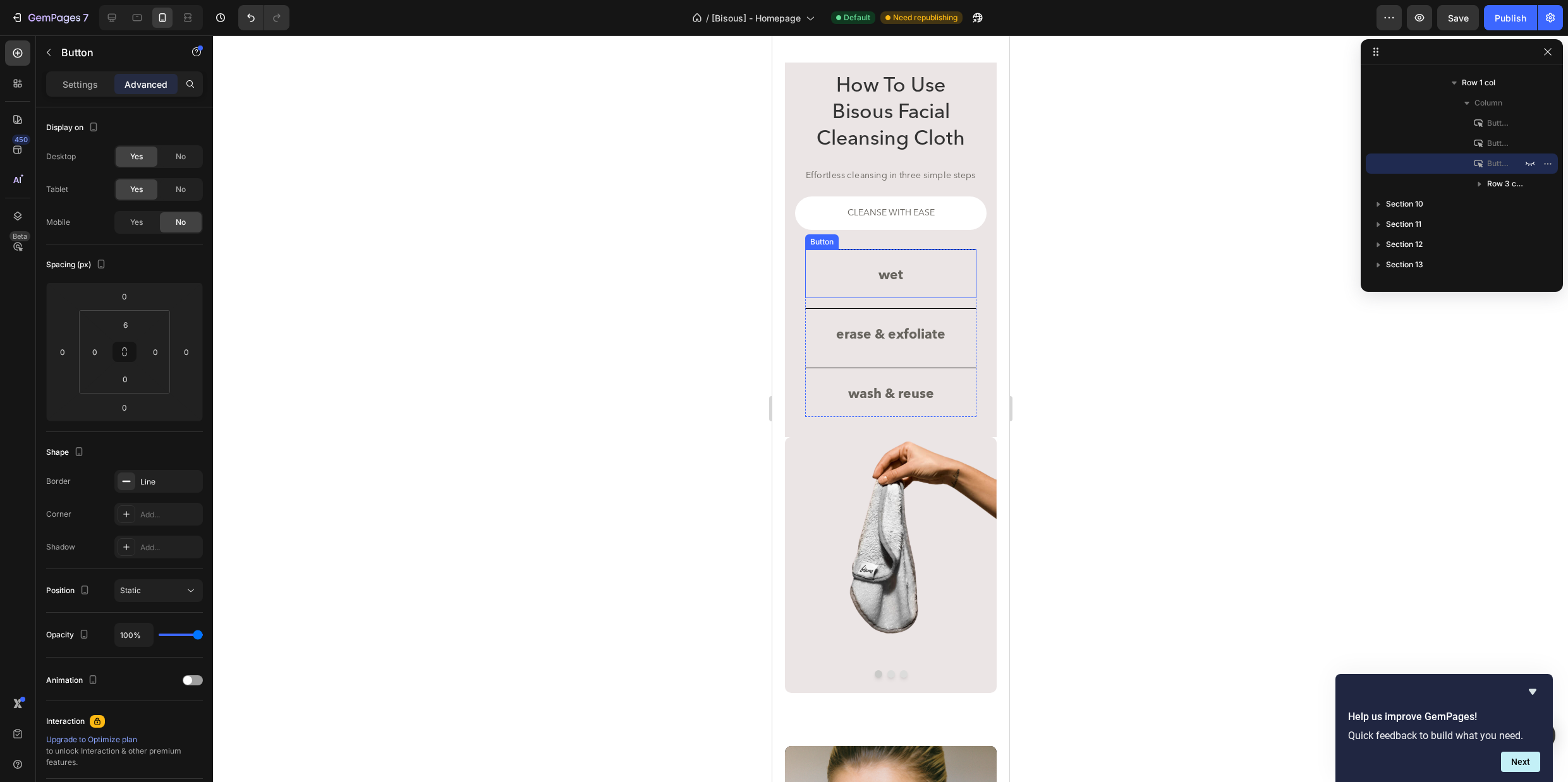
click at [821, 261] on div "wet Button" at bounding box center [890, 273] width 171 height 49
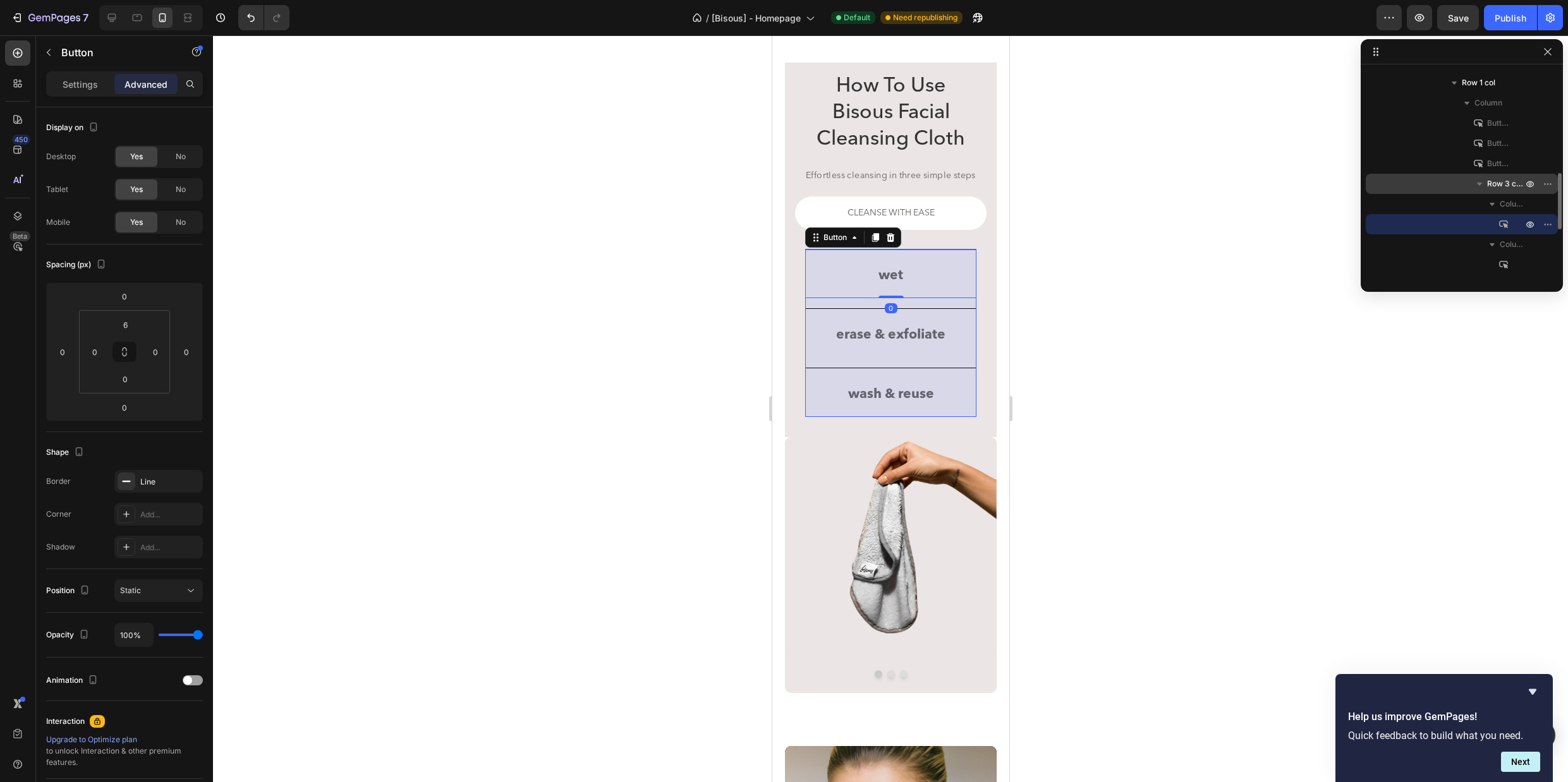
click at [1496, 186] on span "Row 3 cols" at bounding box center [1505, 184] width 38 height 13
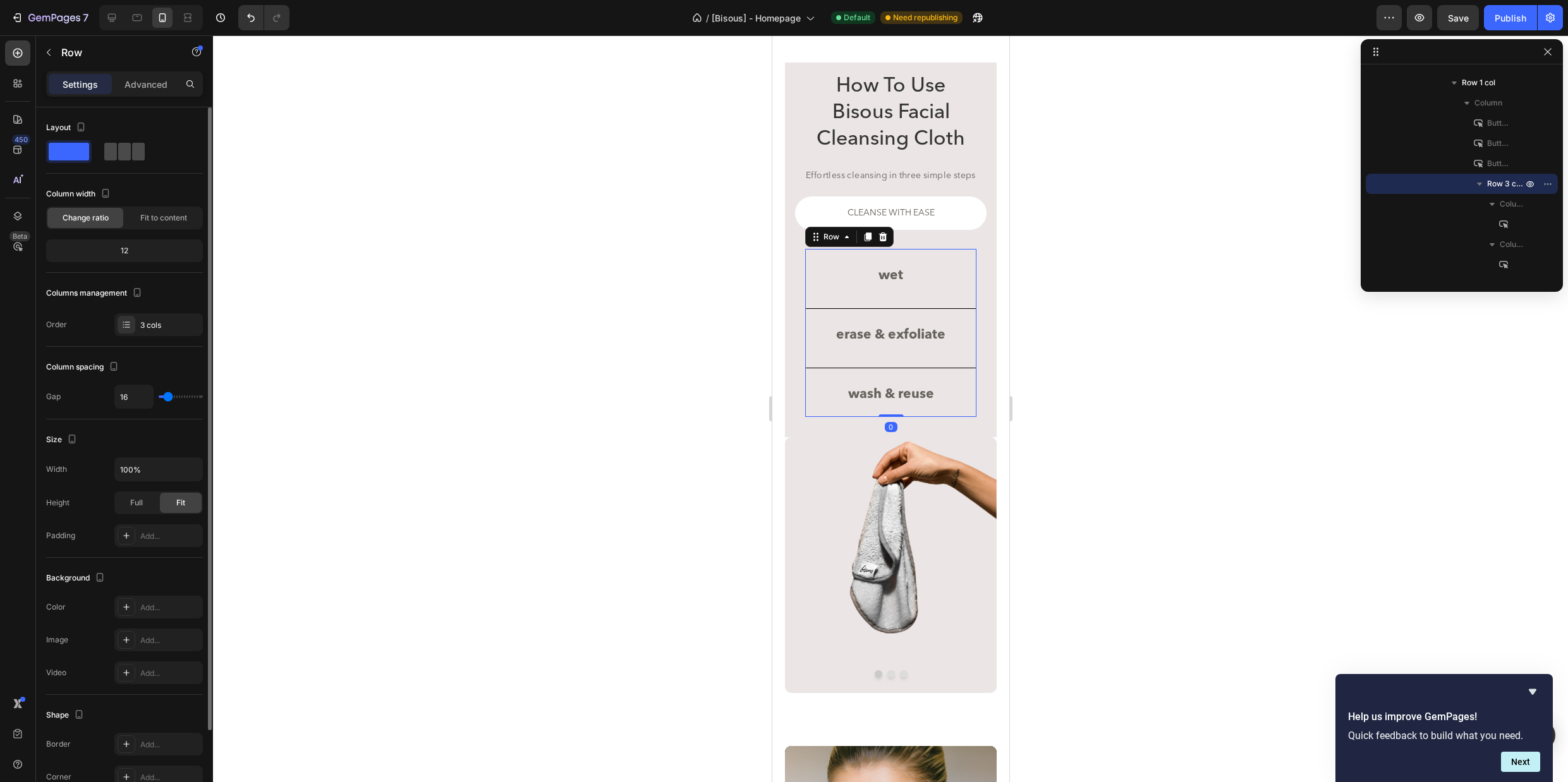
click at [134, 151] on span at bounding box center [139, 152] width 13 height 18
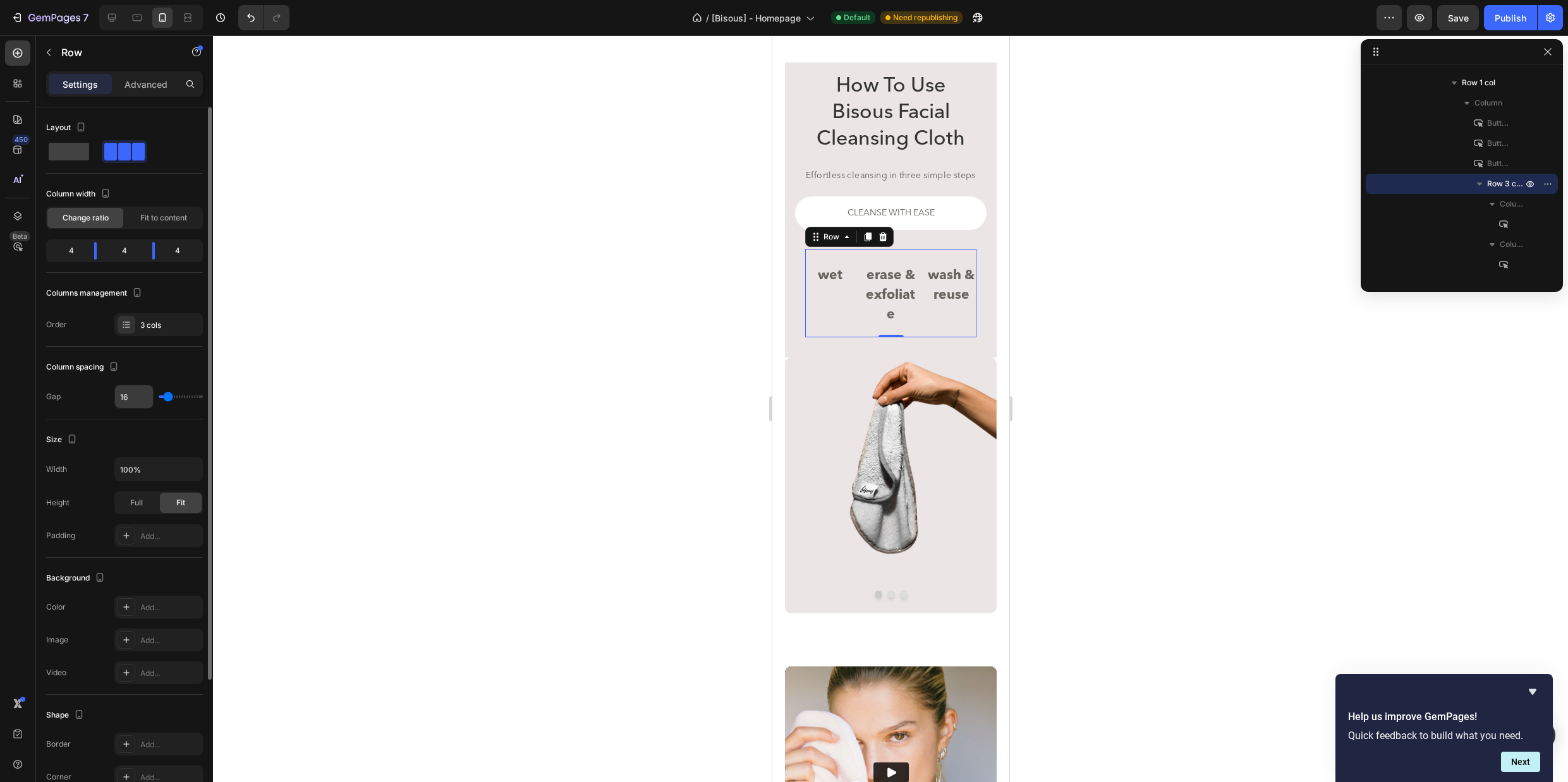
click at [138, 391] on input "16" at bounding box center [133, 396] width 38 height 23
click at [139, 392] on input "16" at bounding box center [133, 396] width 38 height 23
type input "0"
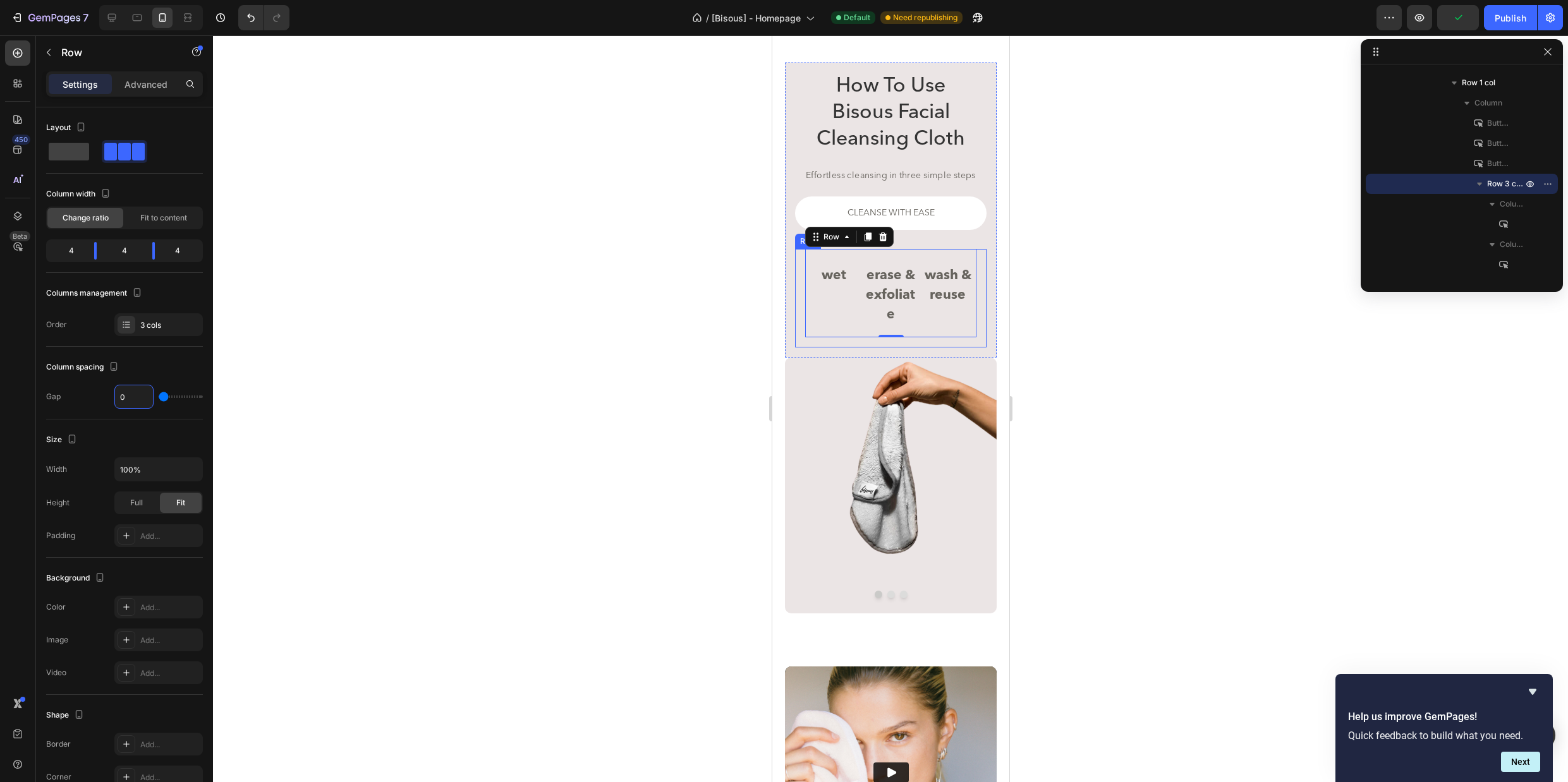
click at [801, 267] on div "wet Button erase & exfoliate Button wash & reuse Button wet Button erase & exfo…" at bounding box center [890, 298] width 191 height 98
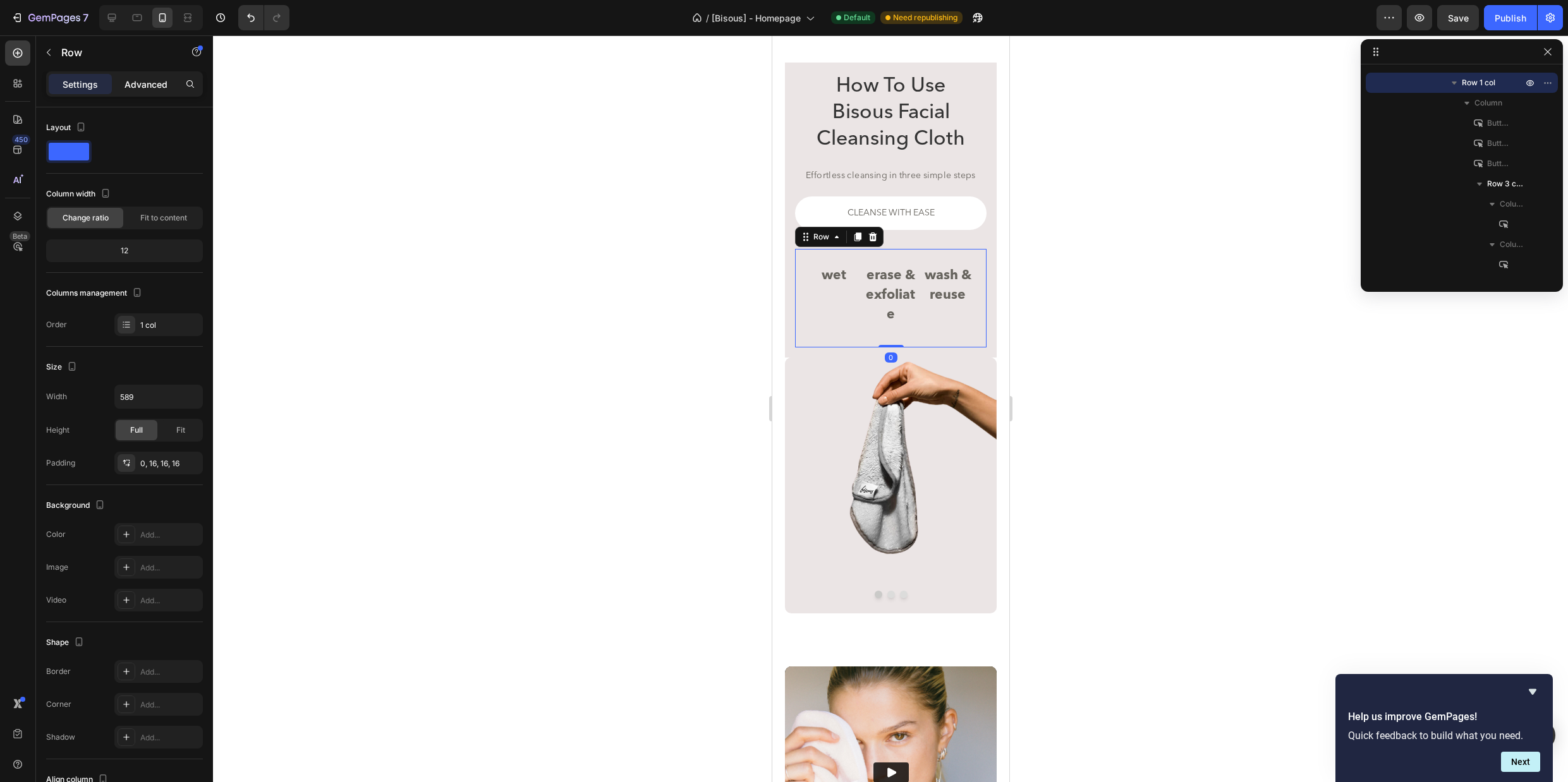
click at [145, 85] on p "Advanced" at bounding box center [145, 84] width 43 height 13
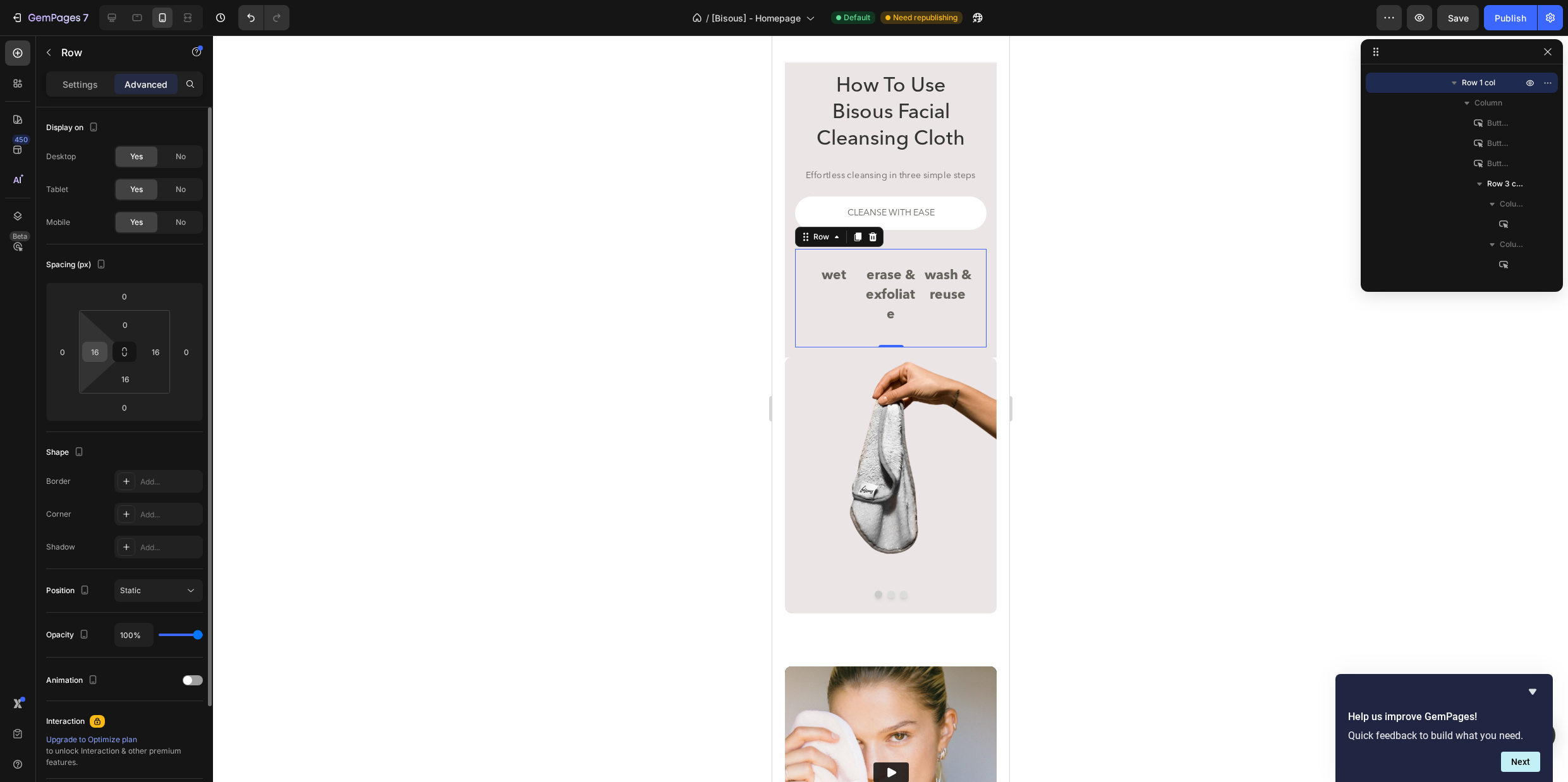
click at [99, 359] on input "16" at bounding box center [94, 351] width 19 height 19
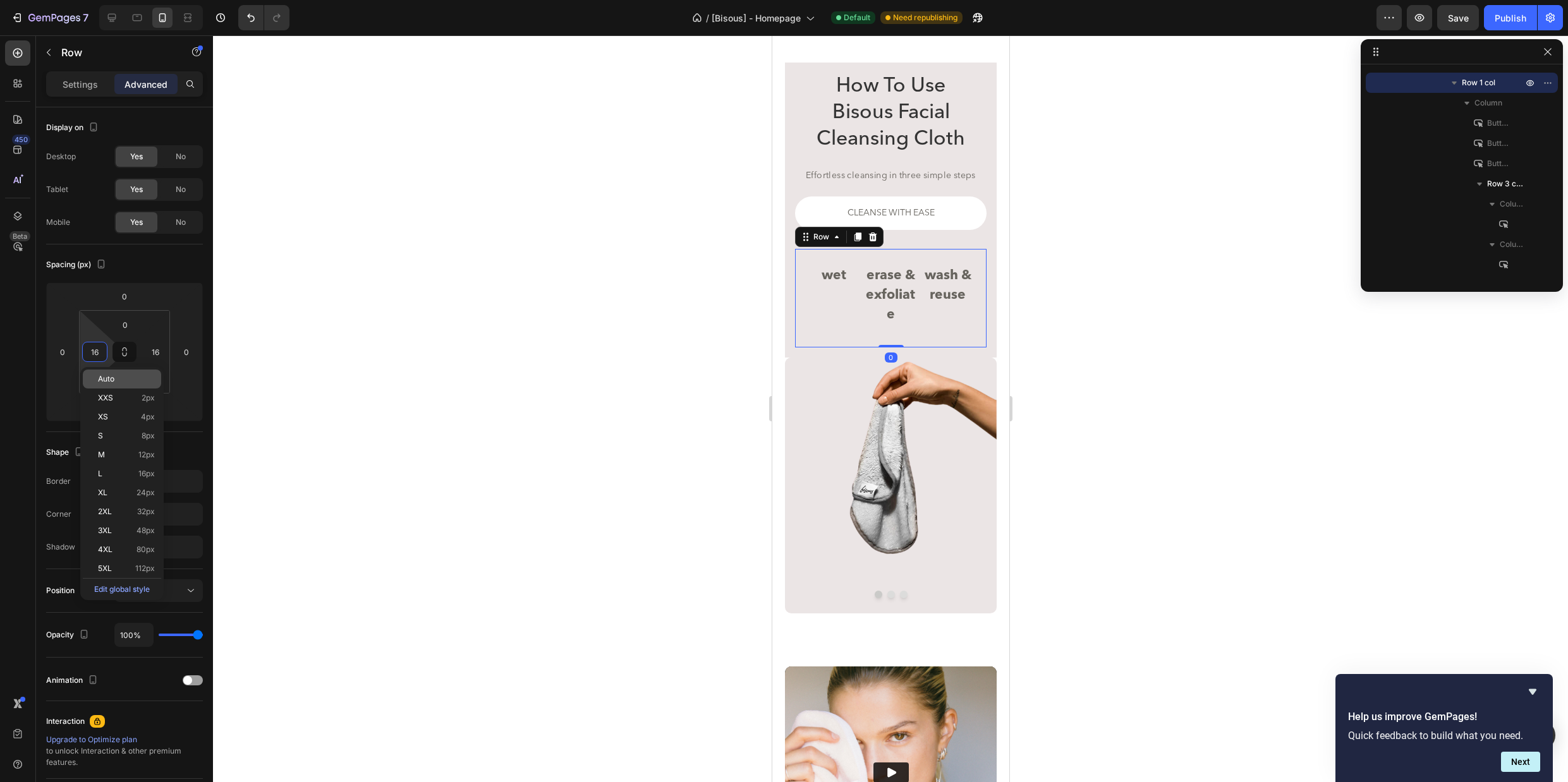
click at [106, 381] on span "Auto" at bounding box center [106, 378] width 16 height 9
type input "Auto"
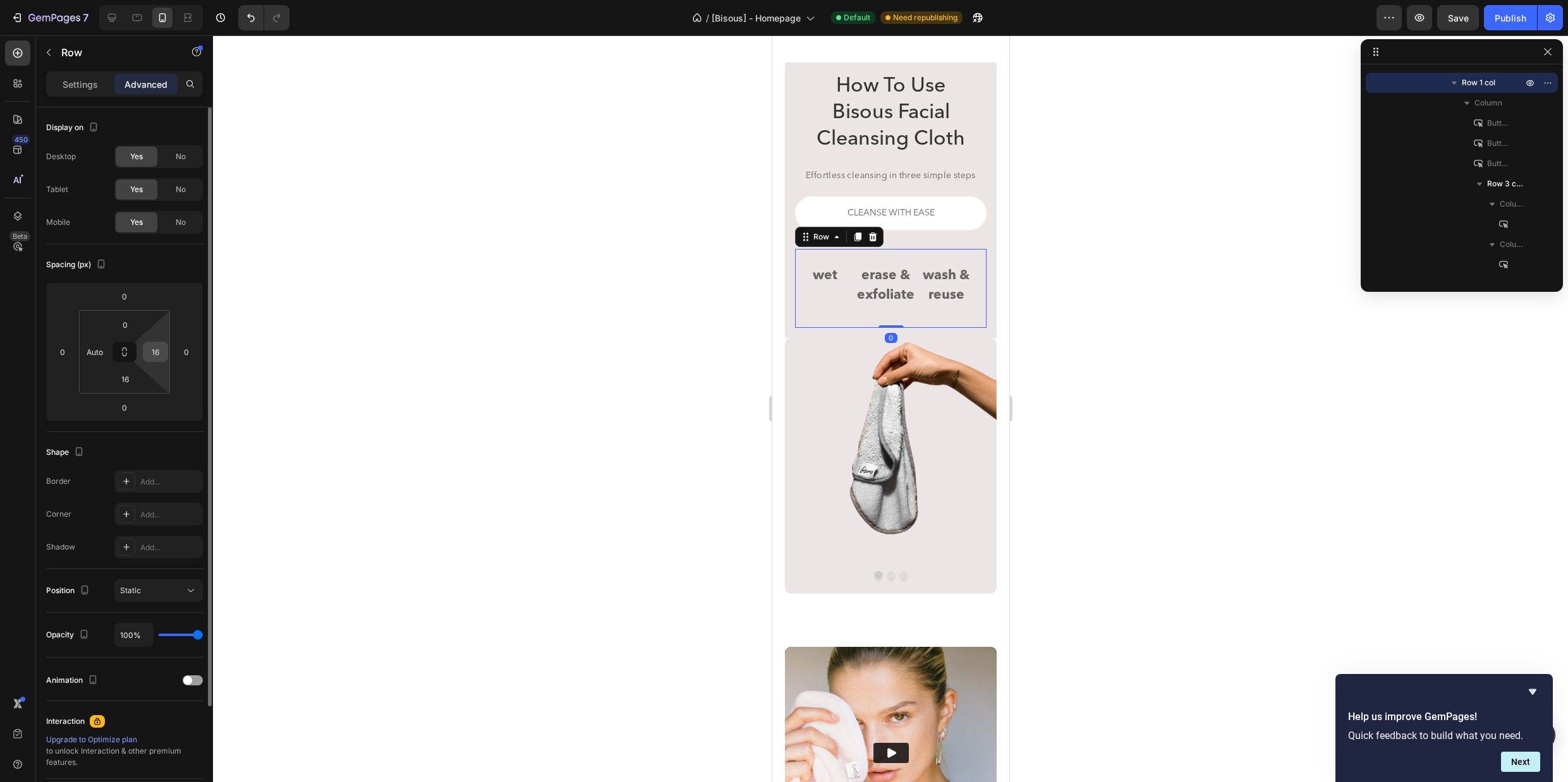
click at [155, 356] on input "16" at bounding box center [155, 351] width 19 height 19
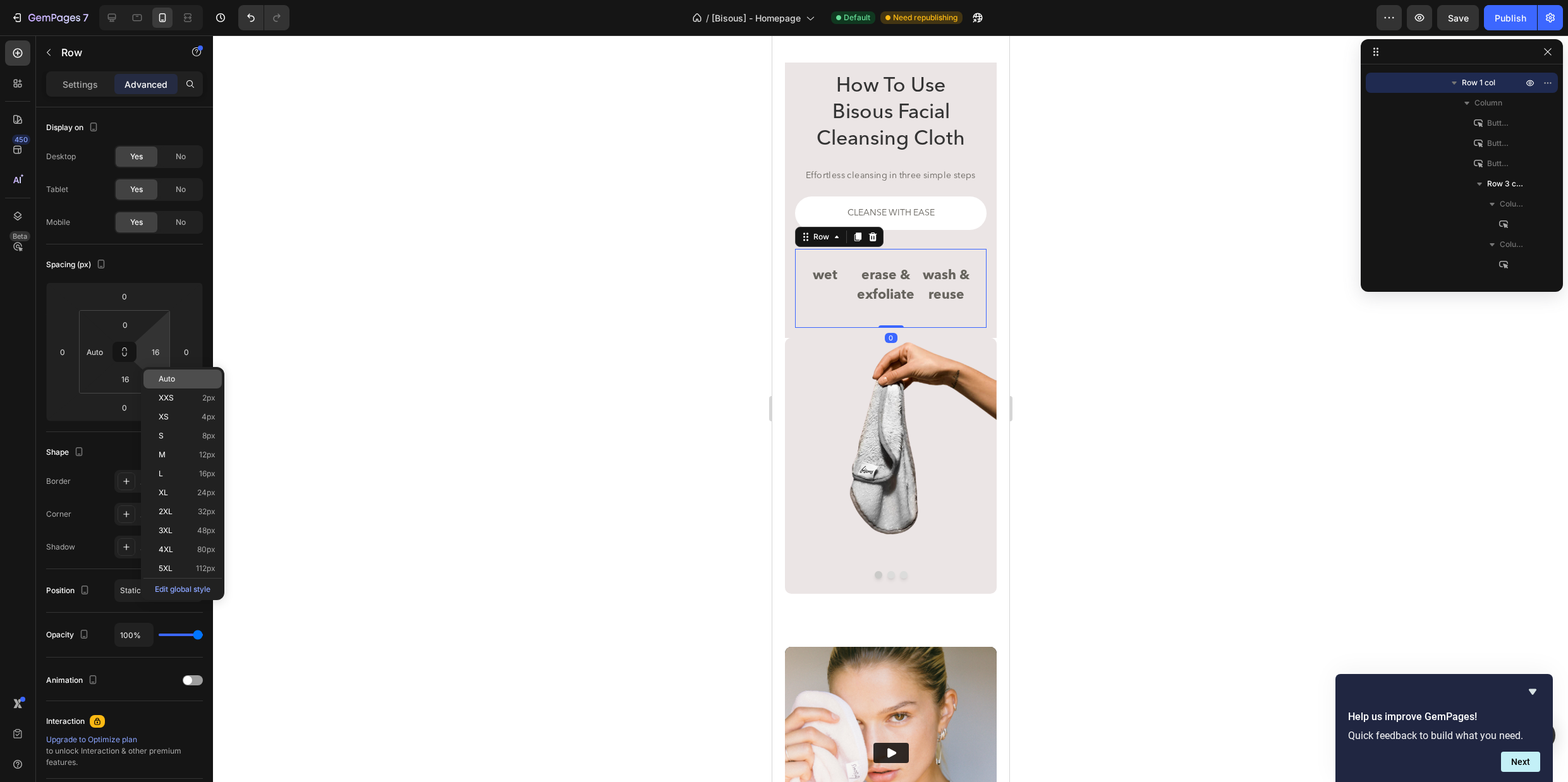
click at [170, 371] on div "Auto" at bounding box center [182, 378] width 78 height 19
type input "Auto"
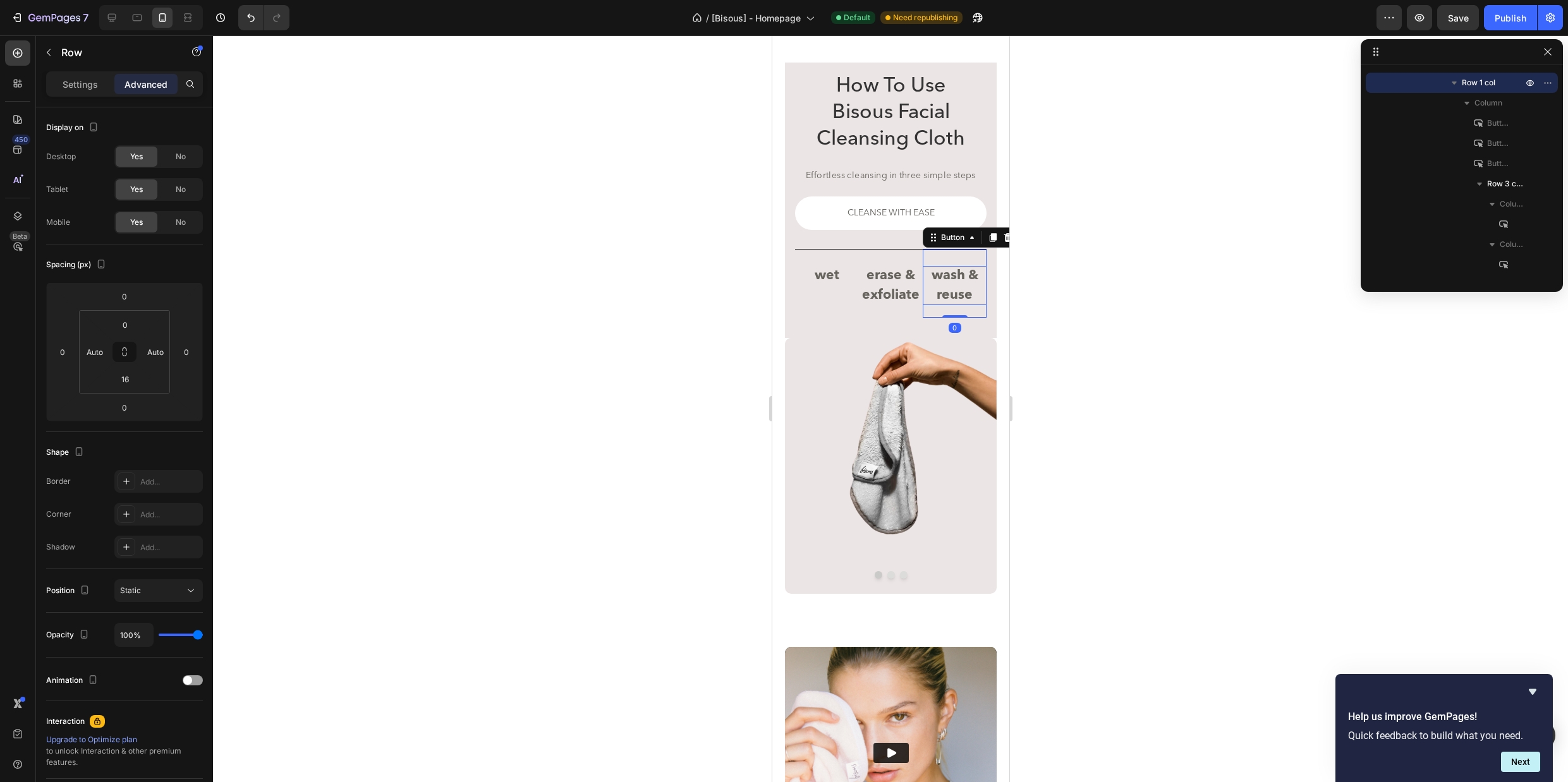
click at [955, 280] on p "wash & reuse" at bounding box center [954, 285] width 64 height 40
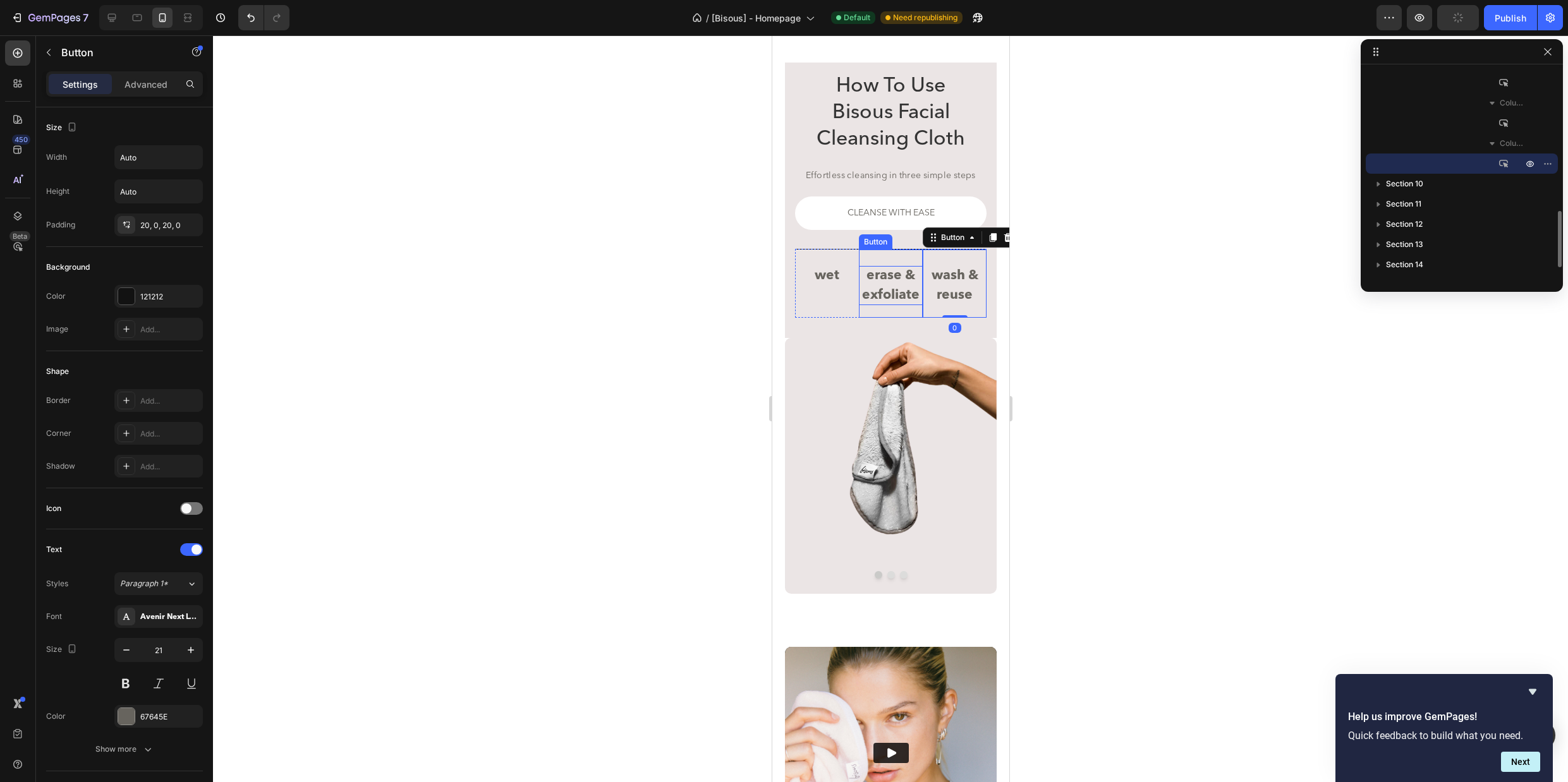
click at [899, 281] on p "erase & exfoliate" at bounding box center [890, 285] width 64 height 40
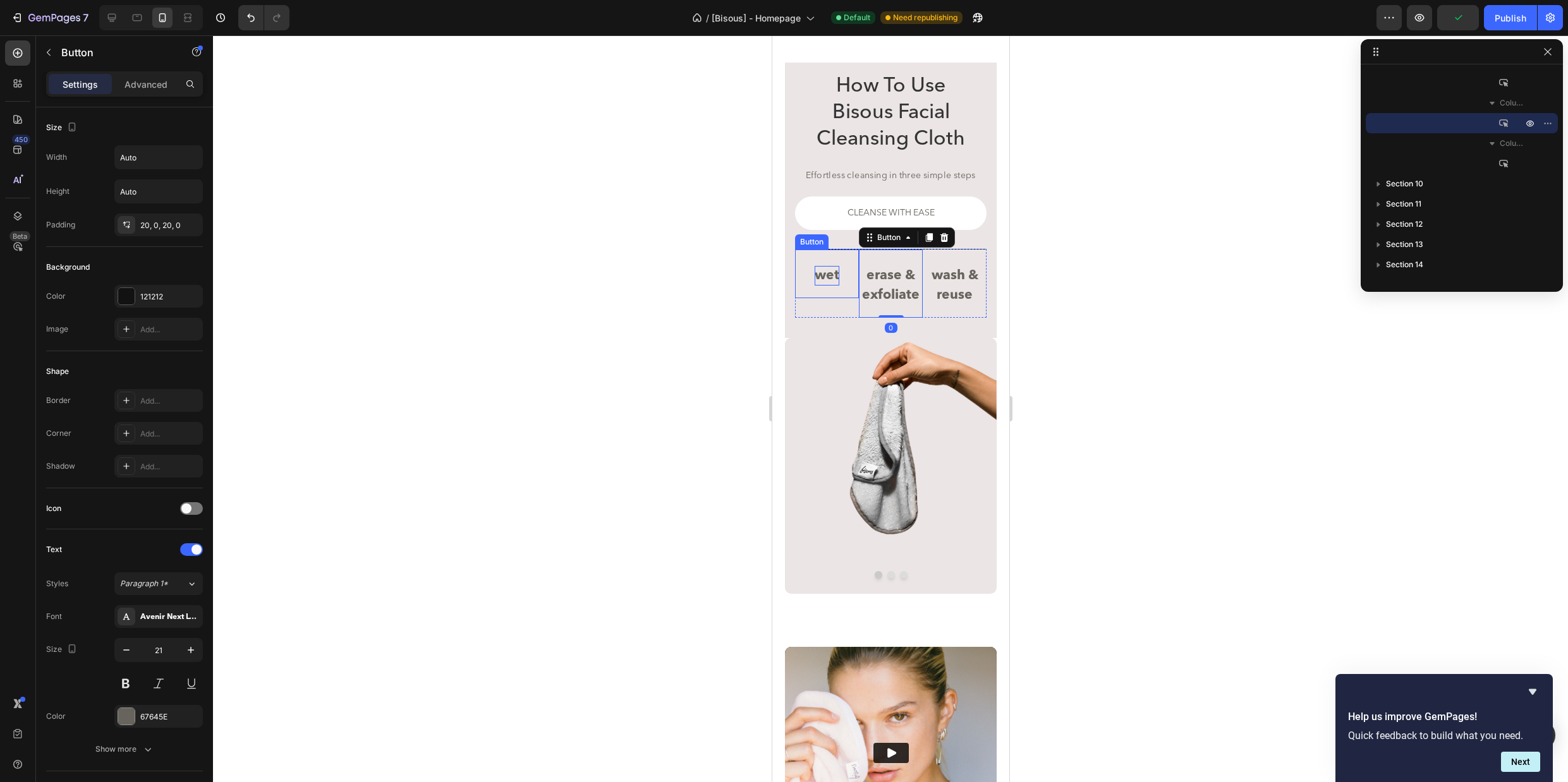
click at [824, 280] on p "wet" at bounding box center [826, 275] width 25 height 19
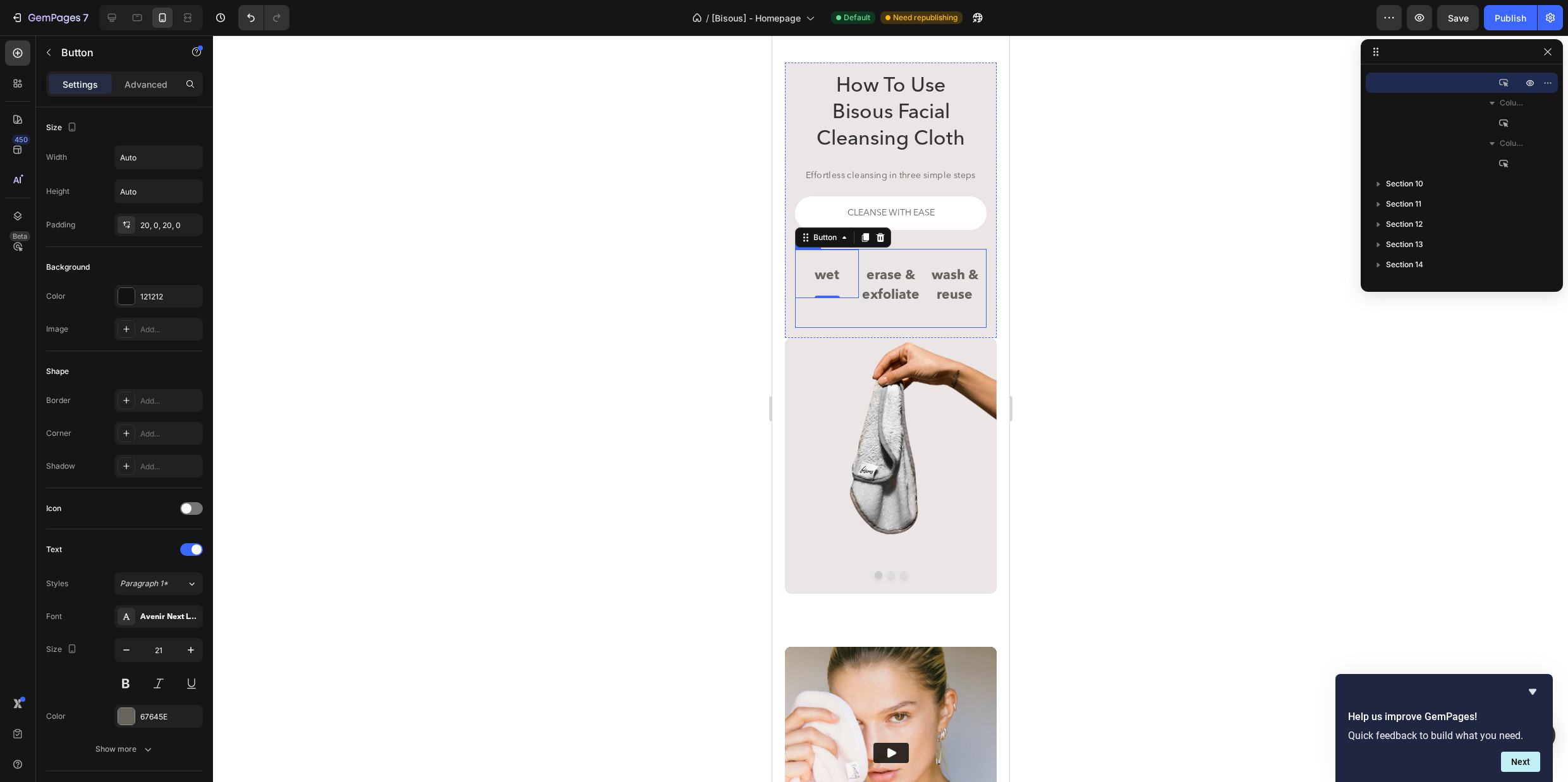
click at [807, 323] on div "wet Button erase & exfoliate Button wash & reuse Button wet Button 0 erase & ex…" at bounding box center [890, 288] width 191 height 79
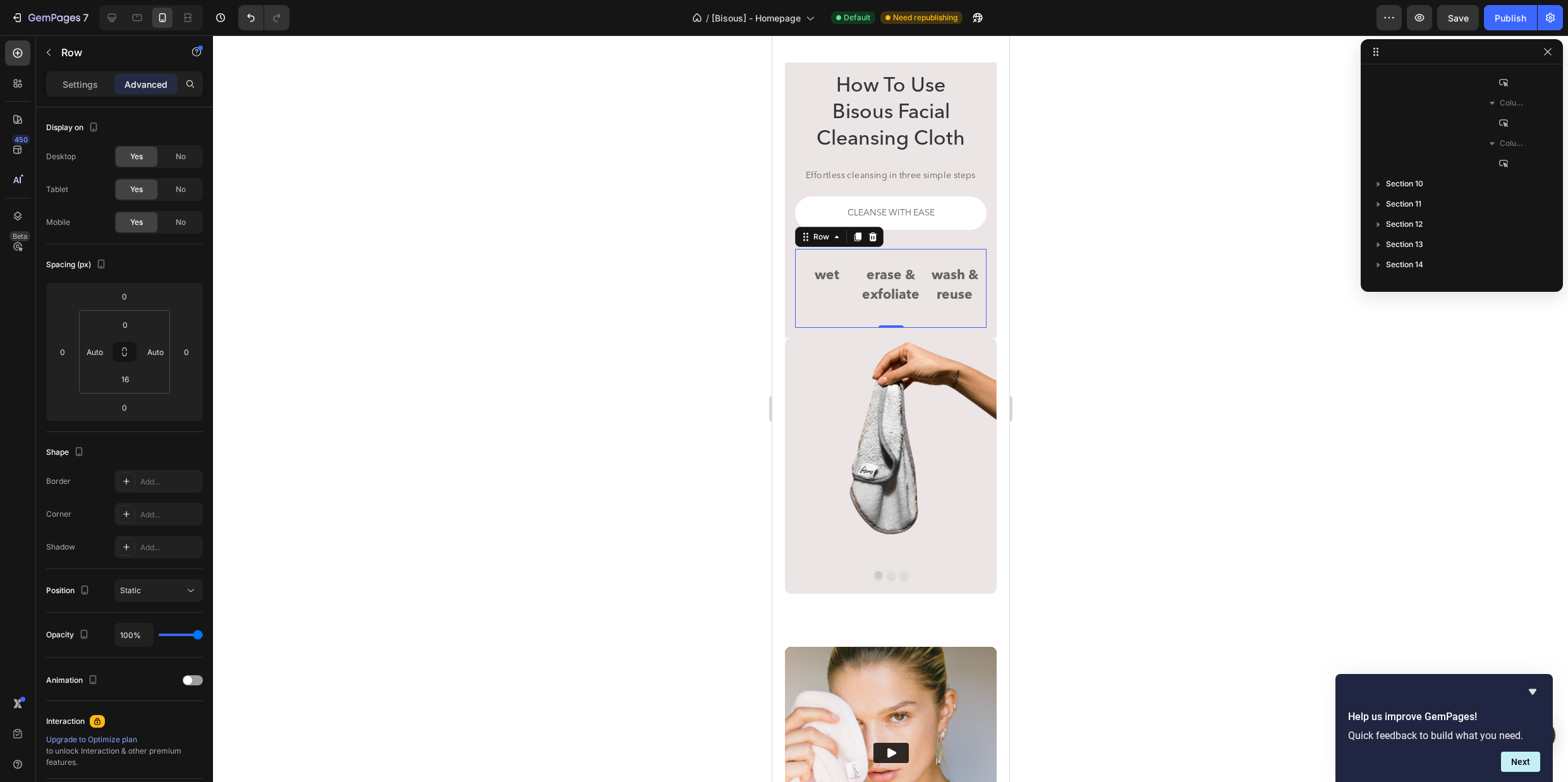
scroll to position [300, 0]
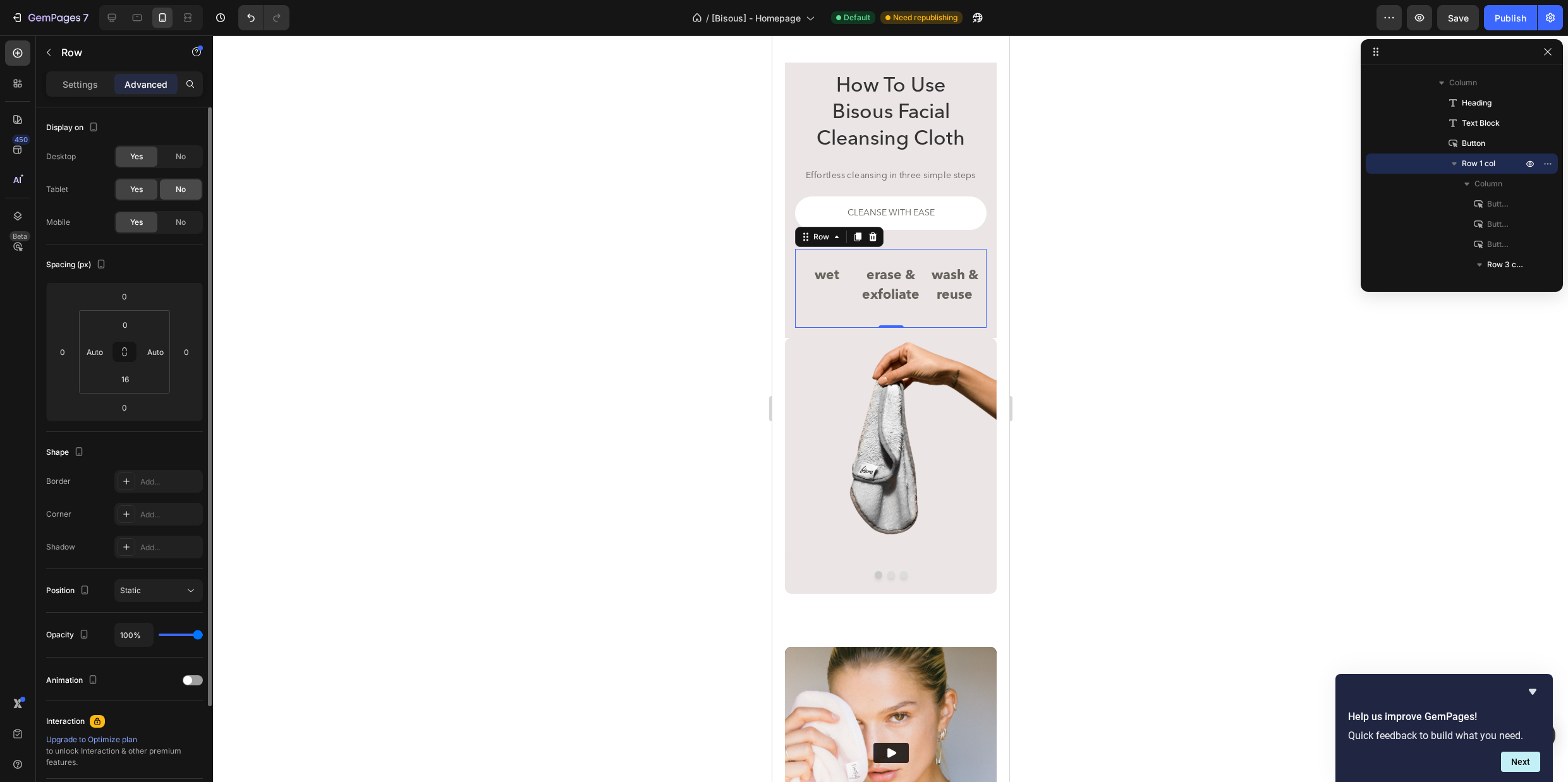
click at [187, 188] on div "No" at bounding box center [181, 189] width 42 height 20
click at [182, 159] on span "No" at bounding box center [181, 157] width 10 height 11
click at [1116, 247] on div at bounding box center [891, 408] width 1355 height 746
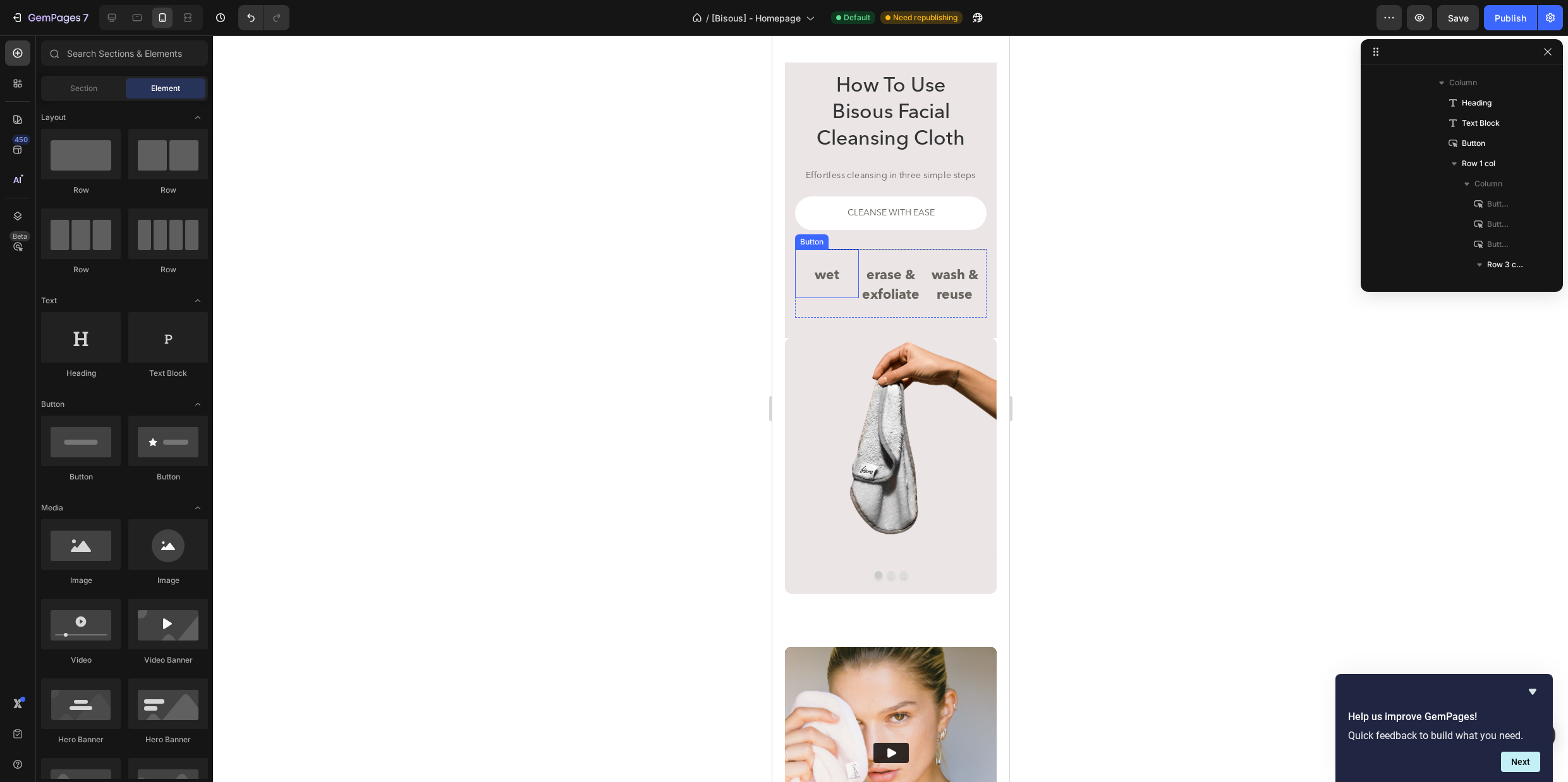
click at [836, 286] on button "wet" at bounding box center [826, 276] width 25 height 45
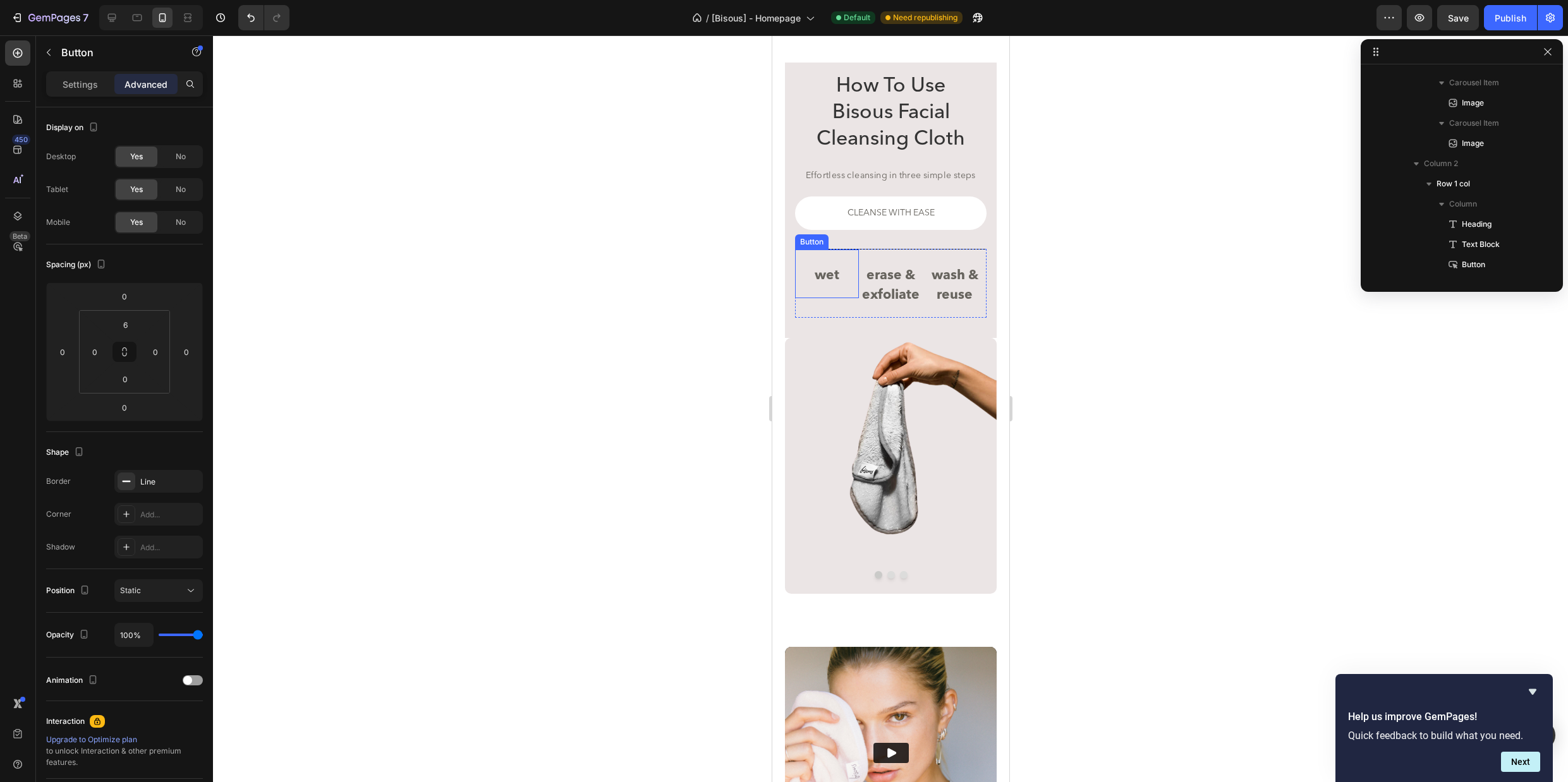
scroll to position [562, 0]
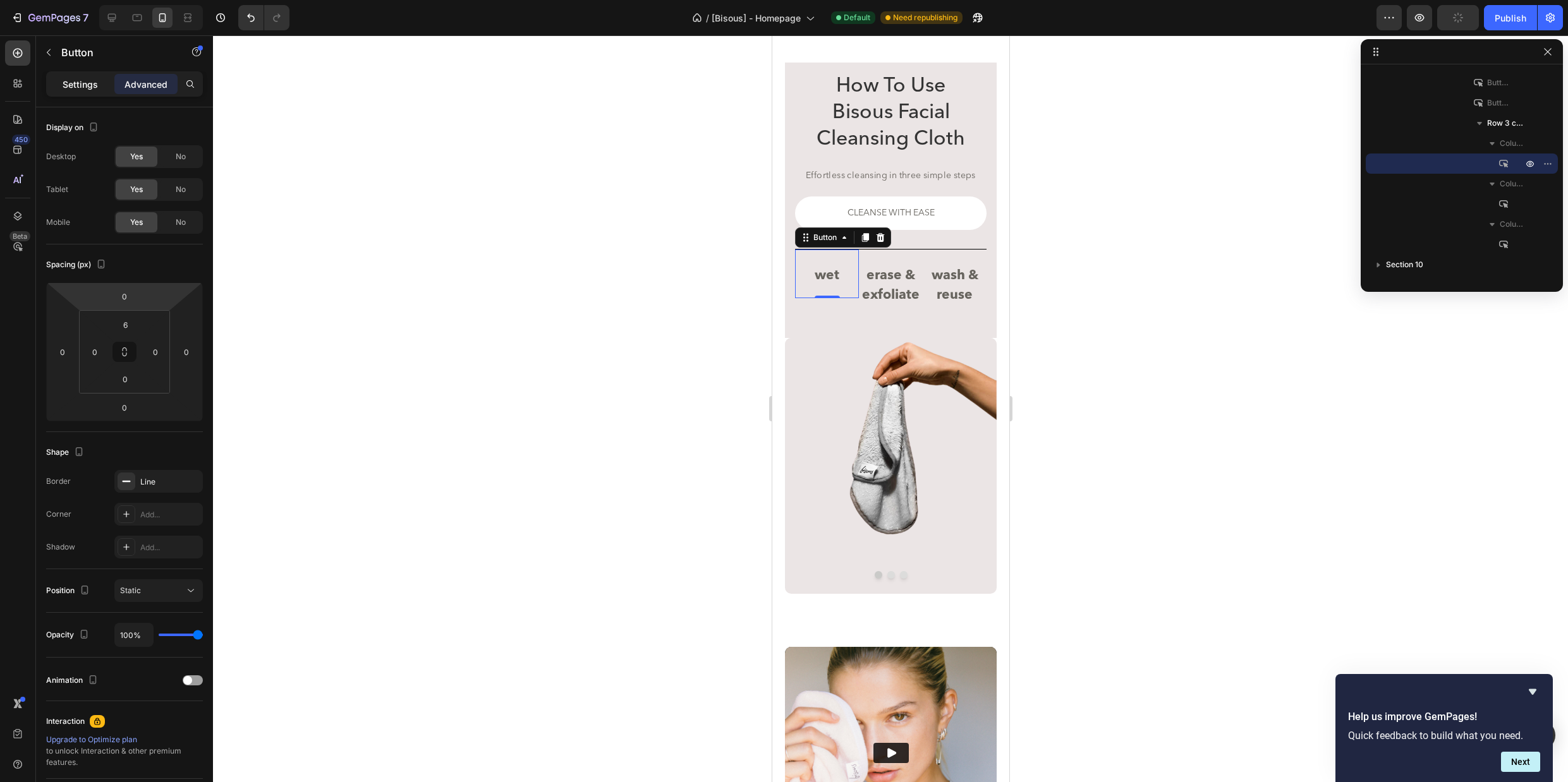
click at [89, 80] on p "Settings" at bounding box center [80, 84] width 36 height 13
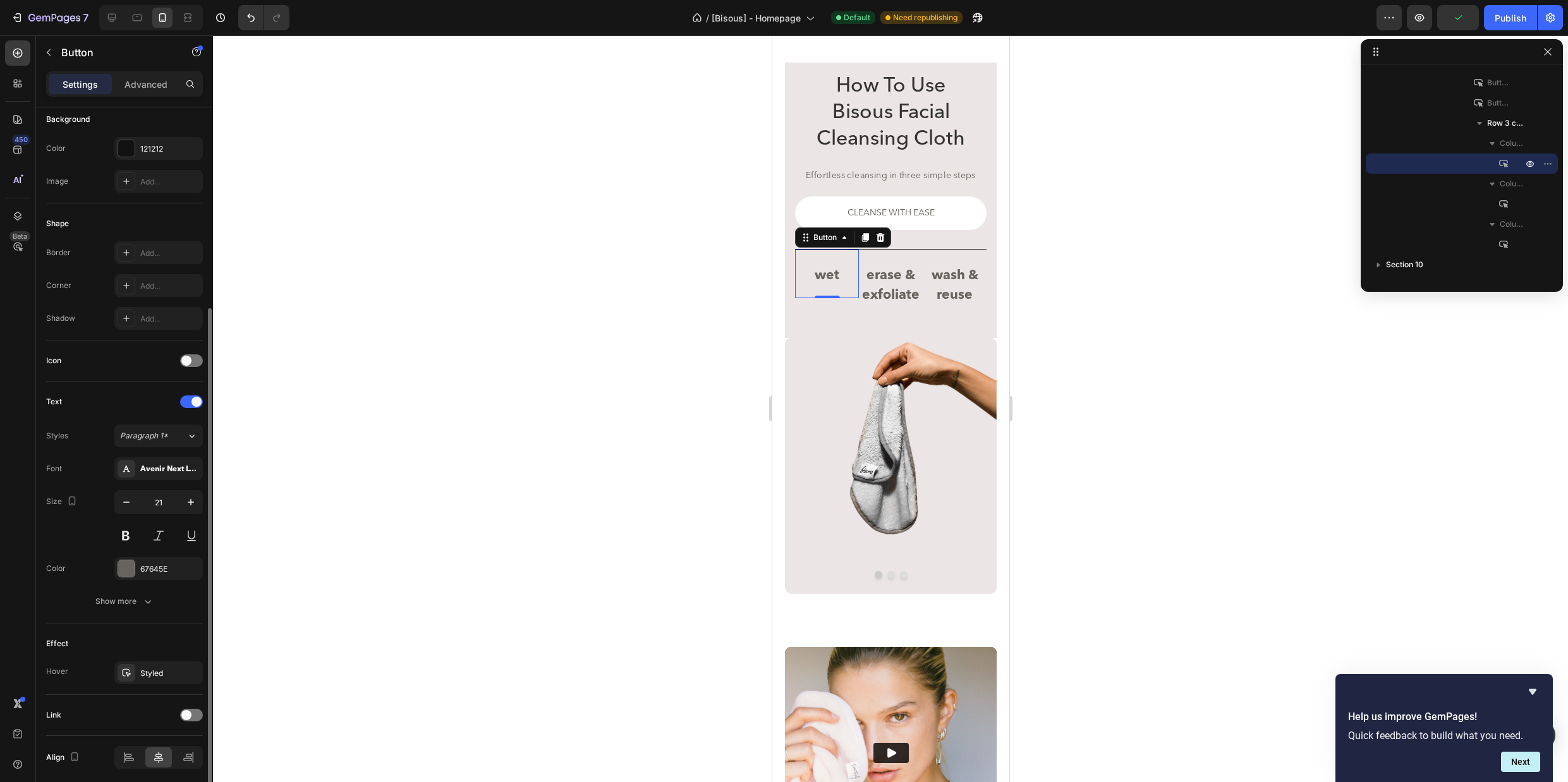
scroll to position [195, 0]
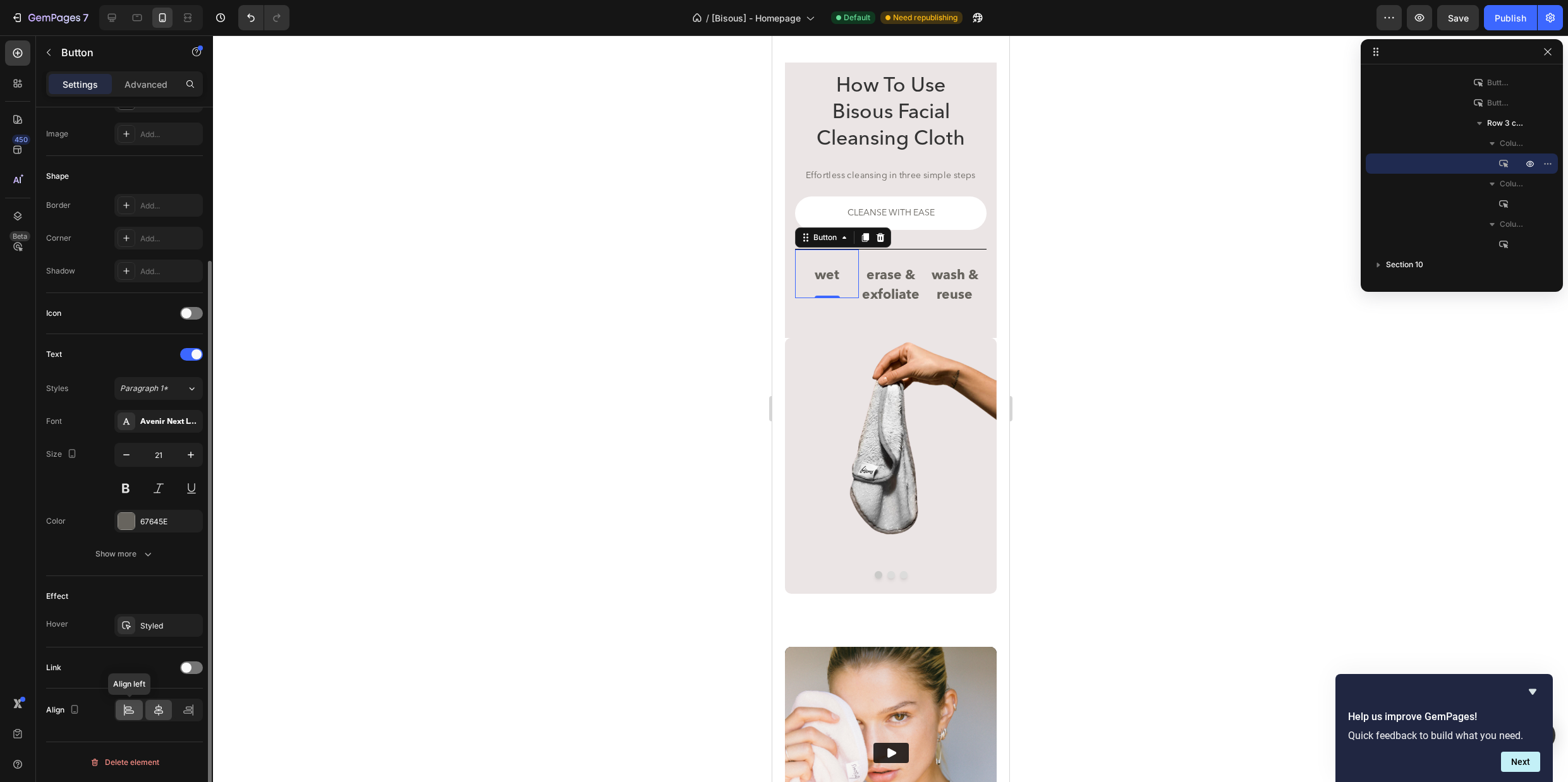
click at [129, 716] on div at bounding box center [129, 709] width 27 height 20
click at [890, 295] on p "erase & exfoliate" at bounding box center [890, 285] width 64 height 40
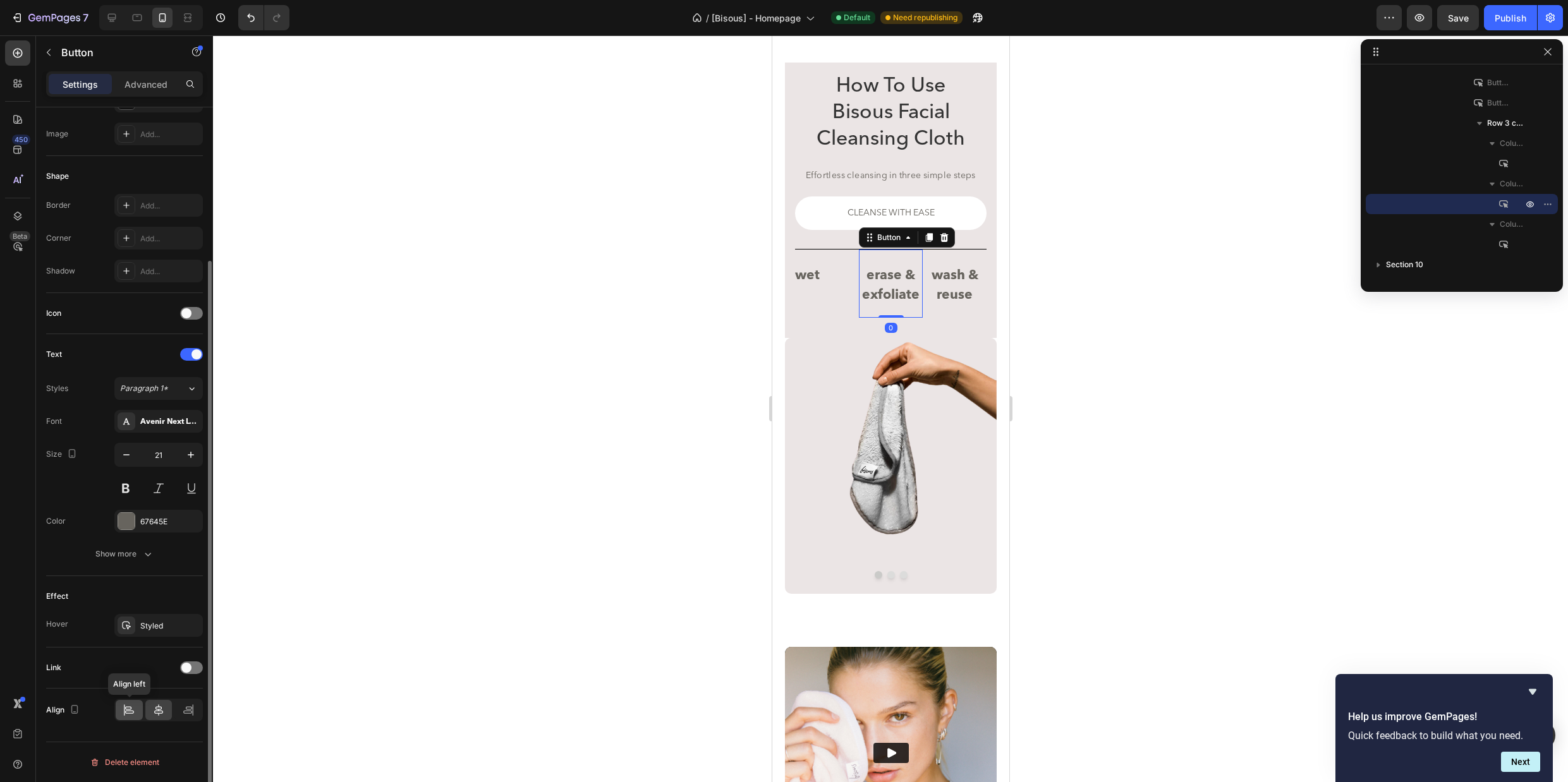
click at [130, 708] on icon at bounding box center [129, 710] width 13 height 13
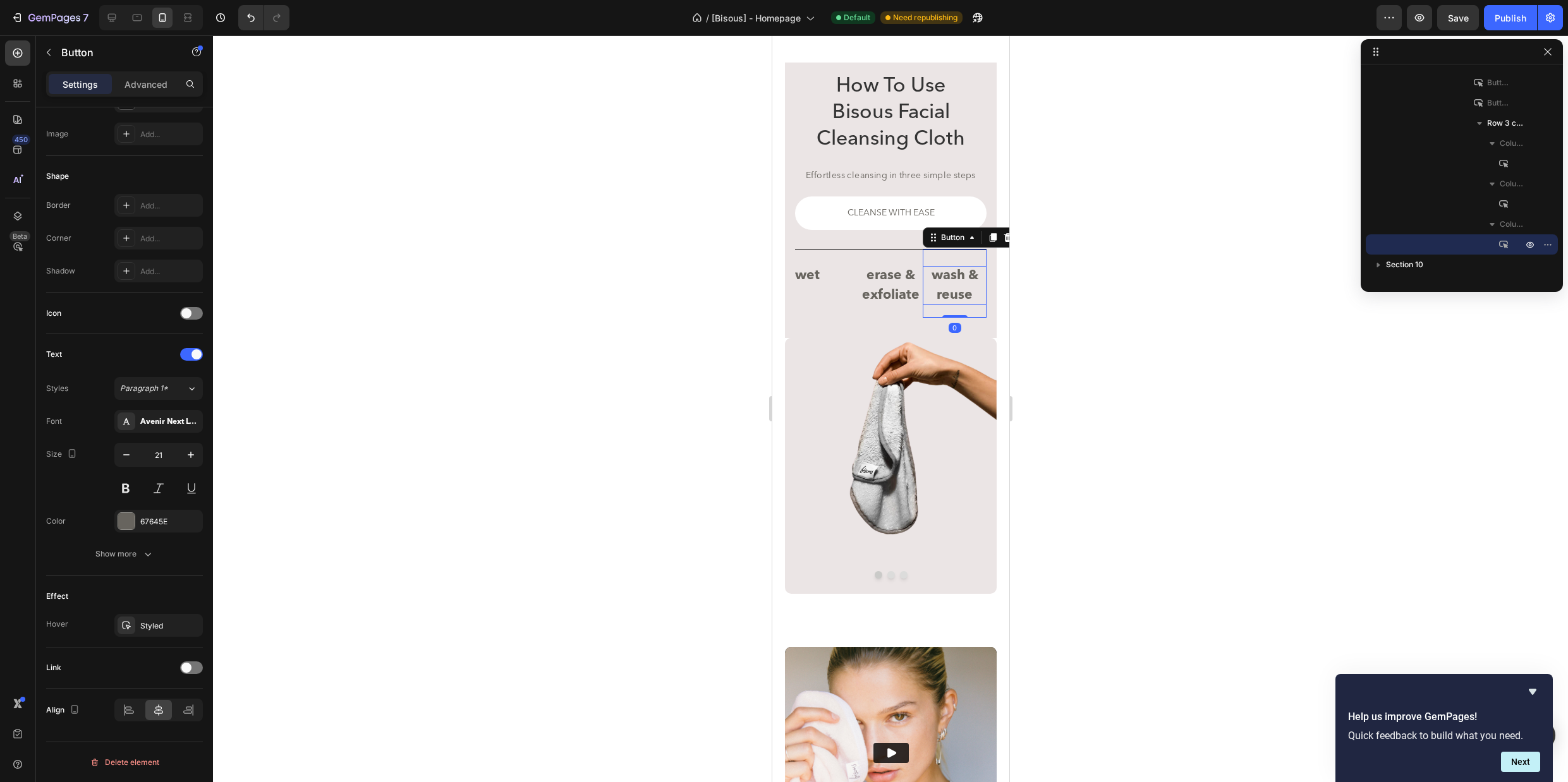
click at [970, 296] on p "wash & reuse" at bounding box center [954, 285] width 64 height 40
click at [132, 710] on icon at bounding box center [129, 710] width 13 height 13
click at [838, 260] on div "wet Button" at bounding box center [826, 273] width 64 height 49
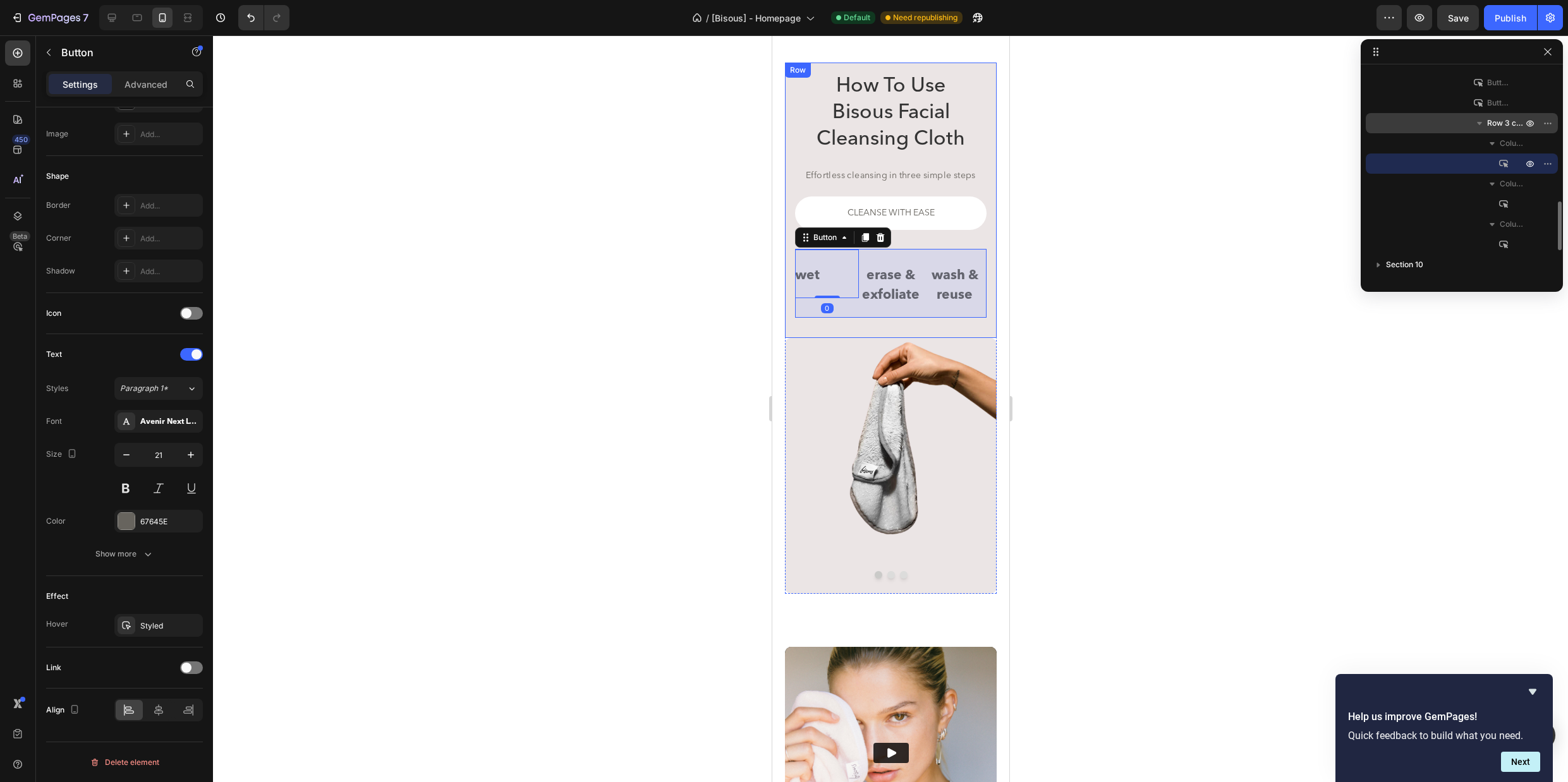
click at [1500, 124] on span "Row 3 cols" at bounding box center [1505, 123] width 38 height 13
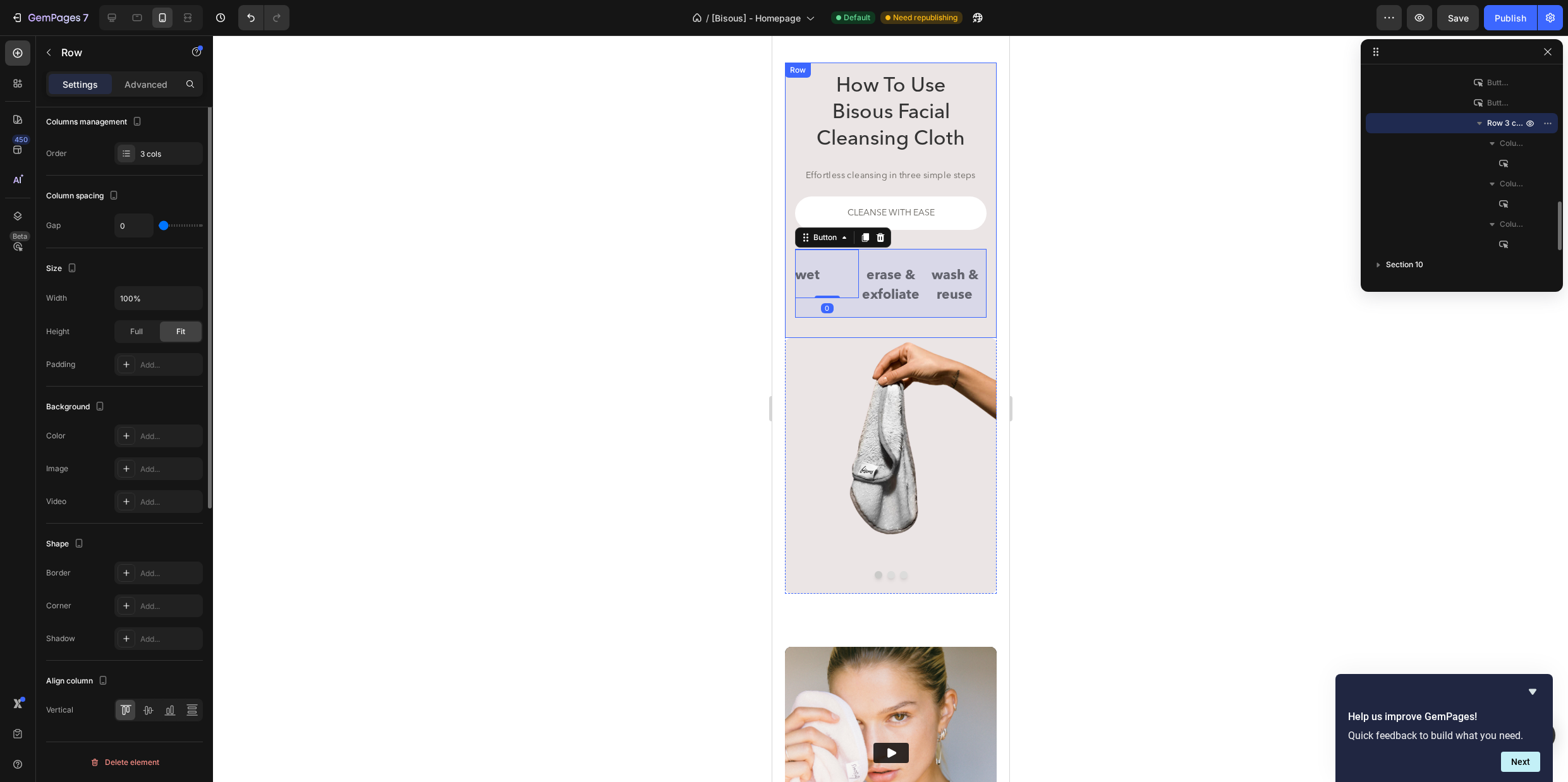
scroll to position [0, 0]
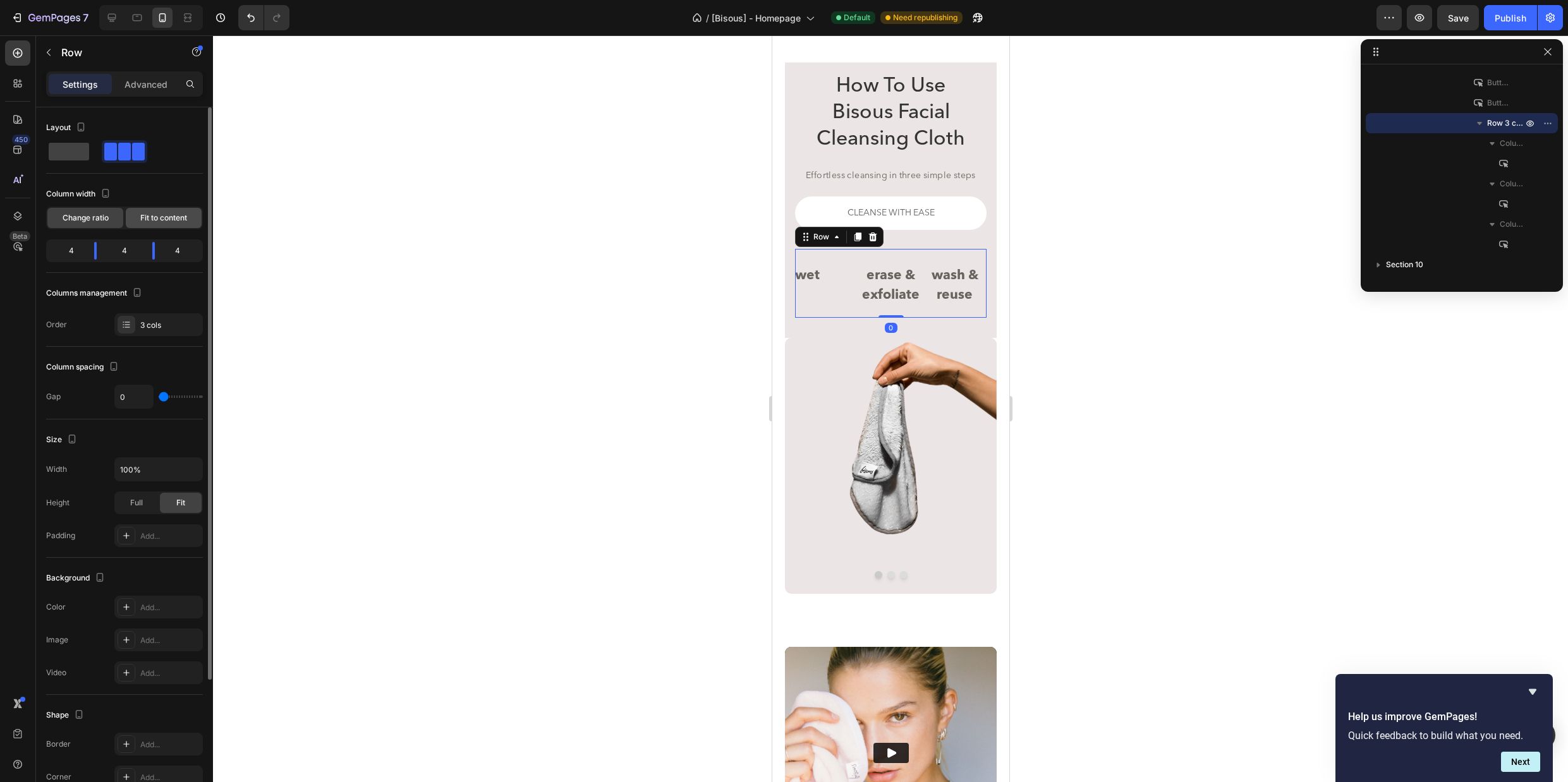
click at [164, 214] on span "Fit to content" at bounding box center [164, 218] width 47 height 11
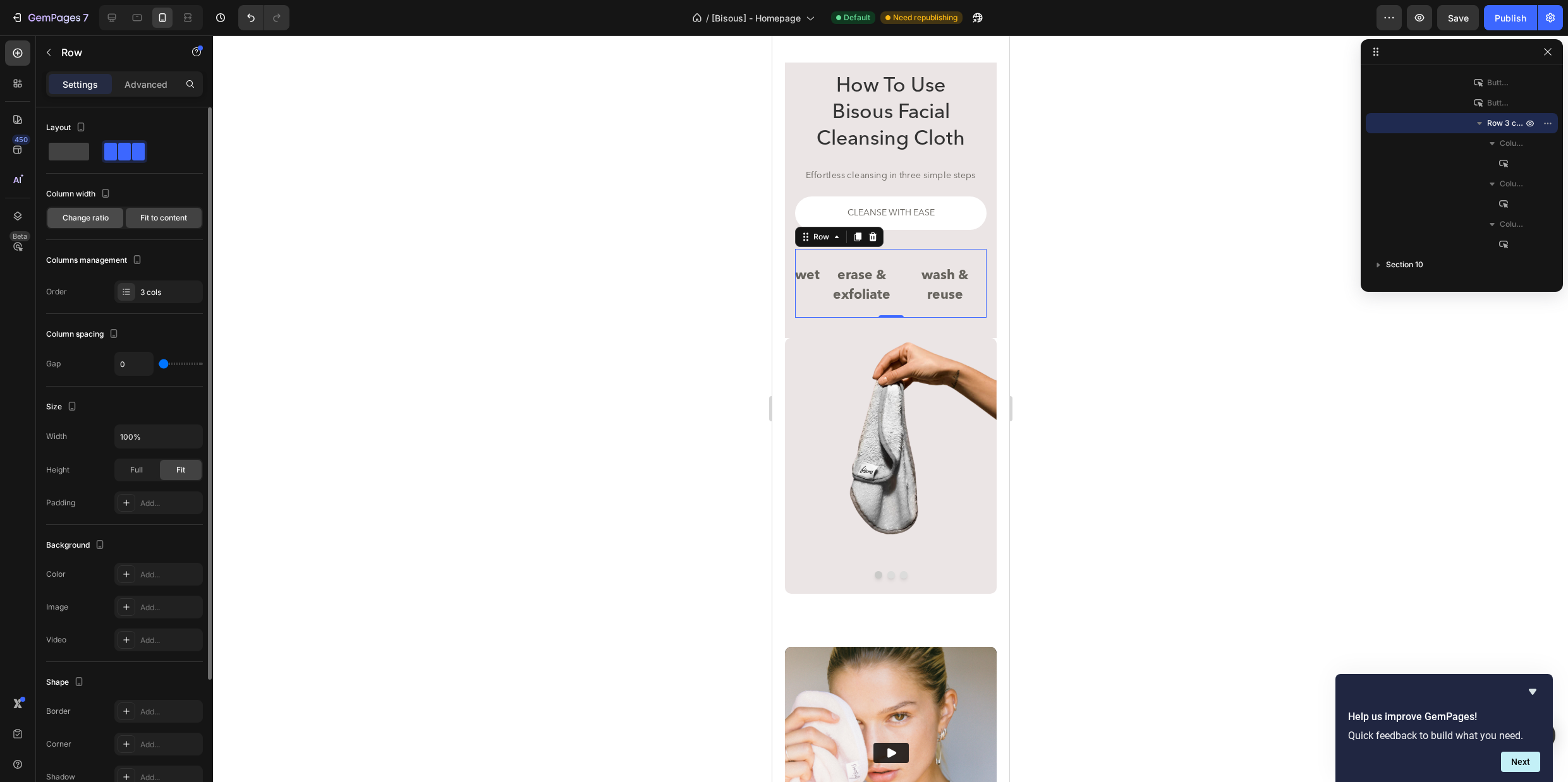
click at [93, 218] on span "Change ratio" at bounding box center [85, 218] width 46 height 11
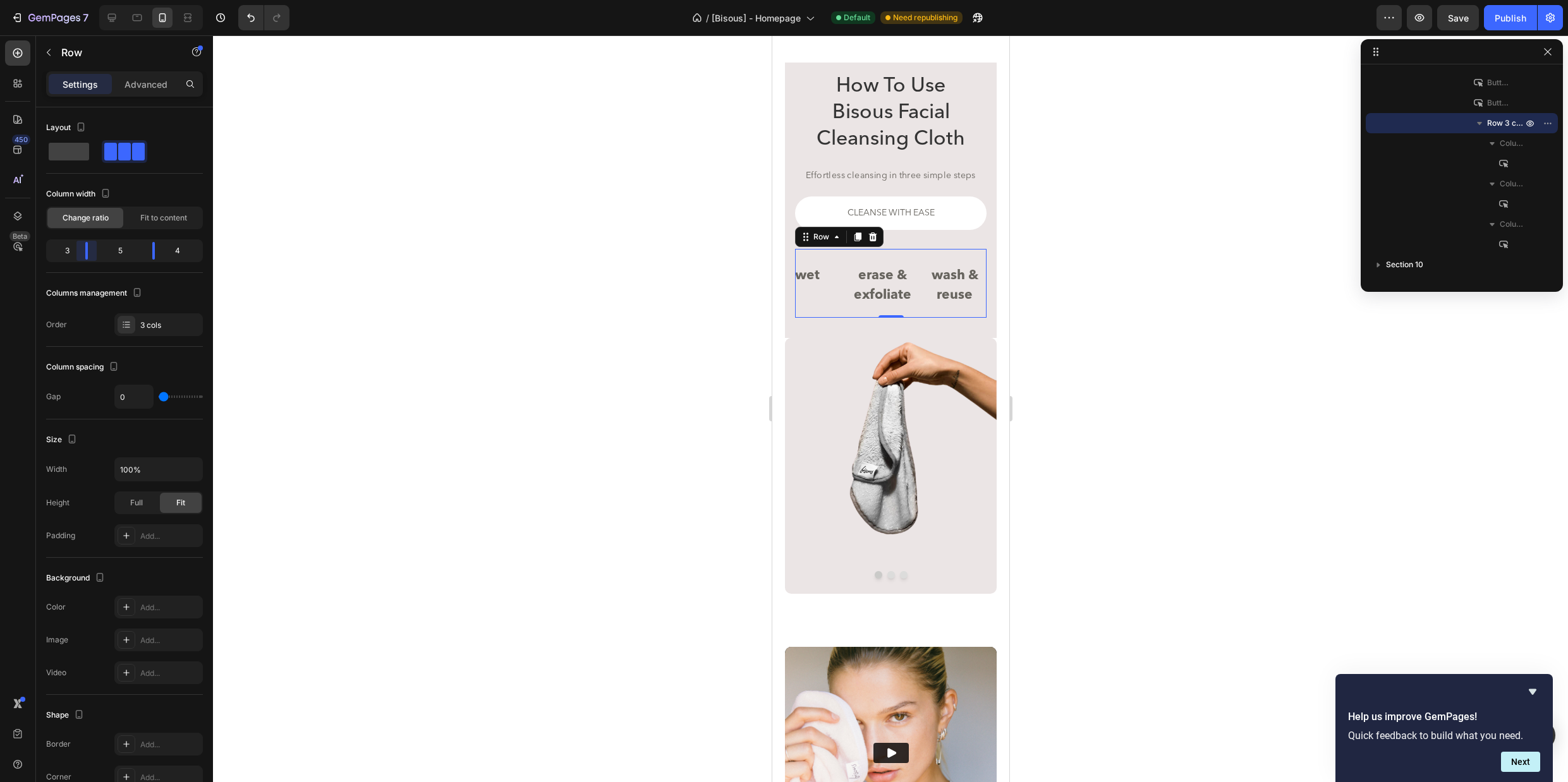
drag, startPoint x: 96, startPoint y: 246, endPoint x: 89, endPoint y: 248, distance: 7.3
click at [89, 0] on body "7 Version history / [Bisous] - Homepage Default Need republishing Preview Save …" at bounding box center [784, 0] width 1568 height 0
click at [147, 0] on body "7 Version history / [Bisous] - Homepage Default Need republishing Preview Save …" at bounding box center [784, 0] width 1568 height 0
drag, startPoint x: 153, startPoint y: 252, endPoint x: 145, endPoint y: 251, distance: 8.1
click at [145, 0] on body "7 Version history / [Bisous] - Homepage Default Need republishing Preview Save …" at bounding box center [784, 0] width 1568 height 0
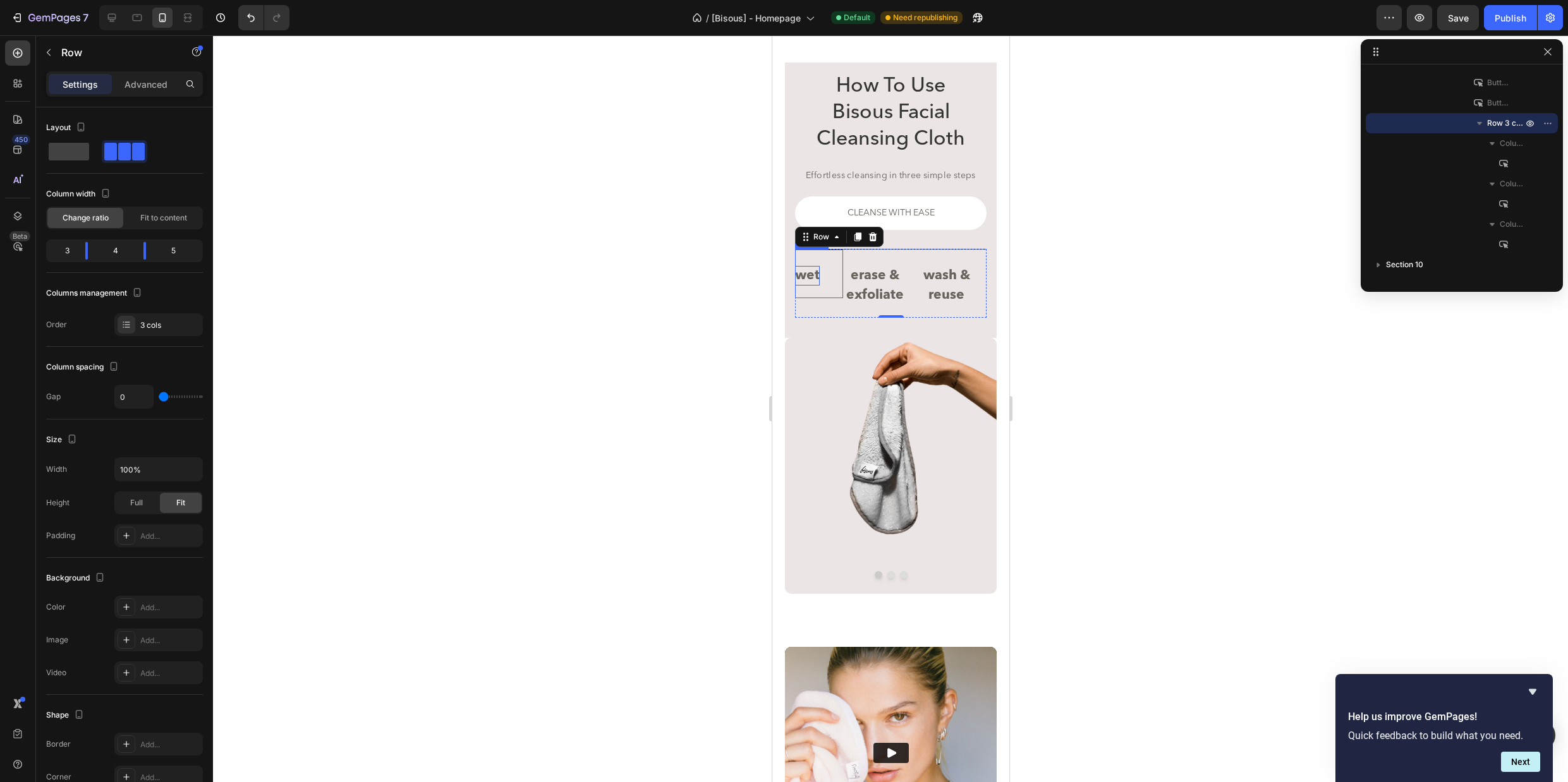
click at [815, 278] on p "wet" at bounding box center [807, 275] width 25 height 19
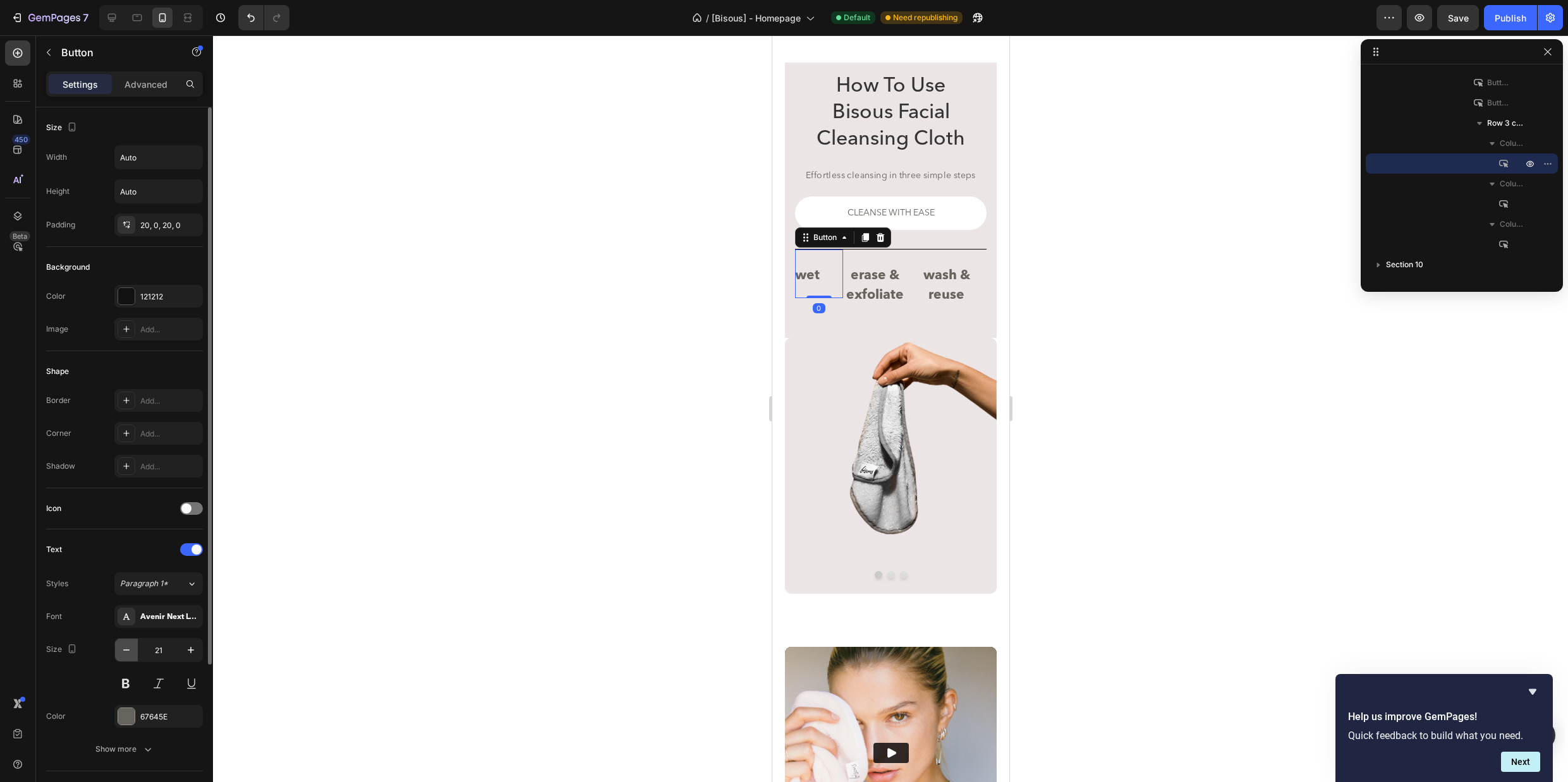
click at [127, 653] on icon "button" at bounding box center [127, 650] width 13 height 13
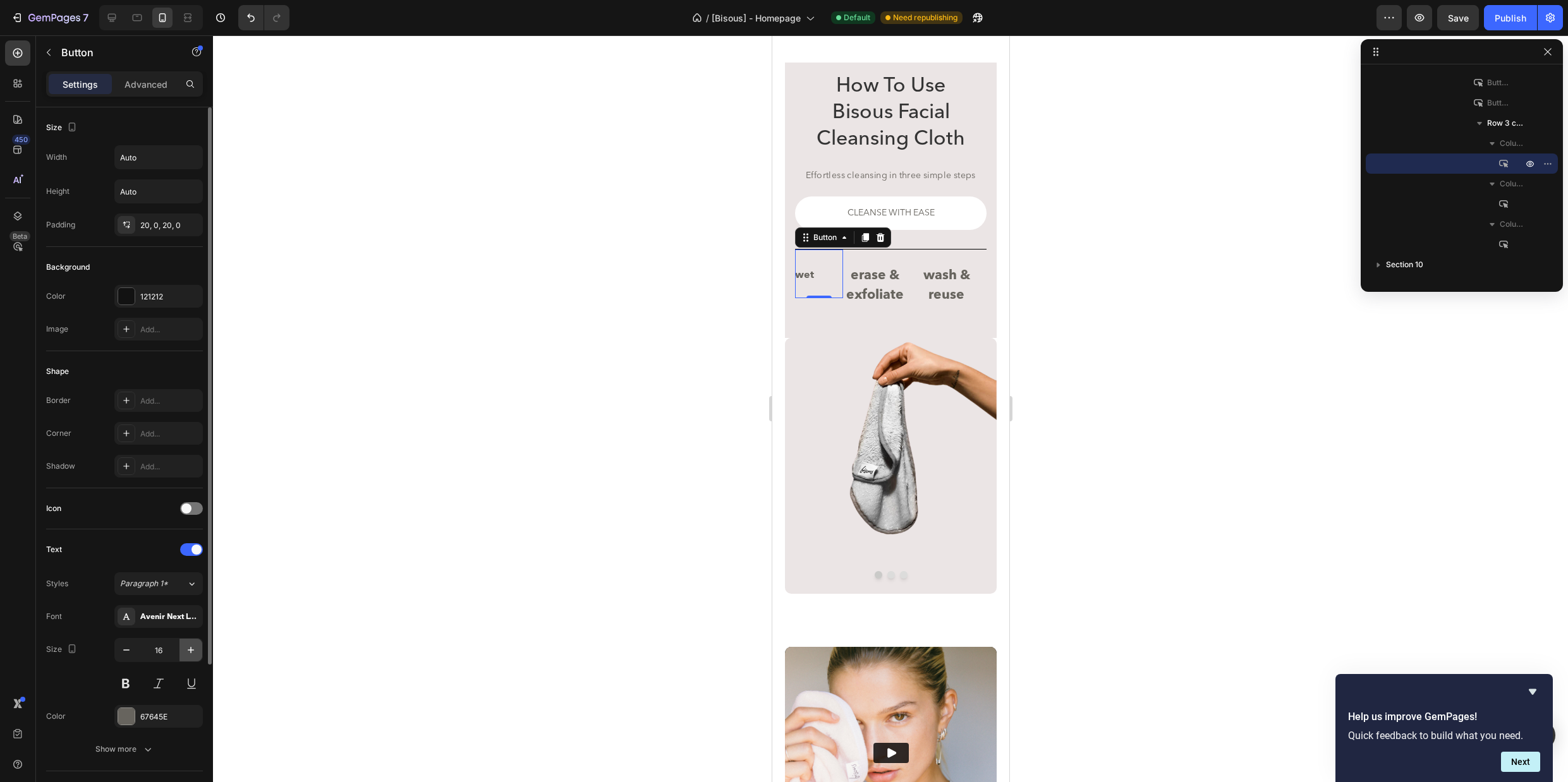
click at [187, 650] on icon "button" at bounding box center [191, 650] width 6 height 6
type input "18"
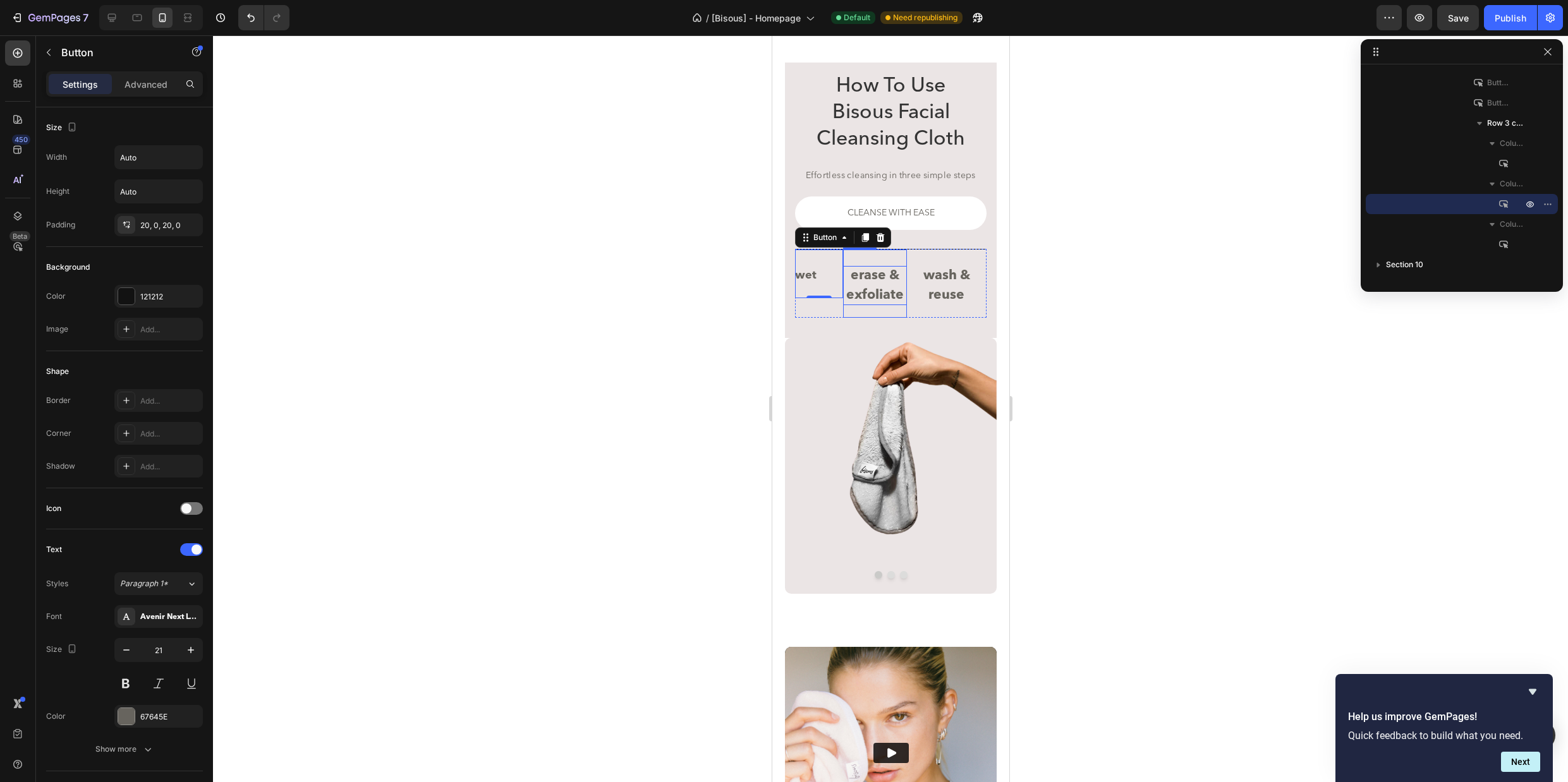
click at [892, 296] on p "erase & exfoliate" at bounding box center [874, 285] width 64 height 40
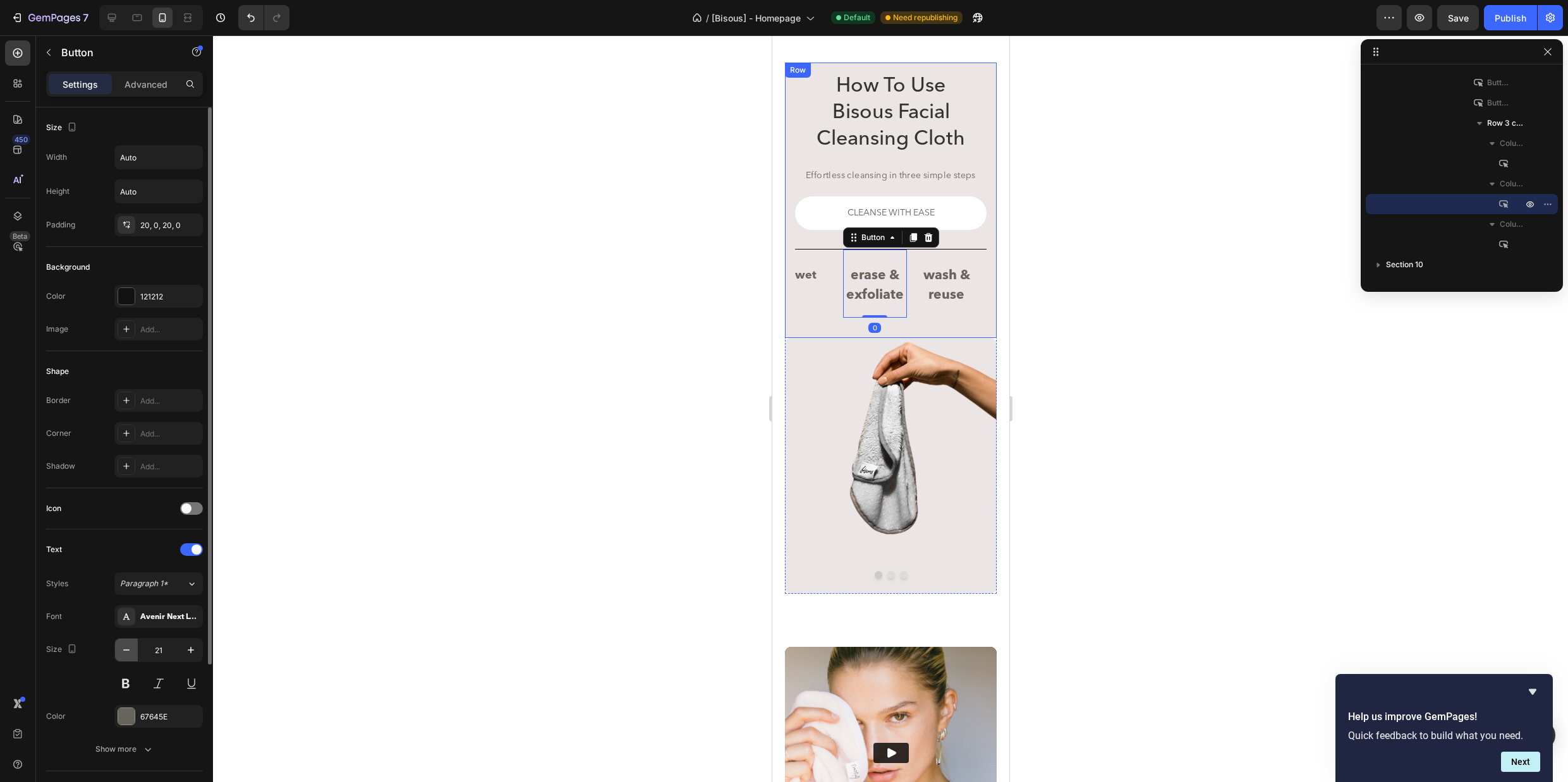
click at [124, 650] on icon "button" at bounding box center [127, 650] width 6 height 2
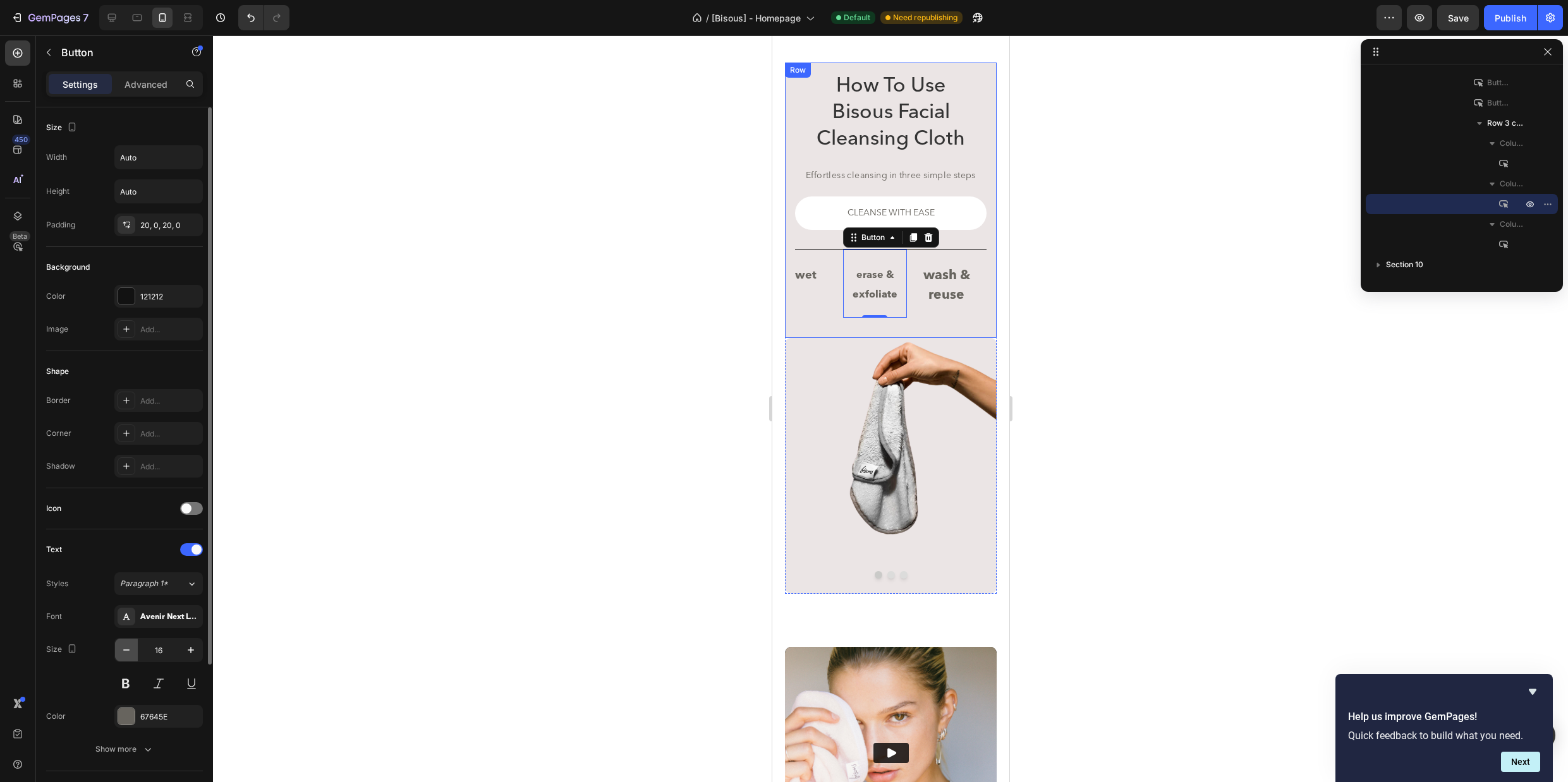
click at [124, 650] on icon "button" at bounding box center [127, 650] width 6 height 2
click at [121, 652] on icon "button" at bounding box center [127, 650] width 13 height 13
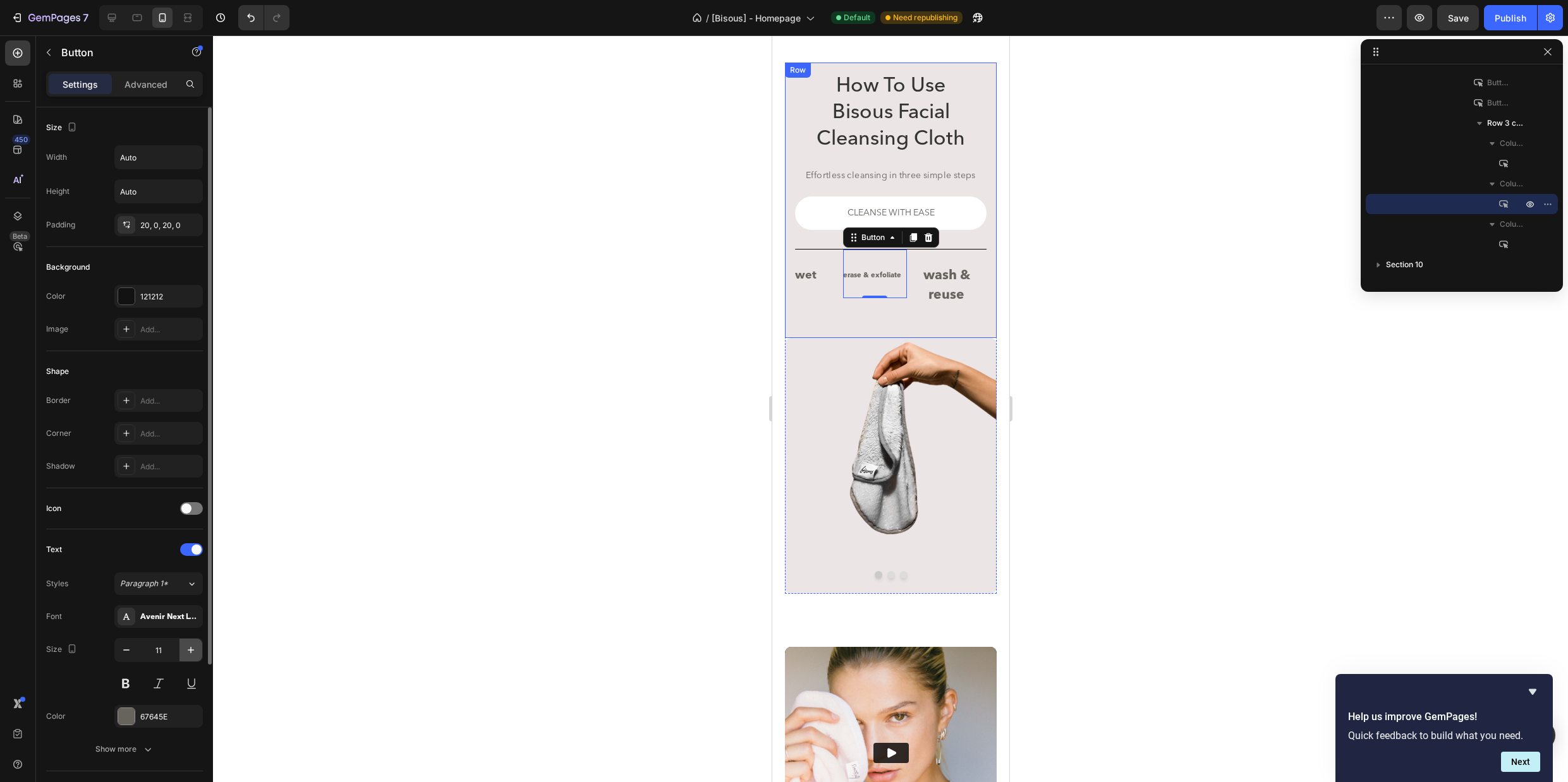
click at [187, 650] on icon "button" at bounding box center [191, 650] width 13 height 13
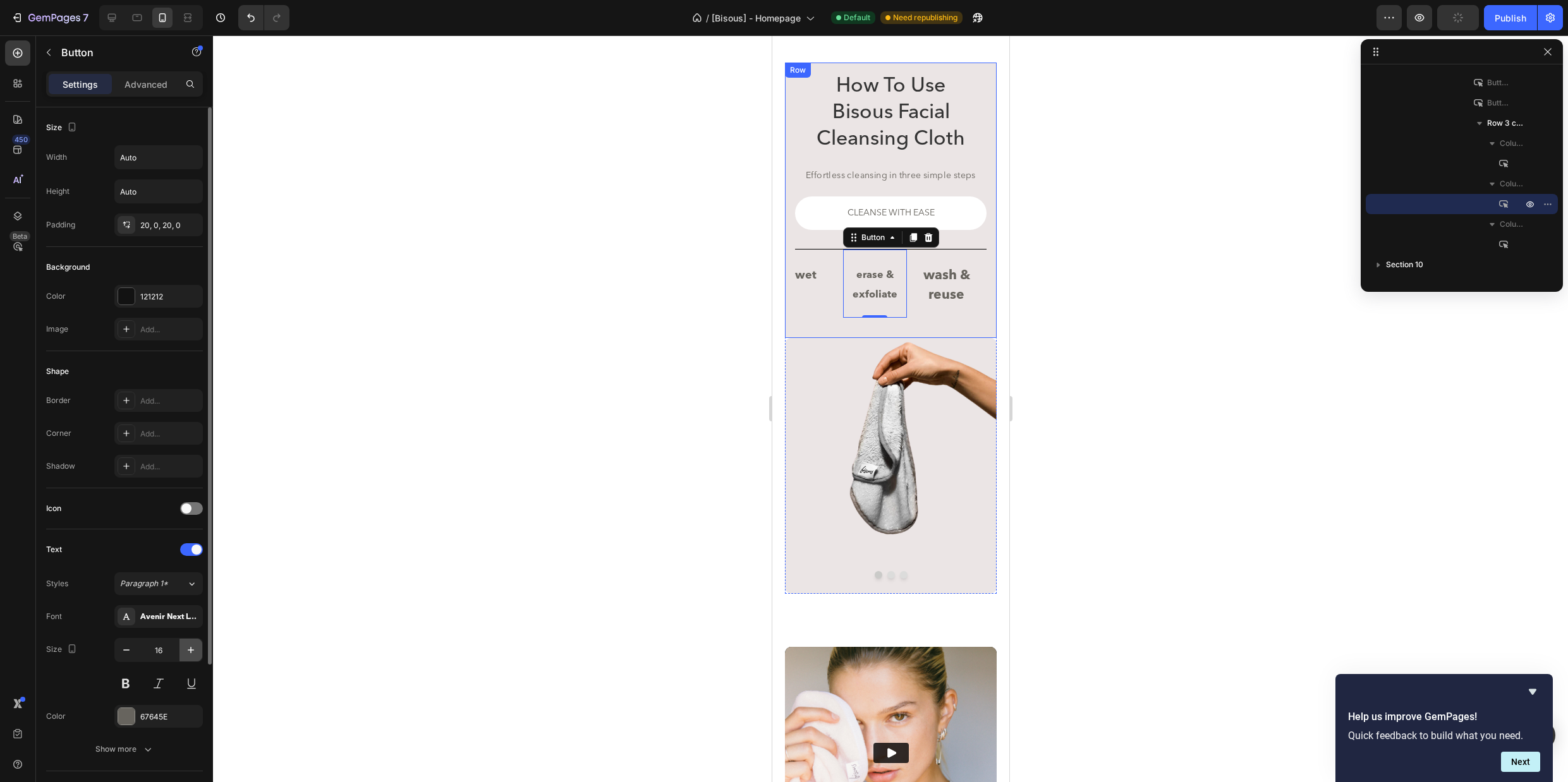
click at [187, 650] on icon "button" at bounding box center [191, 650] width 13 height 13
type input "18"
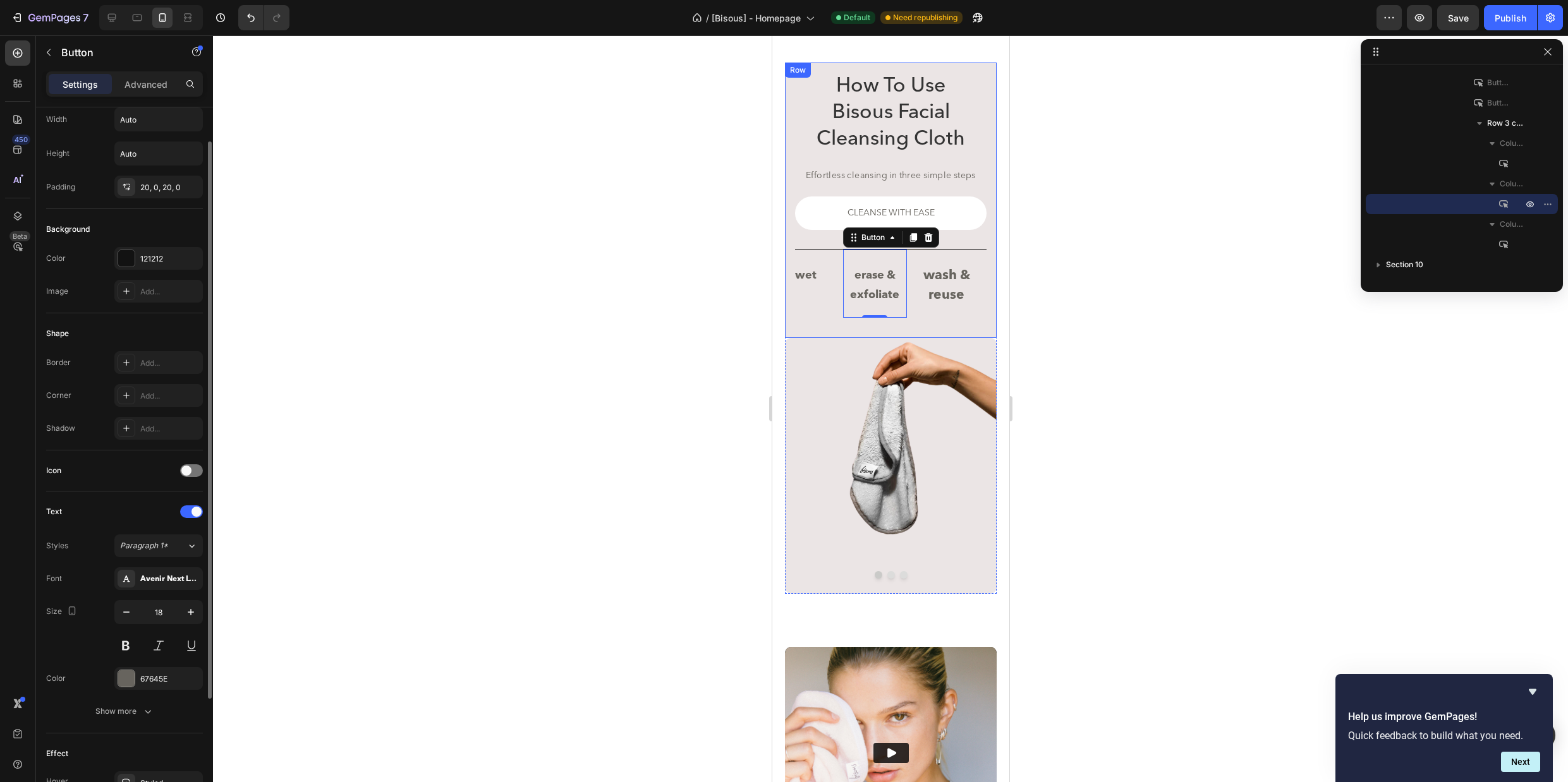
scroll to position [178, 0]
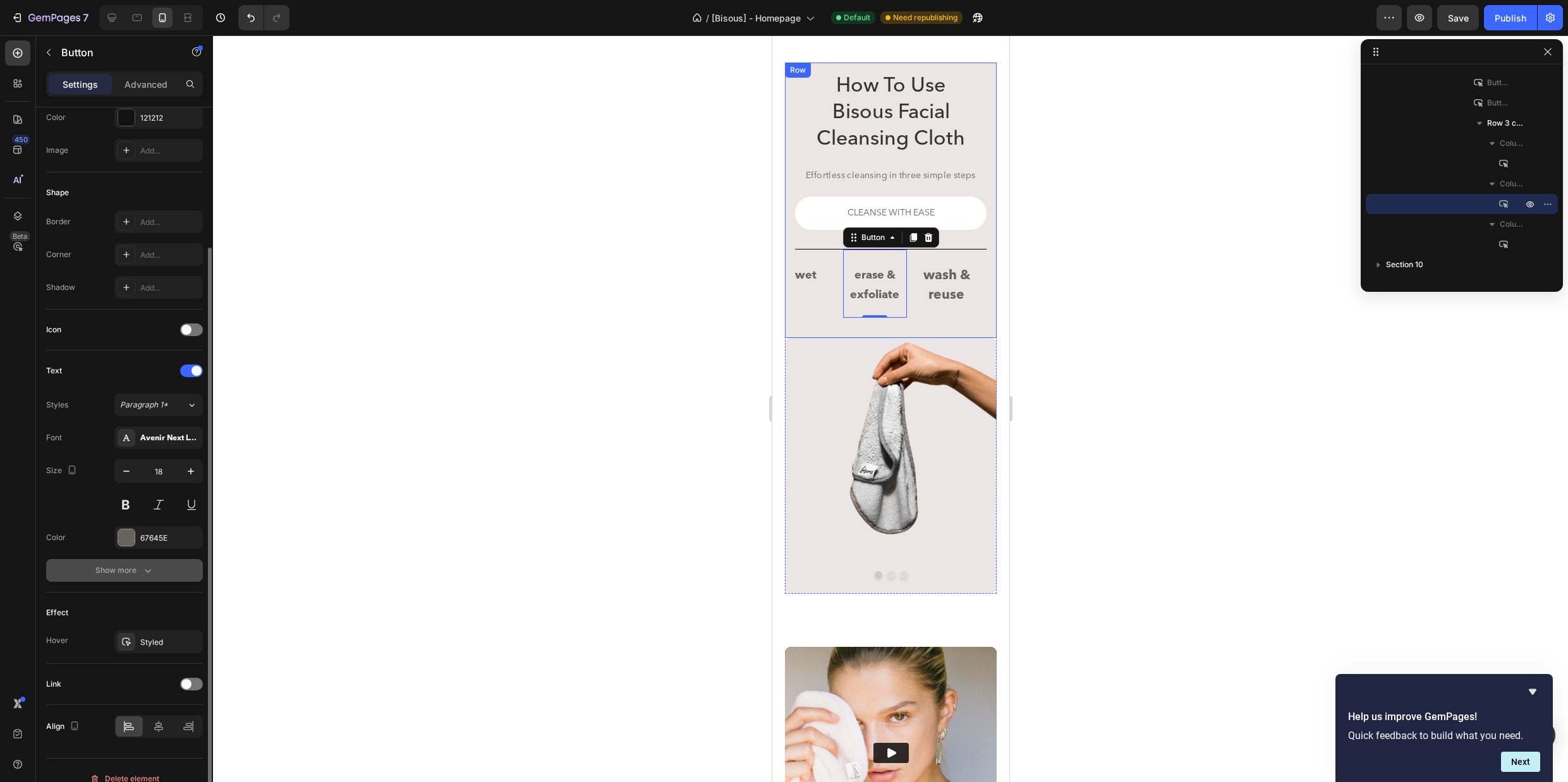
click at [149, 574] on icon "button" at bounding box center [148, 571] width 13 height 13
click at [158, 570] on div "Normal" at bounding box center [153, 571] width 65 height 11
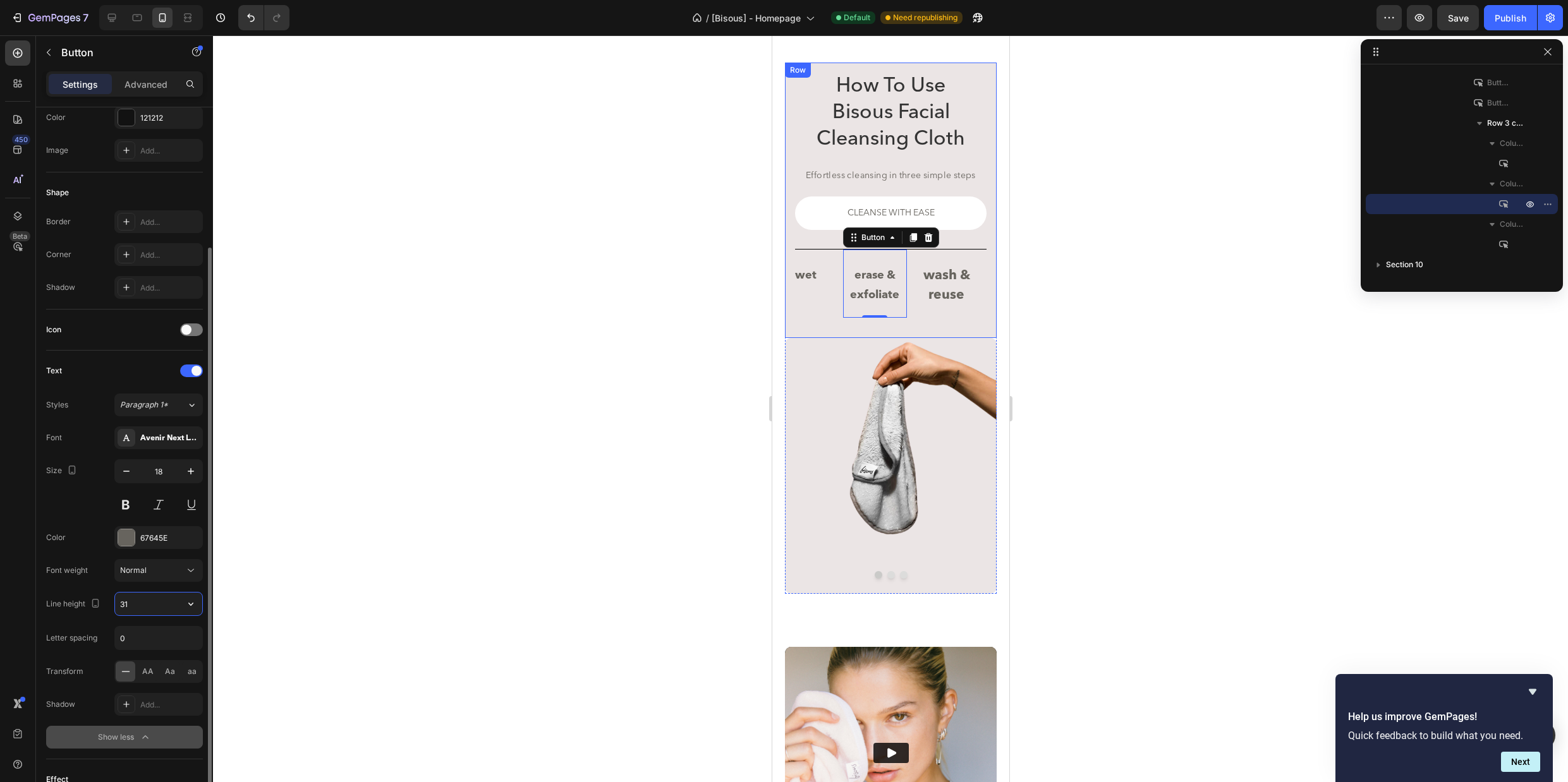
click at [161, 605] on input "31" at bounding box center [158, 604] width 87 height 23
click at [190, 608] on icon "button" at bounding box center [191, 604] width 13 height 13
click at [160, 650] on div "120%" at bounding box center [145, 660] width 103 height 24
type input "120%"
click at [946, 280] on p "wash & reuse" at bounding box center [945, 285] width 80 height 40
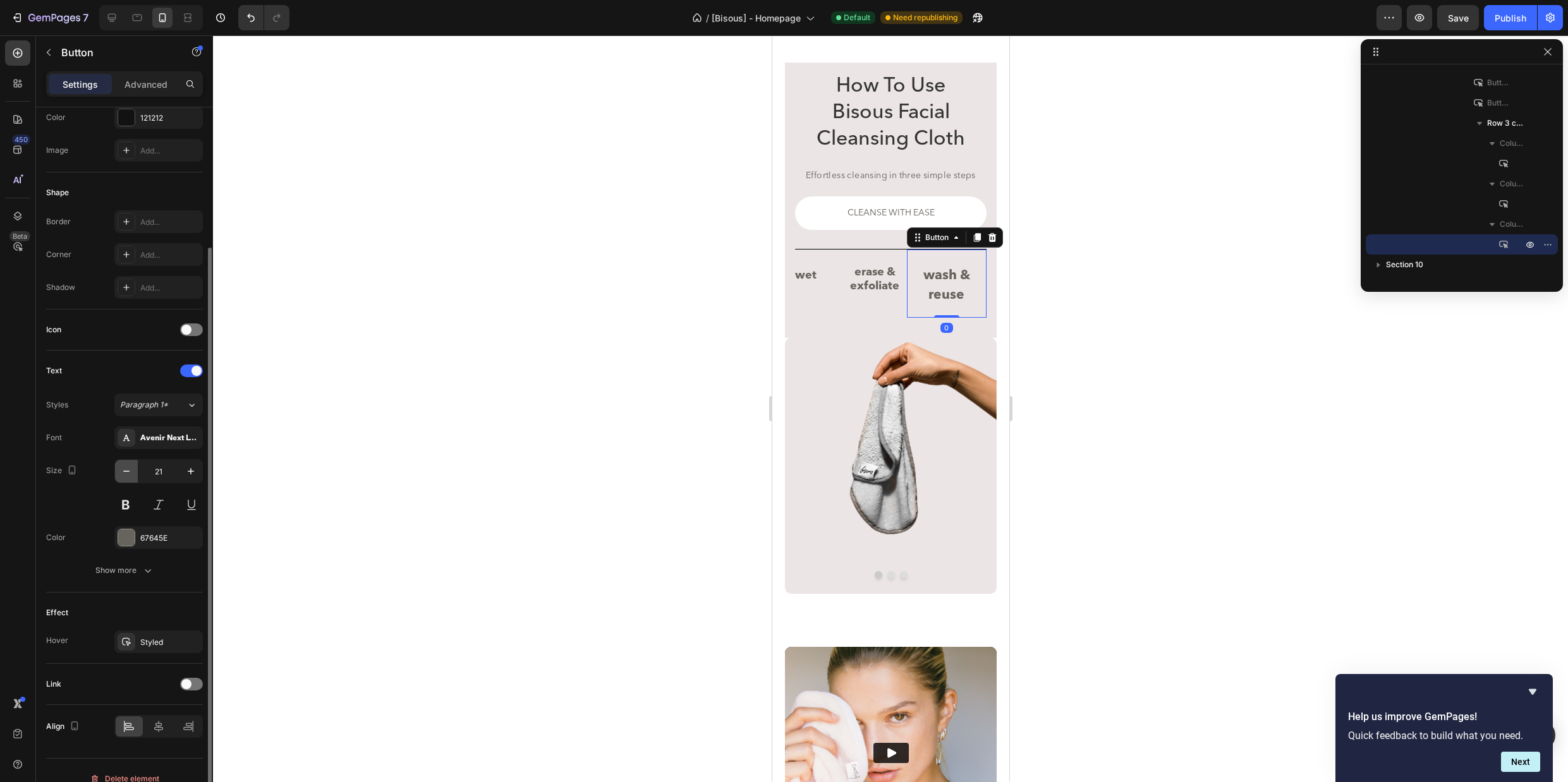
click at [130, 476] on icon "button" at bounding box center [127, 471] width 13 height 13
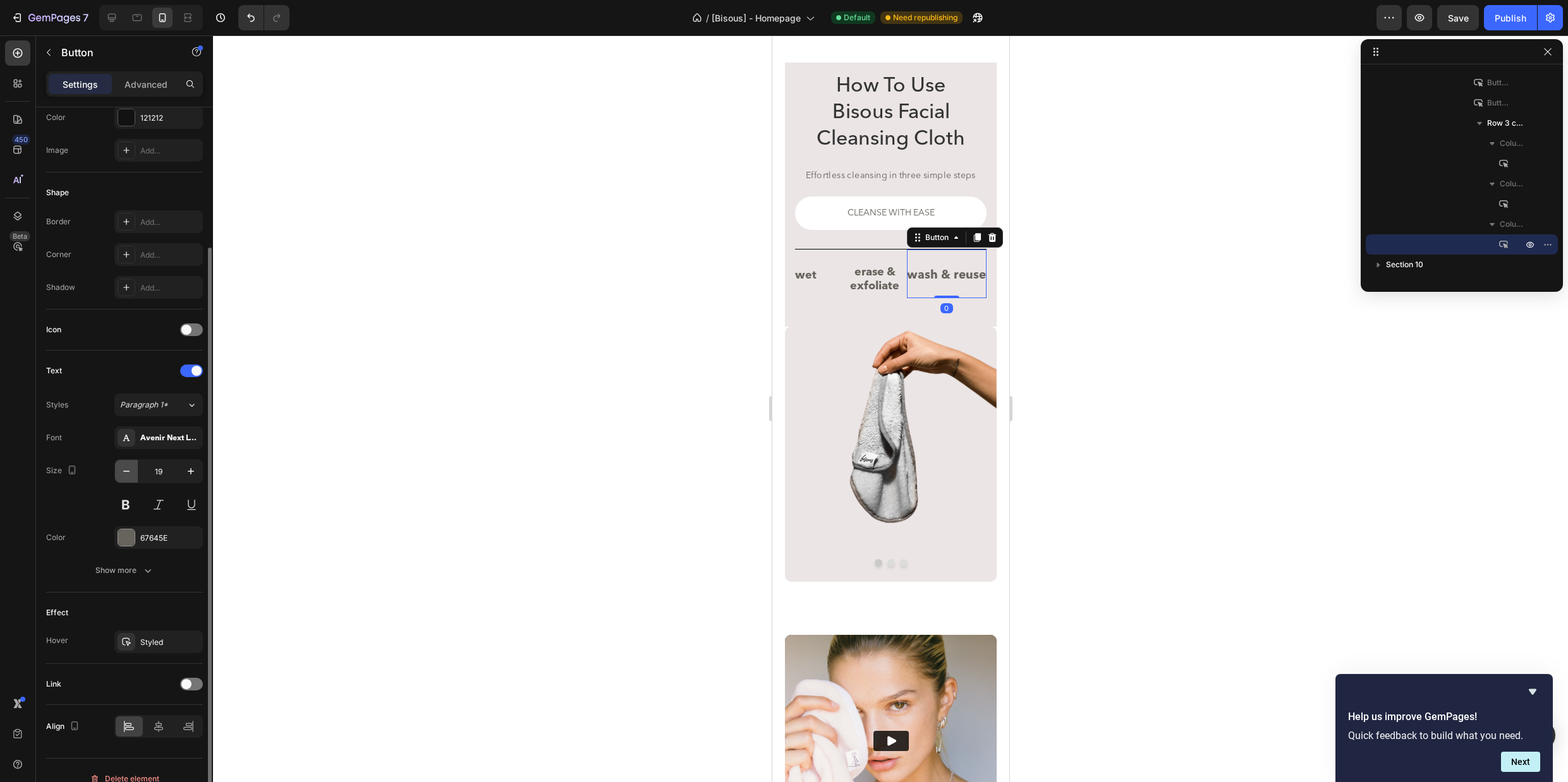
click at [130, 476] on icon "button" at bounding box center [127, 471] width 13 height 13
click at [188, 470] on icon "button" at bounding box center [191, 471] width 13 height 13
type input "18"
click at [140, 562] on button "Show more" at bounding box center [124, 571] width 157 height 23
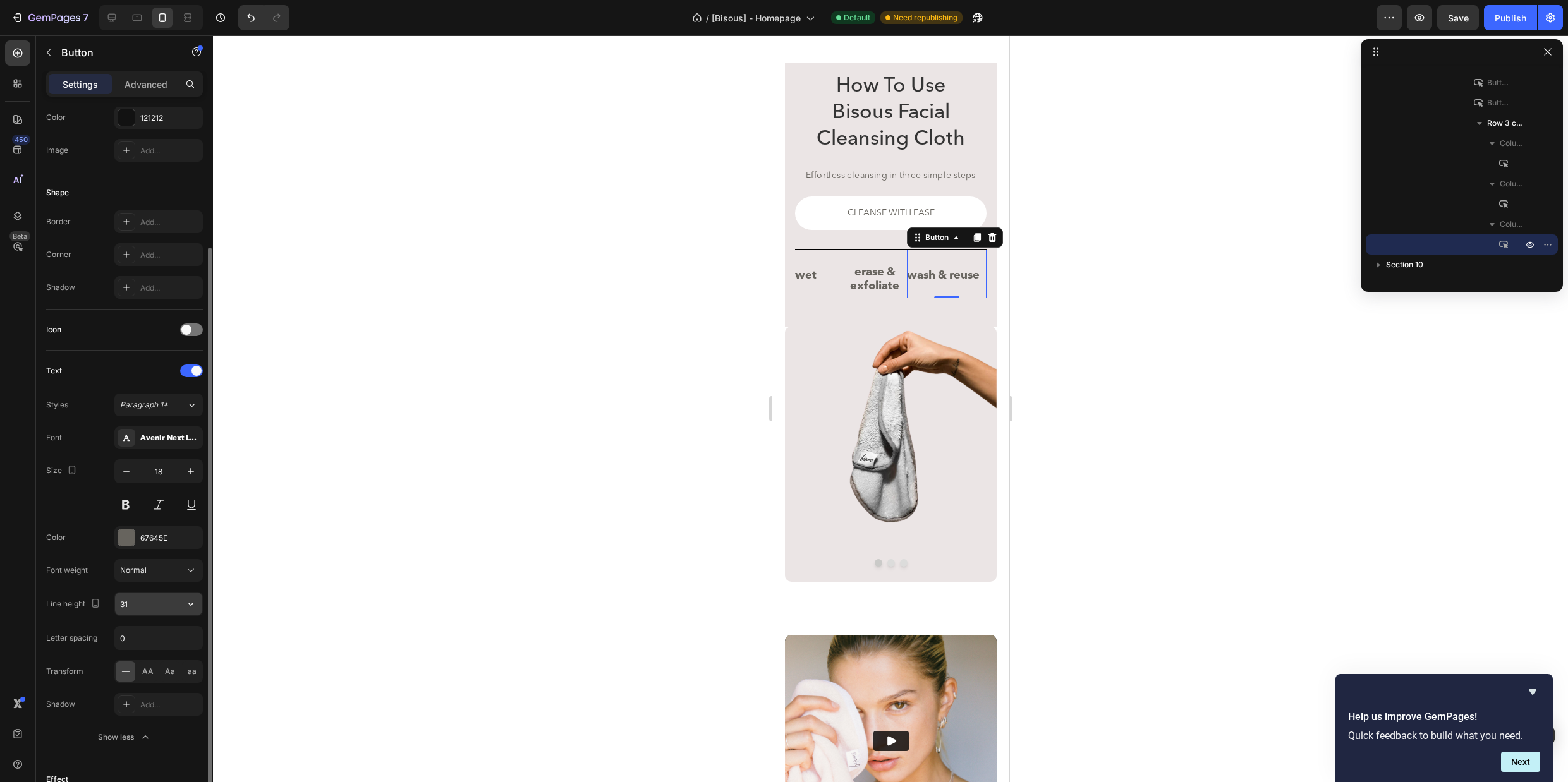
click at [174, 608] on input "31" at bounding box center [158, 604] width 87 height 23
click at [187, 609] on icon "button" at bounding box center [191, 604] width 13 height 13
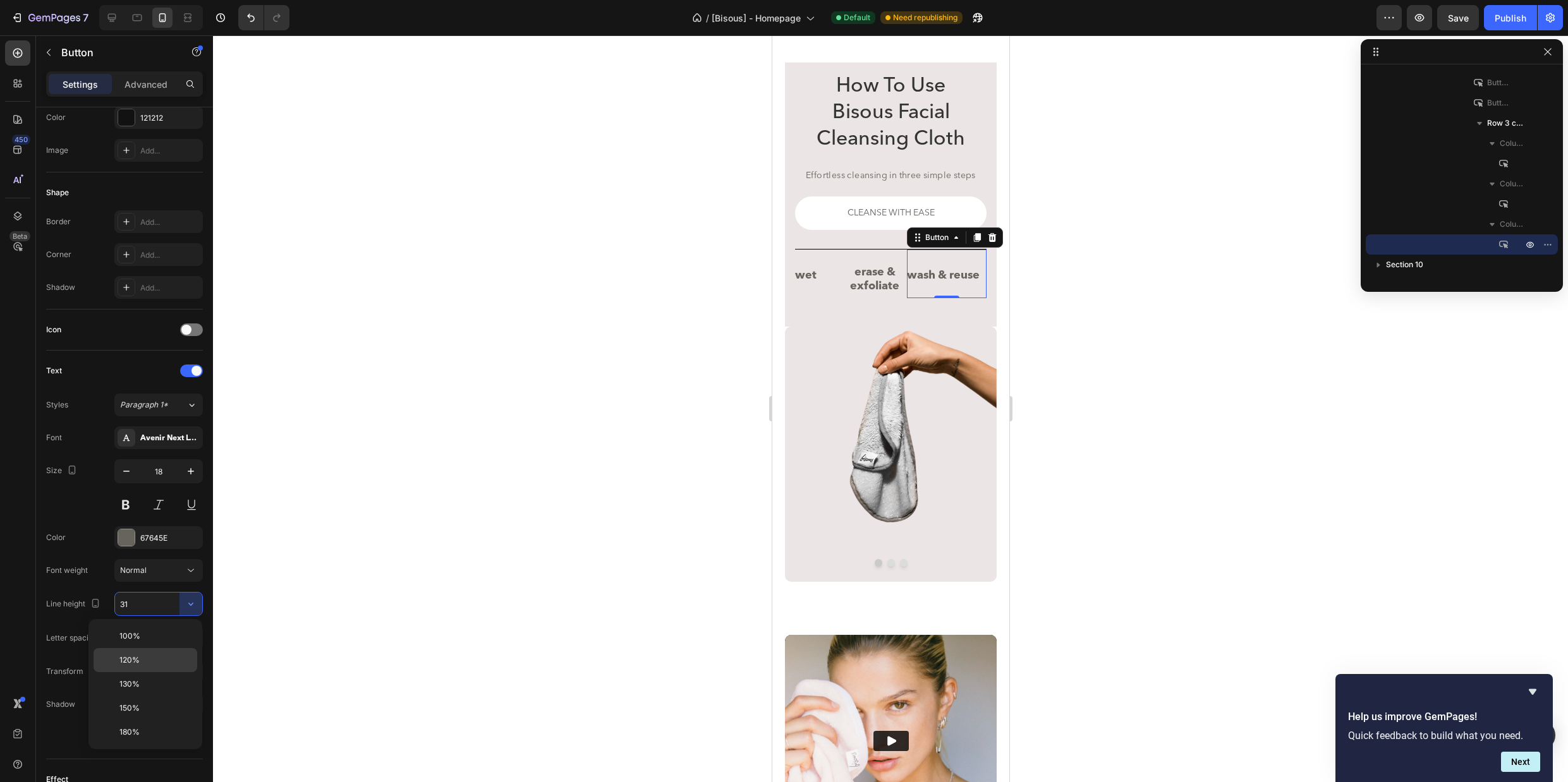
click at [148, 654] on p "120%" at bounding box center [155, 660] width 72 height 11
type input "120%"
click at [823, 283] on div "wet Button" at bounding box center [818, 273] width 48 height 49
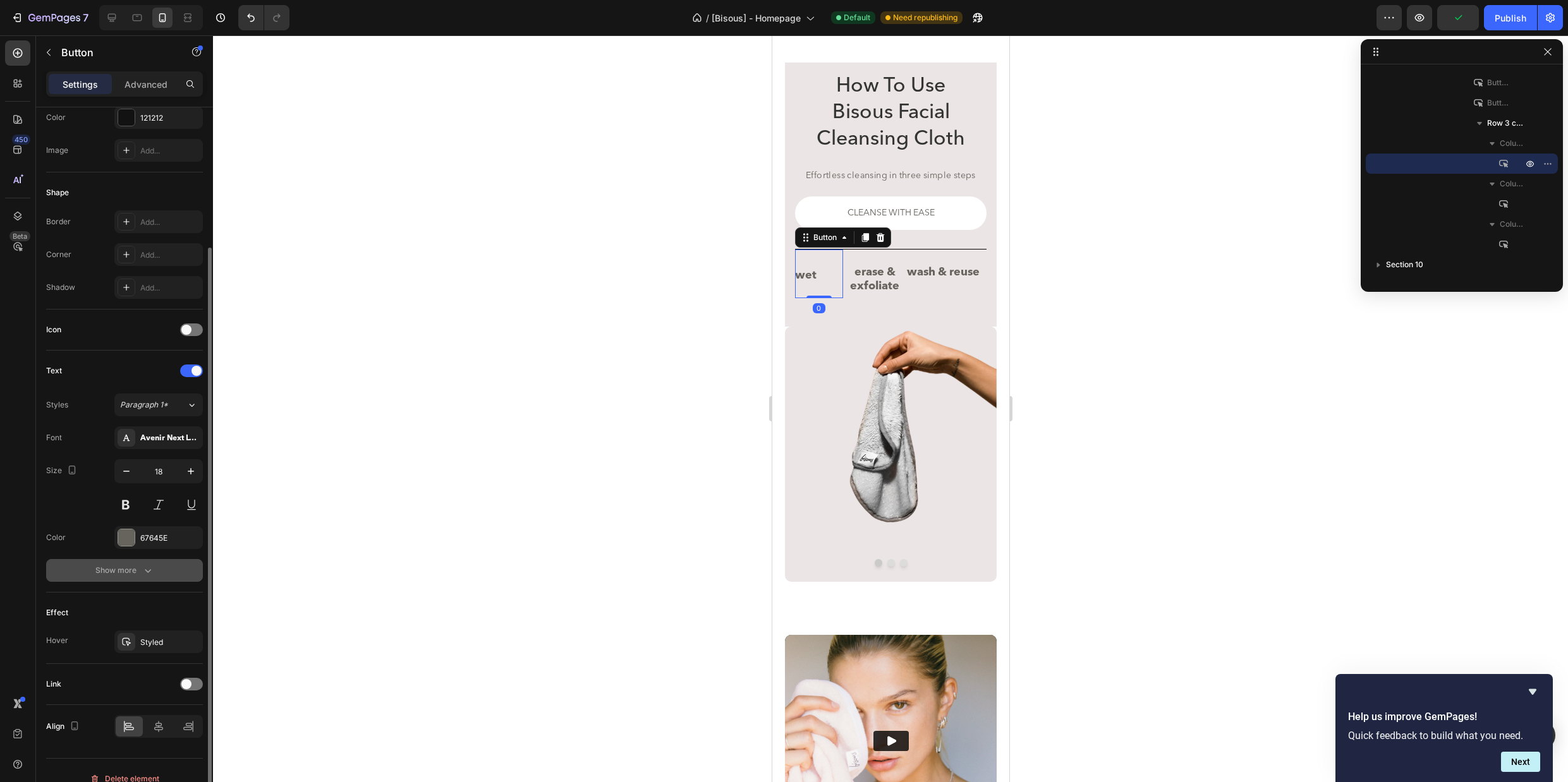
click at [145, 571] on icon "button" at bounding box center [148, 571] width 6 height 4
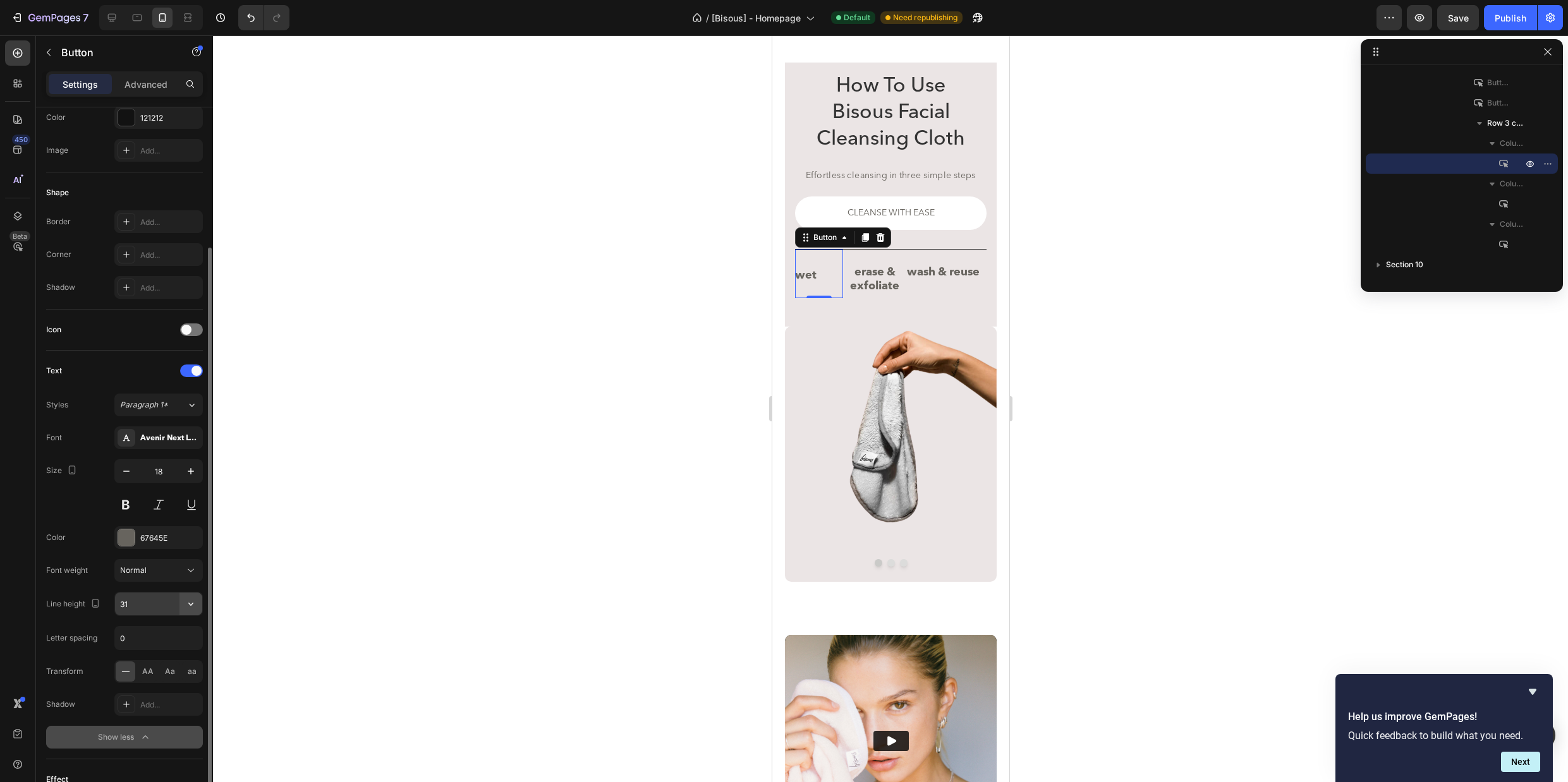
click at [183, 601] on button "button" at bounding box center [191, 604] width 23 height 23
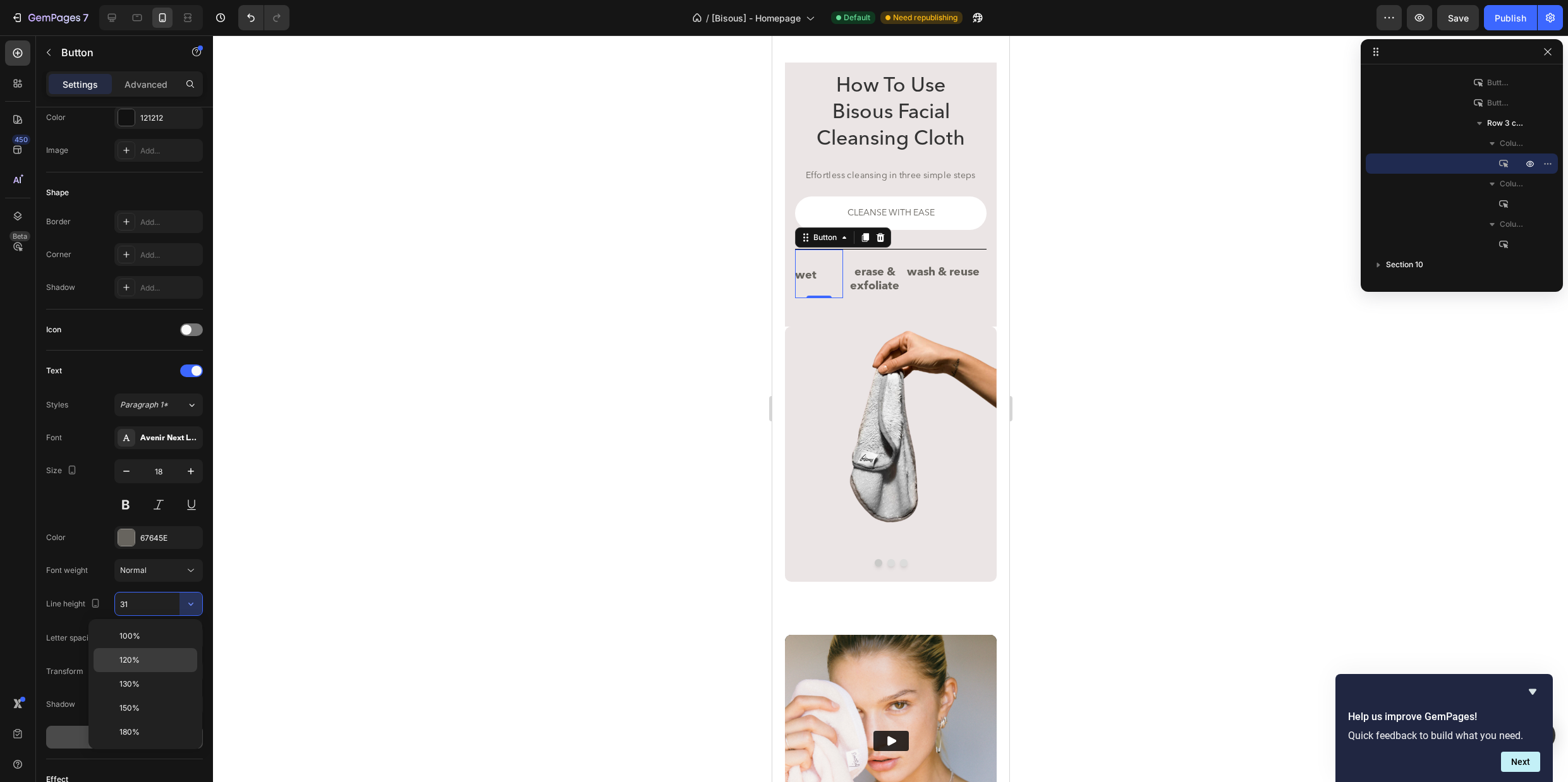
click at [134, 651] on div "120%" at bounding box center [145, 660] width 103 height 24
type input "120%"
click at [1106, 372] on div at bounding box center [891, 408] width 1355 height 746
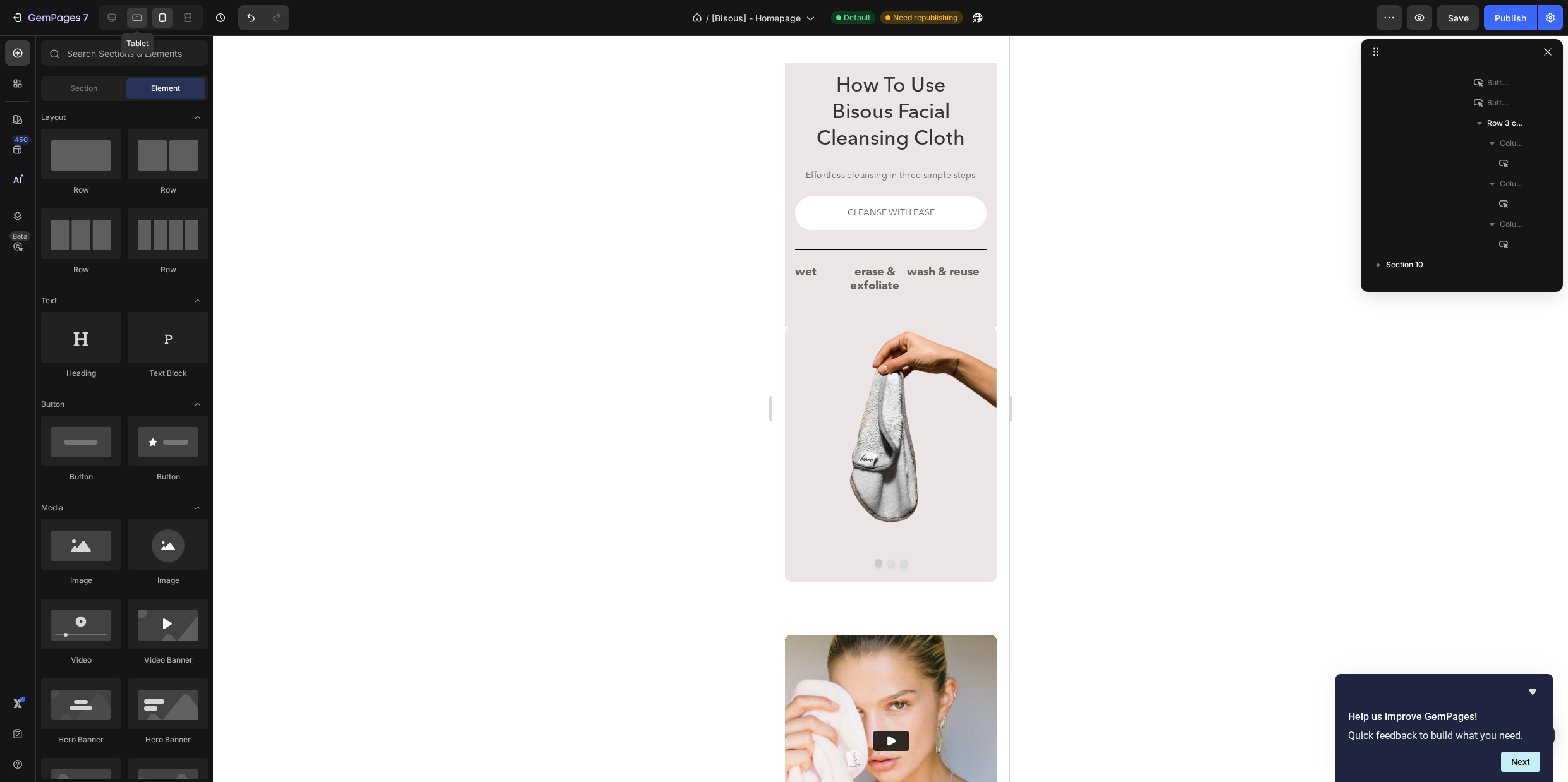
click at [140, 19] on icon at bounding box center [137, 18] width 10 height 7
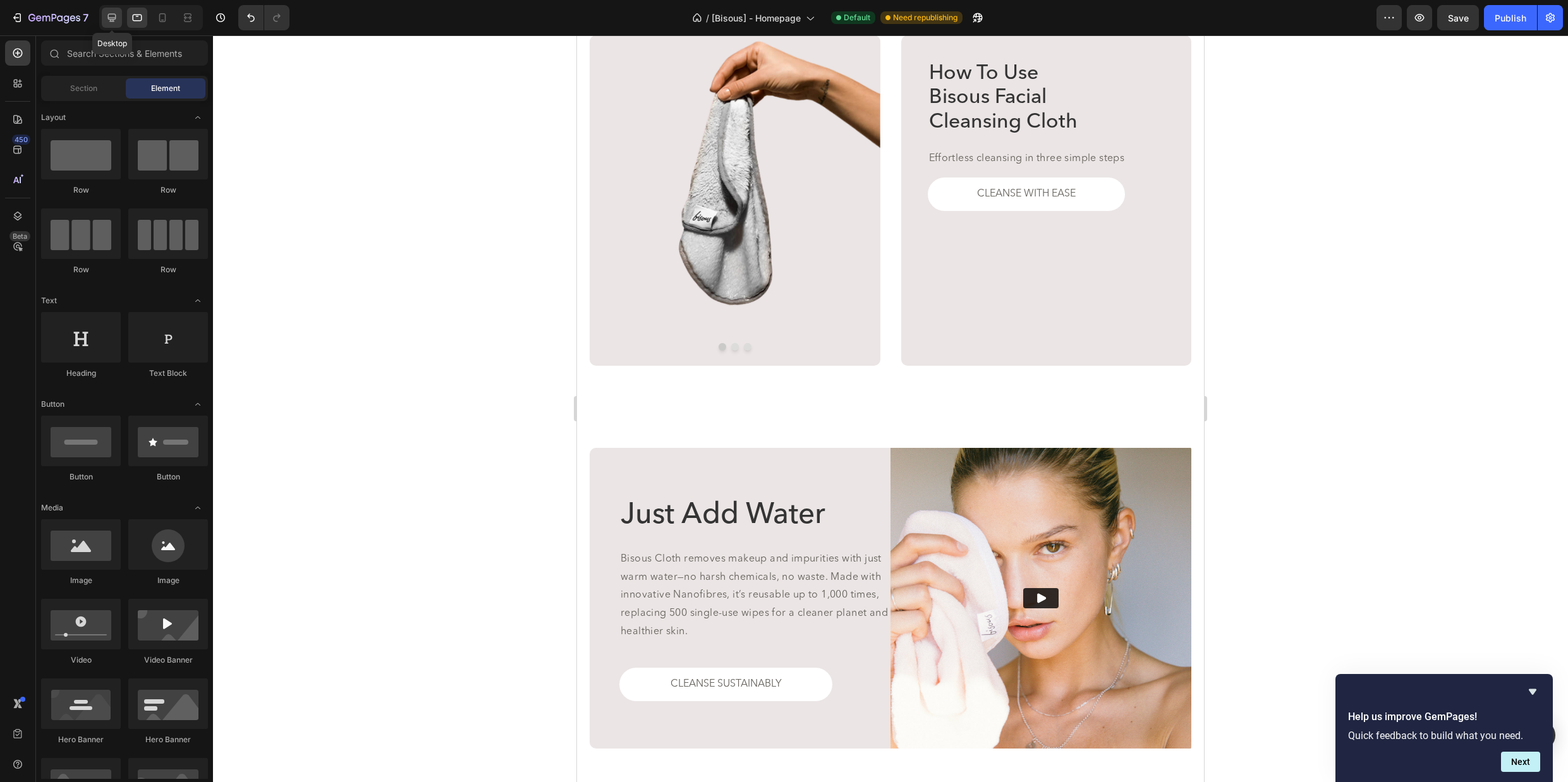
click at [109, 16] on icon at bounding box center [112, 18] width 13 height 13
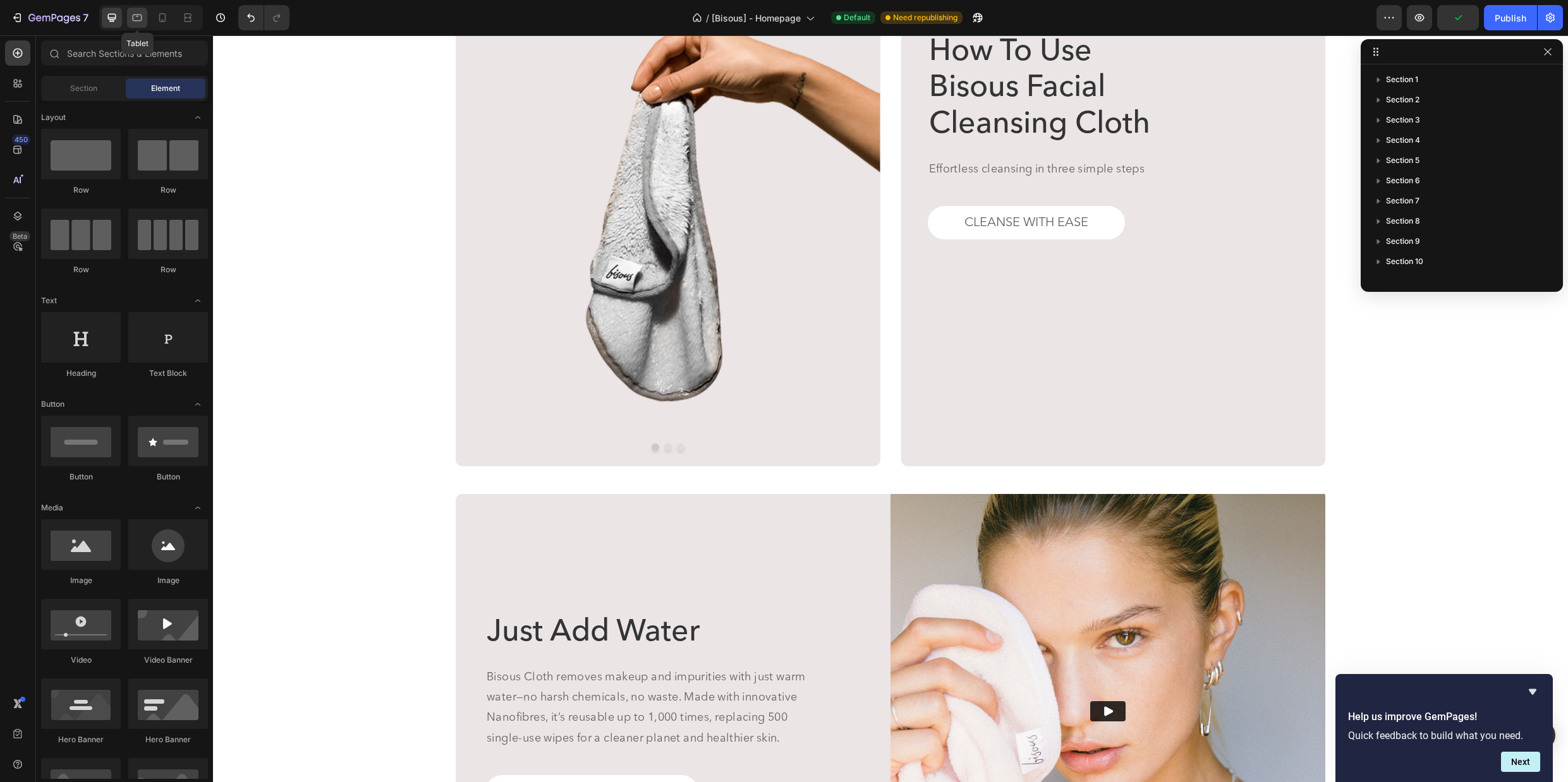
click at [132, 17] on icon at bounding box center [137, 18] width 10 height 7
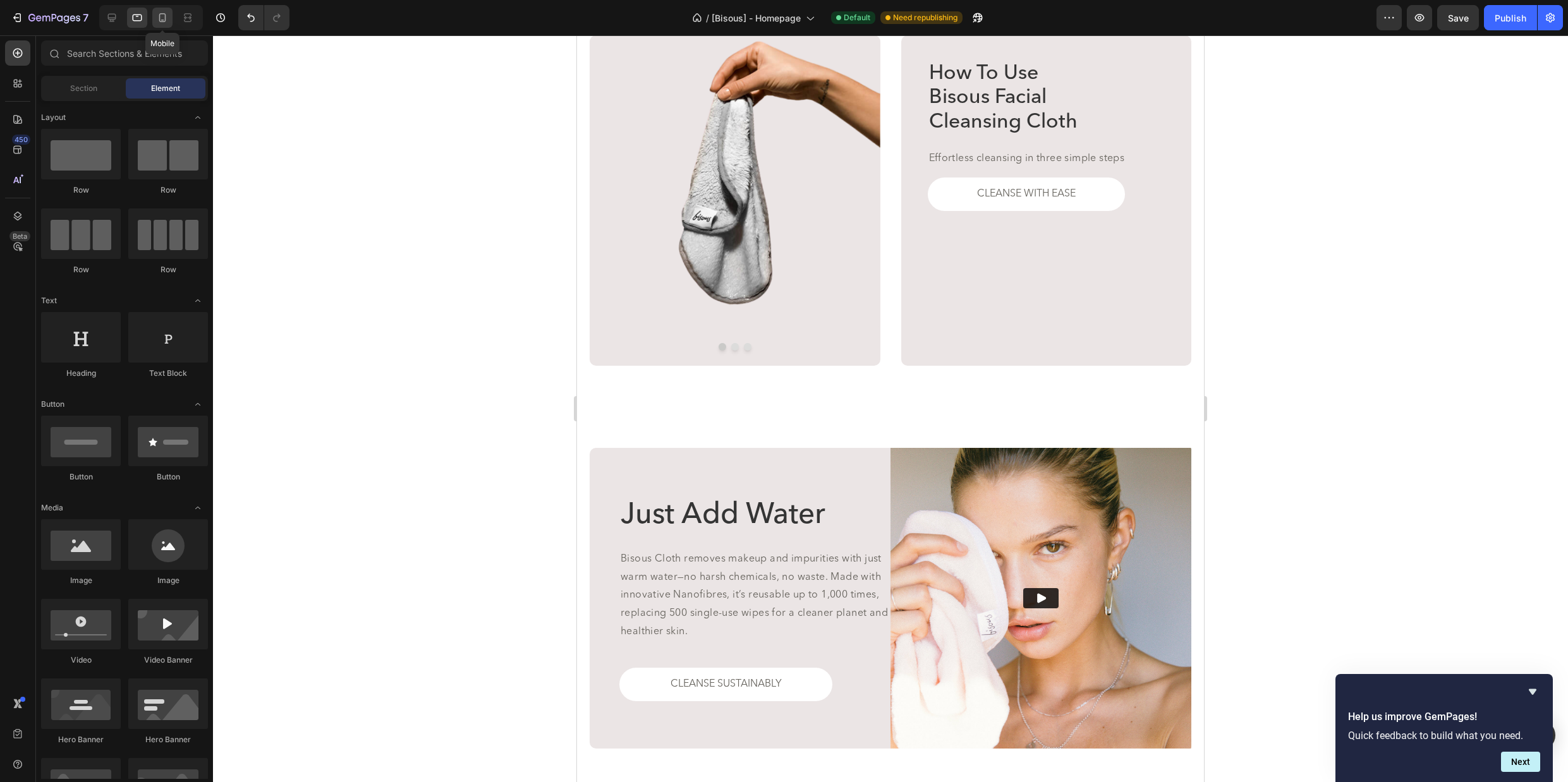
click at [159, 18] on icon at bounding box center [162, 17] width 7 height 9
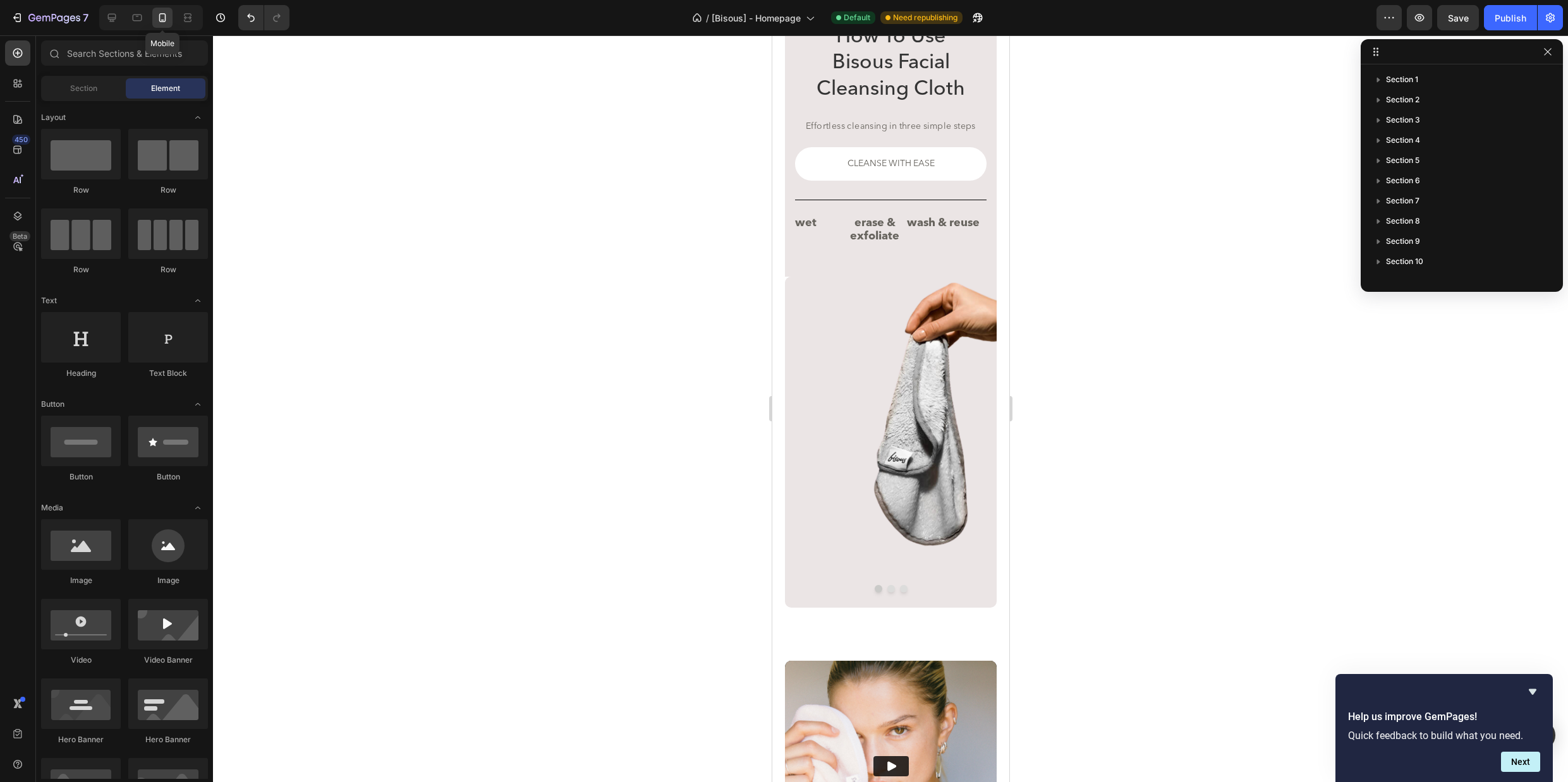
scroll to position [2453, 0]
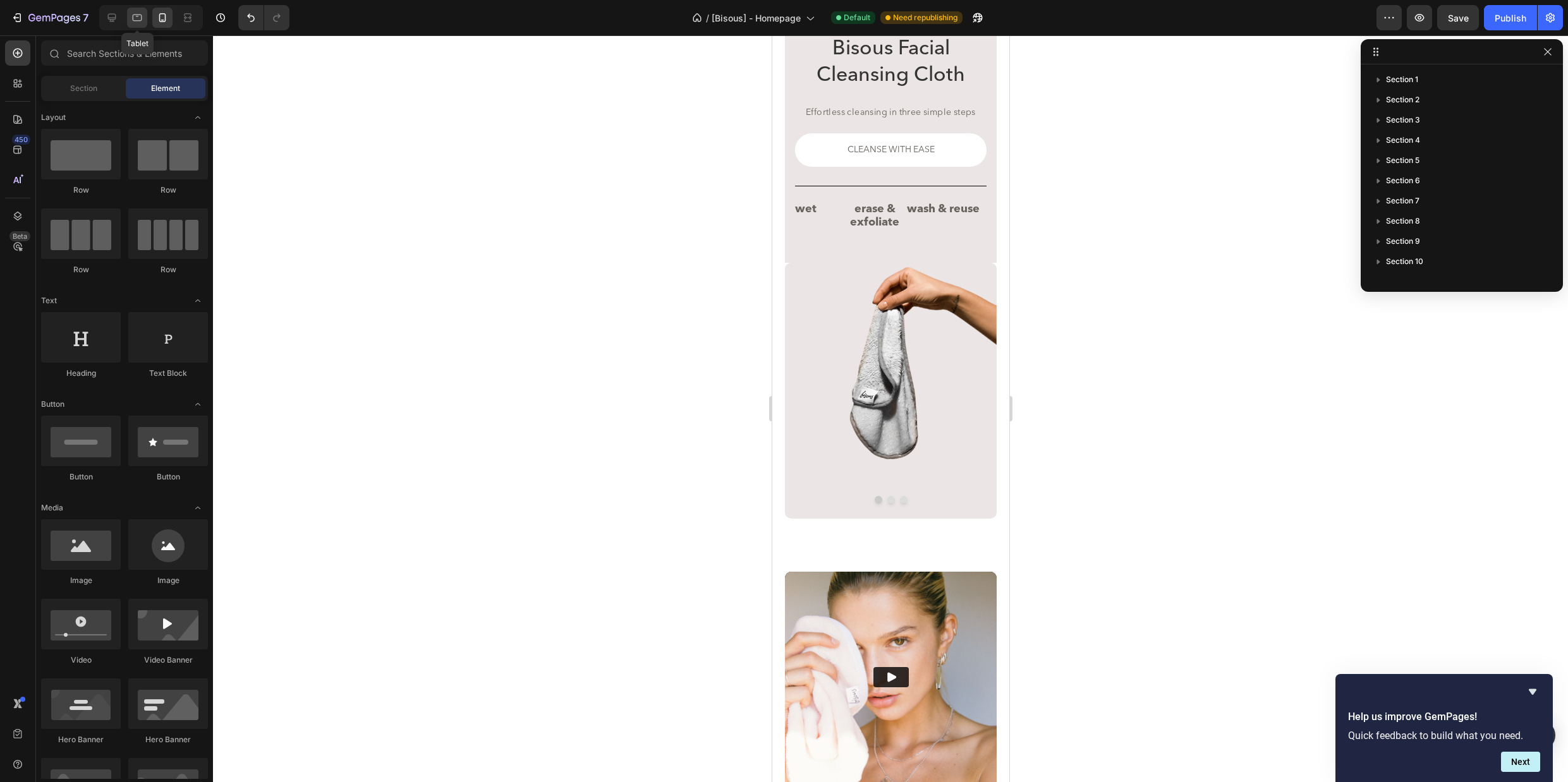
click at [138, 17] on icon at bounding box center [137, 18] width 13 height 13
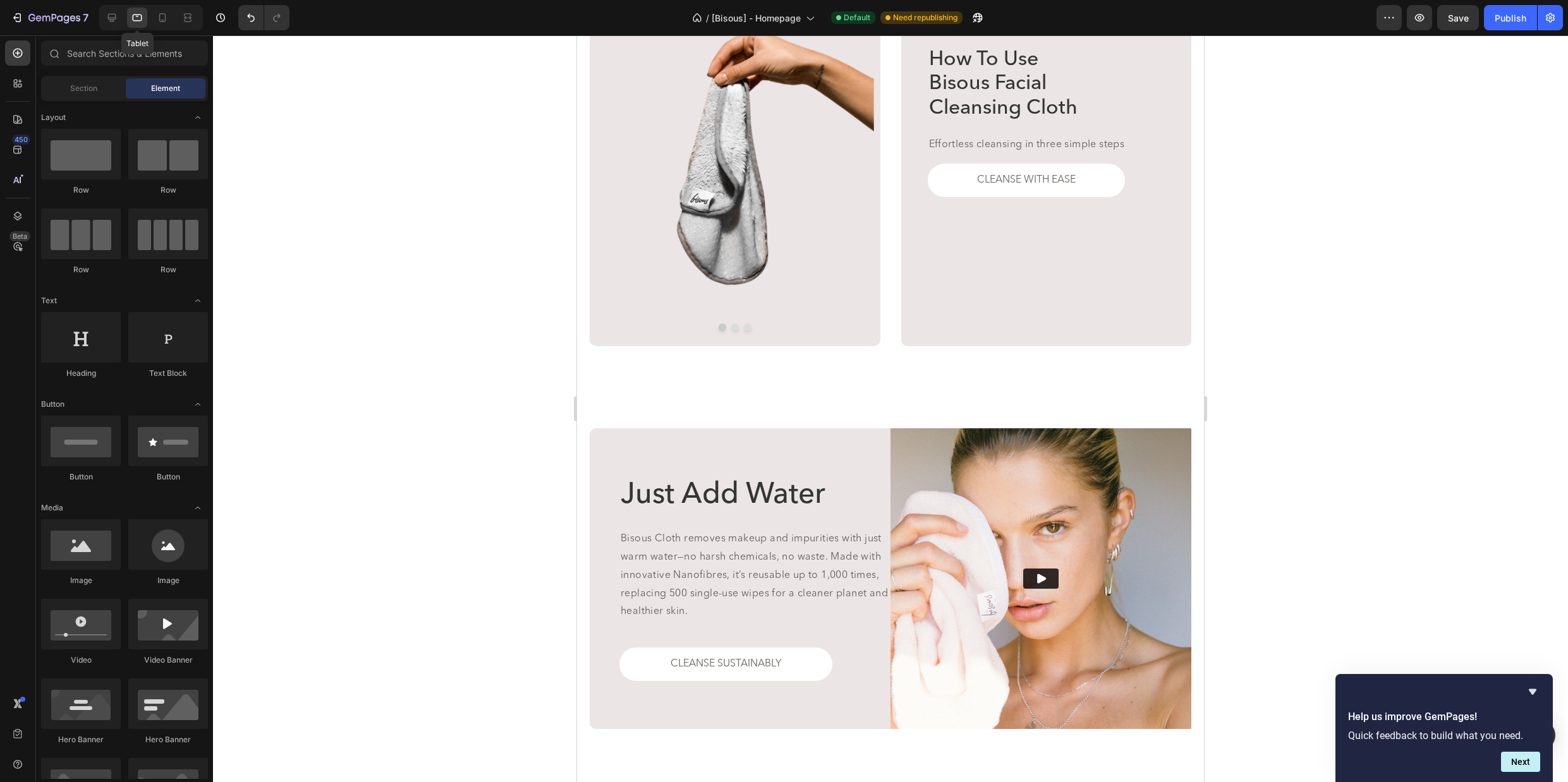
scroll to position [2440, 0]
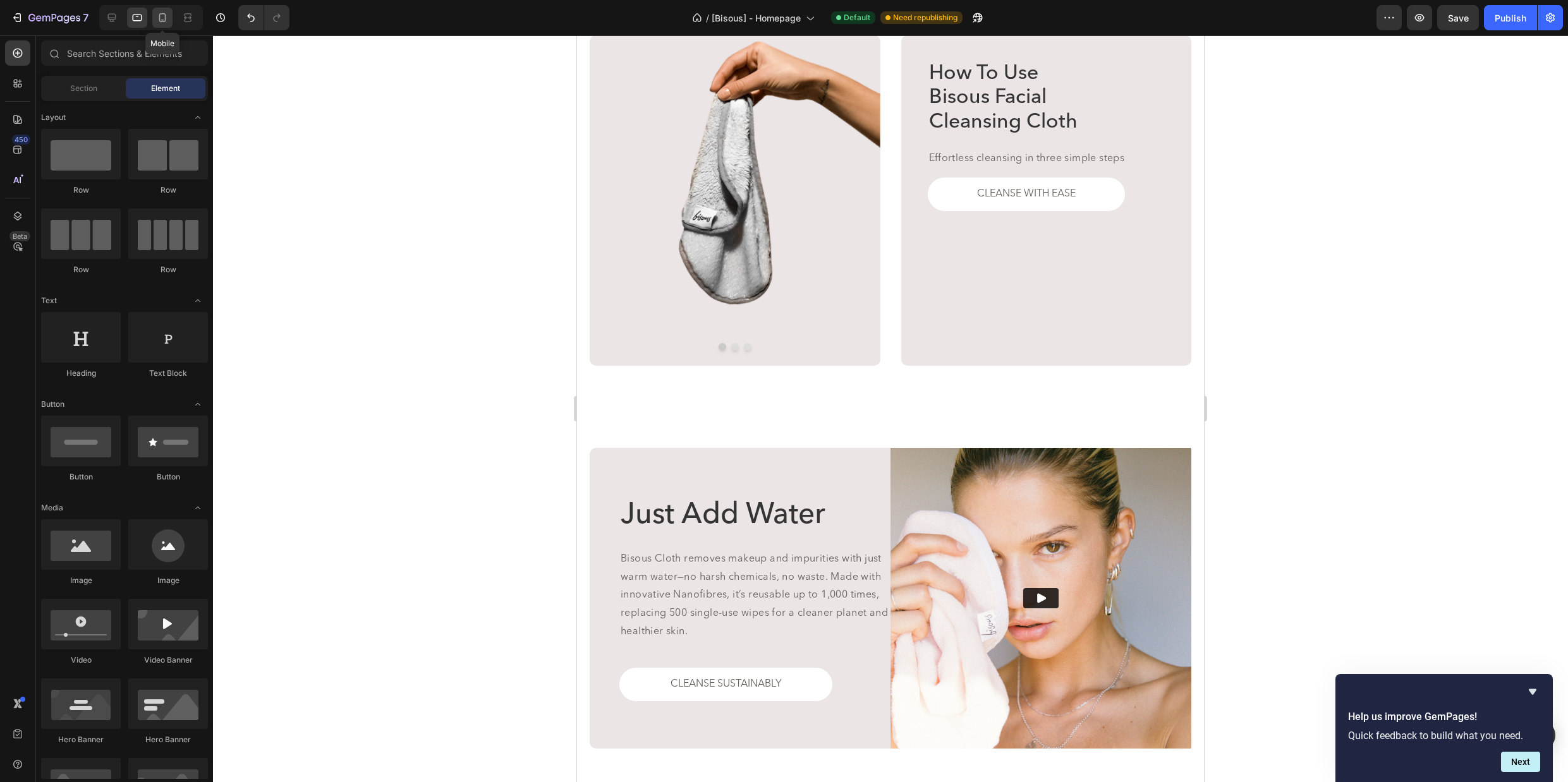
click at [160, 18] on icon at bounding box center [162, 18] width 13 height 13
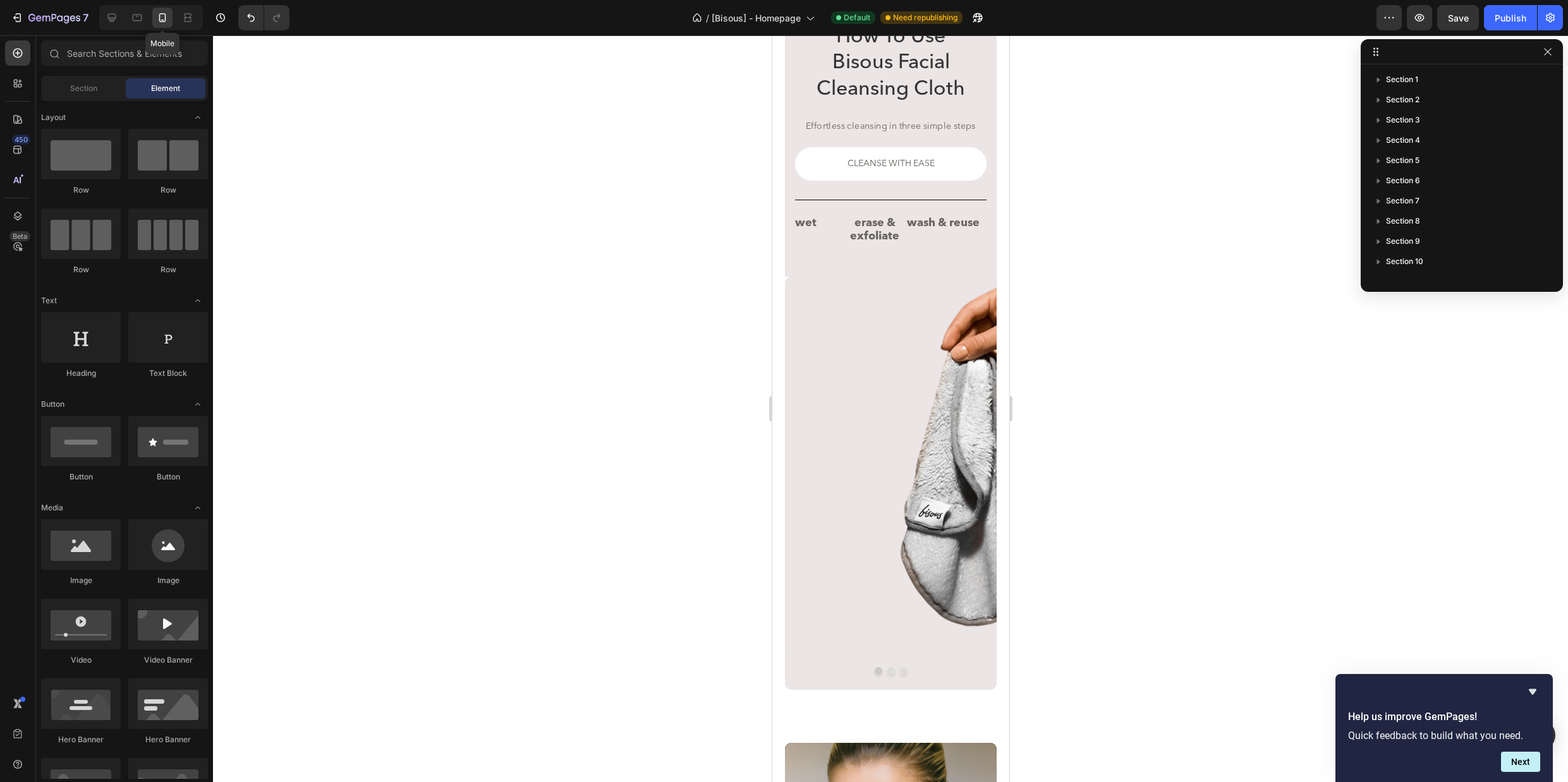
scroll to position [2453, 0]
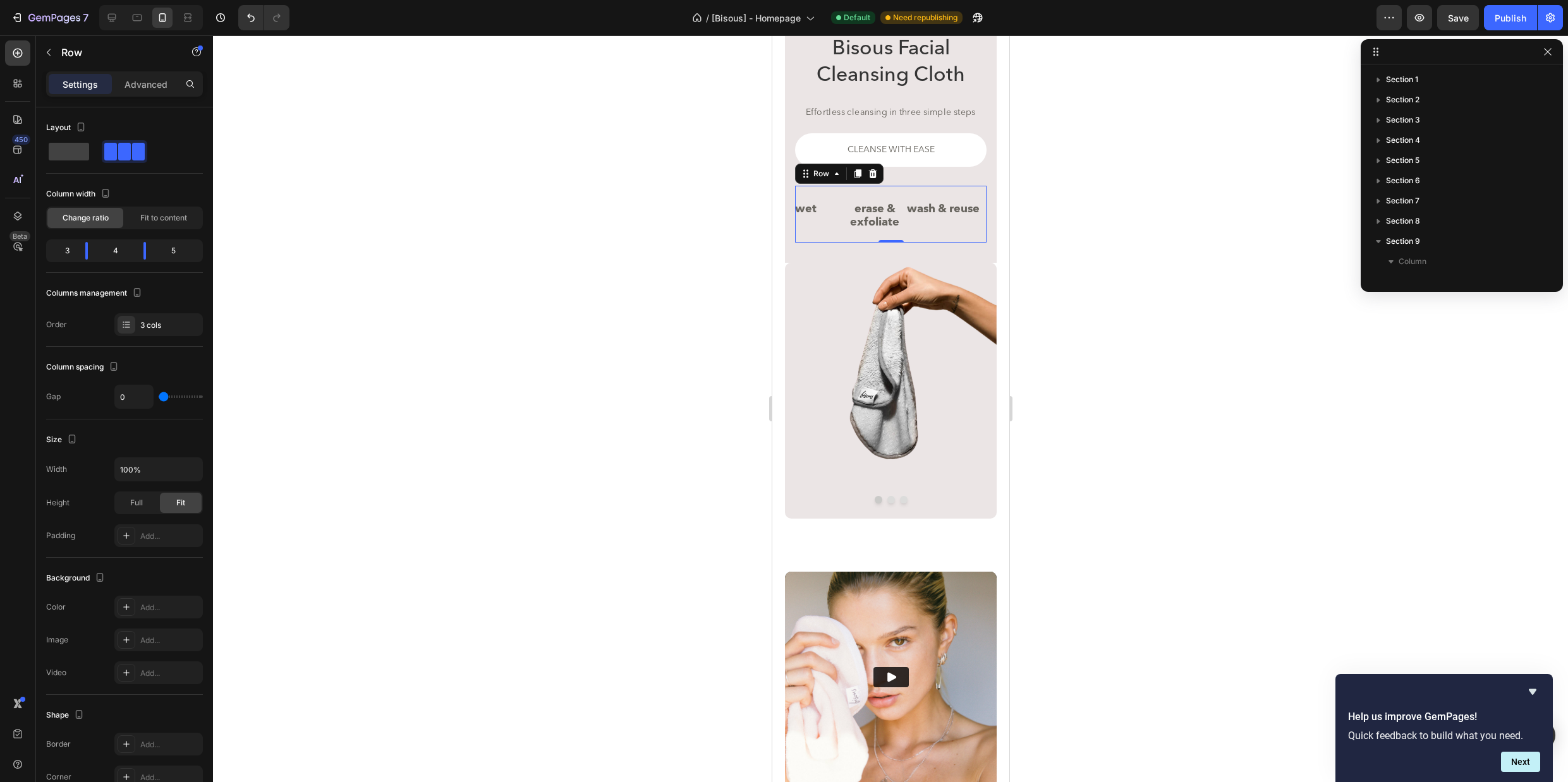
click at [801, 232] on div "wet Button" at bounding box center [818, 214] width 48 height 56
click at [155, 81] on p "Advanced" at bounding box center [145, 84] width 43 height 13
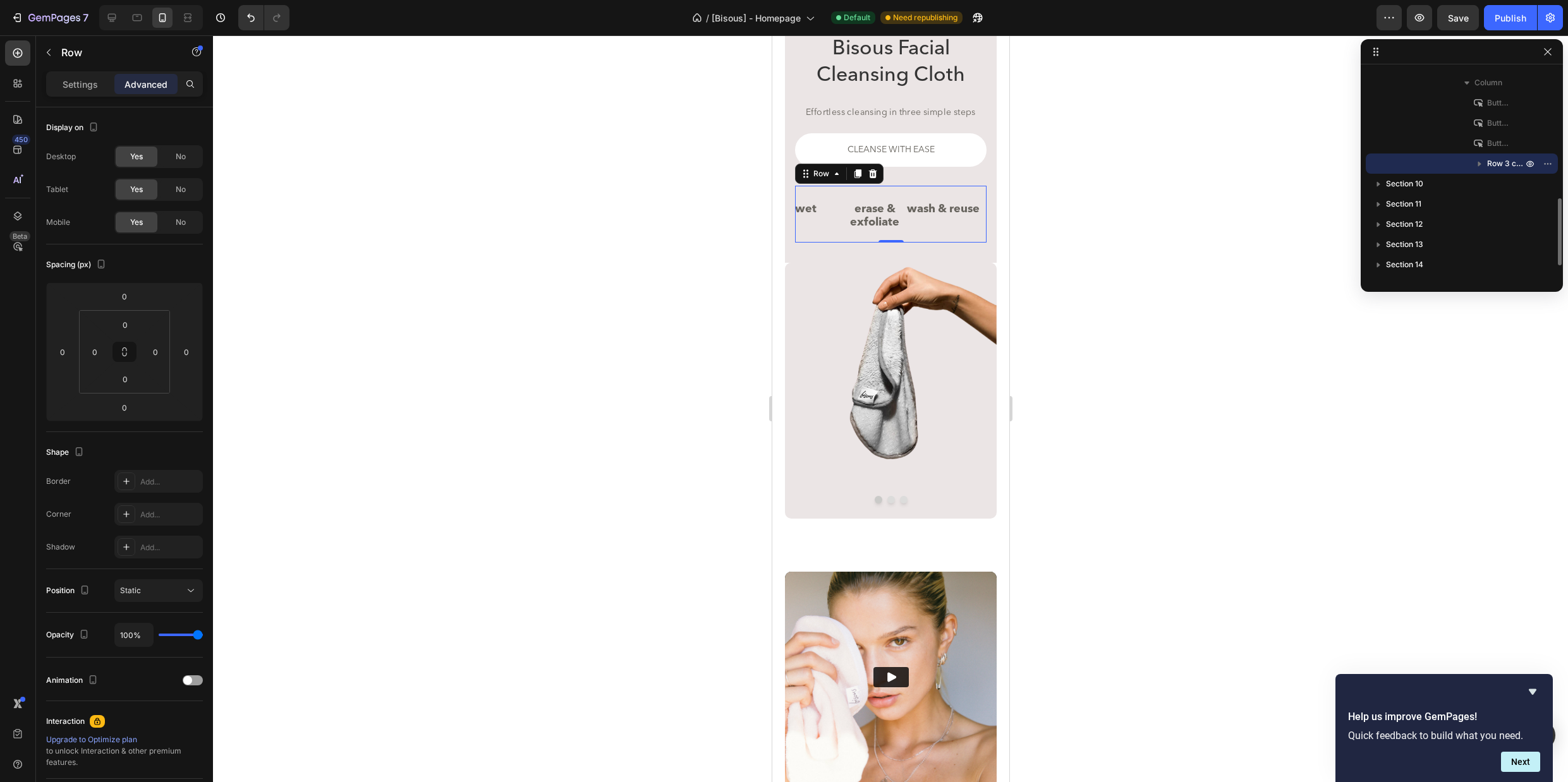
scroll to position [375, 0]
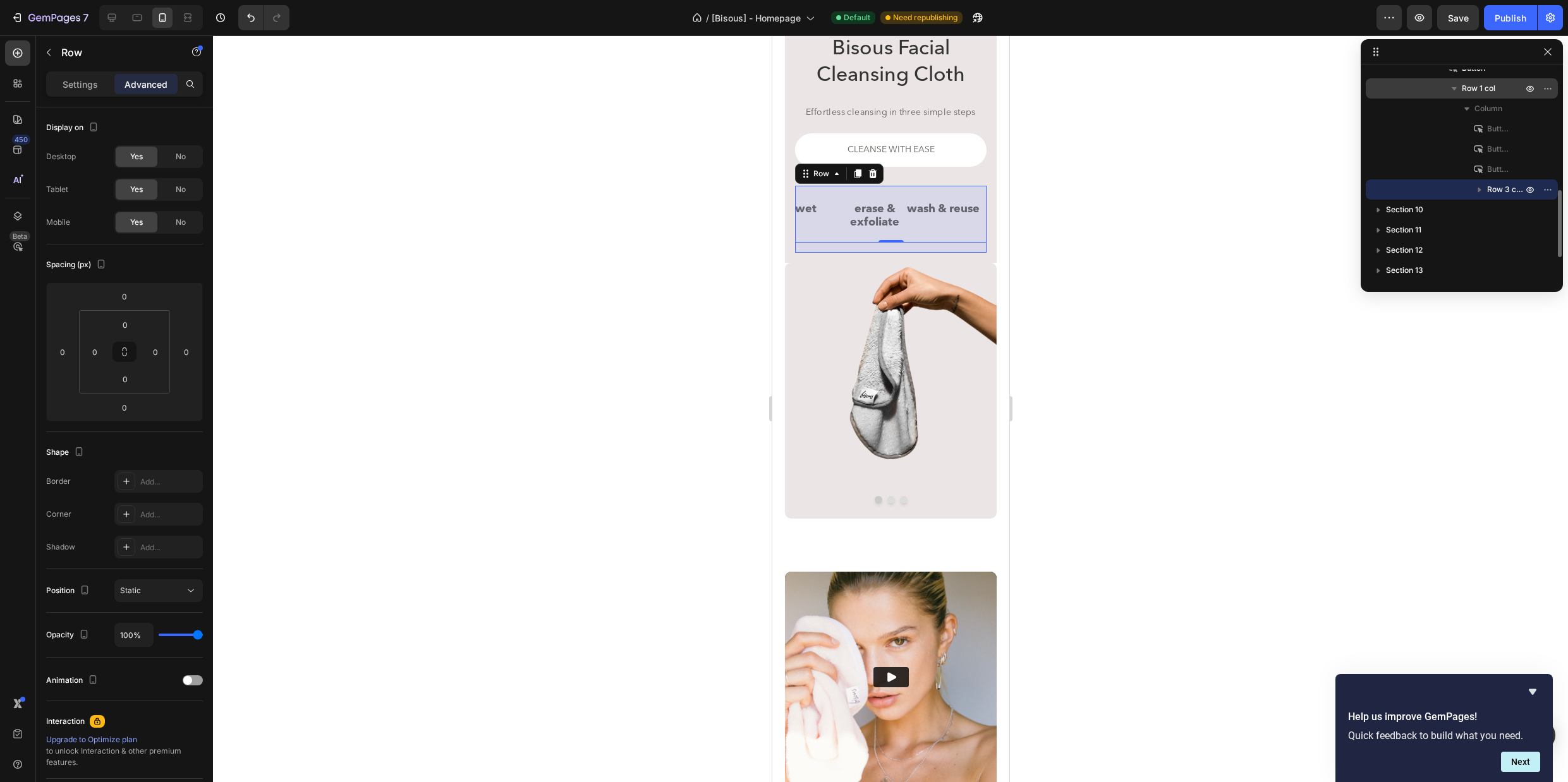
click at [1478, 88] on span "Row 1 col" at bounding box center [1478, 89] width 33 height 13
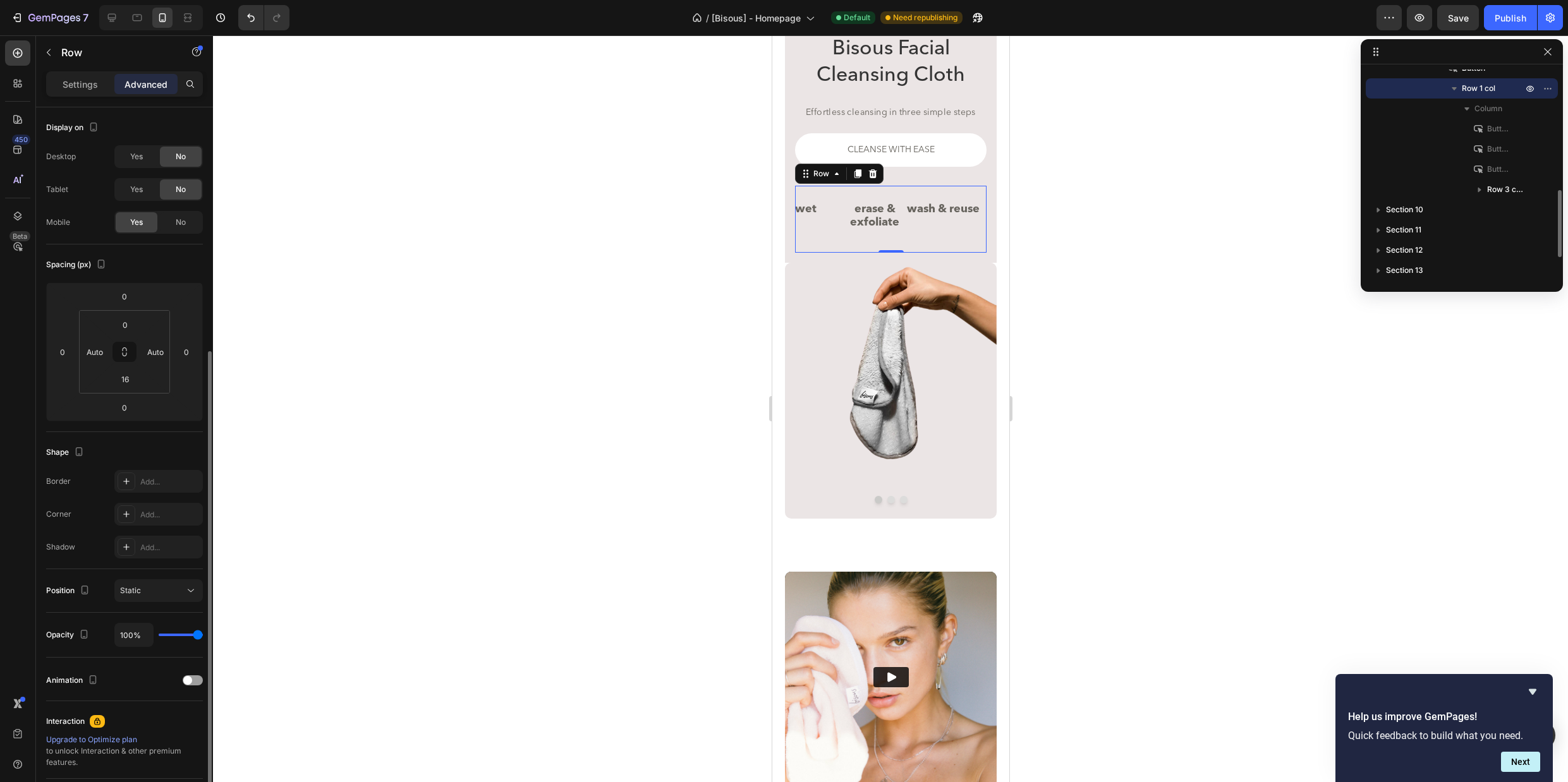
scroll to position [132, 0]
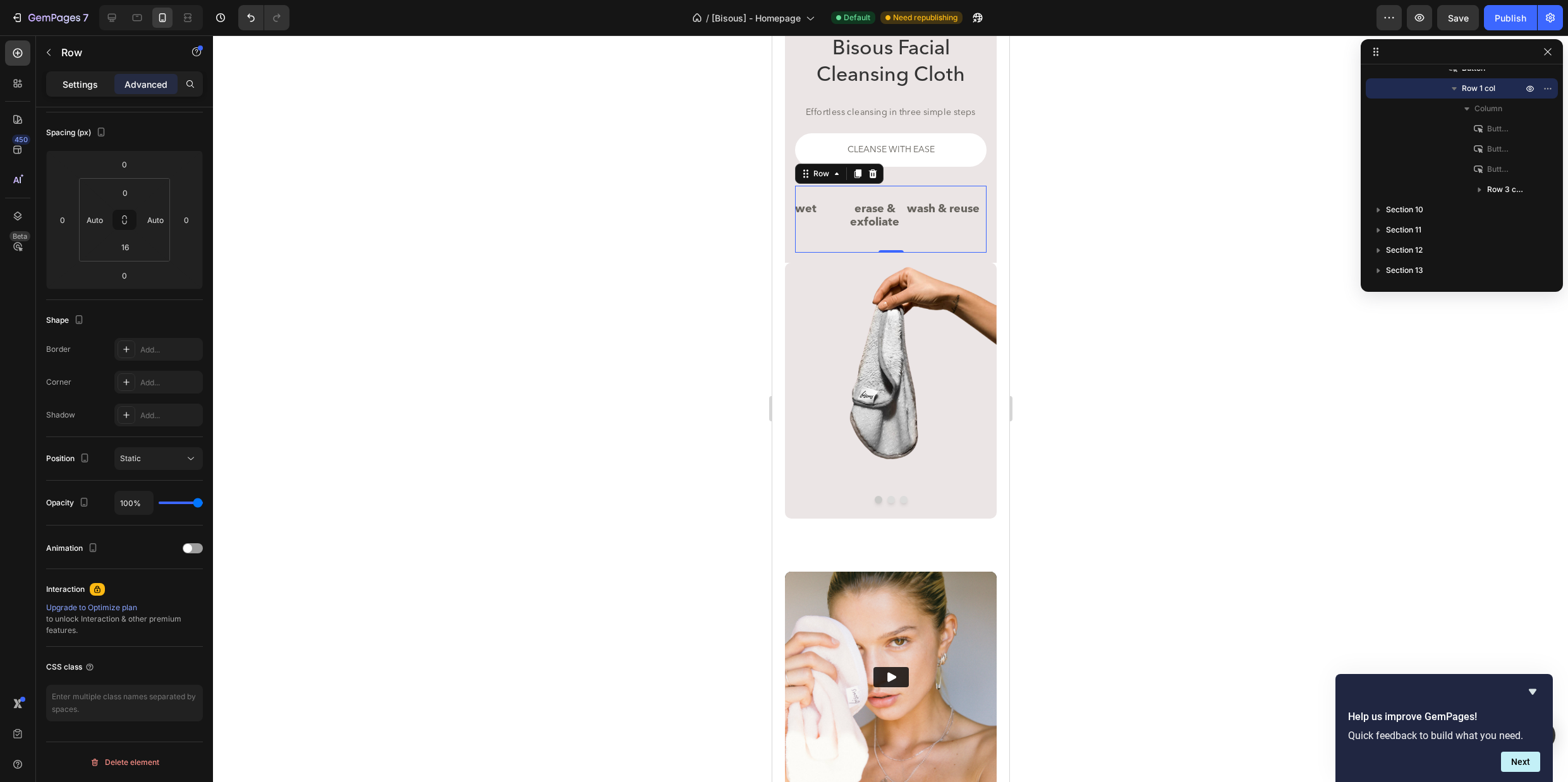
click at [68, 88] on p "Settings" at bounding box center [80, 84] width 36 height 13
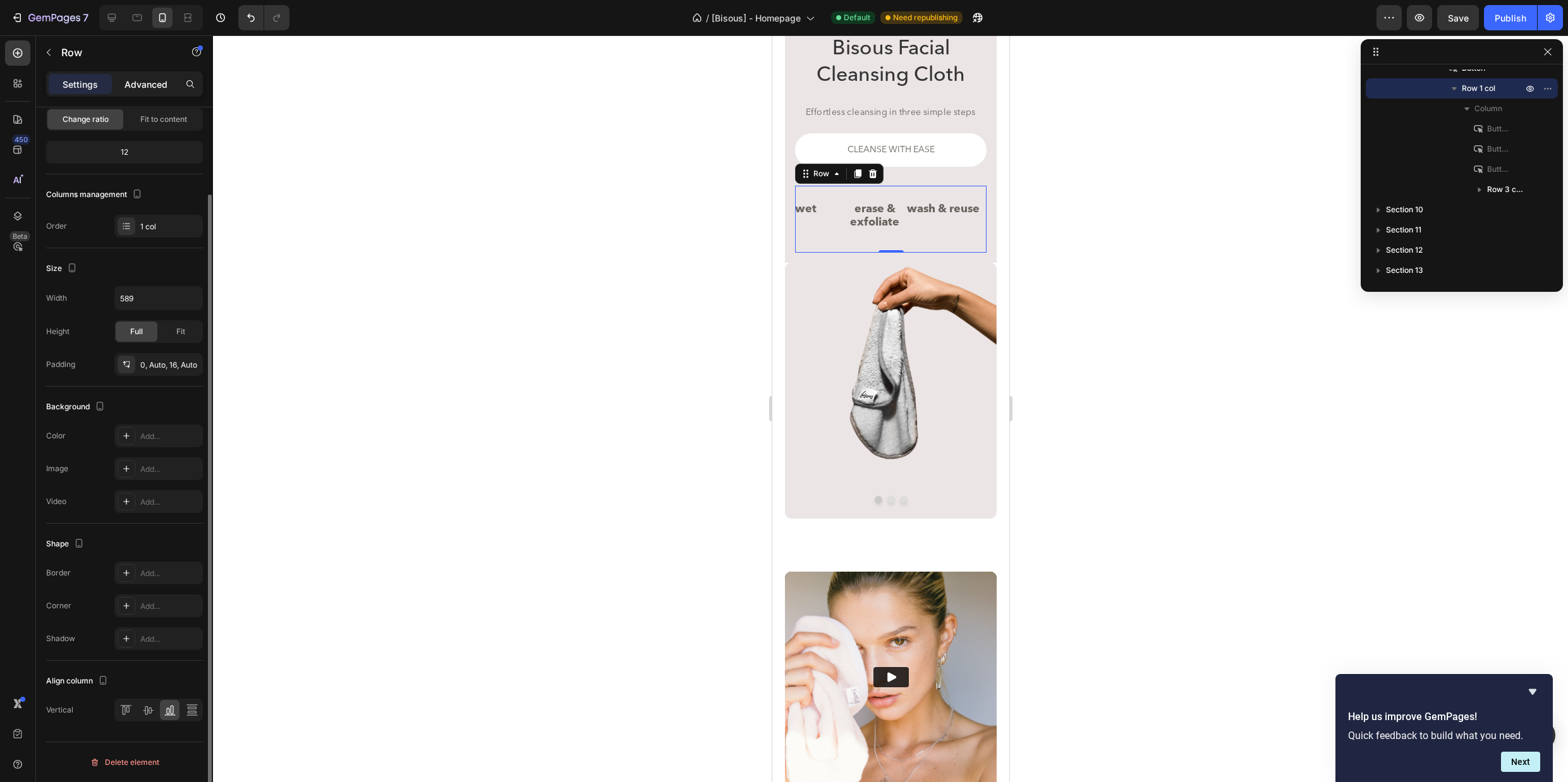
click at [147, 82] on p "Advanced" at bounding box center [145, 84] width 43 height 13
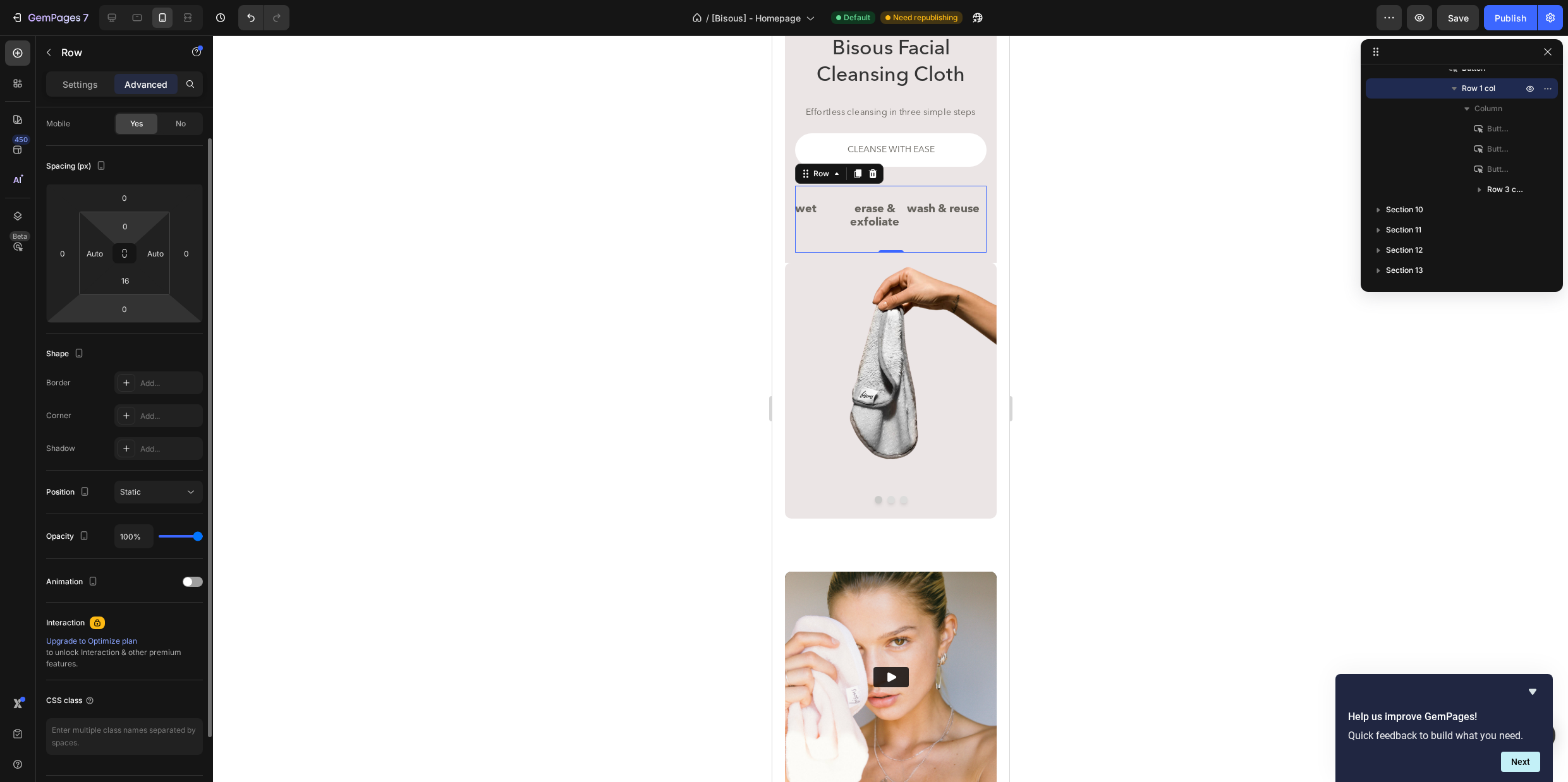
scroll to position [0, 0]
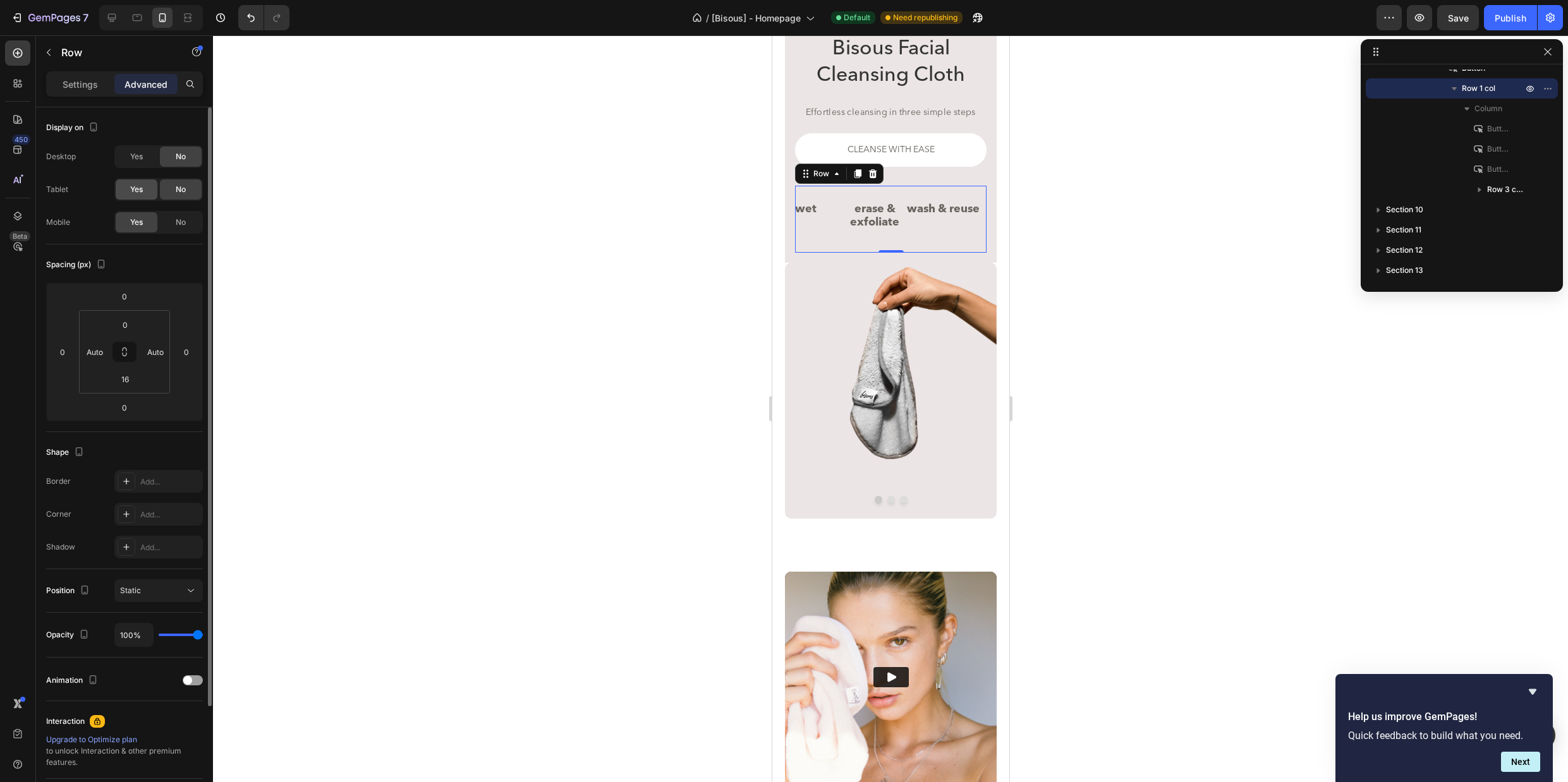
click at [130, 187] on span "Yes" at bounding box center [136, 190] width 13 height 11
click at [135, 151] on span "Yes" at bounding box center [136, 157] width 13 height 11
click at [131, 13] on icon at bounding box center [137, 18] width 13 height 13
type input "0"
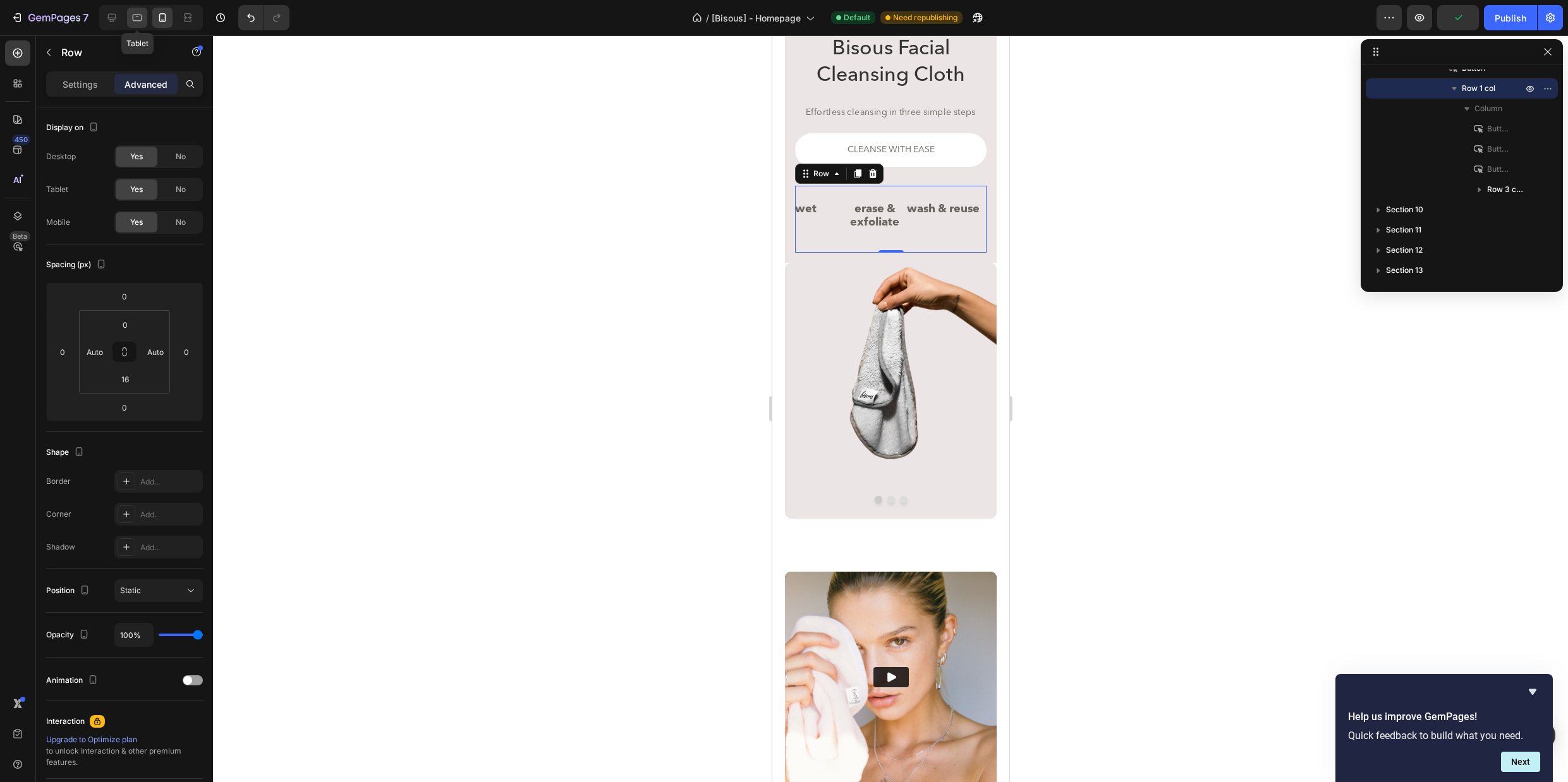
type input "40"
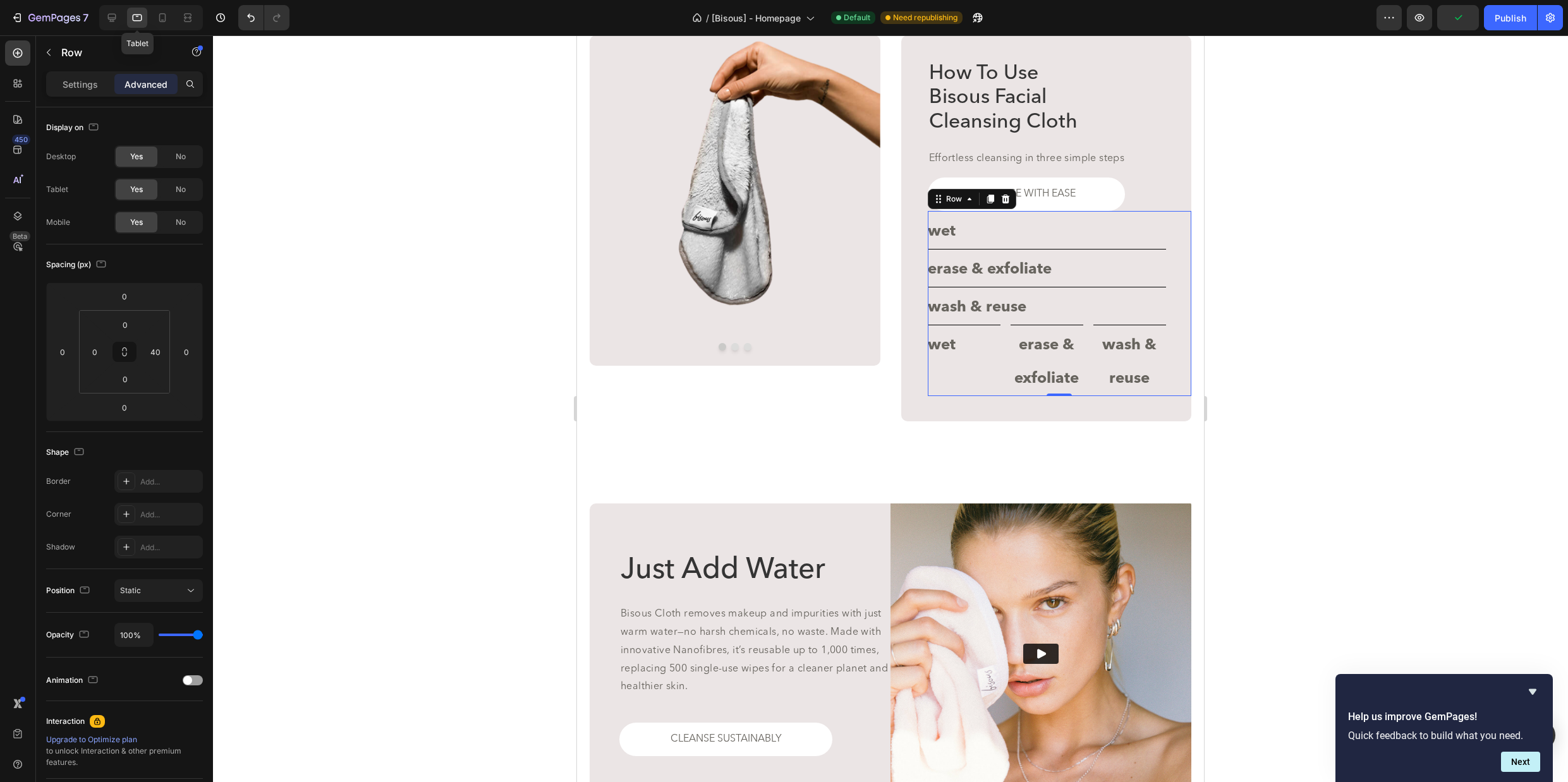
scroll to position [2571, 0]
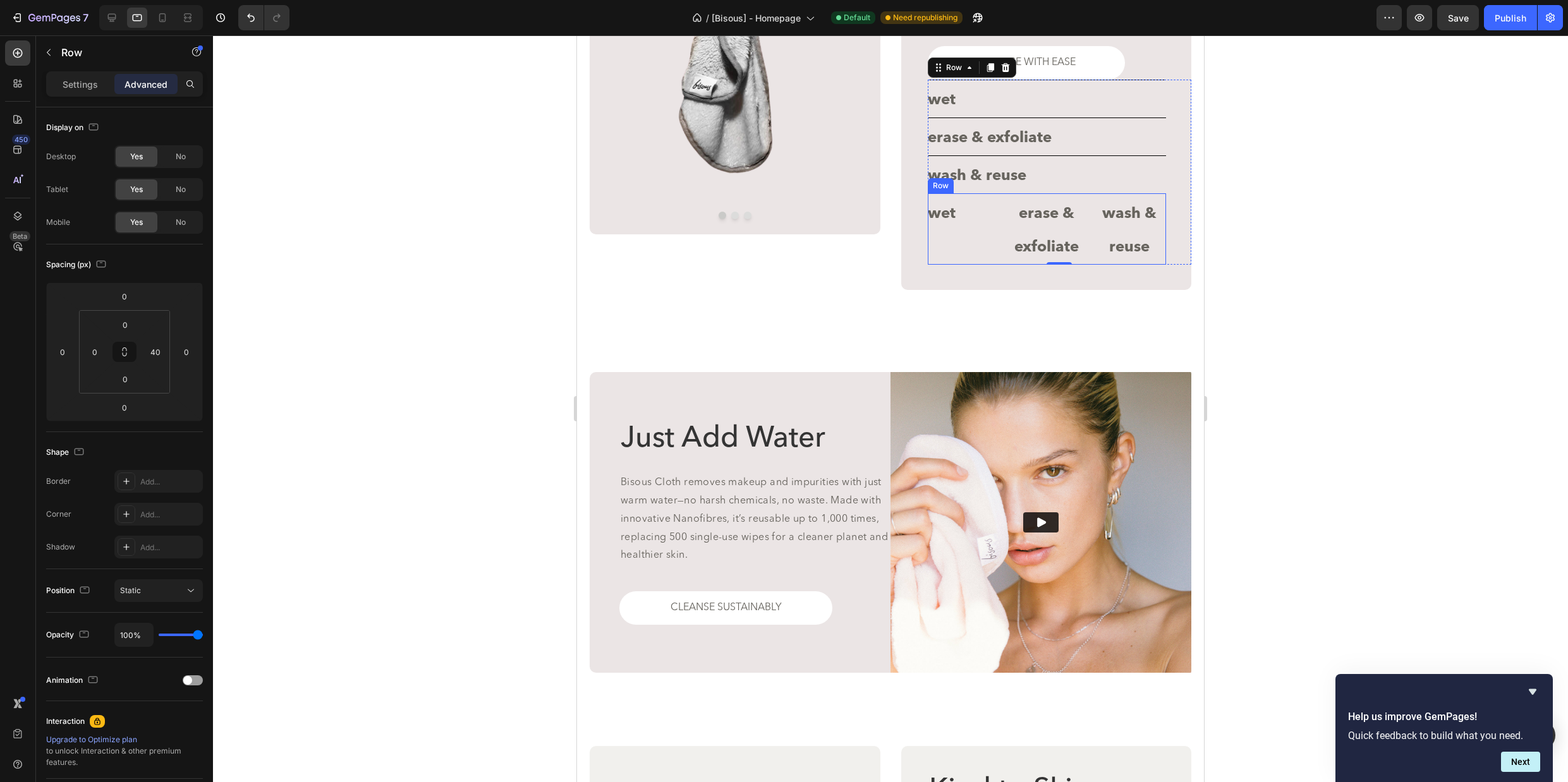
click at [1004, 230] on div "wet Button erase & exfoliate Button wash & reuse Button Row" at bounding box center [1047, 228] width 239 height 71
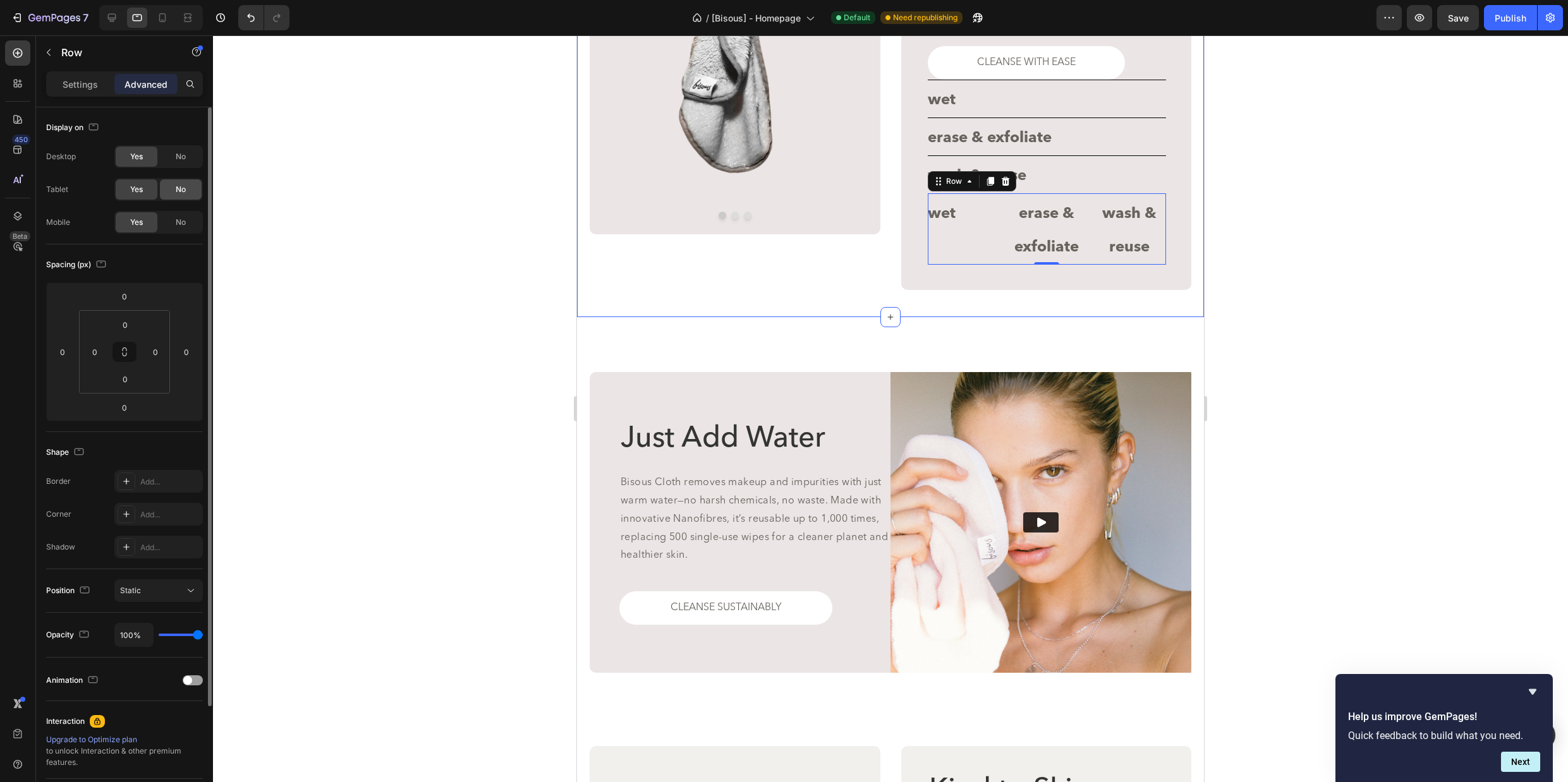
click at [182, 191] on span "No" at bounding box center [181, 190] width 10 height 11
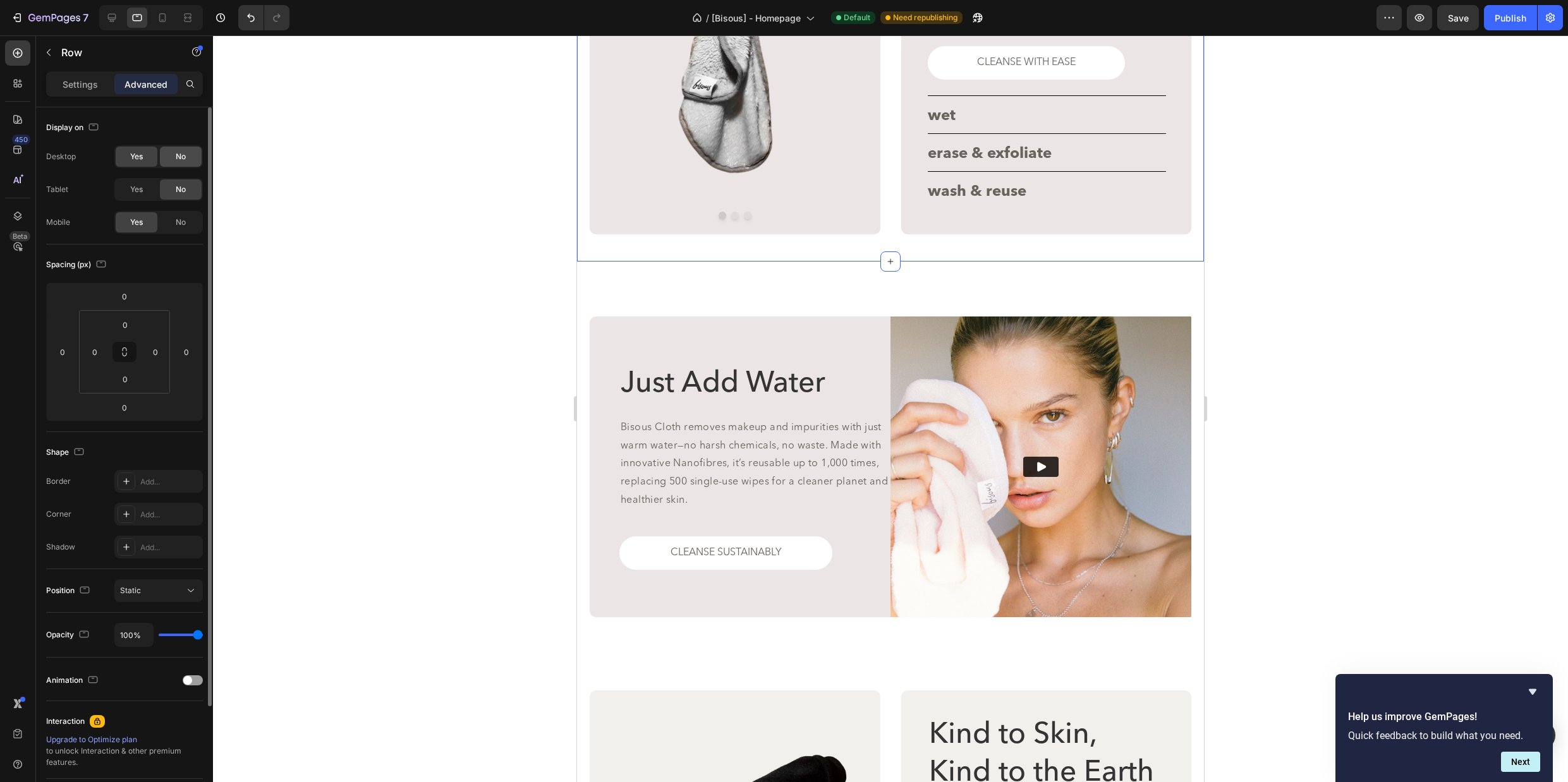
click at [178, 155] on span "No" at bounding box center [181, 157] width 10 height 11
click at [158, 19] on icon at bounding box center [162, 18] width 13 height 13
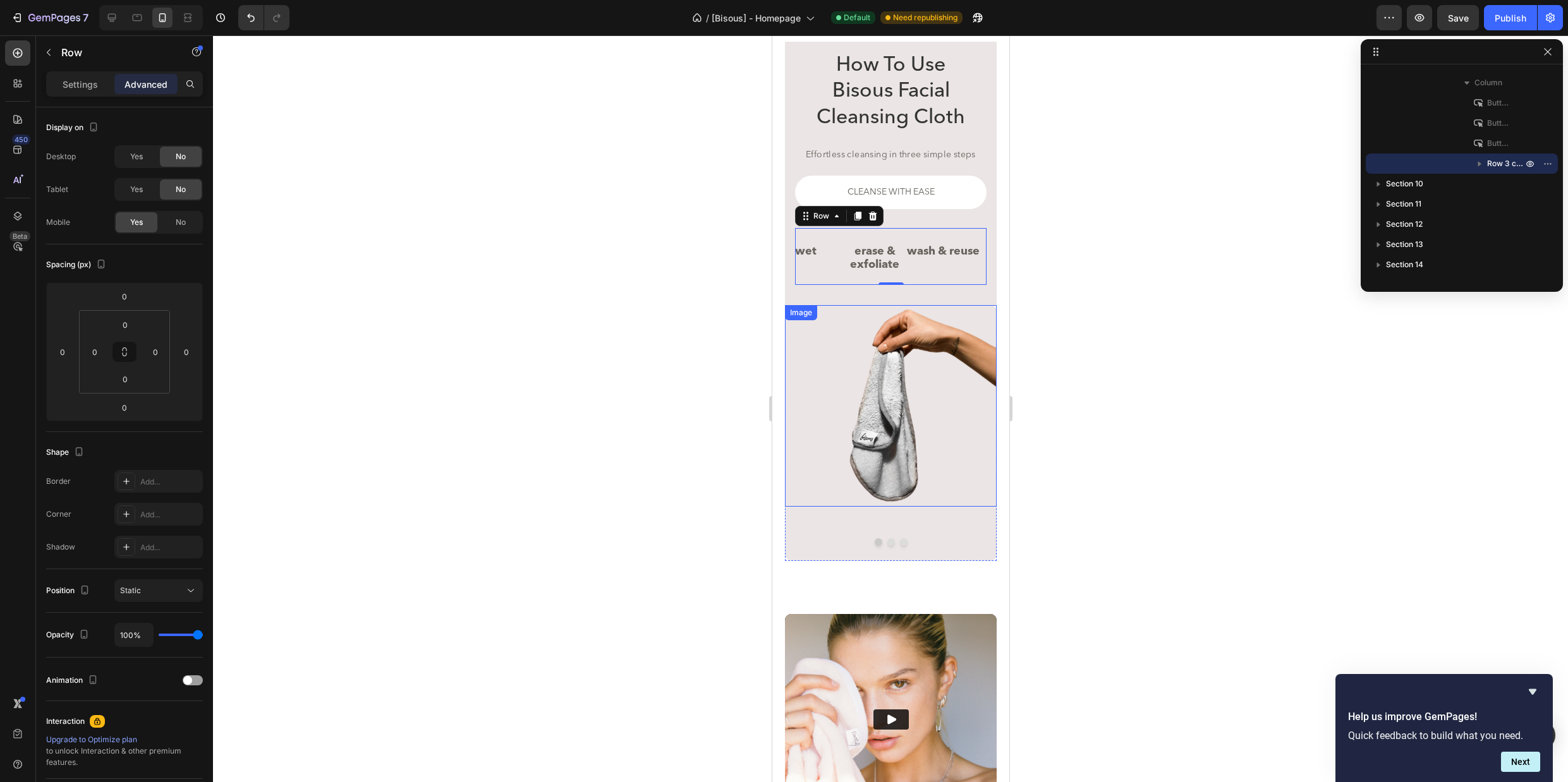
scroll to position [2410, 0]
click at [1448, 19] on span "Save" at bounding box center [1458, 18] width 21 height 10
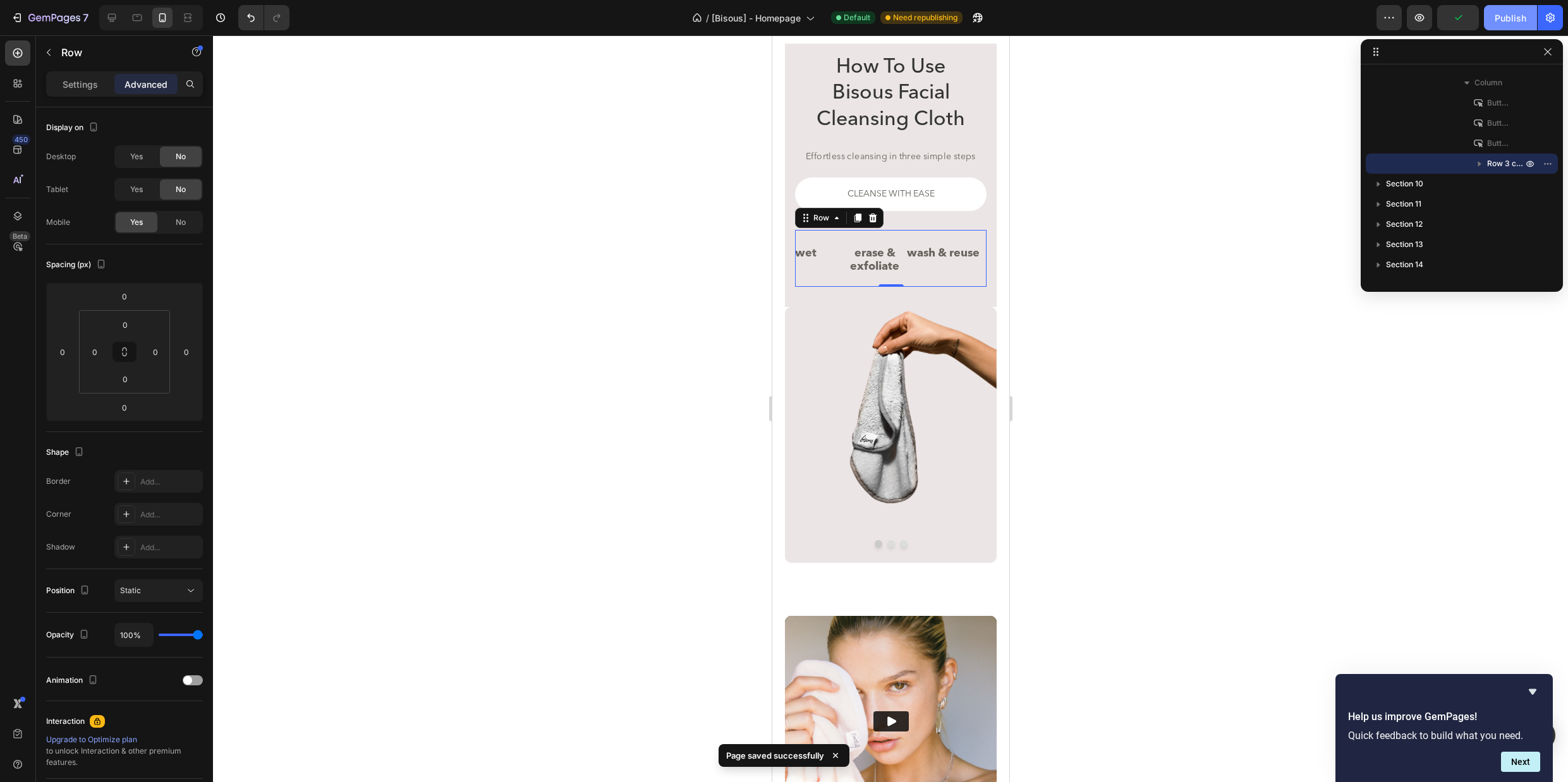
click at [1511, 19] on div "Publish" at bounding box center [1510, 18] width 31 height 13
click at [857, 257] on p "erase & exfoliate" at bounding box center [874, 261] width 64 height 27
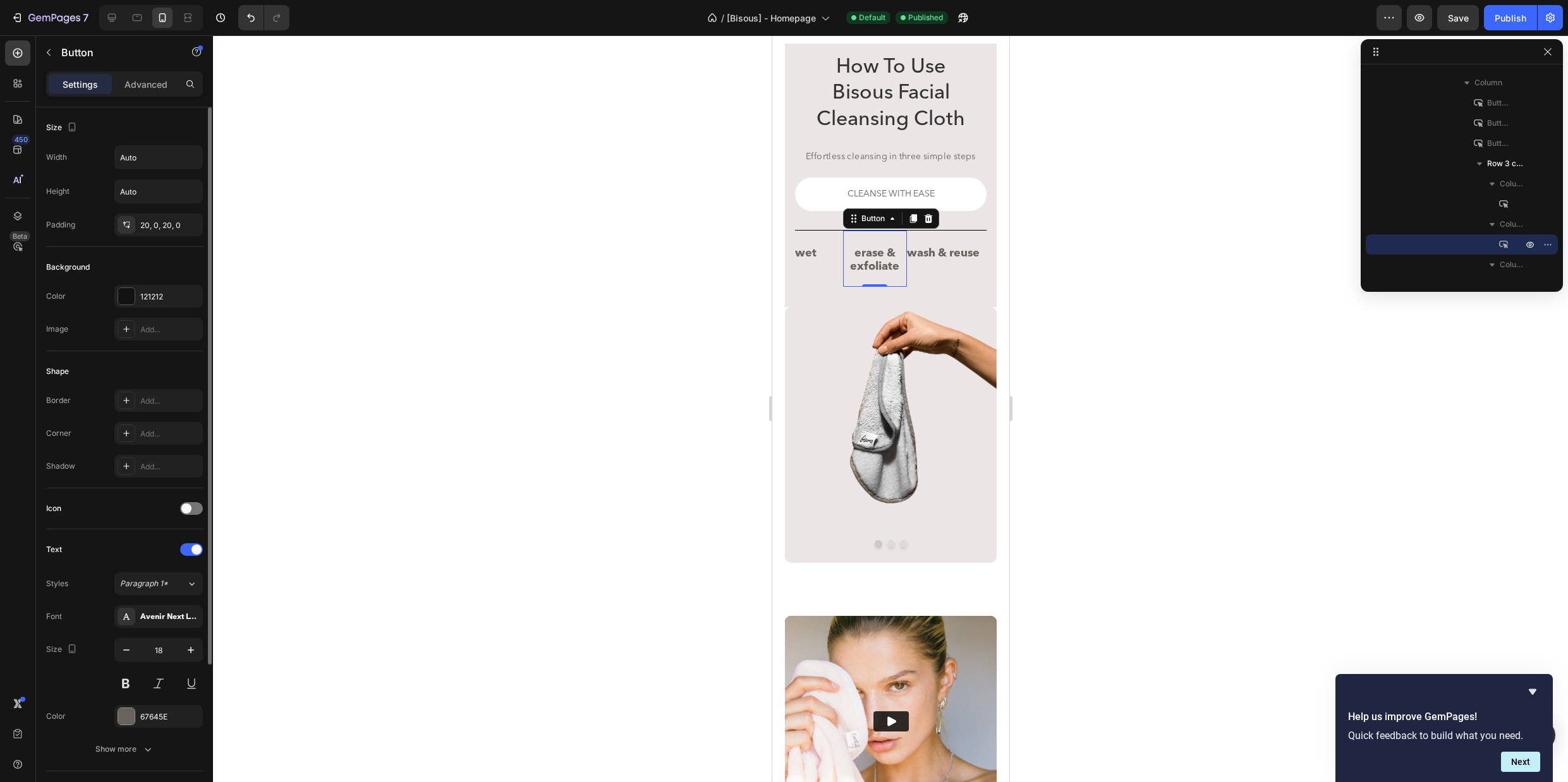
scroll to position [154, 0]
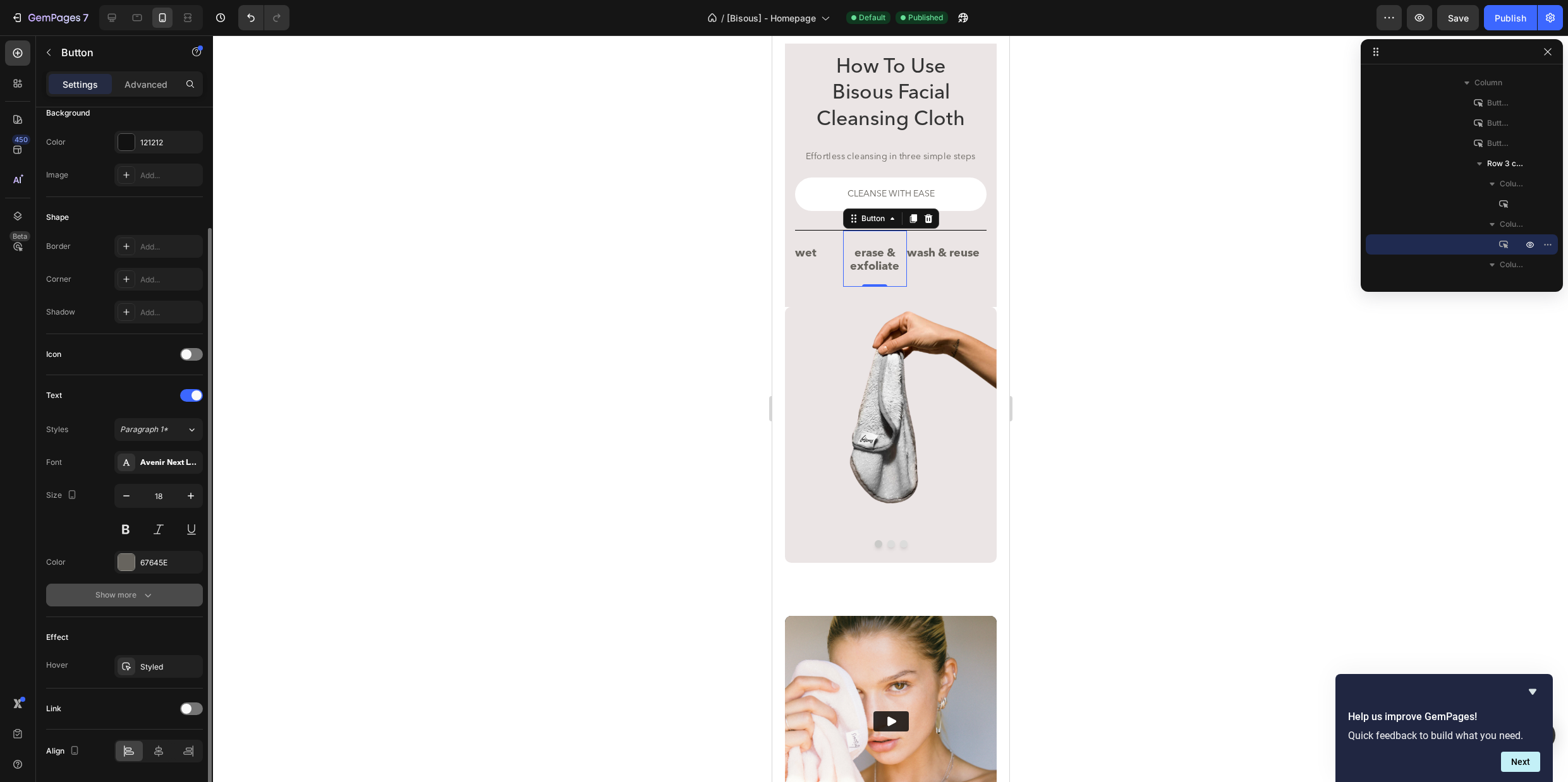
click at [148, 594] on icon "button" at bounding box center [148, 595] width 13 height 13
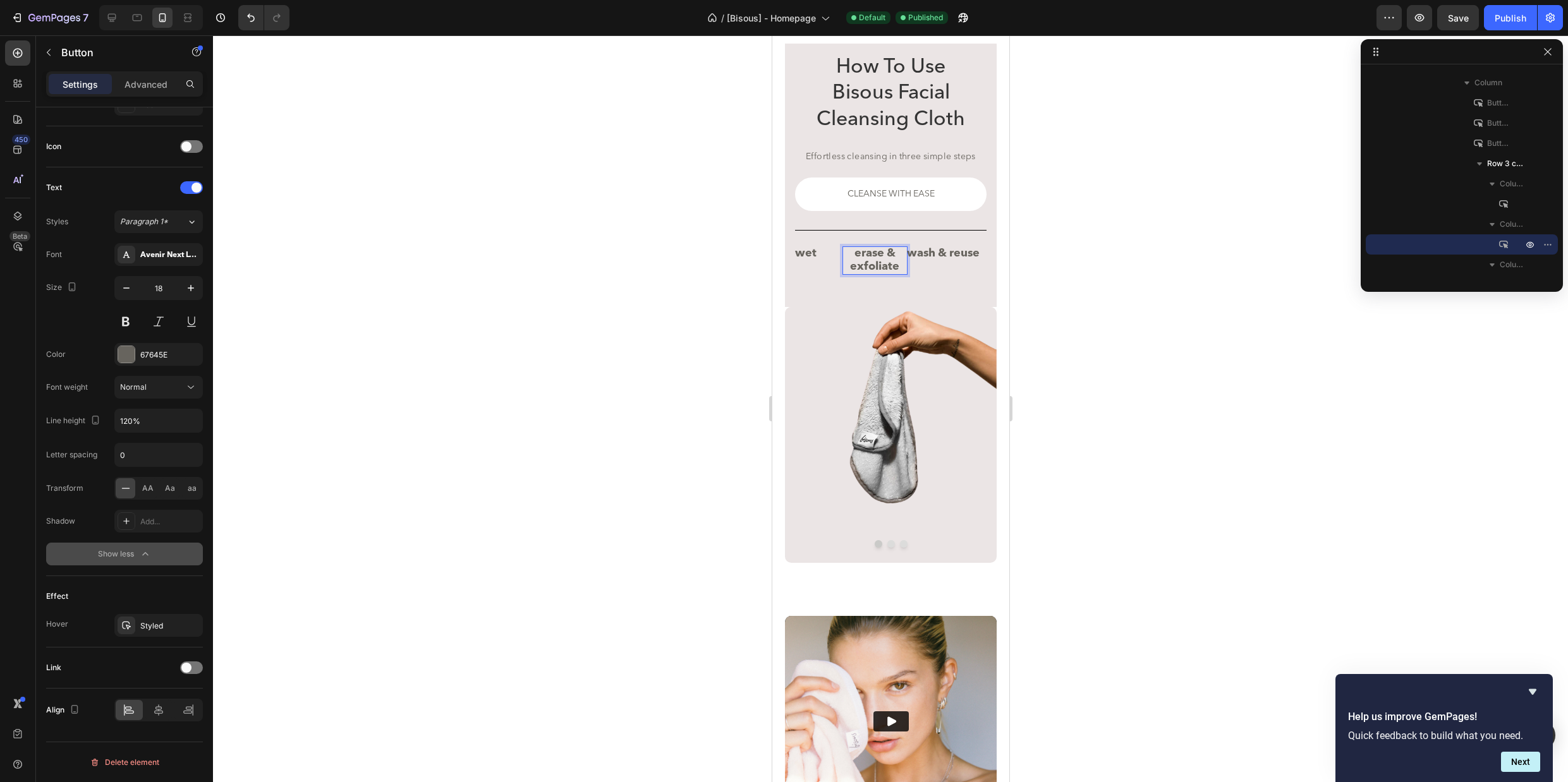
click at [851, 249] on p "erase & exfoliate" at bounding box center [874, 261] width 64 height 27
click at [939, 261] on button "wash & reuse" at bounding box center [942, 253] width 73 height 40
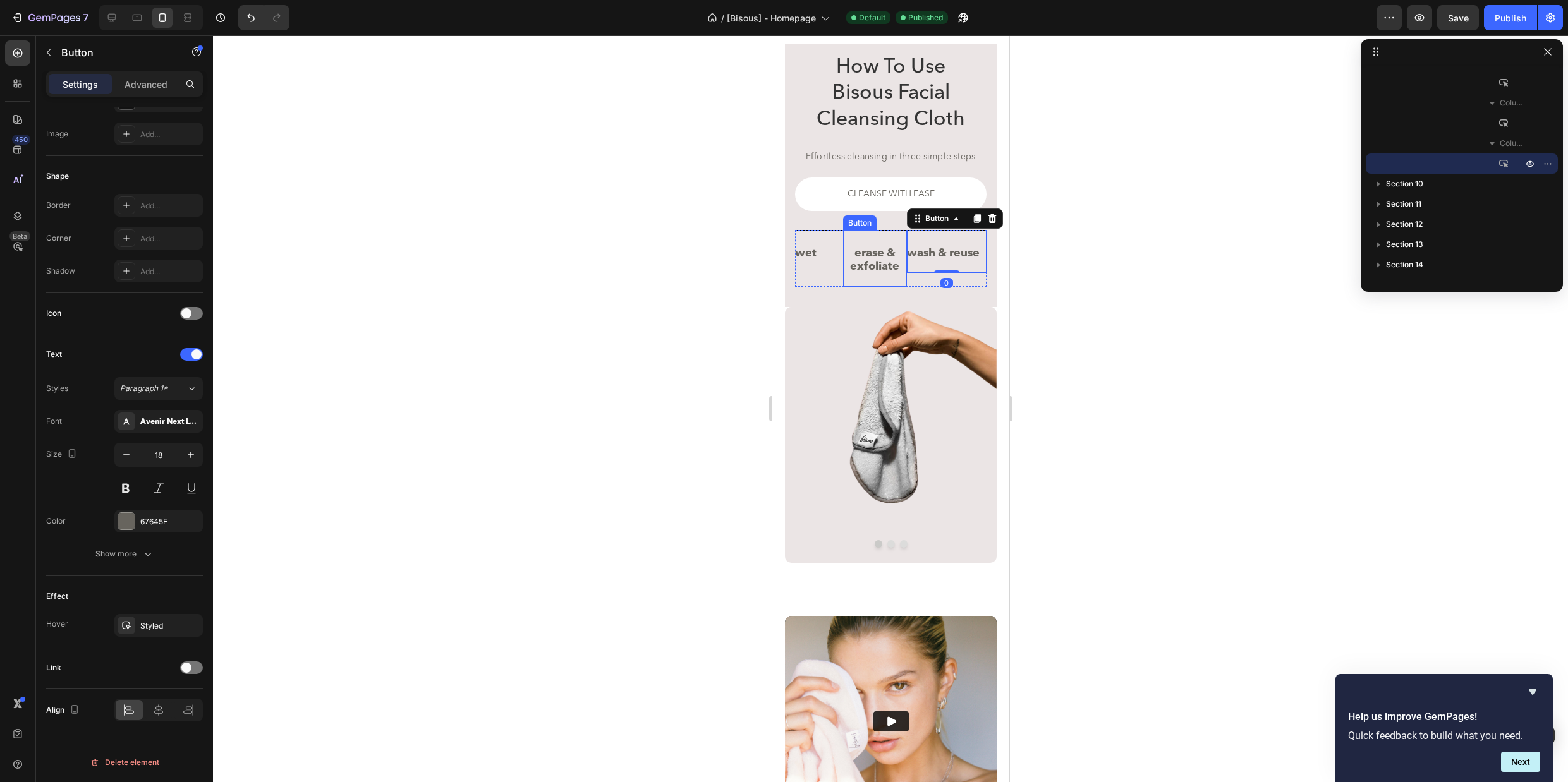
click at [880, 239] on button "erase & exfoliate" at bounding box center [874, 260] width 64 height 52
click at [937, 256] on p "wash & reuse" at bounding box center [942, 253] width 73 height 14
click at [873, 257] on p "erase & exfoliate" at bounding box center [874, 261] width 64 height 27
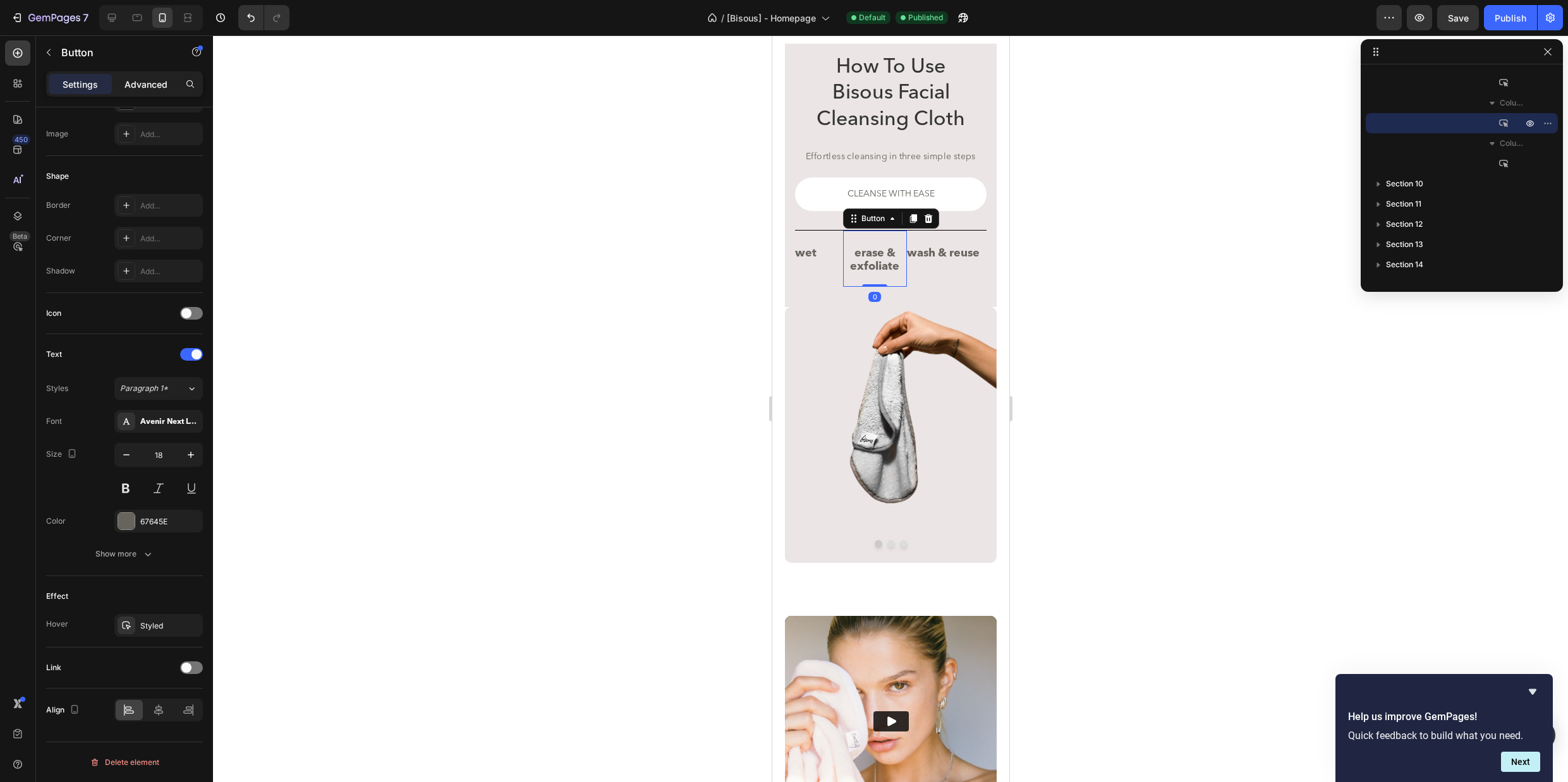
click at [160, 87] on p "Advanced" at bounding box center [145, 84] width 43 height 13
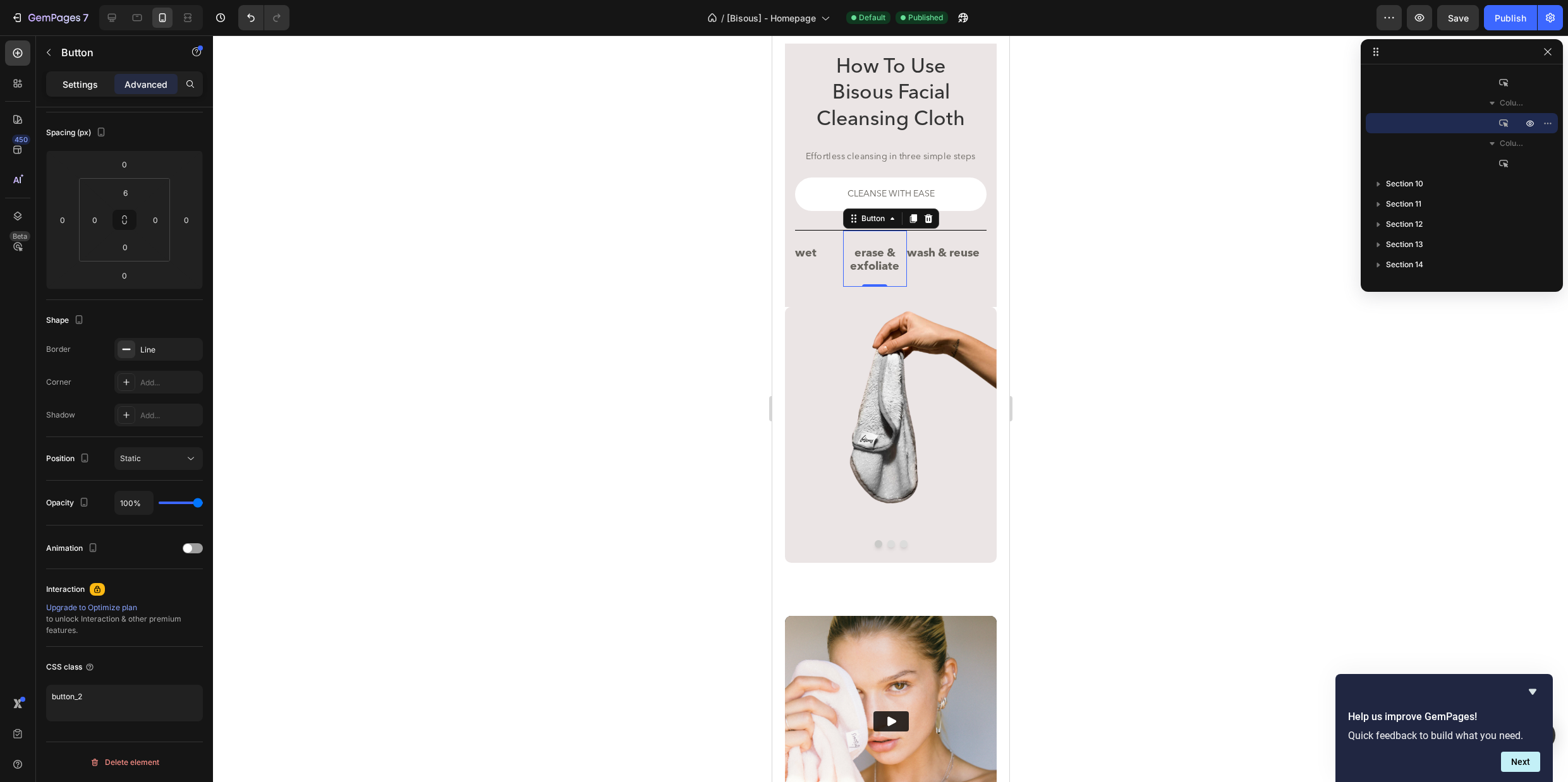
click at [81, 78] on p "Settings" at bounding box center [80, 84] width 36 height 13
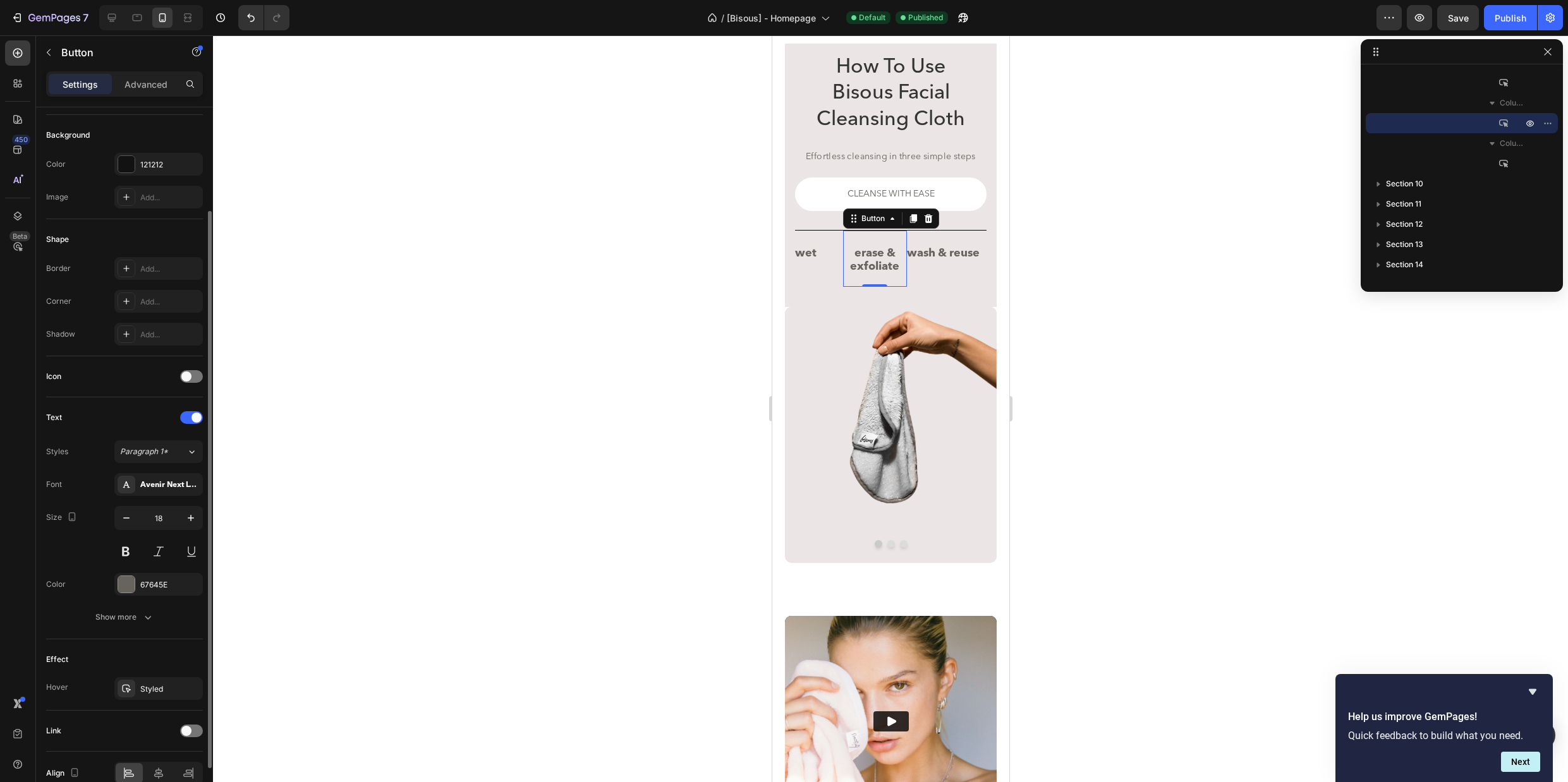
scroll to position [162, 0]
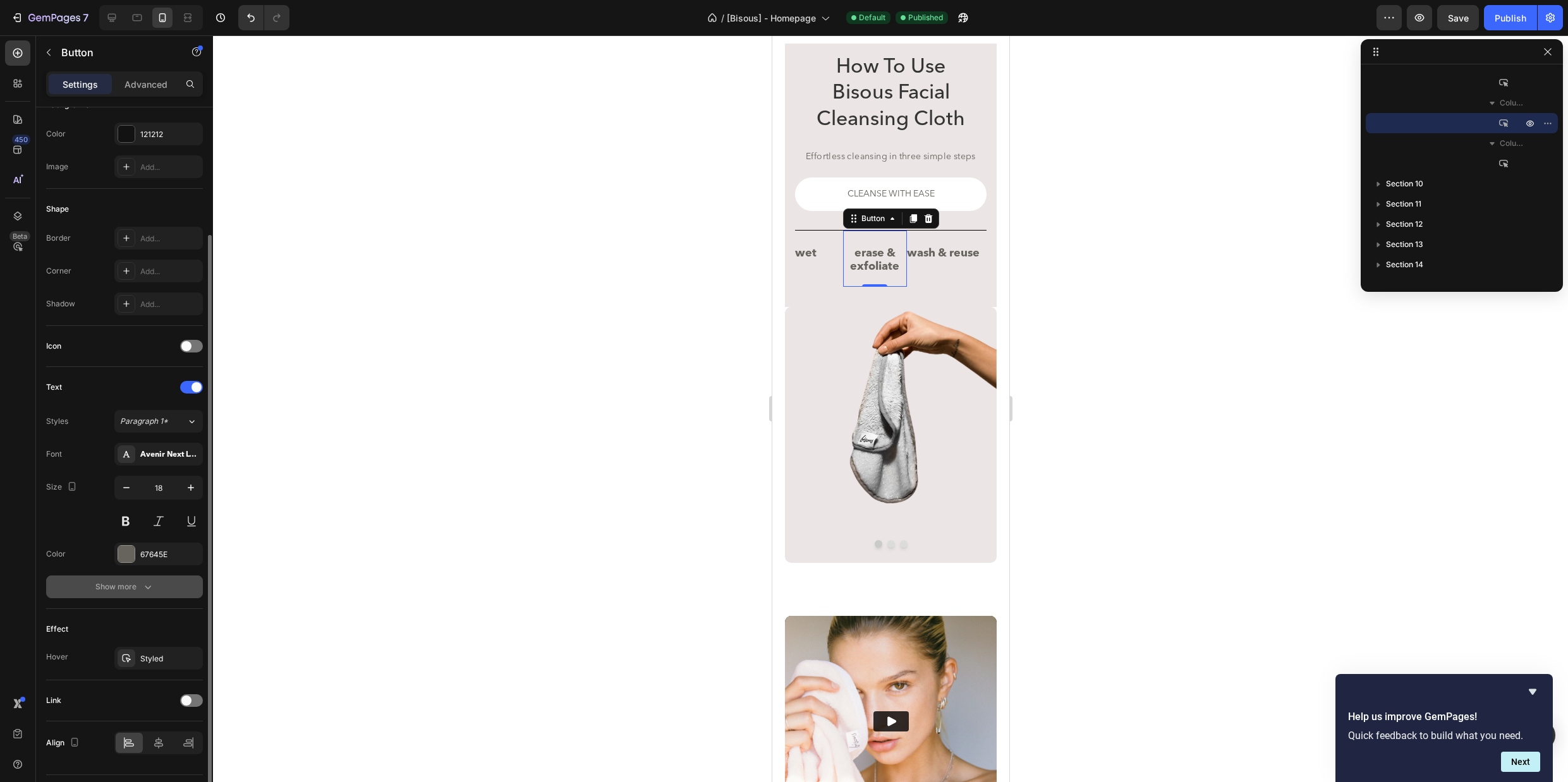
click at [149, 586] on icon "button" at bounding box center [148, 587] width 13 height 13
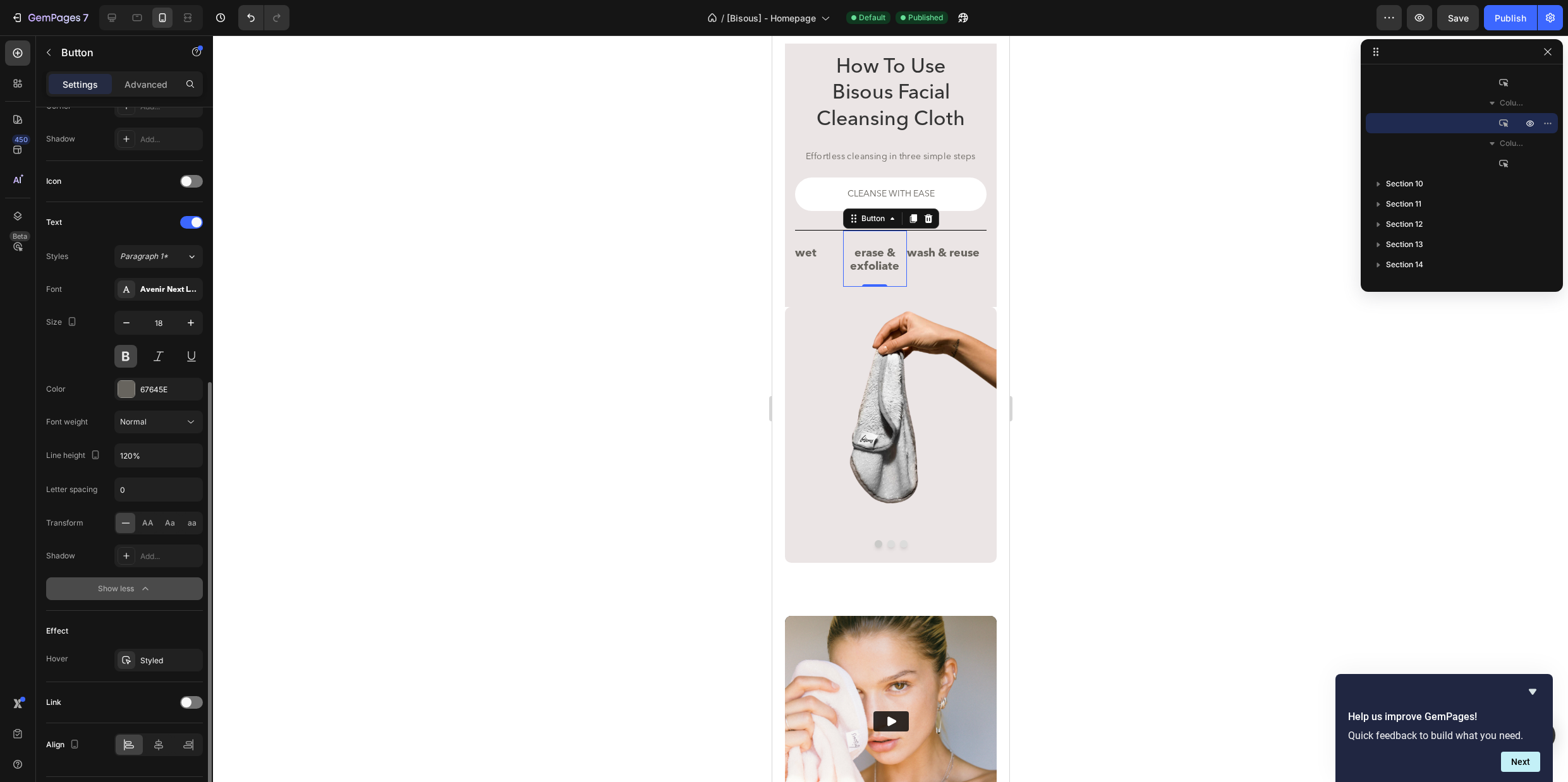
scroll to position [362, 0]
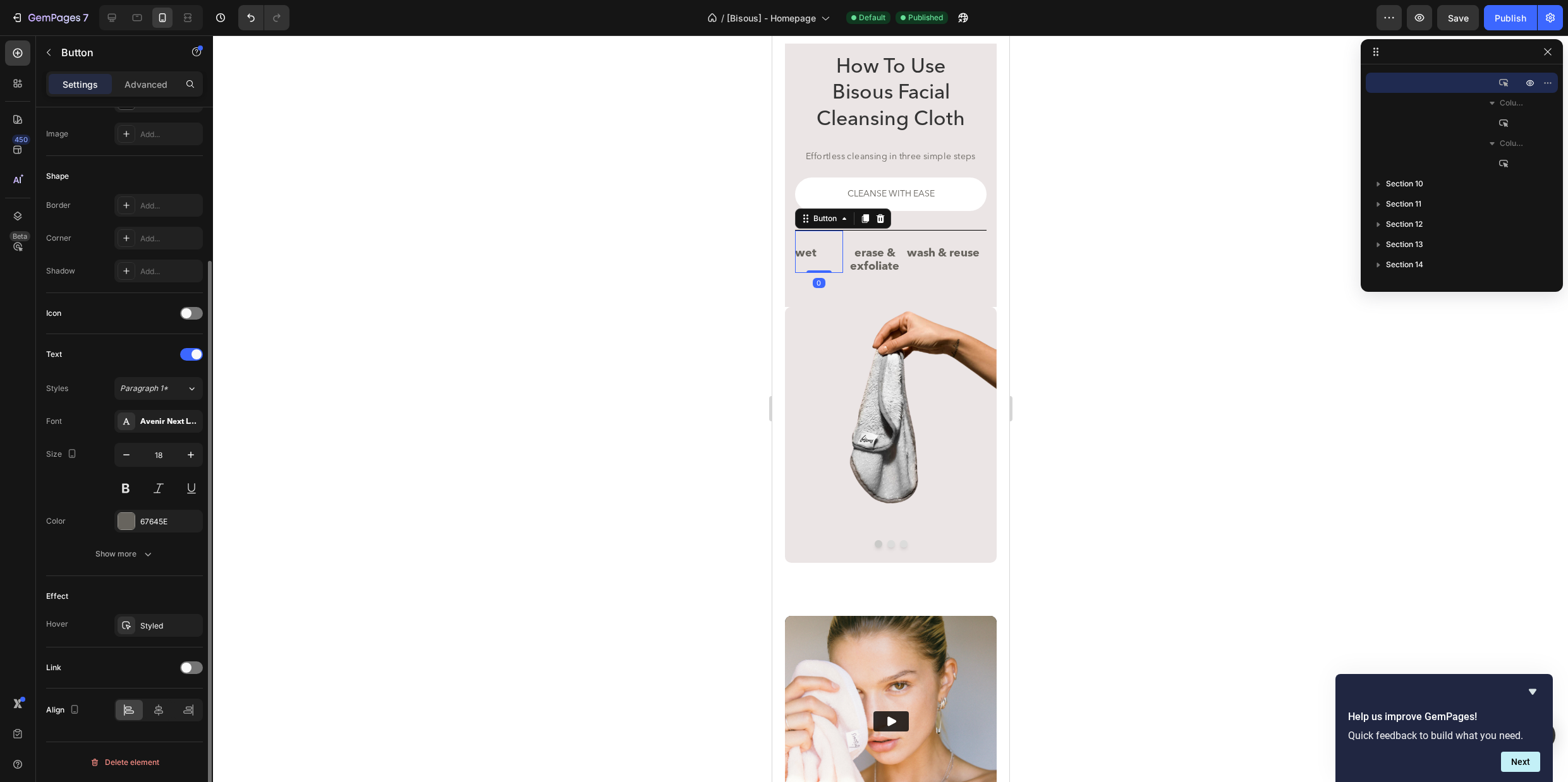
click at [823, 264] on div "wet Button 0" at bounding box center [818, 252] width 48 height 44
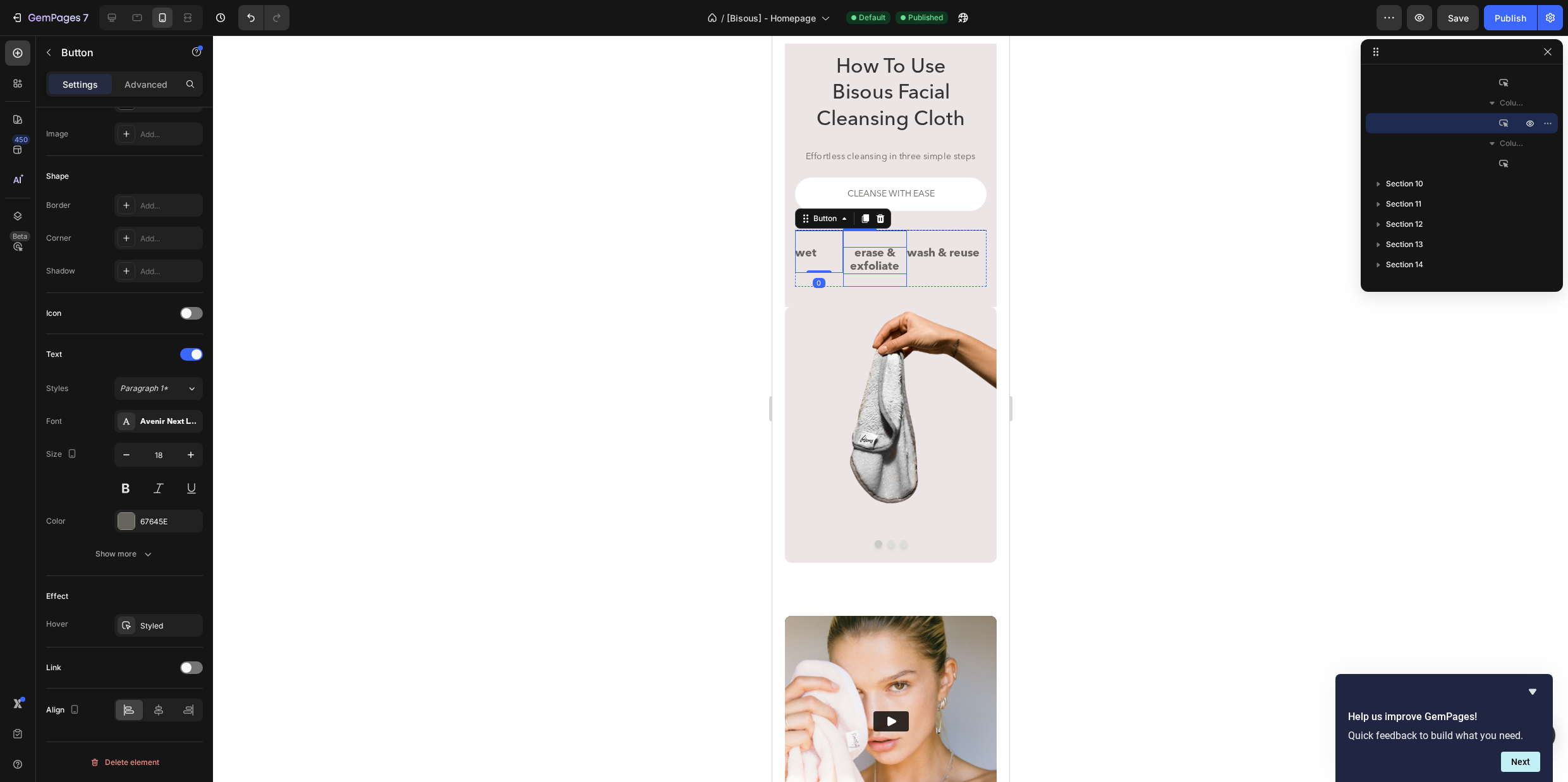
click at [849, 263] on p "erase & exfoliate" at bounding box center [874, 261] width 64 height 27
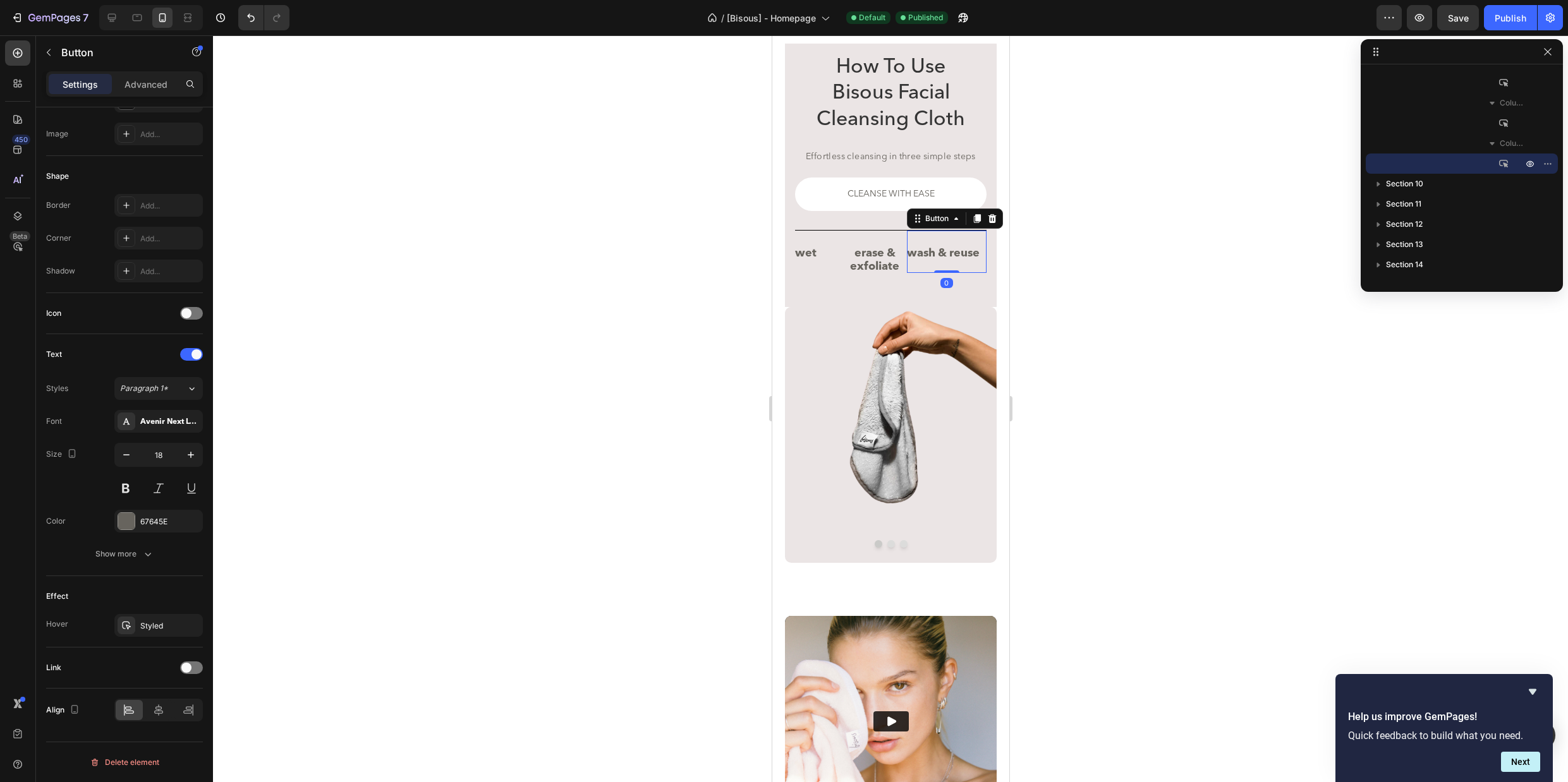
click at [946, 261] on button "wash & reuse" at bounding box center [942, 253] width 73 height 40
click at [1462, 16] on span "Save" at bounding box center [1458, 18] width 21 height 10
click at [118, 19] on icon at bounding box center [112, 18] width 13 height 13
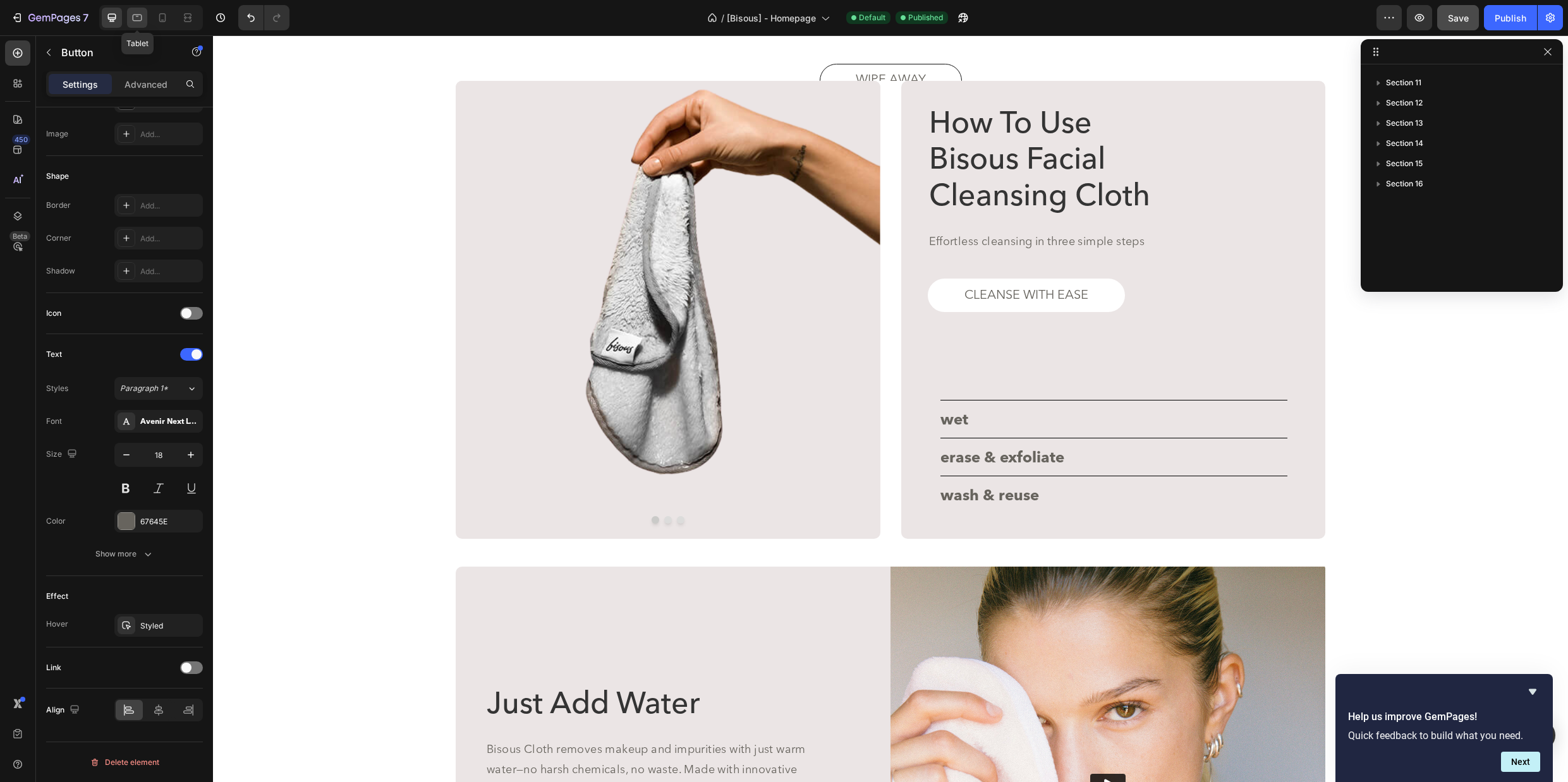
scroll to position [2365, 0]
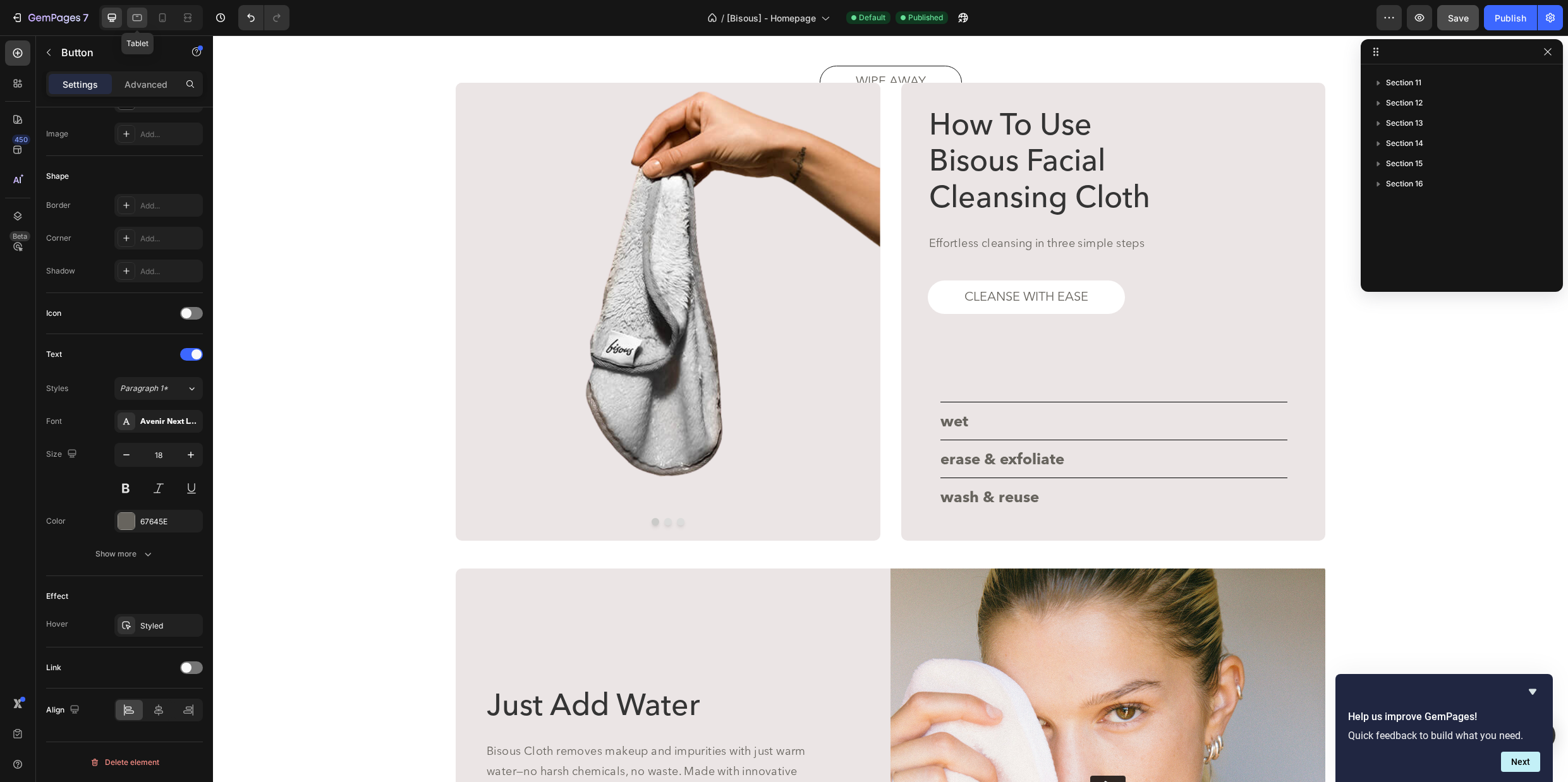
click at [140, 19] on icon at bounding box center [137, 18] width 13 height 13
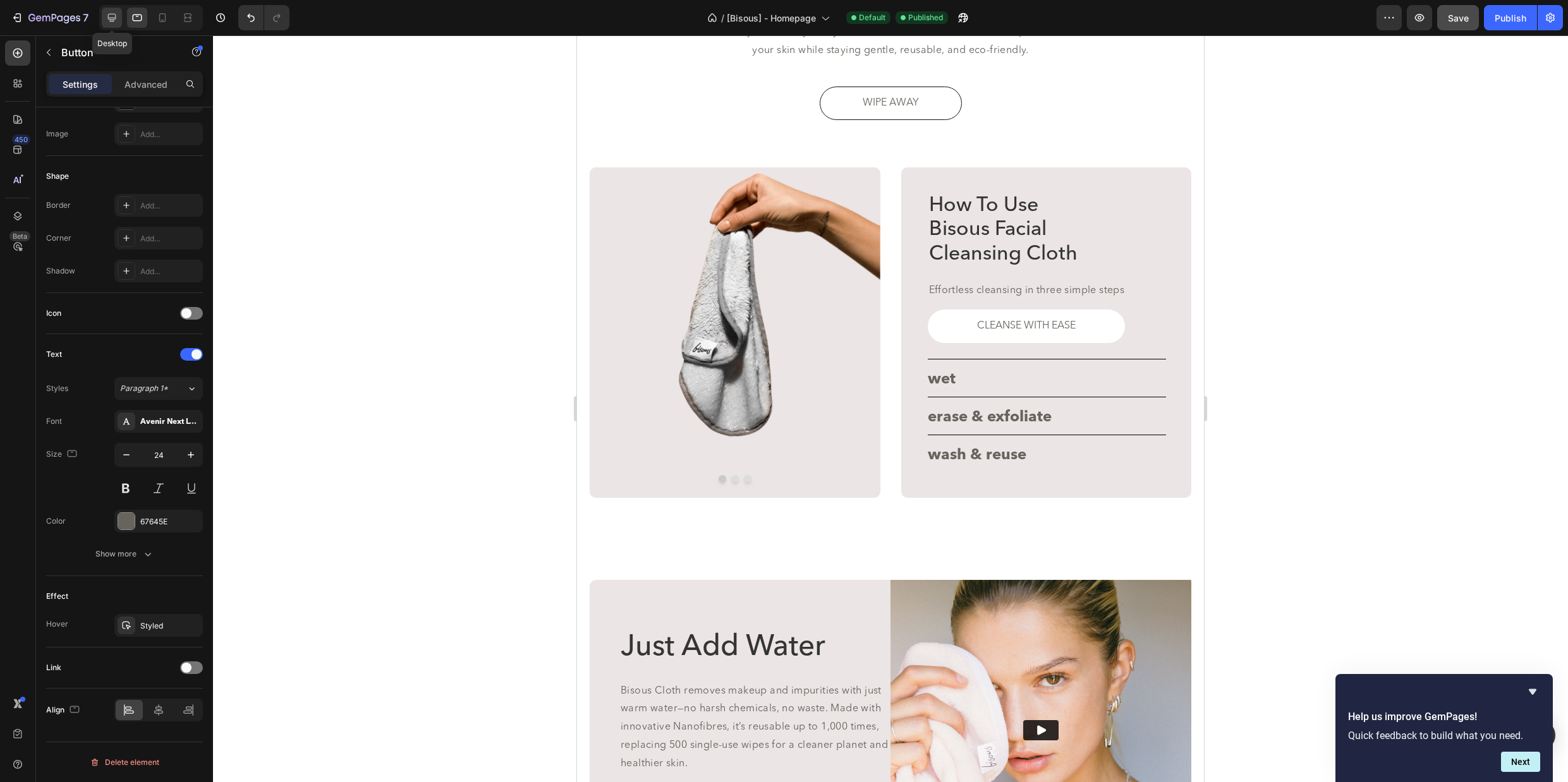
click at [109, 20] on icon at bounding box center [112, 18] width 13 height 13
type input "18"
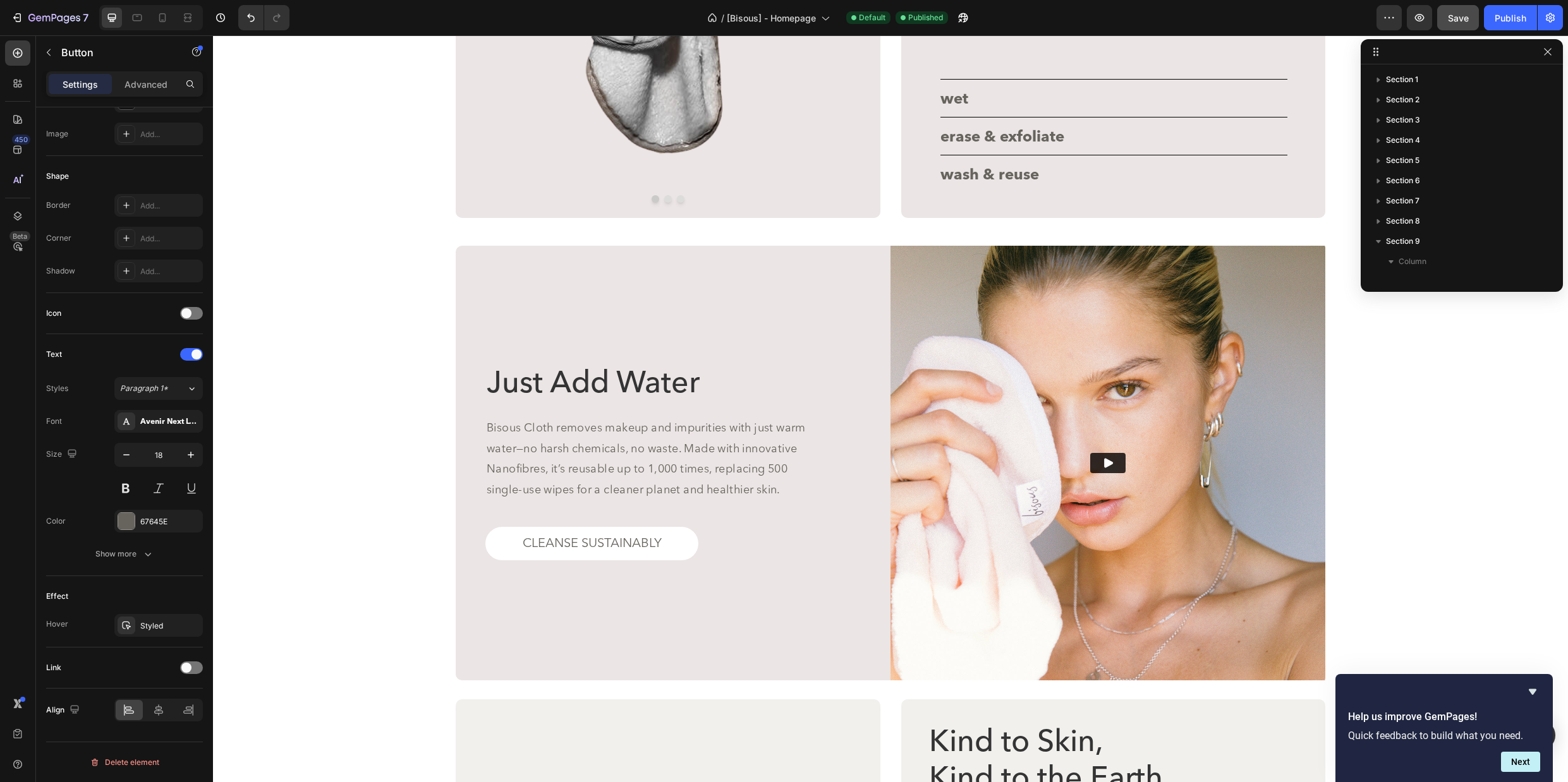
scroll to position [2427, 0]
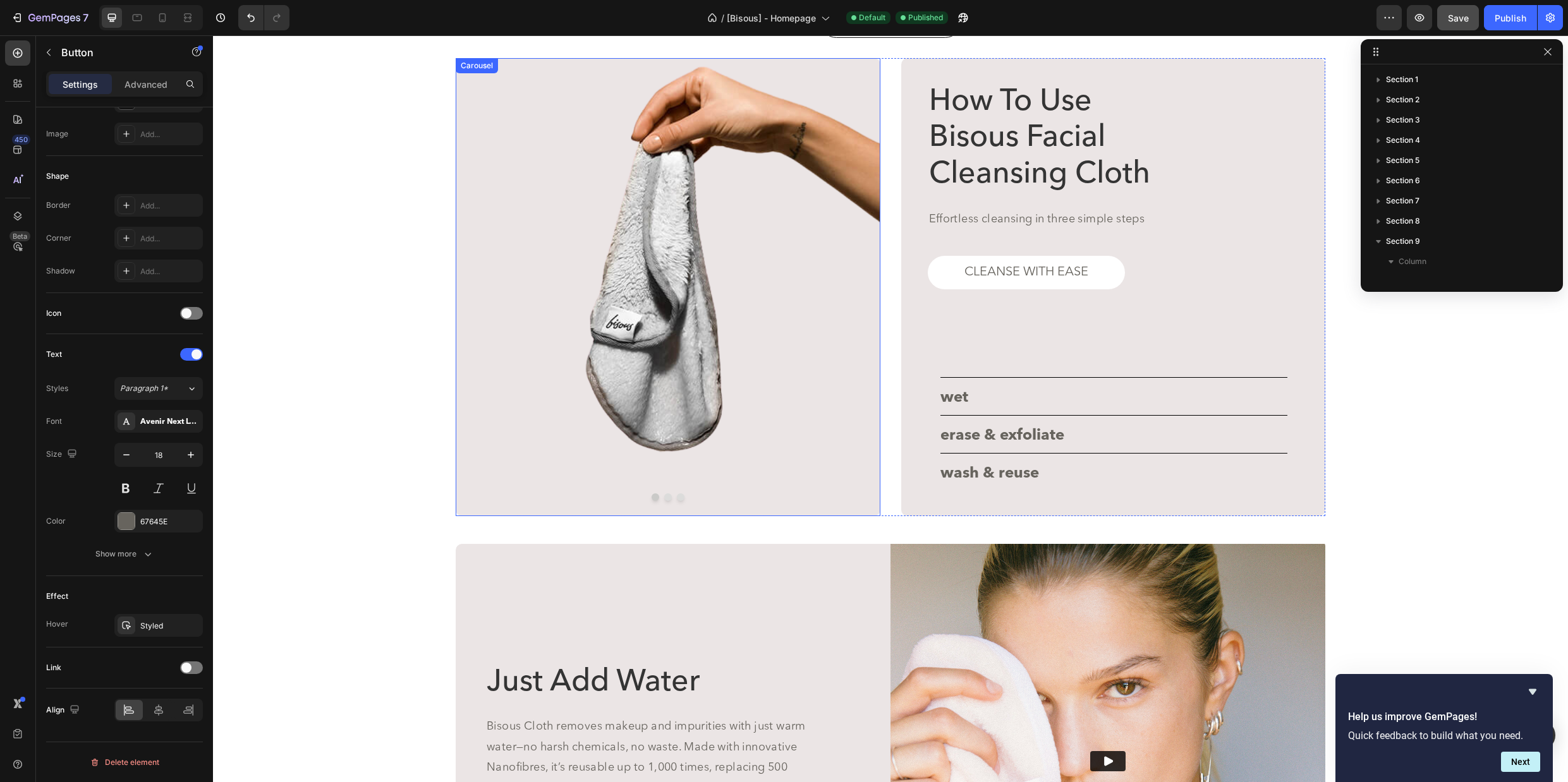
click at [668, 497] on button "Dot" at bounding box center [667, 496] width 7 height 7
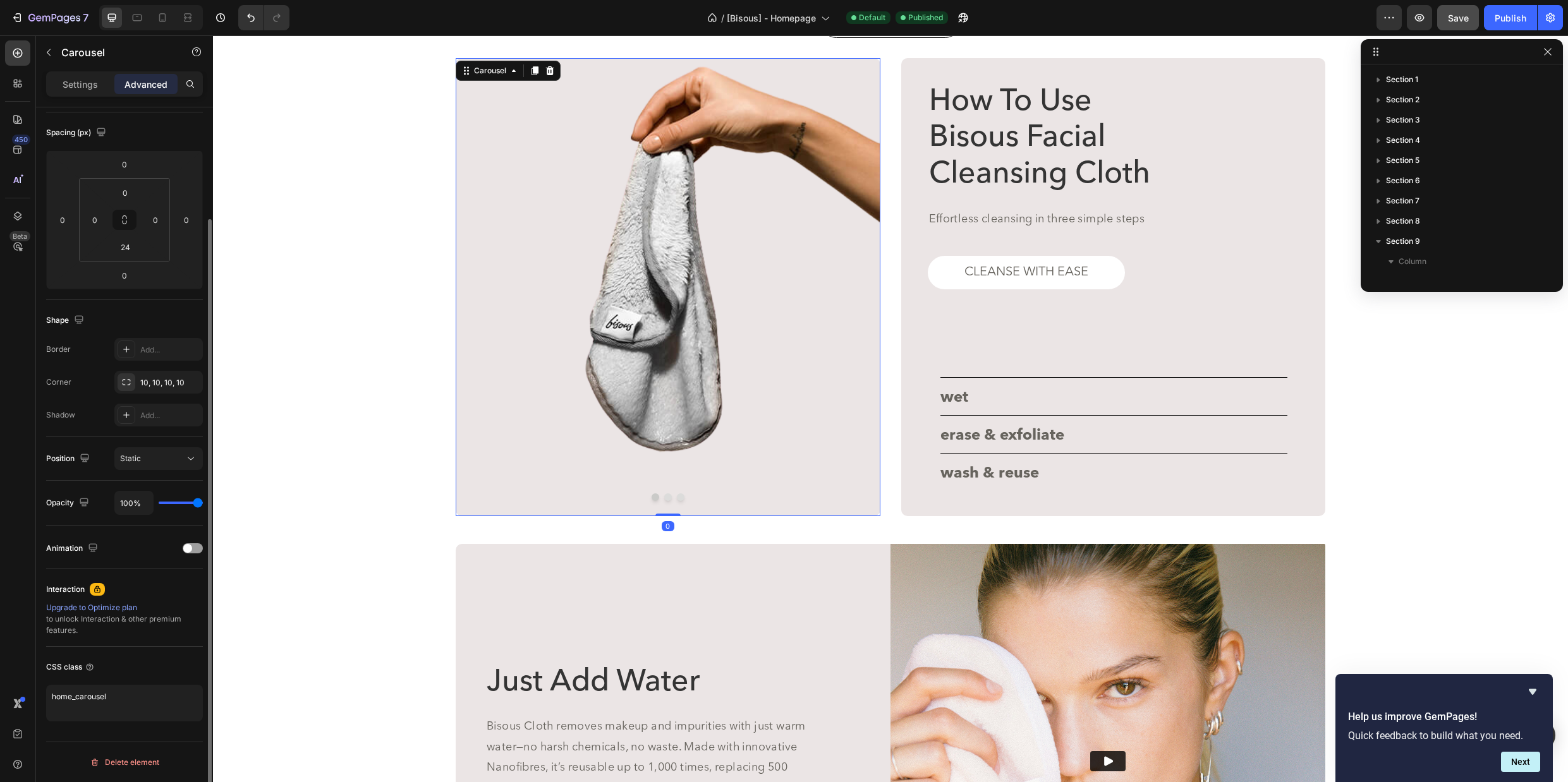
scroll to position [0, 0]
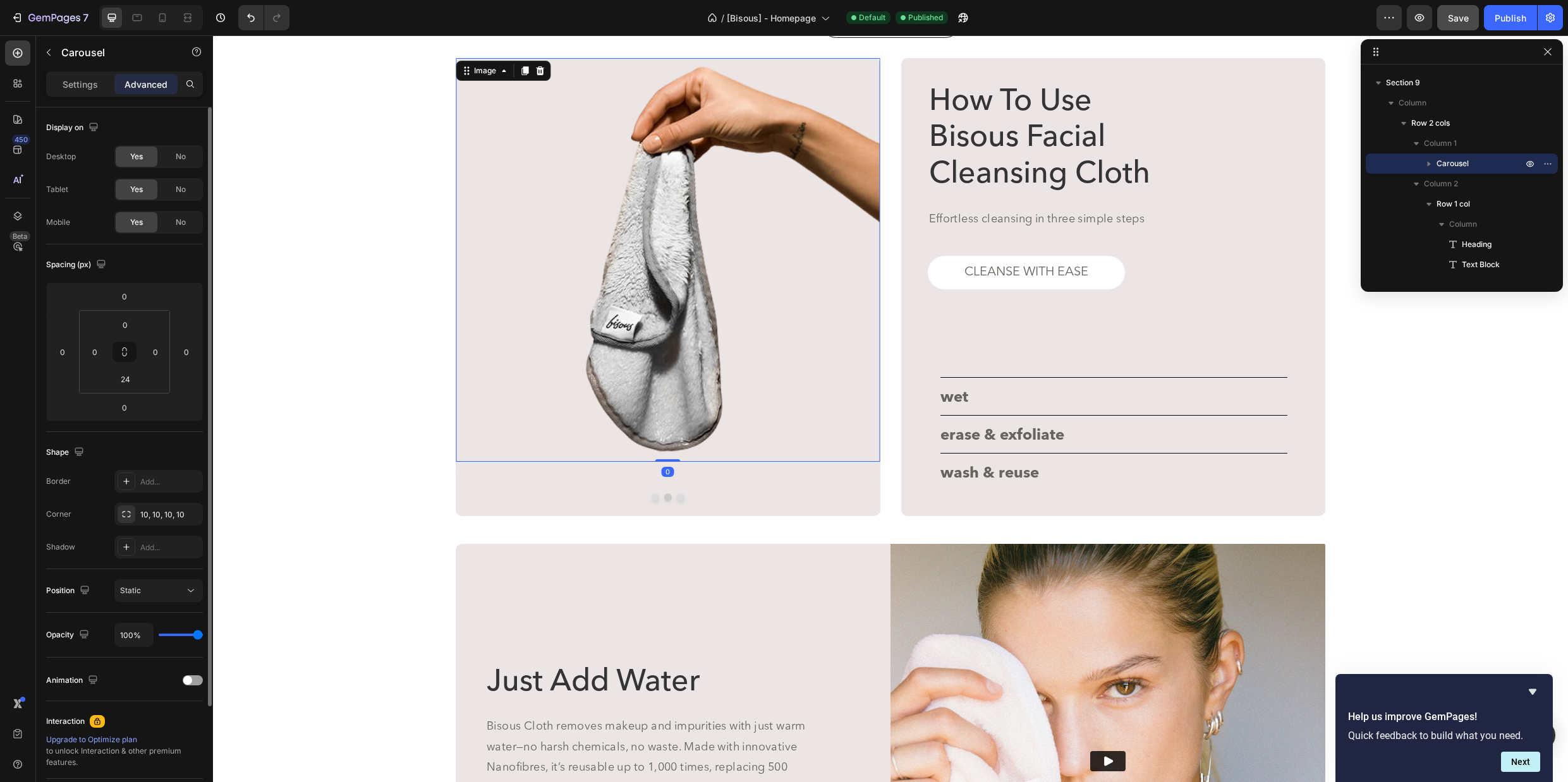
click at [638, 366] on img at bounding box center [668, 260] width 425 height 404
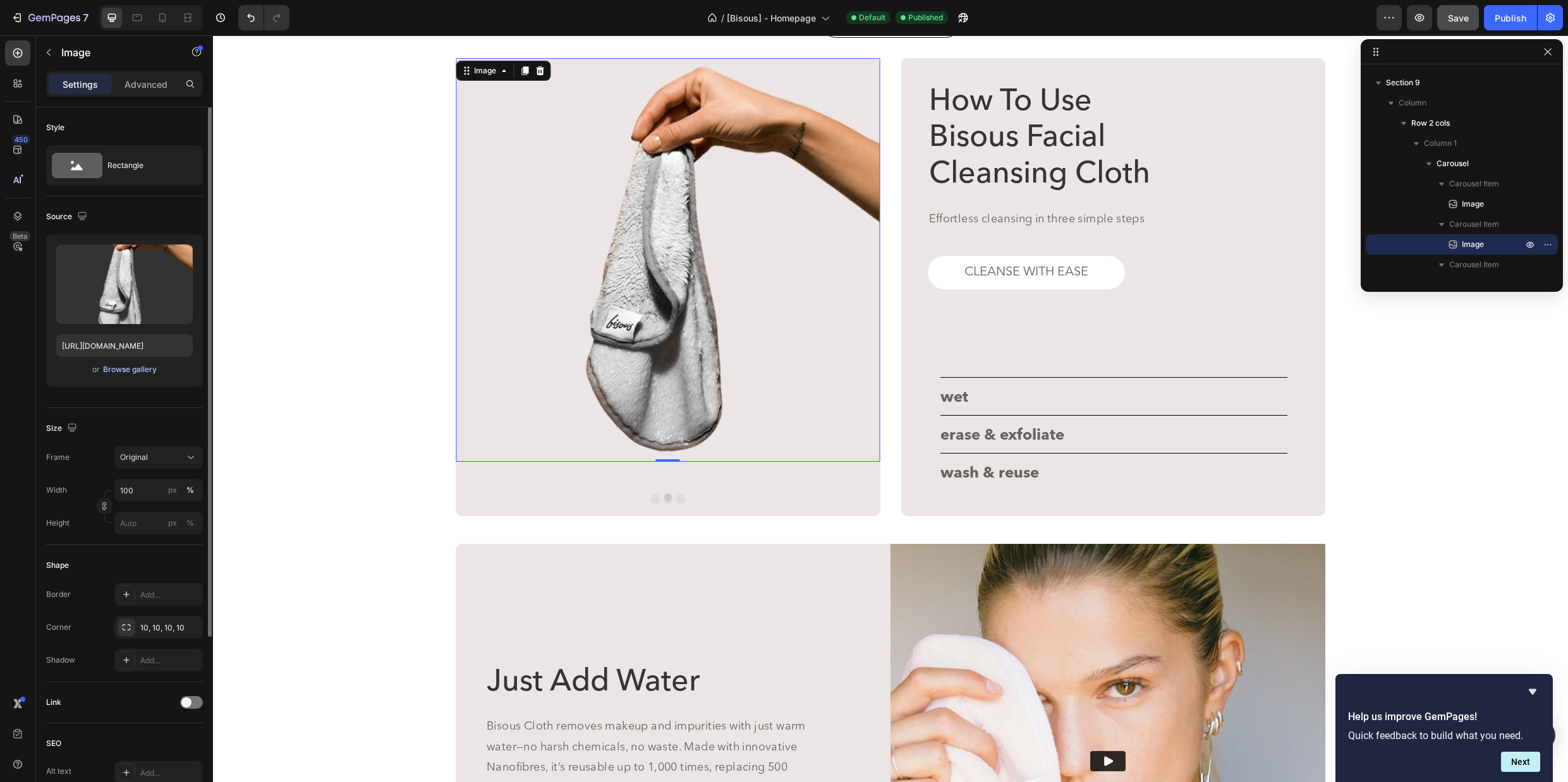
click at [138, 371] on div "Browse gallery" at bounding box center [130, 370] width 54 height 11
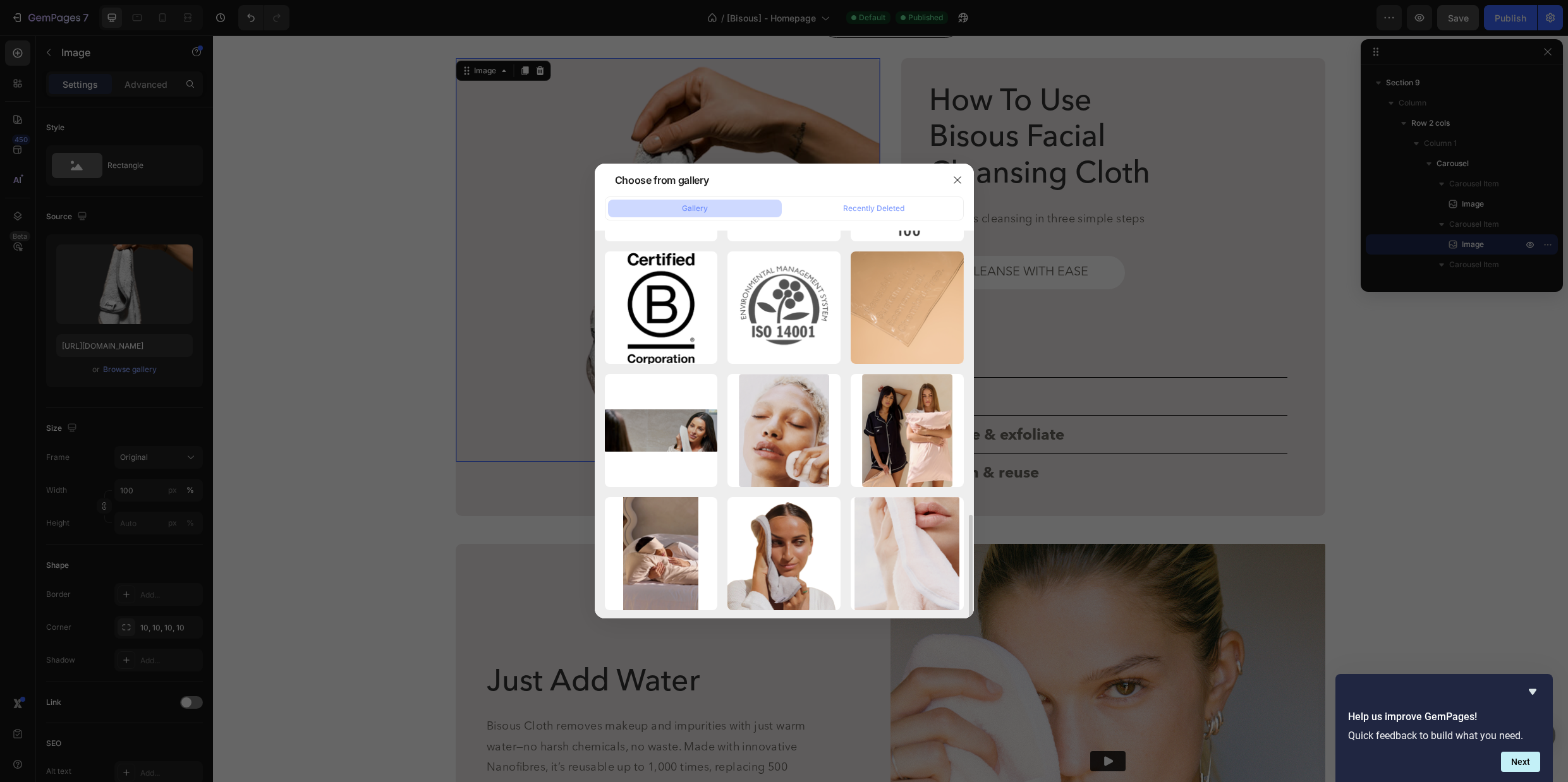
scroll to position [975, 0]
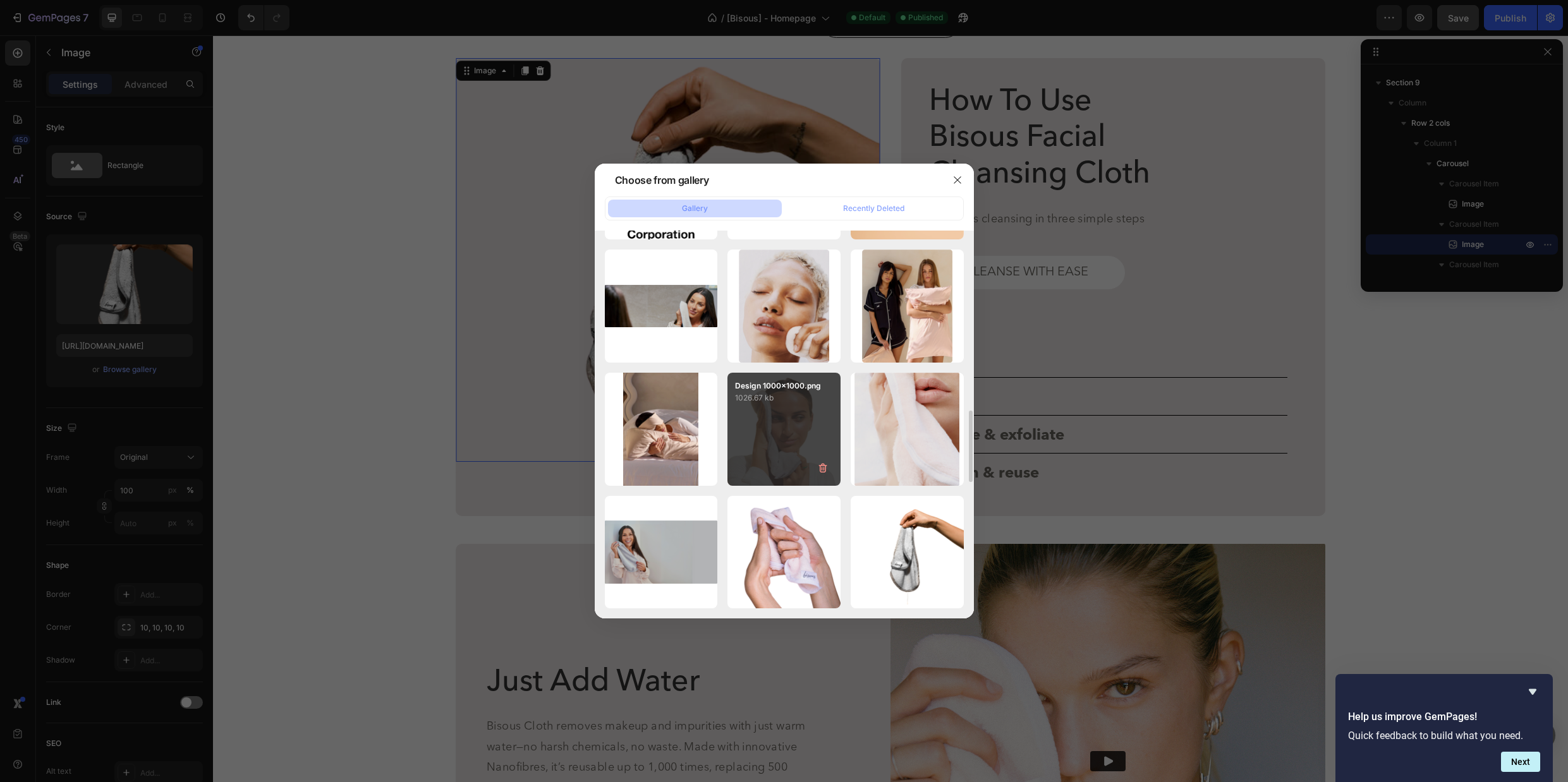
click at [761, 394] on p "1026.67 kb" at bounding box center [783, 398] width 98 height 13
type input "https://cdn.shopify.com/s/files/1/0655/2361/3901/files/gempages_571494944317900…"
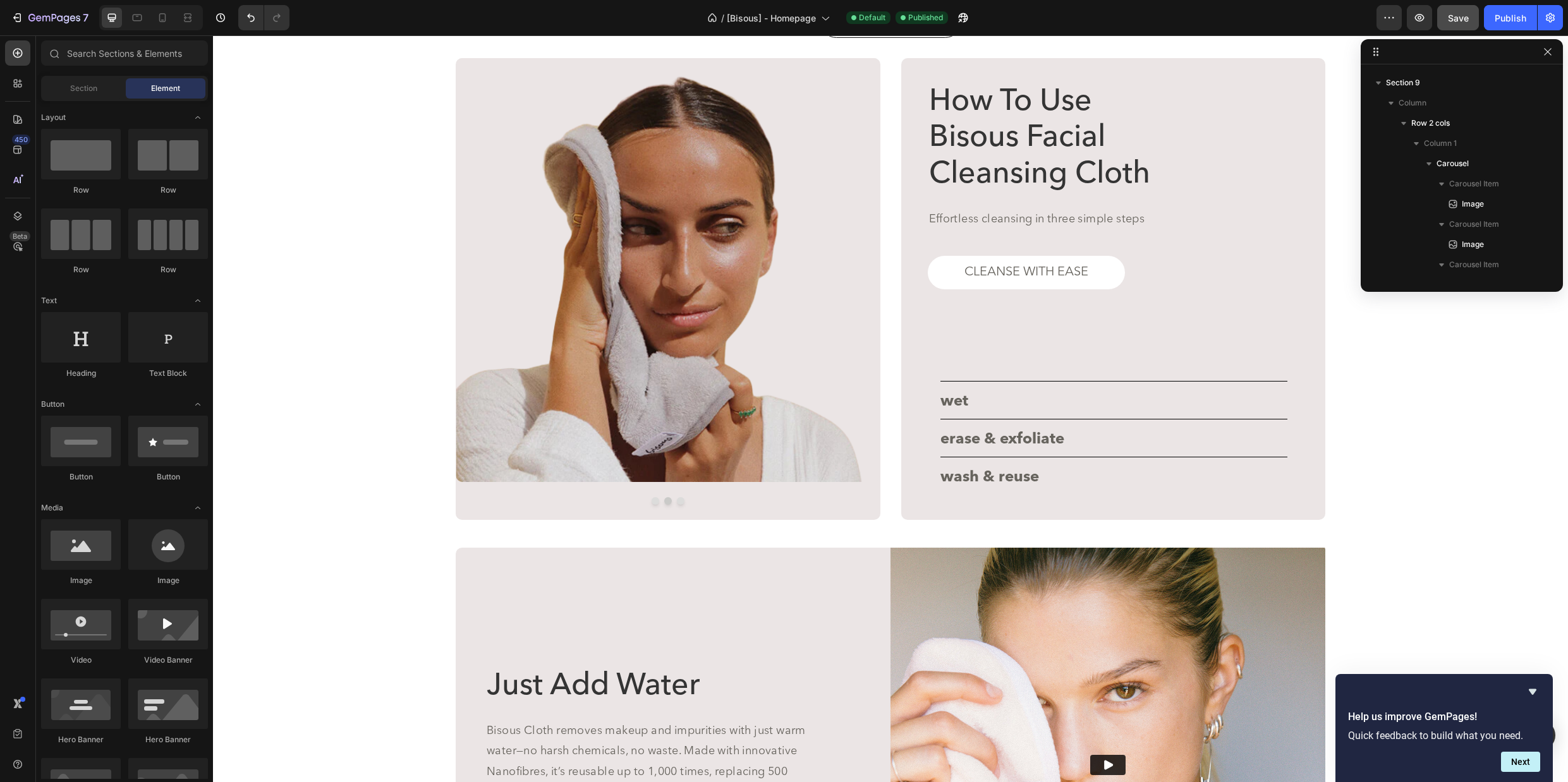
click at [1404, 347] on div "Nanofibre Power, Zero Toxins Heading Makeup wipes push residue deeper into your…" at bounding box center [891, 452] width 1355 height 5635
click at [681, 503] on button "Dot" at bounding box center [680, 500] width 7 height 7
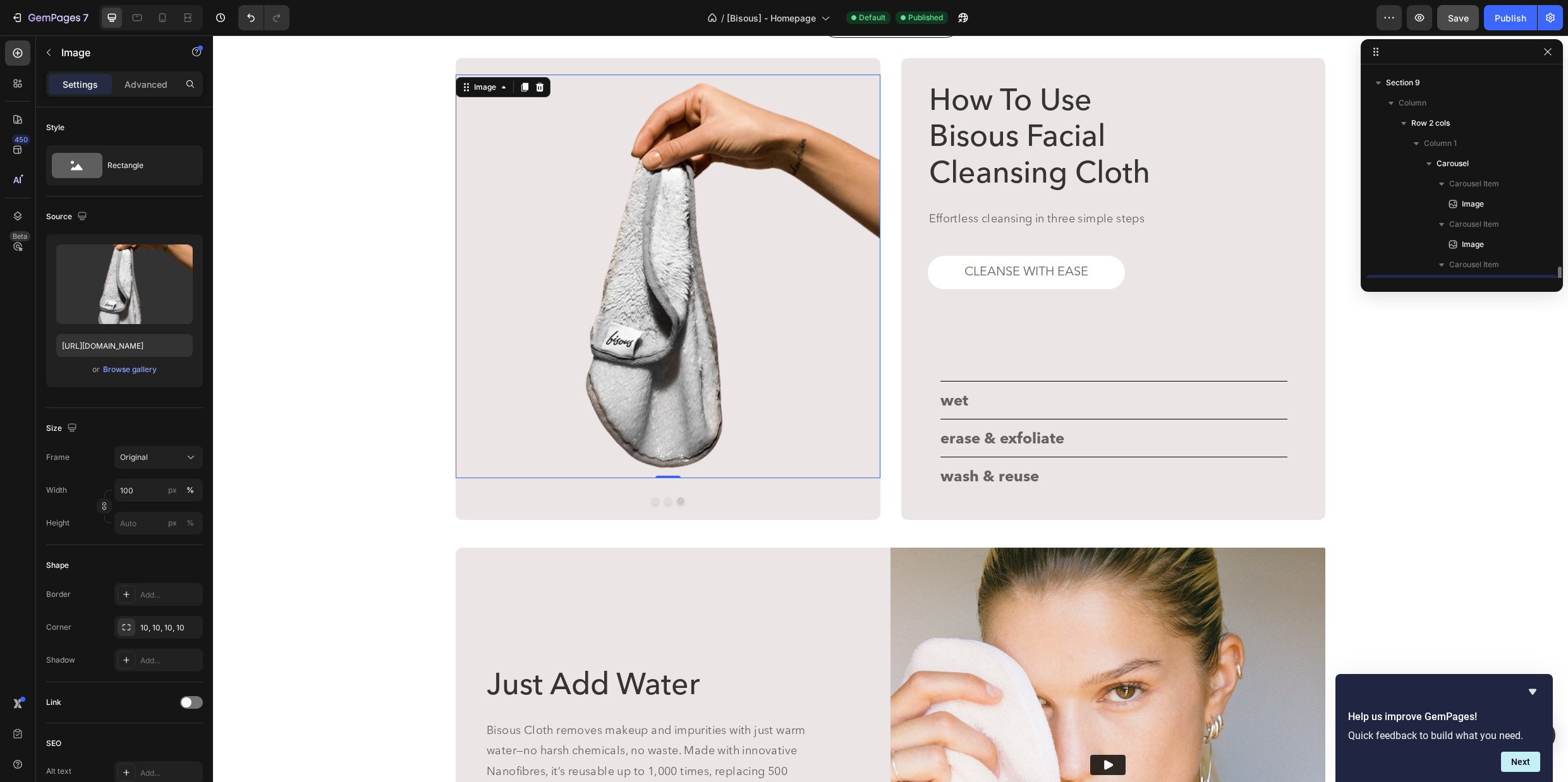
click at [634, 293] on img at bounding box center [668, 276] width 425 height 404
click at [655, 501] on button "Dot" at bounding box center [655, 500] width 7 height 7
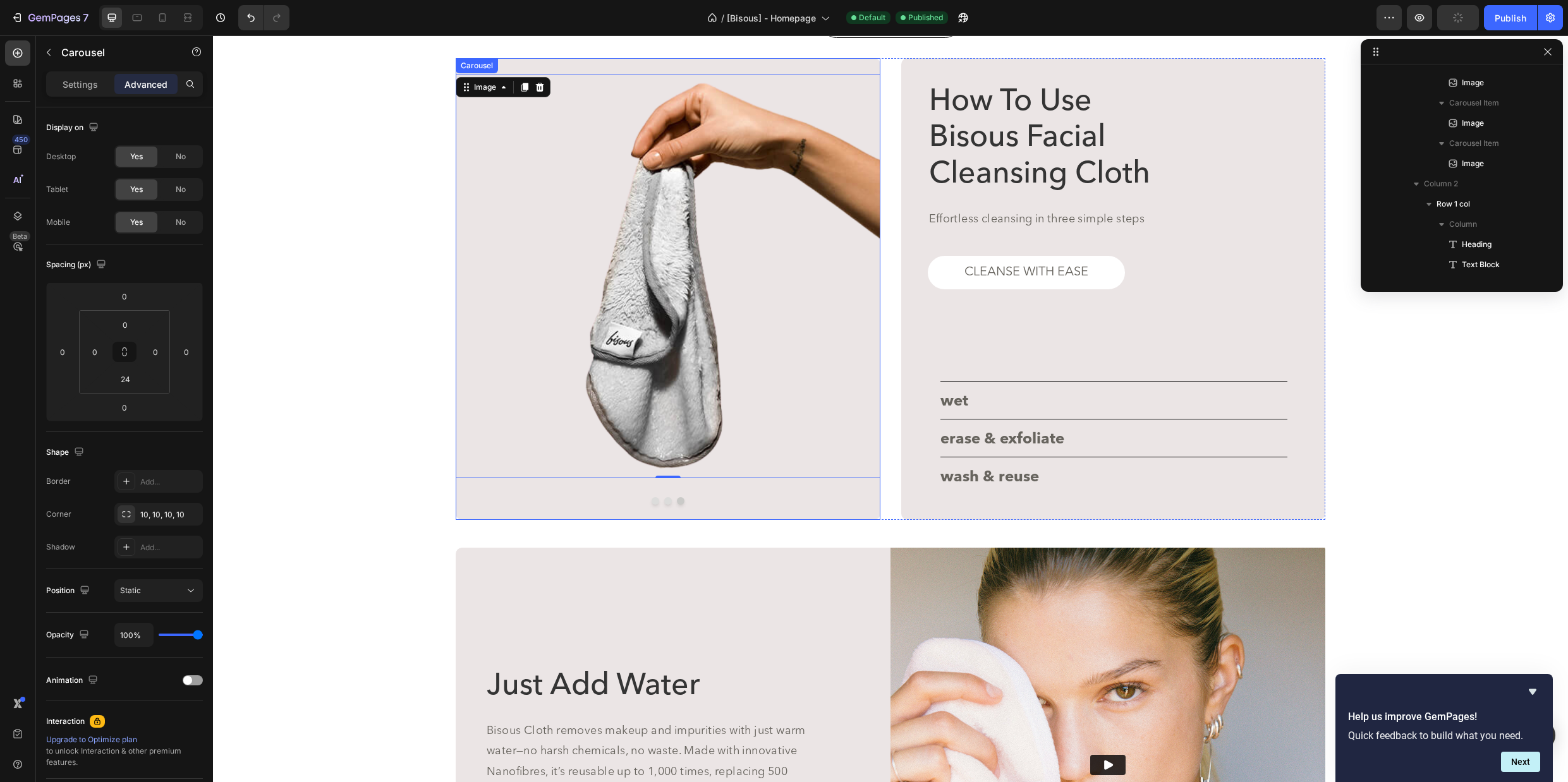
scroll to position [158, 0]
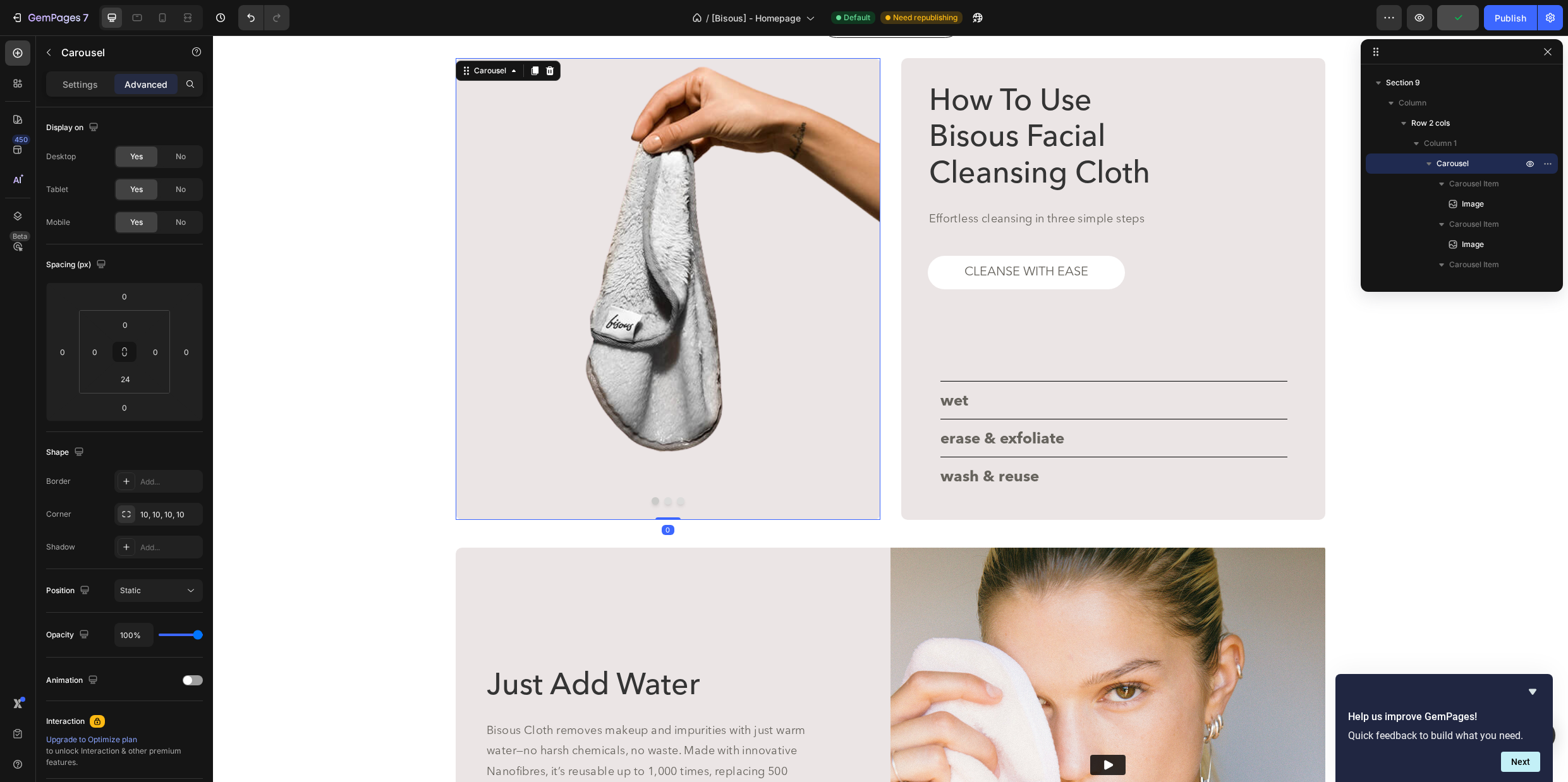
click at [669, 501] on button "Dot" at bounding box center [667, 500] width 7 height 7
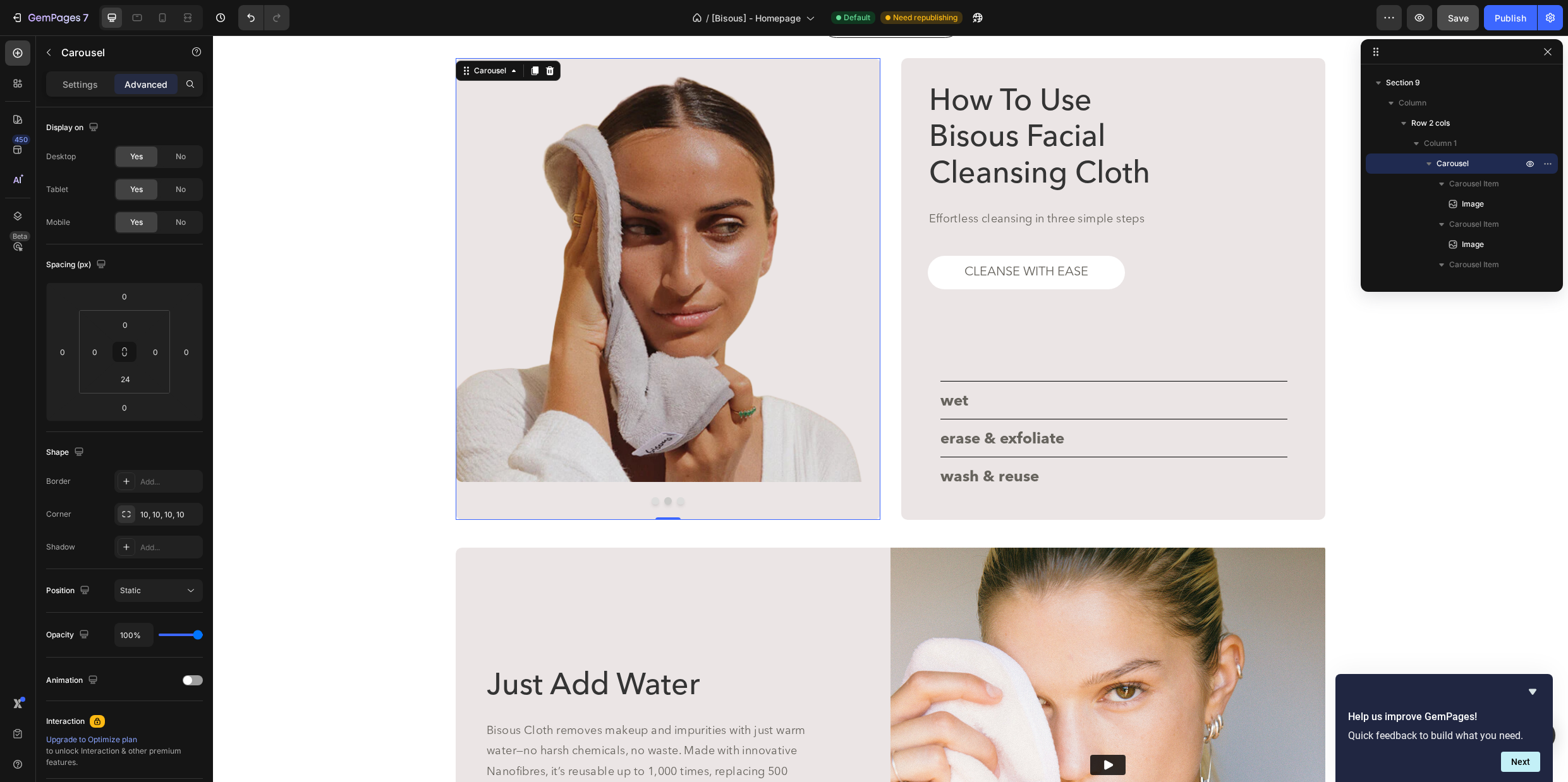
click at [679, 500] on button "Dot" at bounding box center [680, 500] width 7 height 7
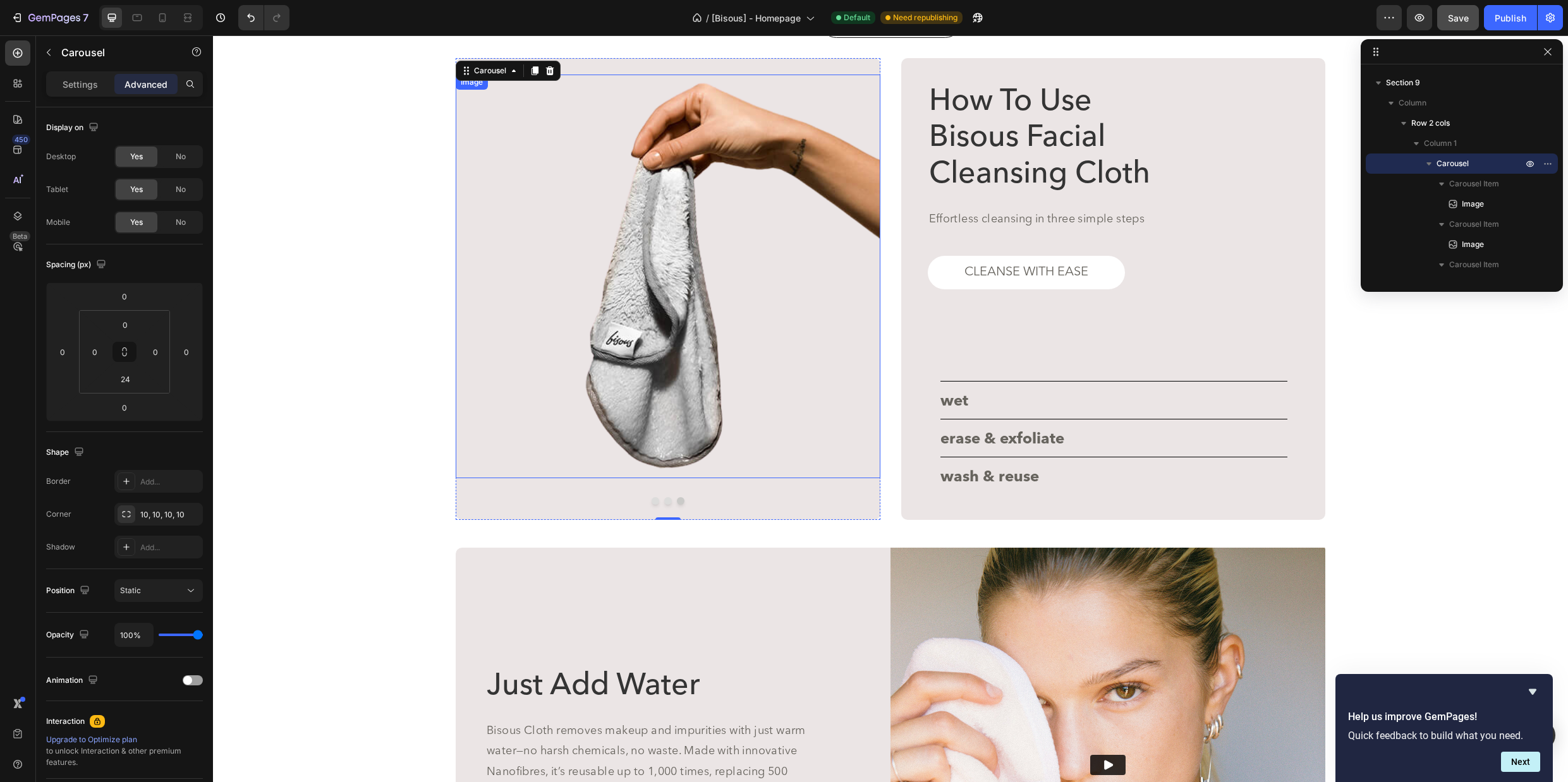
click at [658, 344] on img at bounding box center [668, 276] width 425 height 404
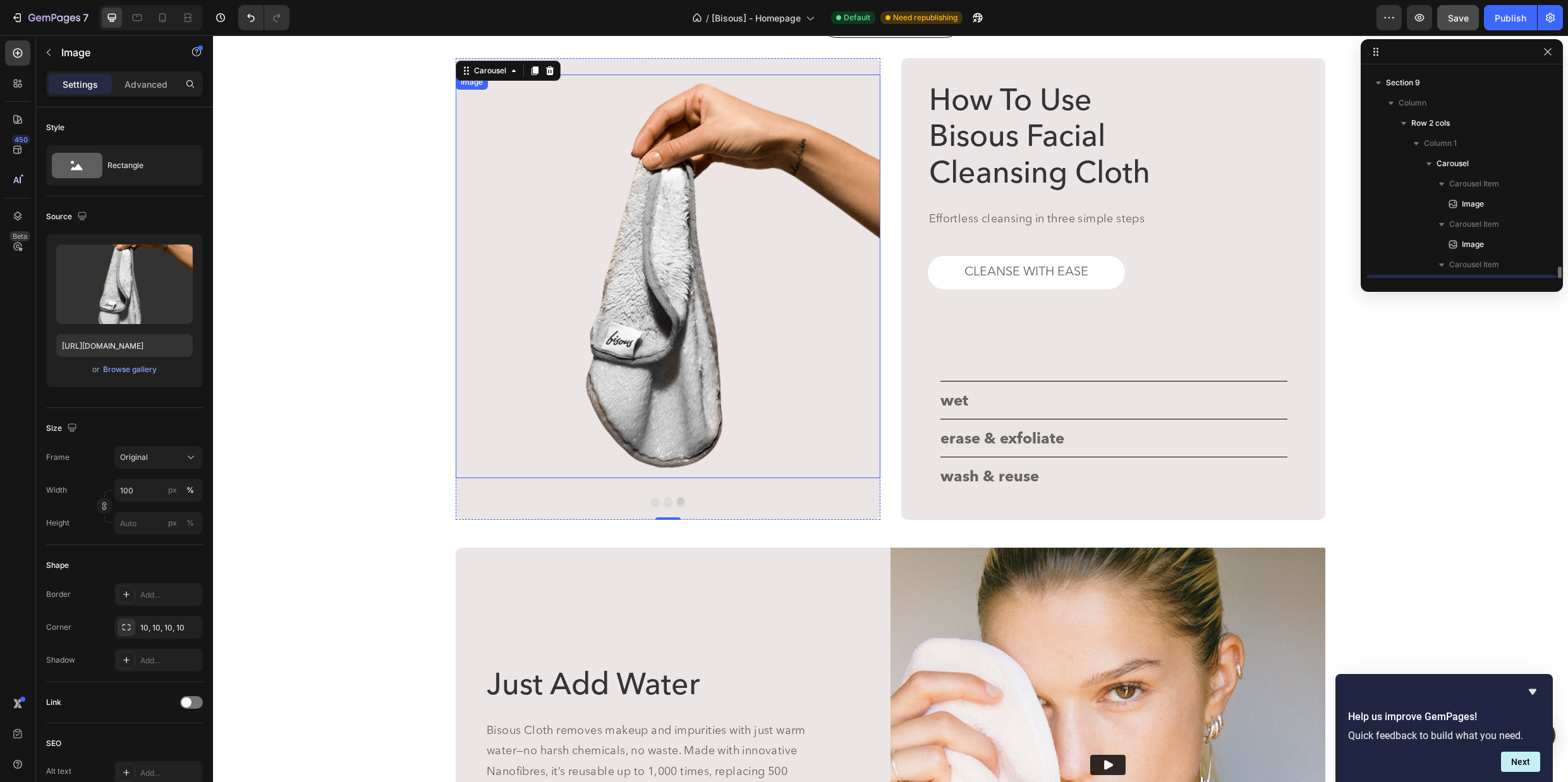
scroll to position [280, 0]
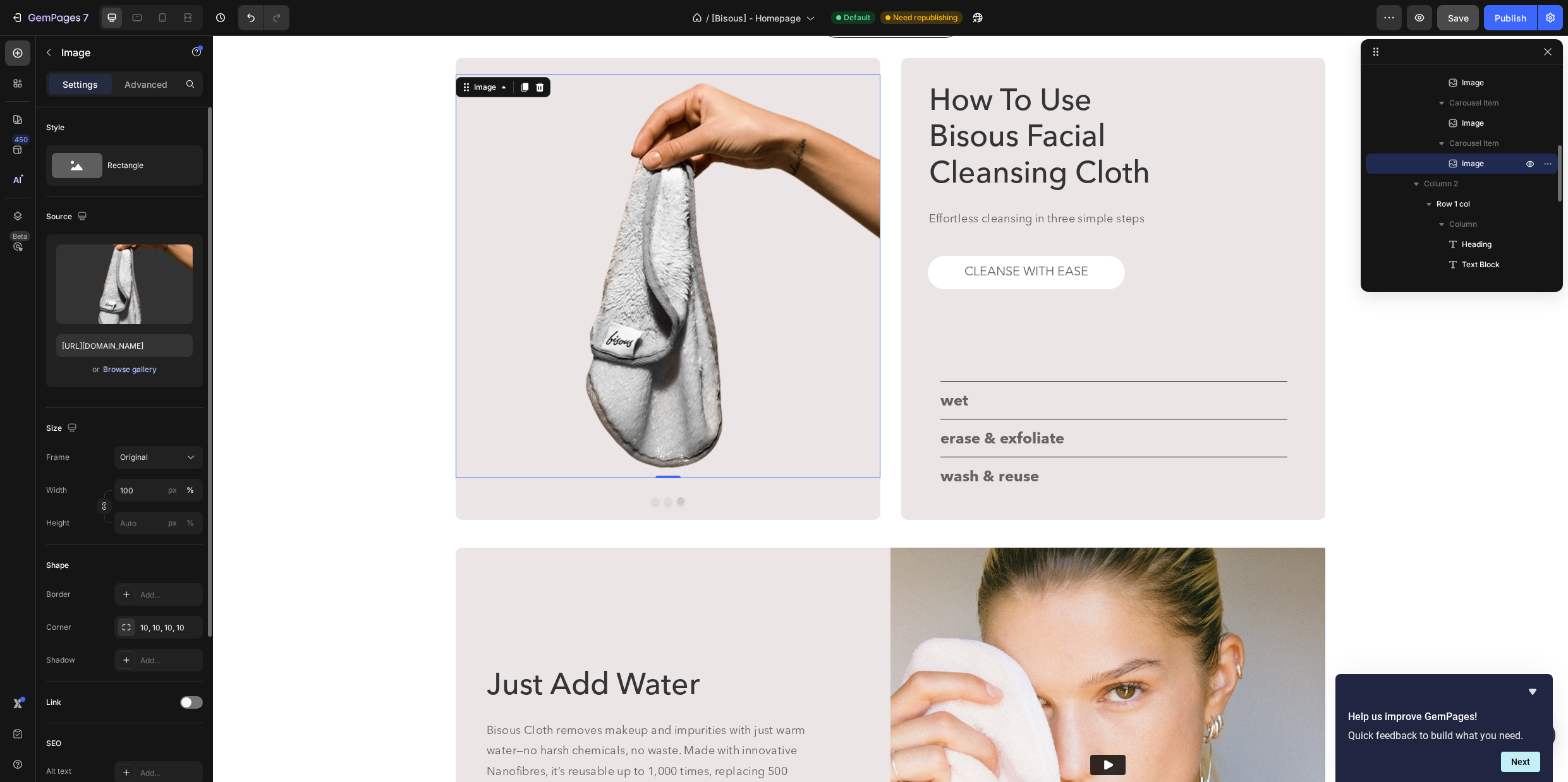
click at [146, 370] on div "Browse gallery" at bounding box center [130, 370] width 54 height 11
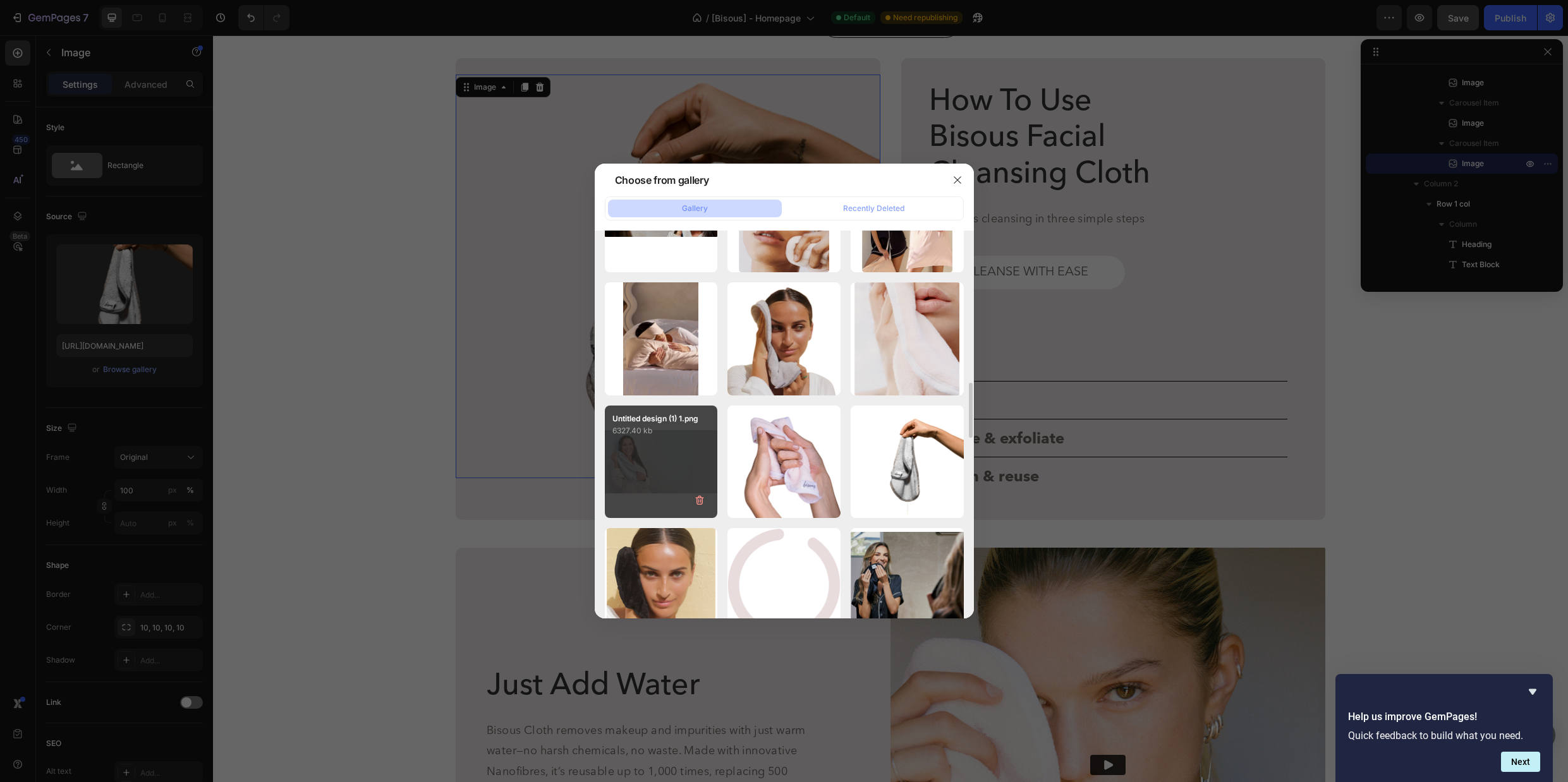
scroll to position [1035, 0]
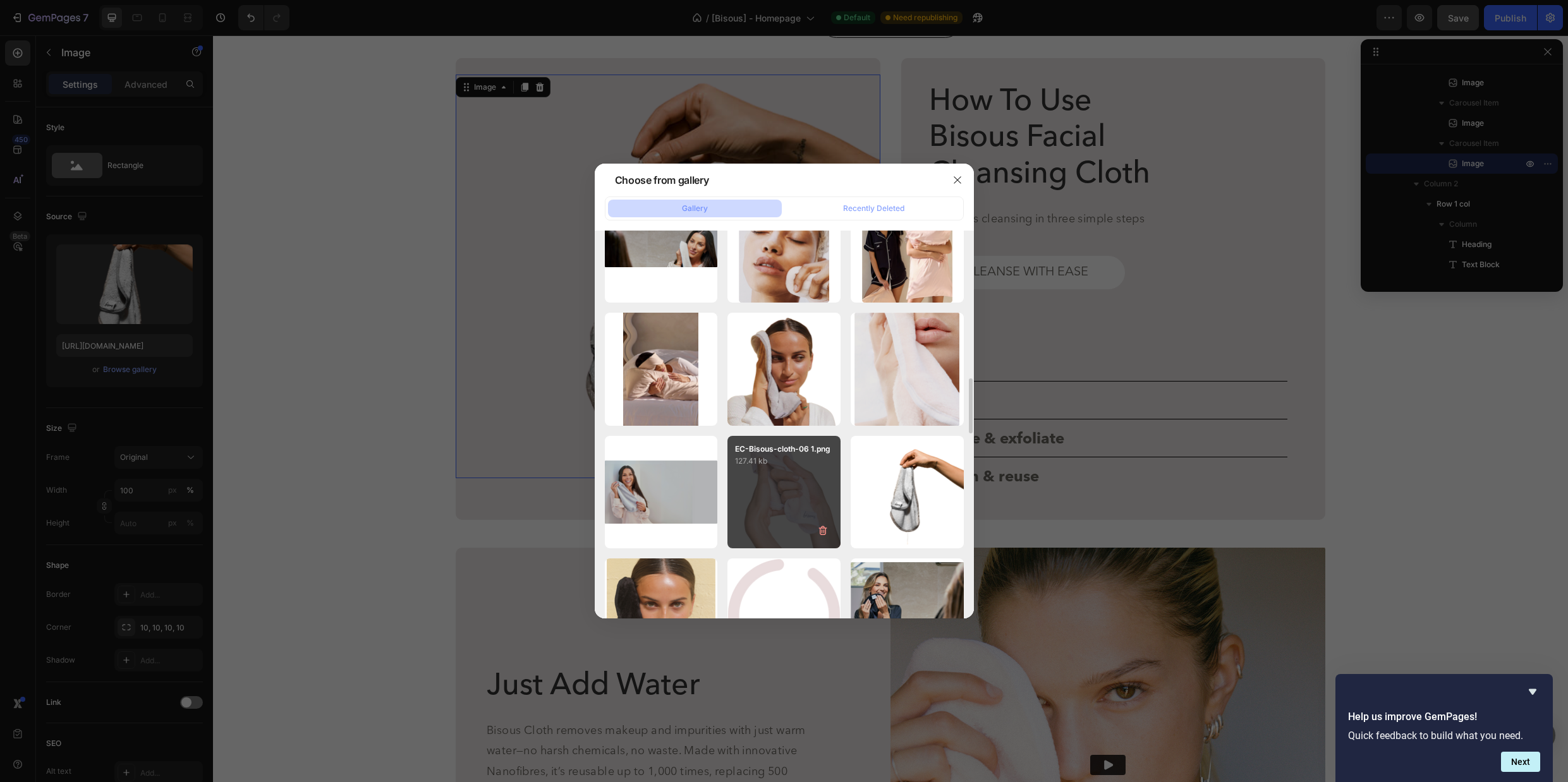
click at [782, 462] on p "127.41 kb" at bounding box center [783, 461] width 98 height 13
type input "https://cdn.shopify.com/s/files/1/0655/2361/3901/files/gempages_571494944317900…"
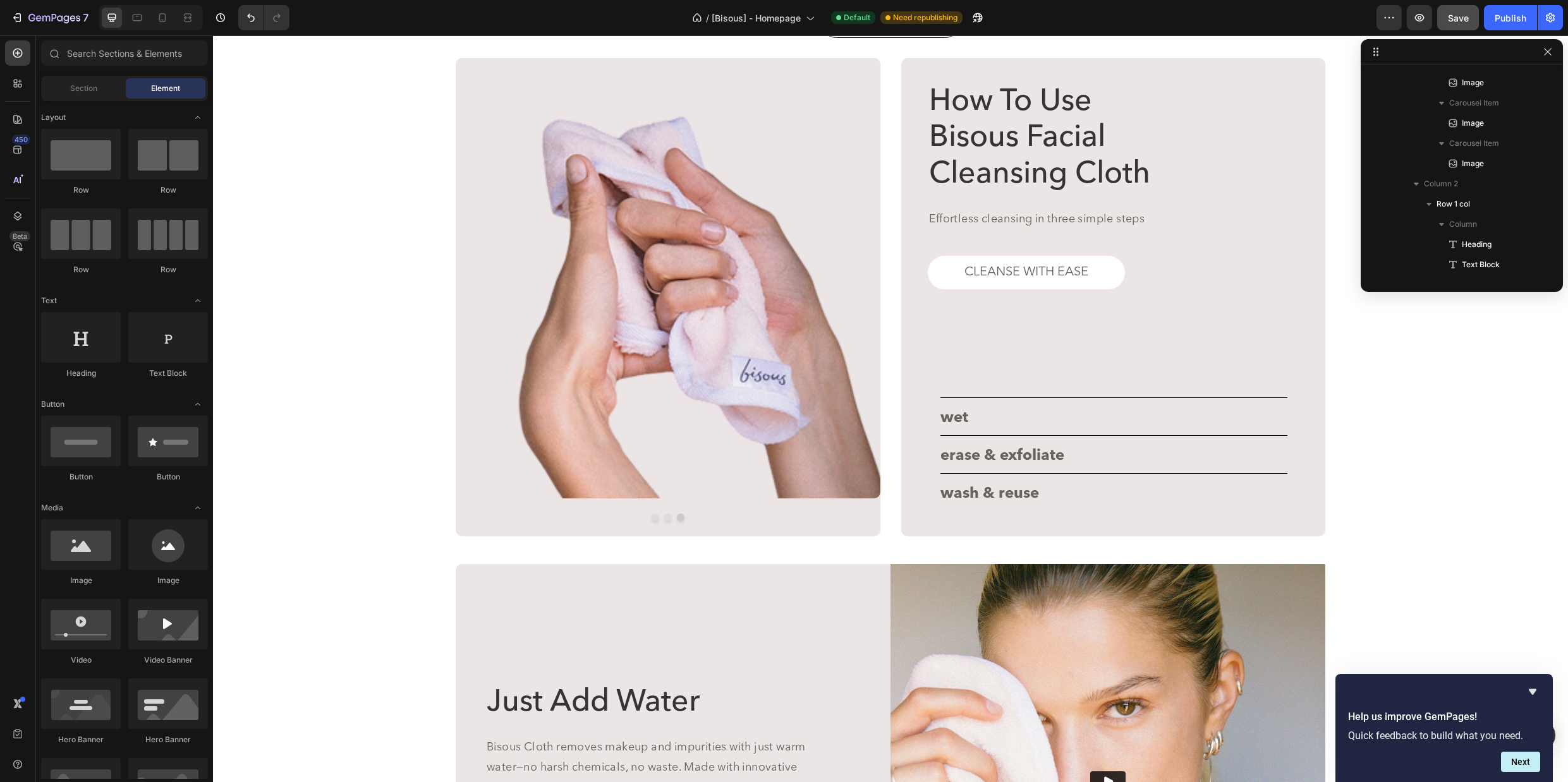
click at [1432, 432] on div "Nanofibre Power, Zero Toxins Heading Makeup wipes push residue deeper into your…" at bounding box center [891, 460] width 1355 height 5652
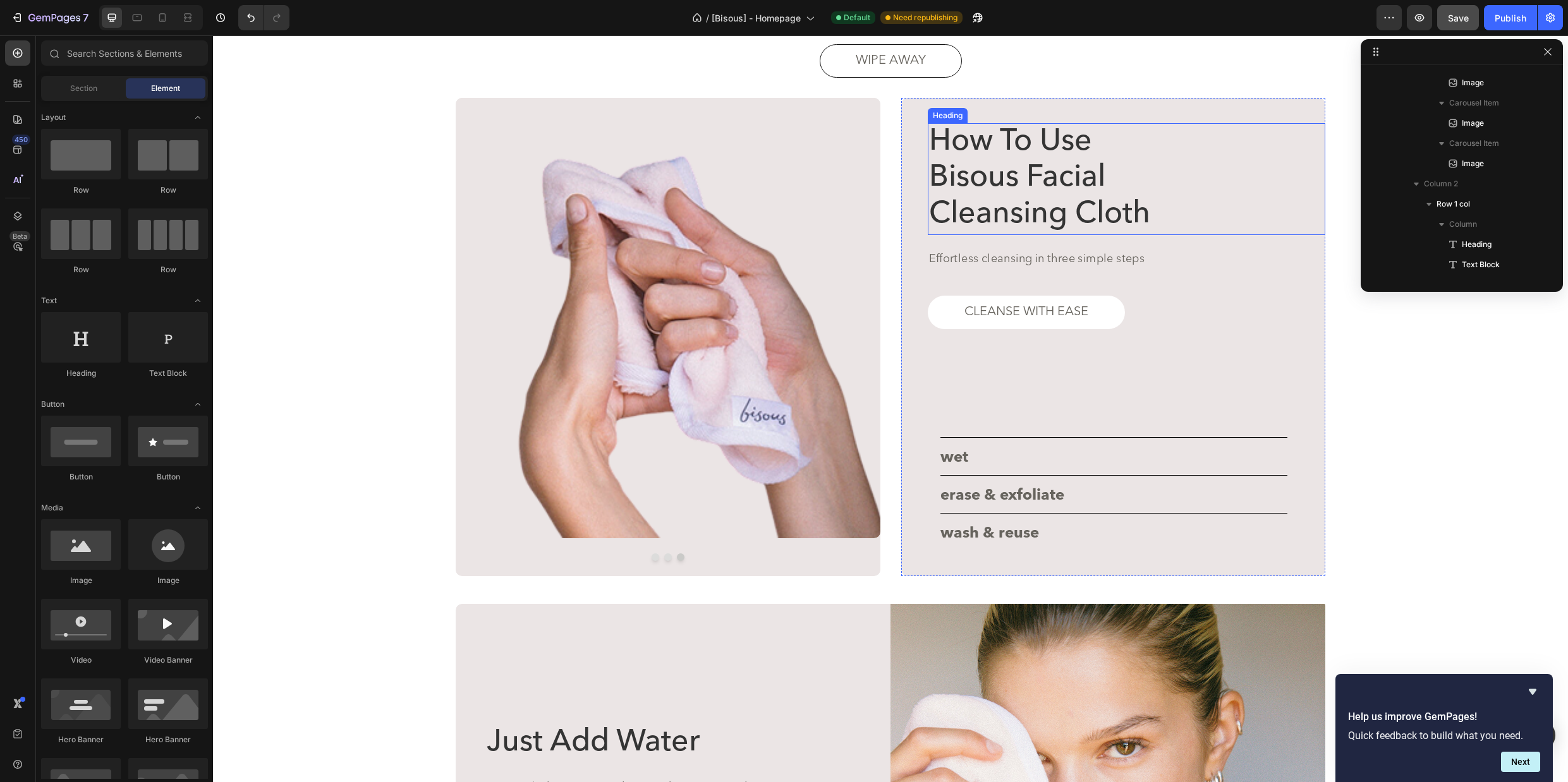
scroll to position [2377, 0]
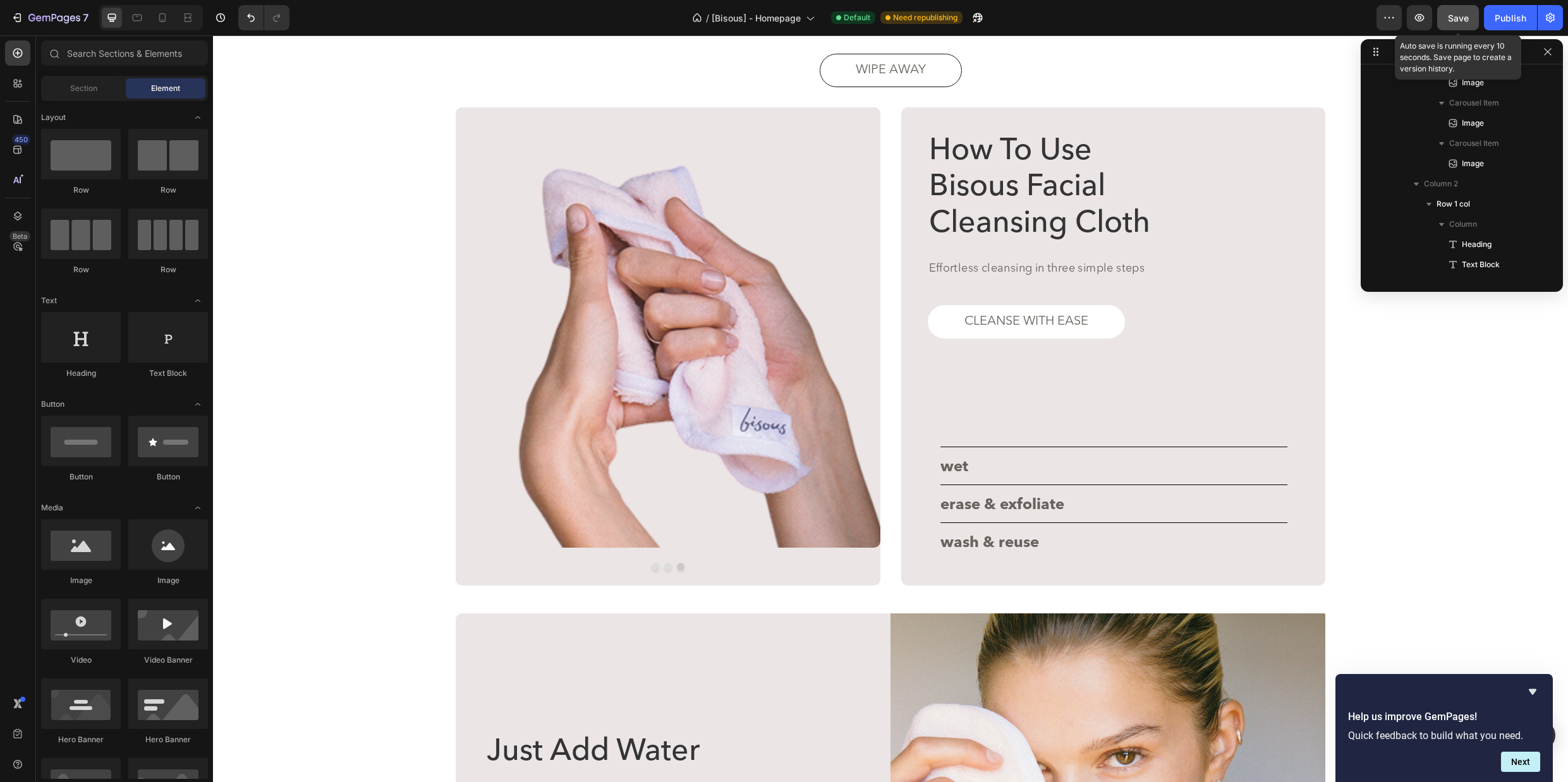
click at [1449, 15] on span "Save" at bounding box center [1458, 18] width 21 height 10
click at [1500, 20] on div "Publish" at bounding box center [1510, 18] width 31 height 13
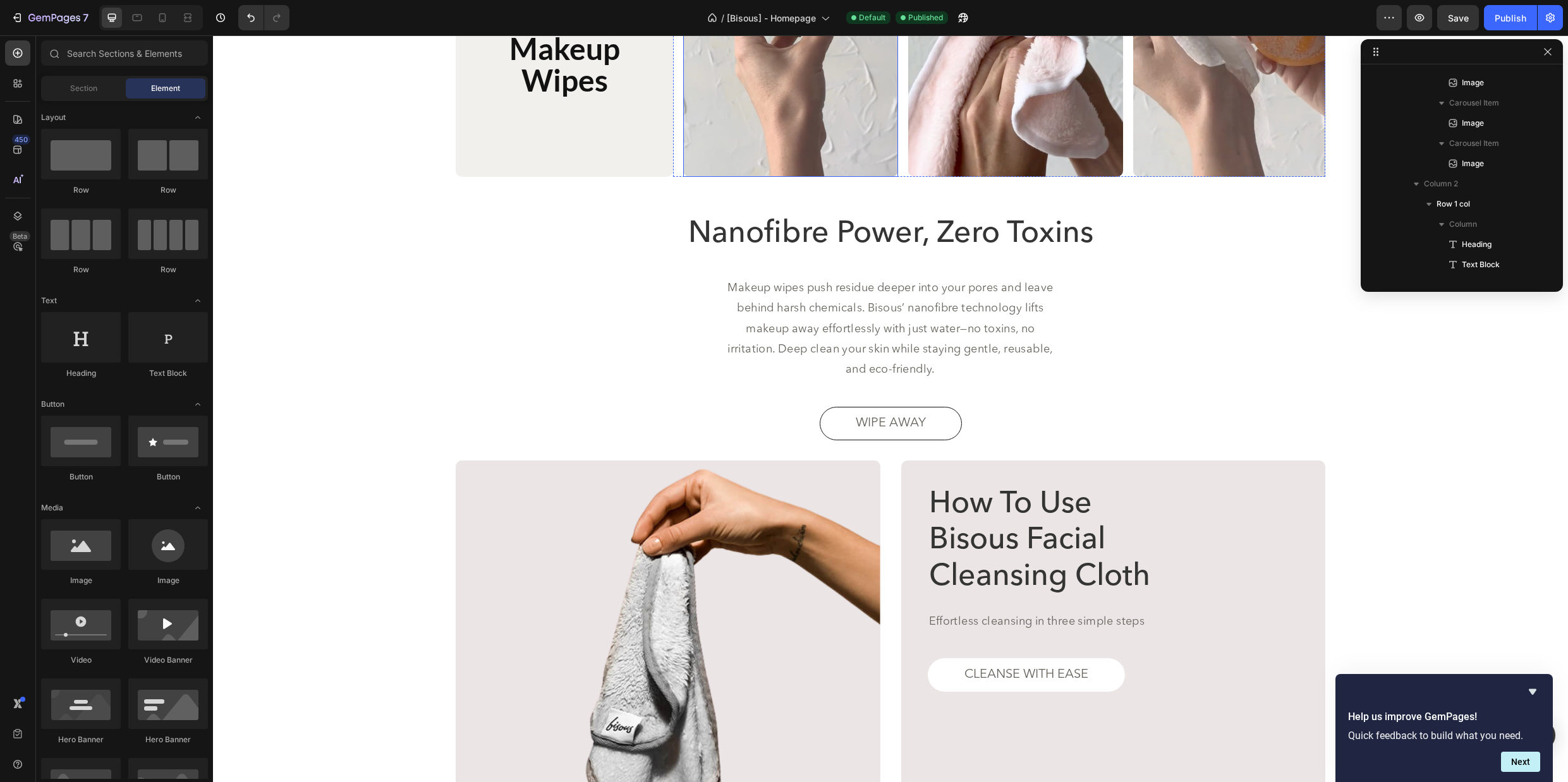
scroll to position [2344, 0]
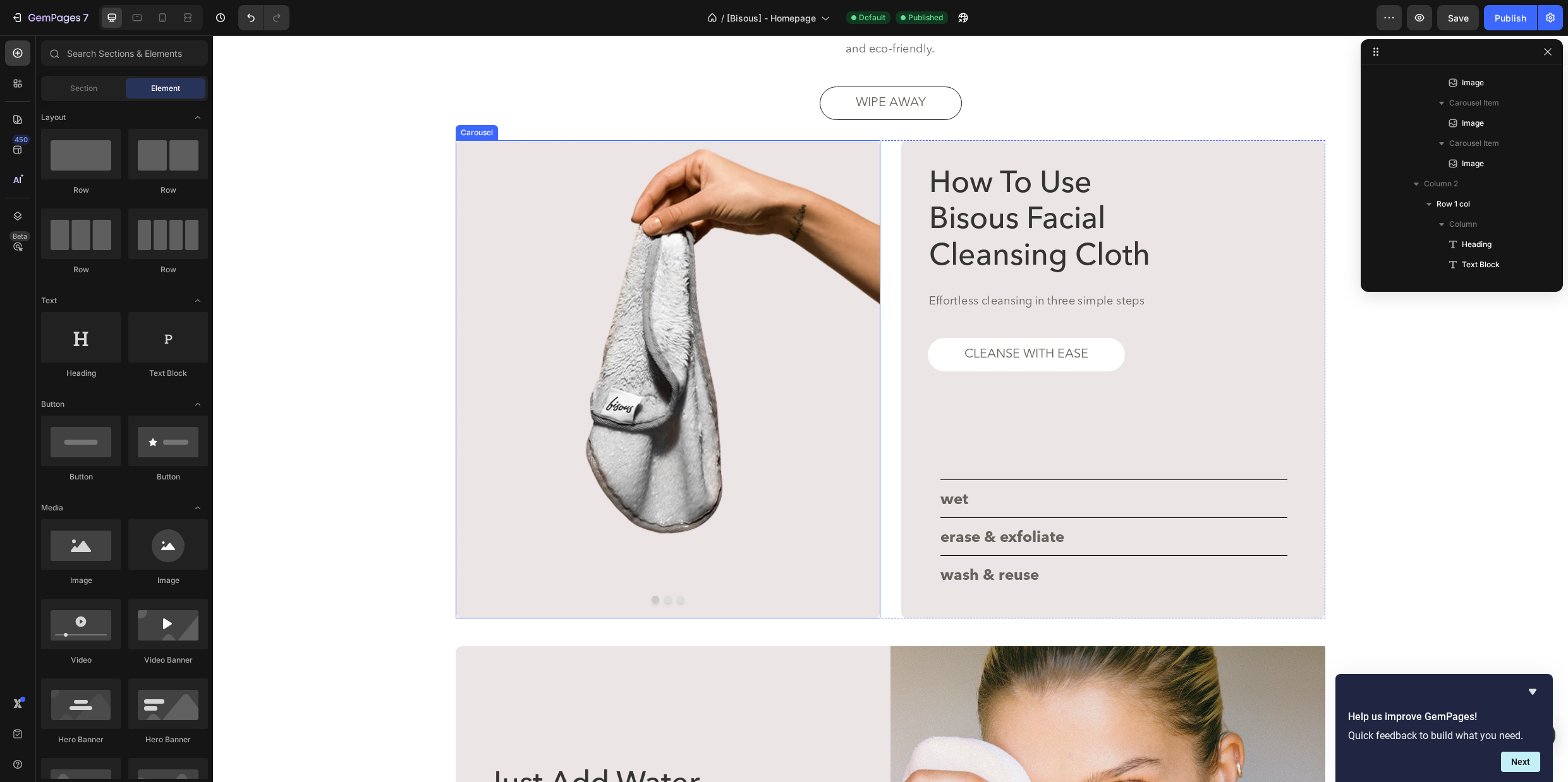
click at [664, 602] on div at bounding box center [668, 599] width 425 height 7
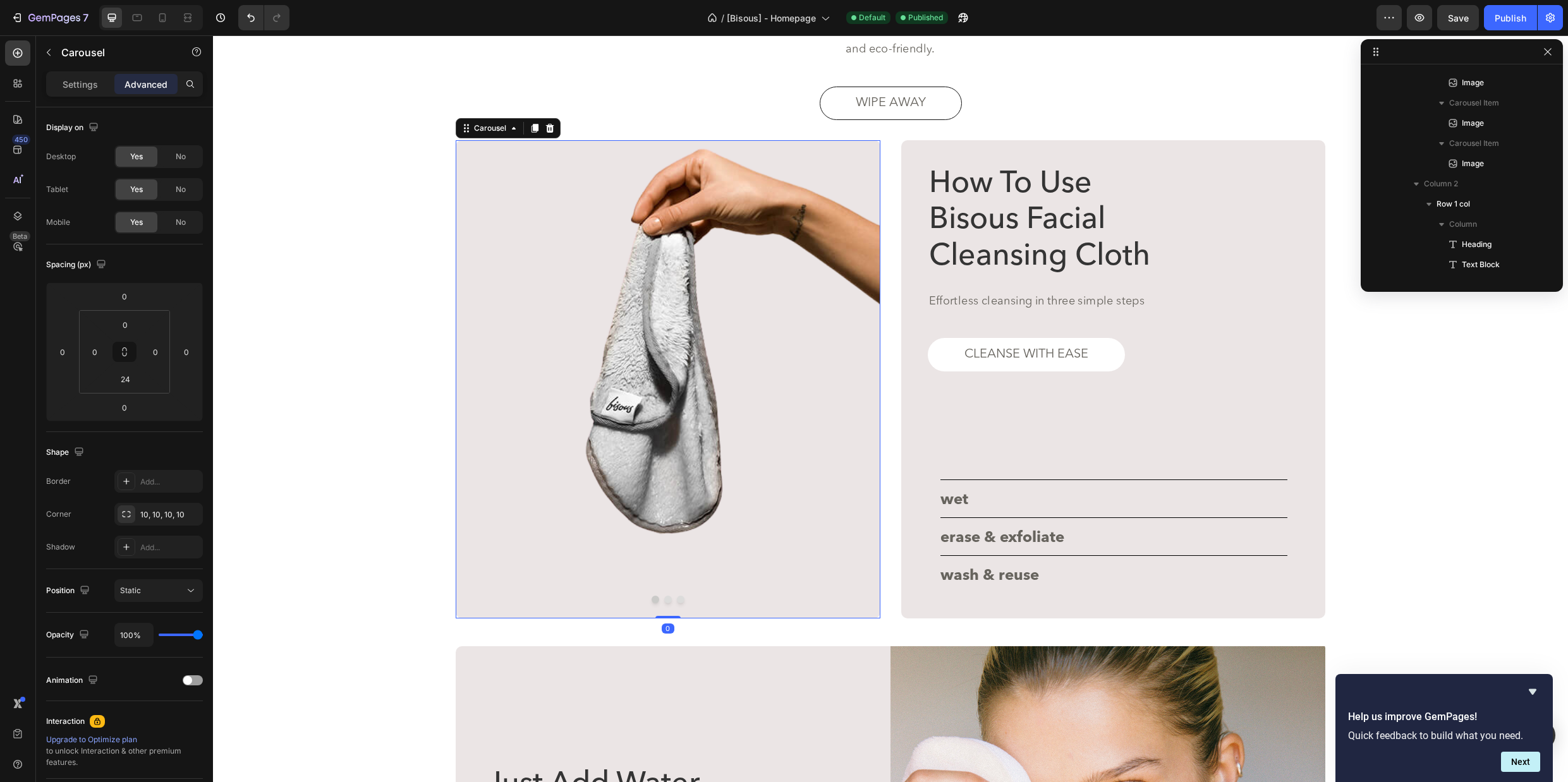
scroll to position [158, 0]
click at [667, 601] on button "Dot" at bounding box center [667, 599] width 7 height 7
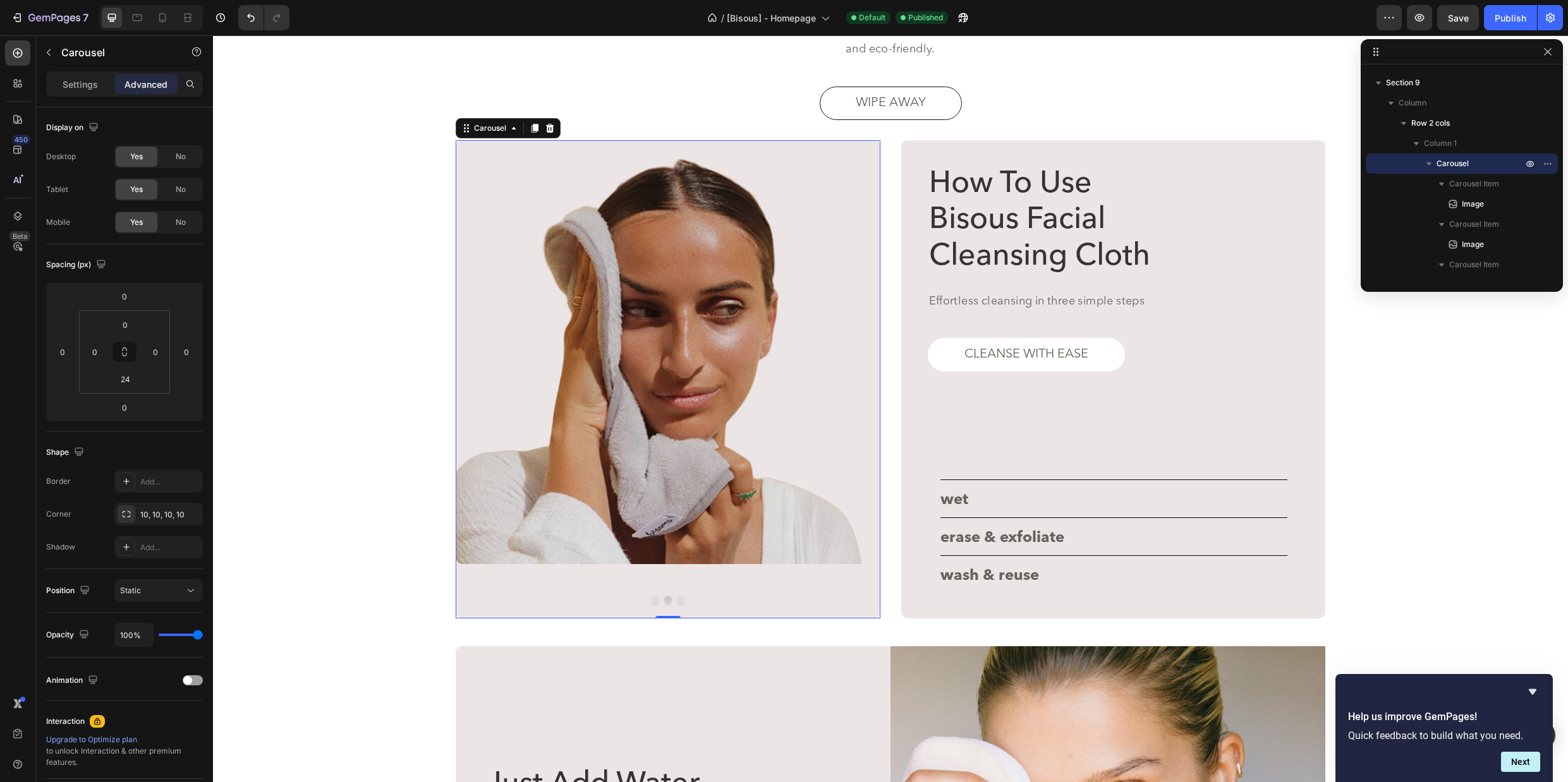
click at [681, 600] on button "Dot" at bounding box center [680, 599] width 7 height 7
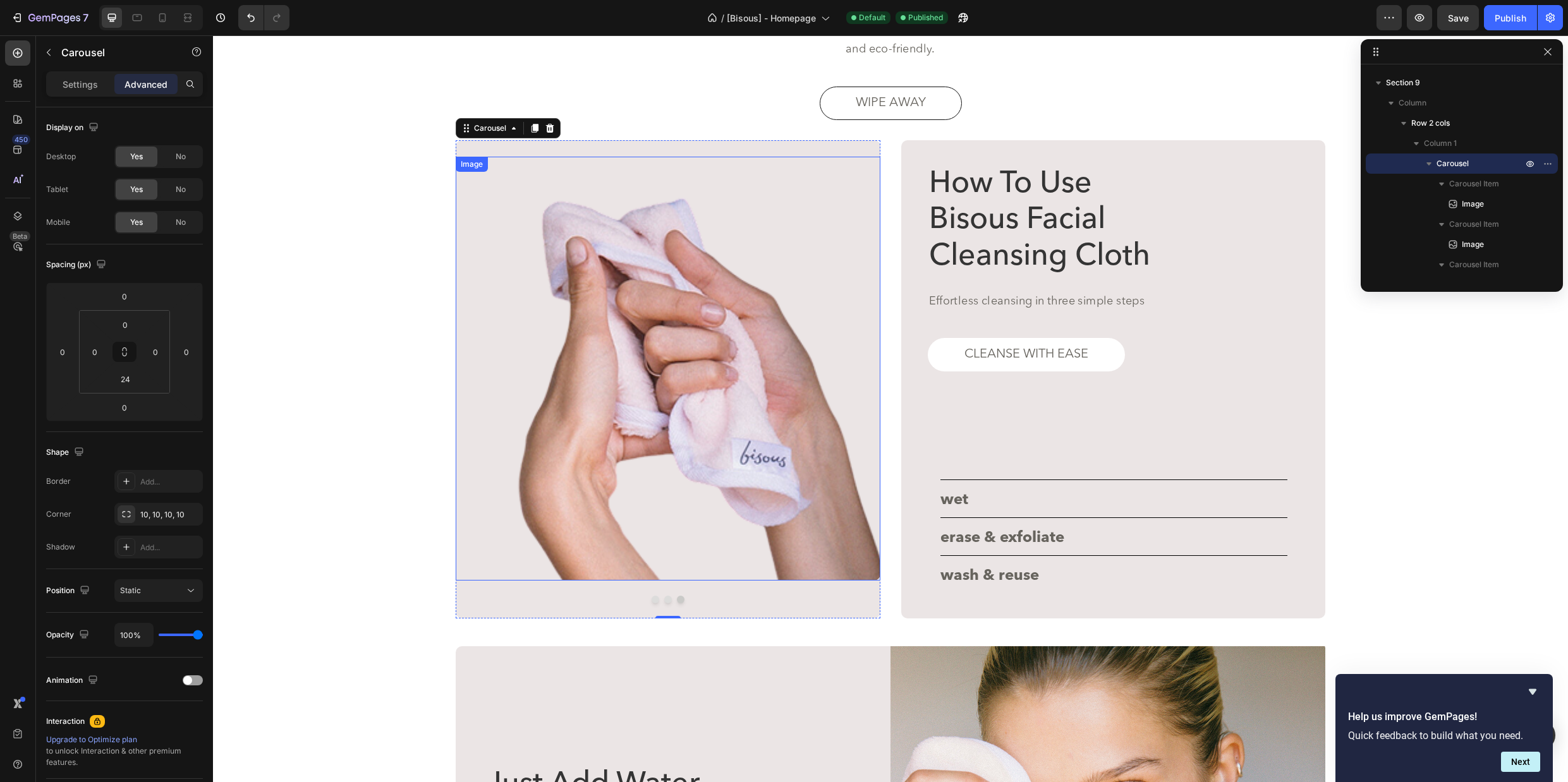
click at [687, 433] on img at bounding box center [668, 369] width 425 height 424
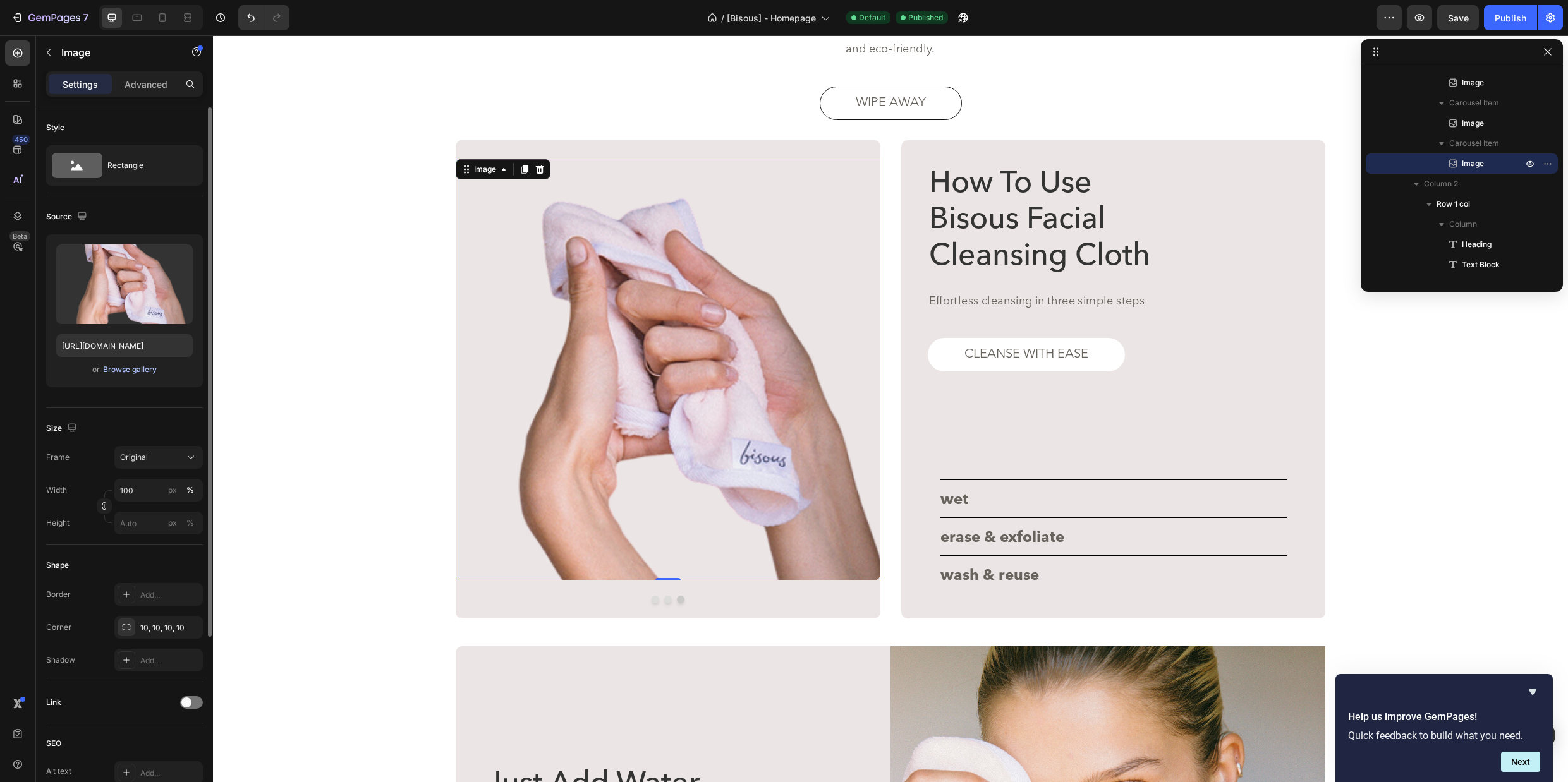
click at [145, 370] on div "Browse gallery" at bounding box center [130, 370] width 54 height 11
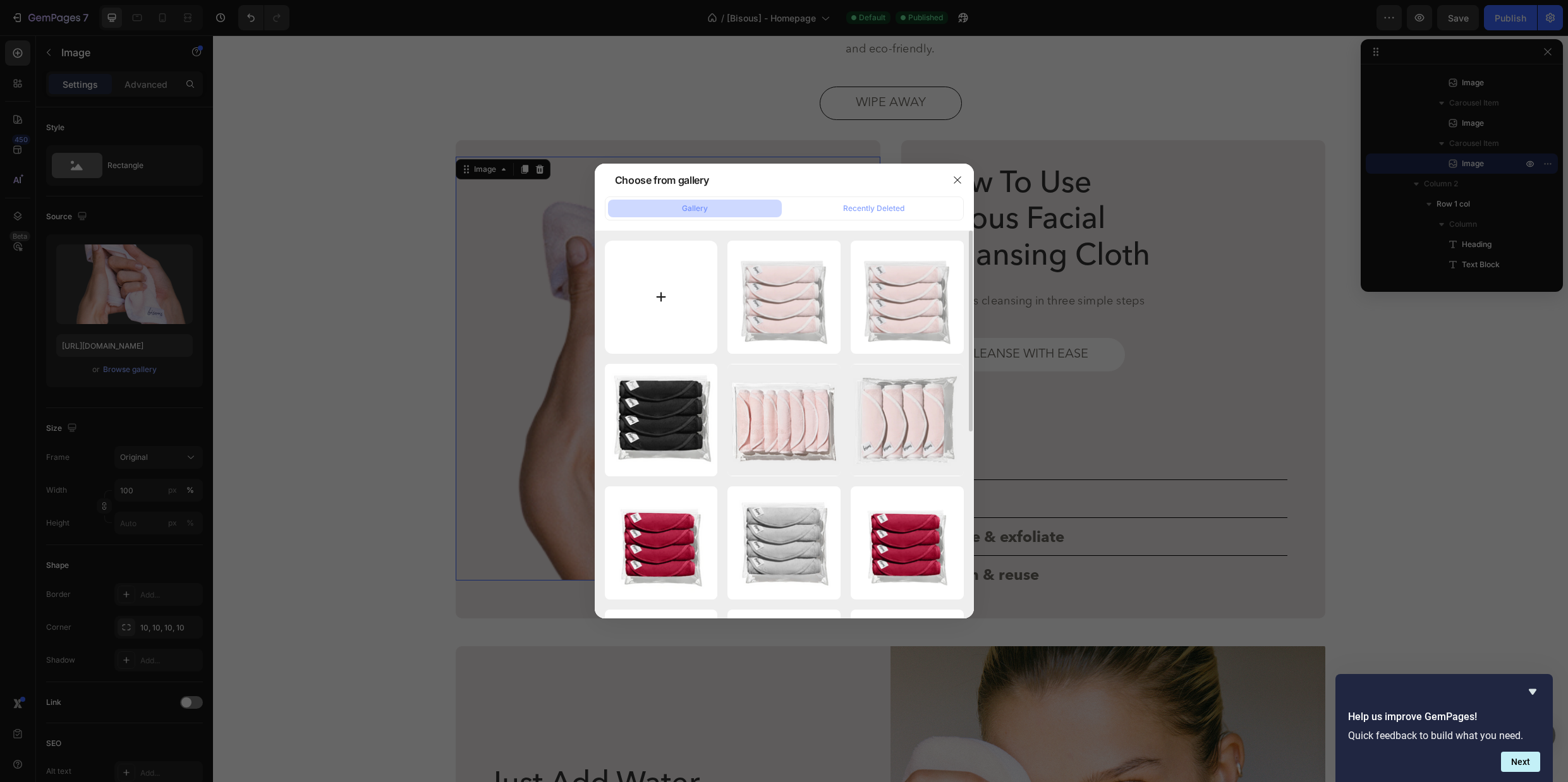
click at [656, 296] on input "file" at bounding box center [661, 297] width 113 height 113
type input "C:\fakepath\EC-Bisous-cloth-03.png"
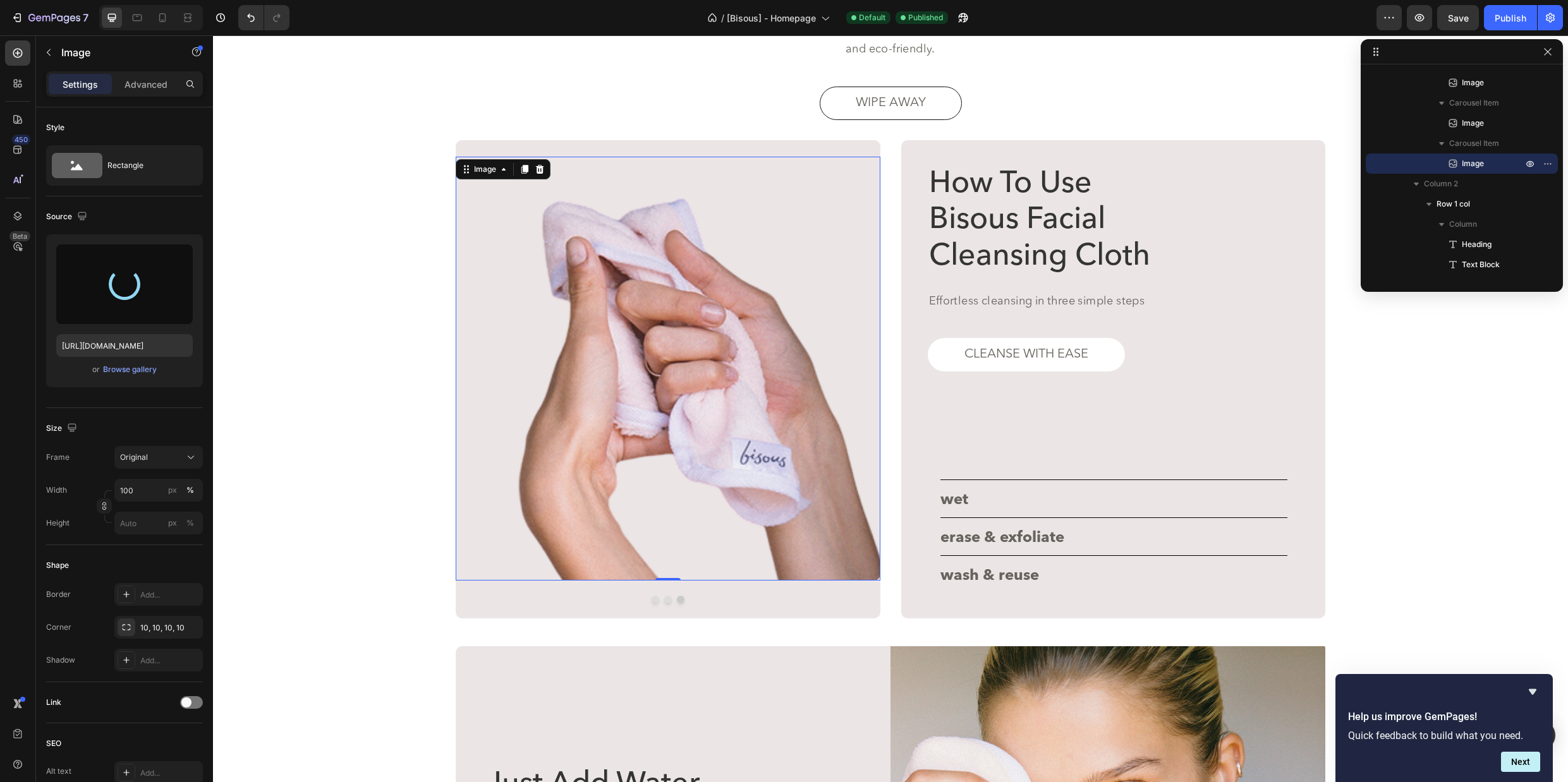
type input "https://cdn.shopify.com/s/files/1/0655/2361/3901/files/gempages_571494944317900…"
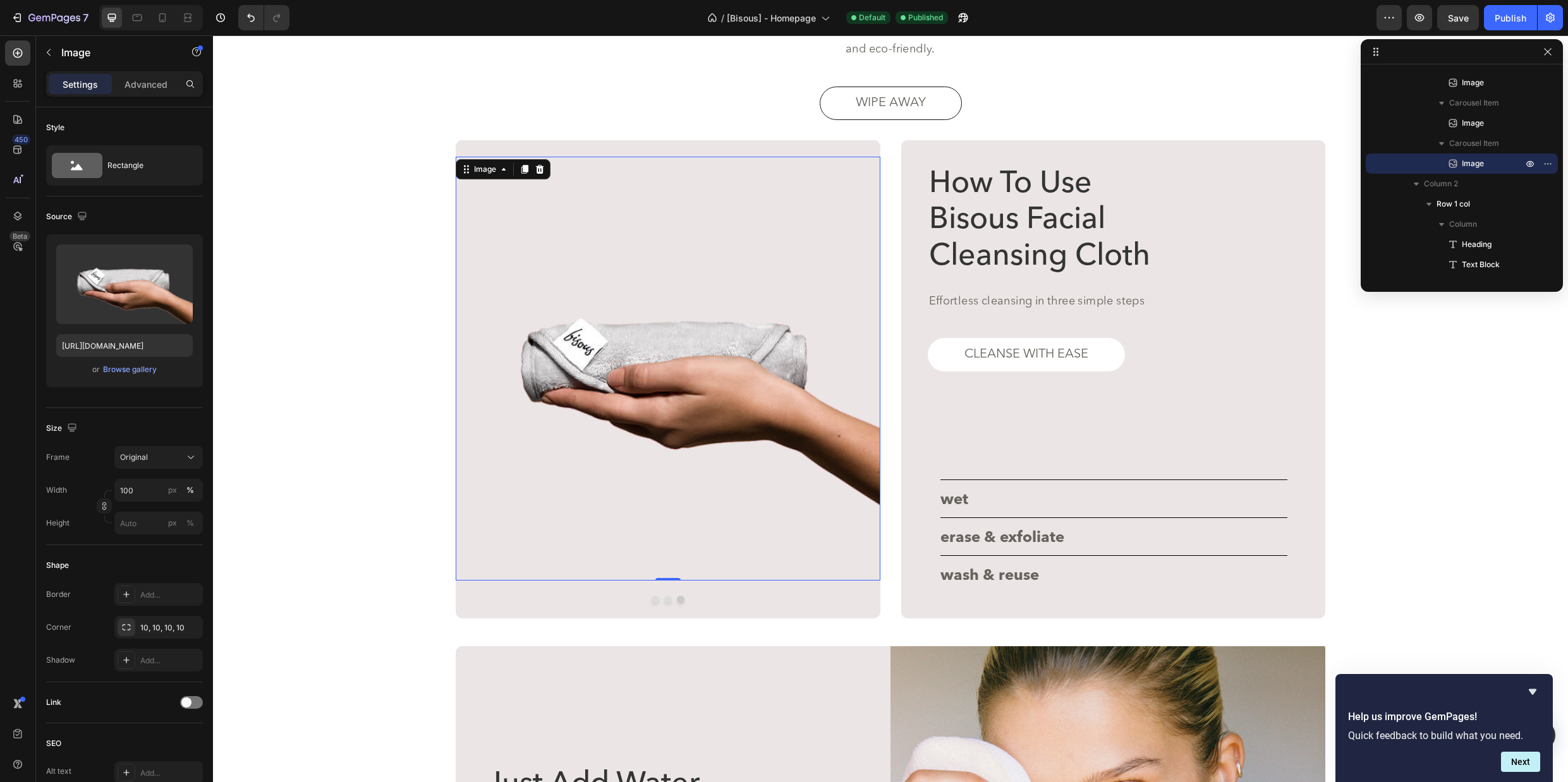
click at [753, 420] on img at bounding box center [668, 369] width 425 height 424
click at [669, 600] on button "Dot" at bounding box center [667, 599] width 7 height 7
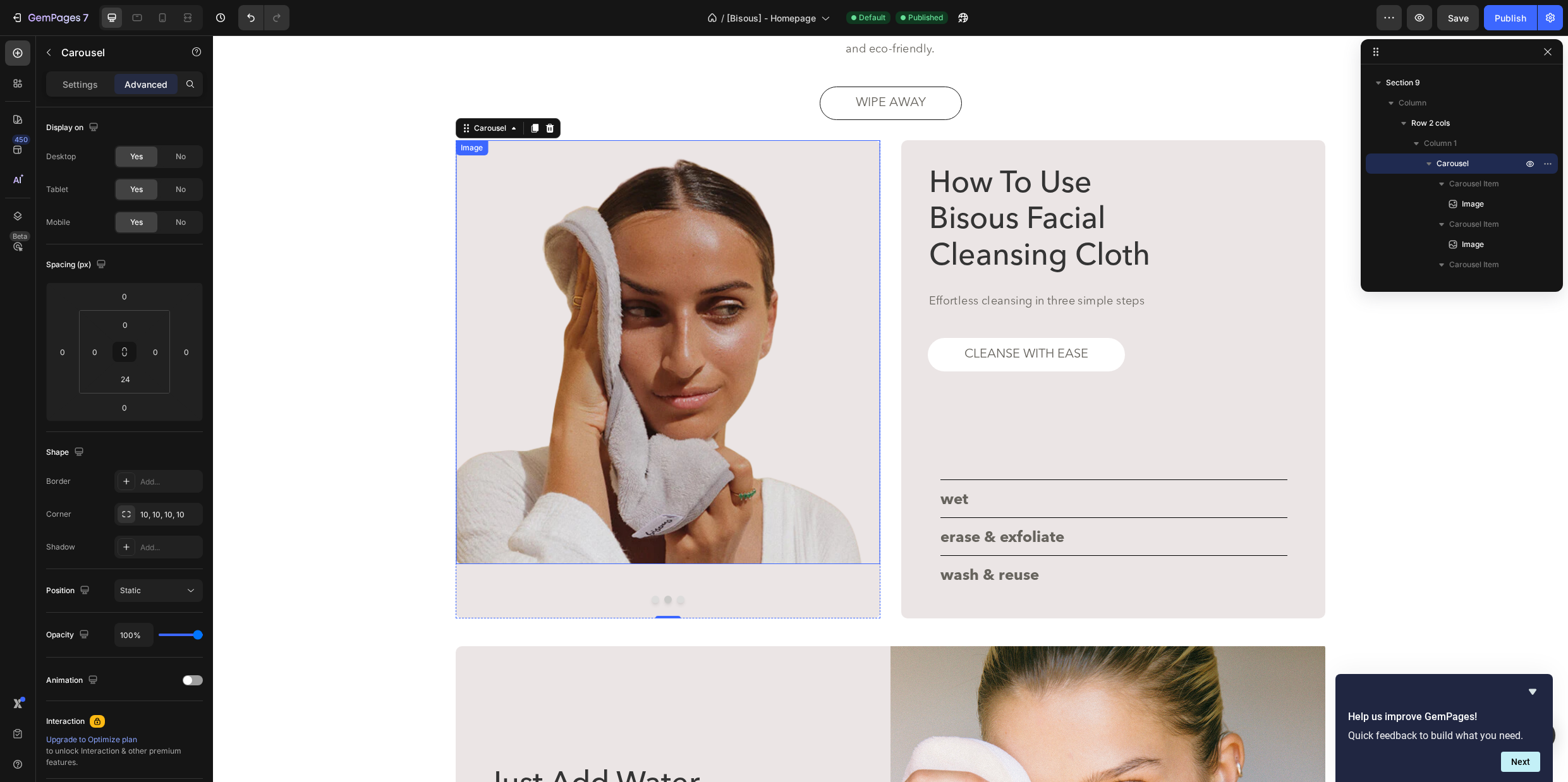
click at [671, 522] on img at bounding box center [668, 353] width 425 height 424
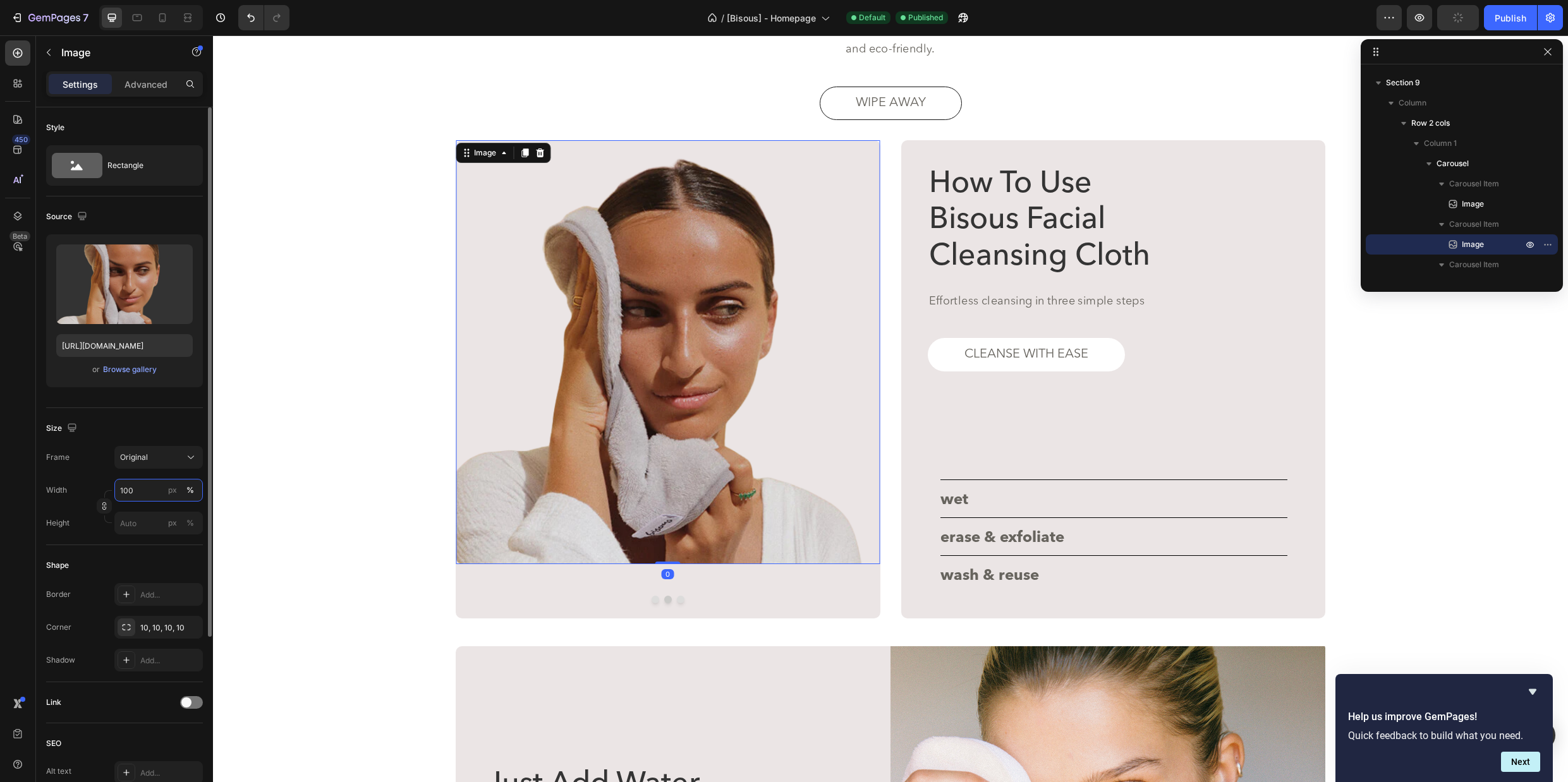
click at [153, 491] on input "100" at bounding box center [159, 490] width 89 height 23
type input "100"
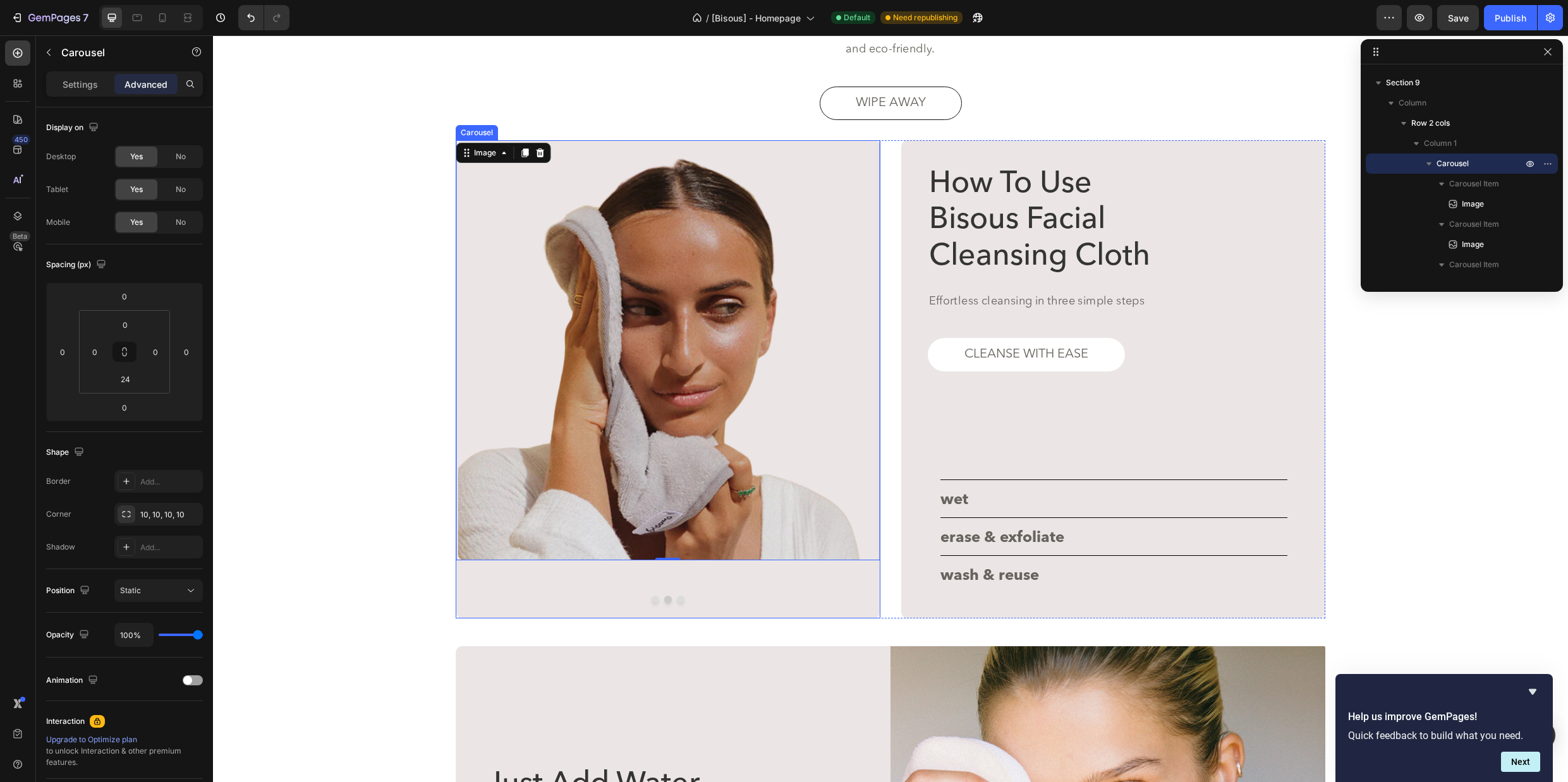
click at [655, 599] on button "Dot" at bounding box center [655, 599] width 7 height 7
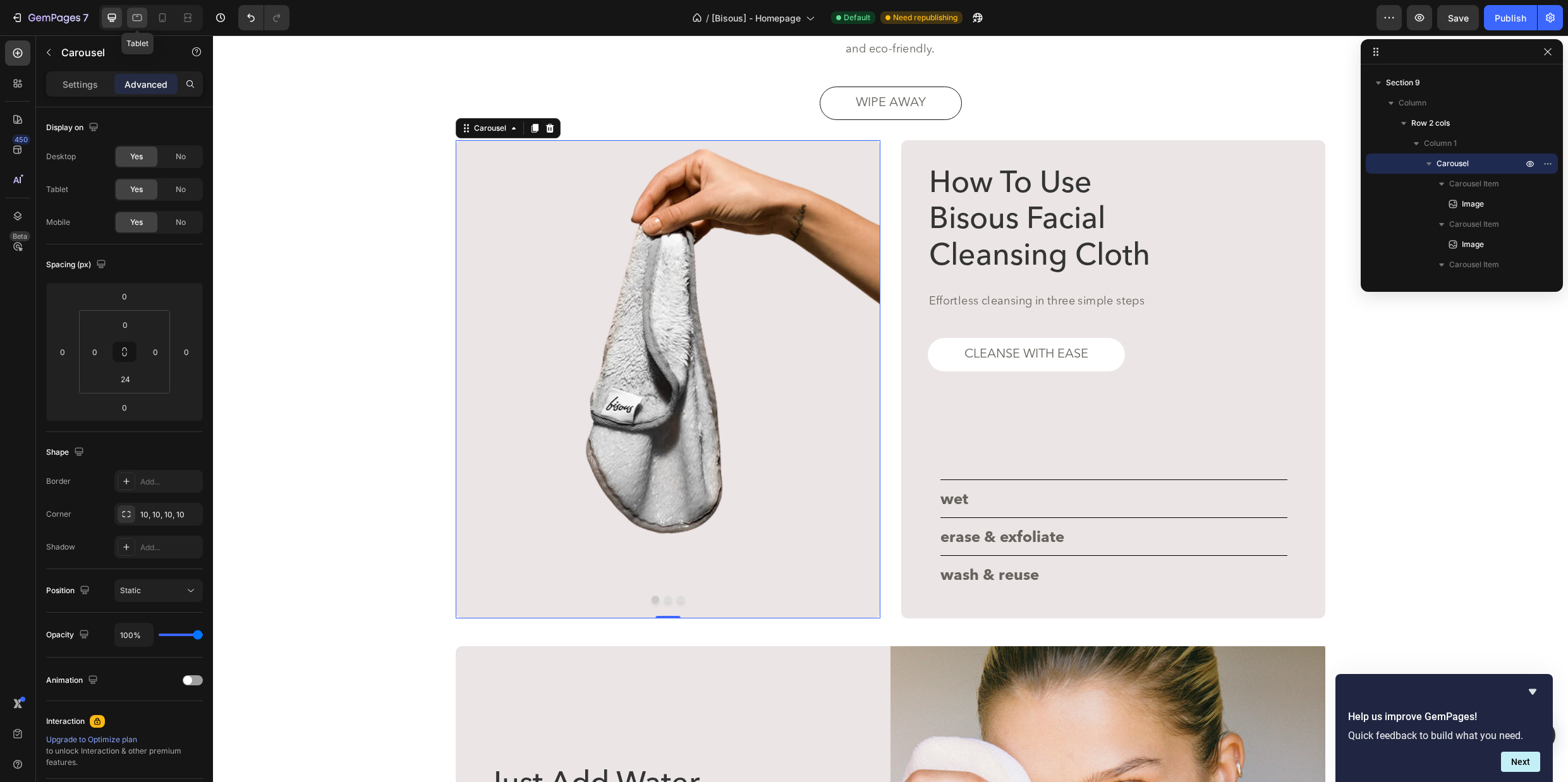
click at [140, 18] on icon at bounding box center [137, 18] width 13 height 13
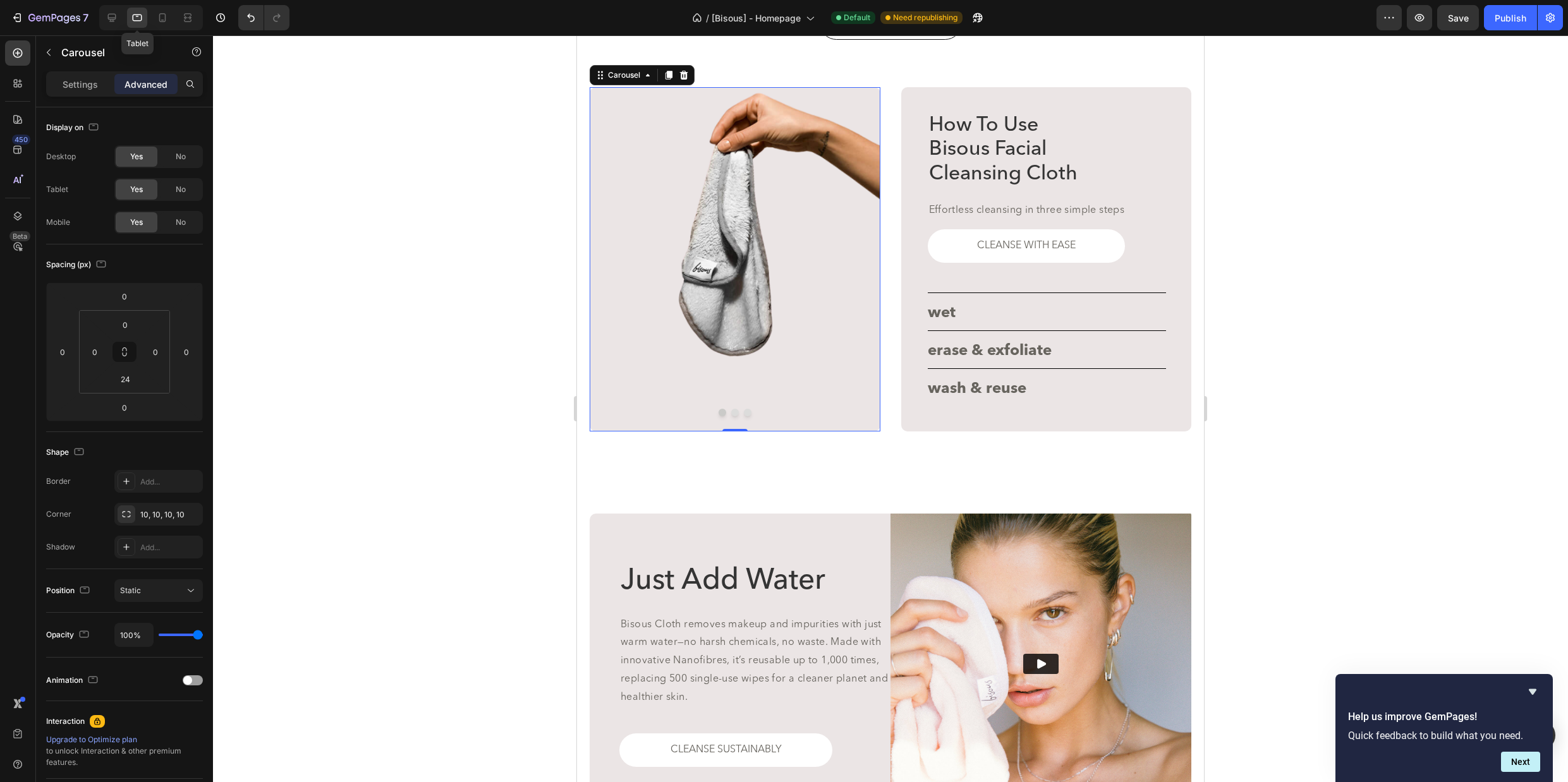
scroll to position [2409, 0]
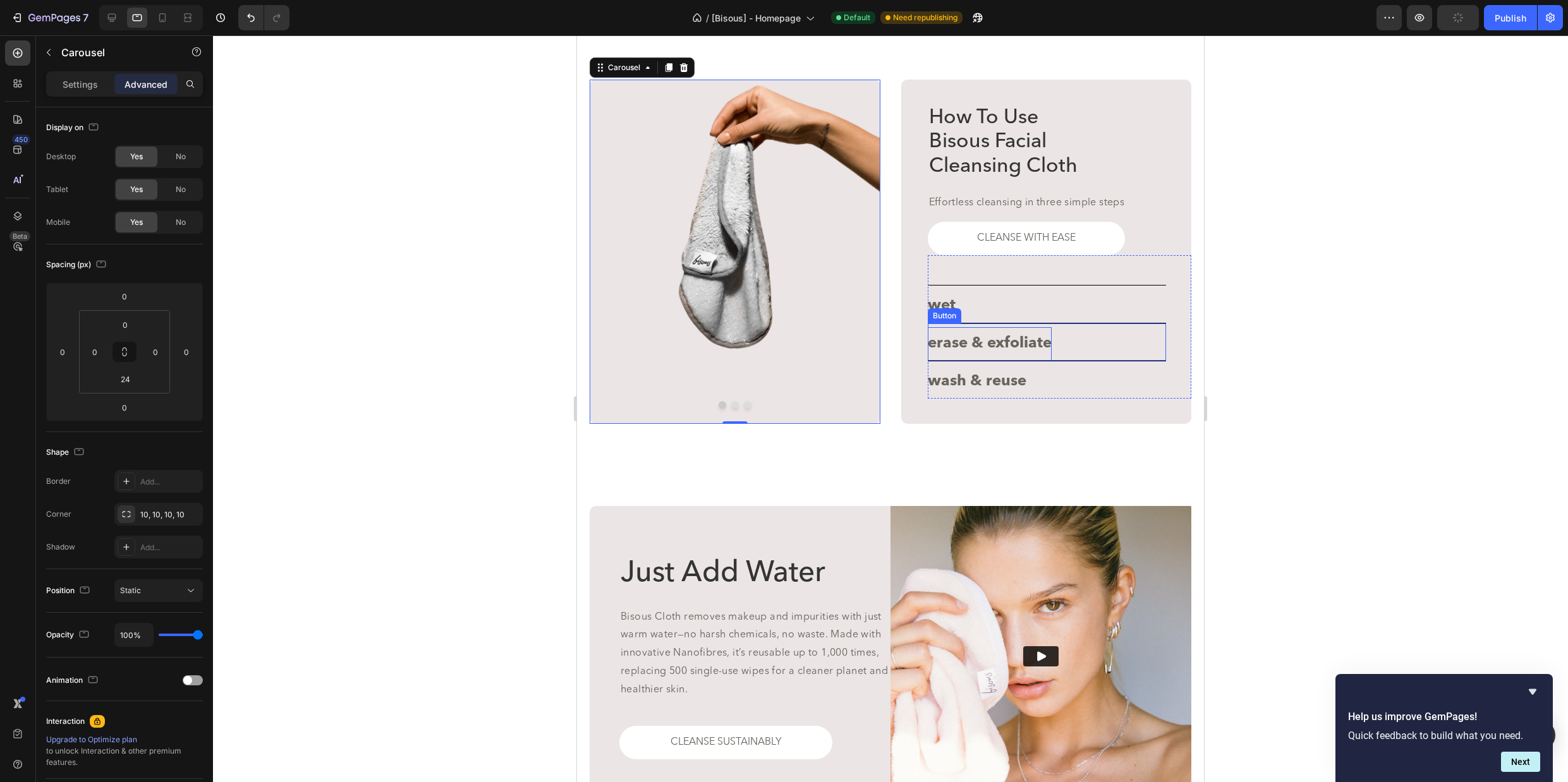
click at [979, 345] on p "erase & exfoliate" at bounding box center [989, 343] width 124 height 33
click at [164, 14] on icon at bounding box center [162, 17] width 7 height 9
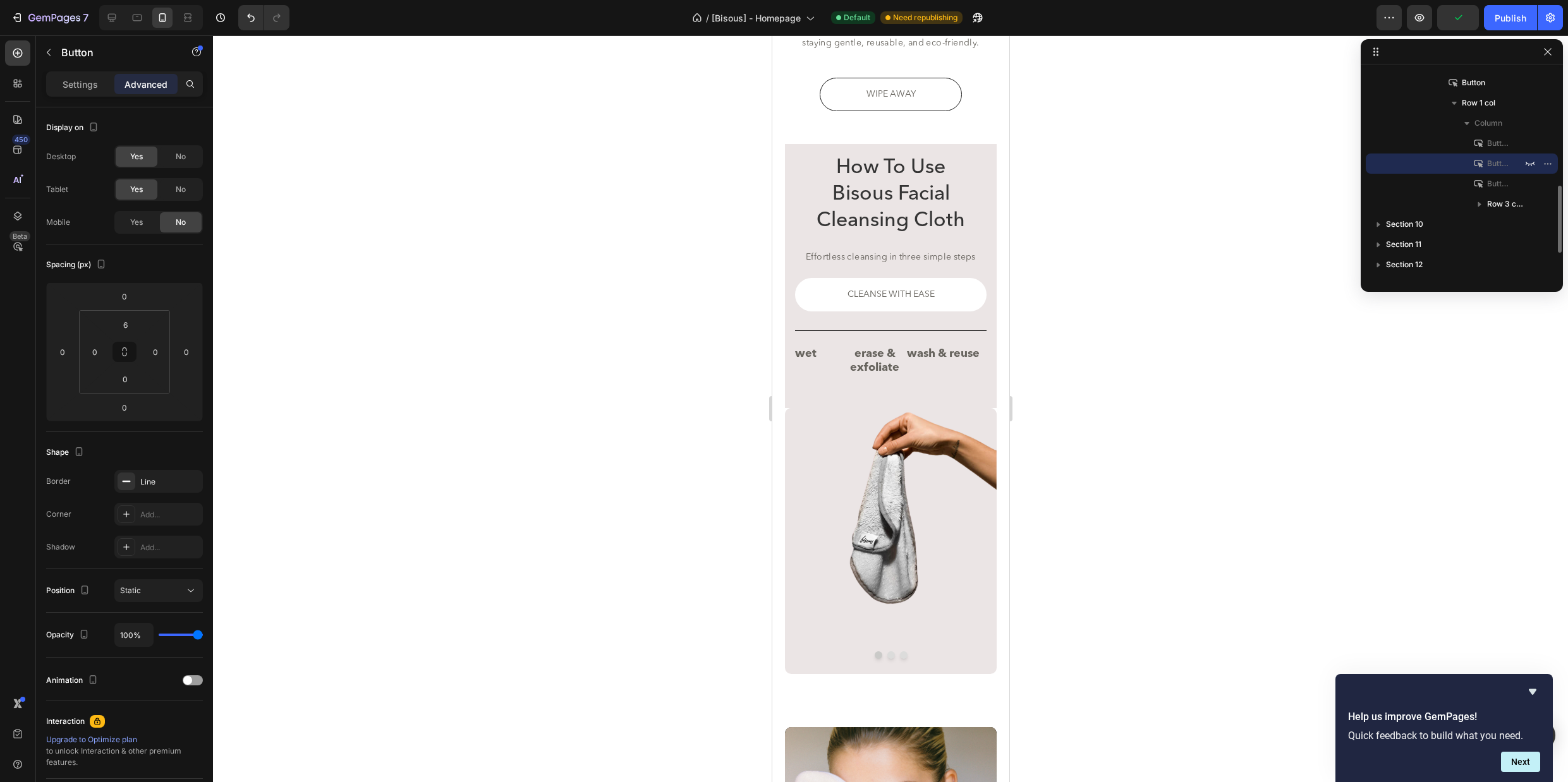
scroll to position [2357, 0]
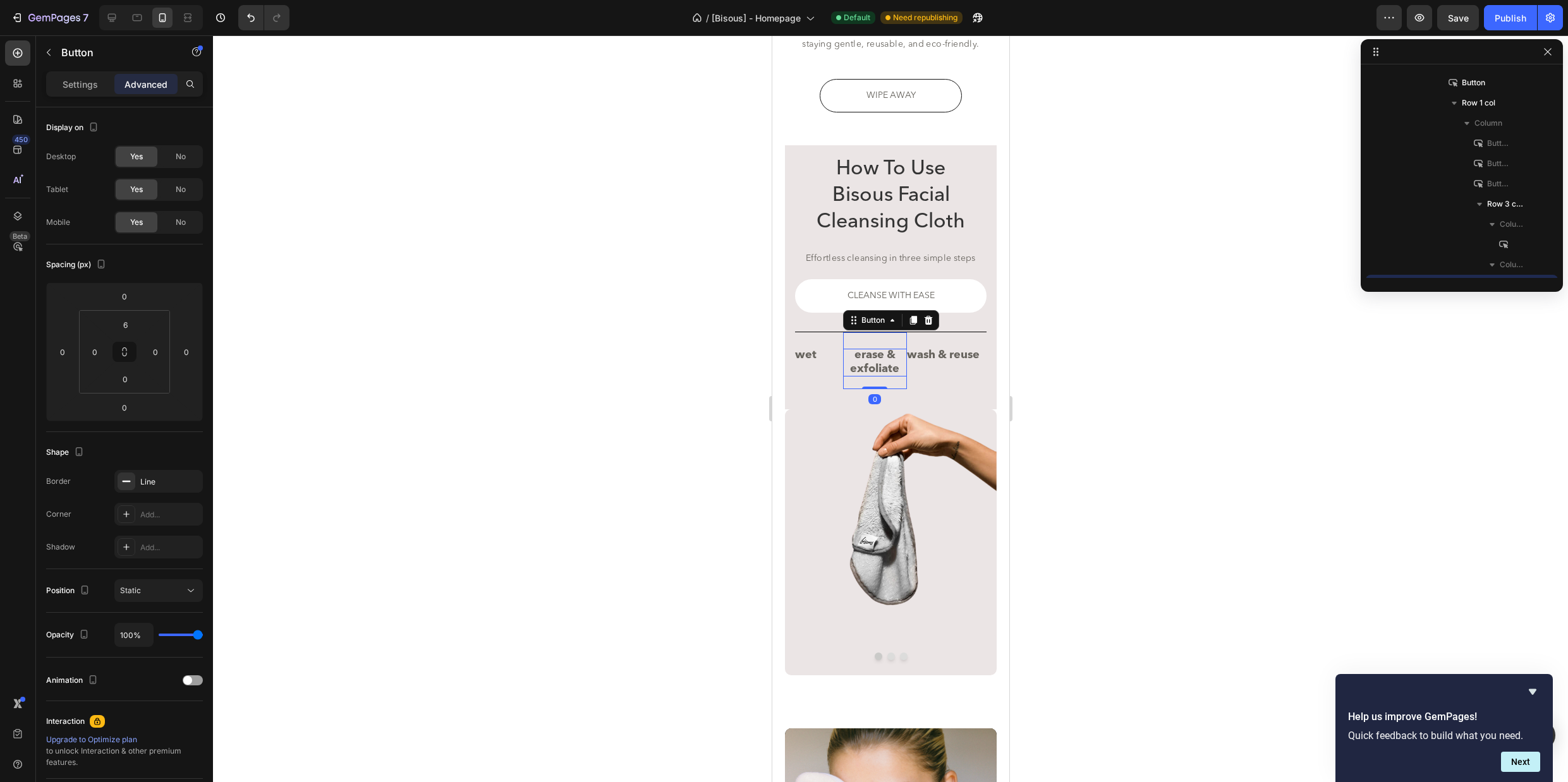
click at [865, 362] on p "erase & exfoliate" at bounding box center [874, 362] width 64 height 27
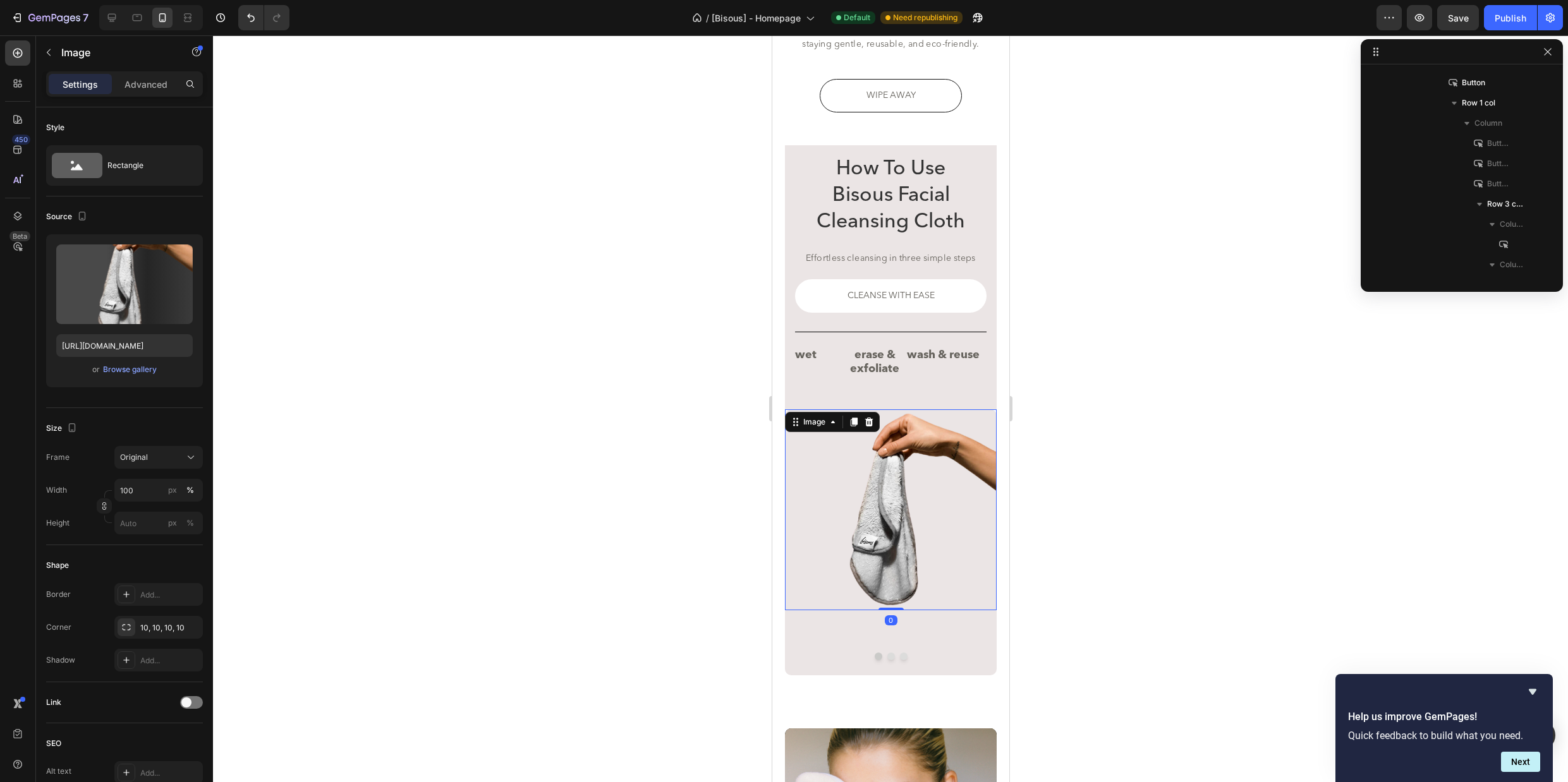
click at [933, 523] on img at bounding box center [890, 510] width 212 height 202
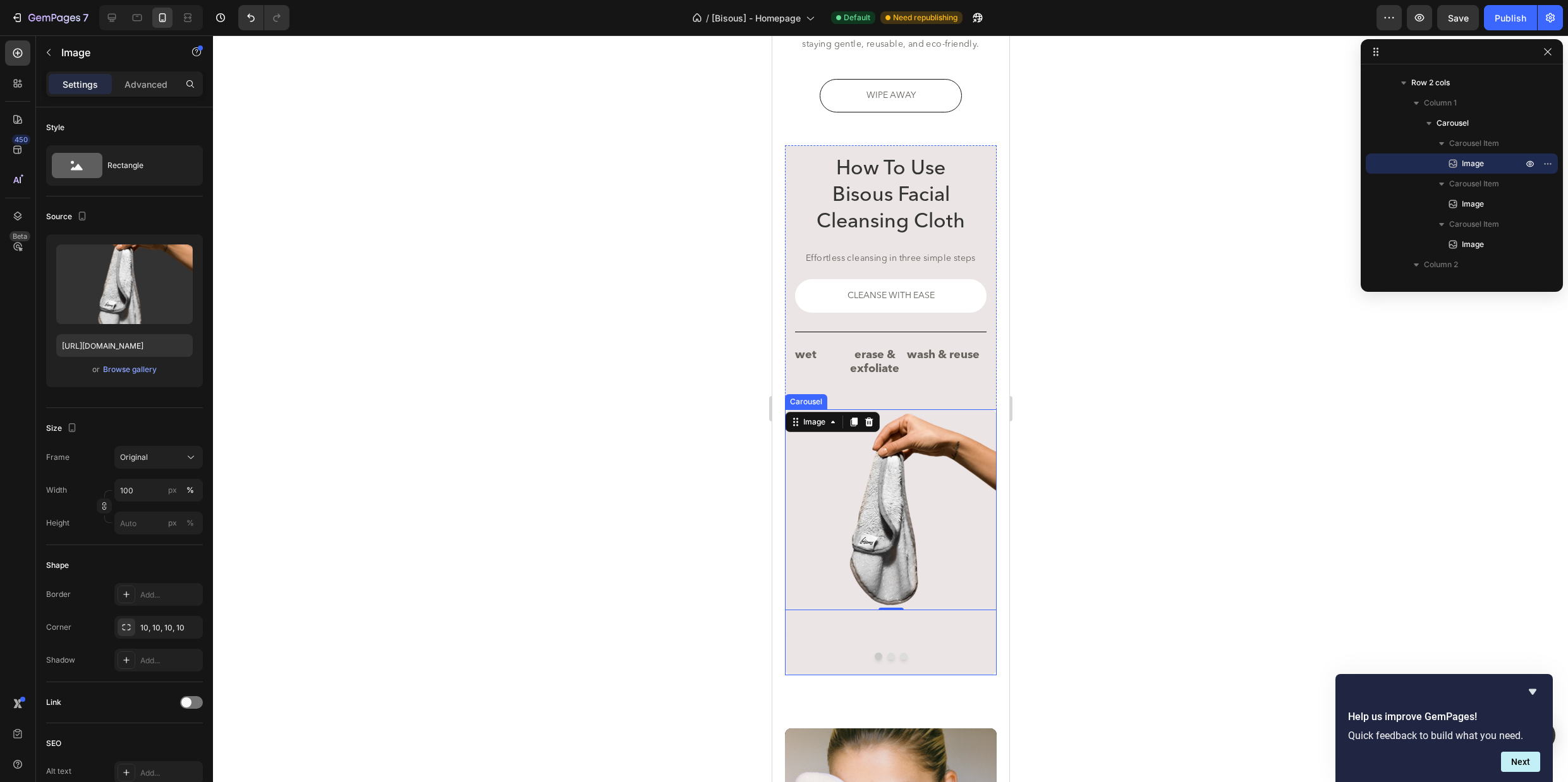
click at [888, 655] on button "Dot" at bounding box center [890, 655] width 7 height 7
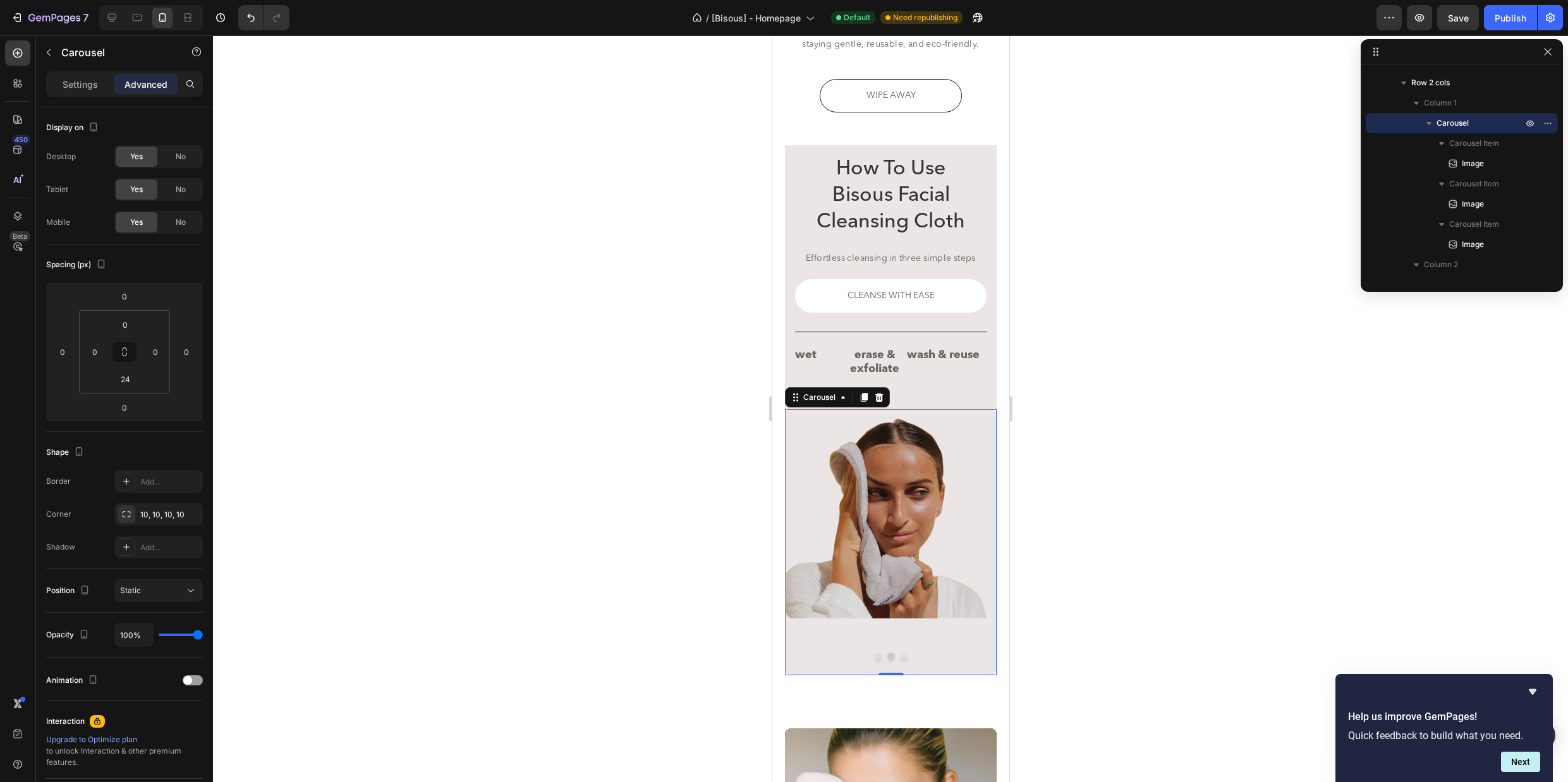
click at [903, 657] on button "Dot" at bounding box center [903, 655] width 7 height 7
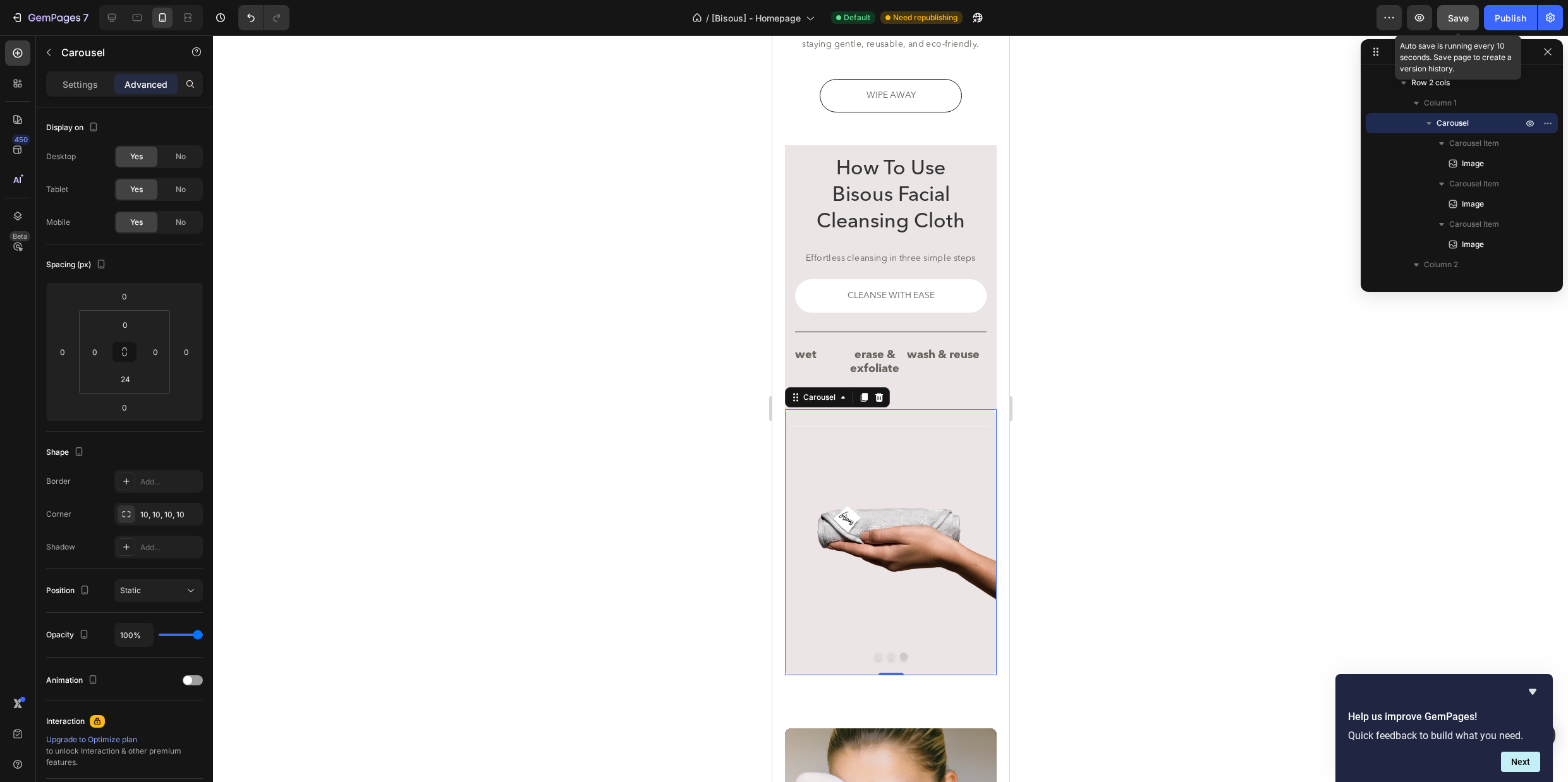
click at [1465, 19] on span "Save" at bounding box center [1458, 18] width 21 height 10
click at [1505, 22] on div "Publish" at bounding box center [1510, 18] width 31 height 13
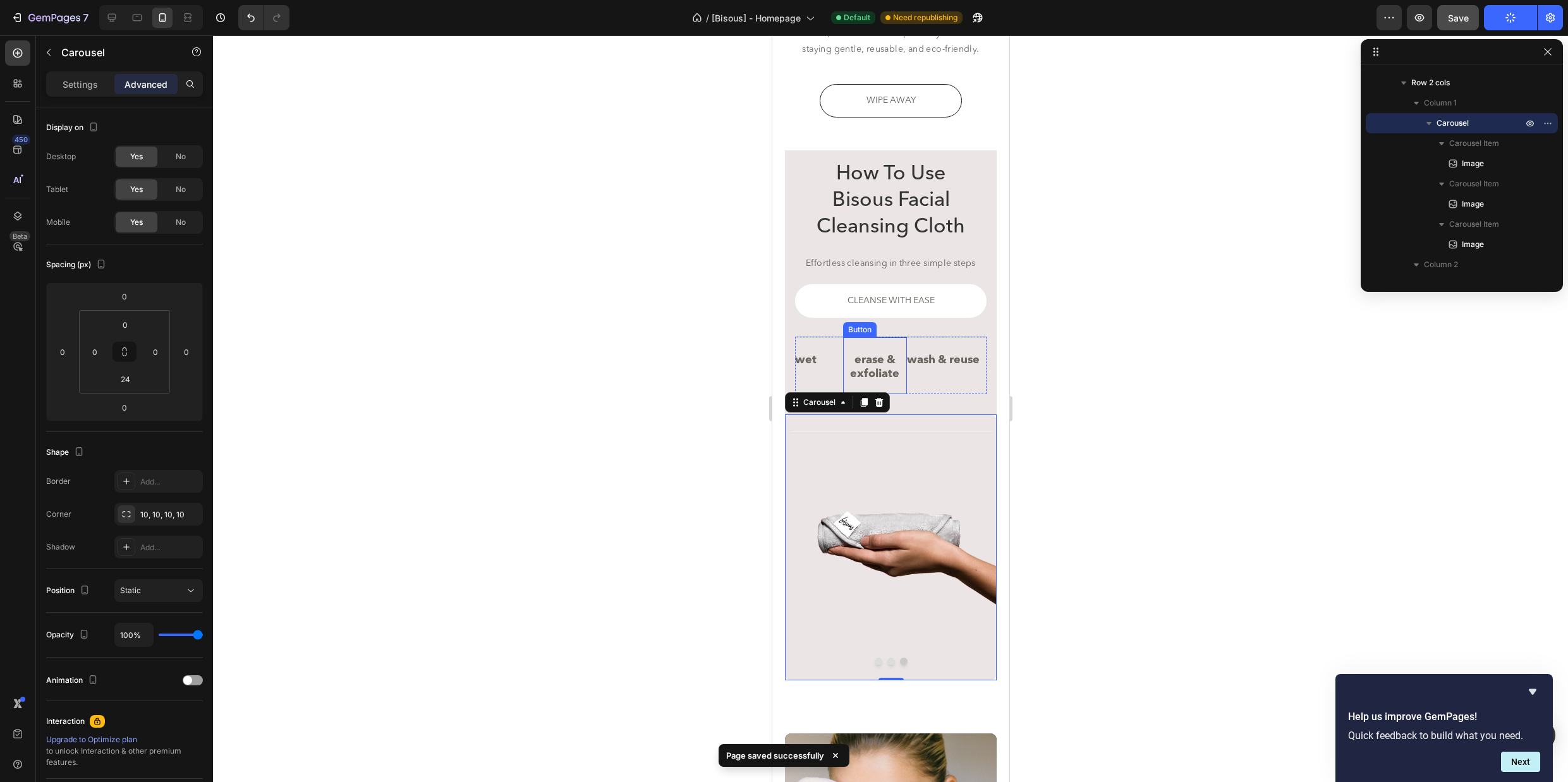
scroll to position [2355, 0]
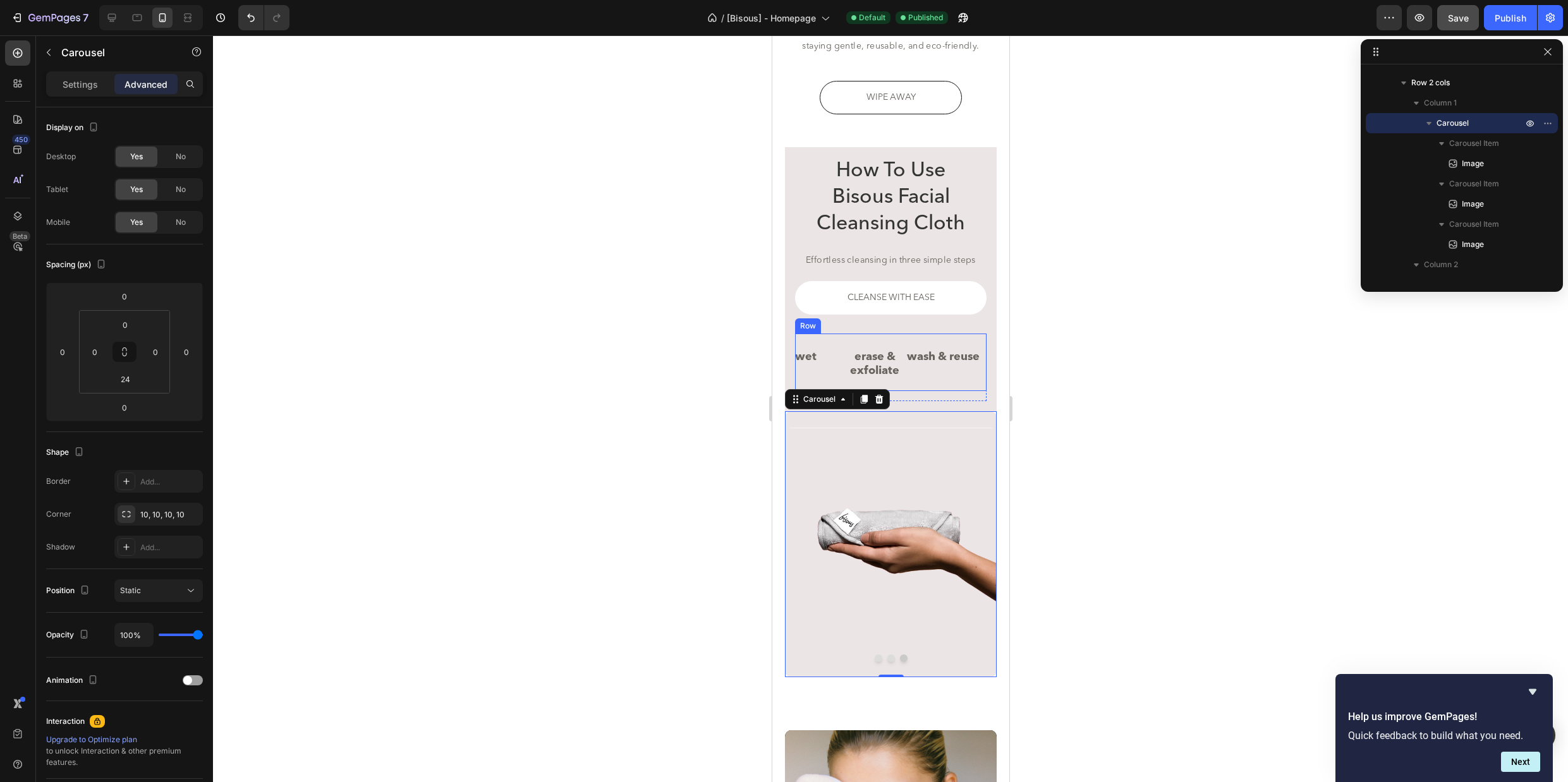
click at [971, 378] on div "wash & reuse Button" at bounding box center [945, 362] width 80 height 56
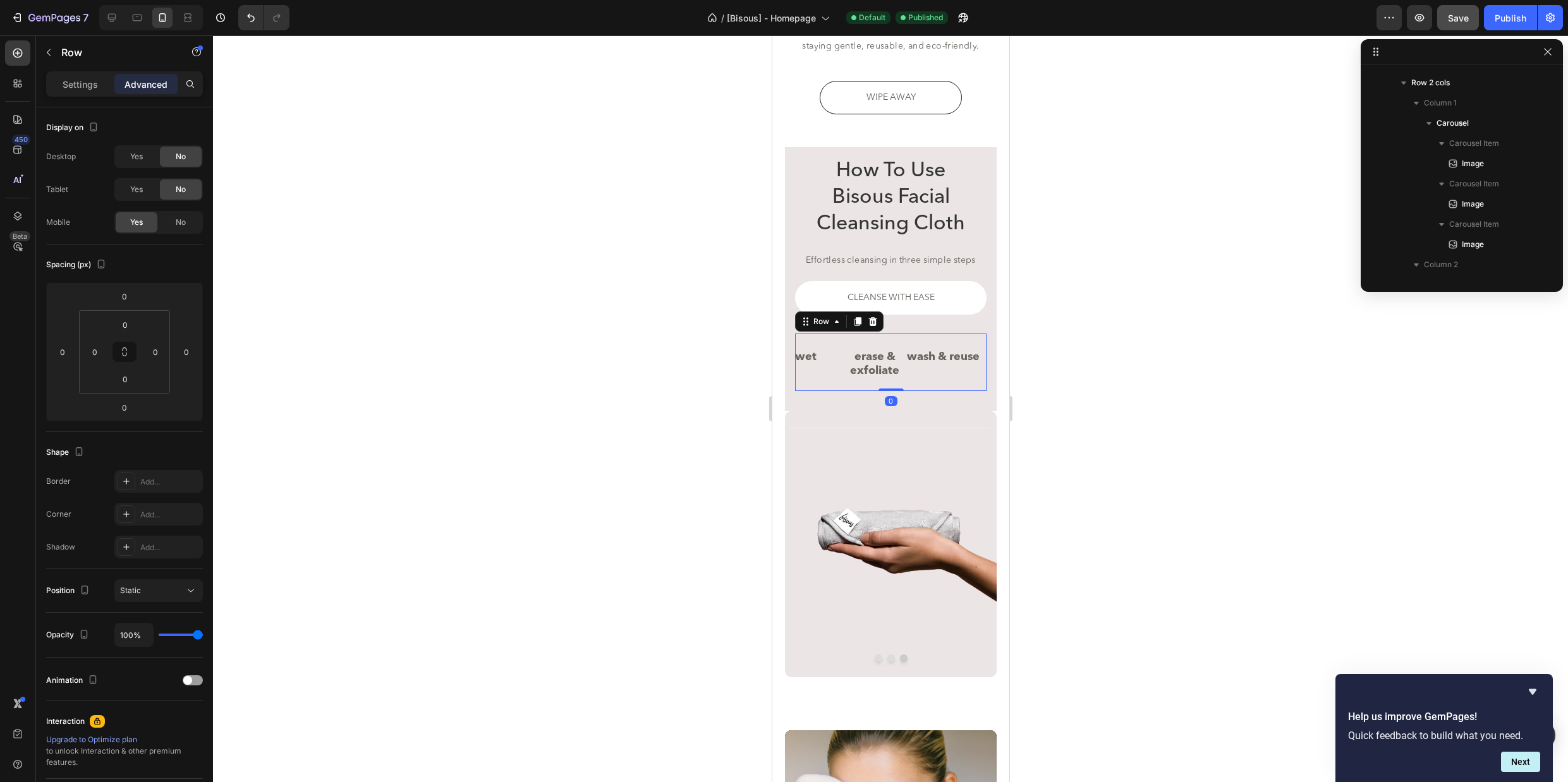
scroll to position [522, 0]
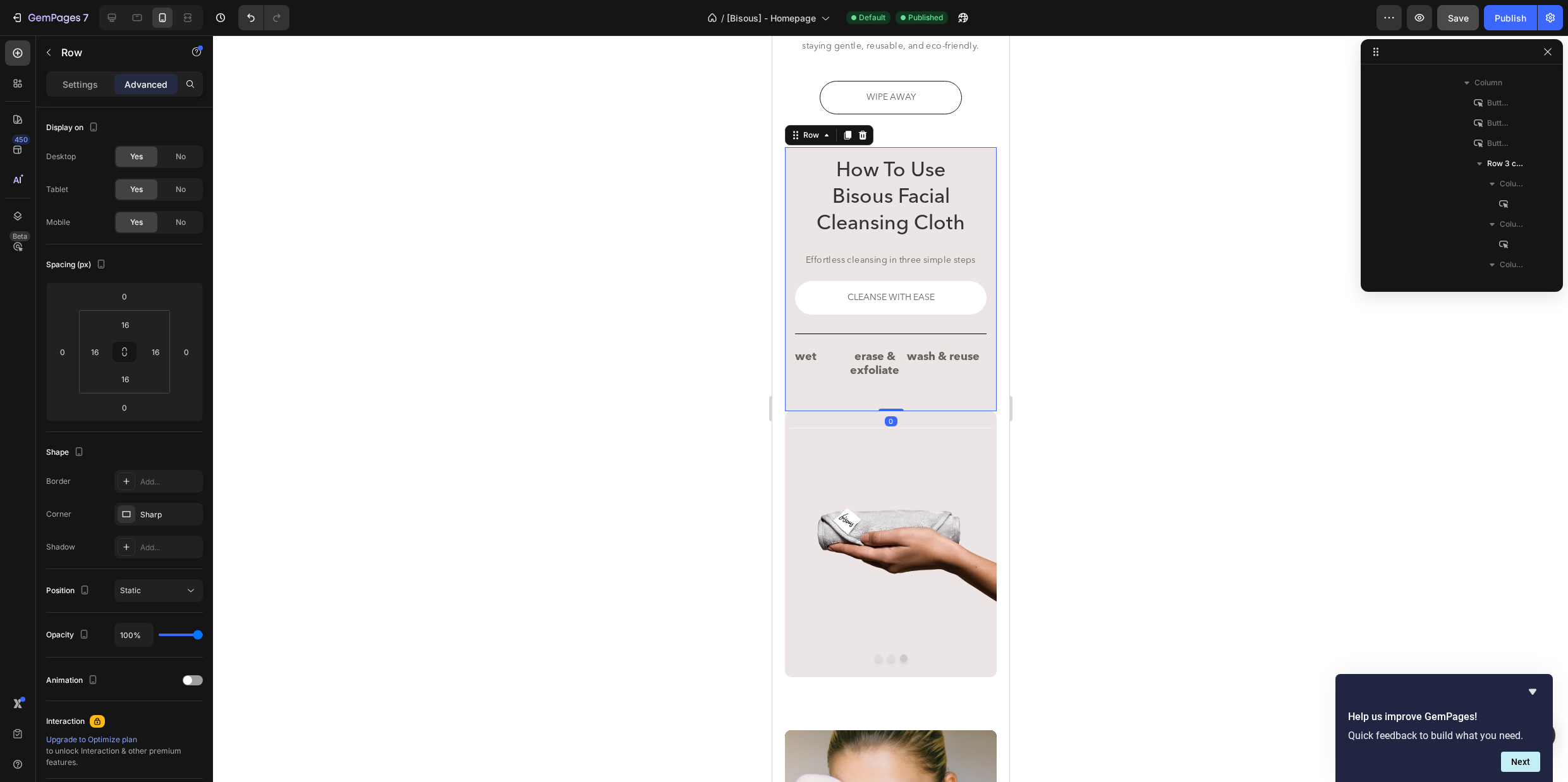
click at [874, 405] on div "How To Use Bisous Facial Cleansing Cloth Heading Effortless cleansing in three …" at bounding box center [890, 278] width 212 height 263
click at [859, 406] on div "How To Use Bisous Facial Cleansing Cloth Heading Effortless cleansing in three …" at bounding box center [890, 278] width 212 height 263
click at [153, 82] on p "Advanced" at bounding box center [145, 84] width 43 height 13
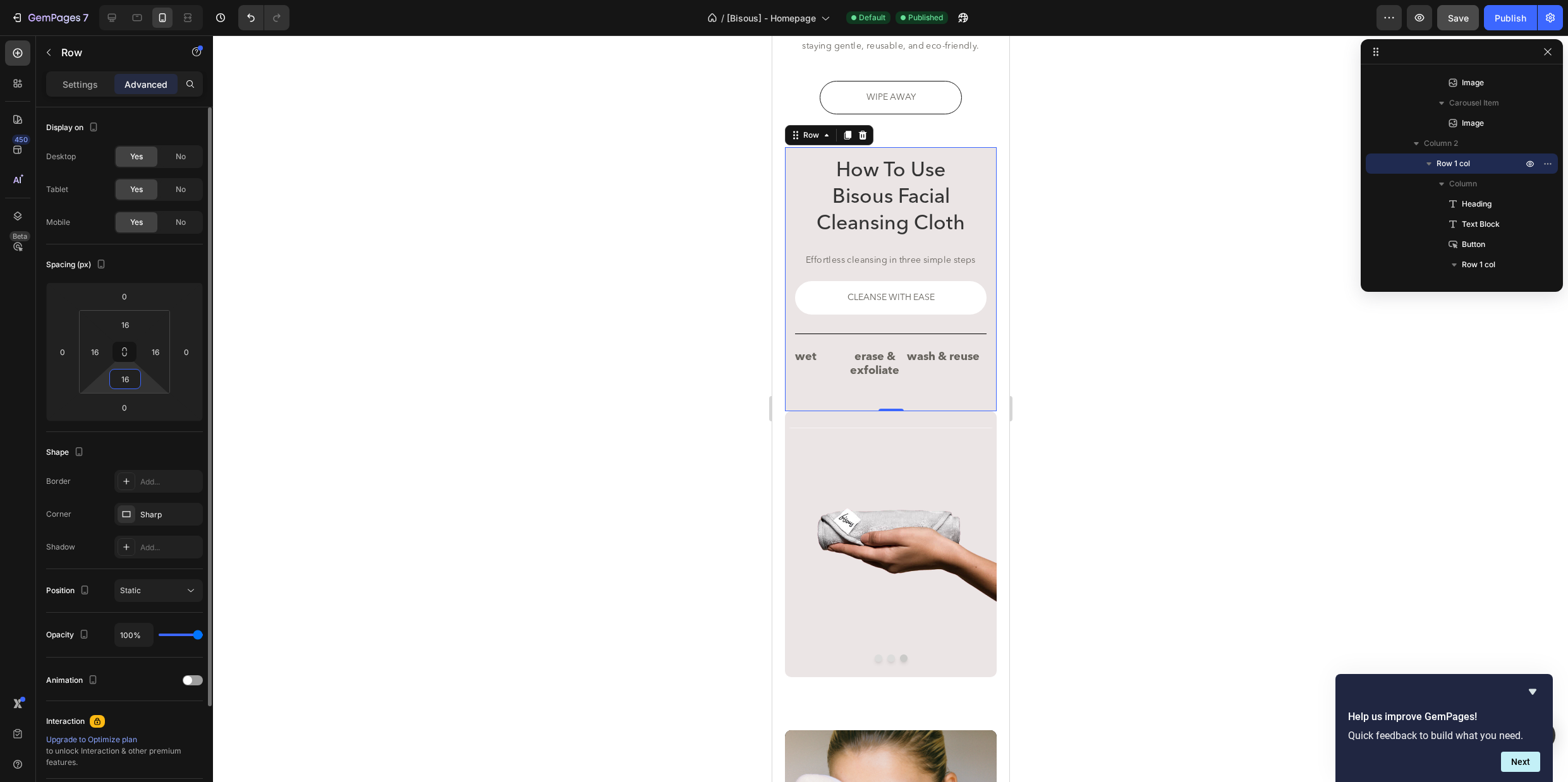
click at [130, 379] on input "16" at bounding box center [124, 378] width 25 height 19
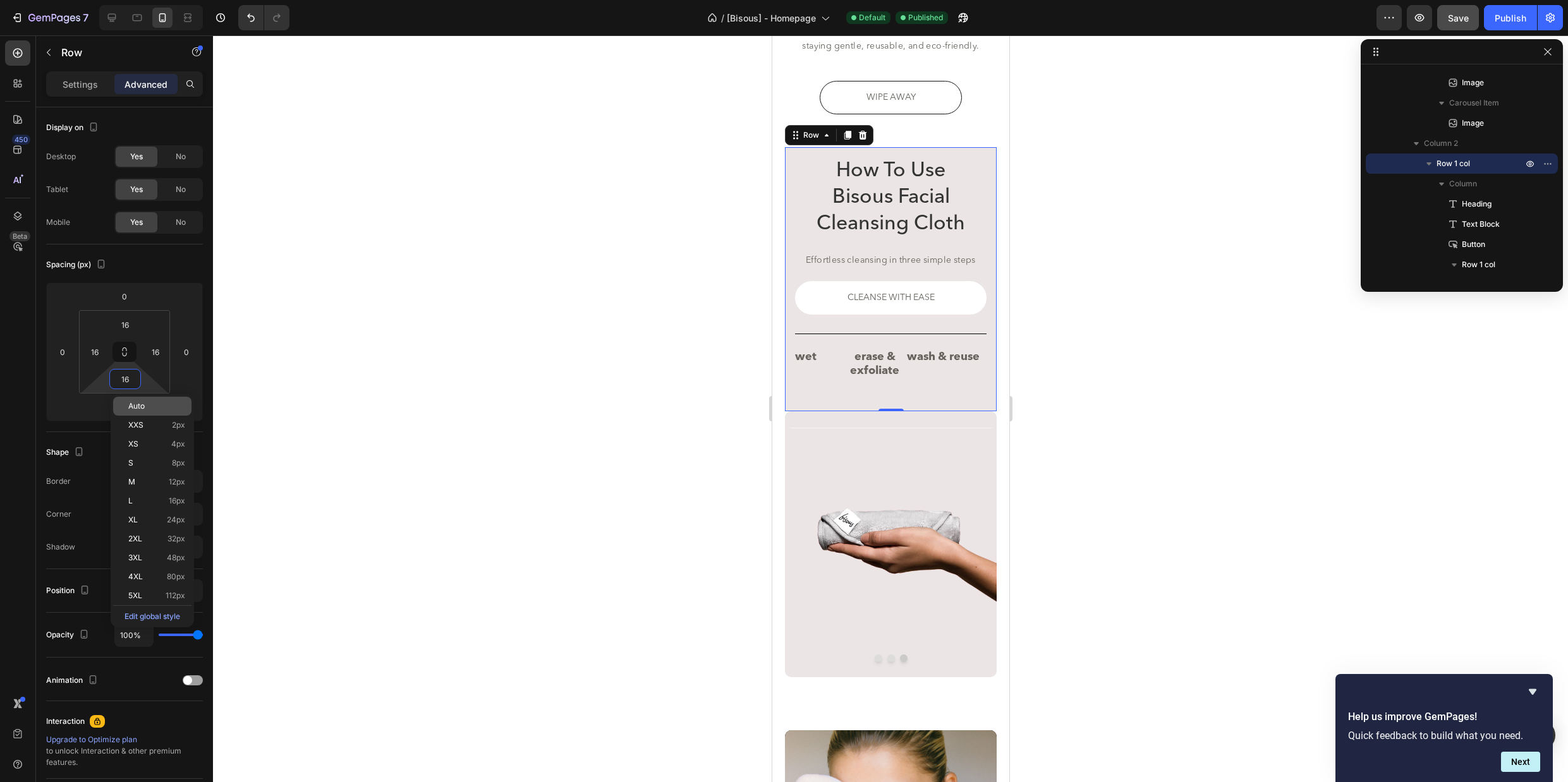
click at [132, 409] on span "Auto" at bounding box center [136, 406] width 16 height 9
type input "Auto"
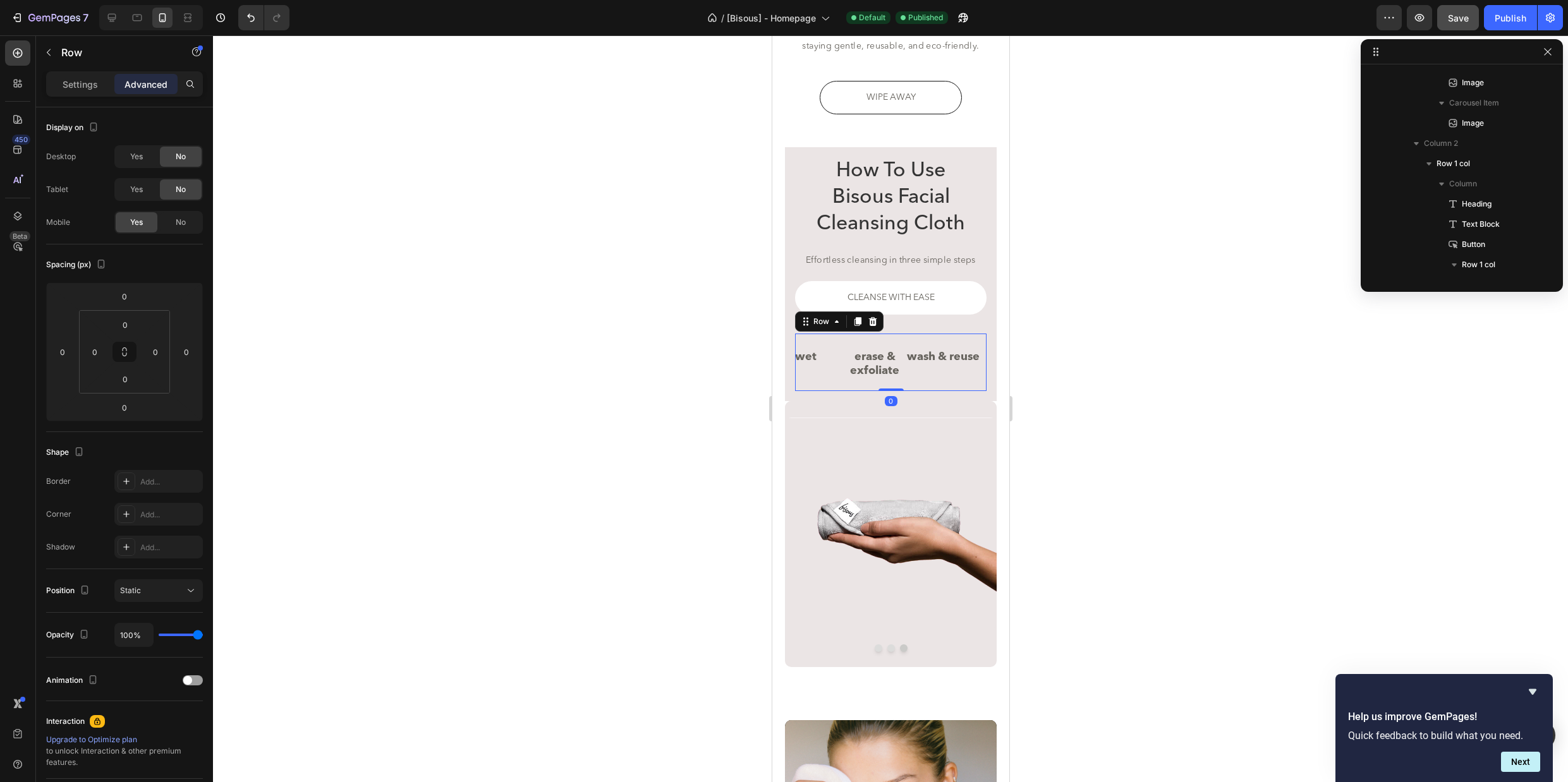
click at [930, 381] on div "wash & reuse Button" at bounding box center [945, 362] width 80 height 56
click at [857, 372] on p "erase & exfoliate" at bounding box center [874, 364] width 64 height 27
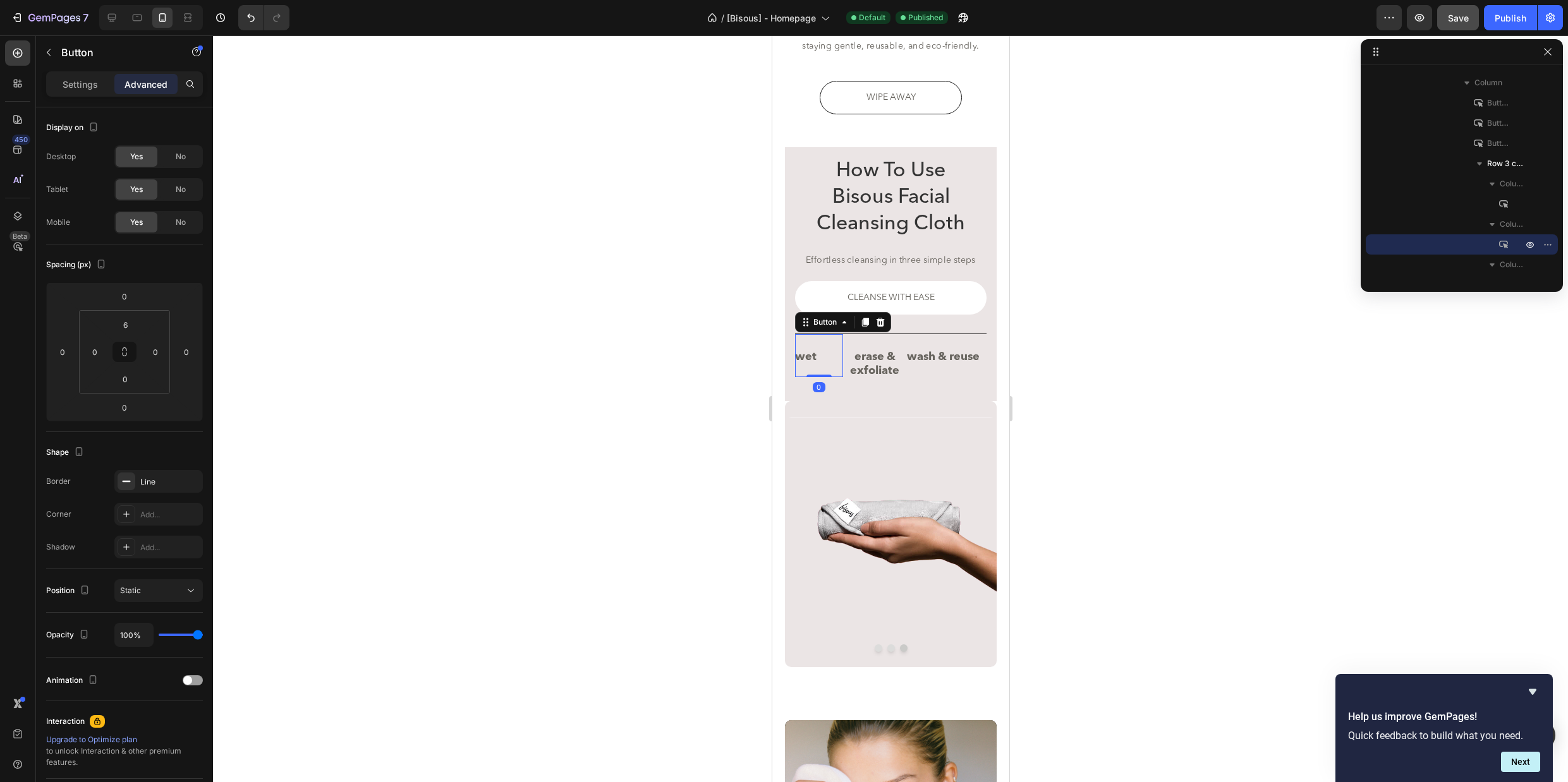
click at [815, 376] on div "wet Button 0" at bounding box center [818, 355] width 48 height 44
click at [883, 376] on p "erase & exfoliate" at bounding box center [874, 364] width 64 height 27
click at [878, 357] on p "erase & exfoliate" at bounding box center [874, 364] width 64 height 27
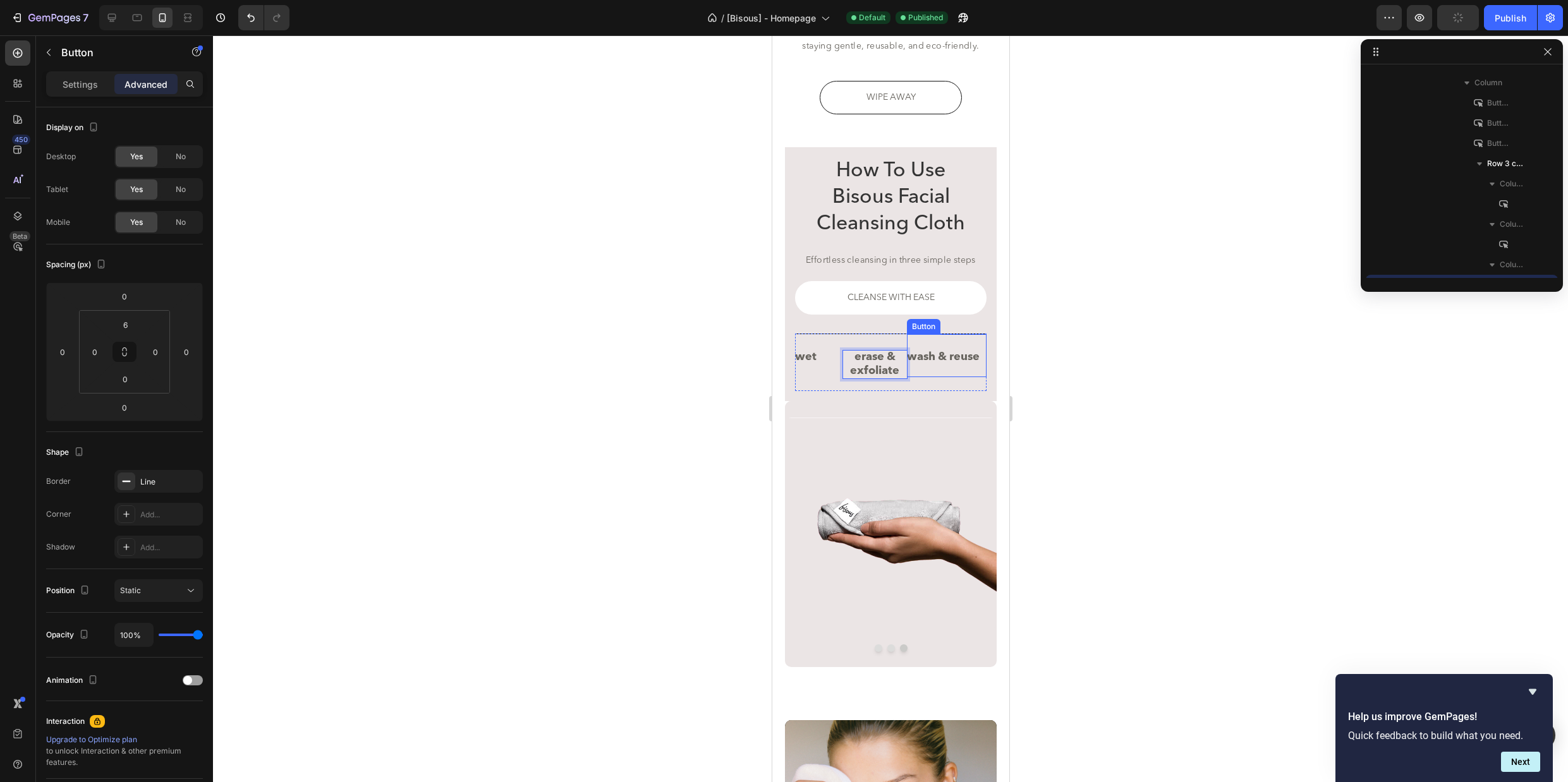
click at [981, 358] on div "wash & reuse Button" at bounding box center [945, 355] width 80 height 44
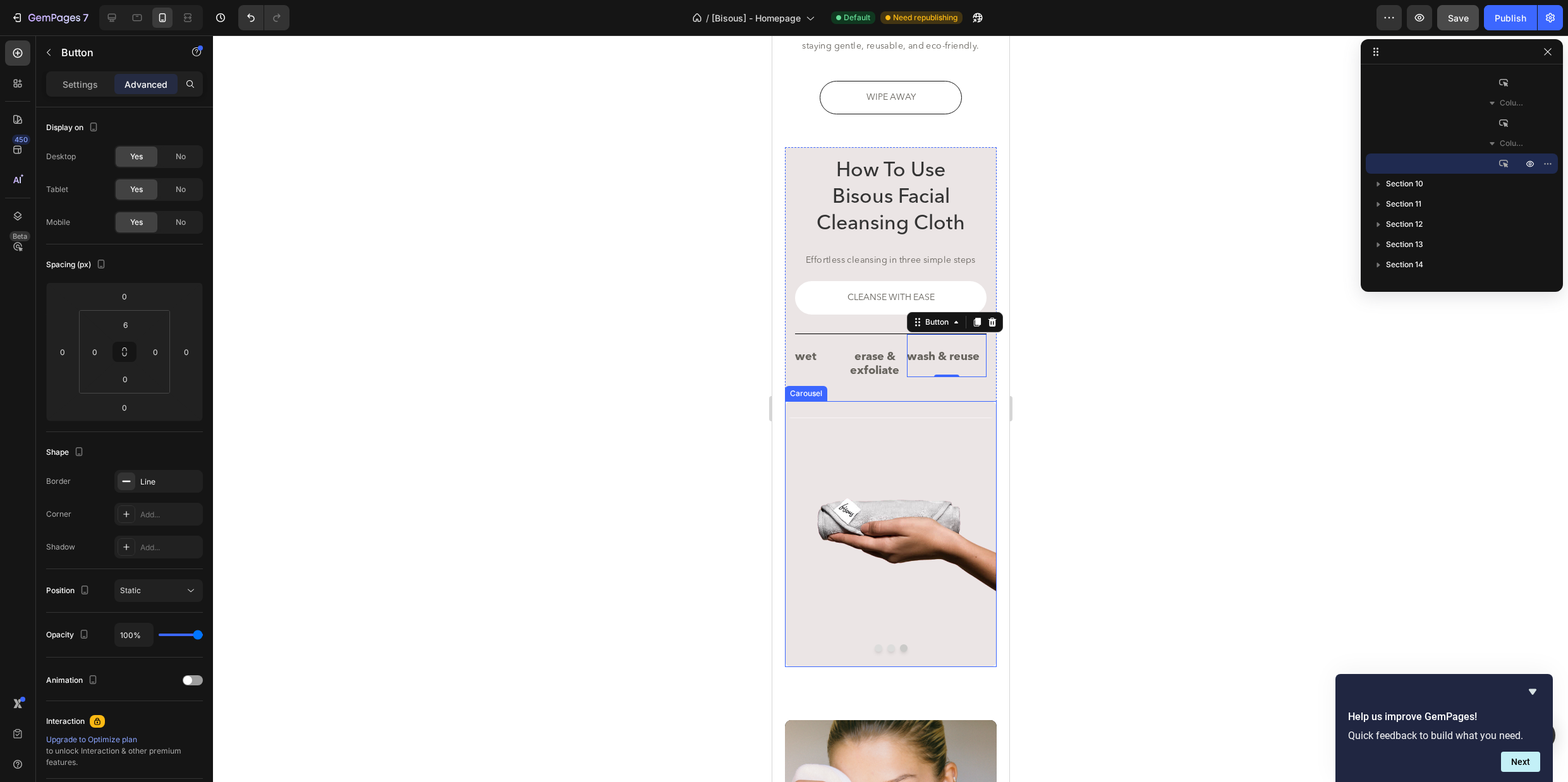
click at [893, 412] on div "Image" at bounding box center [890, 515] width 212 height 228
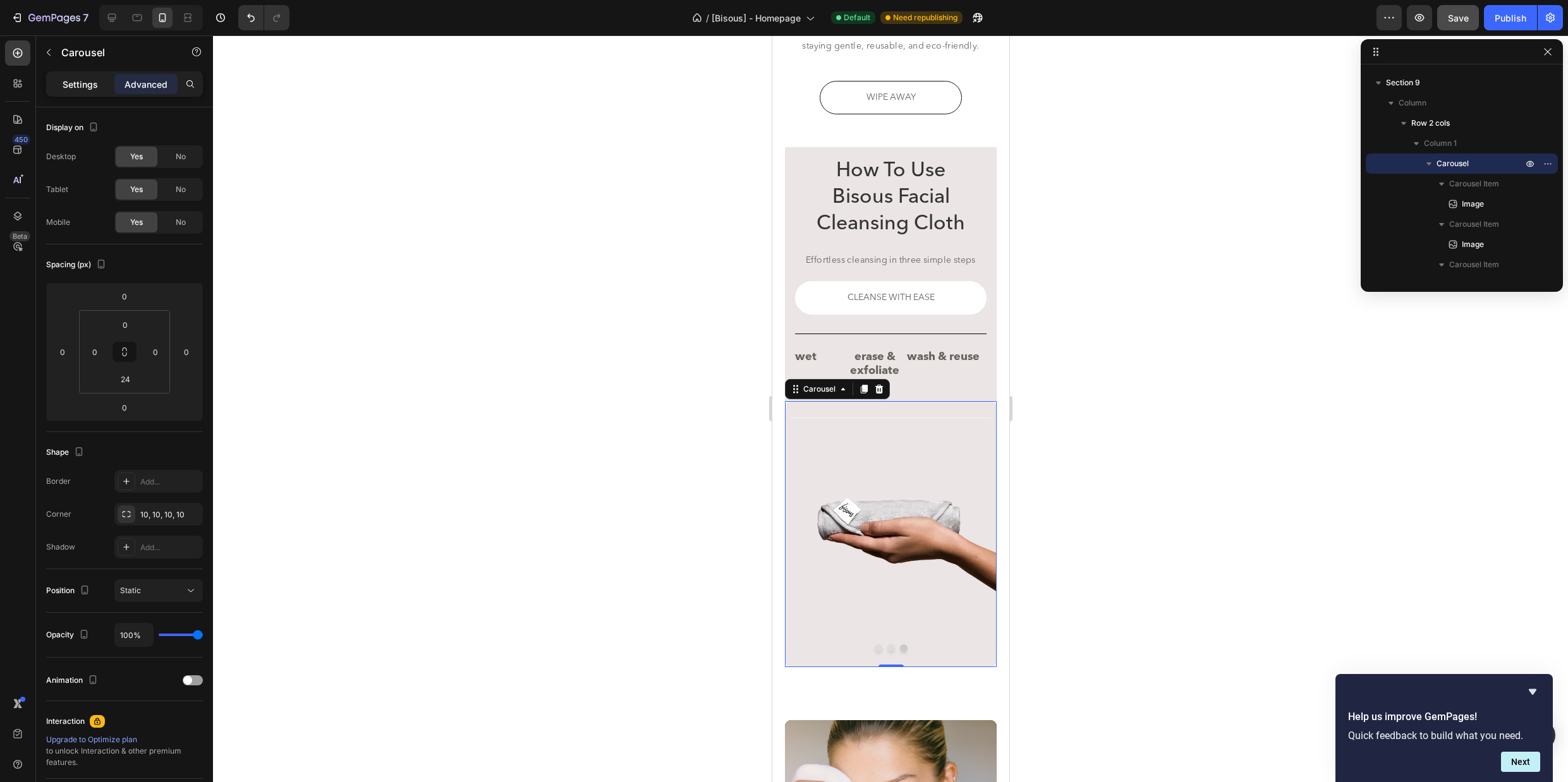
click at [80, 88] on p "Settings" at bounding box center [80, 84] width 36 height 13
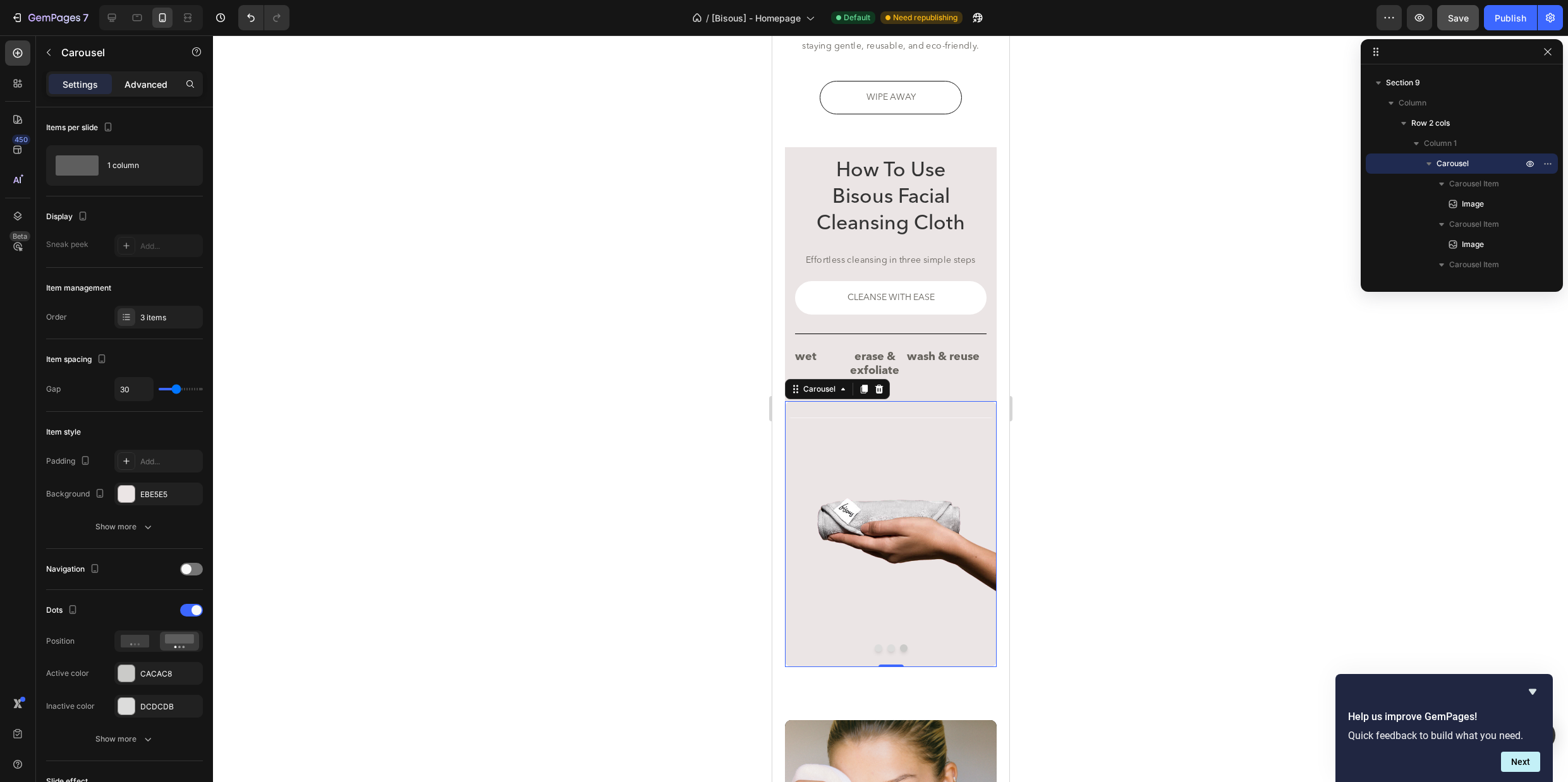
click at [156, 85] on p "Advanced" at bounding box center [145, 84] width 43 height 13
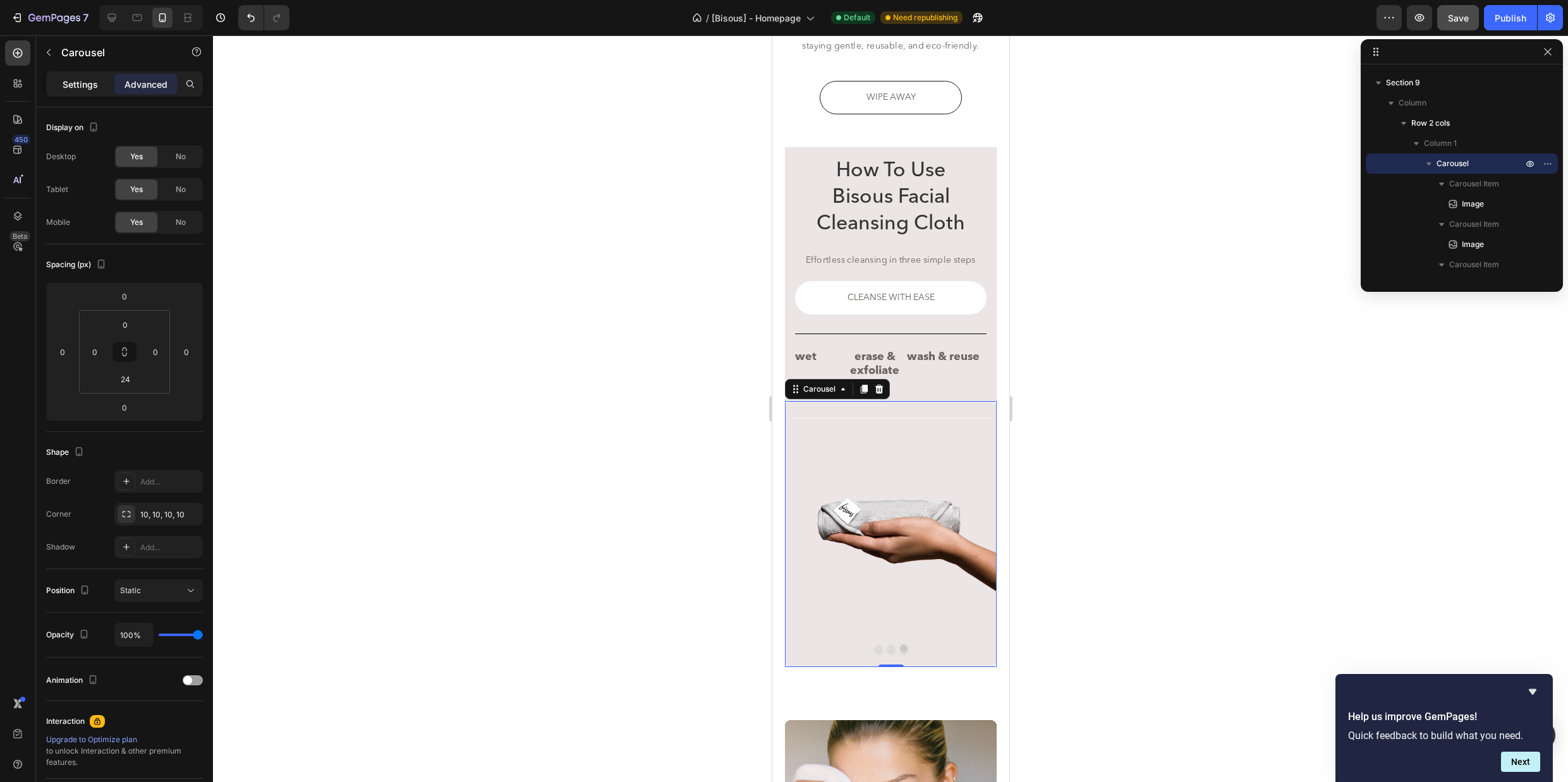
click at [80, 85] on p "Settings" at bounding box center [80, 84] width 36 height 13
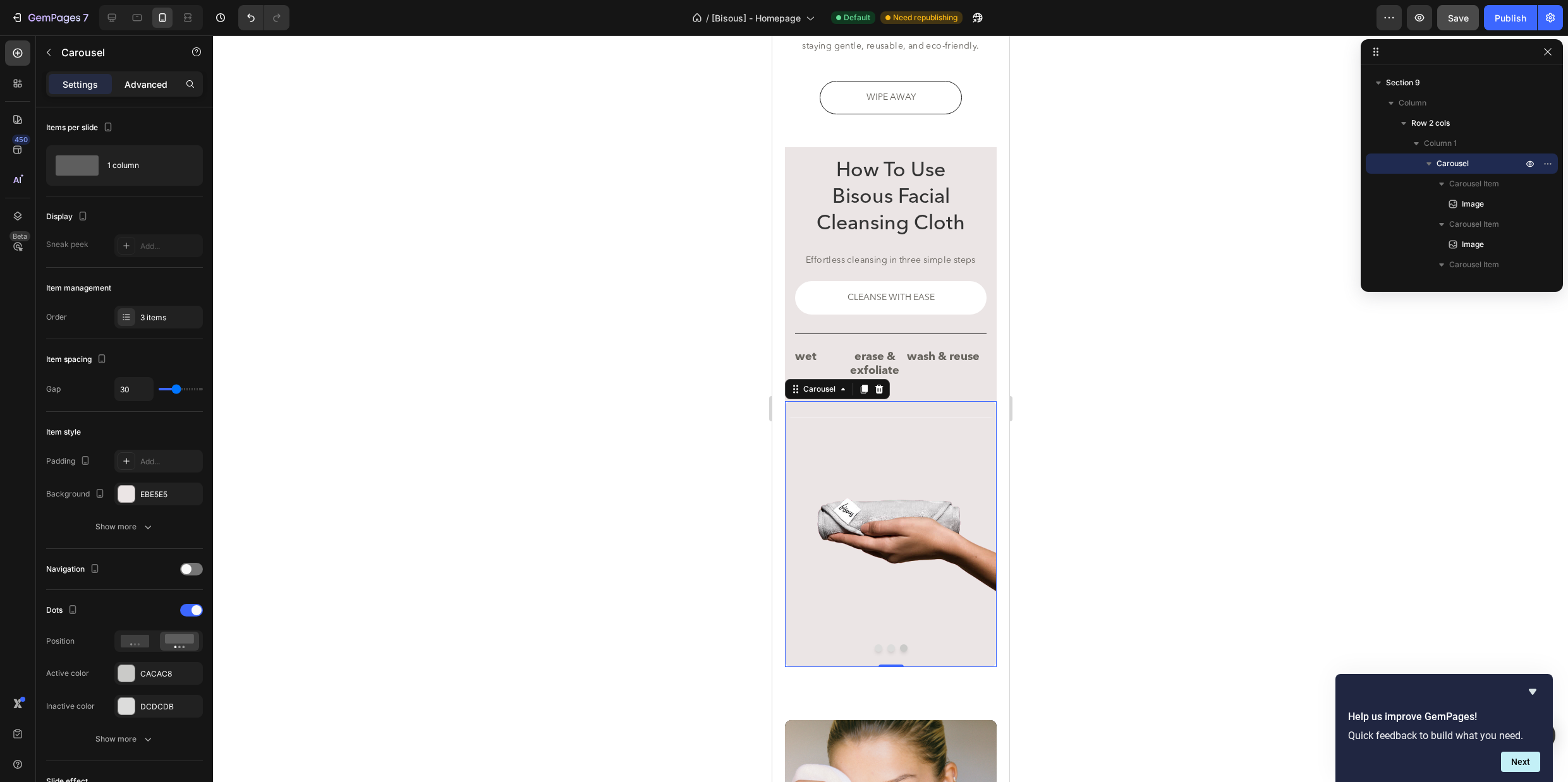
click at [155, 86] on p "Advanced" at bounding box center [145, 84] width 43 height 13
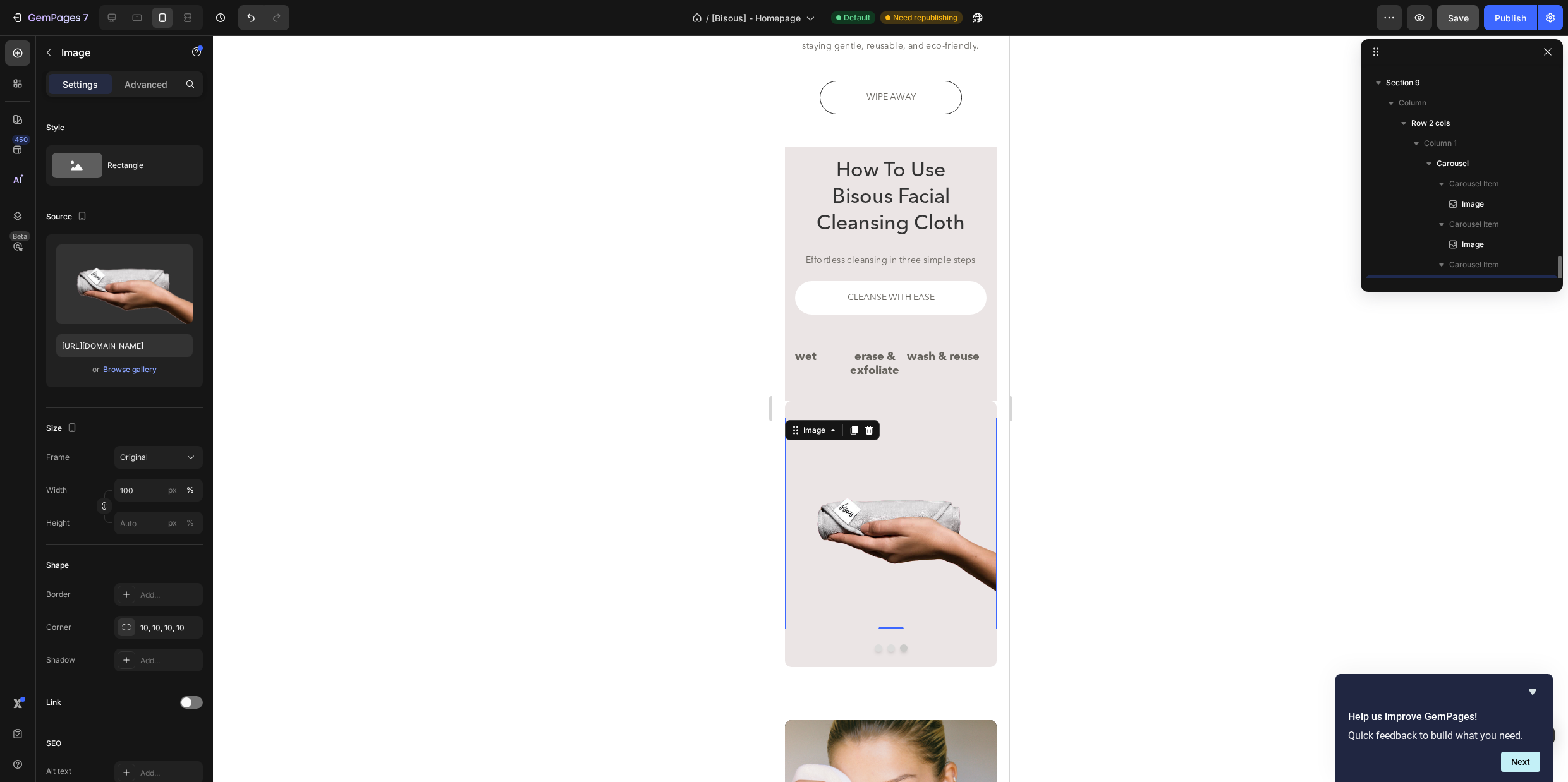
click at [907, 470] on img at bounding box center [890, 523] width 212 height 211
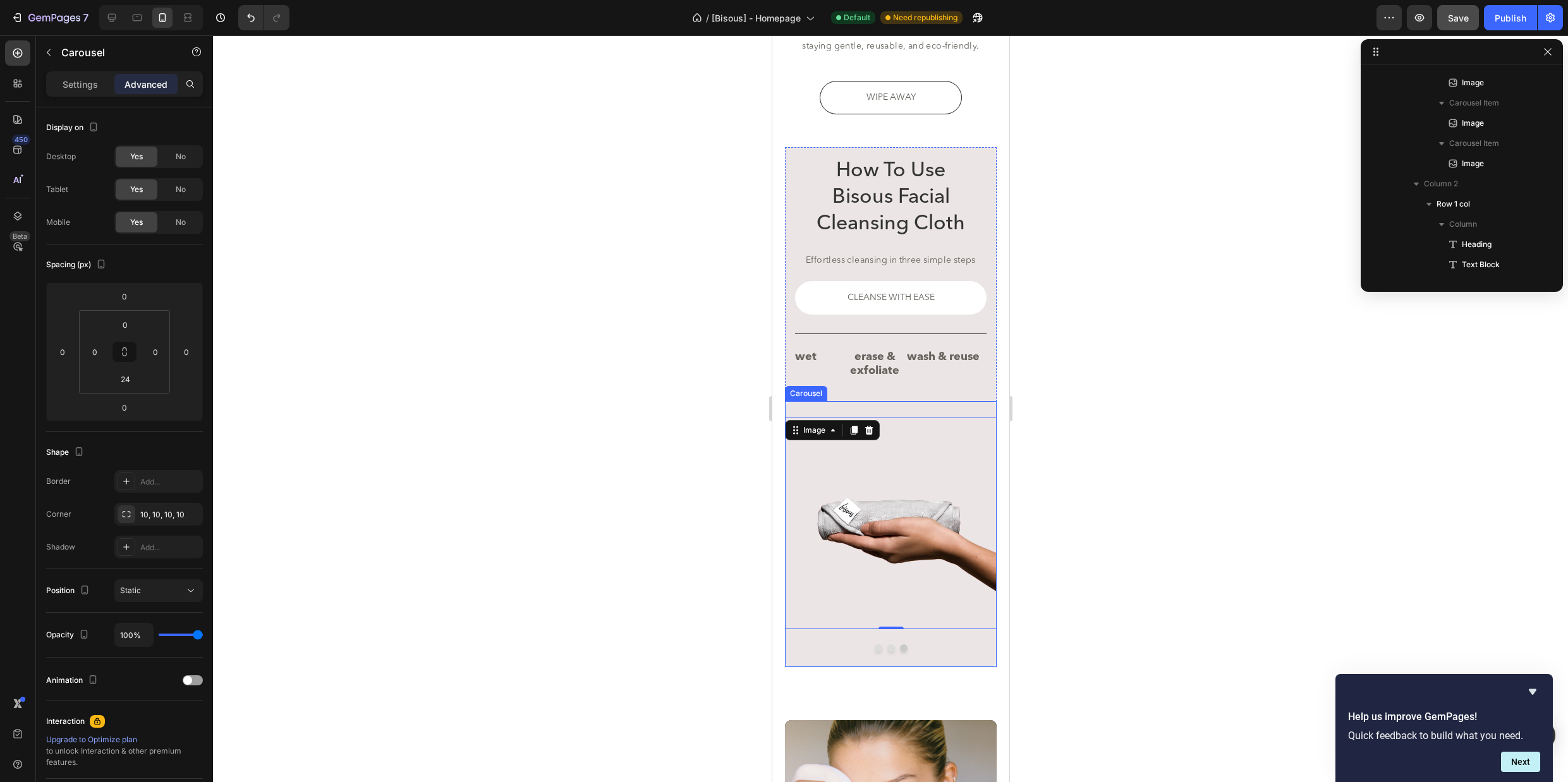
click at [925, 404] on div "Image 0" at bounding box center [890, 515] width 212 height 228
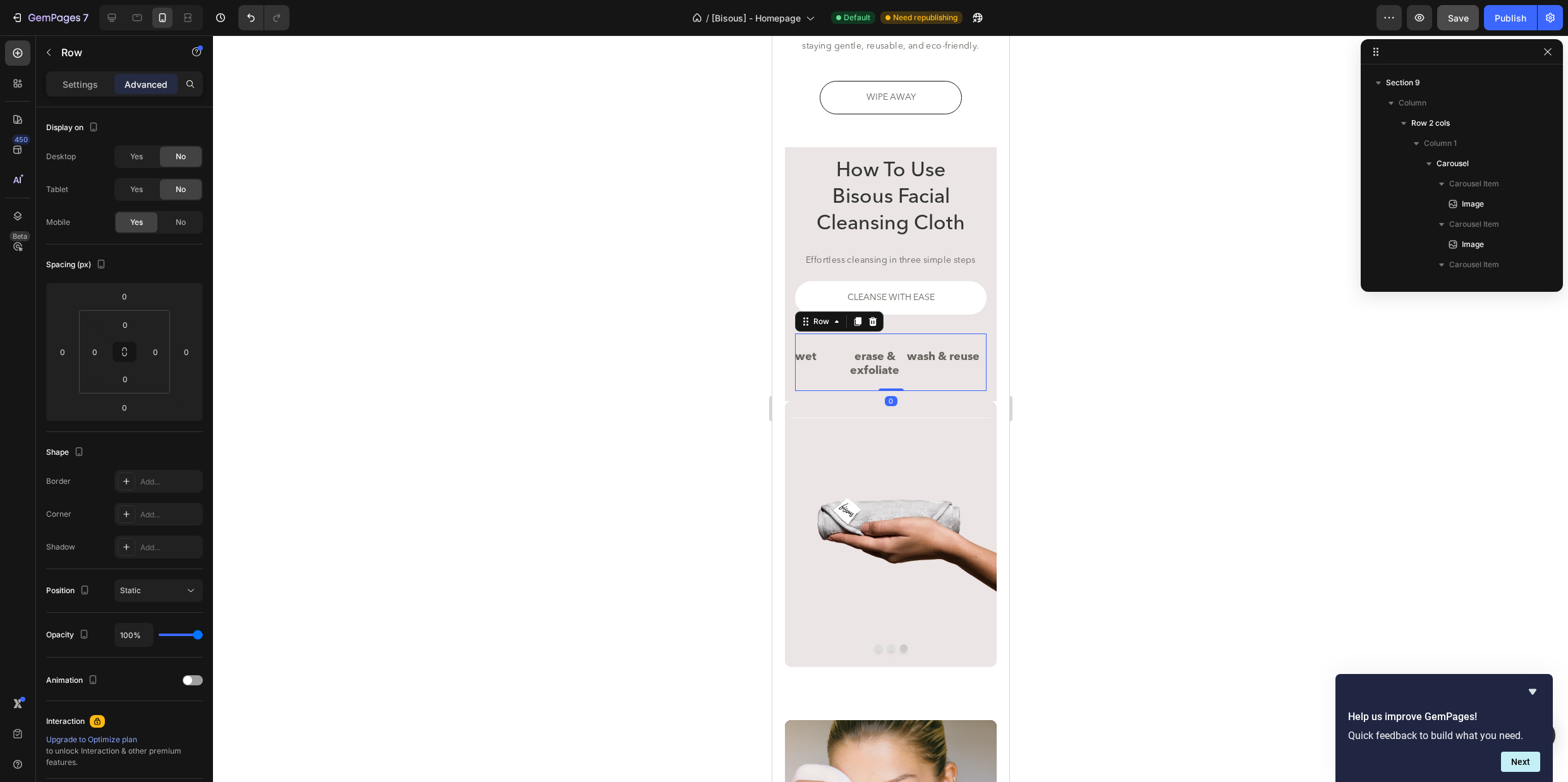
click at [934, 382] on div "wash & reuse Button" at bounding box center [945, 362] width 80 height 56
click at [949, 395] on div "wet Button erase & exfoliate Button wash & reuse Button wet Button erase & exfo…" at bounding box center [890, 366] width 191 height 67
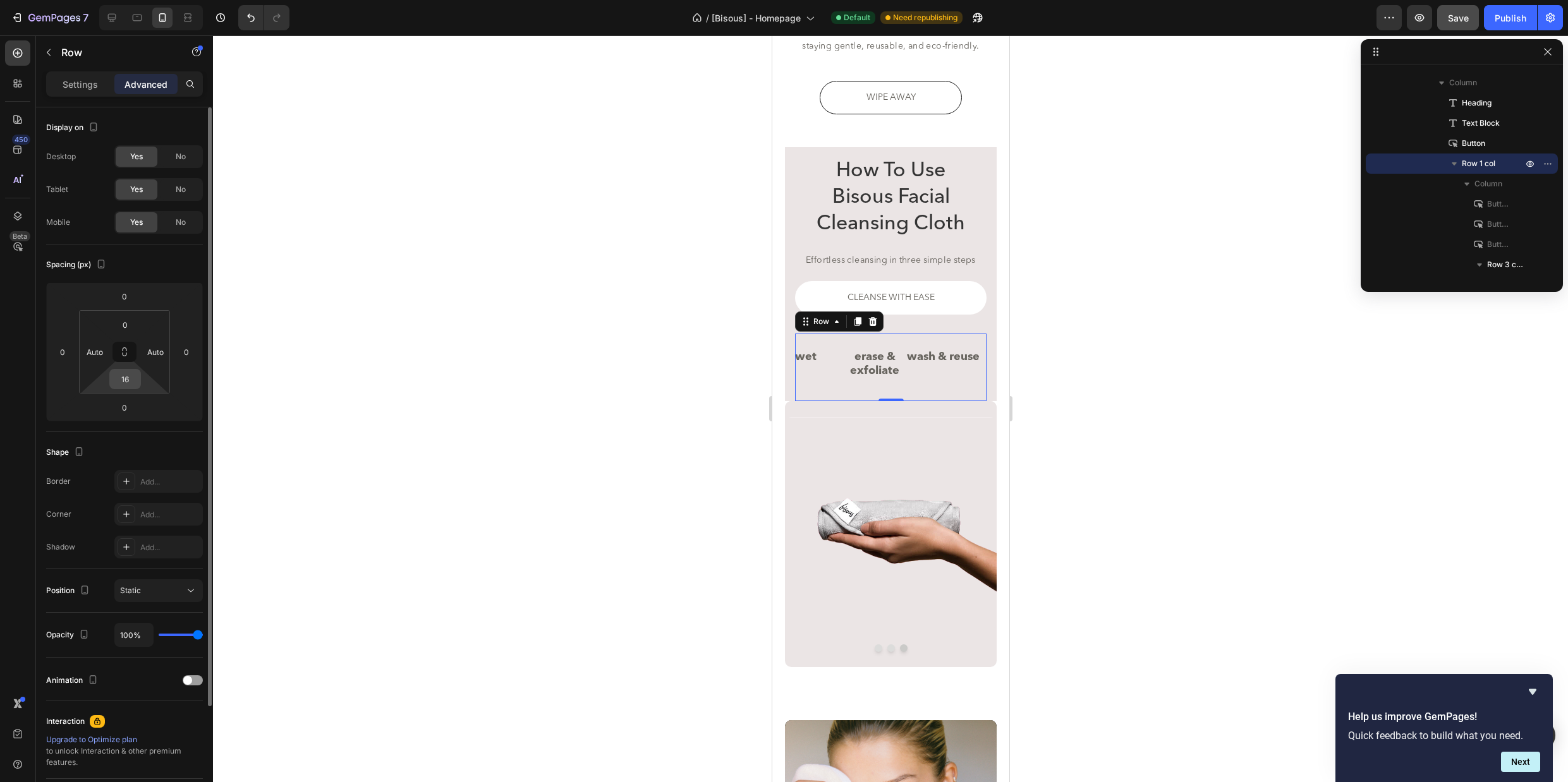
click at [126, 373] on input "16" at bounding box center [124, 378] width 25 height 19
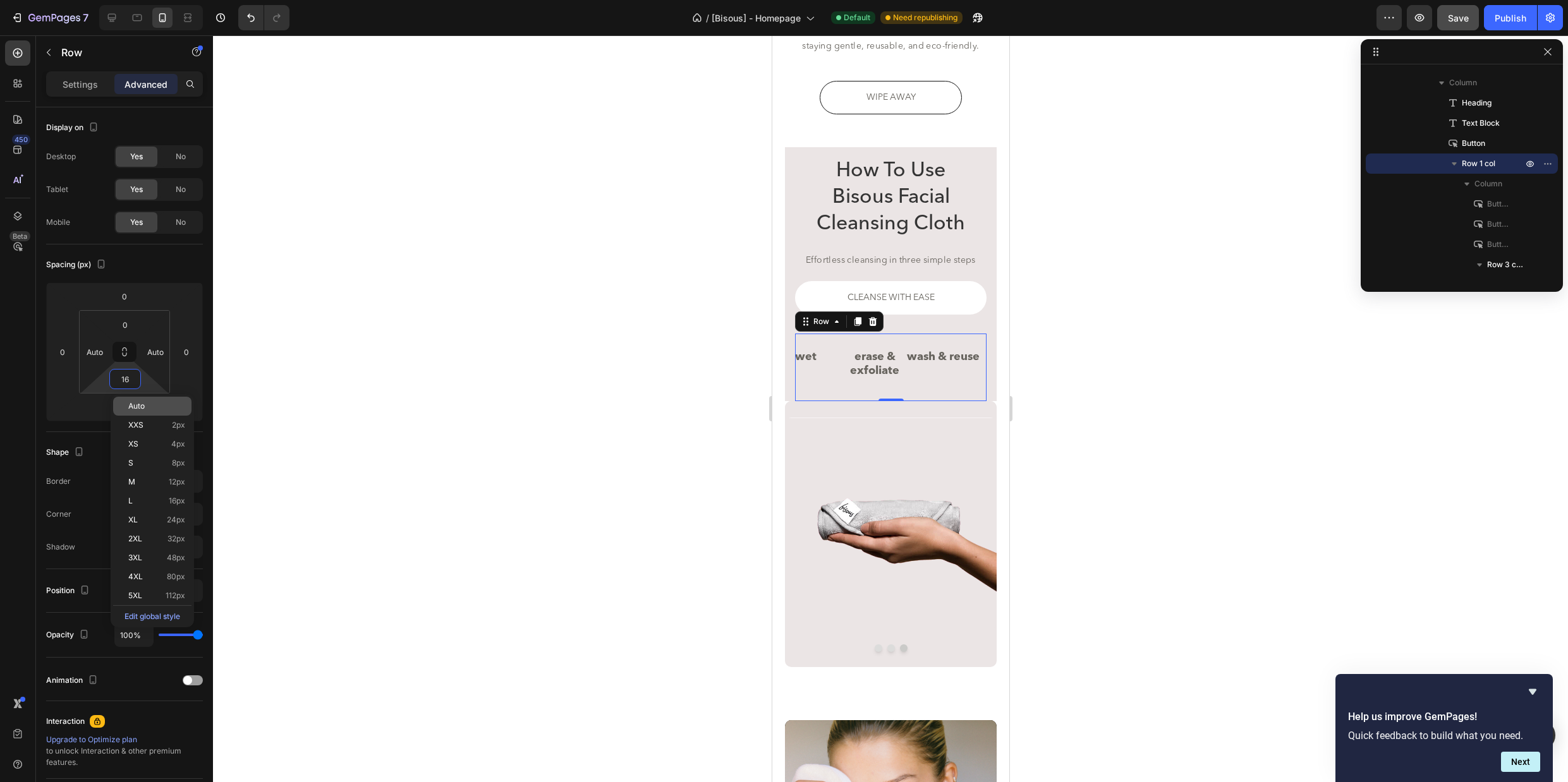
click at [131, 399] on div "Auto" at bounding box center [152, 405] width 78 height 19
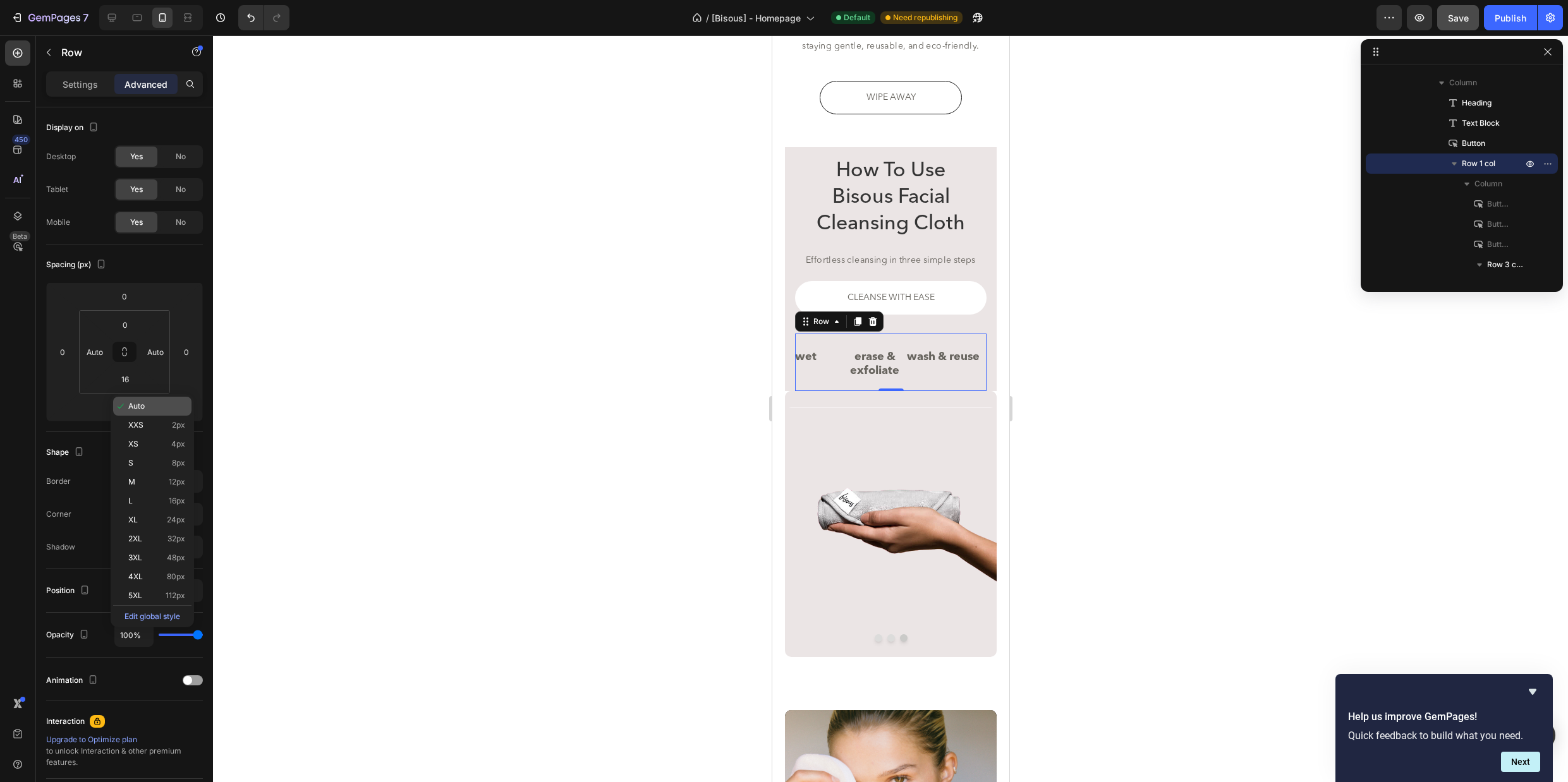
type input "Auto"
click at [140, 20] on icon at bounding box center [137, 18] width 10 height 7
type input "0"
type input "40"
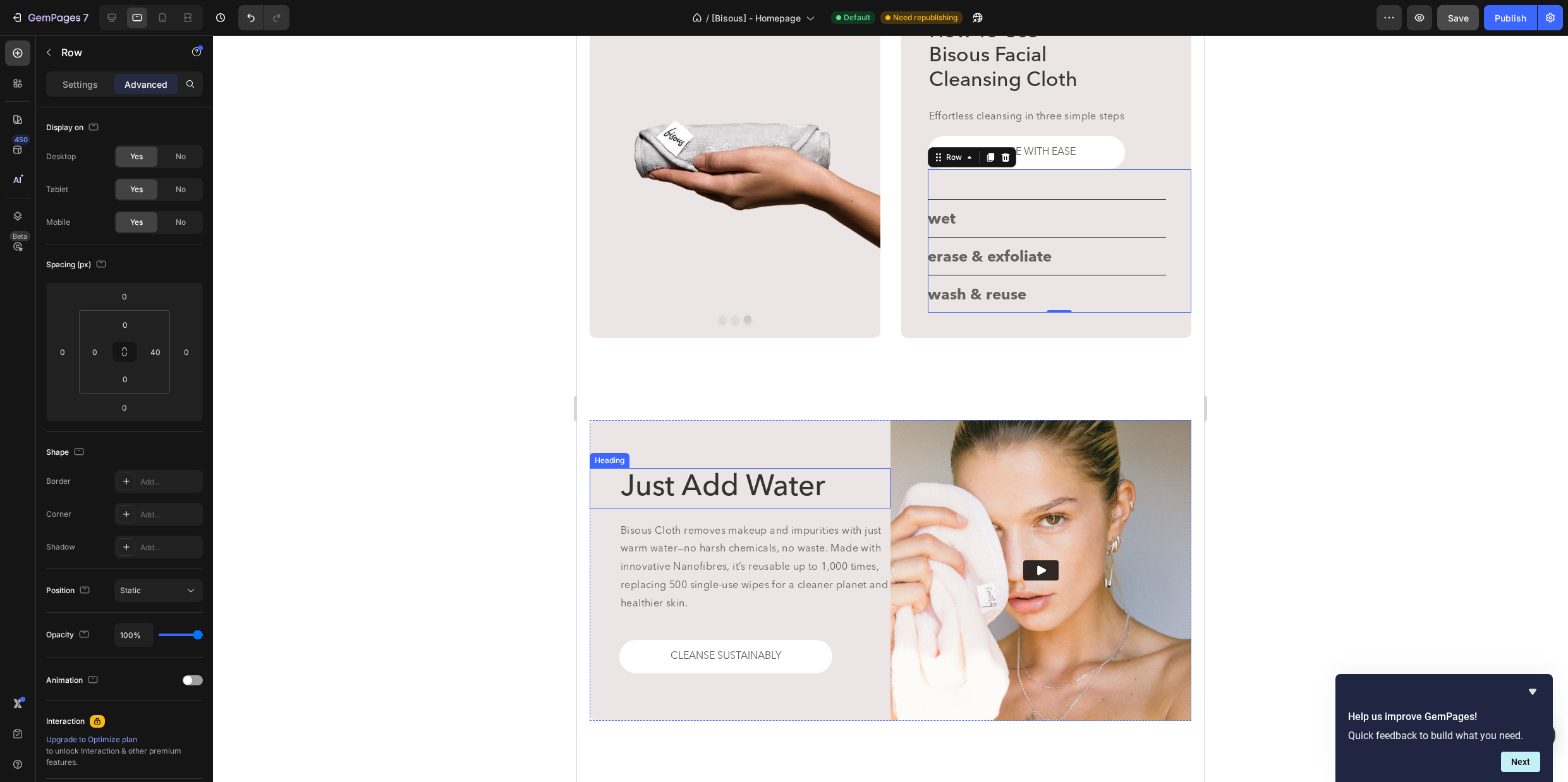
scroll to position [2494, 0]
click at [108, 20] on icon at bounding box center [112, 18] width 13 height 13
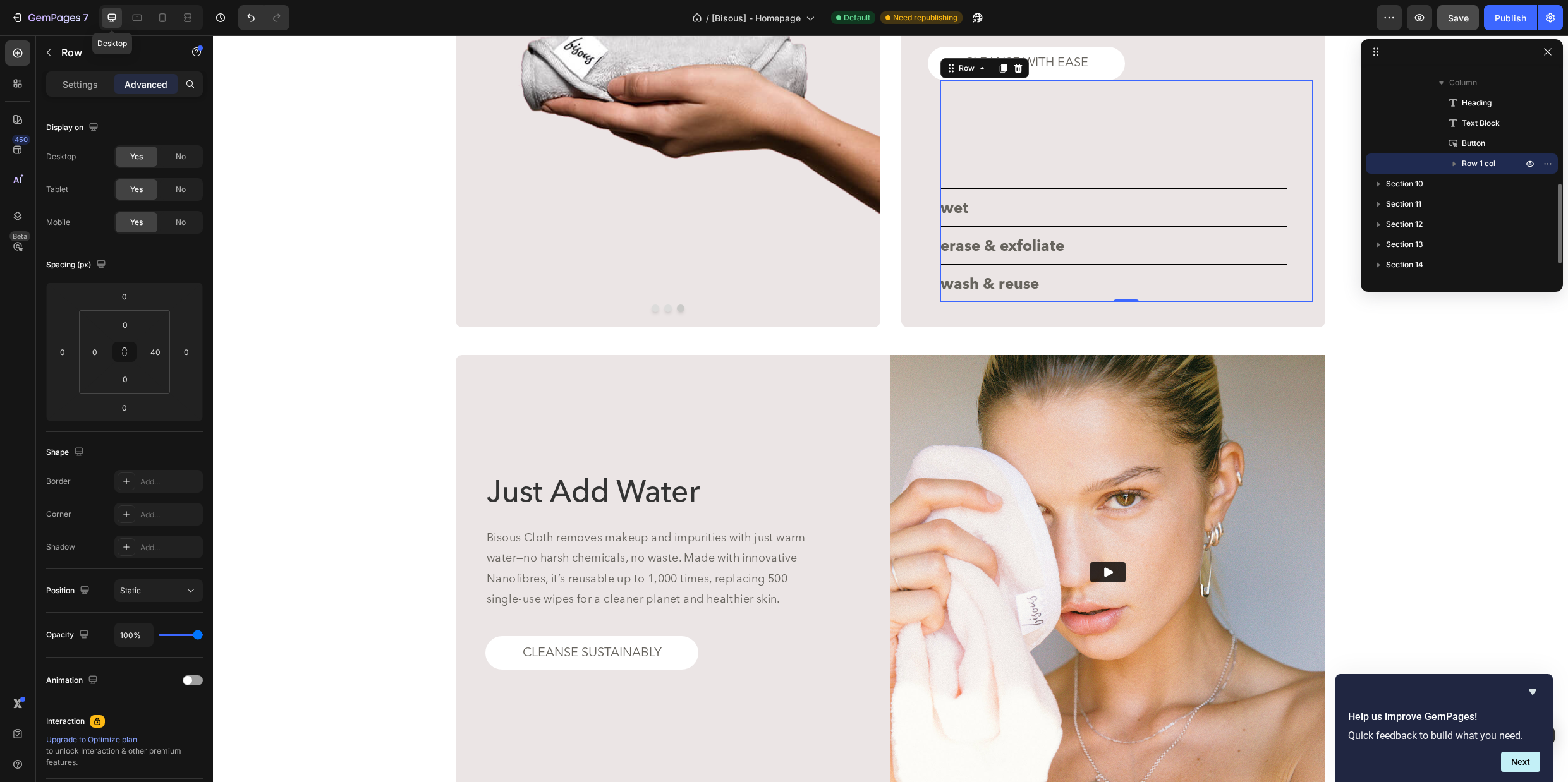
scroll to position [2613, 0]
click at [1453, 13] on span "Save" at bounding box center [1458, 18] width 21 height 10
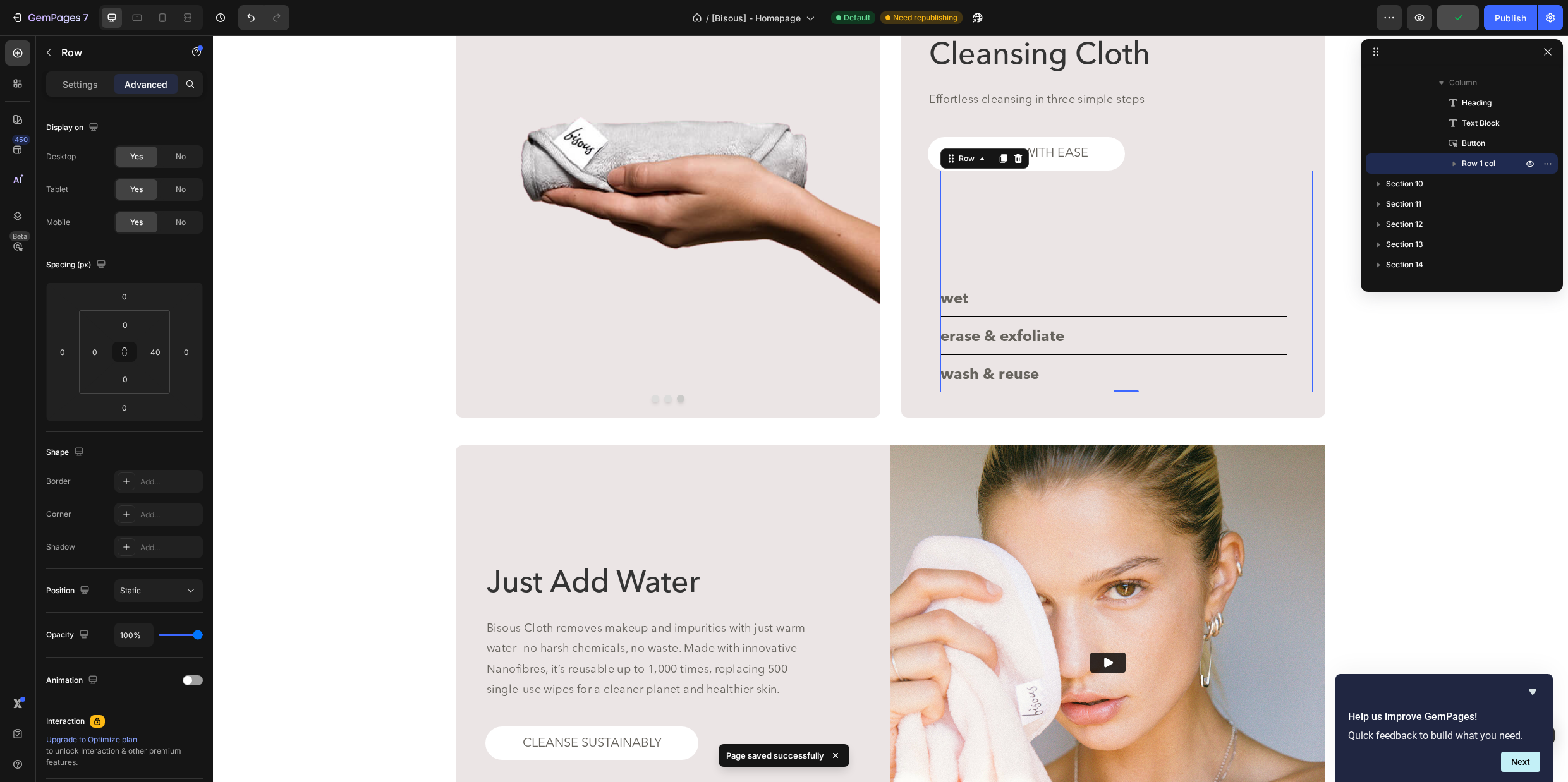
scroll to position [2478, 0]
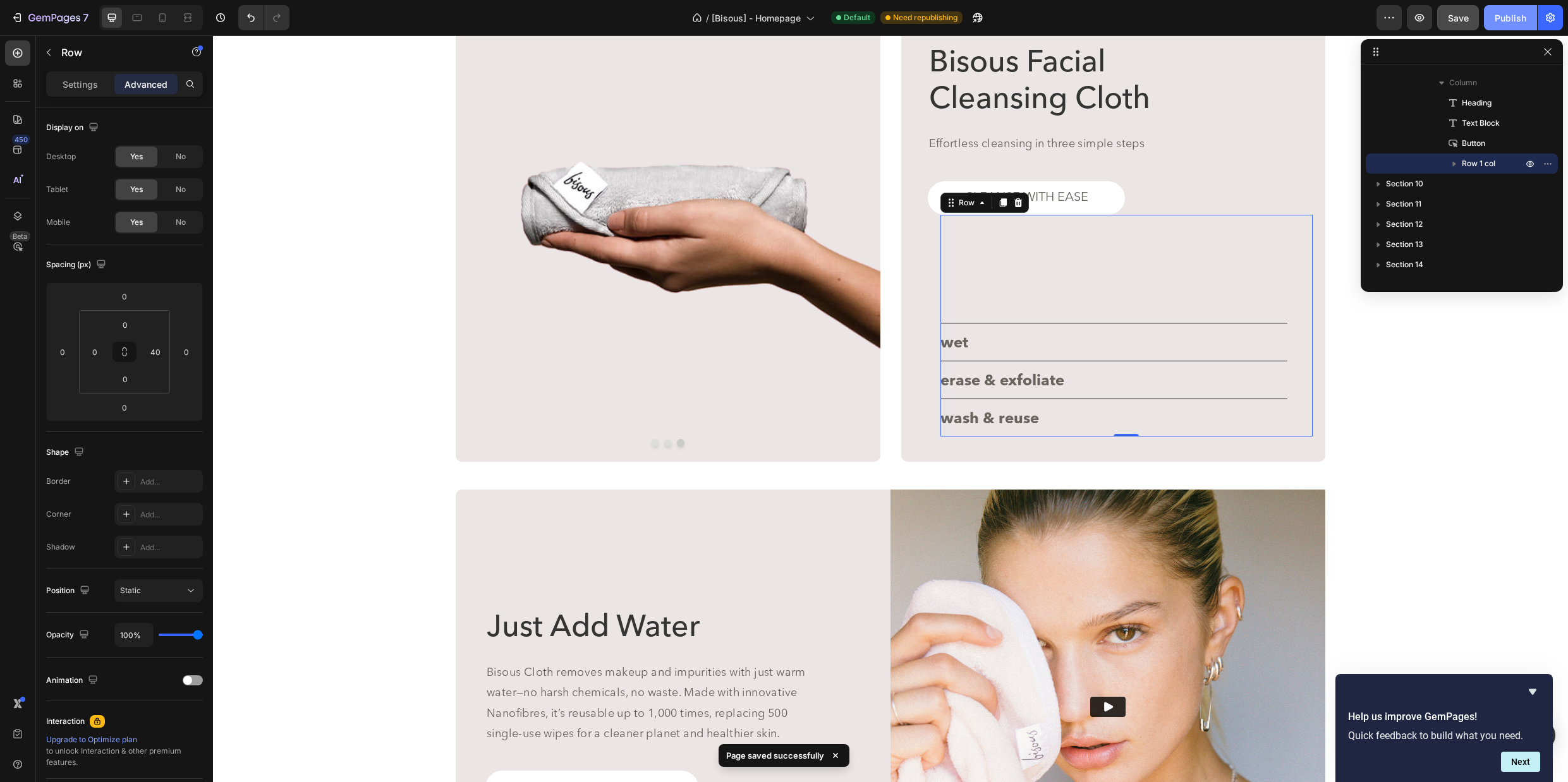
click at [1509, 17] on div "Publish" at bounding box center [1510, 18] width 31 height 13
